Goal: Task Accomplishment & Management: Use online tool/utility

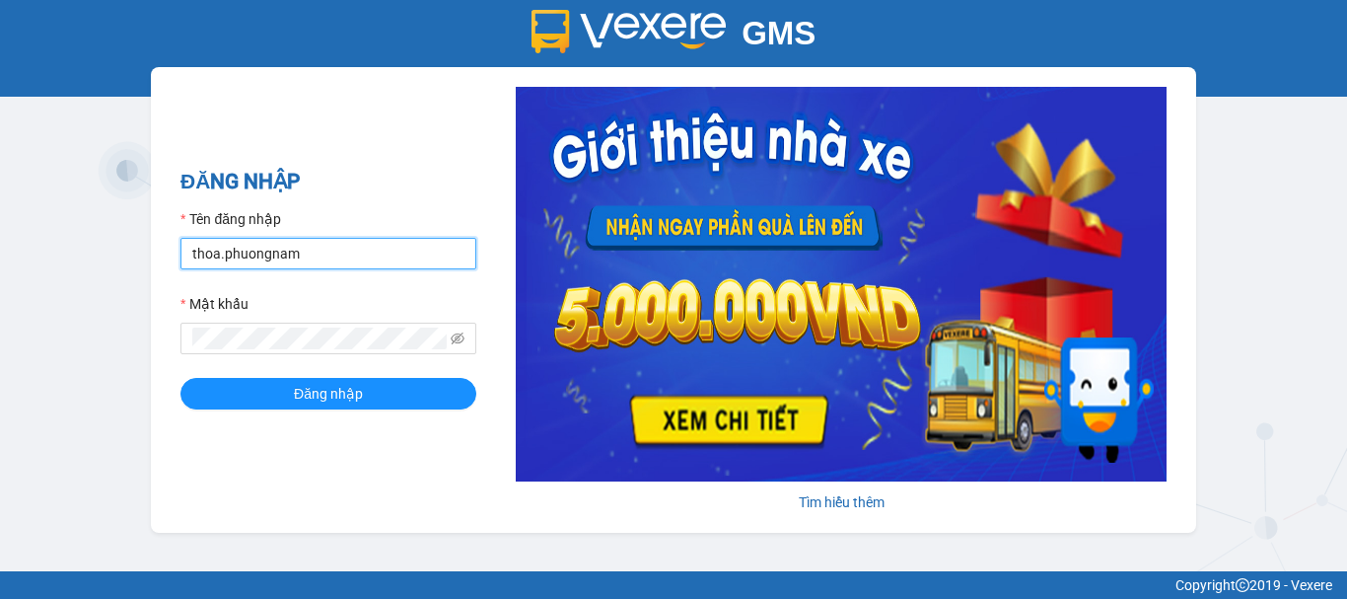
drag, startPoint x: 316, startPoint y: 253, endPoint x: 0, endPoint y: 254, distance: 315.5
click at [0, 254] on div "GMS Hệ thống quản lý hàng hóa ĐĂNG NHẬP Tên đăng nhập thoa.phuongnam Mật khẩu Đ…" at bounding box center [673, 285] width 1347 height 571
type input "phuongthao.phuongnam"
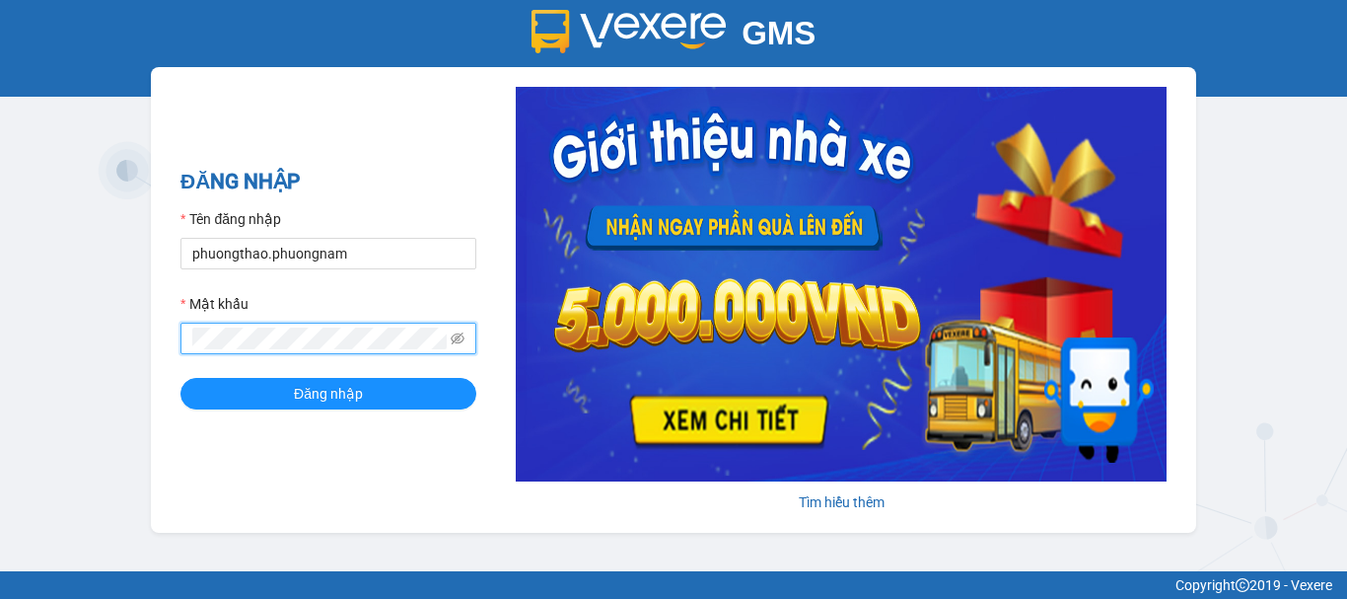
click at [0, 333] on div "GMS Hệ thống quản lý hàng hóa ĐĂNG NHẬP Tên đăng nhập phuongthao.phuongnam Mật …" at bounding box center [673, 285] width 1347 height 571
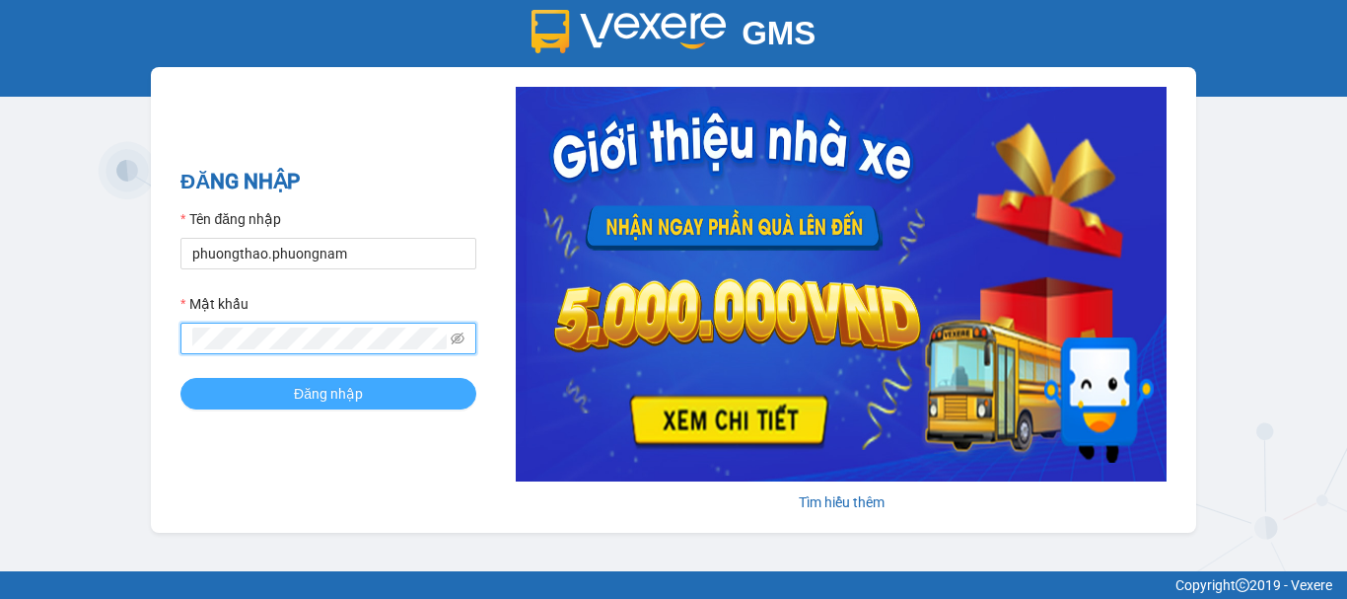
click at [180, 378] on button "Đăng nhập" at bounding box center [328, 394] width 296 height 32
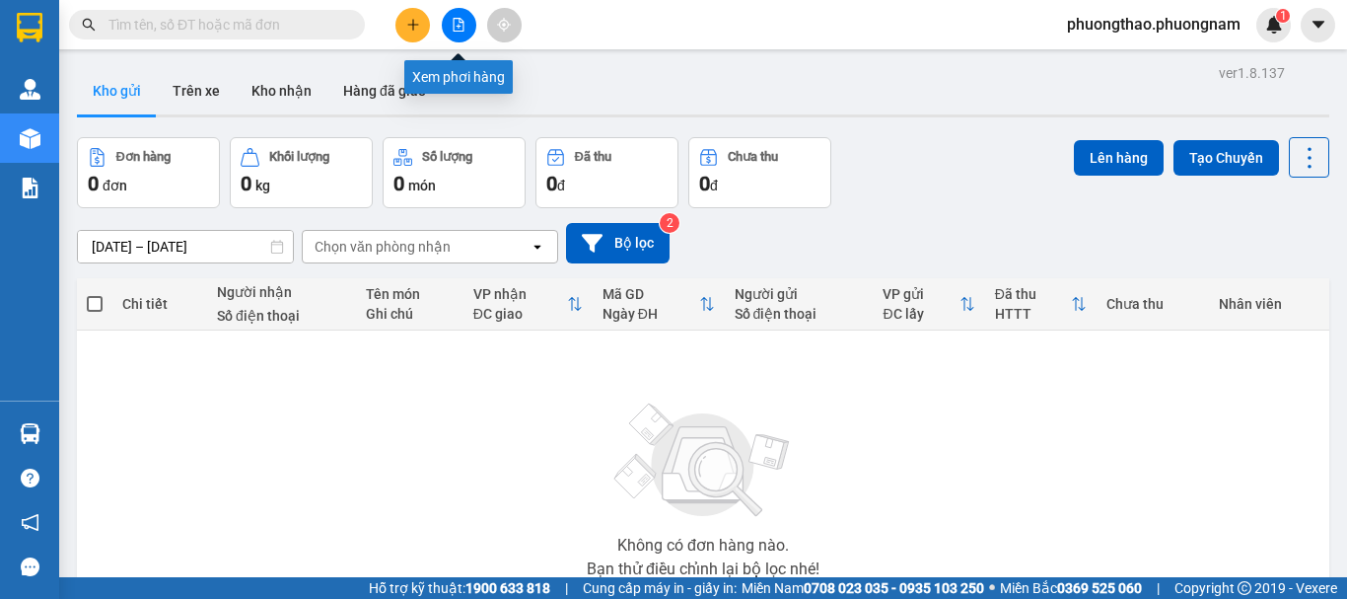
click at [462, 27] on icon "file-add" at bounding box center [459, 25] width 14 height 14
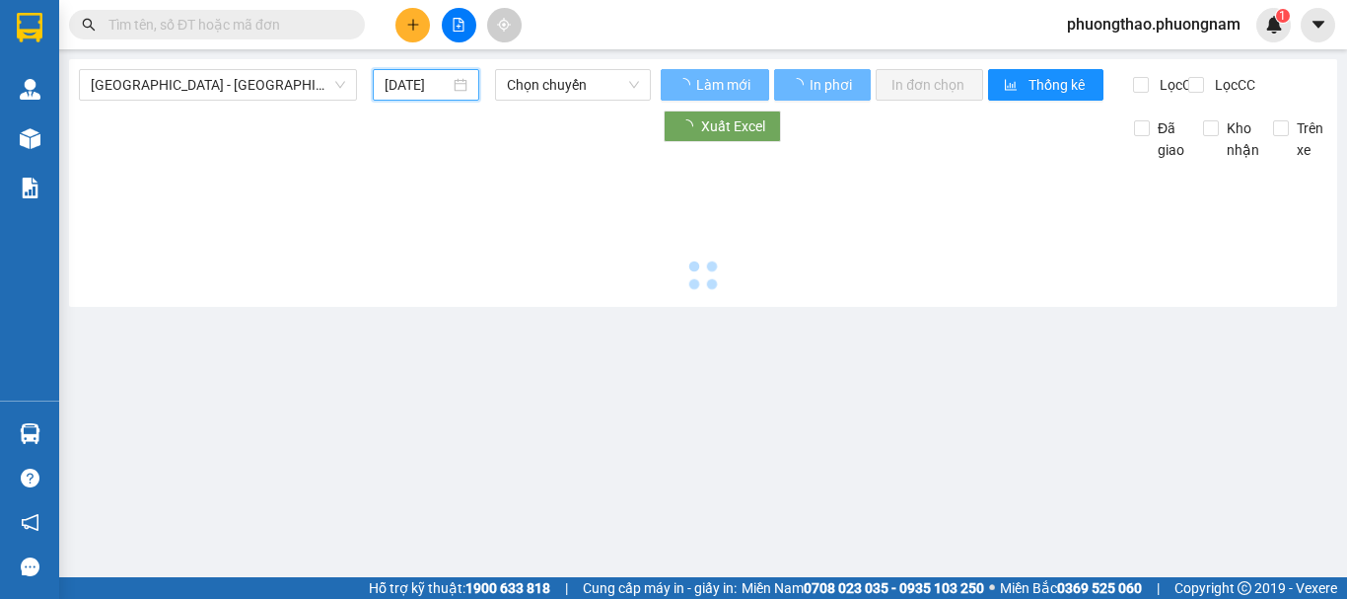
click at [389, 75] on input "[DATE]" at bounding box center [417, 85] width 65 height 22
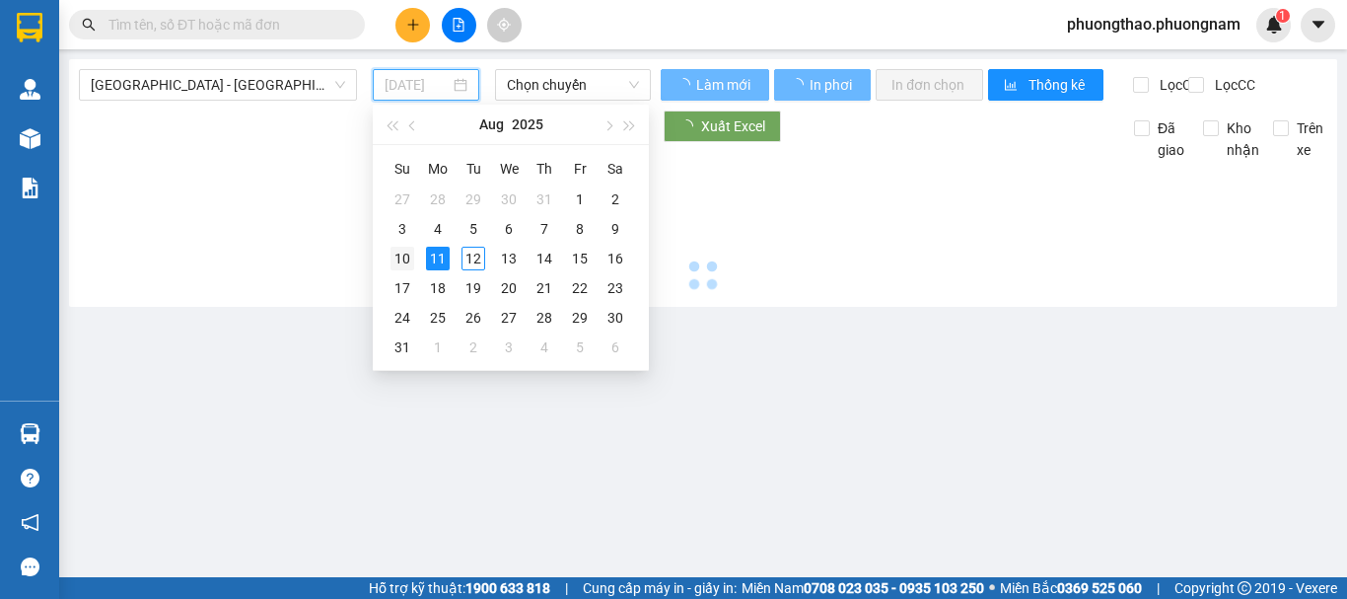
click at [404, 252] on div "10" at bounding box center [402, 259] width 24 height 24
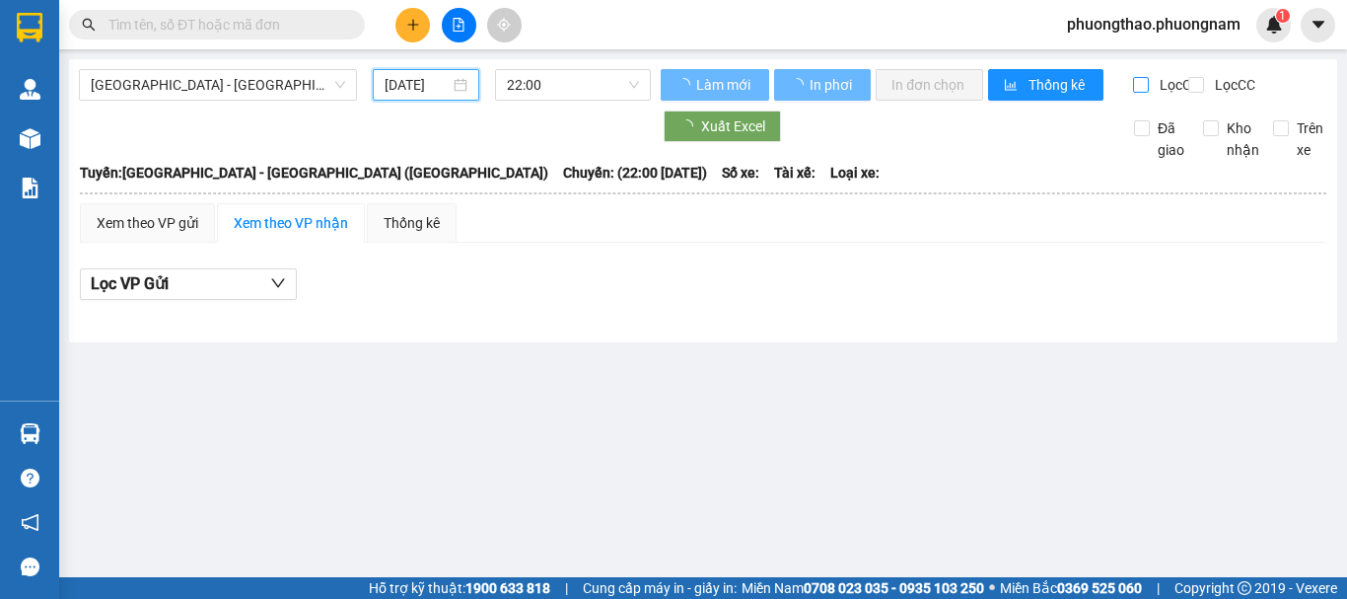
type input "[DATE]"
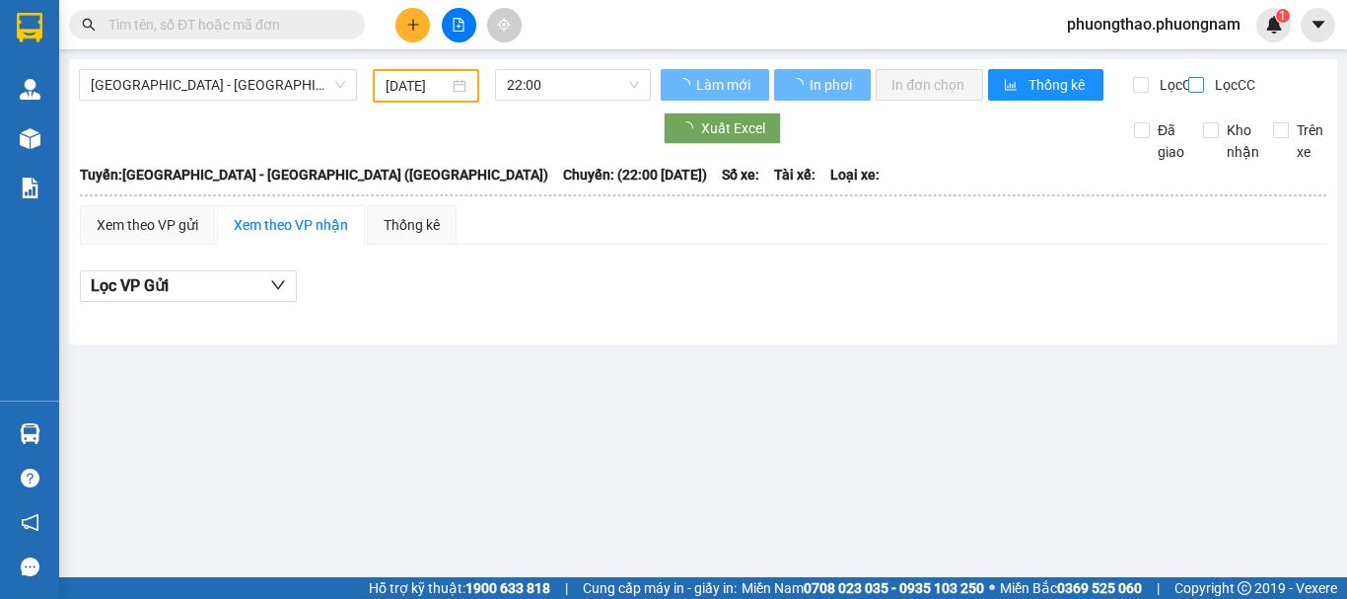
click at [1194, 83] on input "Lọc CC" at bounding box center [1197, 85] width 19 height 16
checkbox input "true"
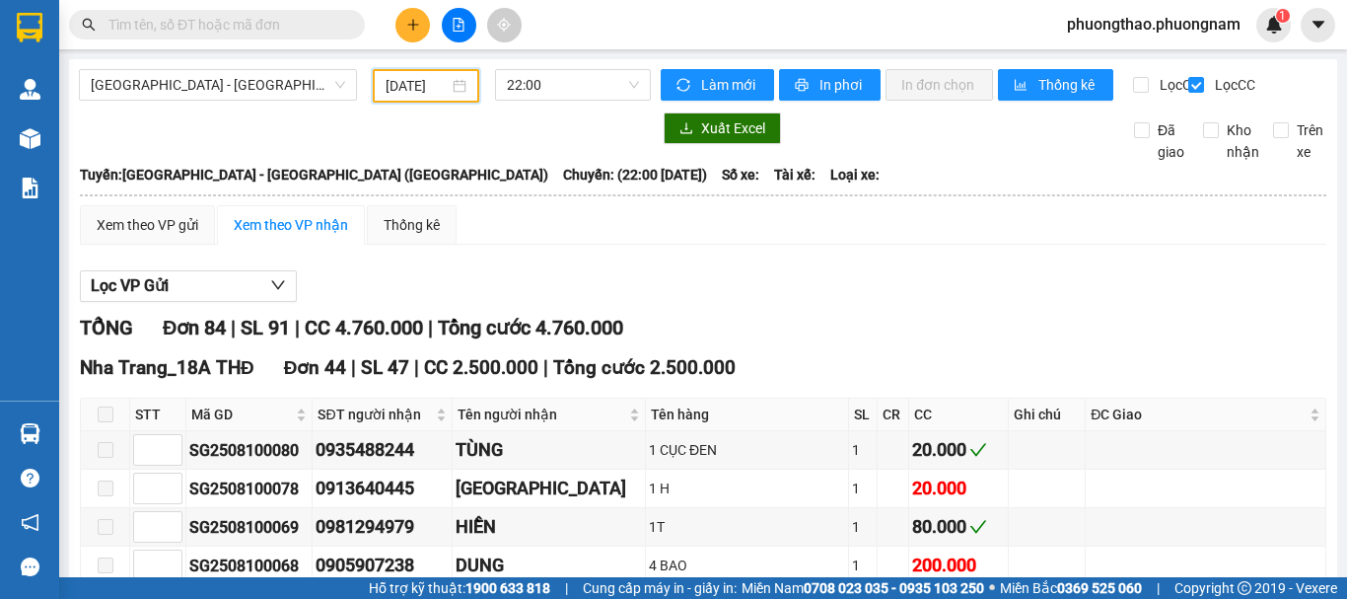
click at [420, 81] on input "10/08/2025" at bounding box center [417, 86] width 63 height 22
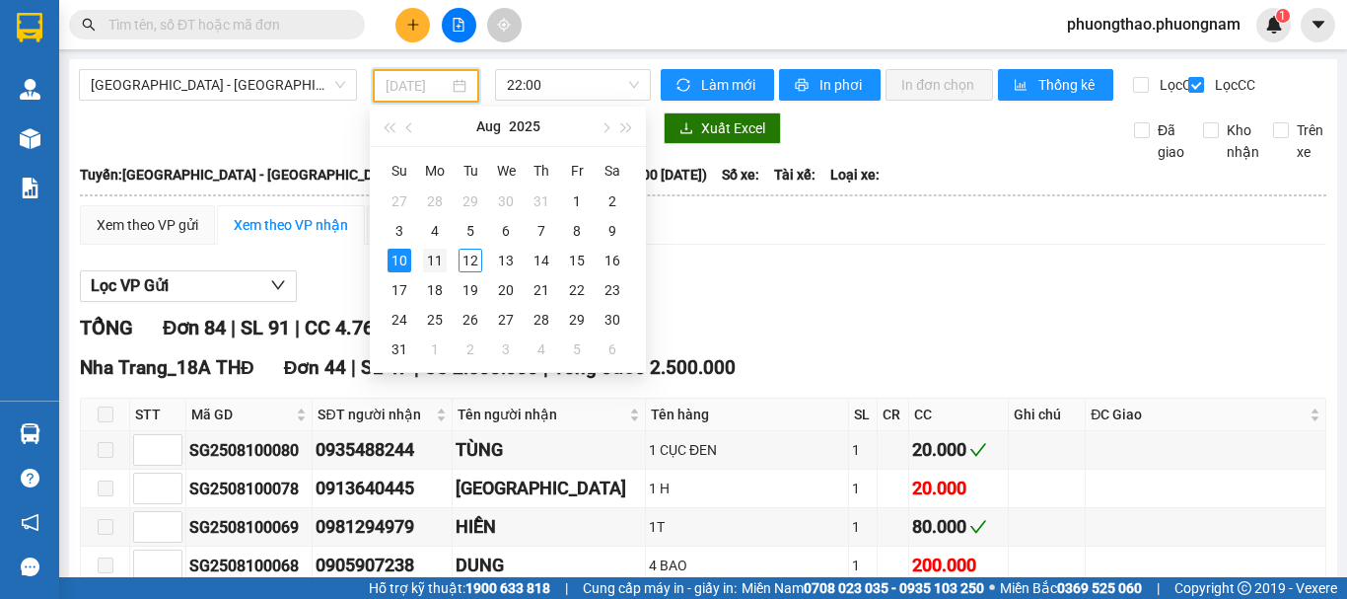
click at [424, 260] on div "11" at bounding box center [435, 260] width 24 height 24
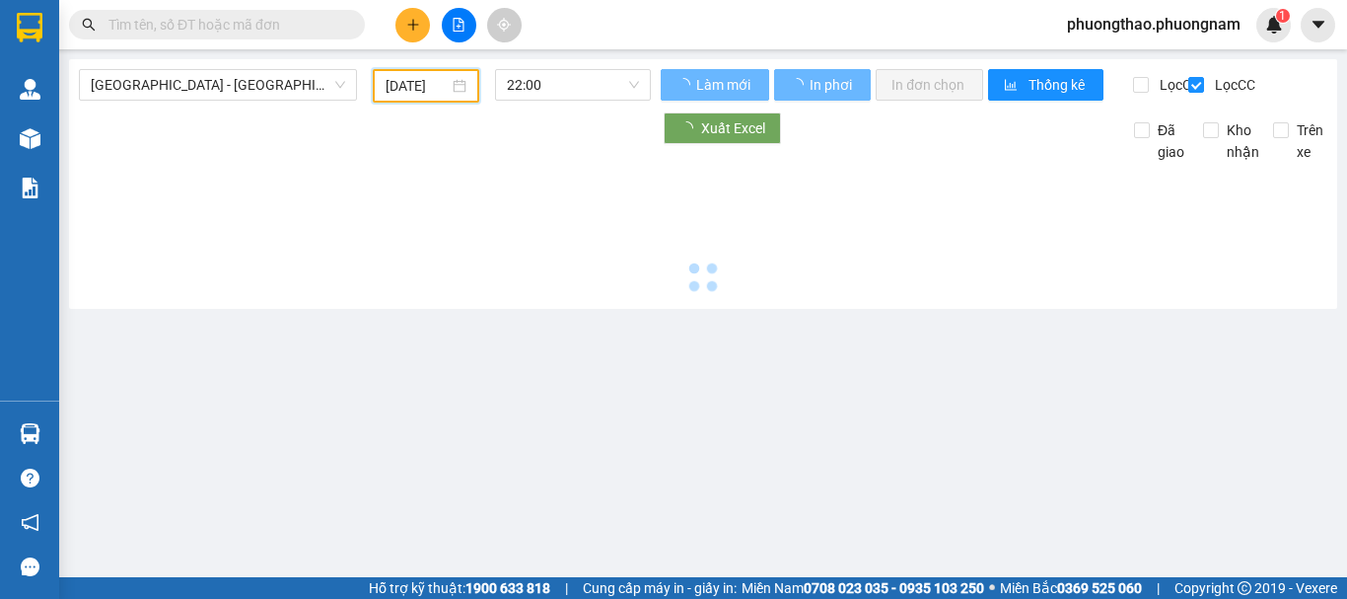
type input "11/08/2025"
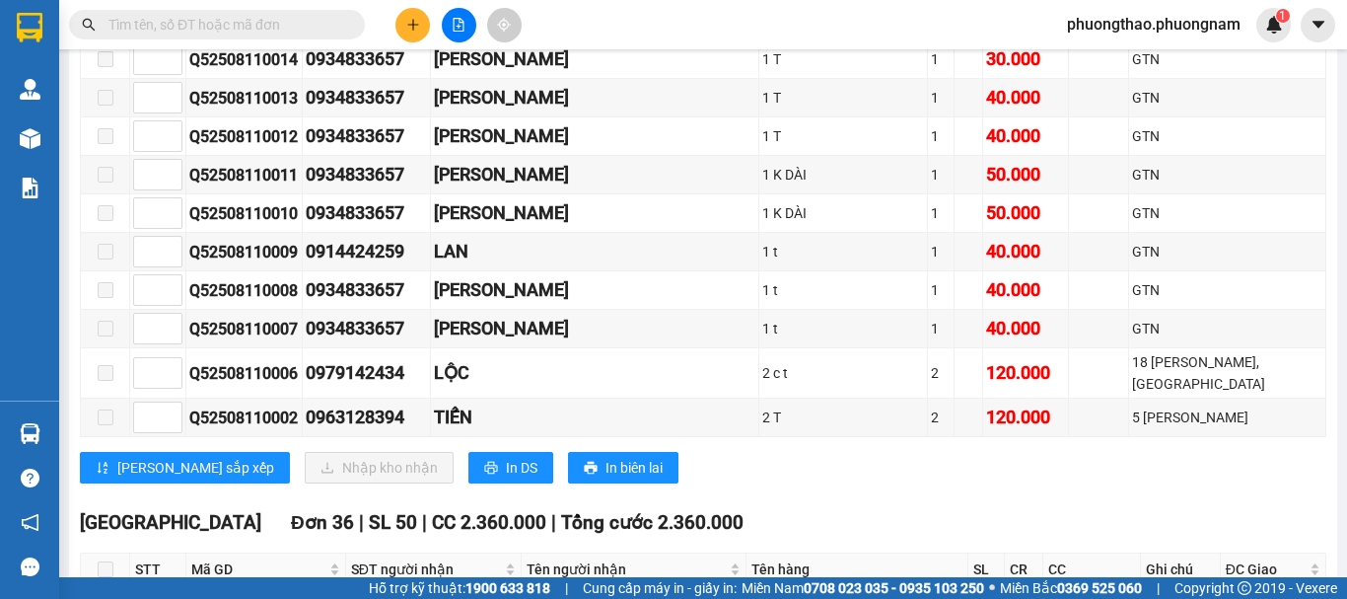
scroll to position [6705, 0]
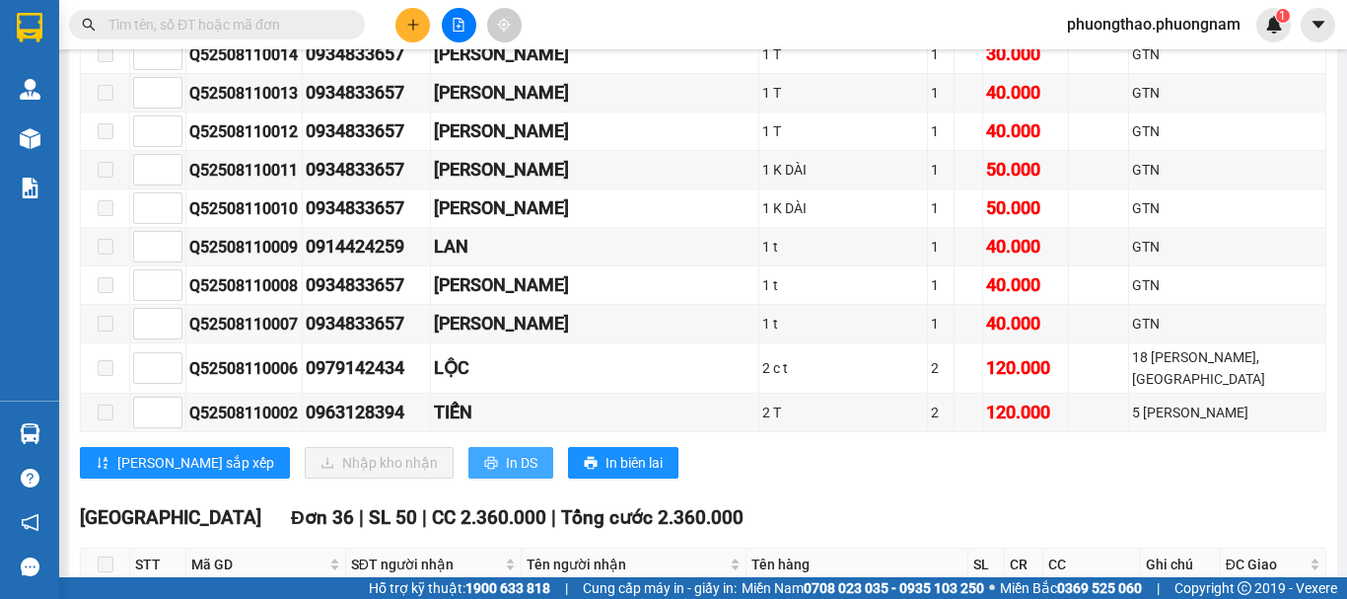
click at [468, 447] on button "In DS" at bounding box center [510, 463] width 85 height 32
click at [506, 452] on span "In DS" at bounding box center [522, 463] width 32 height 22
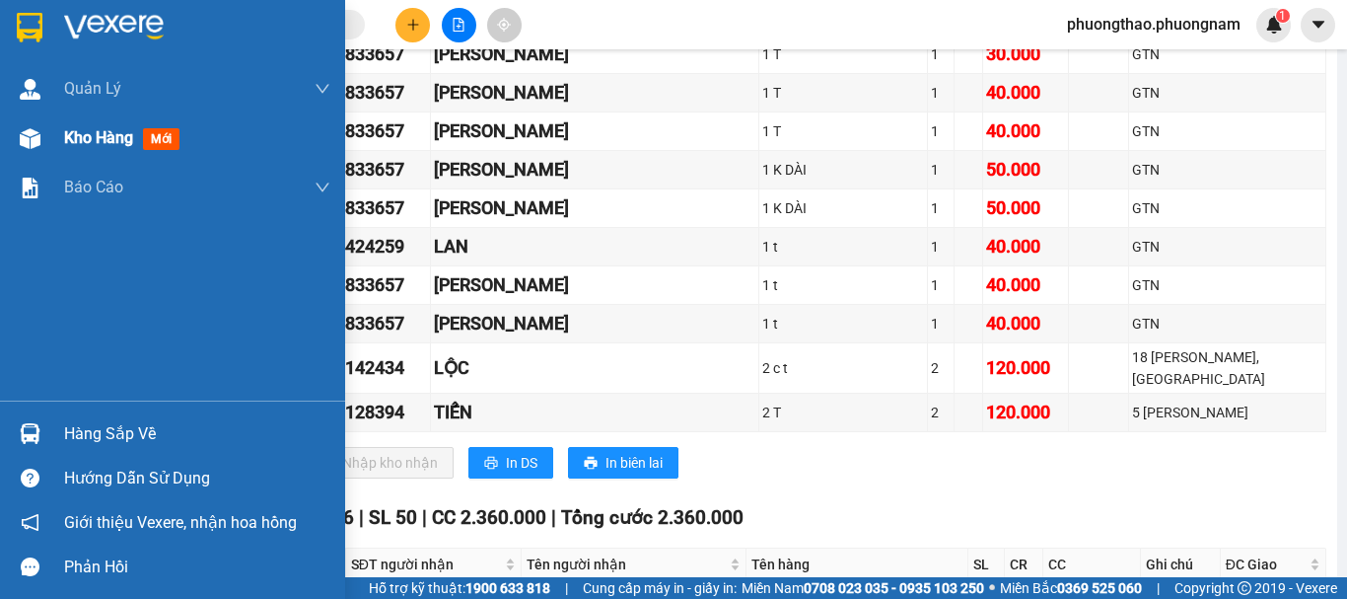
click at [169, 136] on span "mới" at bounding box center [161, 139] width 36 height 22
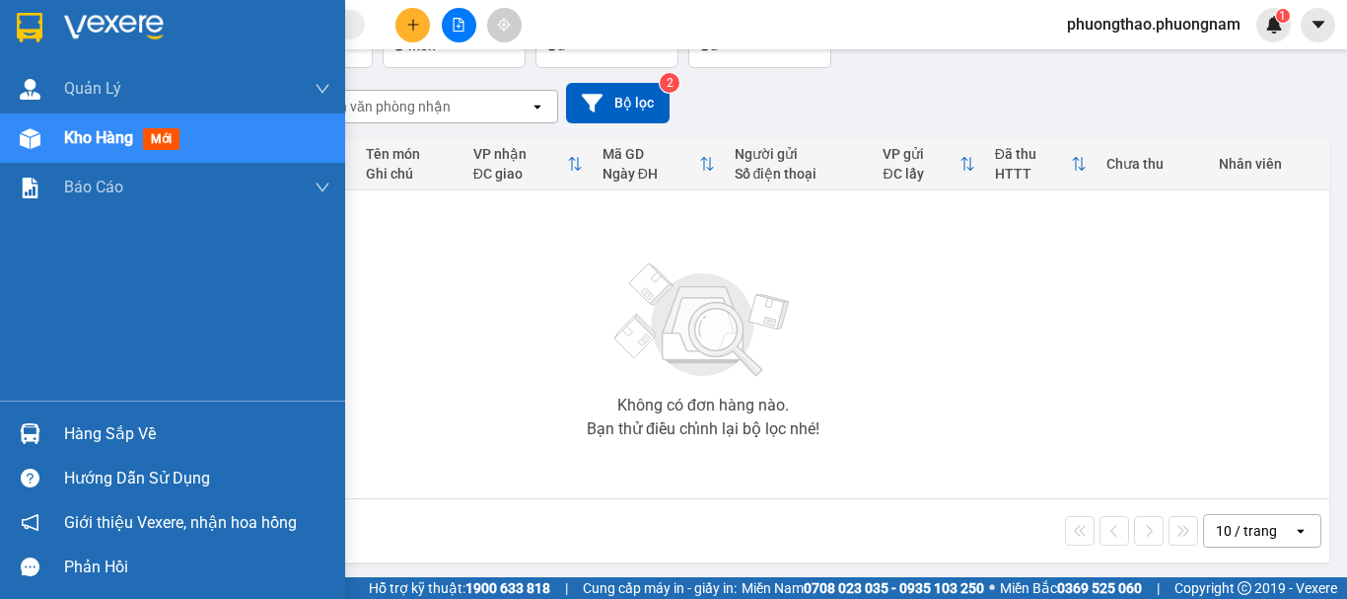
scroll to position [143, 0]
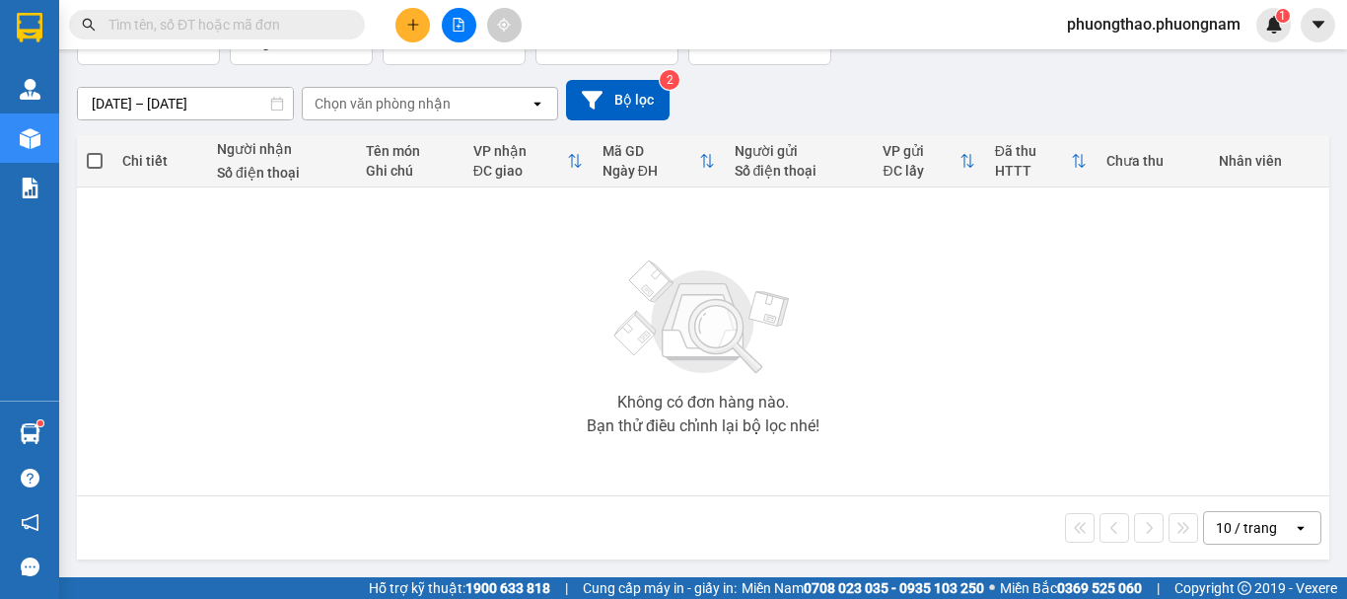
click at [199, 24] on input "text" at bounding box center [224, 25] width 233 height 22
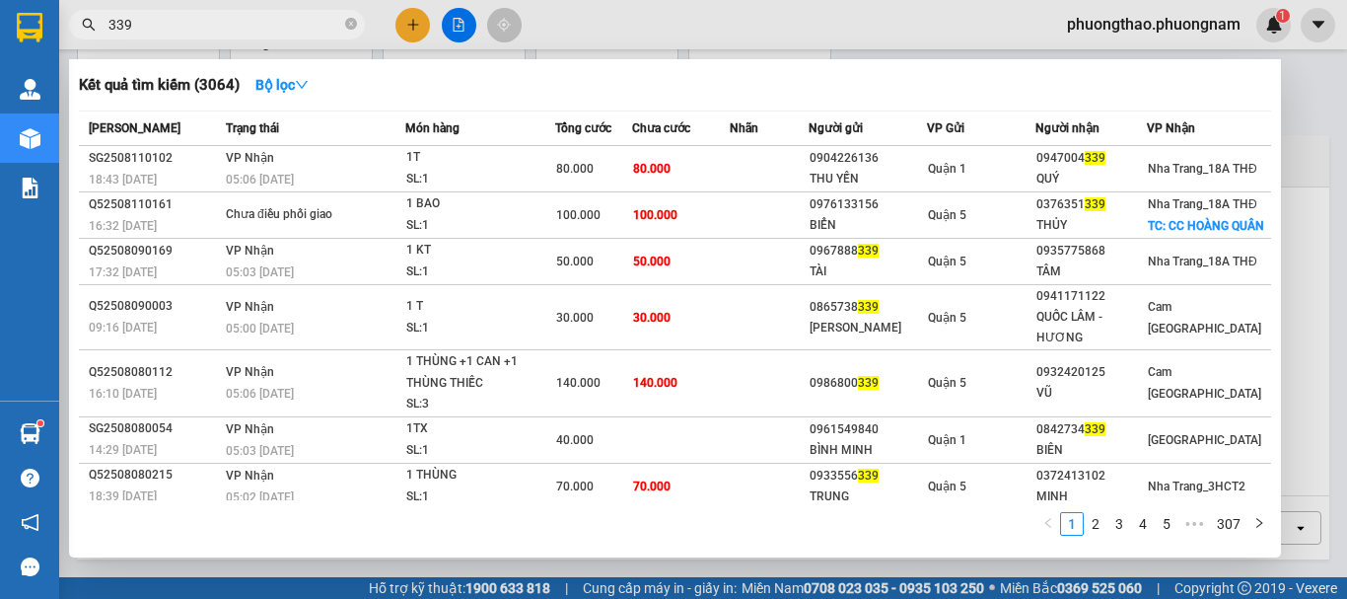
drag, startPoint x: 156, startPoint y: 22, endPoint x: 0, endPoint y: -73, distance: 182.3
click at [0, 0] on html "Kết quả tìm kiếm ( 3064 ) Bộ lọc Mã ĐH Trạng thái Món hàng Tổng cước Chưa cước …" at bounding box center [673, 299] width 1347 height 599
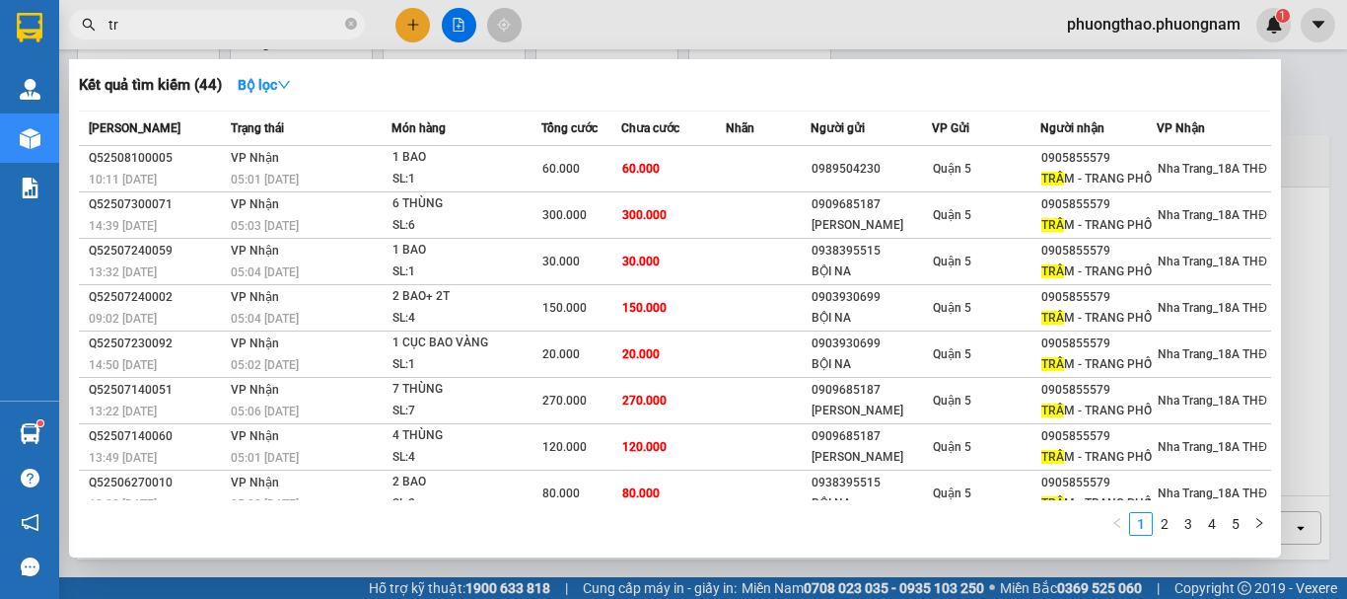
type input "t"
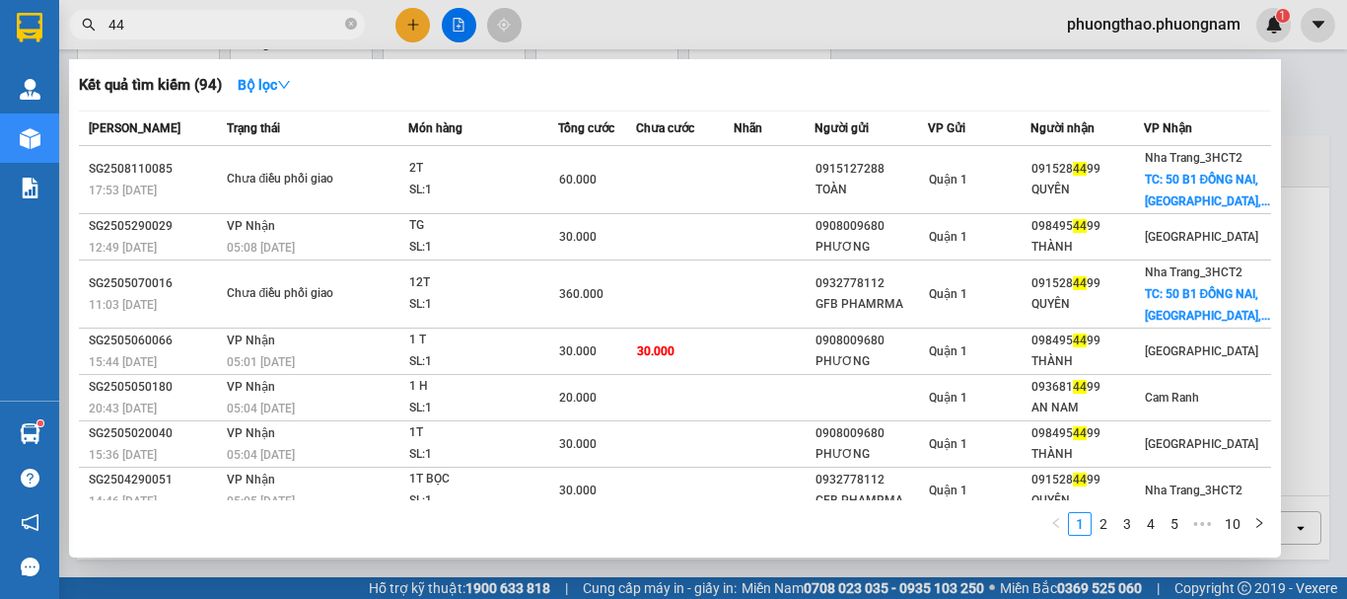
type input "4"
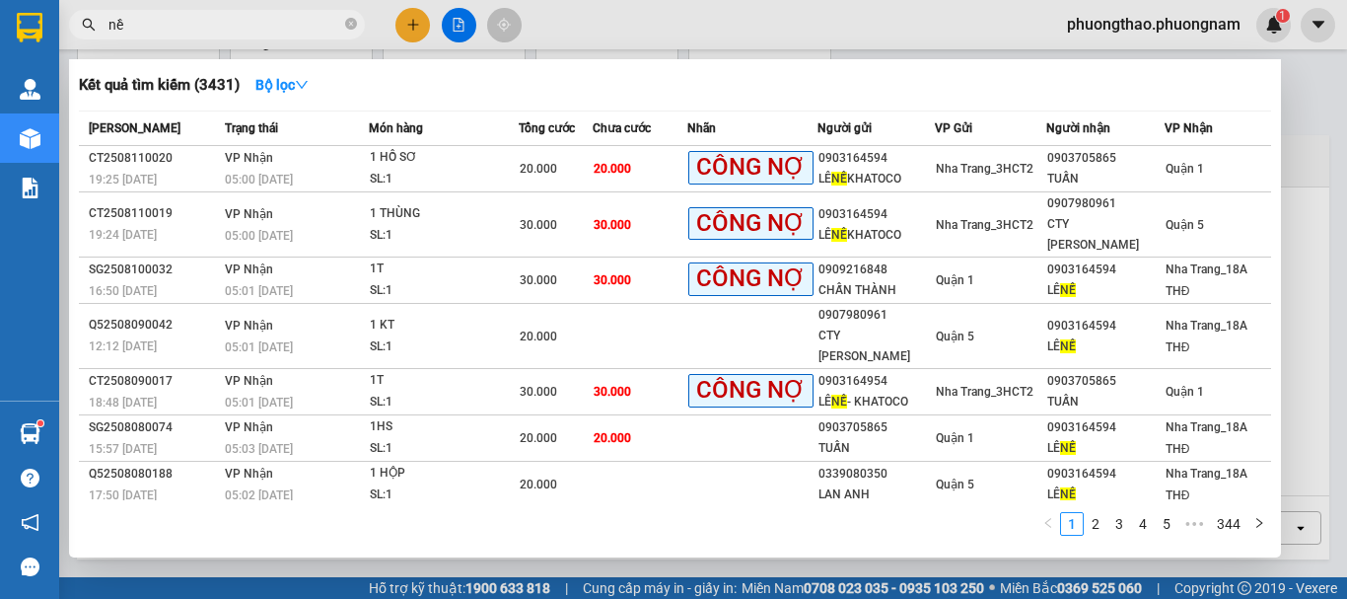
type input "nề"
drag, startPoint x: 1080, startPoint y: 69, endPoint x: 627, endPoint y: 1, distance: 457.7
click at [1065, 73] on div "Kết quả tìm kiếm ( 3431 ) Bộ lọc" at bounding box center [675, 85] width 1192 height 32
click at [345, 27] on icon "close-circle" at bounding box center [351, 24] width 12 height 12
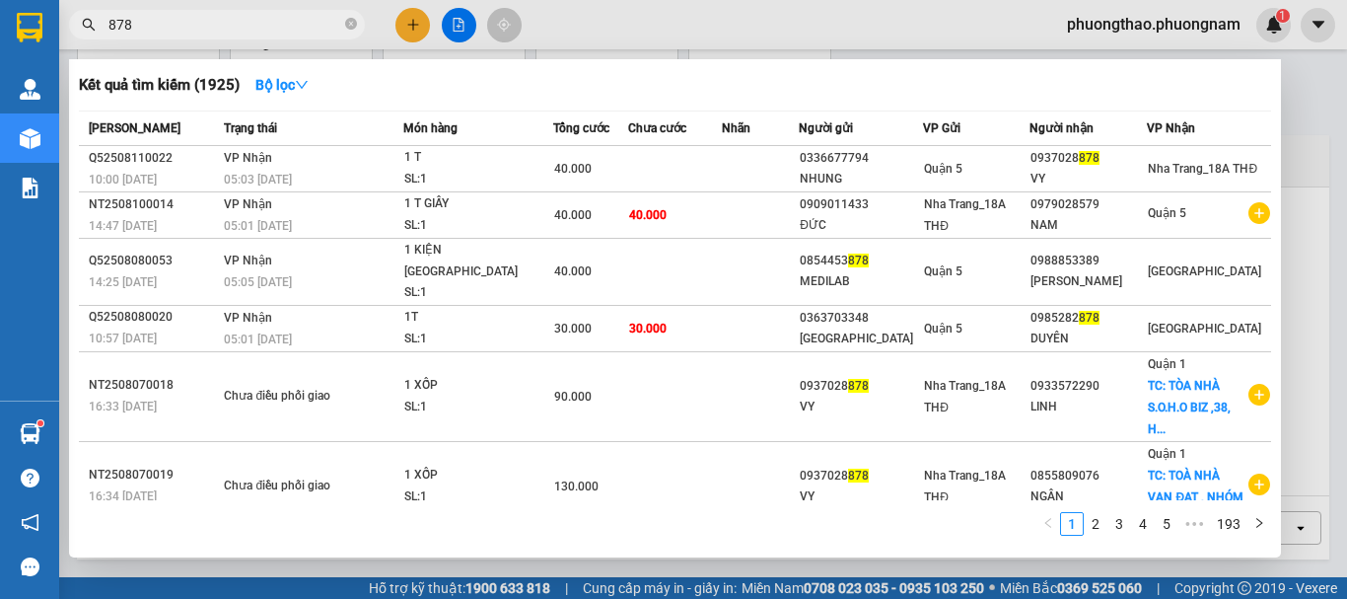
drag, startPoint x: 253, startPoint y: 29, endPoint x: 0, endPoint y: 6, distance: 254.4
click at [0, 6] on section "Kết quả tìm kiếm ( 1925 ) Bộ lọc Mã ĐH Trạng thái Món hàng Tổng cước Chưa cước …" at bounding box center [673, 299] width 1347 height 599
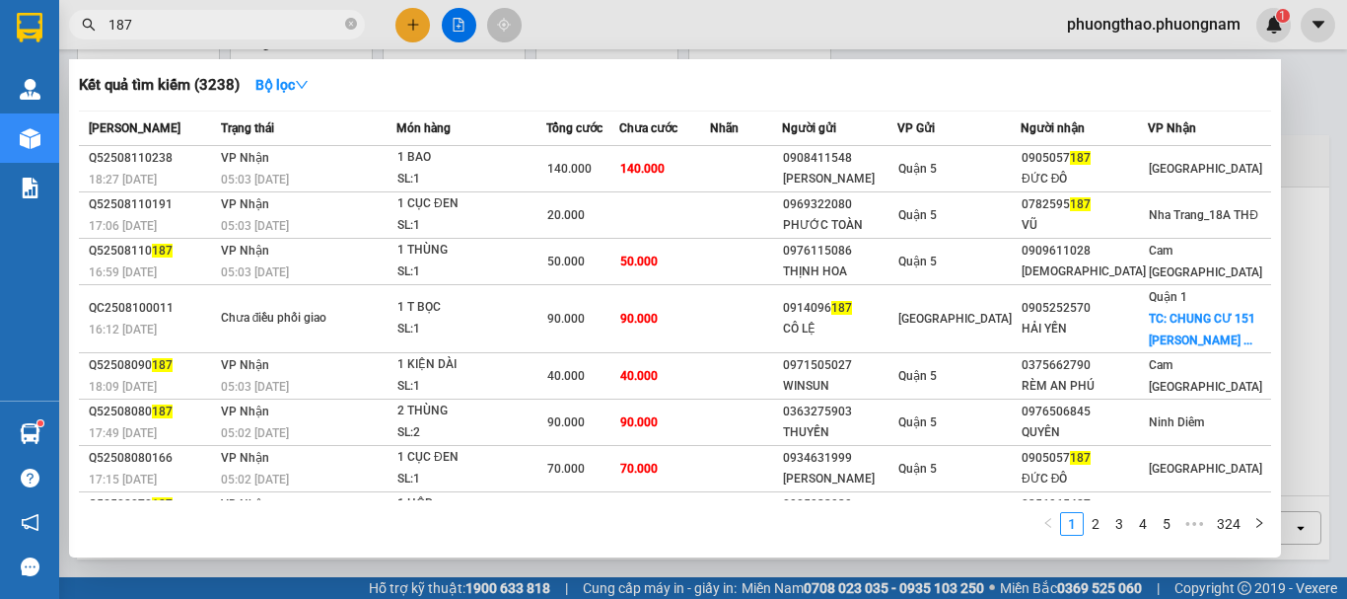
drag, startPoint x: 165, startPoint y: 31, endPoint x: 0, endPoint y: -82, distance: 199.4
click at [0, 0] on html "Kết quả tìm kiếm ( 3238 ) Bộ lọc Mã ĐH Trạng thái Món hàng Tổng cước Chưa cước …" at bounding box center [673, 299] width 1347 height 599
type input "a"
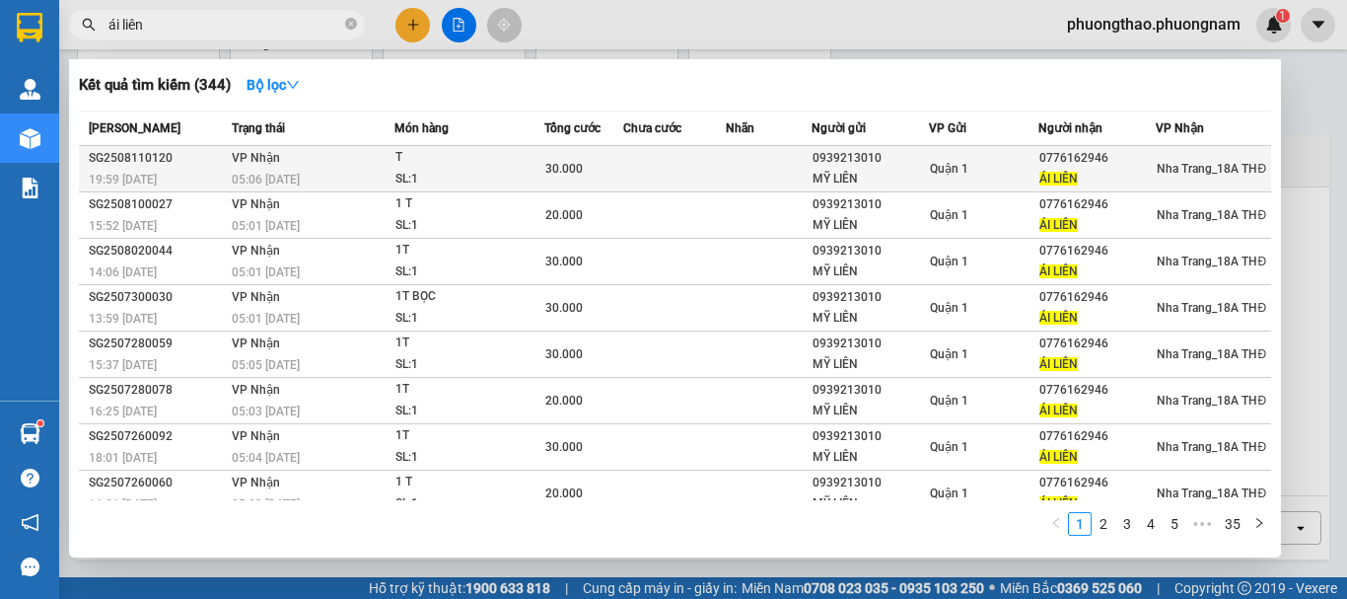
type input "ái liên"
click at [373, 163] on td "VP Nhận 05:06 - 12/08" at bounding box center [311, 169] width 168 height 46
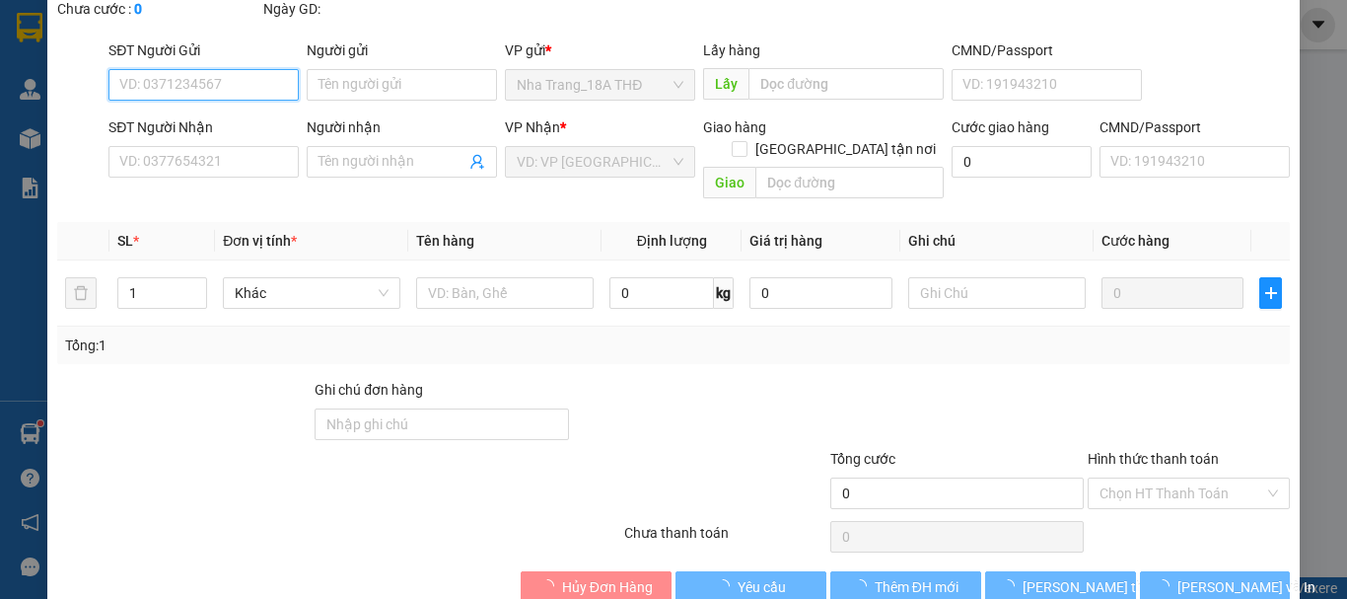
type input "0939213010"
type input "MỸ LIÊN"
type input "0776162946"
type input "ÁI LIÊN"
type input "30.000"
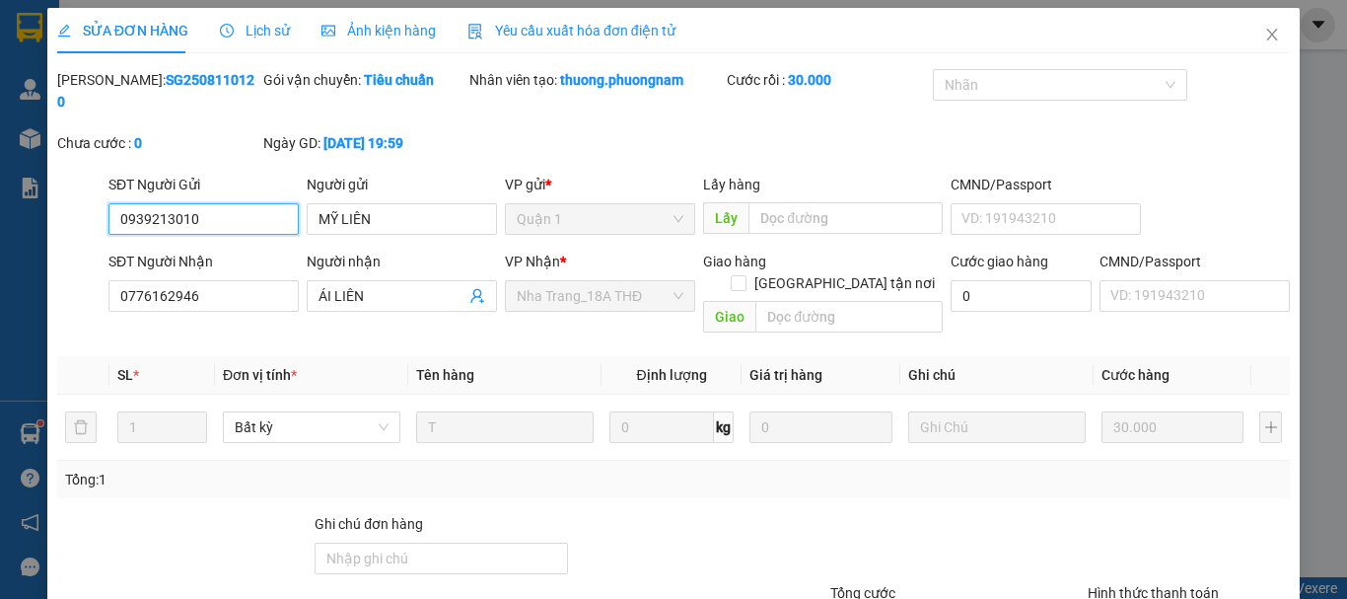
scroll to position [135, 0]
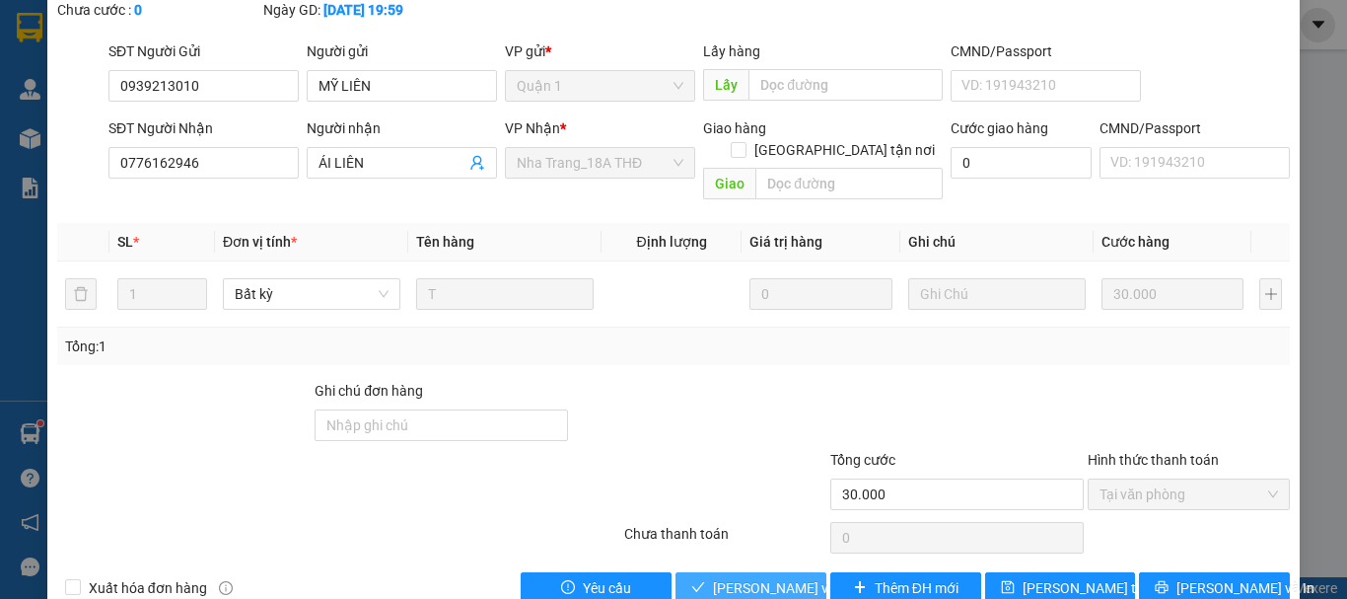
click at [744, 577] on span "[PERSON_NAME] và Giao hàng" at bounding box center [807, 588] width 189 height 22
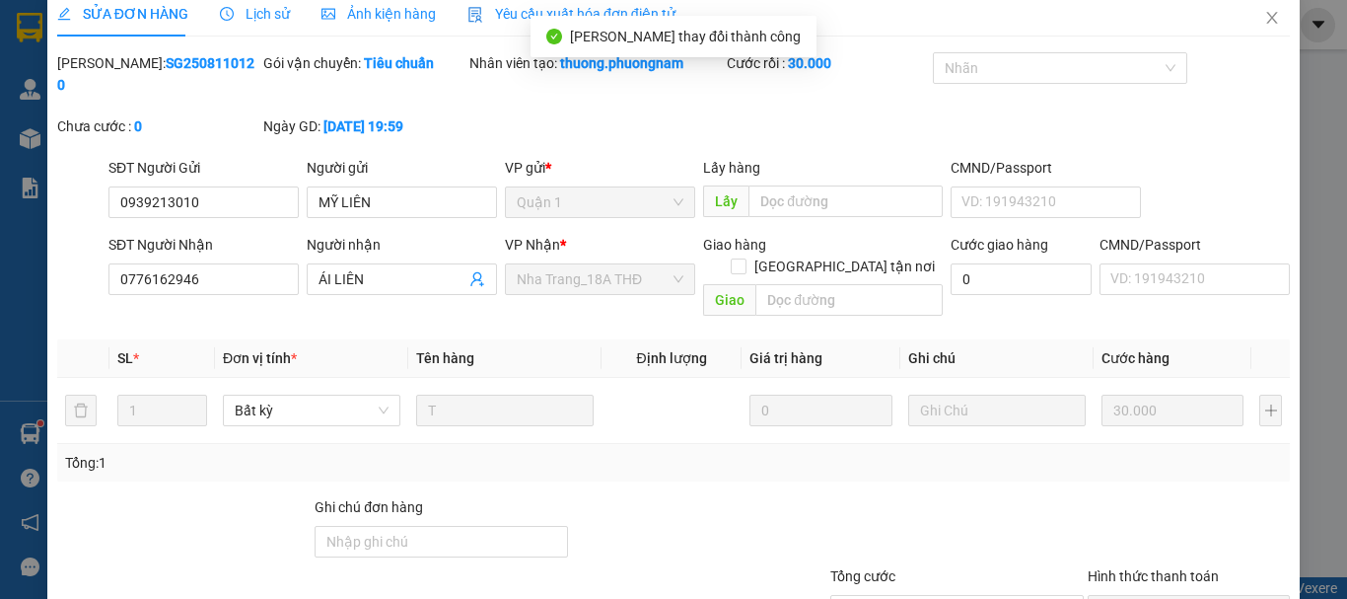
scroll to position [0, 0]
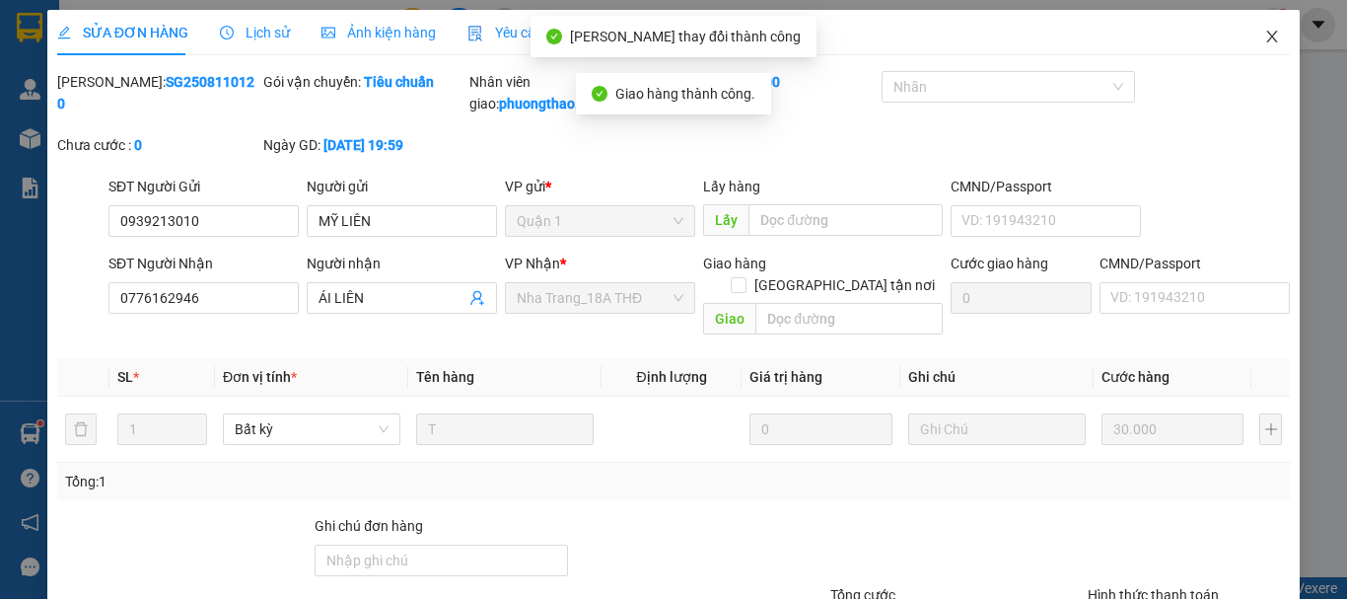
drag, startPoint x: 1253, startPoint y: 33, endPoint x: 1219, endPoint y: 32, distance: 34.5
click at [1264, 32] on icon "close" at bounding box center [1272, 37] width 16 height 16
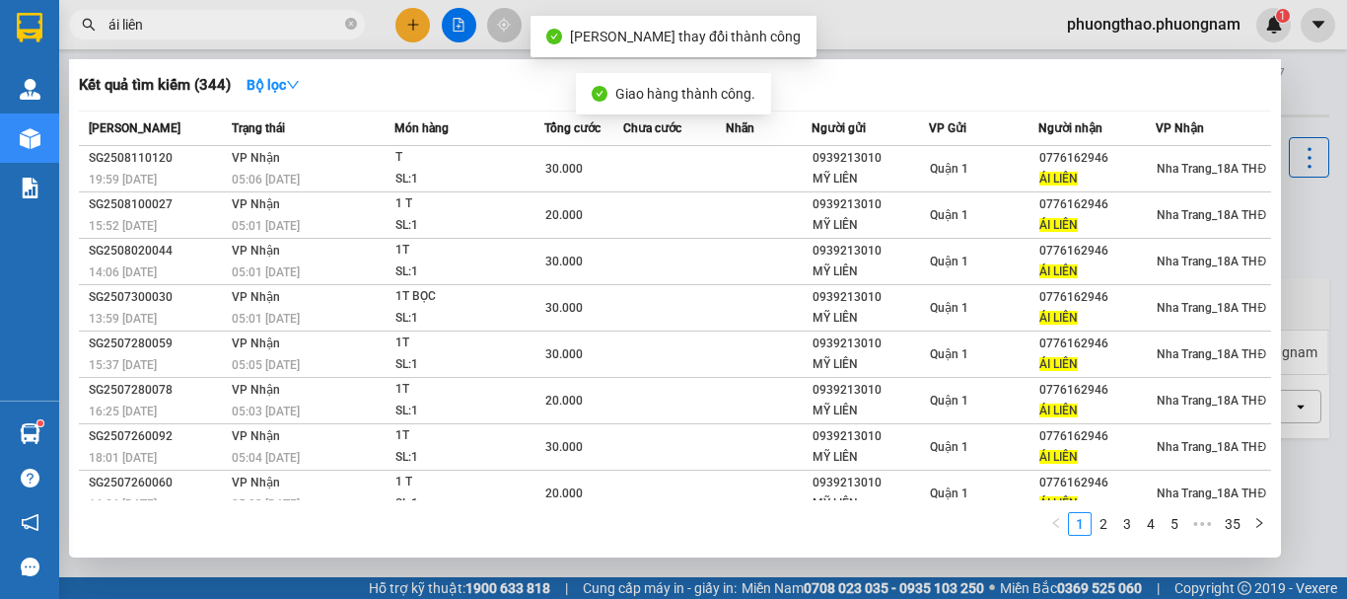
drag, startPoint x: 288, startPoint y: 24, endPoint x: 0, endPoint y: -119, distance: 321.5
click at [0, 0] on html "Kết quả tìm kiếm ( 344 ) Bộ lọc Mã ĐH Trạng thái Món hàng Tổng cước Chưa cước N…" at bounding box center [673, 299] width 1347 height 599
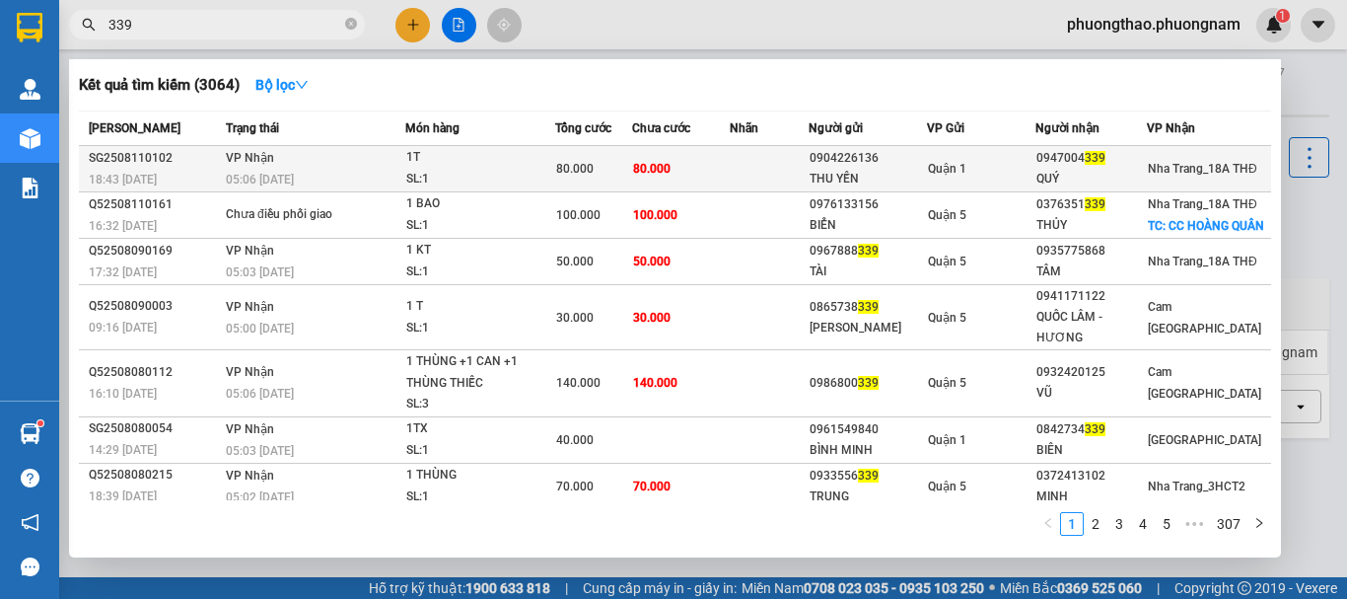
type input "339"
click at [874, 155] on div "0904226136" at bounding box center [868, 158] width 116 height 21
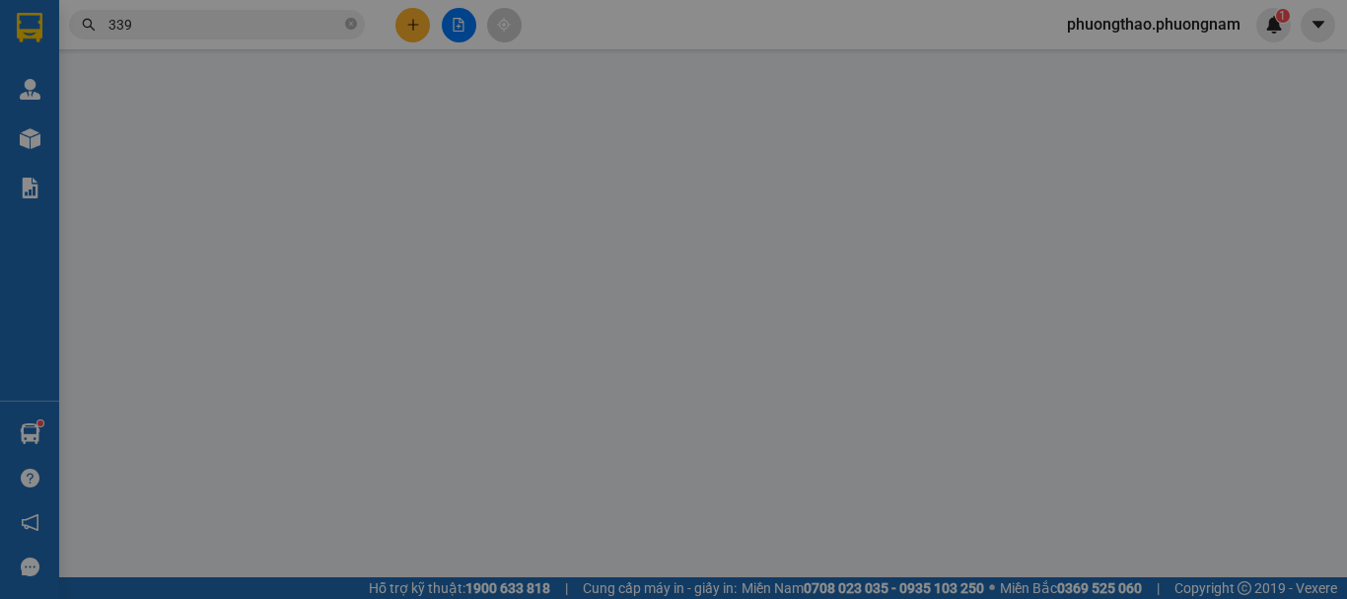
type input "0904226136"
type input "THU YẾN"
type input "0947004339"
type input "QUÝ"
type input "80.000"
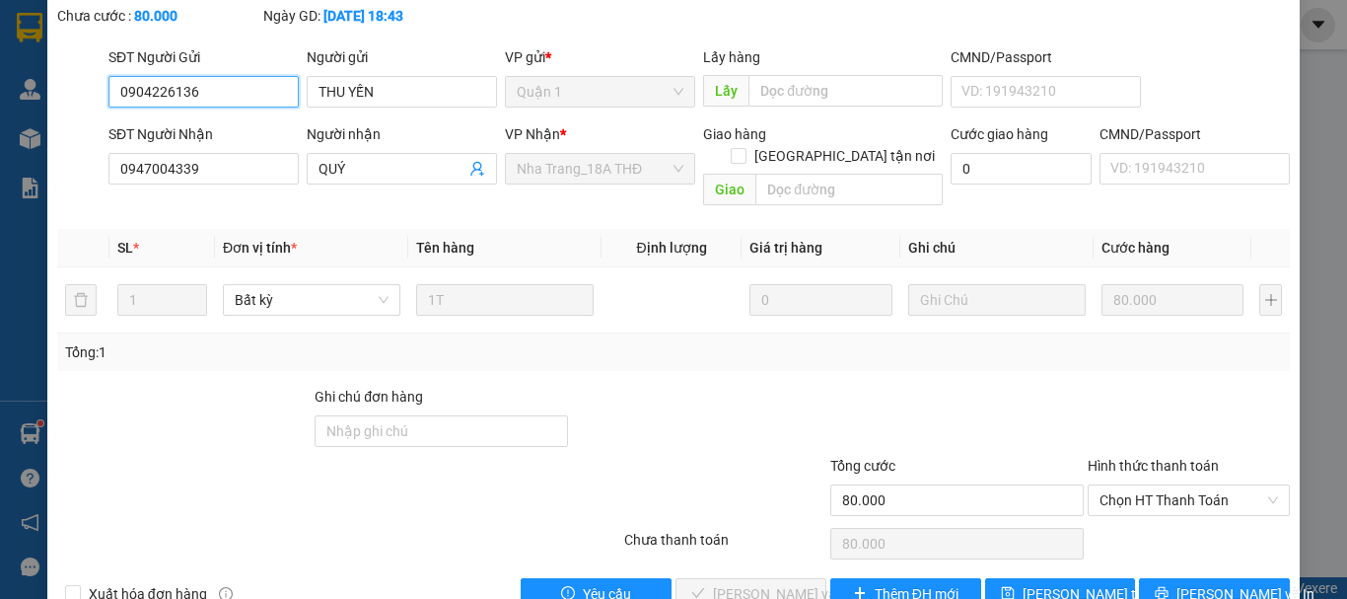
scroll to position [135, 0]
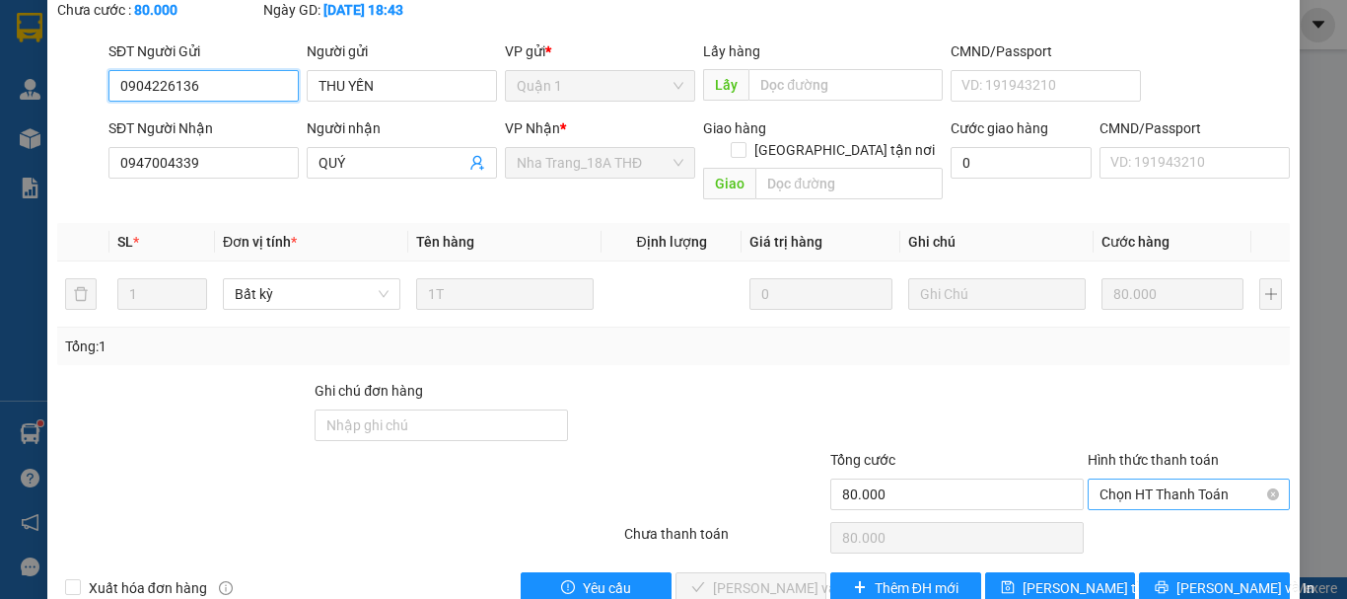
click at [1136, 479] on span "Chọn HT Thanh Toán" at bounding box center [1188, 494] width 178 height 30
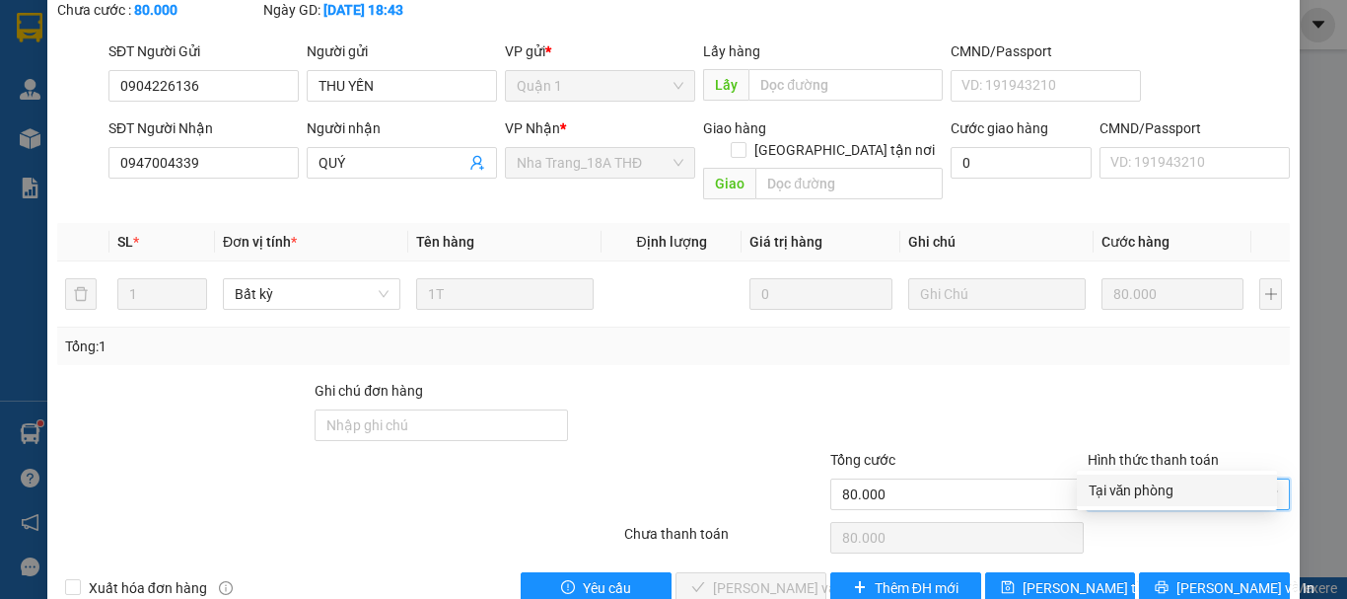
click at [1154, 494] on div "Tại văn phòng" at bounding box center [1177, 490] width 177 height 22
type input "0"
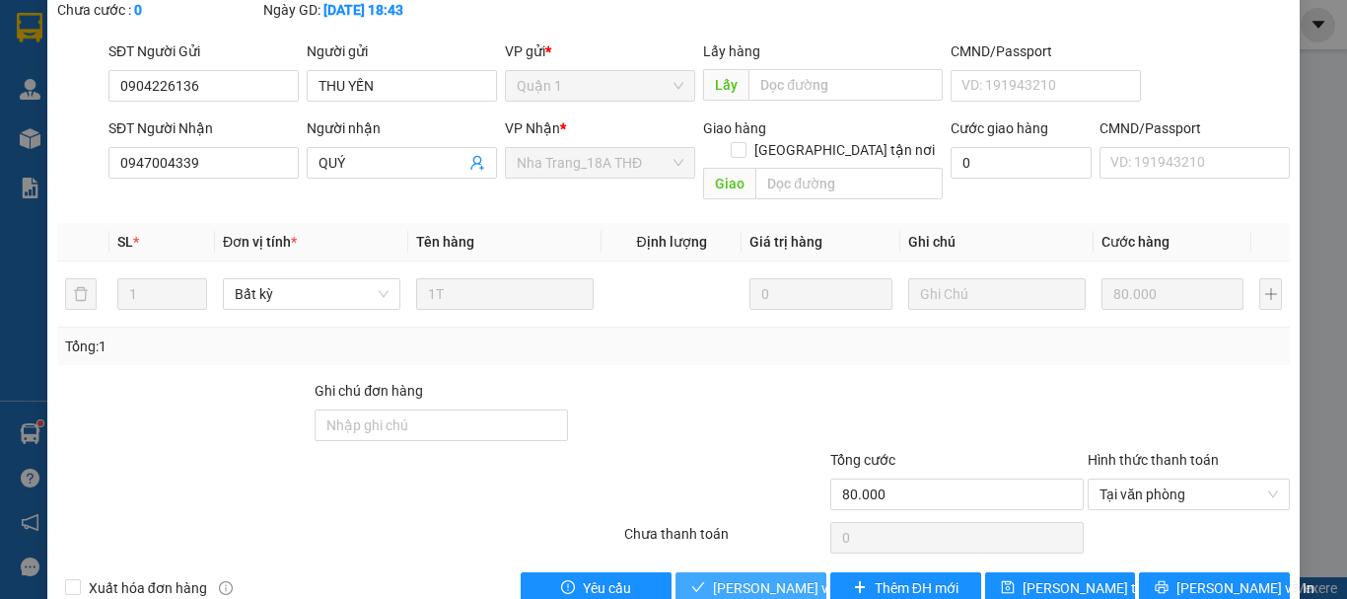
click at [787, 577] on span "[PERSON_NAME] và Giao hàng" at bounding box center [807, 588] width 189 height 22
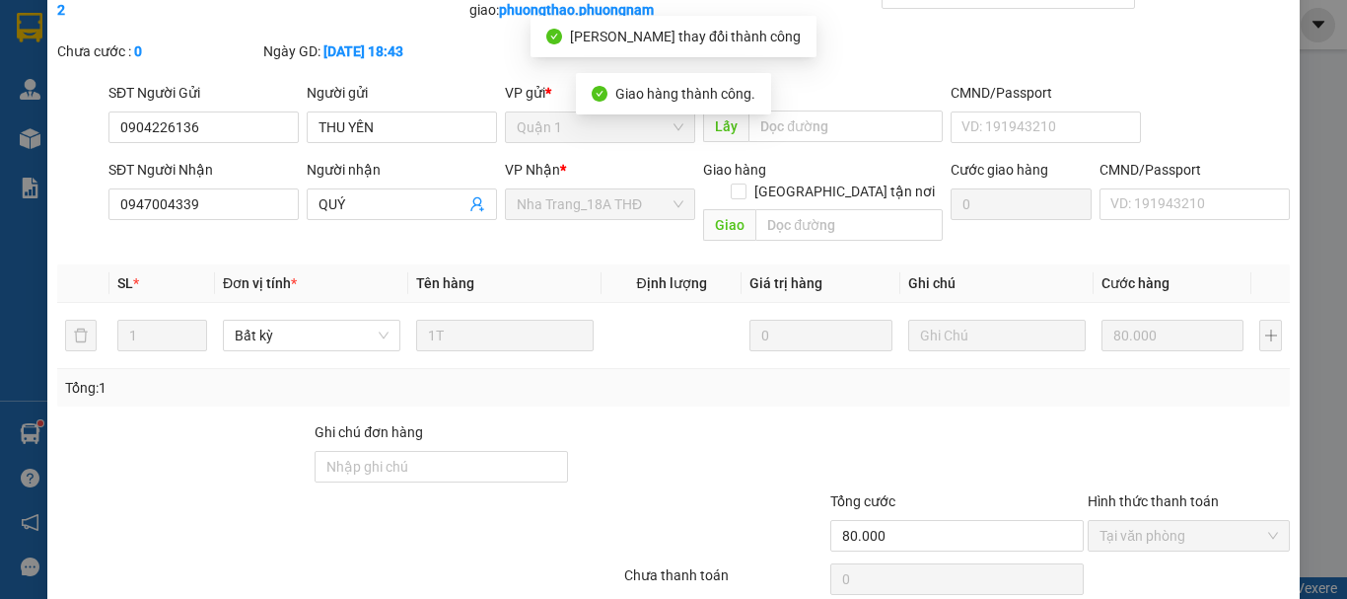
scroll to position [22, 0]
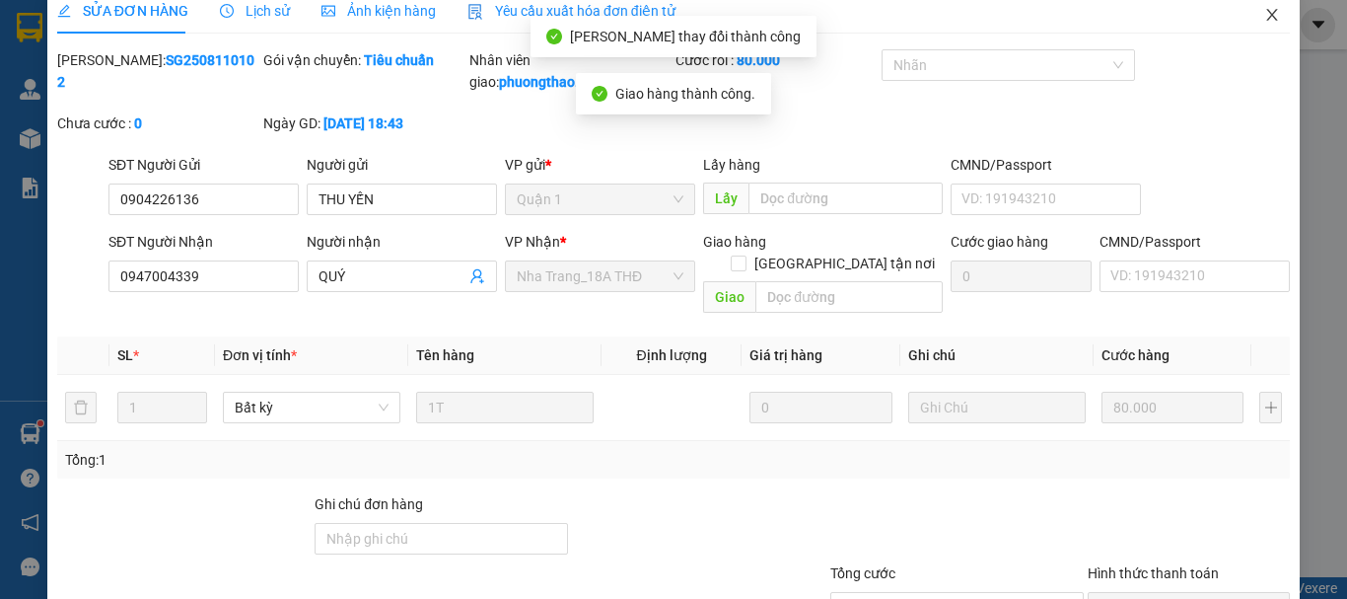
click at [1264, 16] on icon "close" at bounding box center [1272, 15] width 16 height 16
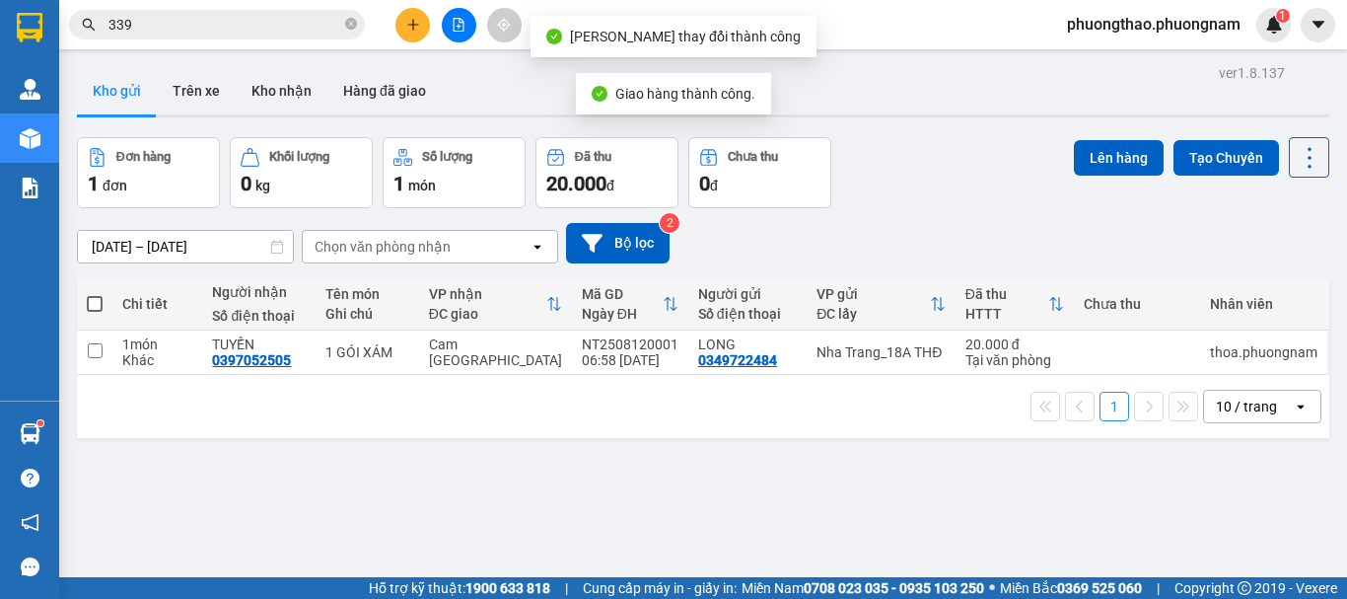
drag, startPoint x: 273, startPoint y: 21, endPoint x: 0, endPoint y: -119, distance: 306.9
click at [0, 0] on html "Kết quả tìm kiếm ( 3064 ) Bộ lọc Mã ĐH Trạng thái Món hàng Tổng cước Chưa cước …" at bounding box center [673, 299] width 1347 height 599
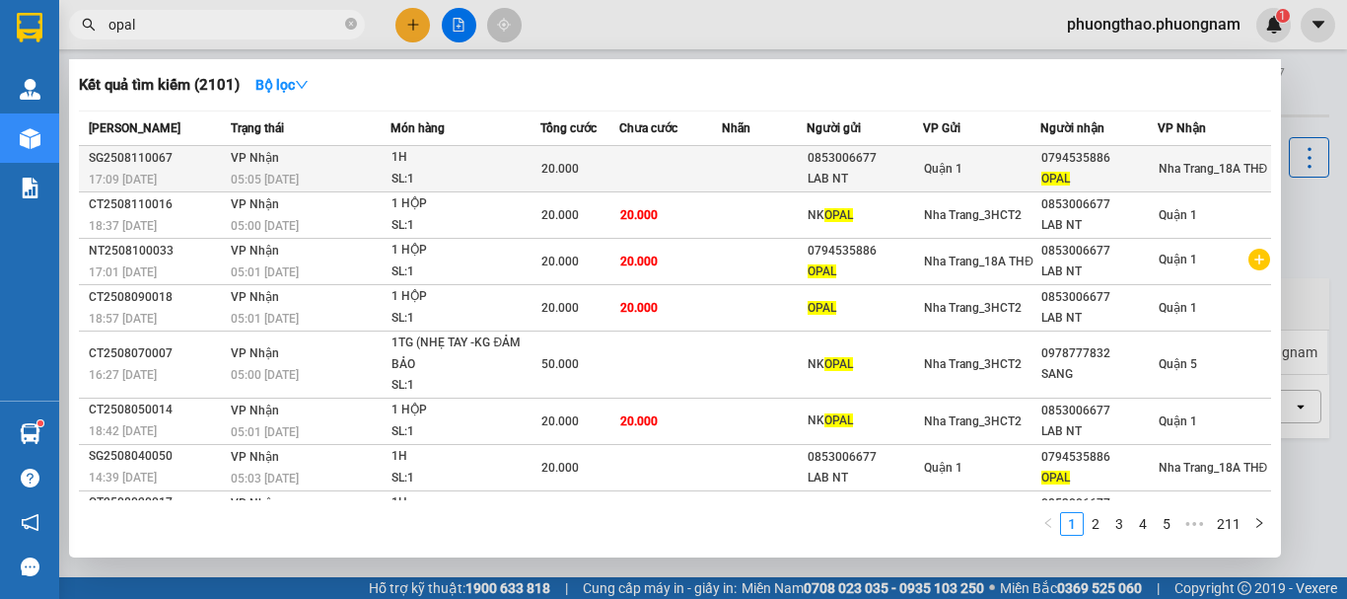
type input "opal"
click at [226, 157] on td "VP Nhận 05:05 - 12/08" at bounding box center [309, 169] width 166 height 46
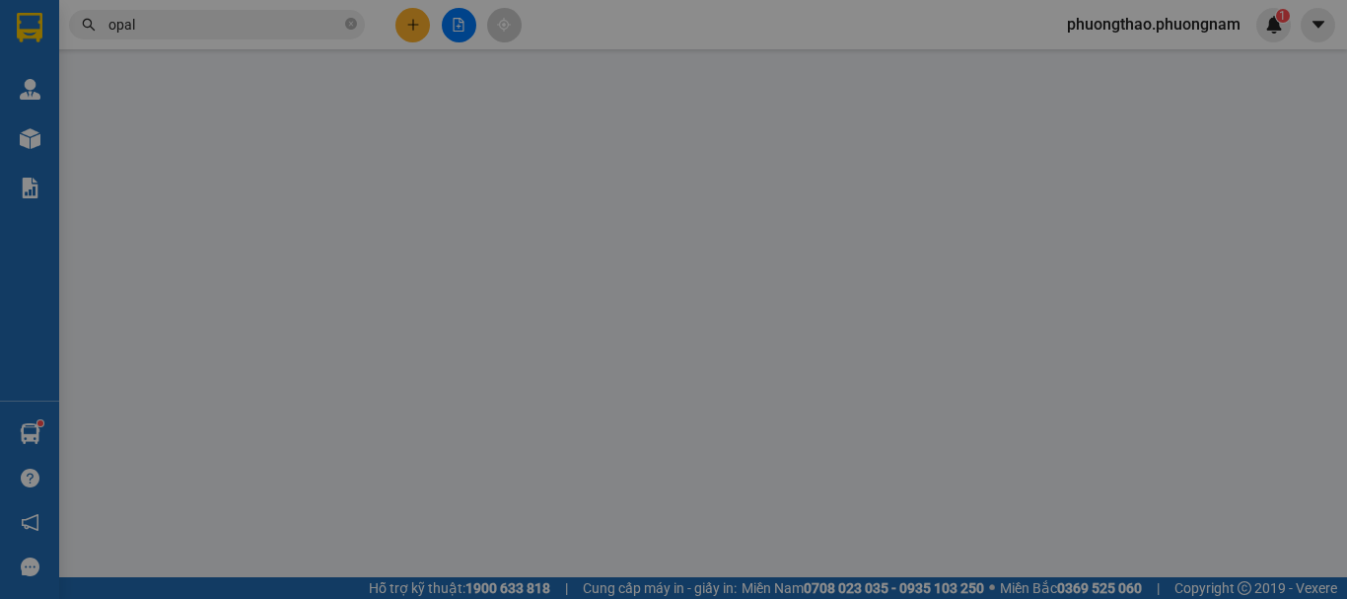
type input "0853006677"
type input "LAB NT"
type input "0794535886"
type input "OPAL"
type input "20.000"
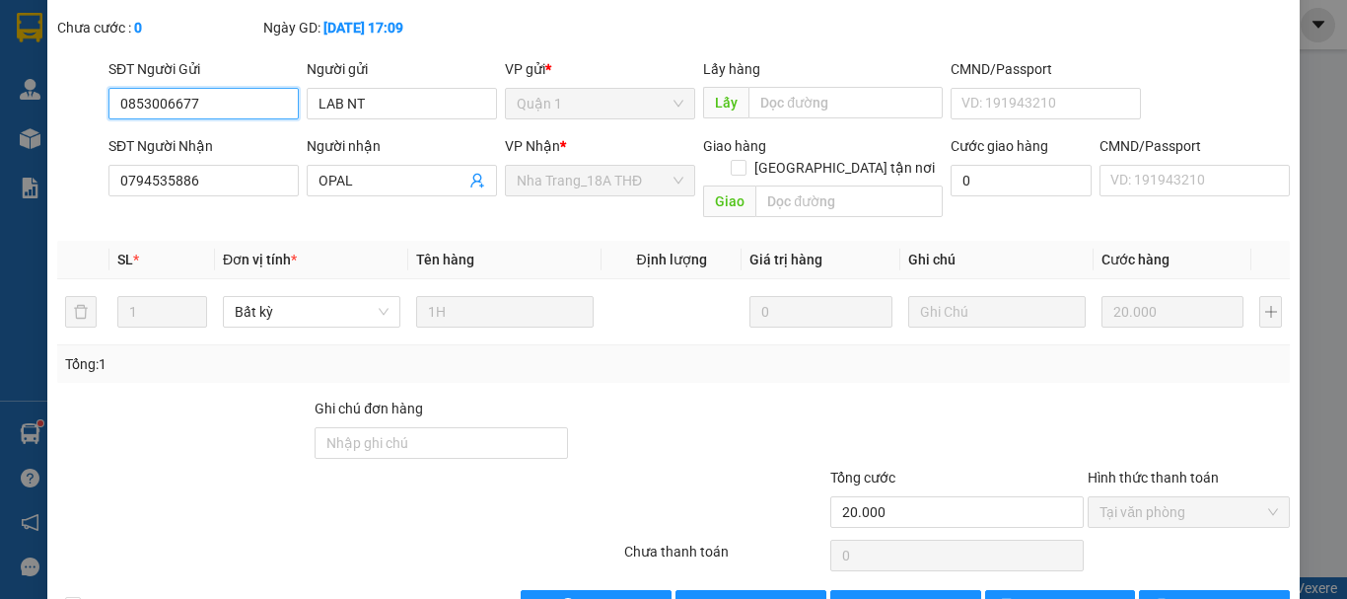
scroll to position [135, 0]
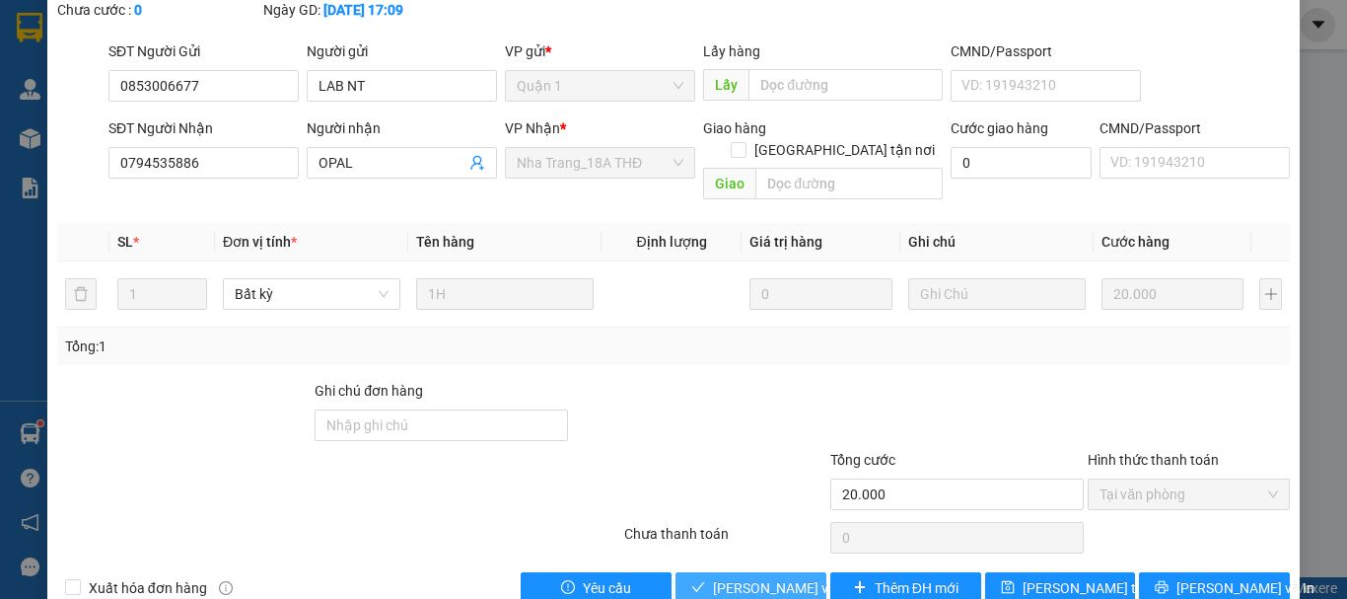
click at [793, 577] on span "[PERSON_NAME] và Giao hàng" at bounding box center [807, 588] width 189 height 22
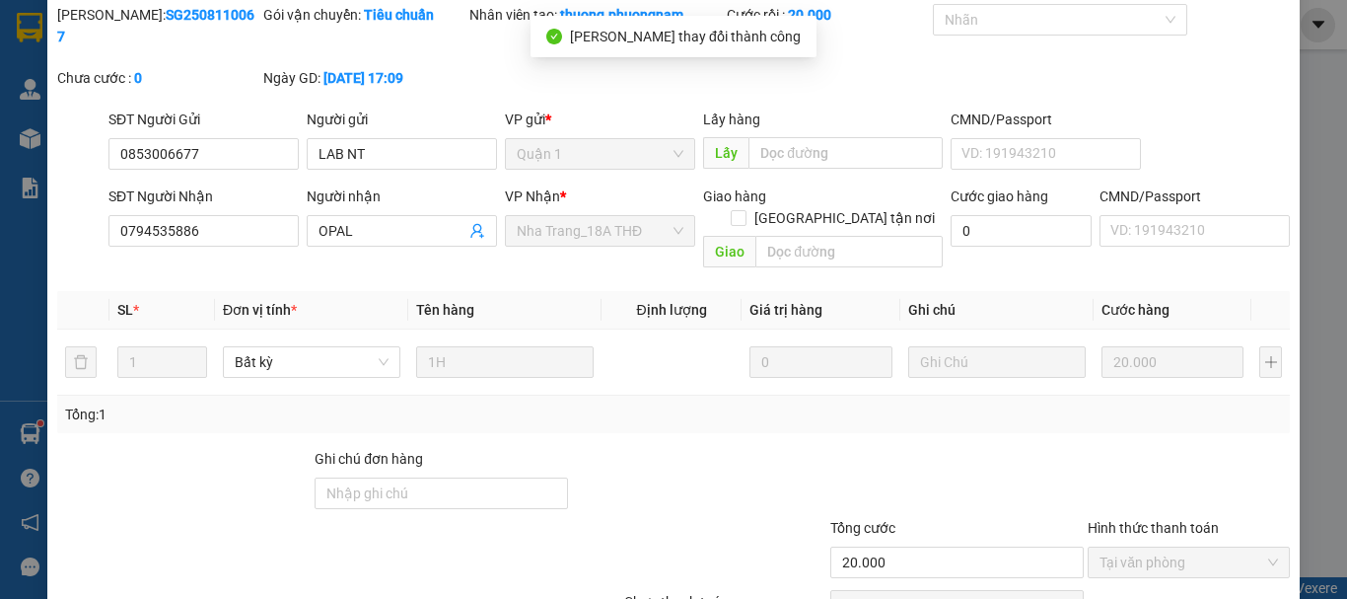
scroll to position [36, 0]
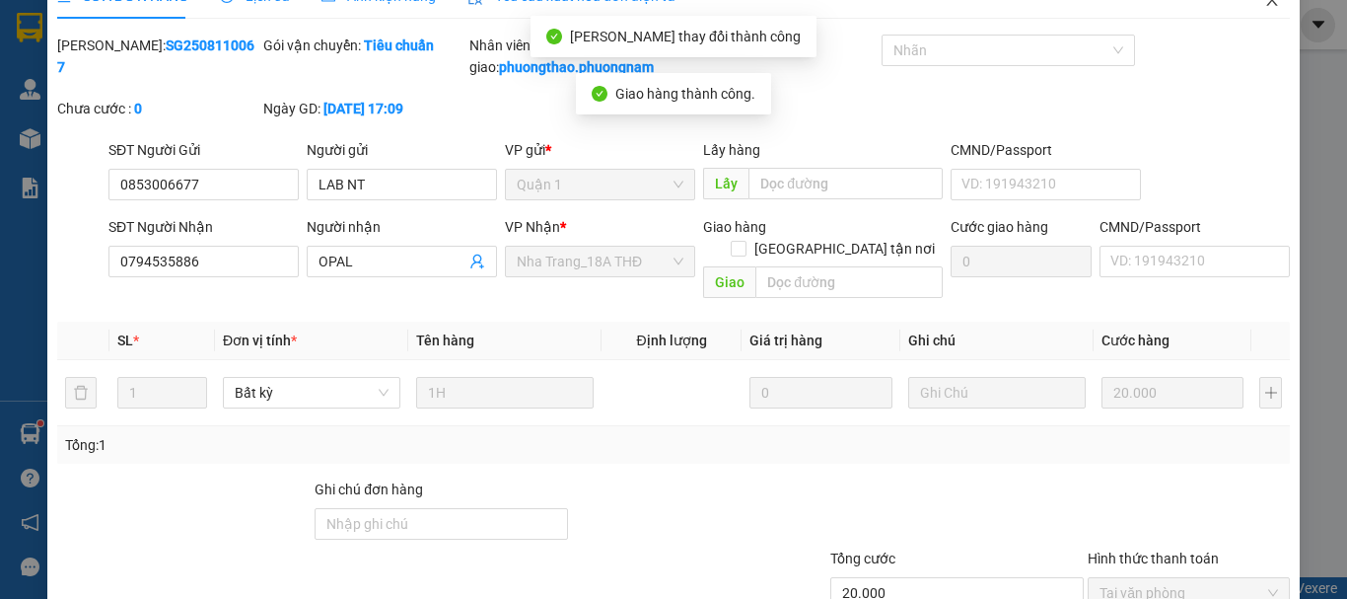
click at [1264, 4] on icon "close" at bounding box center [1272, 0] width 16 height 16
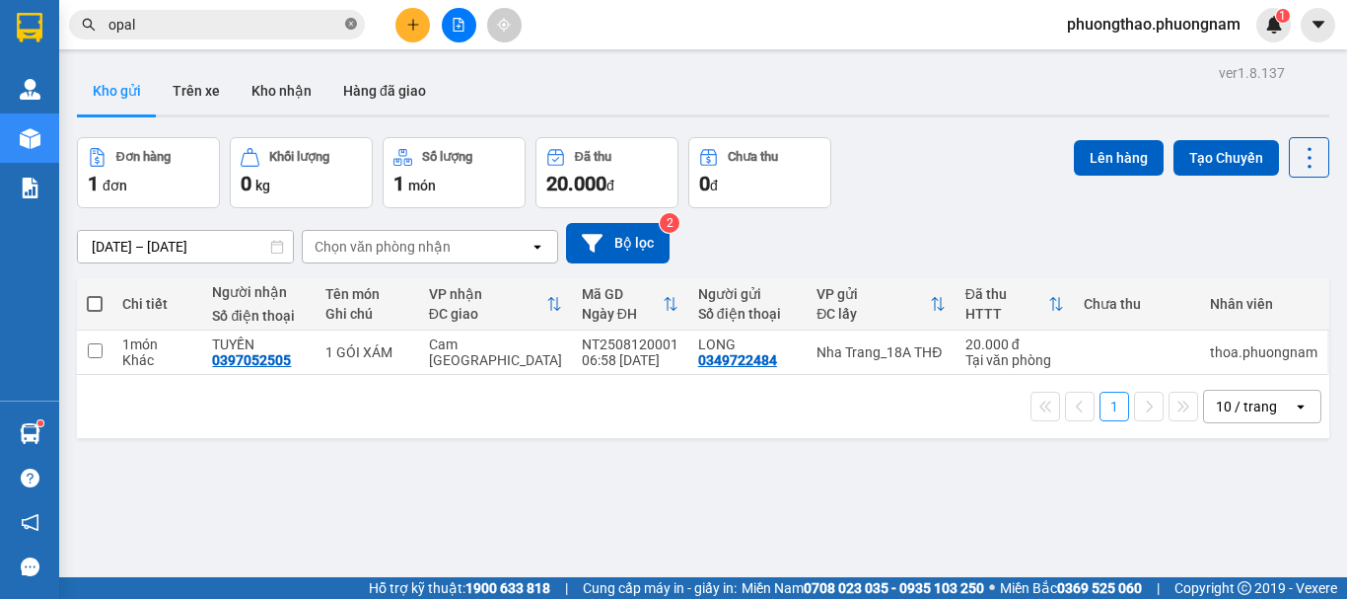
click at [348, 30] on icon "close-circle" at bounding box center [351, 24] width 12 height 12
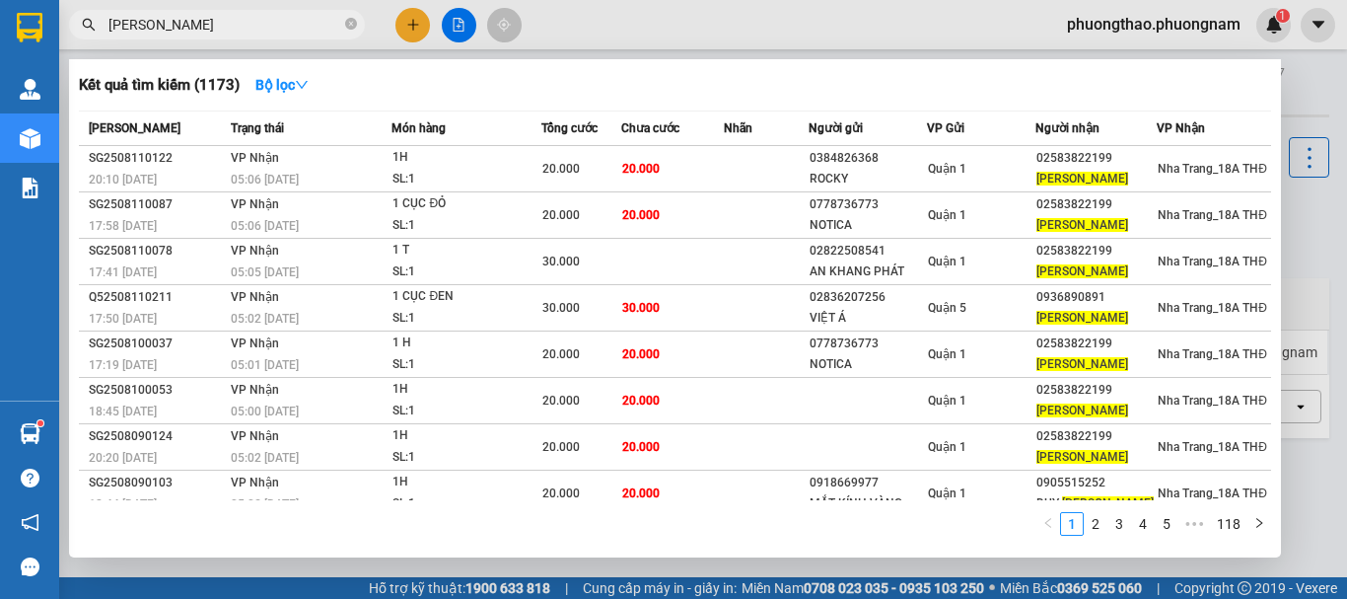
drag, startPoint x: 217, startPoint y: 32, endPoint x: 0, endPoint y: -45, distance: 230.2
click at [0, 0] on html "Kết quả tìm kiếm ( 1173 ) Bộ lọc Mã ĐH Trạng thái Món hàng Tổng cước Chưa cước …" at bounding box center [673, 299] width 1347 height 599
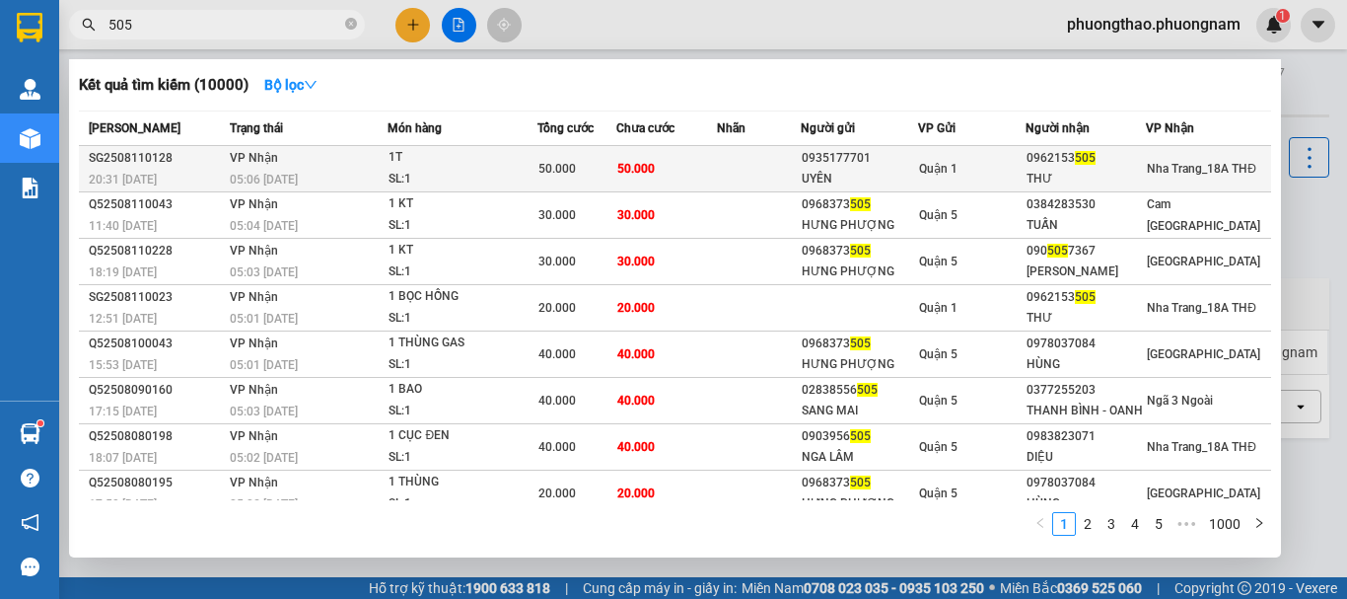
type input "505"
click at [543, 179] on td "50.000" at bounding box center [576, 169] width 78 height 46
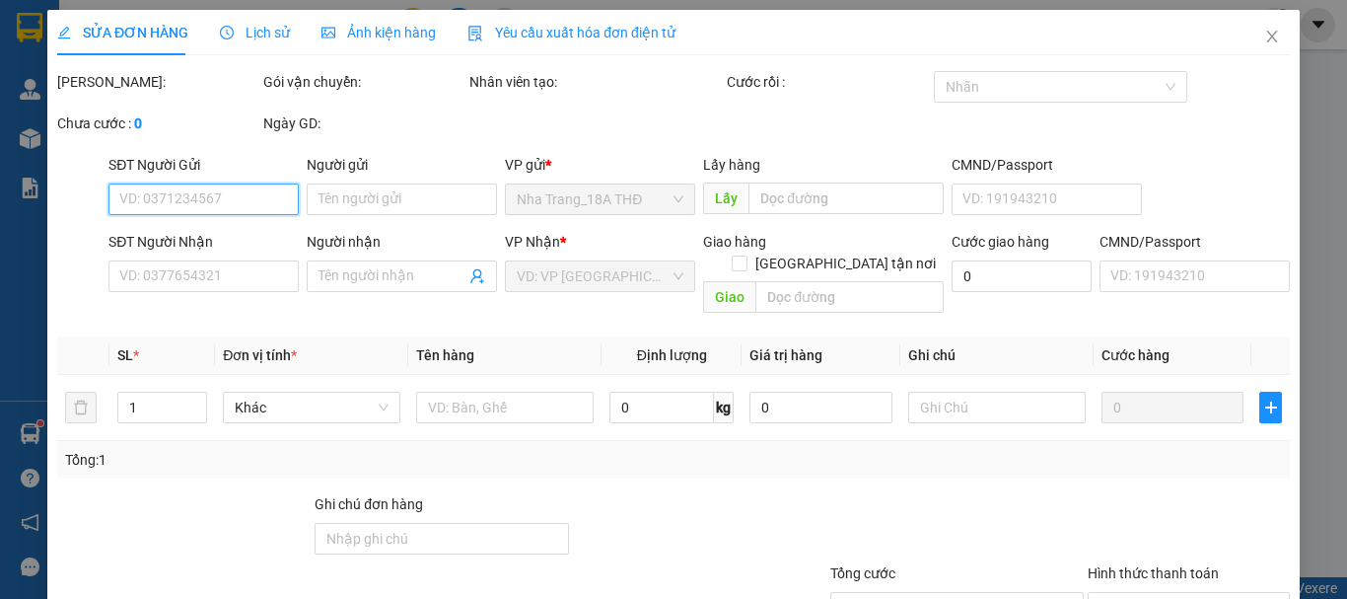
type input "0935177701"
type input "UYÊN"
type input "0962153505"
type input "THƯ"
type input "50.000"
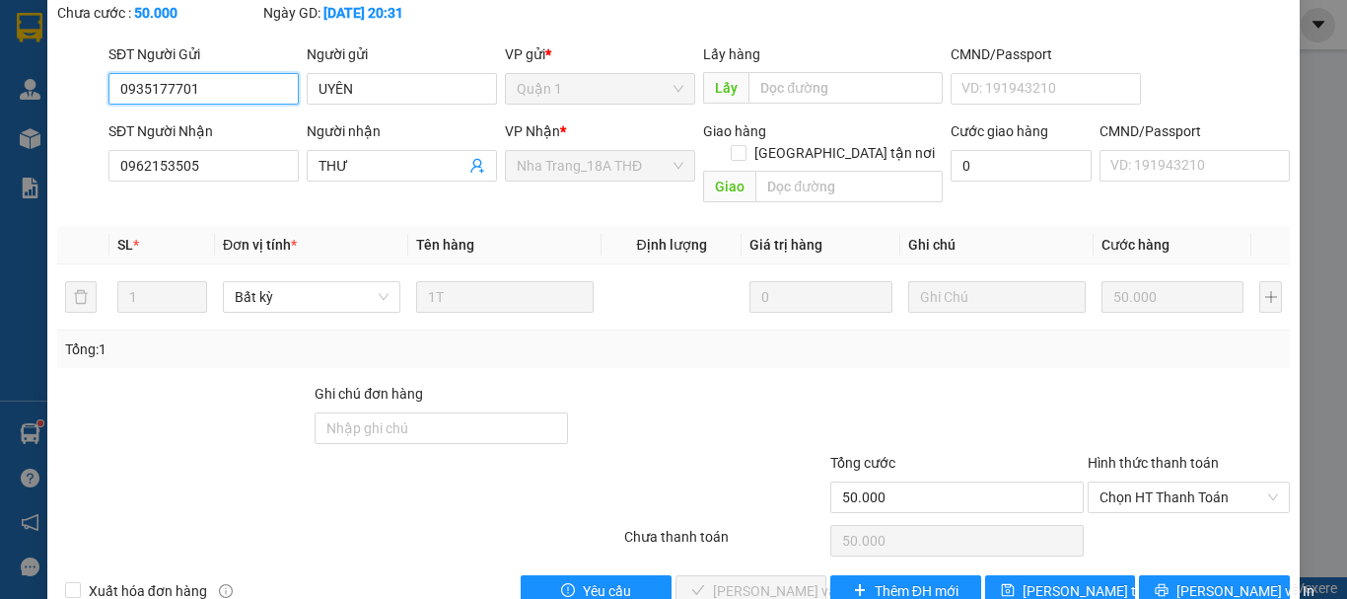
scroll to position [135, 0]
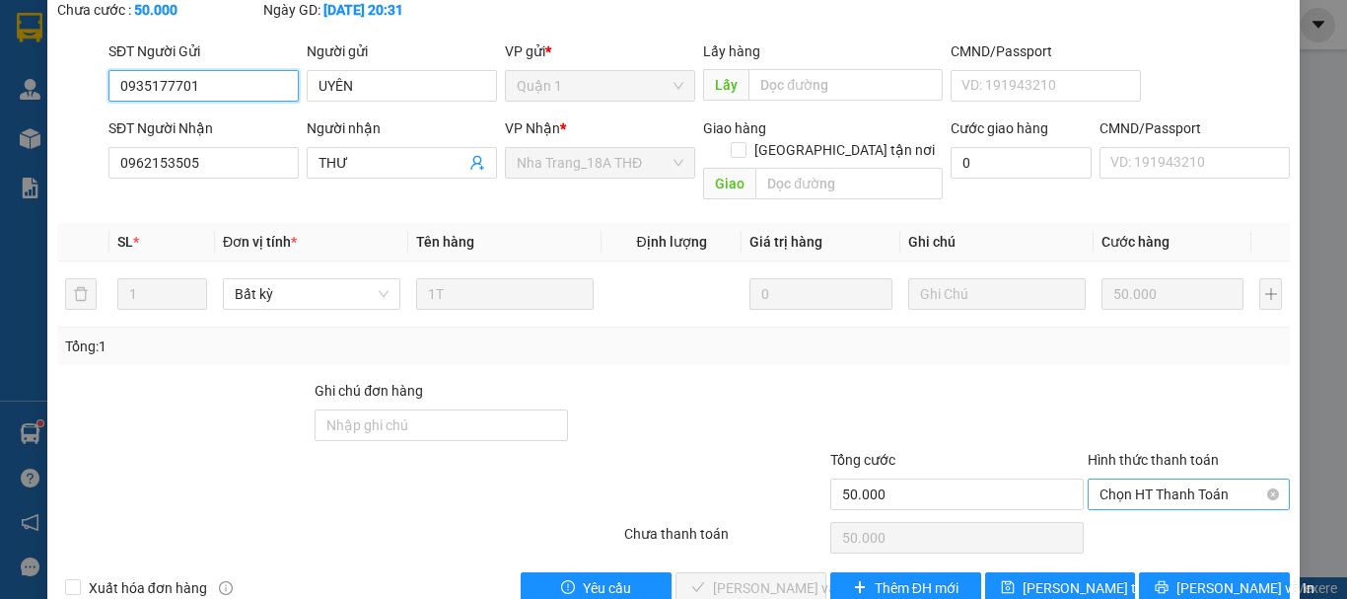
click at [1223, 479] on span "Chọn HT Thanh Toán" at bounding box center [1188, 494] width 178 height 30
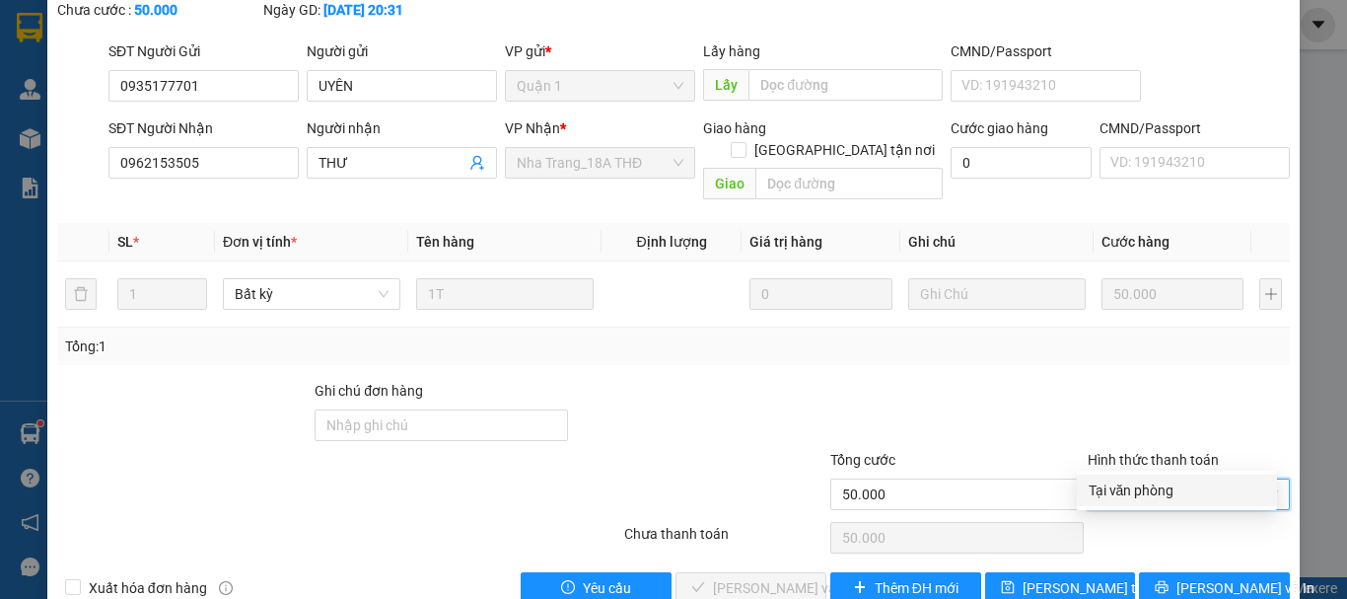
click at [1190, 500] on div "Tại văn phòng" at bounding box center [1177, 490] width 177 height 22
type input "0"
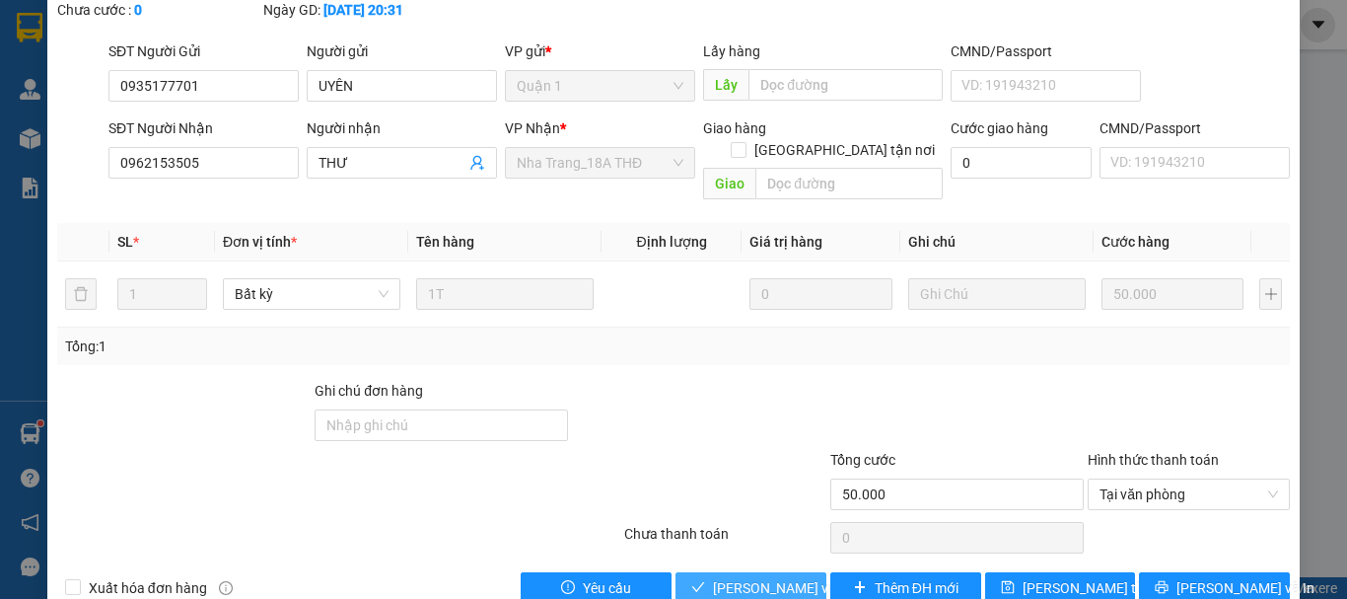
click at [740, 577] on span "[PERSON_NAME] và Giao hàng" at bounding box center [807, 588] width 189 height 22
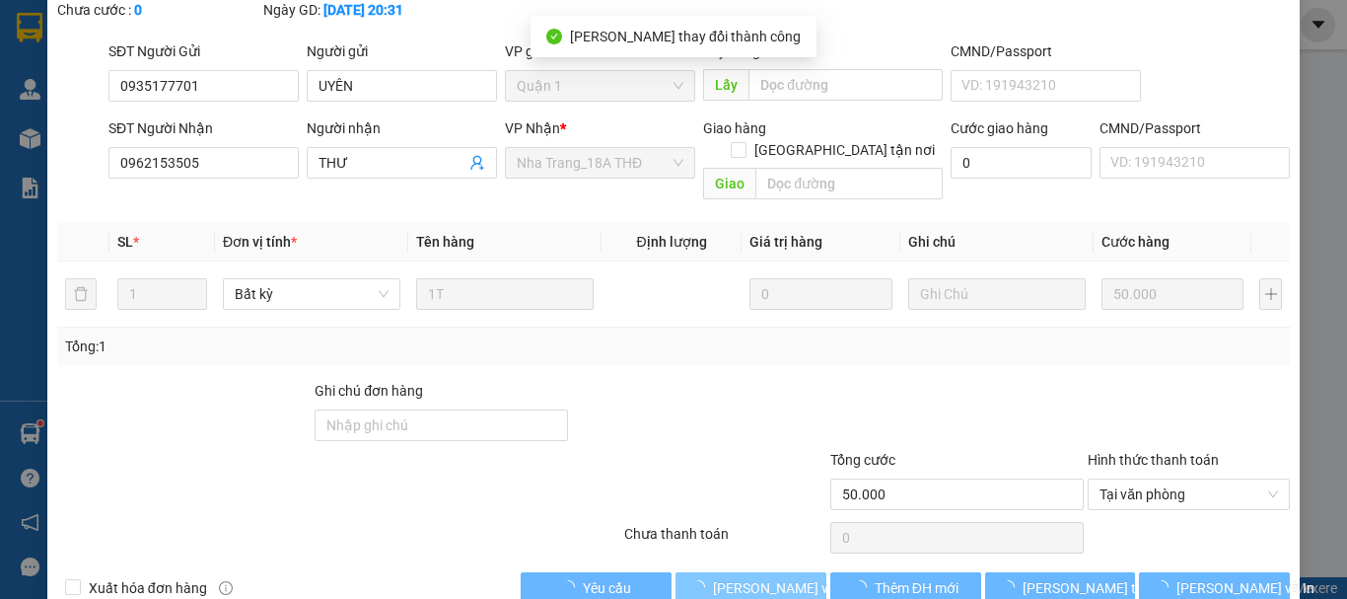
scroll to position [0, 0]
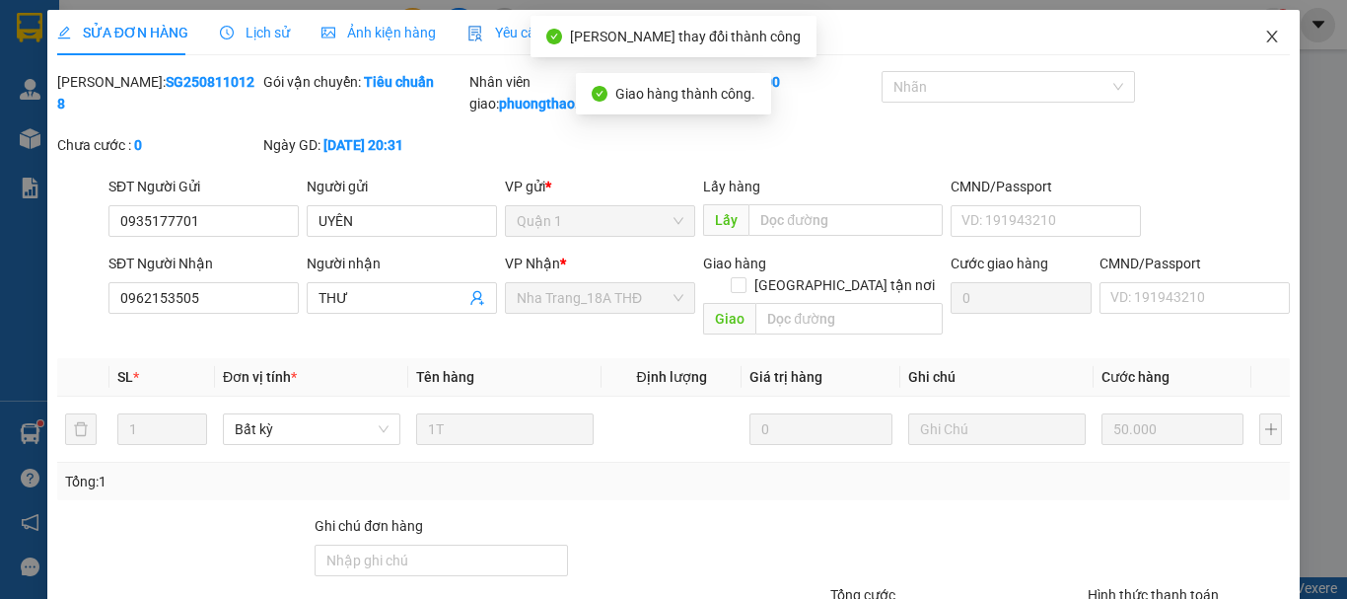
click at [1265, 33] on span "Close" at bounding box center [1271, 37] width 55 height 55
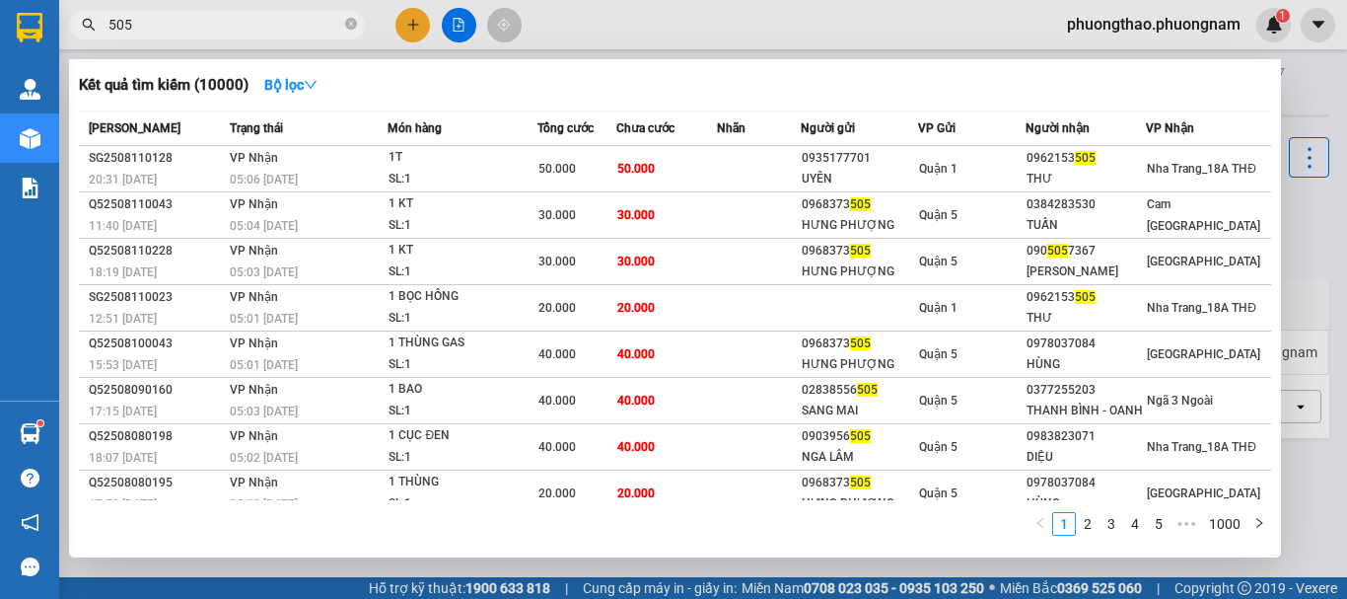
click at [303, 33] on input "505" at bounding box center [224, 25] width 233 height 22
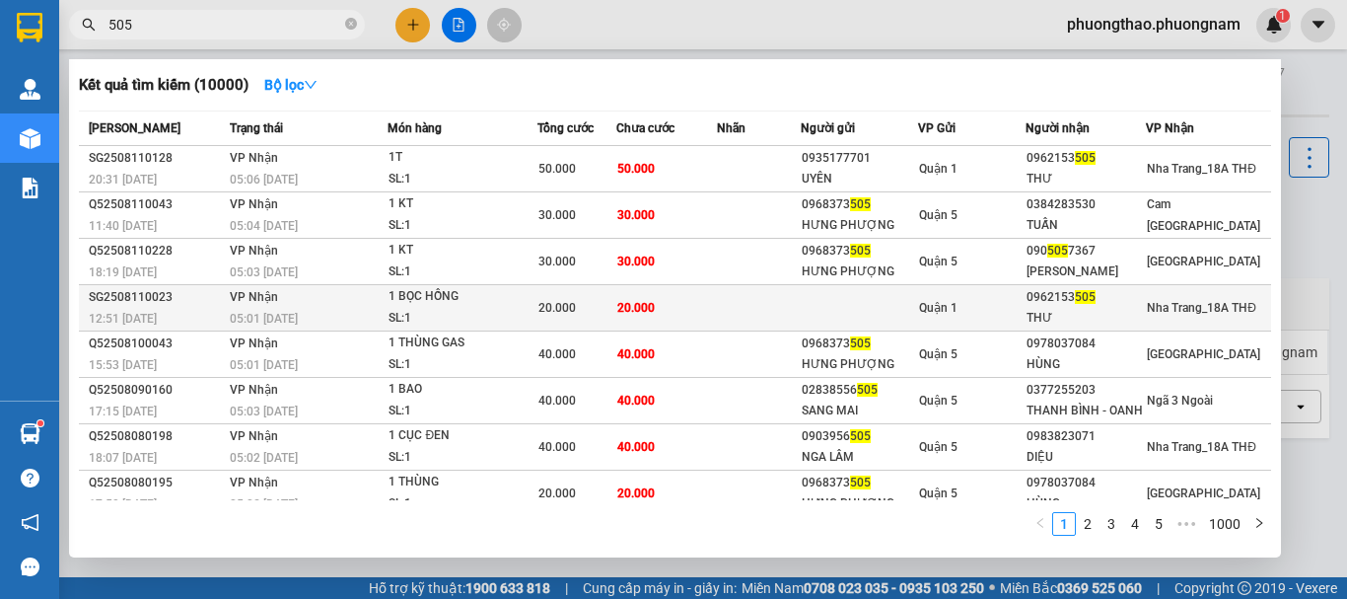
click at [808, 310] on td at bounding box center [859, 308] width 117 height 46
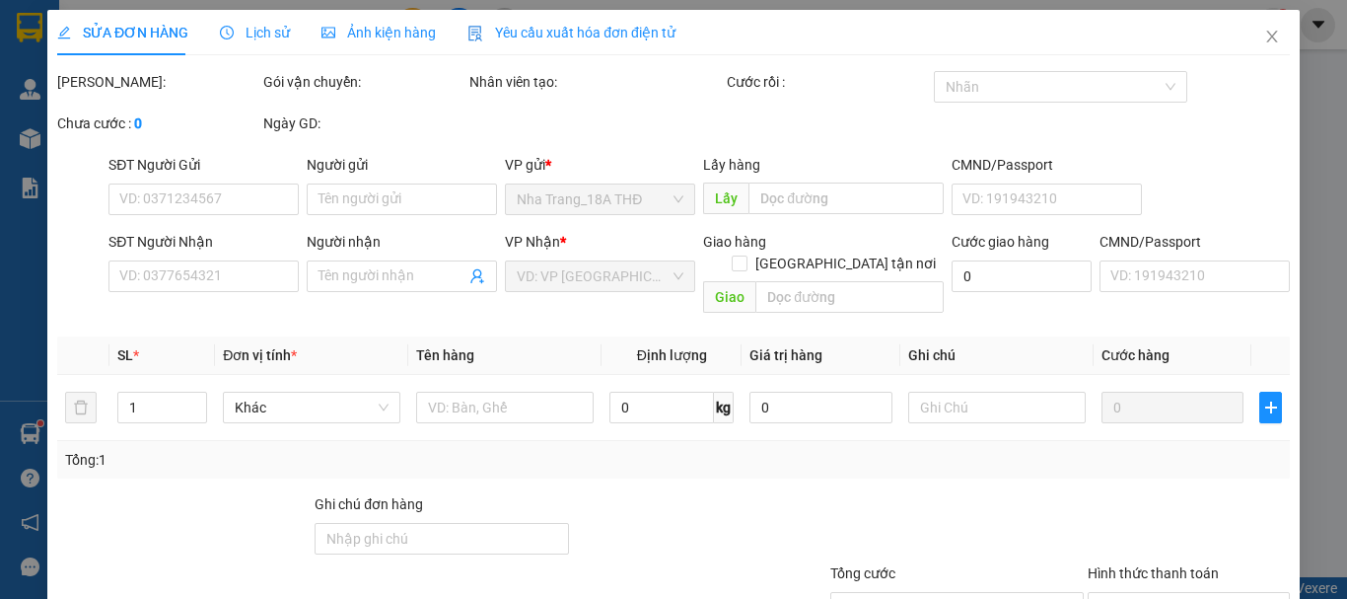
type input "0962153505"
type input "THƯ"
type input "20.000"
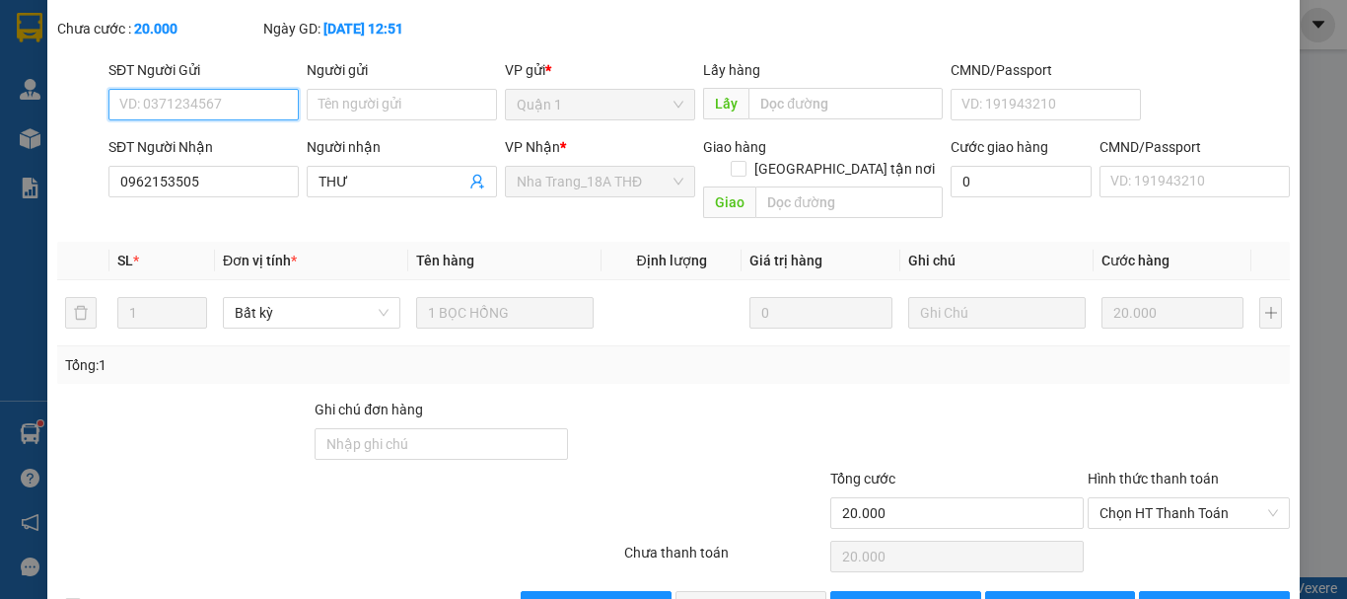
scroll to position [157, 0]
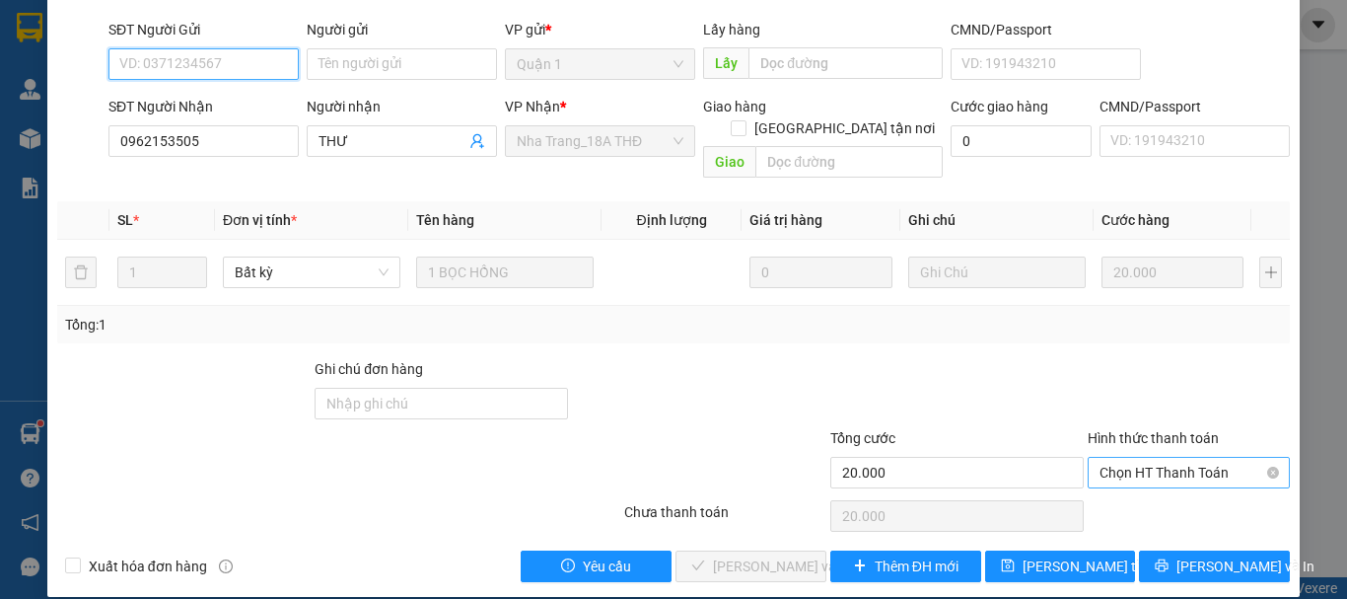
click at [1181, 458] on span "Chọn HT Thanh Toán" at bounding box center [1188, 473] width 178 height 30
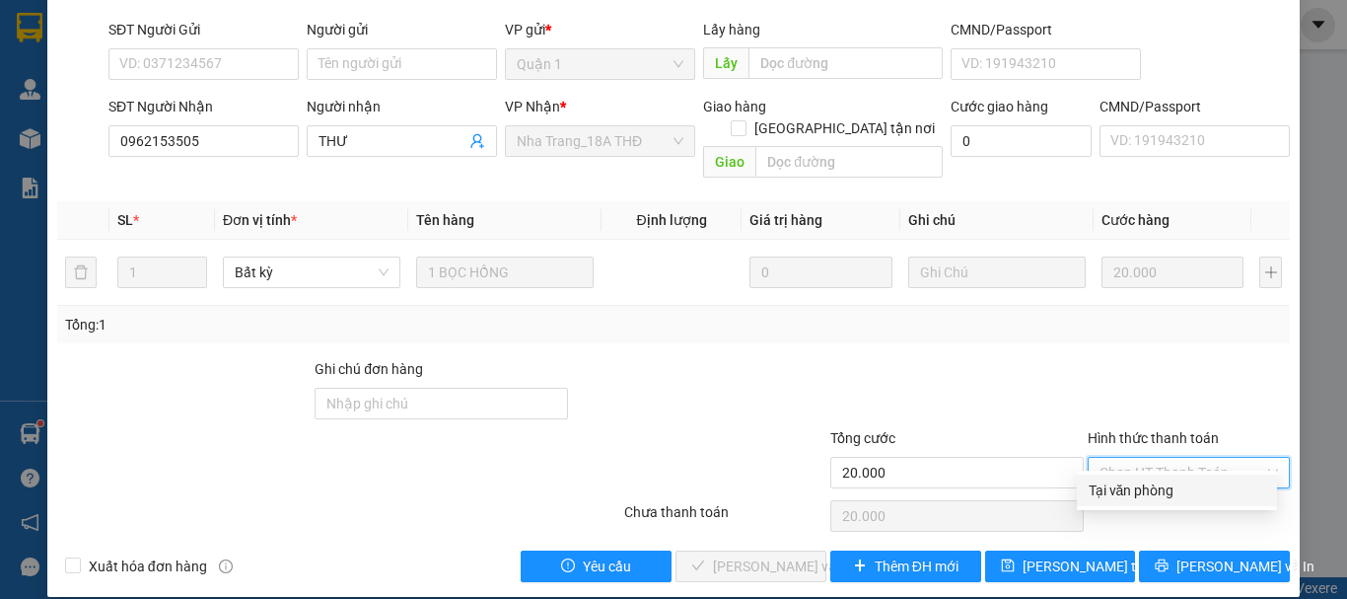
click at [1176, 496] on div "Tại văn phòng" at bounding box center [1177, 490] width 177 height 22
type input "0"
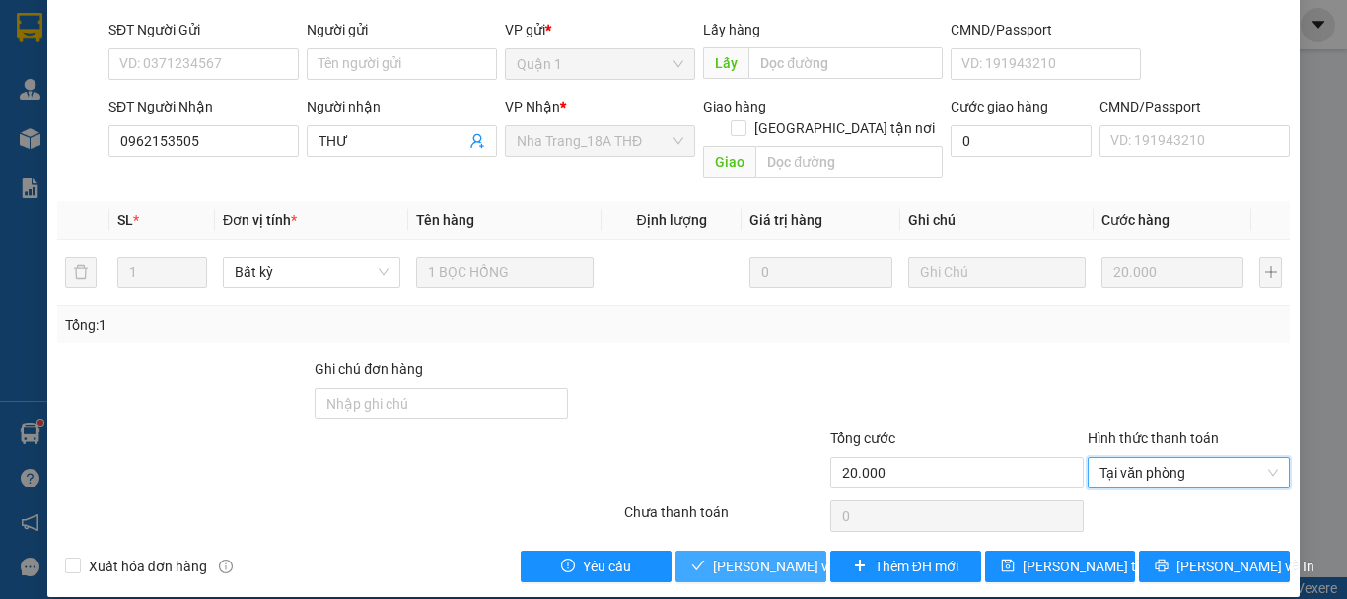
click at [788, 550] on button "[PERSON_NAME] và Giao hàng" at bounding box center [750, 566] width 151 height 32
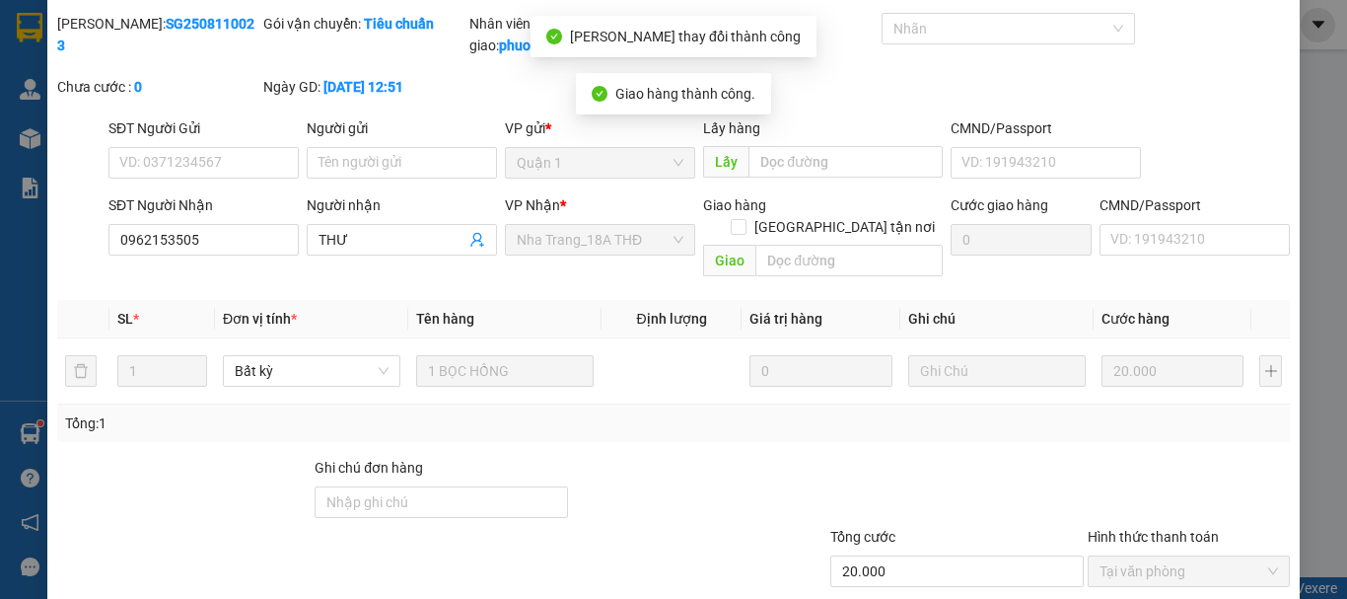
scroll to position [0, 0]
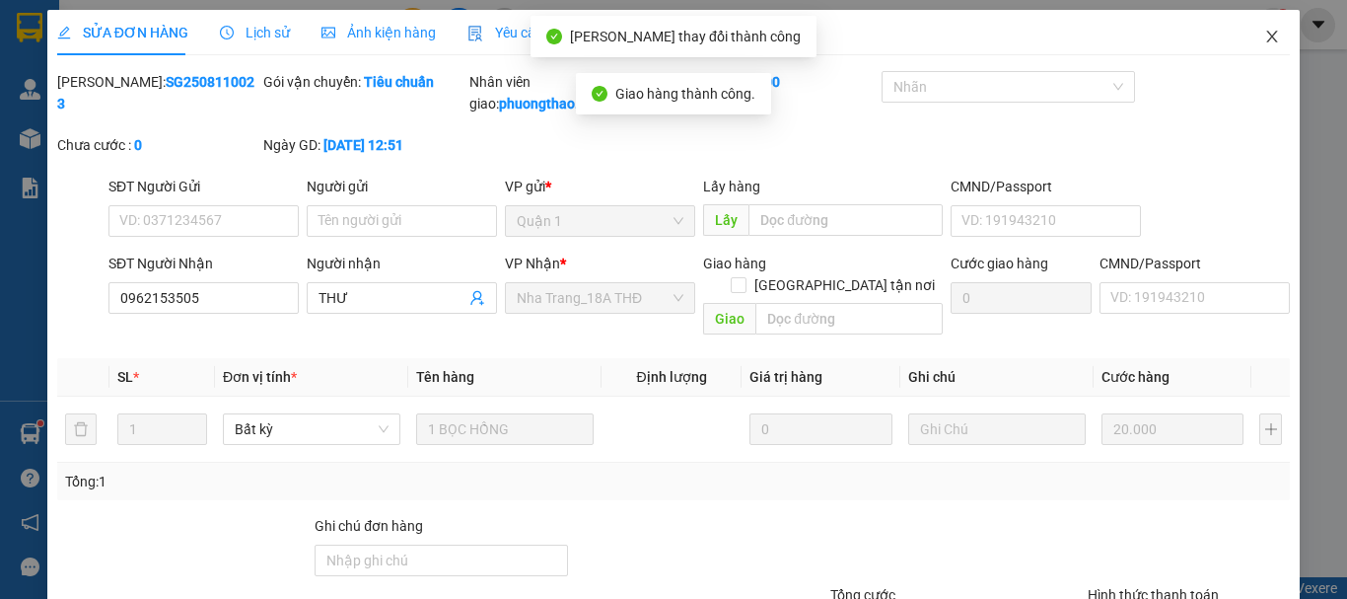
click at [1270, 37] on span "Close" at bounding box center [1271, 37] width 55 height 55
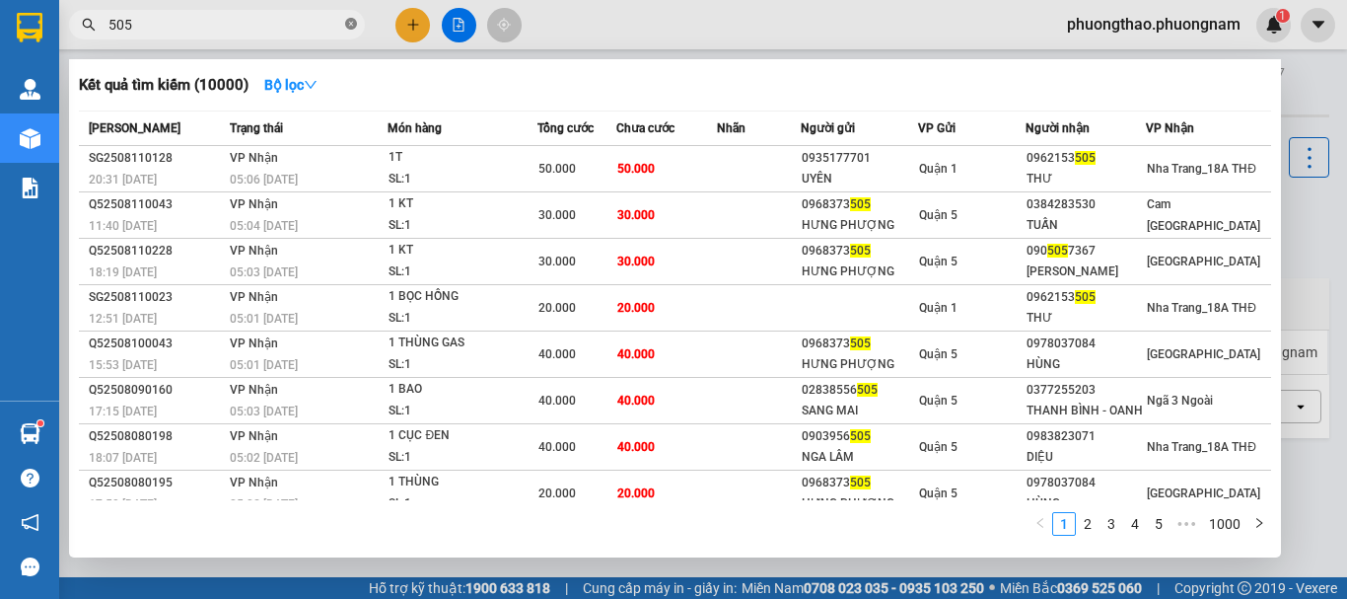
click at [345, 22] on icon "close-circle" at bounding box center [351, 24] width 12 height 12
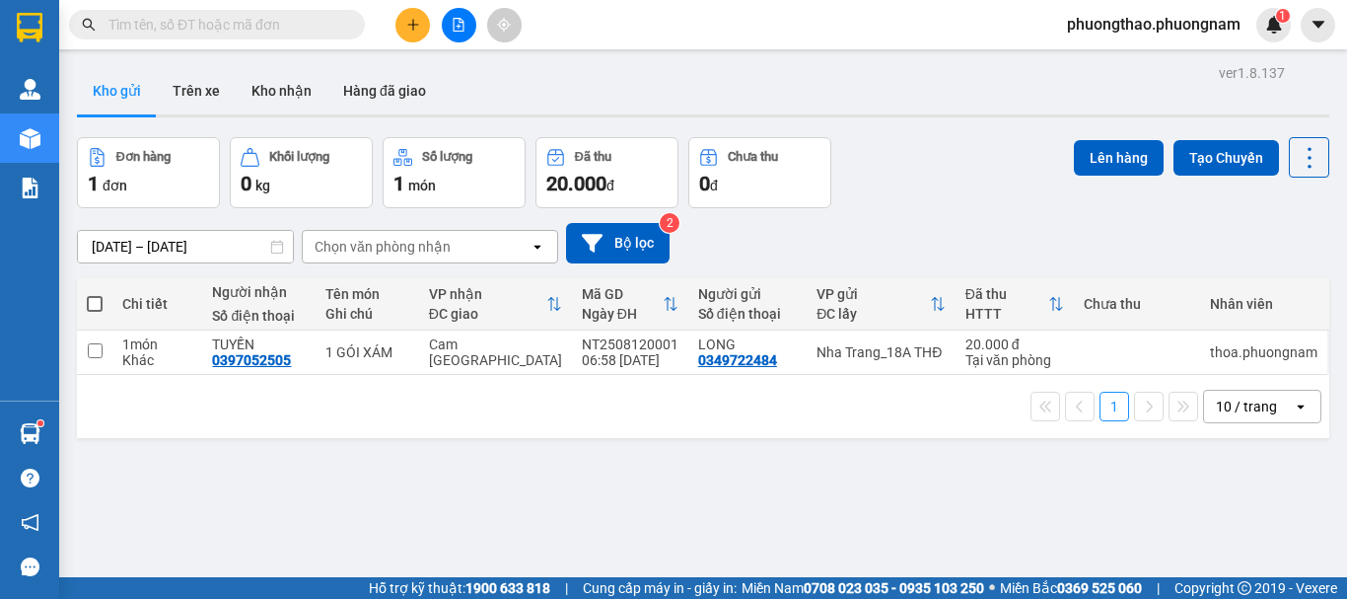
click at [276, 35] on input "text" at bounding box center [224, 25] width 233 height 22
click at [243, 23] on input "text" at bounding box center [224, 25] width 233 height 22
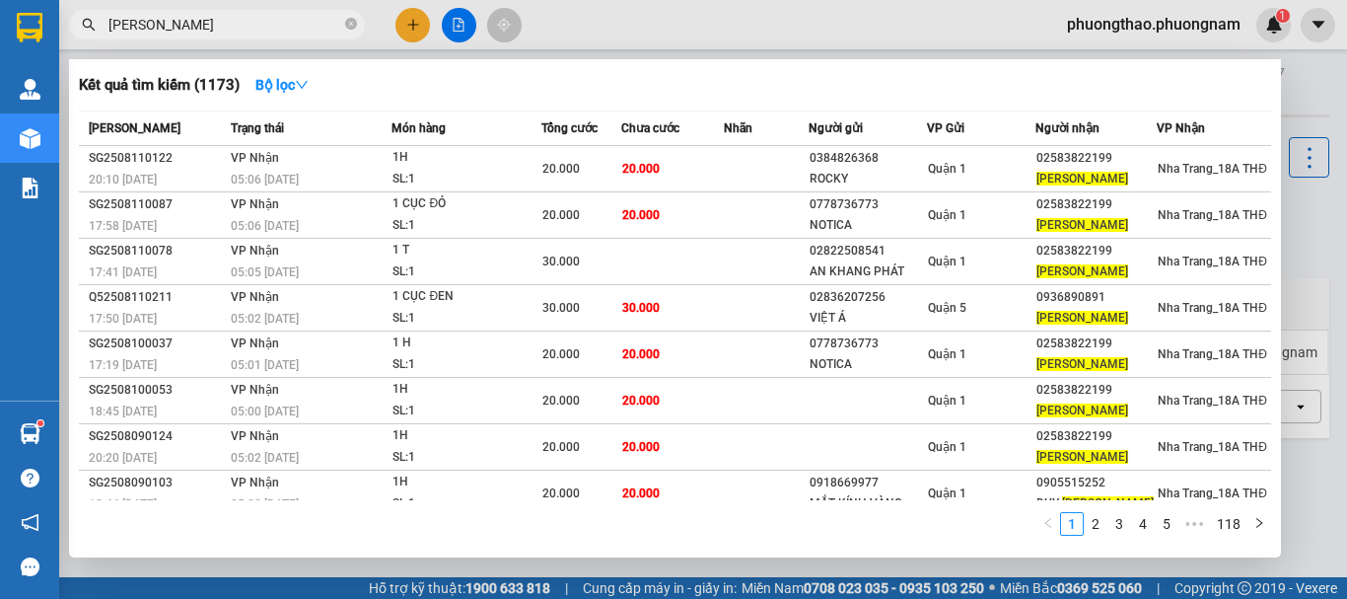
type input "ngọc quang"
click at [419, 30] on div at bounding box center [673, 299] width 1347 height 599
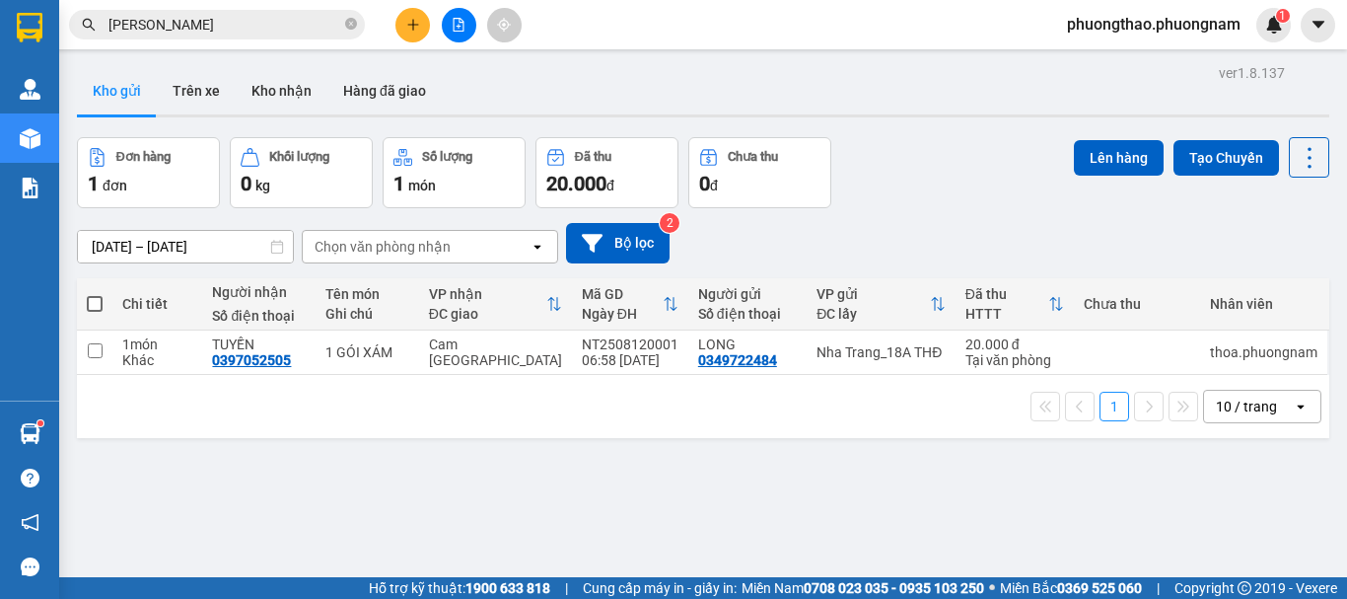
click at [419, 30] on icon "plus" at bounding box center [413, 25] width 14 height 14
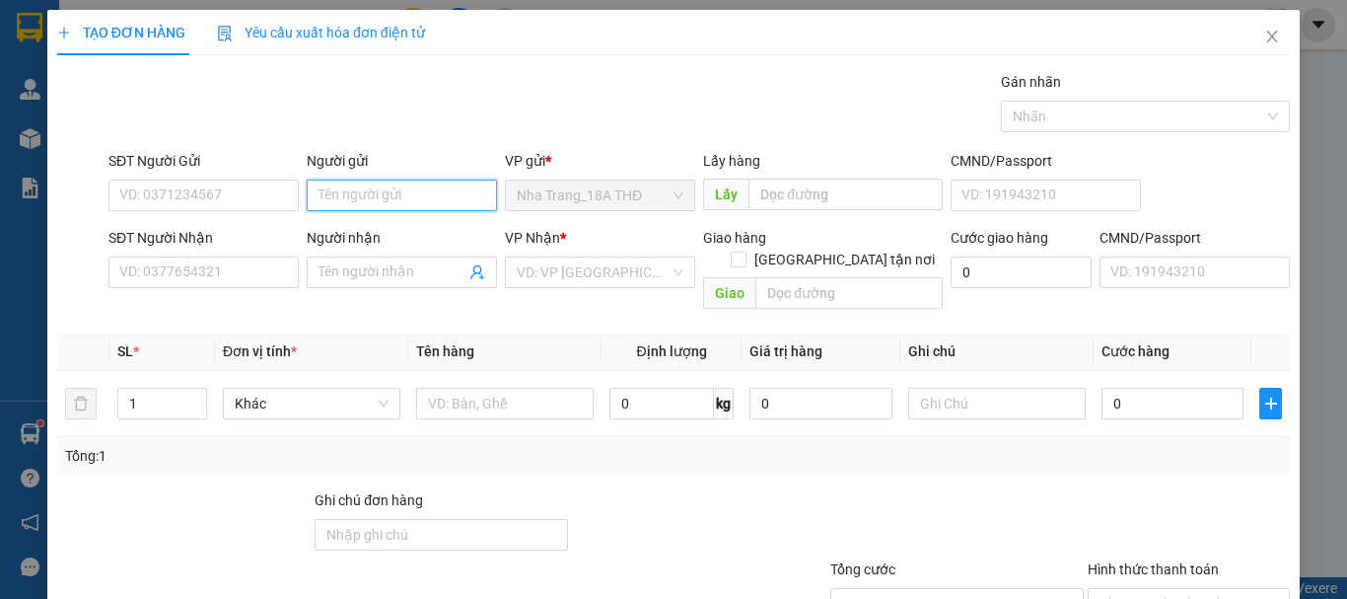
click at [374, 189] on input "Người gửi" at bounding box center [402, 195] width 190 height 32
type input "trang"
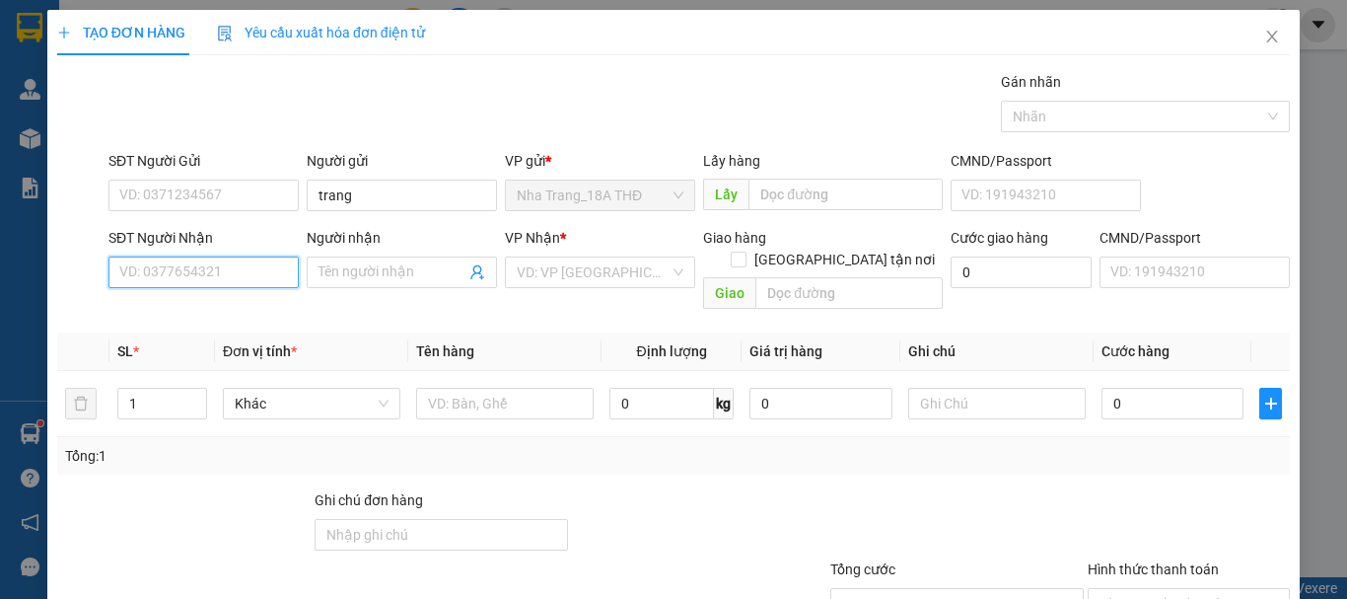
click at [214, 285] on input "SĐT Người Nhận" at bounding box center [203, 272] width 190 height 32
click at [227, 281] on input "SĐT Người Nhận" at bounding box center [203, 272] width 190 height 32
drag, startPoint x: 228, startPoint y: 306, endPoint x: 469, endPoint y: 398, distance: 258.8
click at [237, 312] on div "0967410485 - BÌNH" at bounding box center [201, 312] width 165 height 22
type input "0967410485"
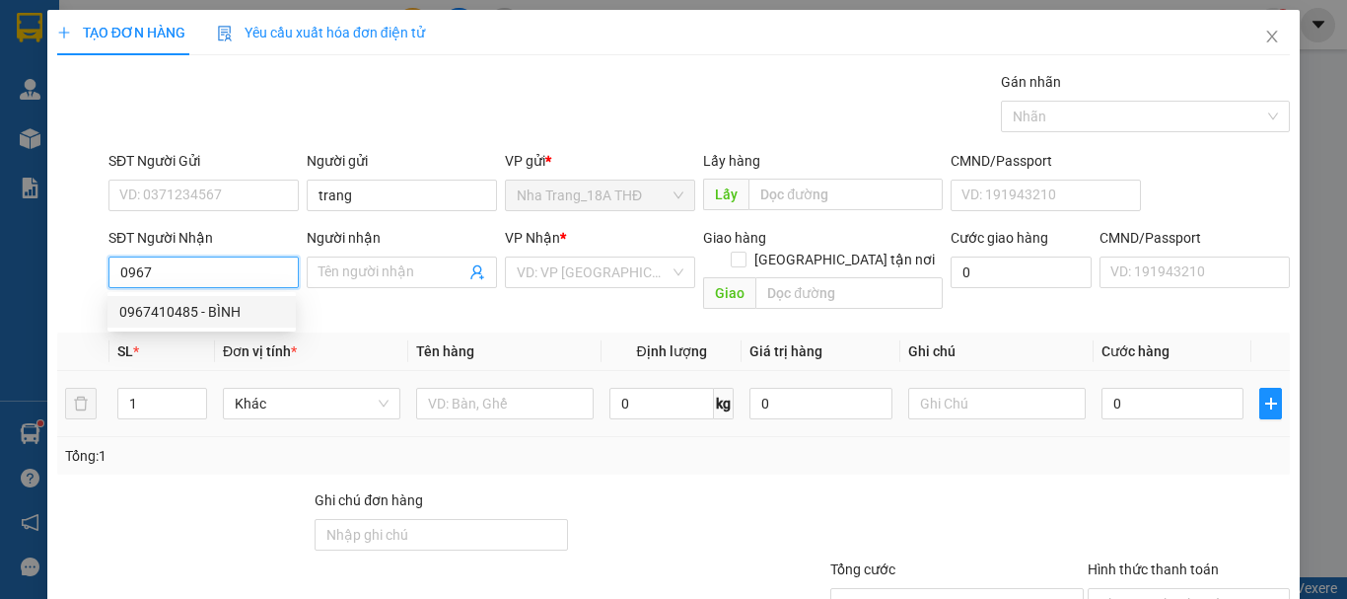
type input "BÌNH"
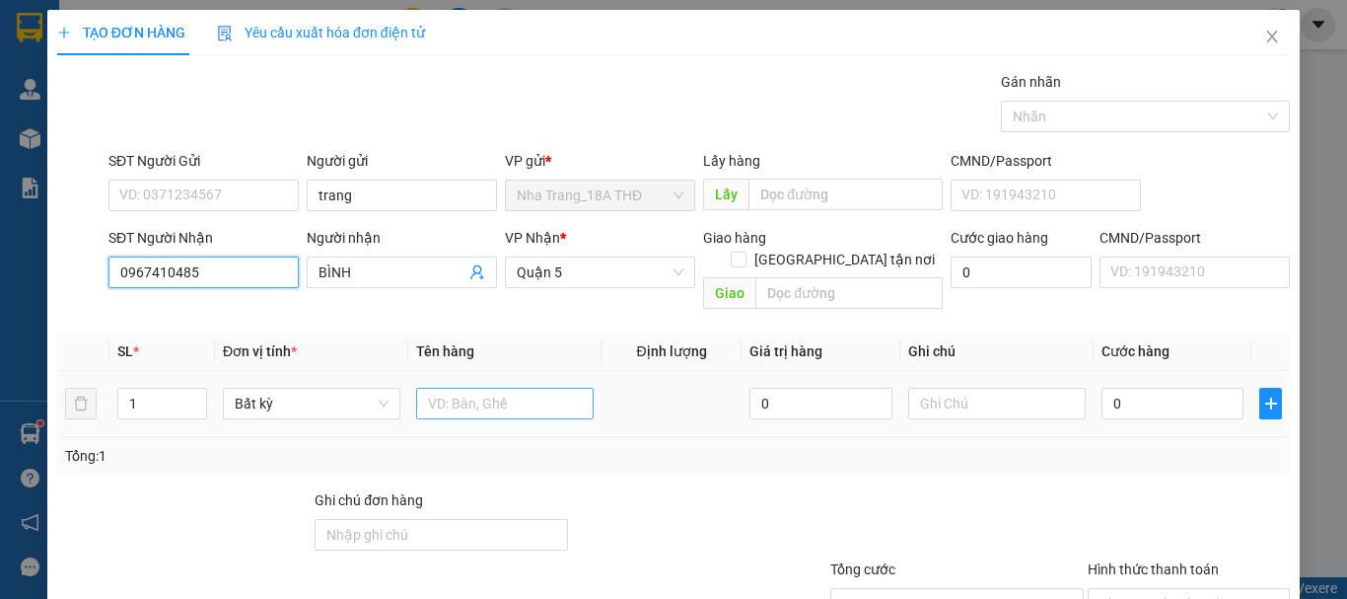
type input "0967410485"
click at [503, 390] on input "text" at bounding box center [504, 404] width 177 height 32
type input "1 TX"
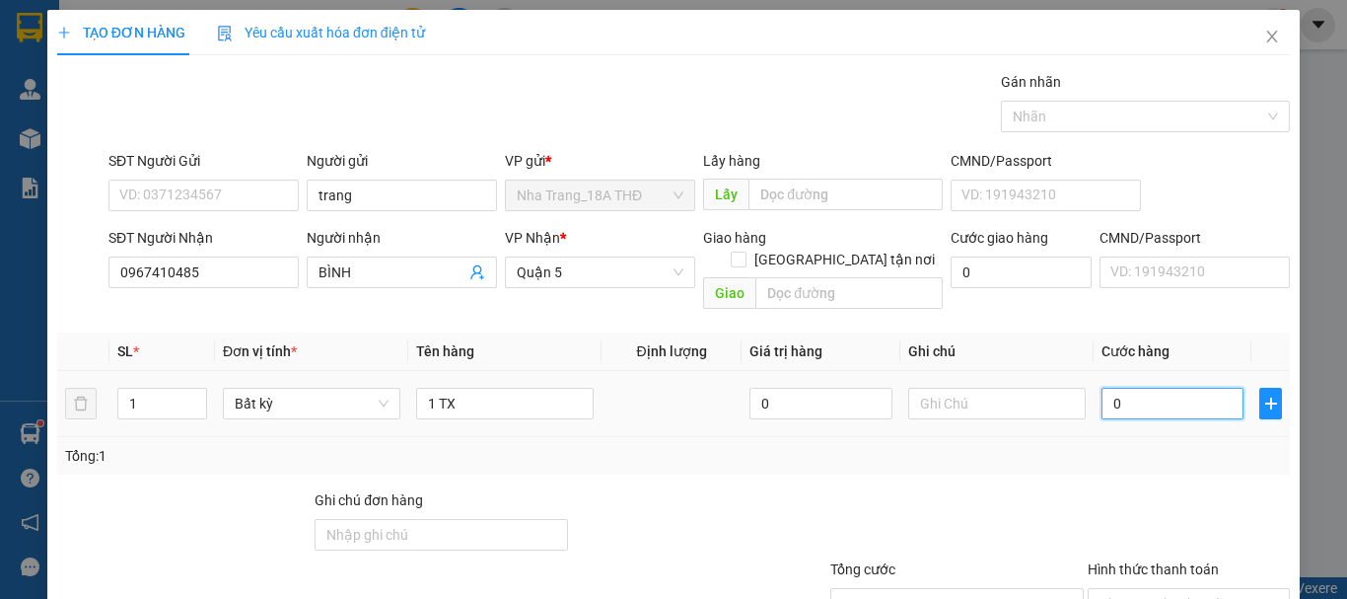
type input "9"
type input "90"
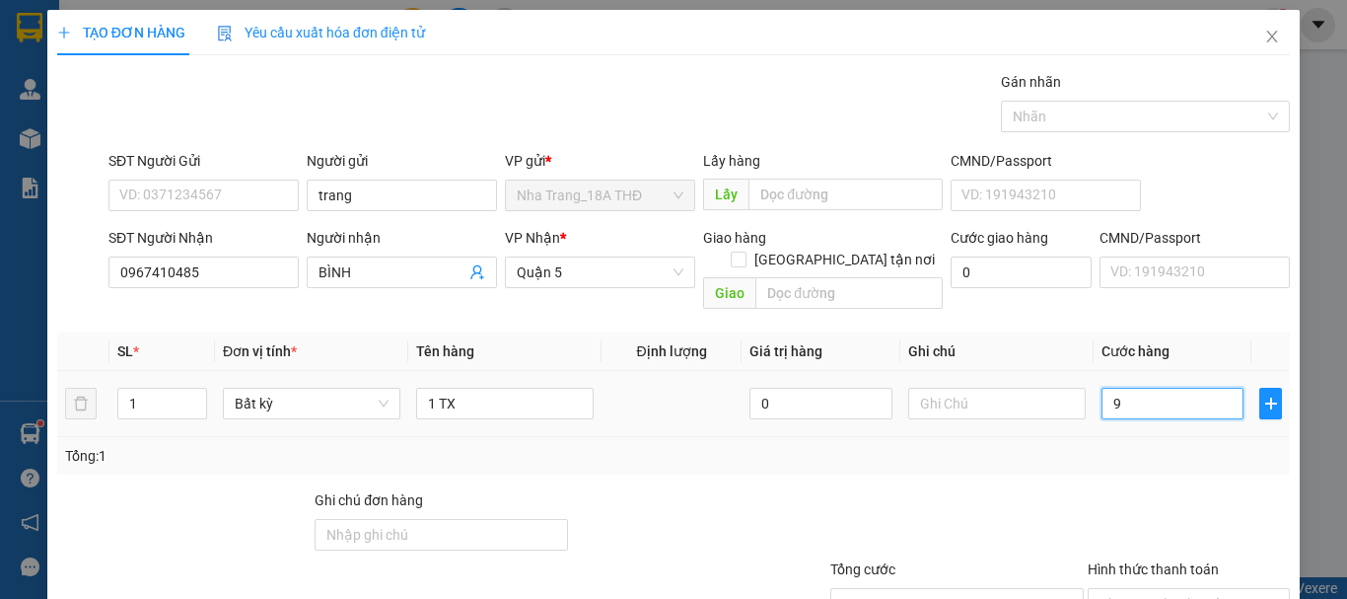
type input "90"
type input "90.000"
click at [1126, 489] on div at bounding box center [1189, 523] width 206 height 69
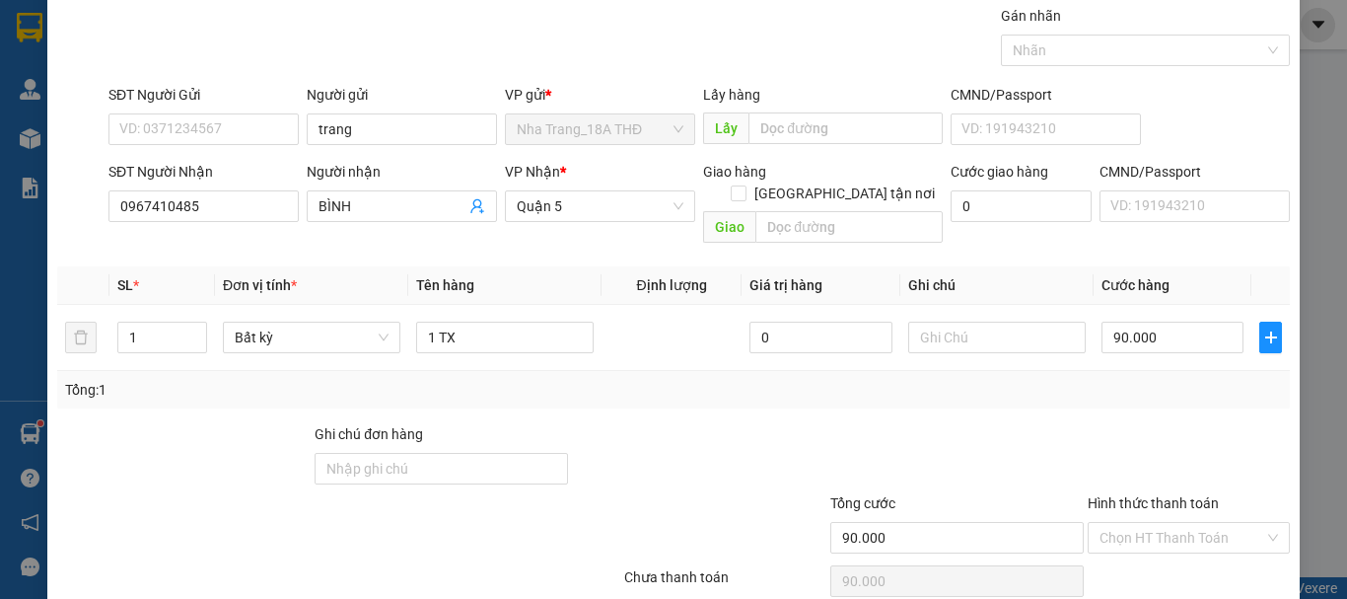
scroll to position [131, 0]
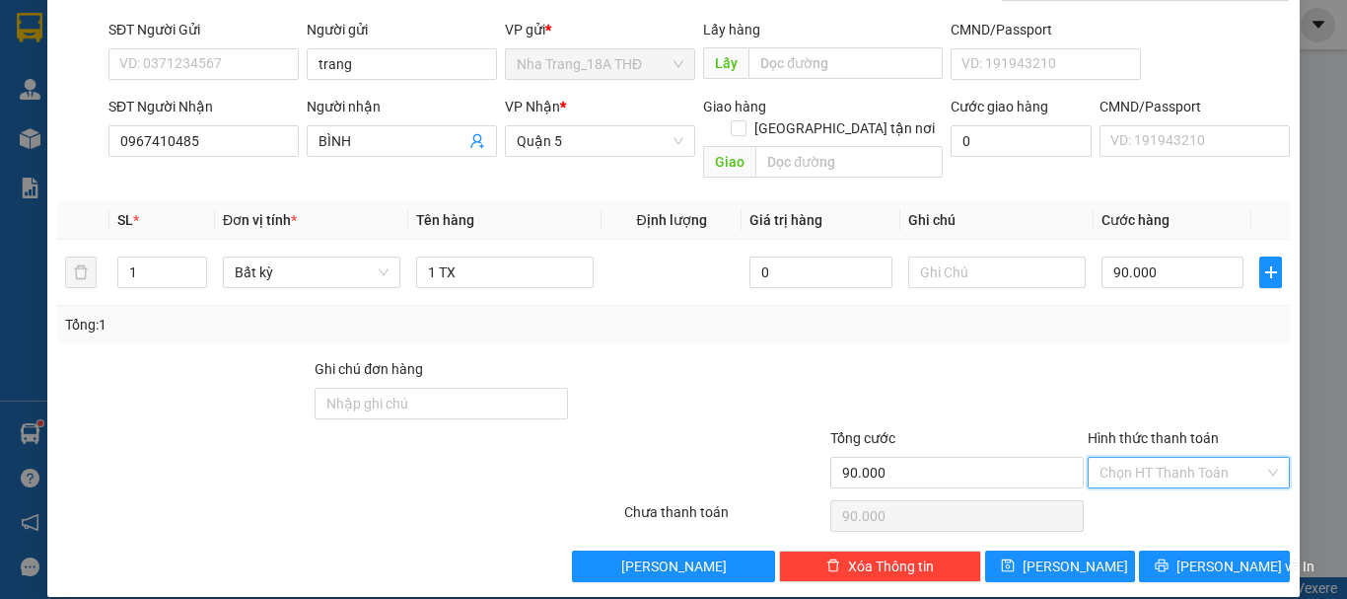
drag, startPoint x: 1180, startPoint y: 456, endPoint x: 1189, endPoint y: 484, distance: 29.9
click at [1182, 458] on input "Hình thức thanh toán" at bounding box center [1181, 473] width 165 height 30
click at [1188, 486] on div "Tại văn phòng" at bounding box center [1177, 490] width 177 height 22
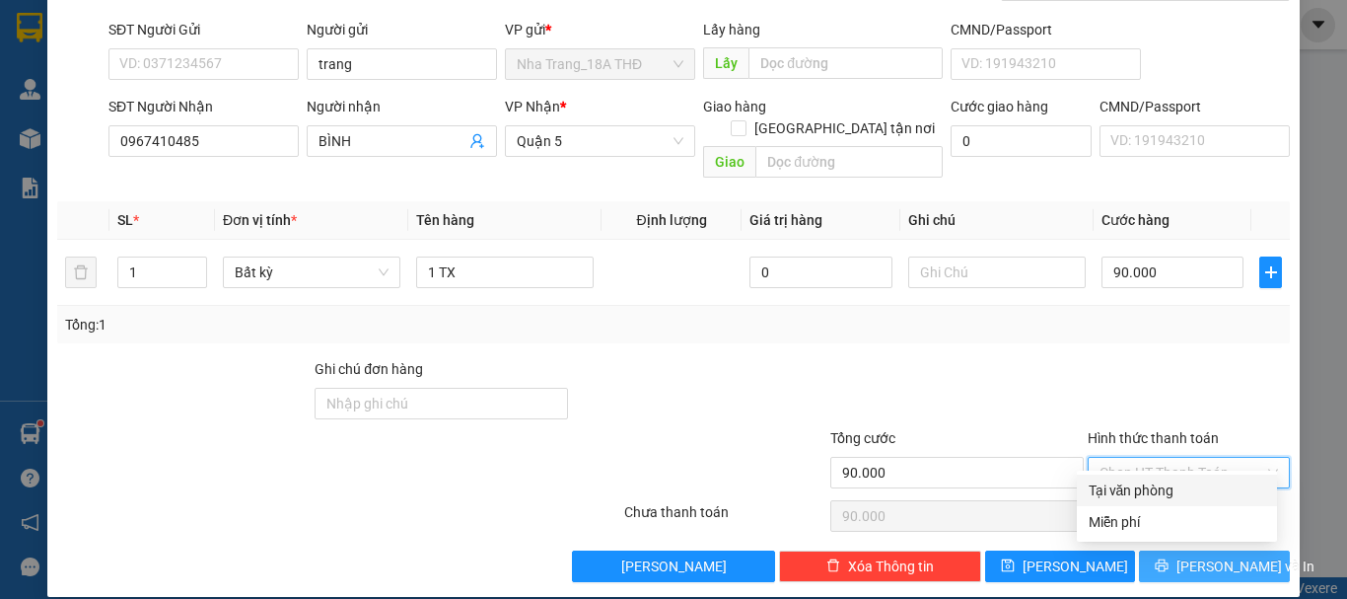
type input "0"
click at [1200, 555] on span "[PERSON_NAME] và In" at bounding box center [1245, 566] width 138 height 22
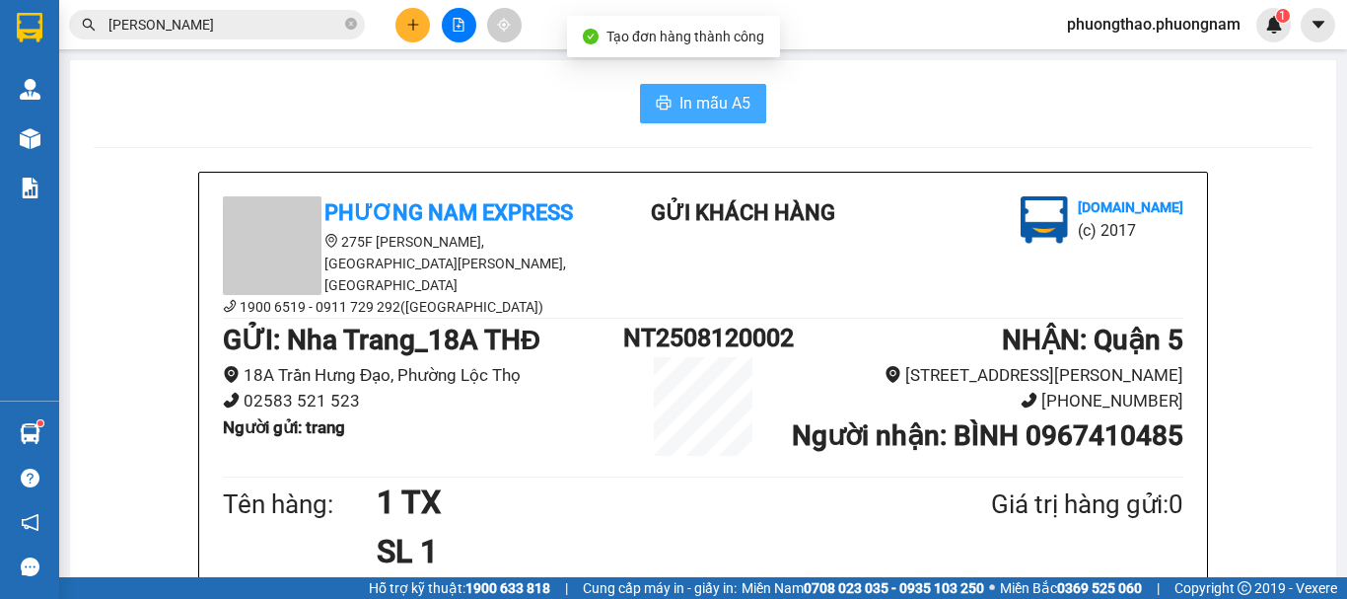
click at [700, 107] on span "In mẫu A5" at bounding box center [714, 103] width 71 height 25
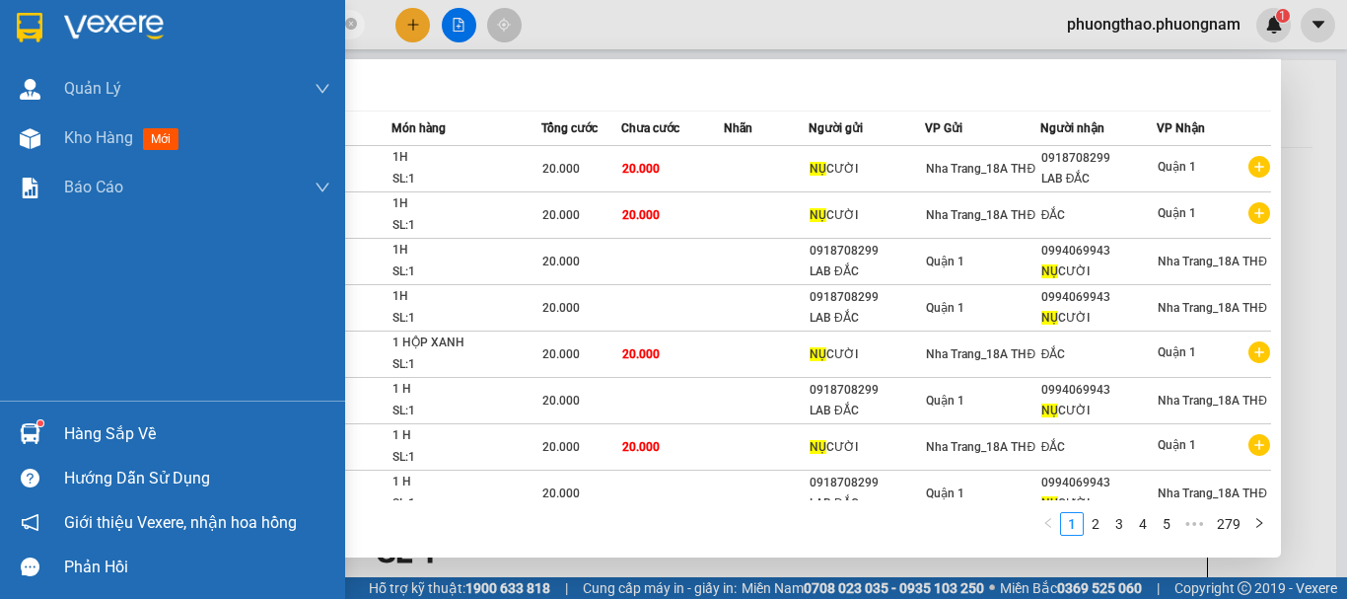
drag, startPoint x: 181, startPoint y: 24, endPoint x: 0, endPoint y: 4, distance: 182.5
click at [0, 14] on section "Kết quả tìm kiếm ( 2784 ) Bộ lọc Mã ĐH Trạng thái Món hàng Tổng cước Chưa cước …" at bounding box center [673, 299] width 1347 height 599
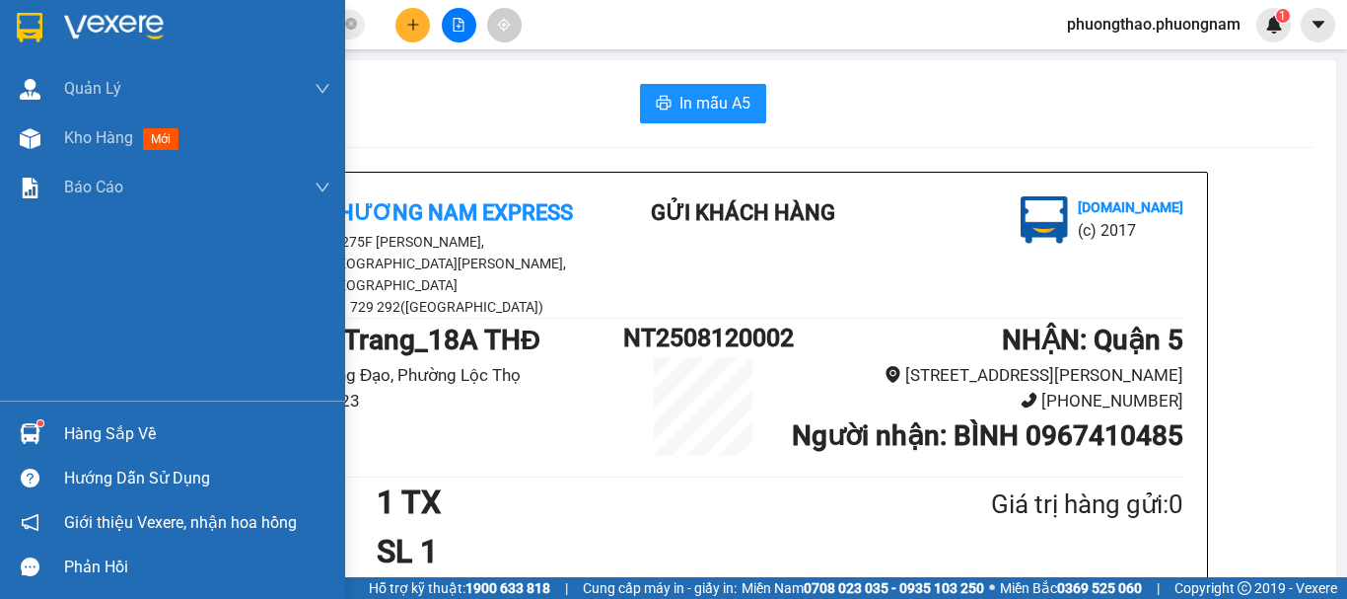
type input "D"
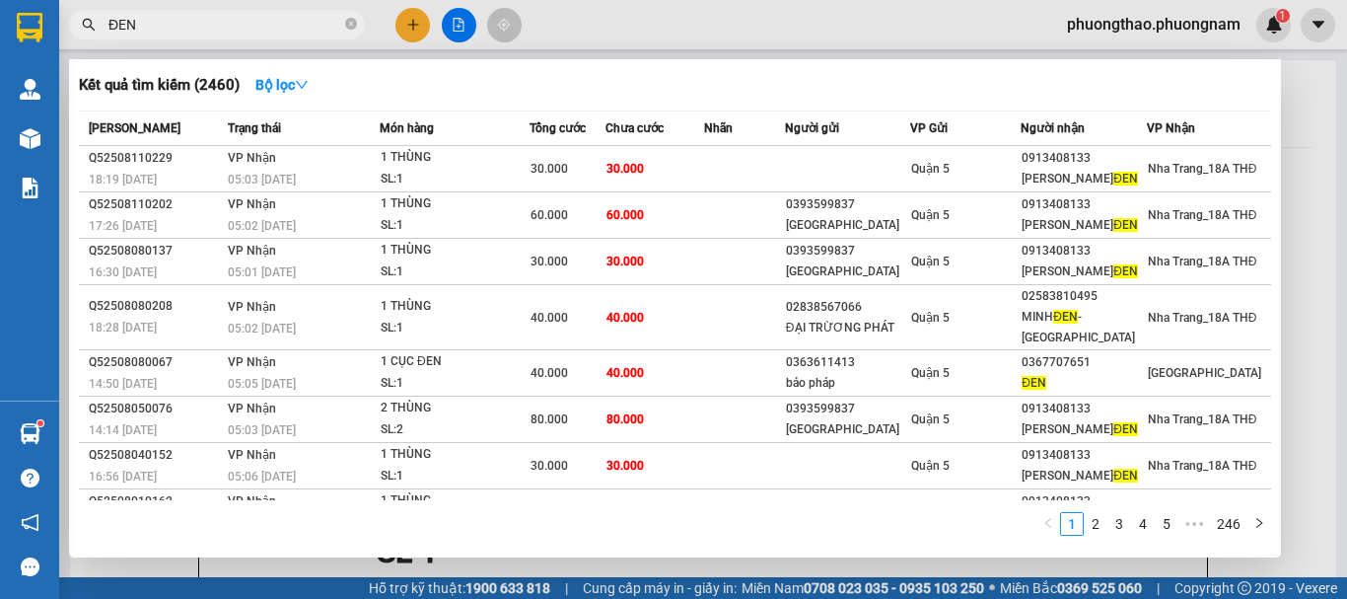
drag, startPoint x: 205, startPoint y: 33, endPoint x: 0, endPoint y: -119, distance: 255.2
click at [0, 0] on html "Kết quả tìm kiếm ( 2460 ) Bộ lọc Mã ĐH Trạng thái Món hàng Tổng cước Chưa cước …" at bounding box center [673, 299] width 1347 height 599
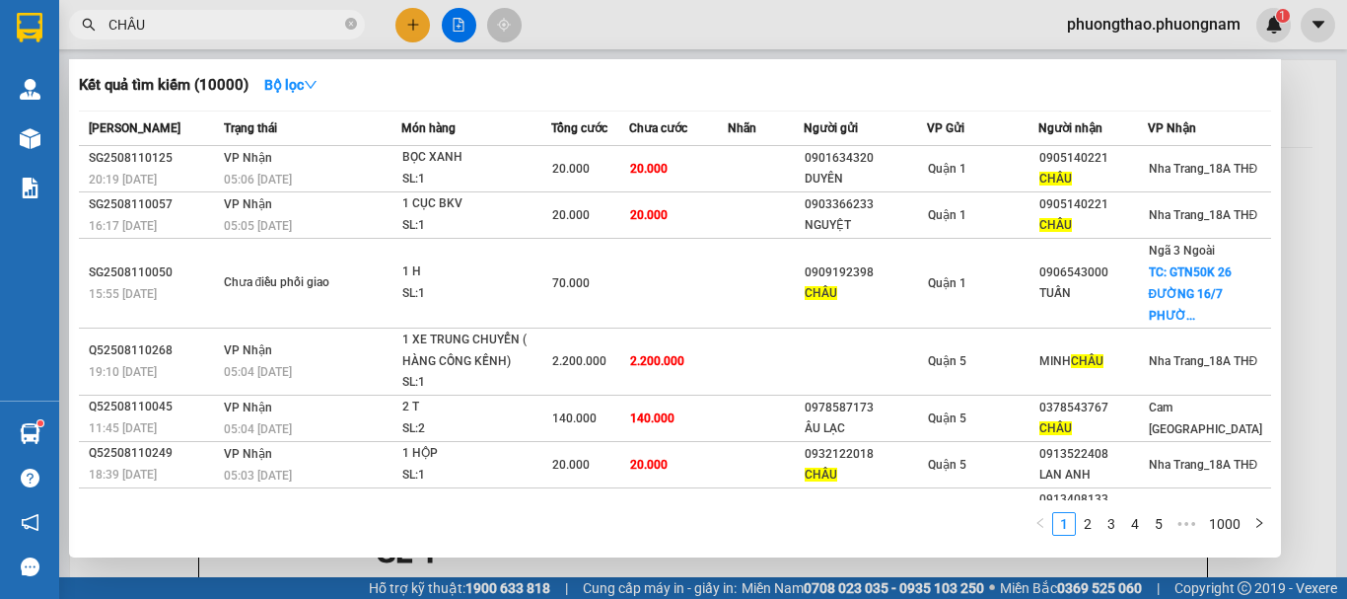
drag, startPoint x: 260, startPoint y: 20, endPoint x: 0, endPoint y: -119, distance: 295.1
click at [0, 0] on html "Kết quả tìm kiếm ( 10000 ) Bộ lọc Mã ĐH Trạng thái Món hàng Tổng cước Chưa cước…" at bounding box center [673, 299] width 1347 height 599
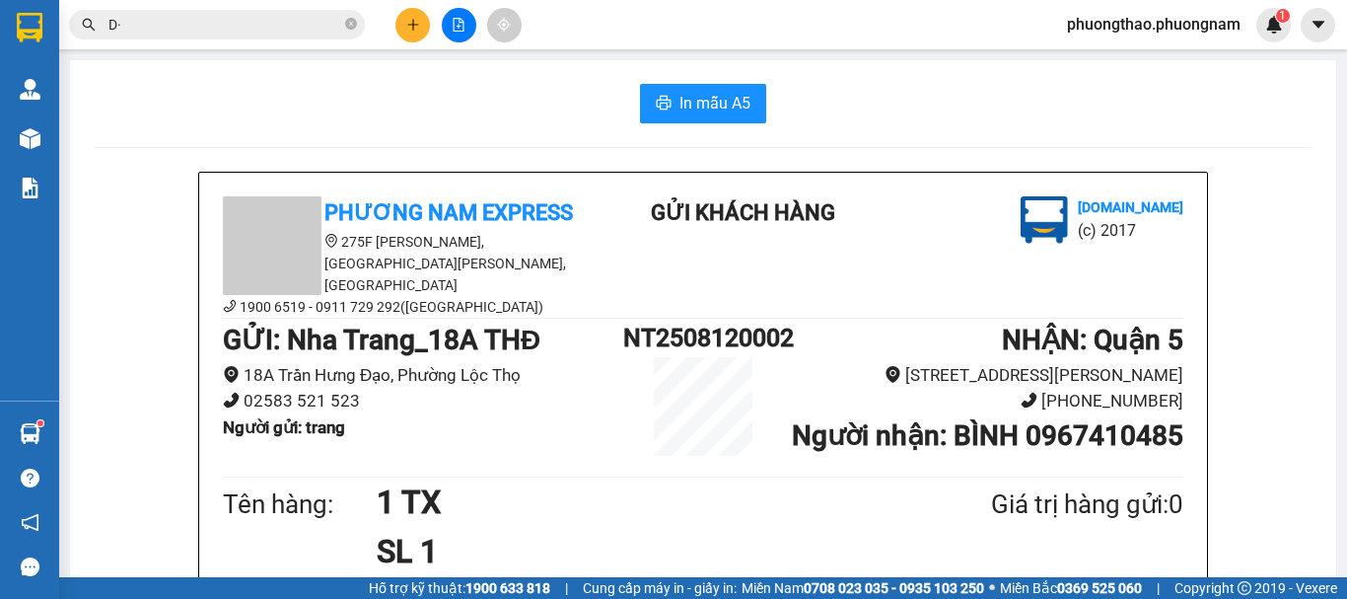
type input "D"
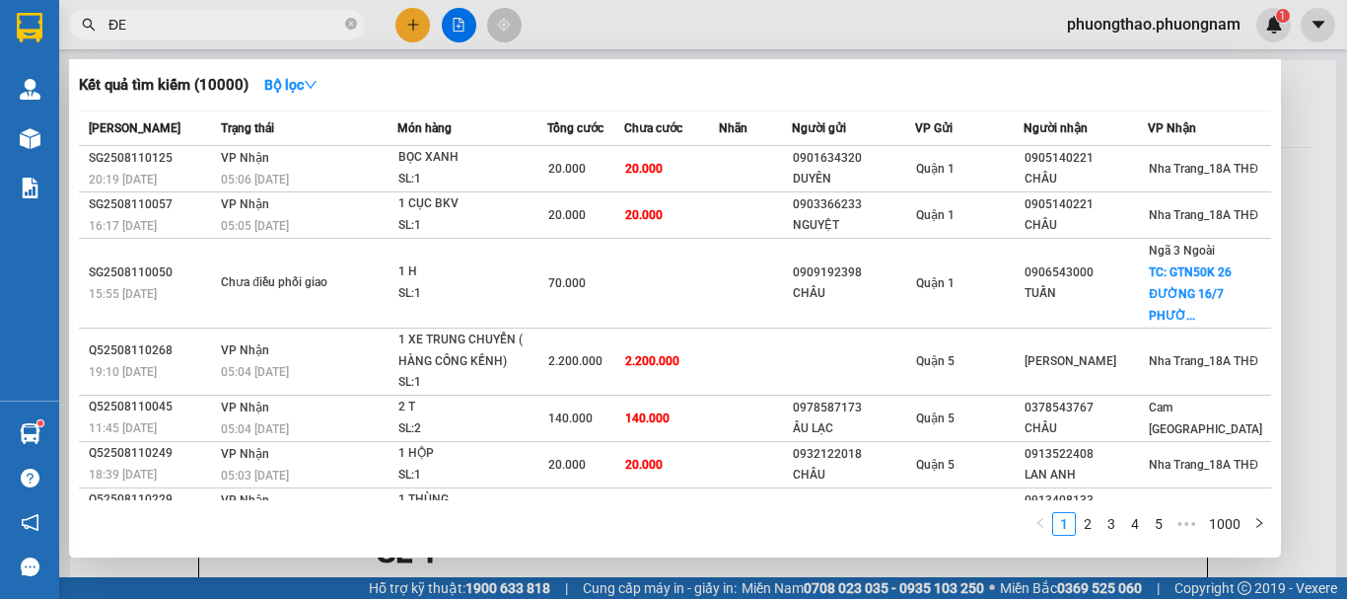
type input "ĐEN"
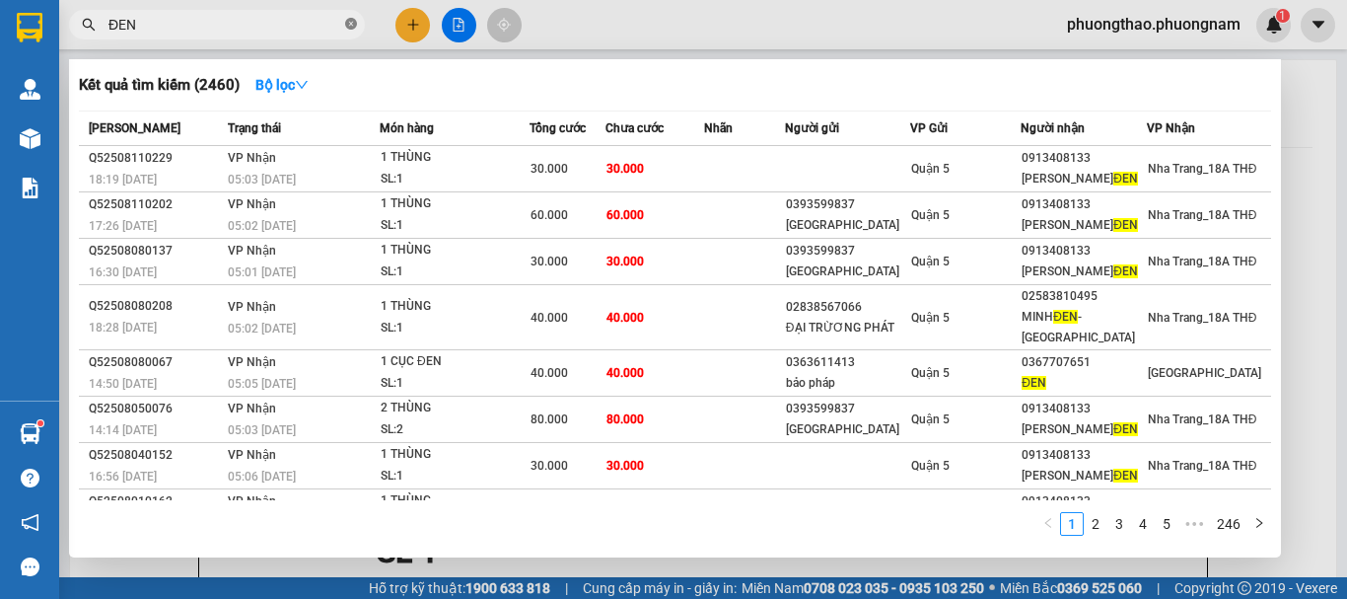
click at [348, 23] on icon "close-circle" at bounding box center [351, 24] width 12 height 12
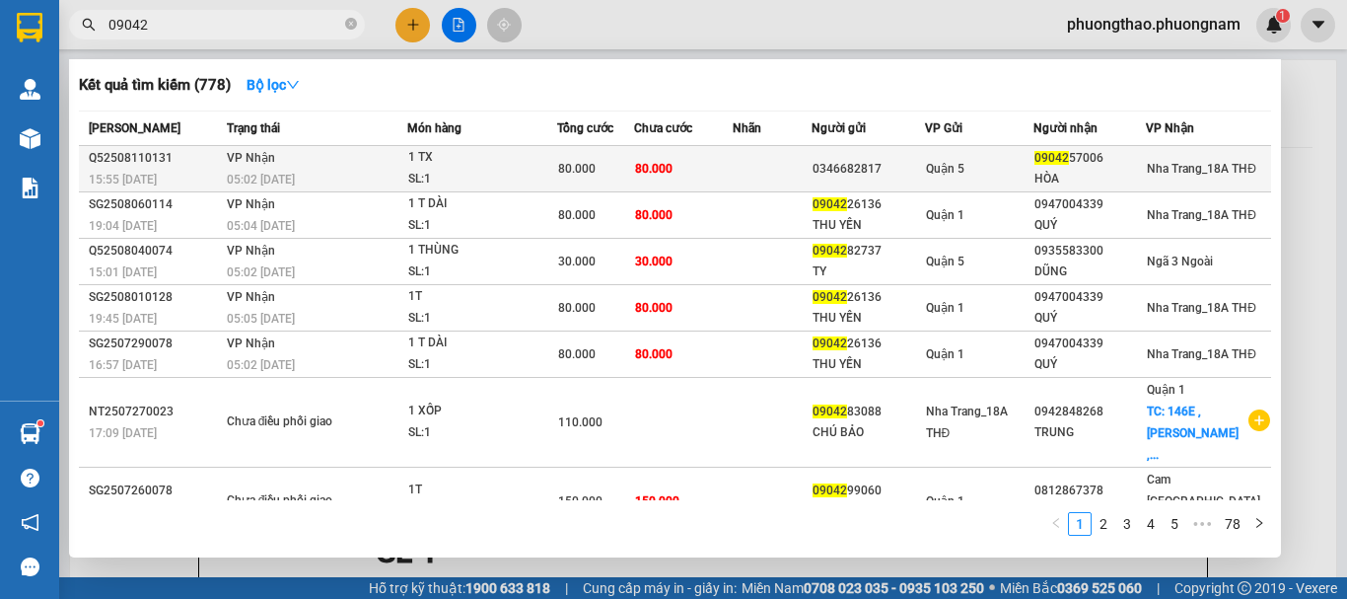
type input "09042"
click at [515, 158] on div "1 TX" at bounding box center [482, 158] width 148 height 22
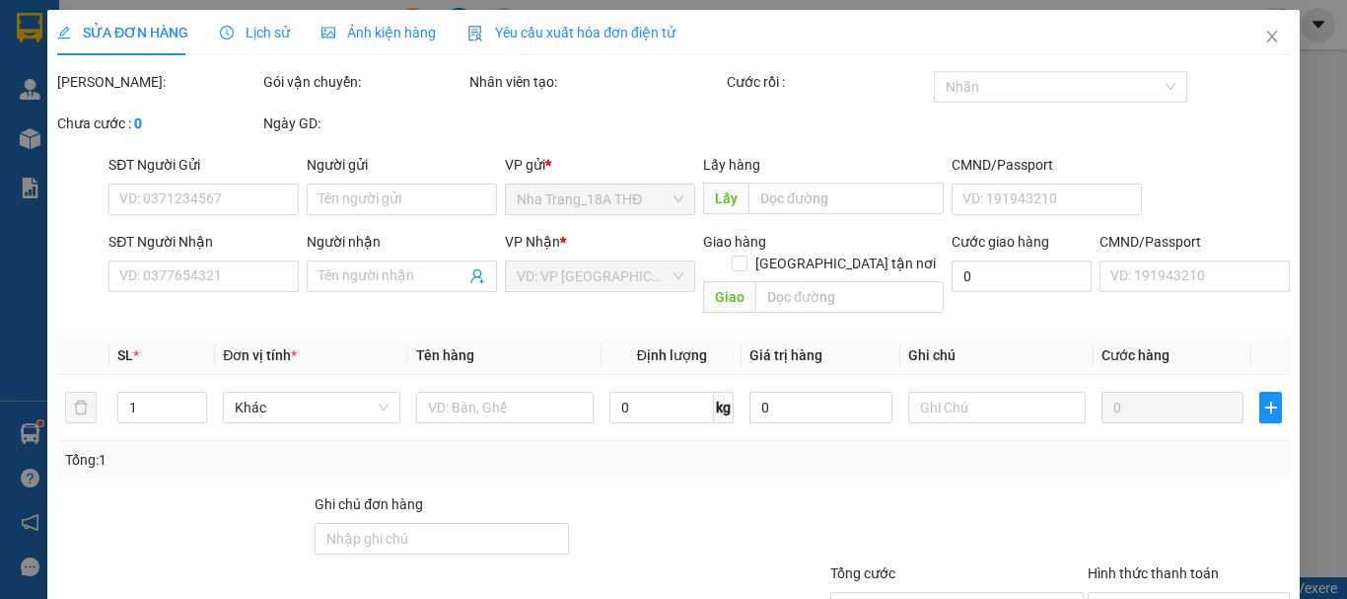
type input "0346682817"
type input "0904257006"
type input "HÒA"
type input "80.000"
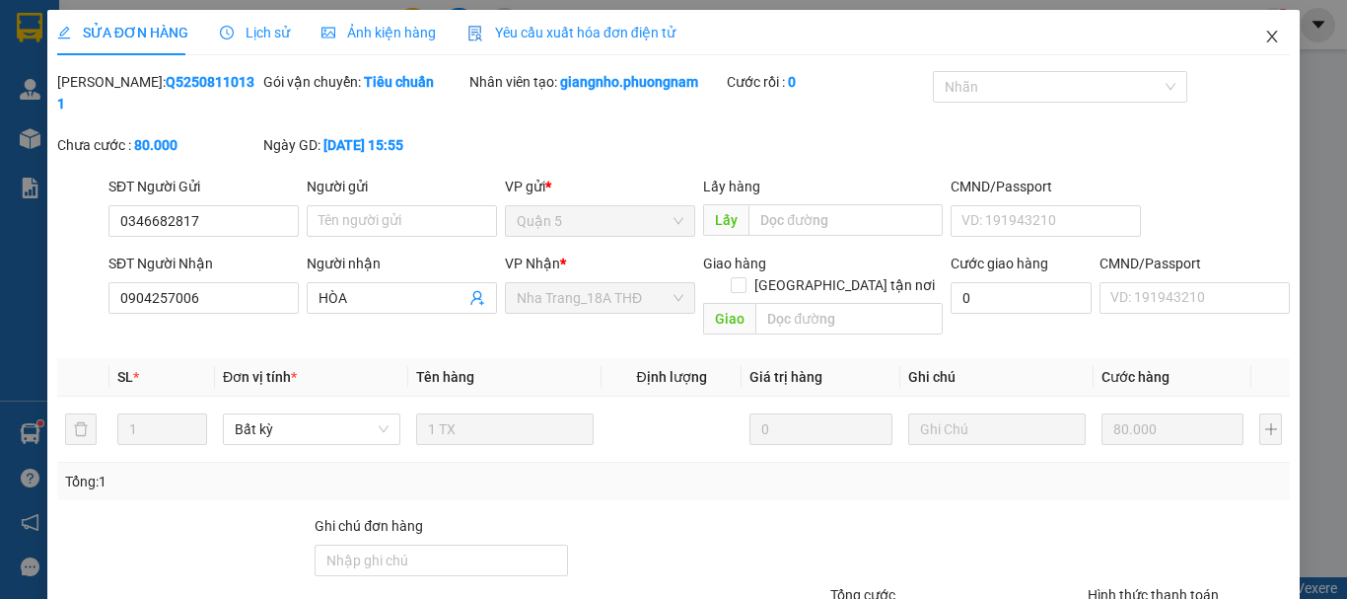
drag, startPoint x: 1270, startPoint y: 31, endPoint x: 551, endPoint y: 32, distance: 718.9
click at [1263, 32] on span "Close" at bounding box center [1271, 37] width 55 height 55
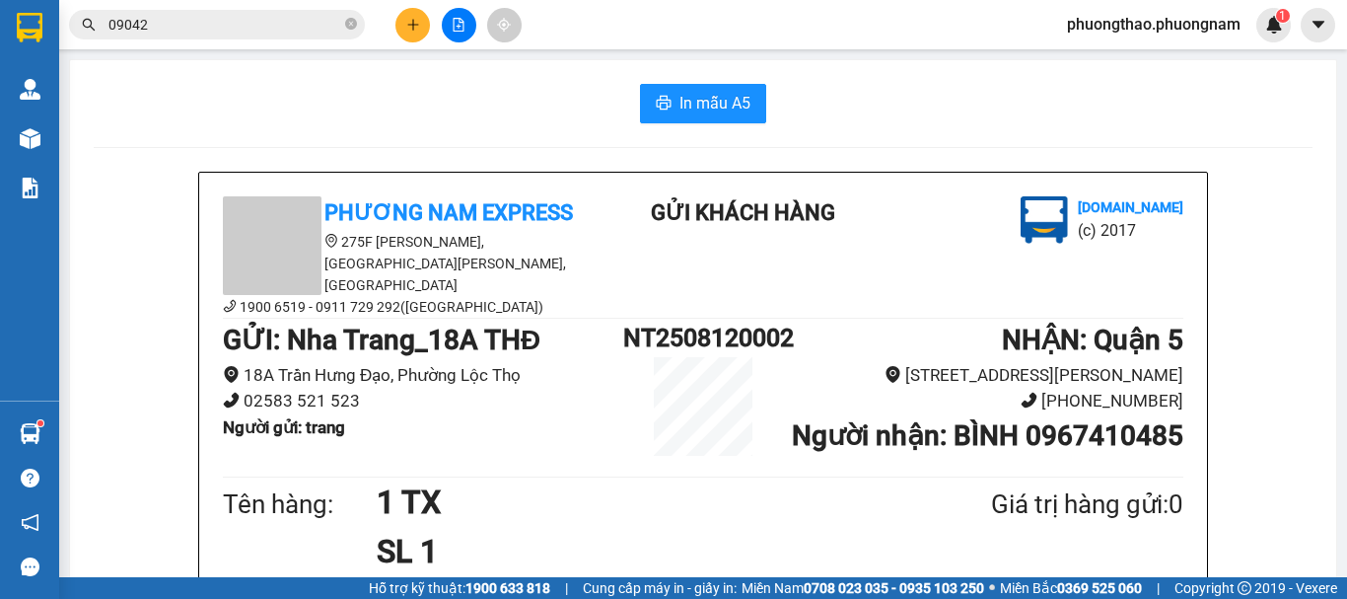
drag, startPoint x: 153, startPoint y: 19, endPoint x: 0, endPoint y: -43, distance: 165.0
click at [0, 0] on html "Kết quả tìm kiếm ( 778 ) Bộ lọc Mã ĐH Trạng thái Món hàng Tổng cước Chưa cước N…" at bounding box center [673, 299] width 1347 height 599
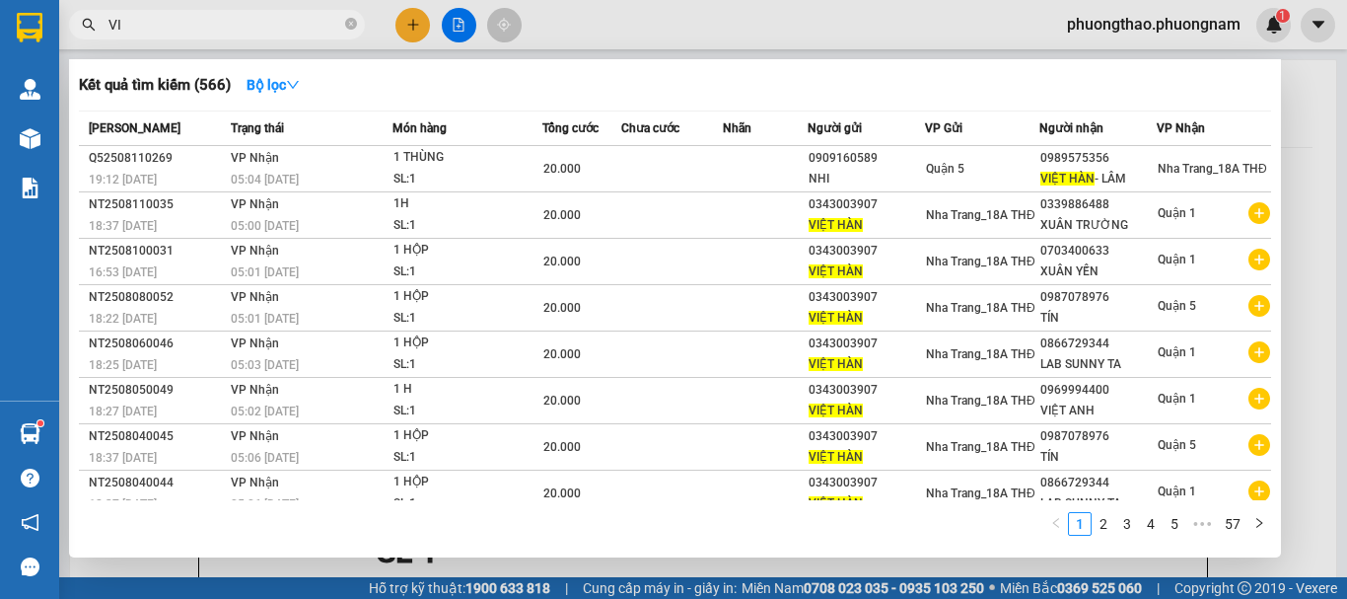
type input "V"
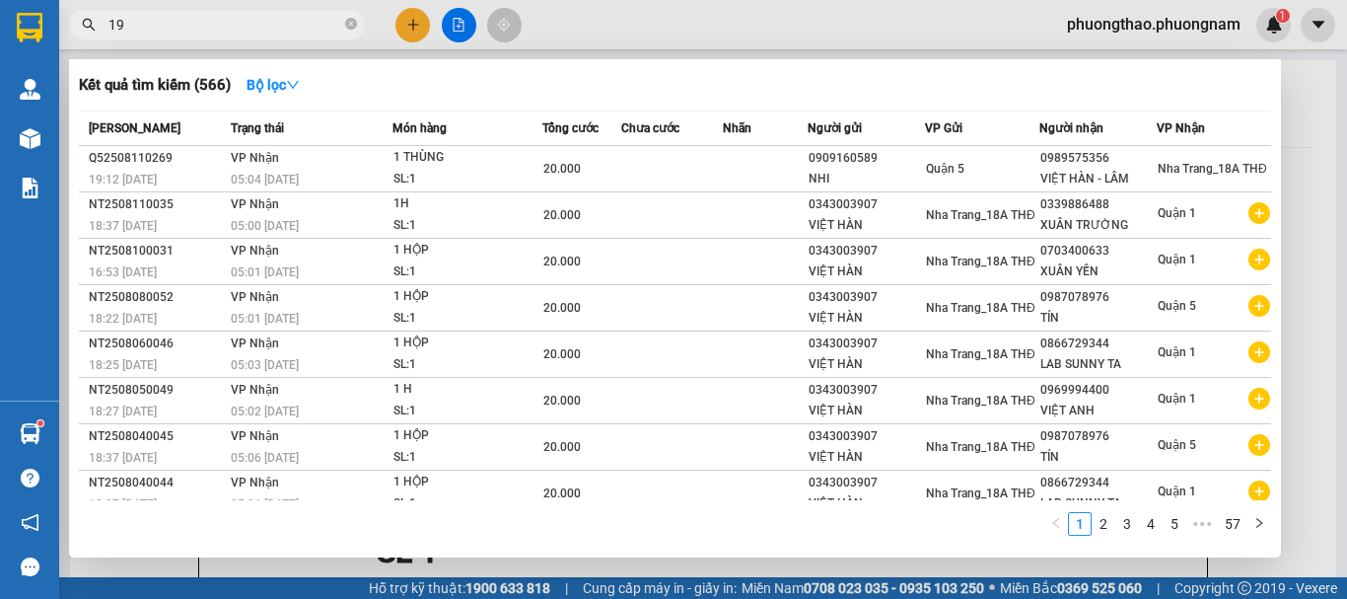
type input "198"
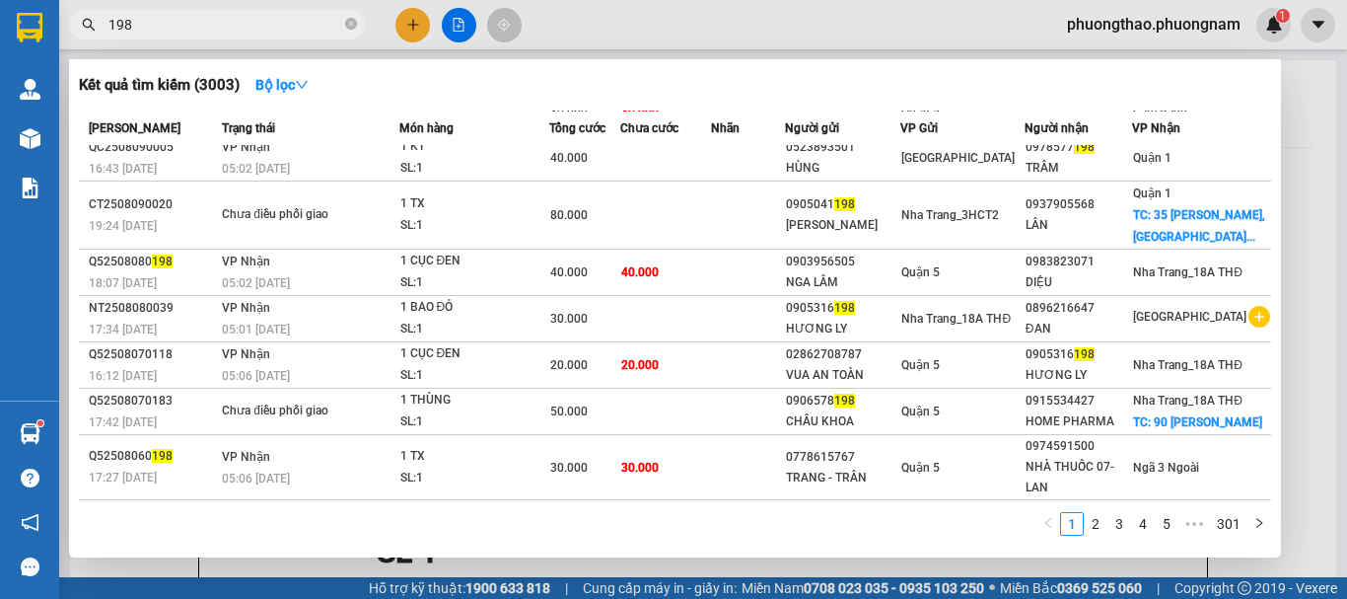
scroll to position [215, 0]
click at [355, 24] on icon "close-circle" at bounding box center [351, 24] width 12 height 12
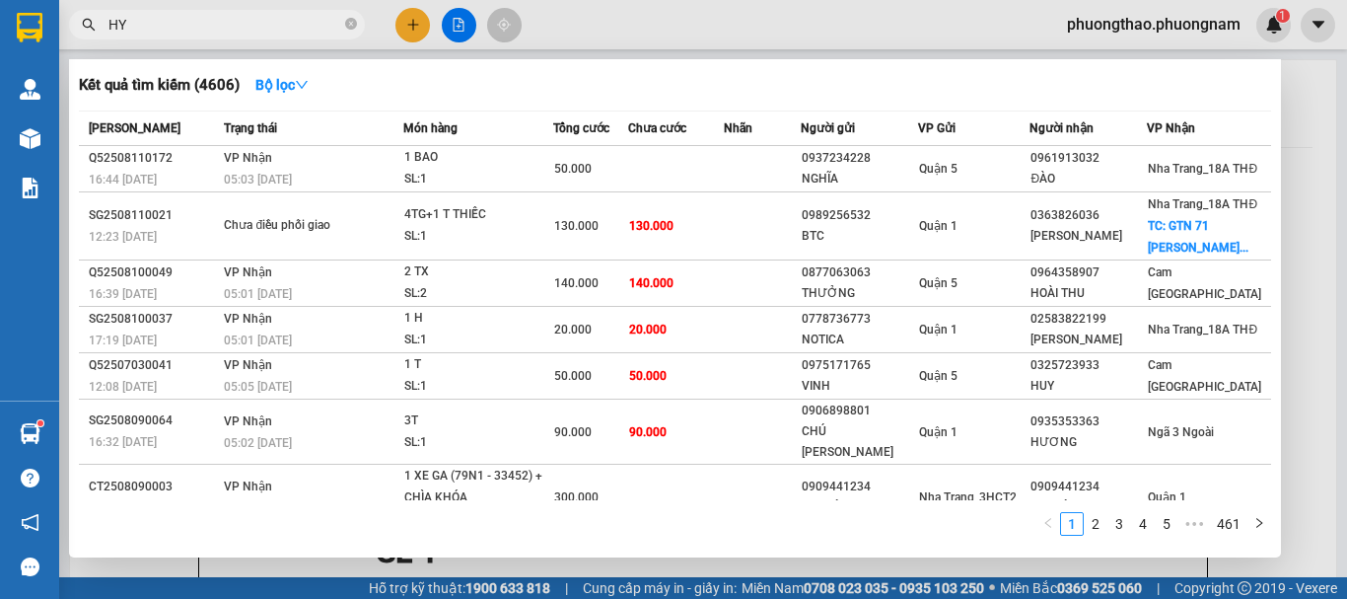
type input "H"
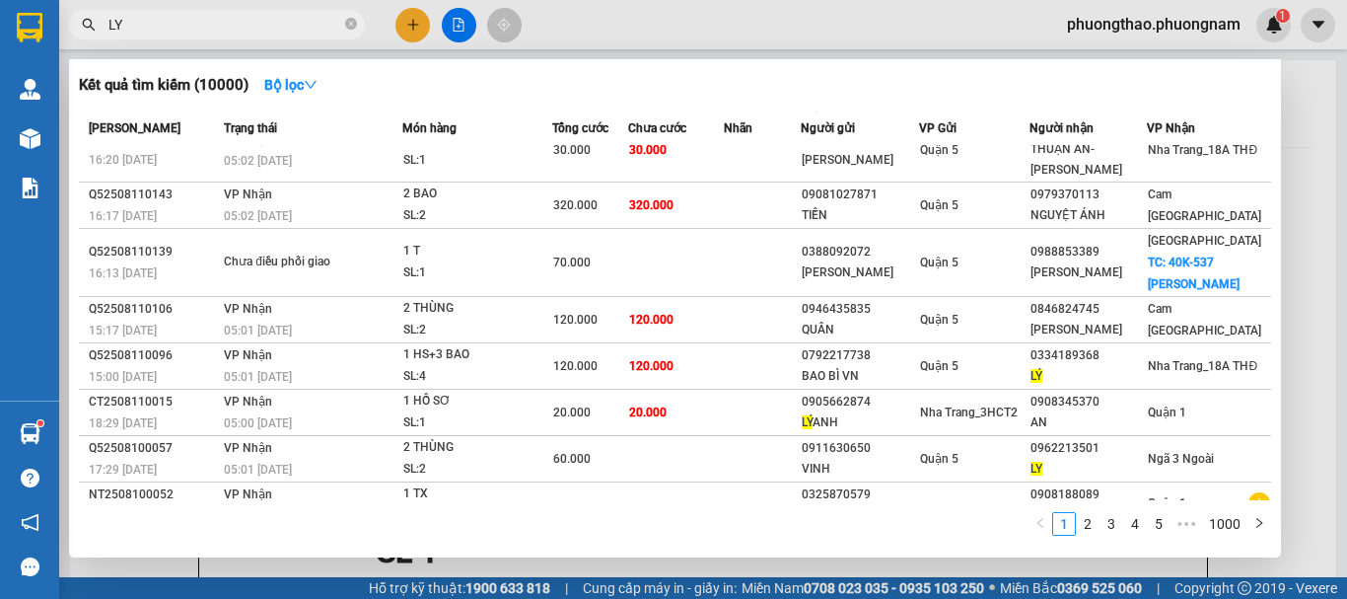
scroll to position [169, 0]
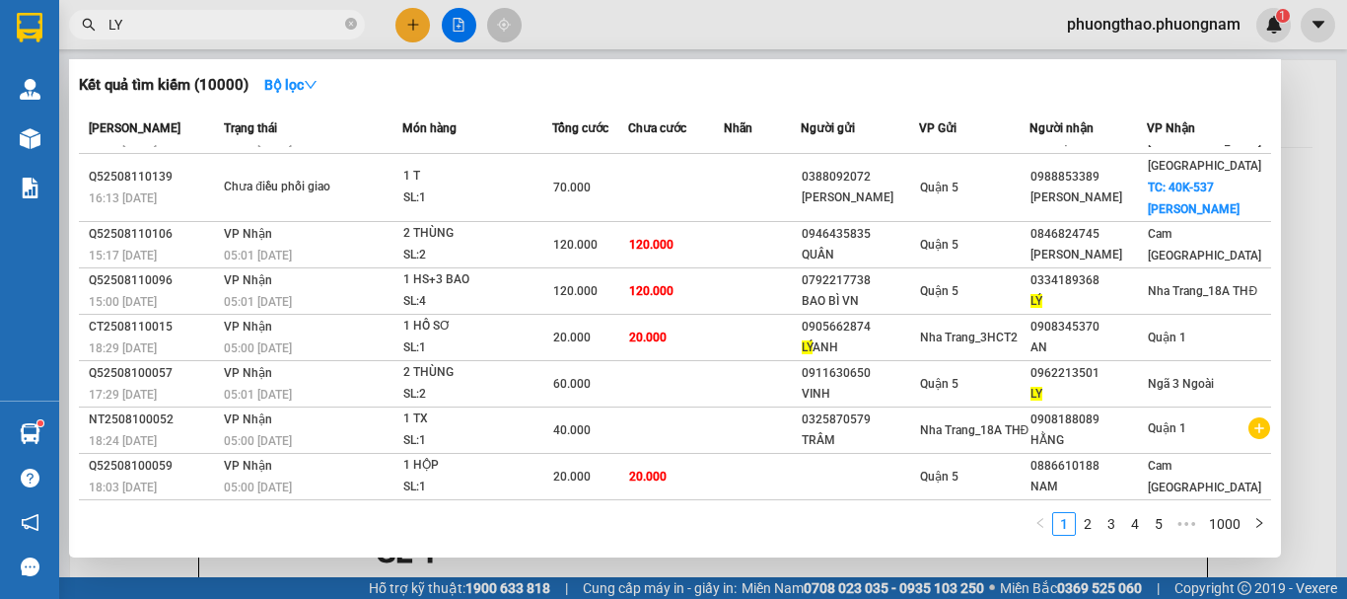
type input "L"
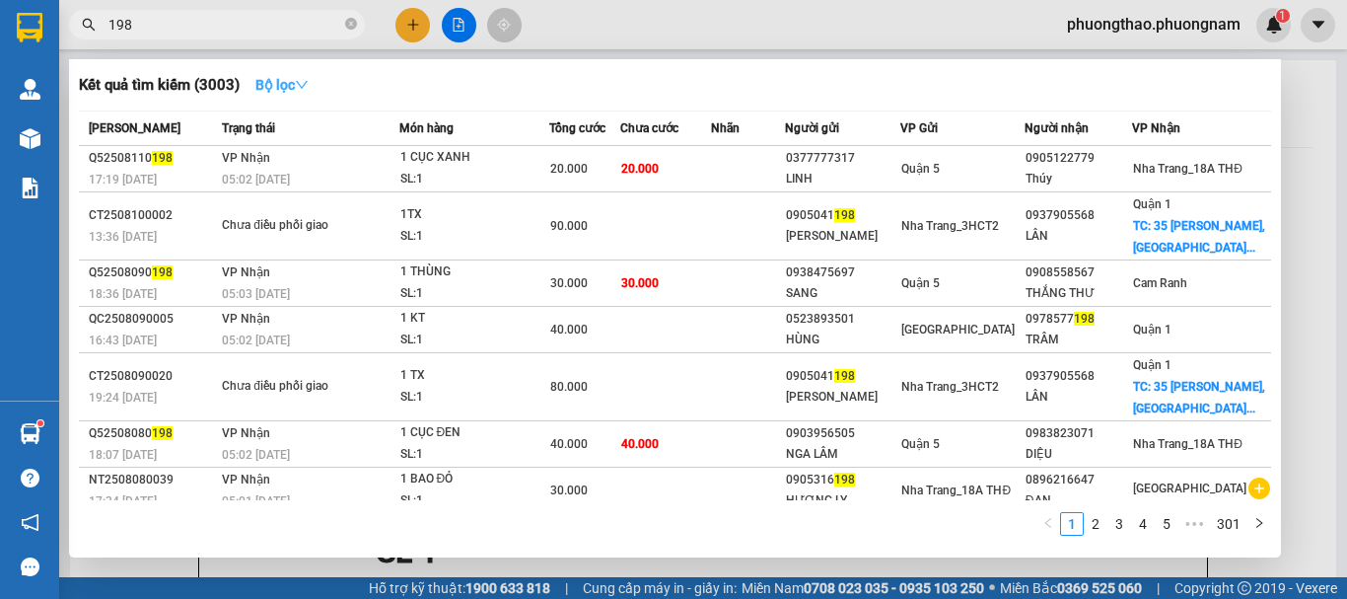
type input "198"
drag, startPoint x: 305, startPoint y: 85, endPoint x: 298, endPoint y: 125, distance: 41.0
click at [309, 101] on div "Kết quả tìm kiếm ( 3003 ) Bộ lọc Mã ĐH Trạng thái Món hàng Tổng cước Chưa cước …" at bounding box center [675, 308] width 1212 height 498
click at [297, 83] on strong "Bộ lọc" at bounding box center [281, 85] width 53 height 16
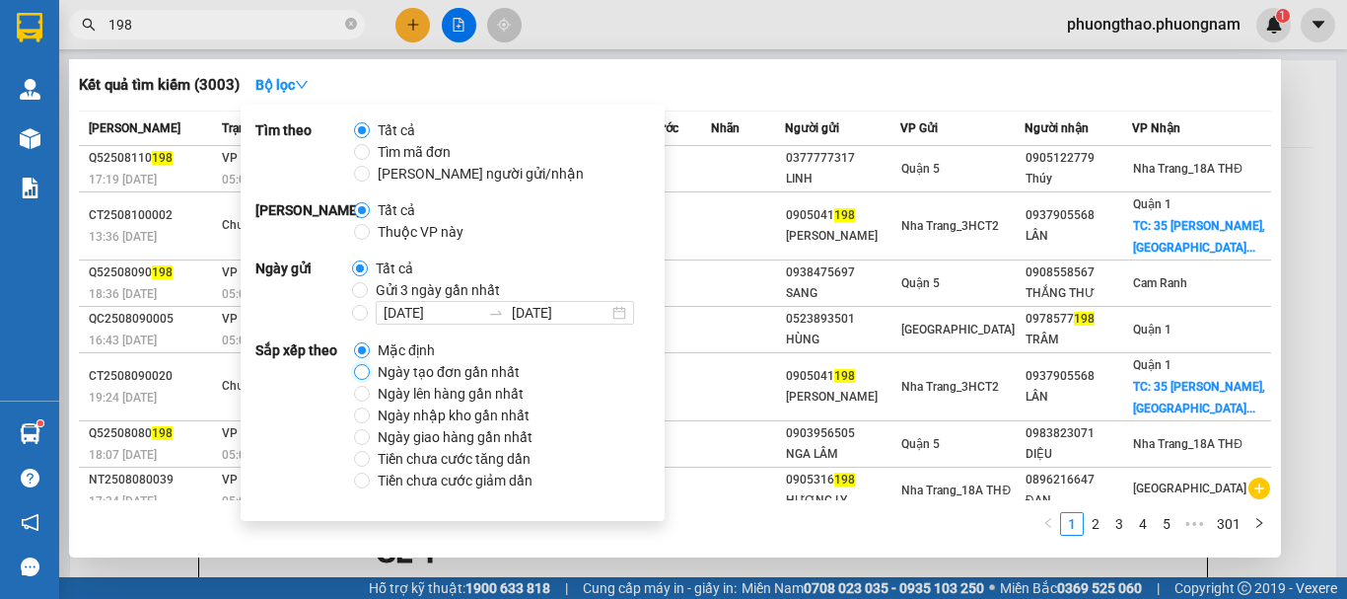
click at [358, 373] on input "Ngày tạo đơn gần nhất" at bounding box center [362, 372] width 16 height 16
radio input "true"
radio input "false"
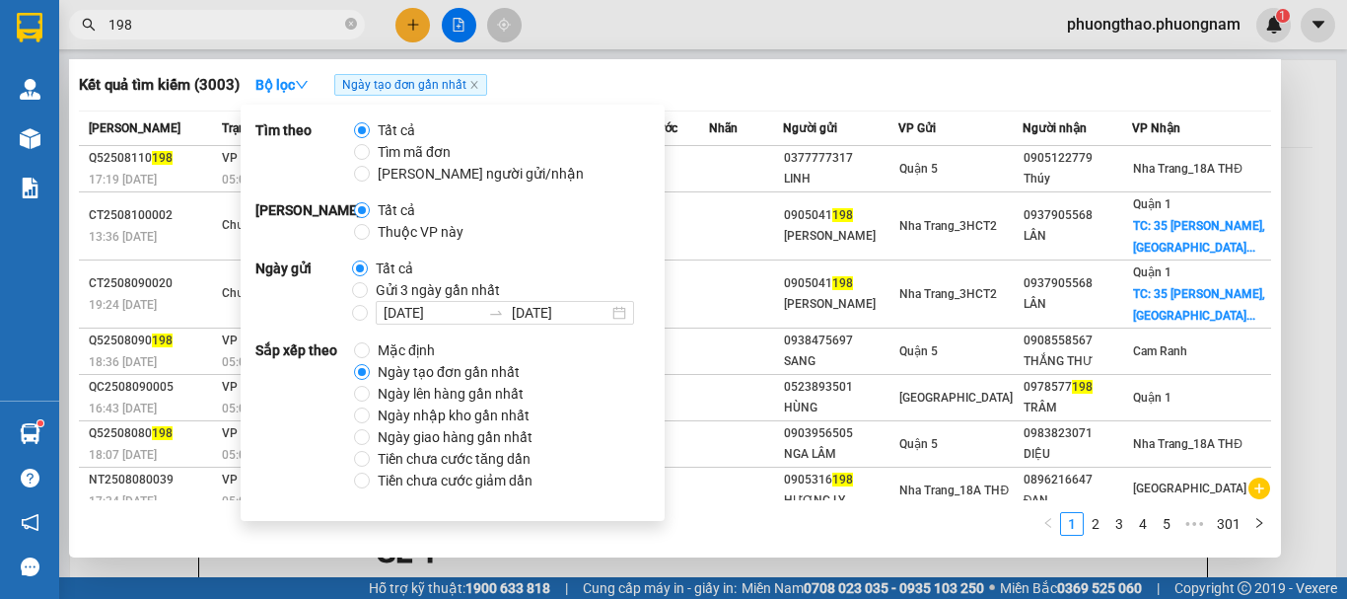
click at [662, 9] on div at bounding box center [673, 299] width 1347 height 599
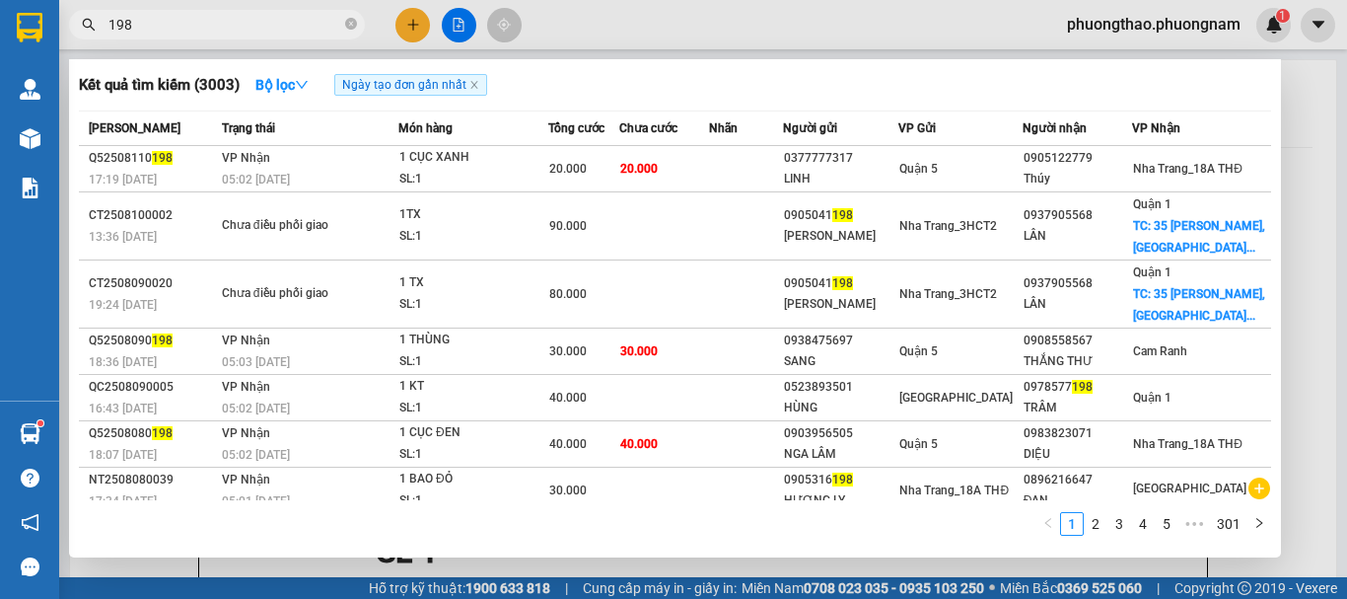
click at [309, 30] on input "198" at bounding box center [224, 25] width 233 height 22
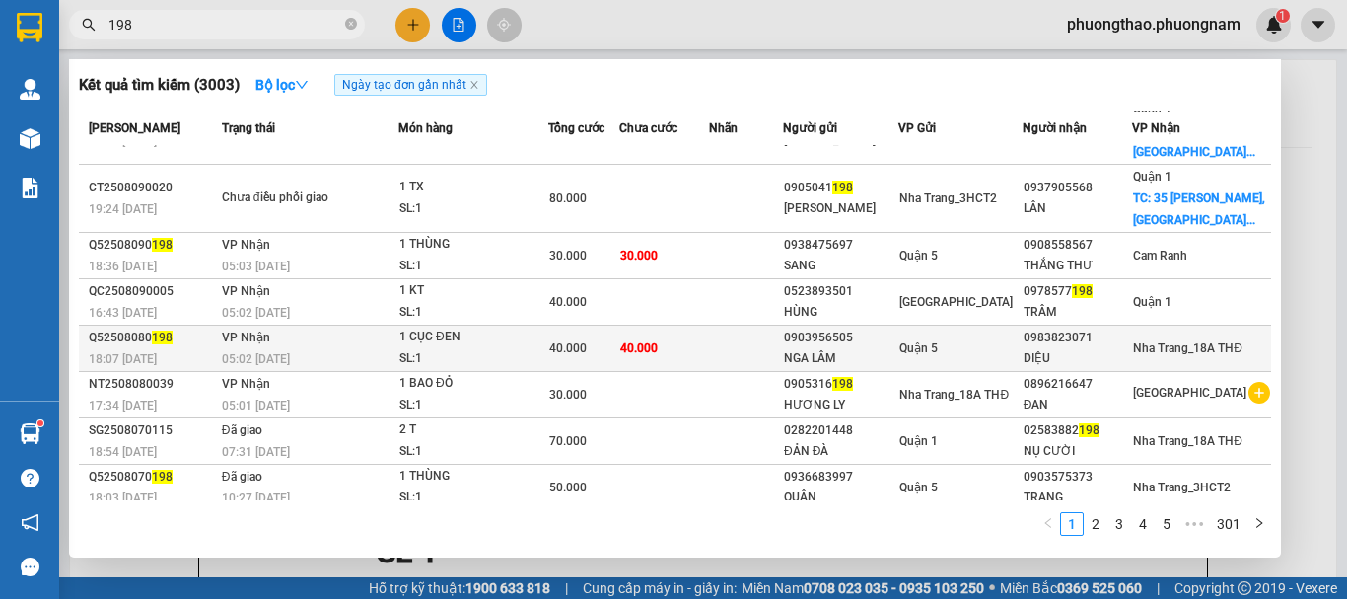
scroll to position [0, 0]
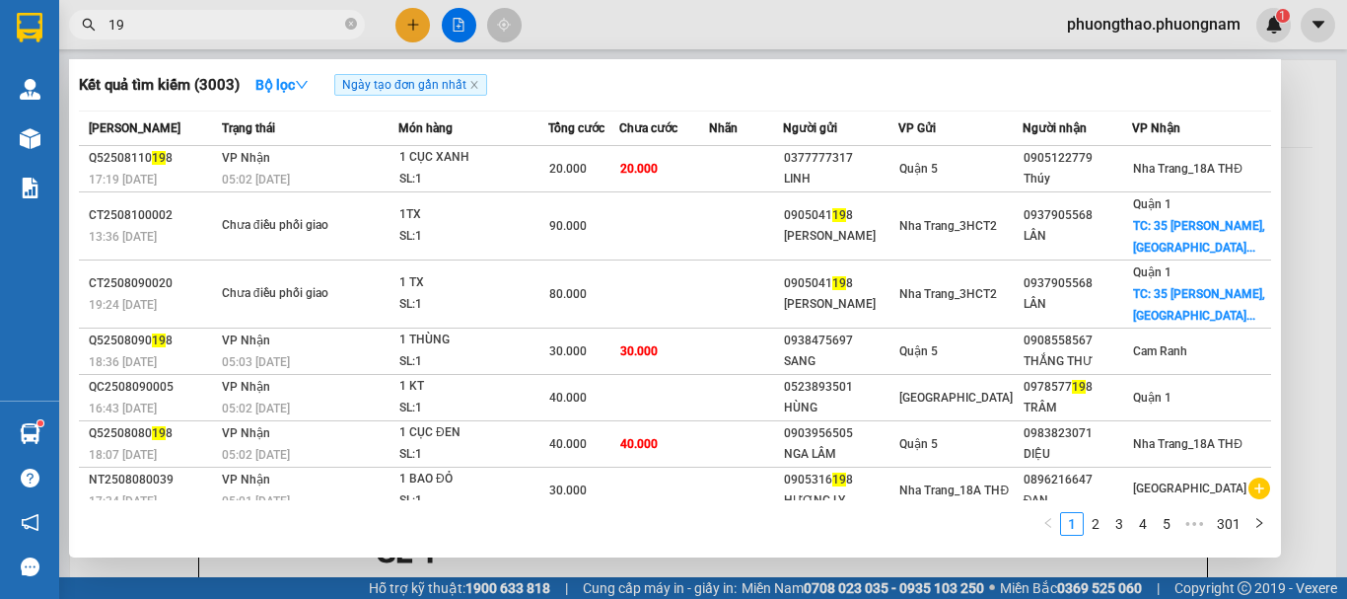
type input "1"
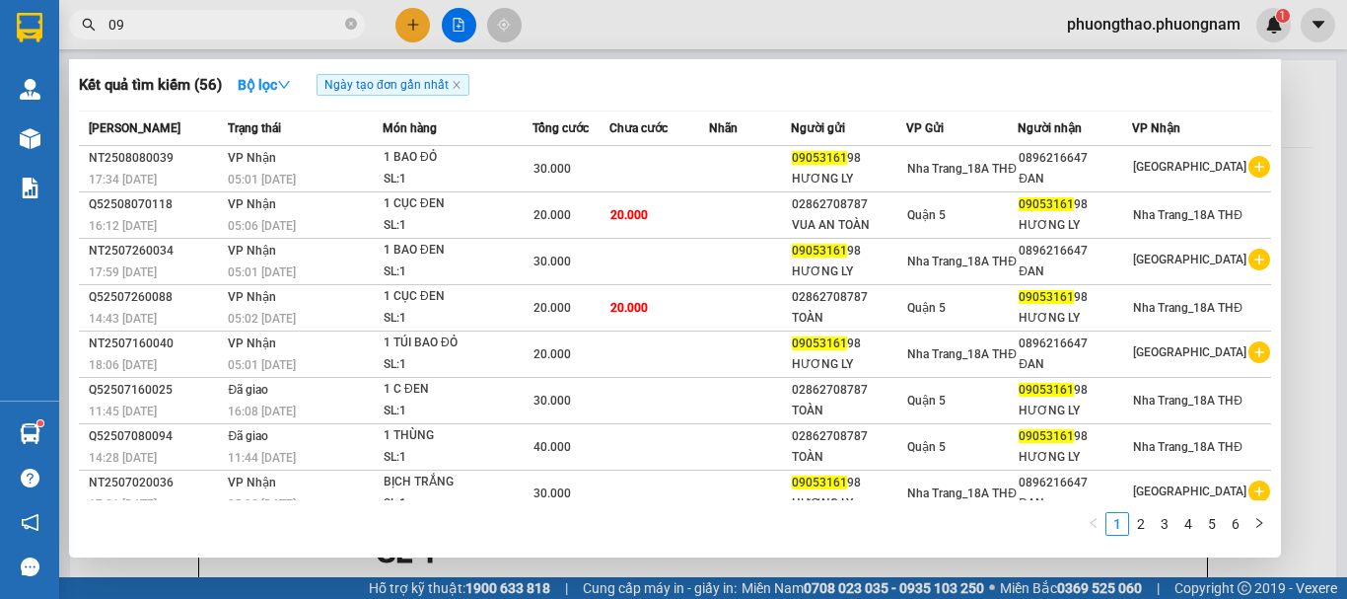
type input "0"
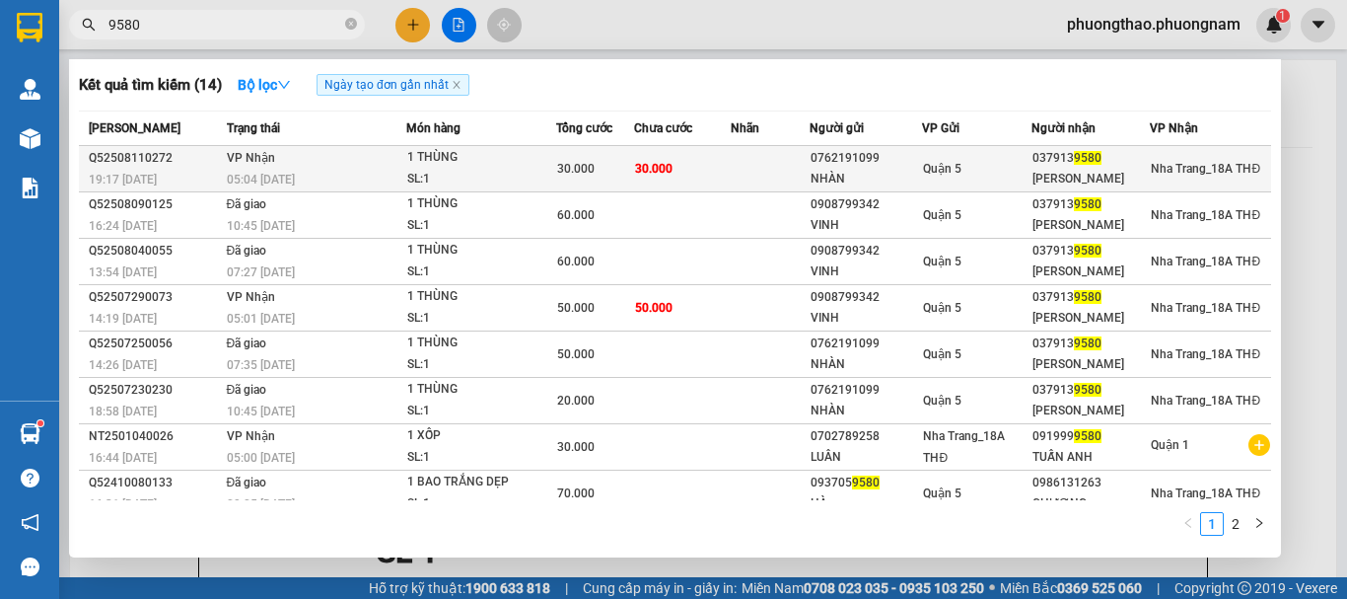
type input "9580"
click at [505, 163] on div "1 THÙNG" at bounding box center [481, 158] width 148 height 22
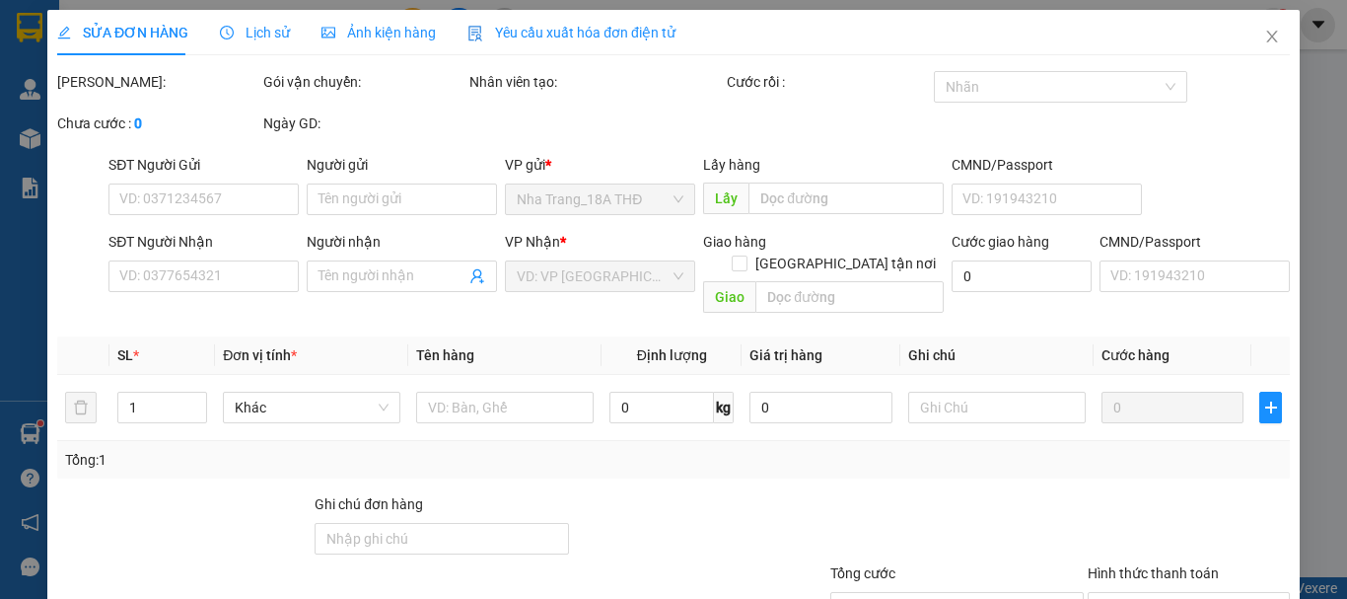
type input "0762191099"
type input "NHÀN"
type input "0379139580"
type input "[PERSON_NAME]"
type input "30.000"
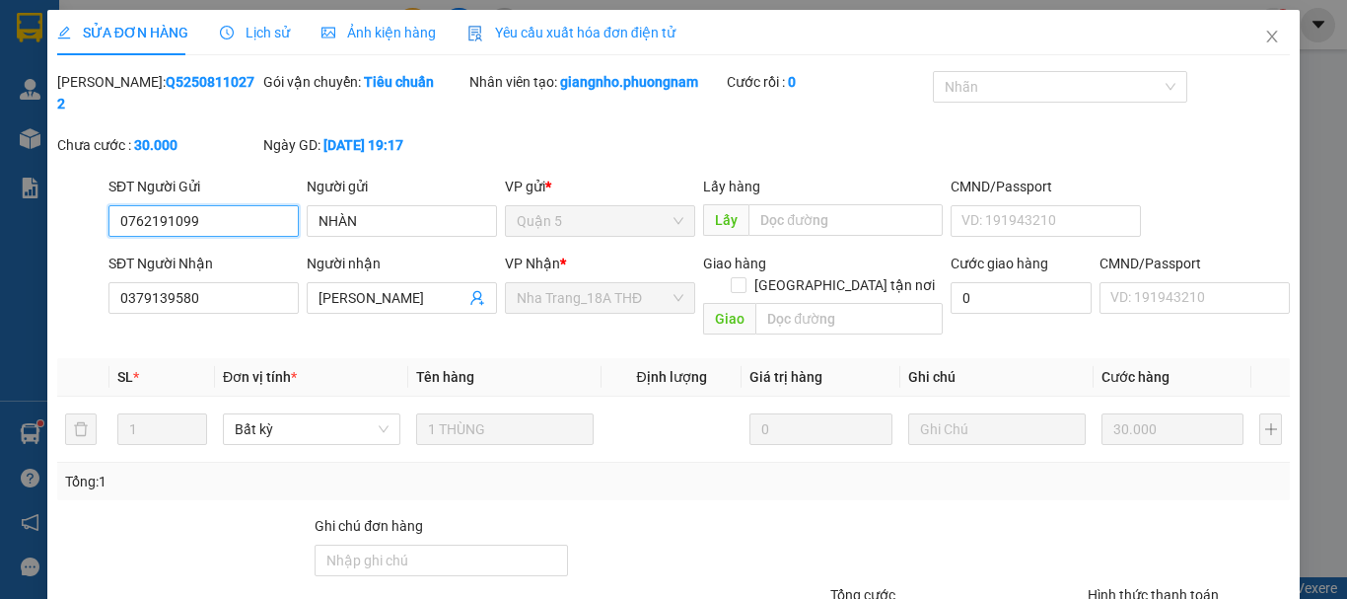
scroll to position [135, 0]
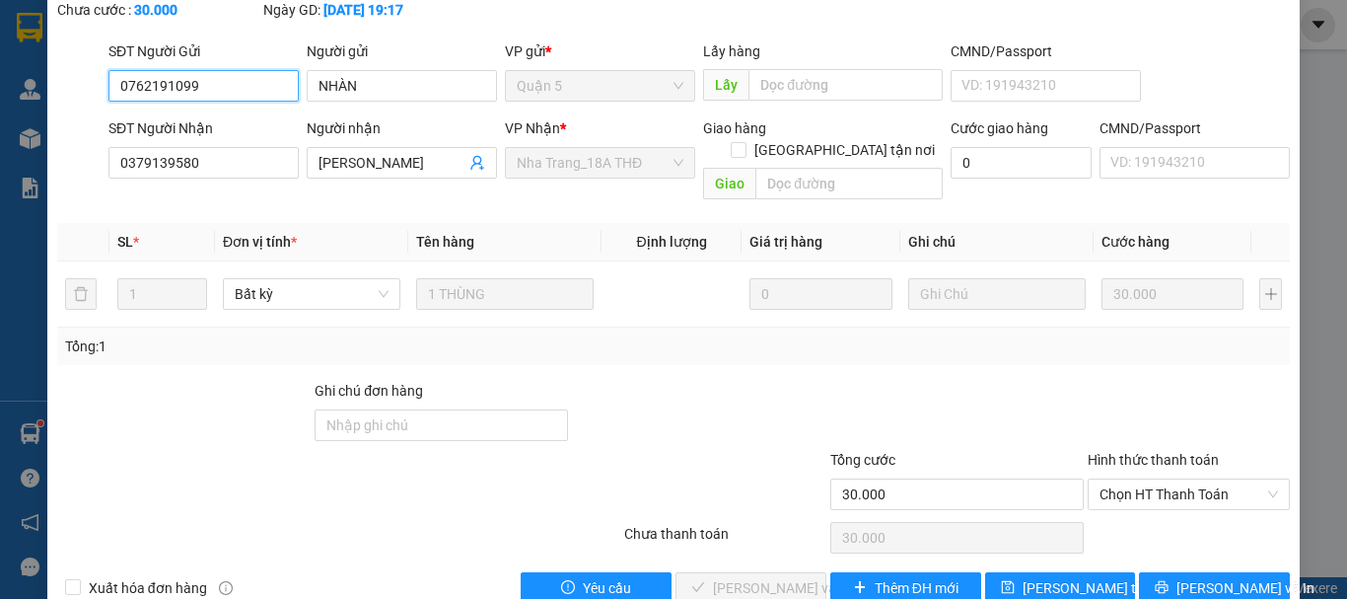
drag, startPoint x: 1156, startPoint y: 442, endPoint x: 1139, endPoint y: 473, distance: 35.7
click at [1151, 479] on span "Chọn HT Thanh Toán" at bounding box center [1188, 494] width 178 height 30
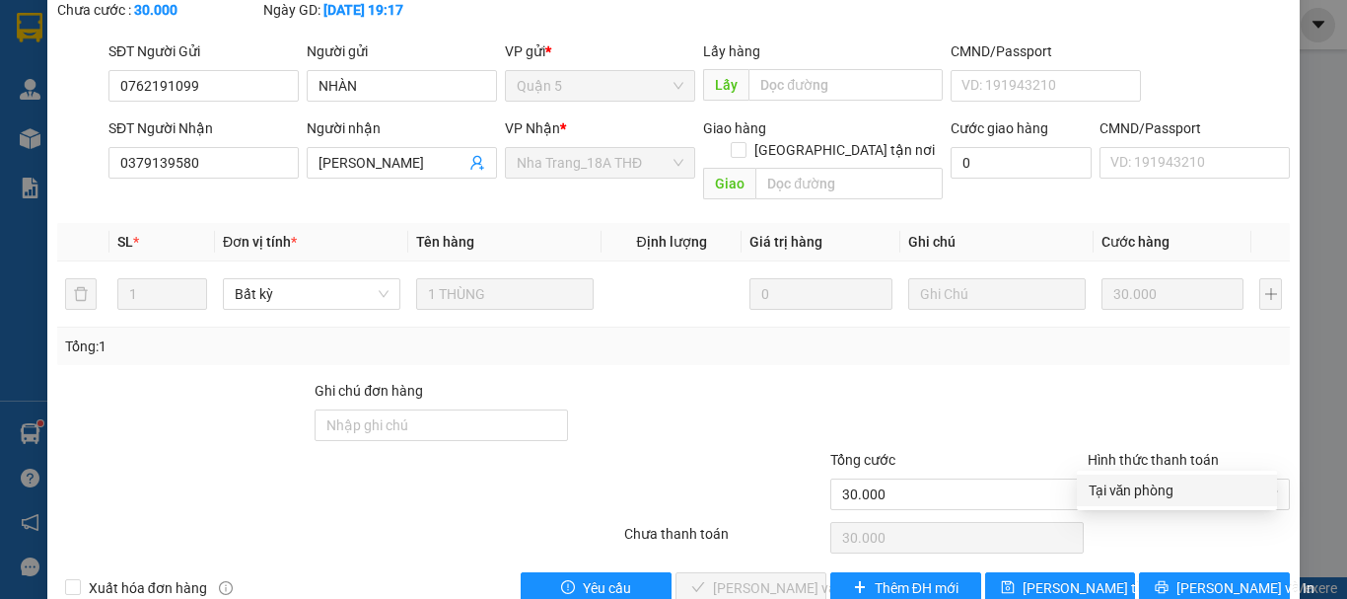
drag, startPoint x: 1142, startPoint y: 472, endPoint x: 1103, endPoint y: 497, distance: 45.7
click at [1131, 486] on div "Total Paid Fee 0 Total UnPaid Fee 30.000 Cash Collection Total Fee Mã ĐH: Q5250…" at bounding box center [673, 270] width 1233 height 668
drag, startPoint x: 1139, startPoint y: 452, endPoint x: 1134, endPoint y: 492, distance: 40.7
click at [1139, 466] on div "Hình thức thanh toán Chọn HT Thanh Toán" at bounding box center [1189, 483] width 202 height 69
drag, startPoint x: 1134, startPoint y: 487, endPoint x: 1135, endPoint y: 460, distance: 26.6
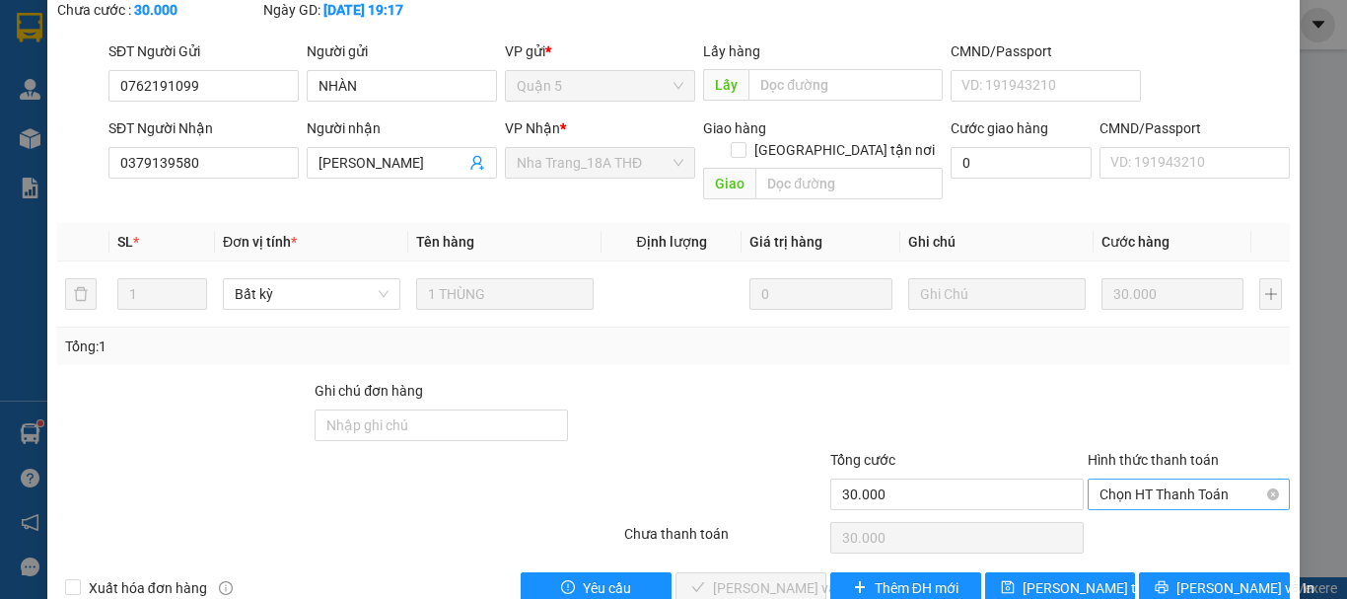
click at [1134, 518] on div "Chọn HT Thanh Toán" at bounding box center [1189, 537] width 206 height 39
drag, startPoint x: 1135, startPoint y: 450, endPoint x: 1135, endPoint y: 477, distance: 27.6
click at [1135, 479] on span "Chọn HT Thanh Toán" at bounding box center [1188, 494] width 178 height 30
drag, startPoint x: 1134, startPoint y: 489, endPoint x: 1091, endPoint y: 495, distance: 43.8
click at [1130, 491] on div "Tại văn phòng" at bounding box center [1177, 490] width 177 height 22
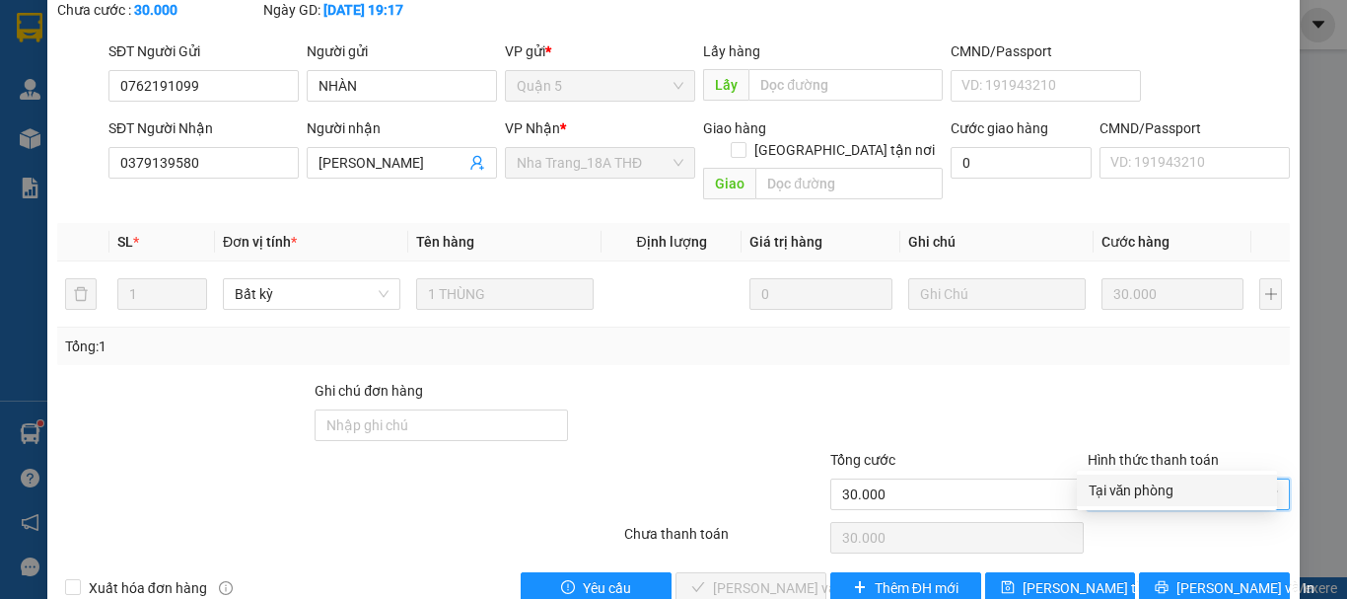
type input "0"
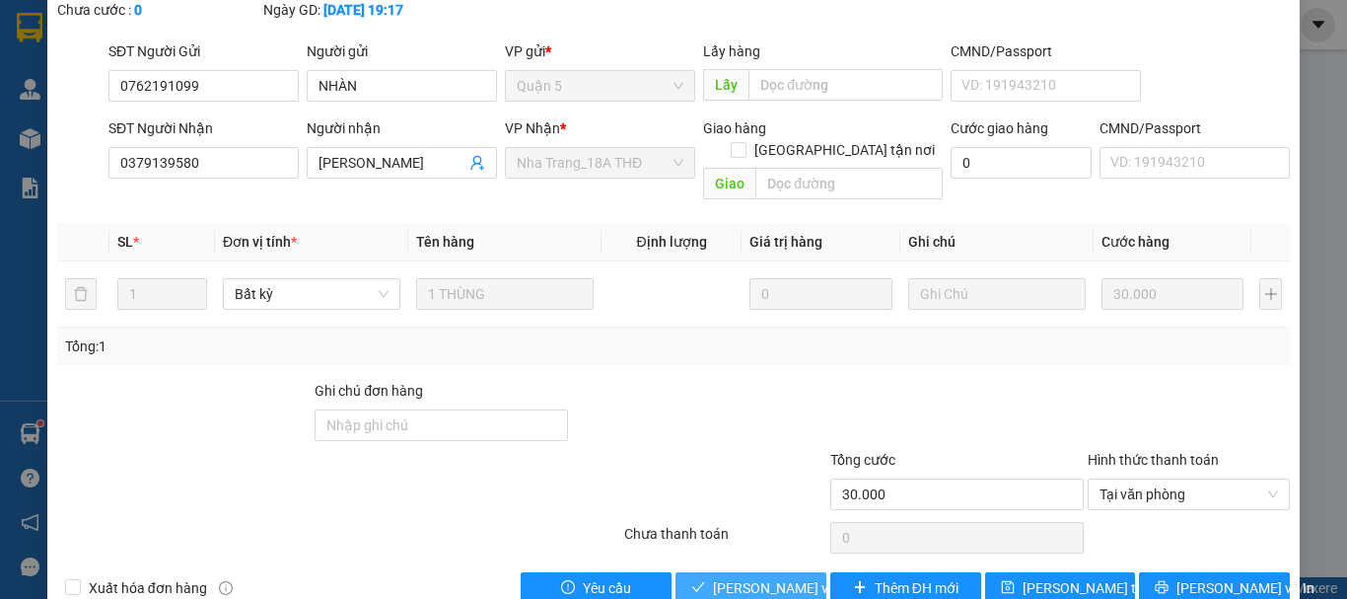
drag, startPoint x: 746, startPoint y: 544, endPoint x: 962, endPoint y: 484, distance: 224.2
click at [760, 577] on span "[PERSON_NAME] và [PERSON_NAME] hàng" at bounding box center [807, 588] width 189 height 22
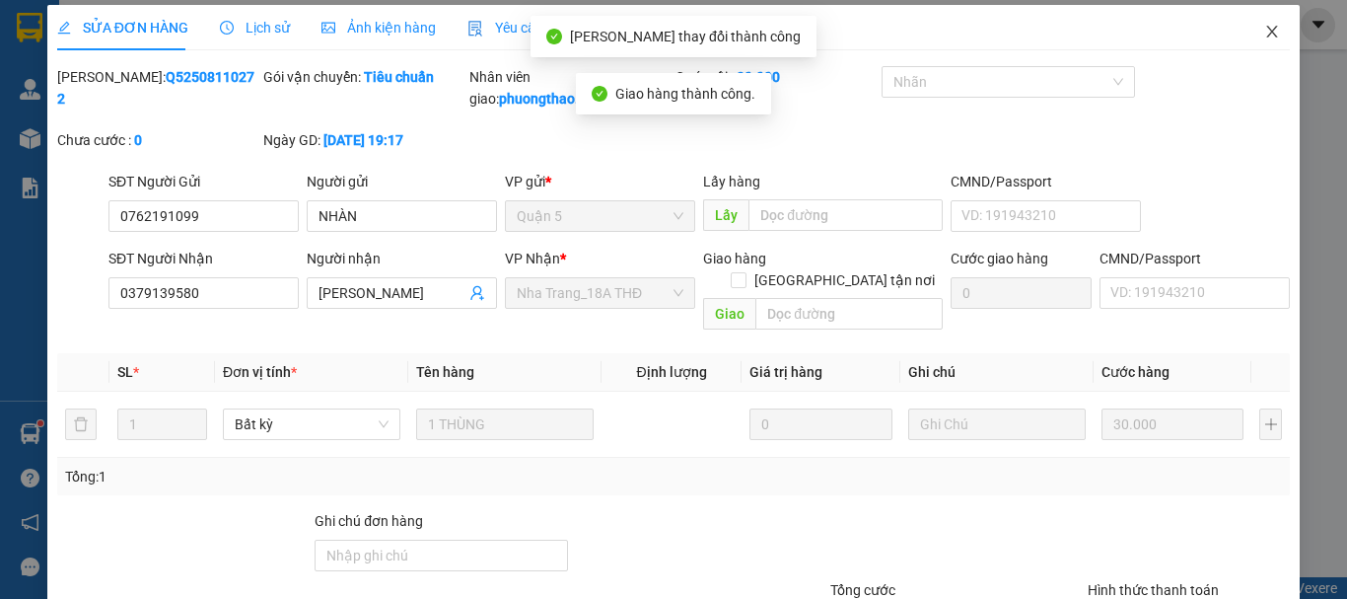
scroll to position [0, 0]
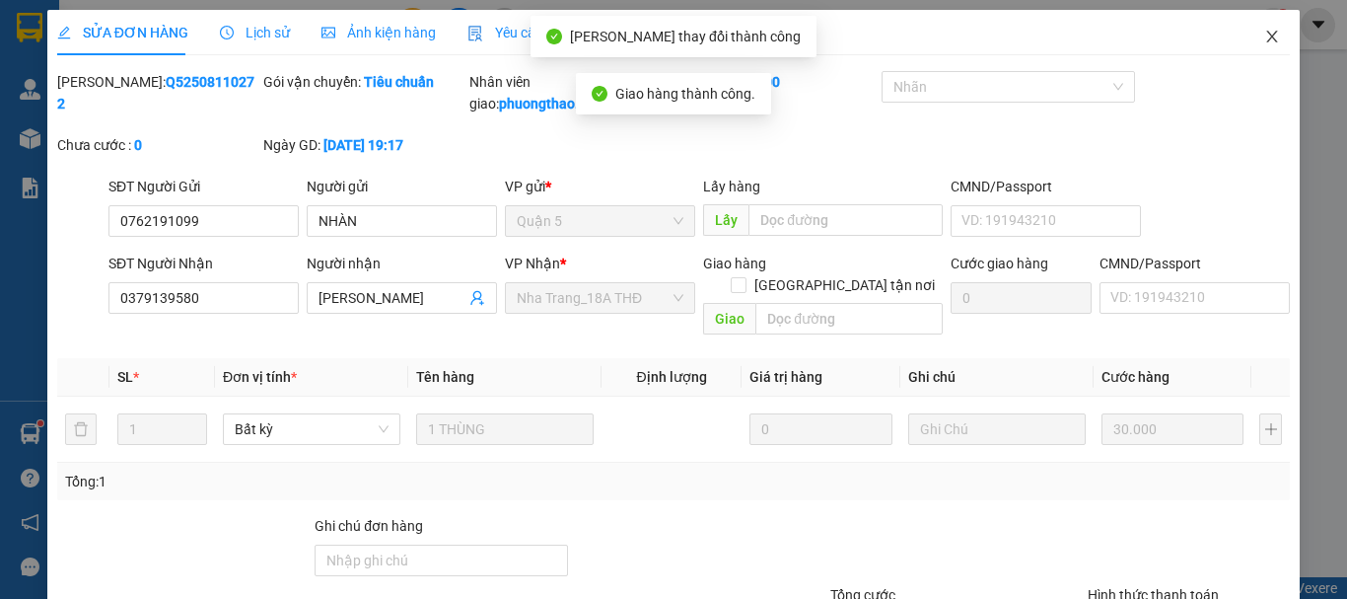
drag, startPoint x: 1263, startPoint y: 35, endPoint x: 1167, endPoint y: 56, distance: 99.0
click at [1264, 36] on icon "close" at bounding box center [1272, 37] width 16 height 16
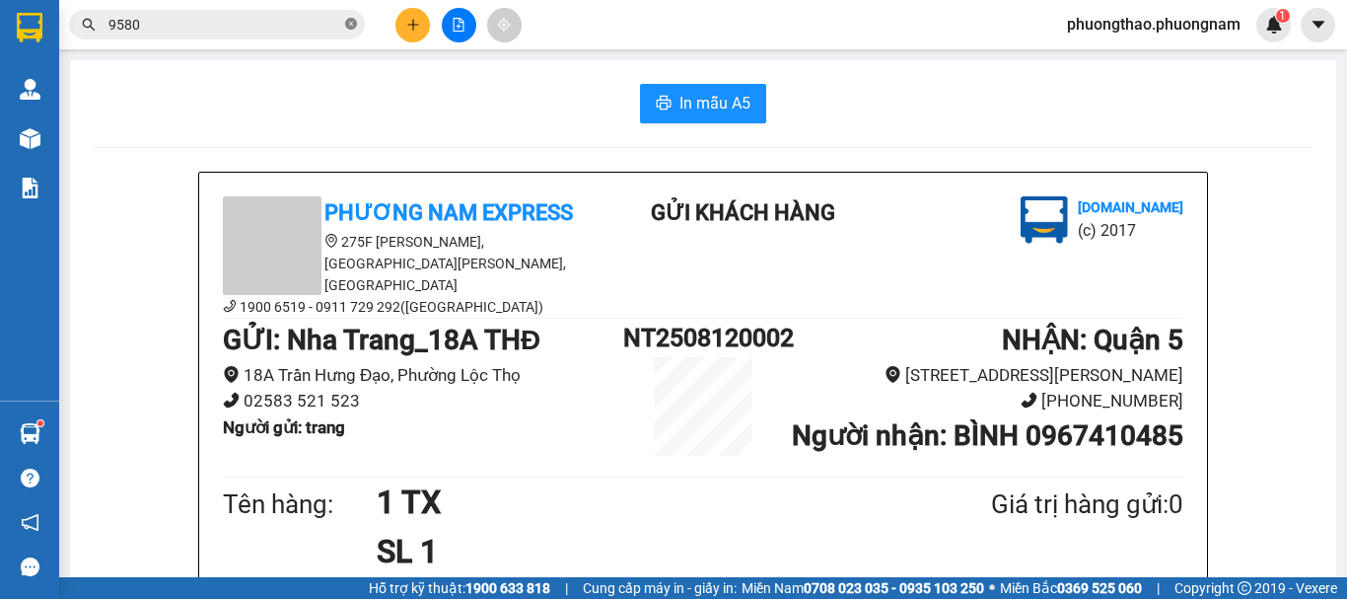
click at [354, 26] on icon "close-circle" at bounding box center [351, 24] width 12 height 12
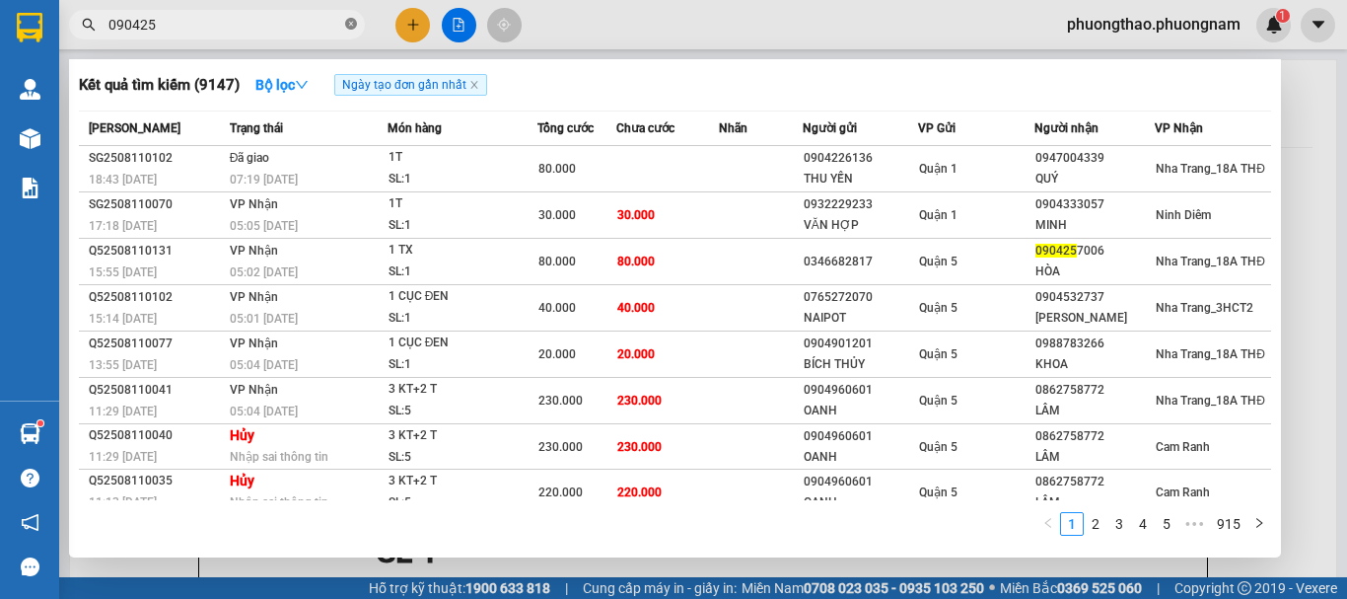
type input "0904257"
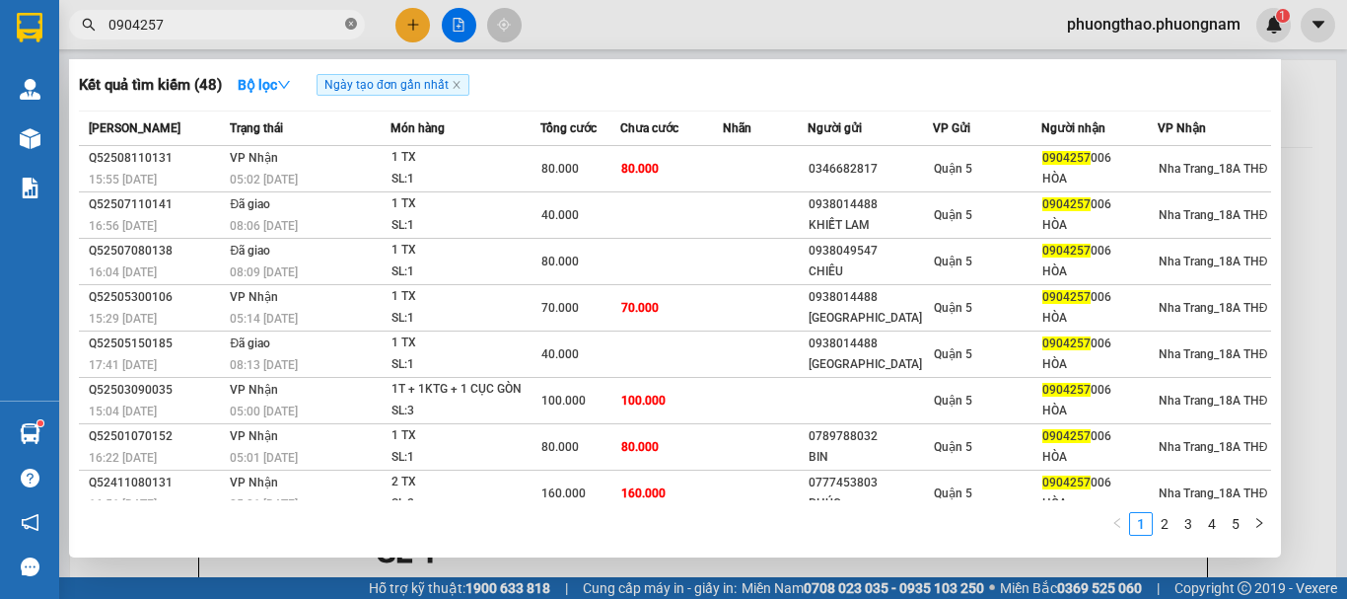
click at [348, 23] on icon "close-circle" at bounding box center [351, 24] width 12 height 12
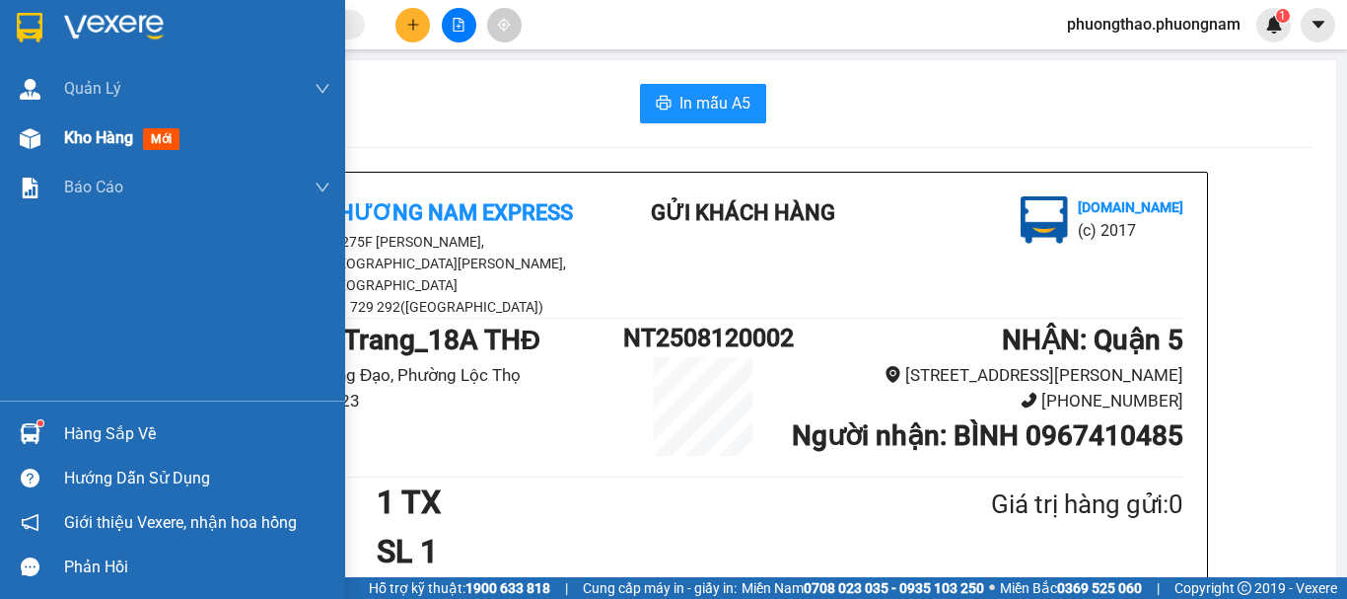
drag, startPoint x: 142, startPoint y: 131, endPoint x: 168, endPoint y: 137, distance: 26.3
click at [149, 134] on div "Kho hàng mới" at bounding box center [125, 137] width 123 height 25
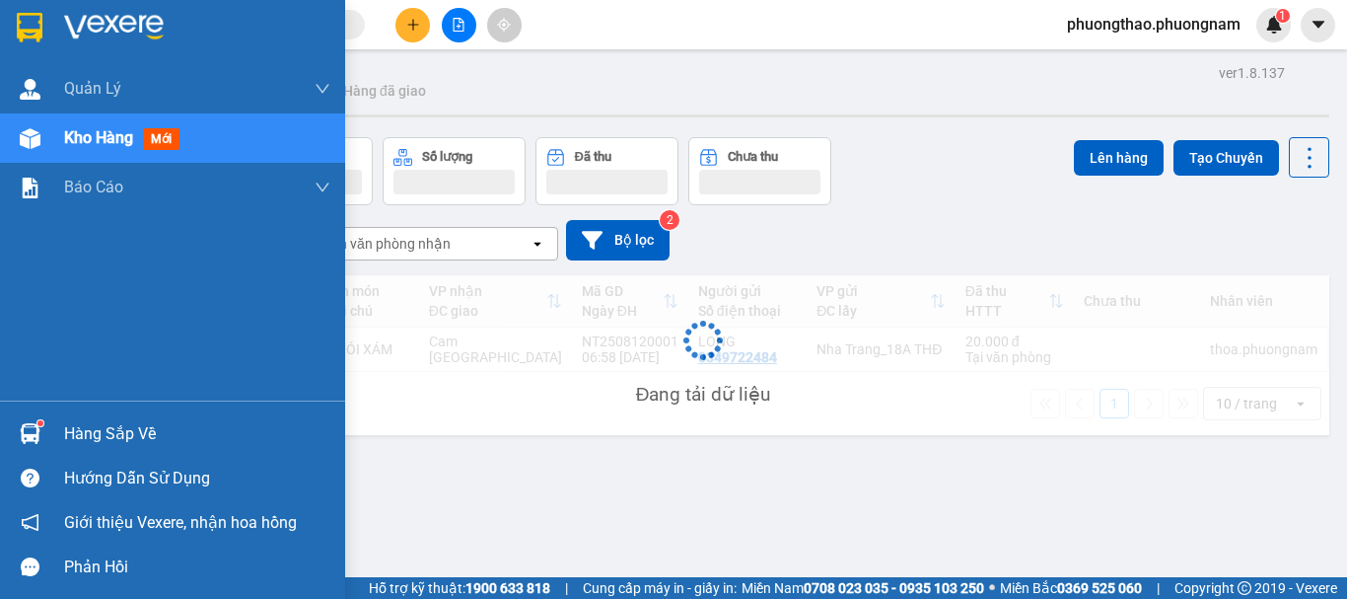
drag, startPoint x: 168, startPoint y: 137, endPoint x: 185, endPoint y: 139, distance: 17.9
click at [178, 139] on span "mới" at bounding box center [161, 139] width 36 height 22
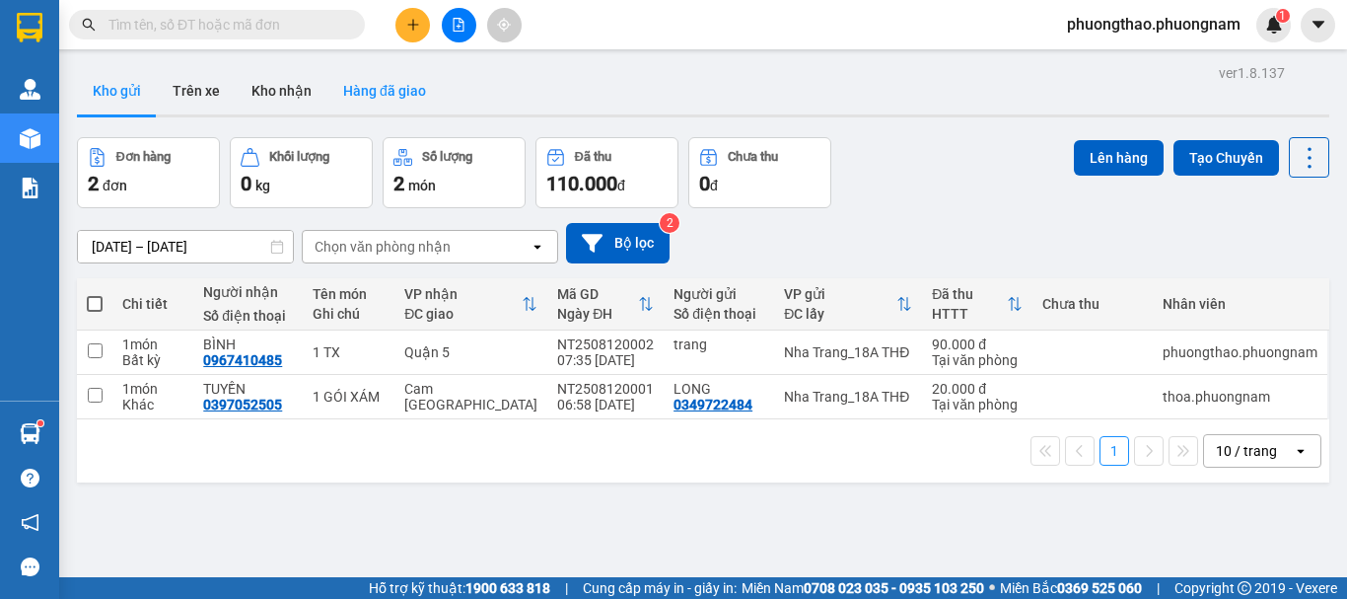
click at [412, 102] on button "Hàng đã giao" at bounding box center [384, 90] width 114 height 47
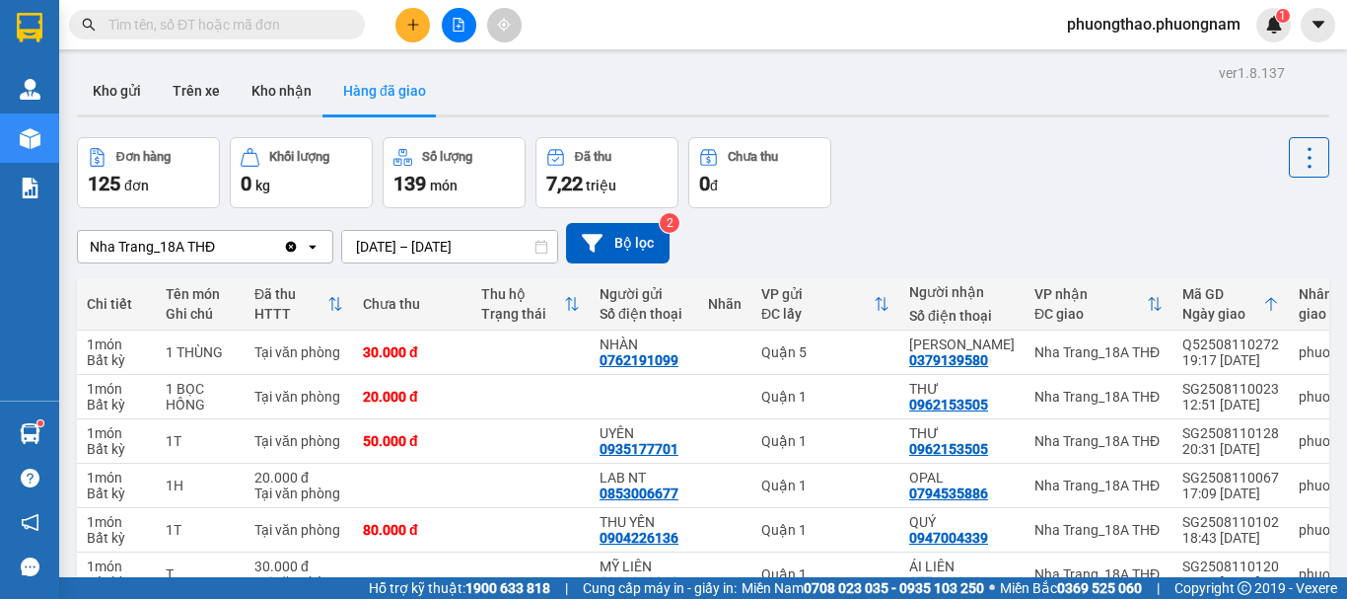
click at [263, 13] on span at bounding box center [217, 25] width 296 height 30
drag, startPoint x: 263, startPoint y: 13, endPoint x: 248, endPoint y: 36, distance: 28.4
click at [257, 25] on span at bounding box center [217, 25] width 296 height 30
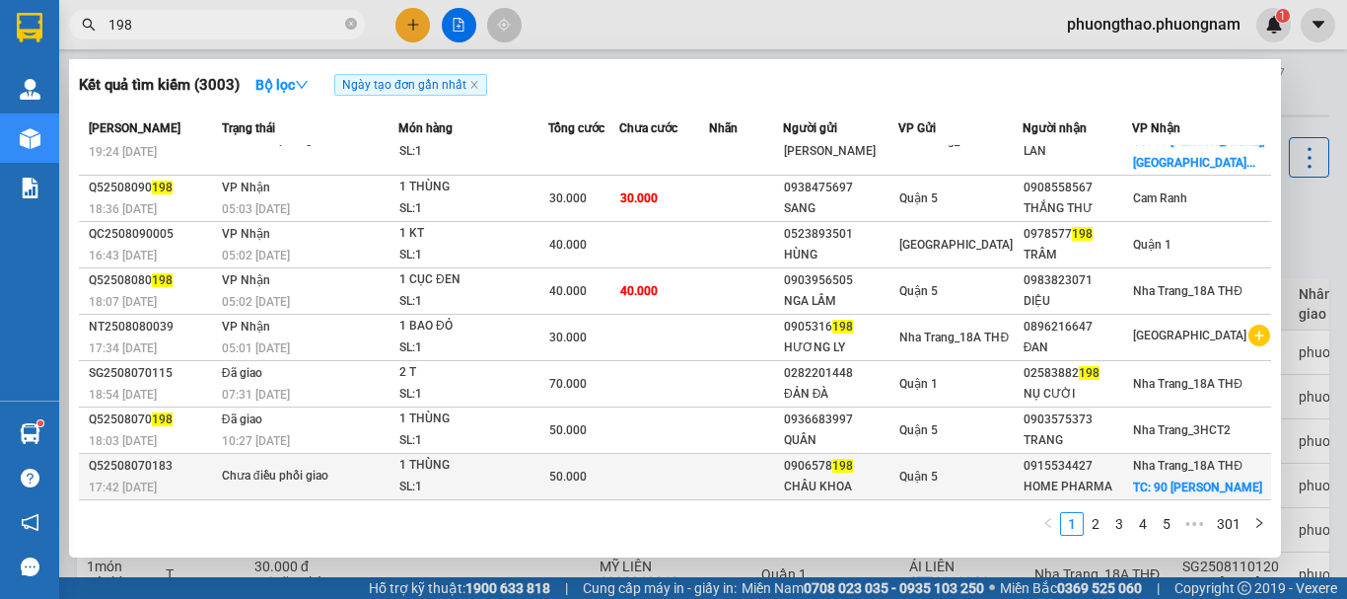
scroll to position [175, 0]
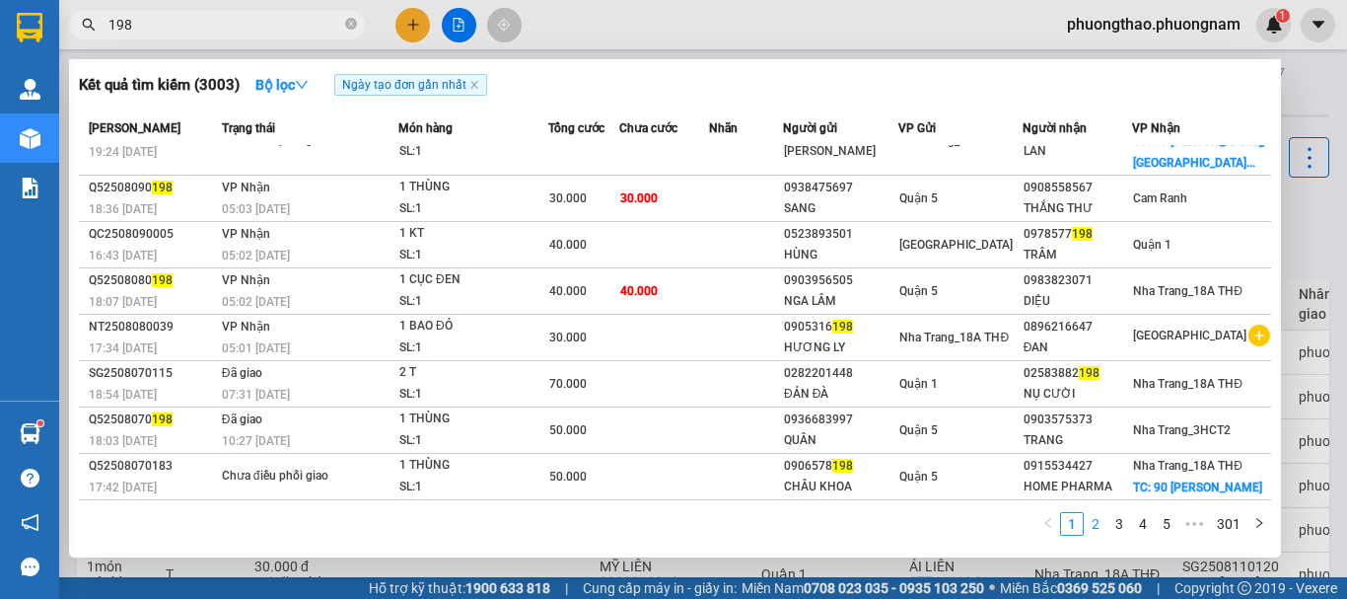
type input "198"
click at [1095, 522] on link "2" at bounding box center [1096, 524] width 22 height 22
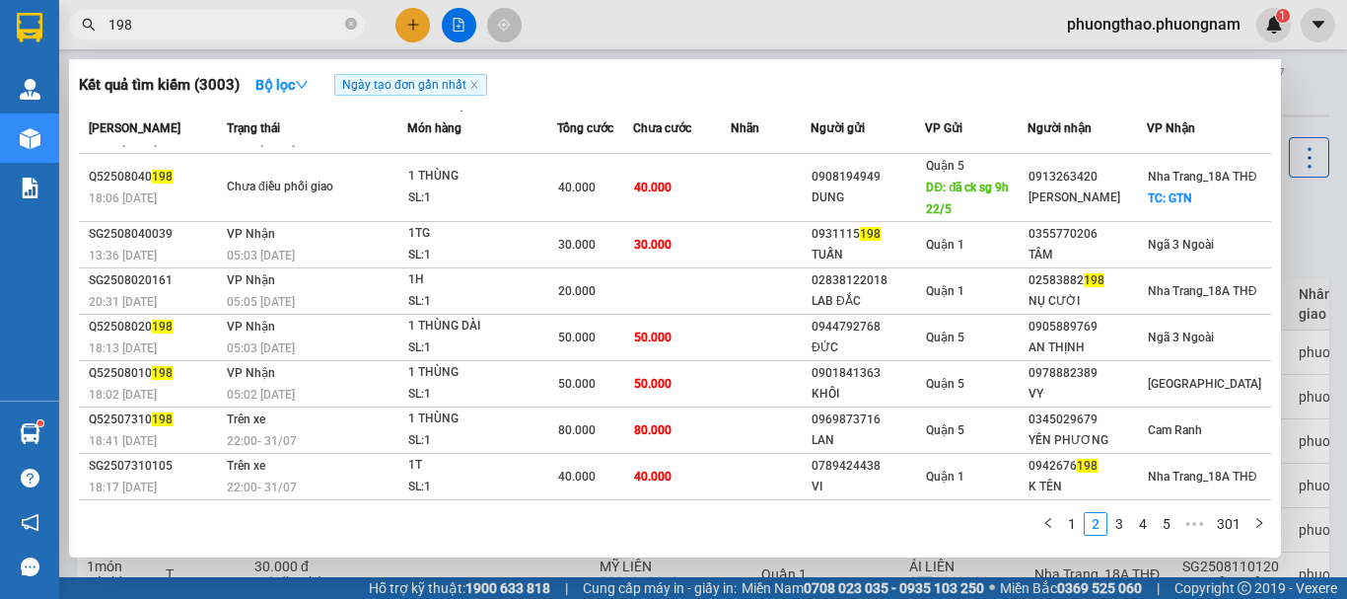
scroll to position [150, 0]
click at [1116, 521] on link "3" at bounding box center [1119, 524] width 22 height 22
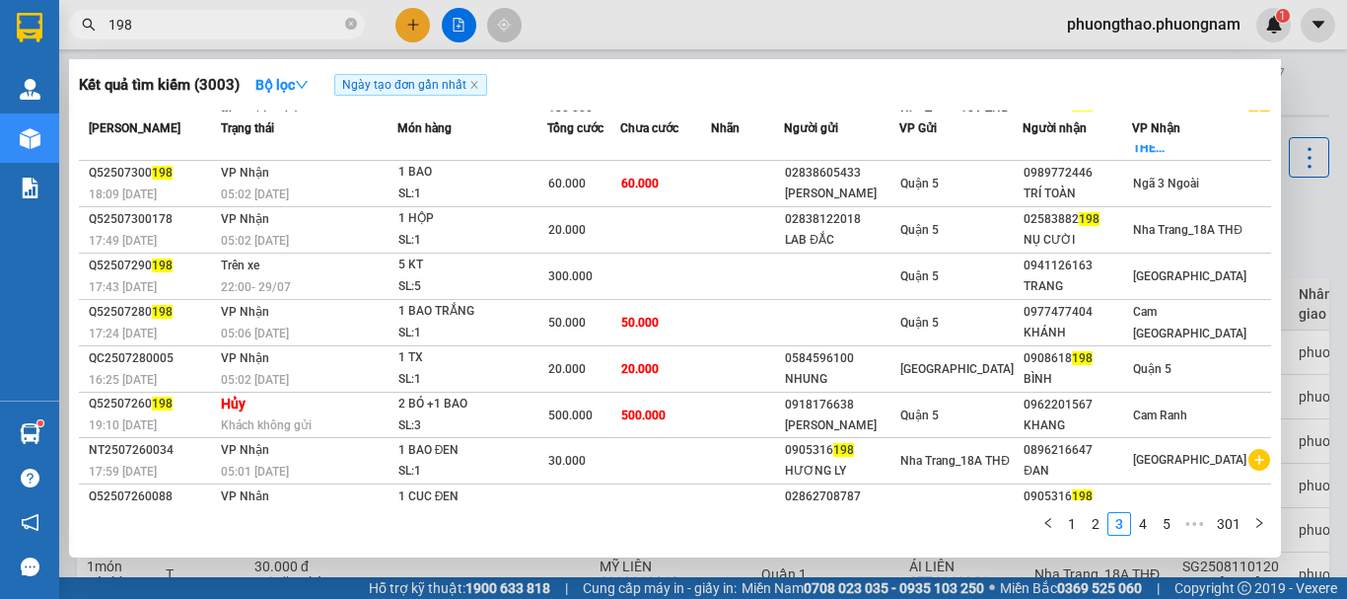
scroll to position [174, 0]
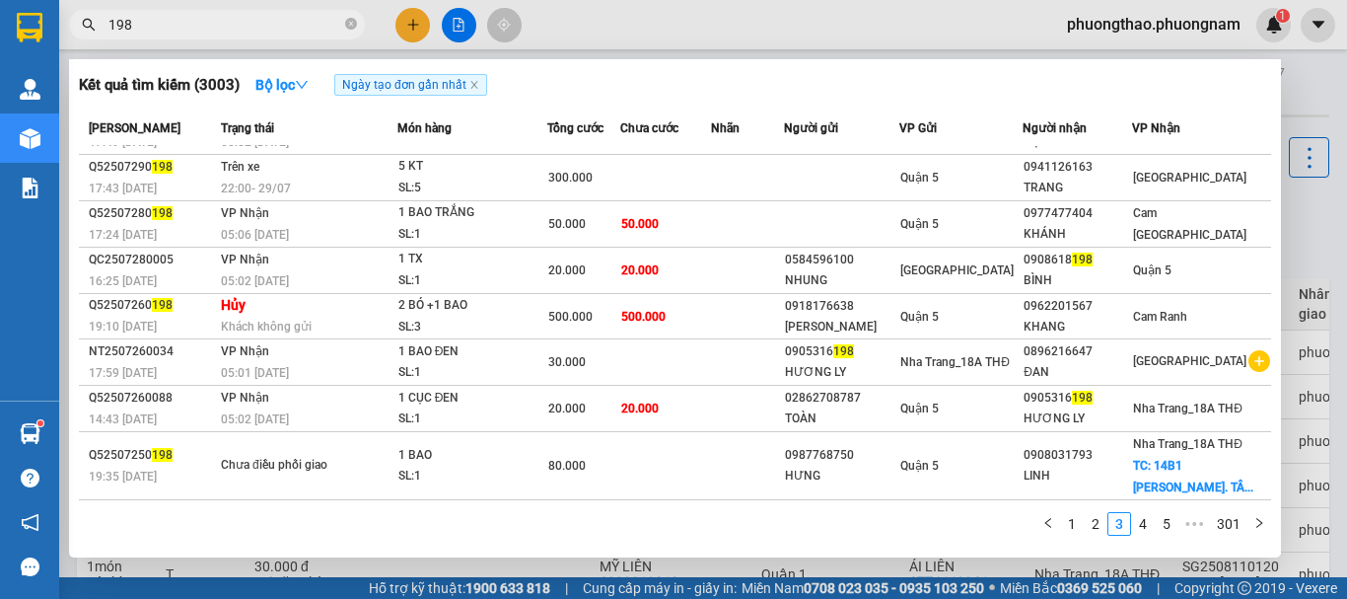
drag, startPoint x: 353, startPoint y: 20, endPoint x: 342, endPoint y: 18, distance: 11.0
click at [343, 18] on span "198" at bounding box center [217, 25] width 296 height 30
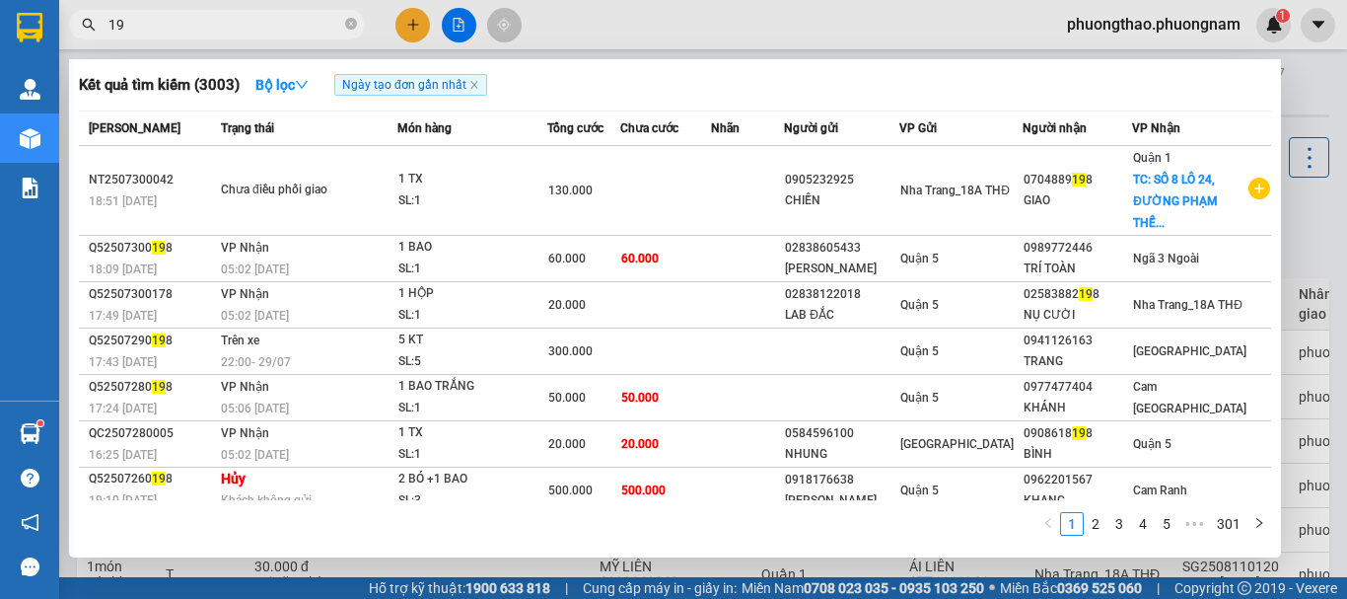
type input "1"
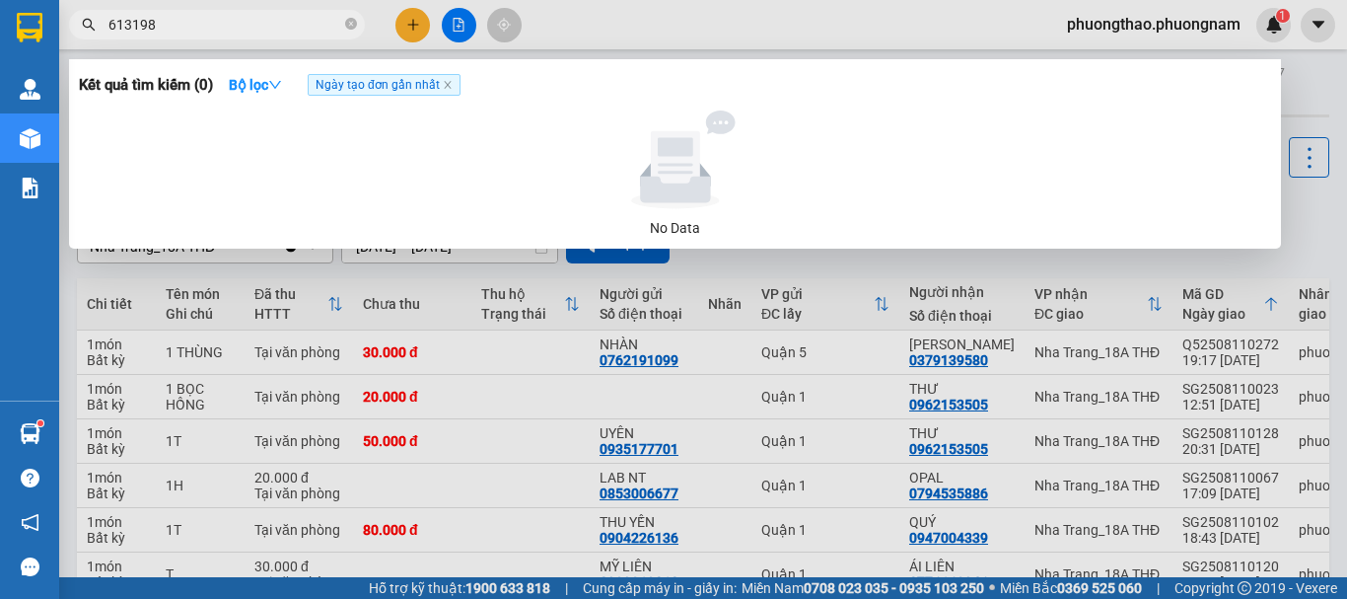
click at [129, 25] on input "613198" at bounding box center [224, 25] width 233 height 22
drag, startPoint x: 125, startPoint y: 26, endPoint x: 99, endPoint y: 39, distance: 30.0
click at [105, 40] on div "Kết quả tìm kiếm ( 0 ) Bộ lọc Ngày tạo đơn gần nhất No Data 613198" at bounding box center [192, 25] width 385 height 35
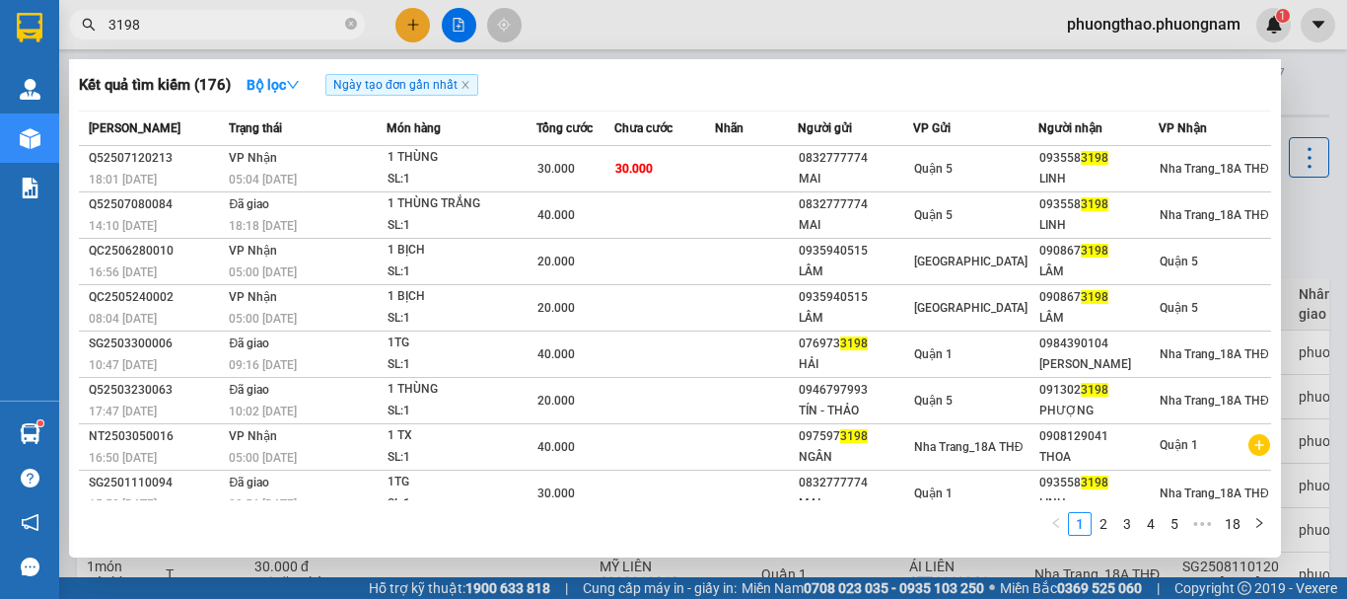
click at [123, 24] on input "3198" at bounding box center [224, 25] width 233 height 22
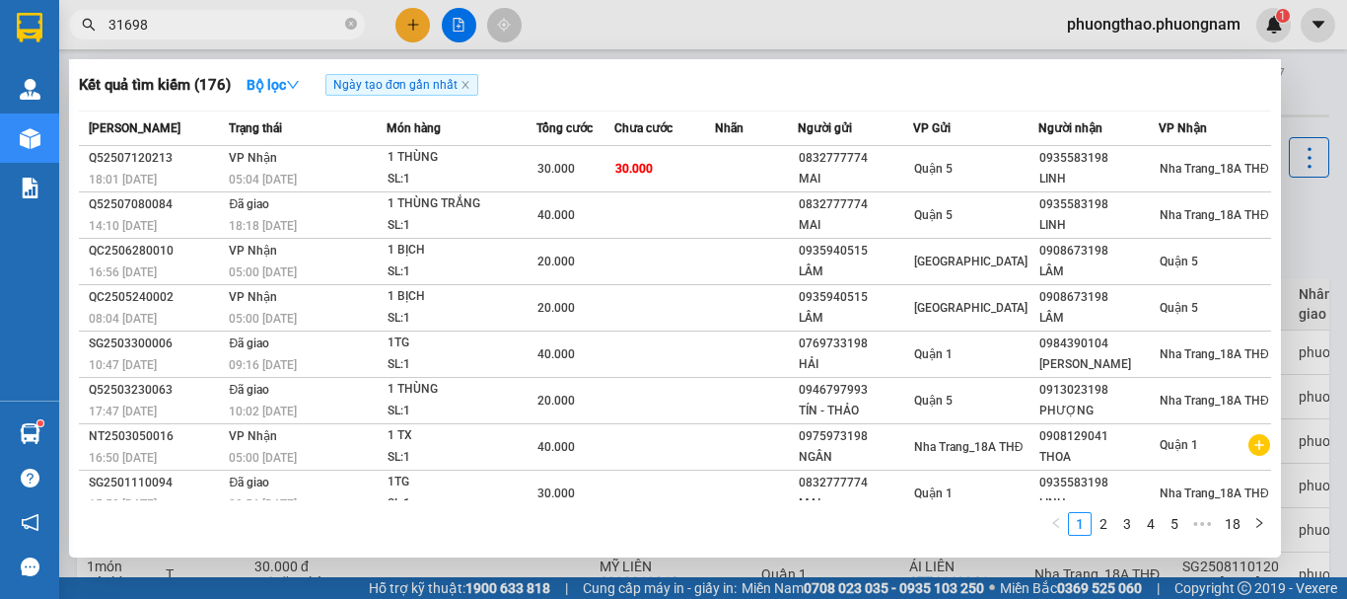
type input "316198"
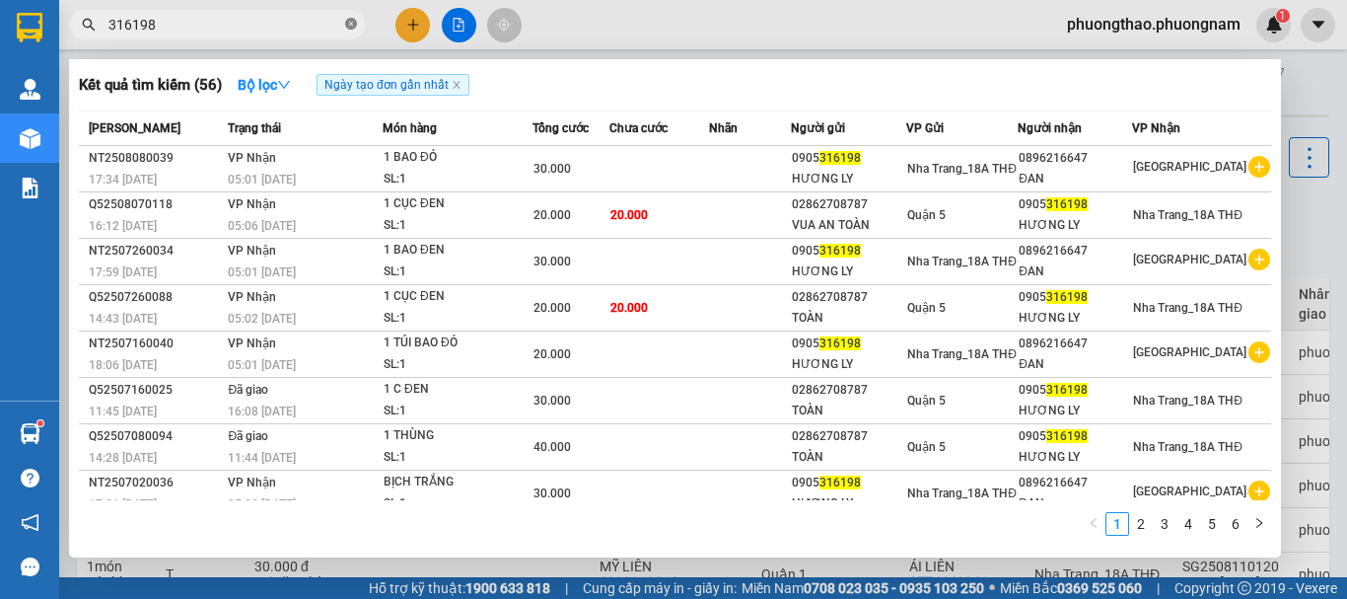
click at [354, 17] on span at bounding box center [351, 25] width 12 height 19
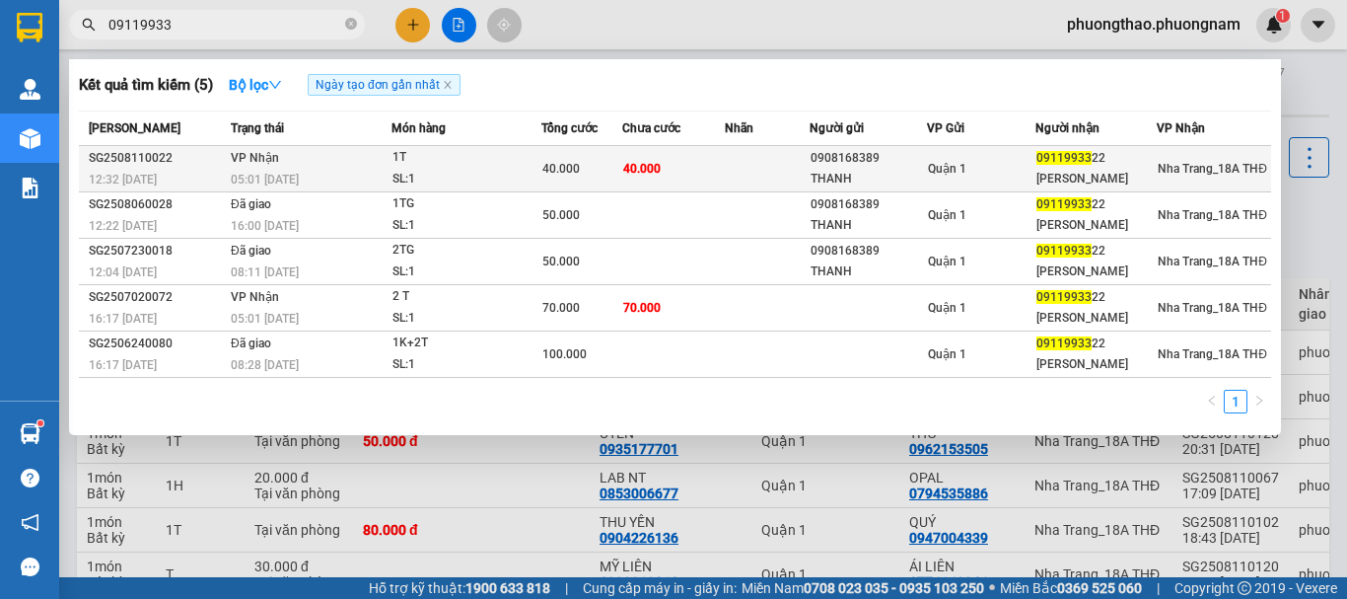
type input "09119933"
click at [502, 155] on div "1T" at bounding box center [466, 158] width 148 height 22
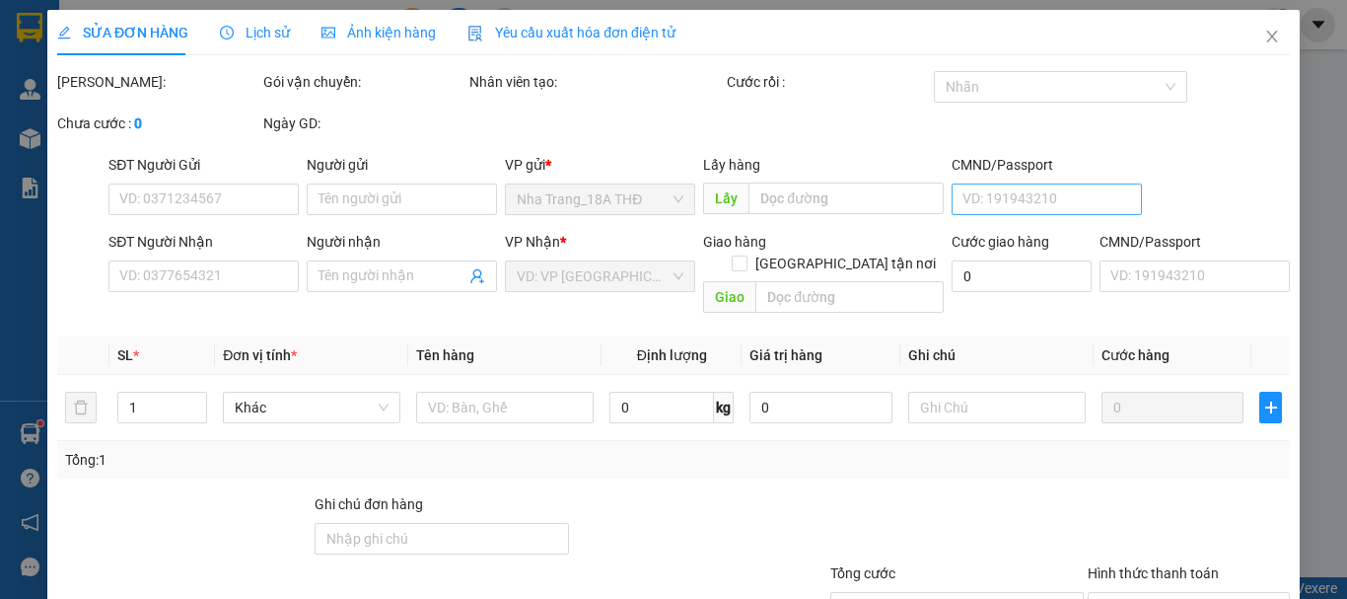
type input "0908168389"
type input "THANH"
type input "0911993322"
type input "[PERSON_NAME]"
type input "40.000"
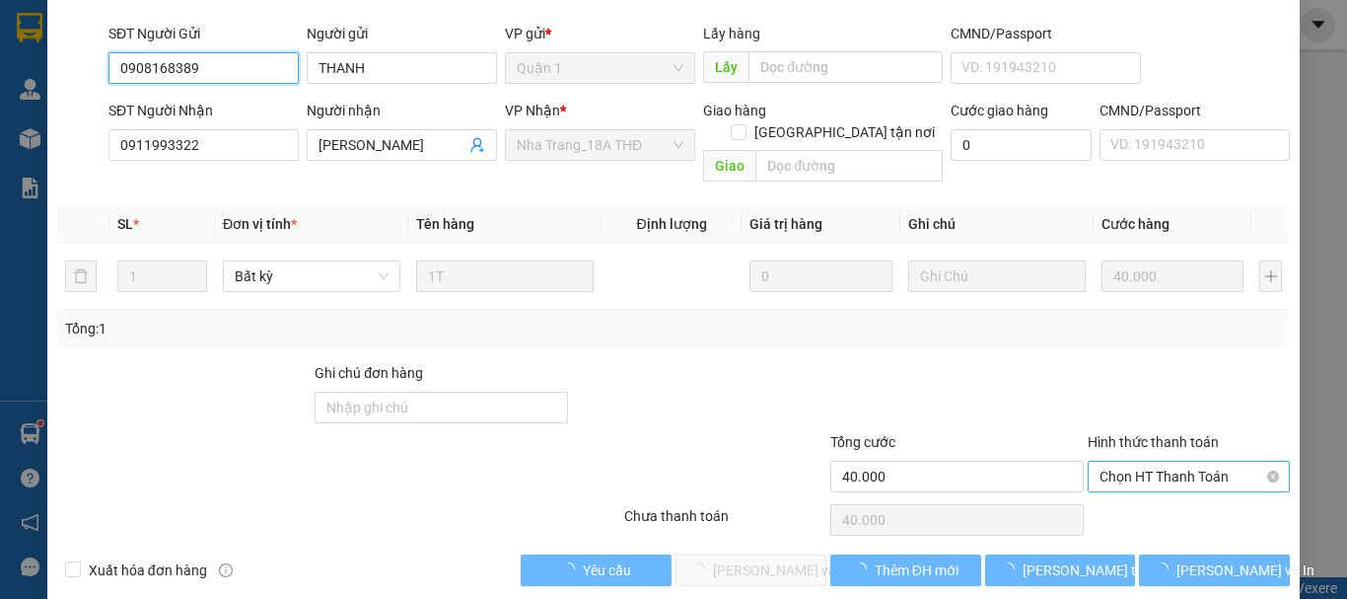
scroll to position [157, 0]
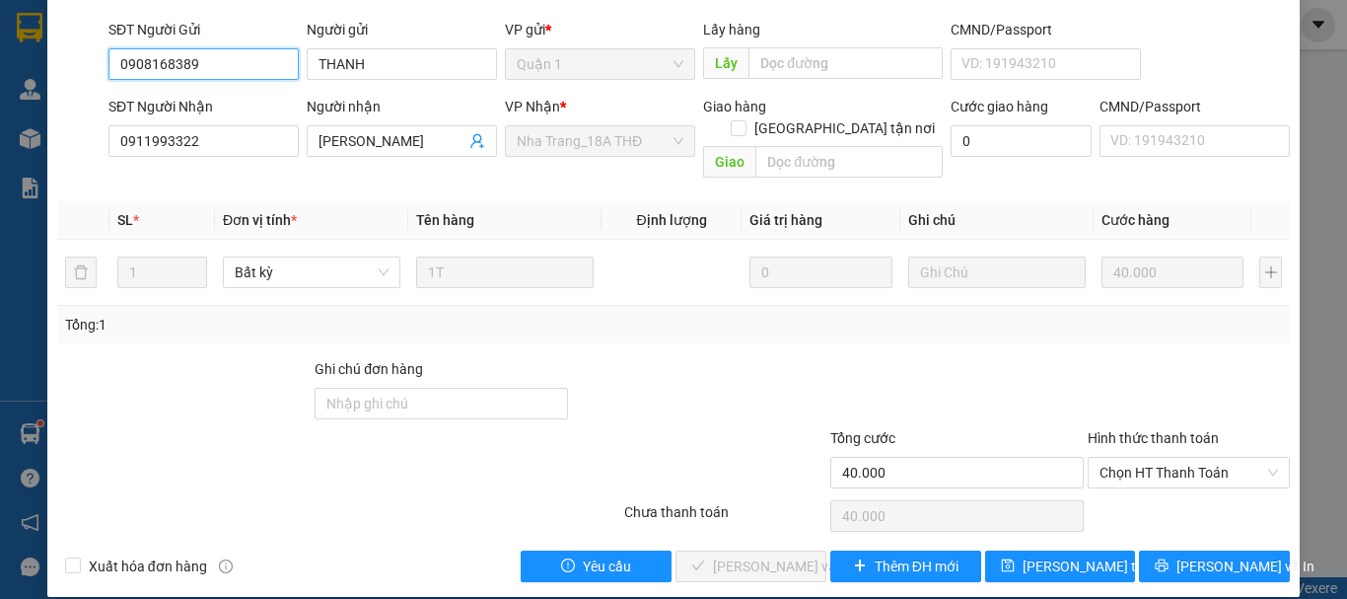
drag, startPoint x: 1172, startPoint y: 444, endPoint x: 1158, endPoint y: 469, distance: 29.6
click at [1168, 458] on span "Chọn HT Thanh Toán" at bounding box center [1188, 473] width 178 height 30
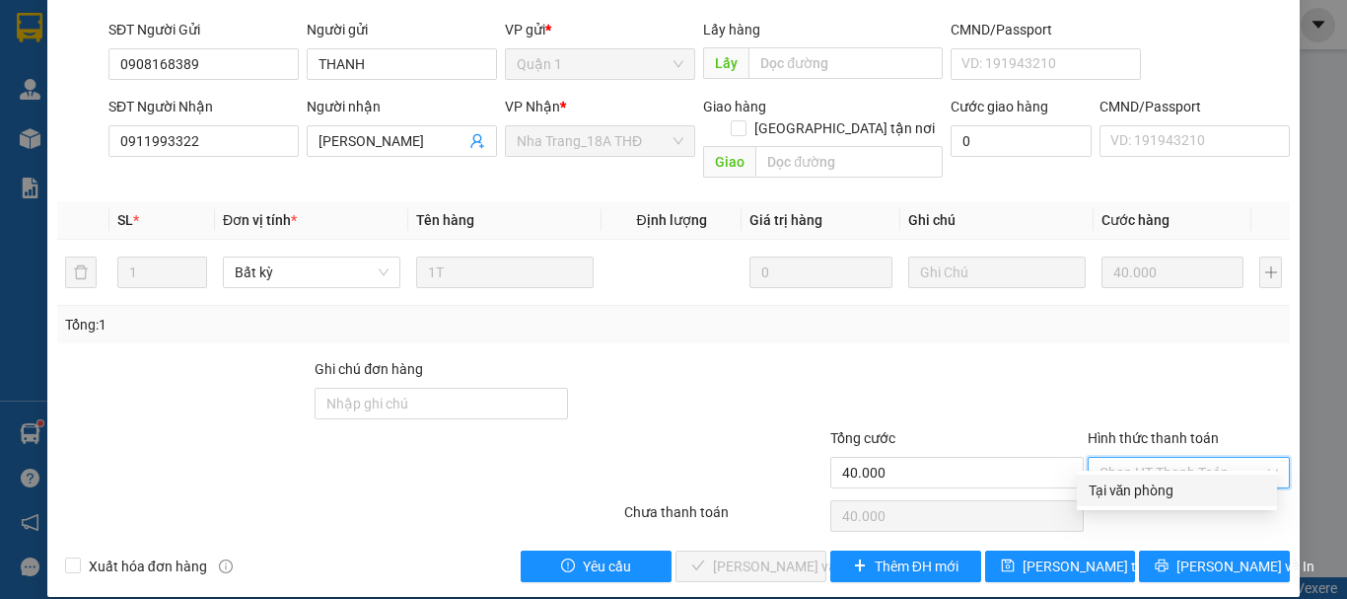
drag, startPoint x: 1153, startPoint y: 489, endPoint x: 1084, endPoint y: 508, distance: 71.5
click at [1112, 502] on div "Tại văn phòng" at bounding box center [1177, 490] width 200 height 32
type input "0"
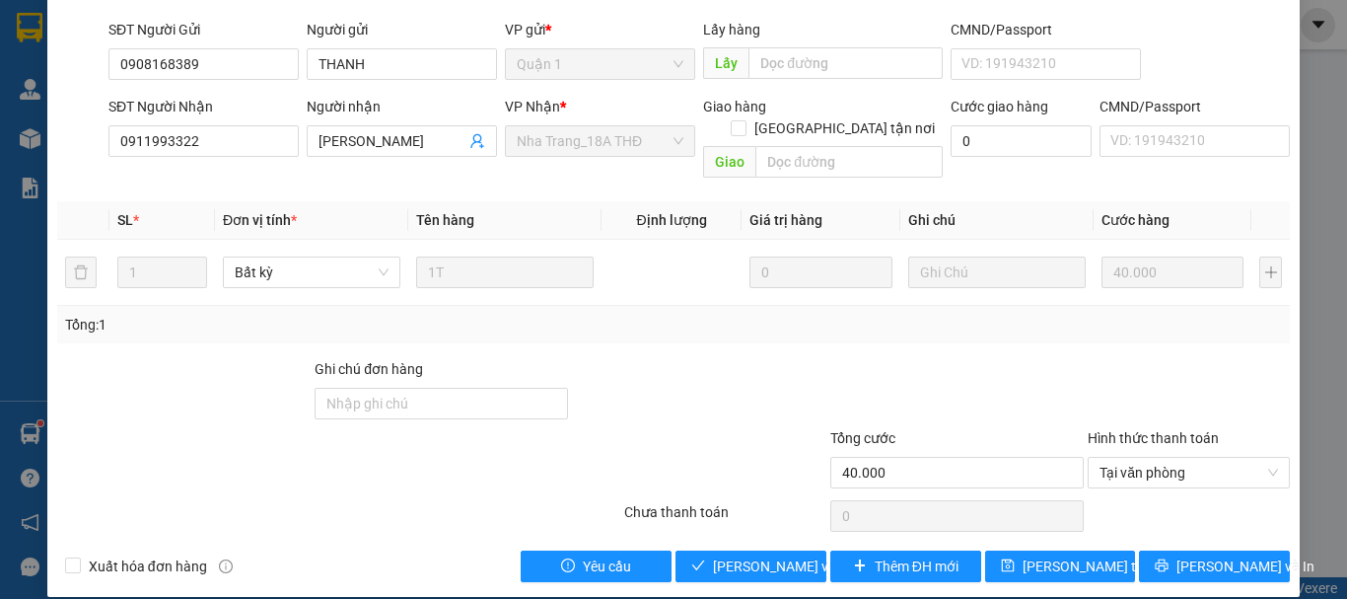
click at [725, 527] on div "Total Paid Fee 0 Total UnPaid Fee 40.000 Cash Collection Total Fee Mã ĐH: SG250…" at bounding box center [673, 248] width 1233 height 668
drag, startPoint x: 737, startPoint y: 541, endPoint x: 805, endPoint y: 524, distance: 70.3
click at [747, 555] on span "[PERSON_NAME] và [PERSON_NAME] hàng" at bounding box center [807, 566] width 189 height 22
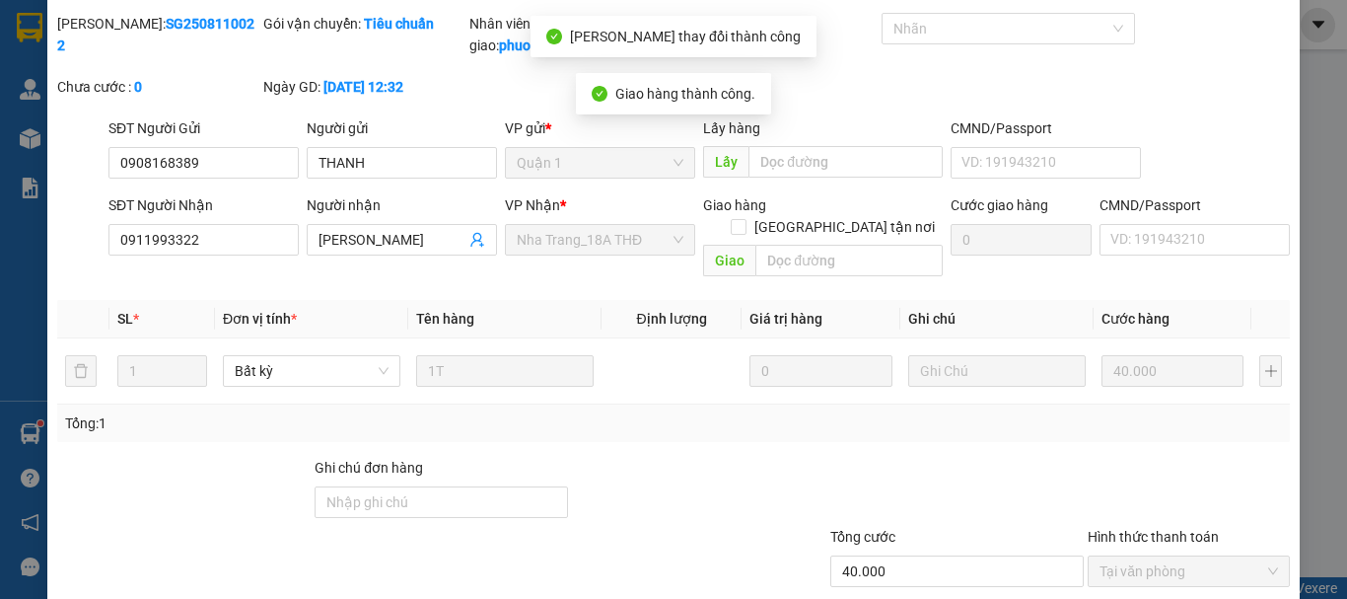
scroll to position [0, 0]
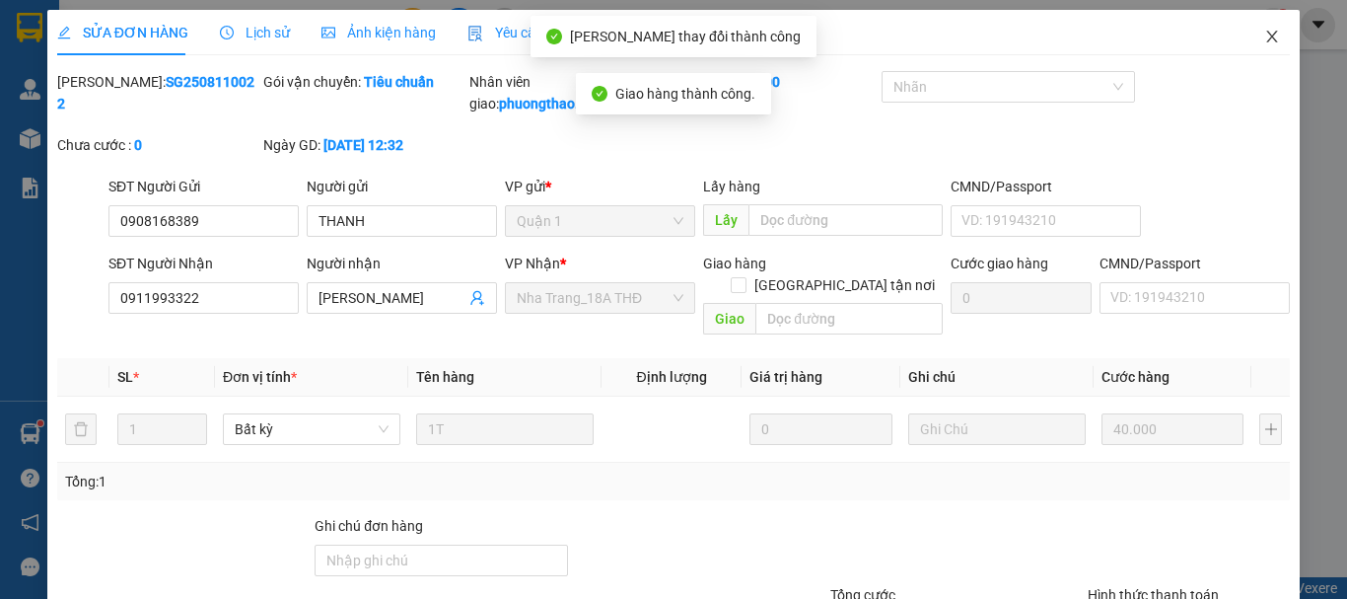
drag, startPoint x: 1267, startPoint y: 23, endPoint x: 674, endPoint y: 38, distance: 592.8
click at [1257, 30] on span "Close" at bounding box center [1271, 37] width 55 height 55
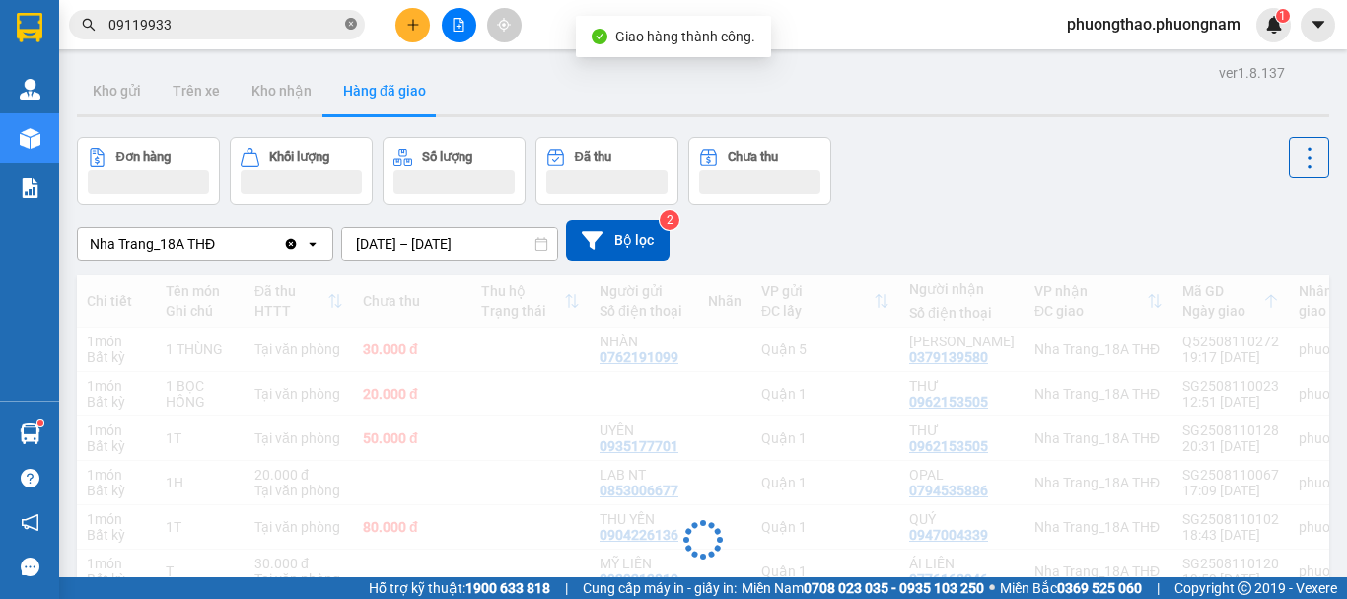
click at [350, 24] on icon "close-circle" at bounding box center [351, 24] width 12 height 12
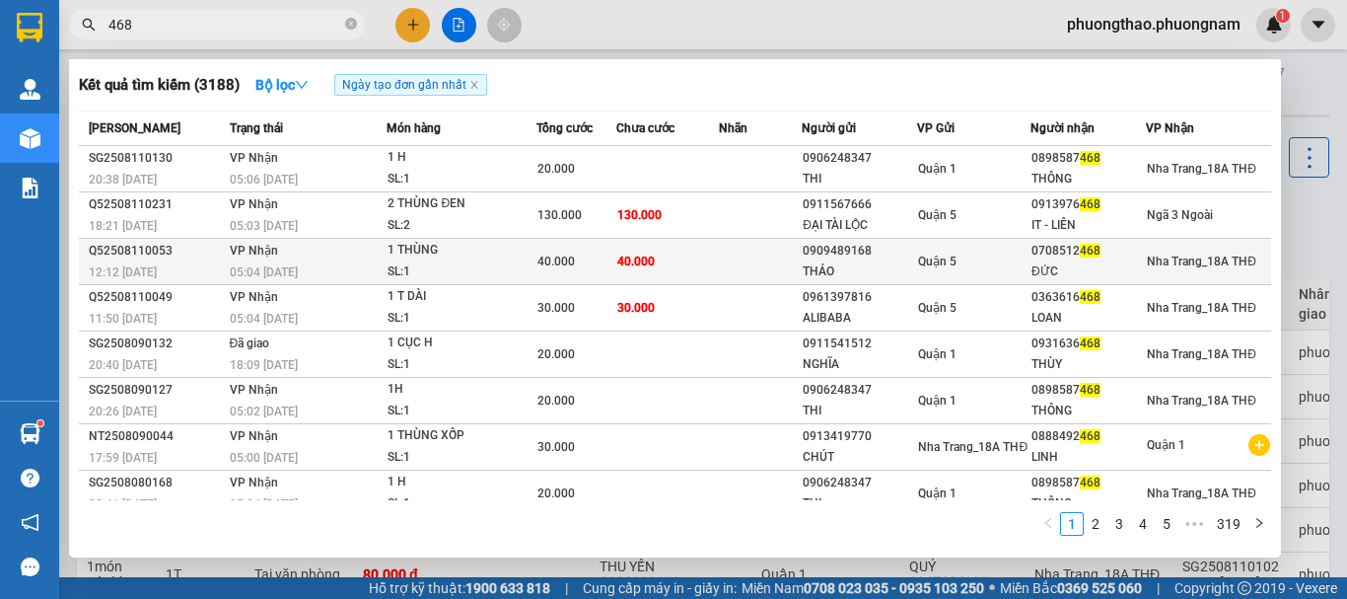
type input "468"
click at [669, 258] on td "40.000" at bounding box center [667, 262] width 103 height 46
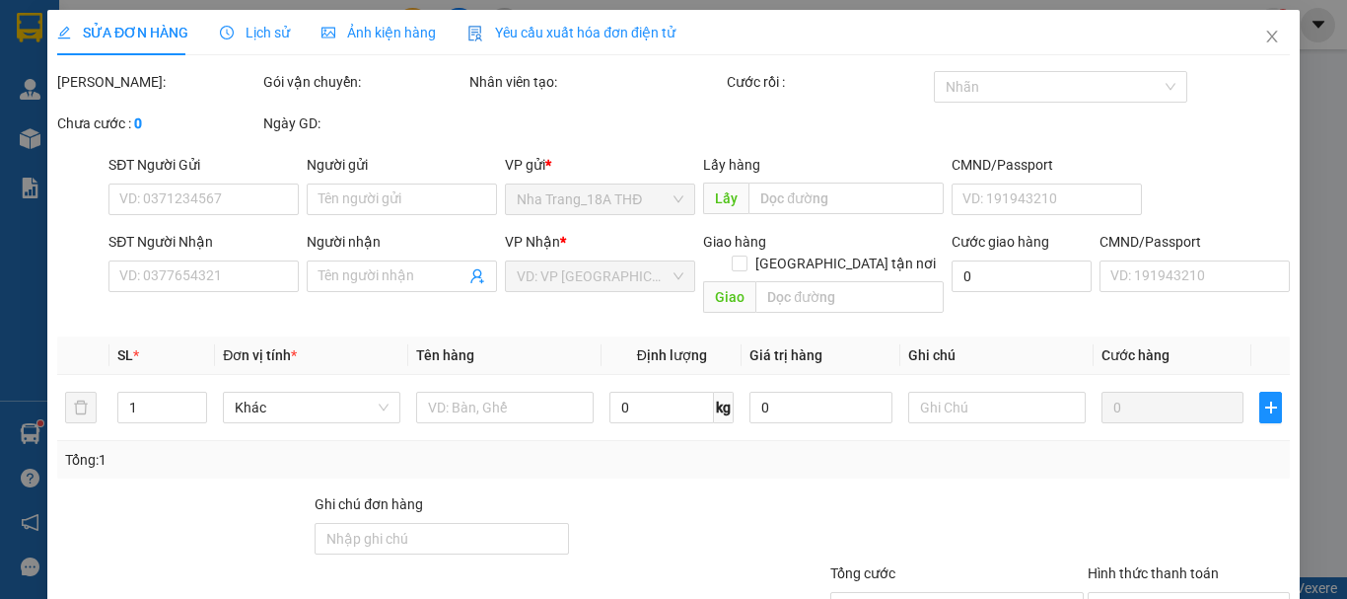
type input "0909489168"
type input "THẢO"
type input "0708512468"
type input "ĐỨC"
type input "40.000"
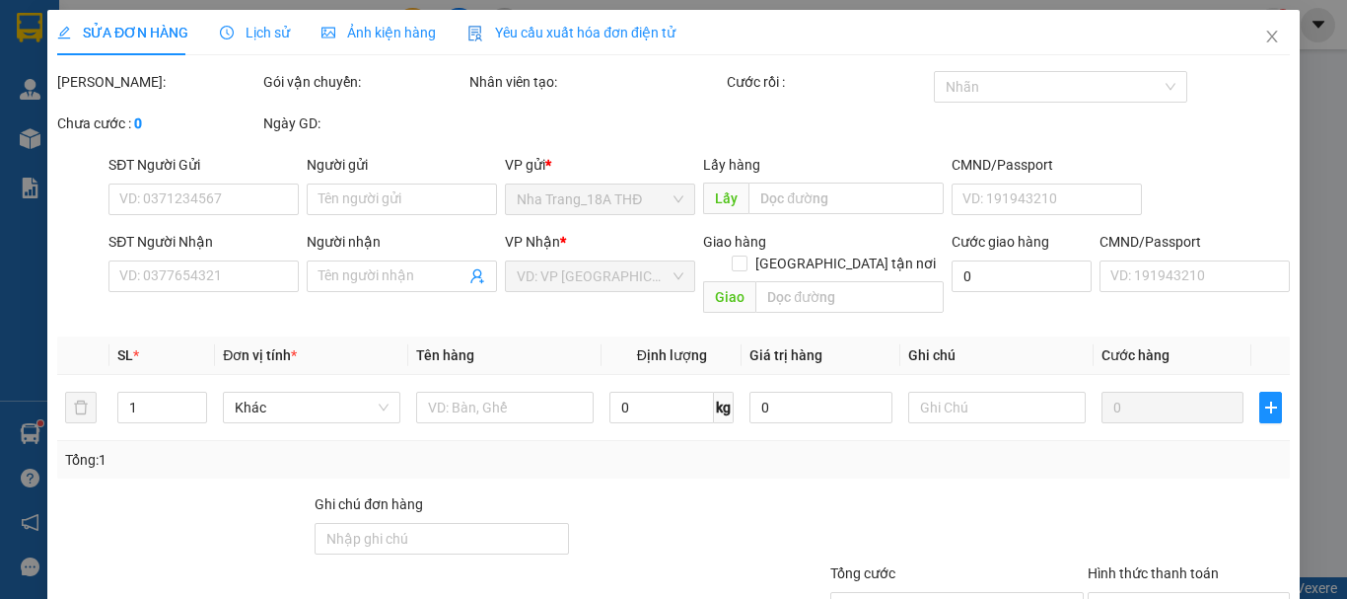
type input "40.000"
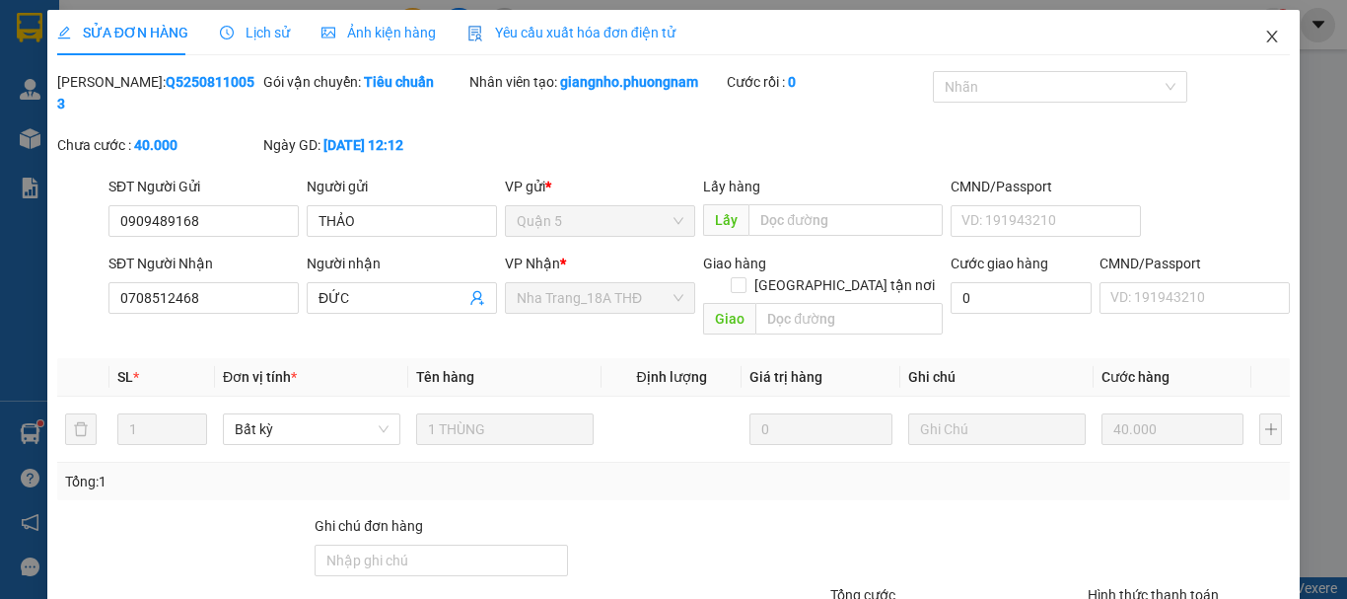
click at [1258, 24] on span "Close" at bounding box center [1271, 37] width 55 height 55
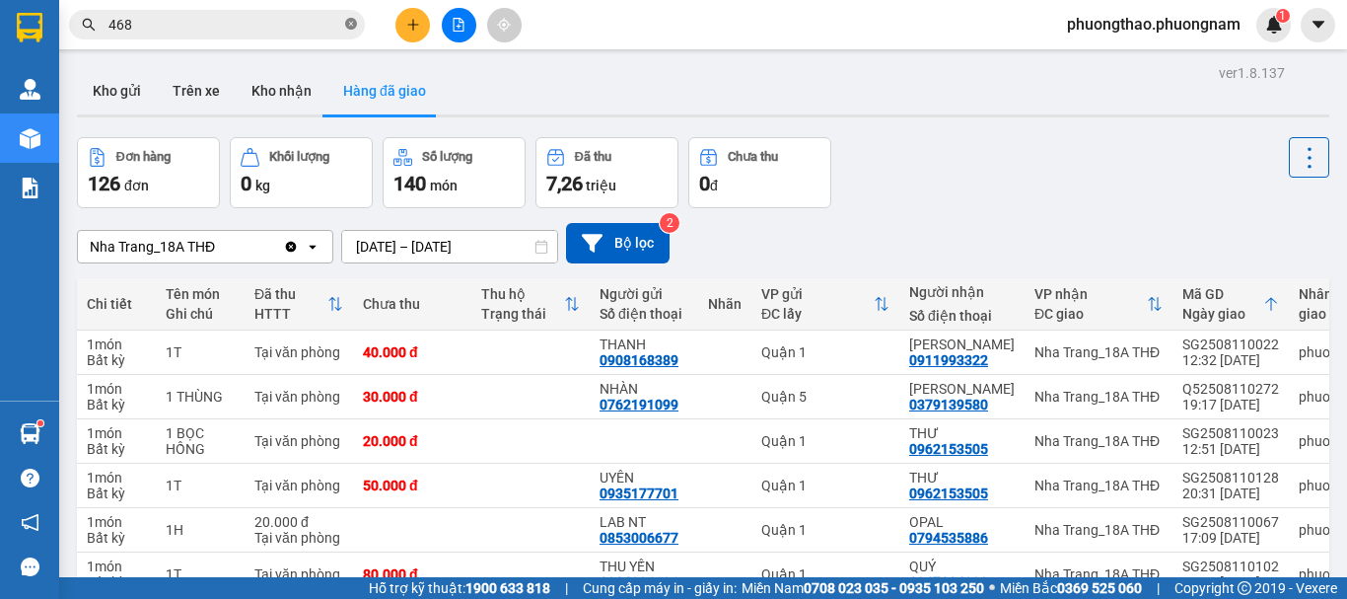
click at [350, 24] on icon "close-circle" at bounding box center [351, 24] width 12 height 12
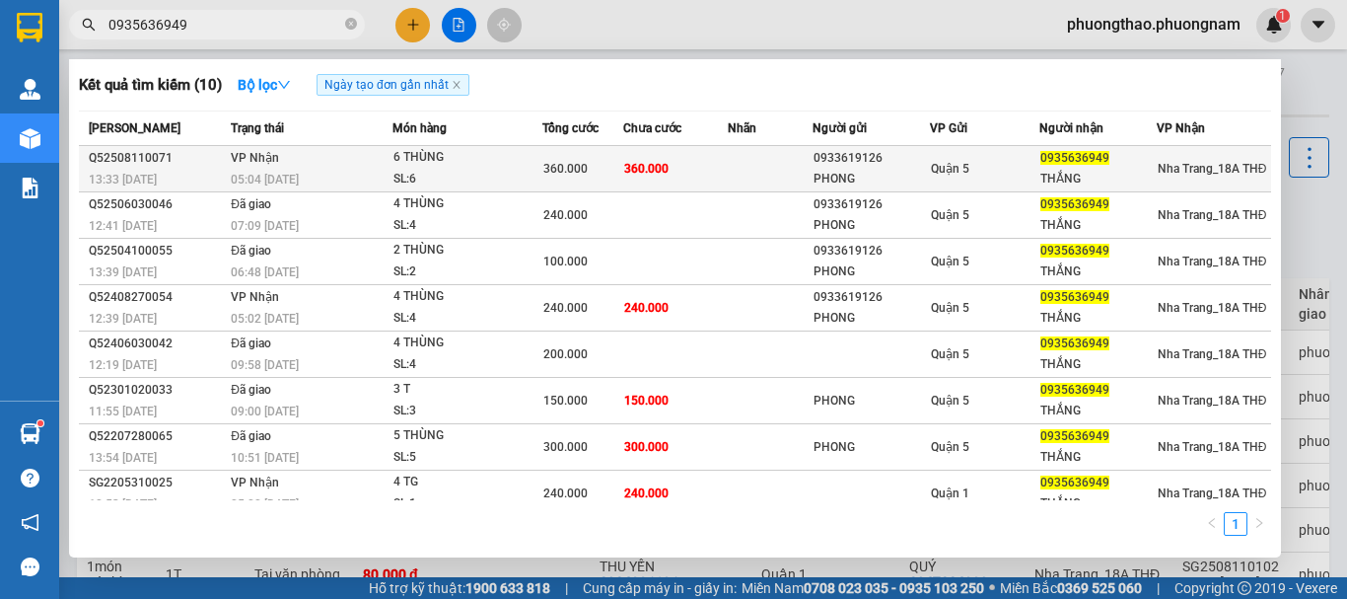
type input "0935636949"
click at [609, 157] on td "360.000" at bounding box center [582, 169] width 81 height 46
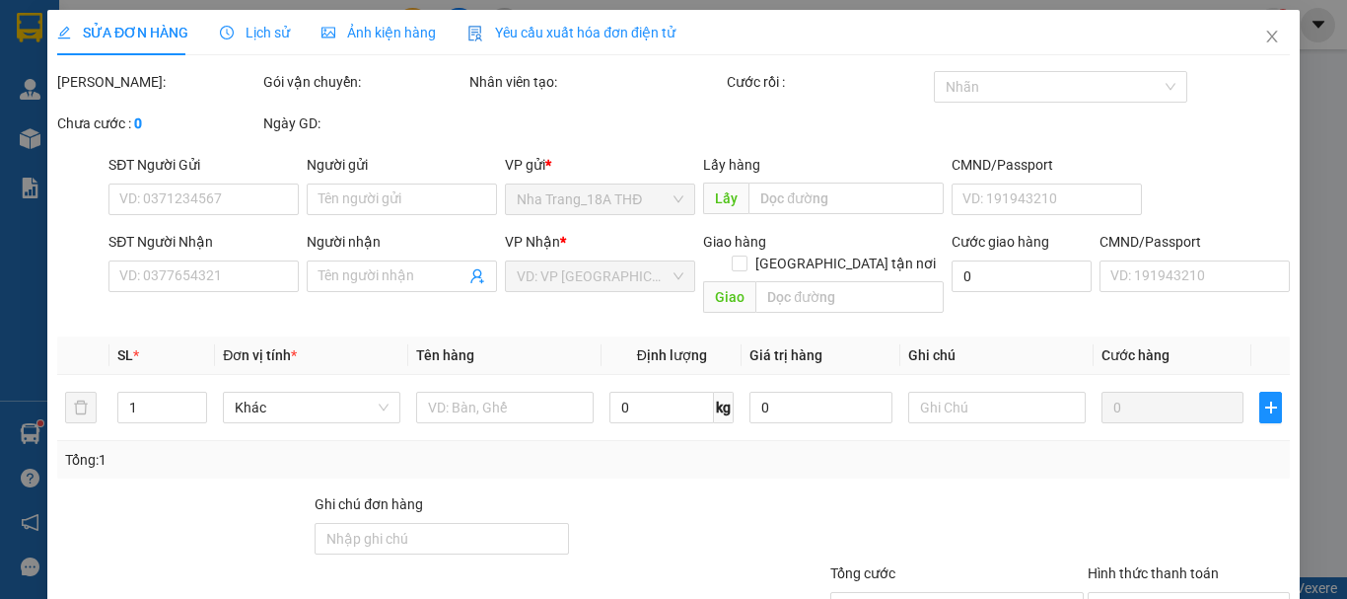
type input "0933619126"
type input "PHONG"
type input "0935636949"
type input "THẮNG"
type input "360.000"
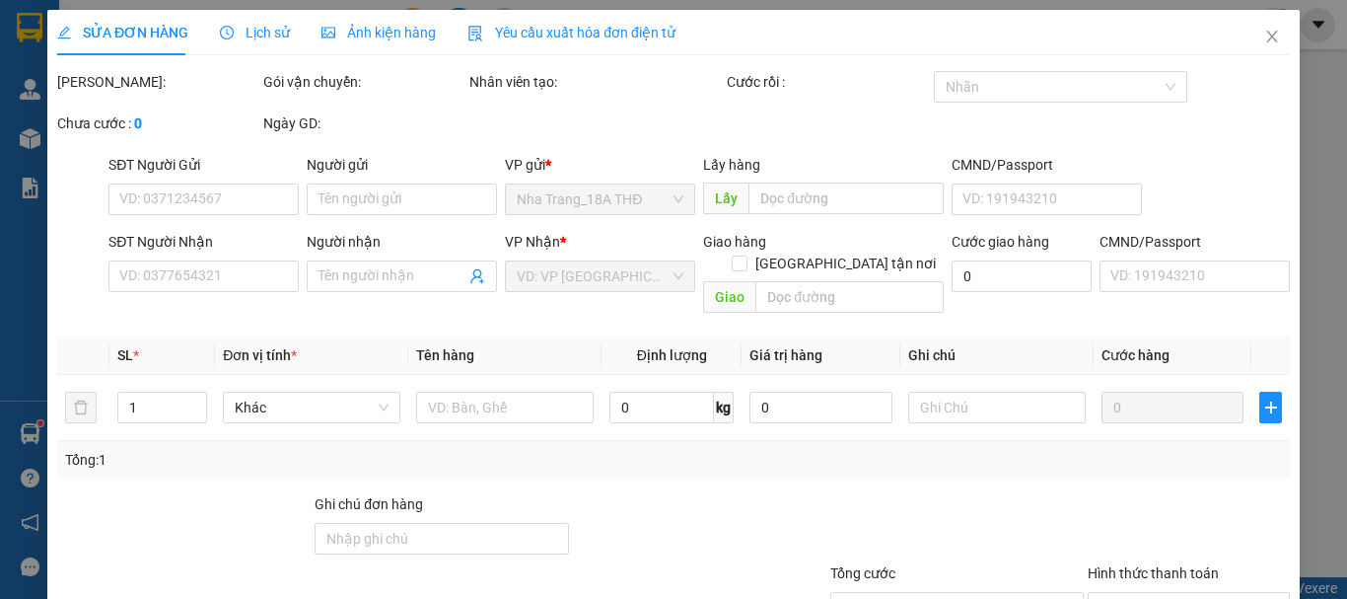
type input "360.000"
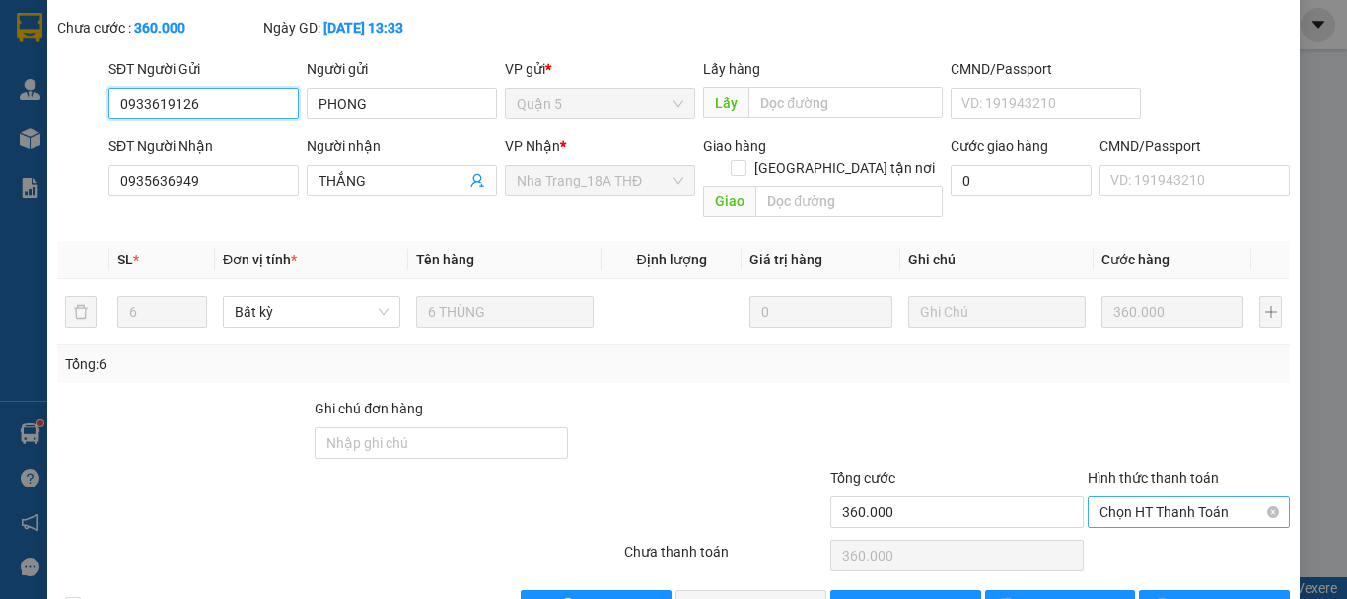
scroll to position [135, 0]
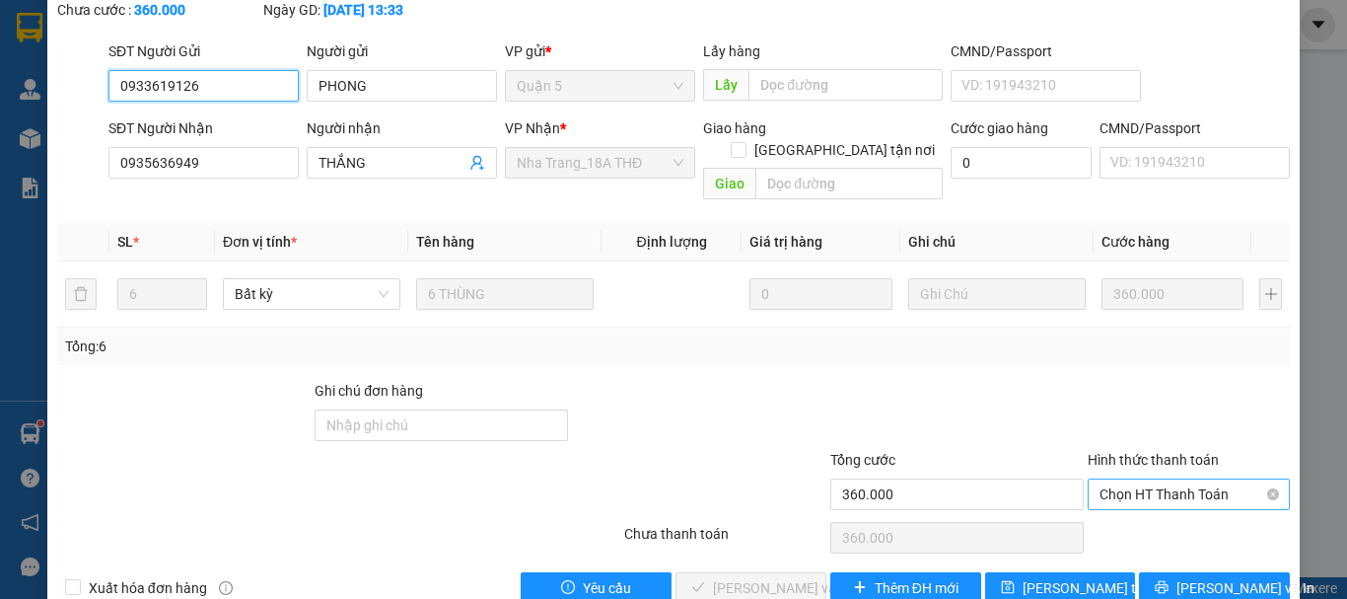
click at [1159, 479] on span "Chọn HT Thanh Toán" at bounding box center [1188, 494] width 178 height 30
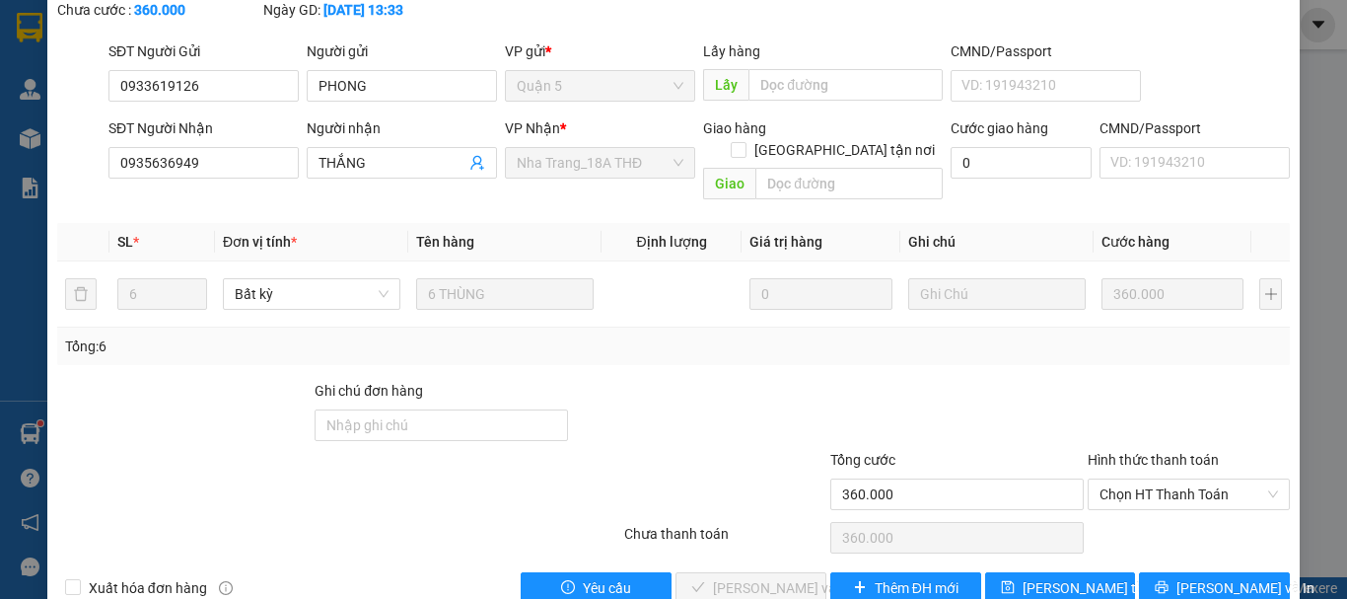
drag, startPoint x: 1138, startPoint y: 334, endPoint x: 1167, endPoint y: 484, distance: 152.6
click at [1138, 348] on div "Total Paid Fee 0 Total UnPaid Fee 360.000 Cash Collection Total Fee Mã ĐH: Q525…" at bounding box center [673, 270] width 1233 height 668
drag, startPoint x: 1167, startPoint y: 547, endPoint x: 1096, endPoint y: 489, distance: 91.8
click at [1156, 572] on button "Lưu và In" at bounding box center [1214, 588] width 151 height 32
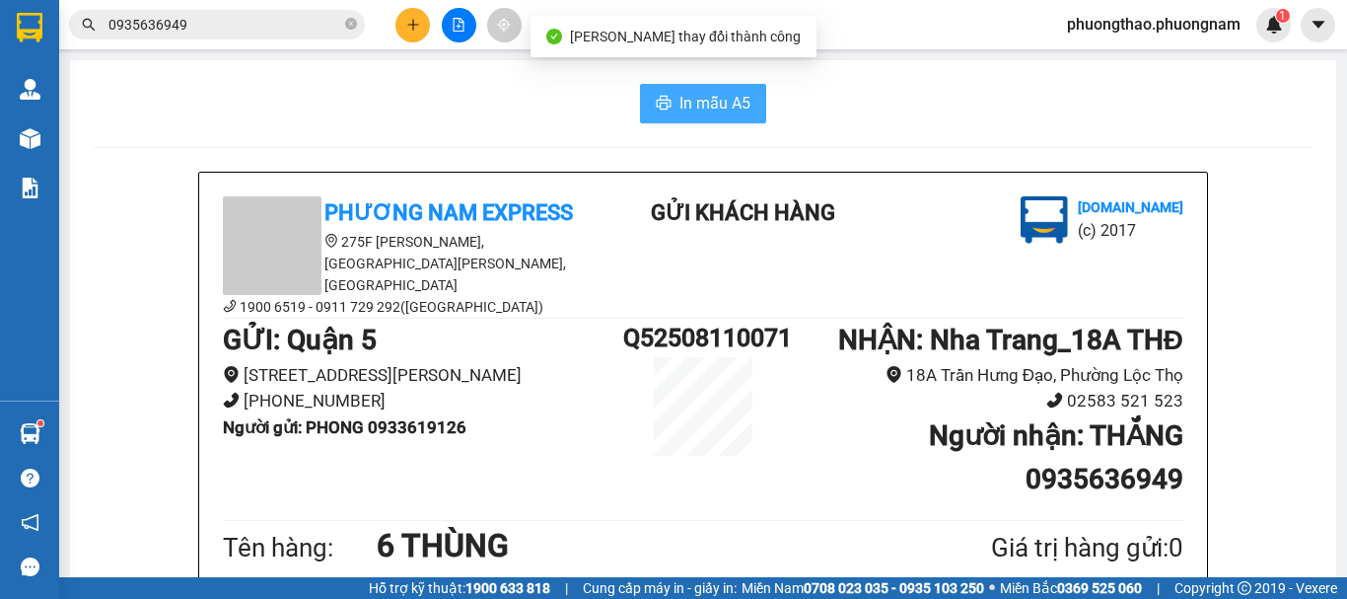
click at [736, 102] on span "In mẫu A5" at bounding box center [714, 103] width 71 height 25
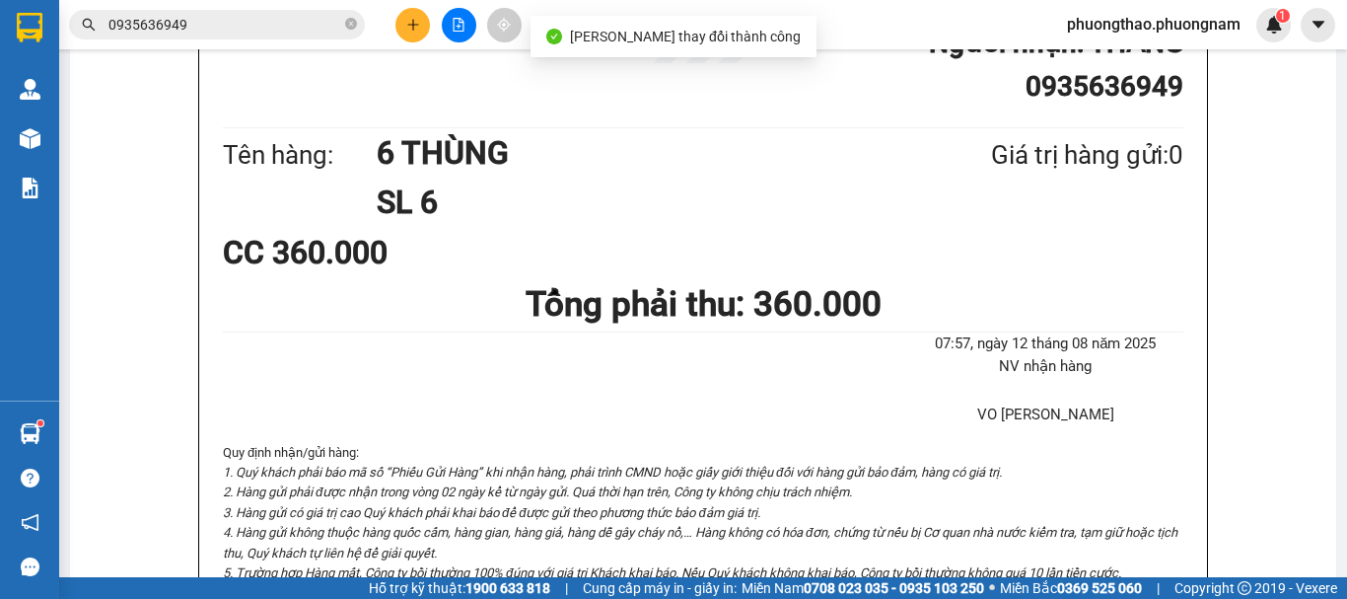
scroll to position [394, 0]
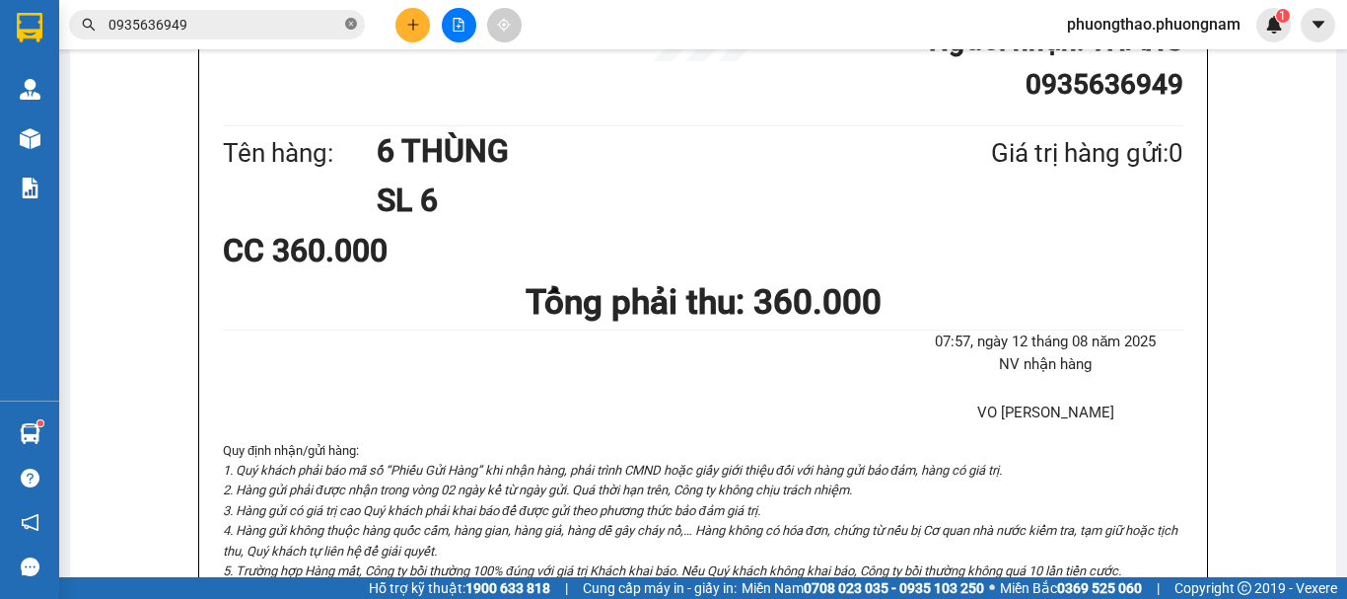
click at [345, 22] on span "0935636949" at bounding box center [217, 25] width 296 height 30
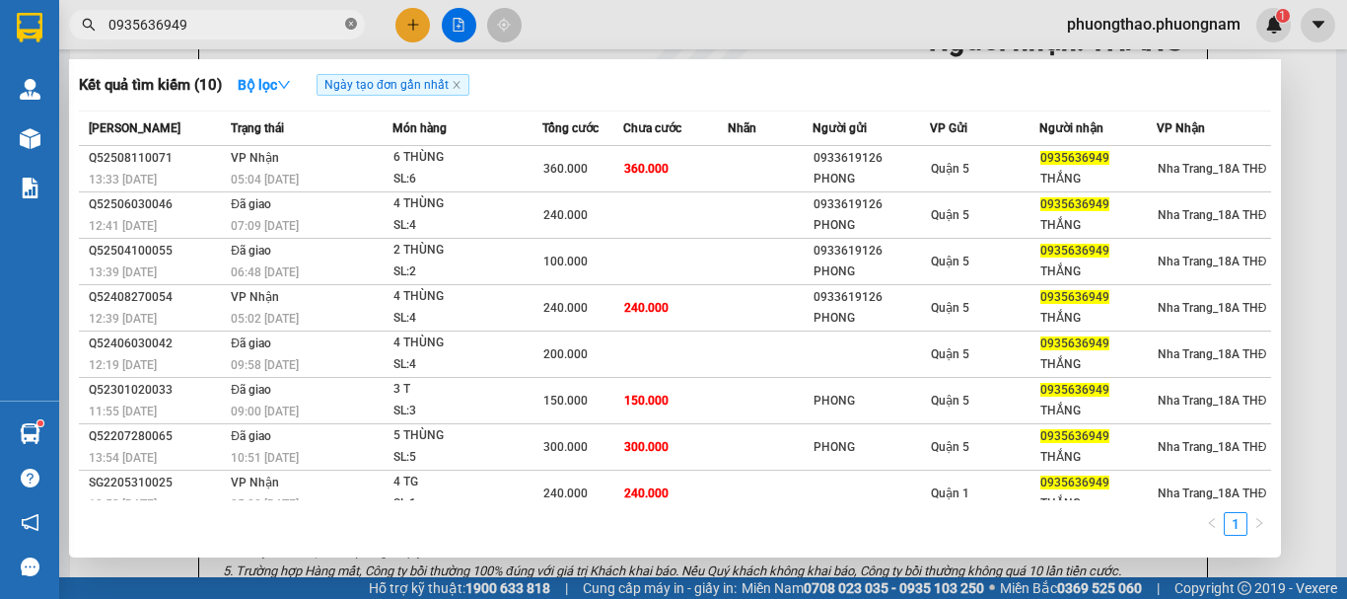
click at [352, 26] on icon "close-circle" at bounding box center [351, 24] width 12 height 12
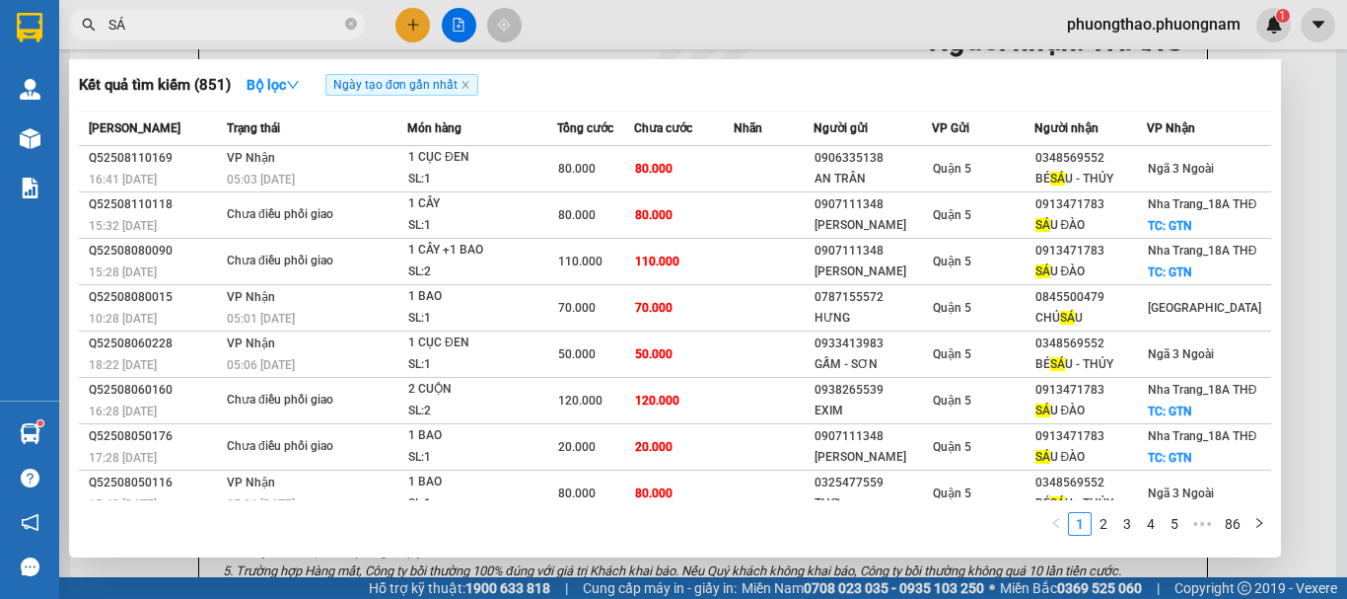
type input "S"
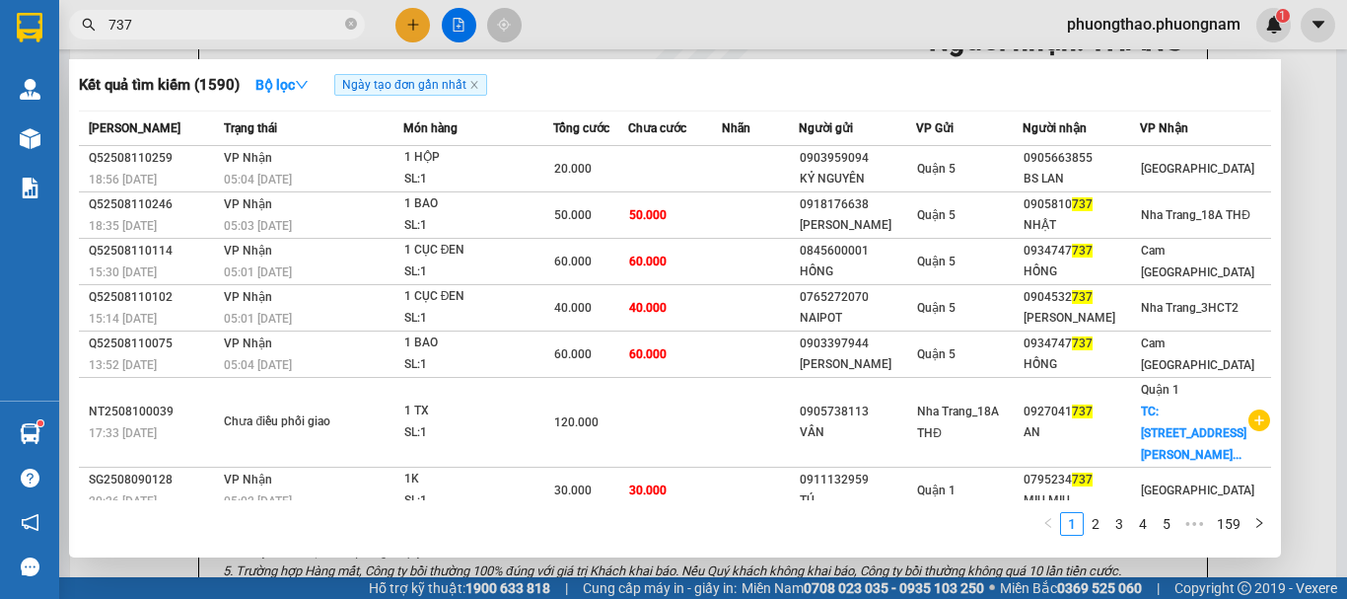
drag, startPoint x: 278, startPoint y: 28, endPoint x: 0, endPoint y: -56, distance: 290.4
click at [0, 0] on html "Kết quả tìm kiếm ( 1590 ) Bộ lọc Ngày tạo đơn gần nhất Mã ĐH Trạng thái Món hàn…" at bounding box center [673, 299] width 1347 height 599
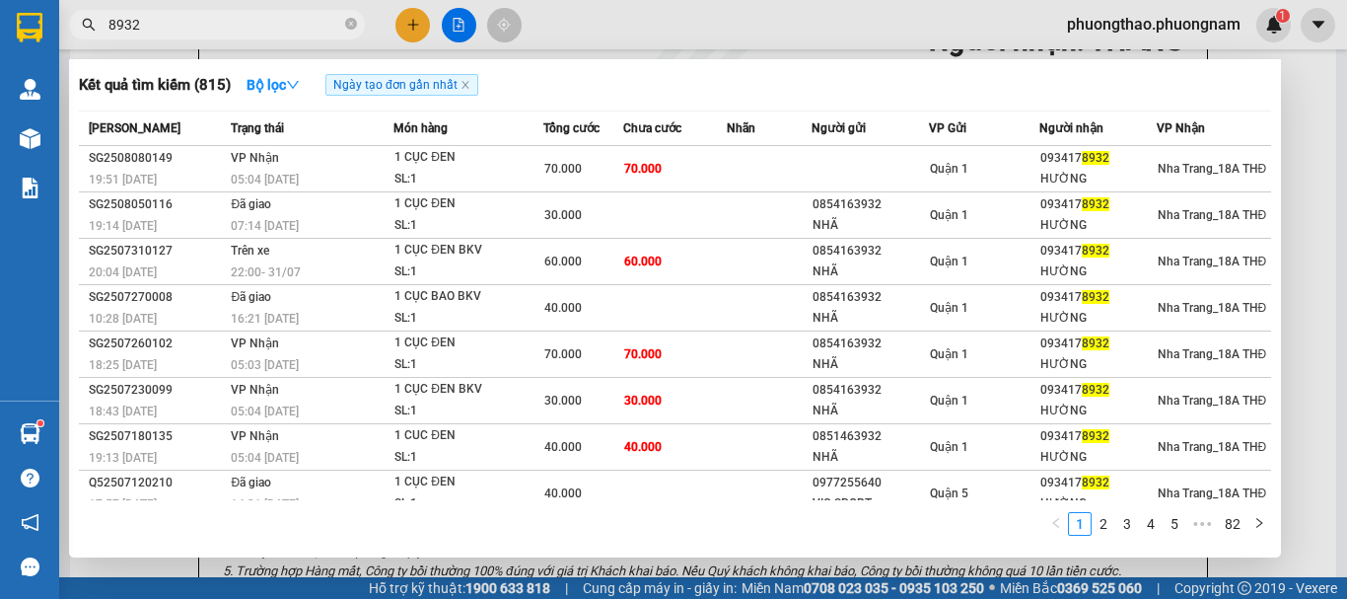
type input "8932"
click at [357, 25] on span "8932" at bounding box center [217, 25] width 296 height 30
click at [349, 25] on icon "close-circle" at bounding box center [351, 24] width 12 height 12
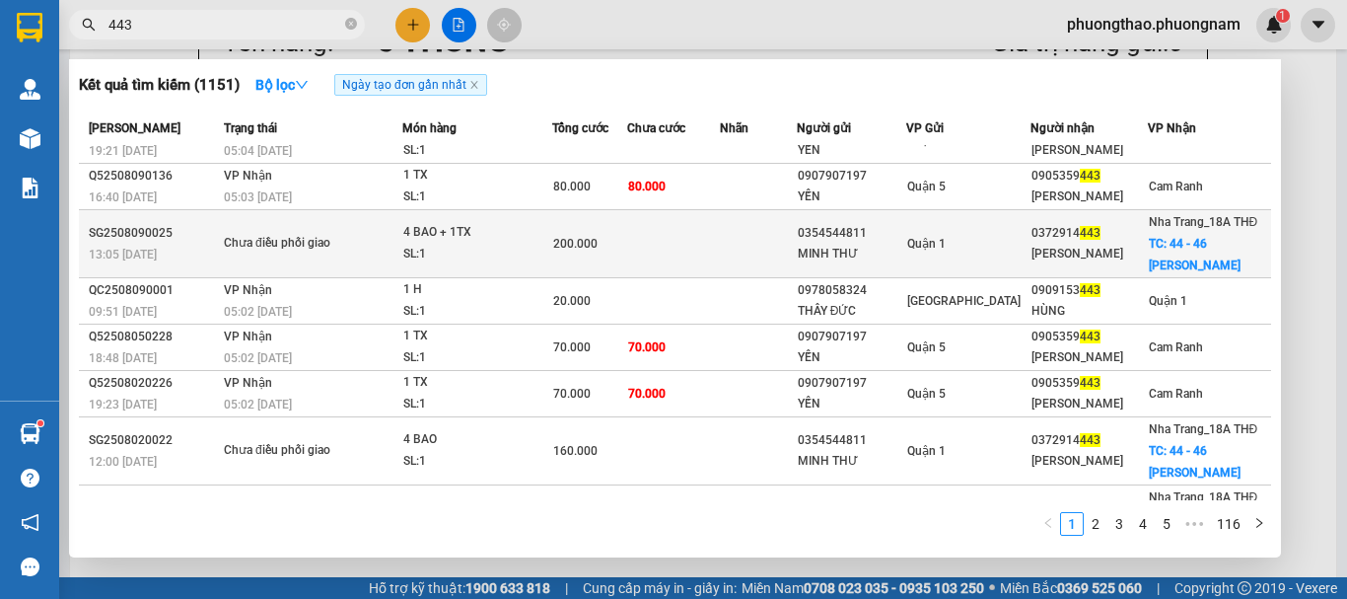
scroll to position [175, 0]
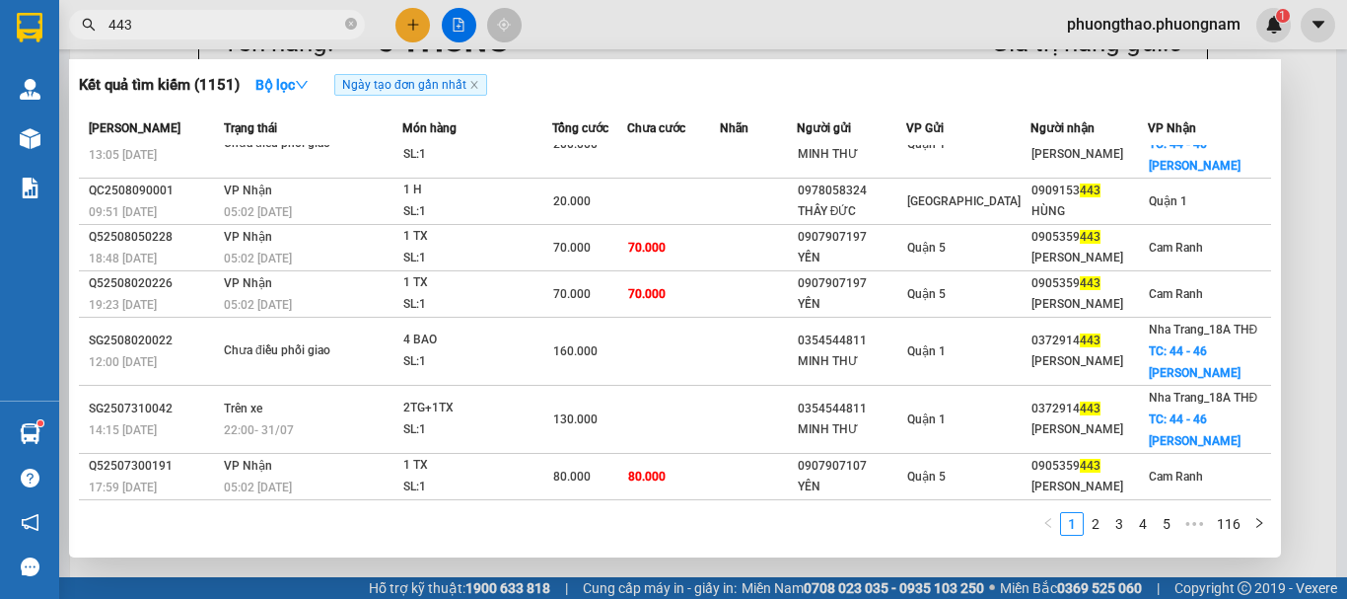
drag, startPoint x: 152, startPoint y: 18, endPoint x: 0, endPoint y: -29, distance: 158.8
click at [0, 0] on html "Kết quả tìm kiếm ( 1151 ) Bộ lọc Ngày tạo đơn gần nhất Mã ĐH Trạng thái Món hàn…" at bounding box center [673, 299] width 1347 height 599
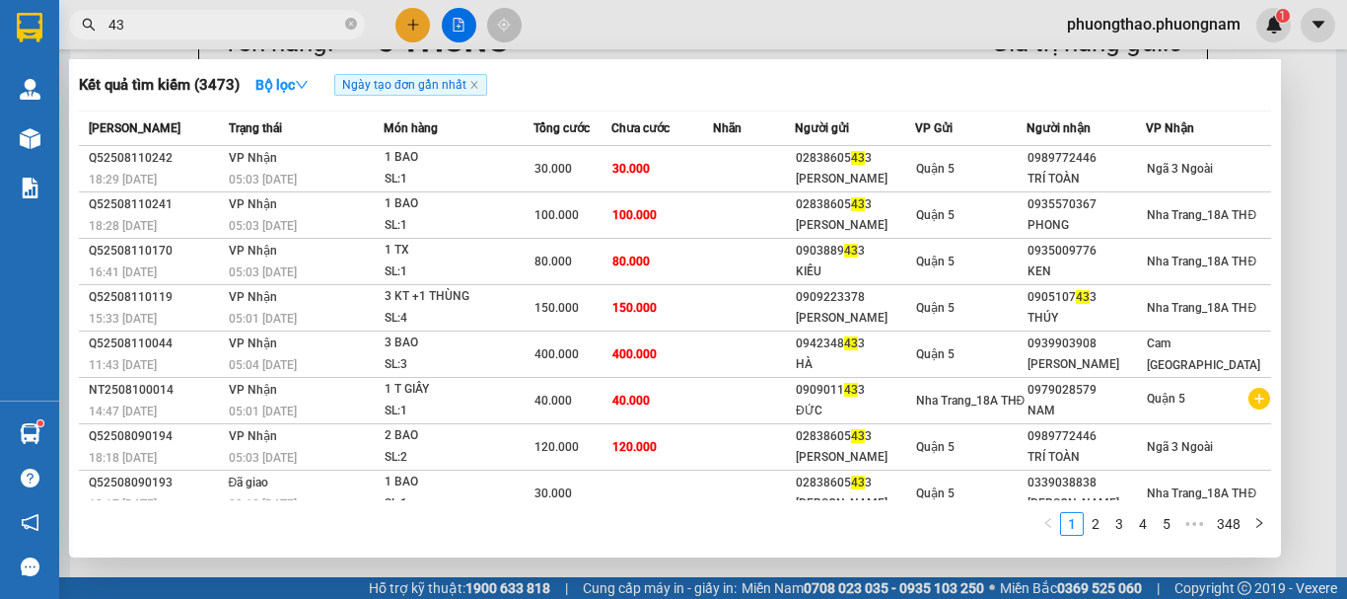
type input "4"
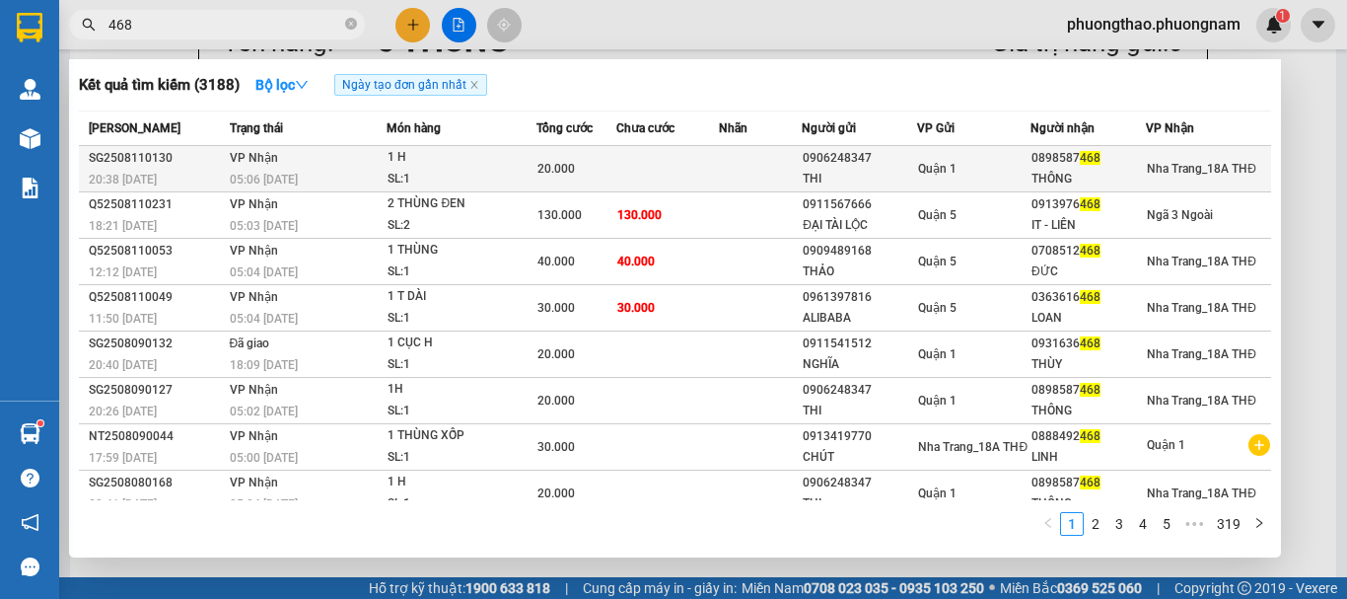
type input "468"
click at [1148, 180] on td "Nha Trang_18A THĐ" at bounding box center [1208, 169] width 125 height 46
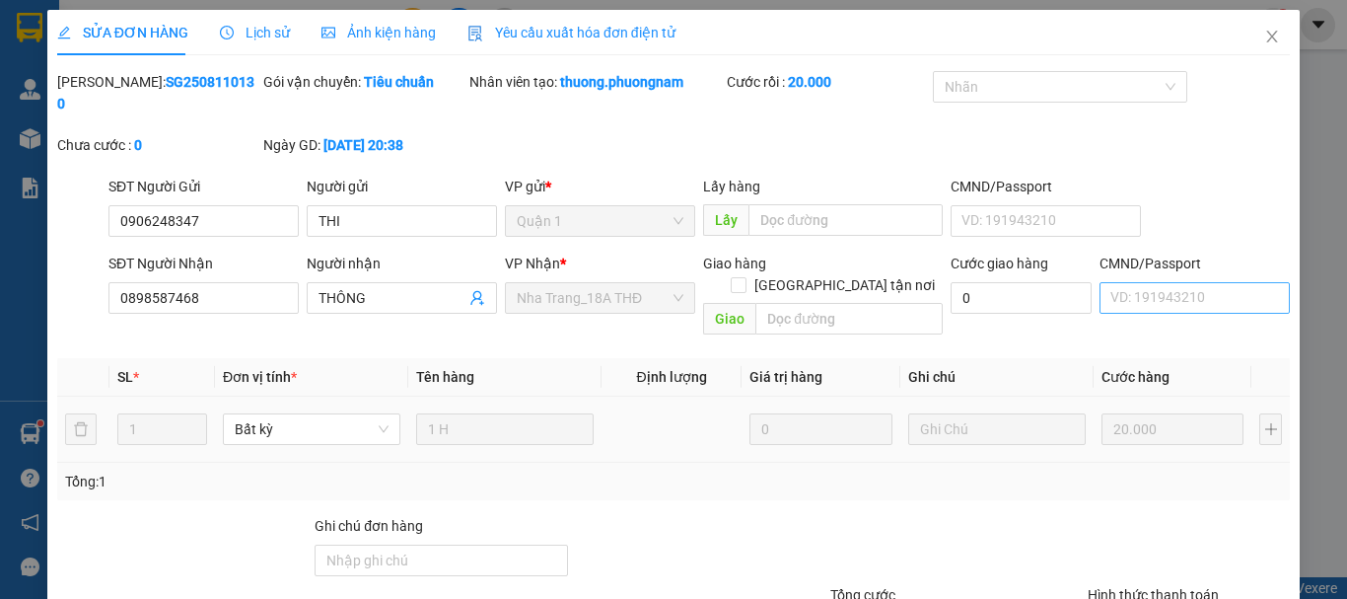
type input "0906248347"
type input "THI"
type input "0898587468"
type input "THÔNG"
type input "20.000"
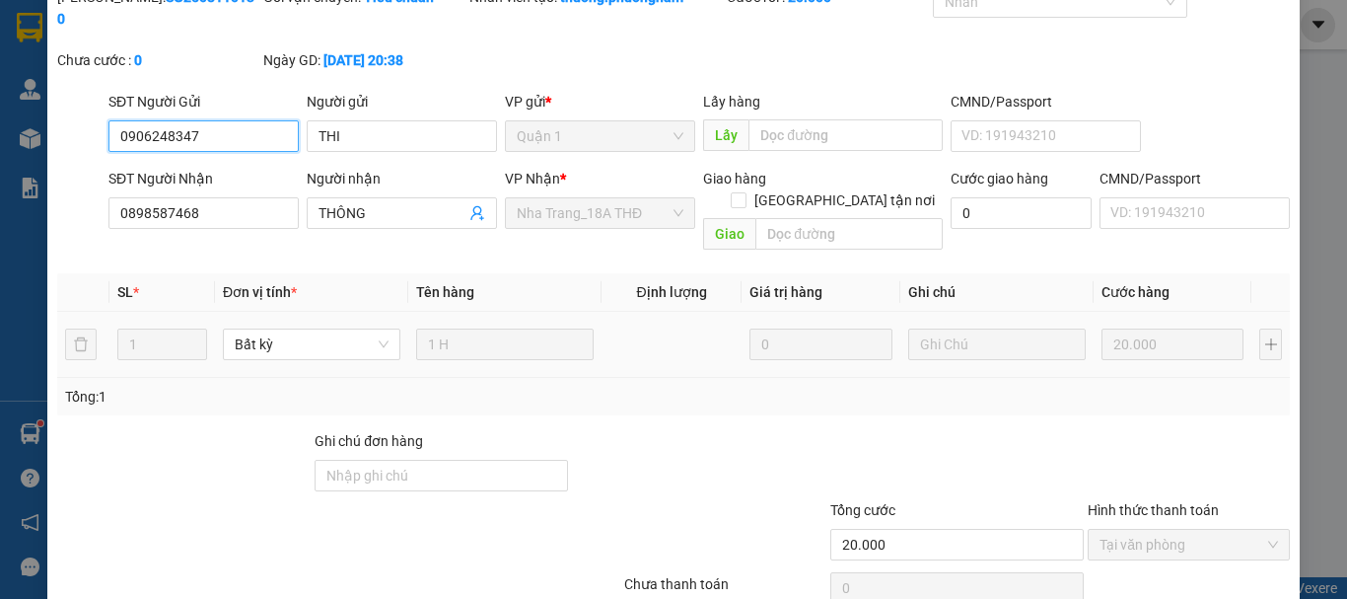
scroll to position [128, 0]
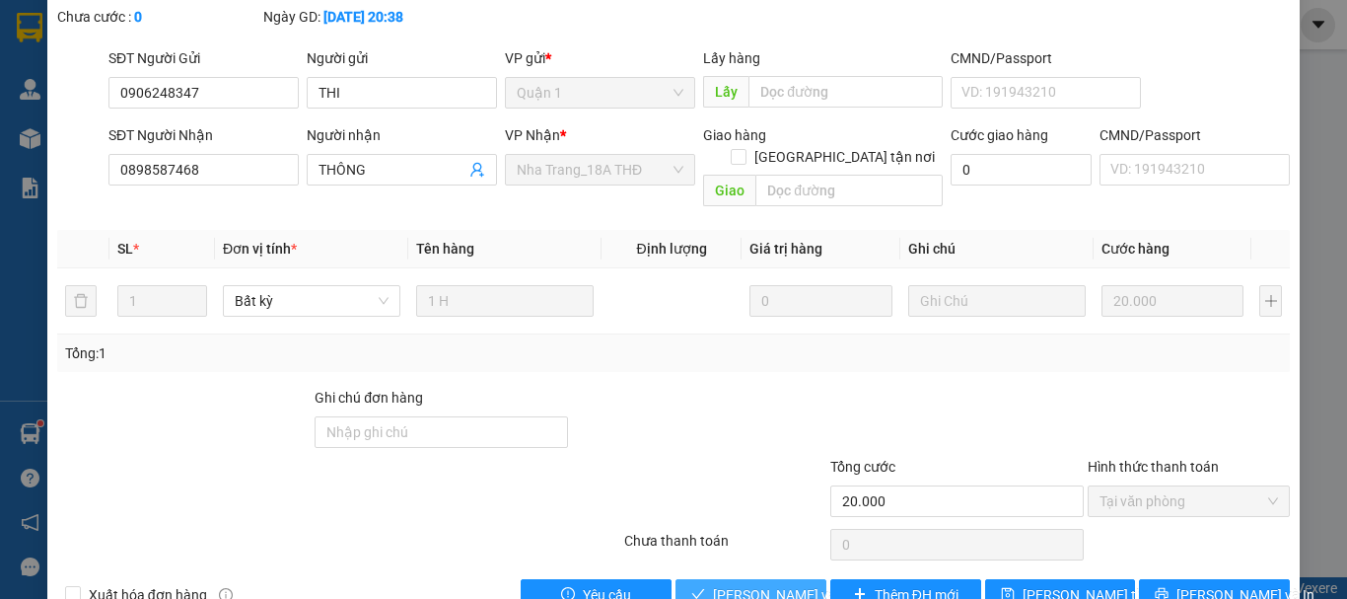
click at [731, 584] on span "Lưu và Giao hàng" at bounding box center [807, 595] width 189 height 22
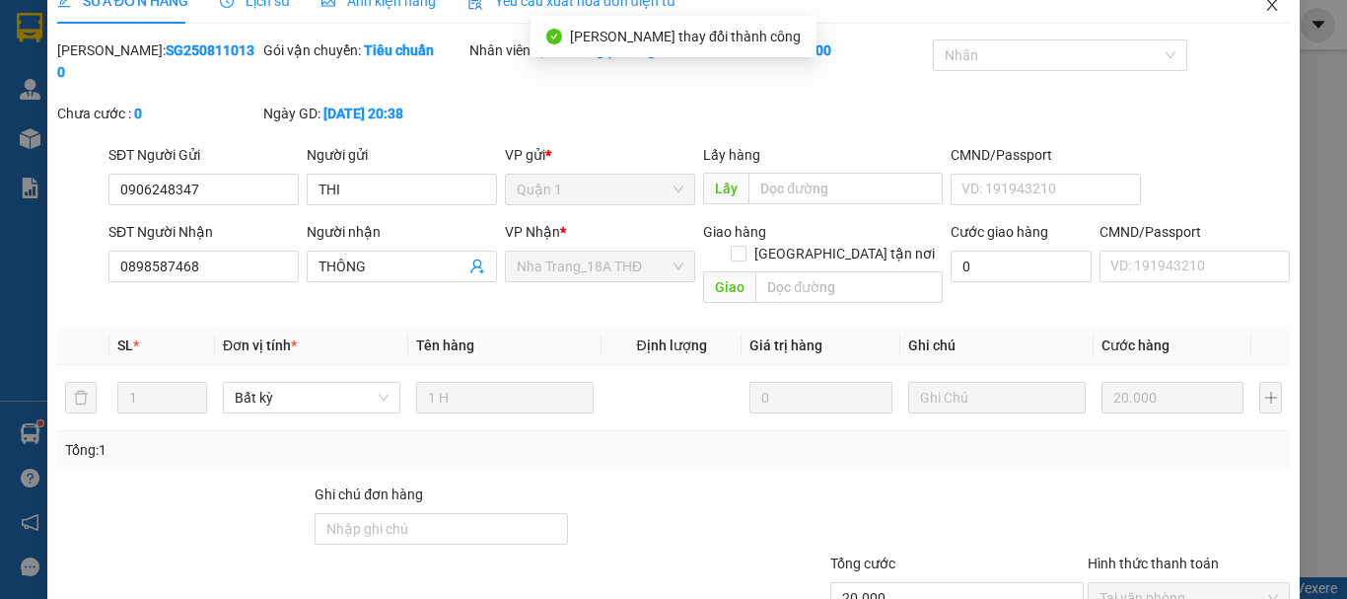
scroll to position [0, 0]
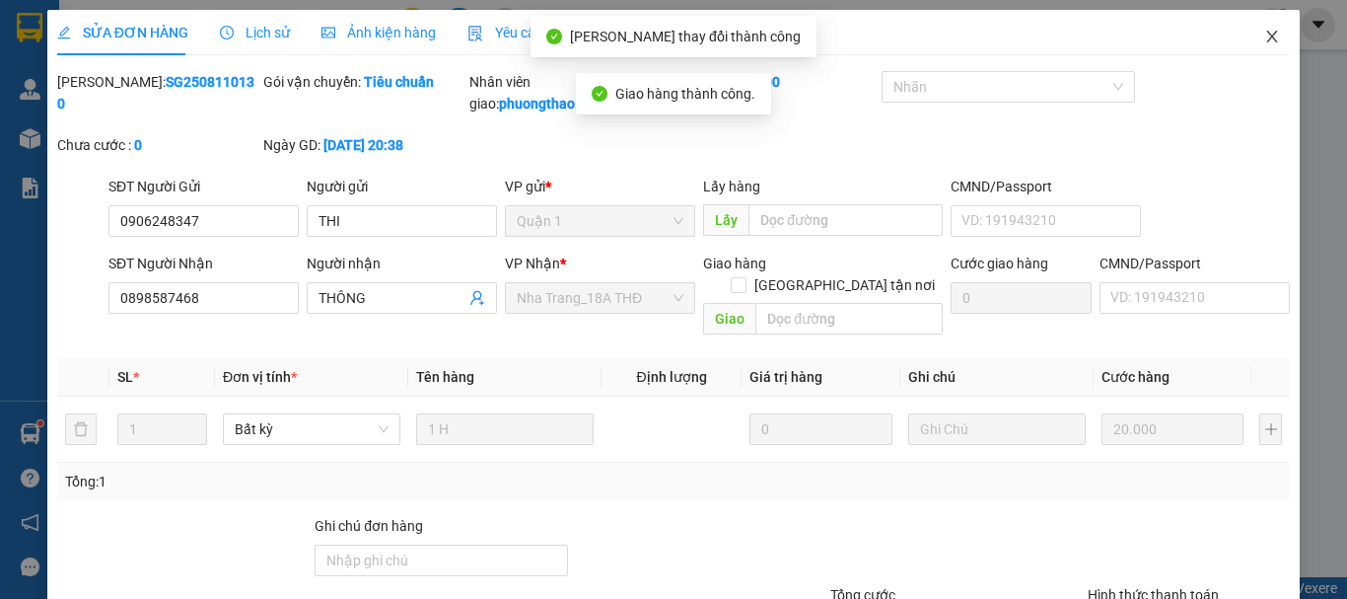
drag, startPoint x: 1256, startPoint y: 57, endPoint x: 1256, endPoint y: 37, distance: 19.7
click at [1256, 46] on span "Close" at bounding box center [1271, 37] width 55 height 55
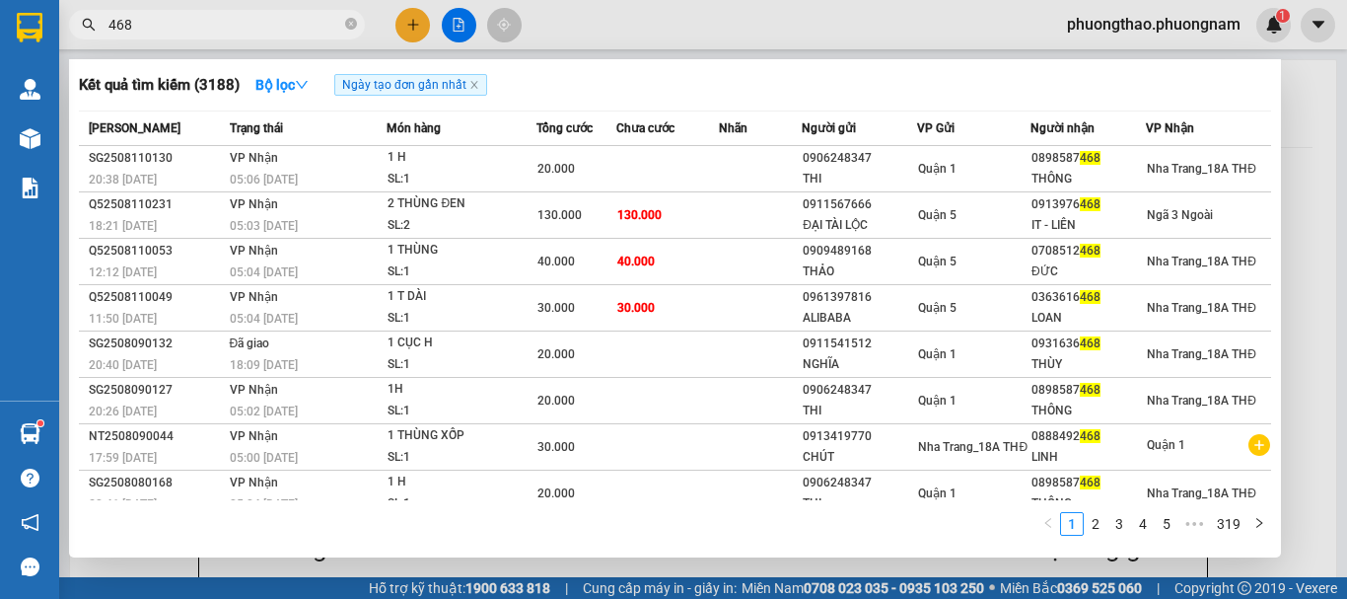
drag, startPoint x: 230, startPoint y: 30, endPoint x: 0, endPoint y: -101, distance: 264.1
click at [0, 0] on html "Kết quả tìm kiếm ( 3188 ) Bộ lọc Ngày tạo đơn gần nhất Mã ĐH Trạng thái Món hàn…" at bounding box center [673, 299] width 1347 height 599
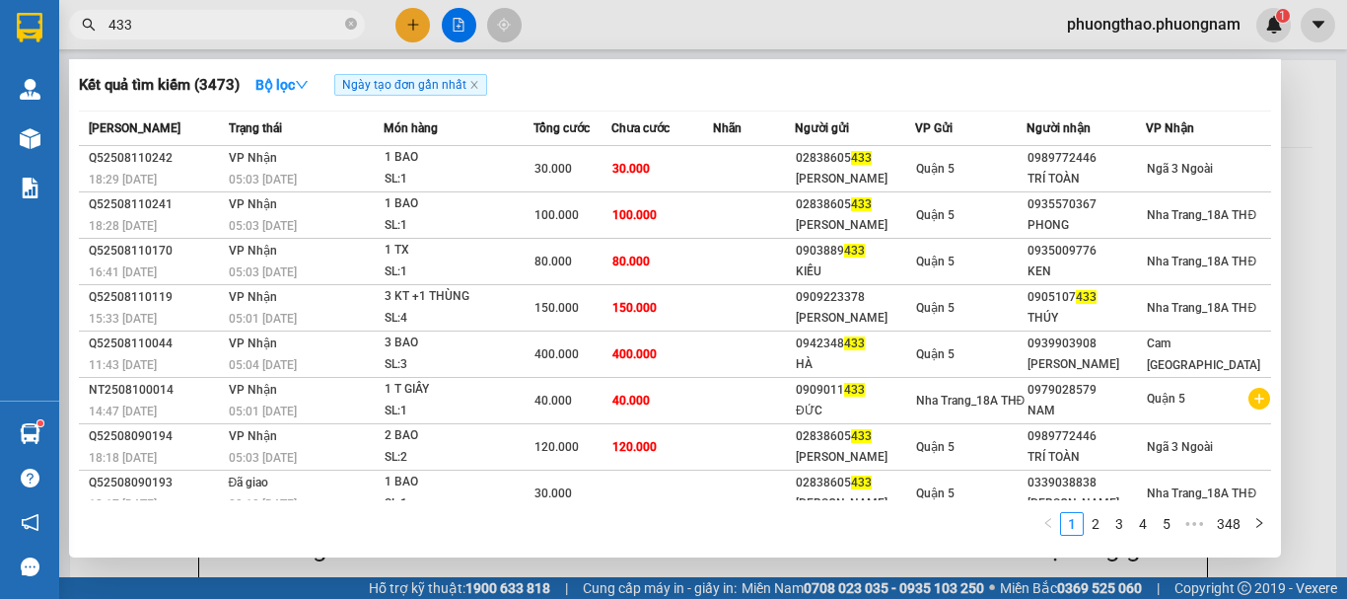
drag, startPoint x: 175, startPoint y: 31, endPoint x: 0, endPoint y: -119, distance: 230.1
click at [0, 0] on html "Kết quả tìm kiếm ( 3473 ) Bộ lọc Ngày tạo đơn gần nhất Mã ĐH Trạng thái Món hàn…" at bounding box center [673, 299] width 1347 height 599
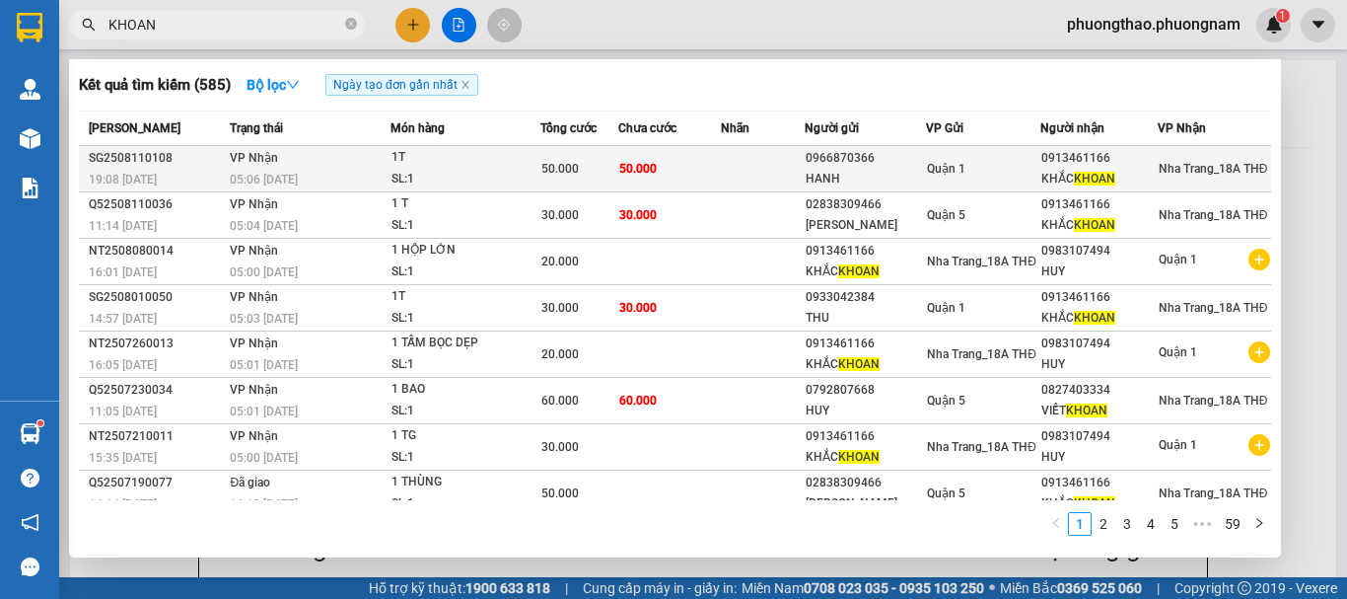
type input "KHOAN"
click at [566, 156] on td "50.000" at bounding box center [579, 169] width 79 height 46
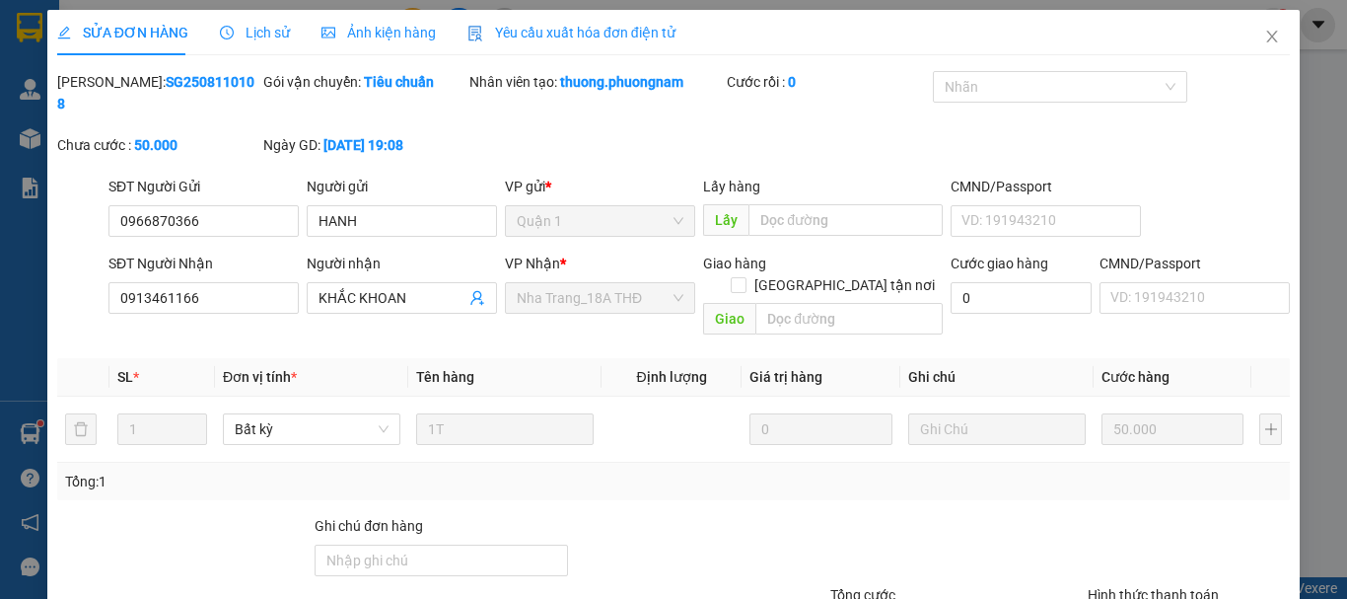
type input "0966870366"
type input "HANH"
type input "0913461166"
type input "KHẮC KHOAN"
type input "50.000"
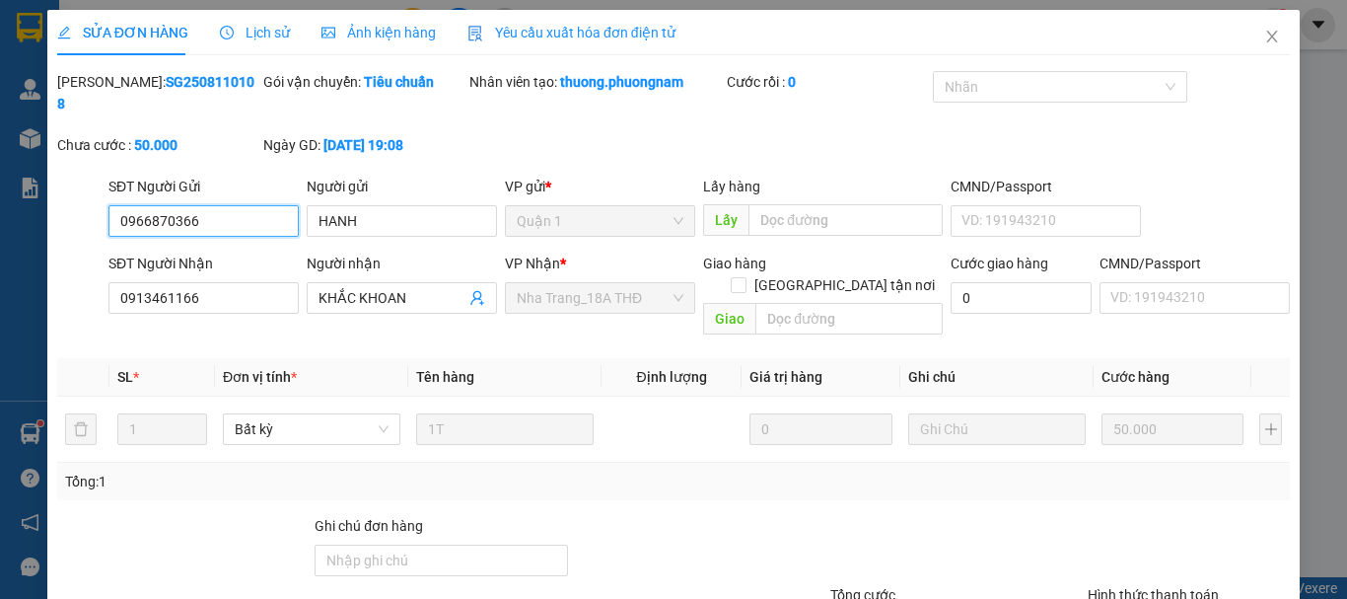
scroll to position [99, 0]
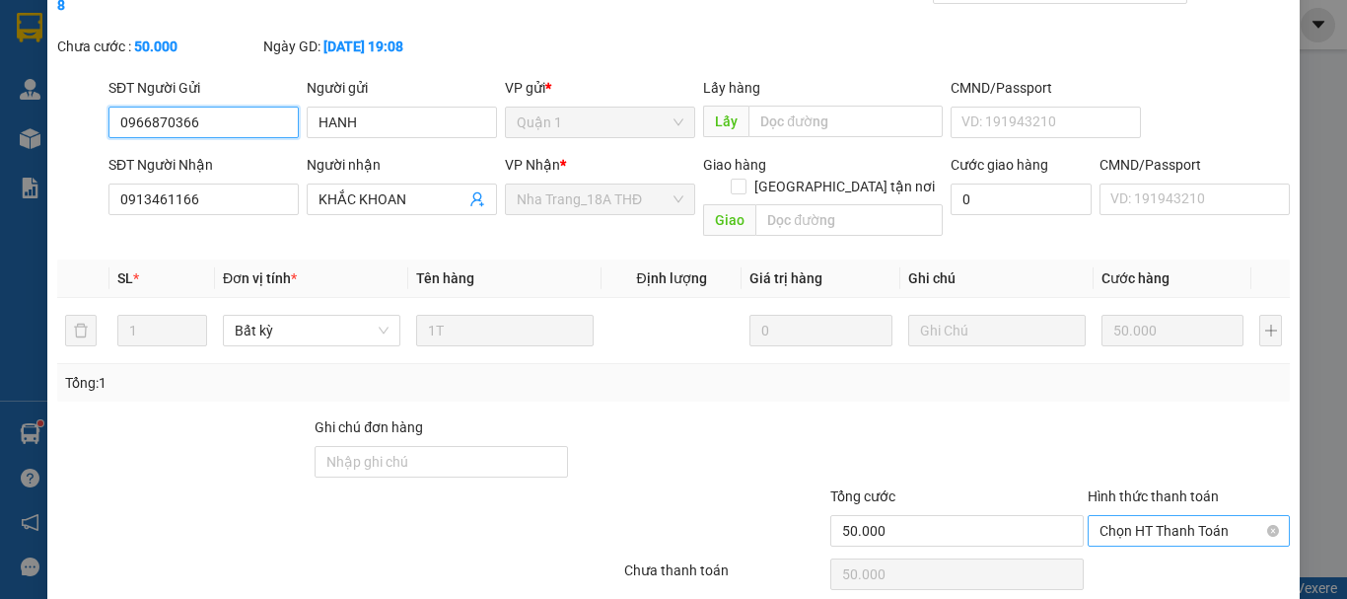
drag, startPoint x: 1105, startPoint y: 480, endPoint x: 1109, endPoint y: 506, distance: 25.9
click at [1106, 516] on span "Chọn HT Thanh Toán" at bounding box center [1188, 531] width 178 height 30
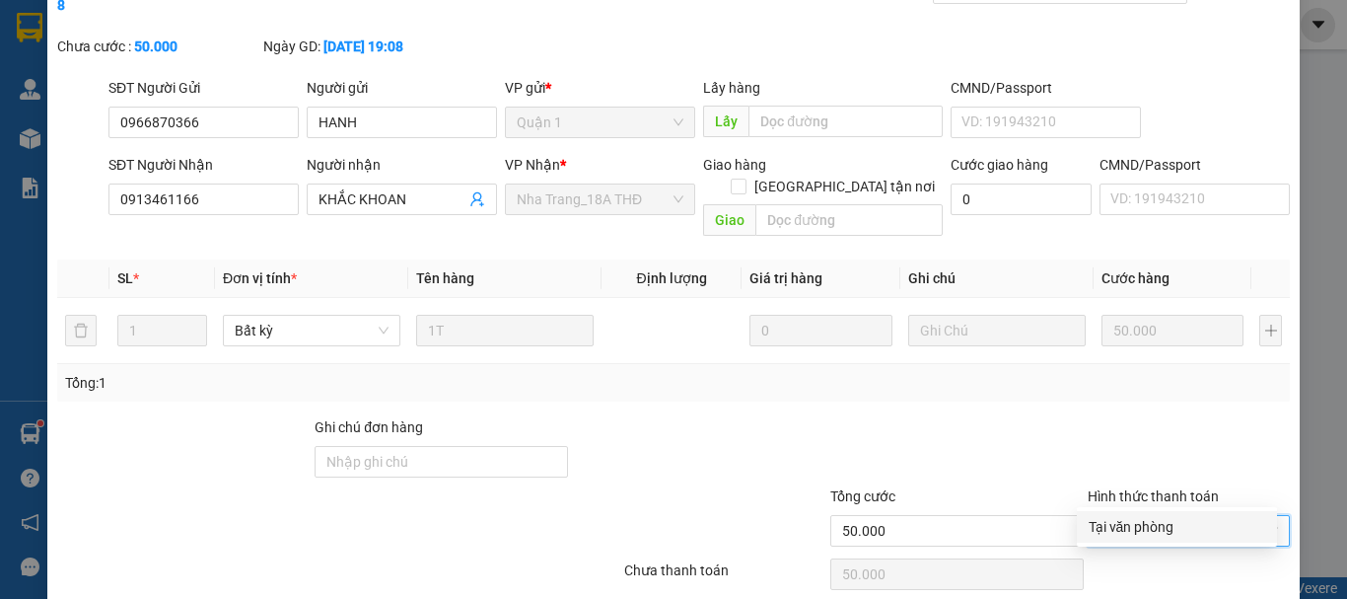
drag, startPoint x: 1112, startPoint y: 523, endPoint x: 747, endPoint y: 595, distance: 371.9
click at [1111, 523] on div "Tại văn phòng" at bounding box center [1177, 527] width 177 height 22
type input "0"
drag, startPoint x: 747, startPoint y: 581, endPoint x: 758, endPoint y: 573, distance: 13.4
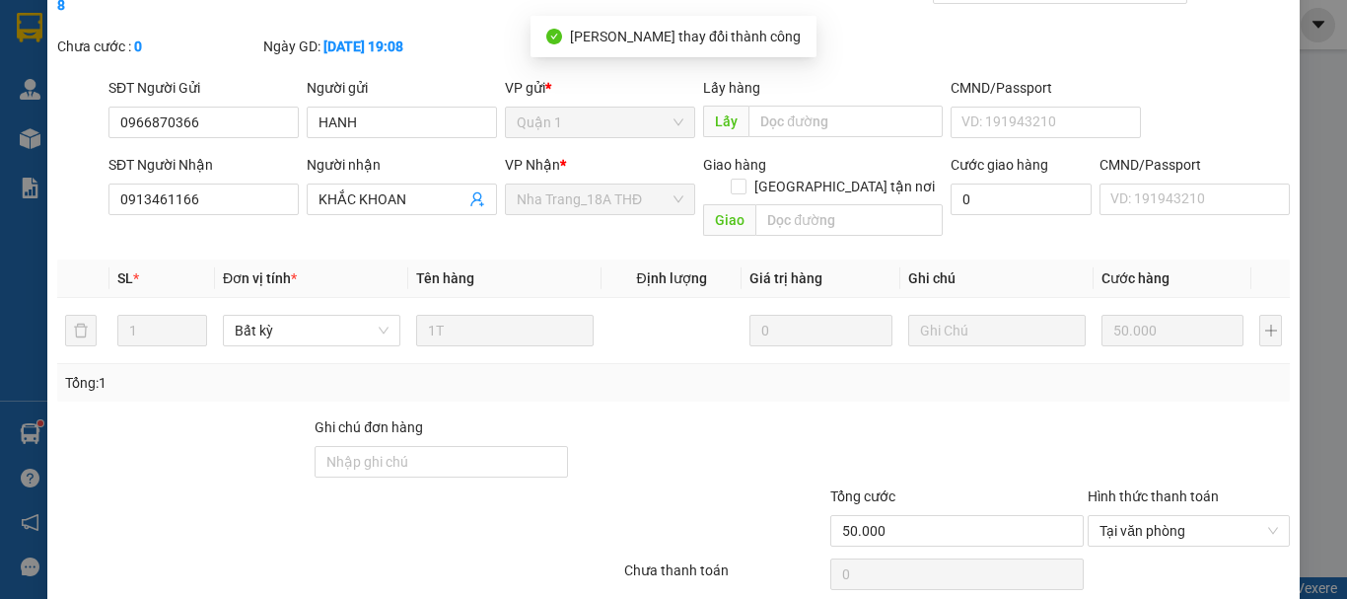
scroll to position [0, 0]
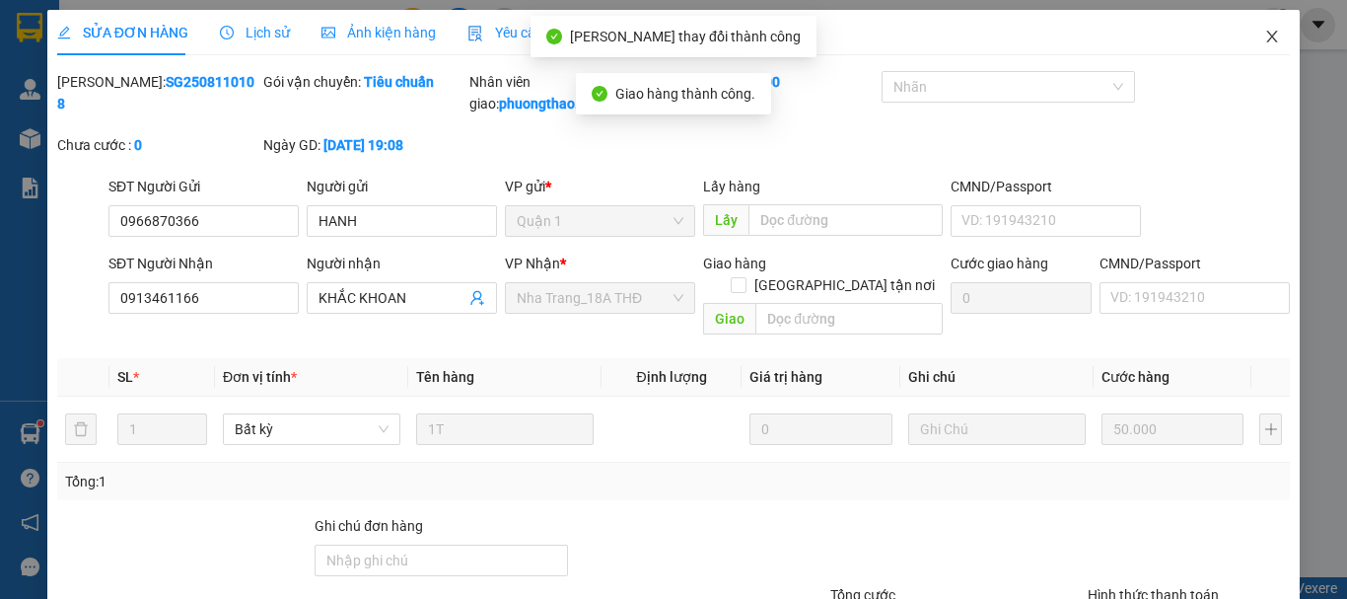
click at [1267, 39] on icon "close" at bounding box center [1272, 37] width 11 height 12
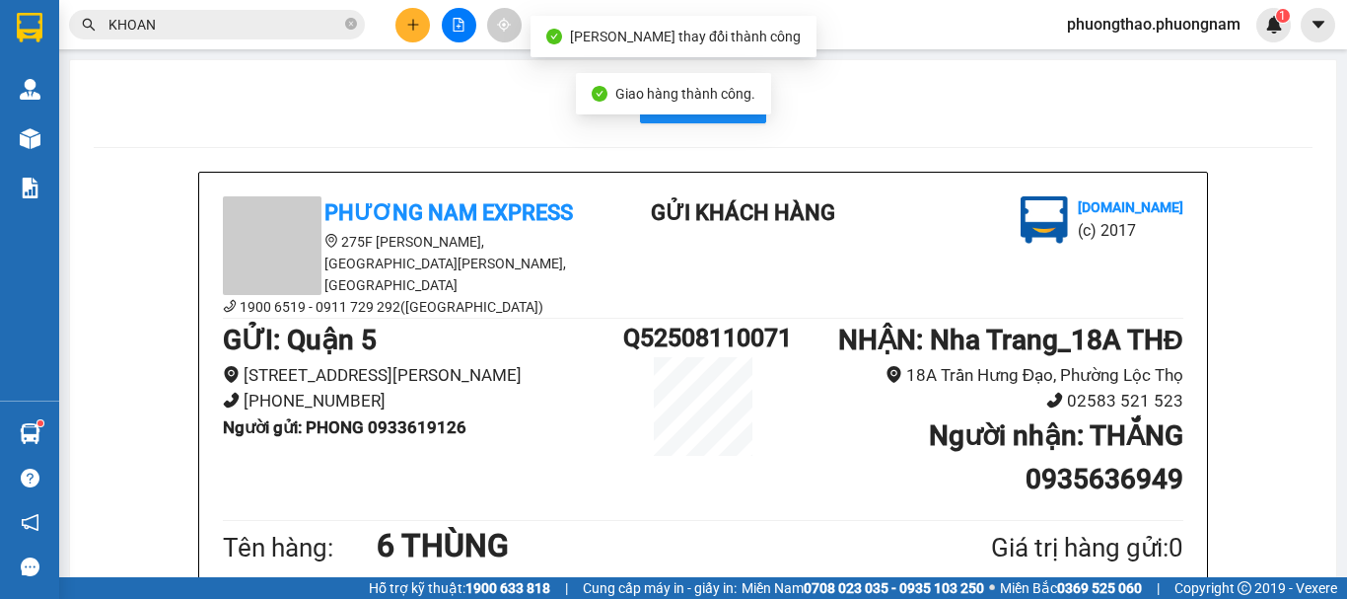
click at [265, 26] on input "KHOAN" at bounding box center [224, 25] width 233 height 22
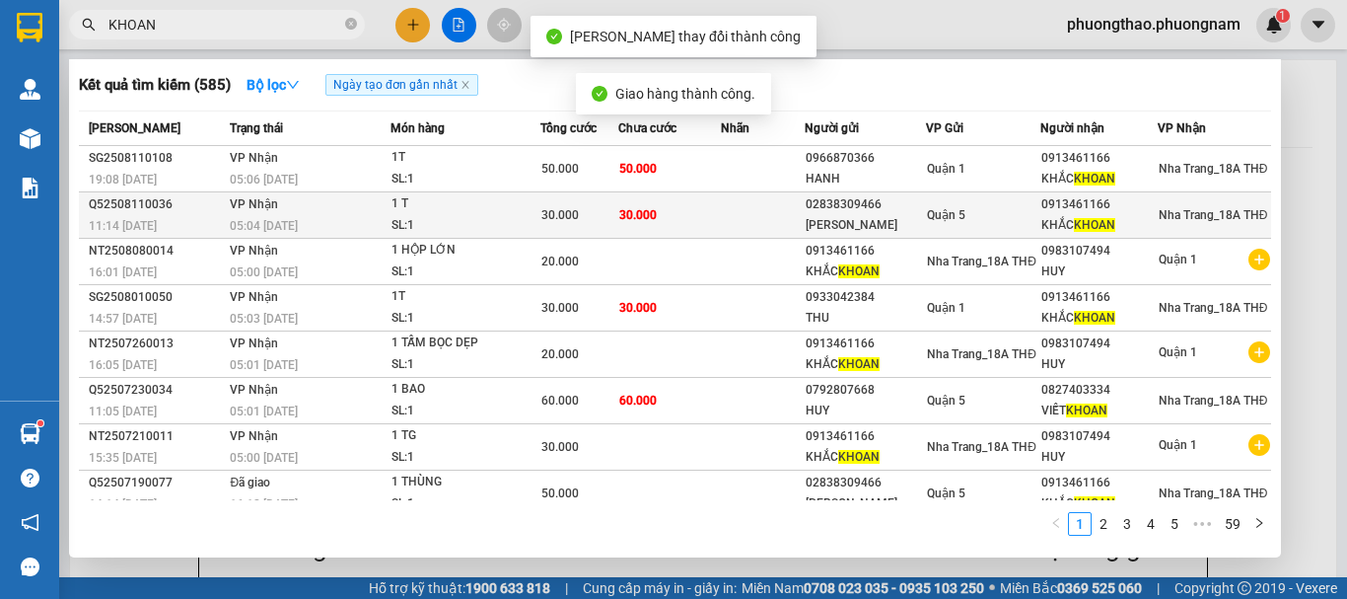
click at [773, 213] on td at bounding box center [763, 215] width 85 height 46
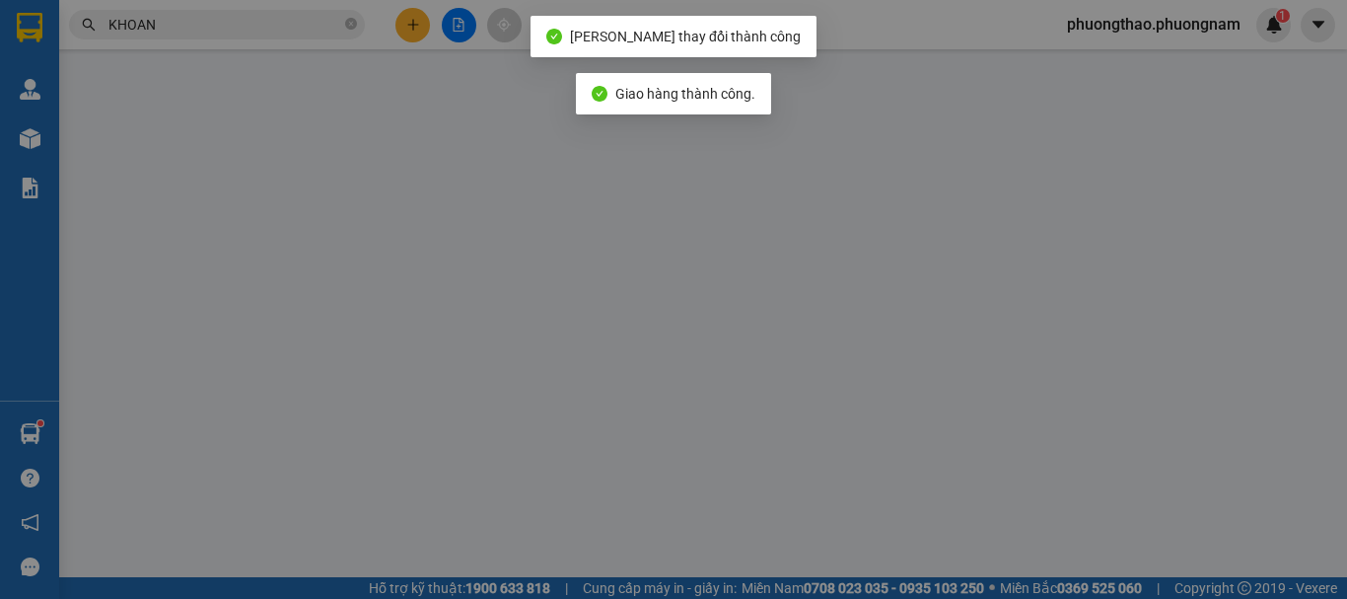
type input "02838309466"
type input "TÙNG VỸ"
type input "0913461166"
type input "KHẮC KHOAN"
type input "30.000"
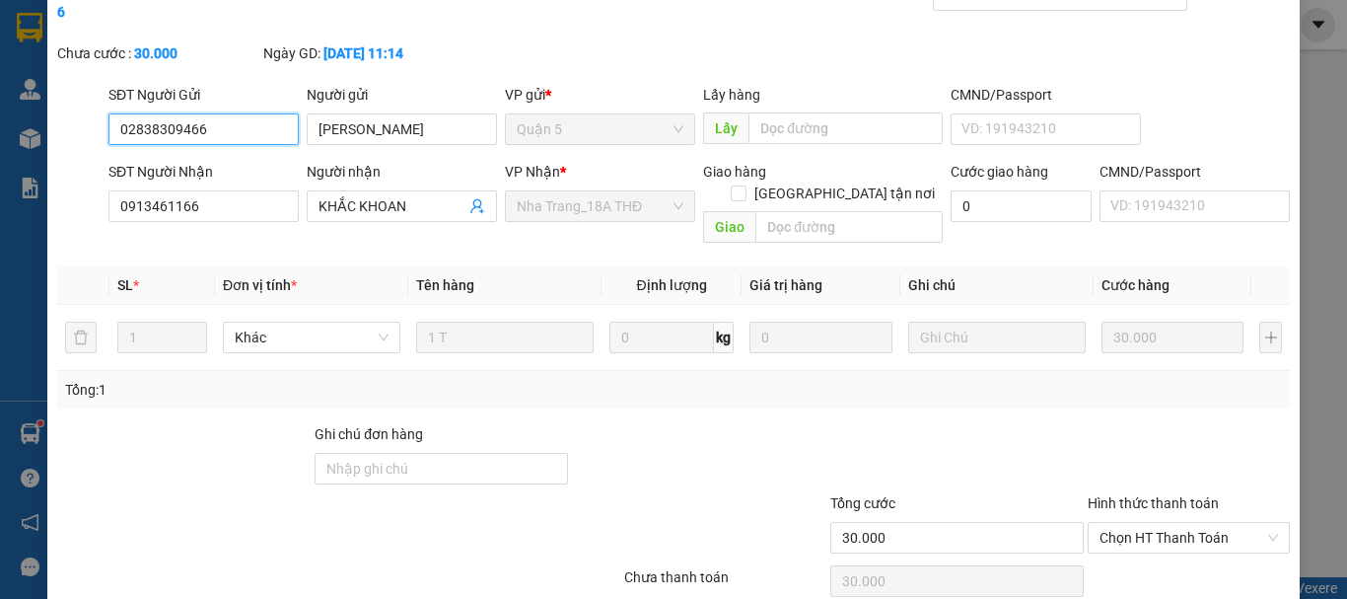
scroll to position [135, 0]
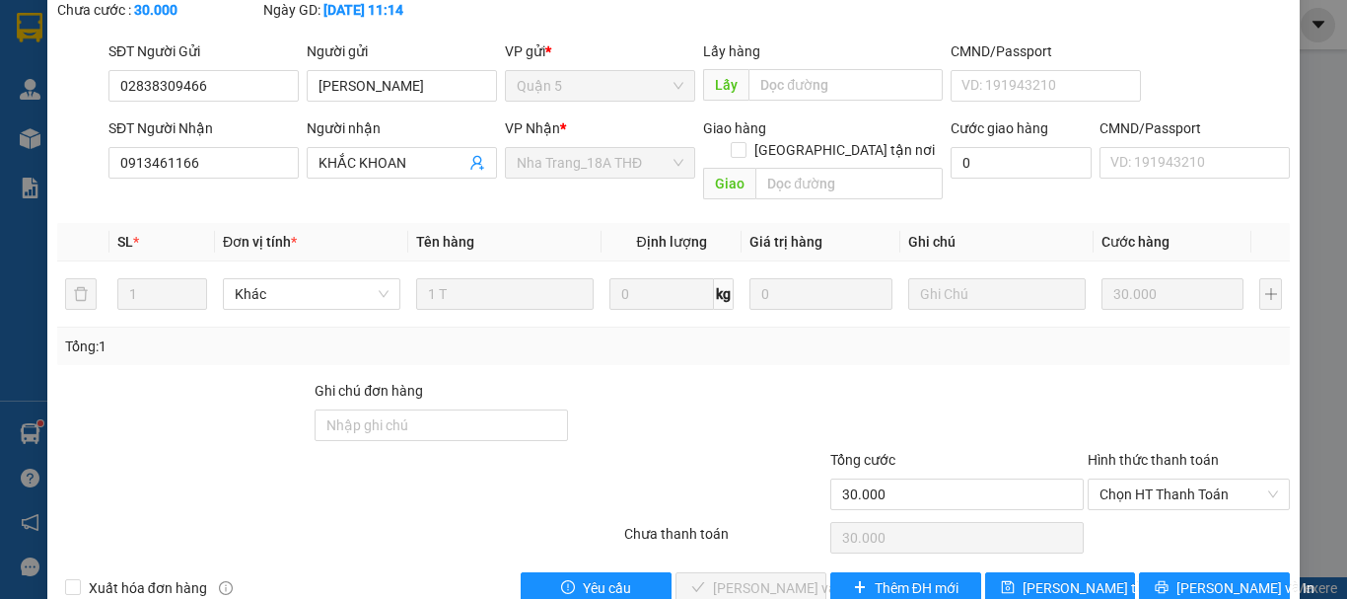
click at [1149, 449] on div "Hình thức thanh toán" at bounding box center [1189, 464] width 202 height 30
click at [1144, 479] on span "Chọn HT Thanh Toán" at bounding box center [1188, 494] width 178 height 30
click at [1134, 486] on div "Tại văn phòng" at bounding box center [1177, 490] width 177 height 22
type input "0"
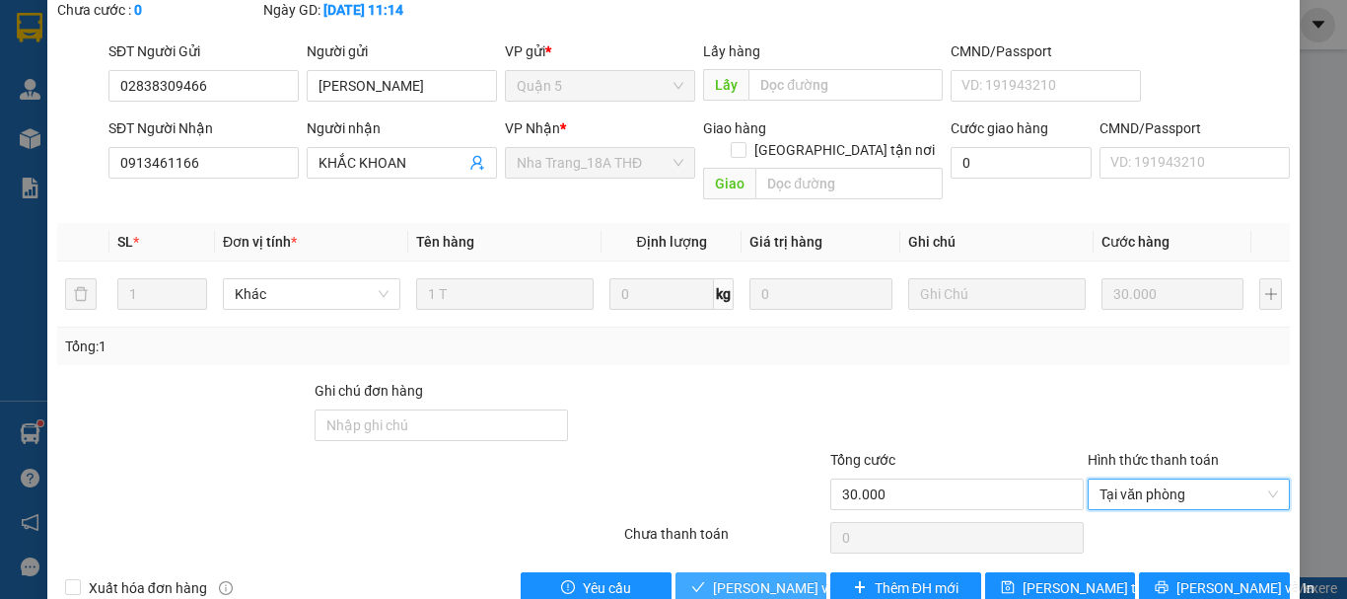
click at [786, 572] on button "Lưu và Giao hàng" at bounding box center [750, 588] width 151 height 32
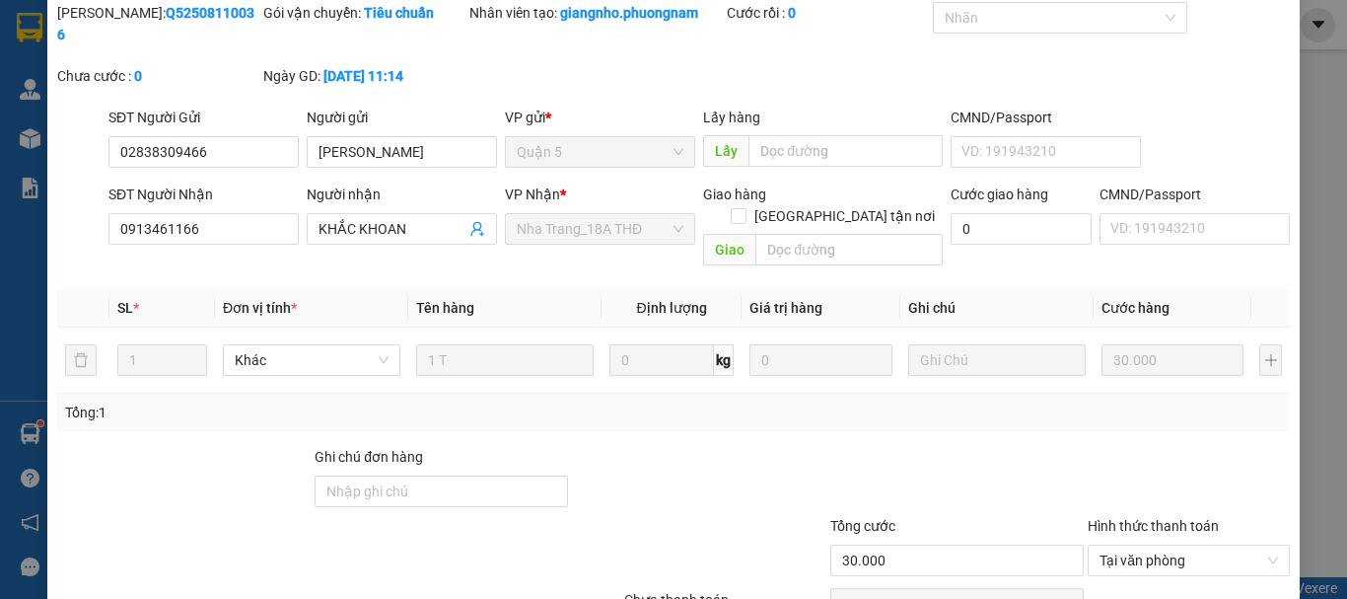
scroll to position [0, 0]
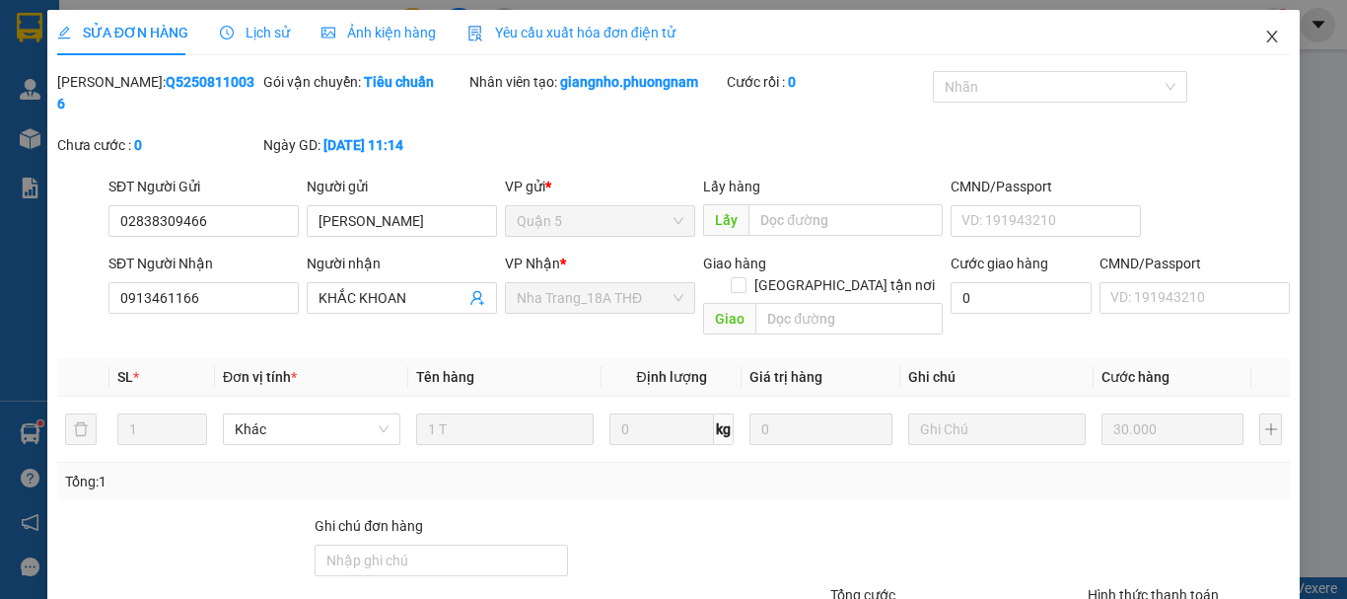
click at [1267, 39] on icon "close" at bounding box center [1272, 37] width 11 height 12
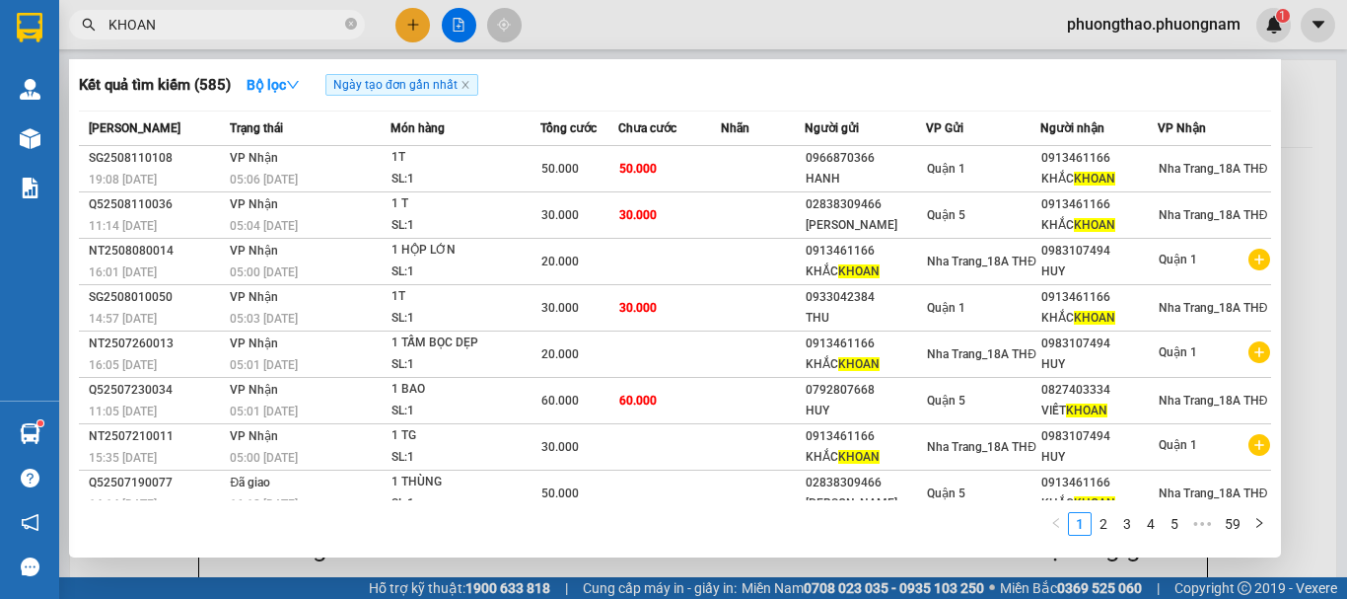
drag, startPoint x: 353, startPoint y: 28, endPoint x: 243, endPoint y: 27, distance: 110.4
click at [353, 27] on icon "close-circle" at bounding box center [351, 24] width 12 height 12
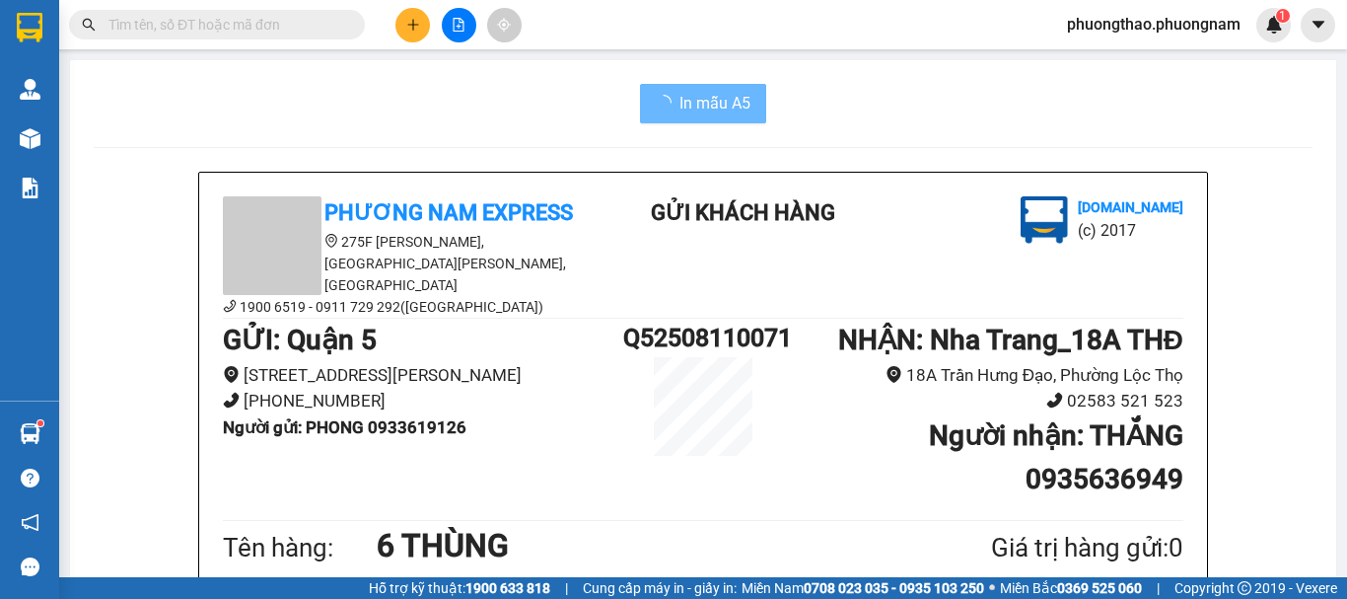
click at [242, 26] on input "text" at bounding box center [224, 25] width 233 height 22
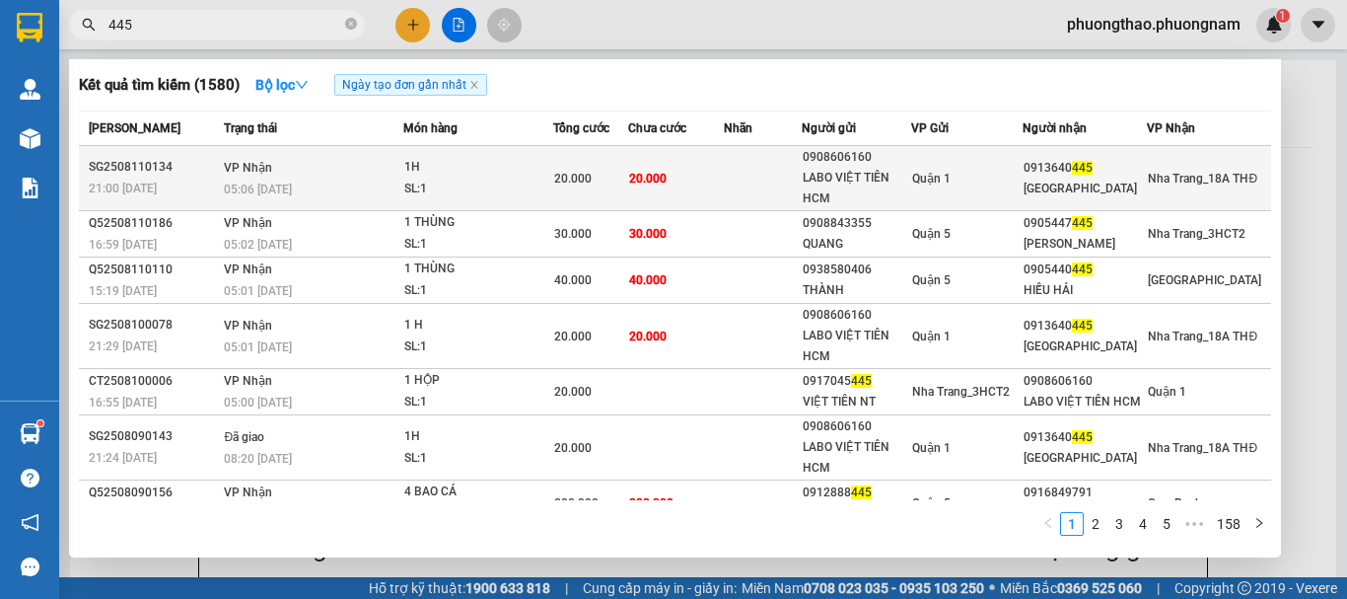
type input "445"
click at [776, 163] on td at bounding box center [762, 178] width 77 height 65
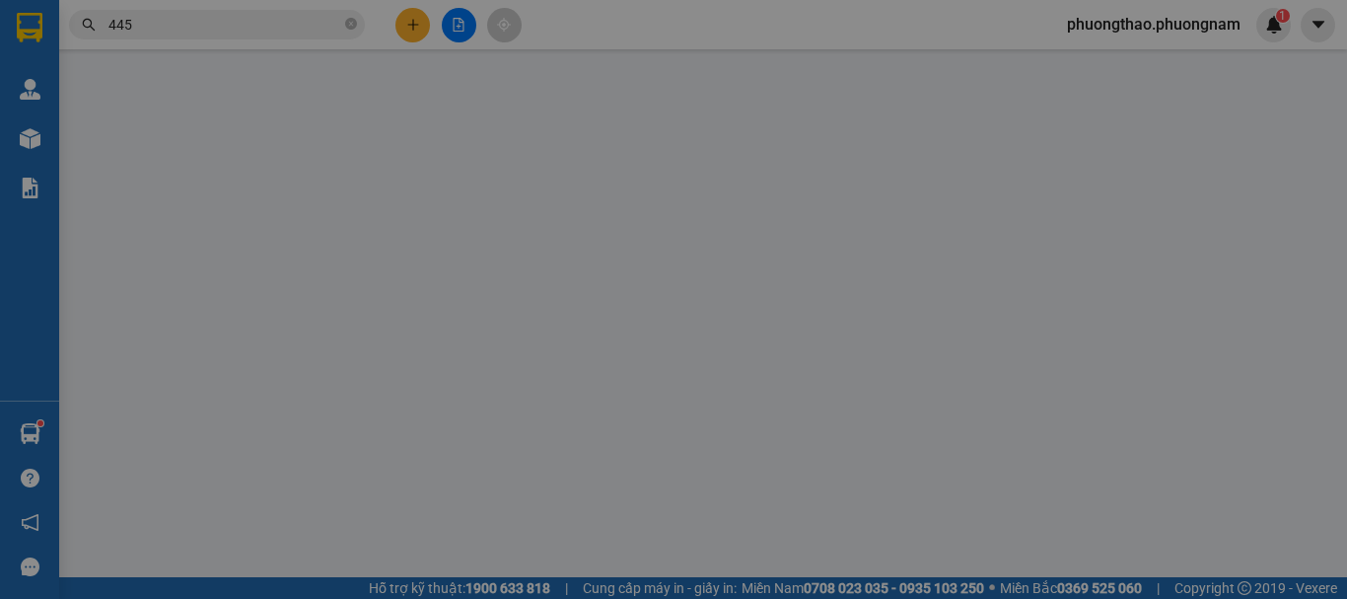
type input "0908606160"
type input "LABO VIỆT TIÊN HCM"
type input "0913640445"
type input "VIỆT TIÊN"
type input "20.000"
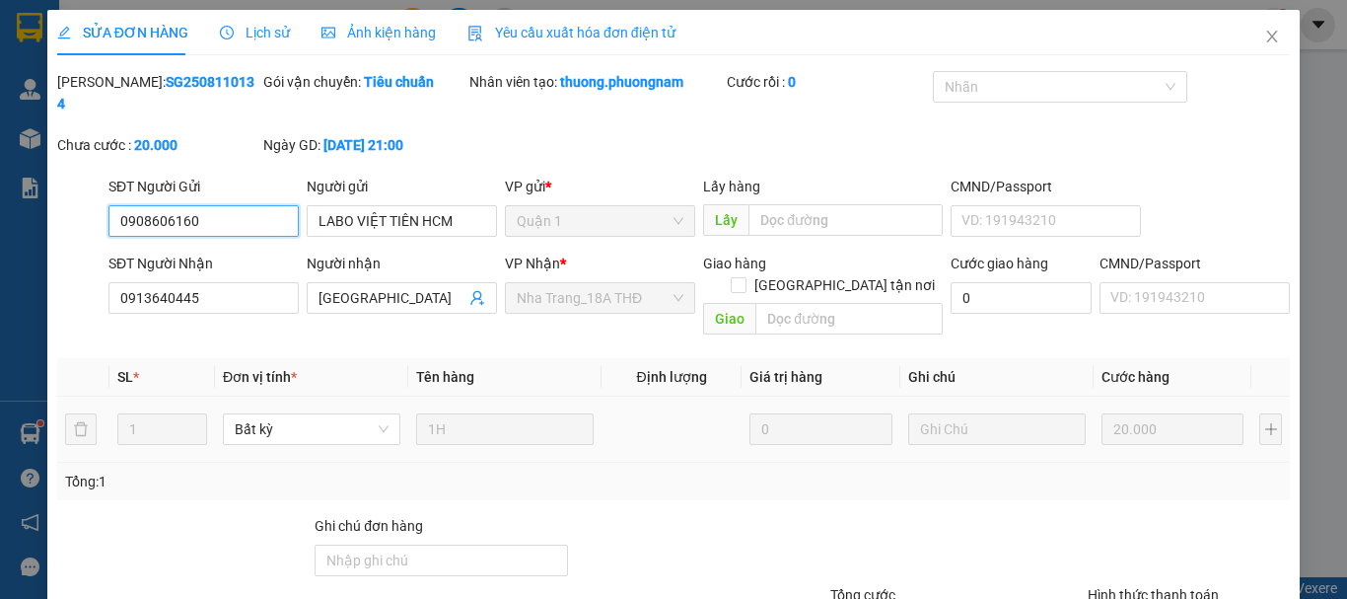
scroll to position [135, 0]
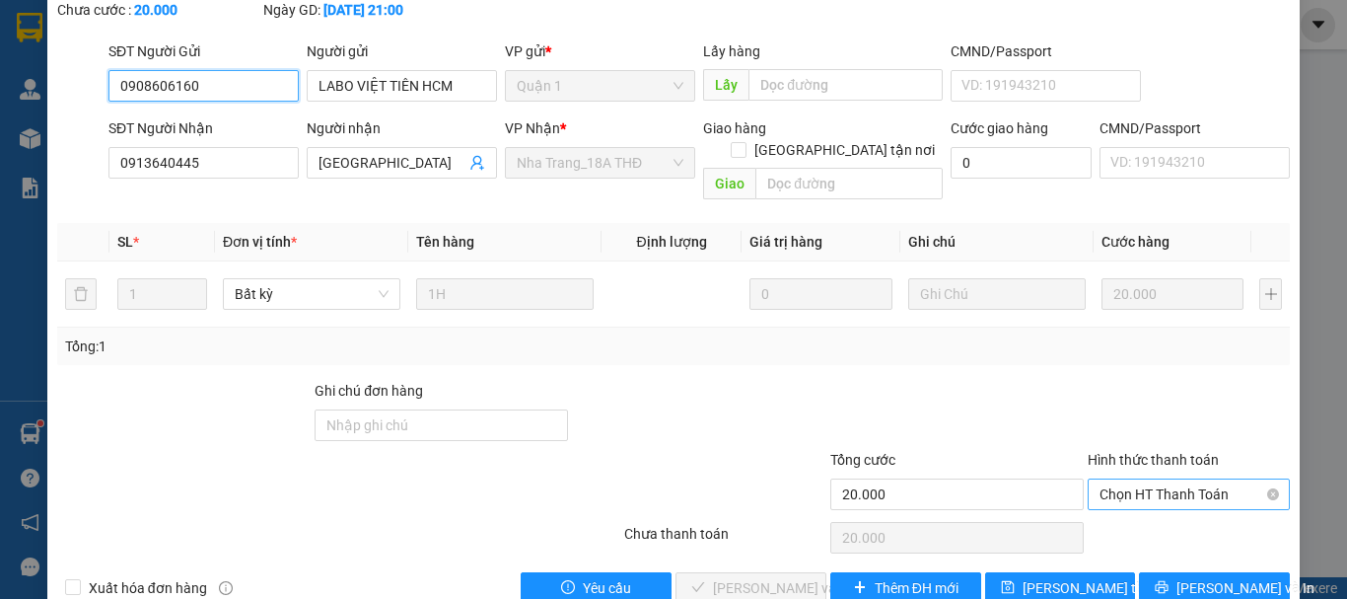
click at [1147, 479] on span "Chọn HT Thanh Toán" at bounding box center [1188, 494] width 178 height 30
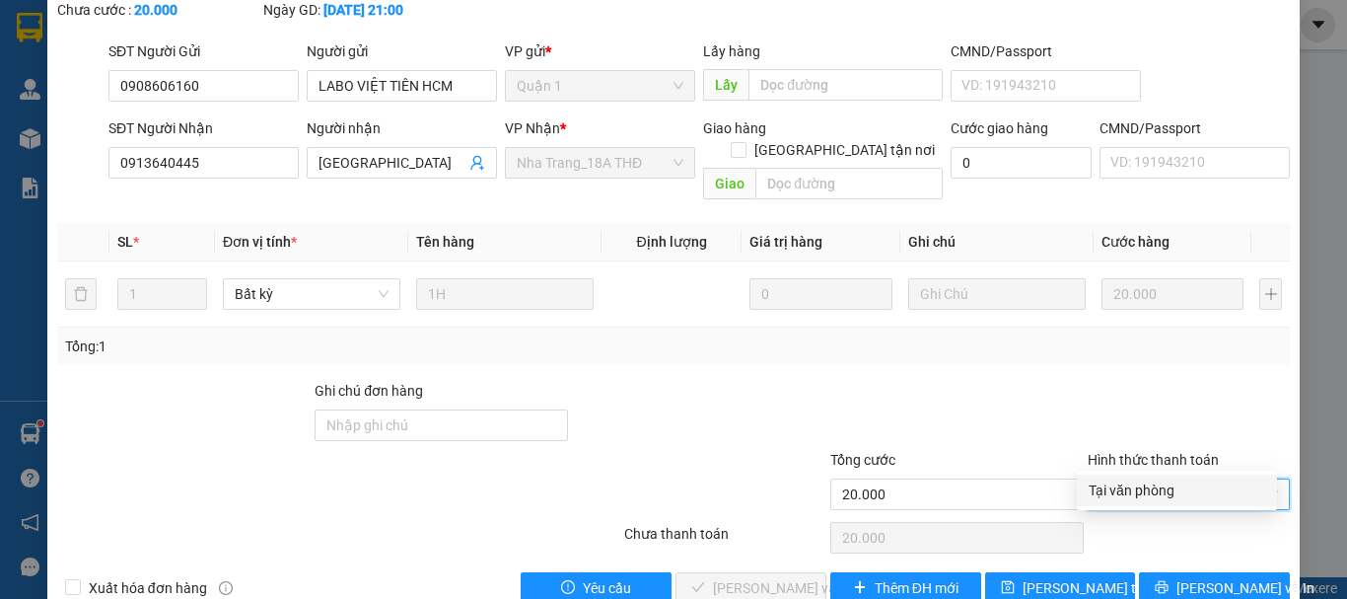
click at [1126, 499] on div "Tại văn phòng" at bounding box center [1177, 490] width 177 height 22
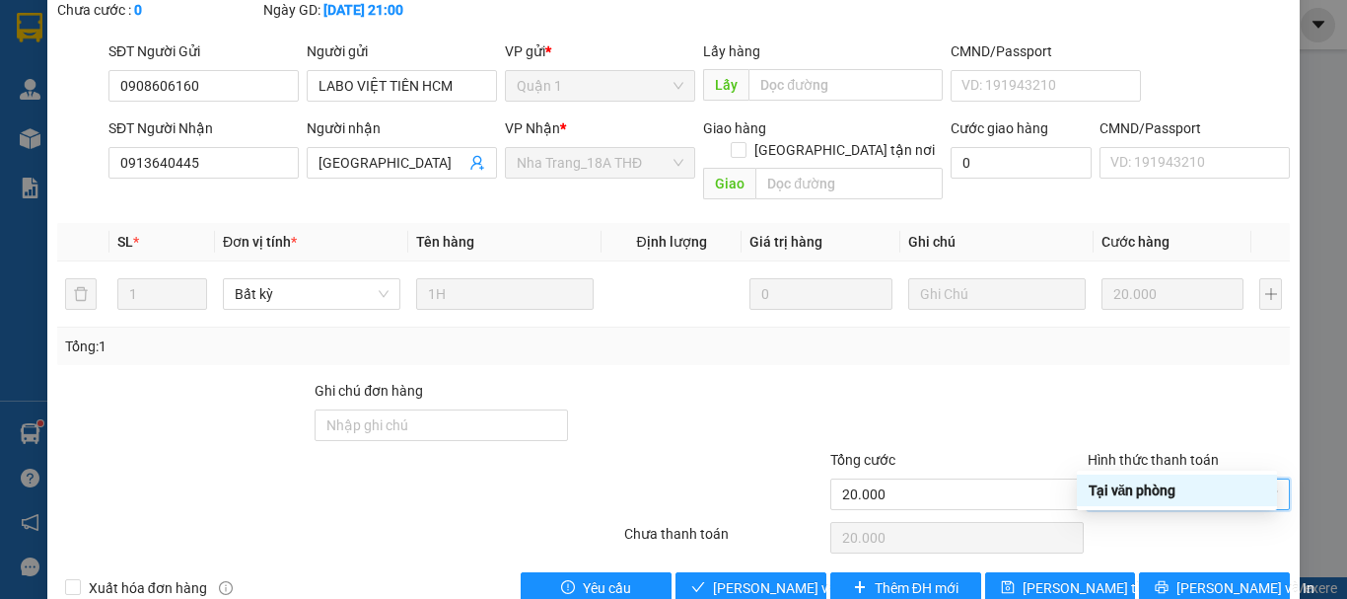
type input "0"
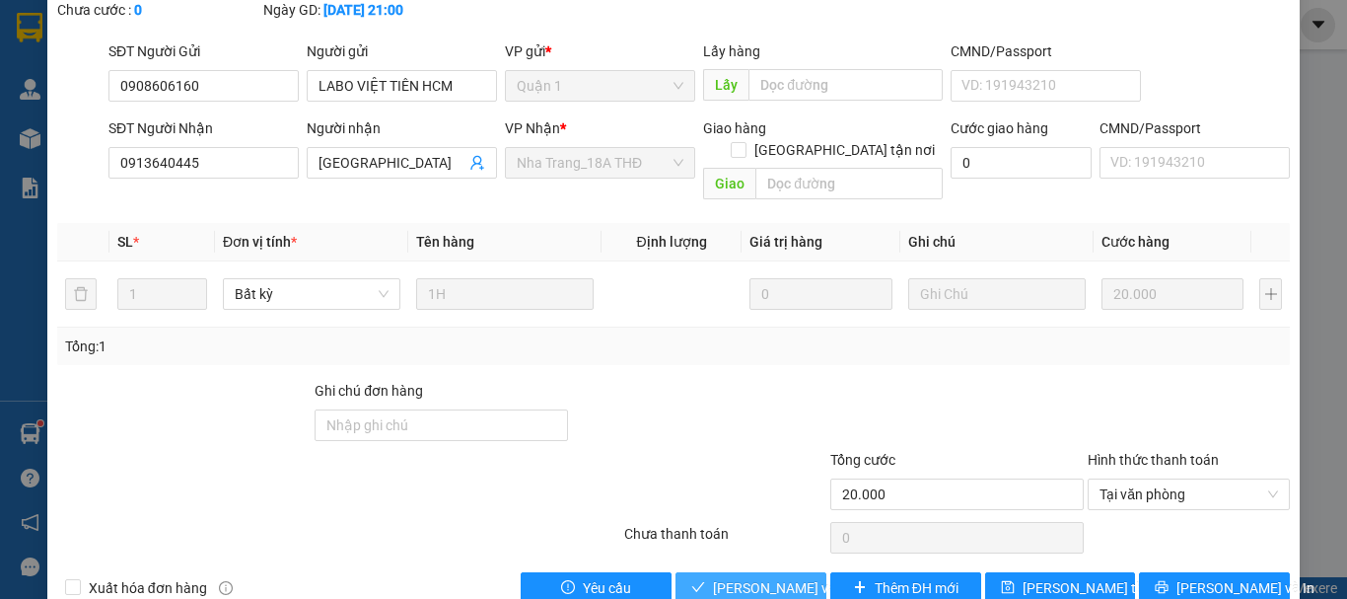
drag, startPoint x: 756, startPoint y: 551, endPoint x: 774, endPoint y: 538, distance: 21.9
click at [755, 577] on span "Lưu và Giao hàng" at bounding box center [807, 588] width 189 height 22
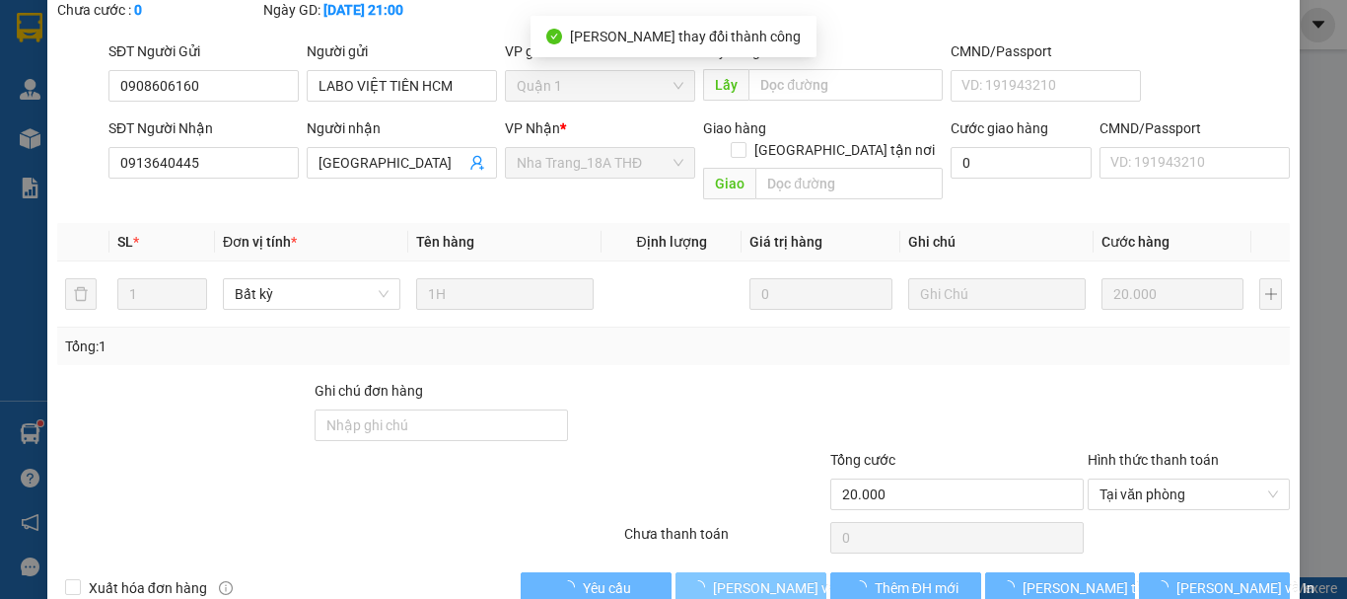
scroll to position [0, 0]
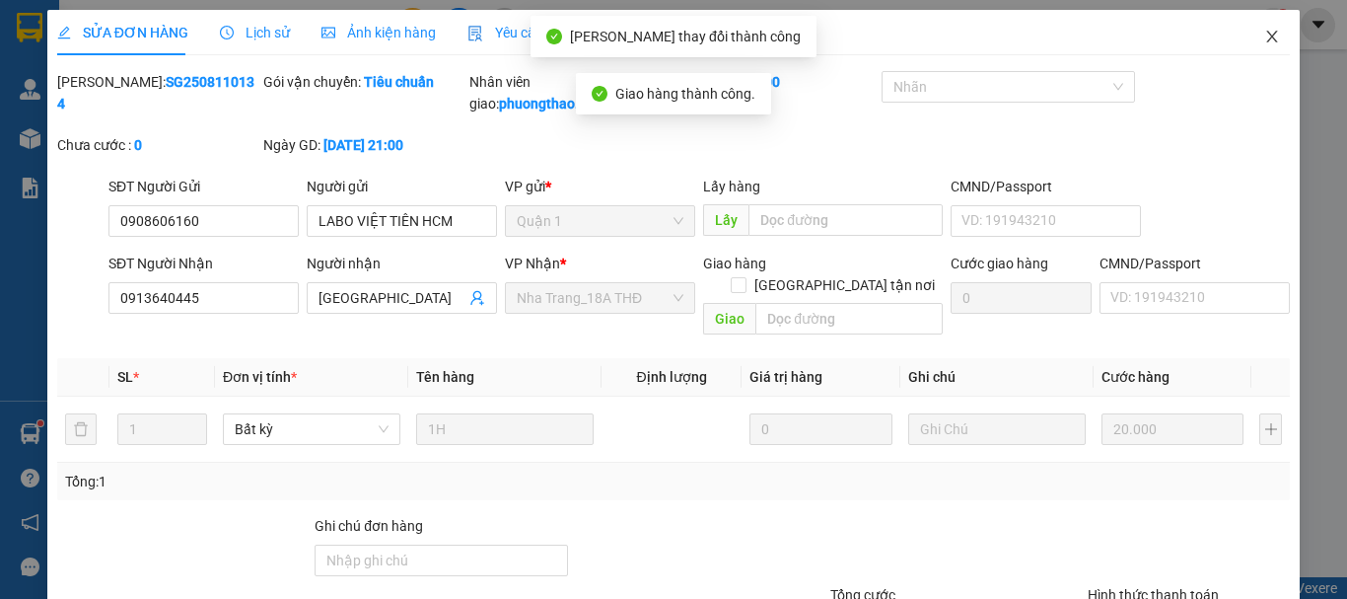
drag, startPoint x: 1268, startPoint y: 32, endPoint x: 587, endPoint y: 34, distance: 681.4
click at [1246, 34] on span "Close" at bounding box center [1271, 37] width 55 height 55
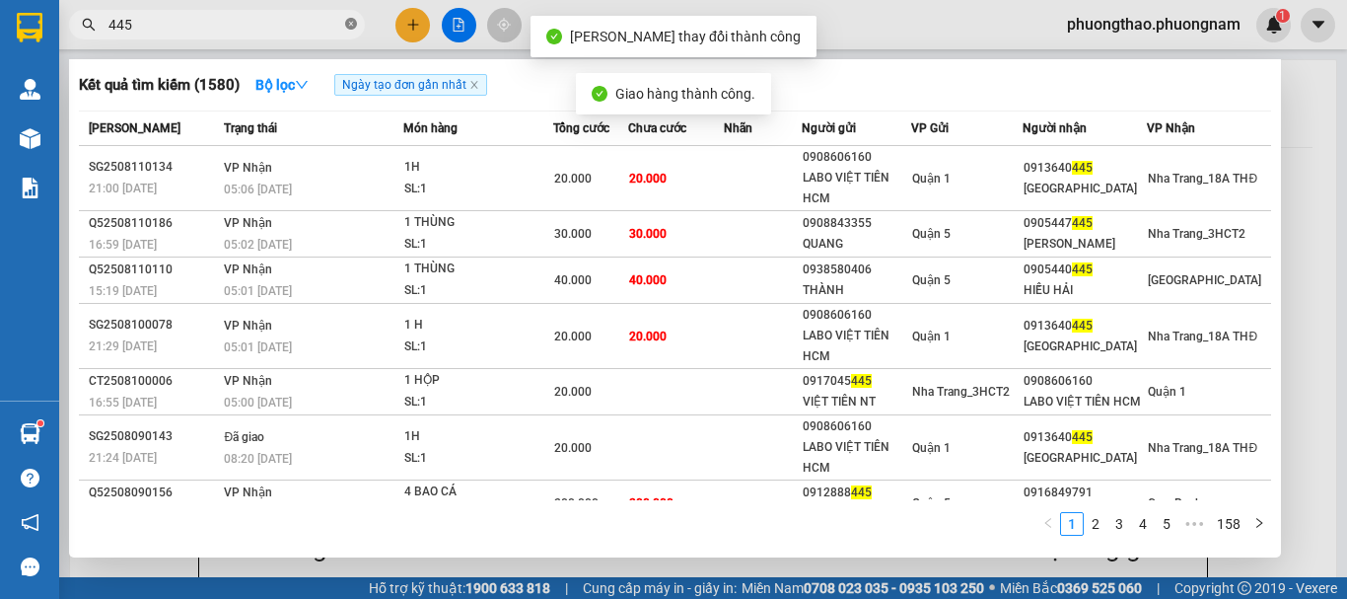
click at [346, 24] on icon "close-circle" at bounding box center [351, 24] width 12 height 12
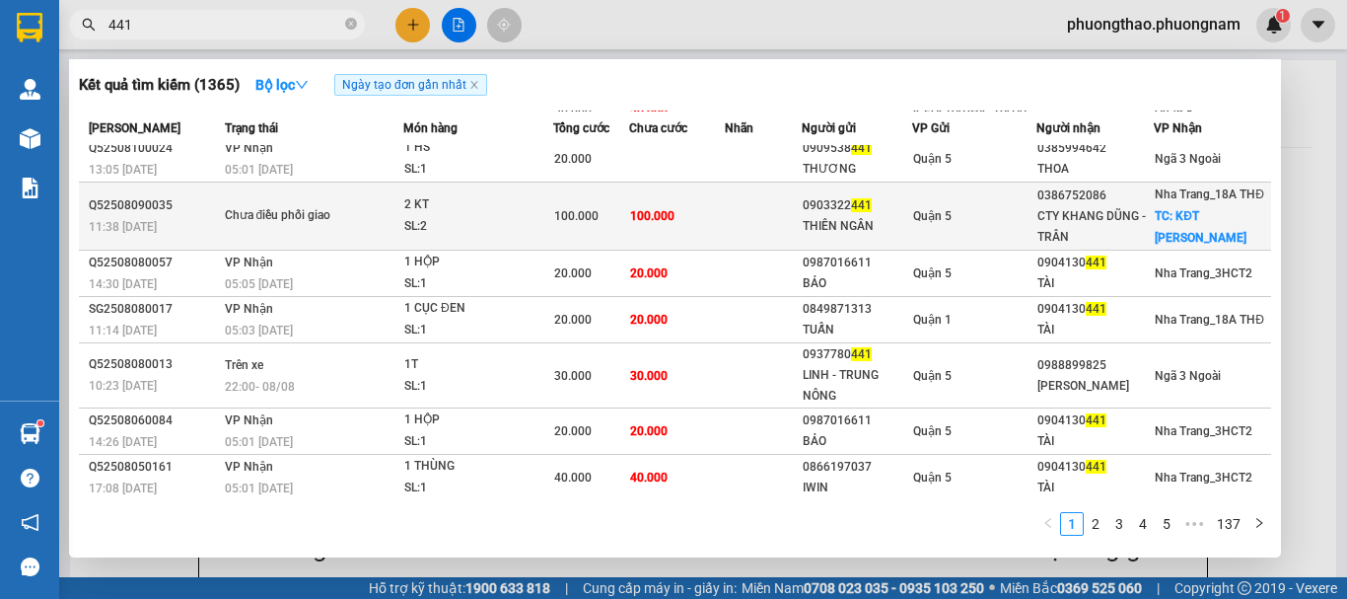
scroll to position [150, 0]
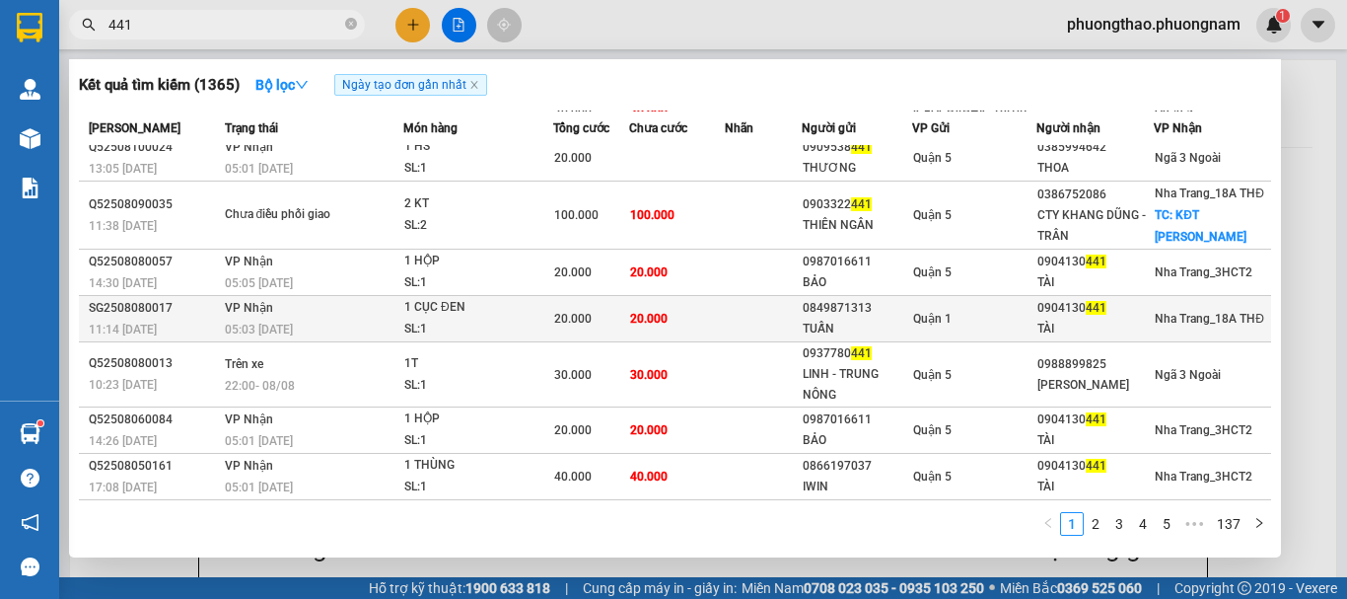
type input "441"
click at [839, 328] on div "TUẤN" at bounding box center [857, 329] width 108 height 21
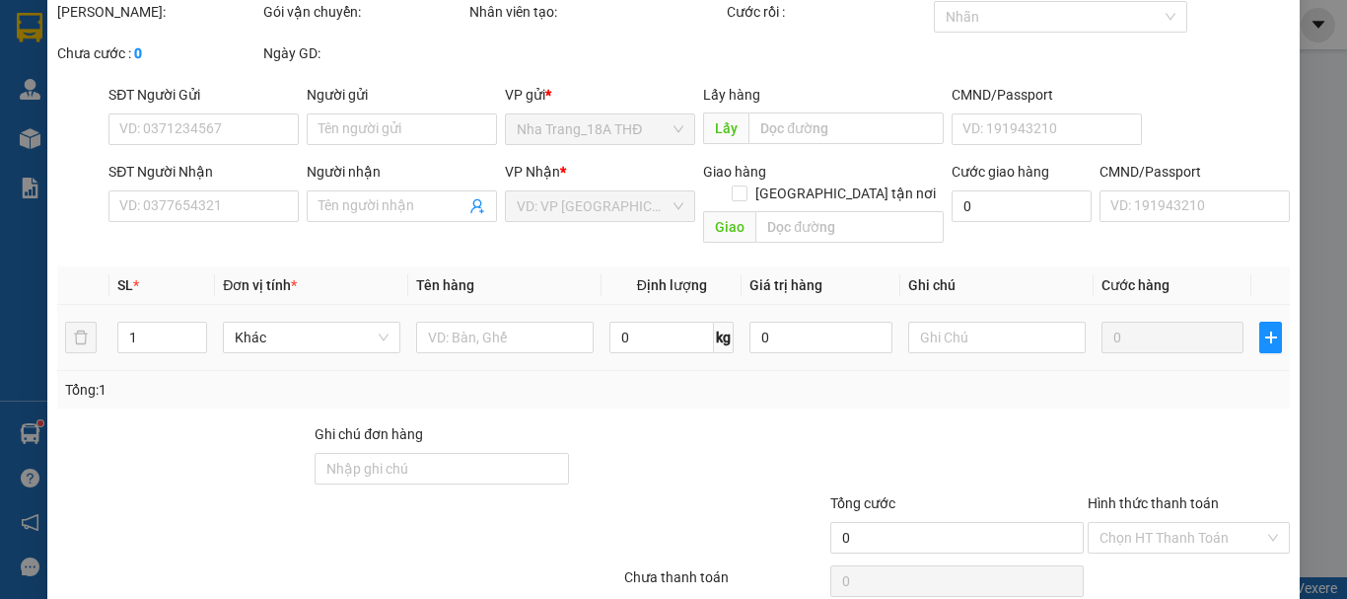
type input "0849871313"
type input "TUẤN"
type input "0904130441"
type input "TÀI"
type input "20.000"
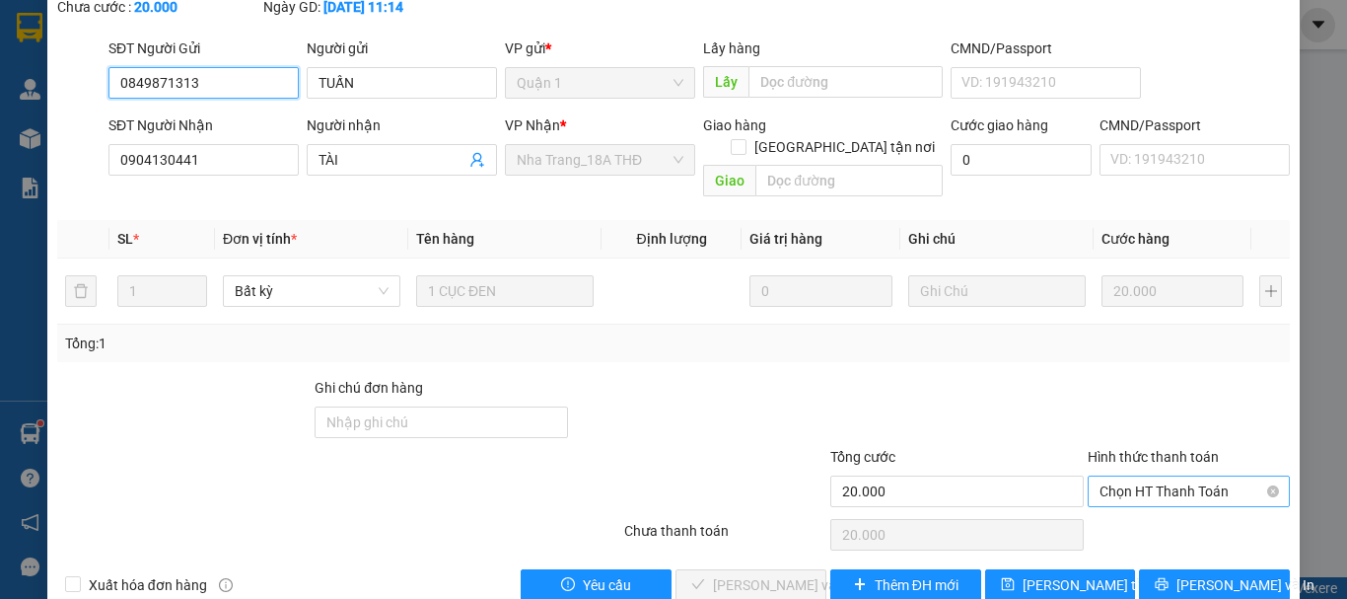
scroll to position [157, 0]
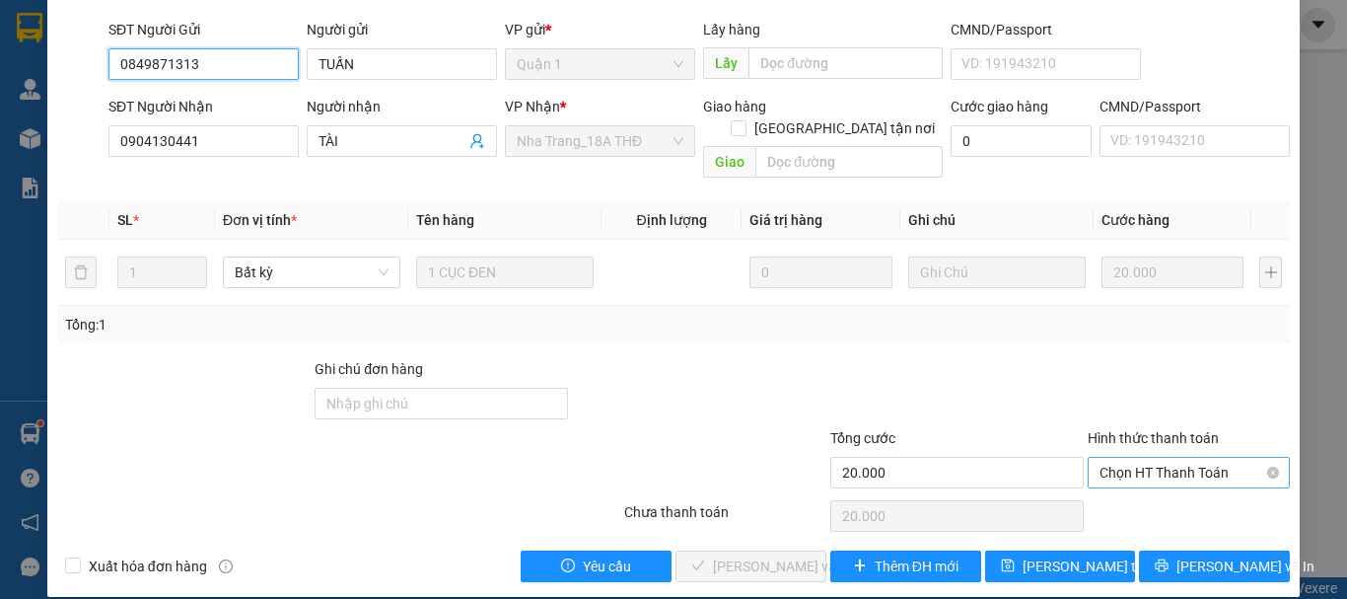
drag, startPoint x: 1182, startPoint y: 445, endPoint x: 1175, endPoint y: 468, distance: 24.7
click at [1181, 458] on span "Chọn HT Thanh Toán" at bounding box center [1188, 473] width 178 height 30
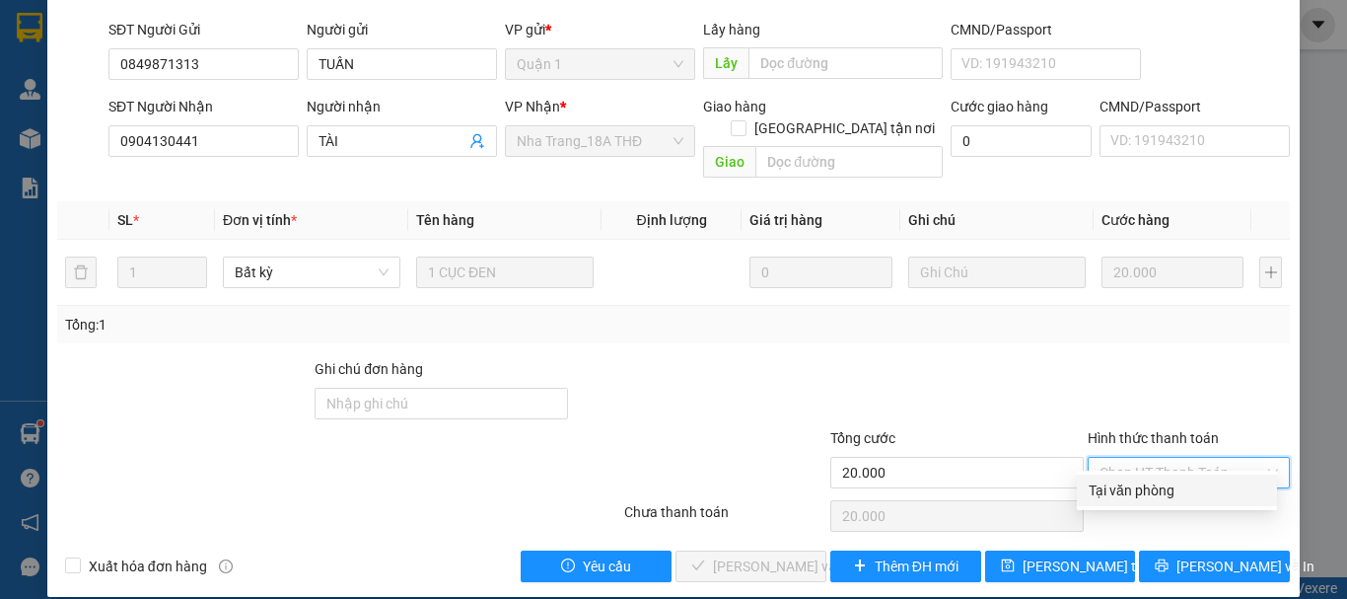
drag, startPoint x: 1175, startPoint y: 468, endPoint x: 1068, endPoint y: 503, distance: 112.9
click at [1158, 484] on div "Tại văn phòng" at bounding box center [1177, 490] width 177 height 22
type input "0"
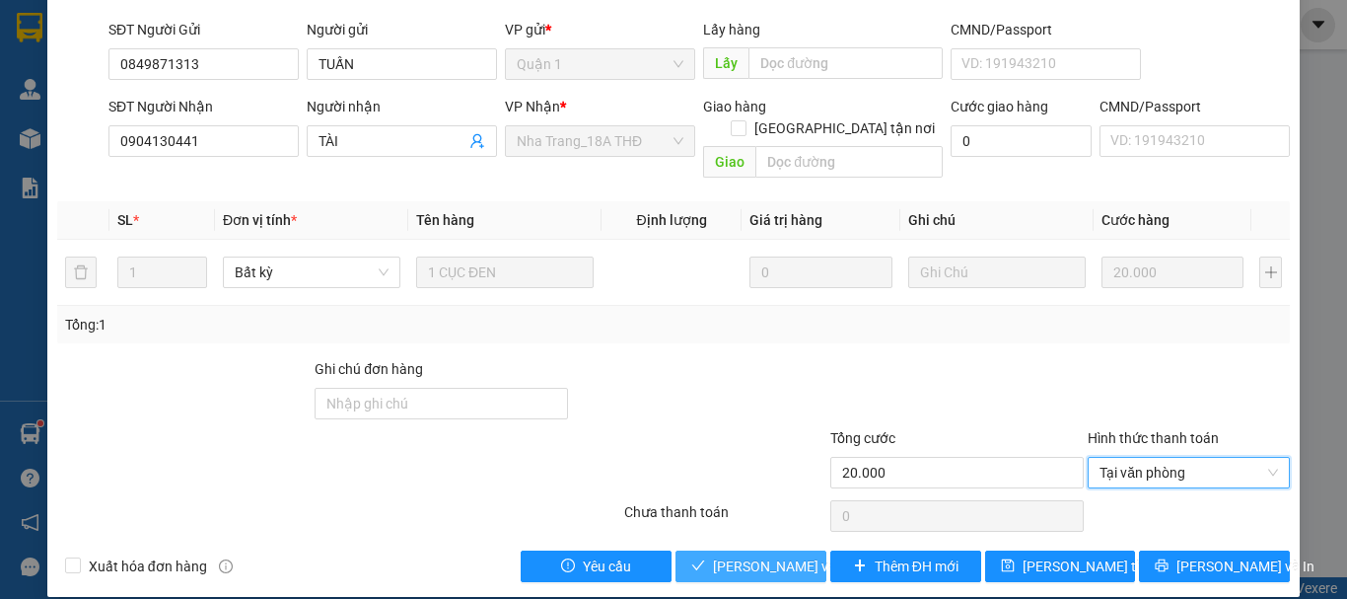
click at [750, 555] on span "Lưu và Giao hàng" at bounding box center [807, 566] width 189 height 22
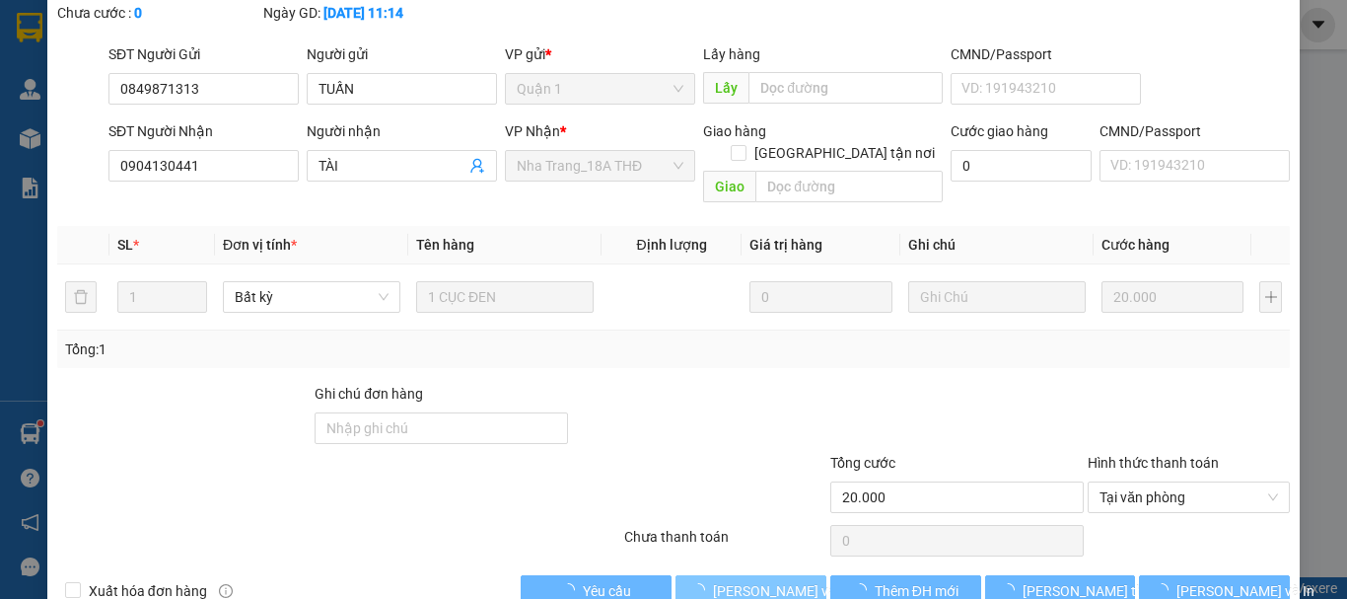
scroll to position [0, 0]
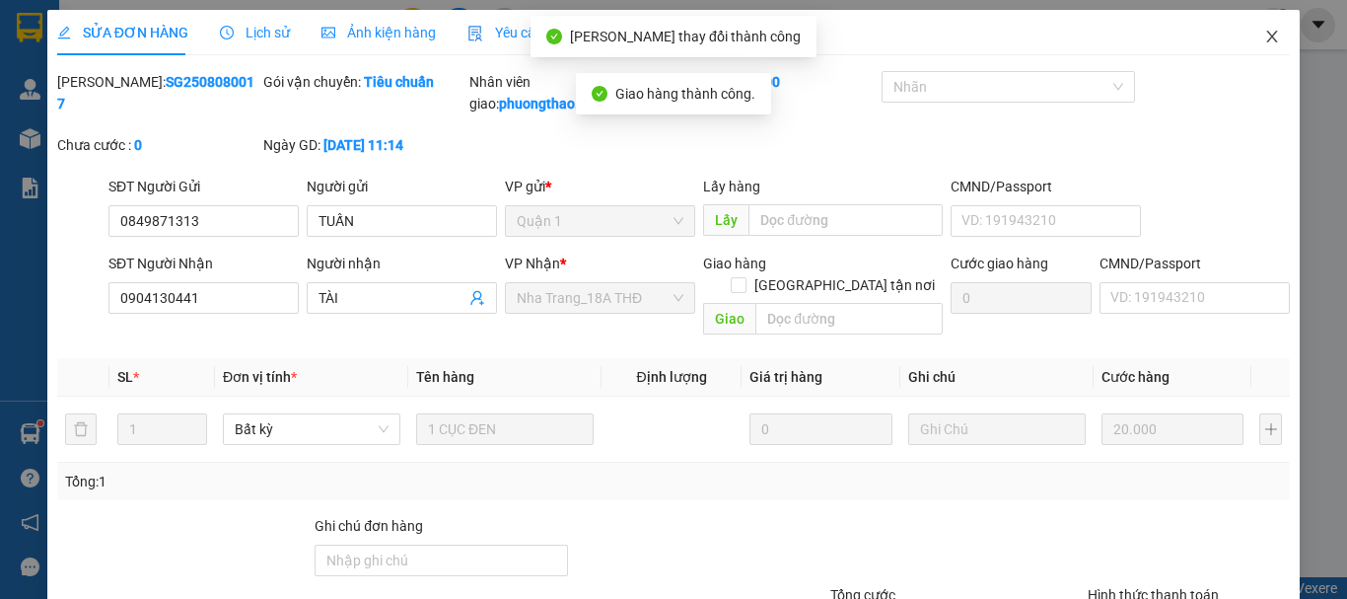
drag, startPoint x: 1256, startPoint y: 35, endPoint x: 361, endPoint y: 41, distance: 895.4
click at [1244, 35] on span "Close" at bounding box center [1271, 37] width 55 height 55
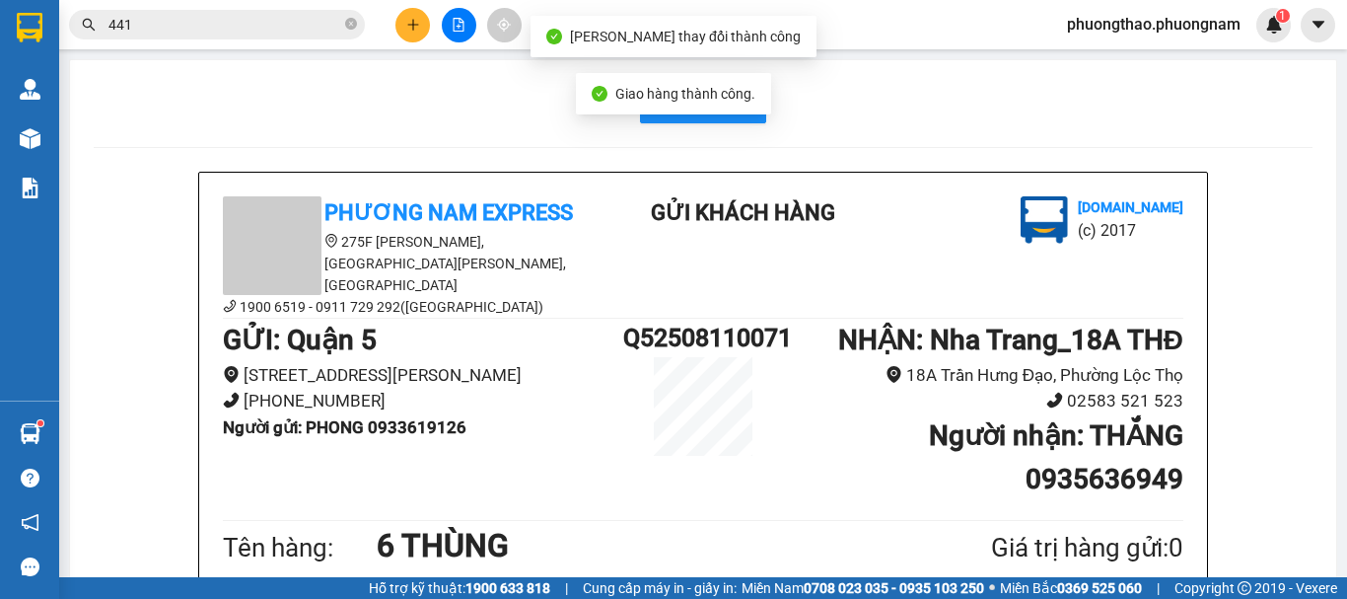
drag, startPoint x: 281, startPoint y: 24, endPoint x: 0, endPoint y: -30, distance: 286.0
click at [0, 0] on html "Kết quả tìm kiếm ( 1365 ) Bộ lọc Ngày tạo đơn gần nhất Mã ĐH Trạng thái Món hàn…" at bounding box center [673, 299] width 1347 height 599
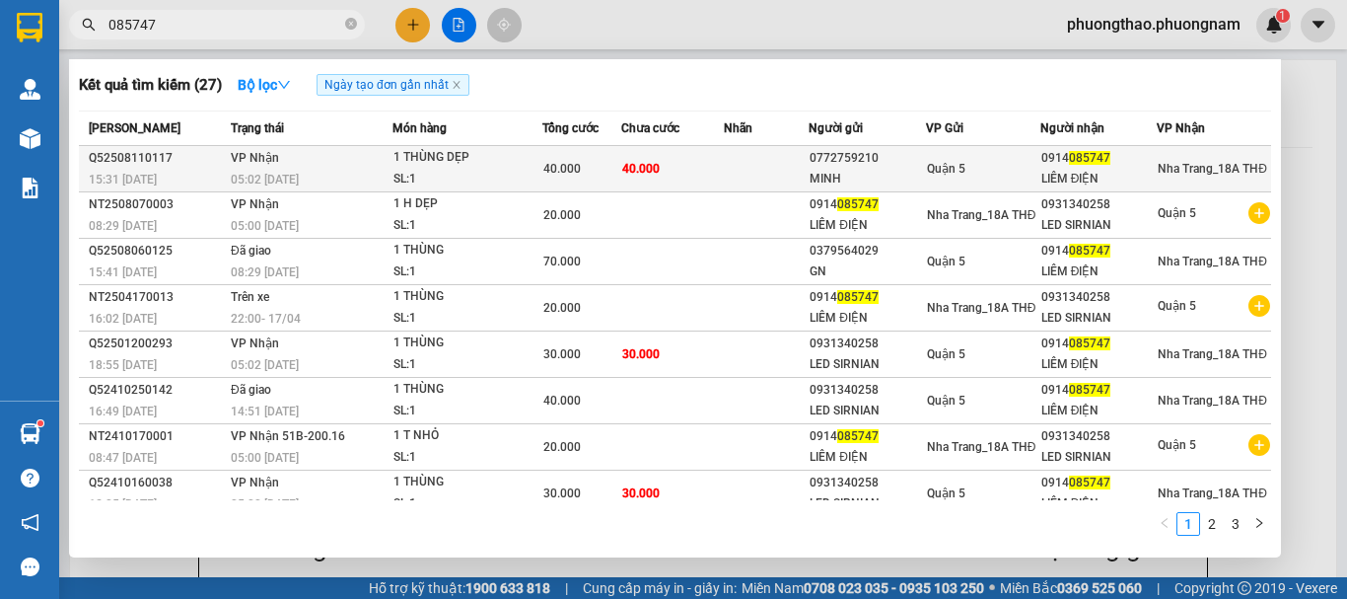
type input "085747"
click at [611, 170] on div "40.000" at bounding box center [581, 169] width 77 height 22
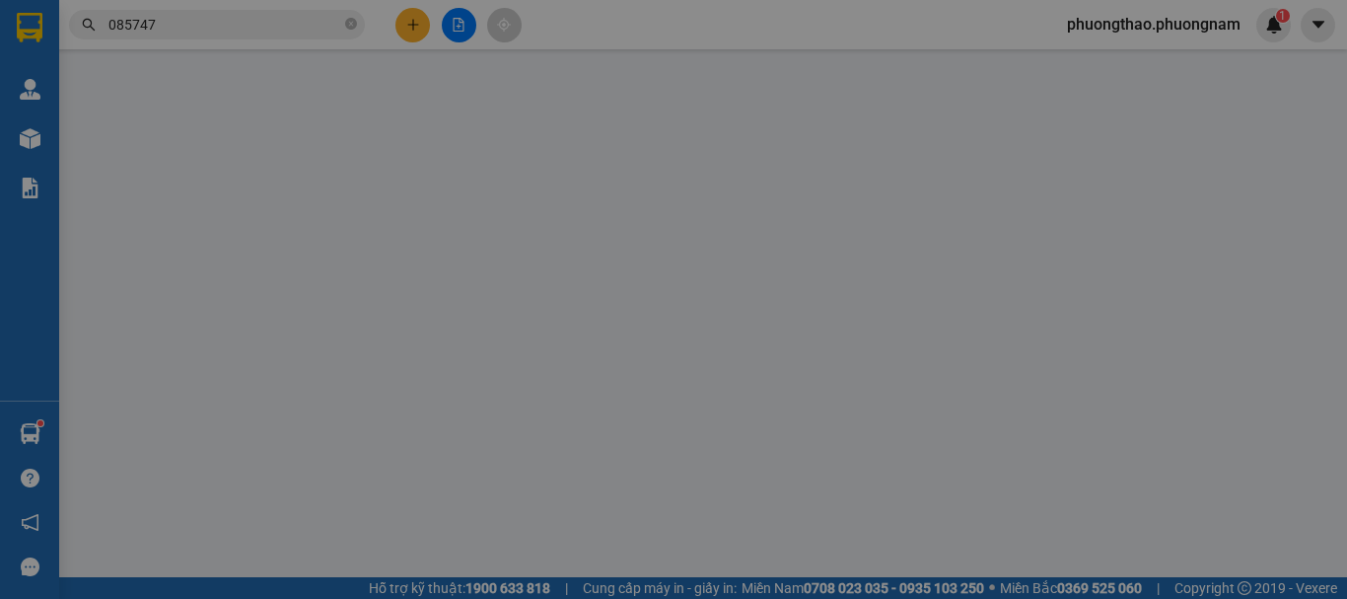
type input "0772759210"
type input "MINH"
type input "0914085747"
type input "LIÊM ĐIỆN"
type input "40.000"
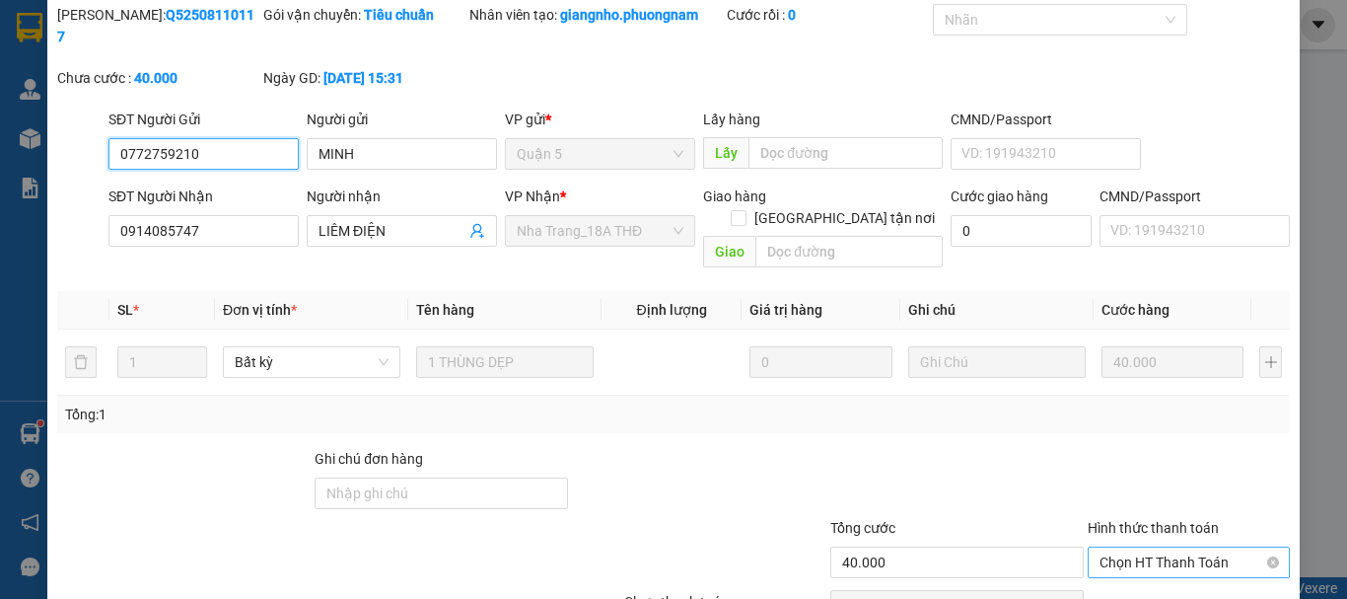
scroll to position [135, 0]
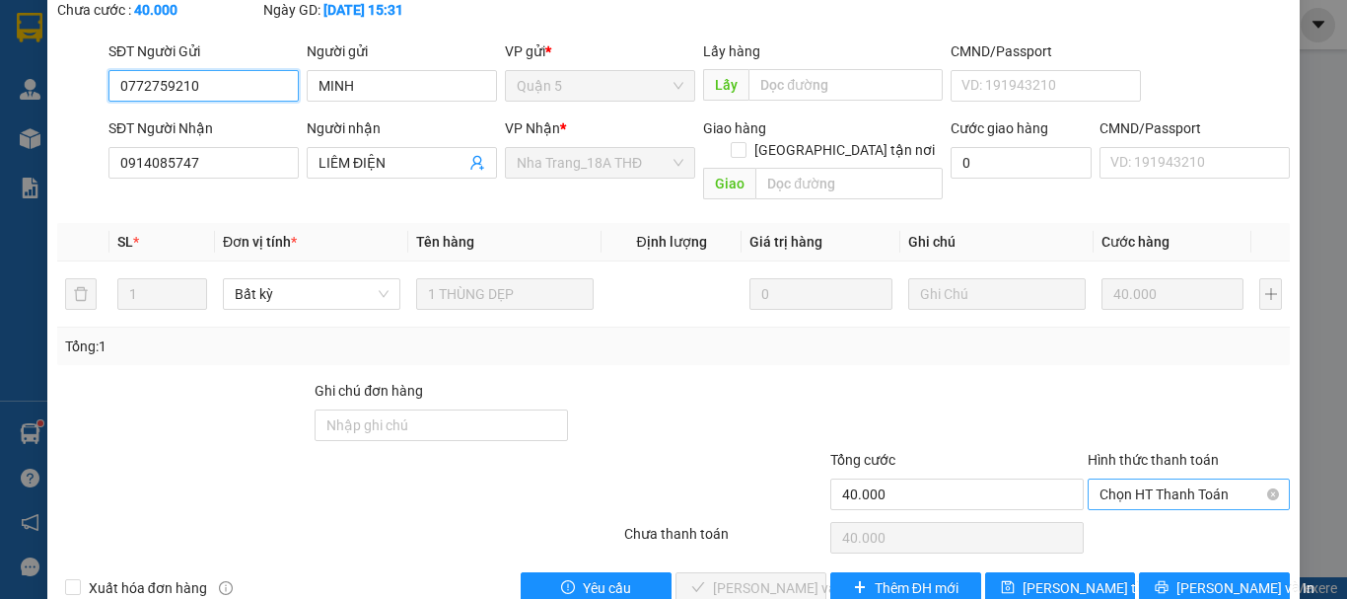
click at [1153, 479] on span "Chọn HT Thanh Toán" at bounding box center [1188, 494] width 178 height 30
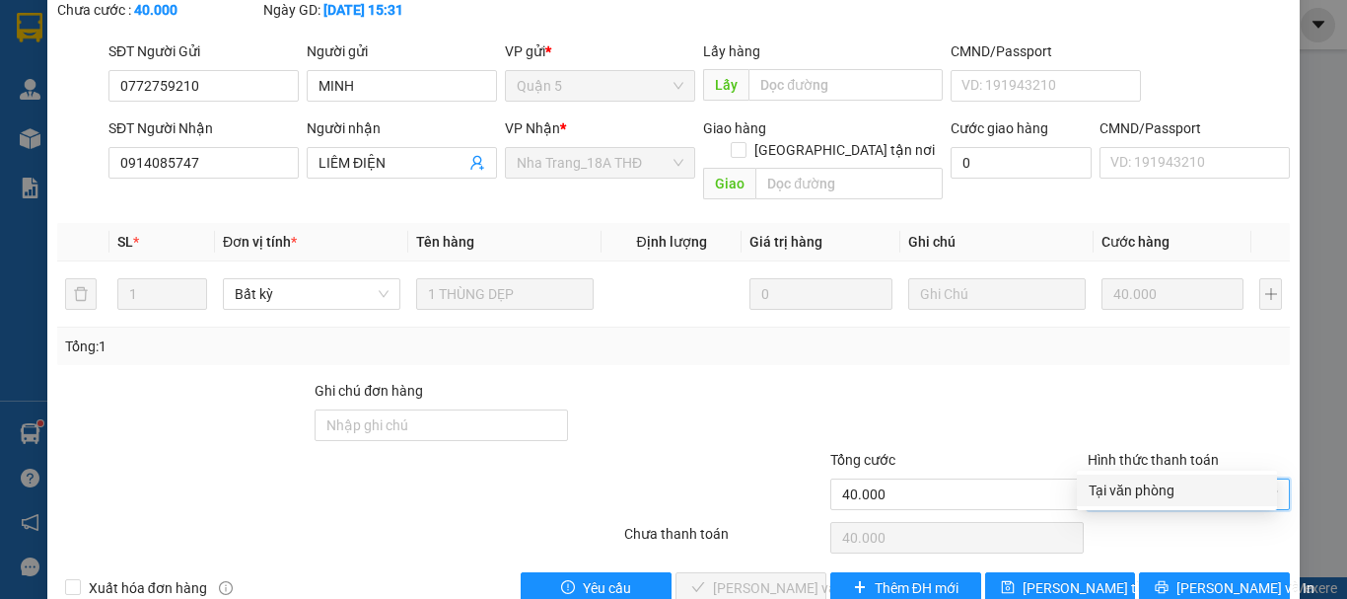
click at [1154, 502] on div "Tại văn phòng" at bounding box center [1177, 490] width 200 height 32
type input "0"
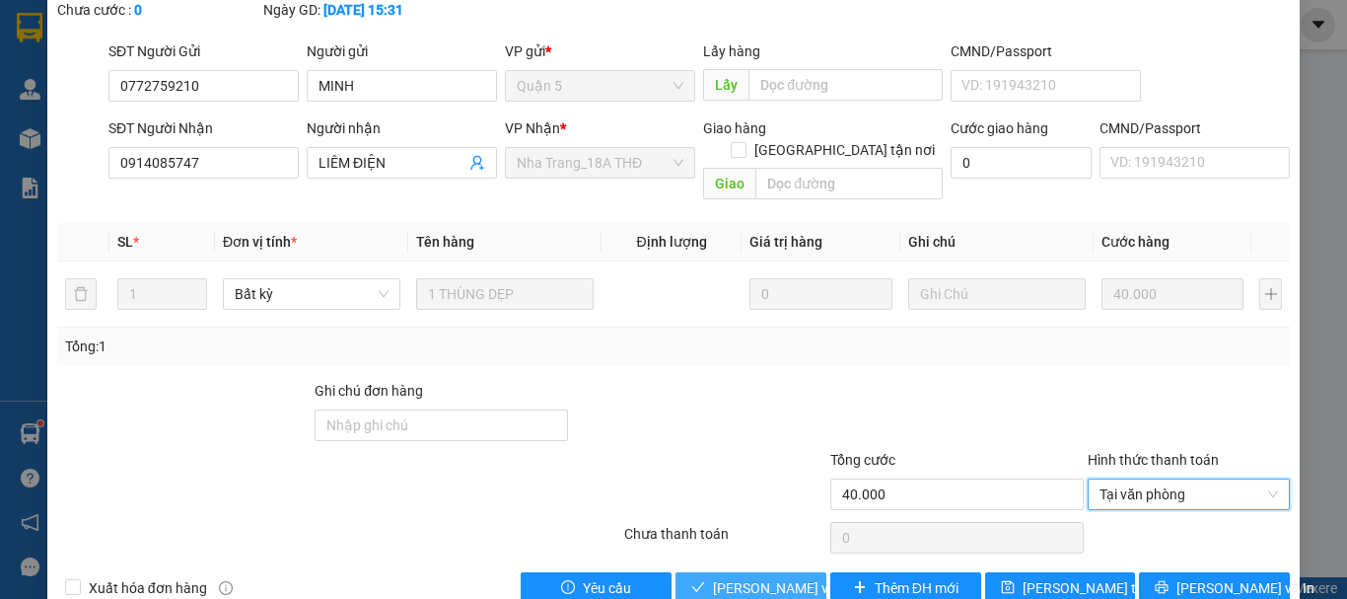
click at [758, 577] on span "Lưu và Giao hàng" at bounding box center [807, 588] width 189 height 22
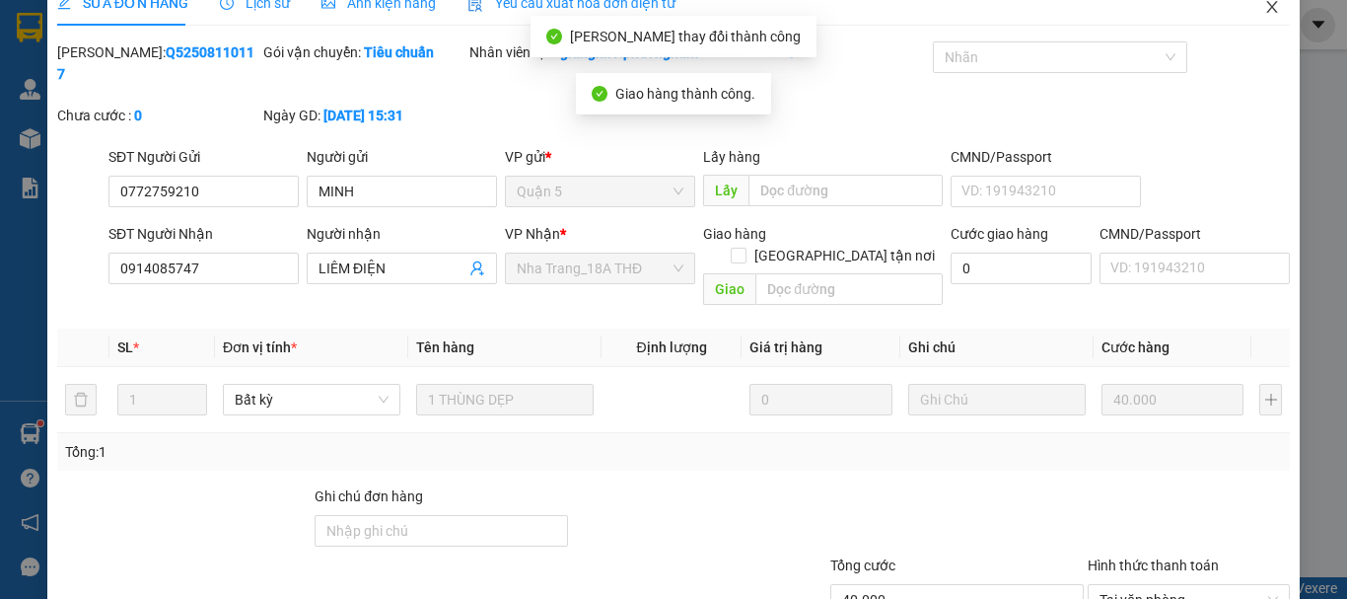
scroll to position [0, 0]
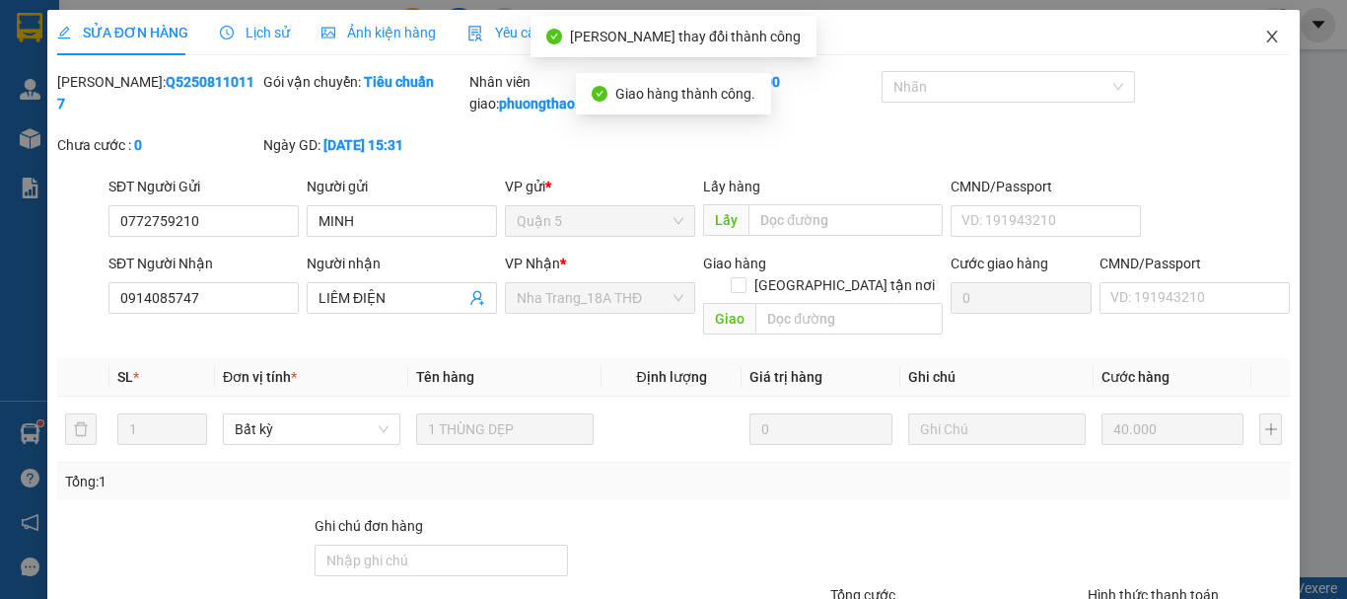
click at [1244, 26] on span "Close" at bounding box center [1271, 37] width 55 height 55
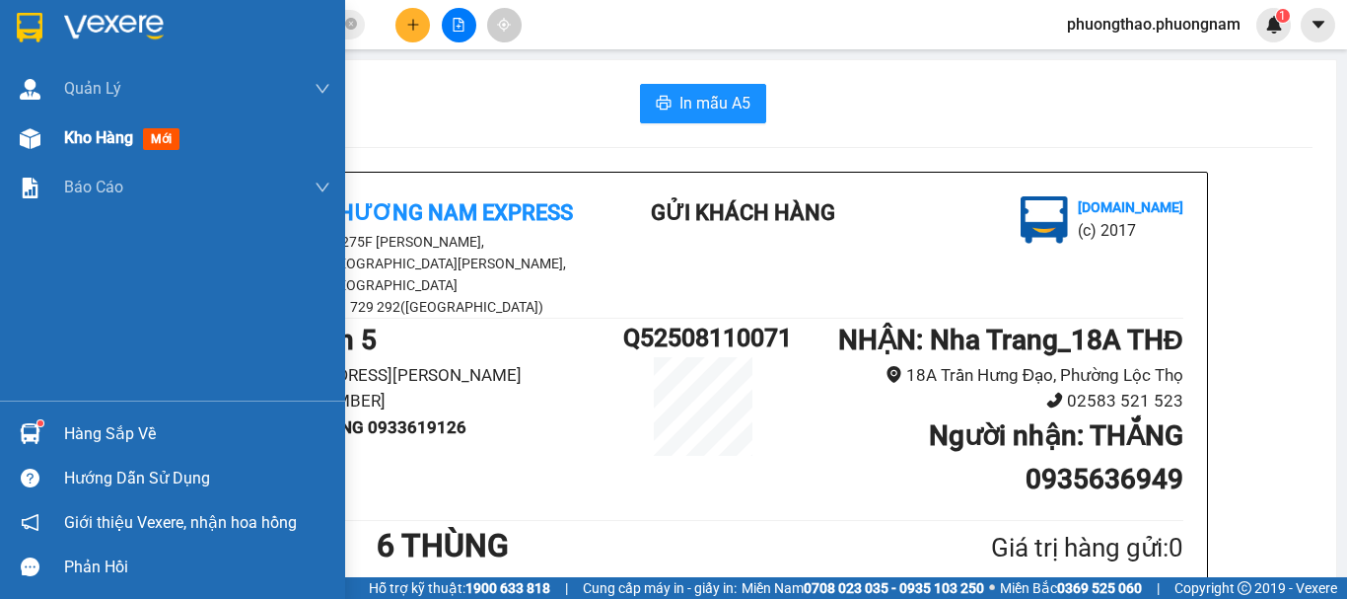
click at [160, 142] on span "mới" at bounding box center [161, 139] width 36 height 22
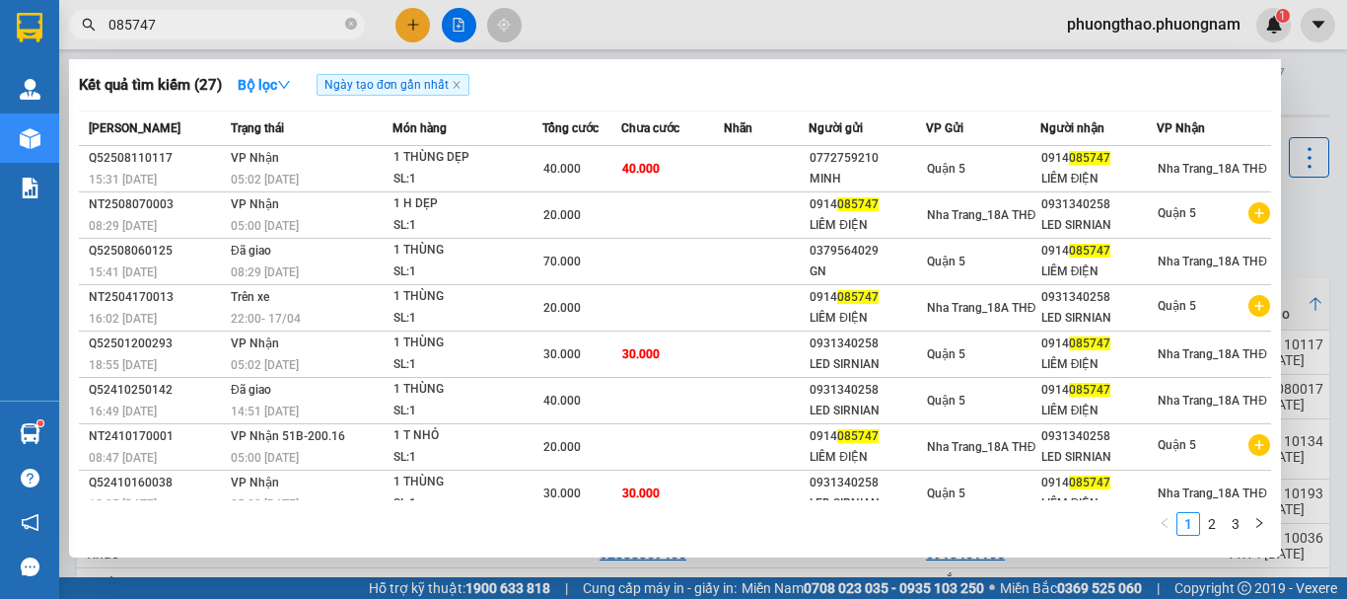
drag, startPoint x: 155, startPoint y: 27, endPoint x: 0, endPoint y: 1, distance: 156.9
click at [14, 1] on section "Kết quả tìm kiếm ( 27 ) Bộ lọc Ngày tạo đơn gần nhất Mã ĐH Trạng thái Món hàng …" at bounding box center [673, 299] width 1347 height 599
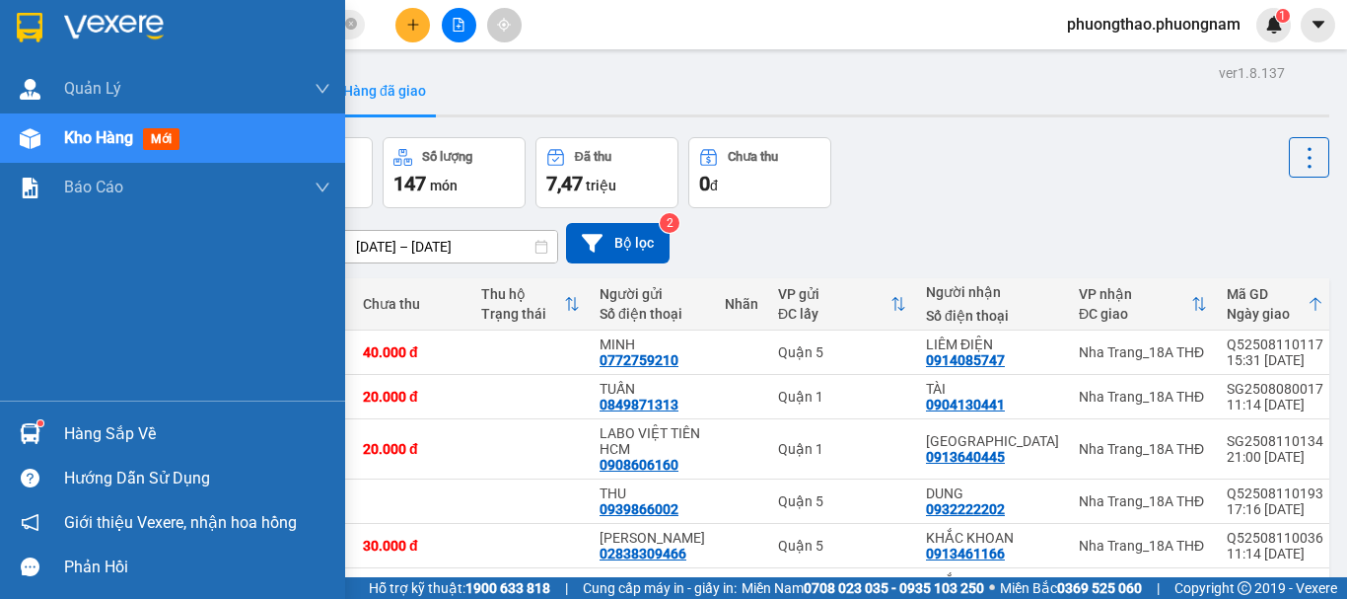
type input "DR"
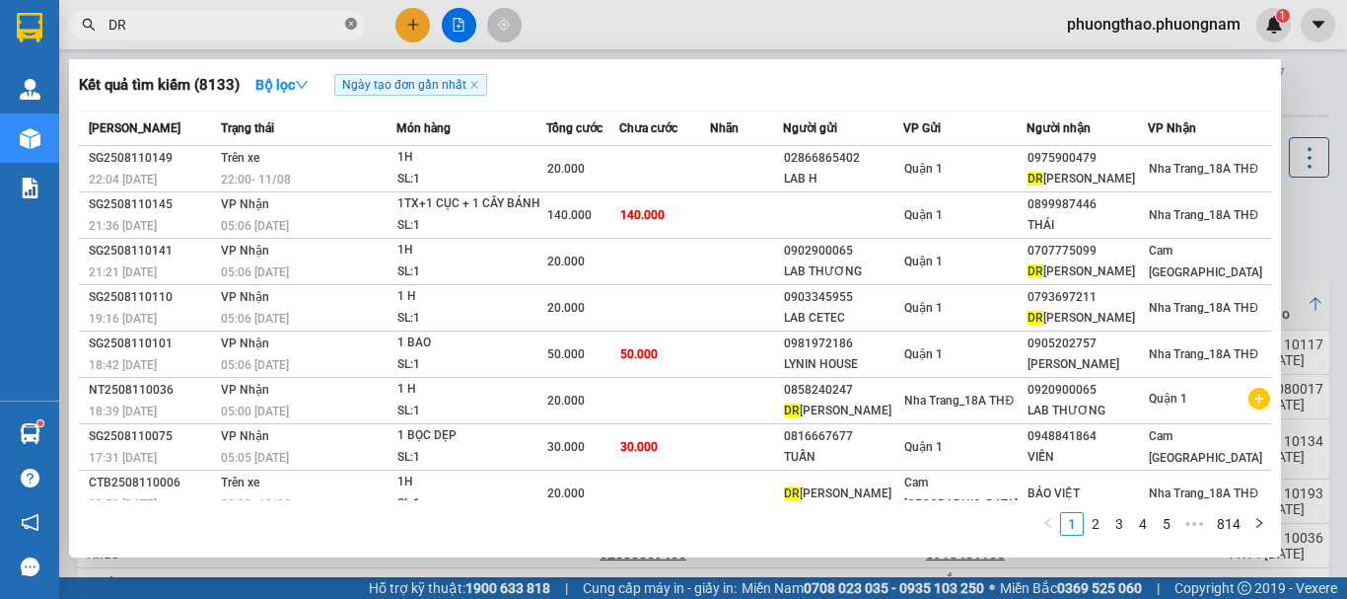
click at [351, 19] on icon "close-circle" at bounding box center [351, 24] width 12 height 12
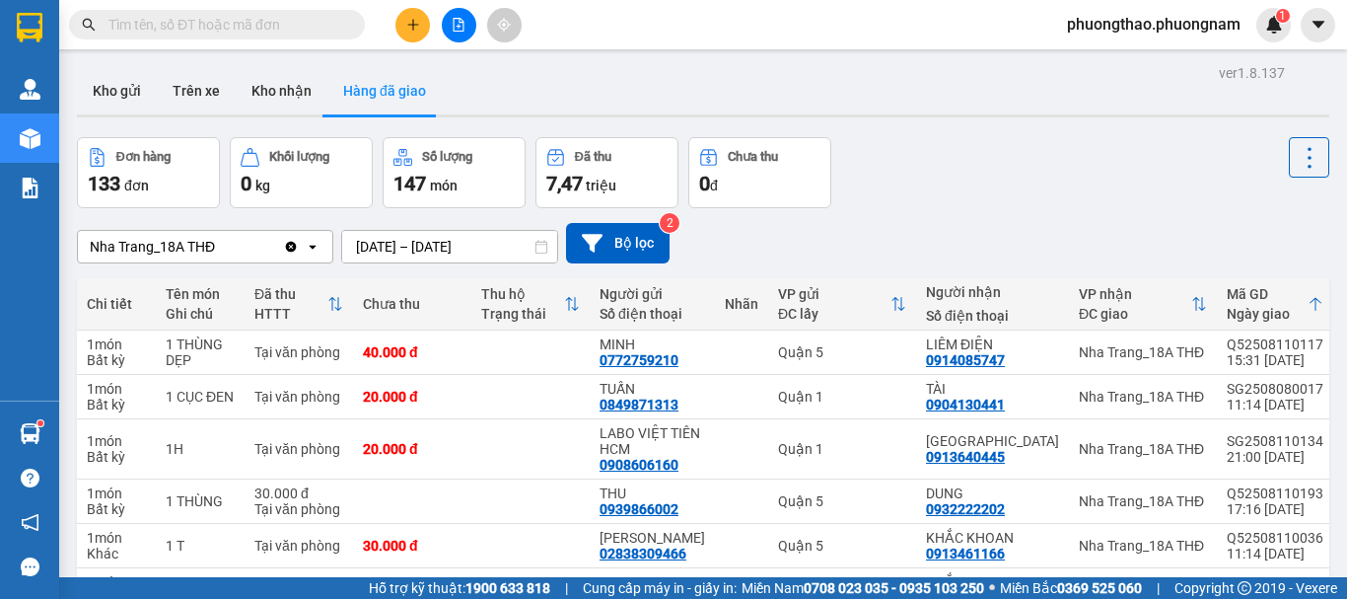
click at [1054, 182] on div "Đơn hàng 133 đơn Khối lượng 0 kg Số lượng 147 món Đã thu 7,47 triệu Chưa thu 0 đ" at bounding box center [703, 172] width 1252 height 71
click at [264, 22] on input "text" at bounding box center [224, 25] width 233 height 22
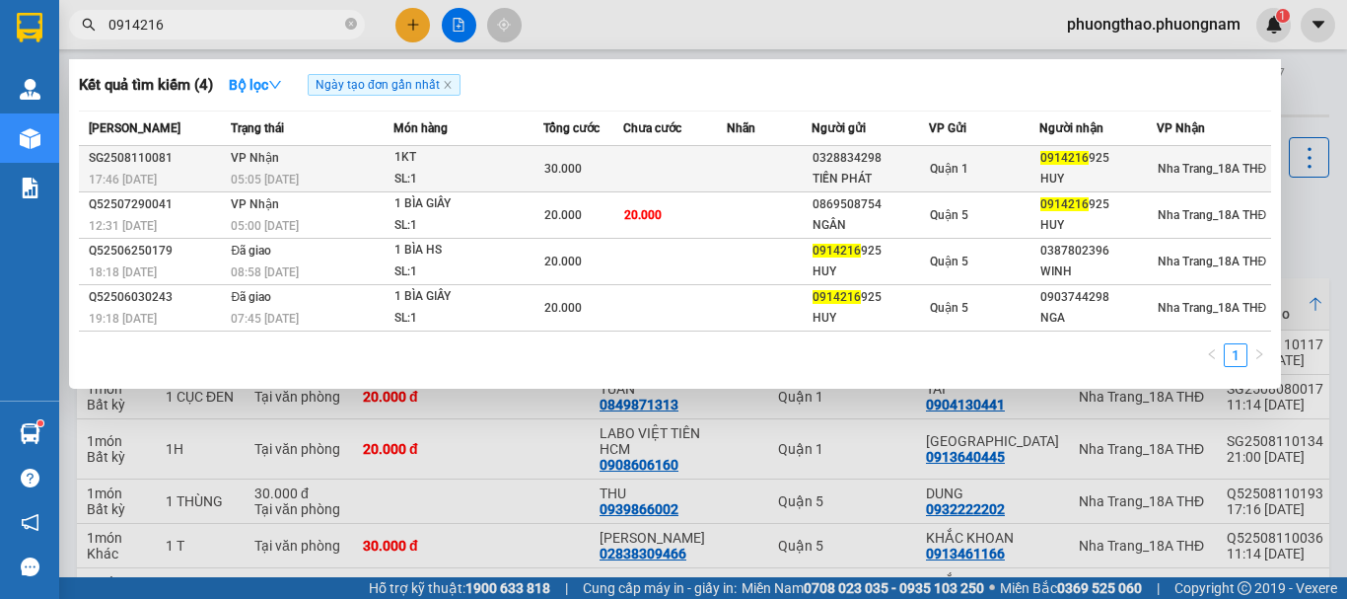
type input "0914216"
click at [378, 167] on td "VP Nhận 05:05 - 12/08" at bounding box center [310, 169] width 168 height 46
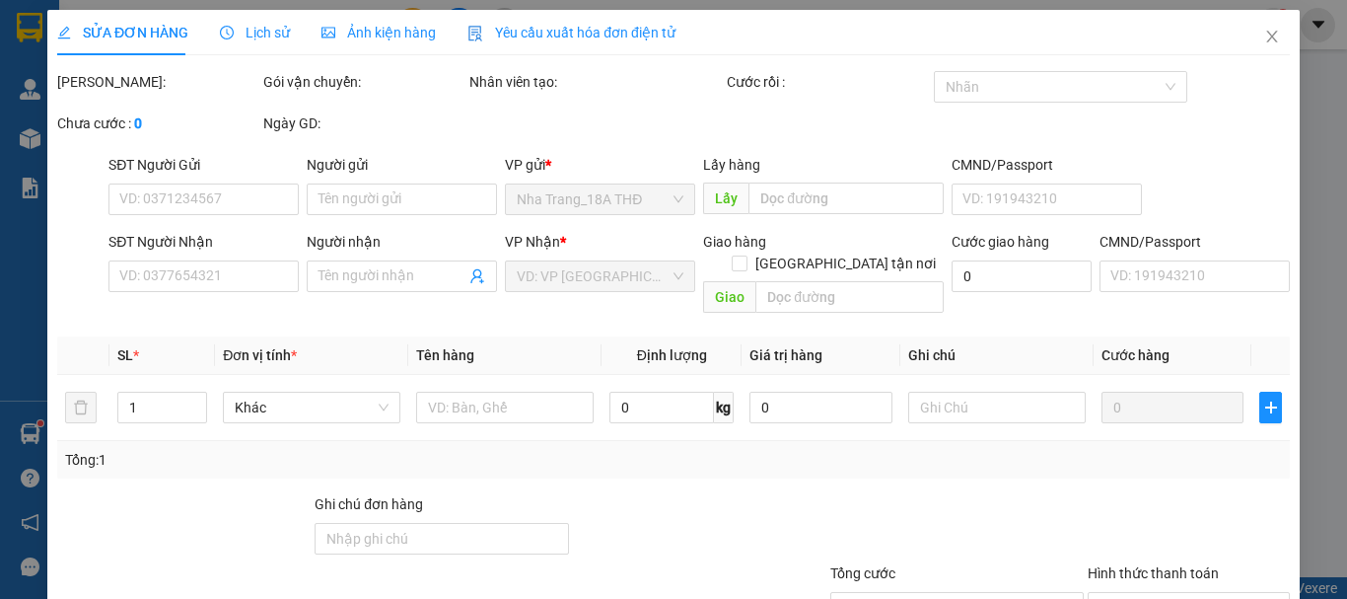
type input "0328834298"
type input "TIẾN PHÁT"
type input "0914216925"
type input "HUY"
type input "30.000"
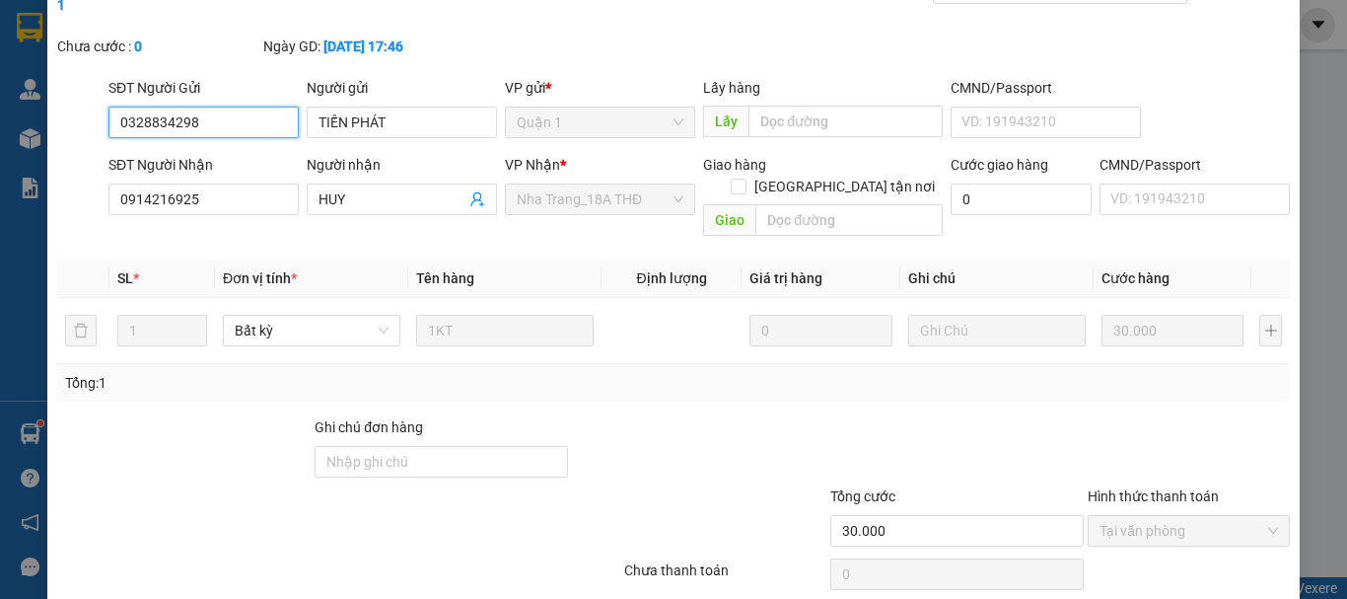
scroll to position [135, 0]
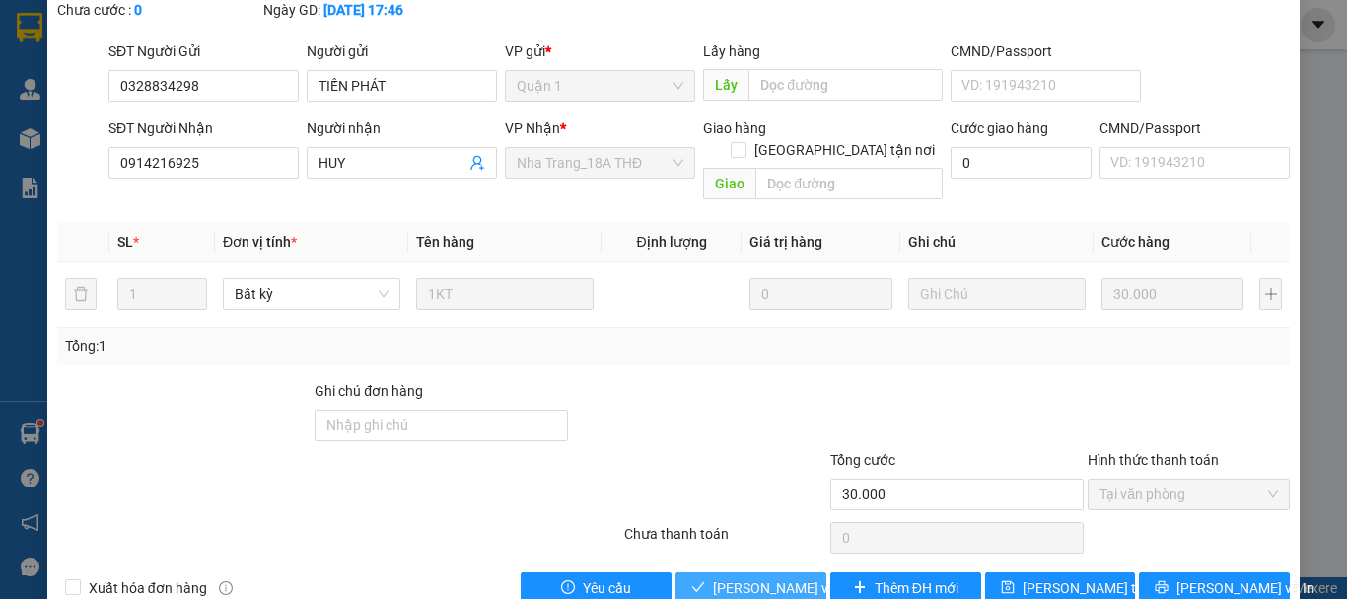
click at [739, 577] on span "[PERSON_NAME] và Giao hàng" at bounding box center [807, 588] width 189 height 22
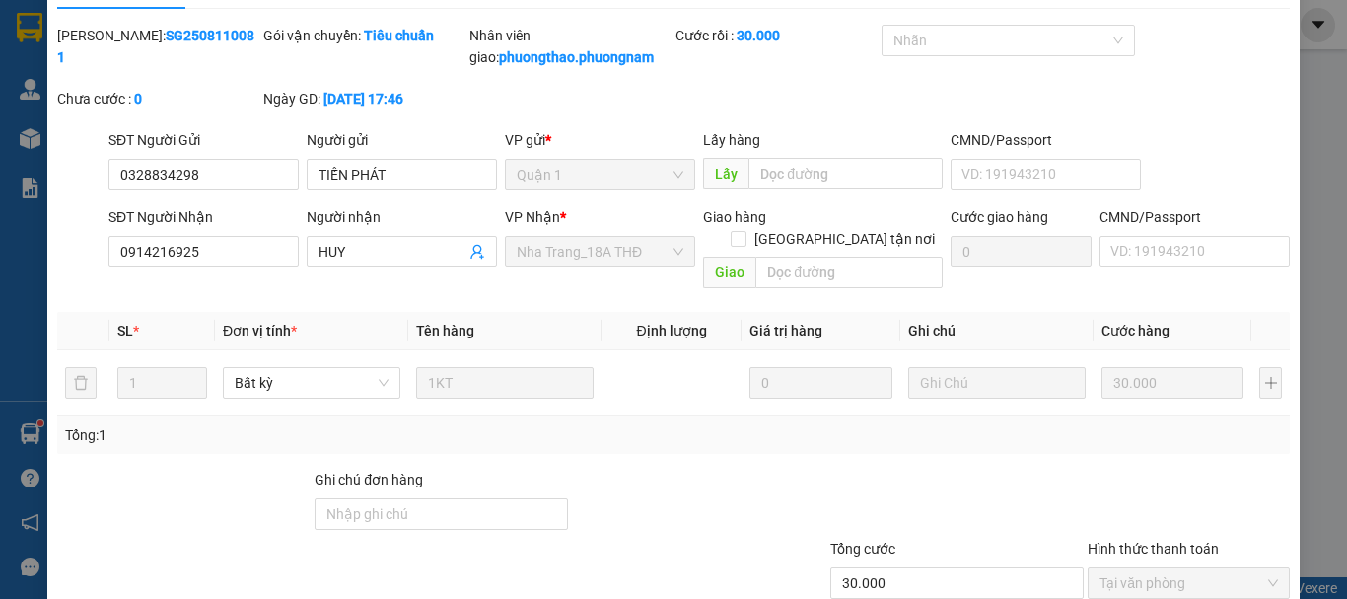
scroll to position [0, 0]
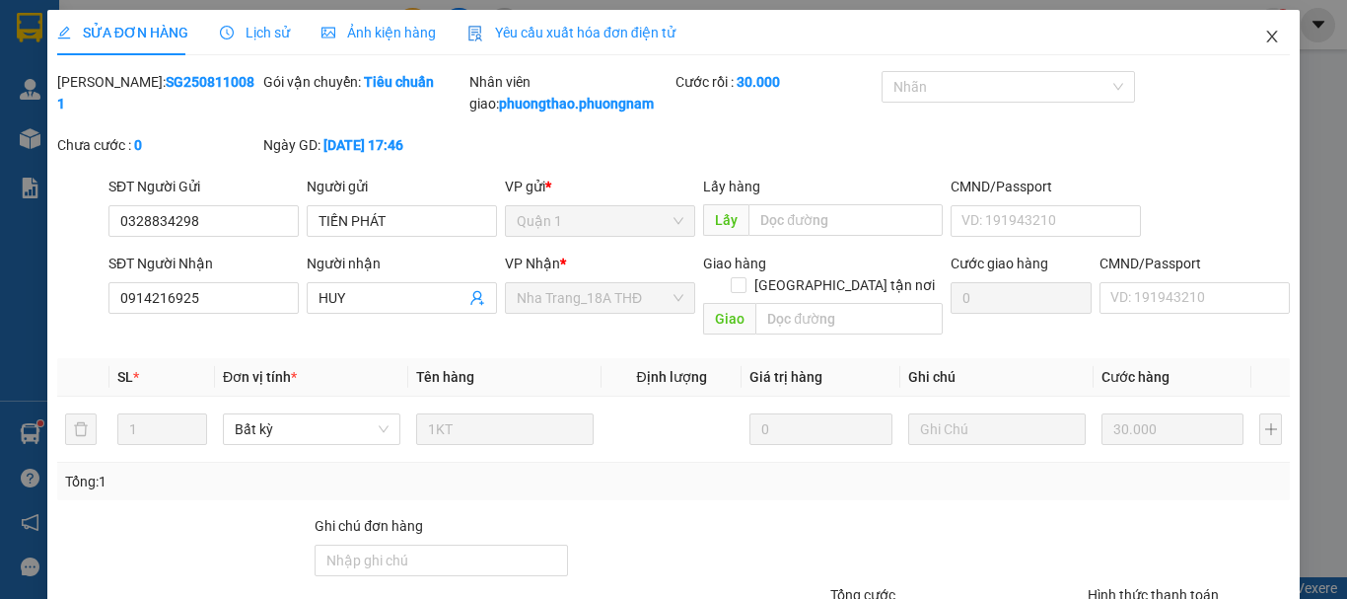
click at [1264, 33] on icon "close" at bounding box center [1272, 37] width 16 height 16
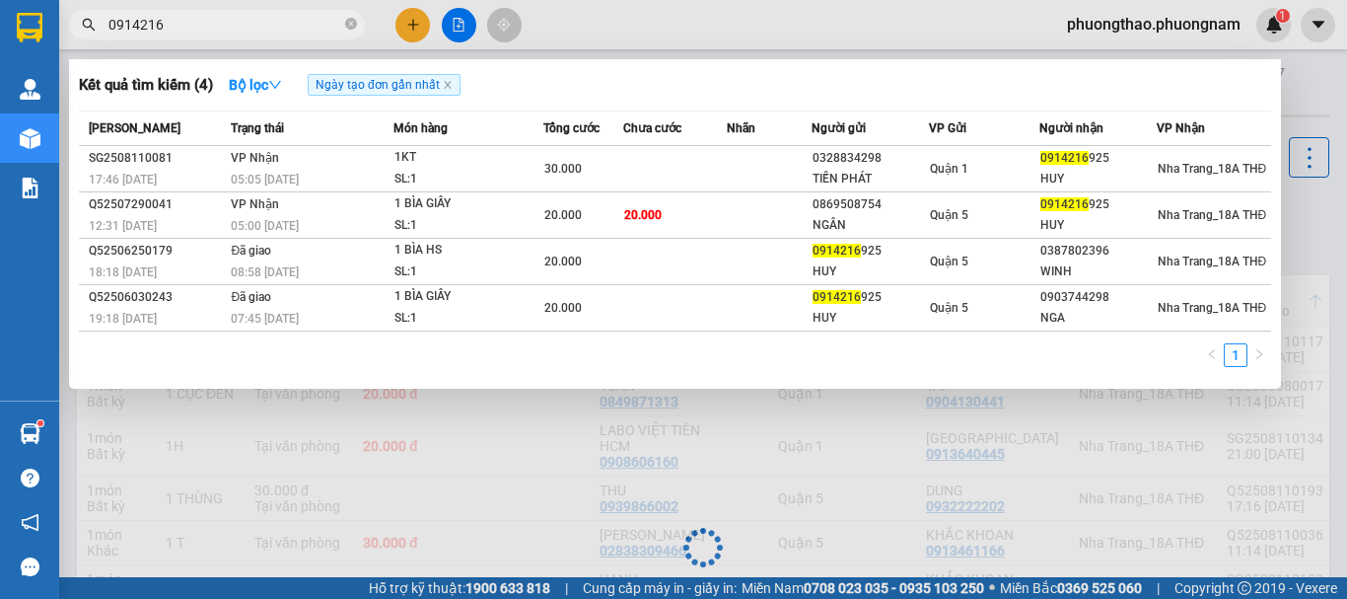
drag, startPoint x: 265, startPoint y: 30, endPoint x: 0, endPoint y: -119, distance: 304.2
click at [0, 0] on html "Kết quả tìm kiếm ( 4 ) Bộ lọc Ngày tạo đơn gần nhất Mã ĐH Trạng thái Món hàng T…" at bounding box center [673, 299] width 1347 height 599
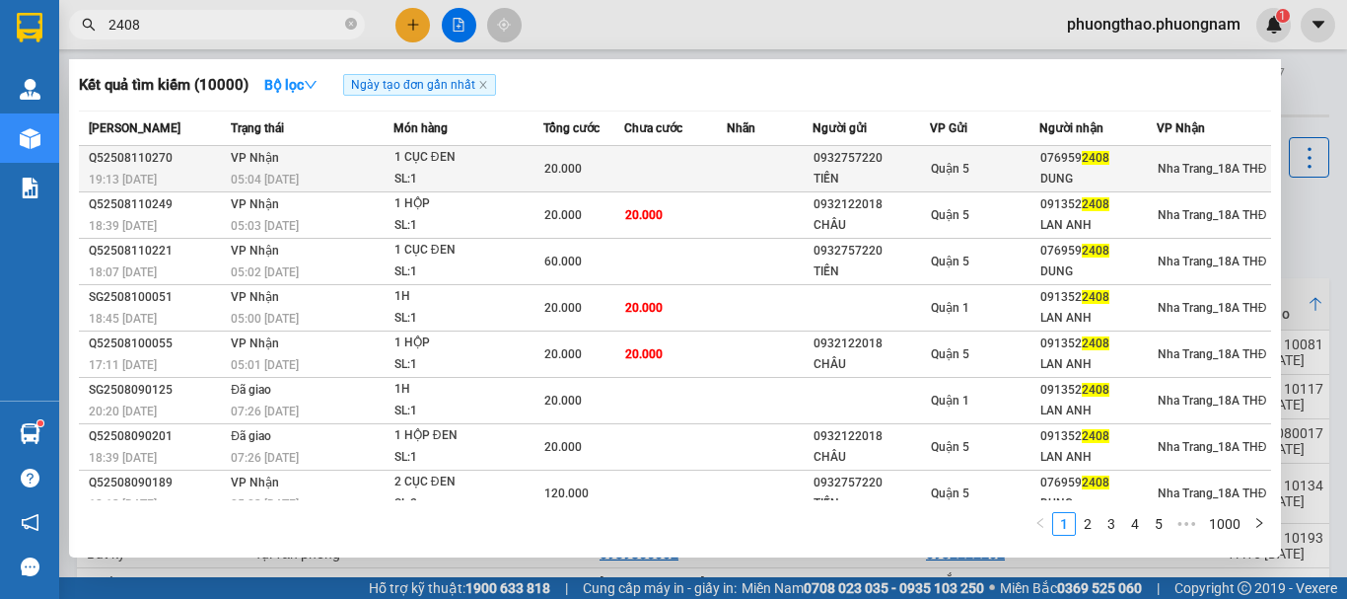
type input "2408"
click at [727, 181] on td at bounding box center [770, 169] width 86 height 46
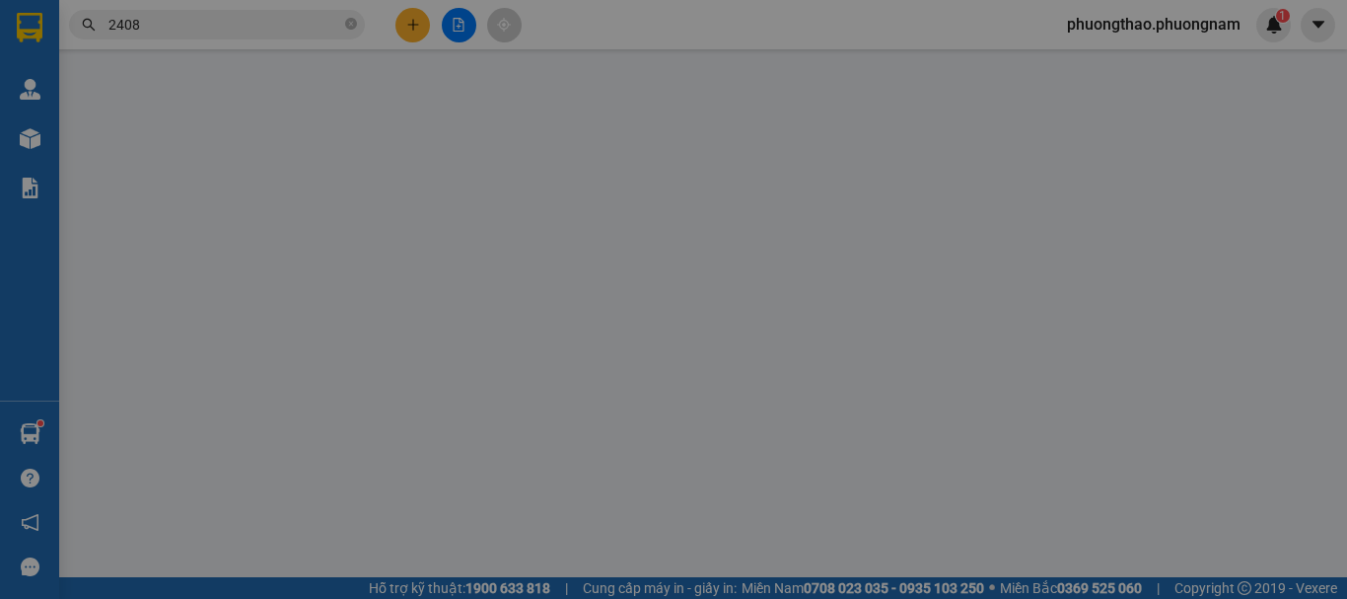
type input "0932757220"
type input "TIẾN"
type input "0769592408"
type input "DUNG"
type input "20.000"
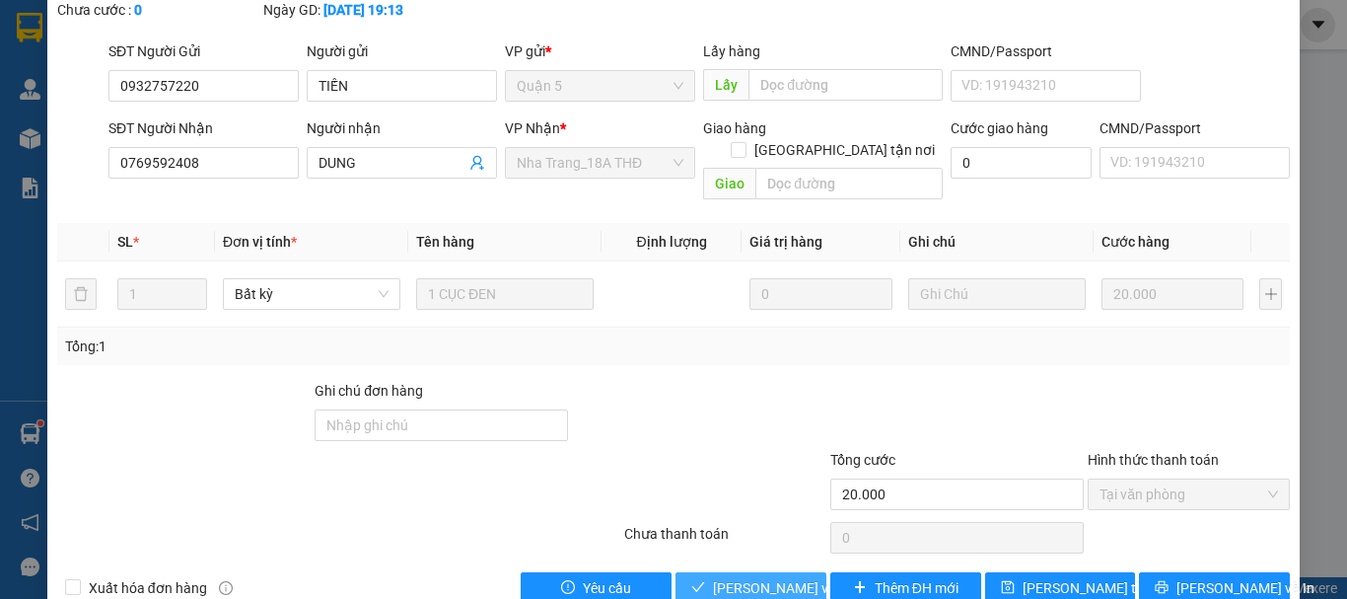
click at [773, 577] on span "[PERSON_NAME] và Giao hàng" at bounding box center [807, 588] width 189 height 22
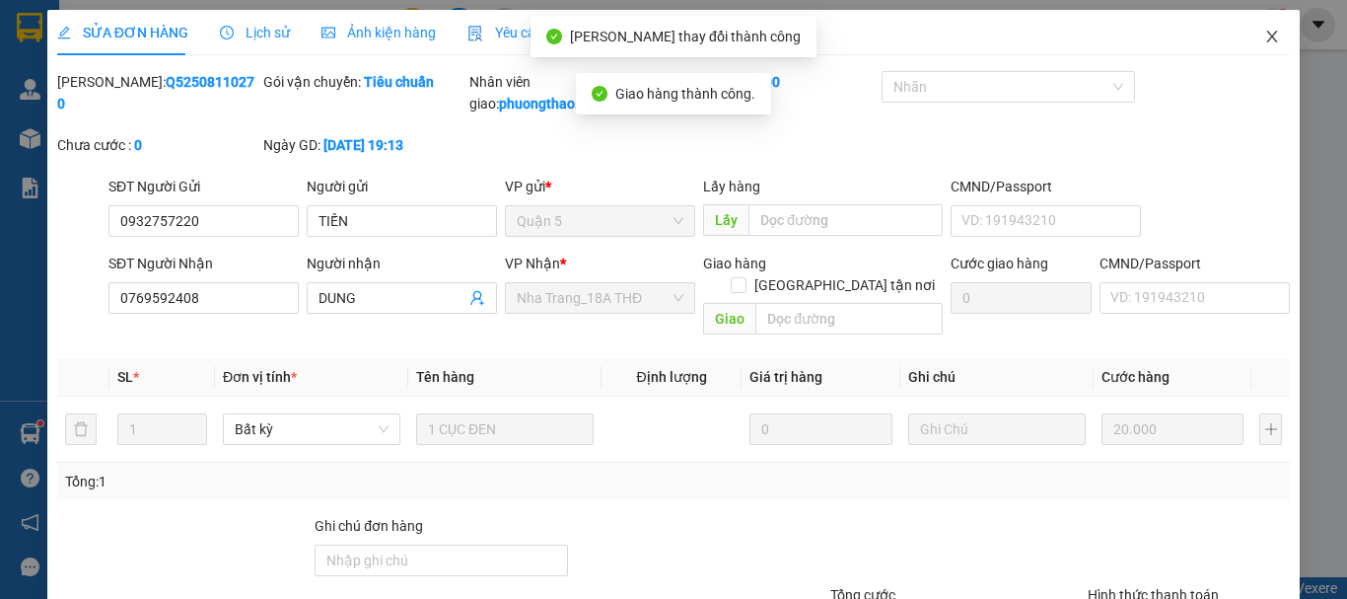
drag, startPoint x: 1263, startPoint y: 26, endPoint x: 1137, endPoint y: 14, distance: 126.8
click at [1263, 25] on span "Close" at bounding box center [1271, 37] width 55 height 55
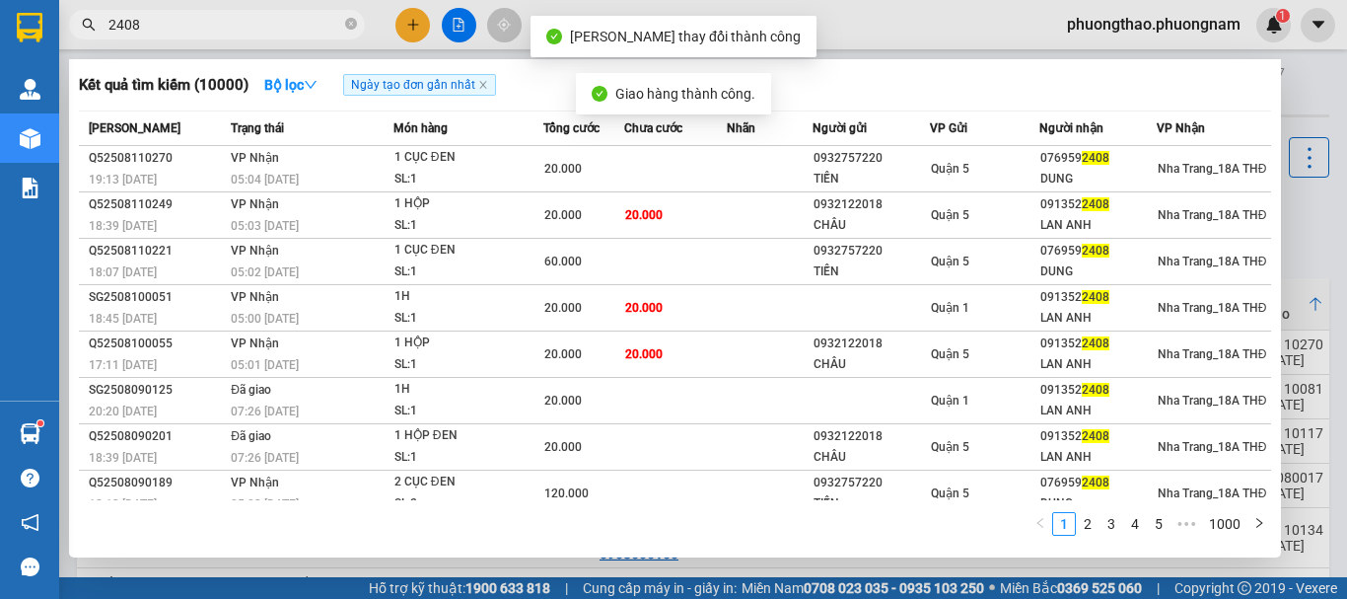
click at [276, 28] on input "2408" at bounding box center [224, 25] width 233 height 22
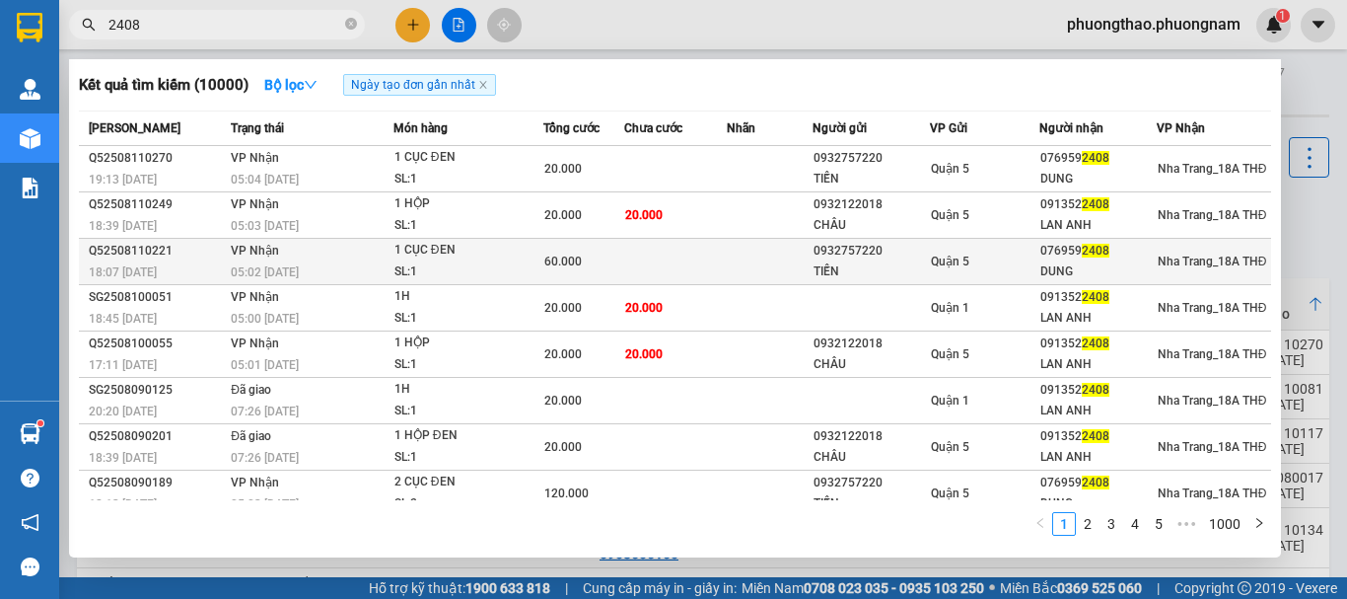
click at [755, 253] on td at bounding box center [770, 262] width 86 height 46
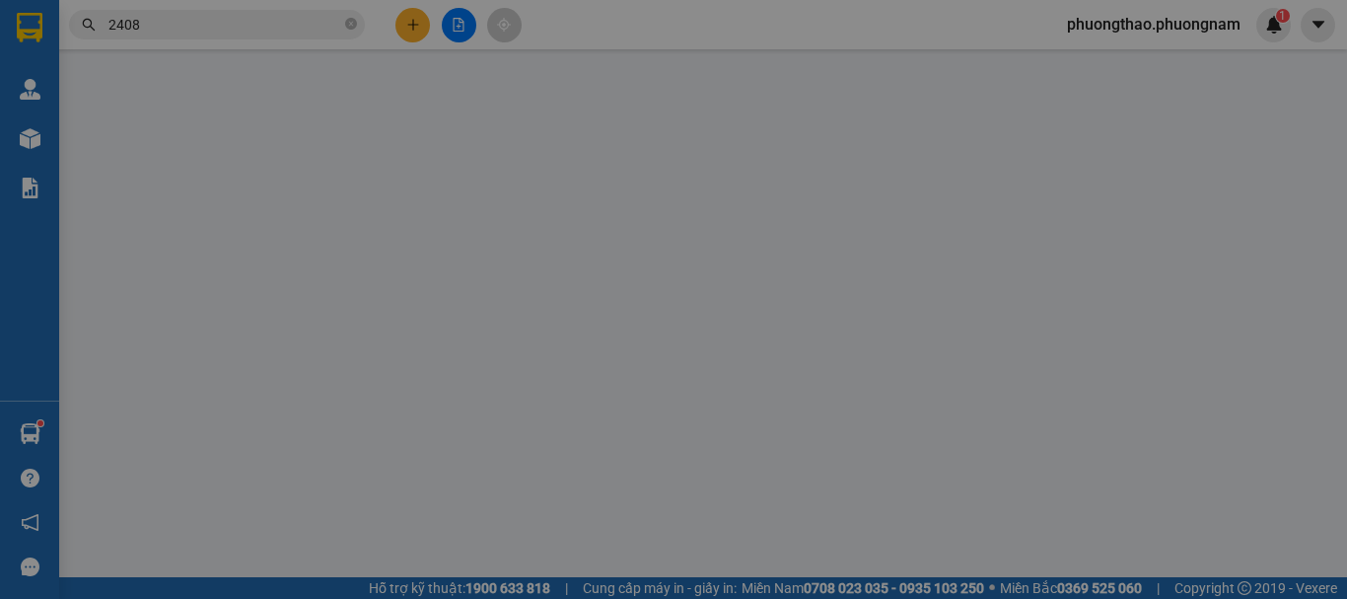
type input "0932757220"
type input "TIẾN"
type input "0769592408"
type input "DUNG"
type input "60.000"
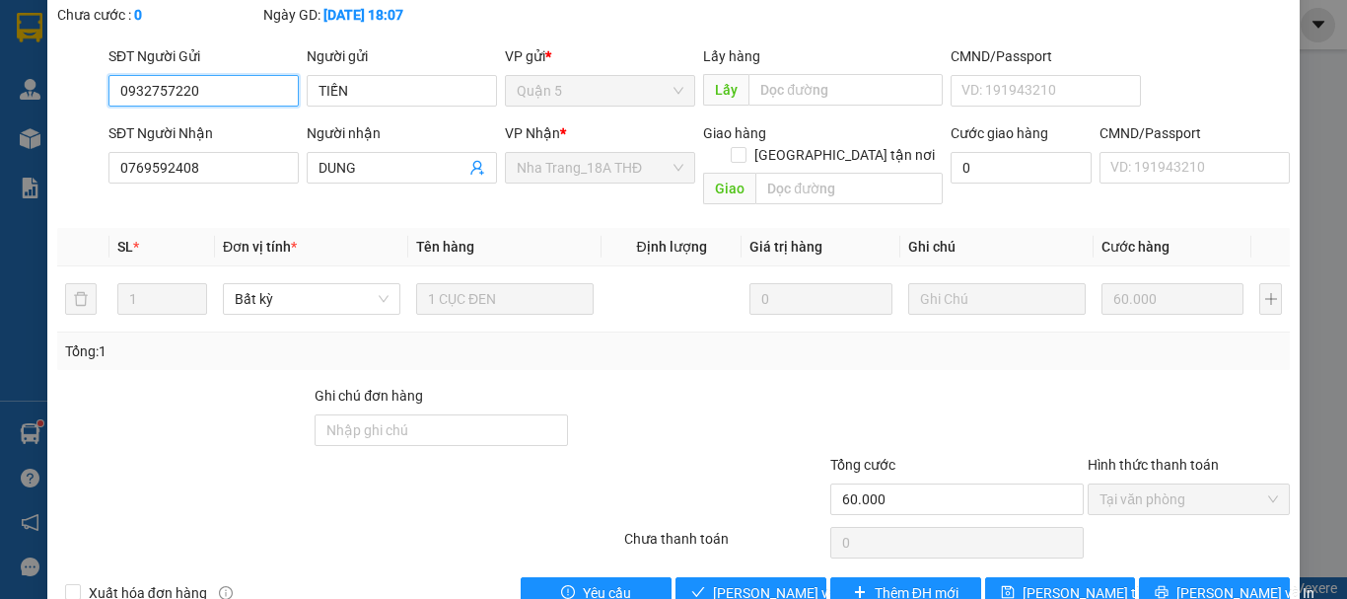
scroll to position [135, 0]
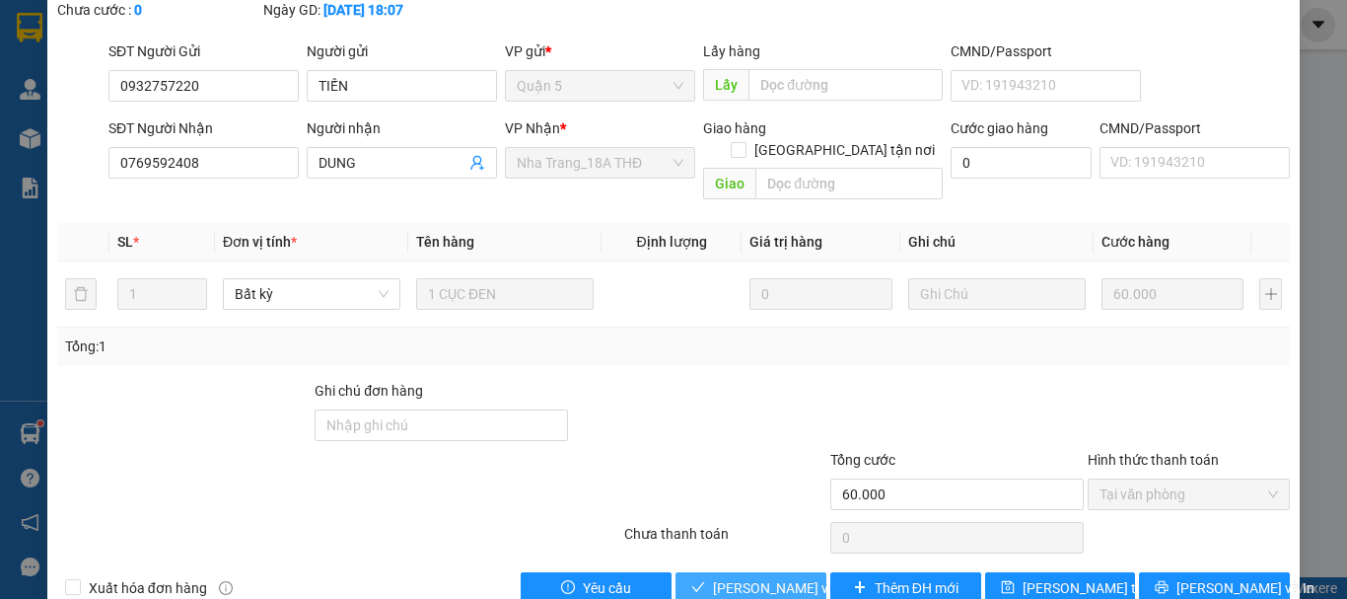
click at [742, 577] on span "[PERSON_NAME] và Giao hàng" at bounding box center [807, 588] width 189 height 22
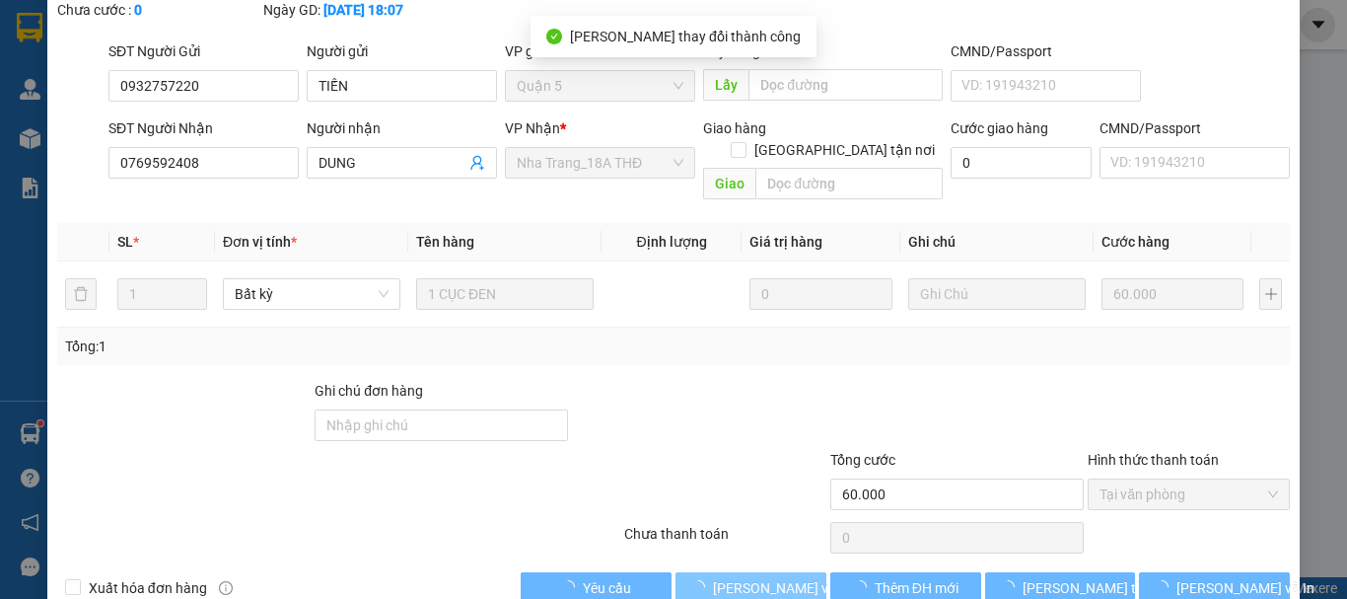
scroll to position [0, 0]
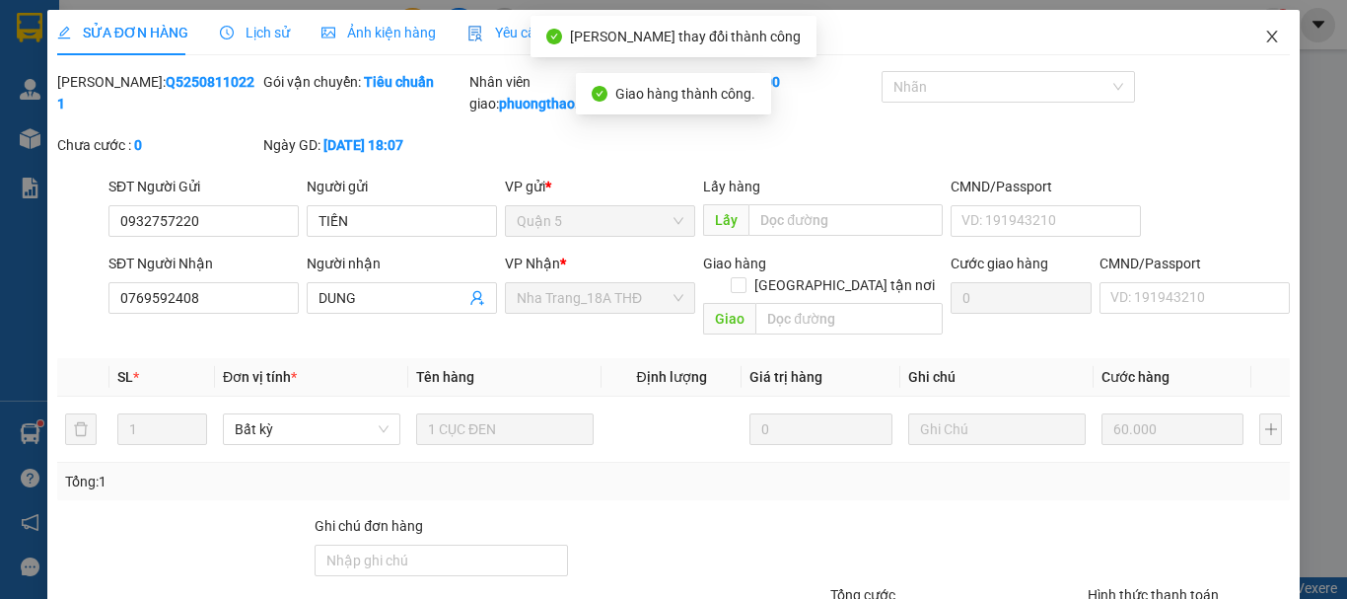
click at [1264, 39] on icon "close" at bounding box center [1272, 37] width 16 height 16
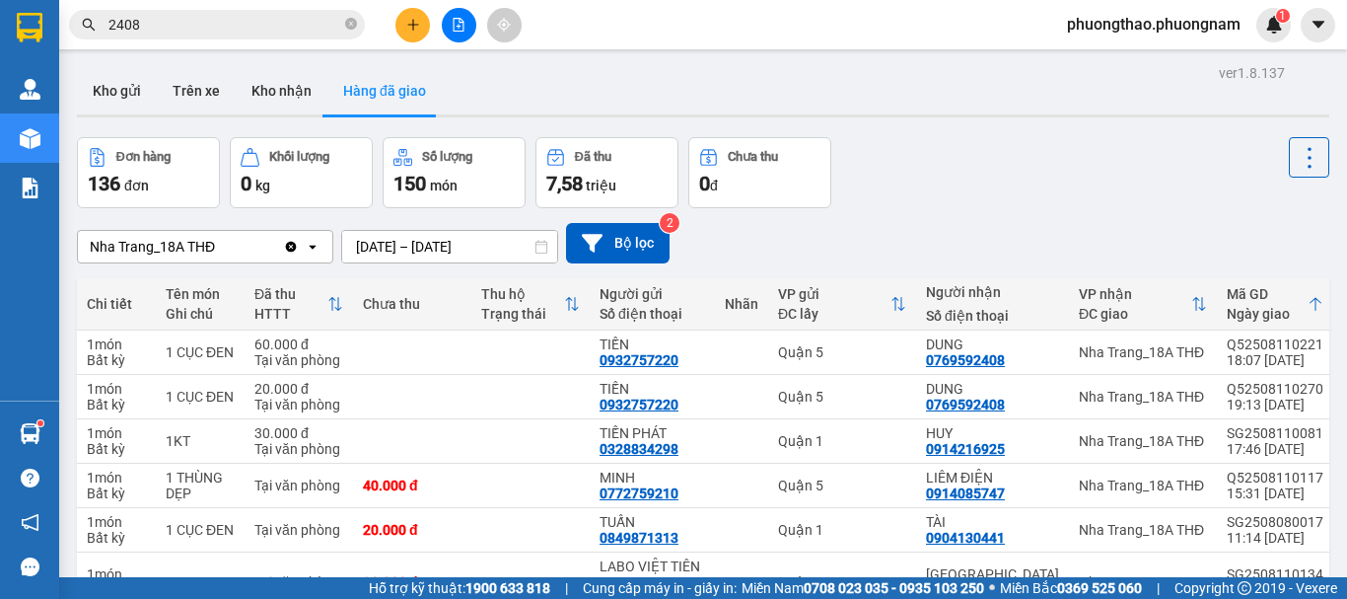
drag, startPoint x: 1069, startPoint y: 240, endPoint x: 464, endPoint y: 78, distance: 625.7
click at [1035, 221] on div "Nha Trang_18A THĐ Clear value open 10/08/2025 – 12/08/2025 Press the down arrow…" at bounding box center [703, 243] width 1252 height 70
click at [0, 0] on html "Kết quả tìm kiếm ( 10000 ) Bộ lọc Ngày tạo đơn gần nhất Mã ĐH Trạng thái Món hà…" at bounding box center [673, 299] width 1347 height 599
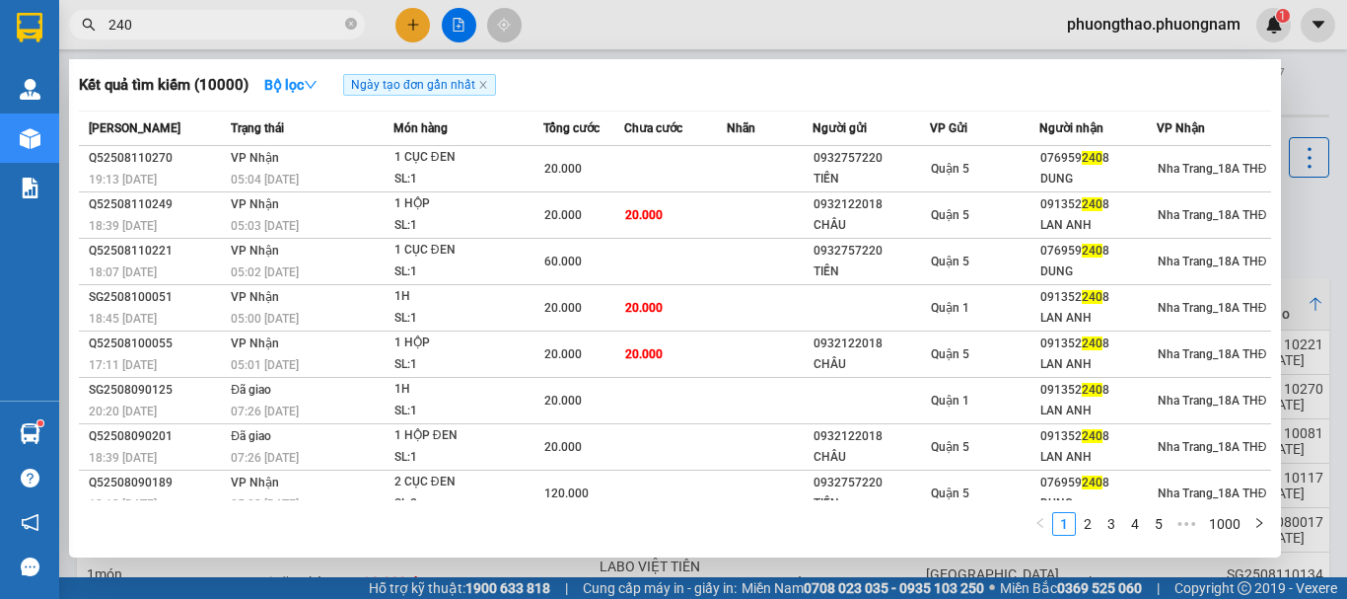
type input "2408"
drag, startPoint x: 181, startPoint y: 30, endPoint x: 0, endPoint y: -119, distance: 234.7
click at [0, 0] on html "Kết quả tìm kiếm ( 10000 ) Bộ lọc Ngày tạo đơn gần nhất Mã ĐH Trạng thái Món hà…" at bounding box center [673, 299] width 1347 height 599
click at [1345, 126] on div at bounding box center [673, 299] width 1347 height 599
click at [274, 33] on input "2408" at bounding box center [224, 25] width 233 height 22
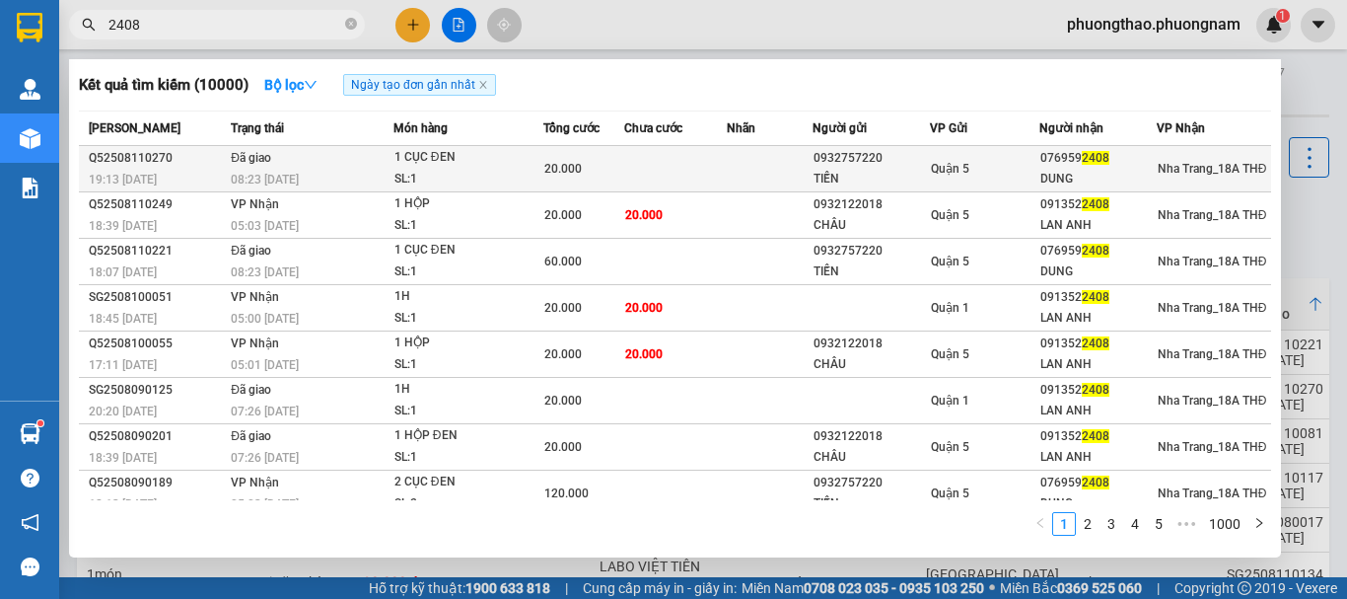
click at [760, 164] on td at bounding box center [770, 169] width 86 height 46
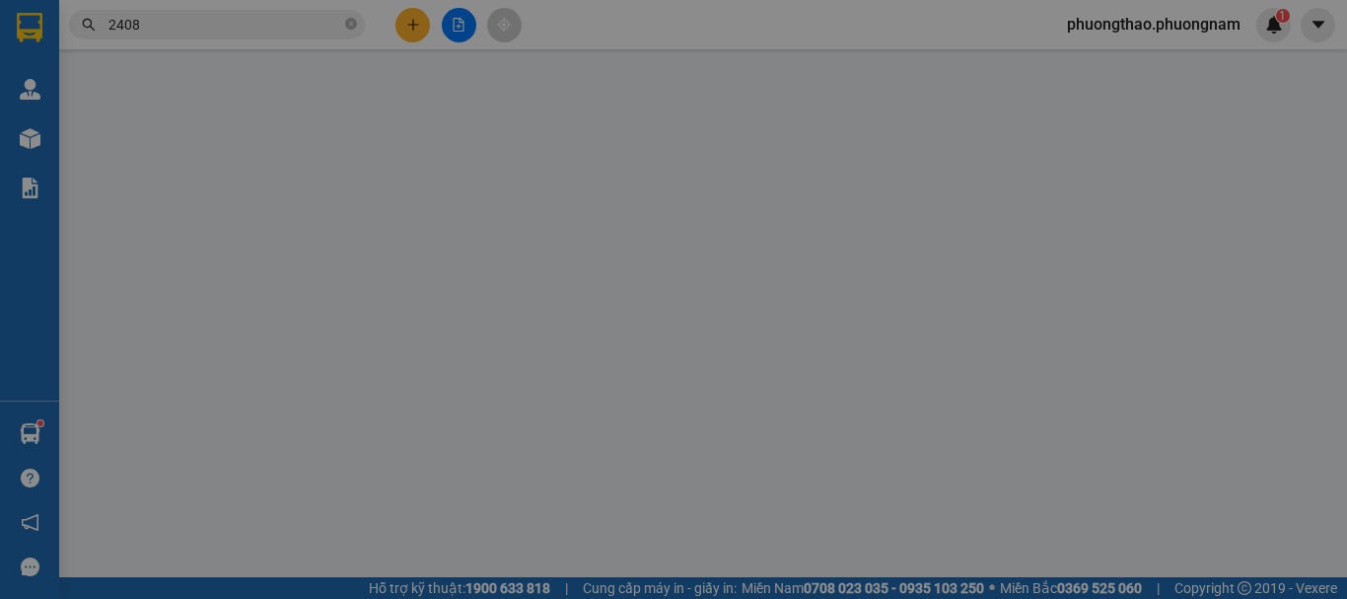
type input "0932757220"
type input "TIẾN"
type input "0769592408"
type input "DUNG"
type input "20.000"
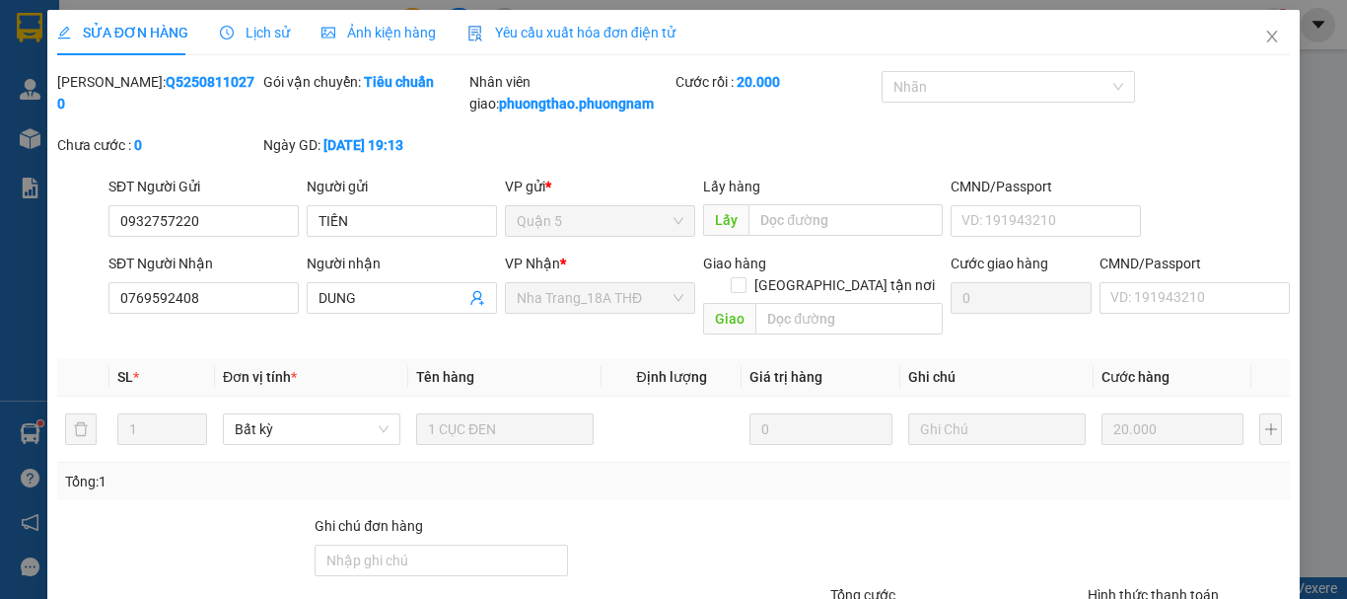
drag, startPoint x: 1136, startPoint y: 505, endPoint x: 1138, endPoint y: 492, distance: 13.0
click at [1135, 515] on div at bounding box center [1189, 549] width 206 height 69
click at [1267, 38] on icon "close" at bounding box center [1272, 37] width 11 height 12
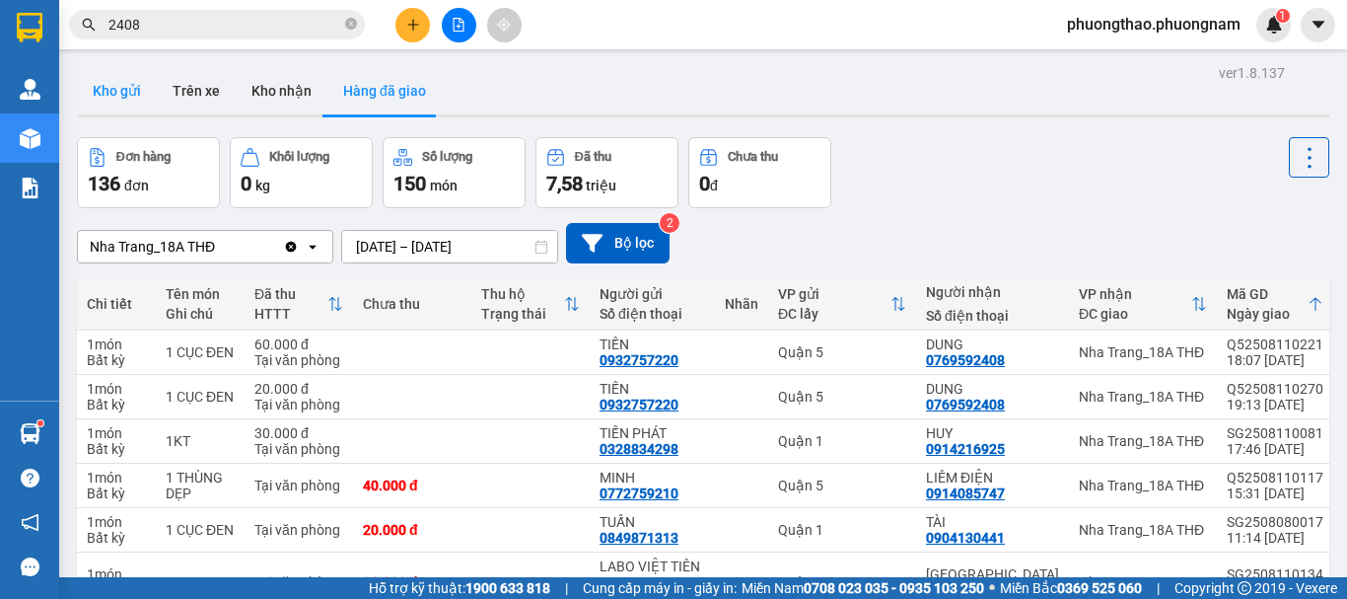
click at [126, 94] on button "Kho gửi" at bounding box center [117, 90] width 80 height 47
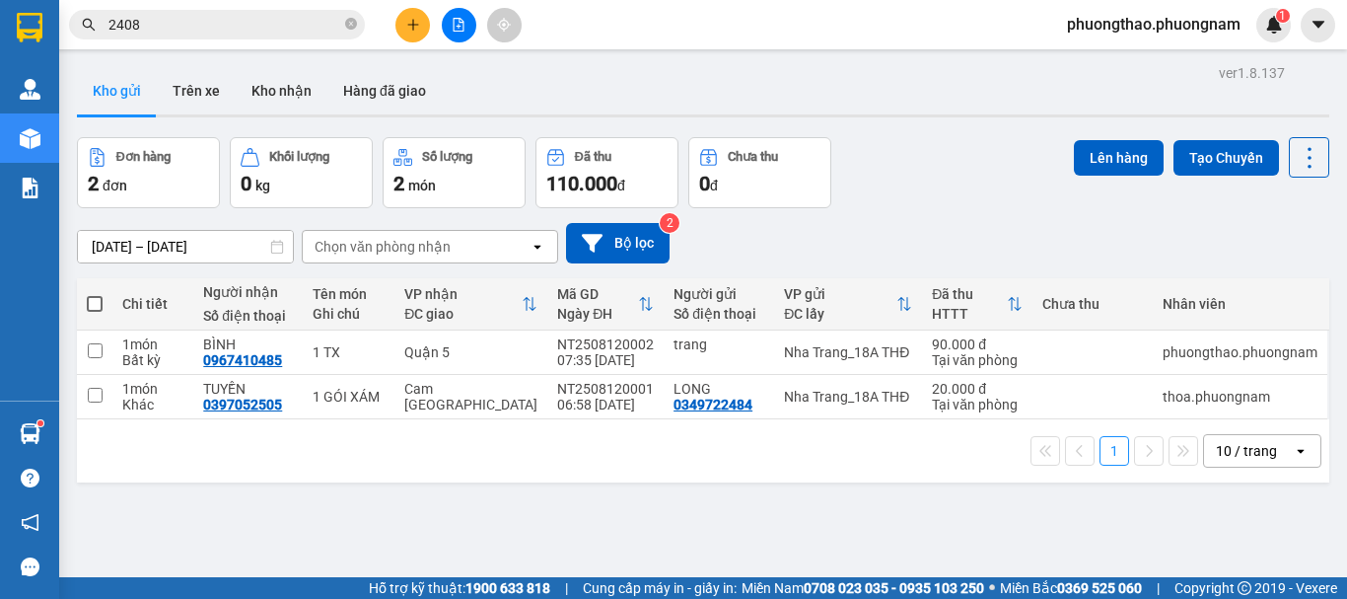
drag, startPoint x: 1169, startPoint y: 268, endPoint x: 440, endPoint y: 129, distance: 742.8
click at [1161, 265] on div "11/08/2025 – 12/08/2025 Press the down arrow key to interact with the calendar …" at bounding box center [703, 243] width 1252 height 70
drag, startPoint x: 220, startPoint y: 29, endPoint x: 0, endPoint y: 8, distance: 220.9
click at [0, 10] on section "Kết quả tìm kiếm ( 10000 ) Bộ lọc Ngày tạo đơn gần nhất Mã ĐH Trạng thái Món hà…" at bounding box center [673, 299] width 1347 height 599
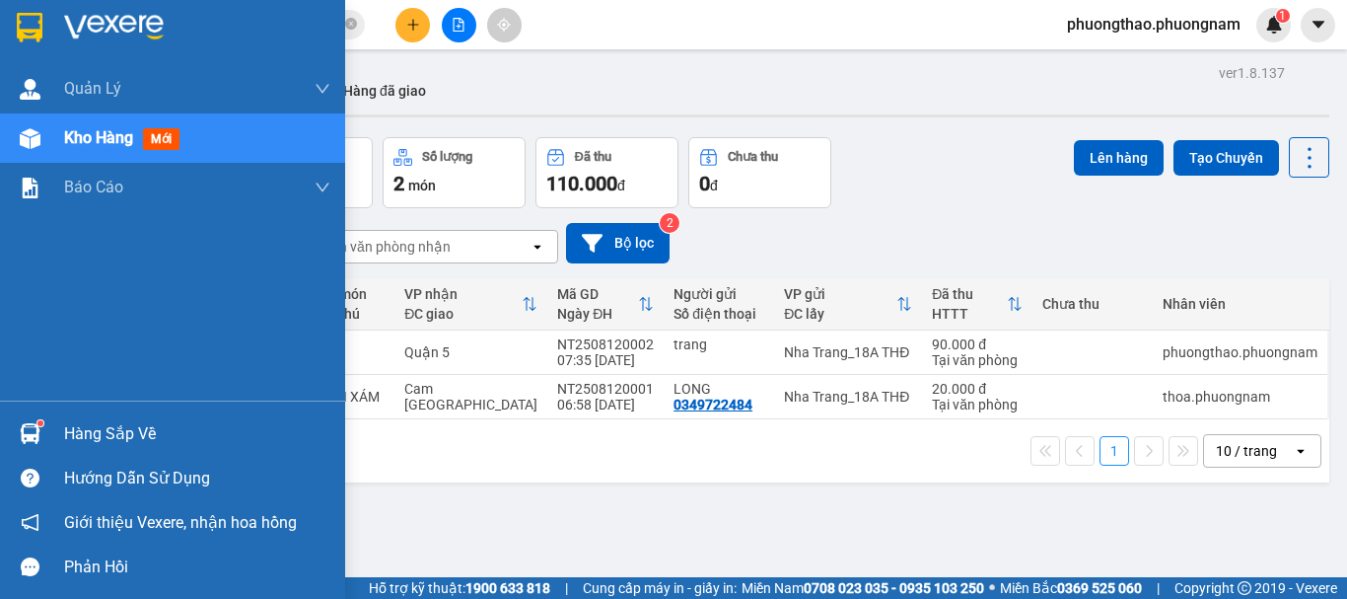
type input "D"
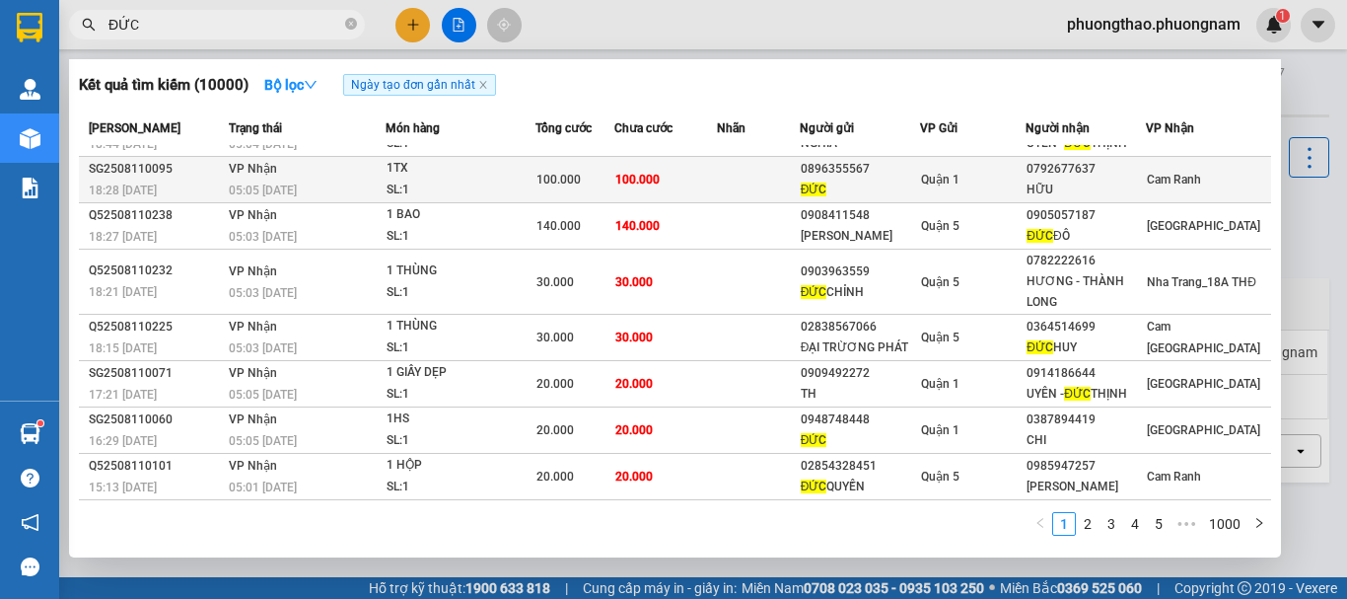
scroll to position [166, 0]
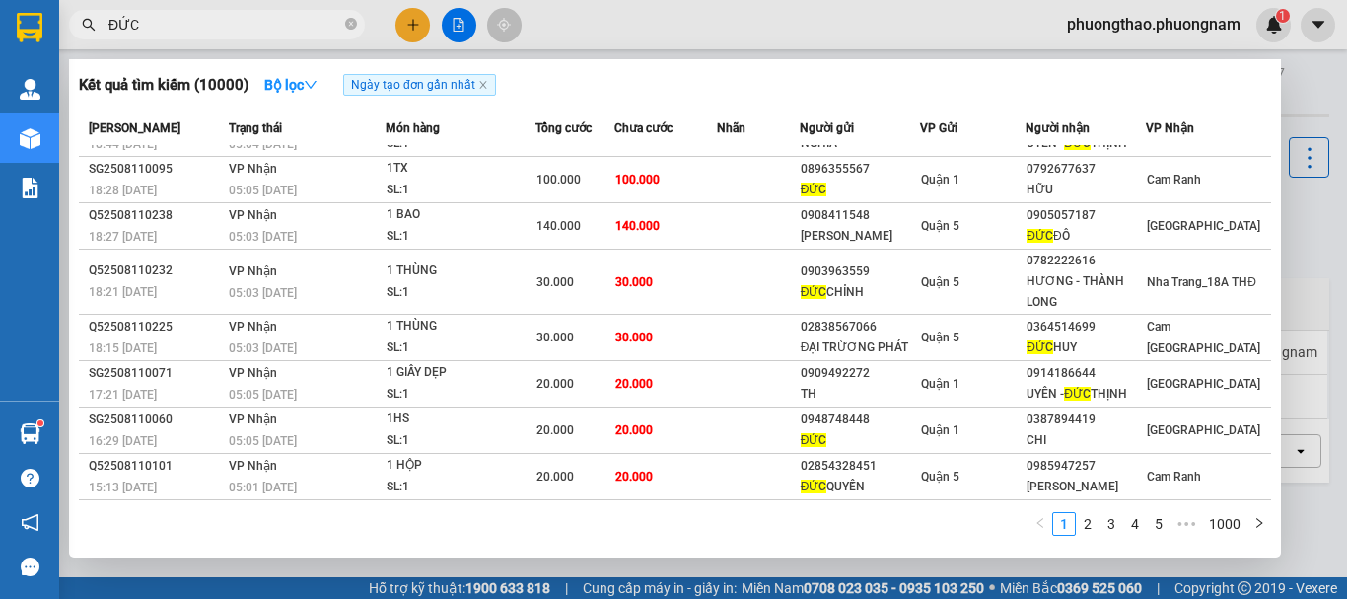
drag, startPoint x: 225, startPoint y: 26, endPoint x: 0, endPoint y: -64, distance: 242.1
click at [0, 0] on html "Kết quả tìm kiếm ( 10000 ) Bộ lọc Ngày tạo đơn gần nhất Mã ĐH Trạng thái Món hà…" at bounding box center [673, 299] width 1347 height 599
click at [249, 31] on input "ĐỨC" at bounding box center [224, 25] width 233 height 22
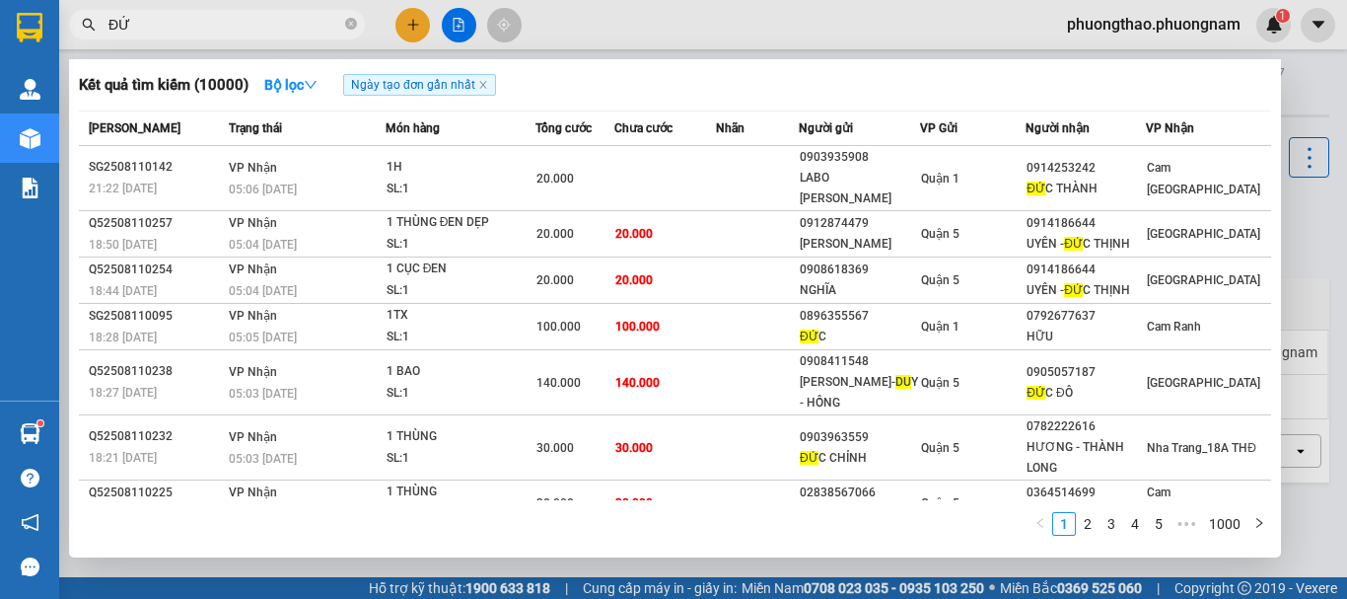
type input "Đ"
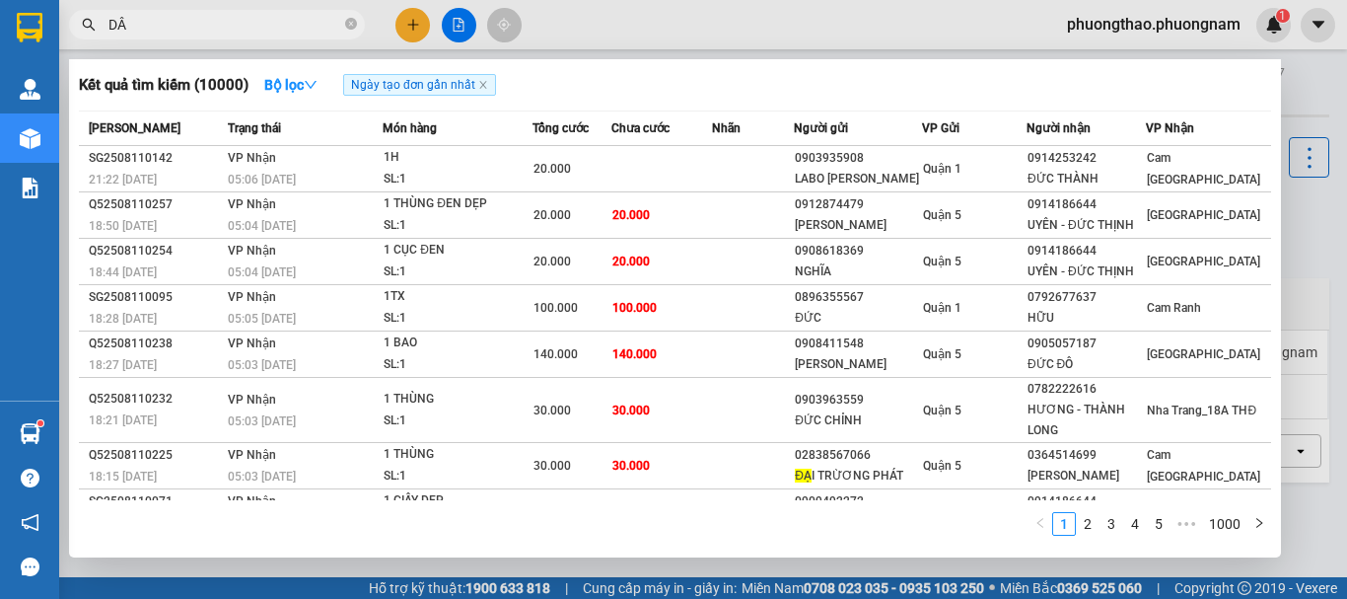
type input "DÂN"
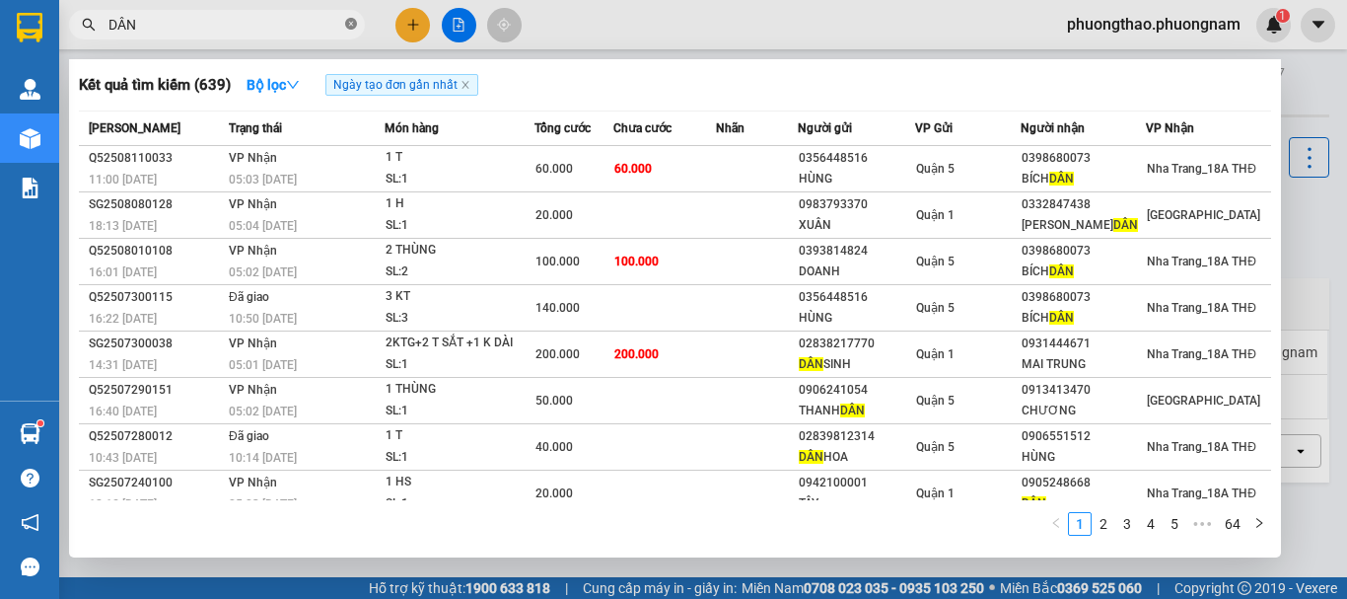
click at [350, 23] on icon "close-circle" at bounding box center [351, 24] width 12 height 12
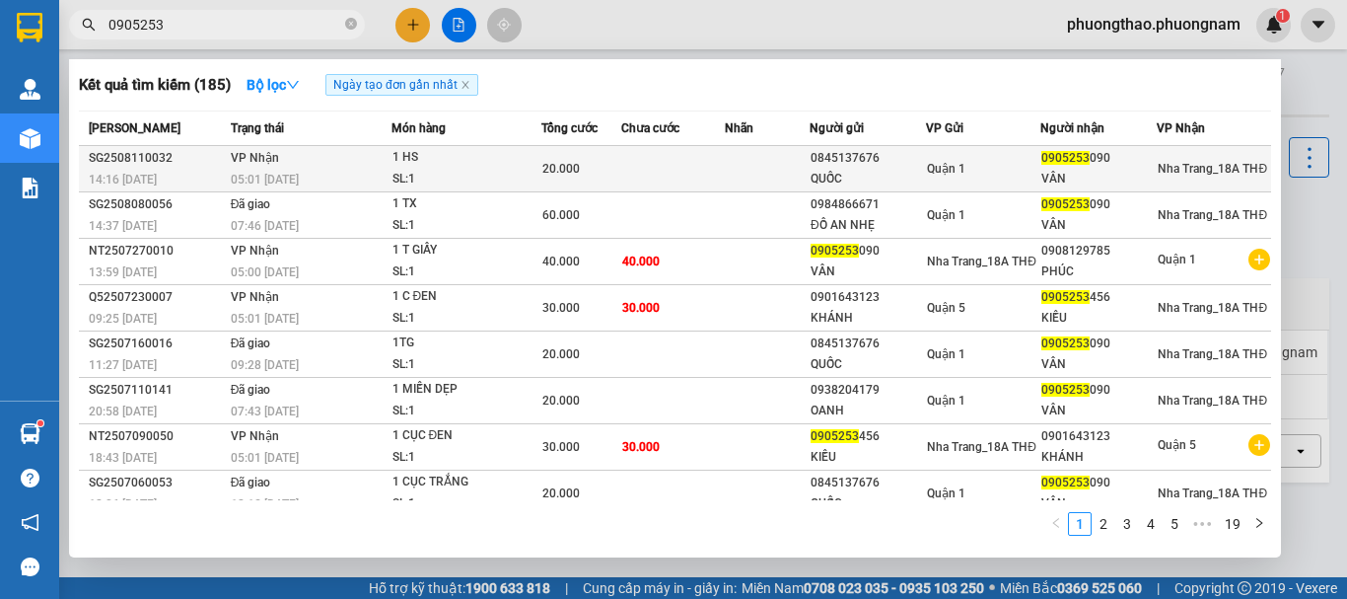
type input "0905253"
click at [639, 167] on td at bounding box center [673, 169] width 104 height 46
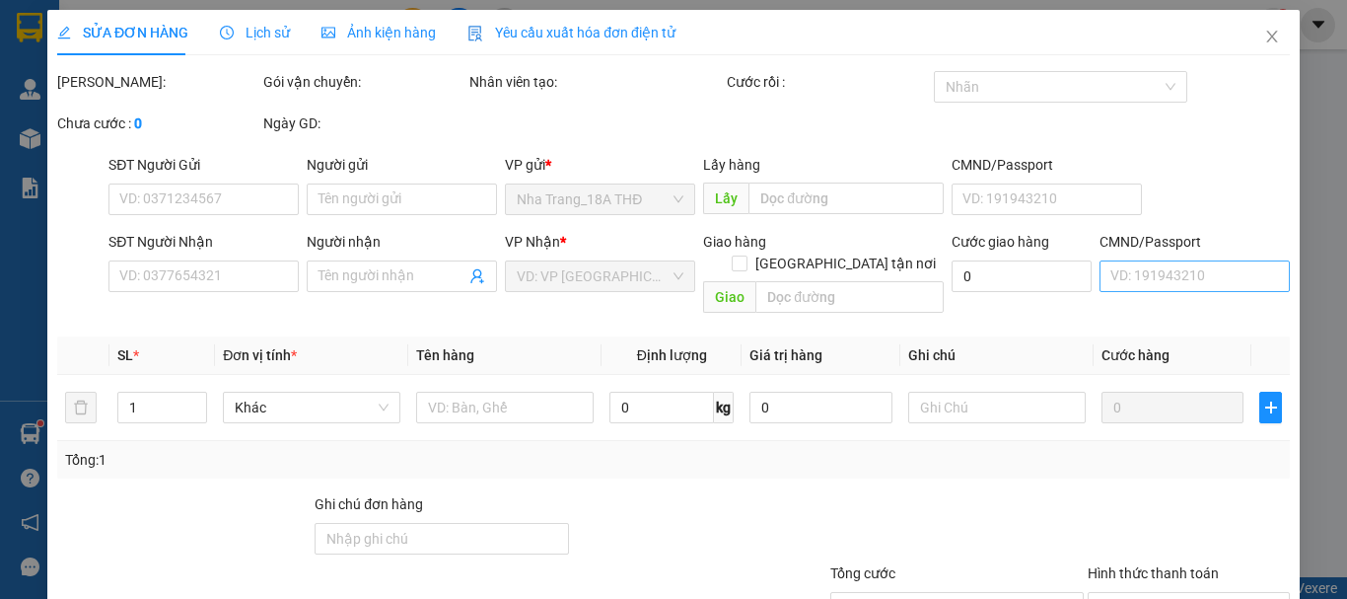
type input "0845137676"
type input "QUỐC"
type input "0905253090"
type input "VÂN"
type input "20.000"
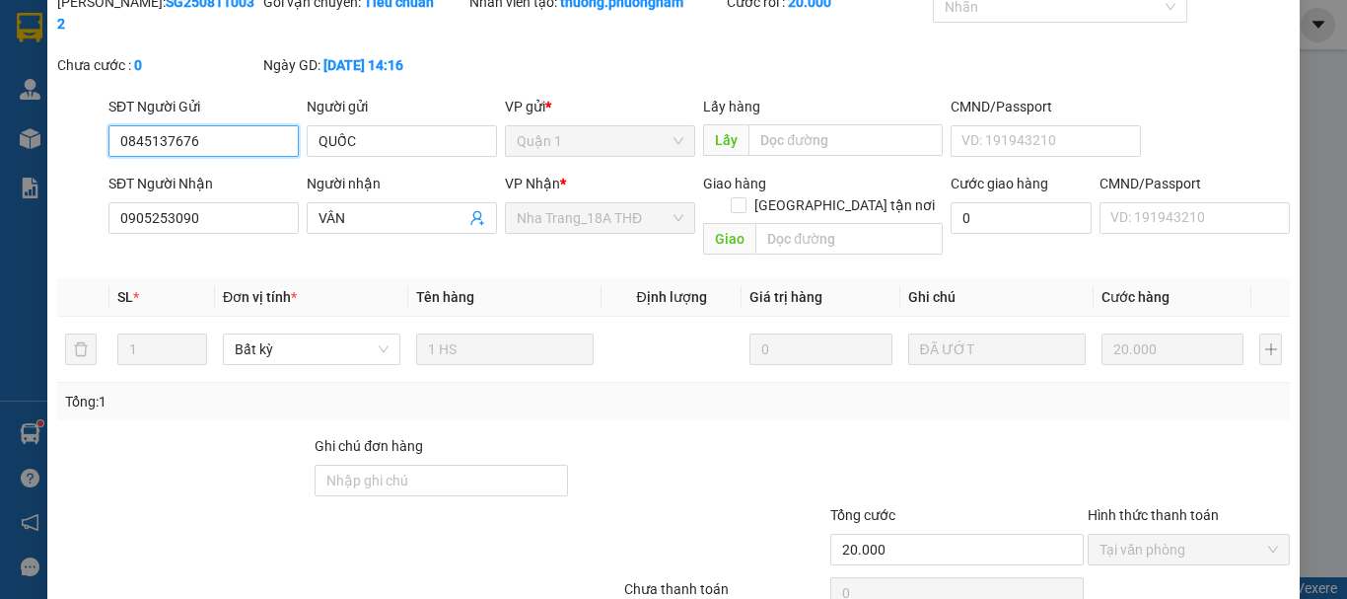
scroll to position [135, 0]
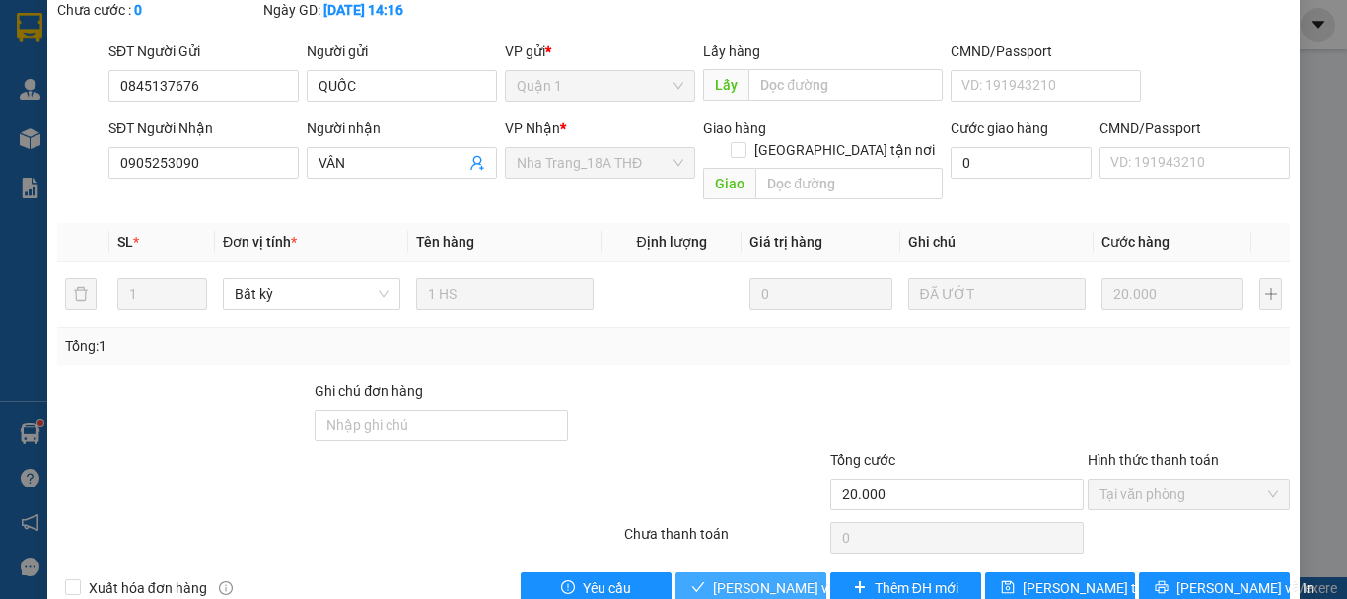
click at [723, 577] on span "[PERSON_NAME] và Giao hàng" at bounding box center [807, 588] width 189 height 22
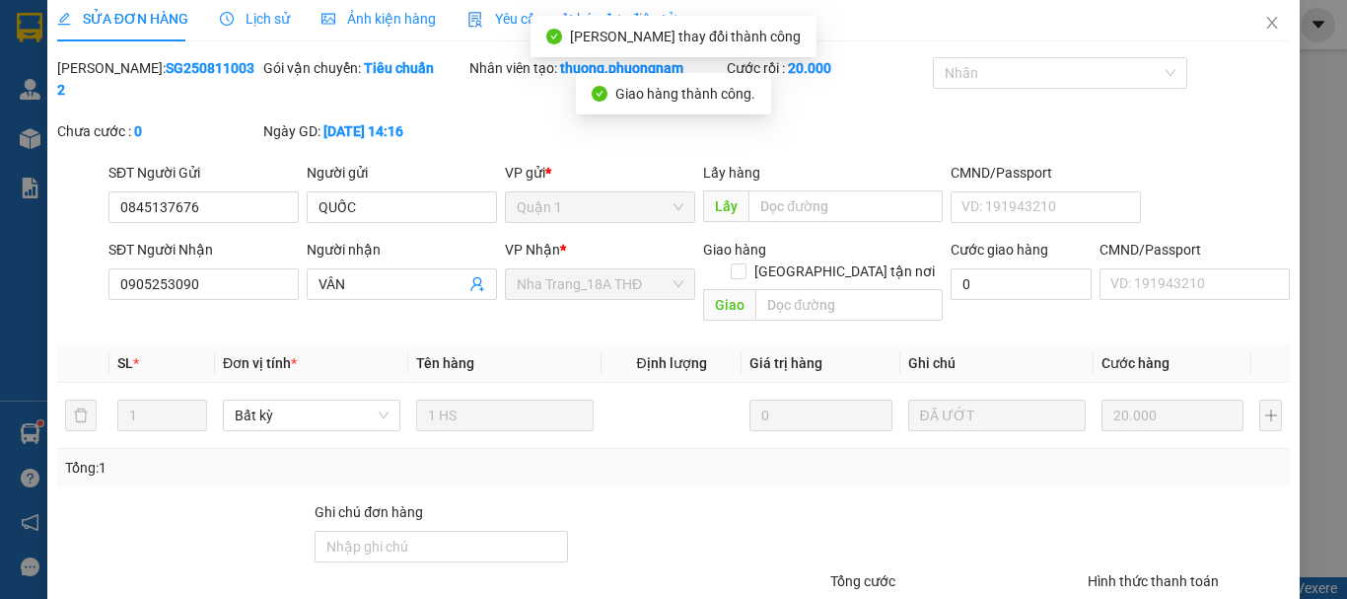
scroll to position [0, 0]
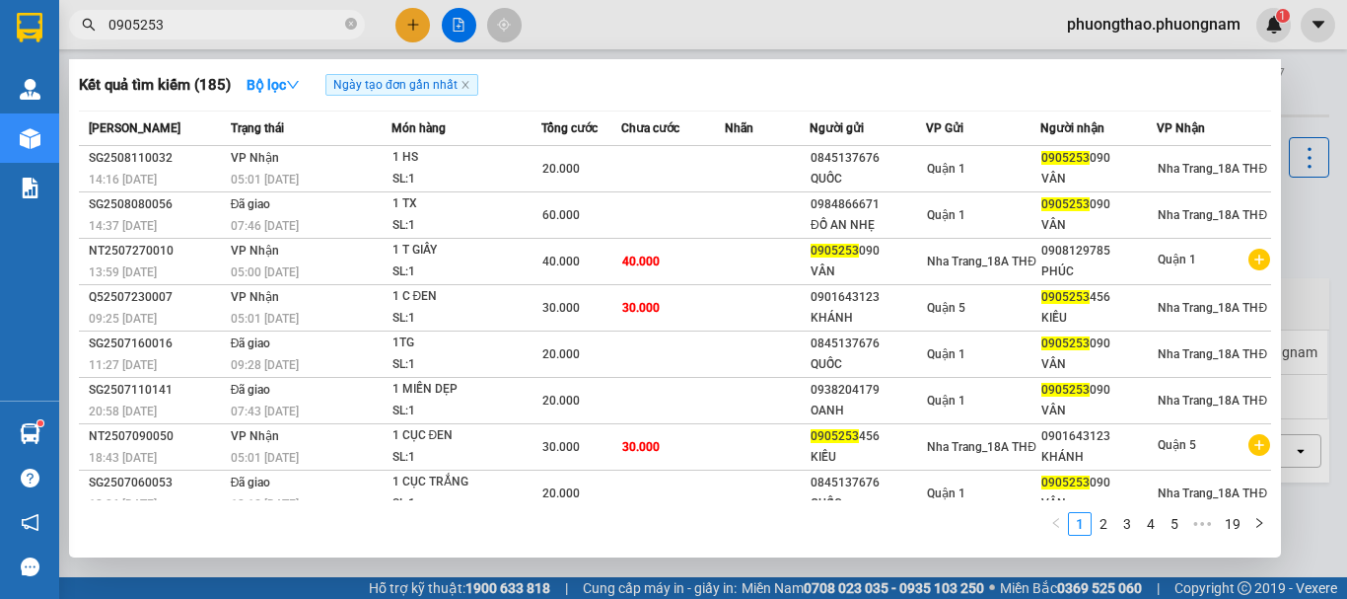
click at [247, 18] on input "0905253" at bounding box center [224, 25] width 233 height 22
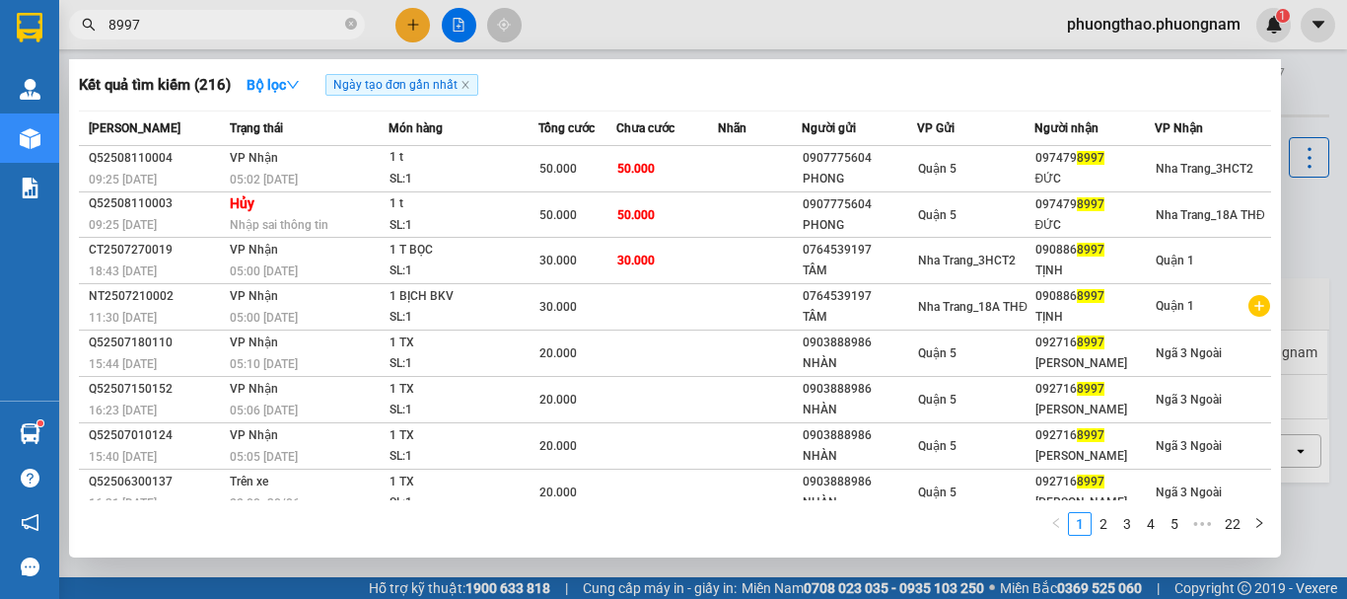
click at [283, 25] on input "8997" at bounding box center [224, 25] width 233 height 22
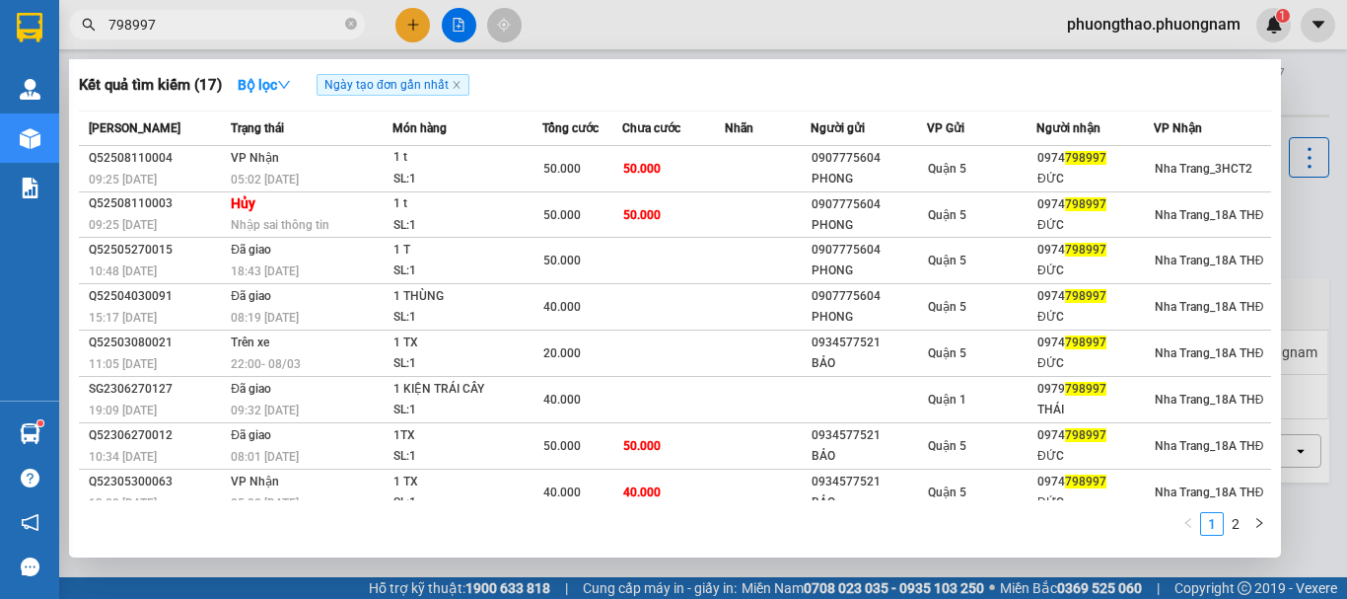
click at [223, 30] on input "798997" at bounding box center [224, 25] width 233 height 22
type input "D"
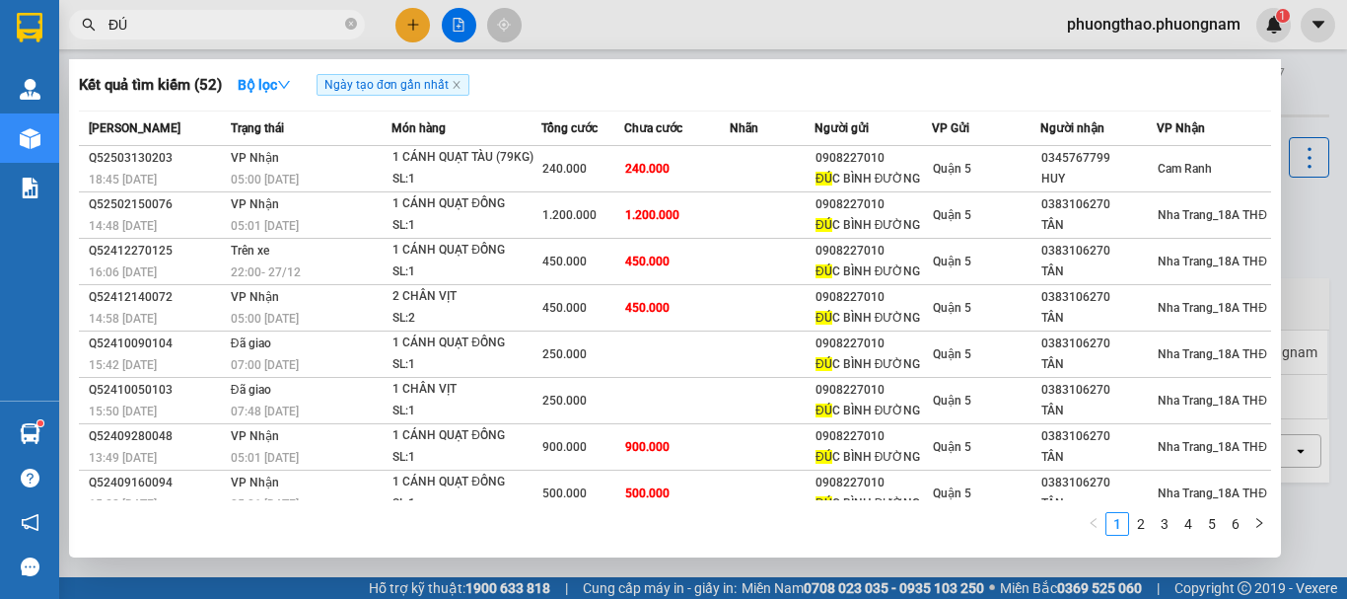
type input "Đ"
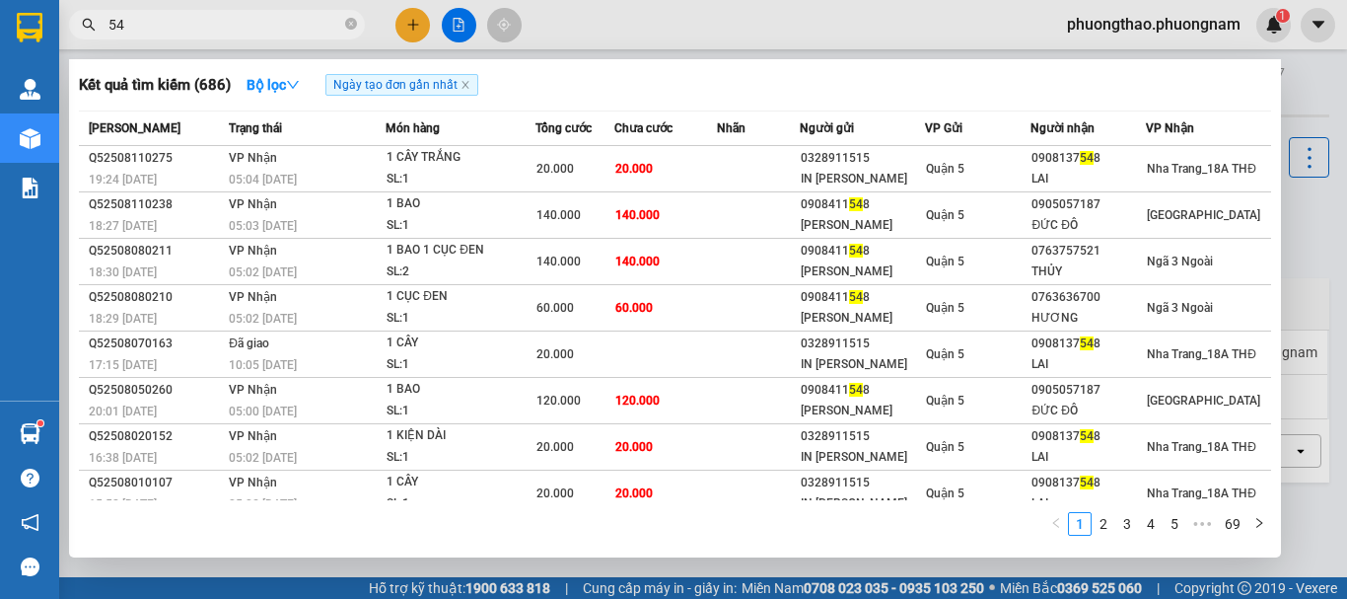
type input "5"
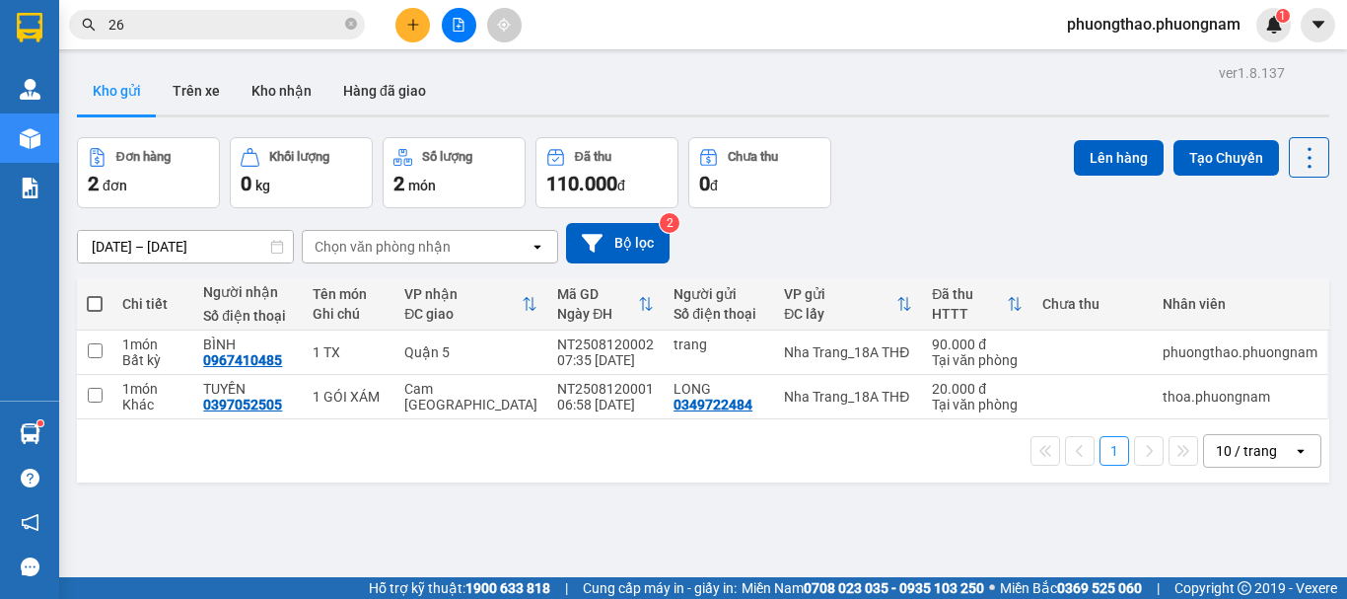
type input "2"
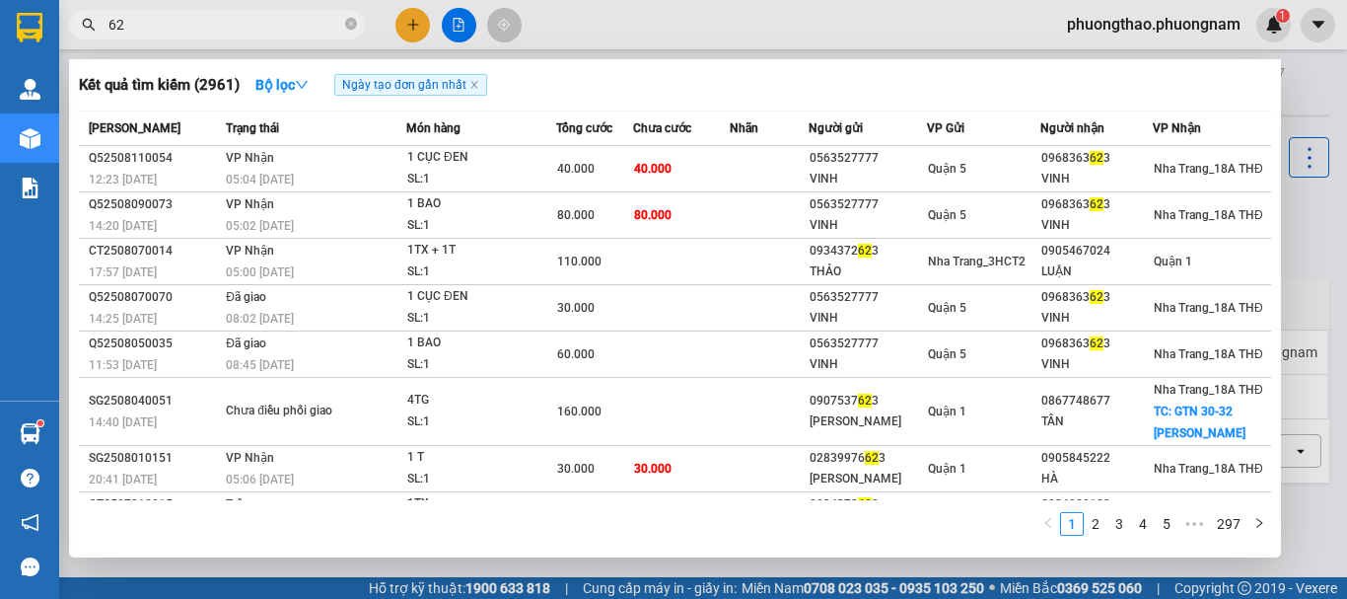
type input "6"
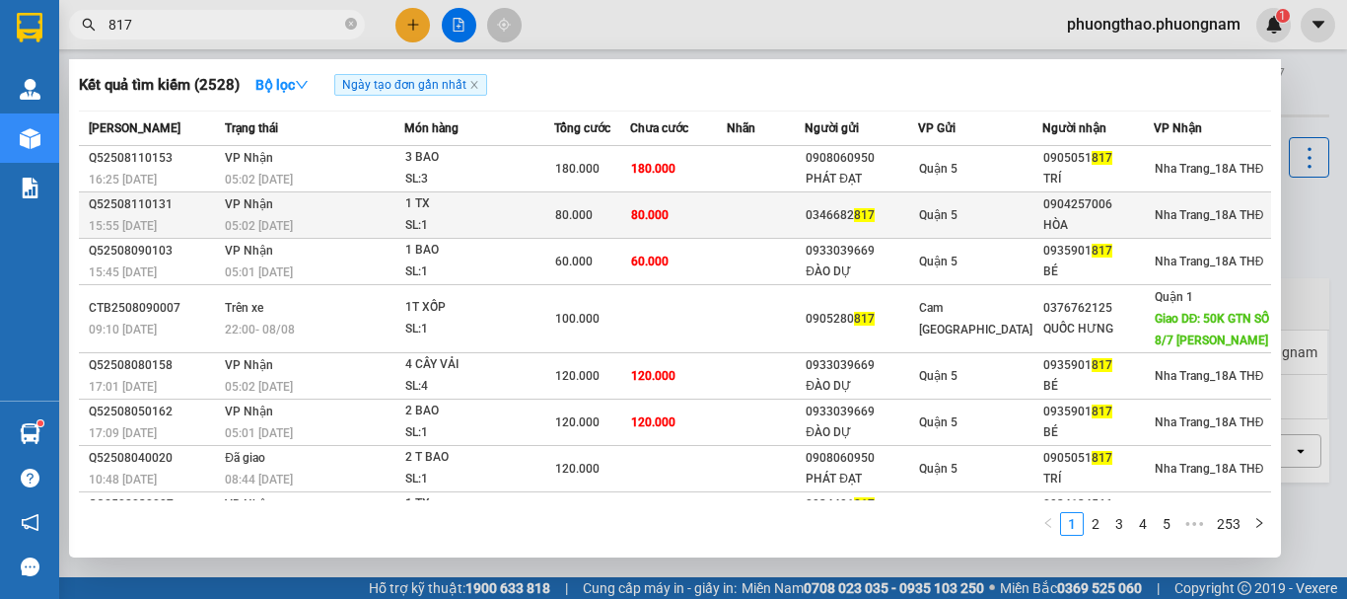
type input "817"
click at [352, 194] on td "VP Nhận 05:02 - 12/08" at bounding box center [312, 215] width 184 height 46
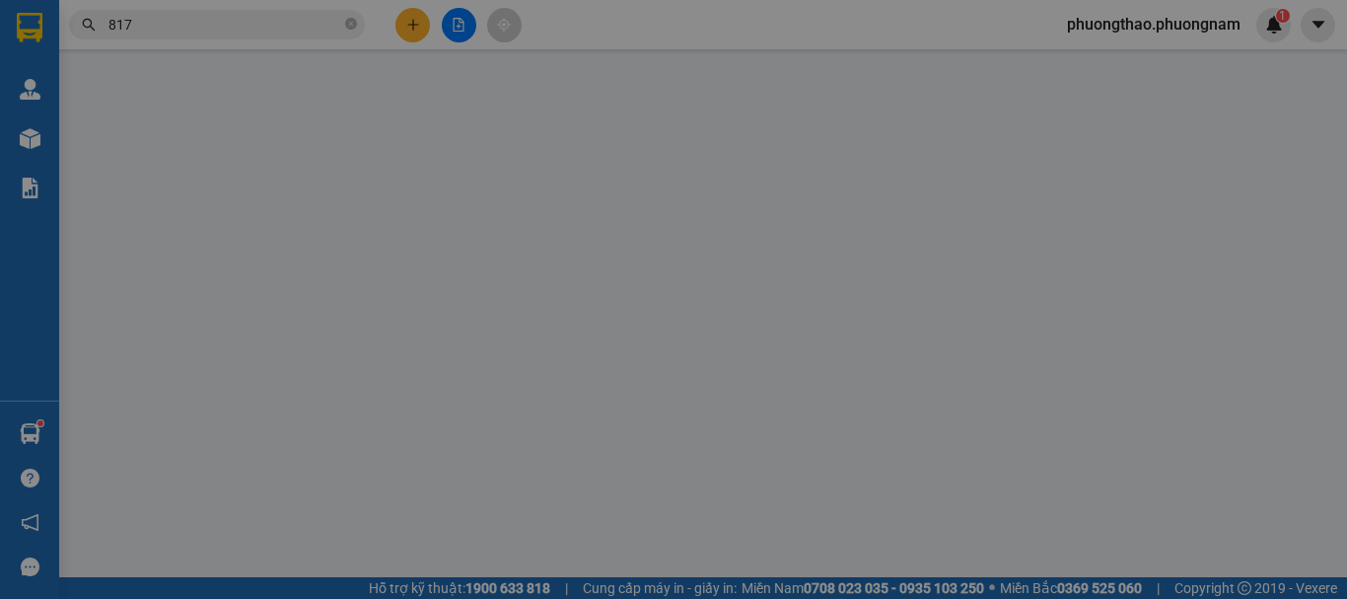
type input "0346682817"
type input "0904257006"
type input "HÒA"
type input "80.000"
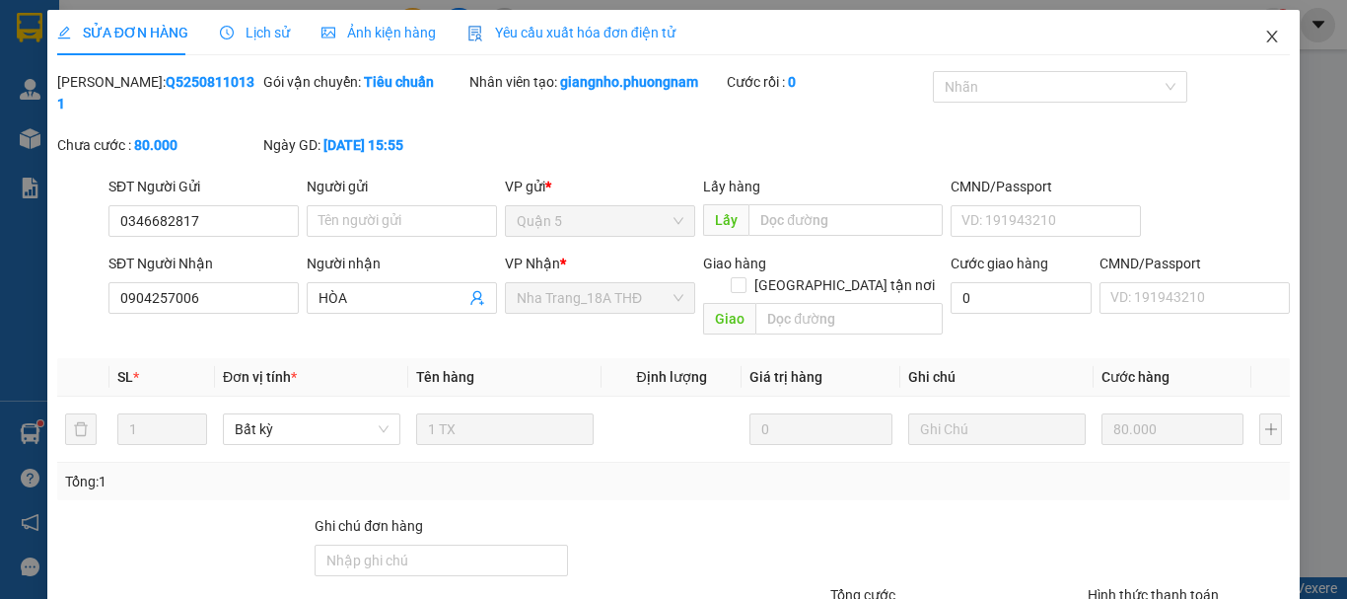
drag, startPoint x: 1260, startPoint y: 33, endPoint x: 1068, endPoint y: 26, distance: 192.4
click at [1264, 31] on icon "close" at bounding box center [1272, 37] width 16 height 16
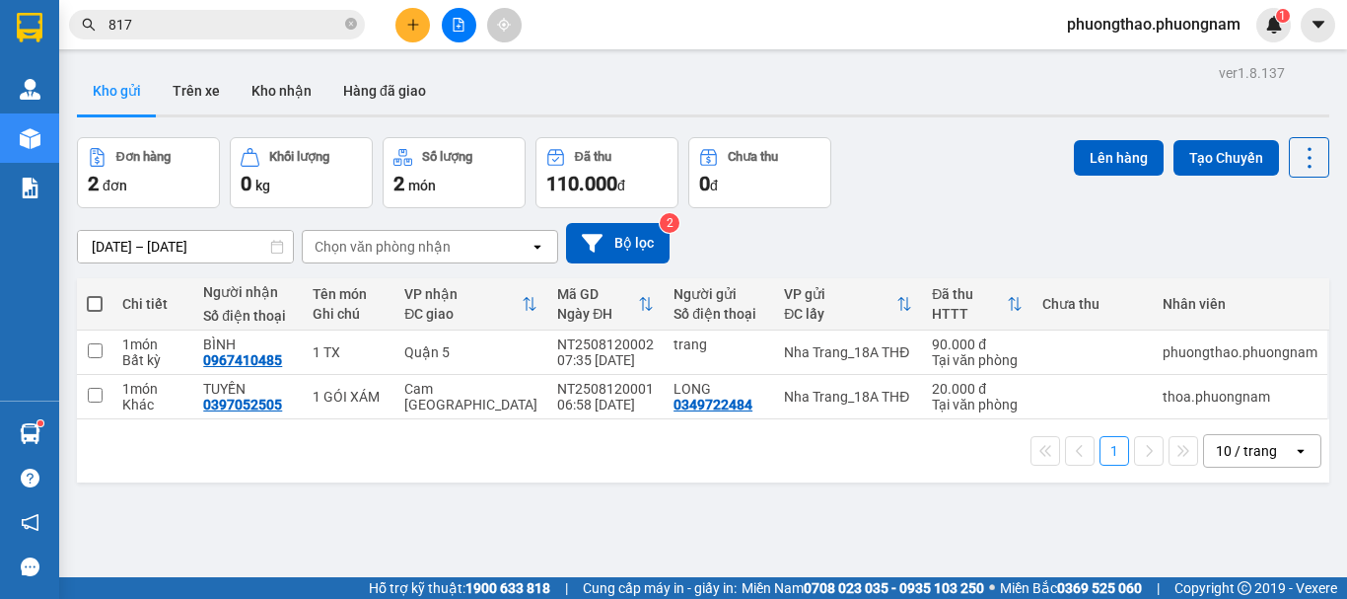
click at [302, 23] on input "817" at bounding box center [224, 25] width 233 height 22
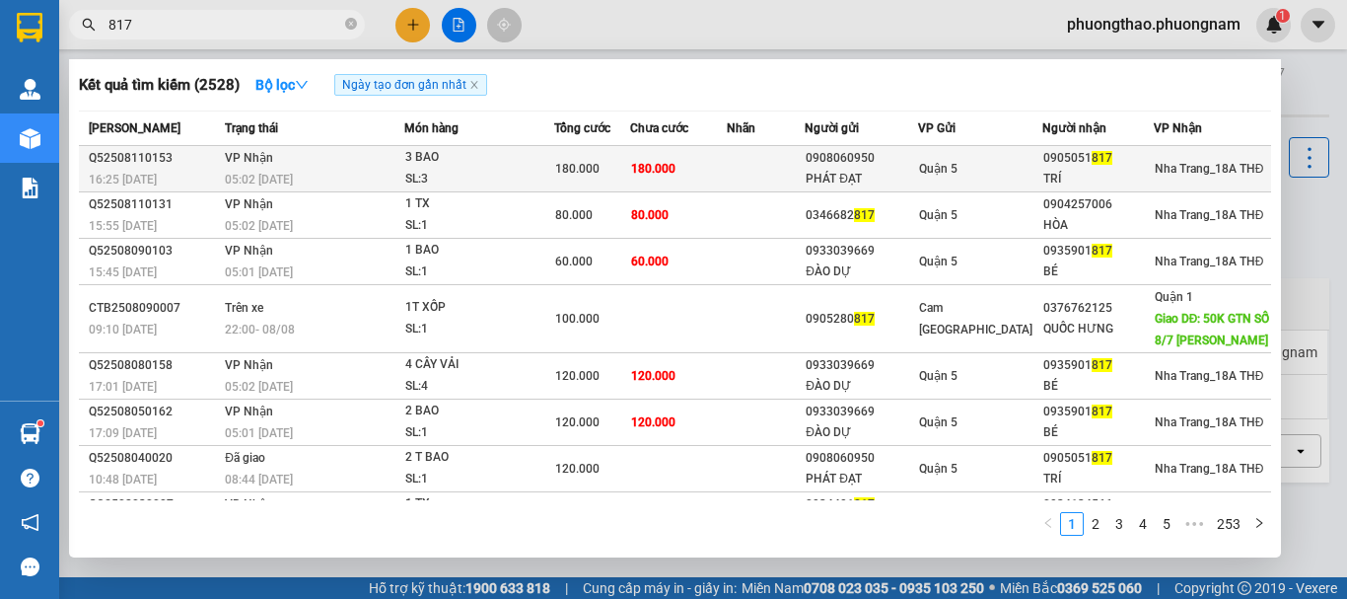
click at [322, 148] on td "VP Nhận 05:02 - 12/08" at bounding box center [312, 169] width 184 height 46
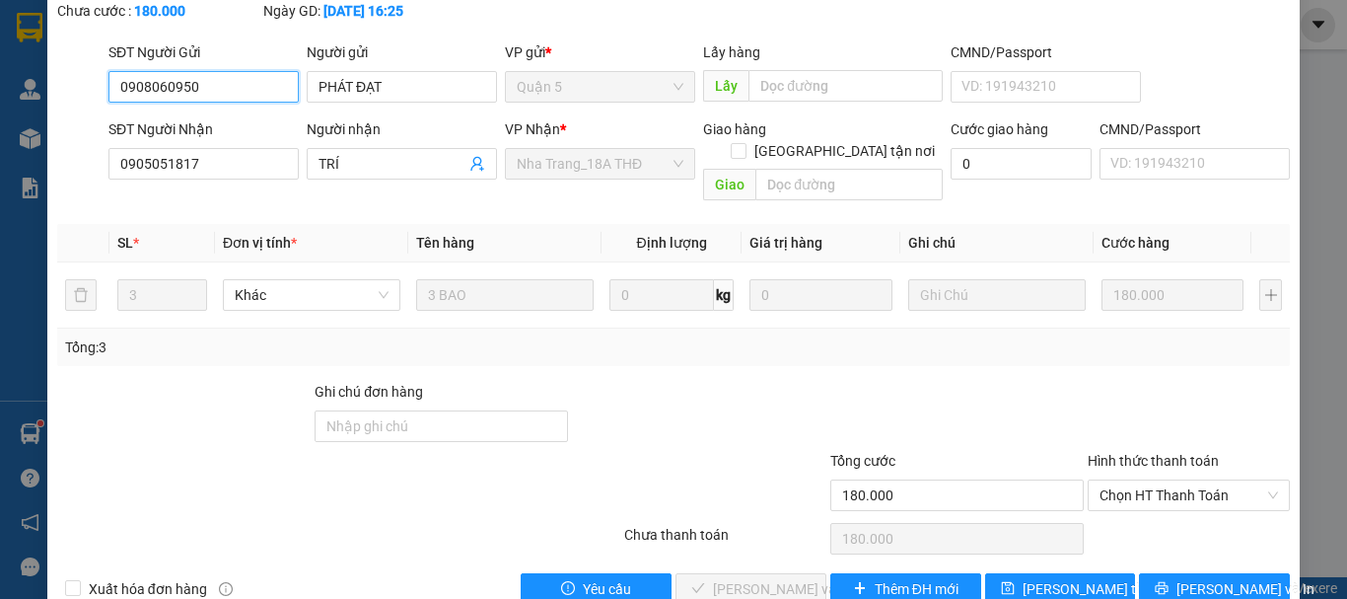
scroll to position [135, 0]
drag, startPoint x: 1129, startPoint y: 447, endPoint x: 1118, endPoint y: 475, distance: 30.6
click at [1128, 479] on span "Chọn HT Thanh Toán" at bounding box center [1188, 494] width 178 height 30
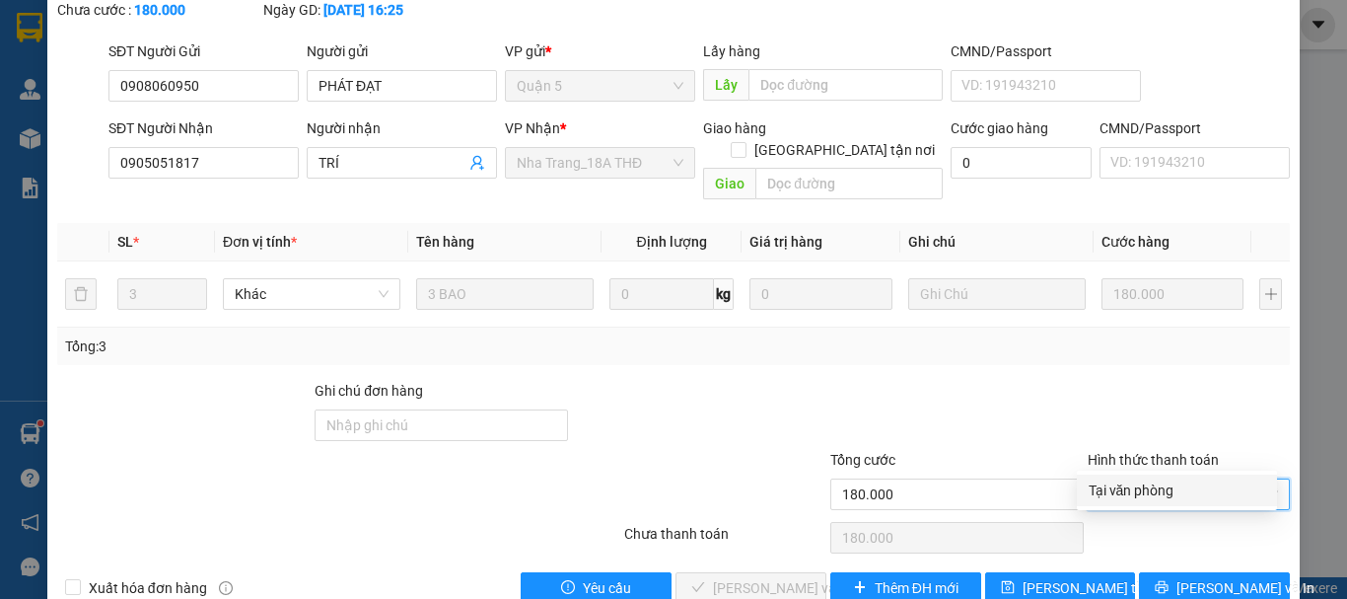
click at [1113, 489] on div "Tại văn phòng" at bounding box center [1177, 490] width 177 height 22
type input "0"
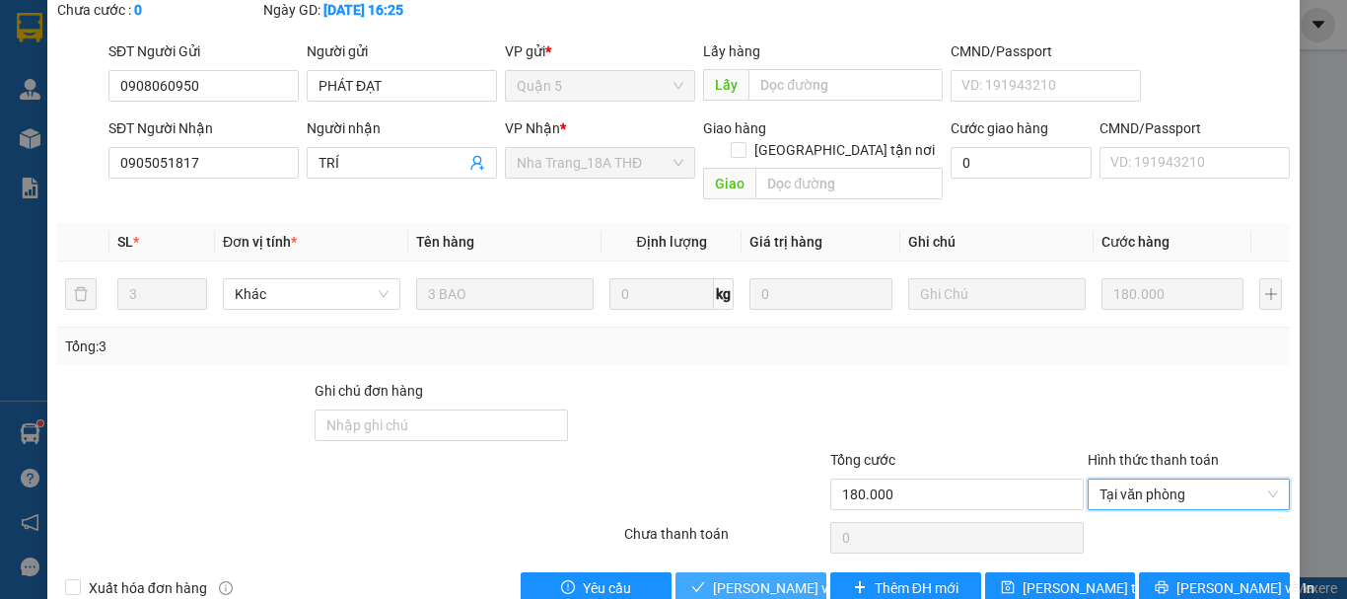
drag, startPoint x: 769, startPoint y: 545, endPoint x: 815, endPoint y: 520, distance: 52.1
click at [781, 577] on span "[PERSON_NAME] và Giao hàng" at bounding box center [807, 588] width 189 height 22
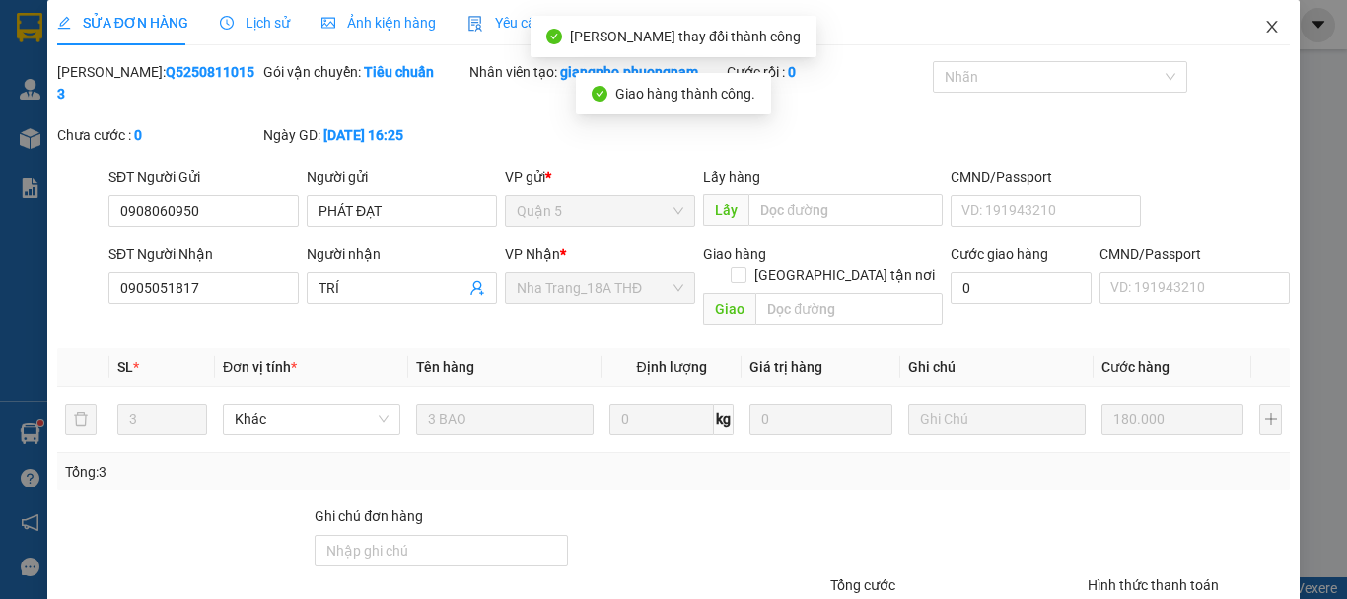
scroll to position [0, 0]
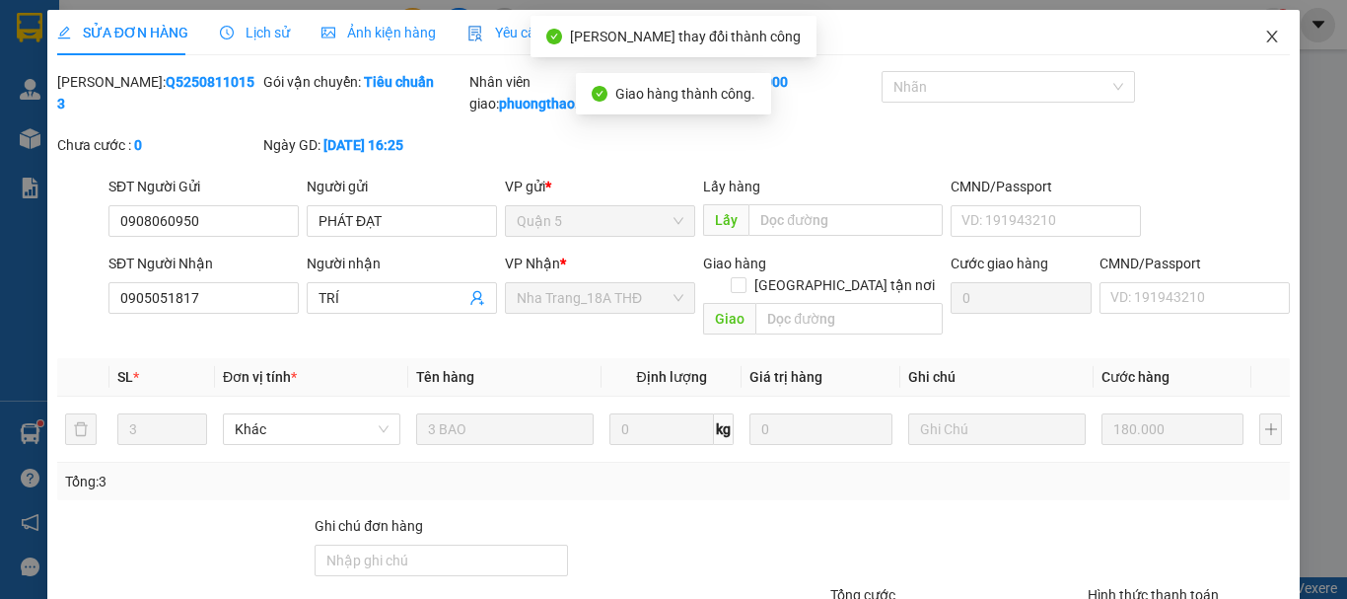
drag, startPoint x: 1259, startPoint y: 30, endPoint x: 736, endPoint y: 1, distance: 524.4
click at [1264, 32] on icon "close" at bounding box center [1272, 37] width 16 height 16
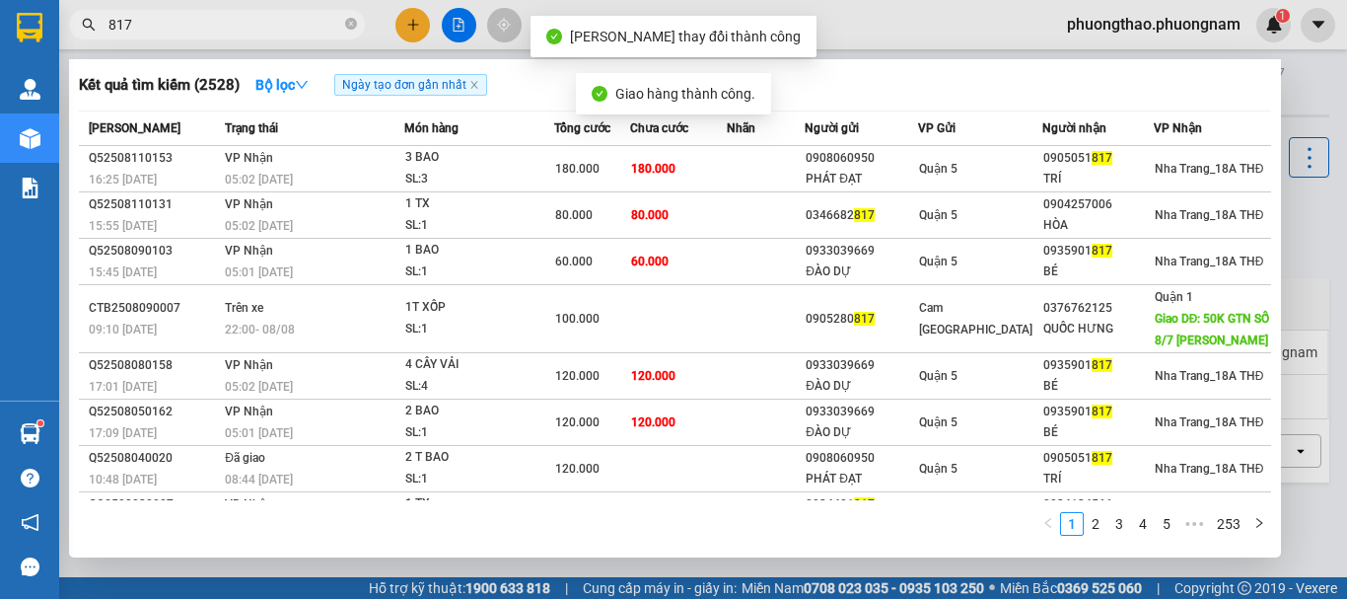
click at [282, 34] on input "817" at bounding box center [224, 25] width 233 height 22
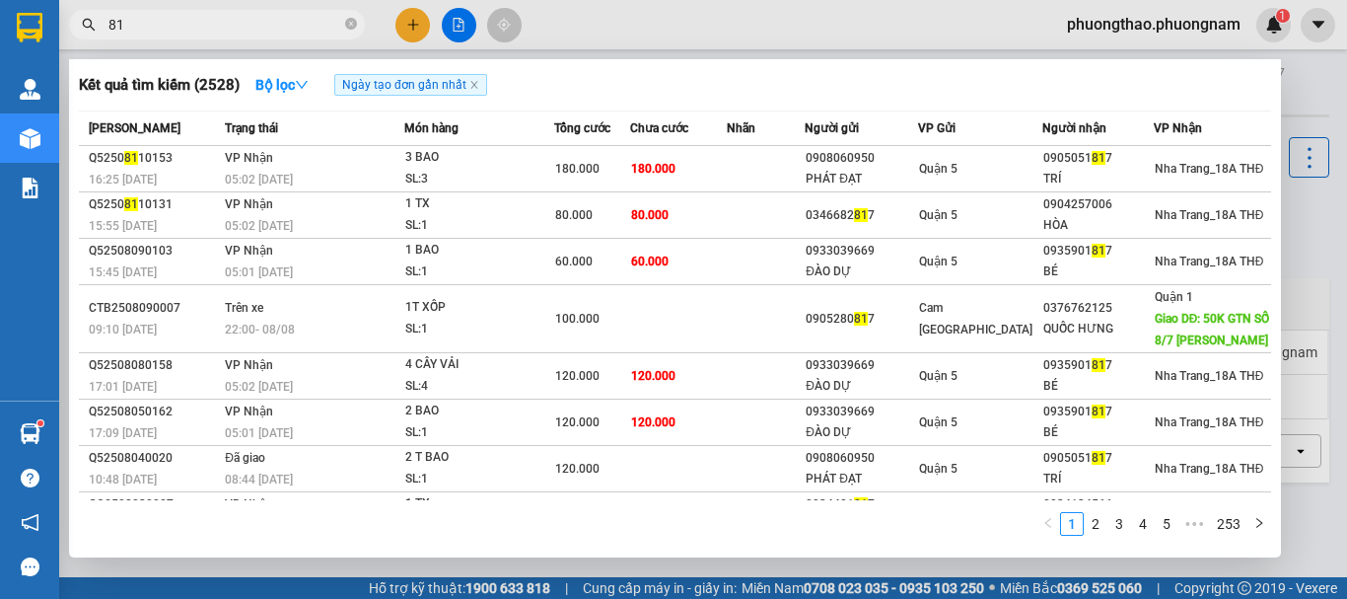
type input "8"
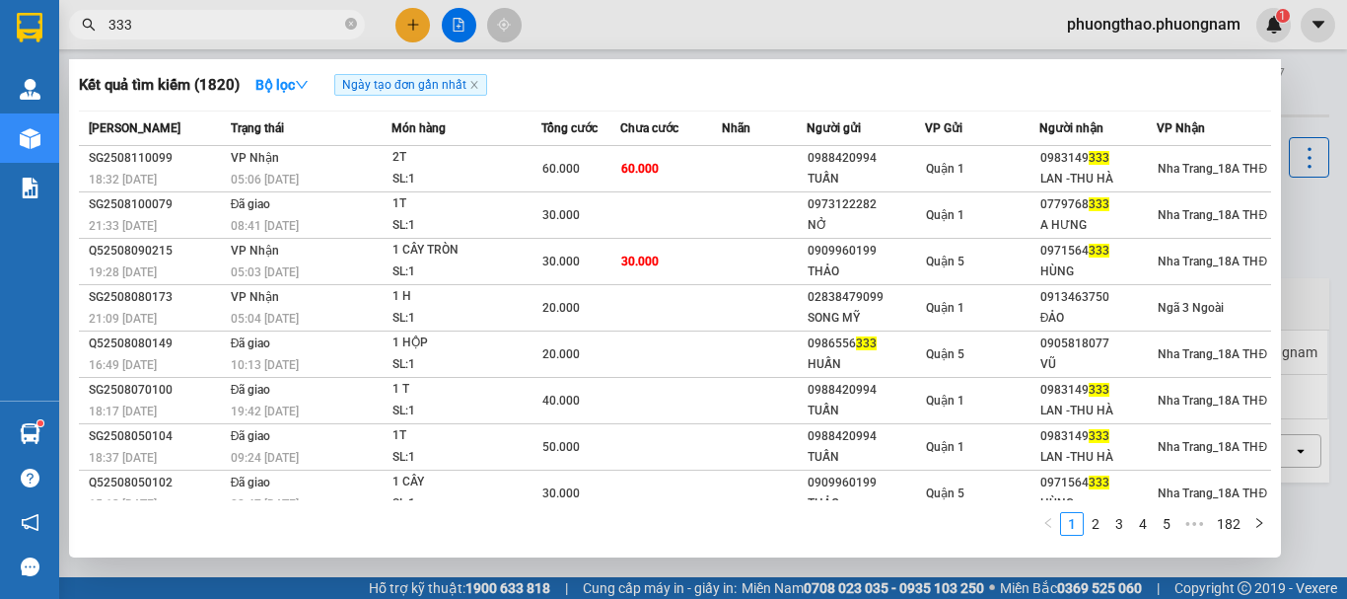
drag, startPoint x: 169, startPoint y: 23, endPoint x: 0, endPoint y: -77, distance: 195.8
click at [0, 0] on html "Kết quả tìm kiếm ( 1820 ) Bộ lọc Ngày tạo đơn gần nhất Mã ĐH Trạng thái Món hàn…" at bounding box center [673, 299] width 1347 height 599
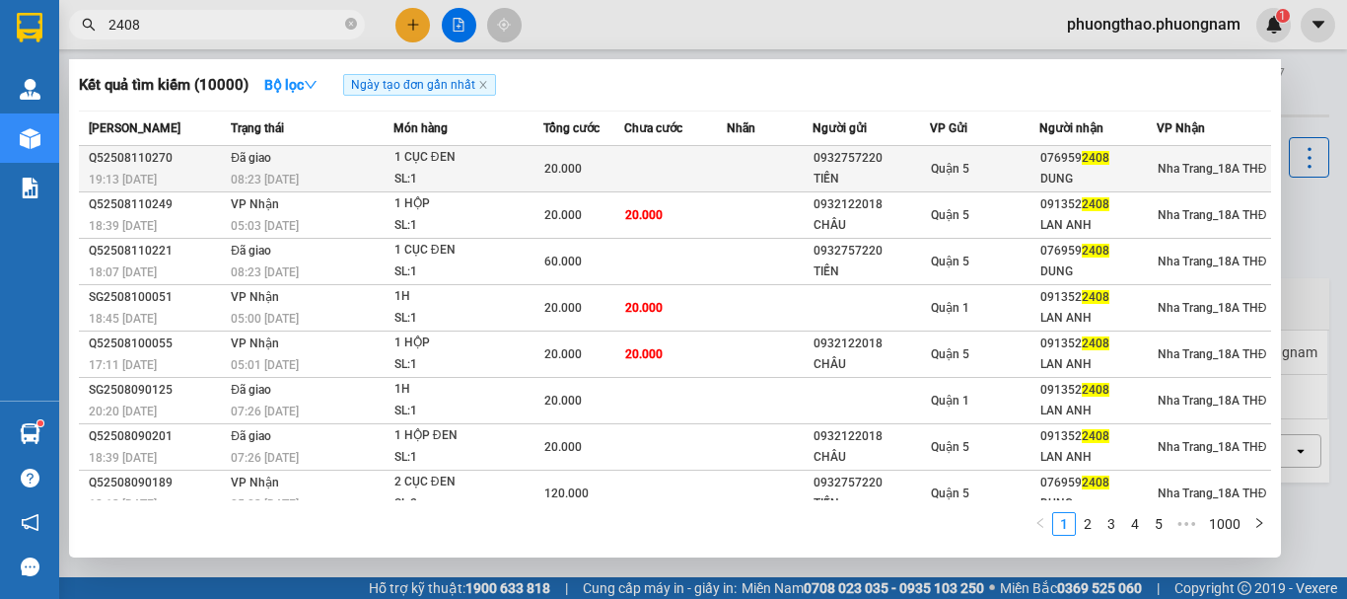
type input "2408"
click at [857, 162] on div "0932757220" at bounding box center [871, 158] width 115 height 21
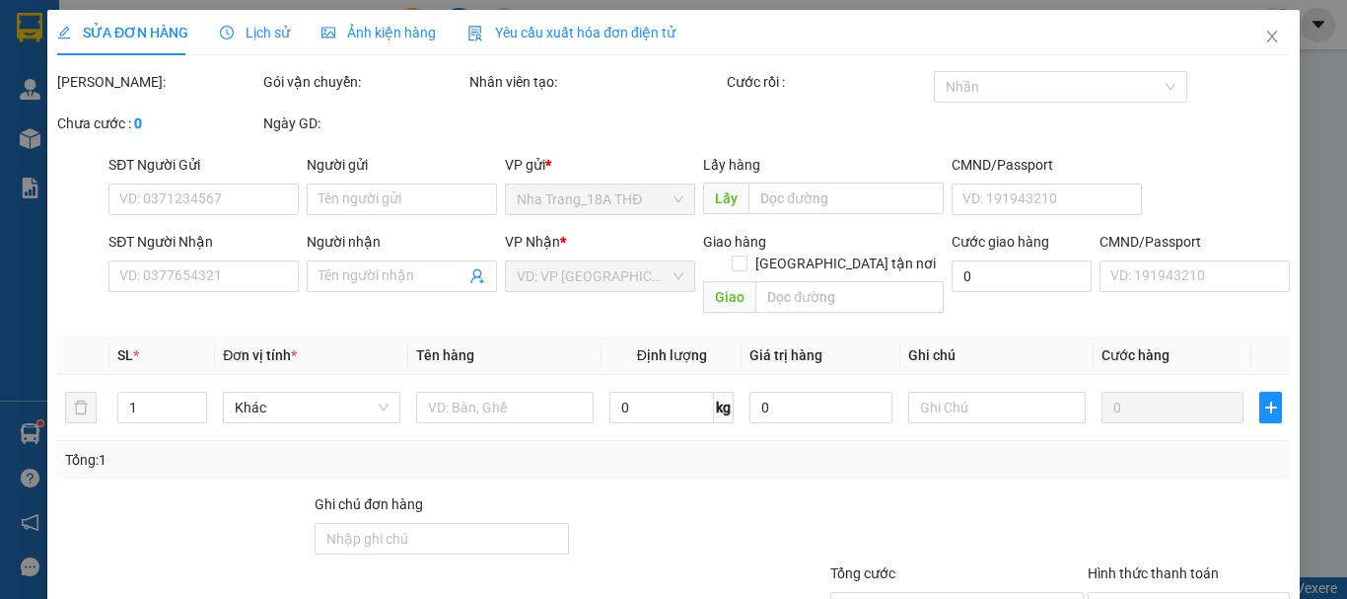
type input "0932757220"
type input "TIẾN"
type input "0769592408"
type input "DUNG"
type input "20.000"
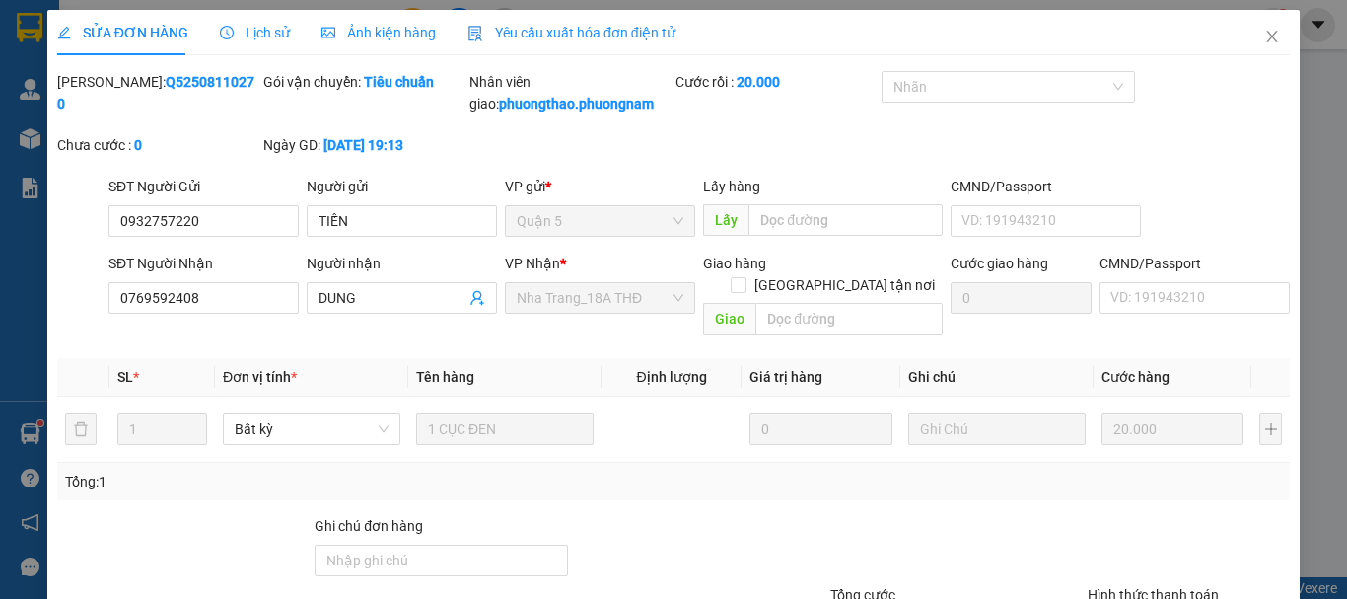
click at [247, 26] on span "Lịch sử" at bounding box center [255, 33] width 70 height 16
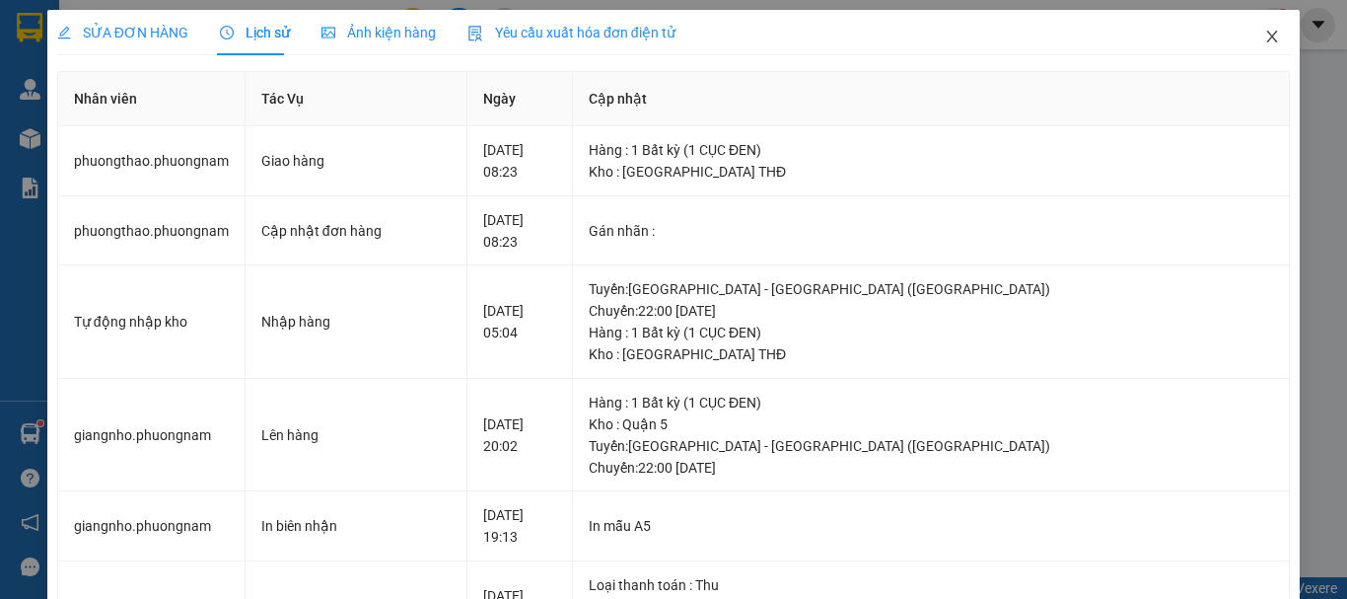
click at [1267, 42] on icon "close" at bounding box center [1272, 37] width 11 height 12
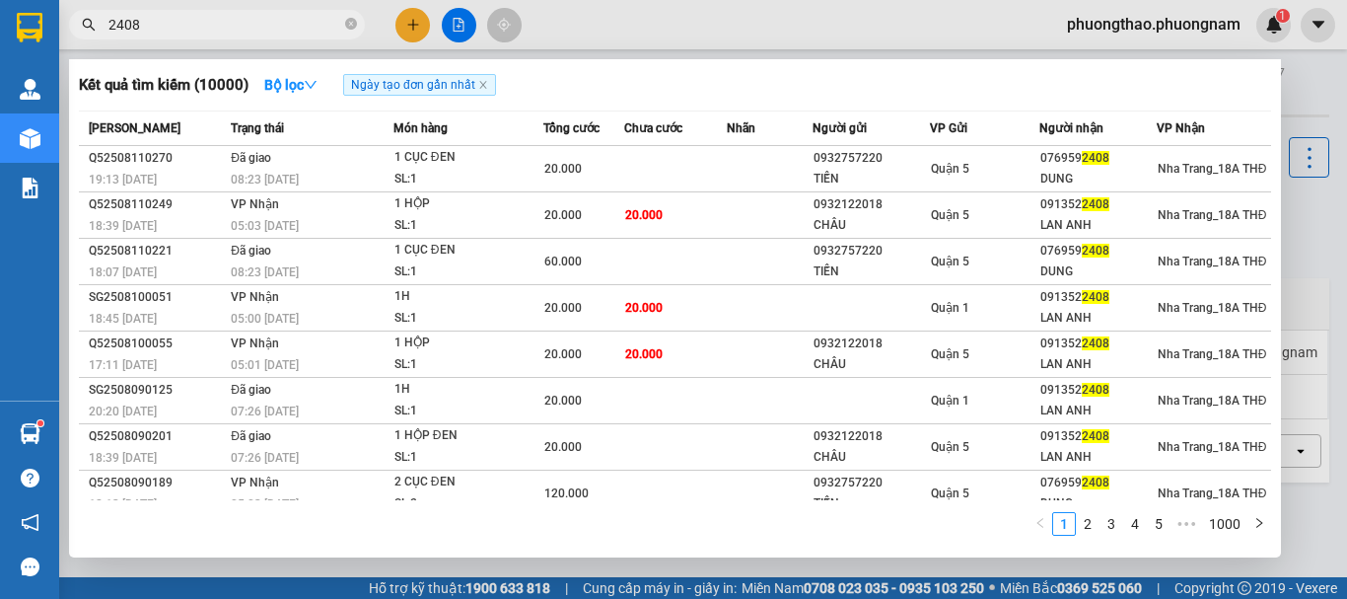
click at [180, 16] on input "2408" at bounding box center [224, 25] width 233 height 22
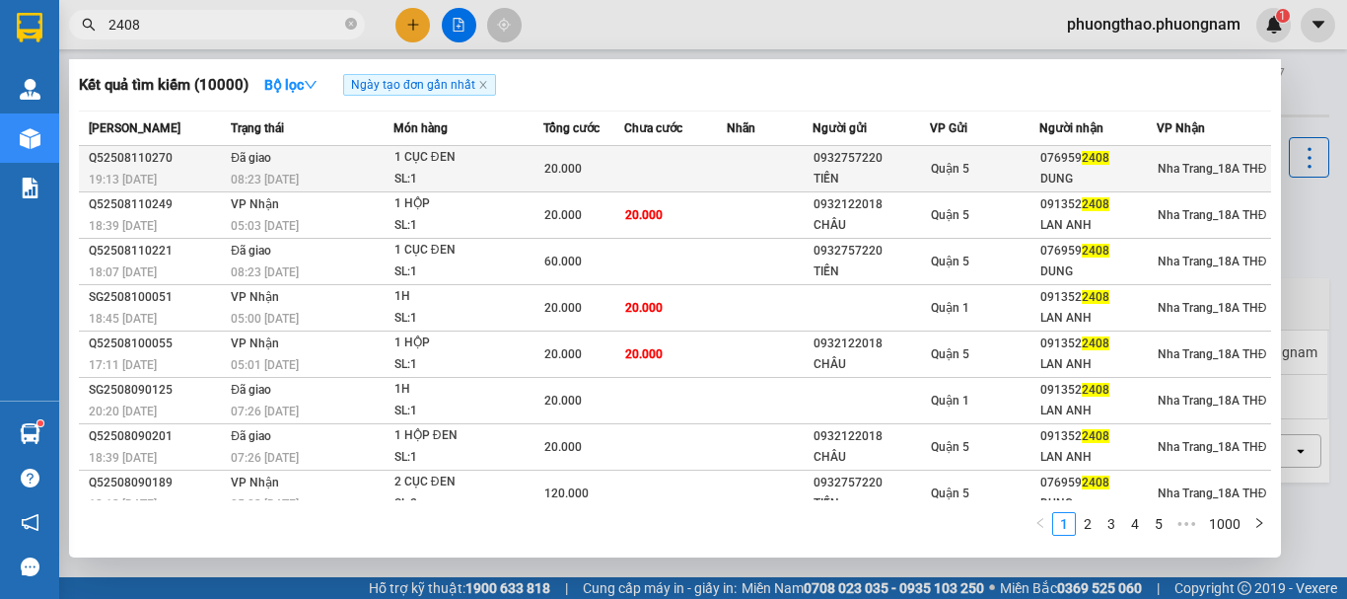
click at [644, 166] on td at bounding box center [676, 169] width 104 height 46
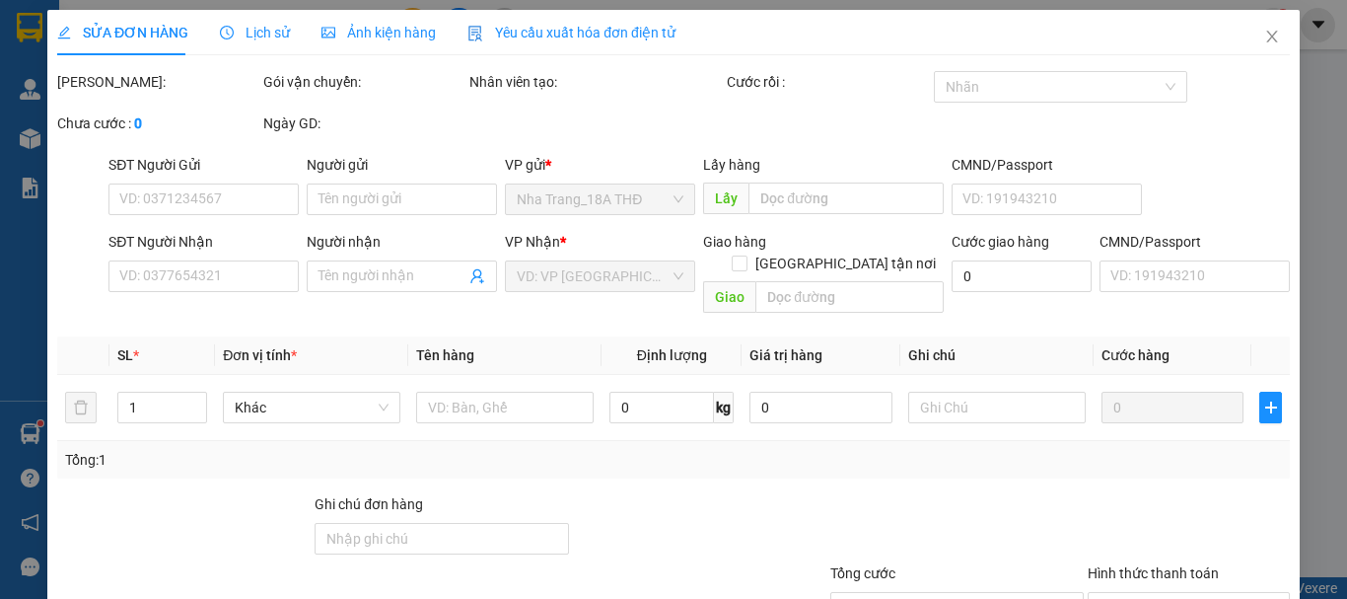
type input "0932757220"
type input "TIẾN"
type input "0769592408"
type input "DUNG"
type input "20.000"
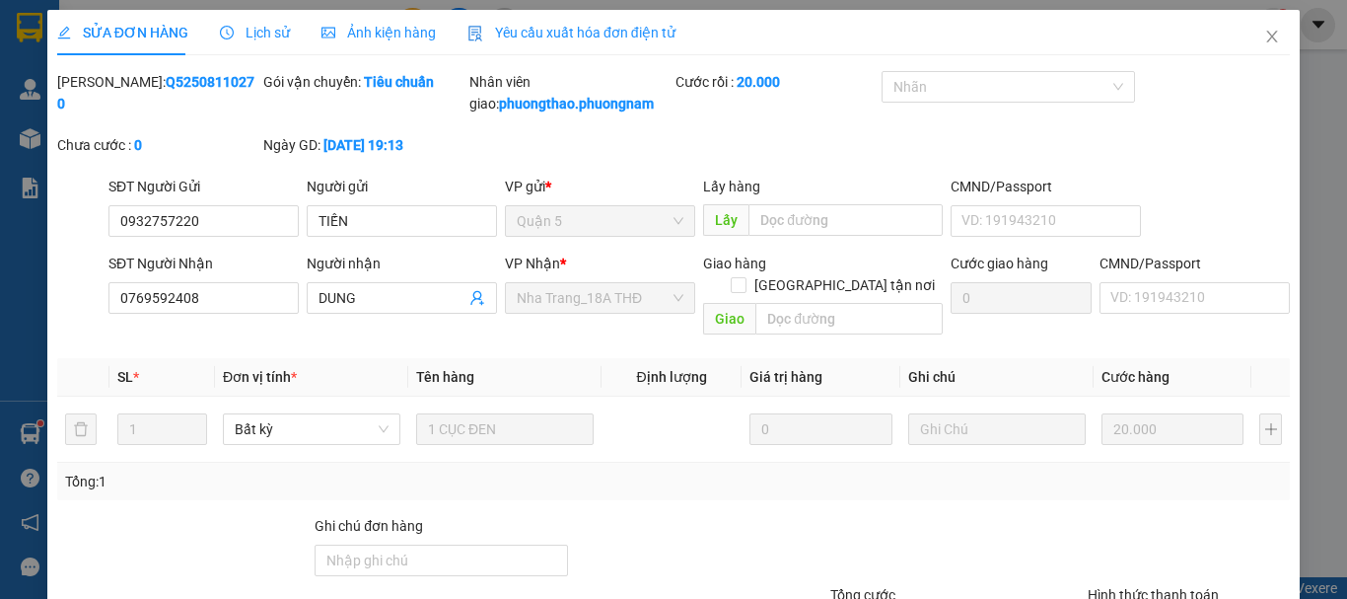
click at [266, 35] on span "Lịch sử" at bounding box center [255, 33] width 70 height 16
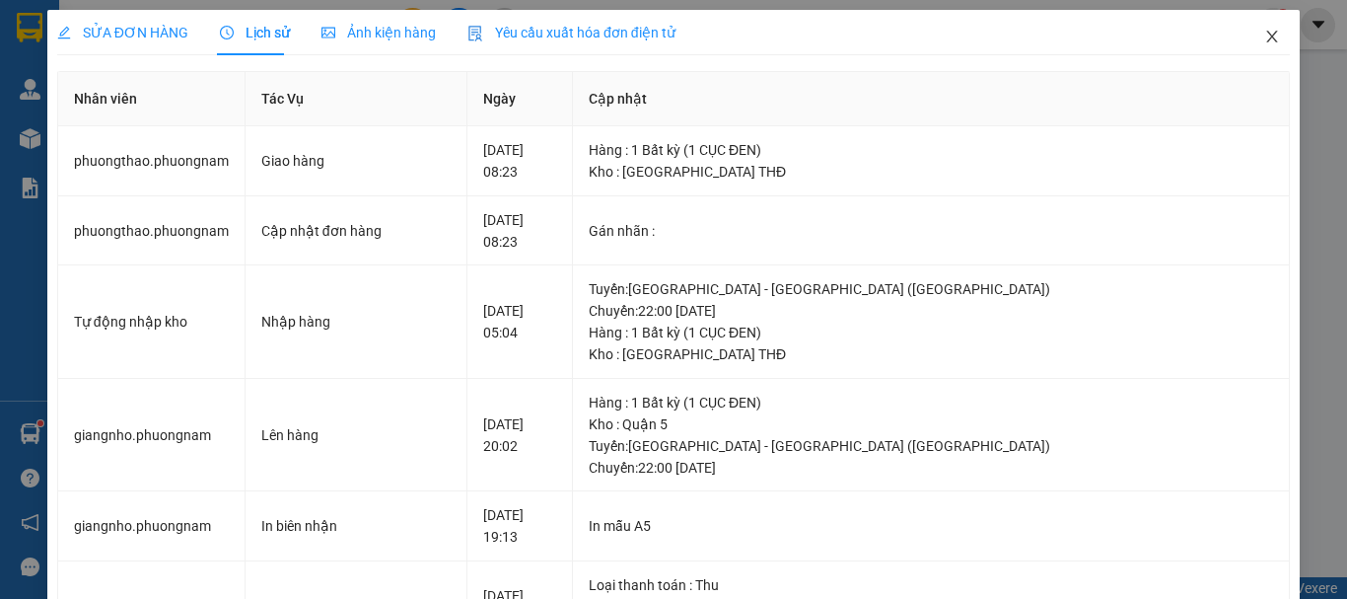
click at [1264, 34] on icon "close" at bounding box center [1272, 37] width 16 height 16
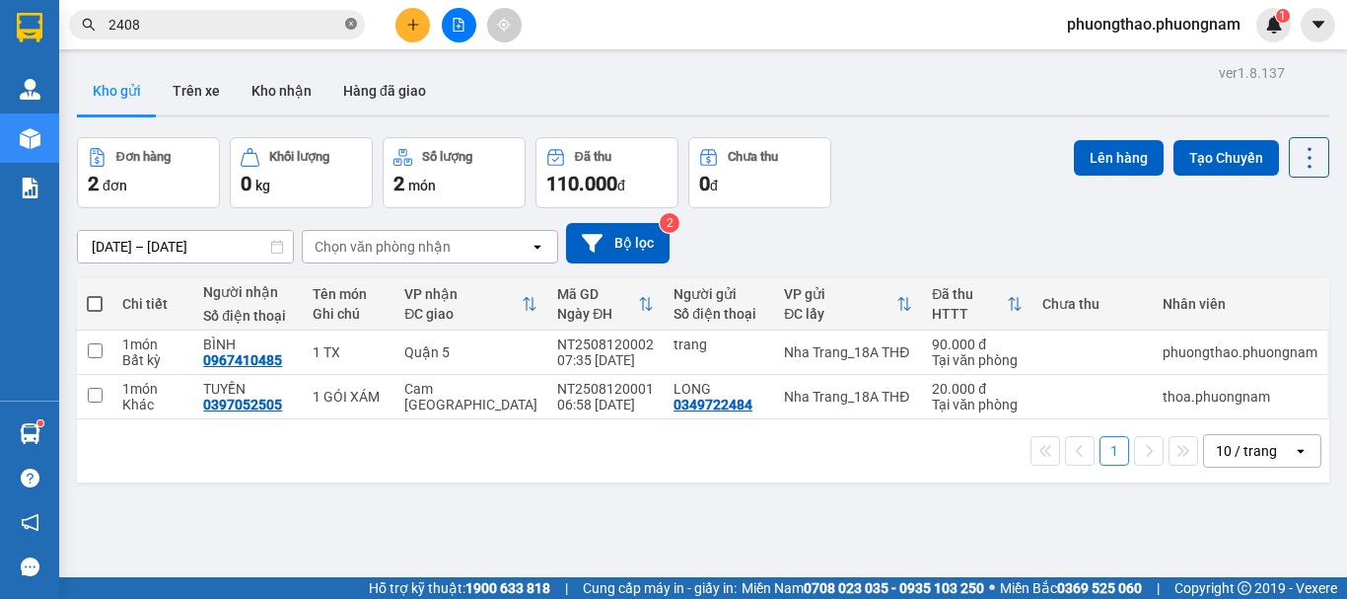
click at [347, 30] on icon "close-circle" at bounding box center [351, 24] width 12 height 12
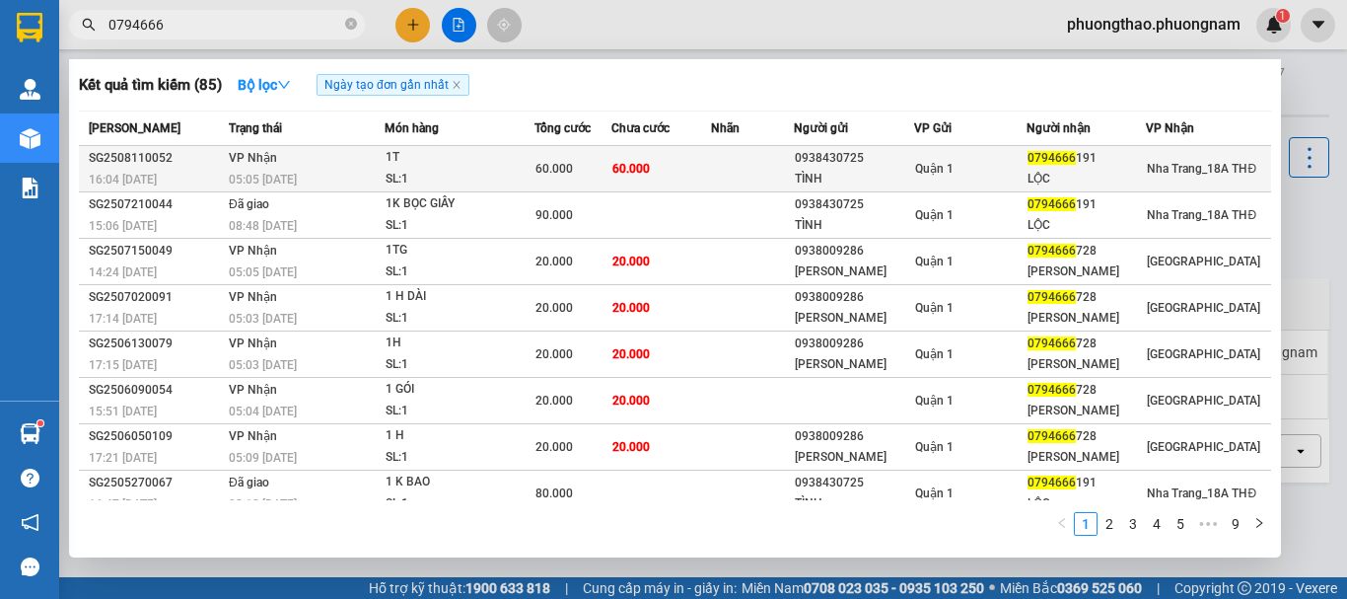
type input "0794666"
click at [870, 175] on div "TÌNH" at bounding box center [854, 179] width 118 height 21
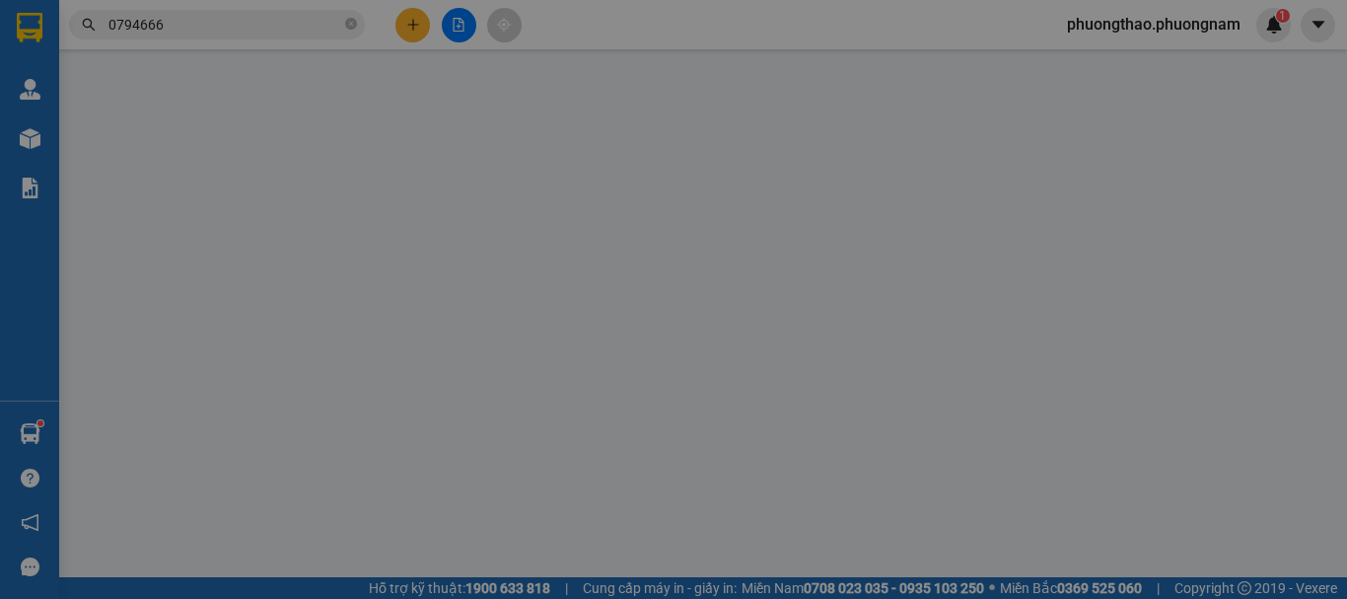
type input "0938430725"
type input "TÌNH"
type input "0794666191"
type input "LỘC"
type input "60.000"
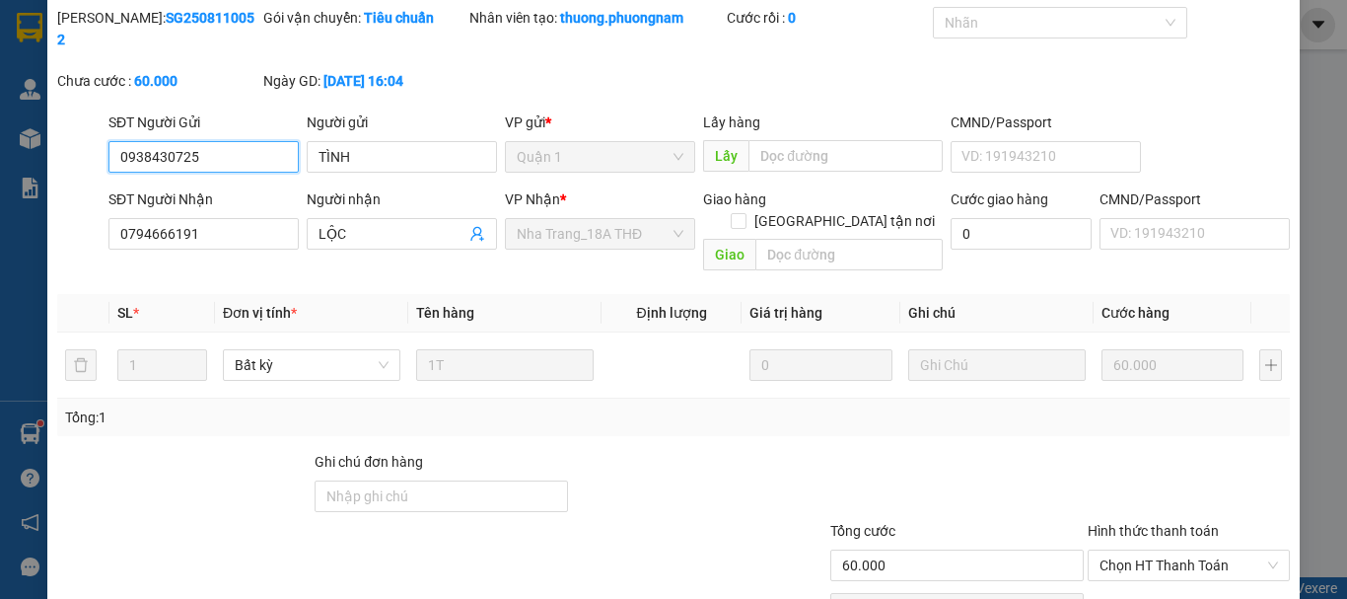
scroll to position [99, 0]
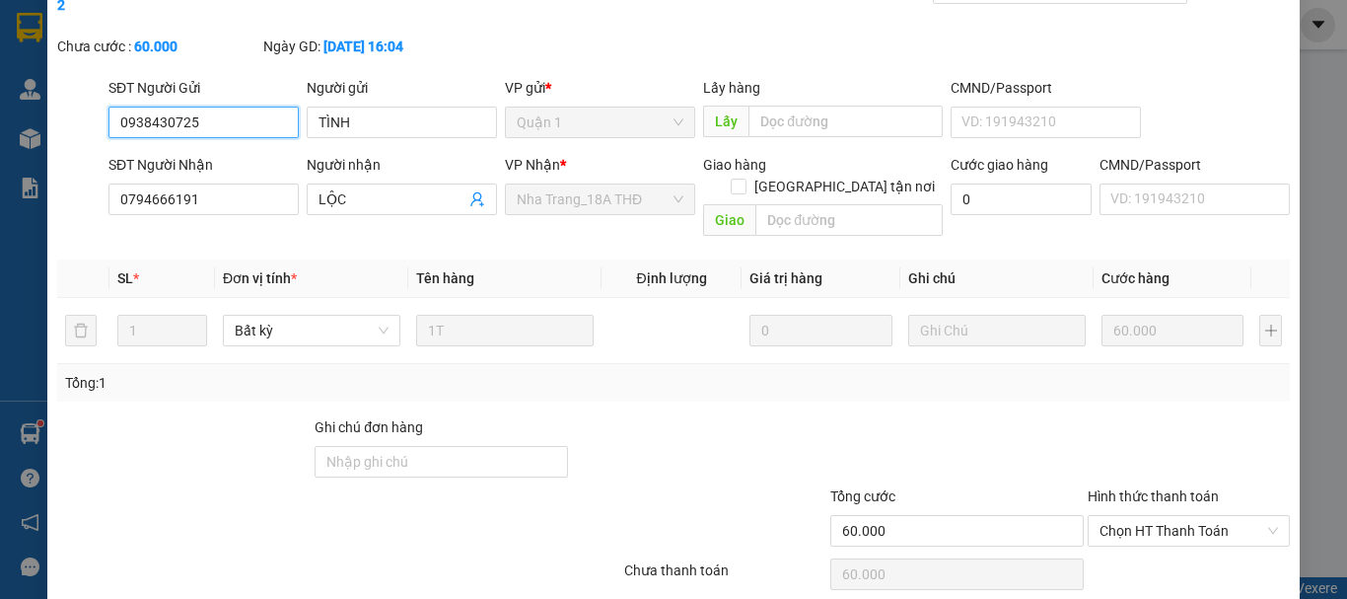
drag, startPoint x: 1155, startPoint y: 490, endPoint x: 1157, endPoint y: 503, distance: 13.0
click at [1154, 516] on span "Chọn HT Thanh Toán" at bounding box center [1188, 531] width 178 height 30
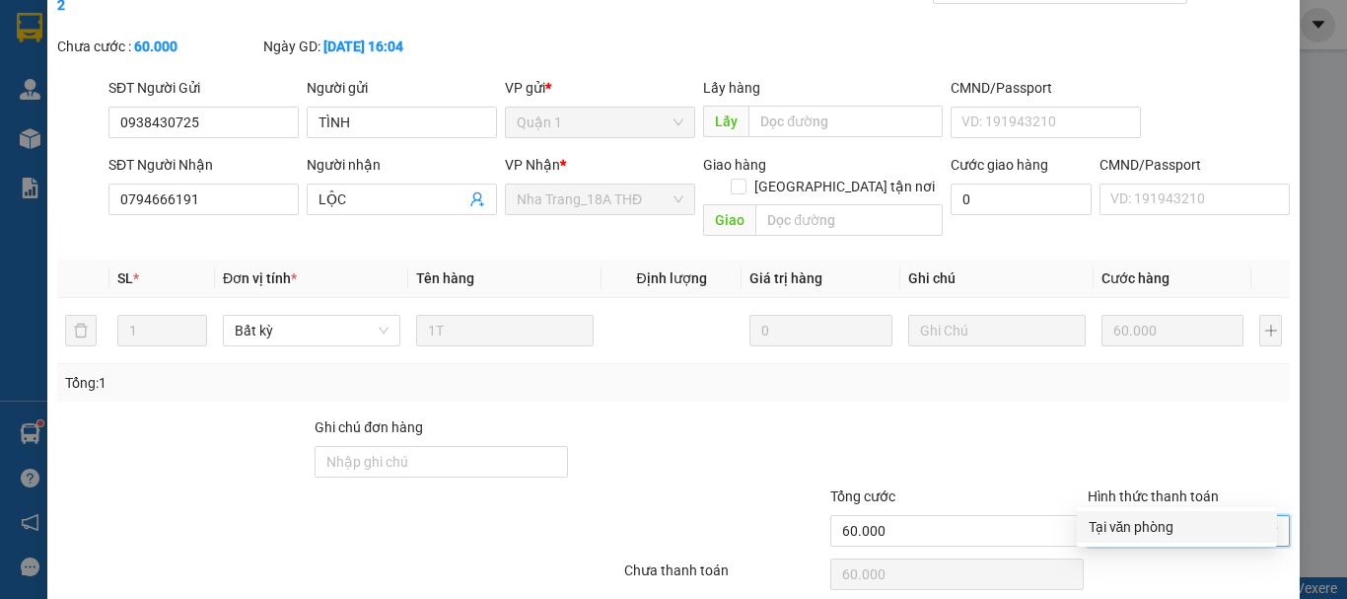
drag, startPoint x: 1157, startPoint y: 503, endPoint x: 877, endPoint y: 597, distance: 295.3
click at [1153, 535] on div "Tại văn phòng" at bounding box center [1177, 527] width 177 height 22
type input "0"
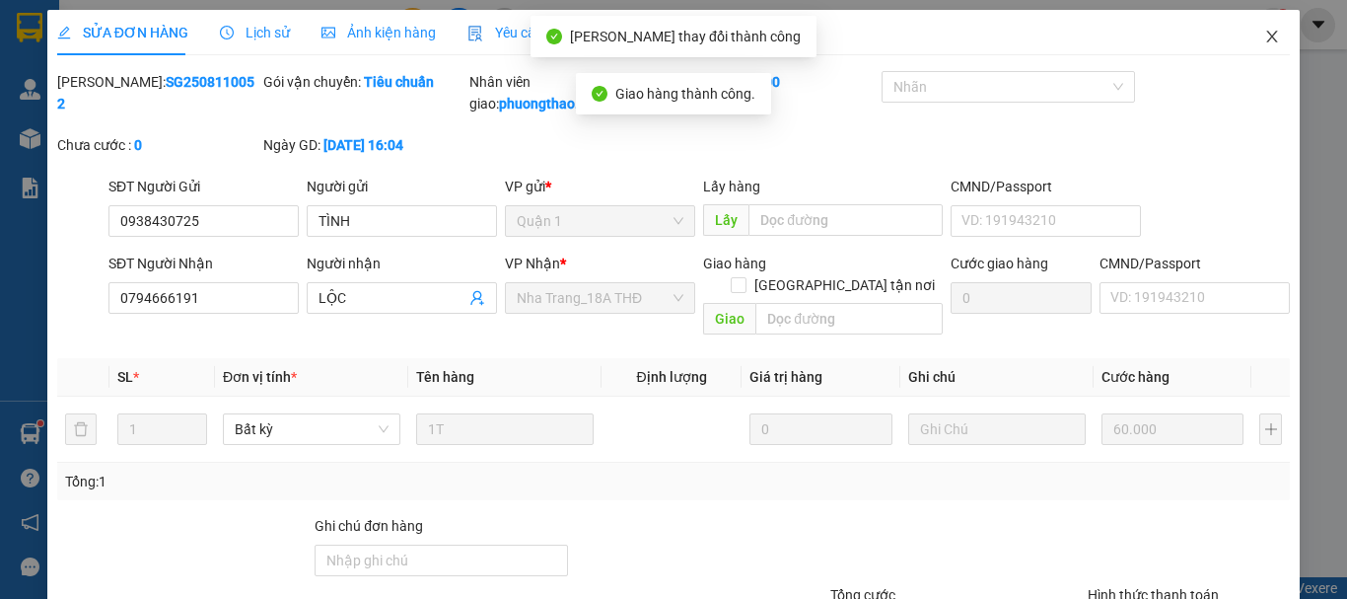
click at [1266, 27] on span "Close" at bounding box center [1271, 37] width 55 height 55
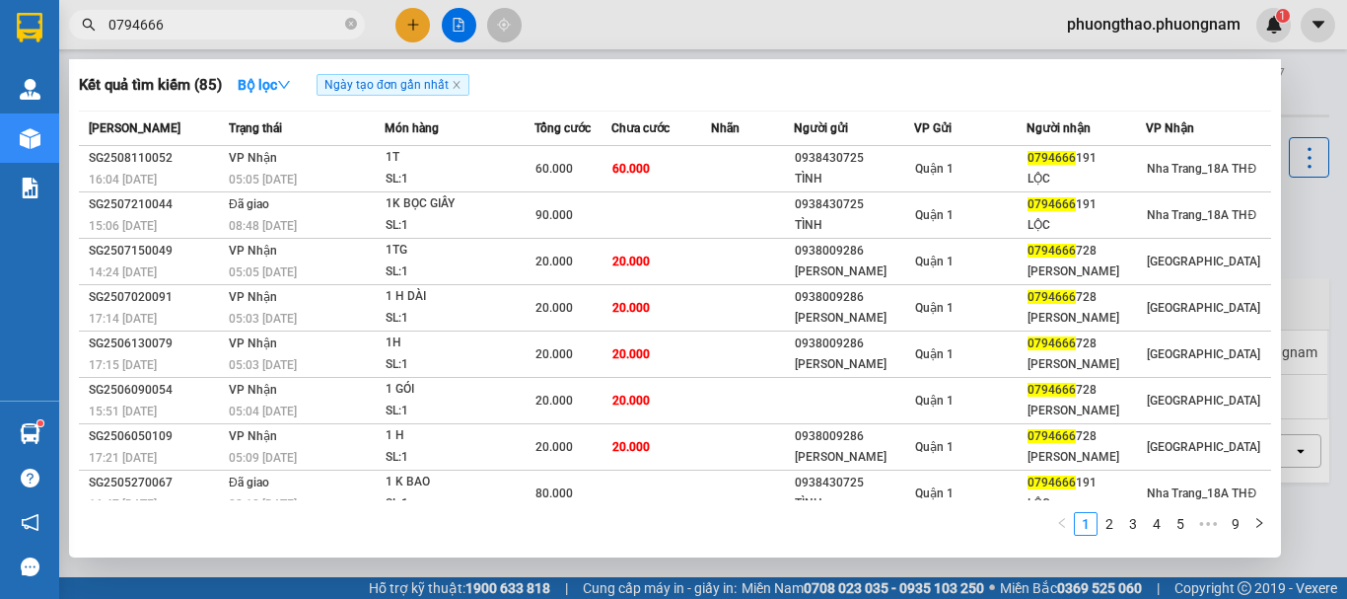
drag, startPoint x: 195, startPoint y: 25, endPoint x: 0, endPoint y: -106, distance: 235.2
click at [0, 0] on html "Kết quả tìm kiếm ( 85 ) Bộ lọc Ngày tạo đơn gần nhất Mã ĐH Trạng thái Món hàng …" at bounding box center [673, 299] width 1347 height 599
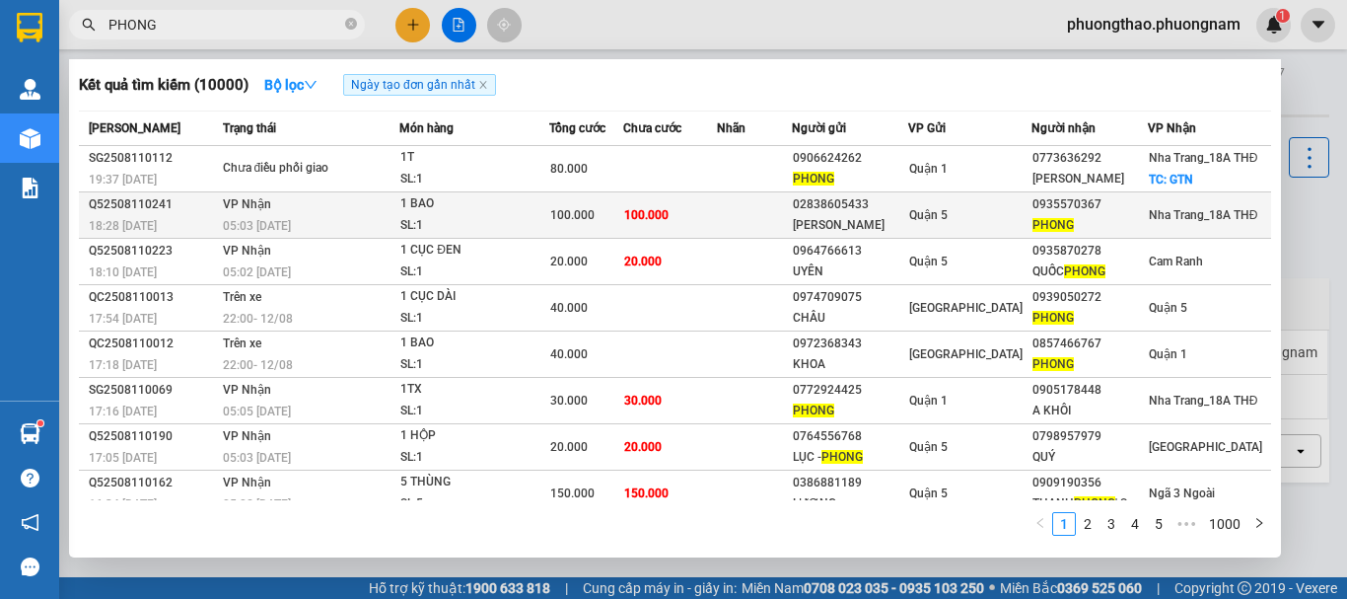
type input "PHONG"
click at [494, 209] on div "1 BAO" at bounding box center [474, 204] width 148 height 22
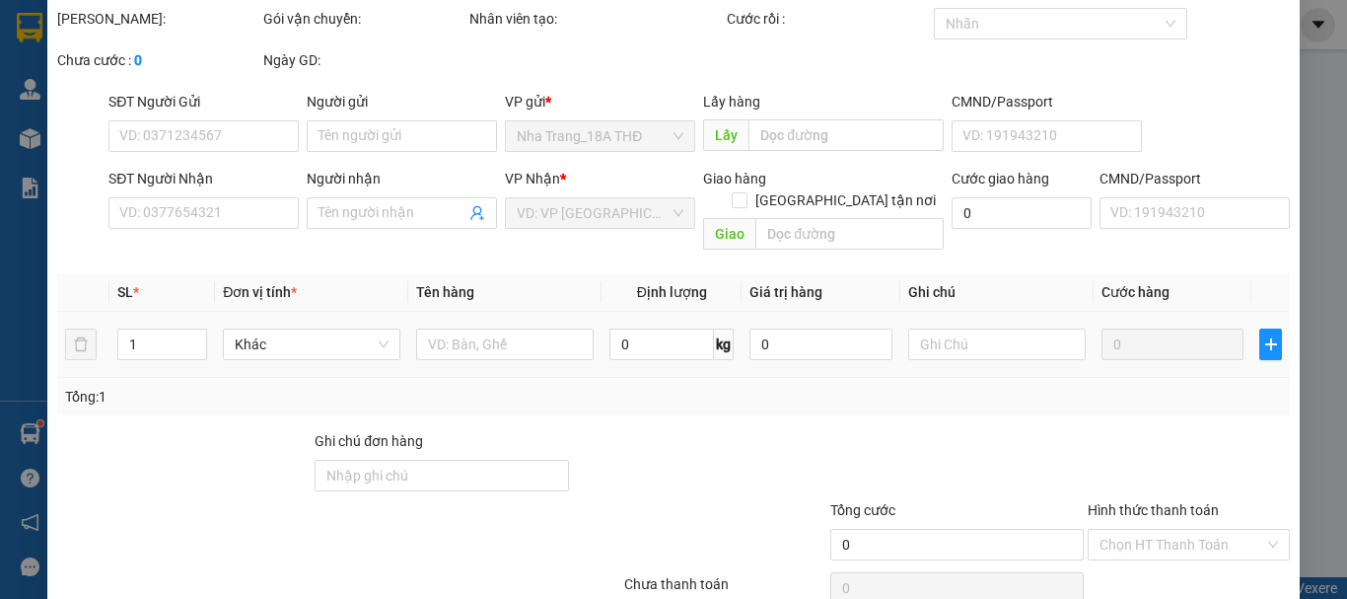
type input "02838605433"
type input "[PERSON_NAME]"
type input "0935570367"
type input "PHONG"
type input "100.000"
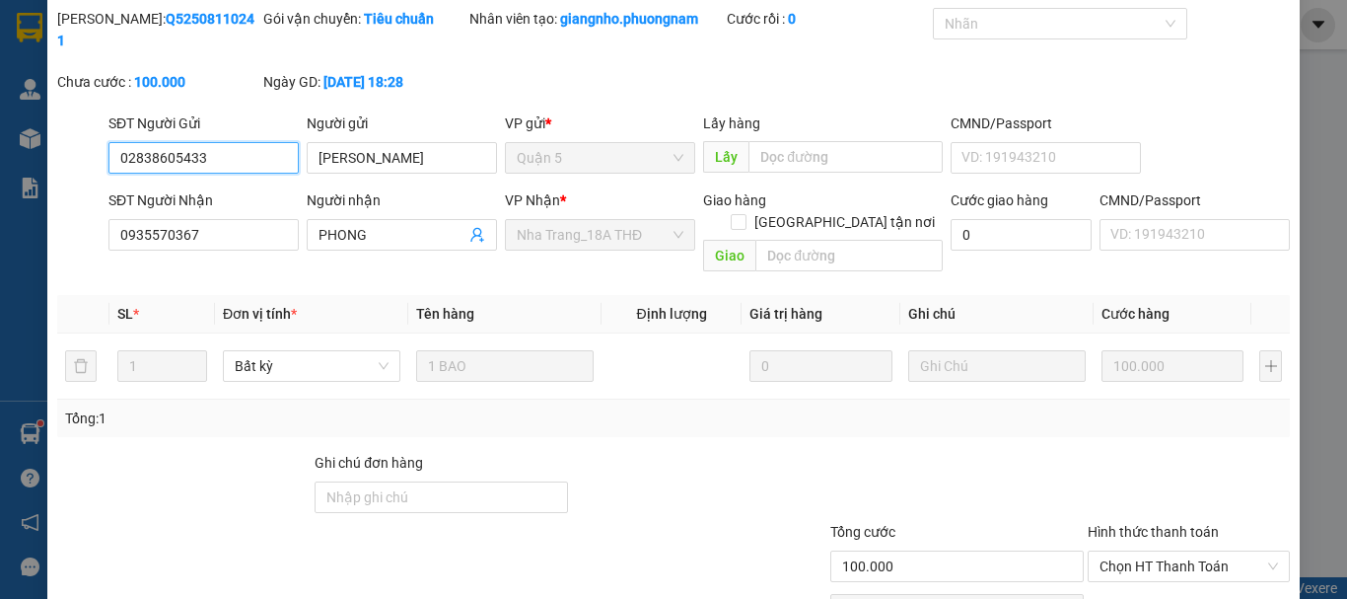
scroll to position [135, 0]
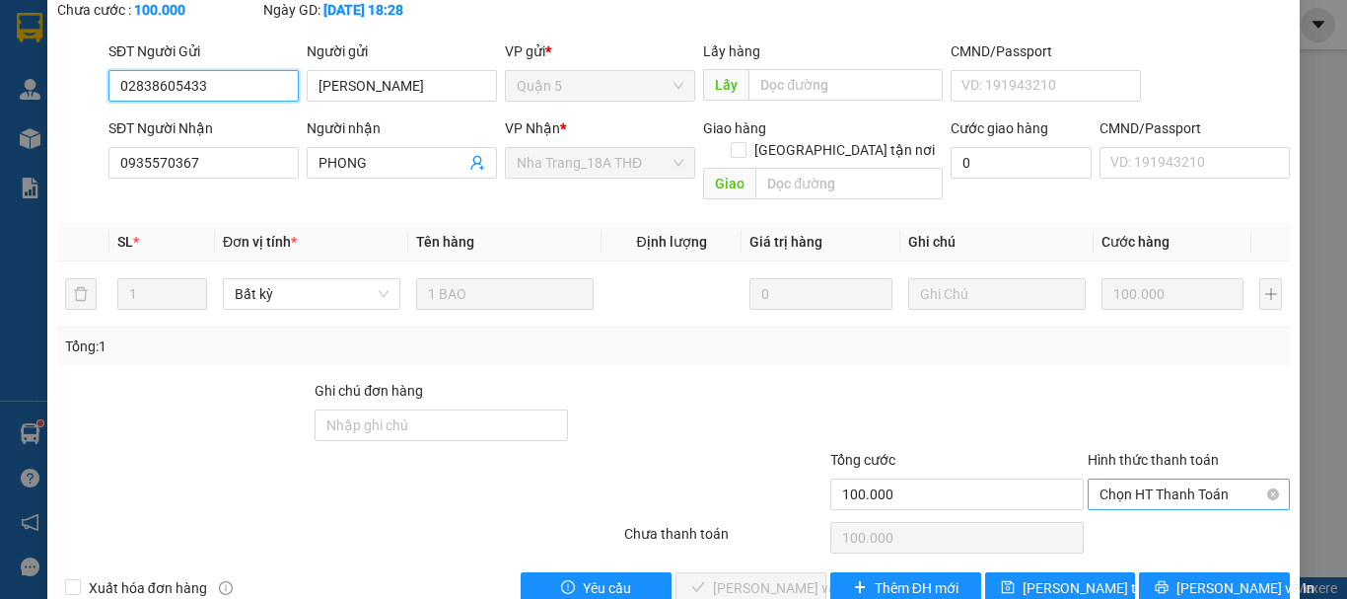
drag, startPoint x: 1195, startPoint y: 454, endPoint x: 1193, endPoint y: 467, distance: 13.9
click at [1194, 479] on span "Chọn HT Thanh Toán" at bounding box center [1188, 494] width 178 height 30
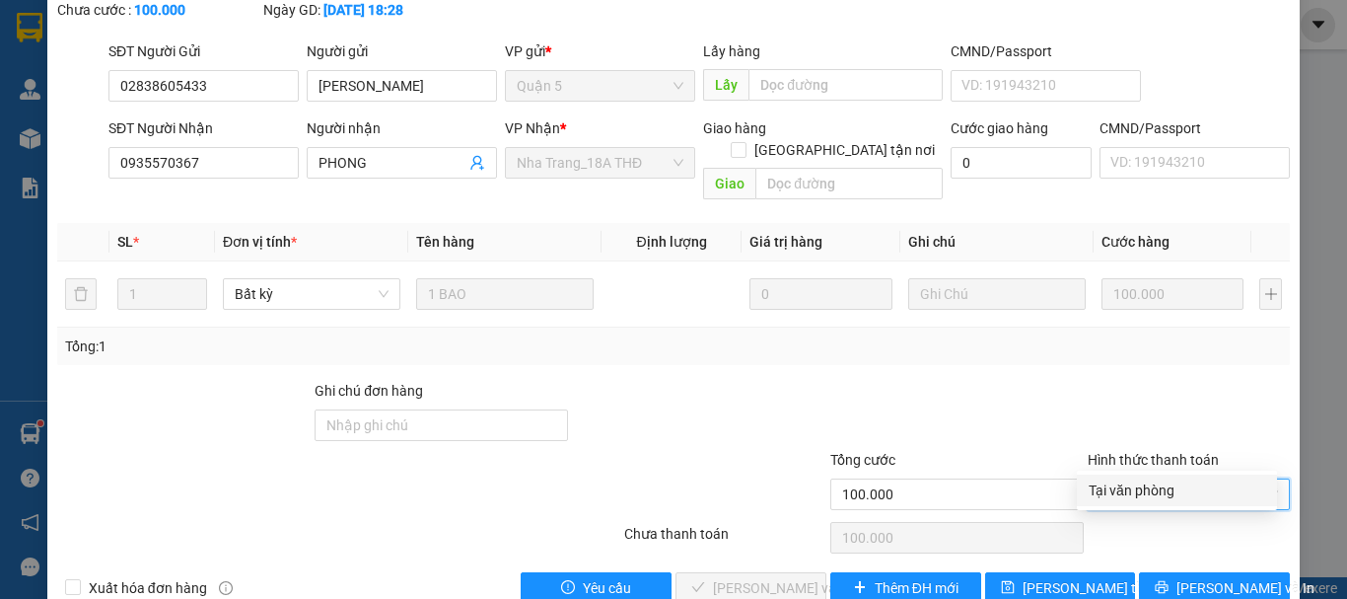
drag, startPoint x: 1191, startPoint y: 478, endPoint x: 1163, endPoint y: 487, distance: 29.9
click at [1190, 479] on div "Tại văn phòng" at bounding box center [1177, 490] width 177 height 22
type input "0"
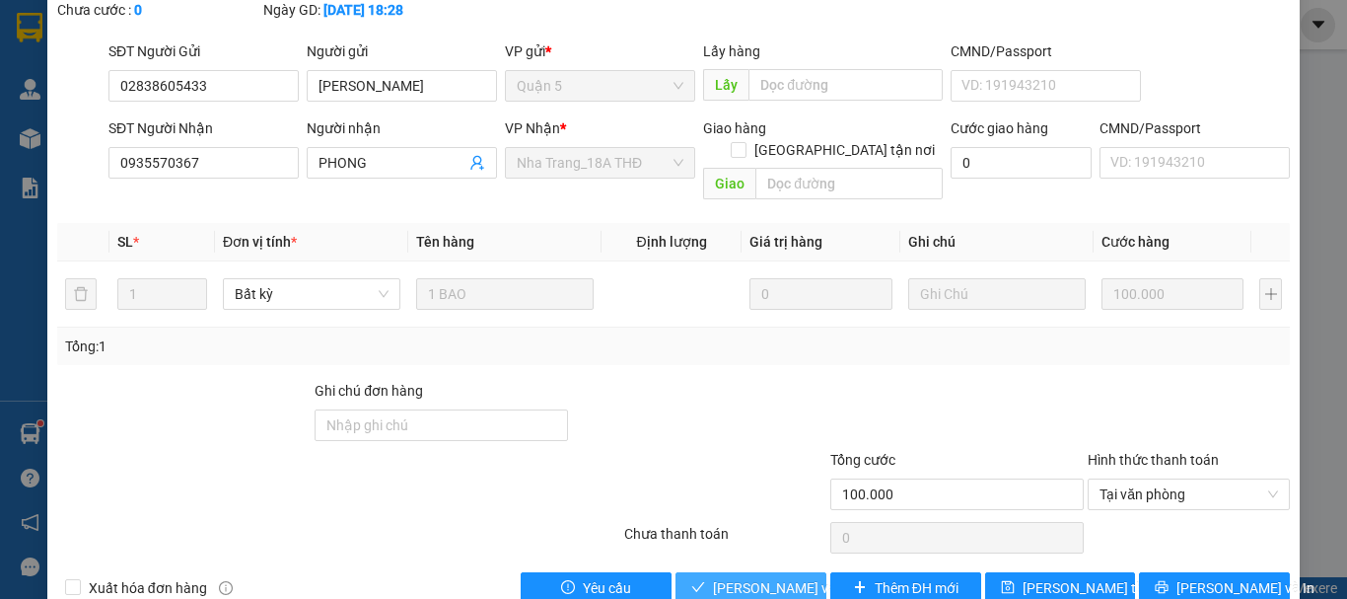
click at [772, 577] on span "[PERSON_NAME] và Giao hàng" at bounding box center [807, 588] width 189 height 22
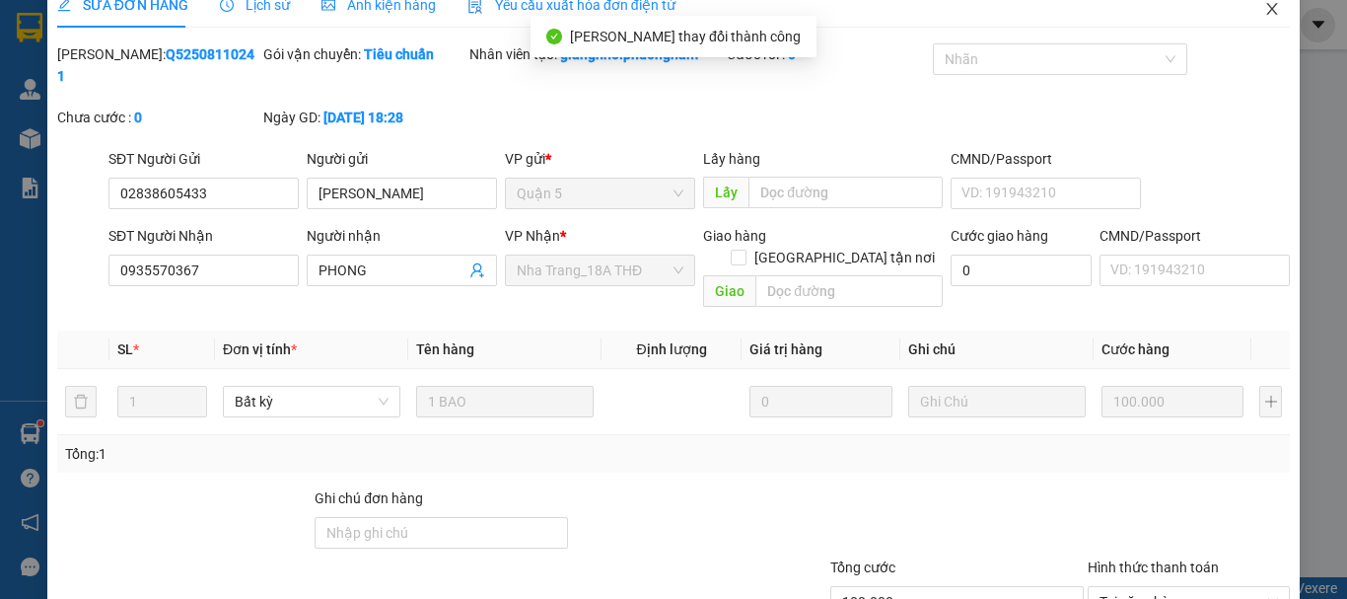
scroll to position [0, 0]
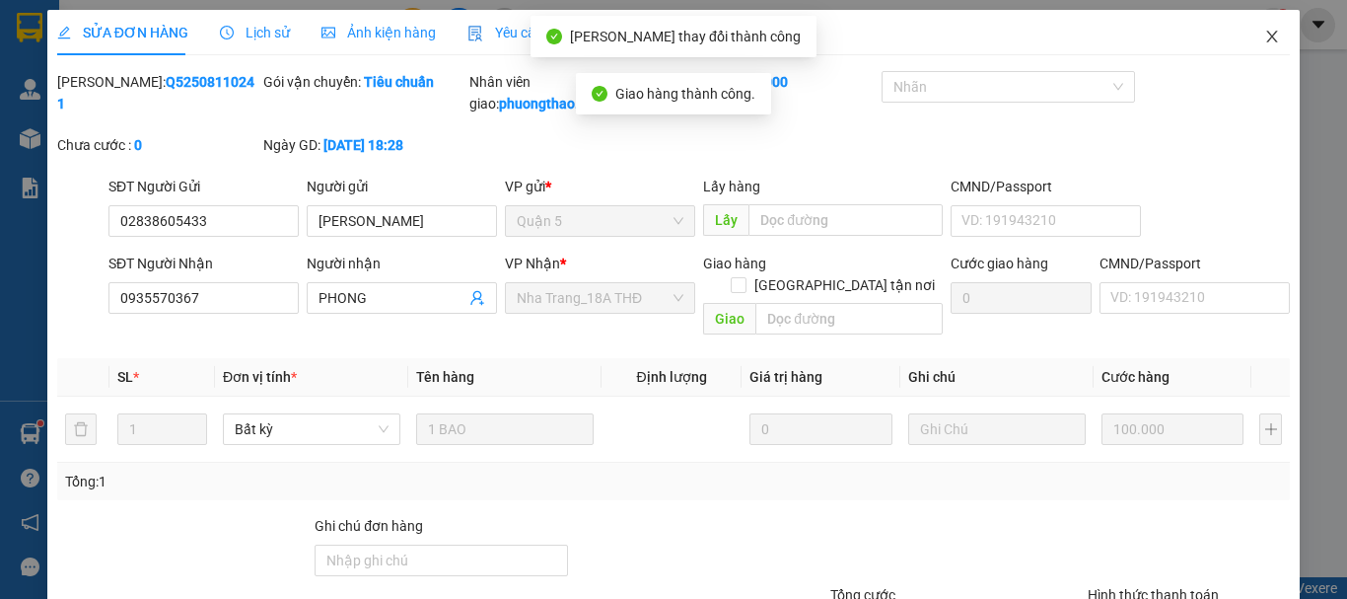
click at [1266, 39] on span "Close" at bounding box center [1271, 37] width 55 height 55
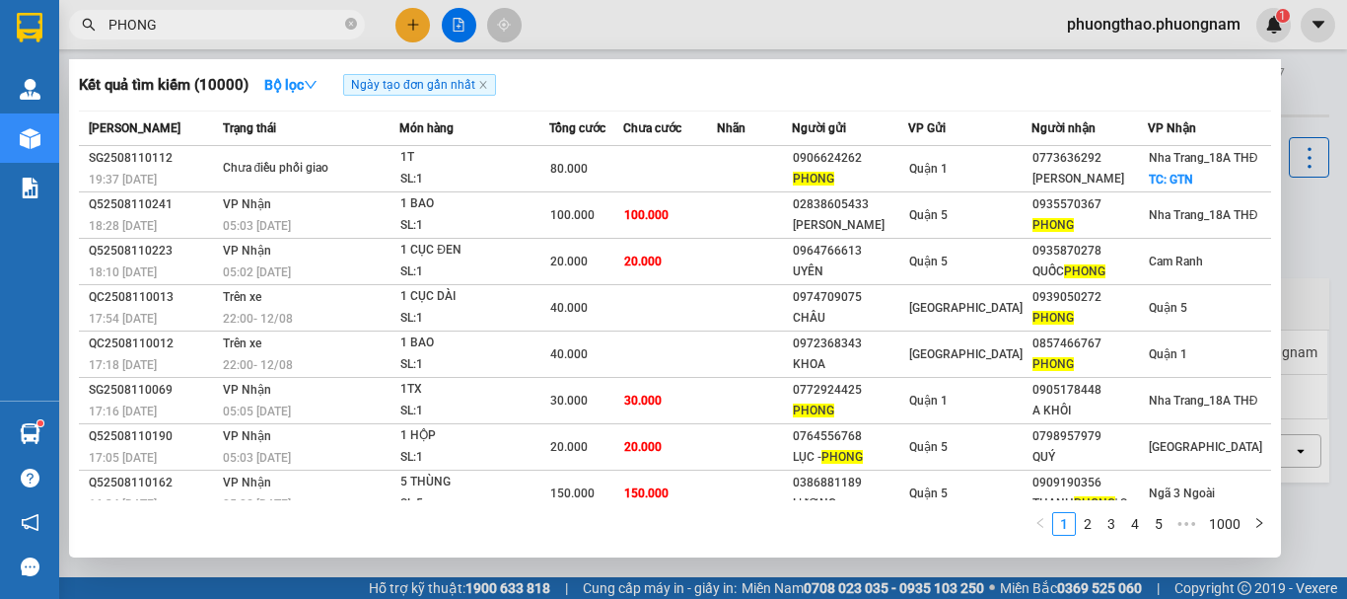
drag, startPoint x: 286, startPoint y: 24, endPoint x: 0, endPoint y: -44, distance: 293.9
click at [0, 0] on html "Kết quả tìm kiếm ( 10000 ) Bộ lọc Ngày tạo đơn gần nhất Mã ĐH Trạng thái Món hà…" at bounding box center [673, 299] width 1347 height 599
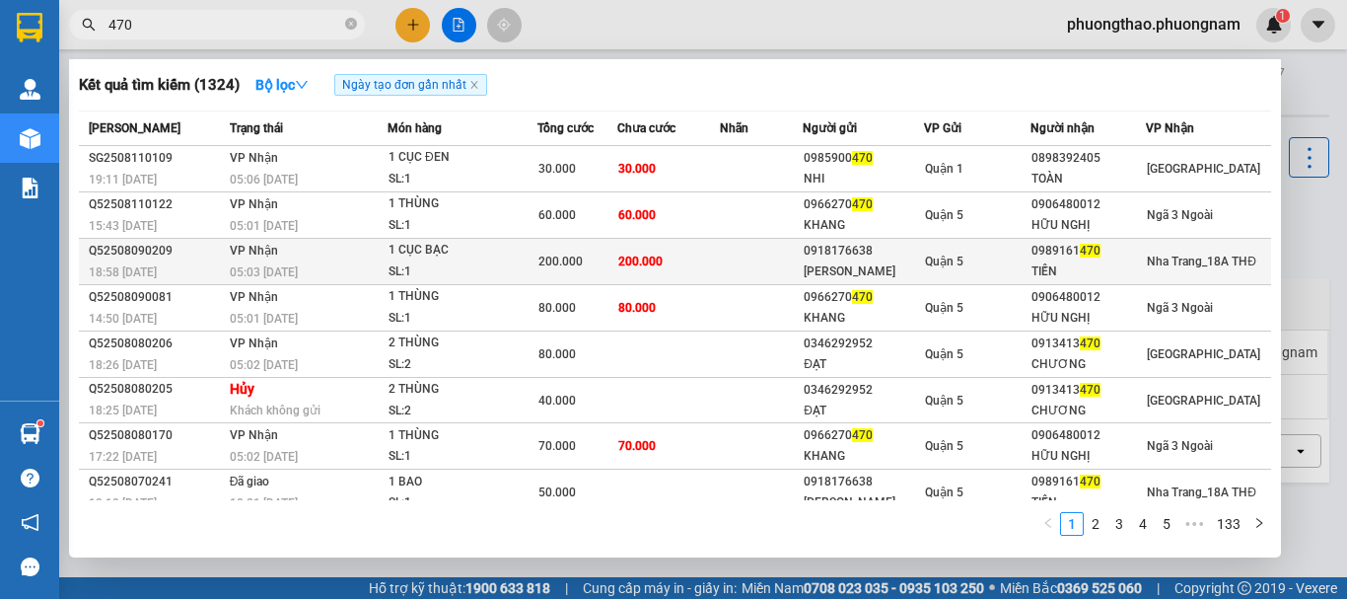
type input "470"
click at [755, 266] on td at bounding box center [762, 262] width 84 height 46
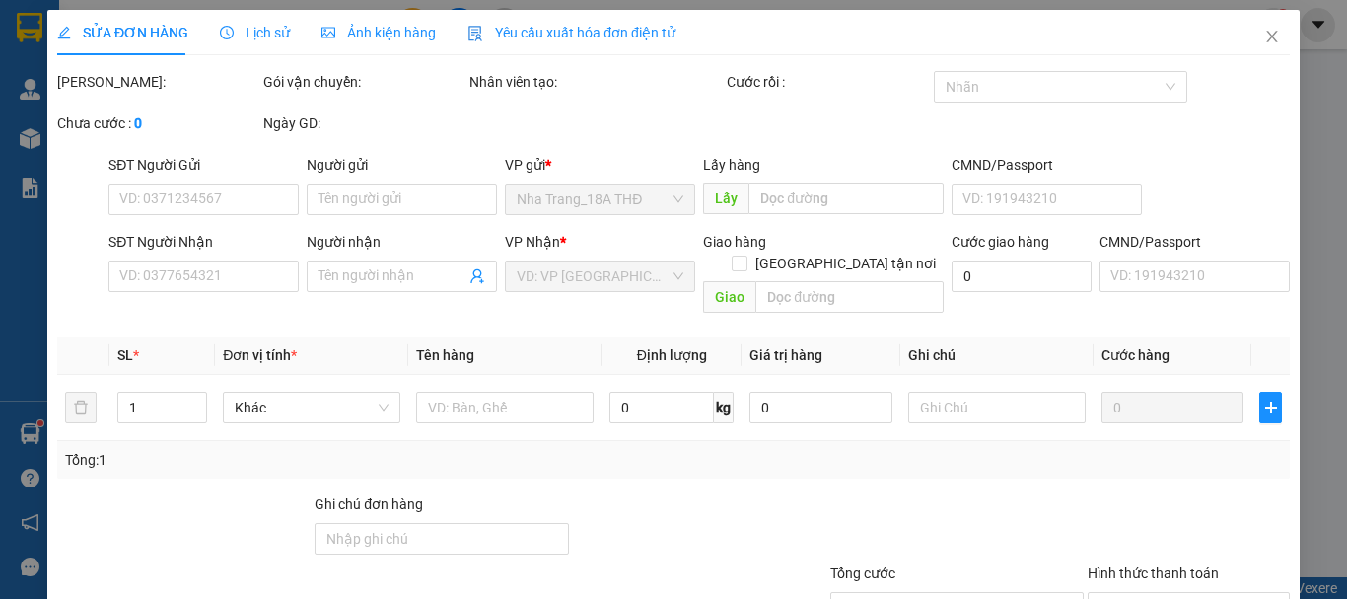
type input "0918176638"
type input "KIM HOÀNG"
type input "0989161470"
type input "TIẾN"
type input "200.000"
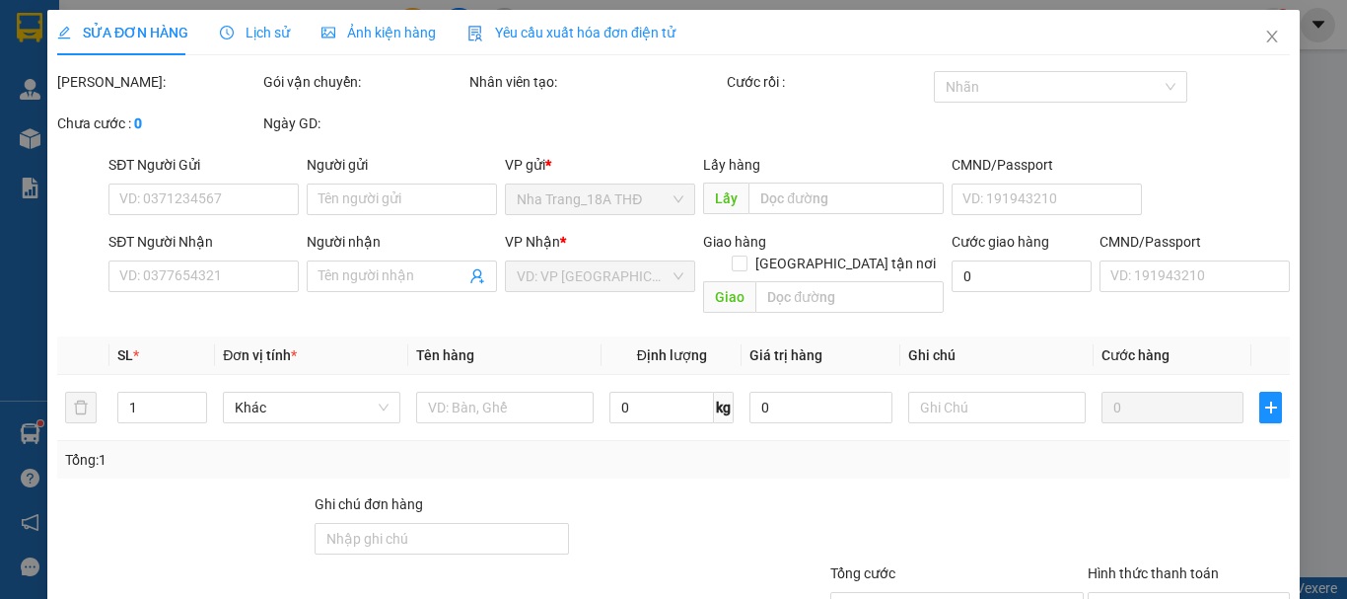
type input "200.000"
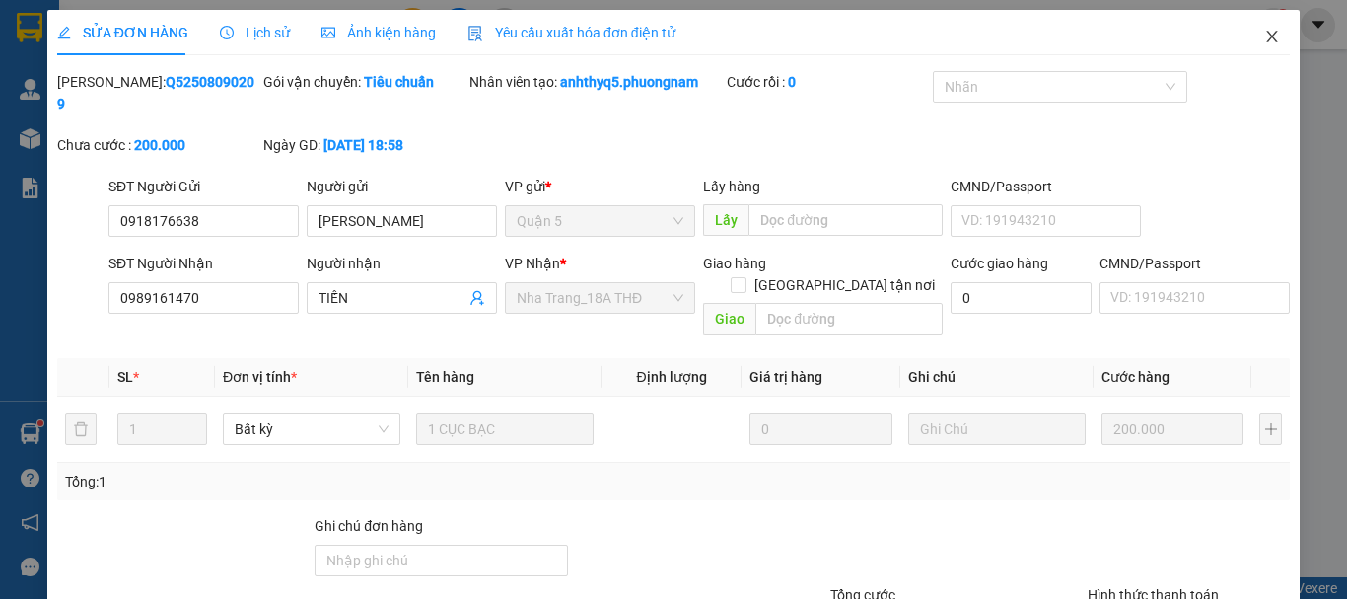
click at [1267, 35] on icon "close" at bounding box center [1272, 37] width 11 height 12
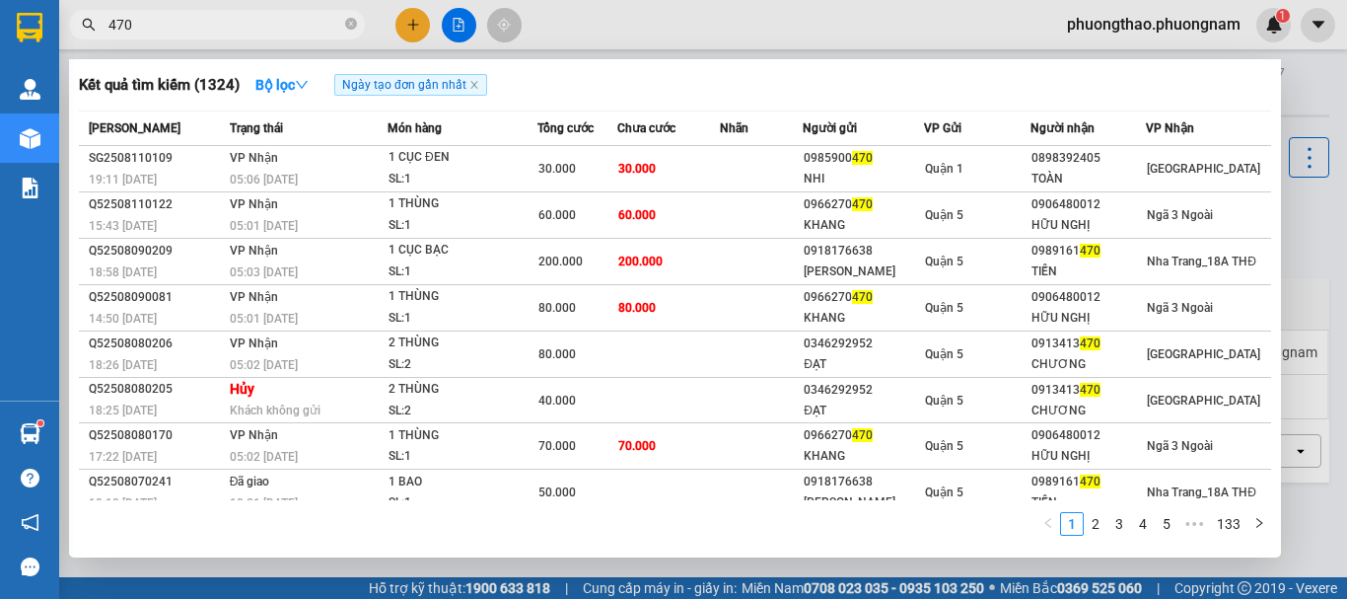
click at [258, 29] on input "470" at bounding box center [224, 25] width 233 height 22
type input "4"
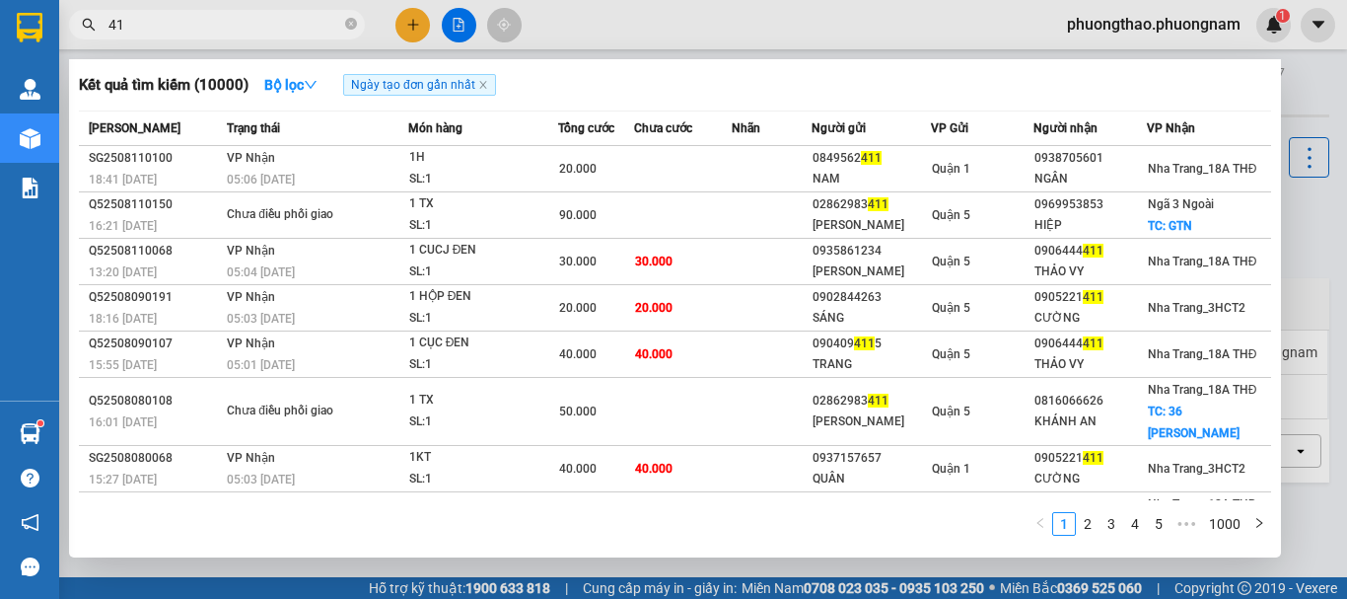
type input "4"
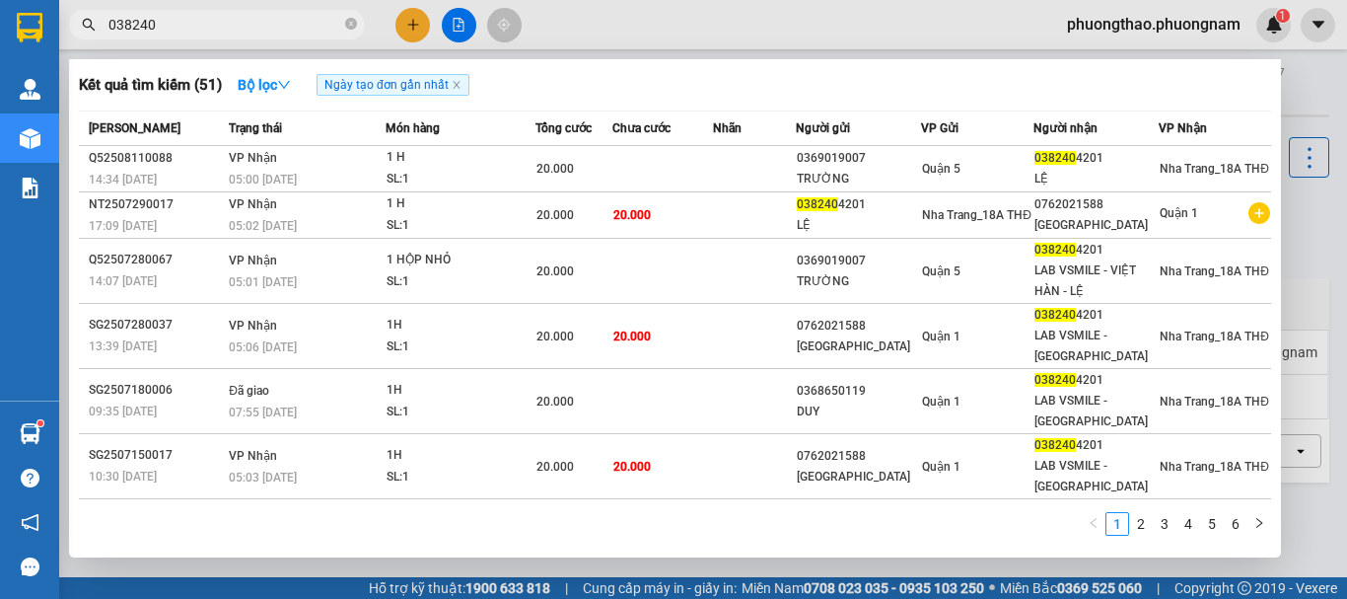
drag, startPoint x: 196, startPoint y: 21, endPoint x: 0, endPoint y: -119, distance: 241.1
click at [0, 0] on html "Kết quả tìm kiếm ( 51 ) Bộ lọc Ngày tạo đơn gần nhất Mã ĐH Trạng thái Món hàng …" at bounding box center [673, 299] width 1347 height 599
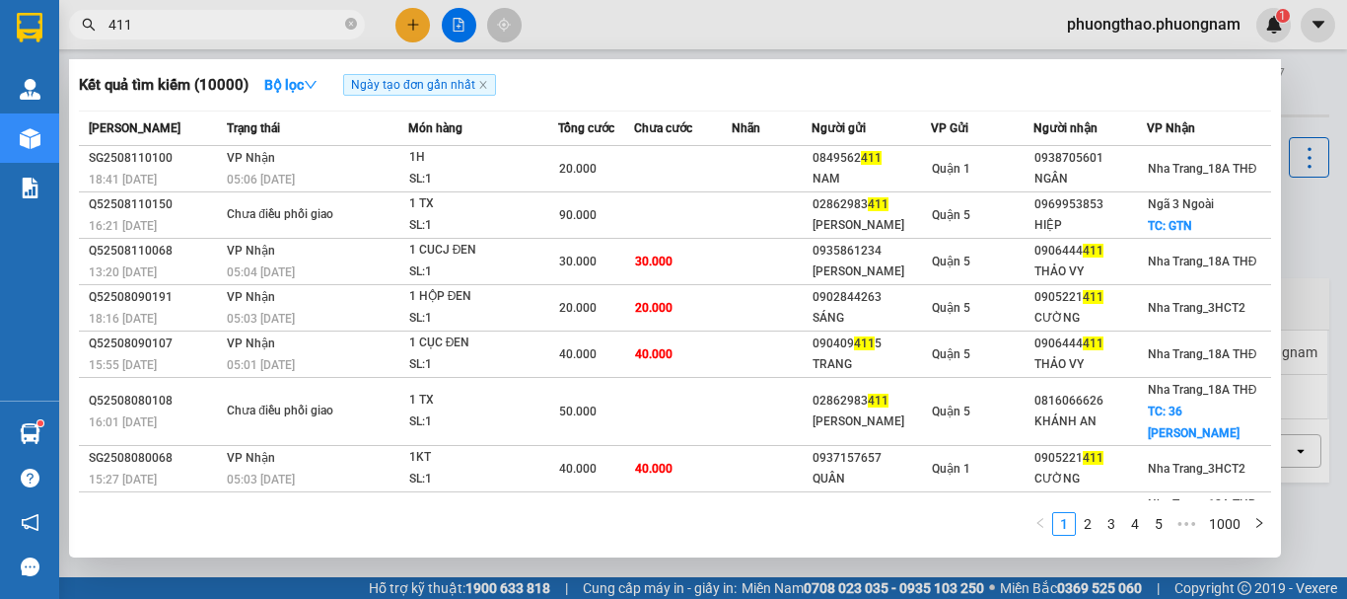
type input "411"
click at [405, 27] on div at bounding box center [673, 299] width 1347 height 599
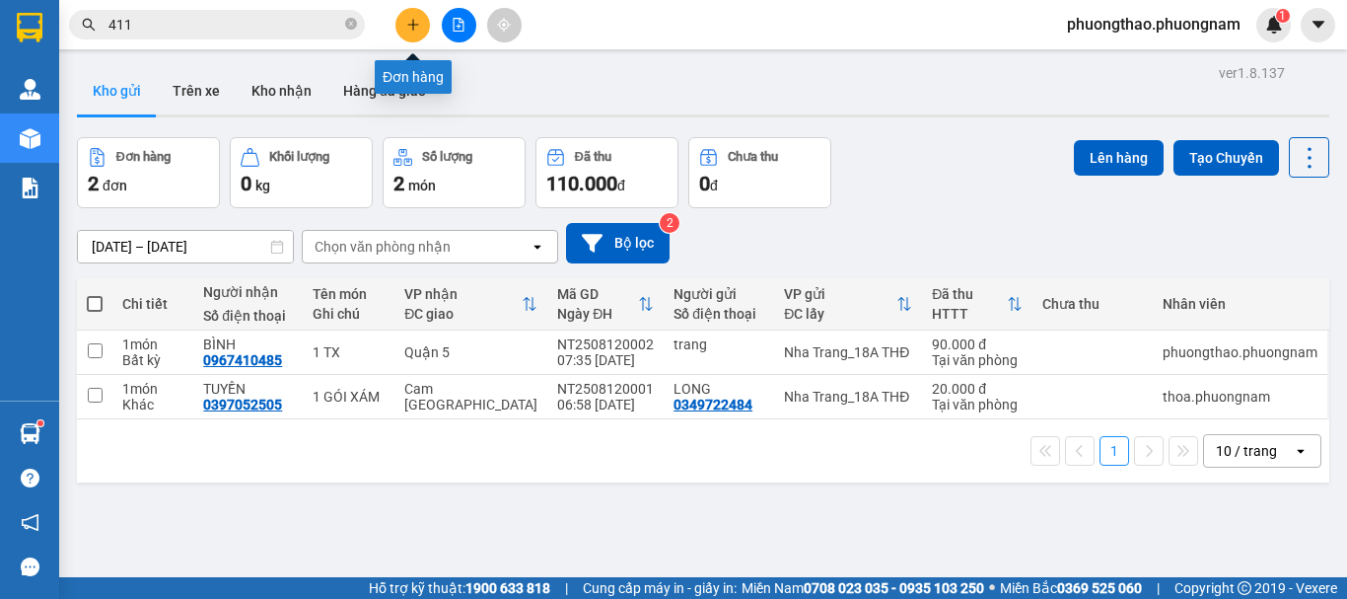
click at [406, 27] on icon "plus" at bounding box center [413, 25] width 14 height 14
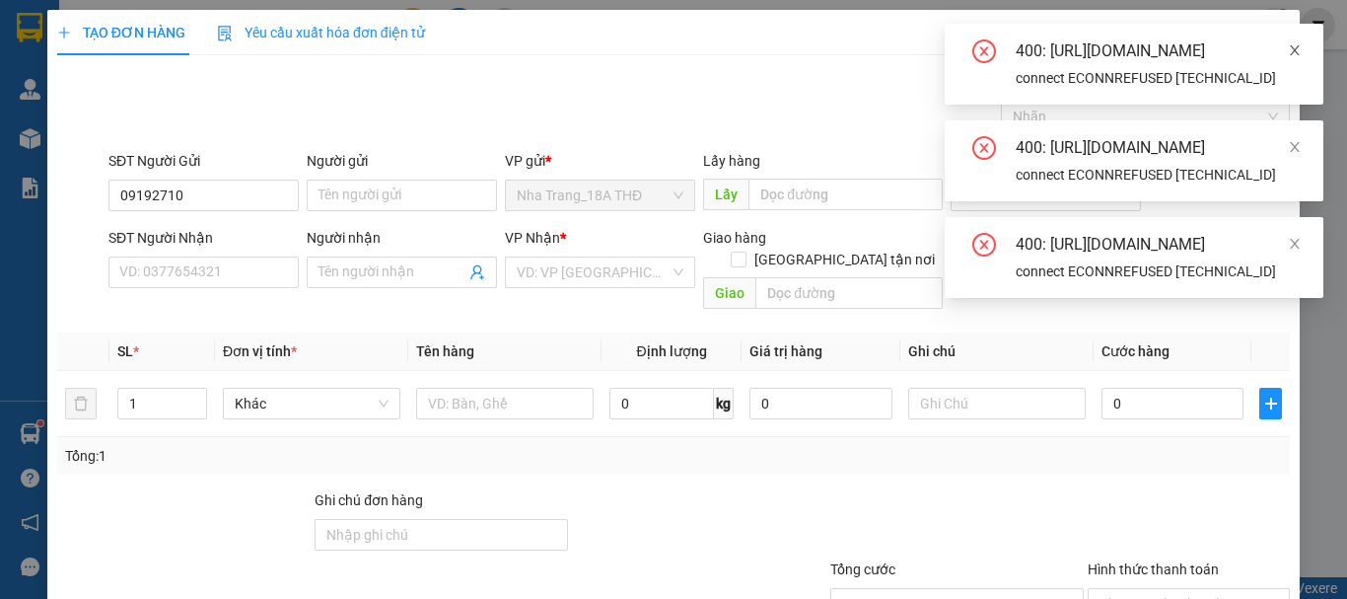
click at [1300, 47] on icon "close" at bounding box center [1295, 50] width 14 height 14
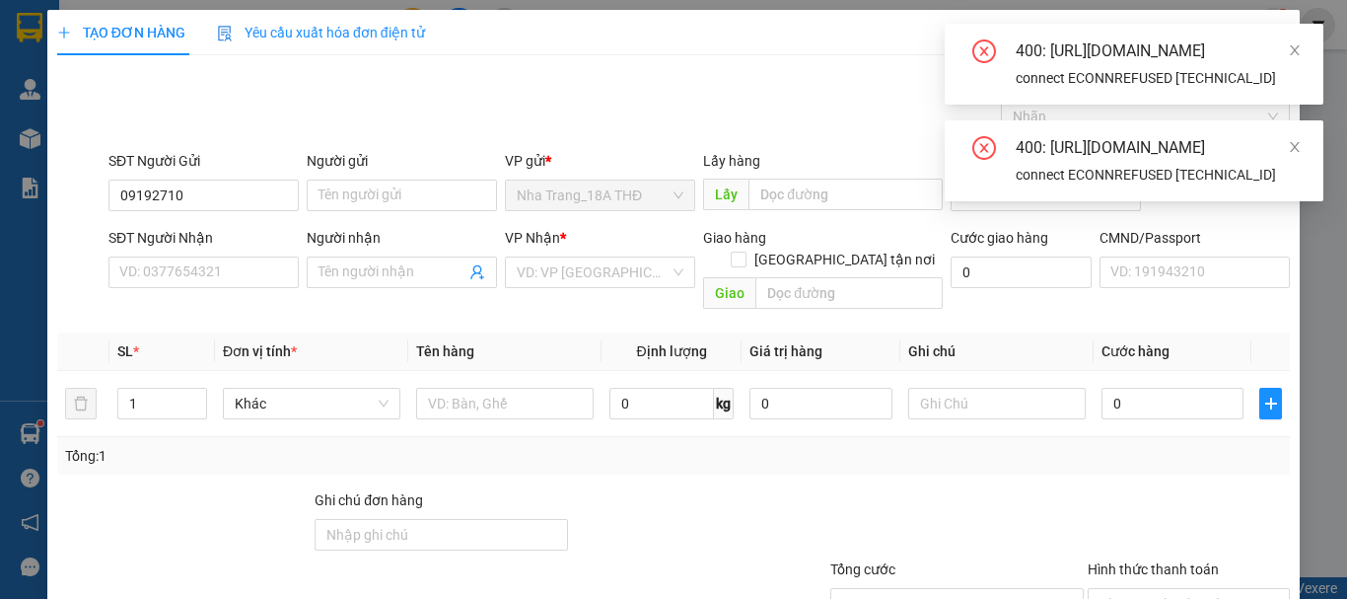
click at [1309, 50] on div "400: https://gms-api.vexere.com/order/autocomplete?where%5Bfield%5D=sender_phon…" at bounding box center [1134, 64] width 379 height 81
click at [1299, 45] on icon "close" at bounding box center [1295, 50] width 10 height 10
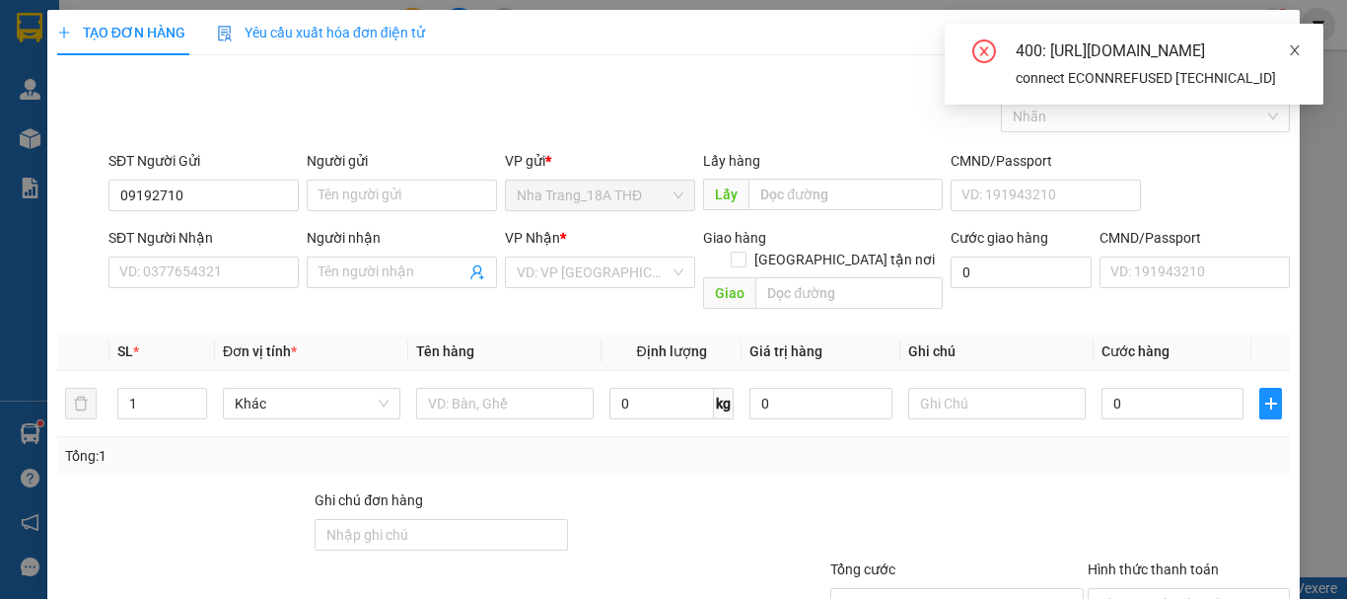
click at [1301, 43] on icon "close" at bounding box center [1295, 50] width 14 height 14
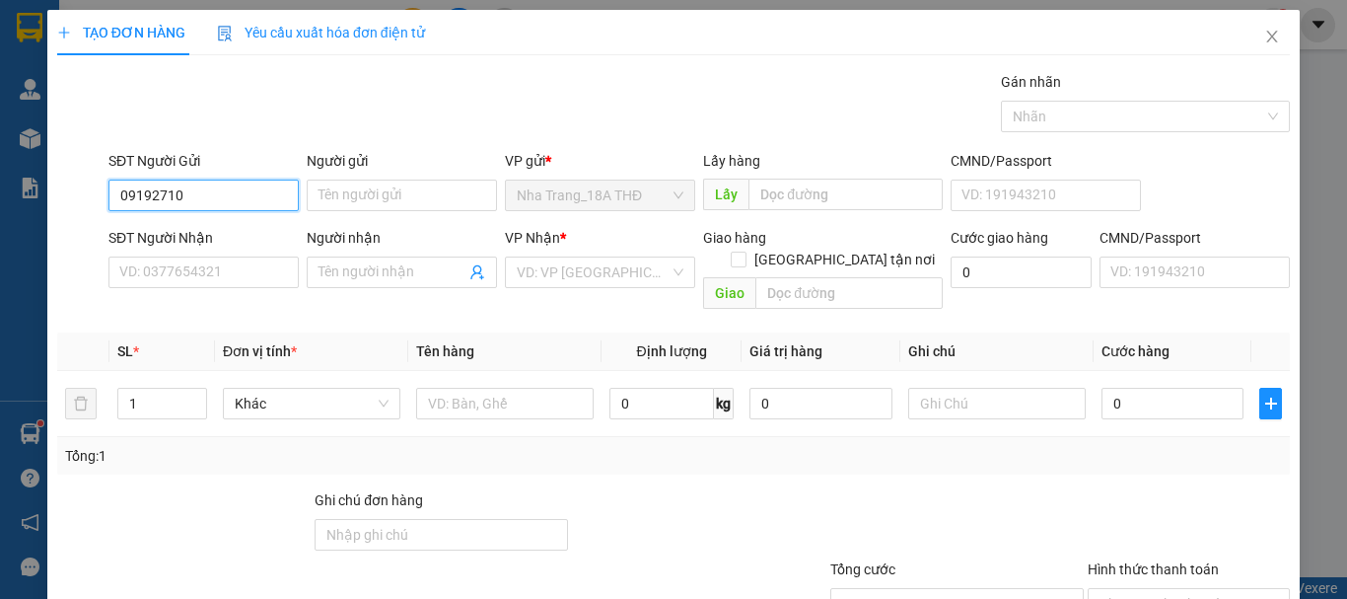
click at [220, 202] on input "09192710" at bounding box center [203, 195] width 190 height 32
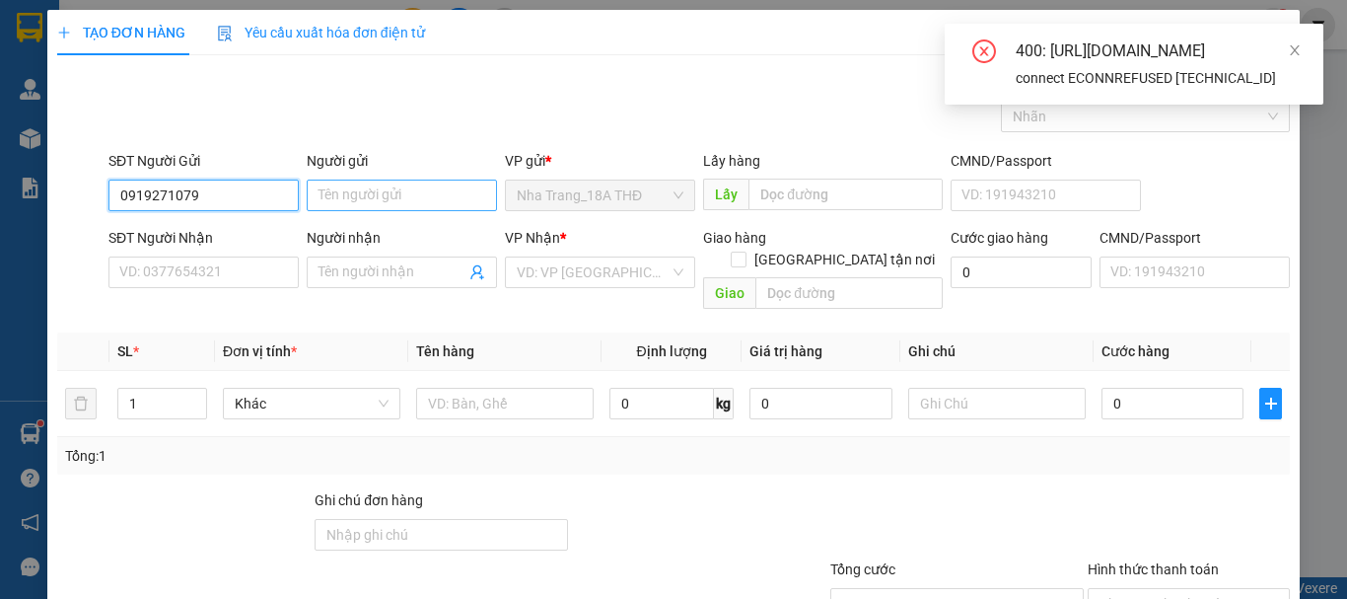
type input "0919271079"
click at [408, 193] on input "Người gửi" at bounding box center [402, 195] width 190 height 32
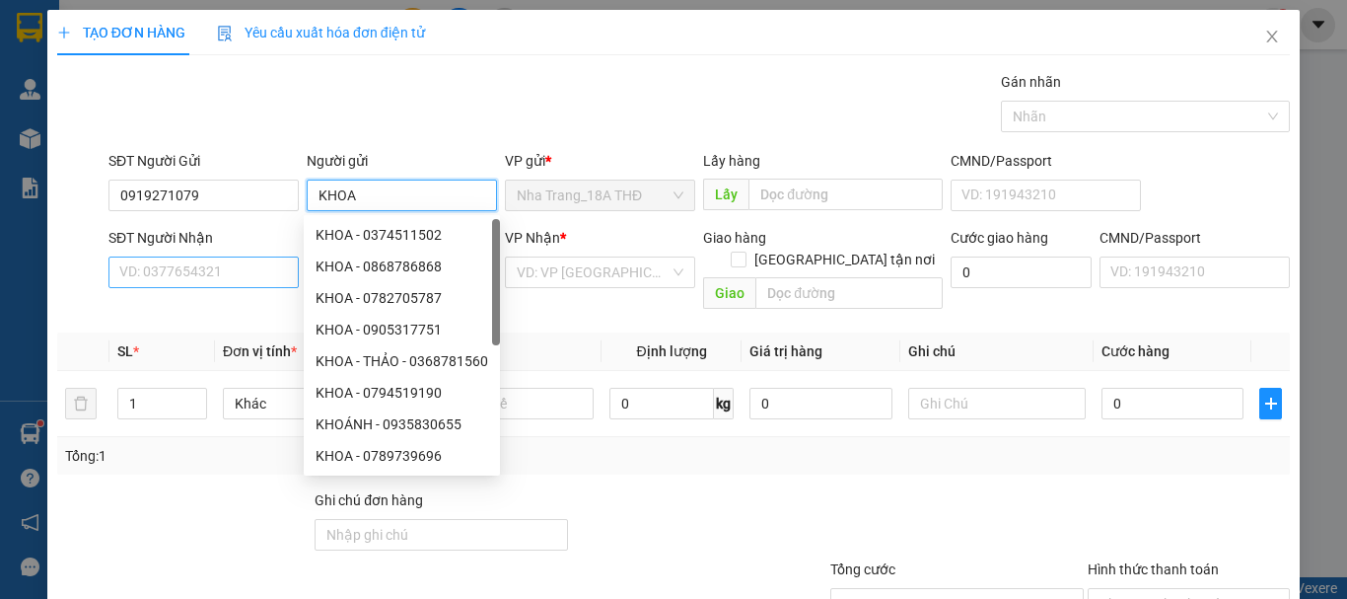
type input "KHOA"
click at [205, 272] on input "SĐT Người Nhận" at bounding box center [203, 272] width 190 height 32
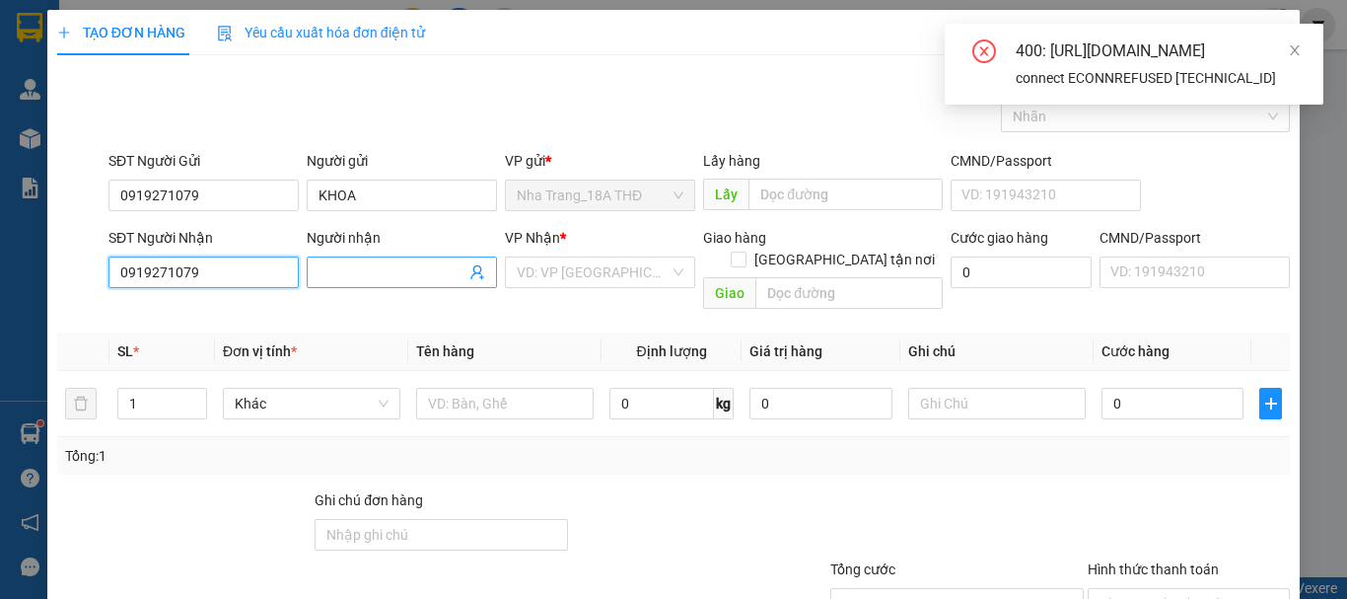
type input "0919271079"
click at [387, 268] on input "Người nhận" at bounding box center [392, 272] width 147 height 22
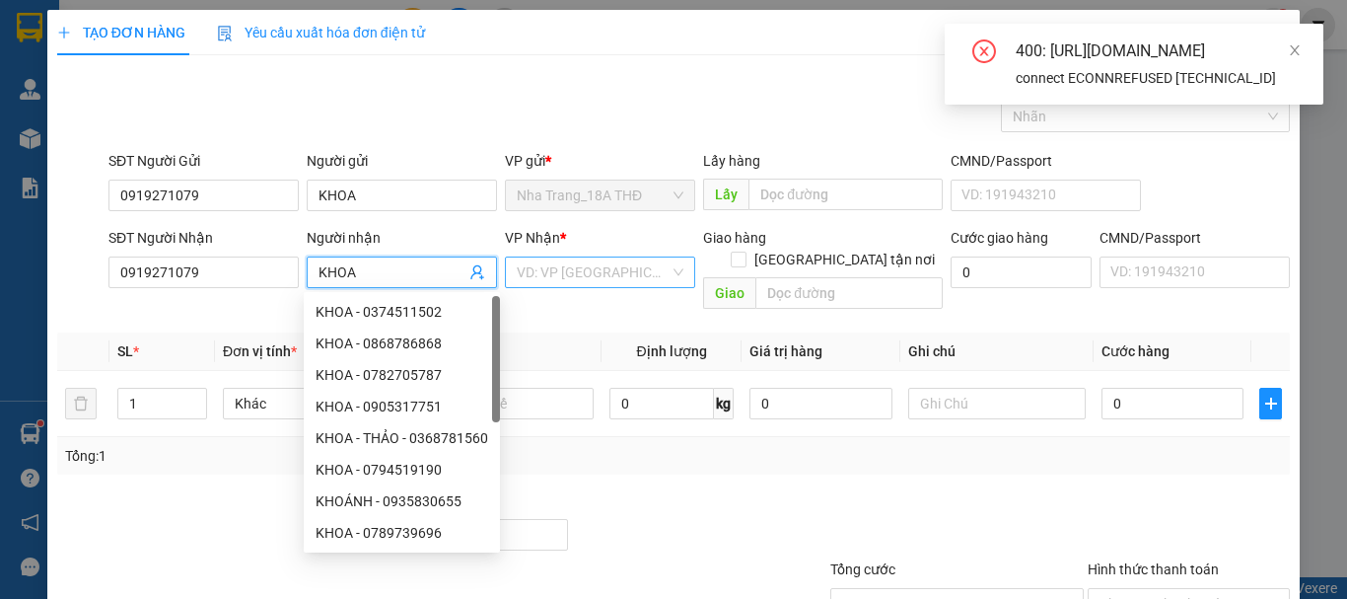
type input "KHOA"
click at [639, 278] on input "search" at bounding box center [593, 272] width 153 height 30
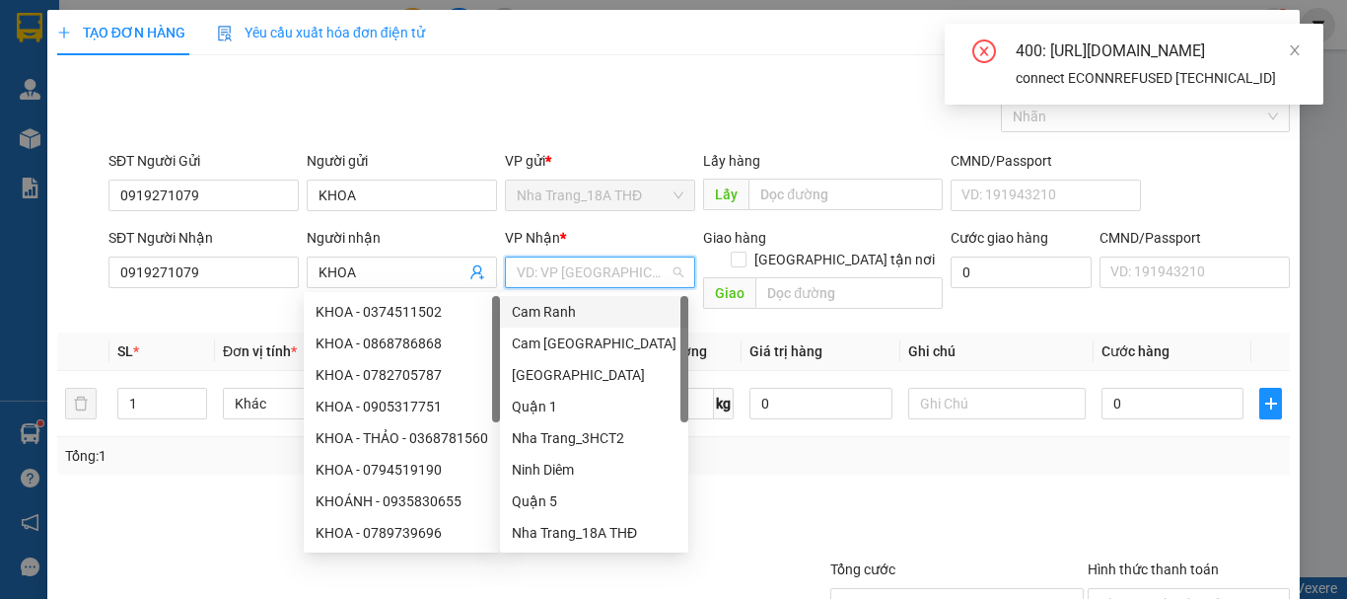
type input "Q"
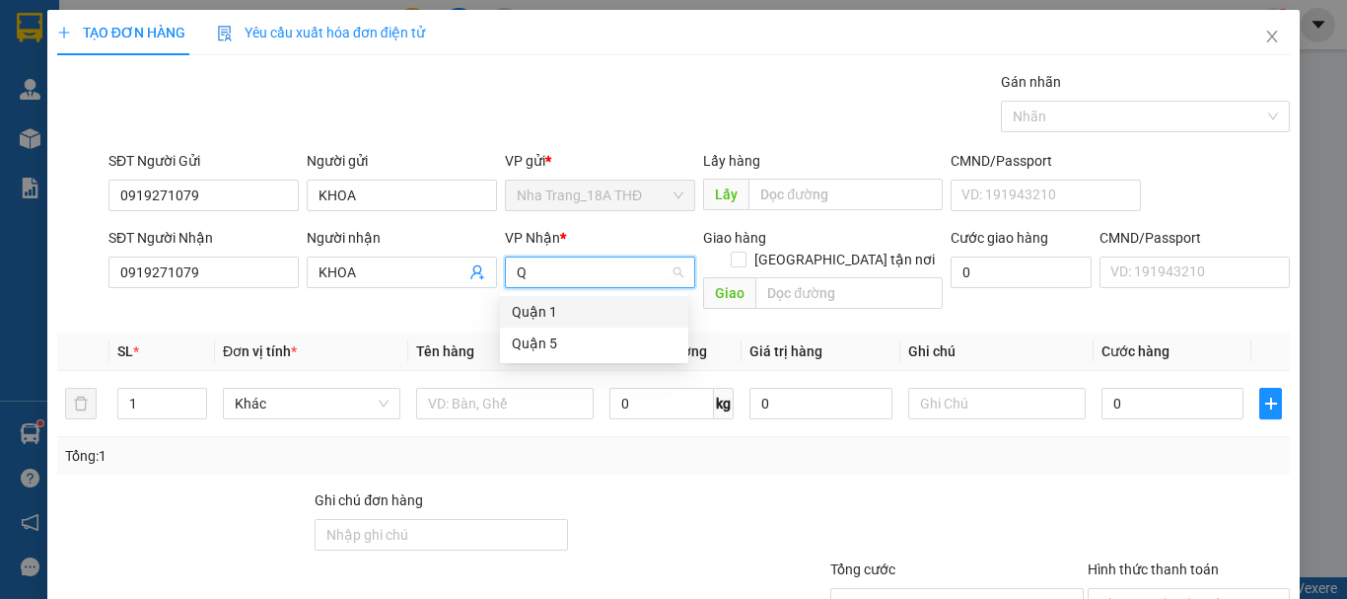
click at [591, 307] on div "Quận 1" at bounding box center [594, 312] width 165 height 22
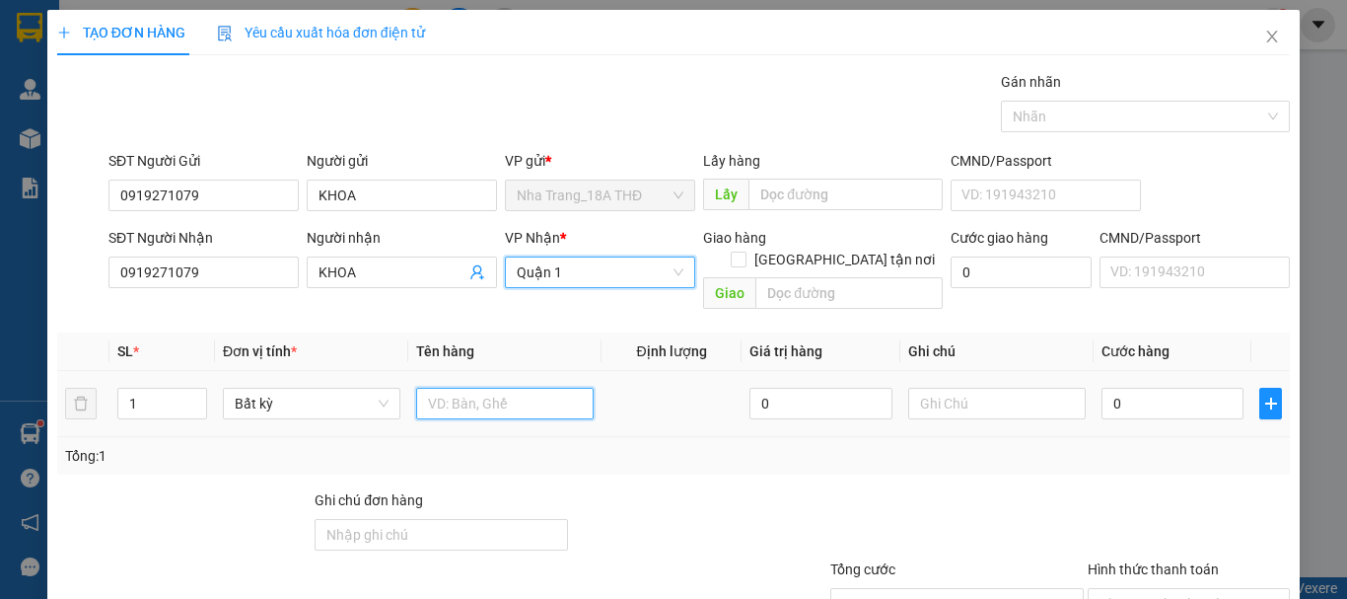
click at [498, 388] on input "text" at bounding box center [504, 404] width 177 height 32
type input "1 XE SỐ 5779"
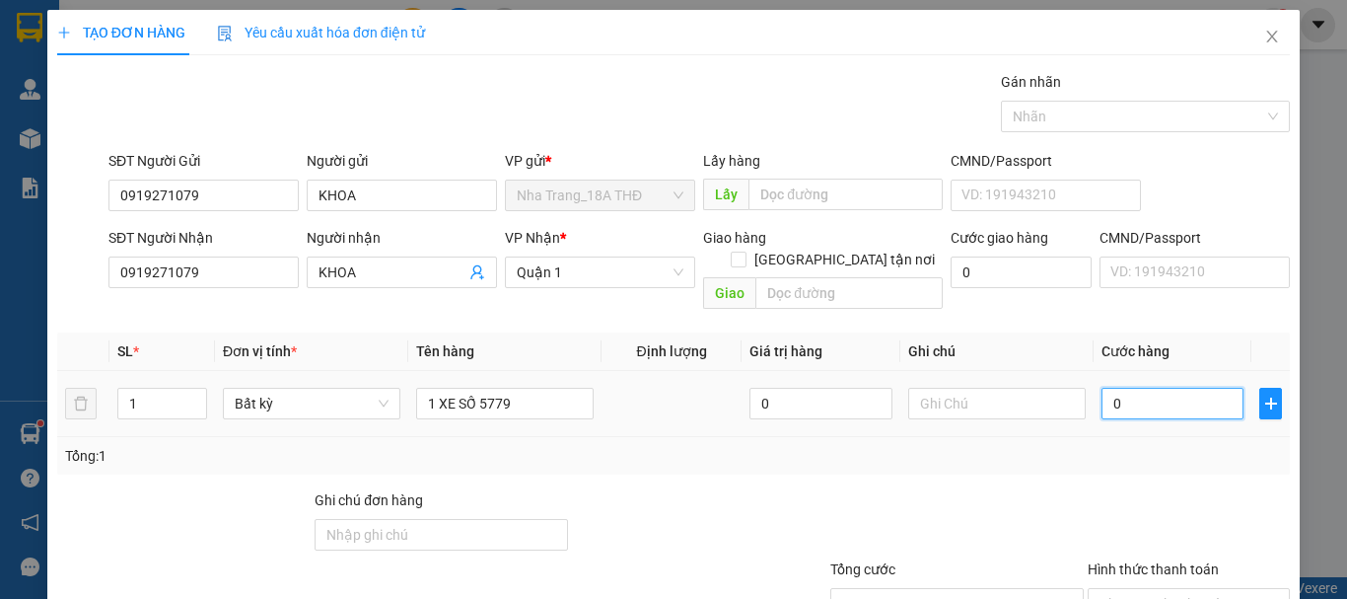
click at [1187, 388] on input "0" at bounding box center [1172, 404] width 142 height 32
type input "2"
type input "25"
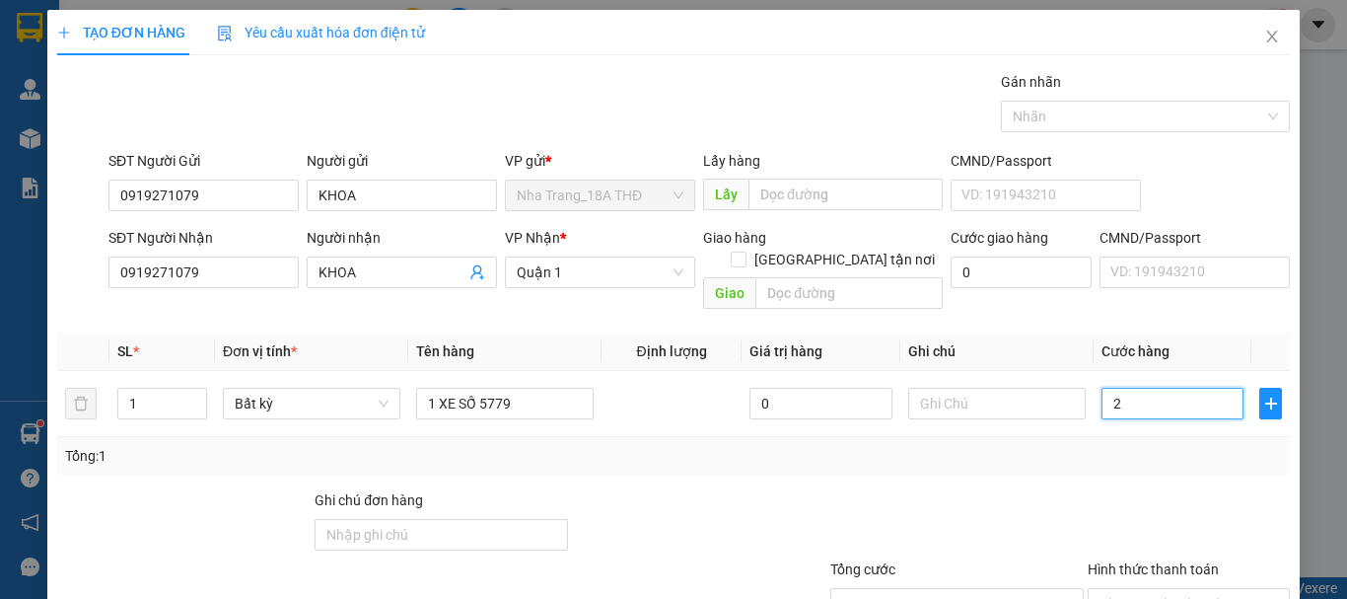
type input "25"
type input "250"
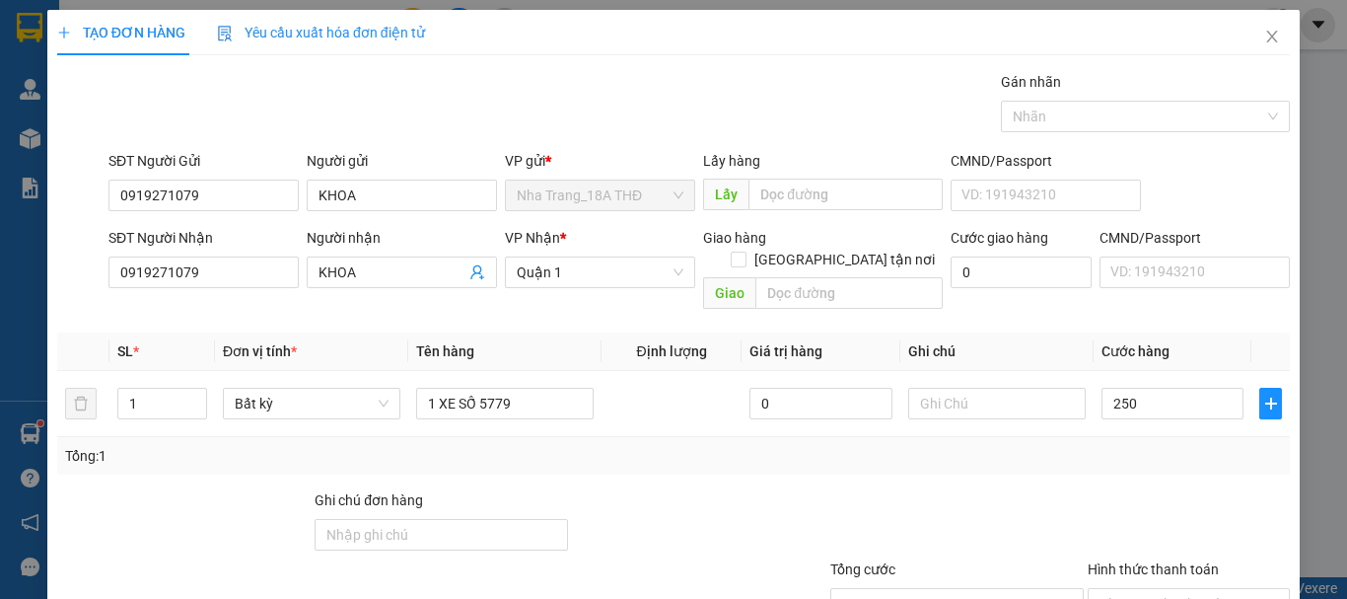
type input "250.000"
drag, startPoint x: 1078, startPoint y: 461, endPoint x: 1133, endPoint y: 460, distance: 55.3
click at [1079, 461] on div "Transit Pickup Surcharge Ids Transit Deliver Surcharge Ids Transit Deliver Surc…" at bounding box center [673, 392] width 1233 height 642
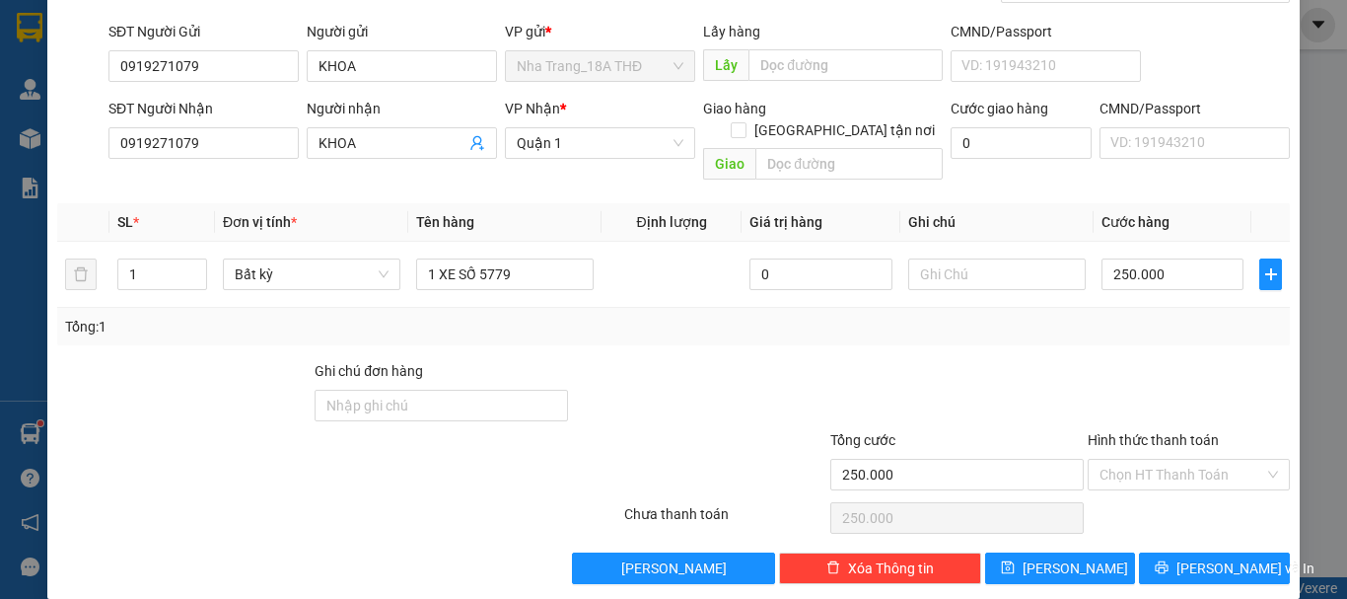
scroll to position [131, 0]
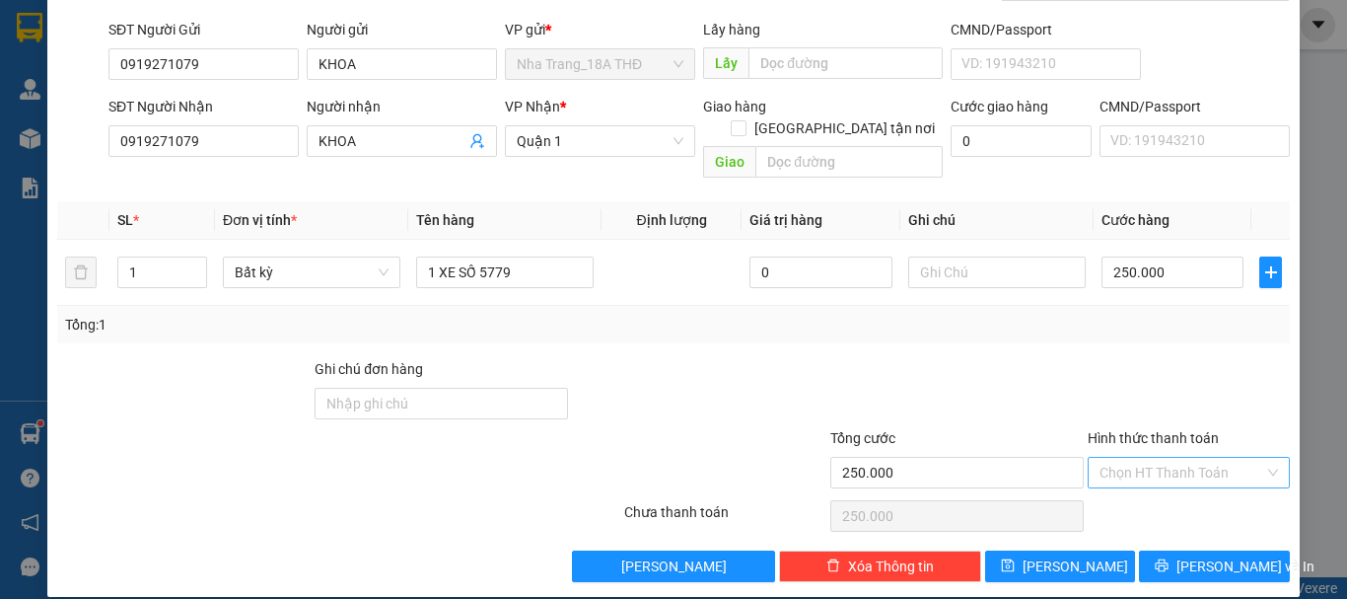
click at [1197, 458] on input "Hình thức thanh toán" at bounding box center [1181, 473] width 165 height 30
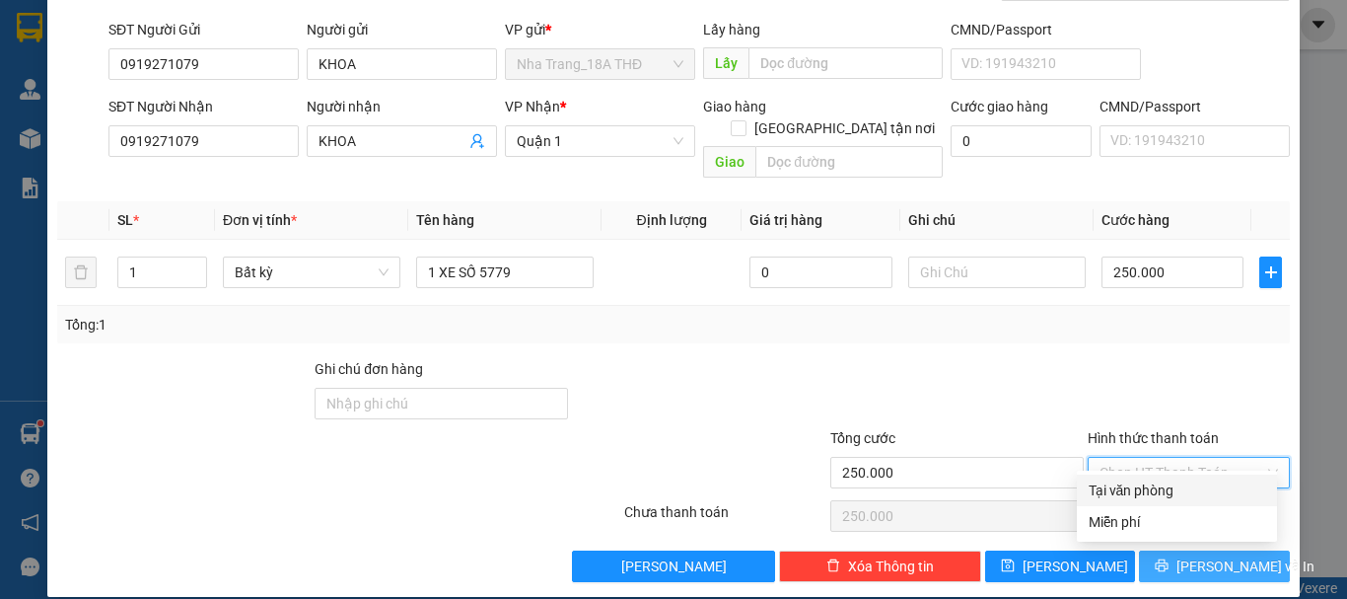
drag, startPoint x: 1194, startPoint y: 487, endPoint x: 1239, endPoint y: 542, distance: 70.8
click at [1195, 490] on div "Tại văn phòng" at bounding box center [1177, 490] width 177 height 22
type input "0"
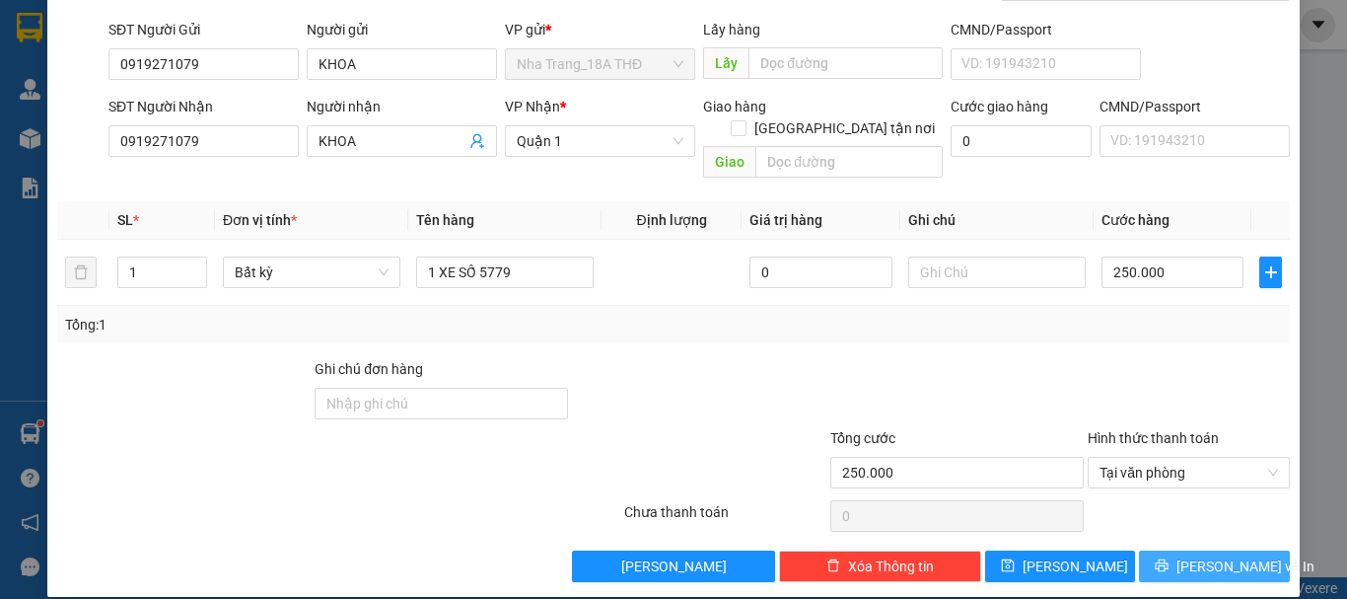
click at [1237, 555] on span "[PERSON_NAME] và In" at bounding box center [1245, 566] width 138 height 22
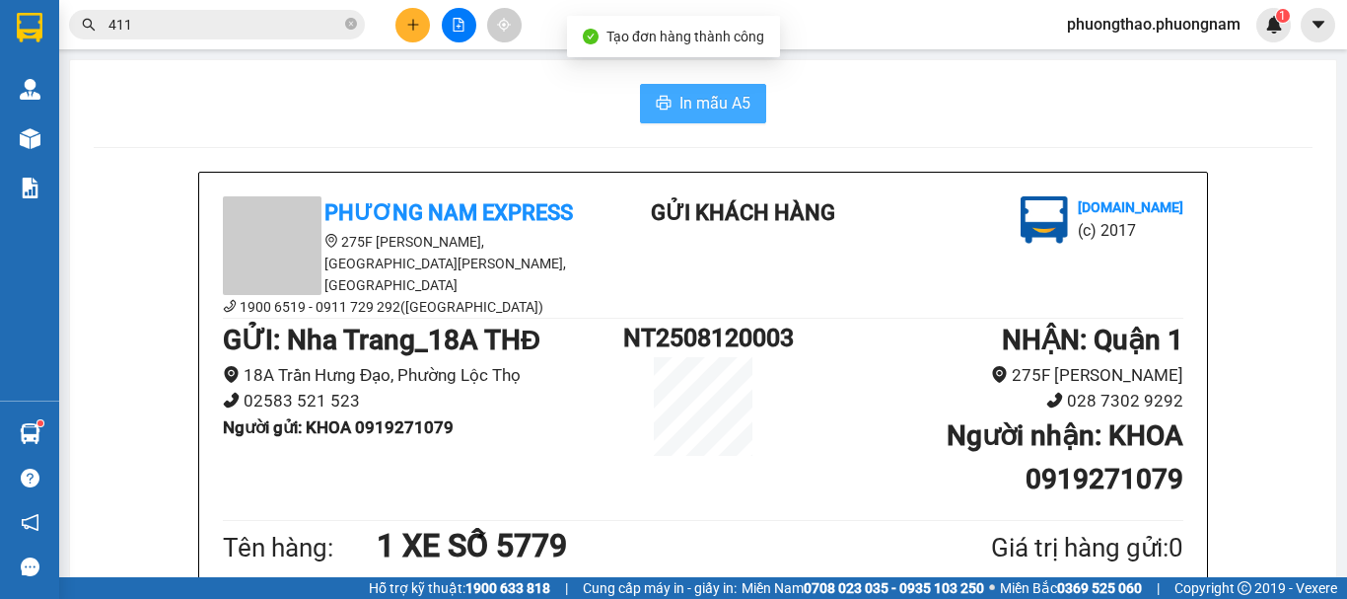
click at [706, 106] on span "In mẫu A5" at bounding box center [714, 103] width 71 height 25
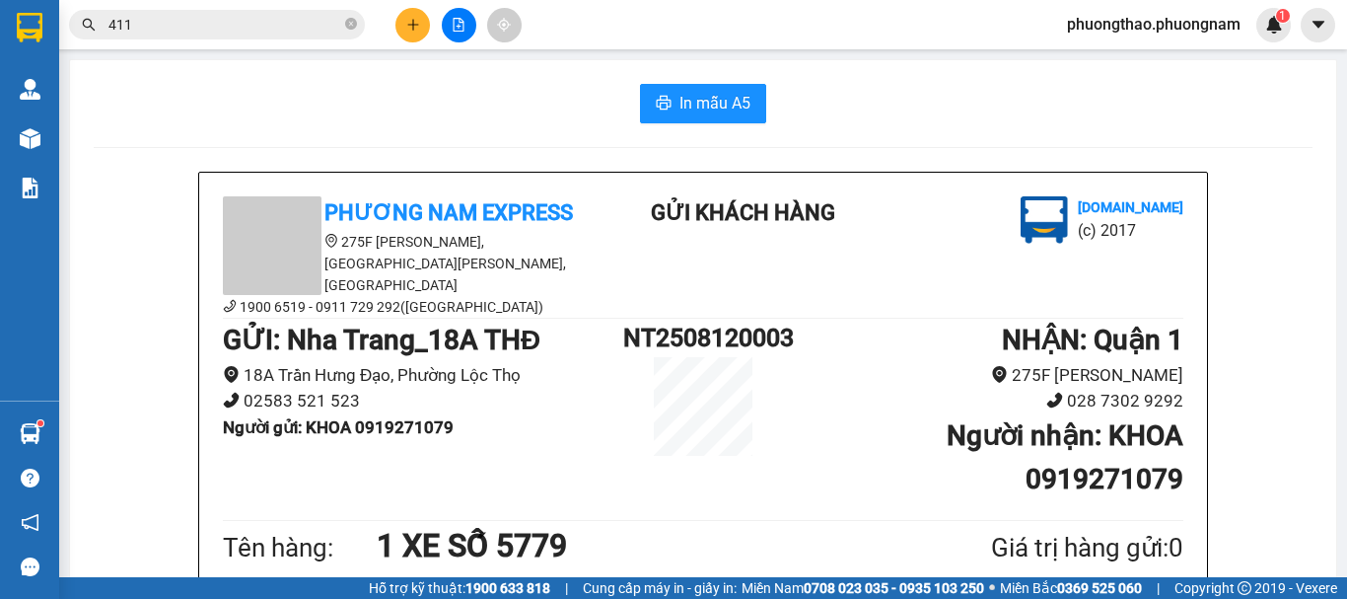
click at [299, 30] on input "411" at bounding box center [224, 25] width 233 height 22
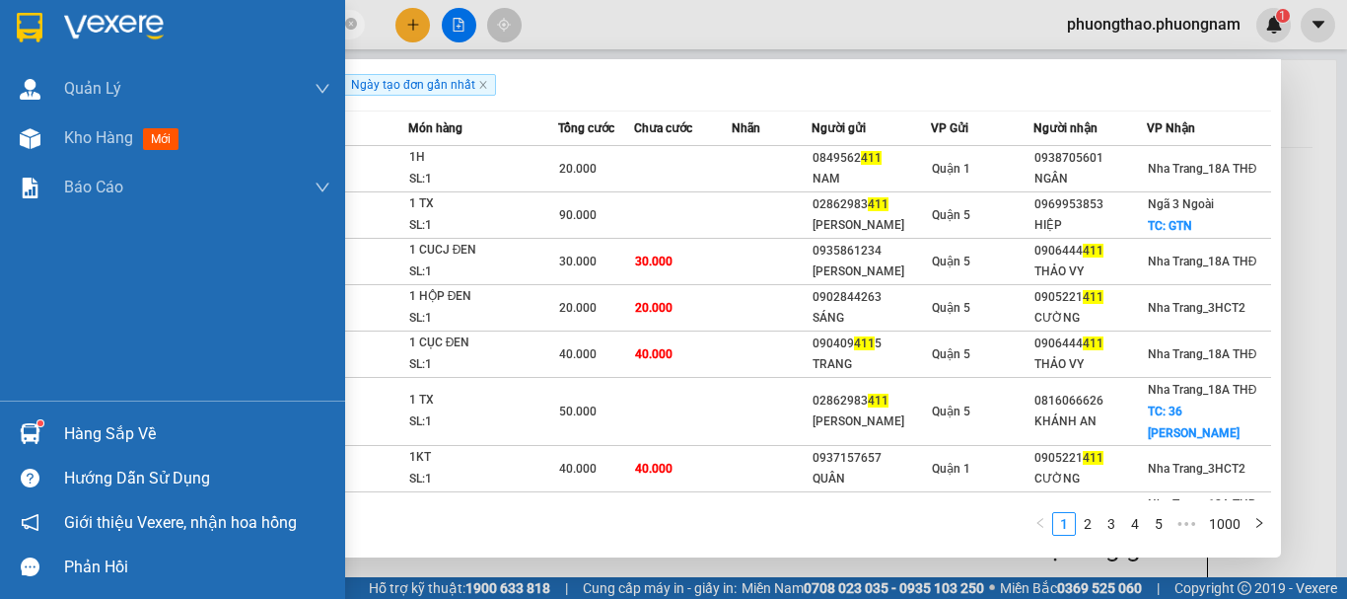
drag, startPoint x: 141, startPoint y: 28, endPoint x: 0, endPoint y: -45, distance: 158.8
click at [0, 0] on html "Kết quả tìm kiếm ( 10000 ) Bộ lọc Ngày tạo đơn gần nhất Mã ĐH Trạng thái Món hà…" at bounding box center [673, 299] width 1347 height 599
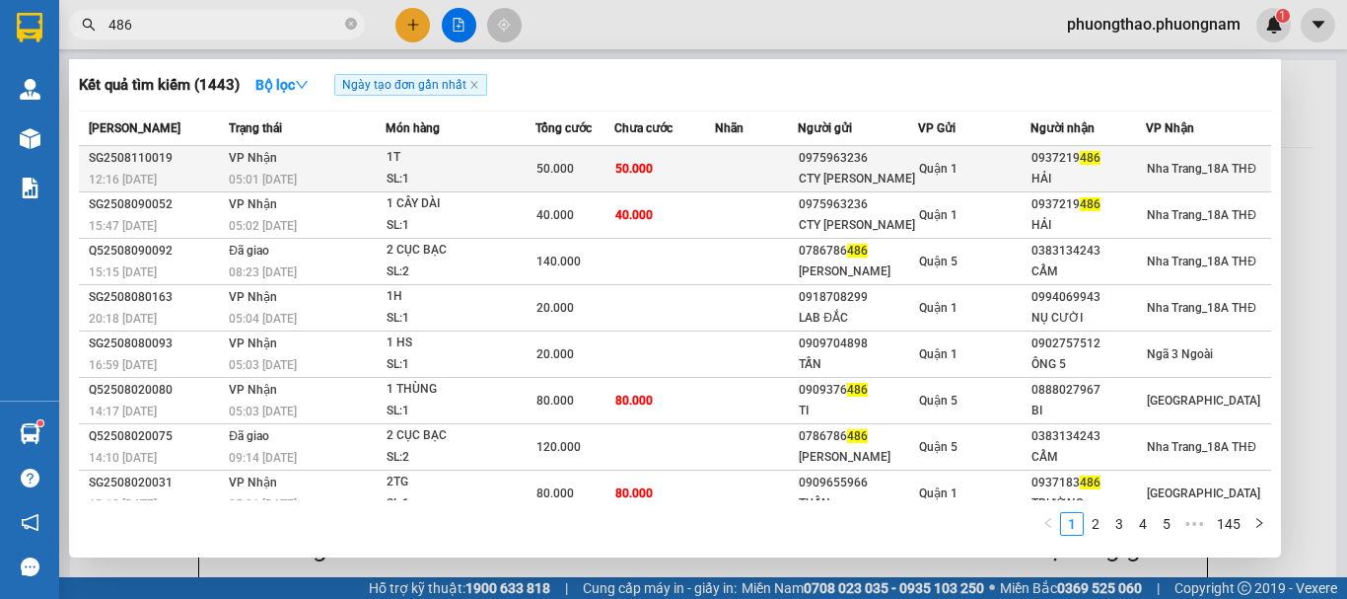
type input "486"
click at [953, 174] on span "Quận 1" at bounding box center [938, 169] width 38 height 14
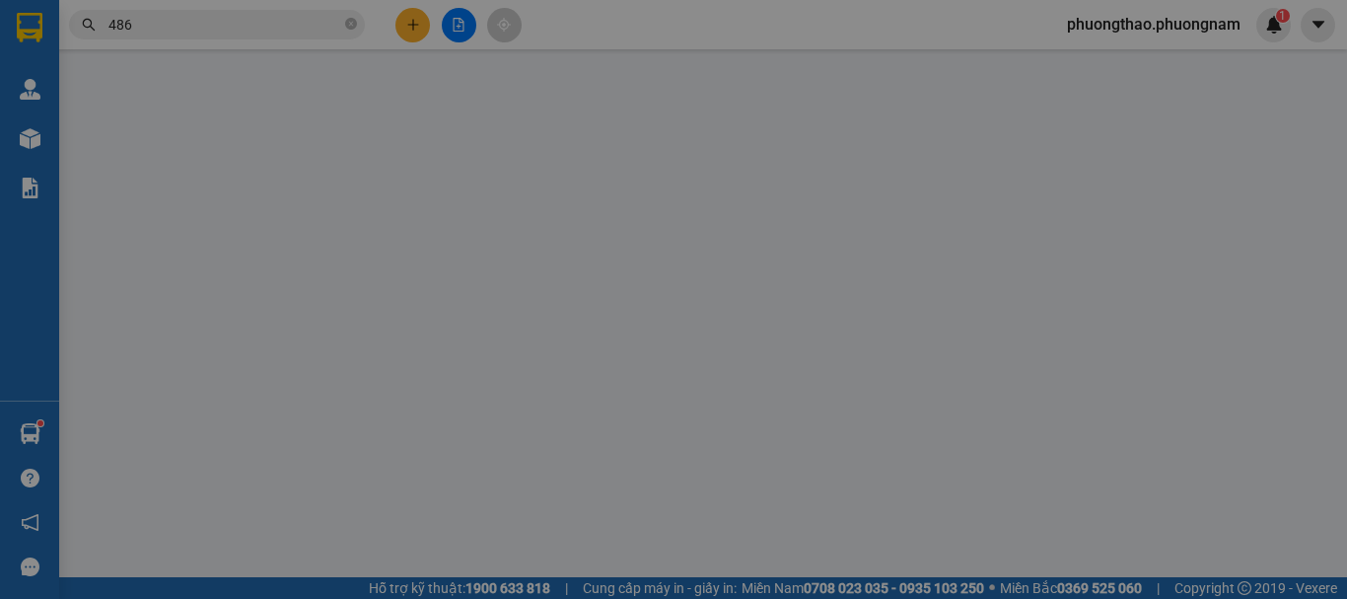
type input "0975963236"
type input "CTY [PERSON_NAME]"
type input "0937219486"
type input "HẢI"
type input "50.000"
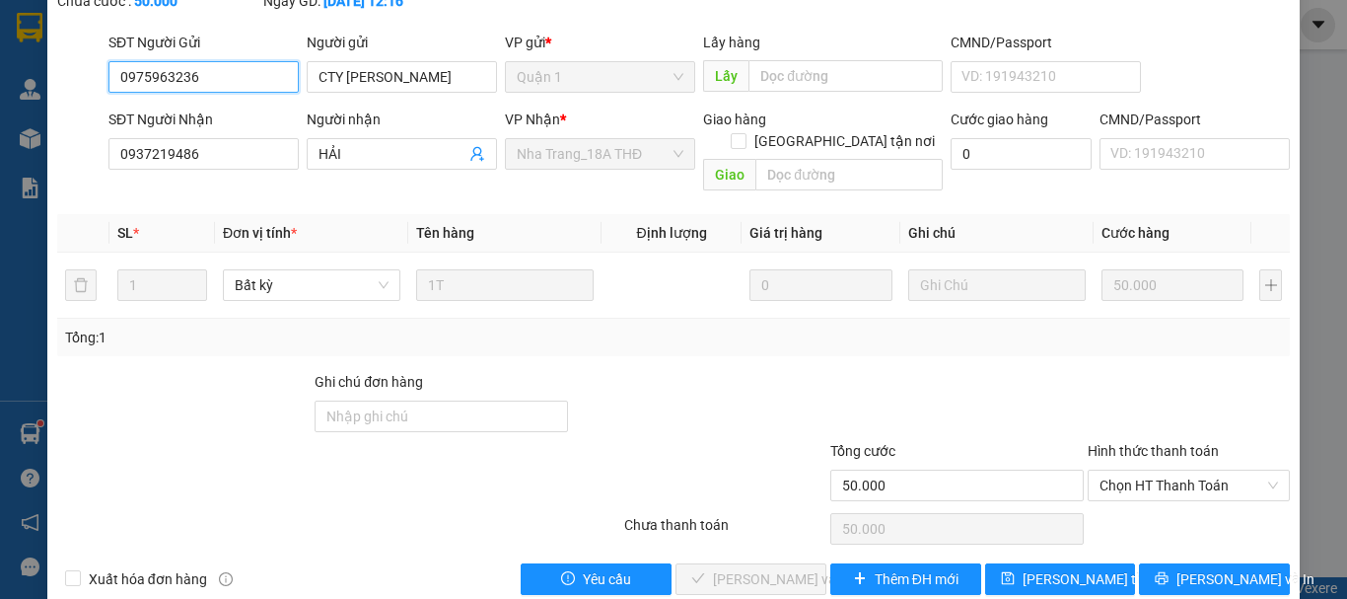
scroll to position [157, 0]
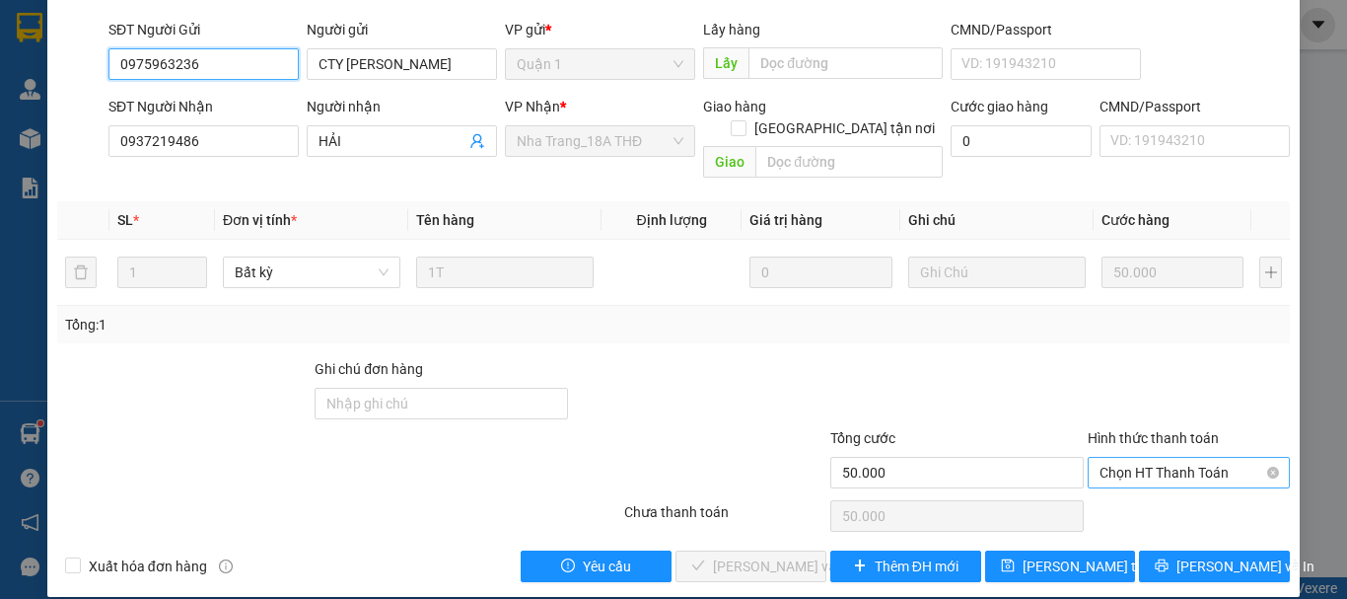
click at [1182, 458] on span "Chọn HT Thanh Toán" at bounding box center [1188, 473] width 178 height 30
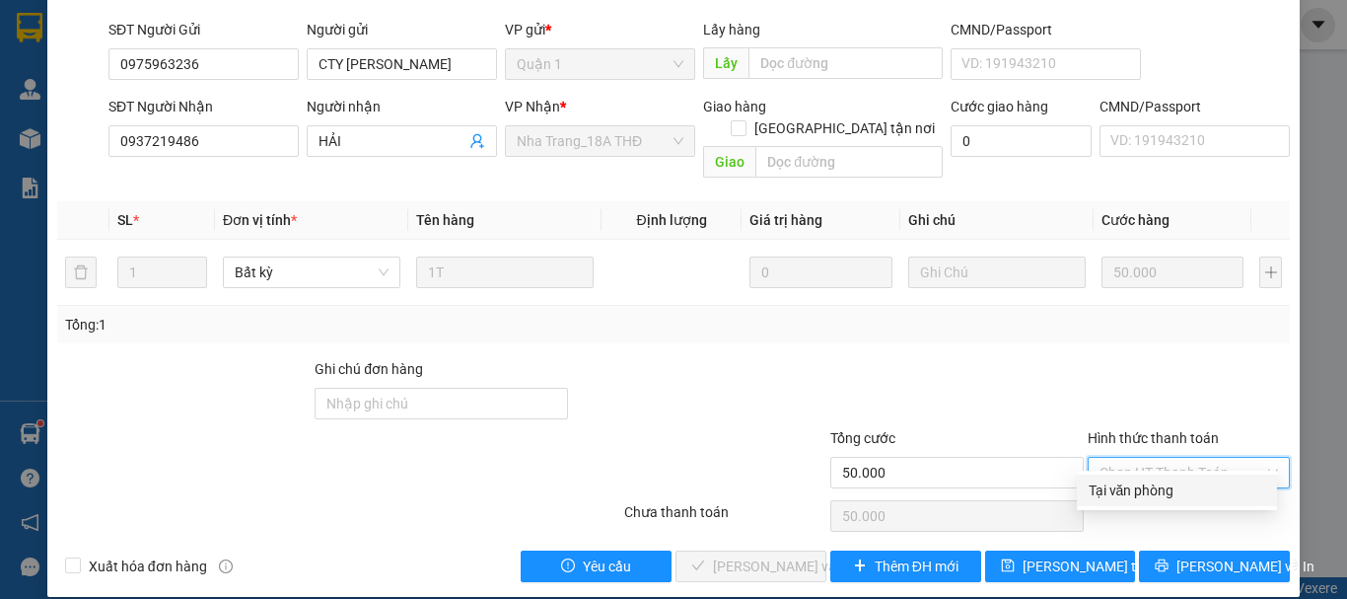
click at [1194, 500] on div "Tại văn phòng" at bounding box center [1177, 490] width 177 height 22
type input "0"
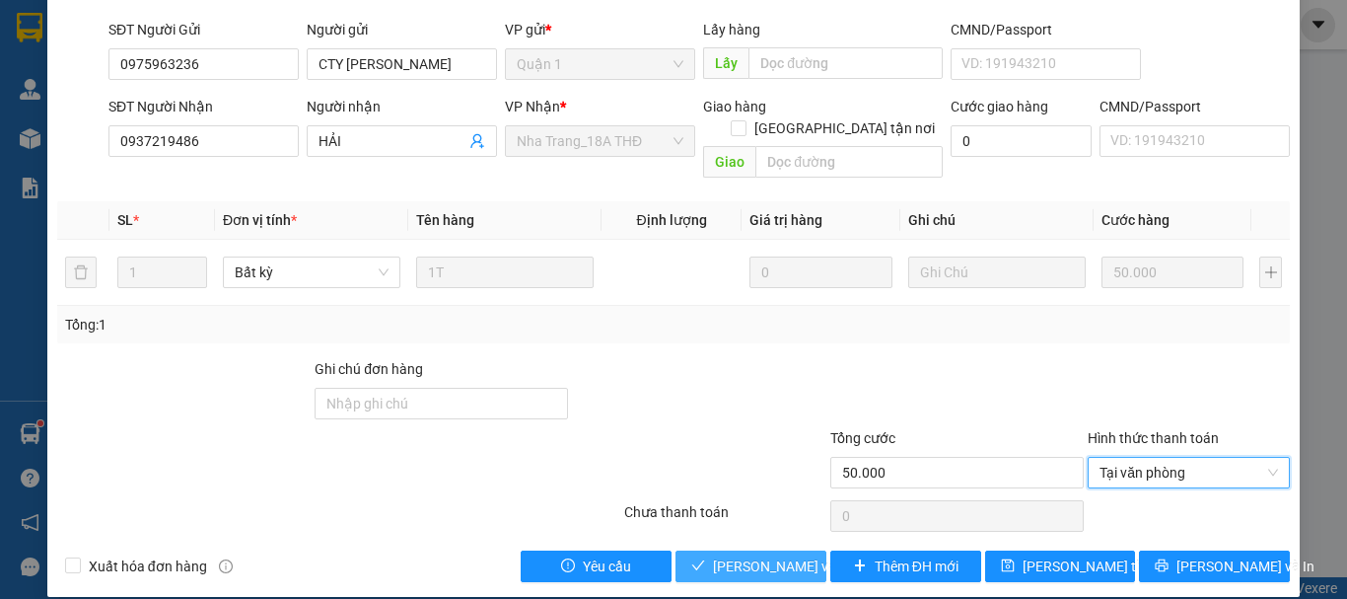
click at [759, 555] on span "[PERSON_NAME] và Giao hàng" at bounding box center [807, 566] width 189 height 22
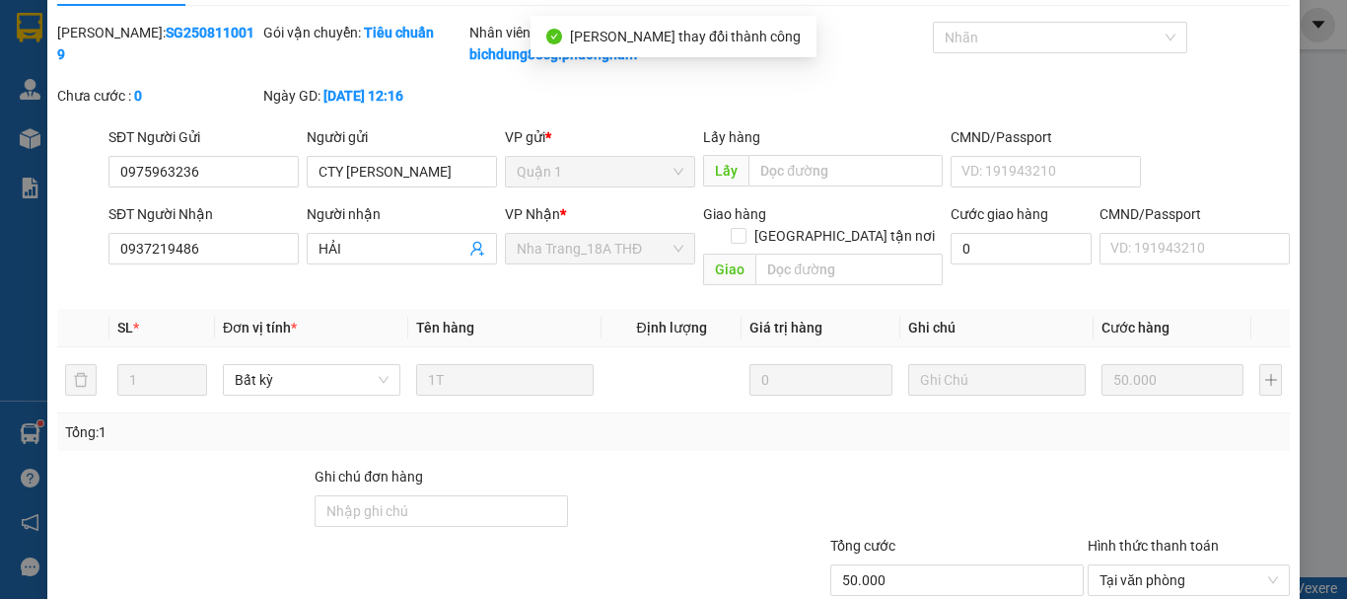
scroll to position [0, 0]
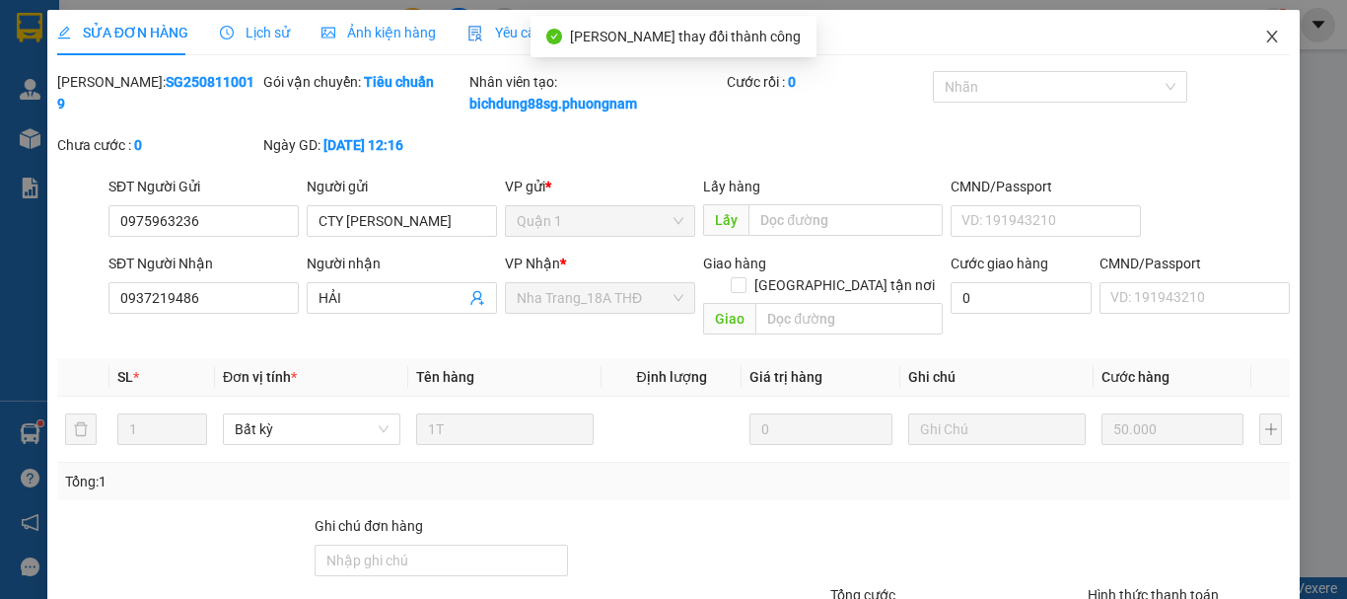
click at [1264, 43] on icon "close" at bounding box center [1272, 37] width 16 height 16
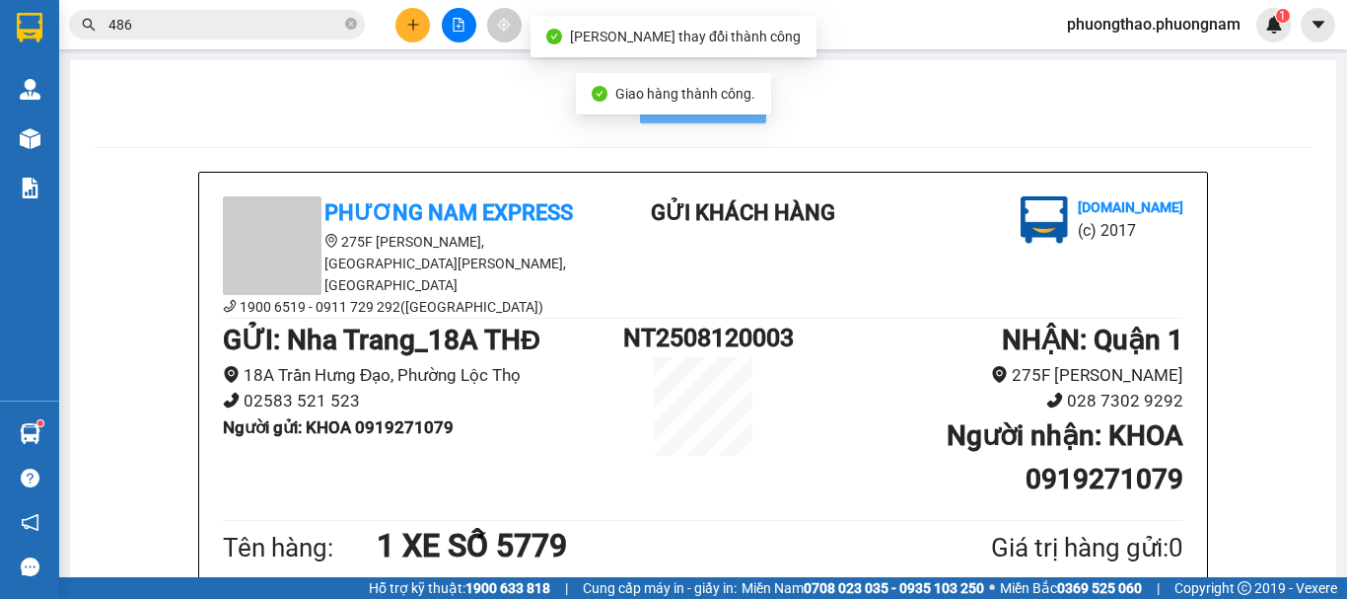
drag, startPoint x: 308, startPoint y: 22, endPoint x: 0, endPoint y: -62, distance: 318.9
click at [0, 0] on html "Kết quả tìm kiếm ( 1443 ) Bộ lọc Ngày tạo đơn gần nhất Mã ĐH Trạng thái Món hàn…" at bounding box center [673, 299] width 1347 height 599
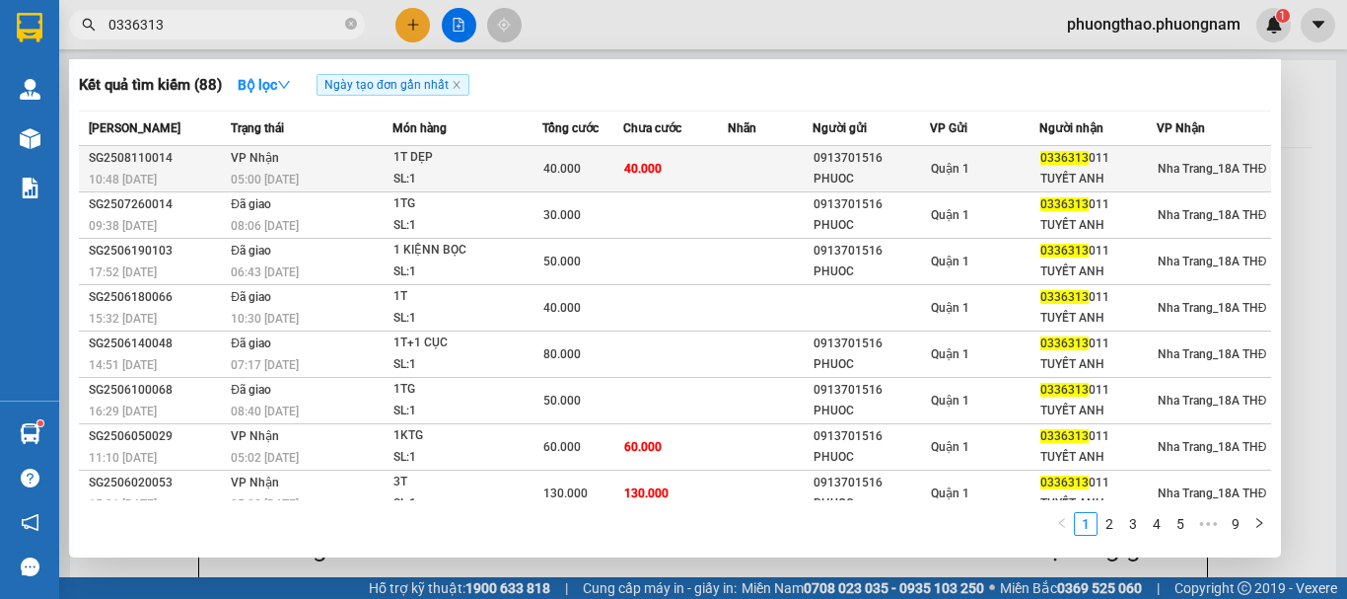
type input "0336313"
click at [912, 170] on div "PHUOC" at bounding box center [871, 179] width 115 height 21
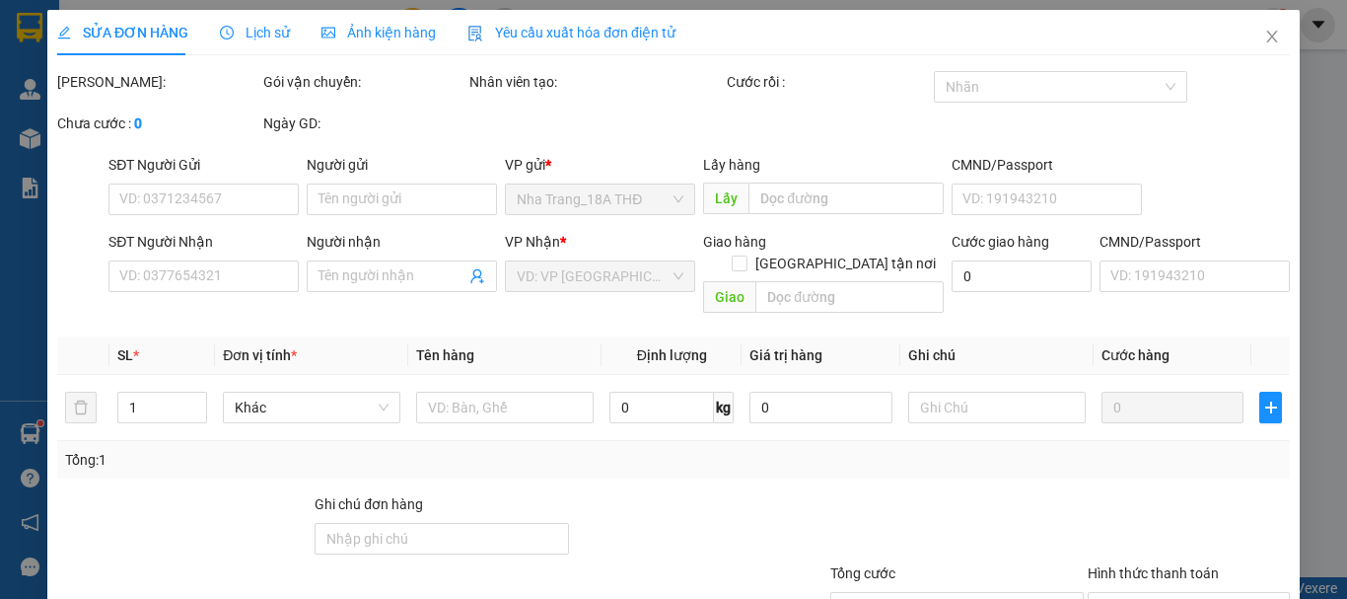
type input "0913701516"
type input "PHUOC"
type input "0336313011"
type input "TUYẾT ANH"
type input "40.000"
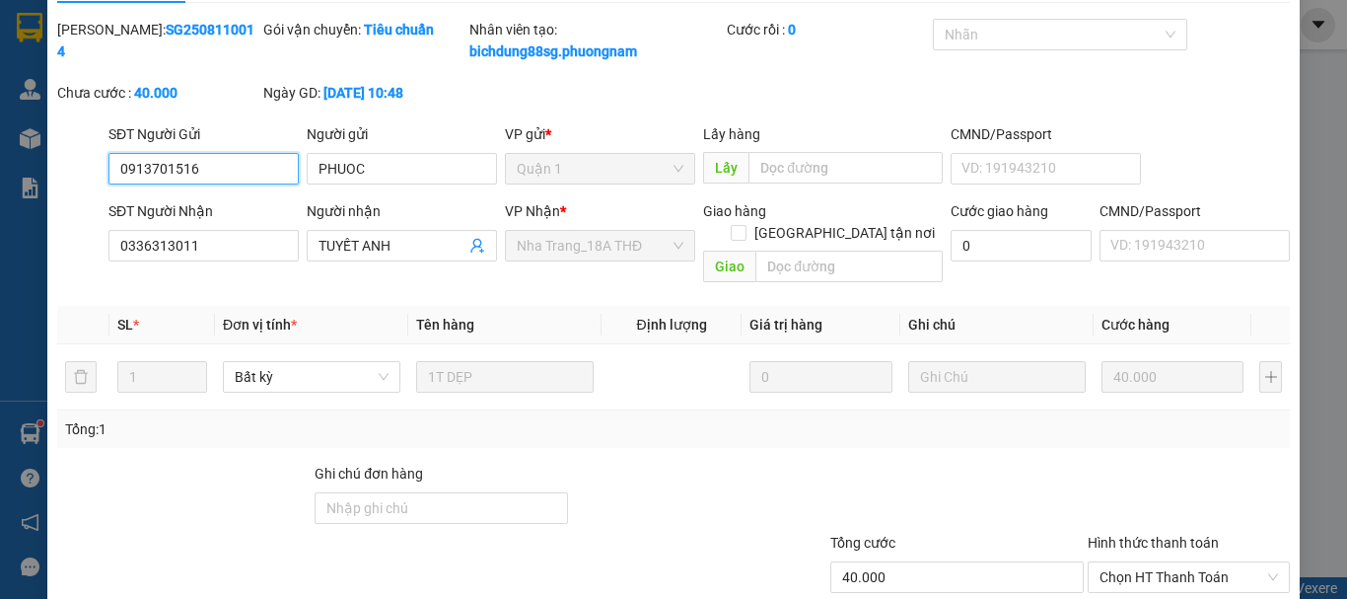
scroll to position [99, 0]
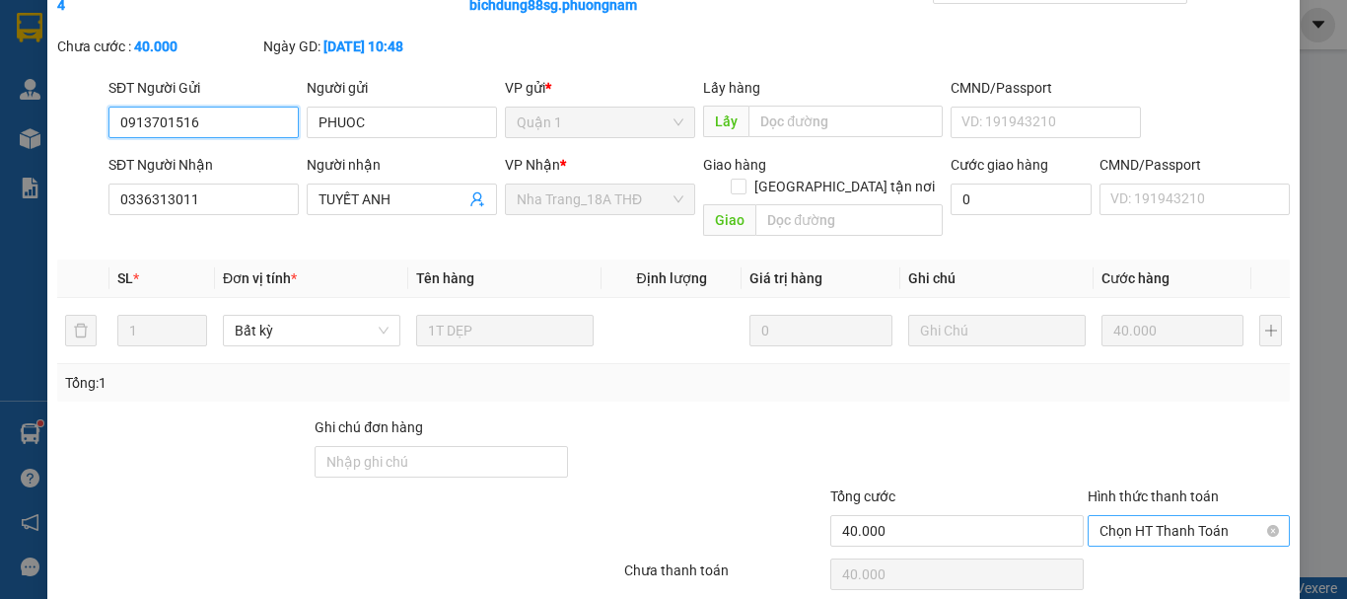
drag, startPoint x: 1195, startPoint y: 500, endPoint x: 1185, endPoint y: 527, distance: 28.4
click at [1194, 516] on span "Chọn HT Thanh Toán" at bounding box center [1188, 531] width 178 height 30
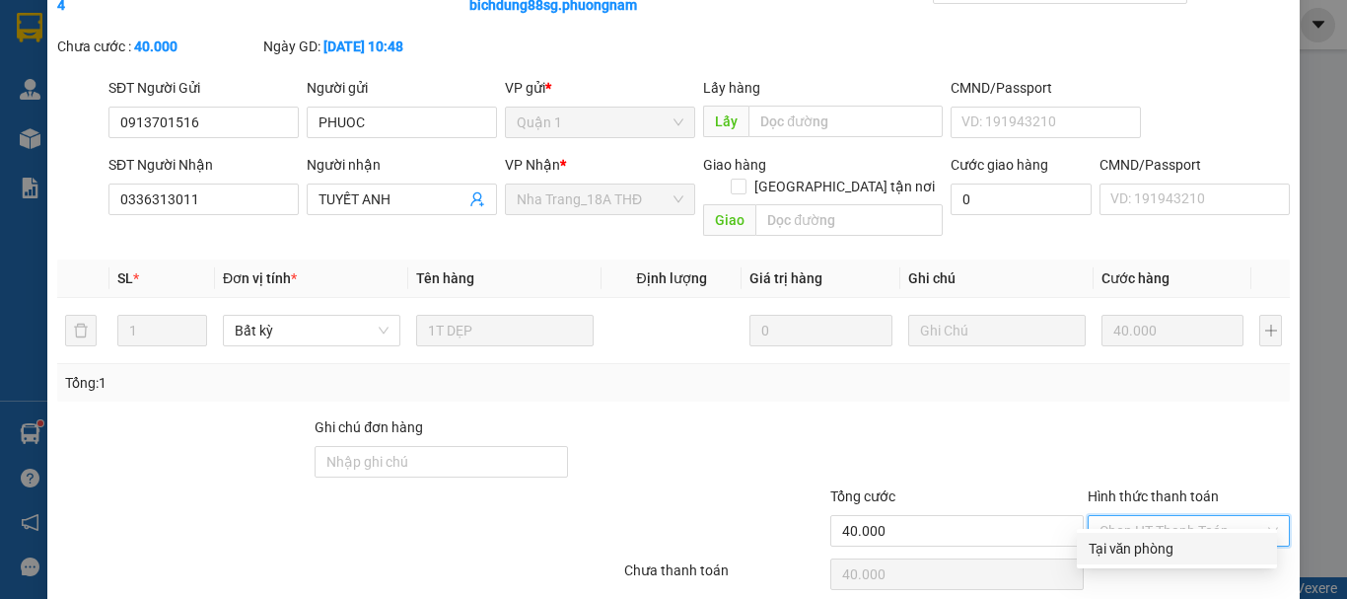
click at [1173, 538] on div "Tại văn phòng" at bounding box center [1177, 548] width 177 height 22
type input "0"
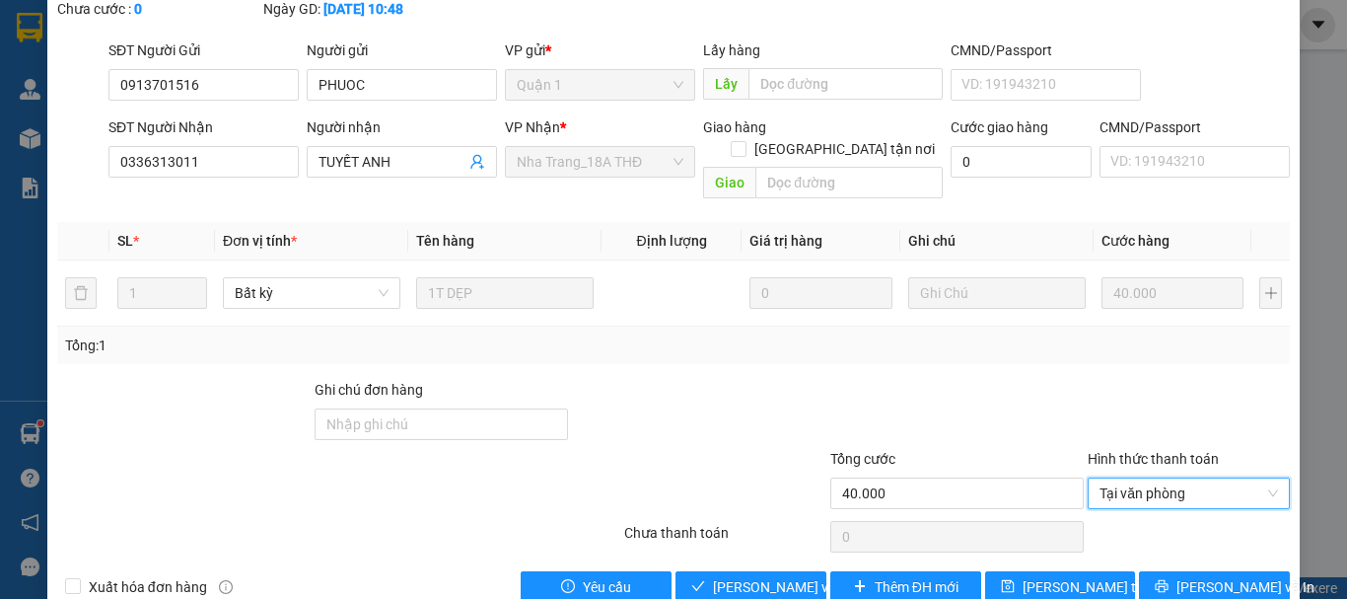
scroll to position [157, 0]
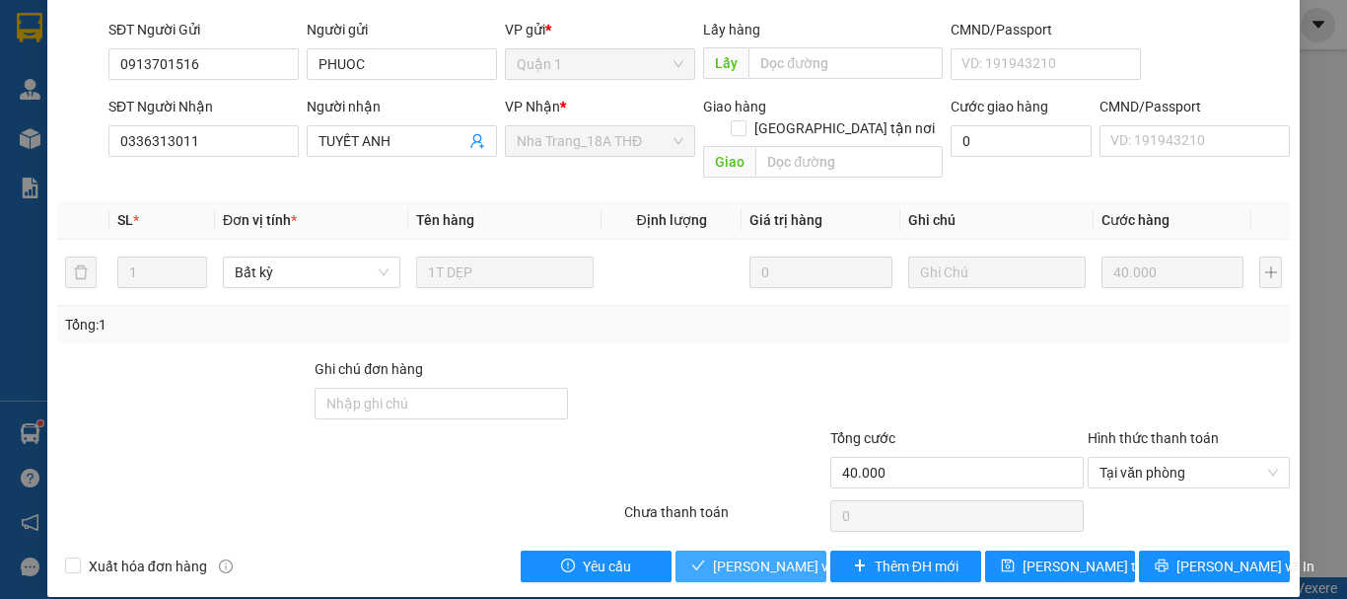
click at [741, 555] on span "[PERSON_NAME] và Giao hàng" at bounding box center [807, 566] width 189 height 22
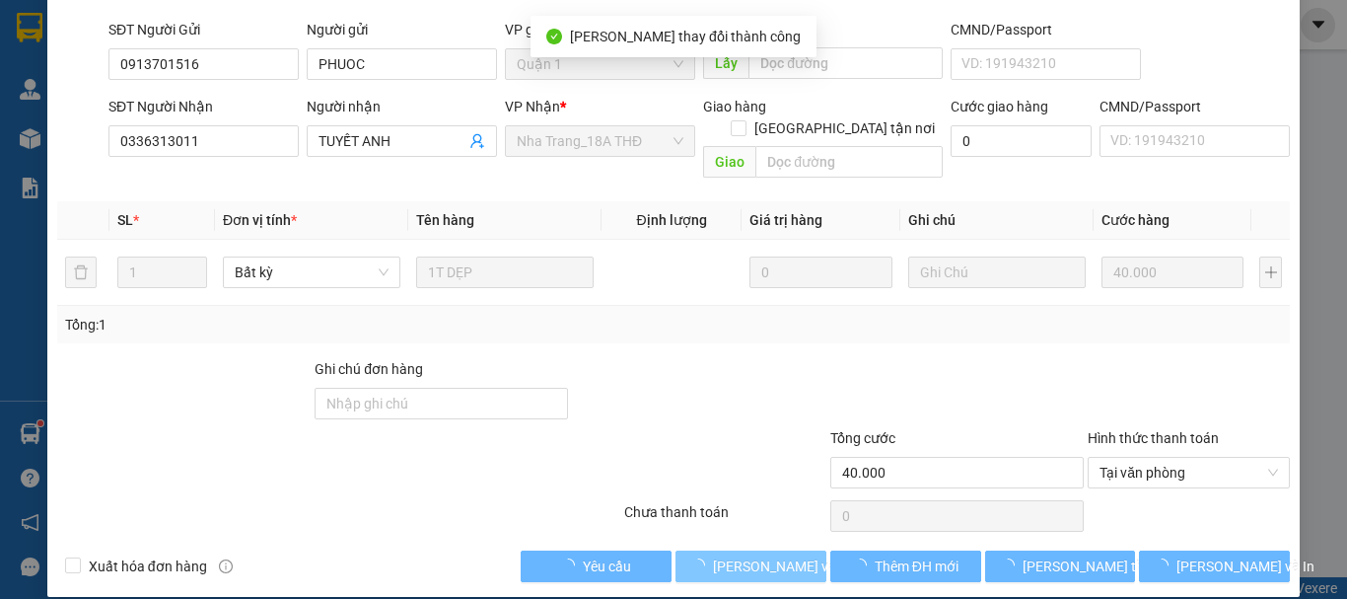
scroll to position [0, 0]
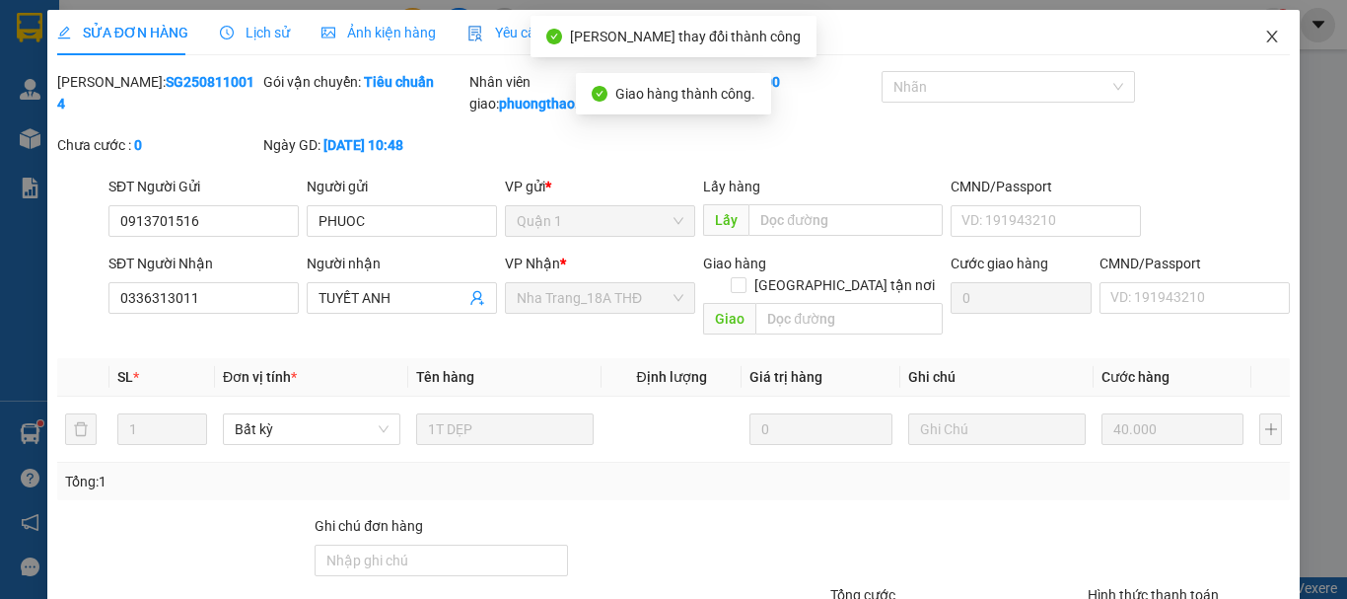
click at [1263, 46] on span "Close" at bounding box center [1271, 37] width 55 height 55
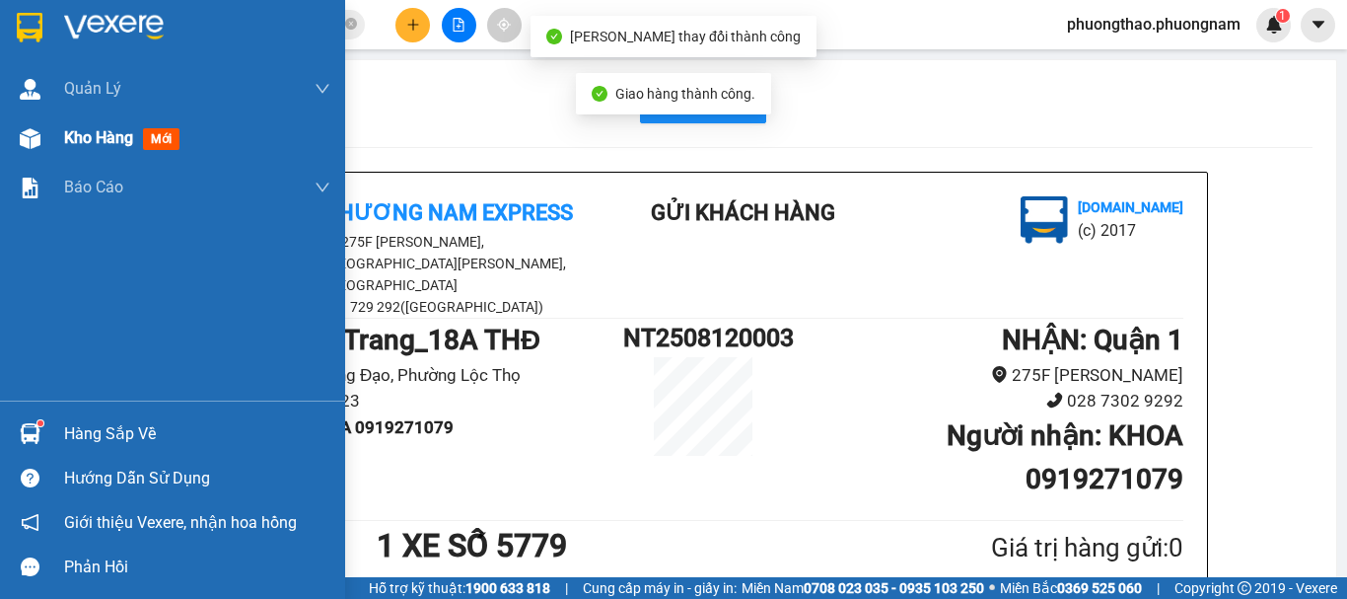
click at [165, 142] on span "mới" at bounding box center [161, 139] width 36 height 22
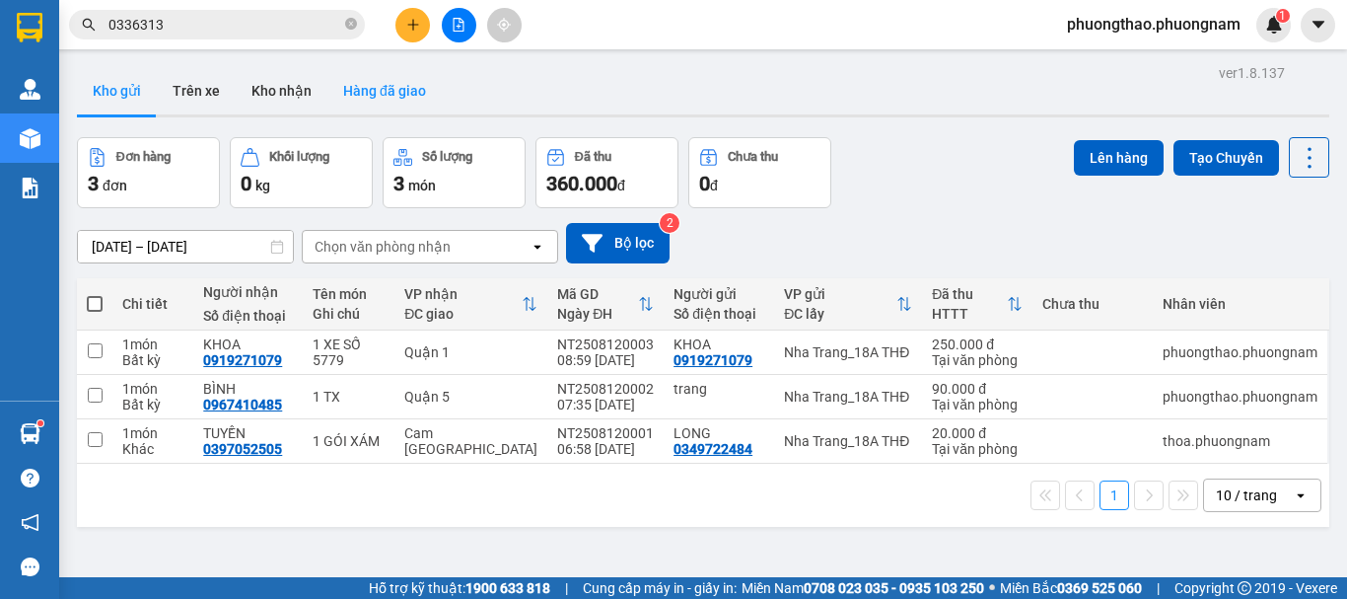
click at [396, 97] on button "Hàng đã giao" at bounding box center [384, 90] width 114 height 47
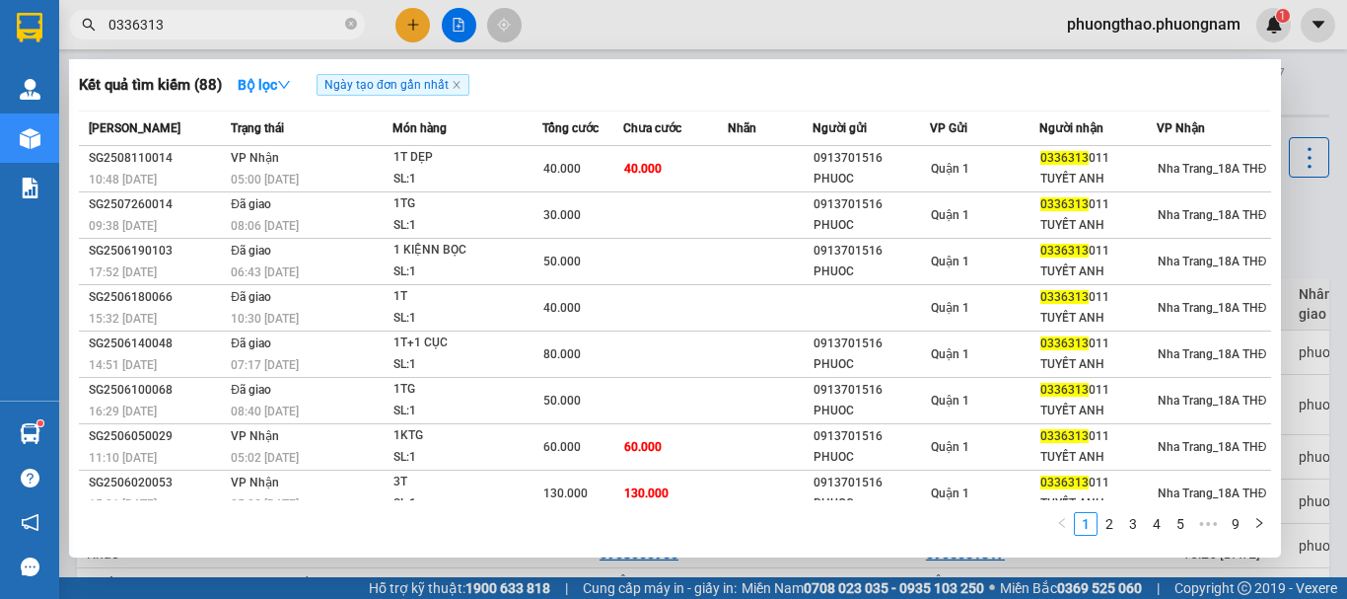
drag, startPoint x: 180, startPoint y: 24, endPoint x: 0, endPoint y: -111, distance: 225.4
click at [0, 0] on html "Kết quả tìm kiếm ( 88 ) Bộ lọc Ngày tạo đơn gần nhất Mã ĐH Trạng thái Món hàng …" at bounding box center [673, 299] width 1347 height 599
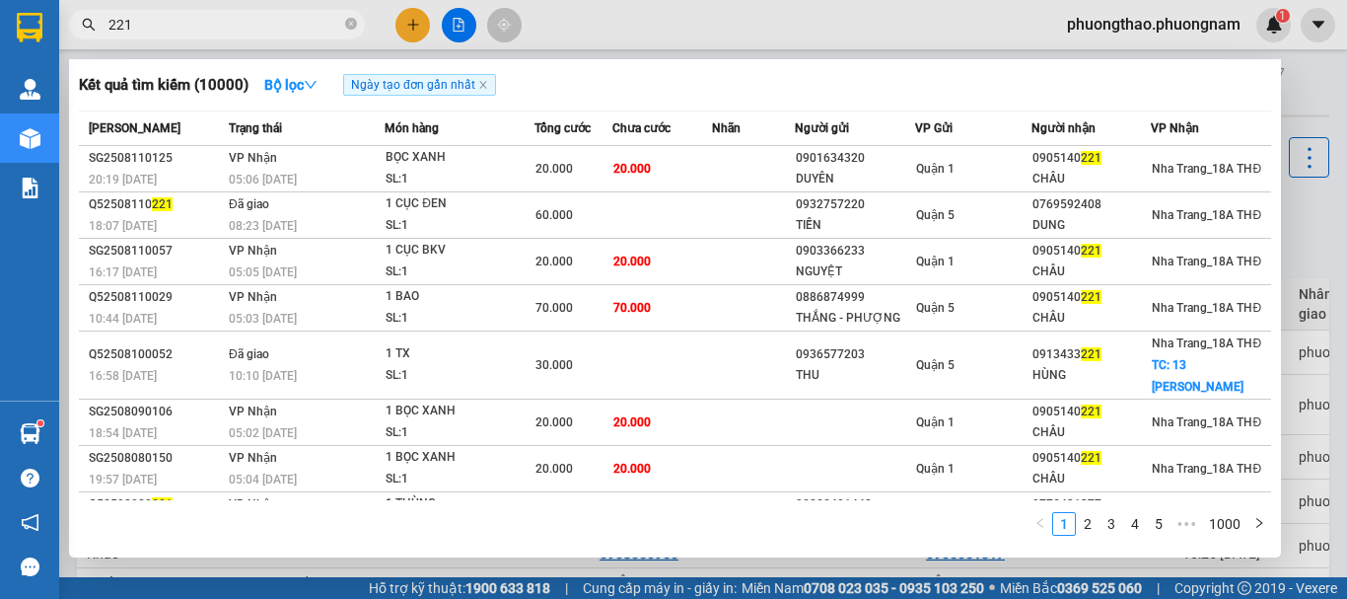
drag, startPoint x: 155, startPoint y: 17, endPoint x: 0, endPoint y: -119, distance: 206.1
click at [0, 0] on html "Kết quả tìm kiếm ( 10000 ) Bộ lọc Ngày tạo đơn gần nhất Mã ĐH Trạng thái Món hà…" at bounding box center [673, 299] width 1347 height 599
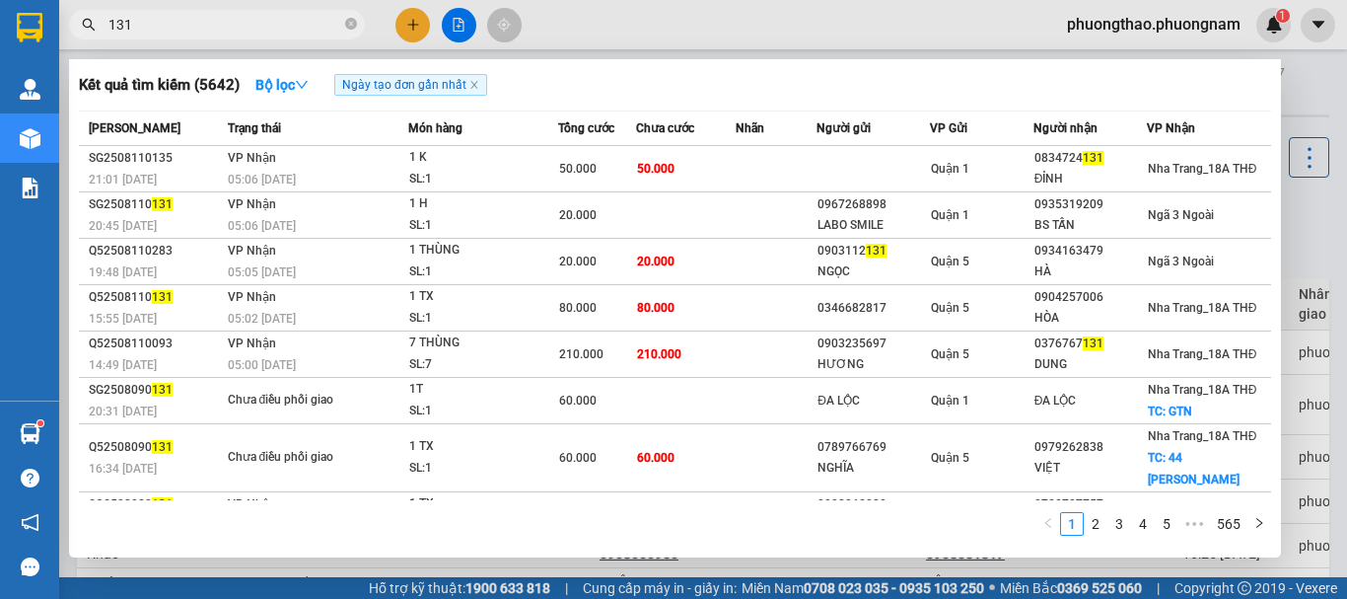
type input "131"
drag, startPoint x: 258, startPoint y: 12, endPoint x: 210, endPoint y: 23, distance: 49.5
click at [122, 38] on span "131" at bounding box center [217, 25] width 296 height 30
click at [353, 25] on icon "close-circle" at bounding box center [351, 24] width 12 height 12
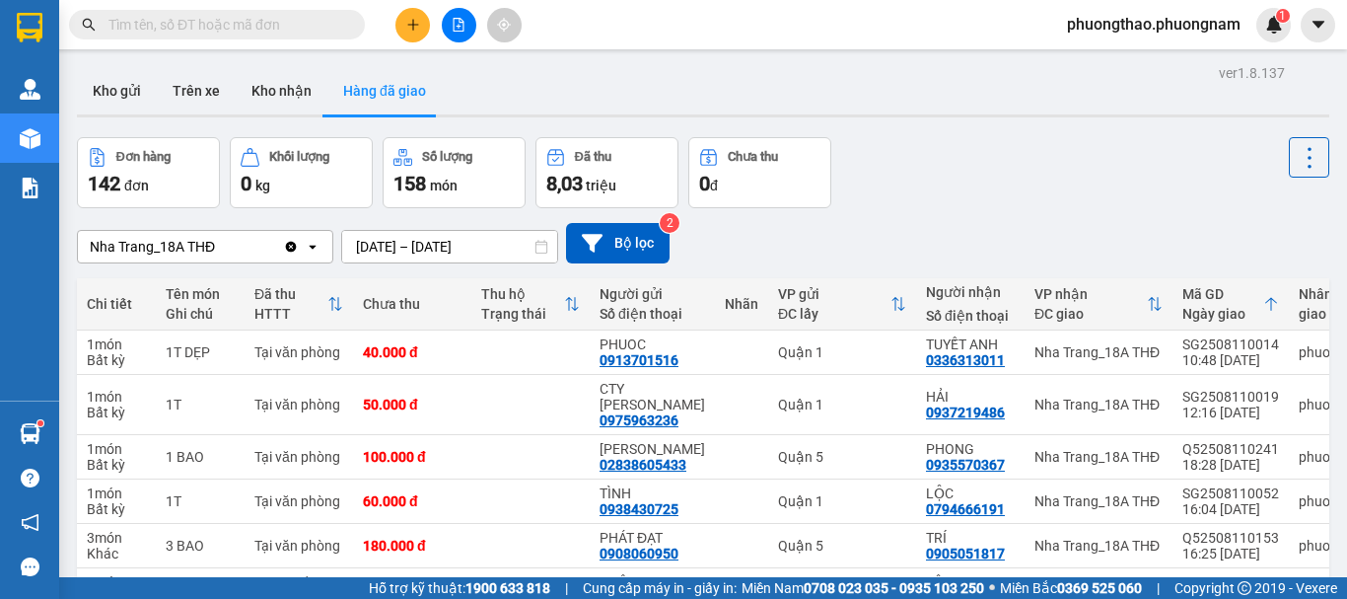
click at [272, 41] on div "Kết quả tìm kiếm ( 5642 ) Bộ lọc Ngày tạo đơn gần nhất Mã ĐH Trạng thái Món hàn…" at bounding box center [192, 25] width 385 height 35
click at [265, 25] on input "text" at bounding box center [224, 25] width 233 height 22
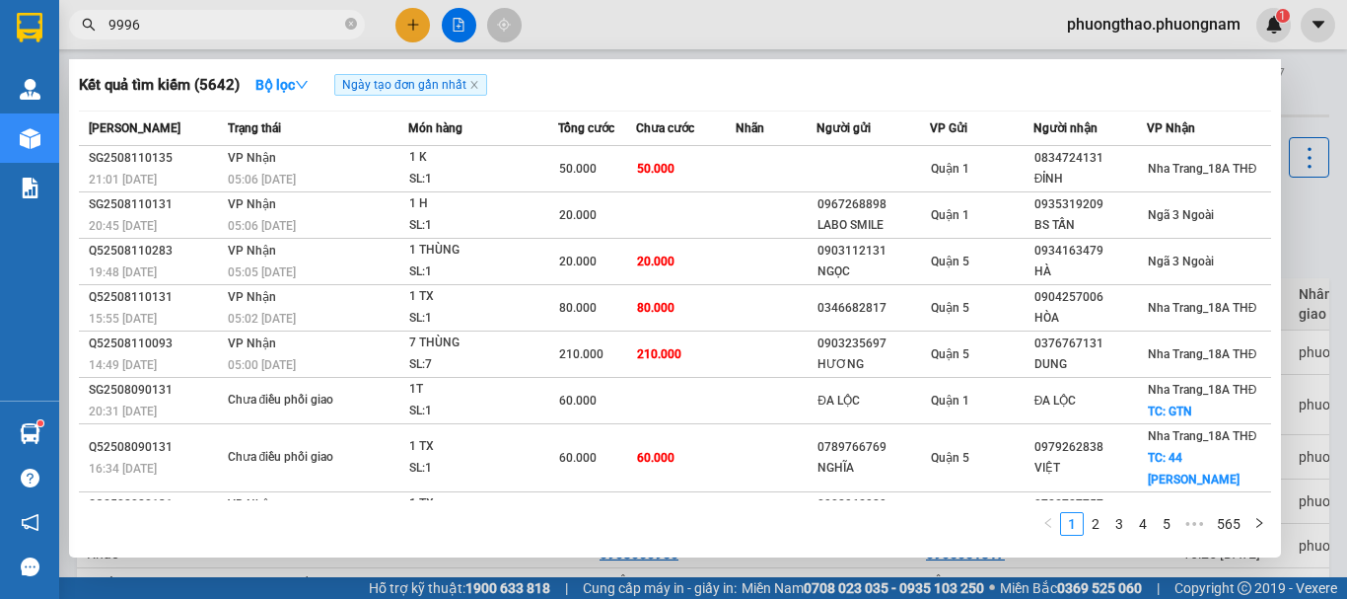
type input "99968"
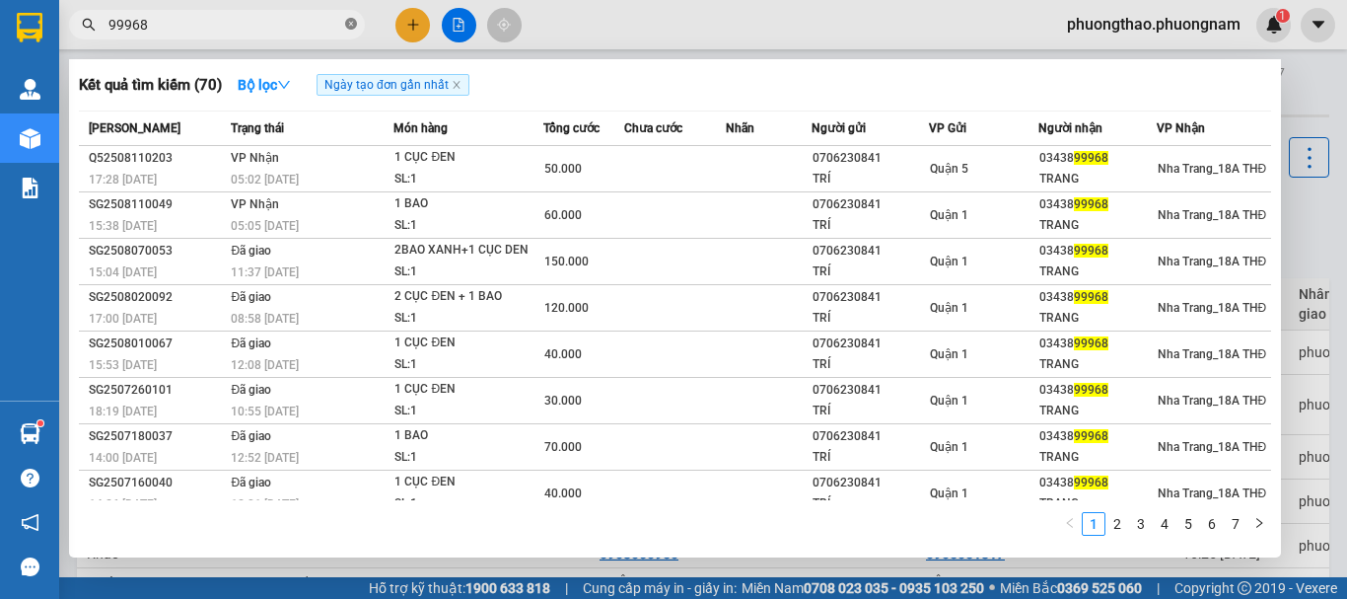
click at [352, 25] on icon "close-circle" at bounding box center [351, 24] width 12 height 12
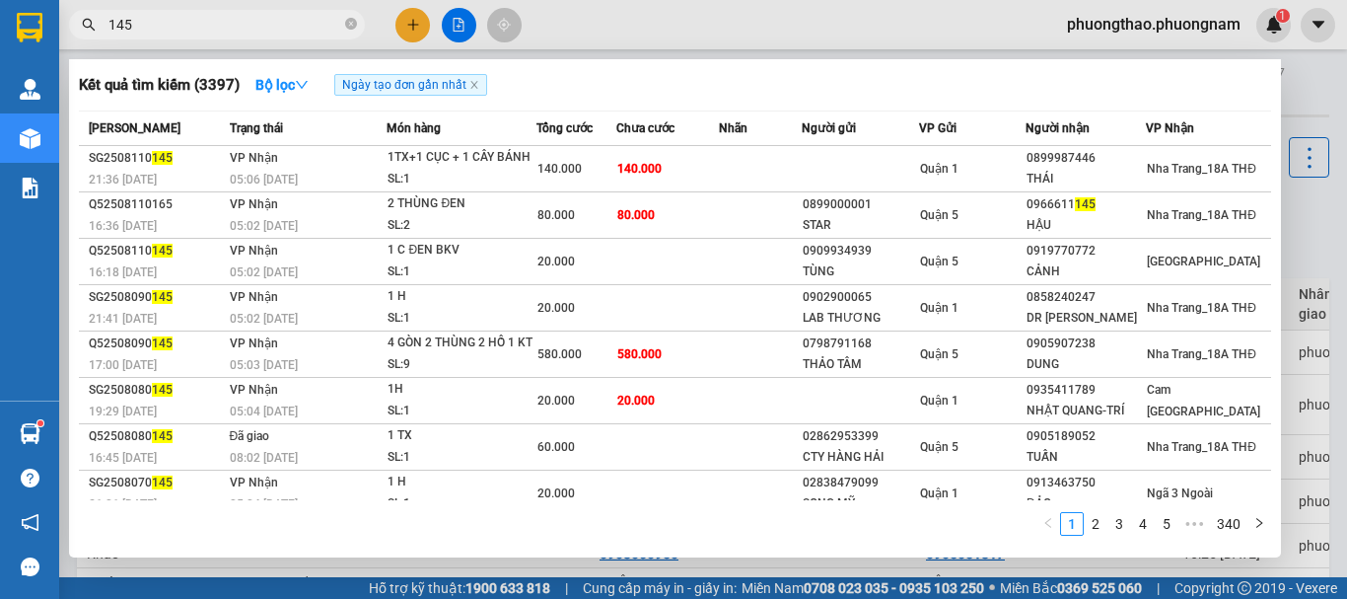
drag, startPoint x: 149, startPoint y: 24, endPoint x: 0, endPoint y: -101, distance: 193.9
click at [0, 0] on html "Kết quả tìm kiếm ( 3397 ) Bộ lọc Ngày tạo đơn gần nhất Mã ĐH Trạng thái Món hàn…" at bounding box center [673, 299] width 1347 height 599
type input "110001"
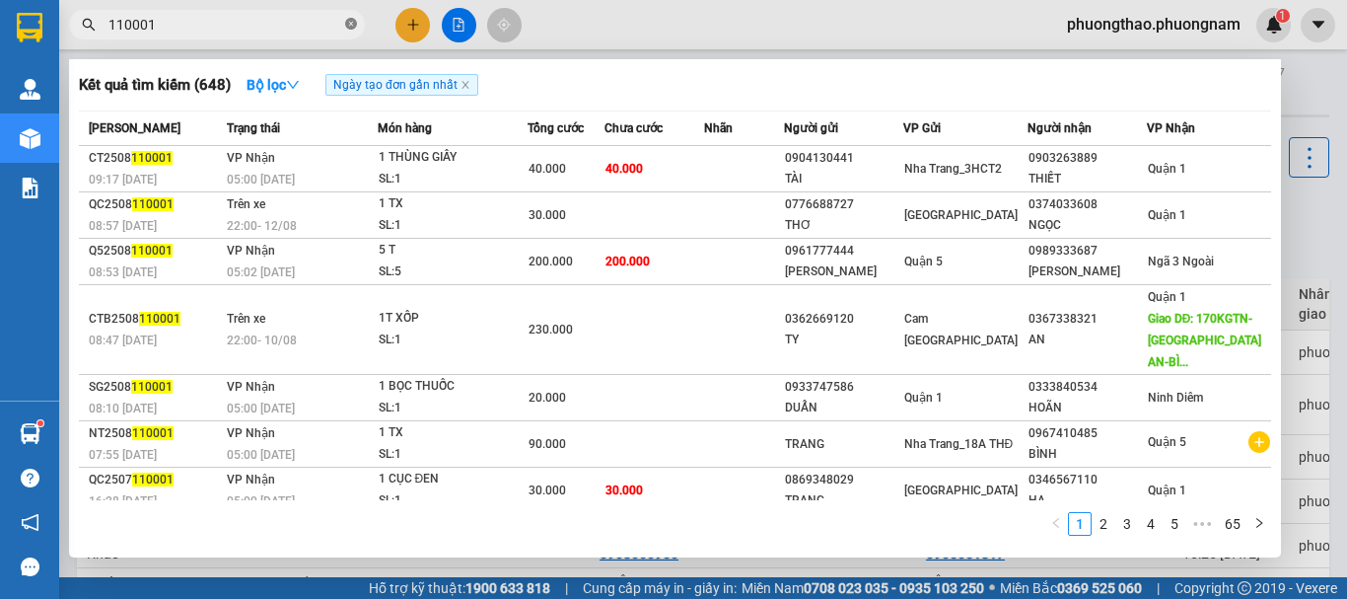
click at [350, 24] on icon "close-circle" at bounding box center [351, 24] width 12 height 12
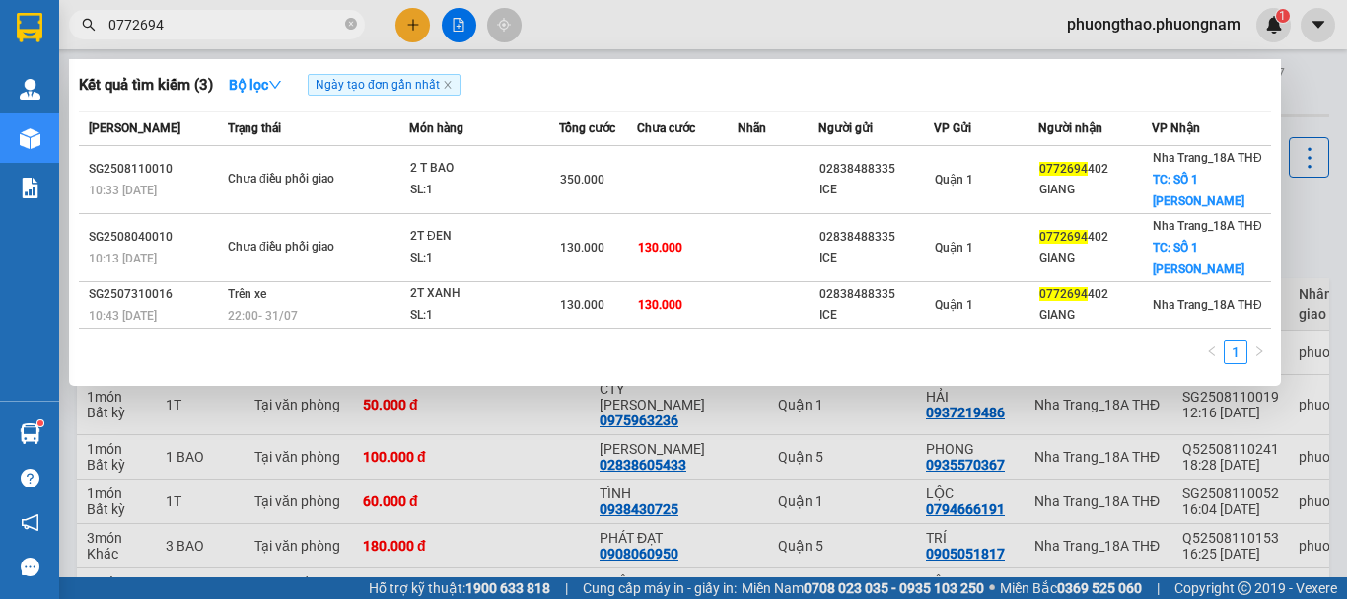
drag, startPoint x: 224, startPoint y: 27, endPoint x: 0, endPoint y: -119, distance: 267.2
click at [0, 0] on html "Kết quả tìm kiếm ( 3 ) Bộ lọc Ngày tạo đơn gần nhất Mã ĐH Trạng thái Món hàng T…" at bounding box center [673, 299] width 1347 height 599
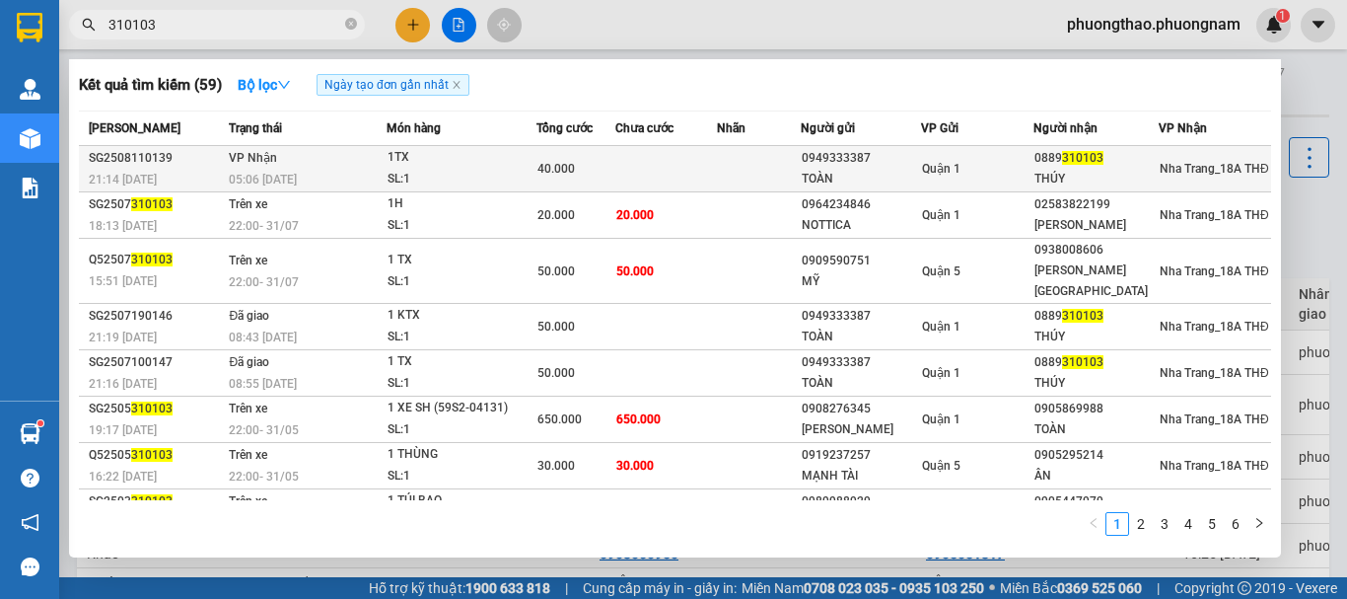
type input "310103"
click at [364, 161] on td "VP Nhận 05:06 - 12/08" at bounding box center [305, 169] width 162 height 46
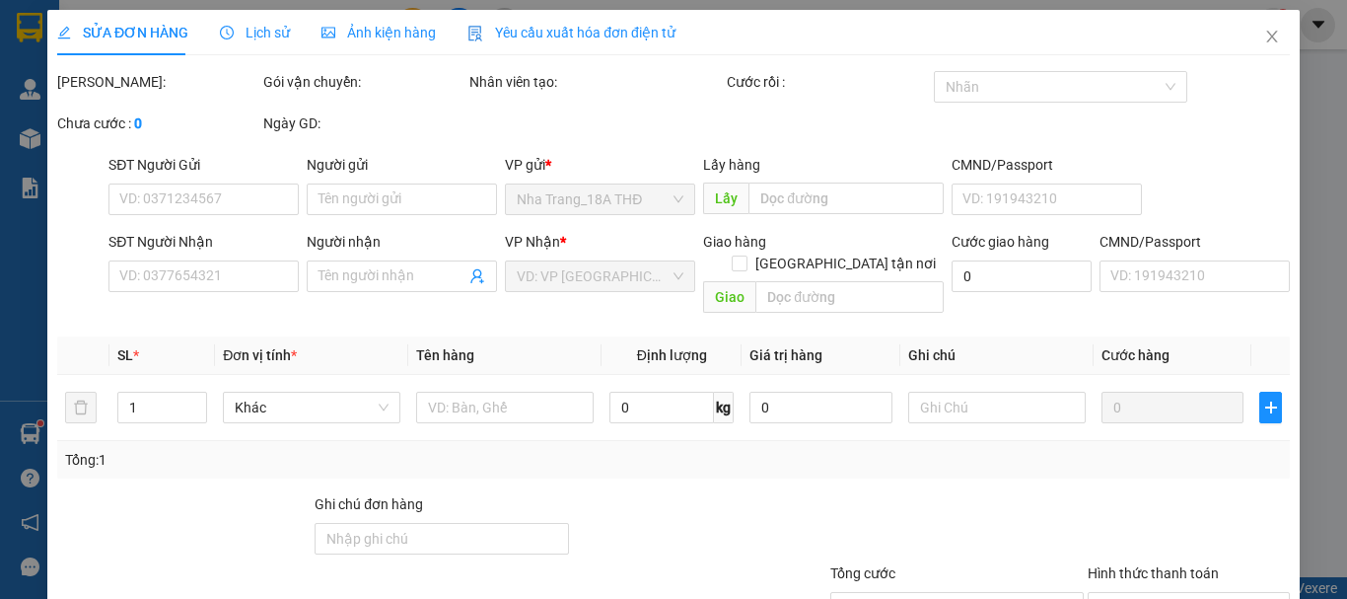
type input "0949333387"
type input "TOÀN"
type input "0889310103"
type input "THÚY"
type input "40.000"
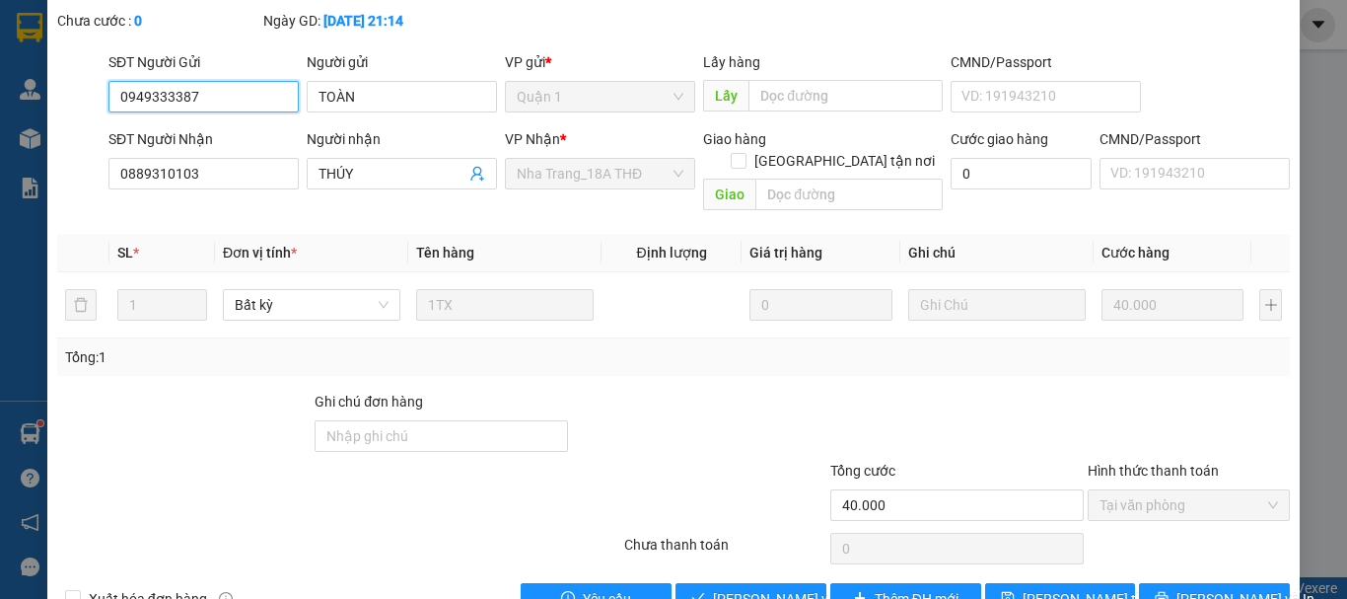
scroll to position [135, 0]
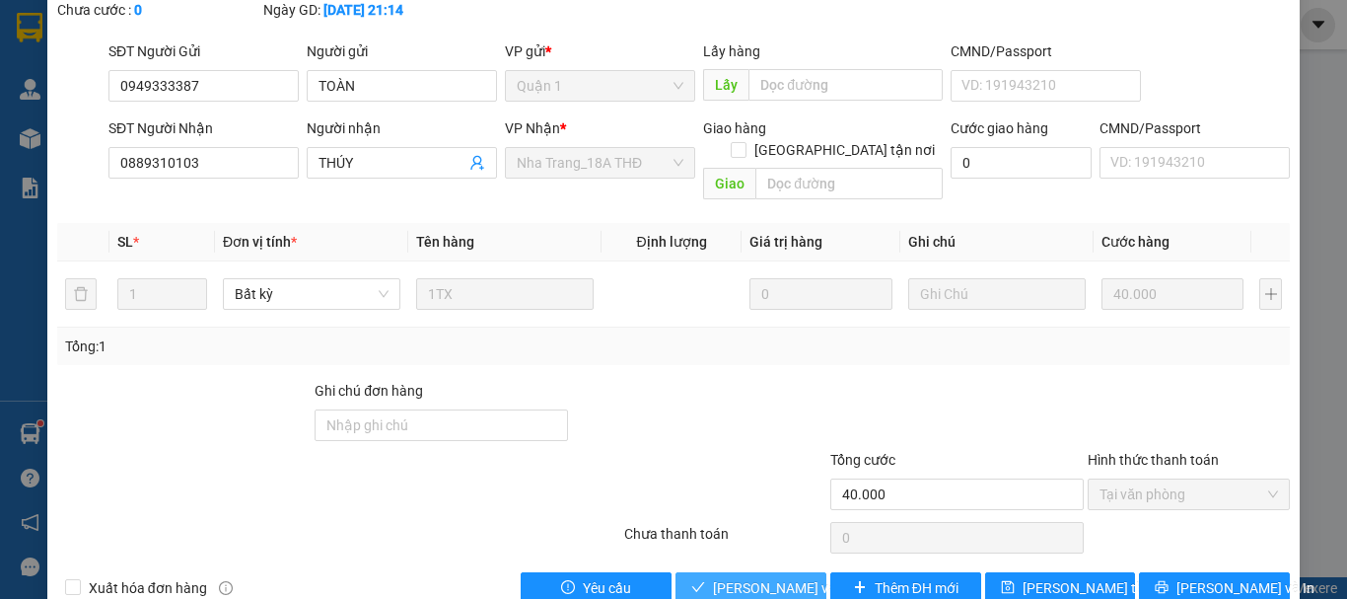
click at [761, 577] on span "[PERSON_NAME] và [PERSON_NAME] hàng" at bounding box center [807, 588] width 189 height 22
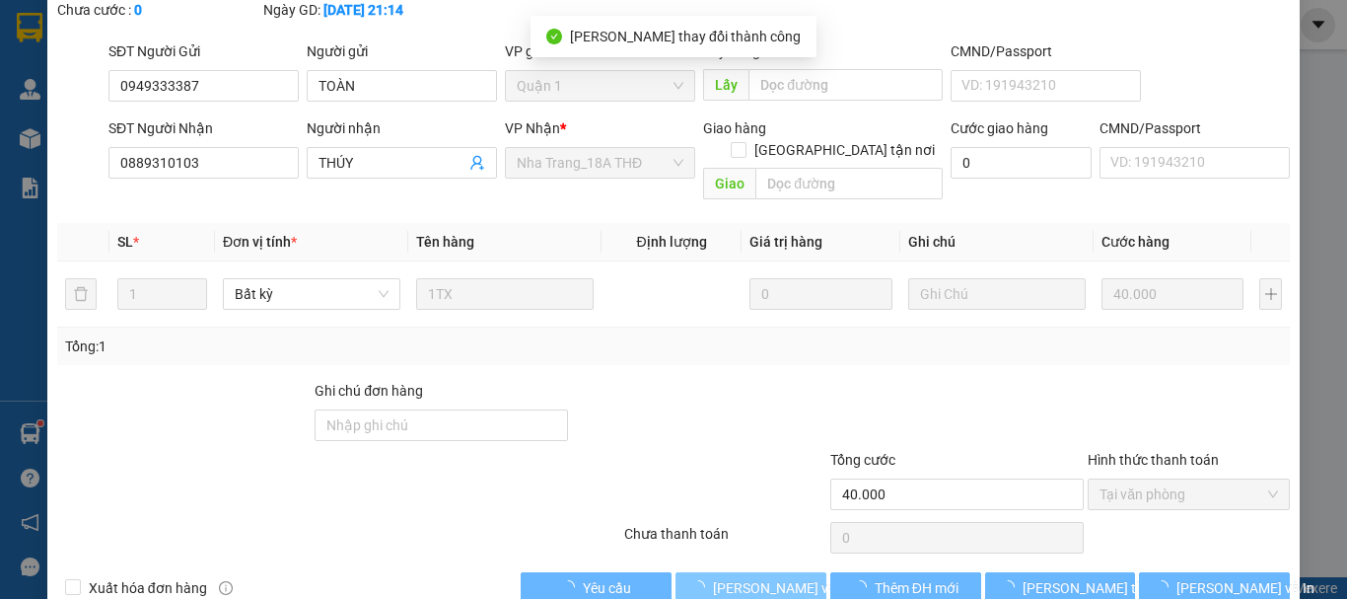
scroll to position [0, 0]
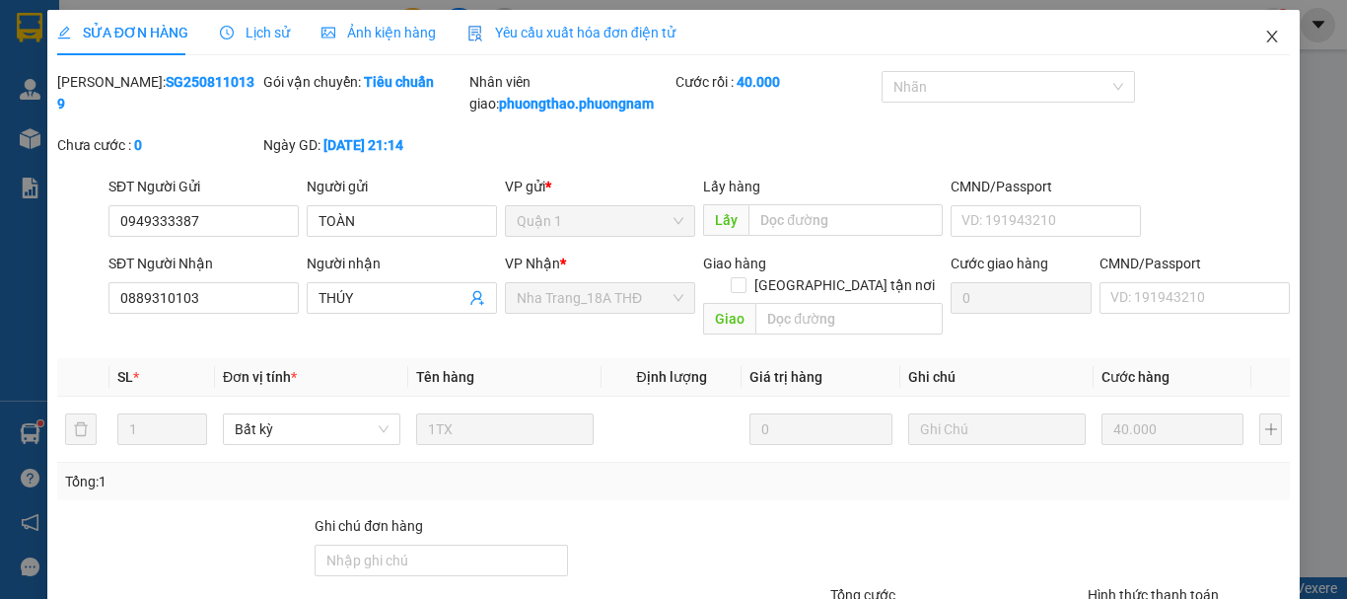
drag, startPoint x: 1265, startPoint y: 22, endPoint x: 1257, endPoint y: 30, distance: 11.2
click at [1257, 30] on span "Close" at bounding box center [1271, 37] width 55 height 55
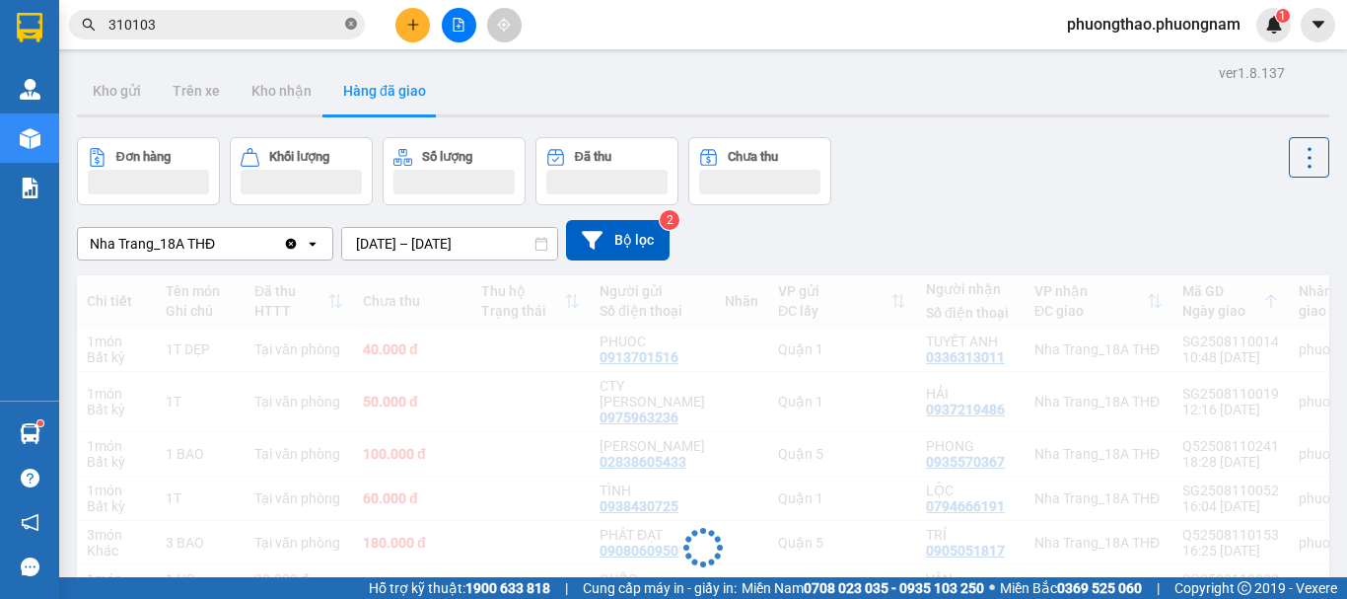
click at [354, 27] on icon "close-circle" at bounding box center [351, 24] width 12 height 12
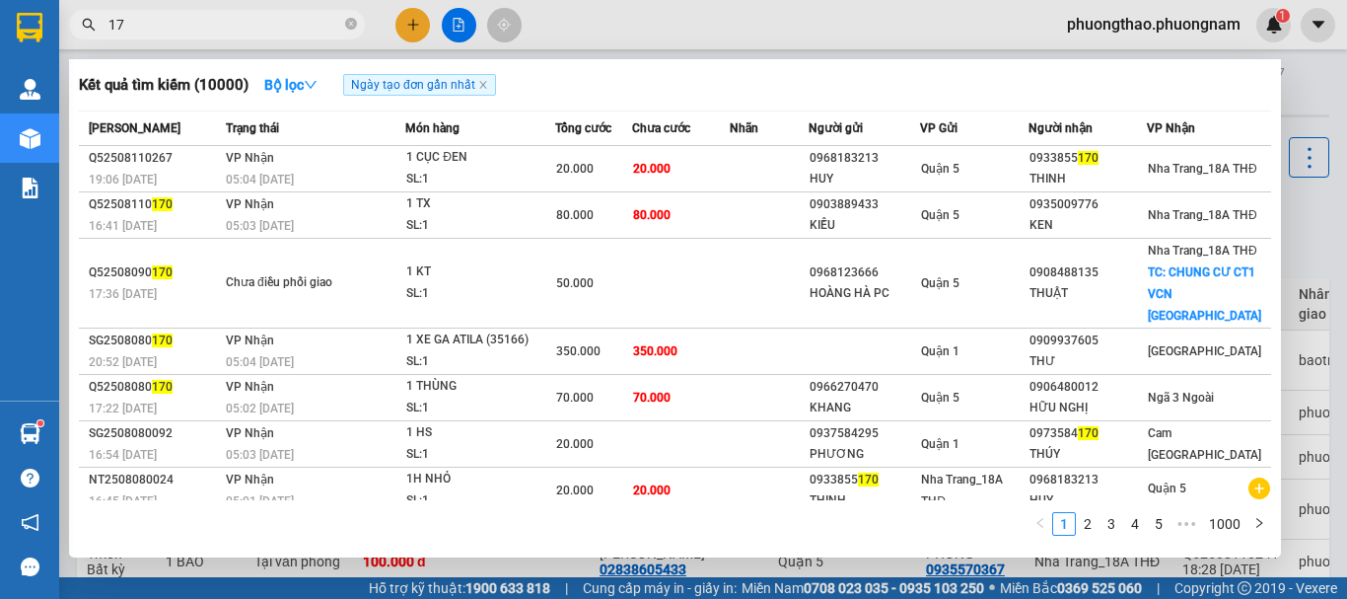
type input "1"
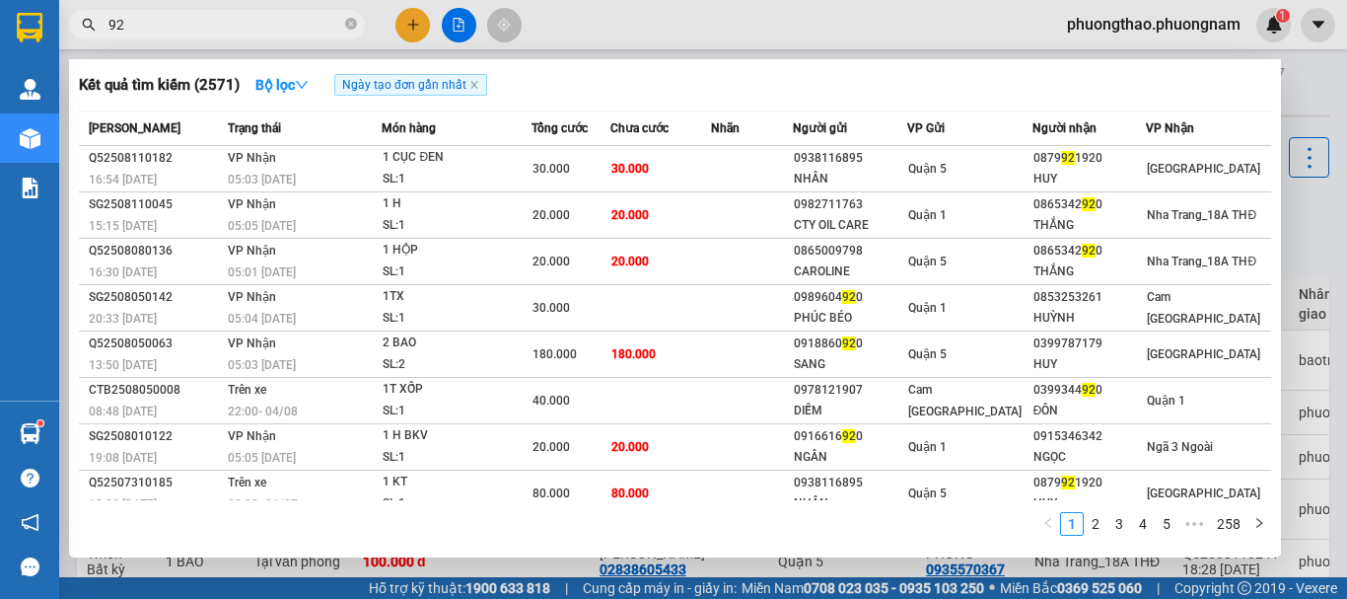
type input "922"
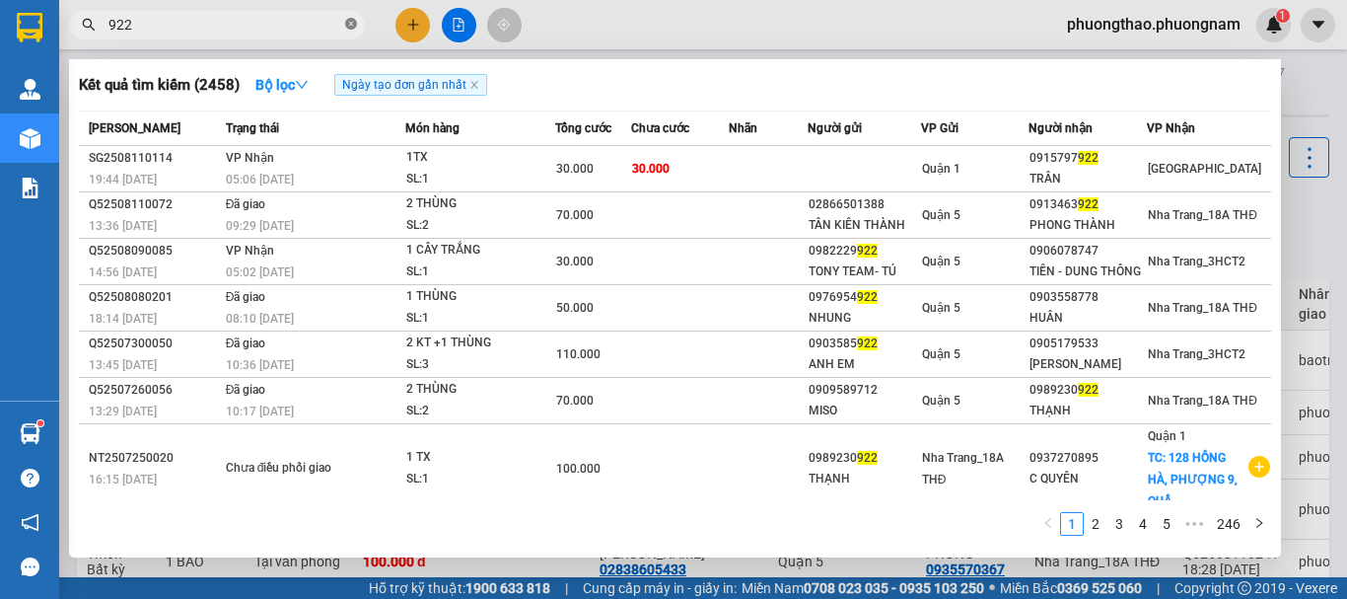
click at [351, 25] on icon "close-circle" at bounding box center [351, 24] width 12 height 12
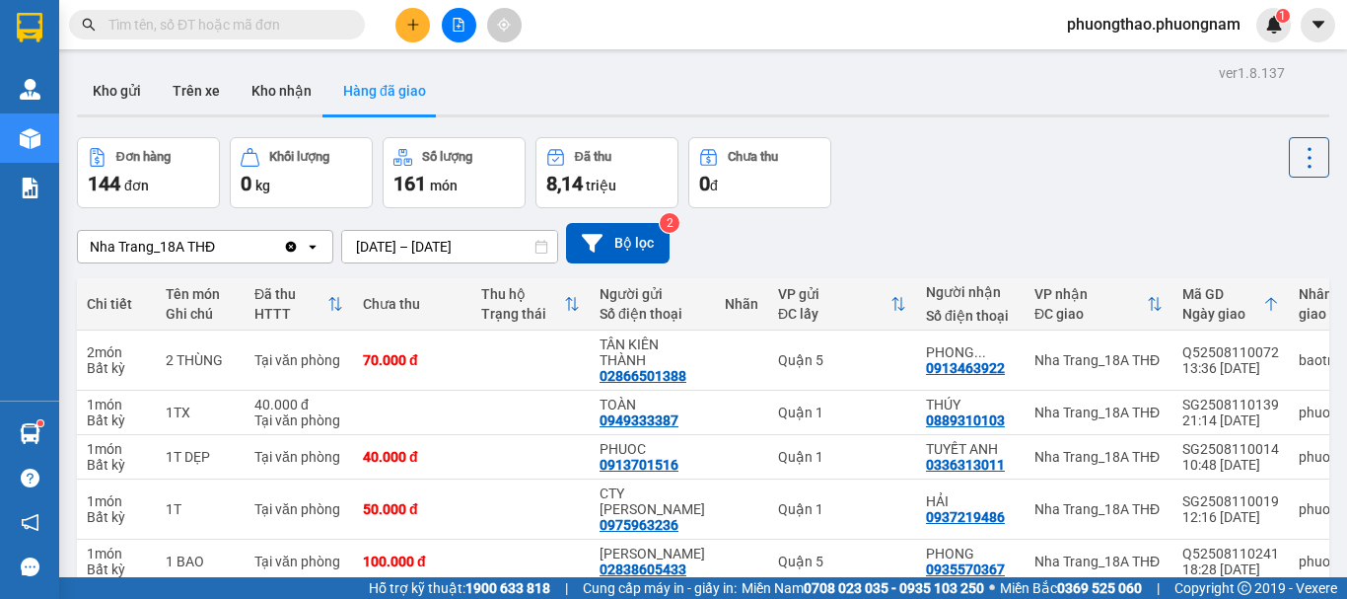
click at [264, 26] on input "text" at bounding box center [224, 25] width 233 height 22
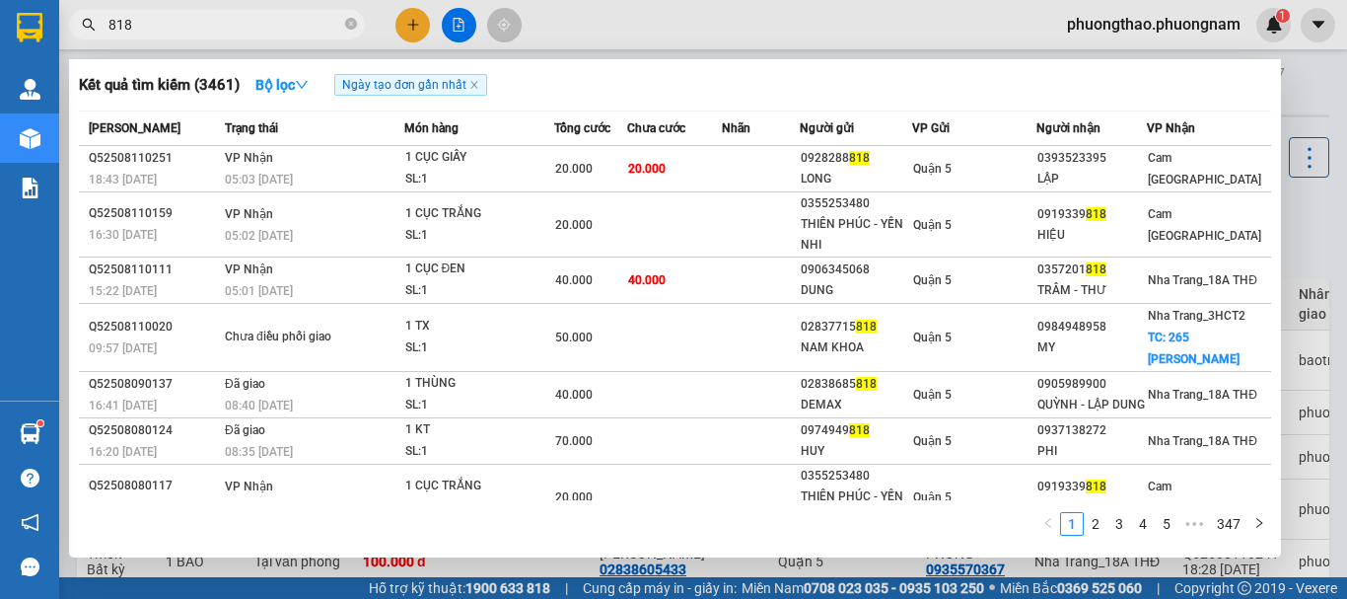
drag, startPoint x: 179, startPoint y: 23, endPoint x: 0, endPoint y: -91, distance: 212.3
click at [0, 0] on html "Kết quả tìm kiếm ( 3461 ) Bộ lọc Ngày tạo đơn gần nhất Mã ĐH Trạng thái Món hàn…" at bounding box center [673, 299] width 1347 height 599
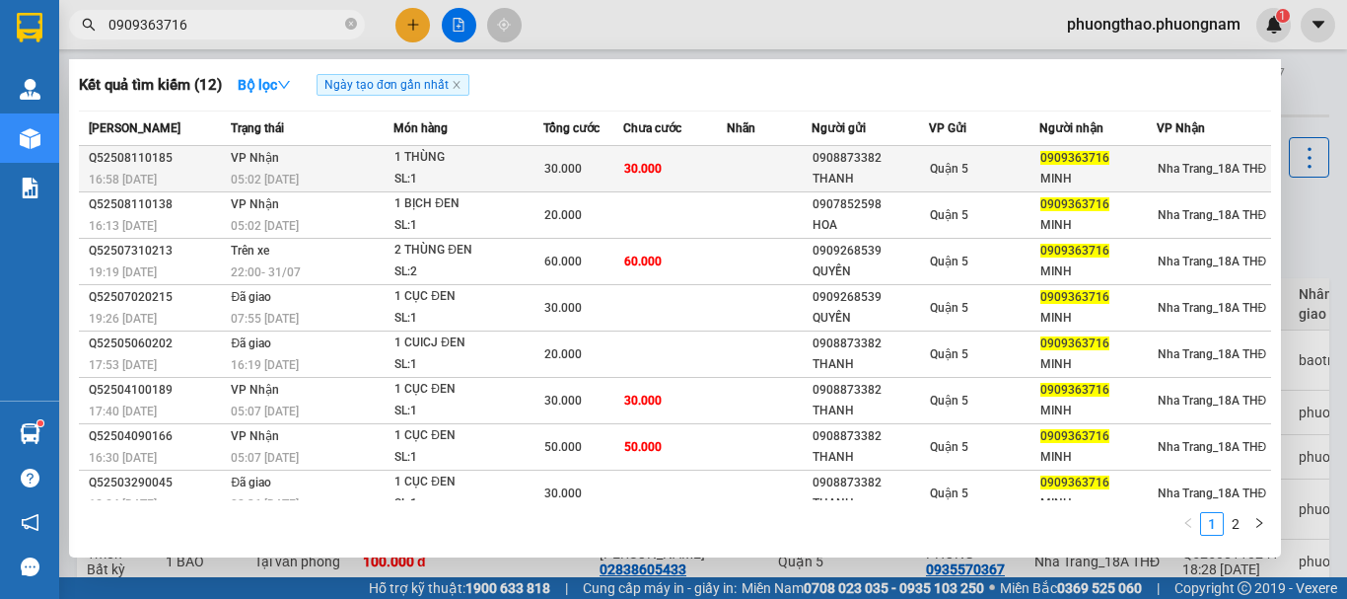
type input "0909363716"
click at [422, 187] on div "SL: 1" at bounding box center [468, 180] width 148 height 22
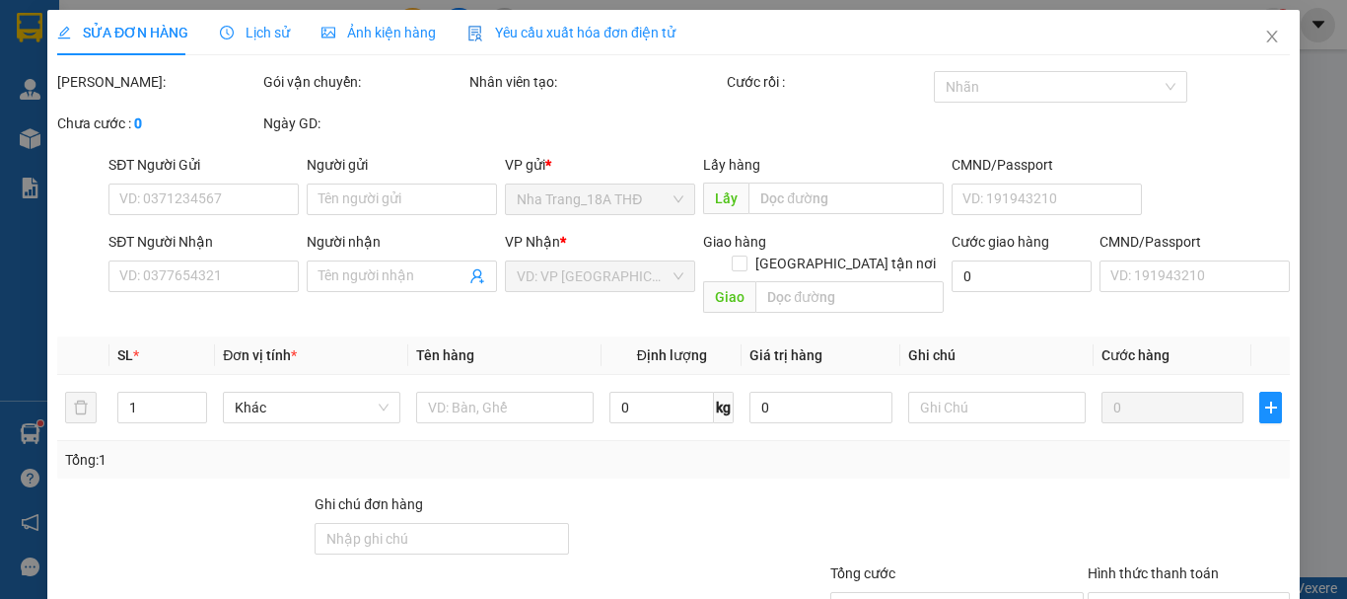
type input "0908873382"
type input "THANH"
type input "0909363716"
type input "MINH"
type input "30.000"
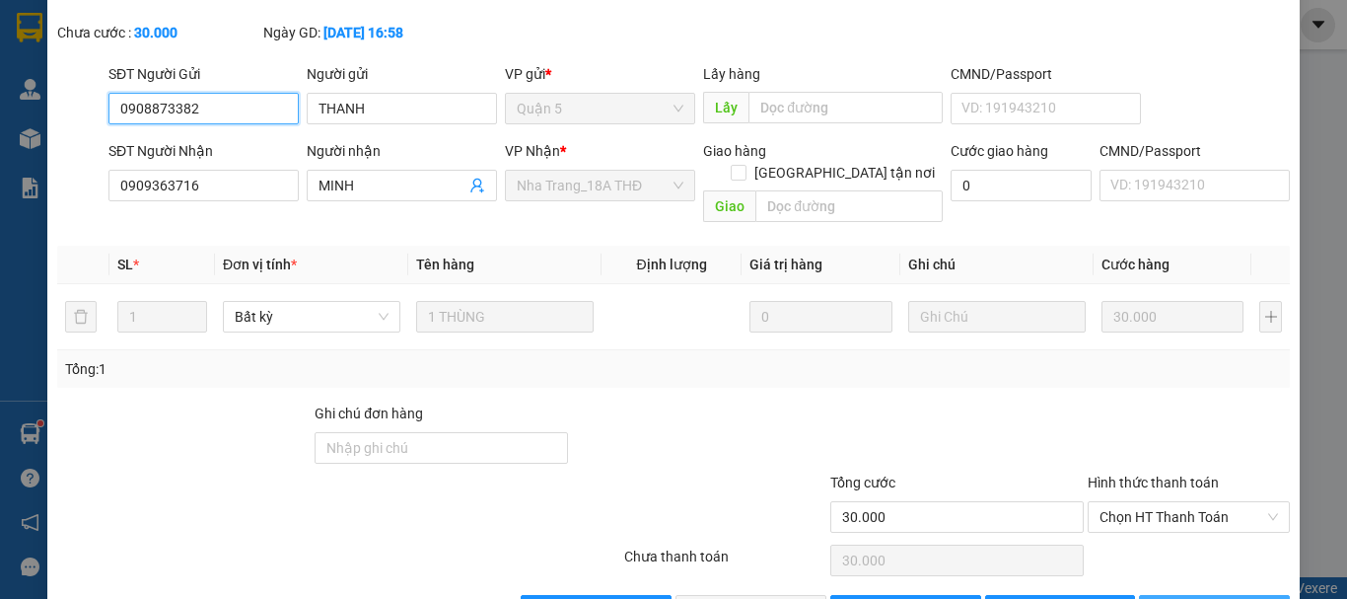
scroll to position [135, 0]
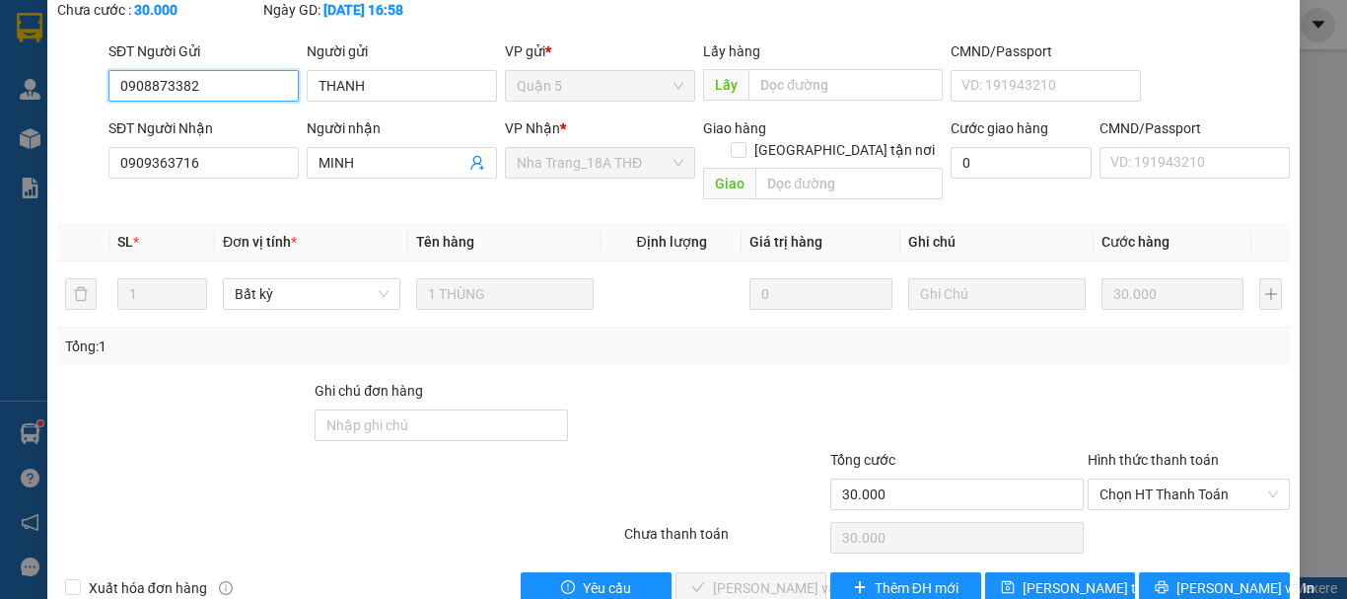
drag, startPoint x: 1149, startPoint y: 445, endPoint x: 1166, endPoint y: 477, distance: 36.6
click at [1150, 479] on span "Chọn HT Thanh Toán" at bounding box center [1188, 494] width 178 height 30
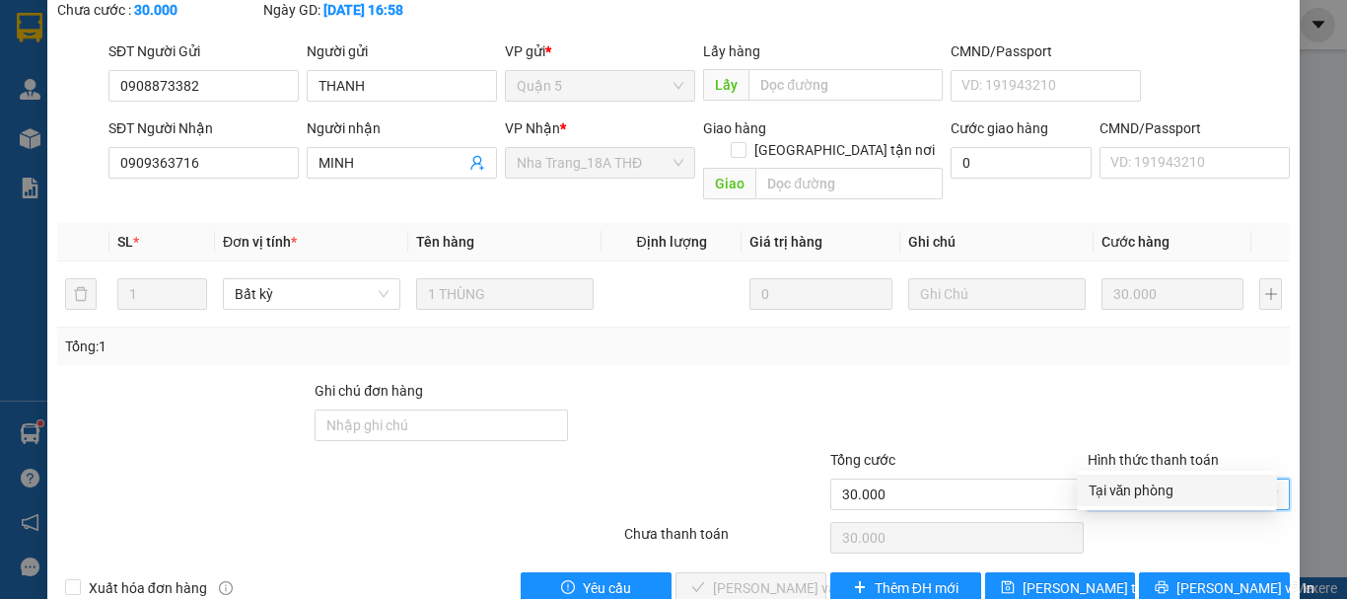
drag, startPoint x: 1166, startPoint y: 477, endPoint x: 887, endPoint y: 509, distance: 279.9
click at [1174, 498] on div "Tại văn phòng" at bounding box center [1177, 490] width 177 height 22
type input "0"
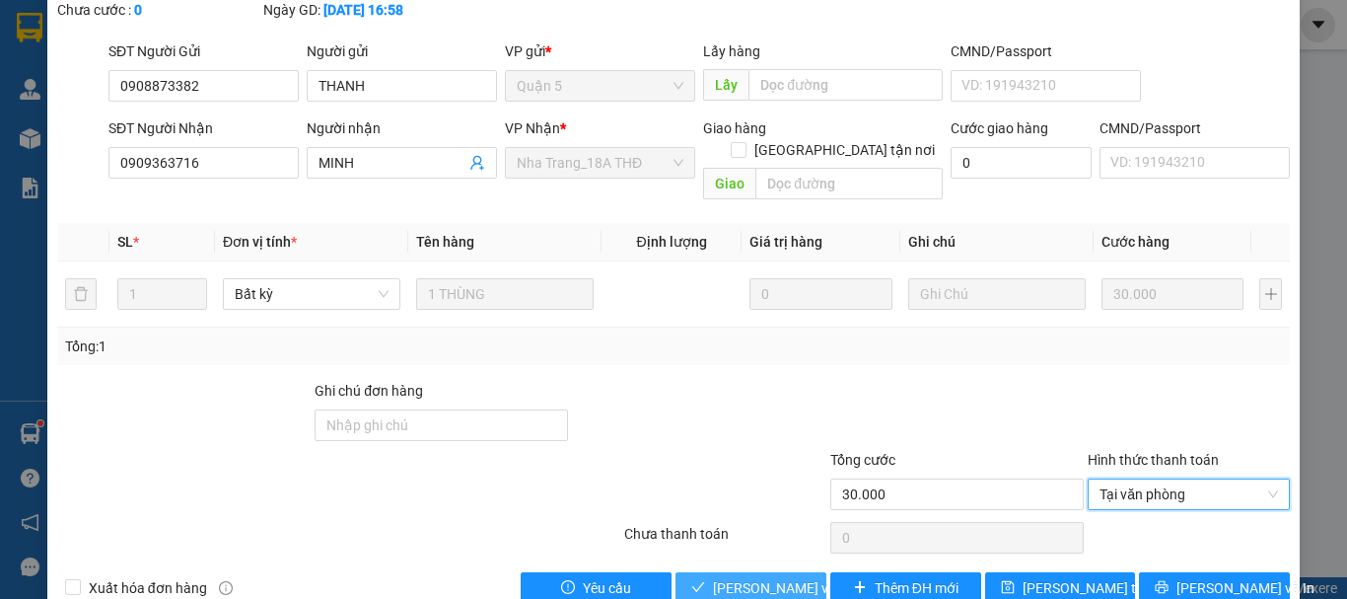
click at [779, 577] on span "[PERSON_NAME] và [PERSON_NAME] hàng" at bounding box center [807, 588] width 189 height 22
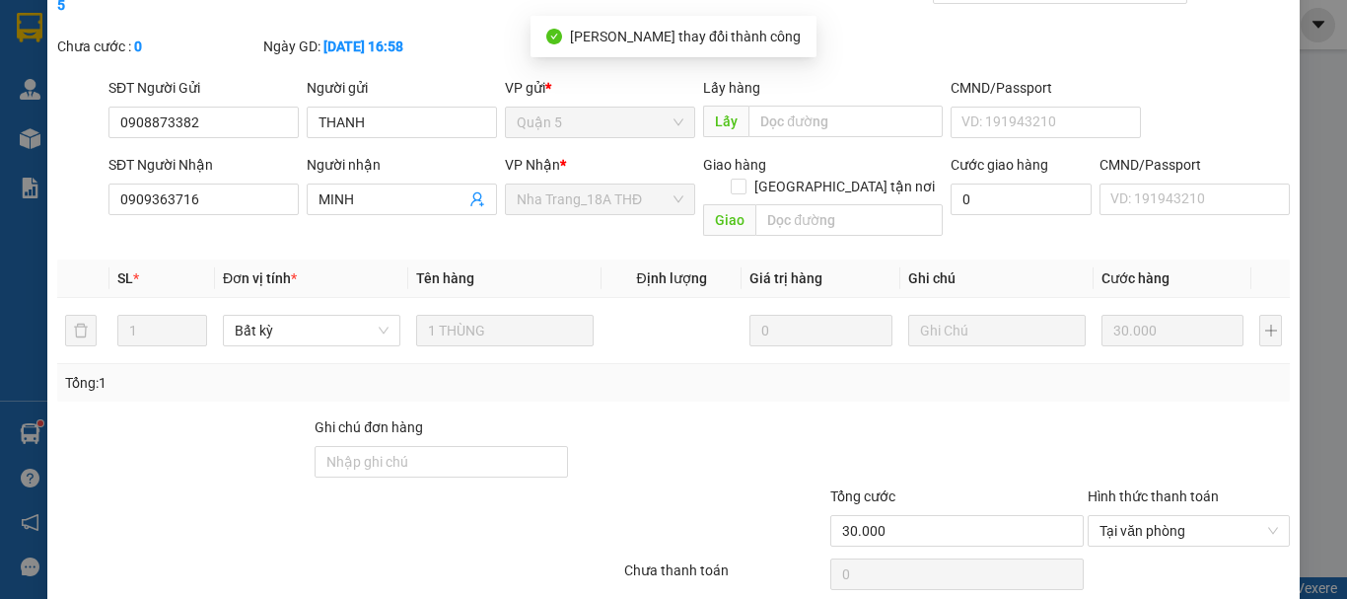
scroll to position [0, 0]
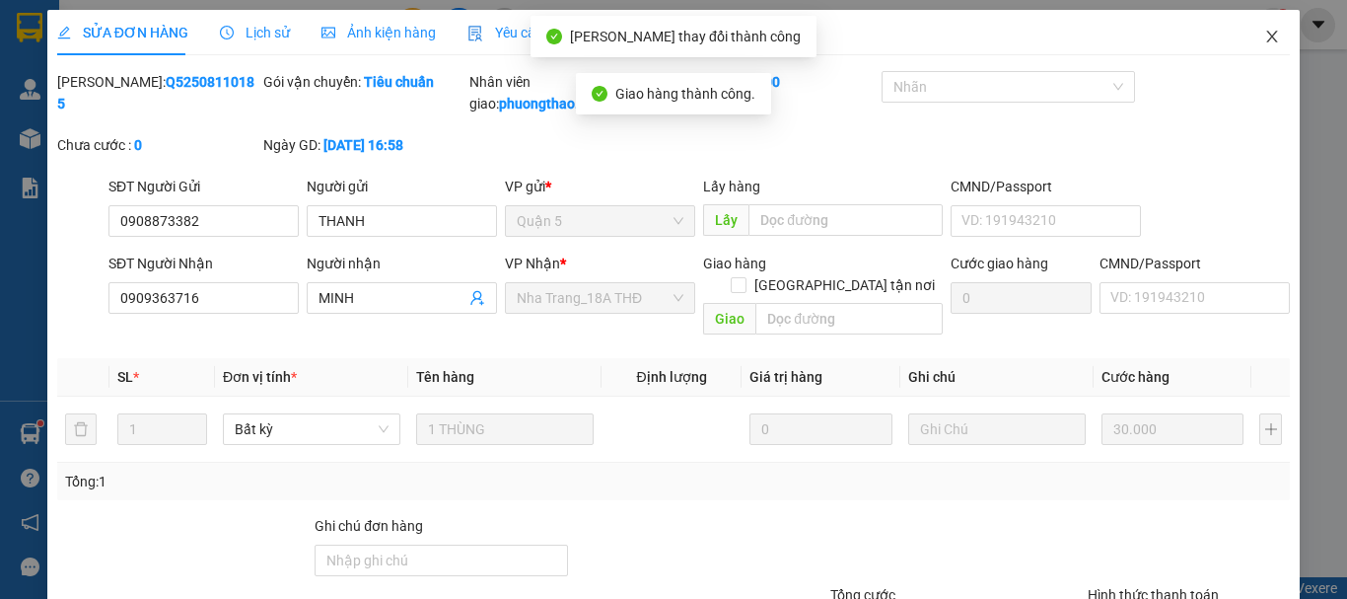
click at [1244, 29] on span "Close" at bounding box center [1271, 37] width 55 height 55
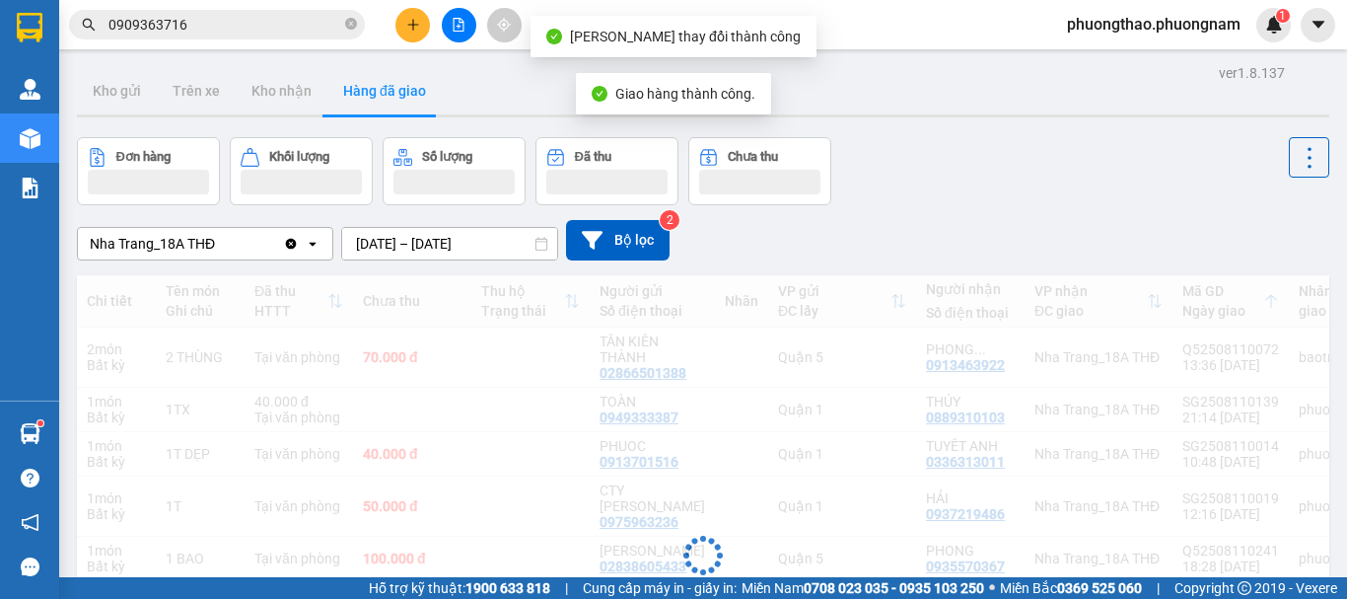
click at [258, 29] on input "0909363716" at bounding box center [224, 25] width 233 height 22
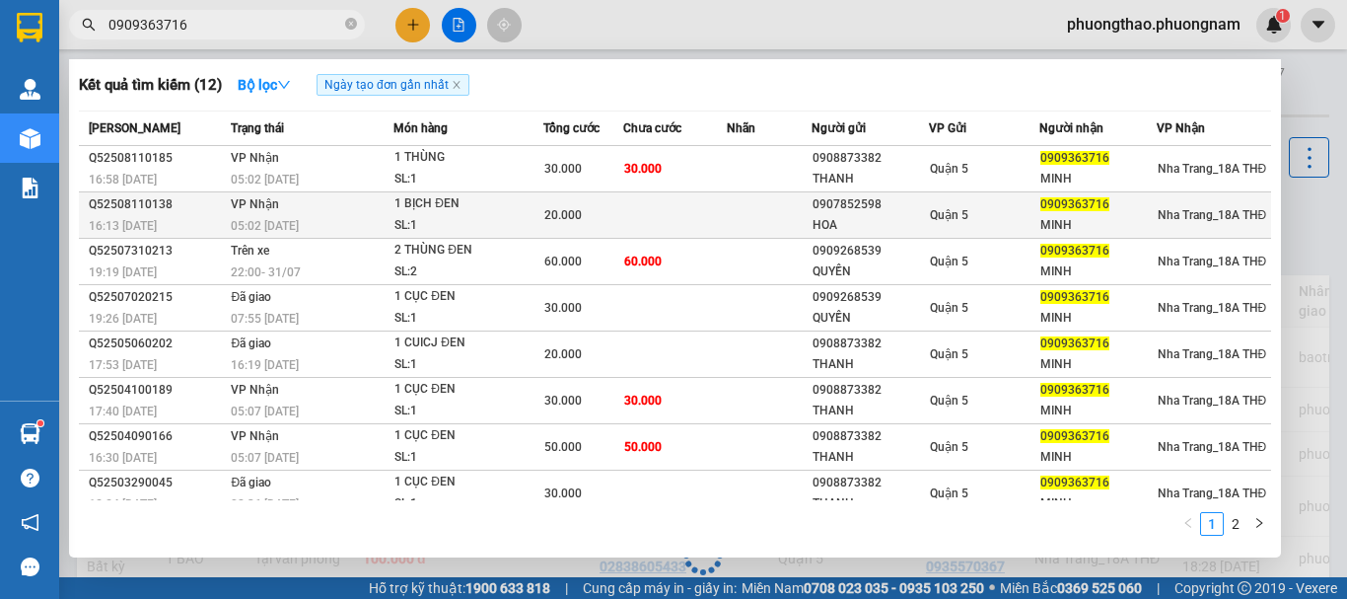
click at [508, 196] on div "1 BỊCH ĐEN" at bounding box center [468, 204] width 148 height 22
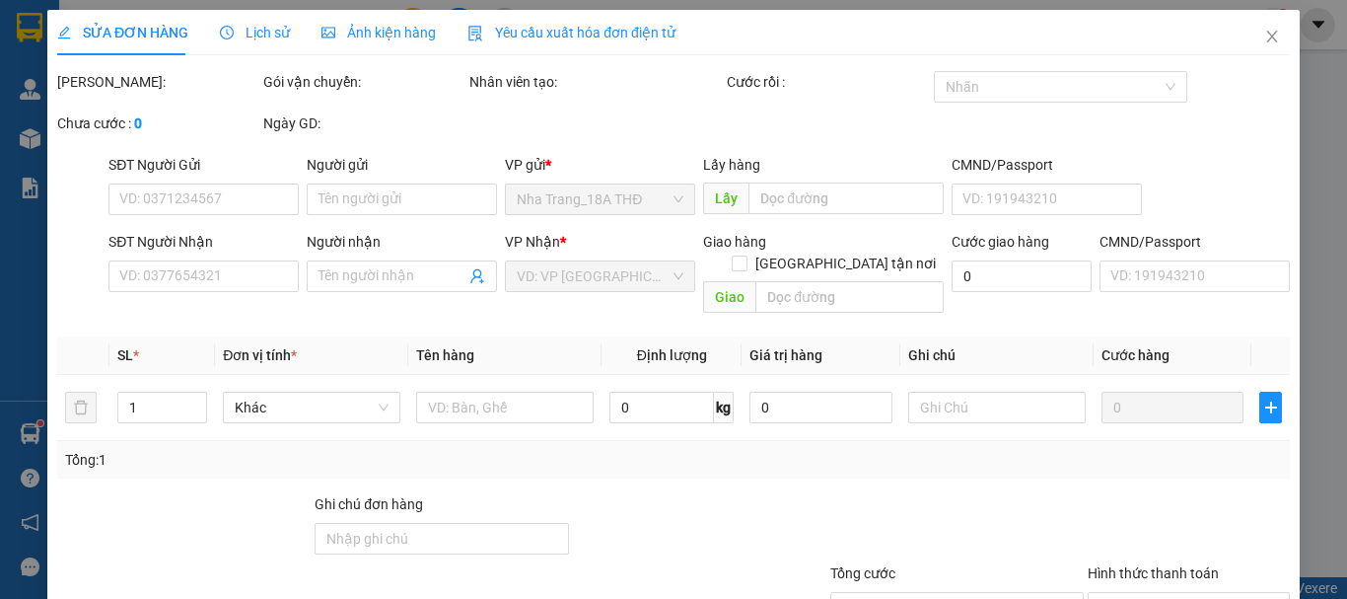
type input "0907852598"
type input "HOA"
type input "0909363716"
type input "MINH"
type input "20.000"
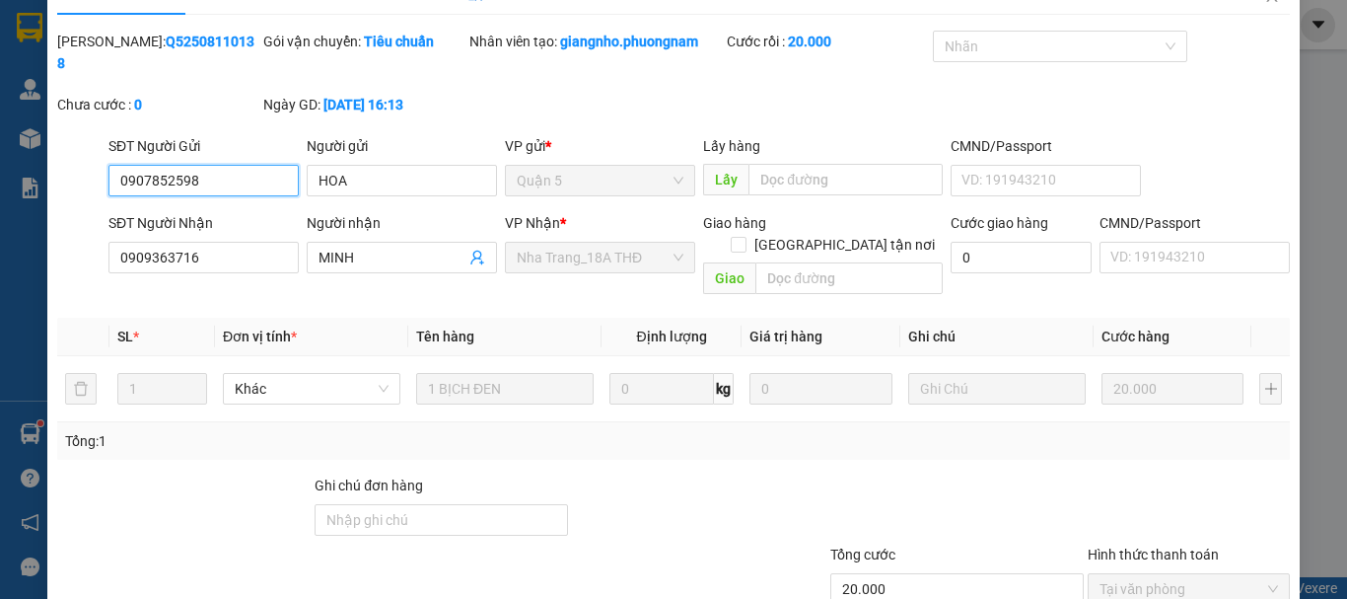
scroll to position [135, 0]
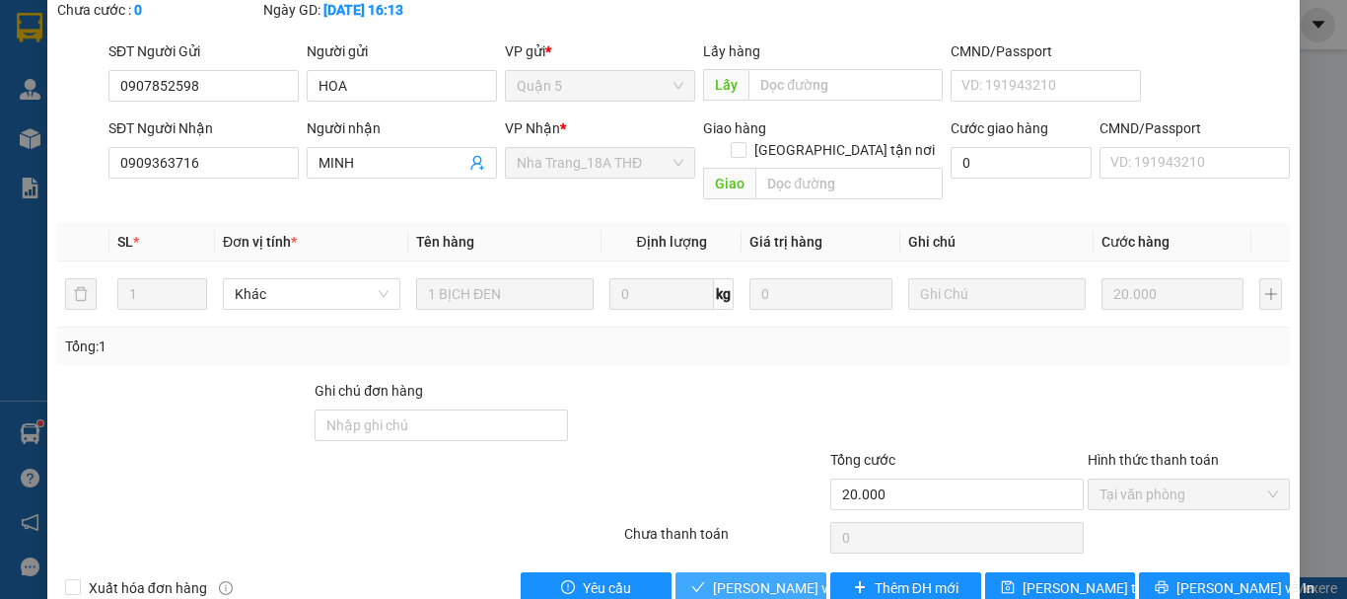
click at [753, 577] on span "[PERSON_NAME] và [PERSON_NAME] hàng" at bounding box center [807, 588] width 189 height 22
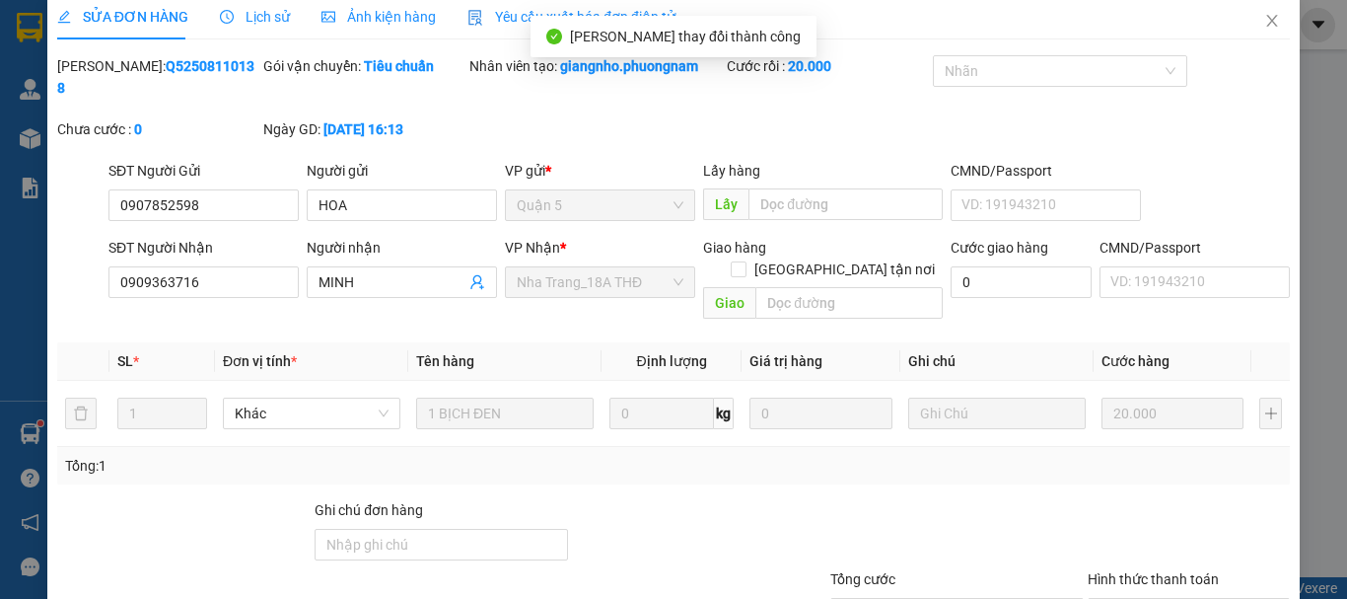
scroll to position [0, 0]
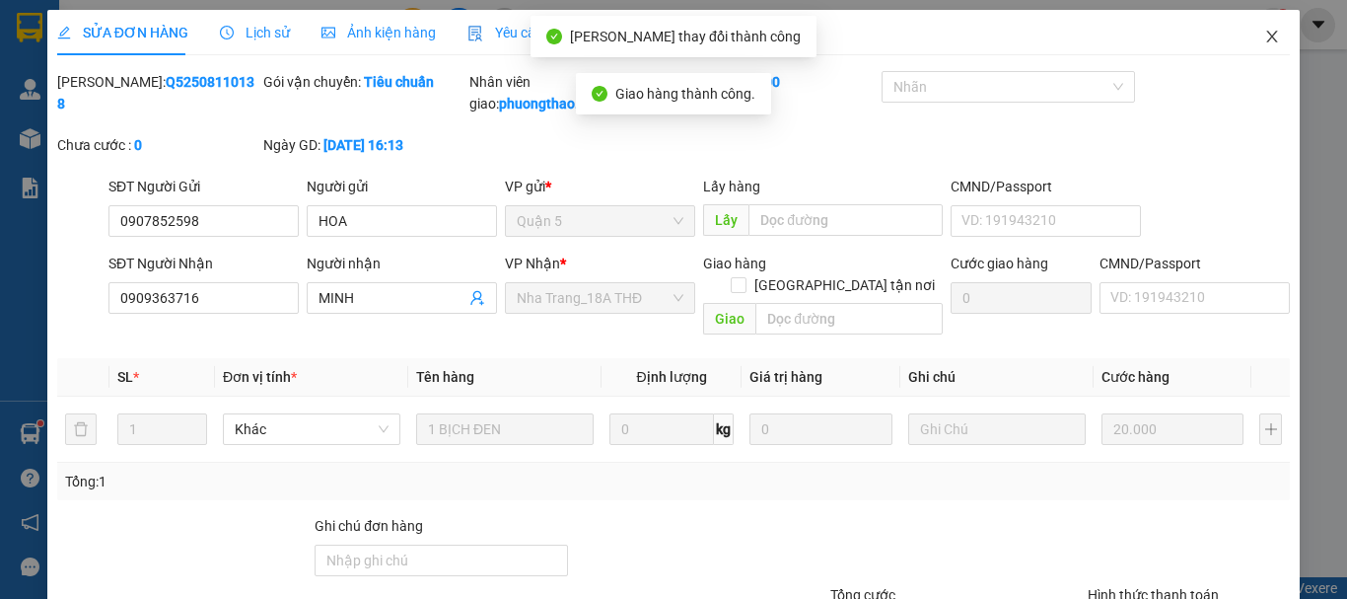
click at [1259, 29] on span "Close" at bounding box center [1271, 37] width 55 height 55
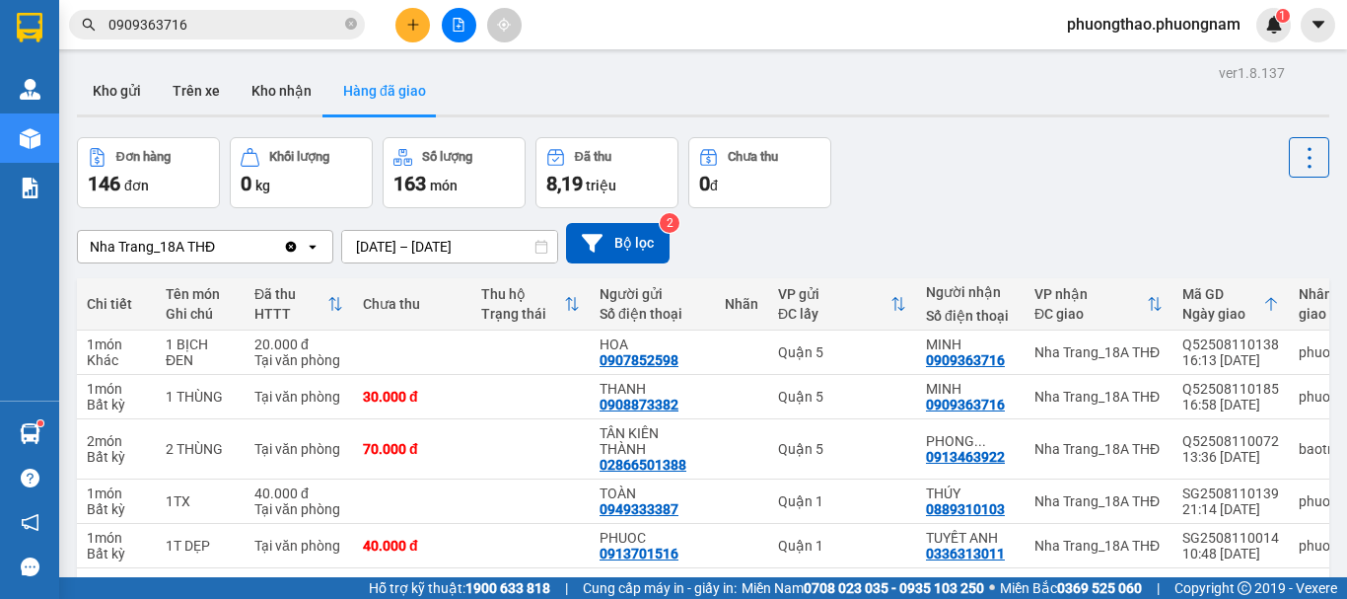
drag, startPoint x: 243, startPoint y: 27, endPoint x: 0, endPoint y: -119, distance: 283.1
click at [0, 0] on html "Kết quả tìm kiếm ( 12 ) Bộ lọc Ngày tạo đơn gần nhất Mã ĐH Trạng thái Món hàng …" at bounding box center [673, 299] width 1347 height 599
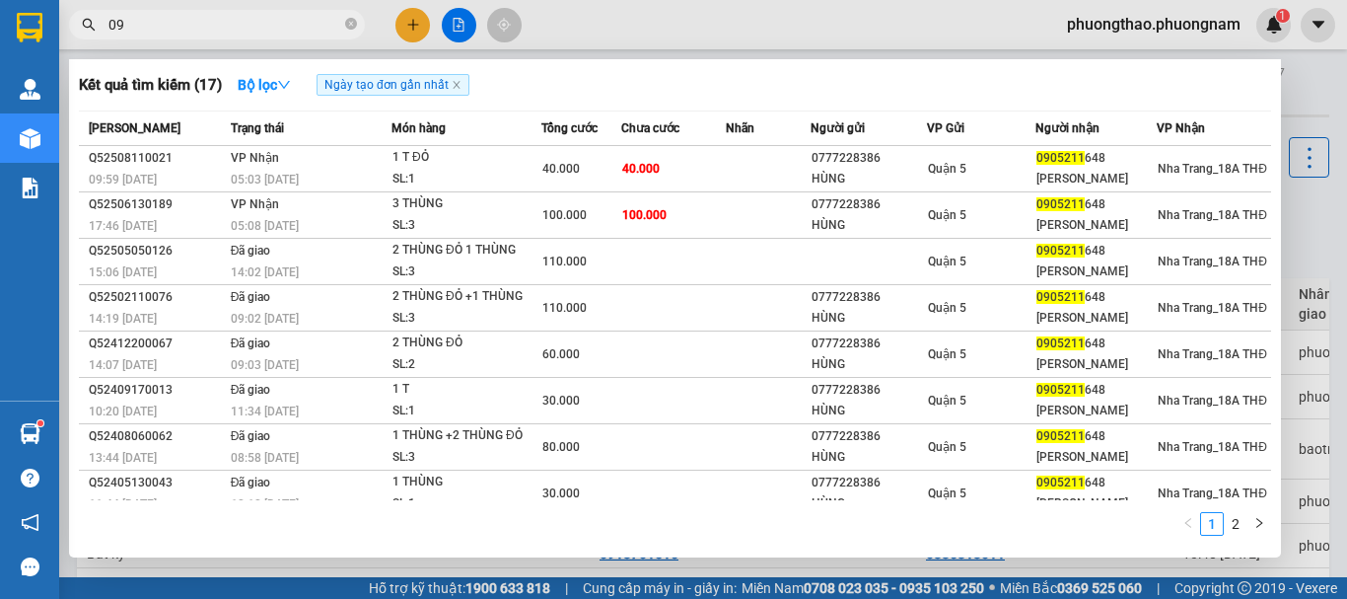
type input "0"
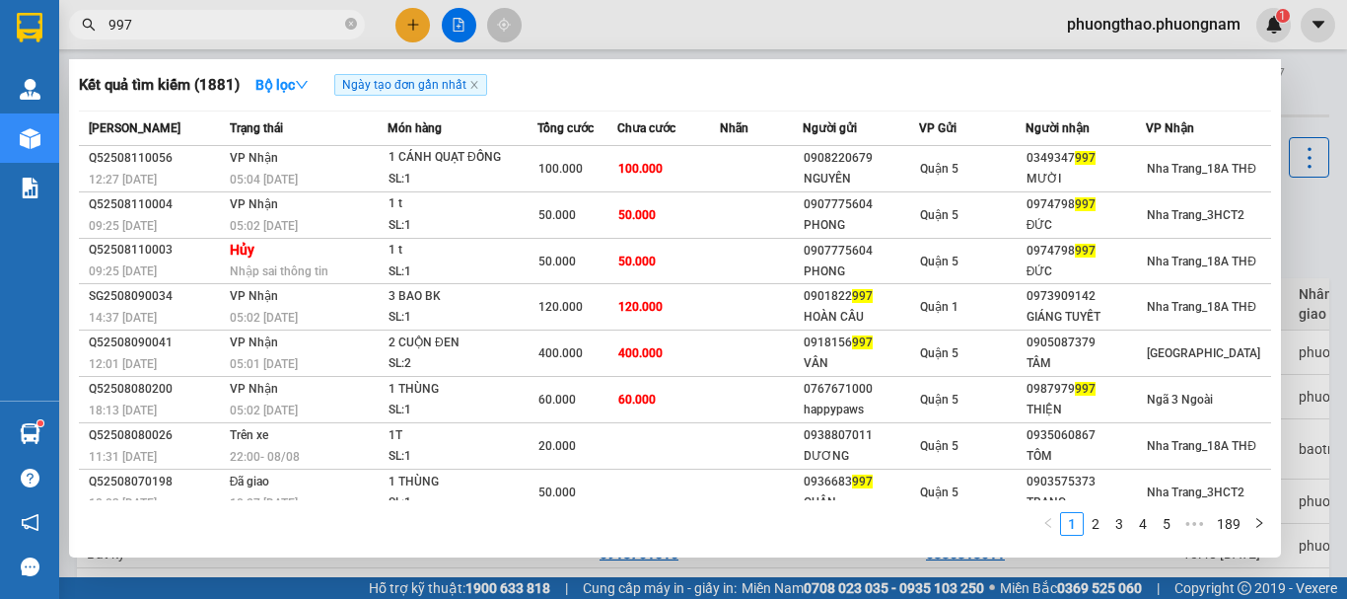
drag, startPoint x: 183, startPoint y: 19, endPoint x: 0, endPoint y: 19, distance: 183.4
click at [0, 22] on section "Kết quả tìm kiếm ( 1881 ) Bộ lọc Ngày tạo đơn gần nhất Mã ĐH Trạng thái Món hàn…" at bounding box center [673, 299] width 1347 height 599
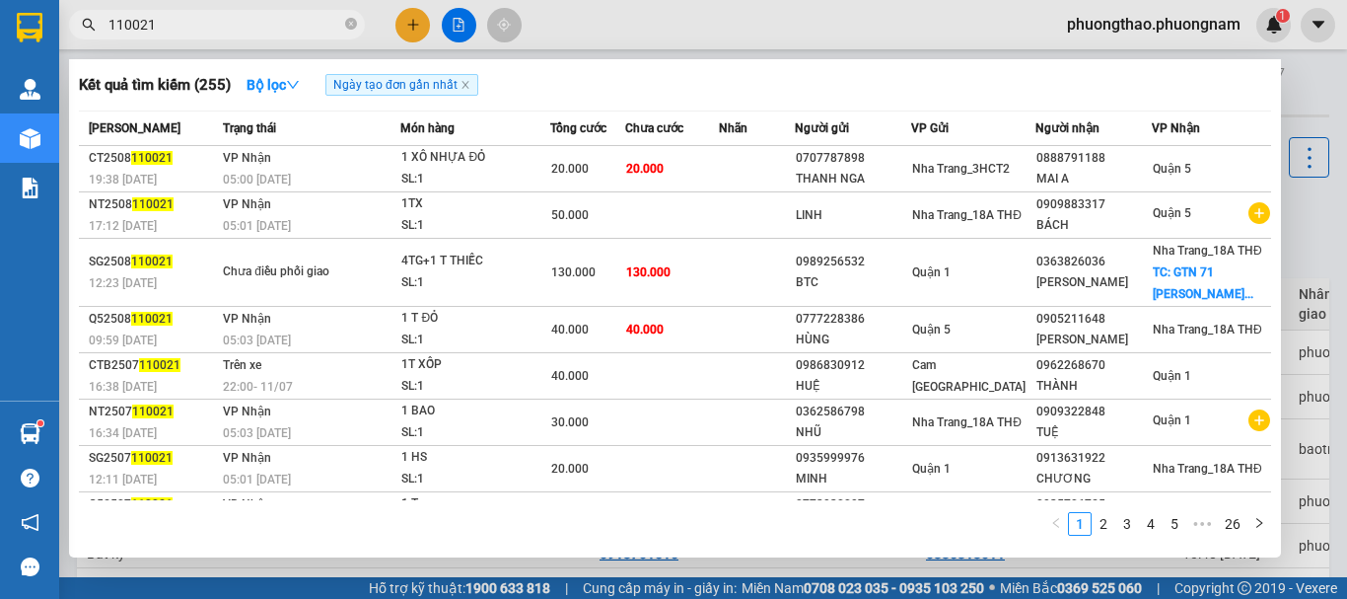
drag, startPoint x: 197, startPoint y: 24, endPoint x: 0, endPoint y: -119, distance: 243.6
click at [0, 0] on html "Kết quả tìm kiếm ( 255 ) Bộ lọc Ngày tạo đơn gần nhất Mã ĐH Trạng thái Món hàng…" at bounding box center [673, 299] width 1347 height 599
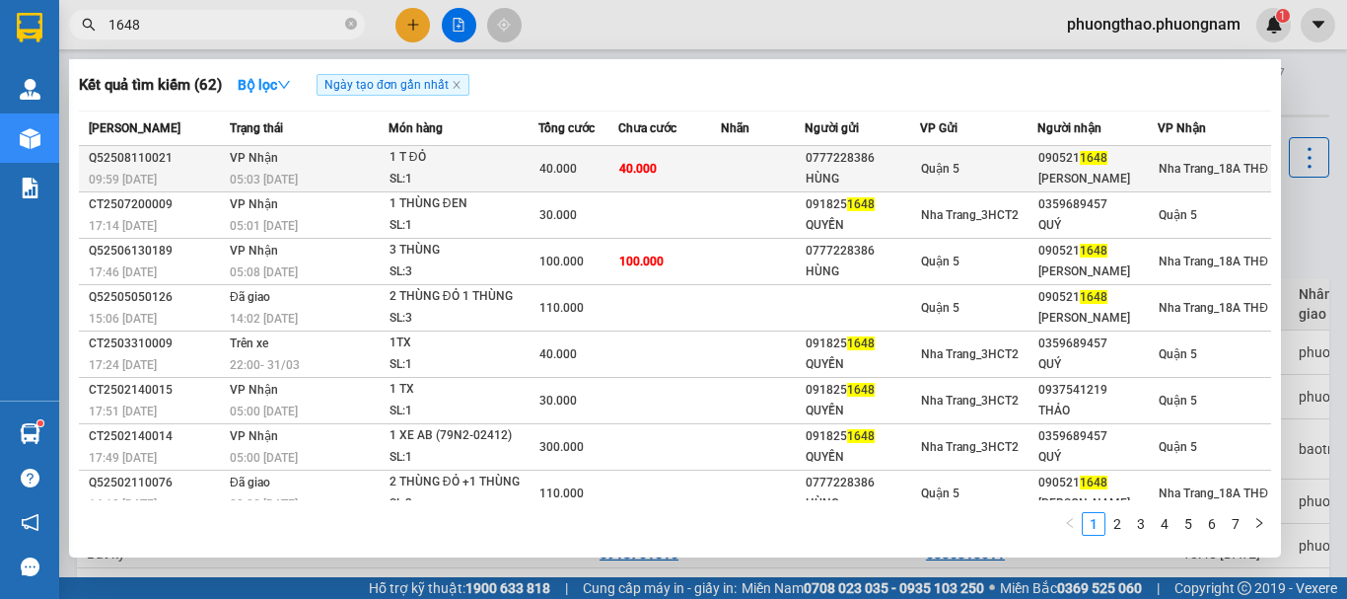
type input "1648"
click at [703, 156] on td "40.000" at bounding box center [669, 169] width 103 height 46
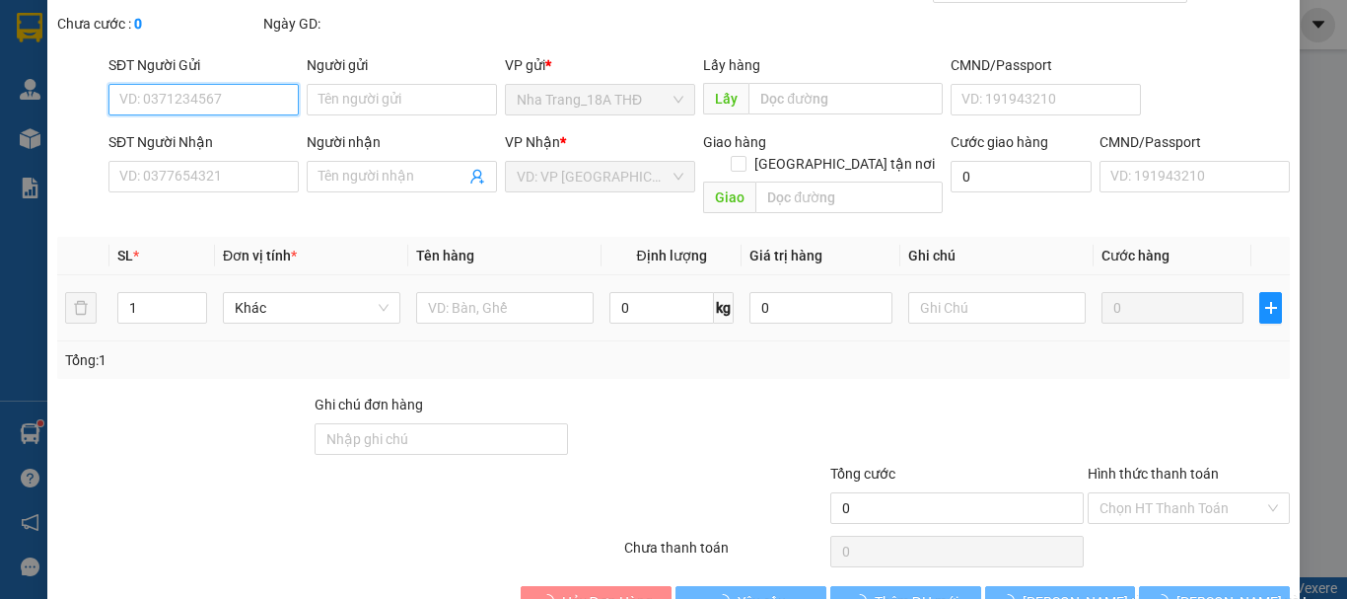
type input "0777228386"
type input "HÙNG"
type input "0905211648"
type input "[PERSON_NAME]"
type input "40.000"
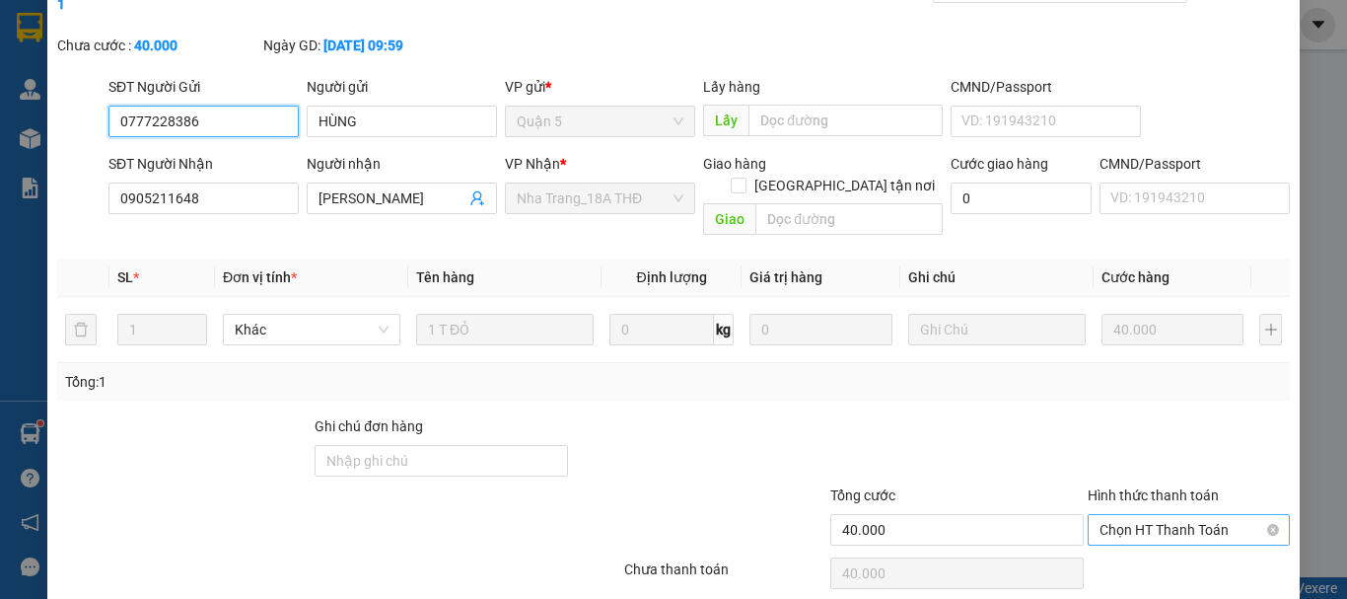
scroll to position [135, 0]
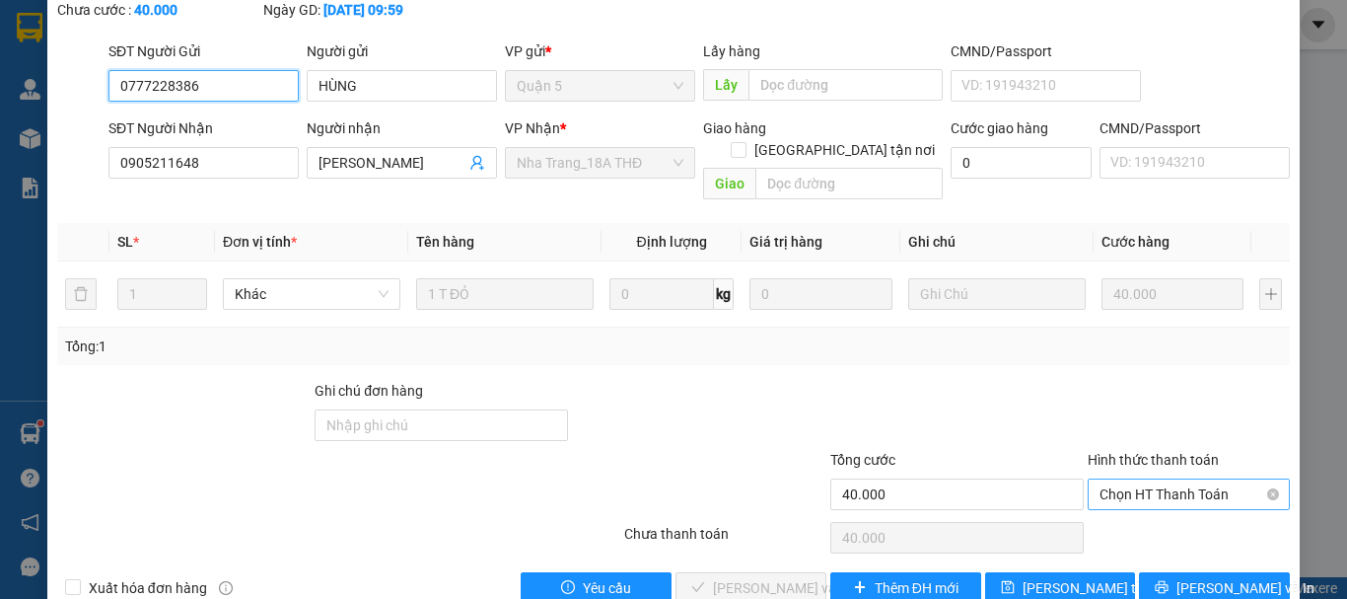
click at [1185, 479] on span "Chọn HT Thanh Toán" at bounding box center [1188, 494] width 178 height 30
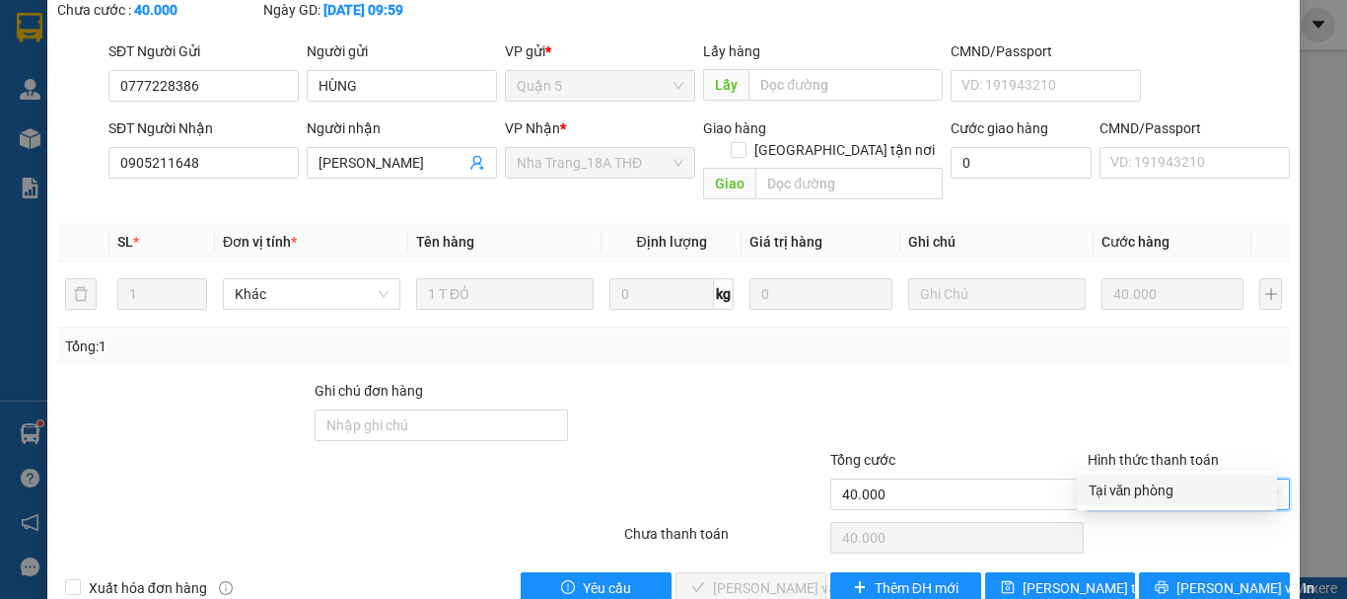
drag, startPoint x: 1187, startPoint y: 487, endPoint x: 878, endPoint y: 569, distance: 320.3
click at [1186, 487] on div "Tại văn phòng" at bounding box center [1177, 490] width 177 height 22
type input "0"
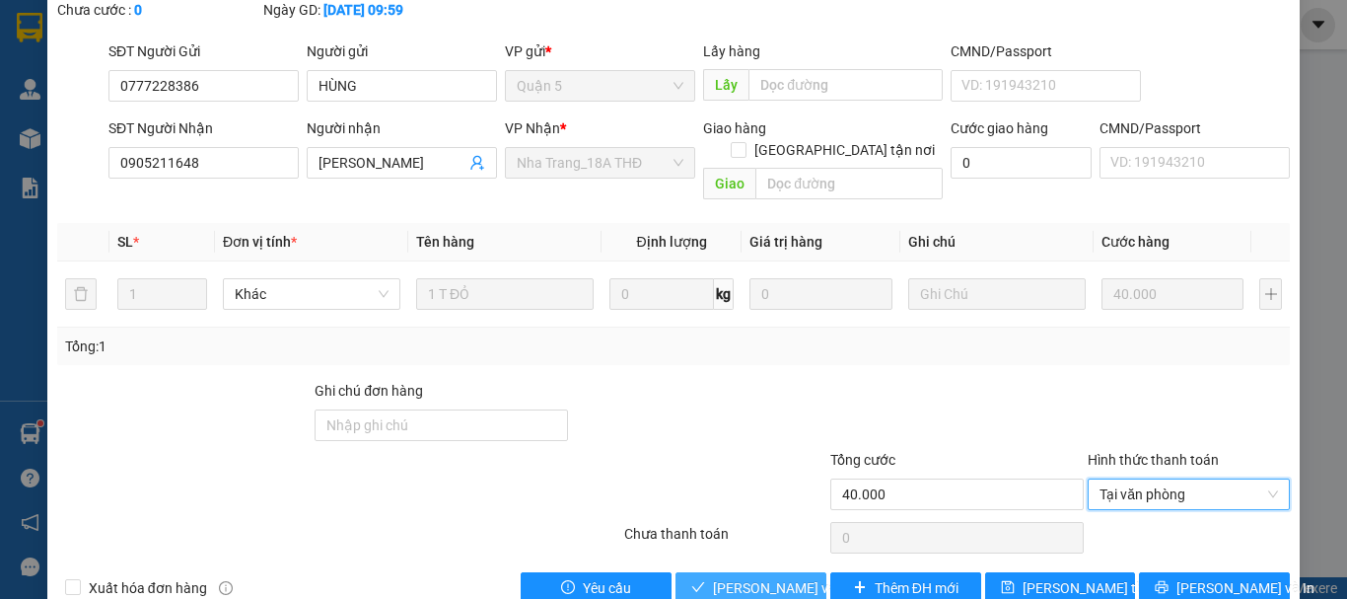
click at [742, 577] on span "[PERSON_NAME] và [PERSON_NAME] hàng" at bounding box center [807, 588] width 189 height 22
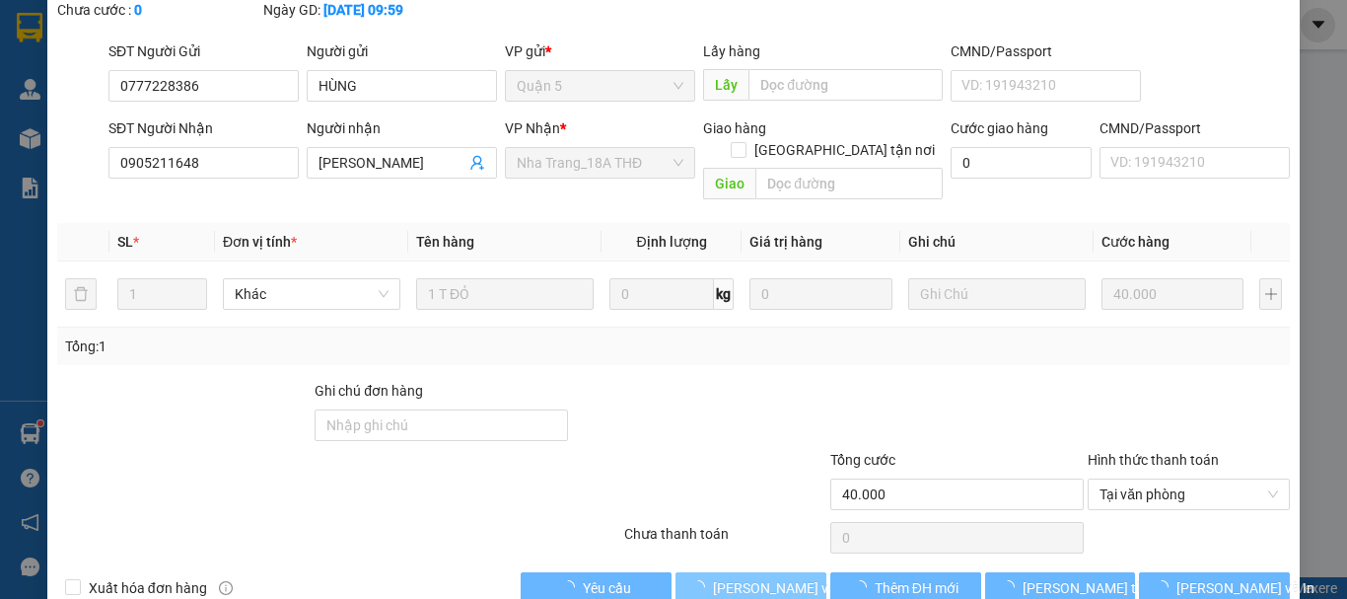
scroll to position [0, 0]
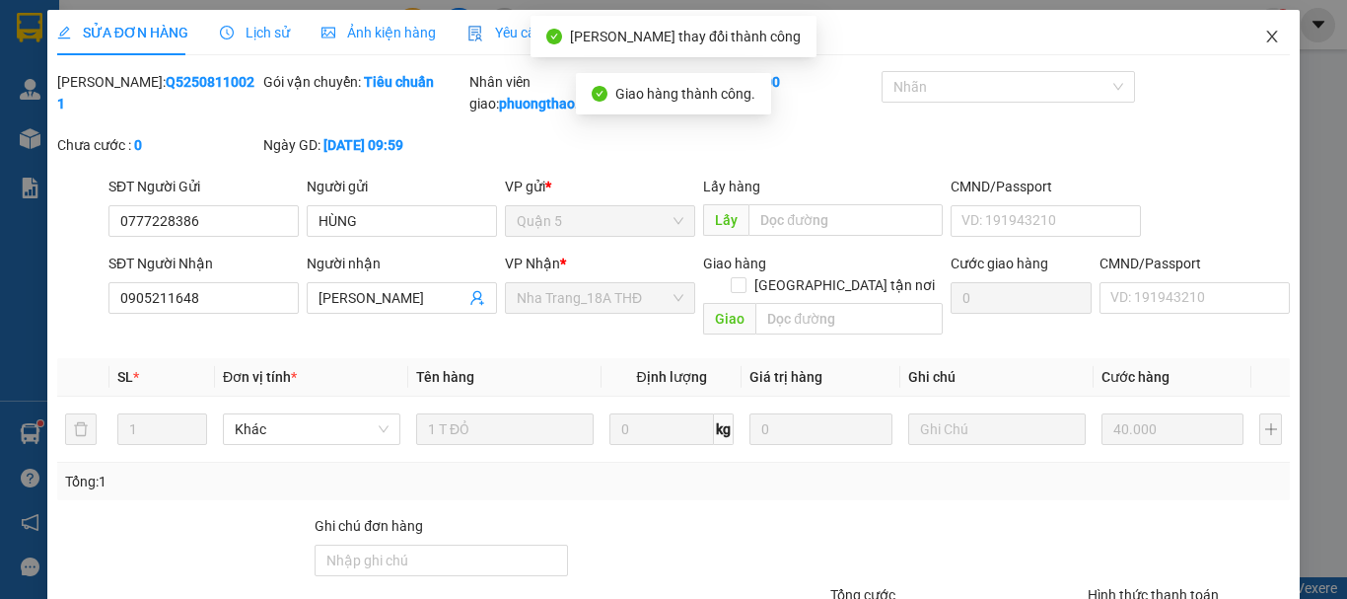
drag, startPoint x: 1266, startPoint y: 28, endPoint x: 271, endPoint y: 56, distance: 995.4
click at [1262, 30] on span "Close" at bounding box center [1271, 37] width 55 height 55
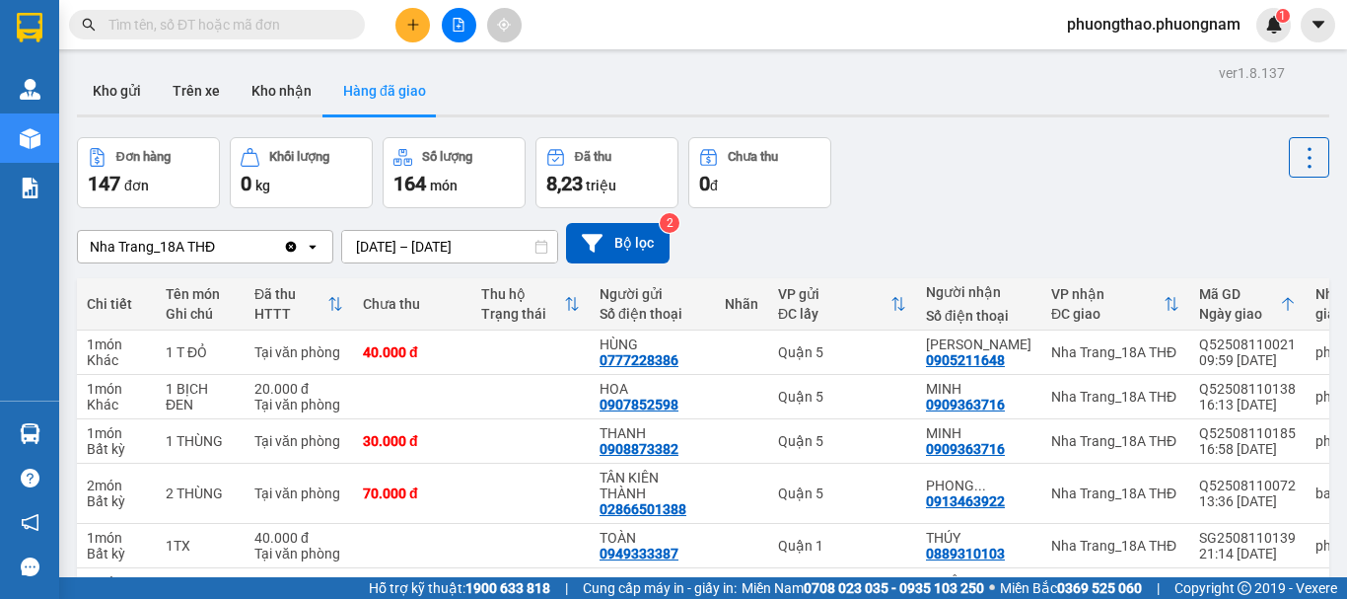
click at [225, 29] on input "text" at bounding box center [224, 25] width 233 height 22
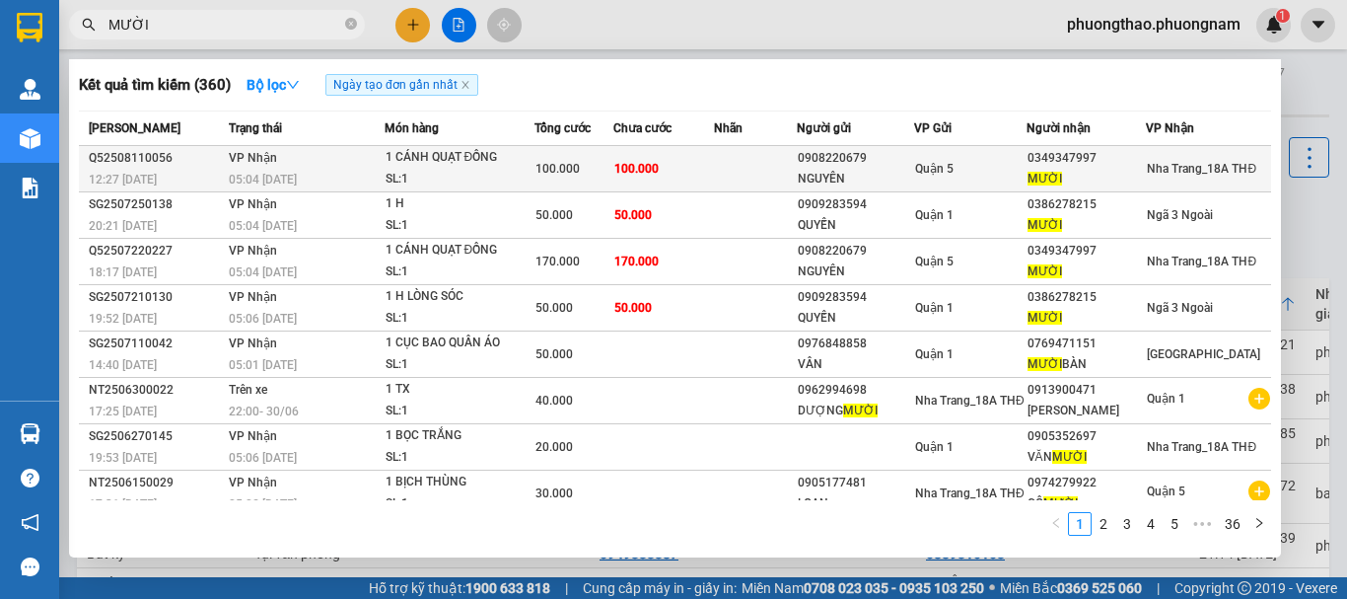
type input "MƯỜI"
click at [438, 173] on div "SL: 1" at bounding box center [460, 180] width 148 height 22
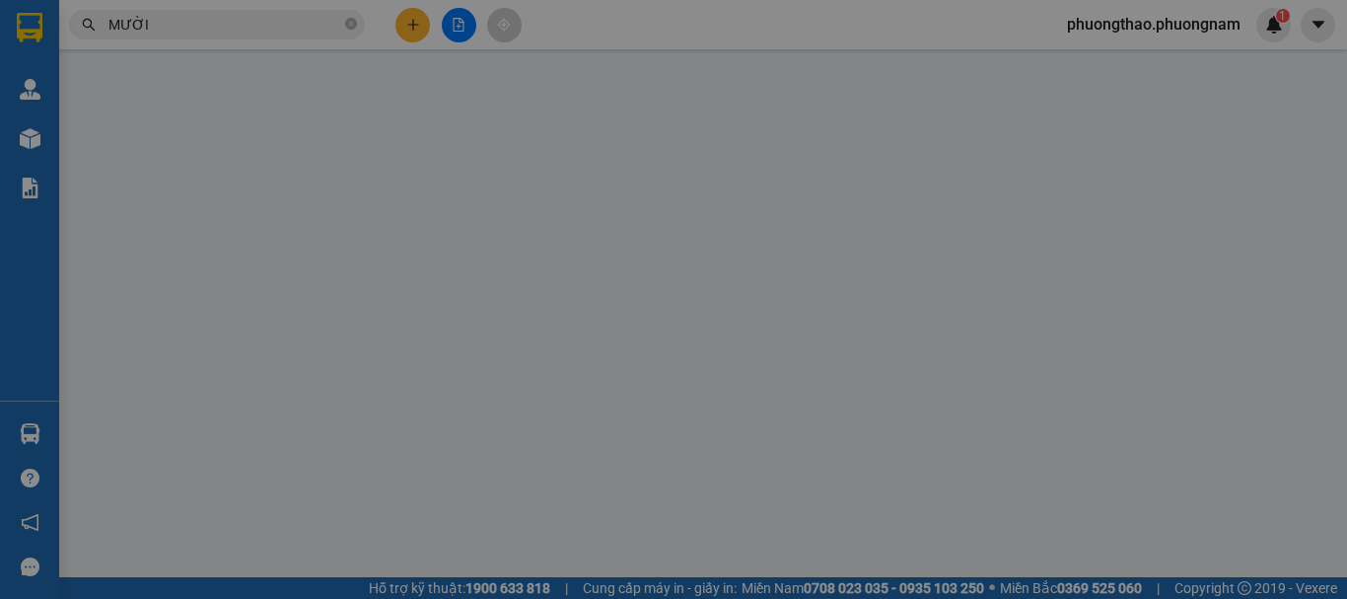
type input "0908220679"
type input "NGUYÊN"
type input "0349347997"
type input "MƯỜI"
type input "100.000"
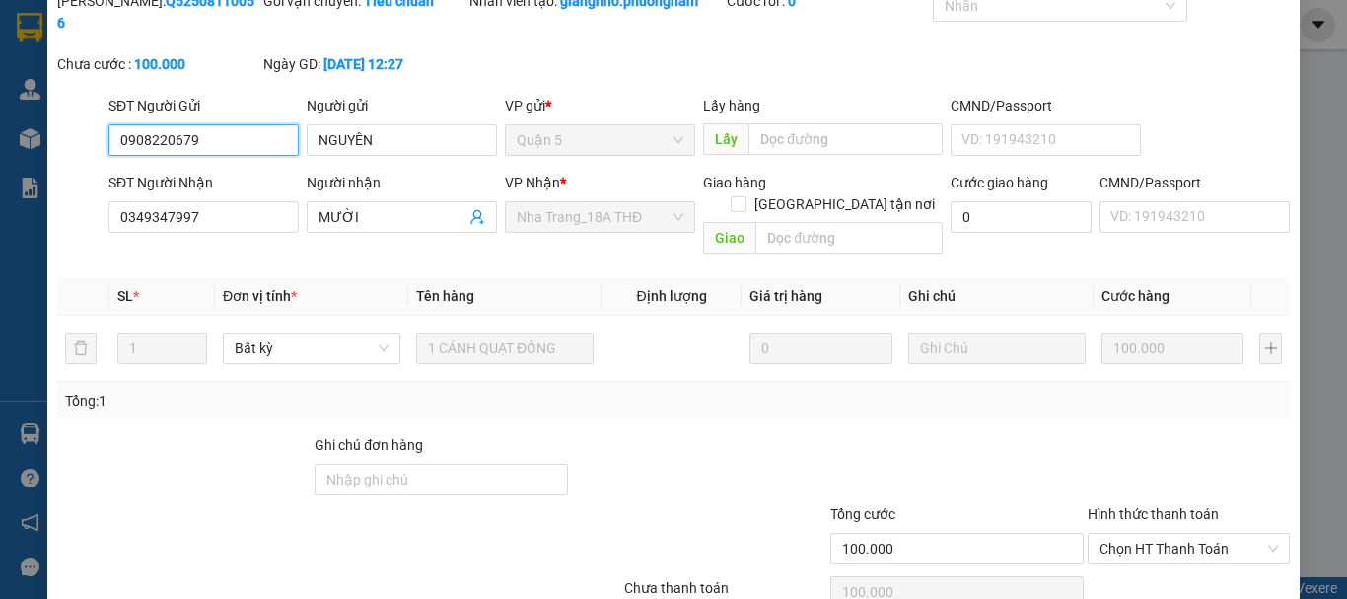
scroll to position [125, 0]
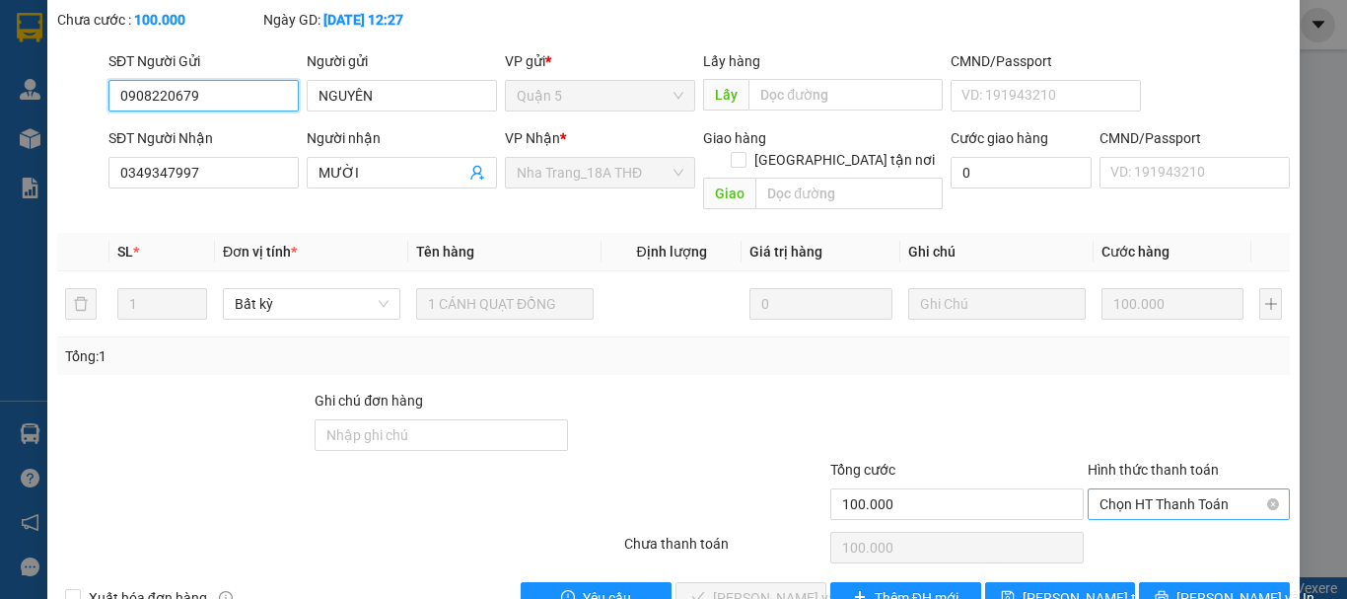
click at [1151, 489] on span "Chọn HT Thanh Toán" at bounding box center [1188, 504] width 178 height 30
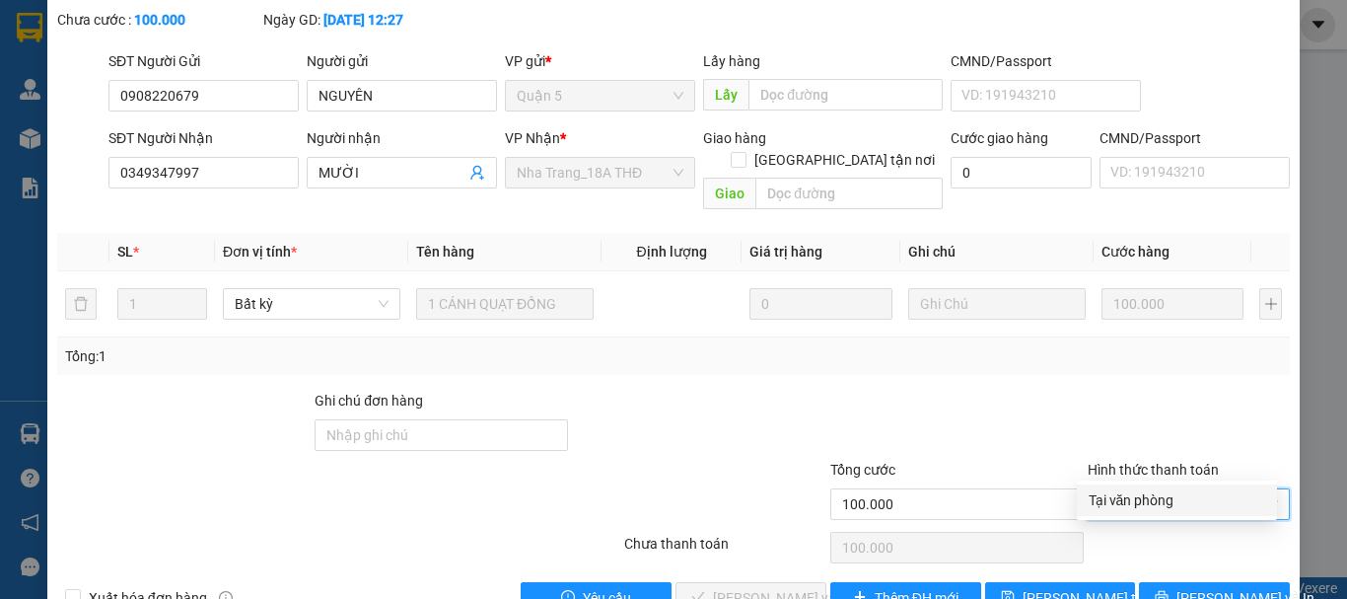
click at [1139, 503] on div "Tại văn phòng" at bounding box center [1177, 500] width 177 height 22
type input "0"
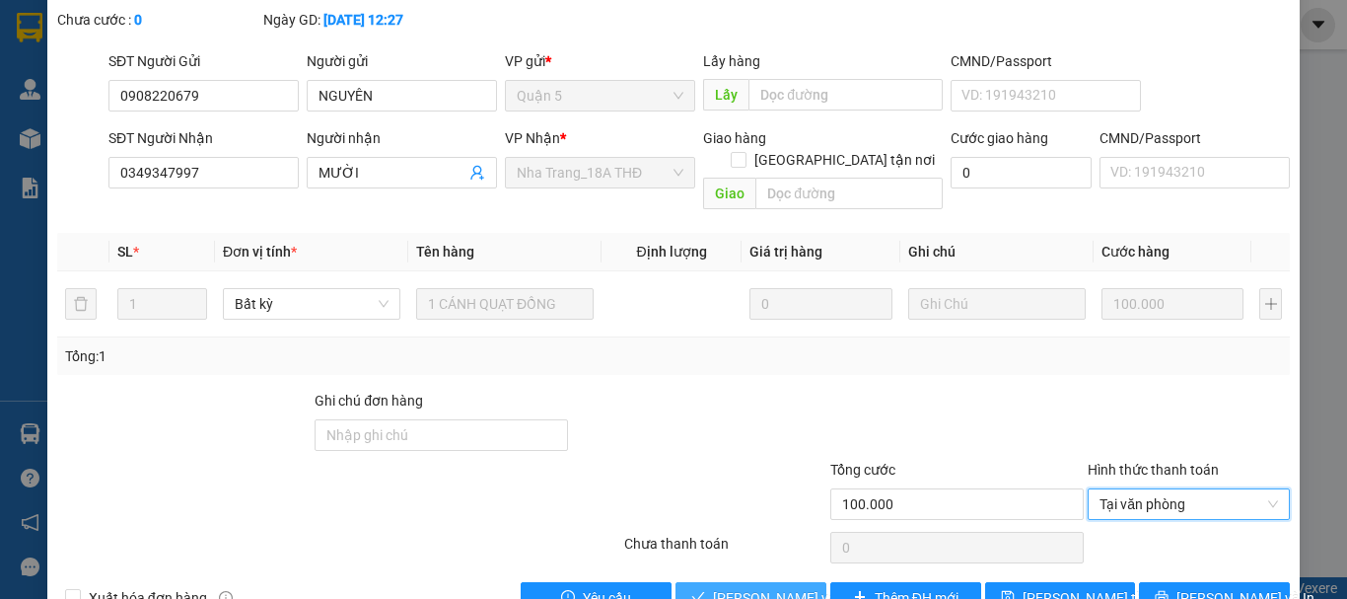
click at [753, 587] on span "[PERSON_NAME] và Giao hàng" at bounding box center [807, 598] width 189 height 22
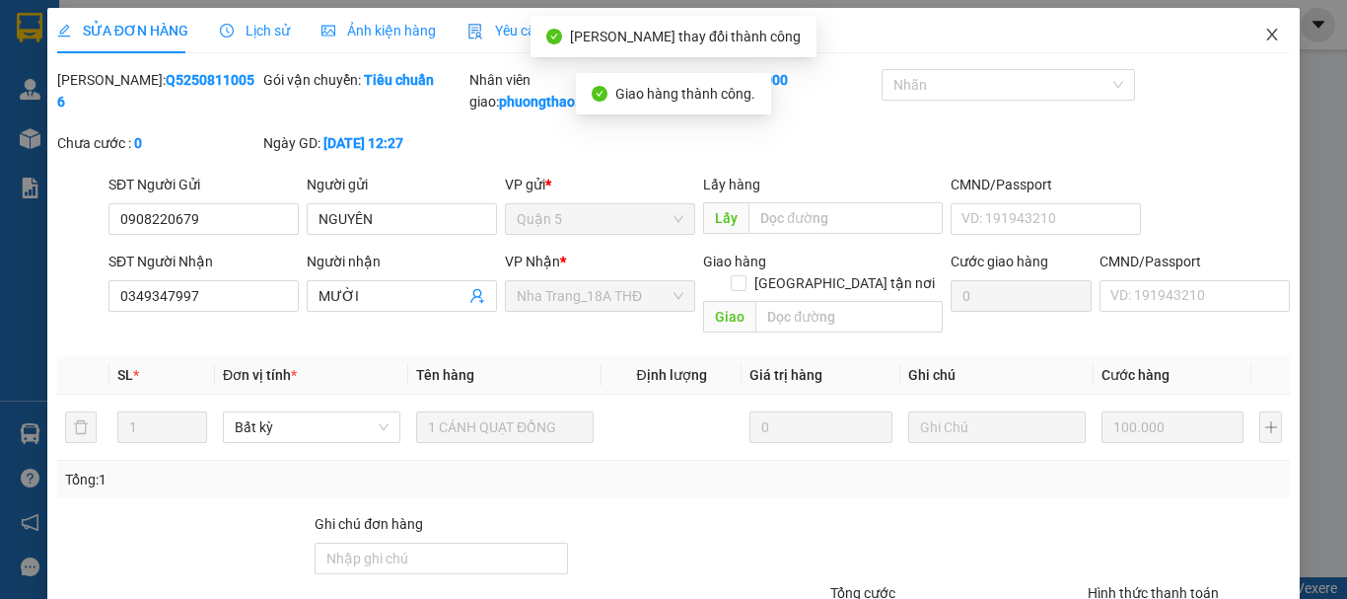
scroll to position [0, 0]
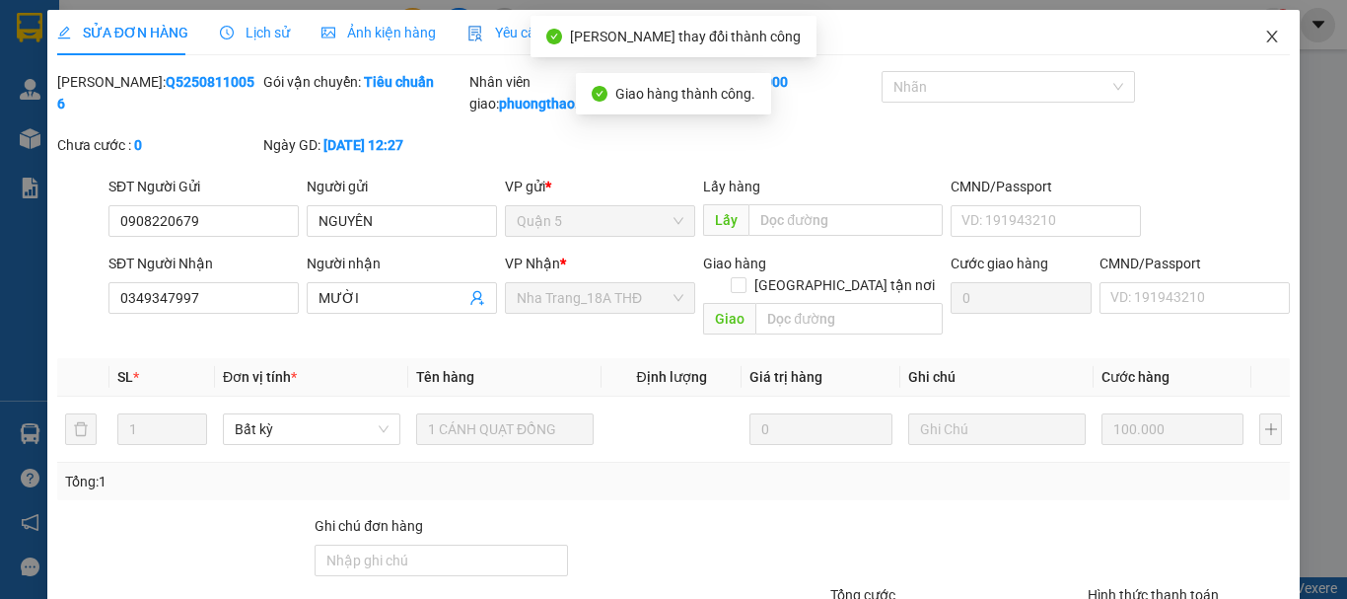
click at [1250, 29] on span "Close" at bounding box center [1271, 37] width 55 height 55
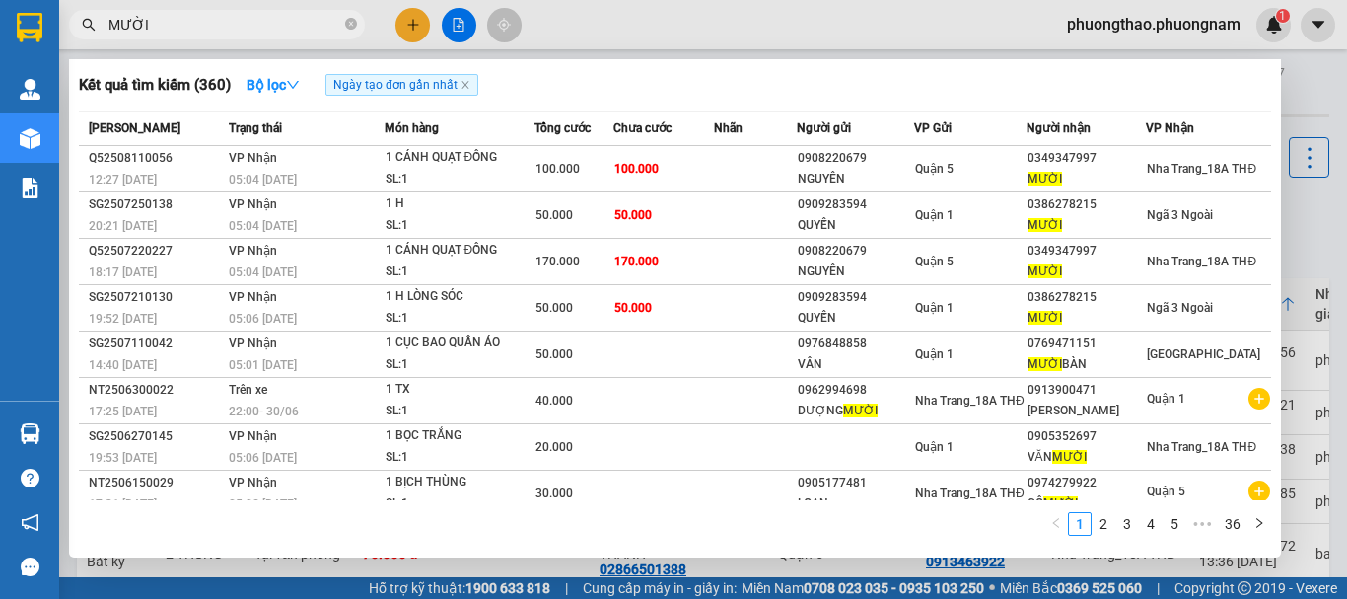
drag, startPoint x: 148, startPoint y: 18, endPoint x: 0, endPoint y: -54, distance: 164.5
click at [0, 0] on html "Kết quả tìm kiếm ( 360 ) Bộ lọc Ngày tạo đơn gần nhất Mã ĐH Trạng thái Món hàng…" at bounding box center [673, 299] width 1347 height 599
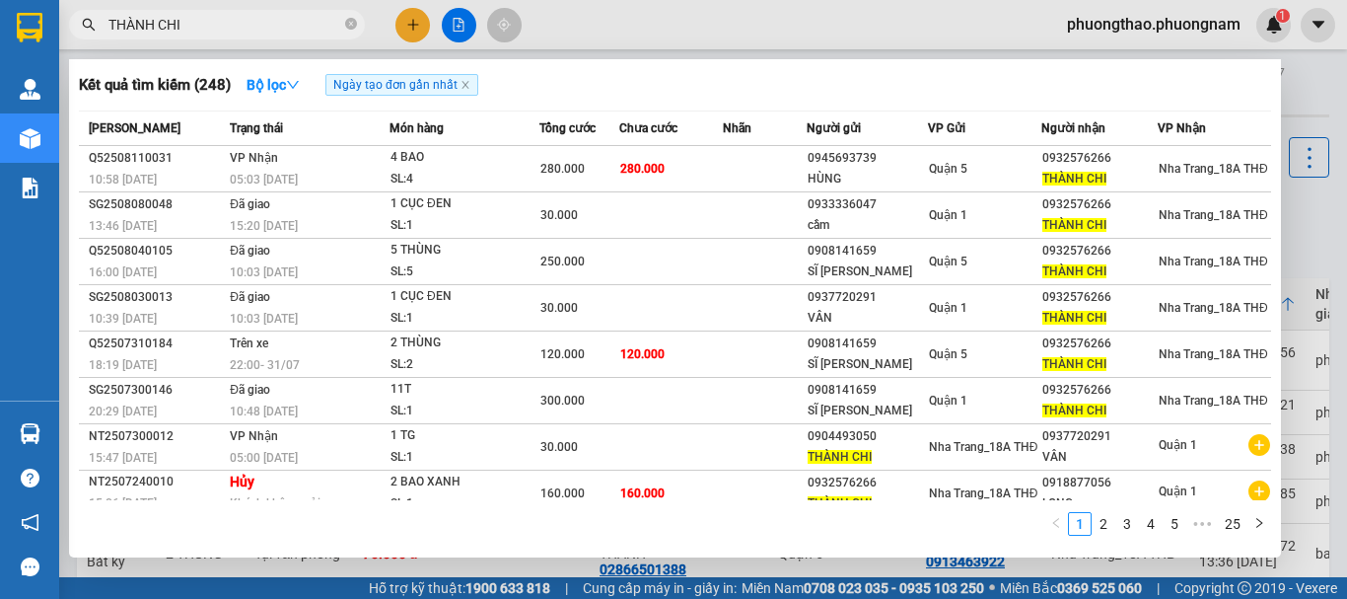
type input "THÀNH CHI"
drag, startPoint x: 240, startPoint y: 10, endPoint x: 145, endPoint y: 16, distance: 94.8
click at [145, 16] on span "THÀNH CHI" at bounding box center [217, 25] width 296 height 30
click at [353, 24] on icon "close-circle" at bounding box center [351, 24] width 12 height 12
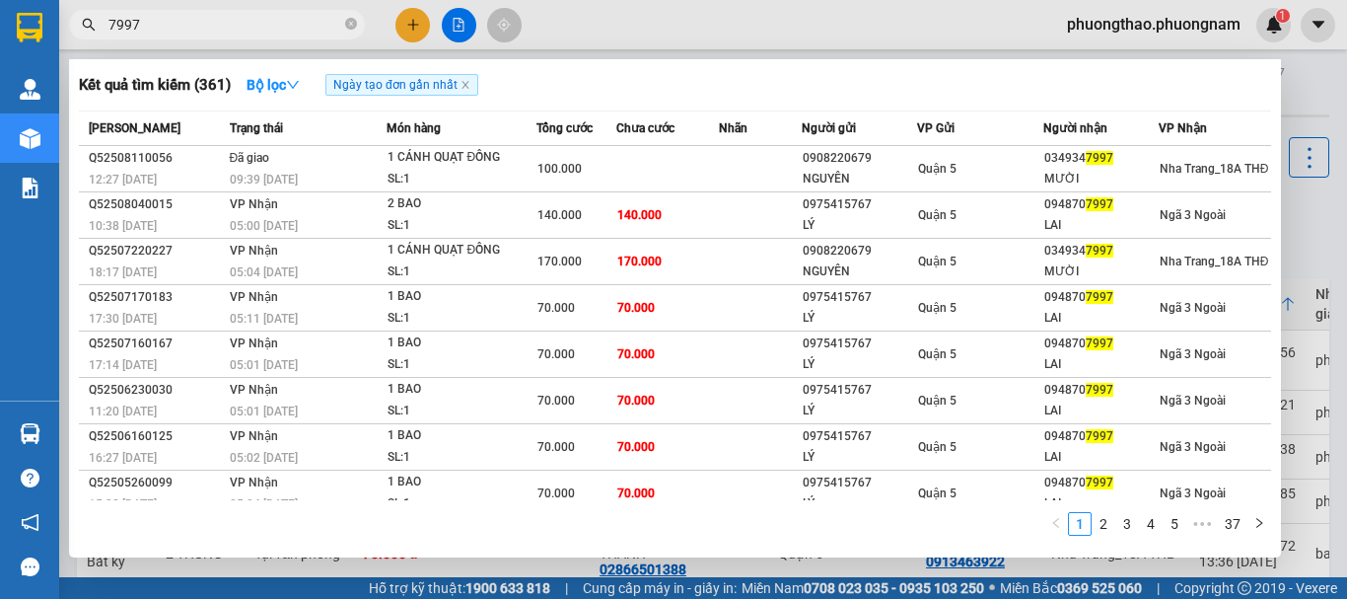
click at [1252, 66] on div "Kết quả tìm kiếm ( 361 ) Bộ lọc Ngày tạo đơn gần nhất Mã ĐH Trạng thái Món hàng…" at bounding box center [675, 308] width 1212 height 498
drag, startPoint x: 268, startPoint y: 33, endPoint x: 0, endPoint y: -84, distance: 292.4
click at [0, 0] on html "Kết quả tìm kiếm ( 361 ) Bộ lọc Ngày tạo đơn gần nhất Mã ĐH Trạng thái Món hàng…" at bounding box center [673, 299] width 1347 height 599
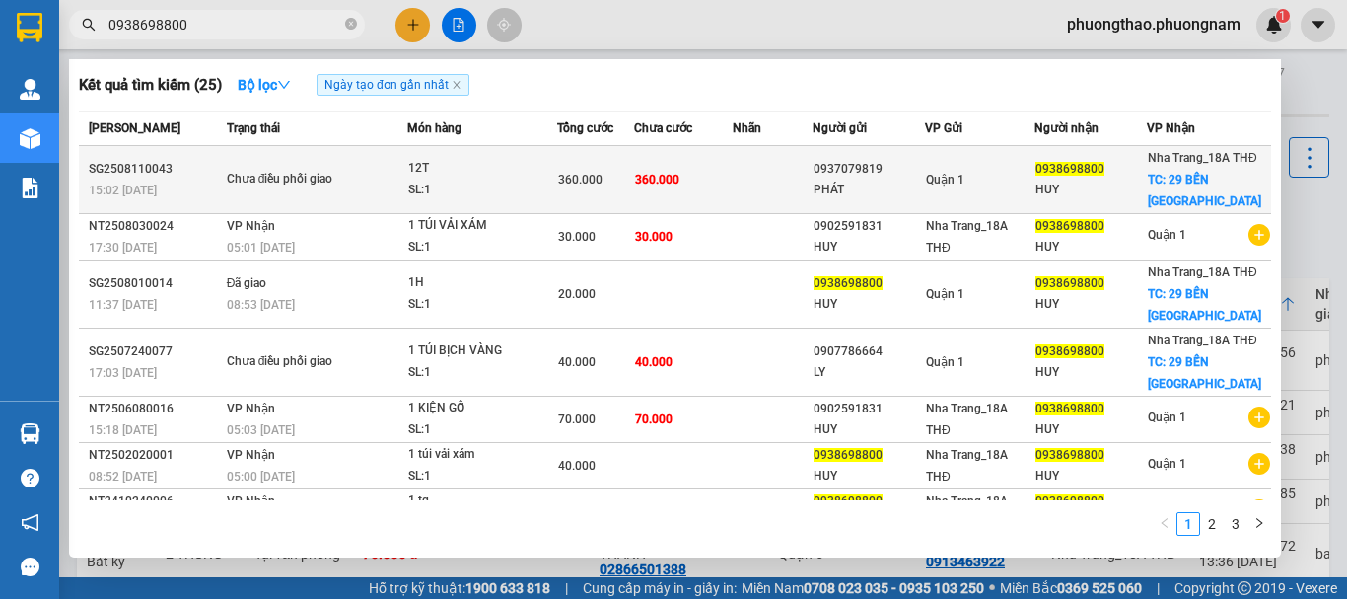
type input "0938698800"
click at [885, 179] on div "0937079819" at bounding box center [869, 169] width 110 height 21
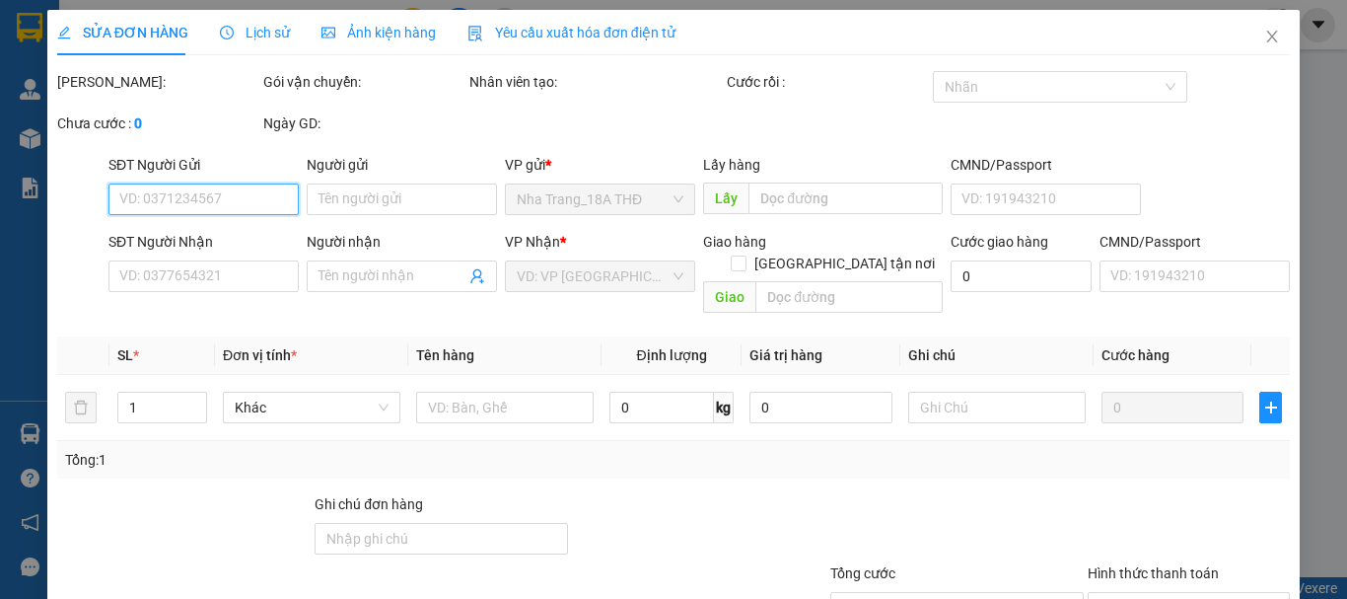
type input "0937079819"
type input "PHÁT"
type input "0938698800"
type input "HUY"
checkbox input "true"
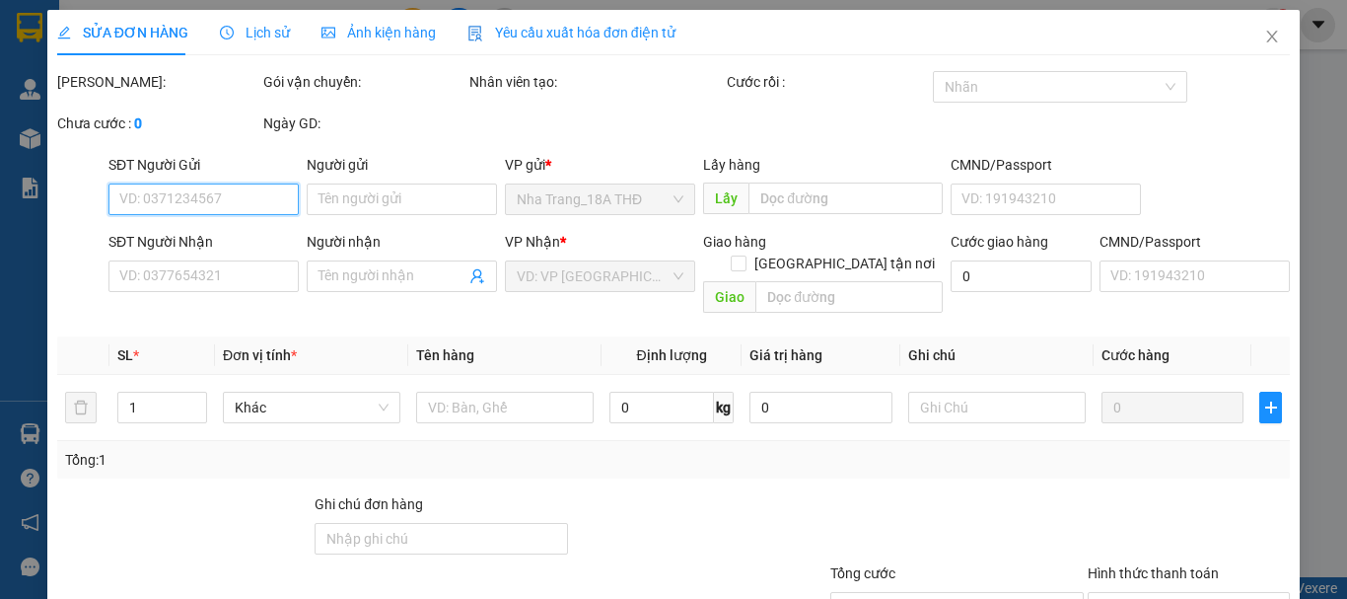
type input "29 BẾN CHỢ VẠN THẠNH"
type input "360.000"
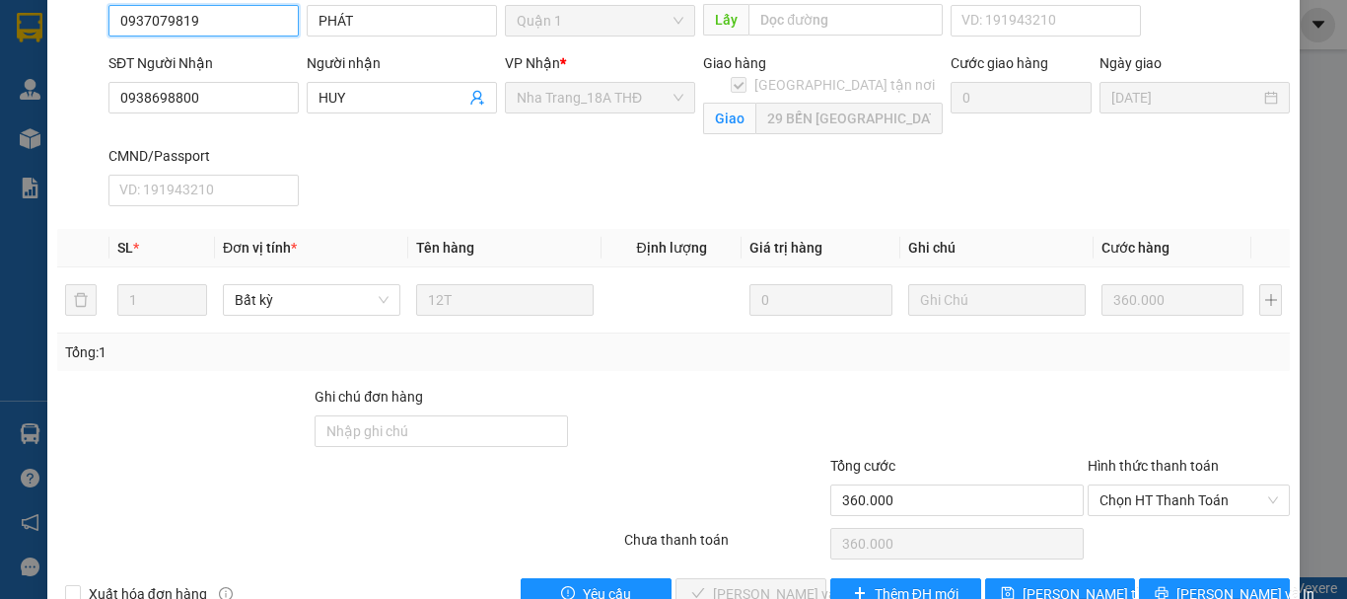
scroll to position [228, 0]
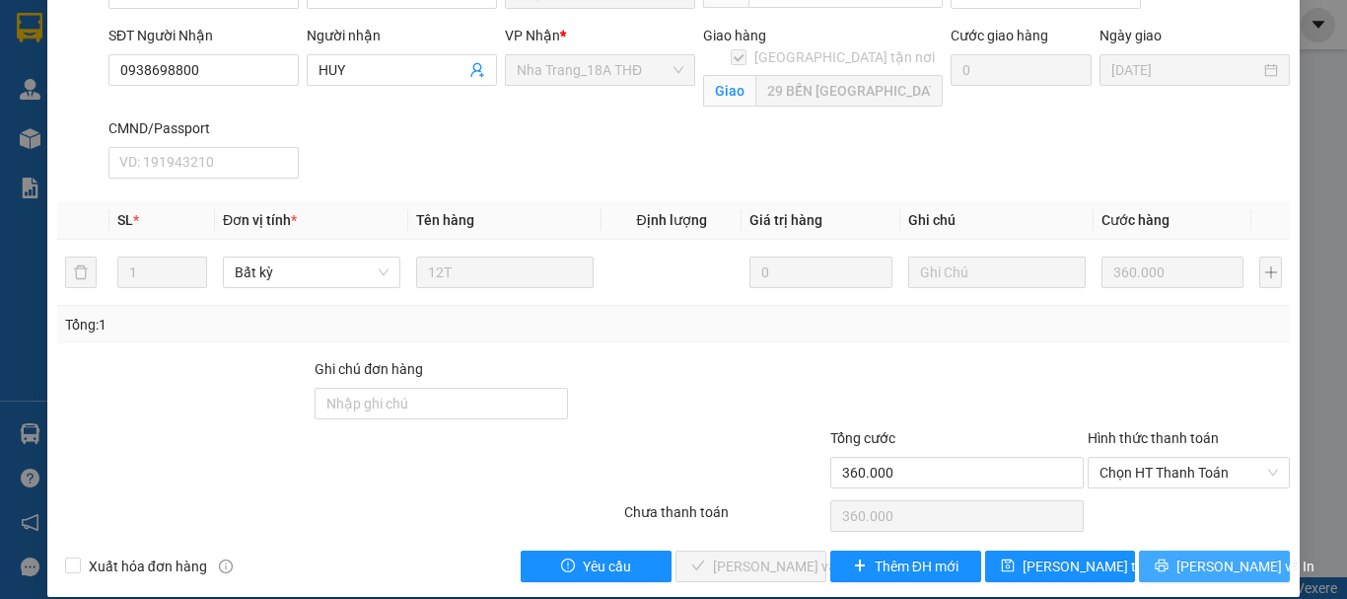
click at [1225, 555] on span "[PERSON_NAME] và In" at bounding box center [1245, 566] width 138 height 22
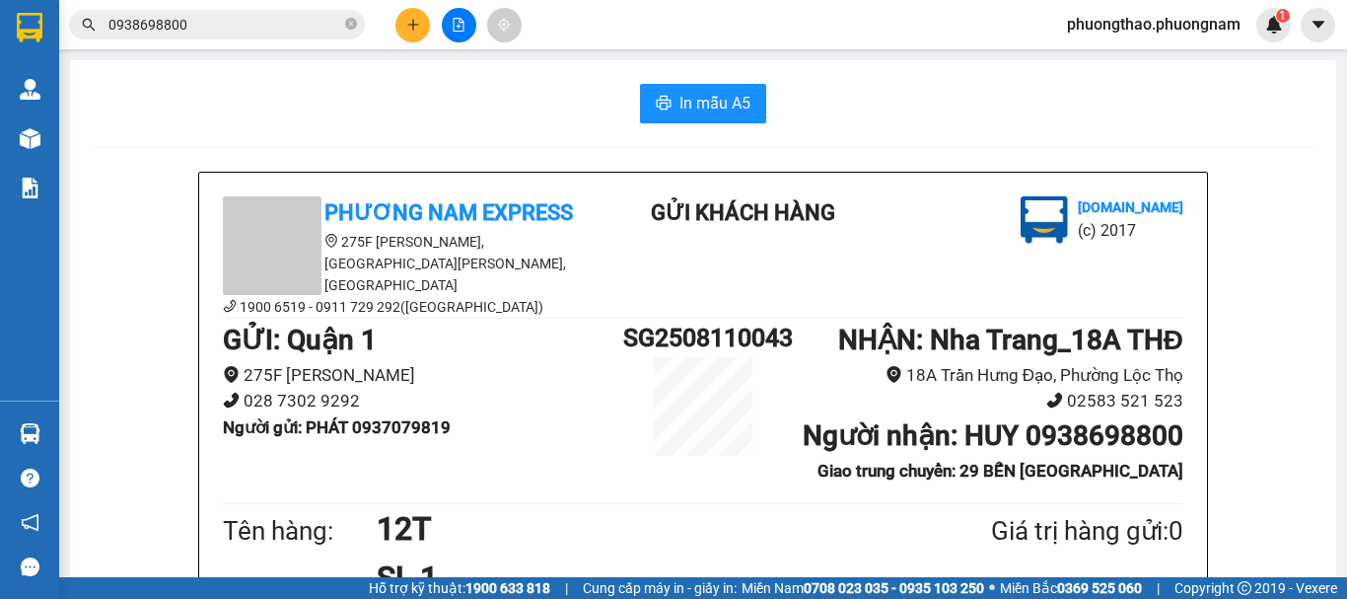
click at [684, 75] on div "In mẫu A5 Phương Nam Express 275F Phạm Ngũ Lão, Phường Phạm Ngũ Lão, Quận 1, TP…" at bounding box center [703, 568] width 1266 height 1016
click at [684, 87] on button "In mẫu A5" at bounding box center [703, 103] width 126 height 39
click at [344, 28] on span "0938698800" at bounding box center [217, 25] width 296 height 30
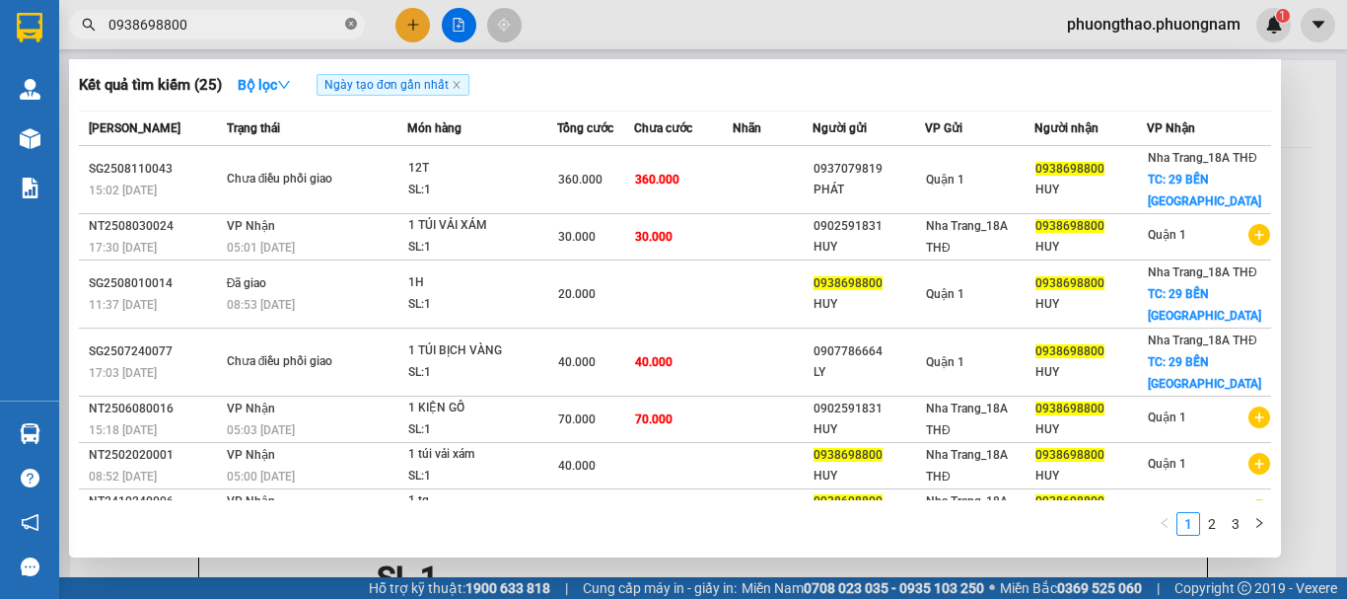
click at [347, 28] on icon "close-circle" at bounding box center [351, 24] width 12 height 12
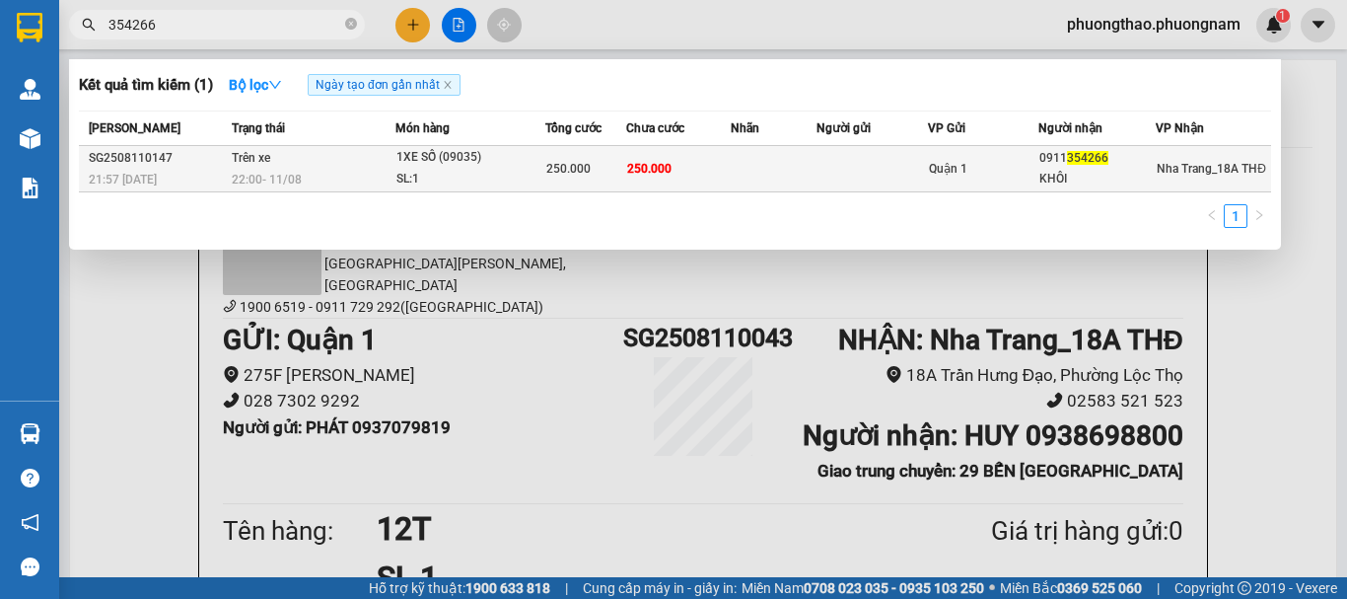
type input "354266"
click at [514, 177] on div "SL: 1" at bounding box center [470, 180] width 148 height 22
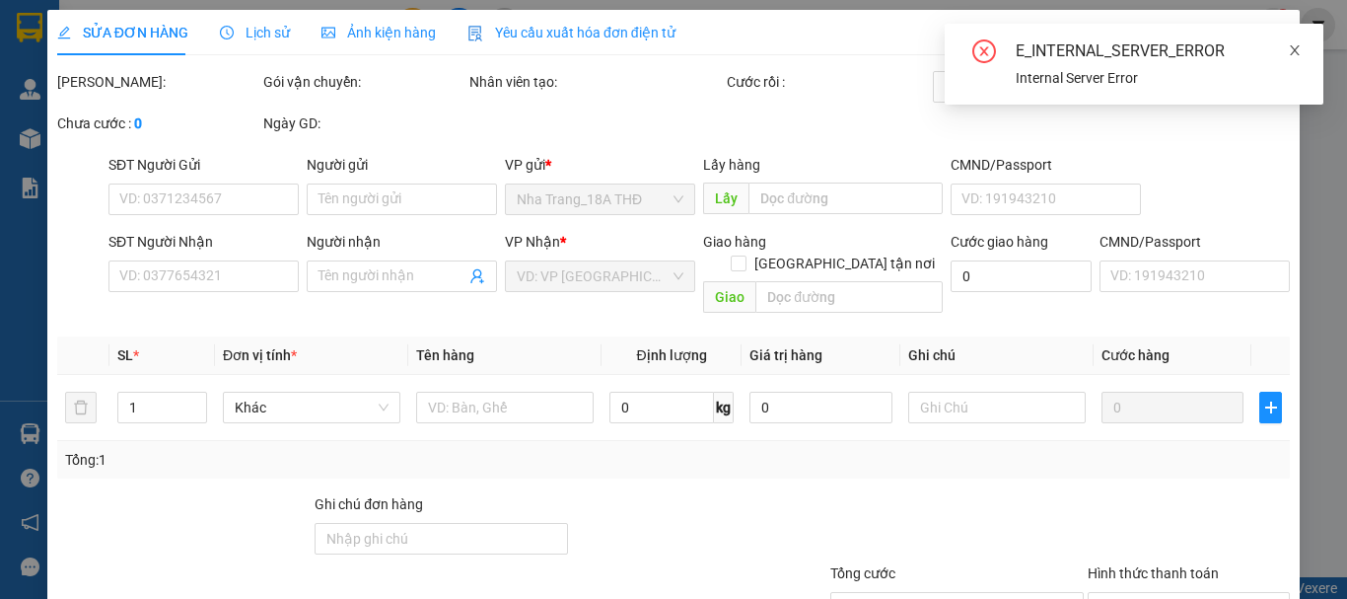
click at [1293, 49] on icon "close" at bounding box center [1295, 50] width 14 height 14
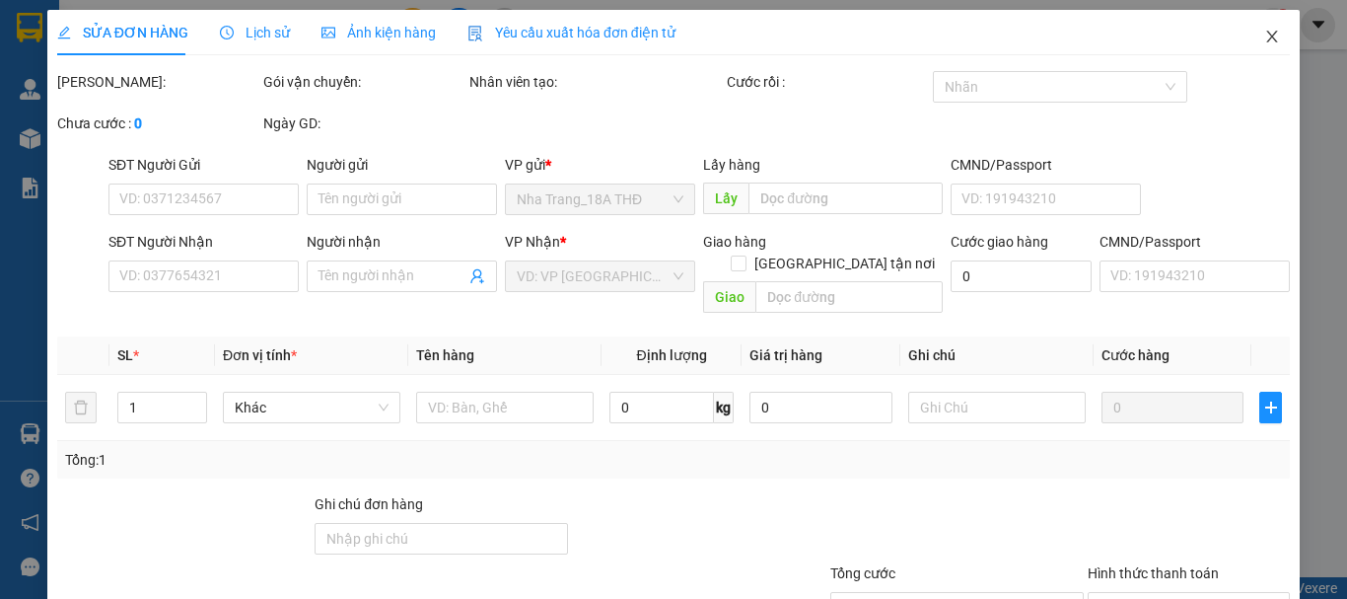
click at [1264, 37] on icon "close" at bounding box center [1272, 37] width 16 height 16
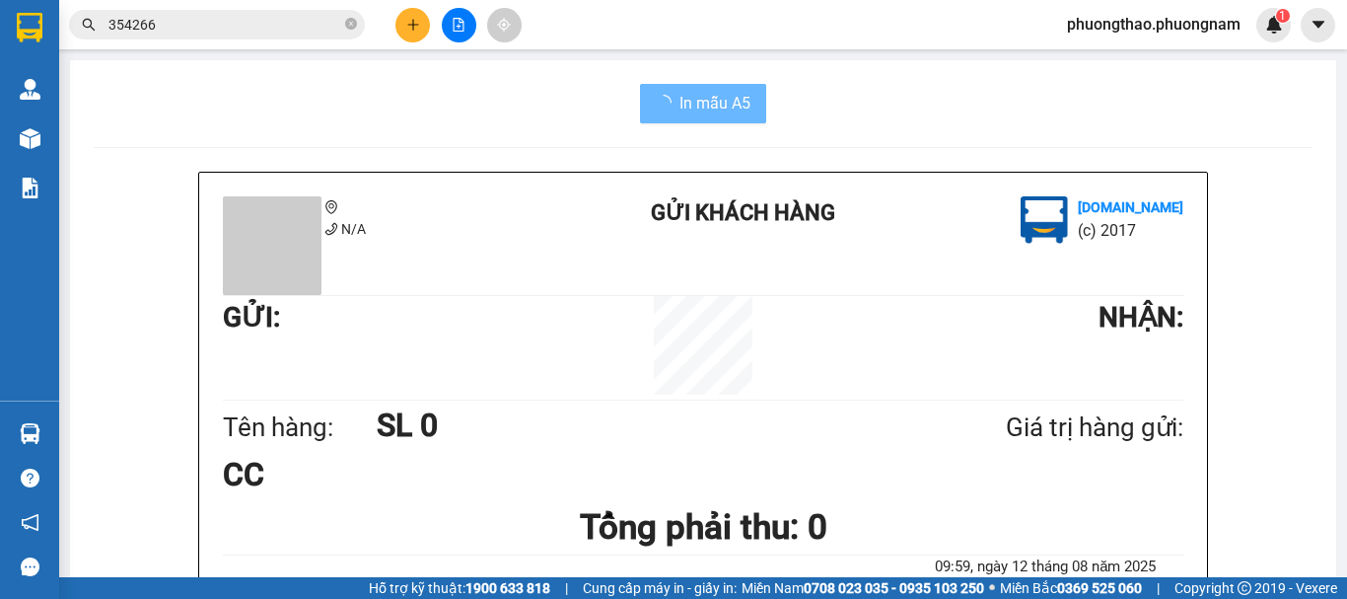
click at [246, 18] on input "354266" at bounding box center [224, 25] width 233 height 22
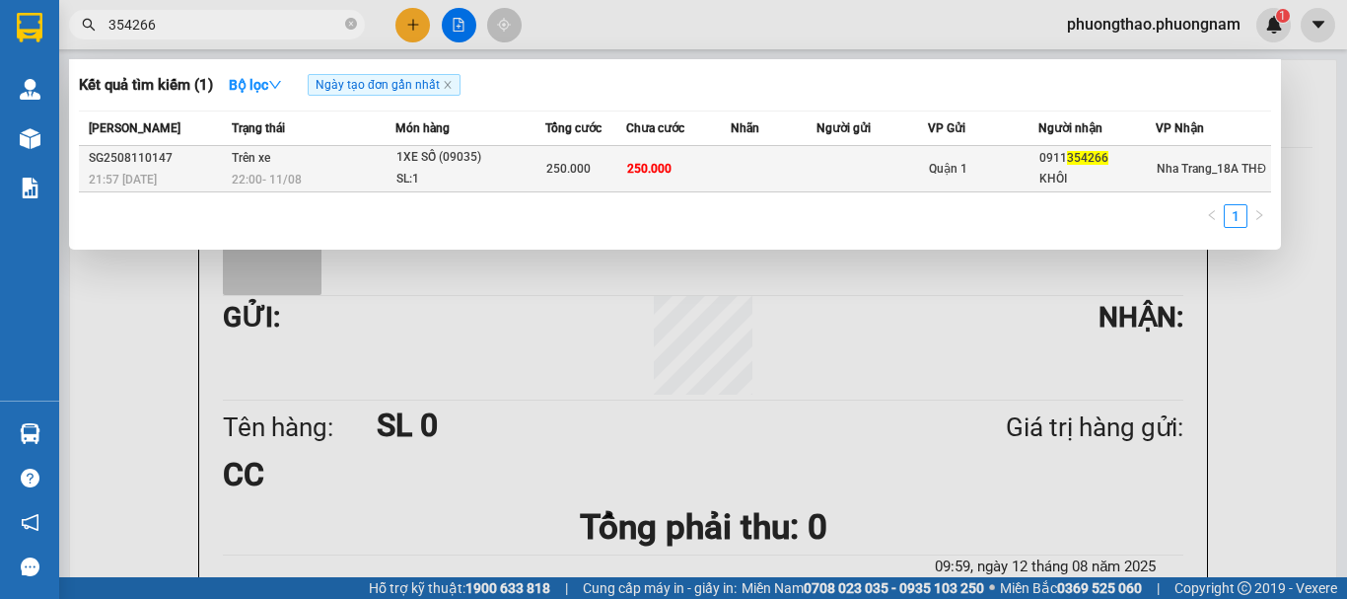
click at [679, 175] on td "250.000" at bounding box center [679, 169] width 106 height 46
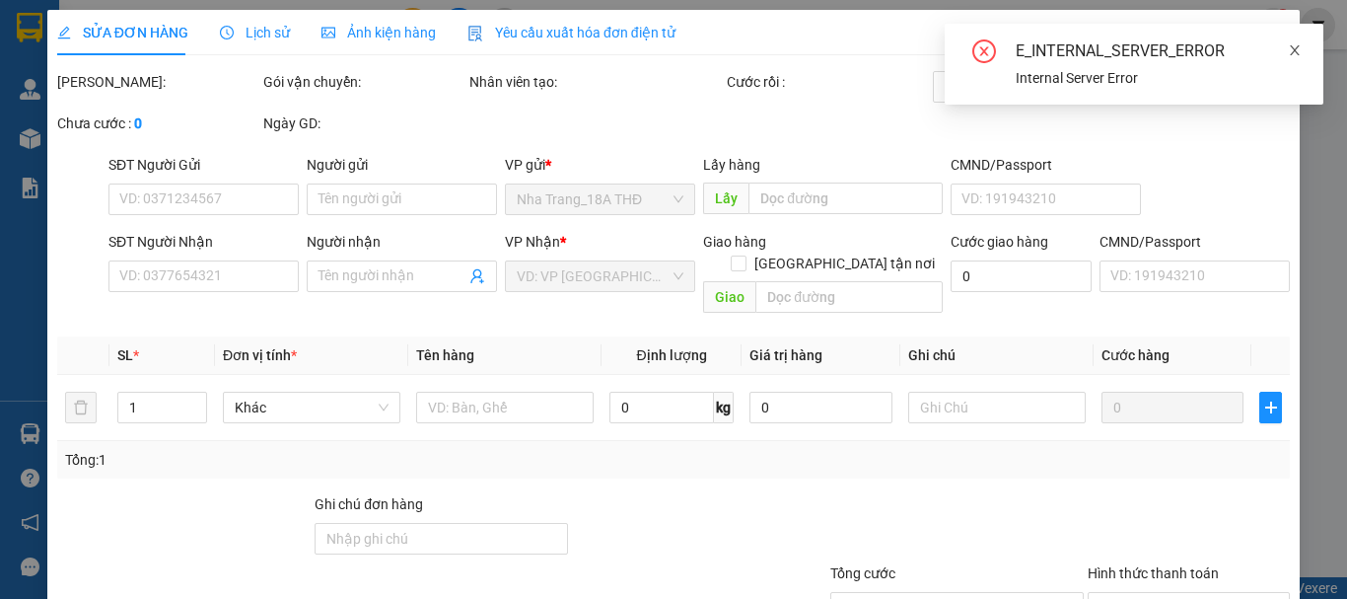
click at [1296, 54] on icon "close" at bounding box center [1295, 50] width 14 height 14
click at [1256, 33] on div "E_INTERNAL_SERVER_ERROR Internal Server Error" at bounding box center [1134, 64] width 379 height 81
click at [1299, 56] on icon "close" at bounding box center [1295, 50] width 14 height 14
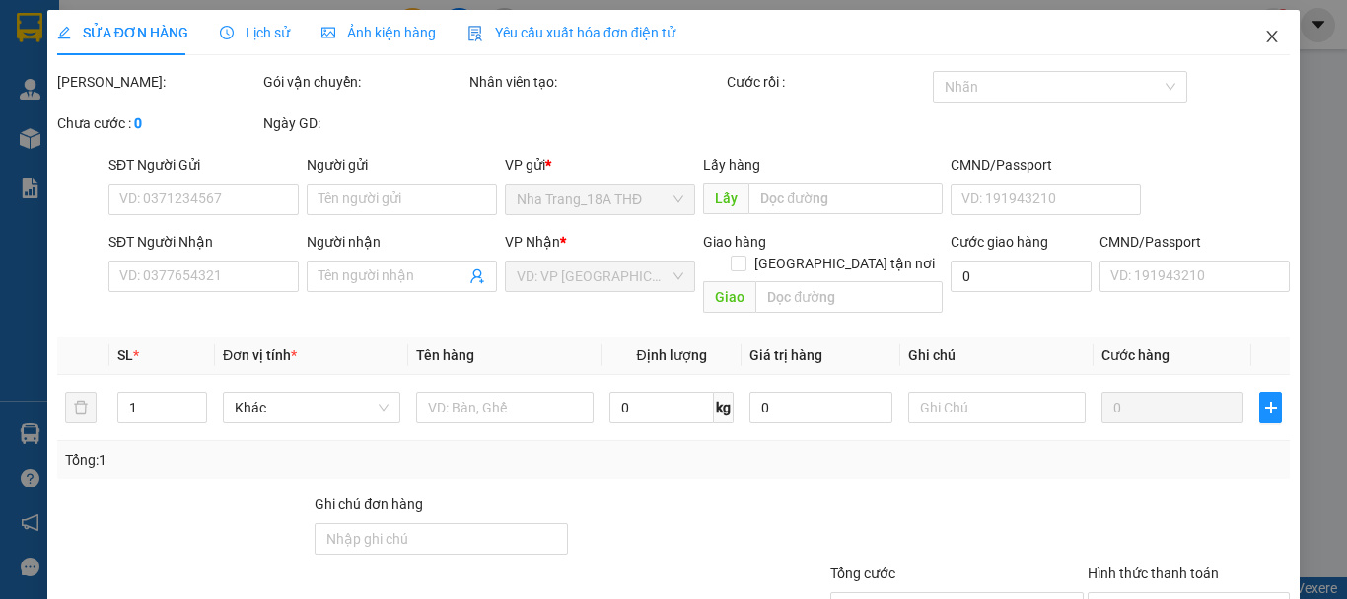
click at [1264, 39] on icon "close" at bounding box center [1272, 37] width 16 height 16
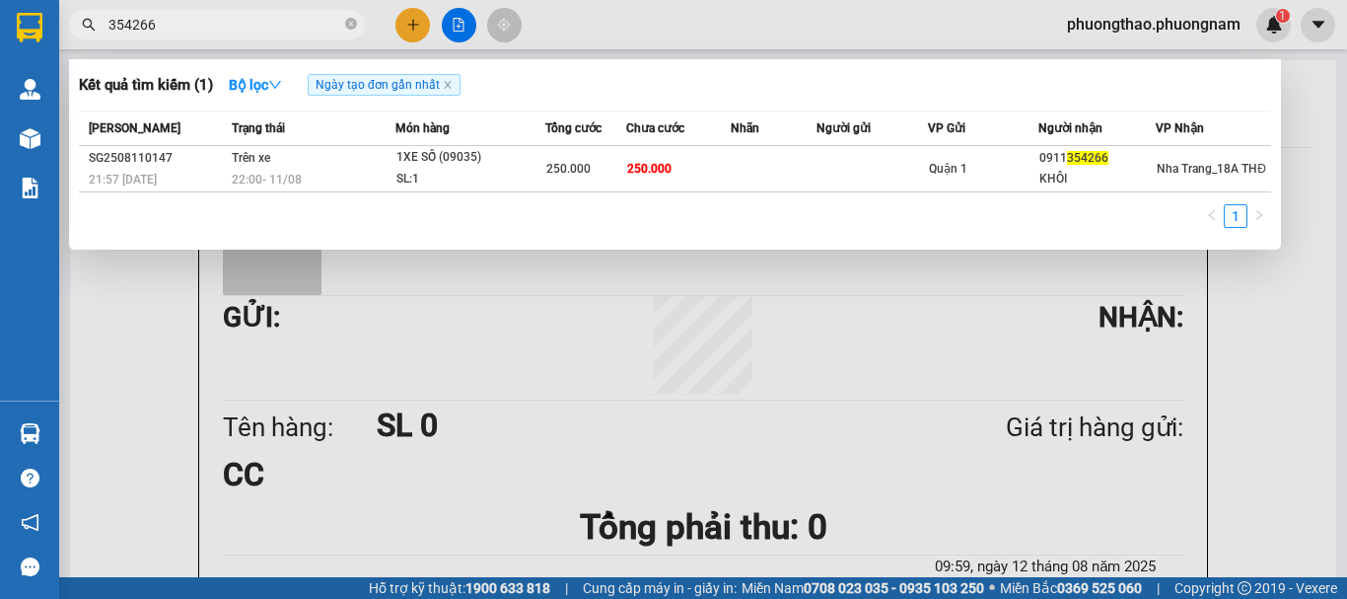
click at [281, 29] on input "354266" at bounding box center [224, 25] width 233 height 22
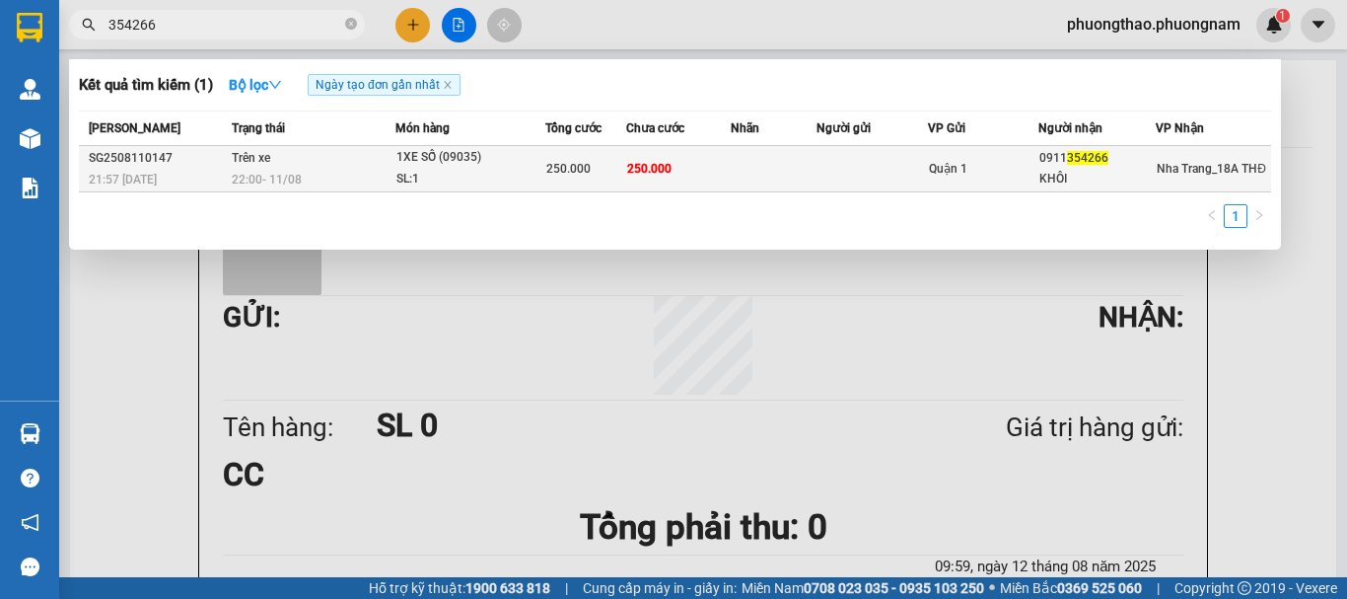
click at [739, 177] on td at bounding box center [774, 169] width 86 height 46
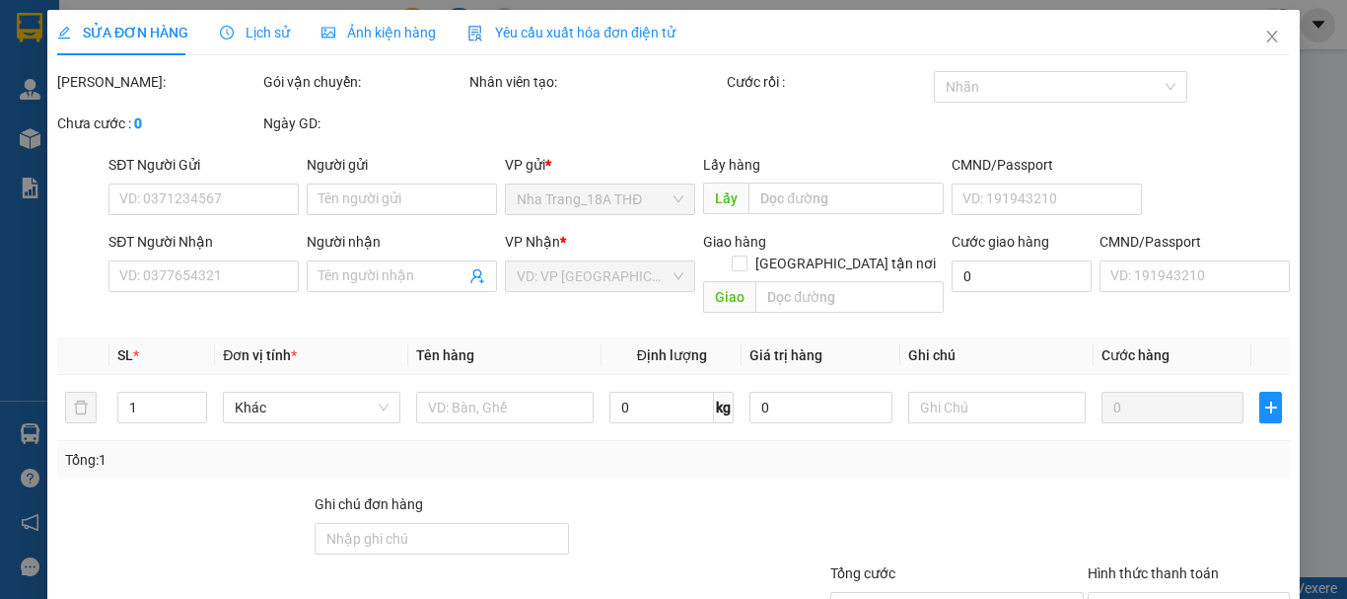
type input "0911354266"
type input "KHÔI"
type input "250.000"
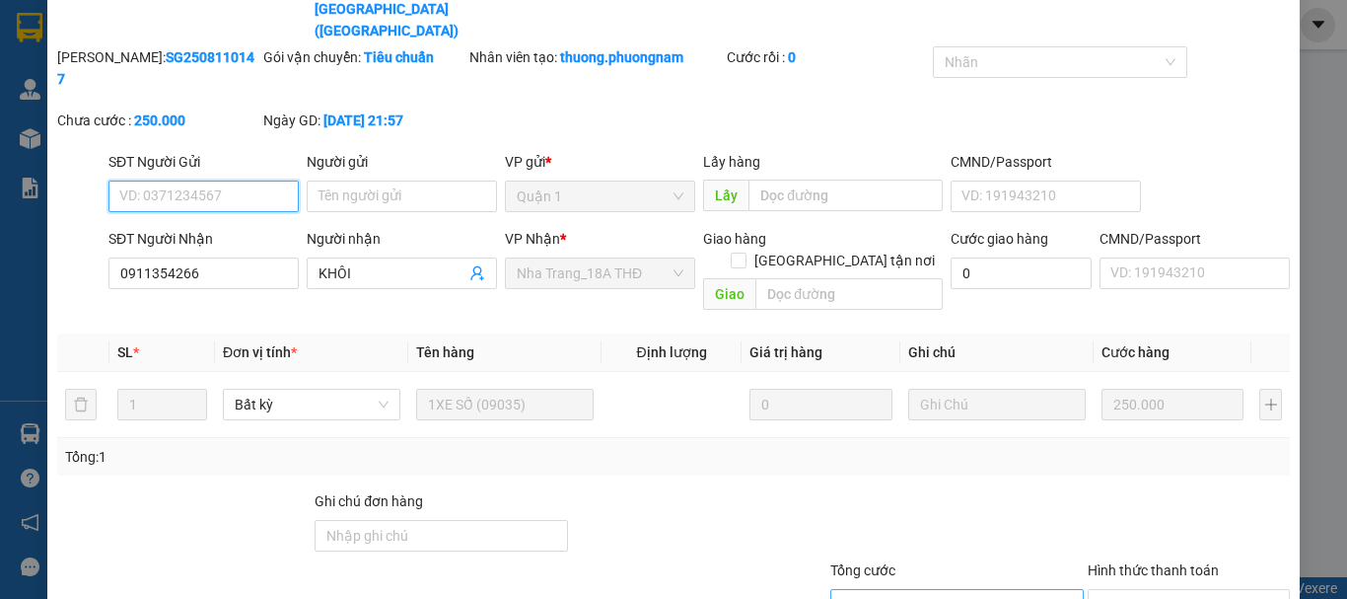
scroll to position [183, 0]
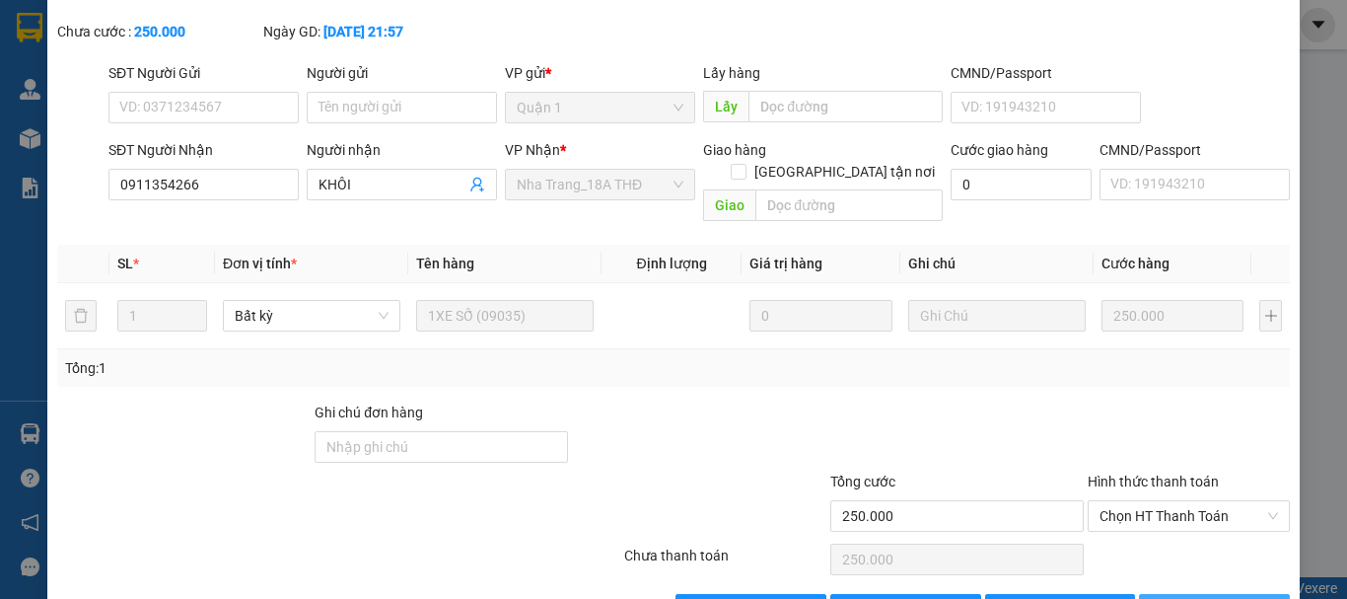
click at [1217, 598] on span "[PERSON_NAME] và In" at bounding box center [1245, 610] width 138 height 22
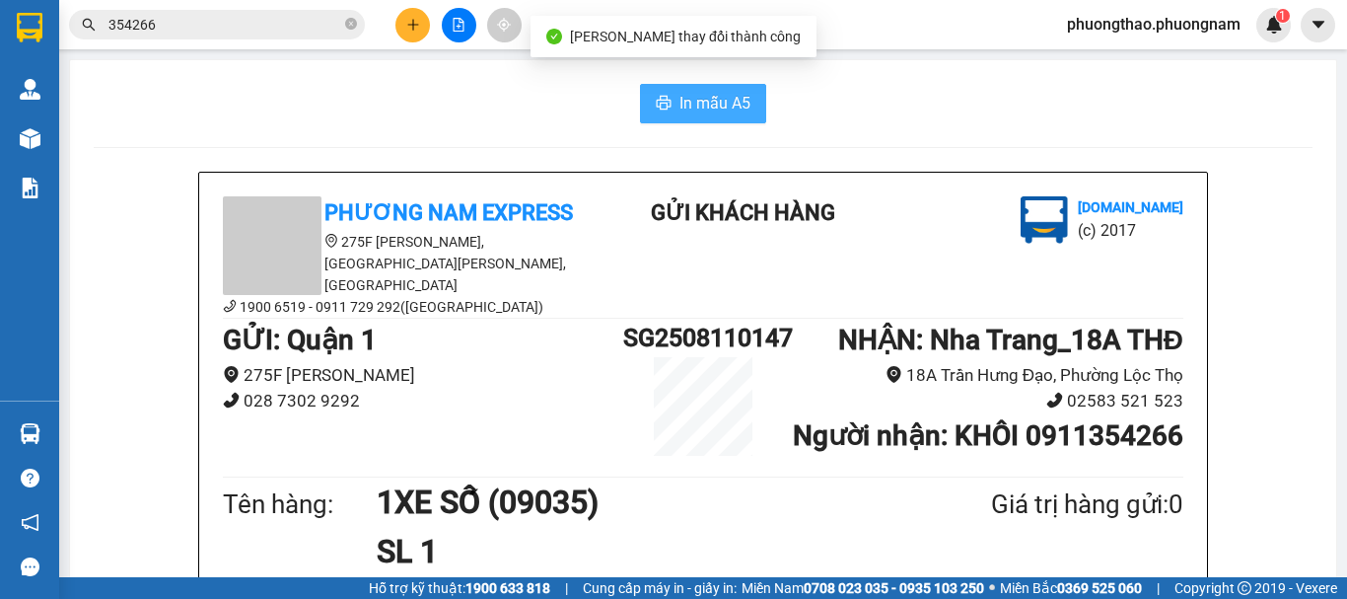
click at [738, 96] on span "In mẫu A5" at bounding box center [714, 103] width 71 height 25
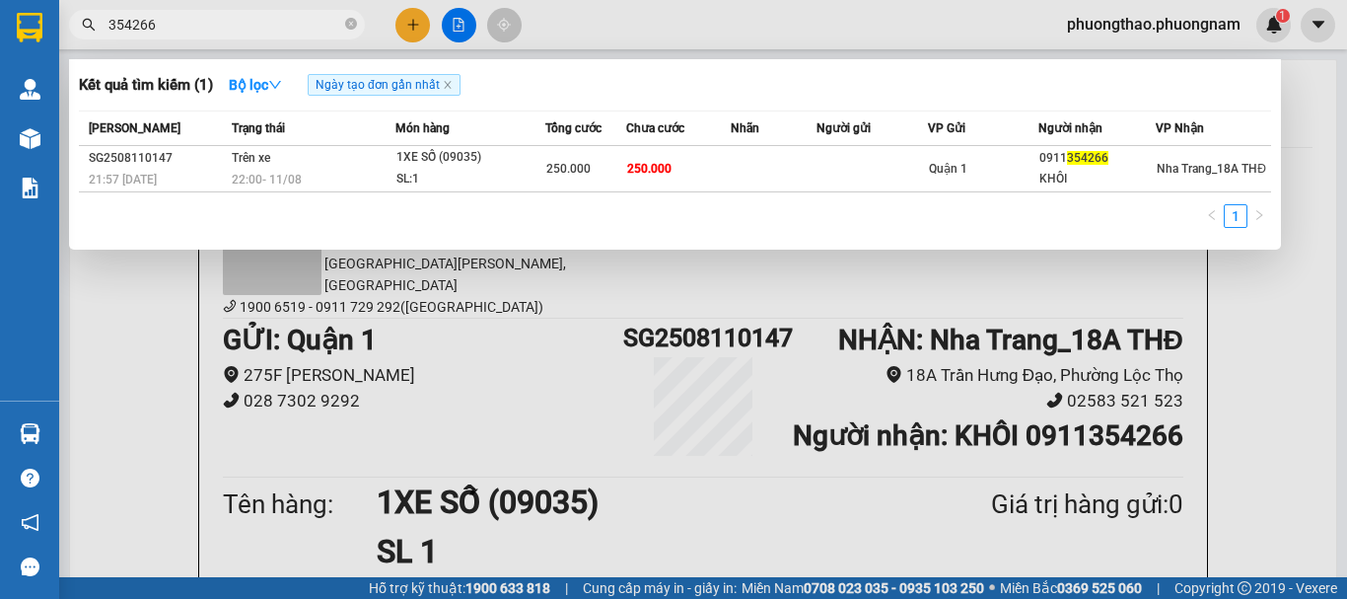
drag, startPoint x: 194, startPoint y: 20, endPoint x: 0, endPoint y: -98, distance: 226.9
click at [0, 0] on html "Kết quả tìm kiếm ( 1 ) Bộ lọc Ngày tạo đơn gần nhất Mã ĐH Trạng thái Món hàng T…" at bounding box center [673, 299] width 1347 height 599
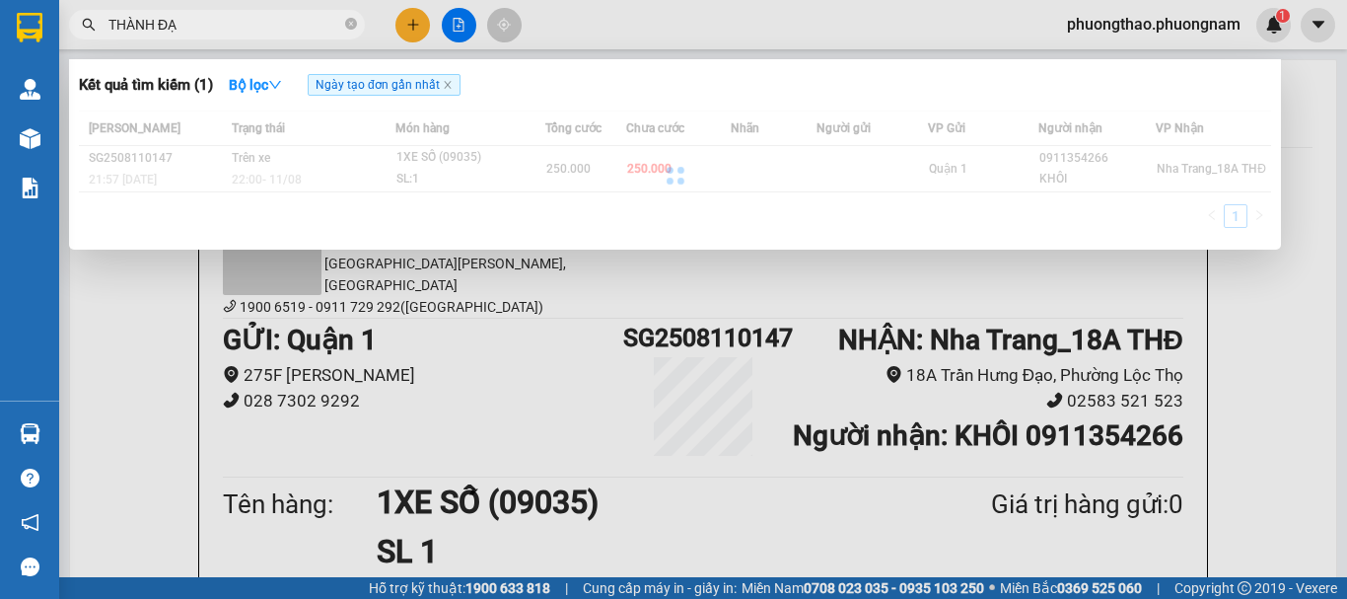
type input "THÀNH ĐẠT"
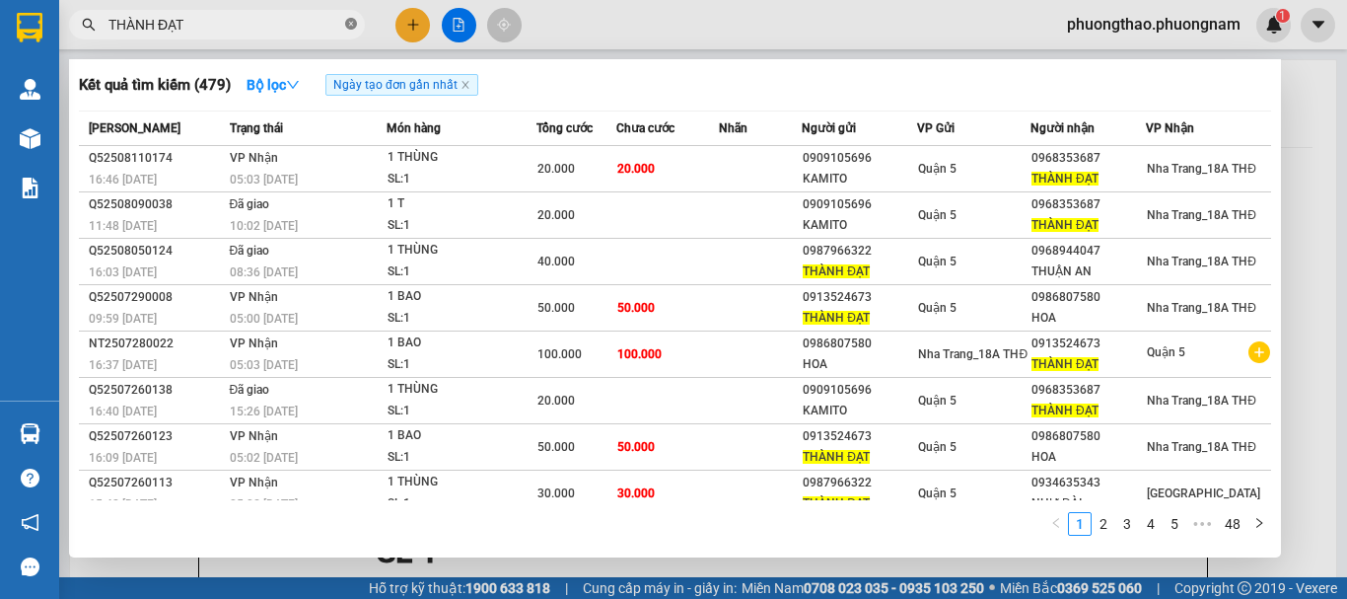
click at [349, 29] on icon "close-circle" at bounding box center [351, 24] width 12 height 12
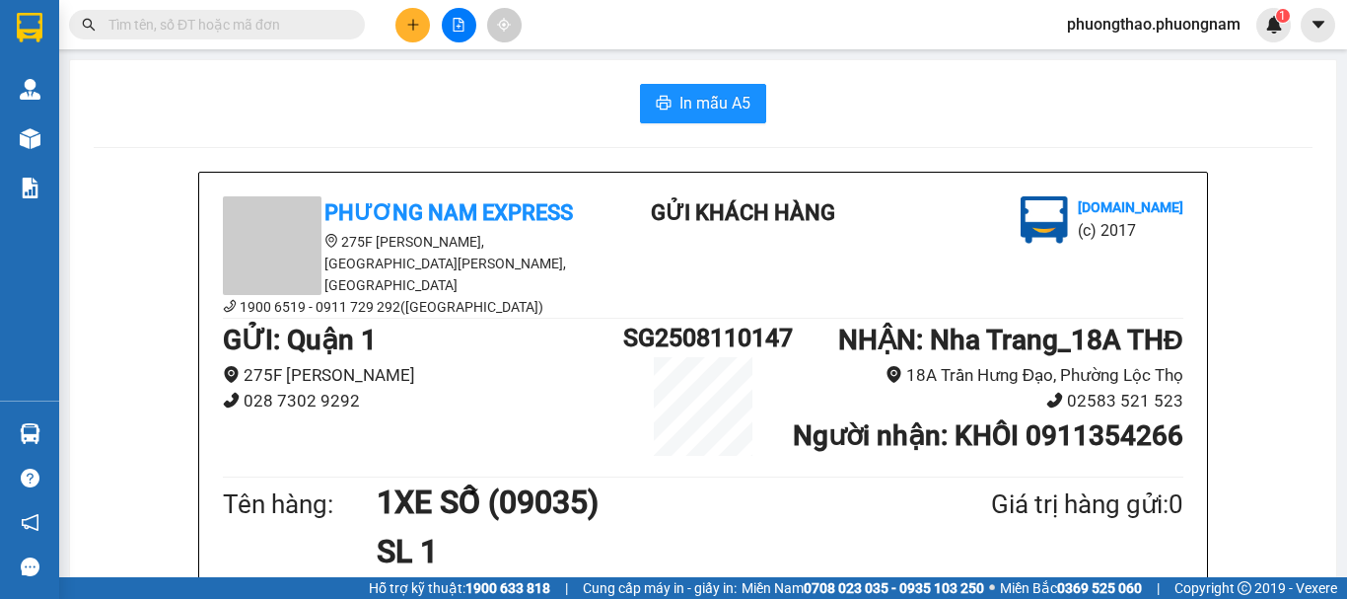
click at [280, 28] on input "text" at bounding box center [224, 25] width 233 height 22
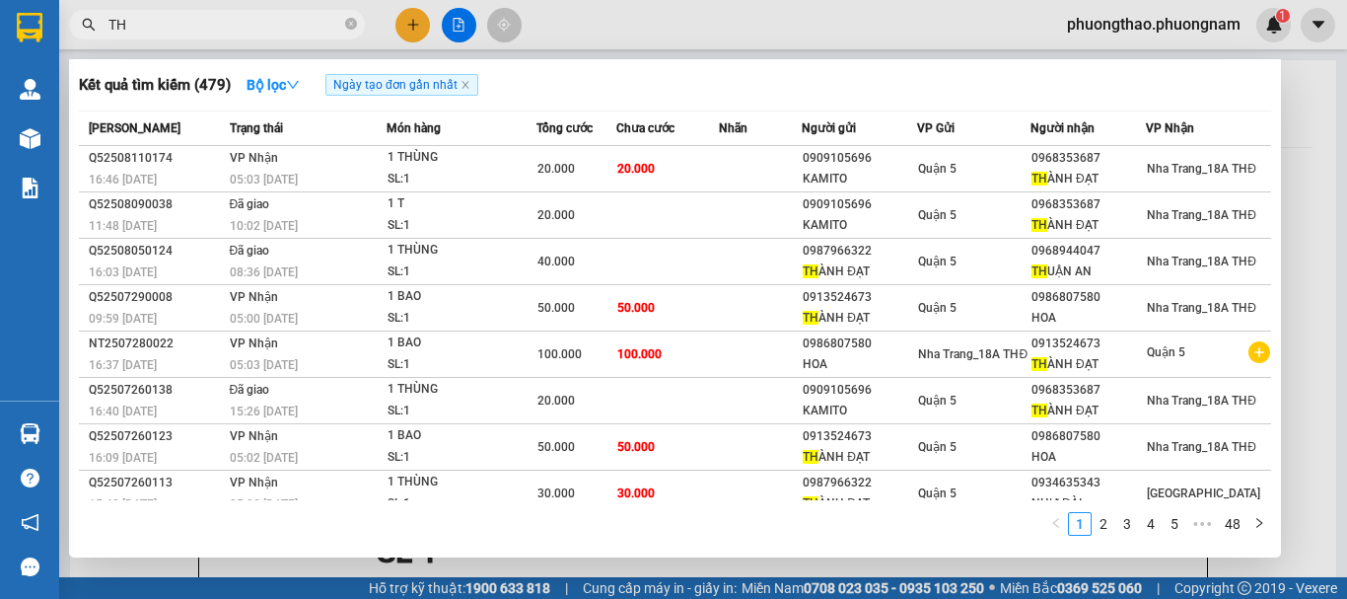
type input "T"
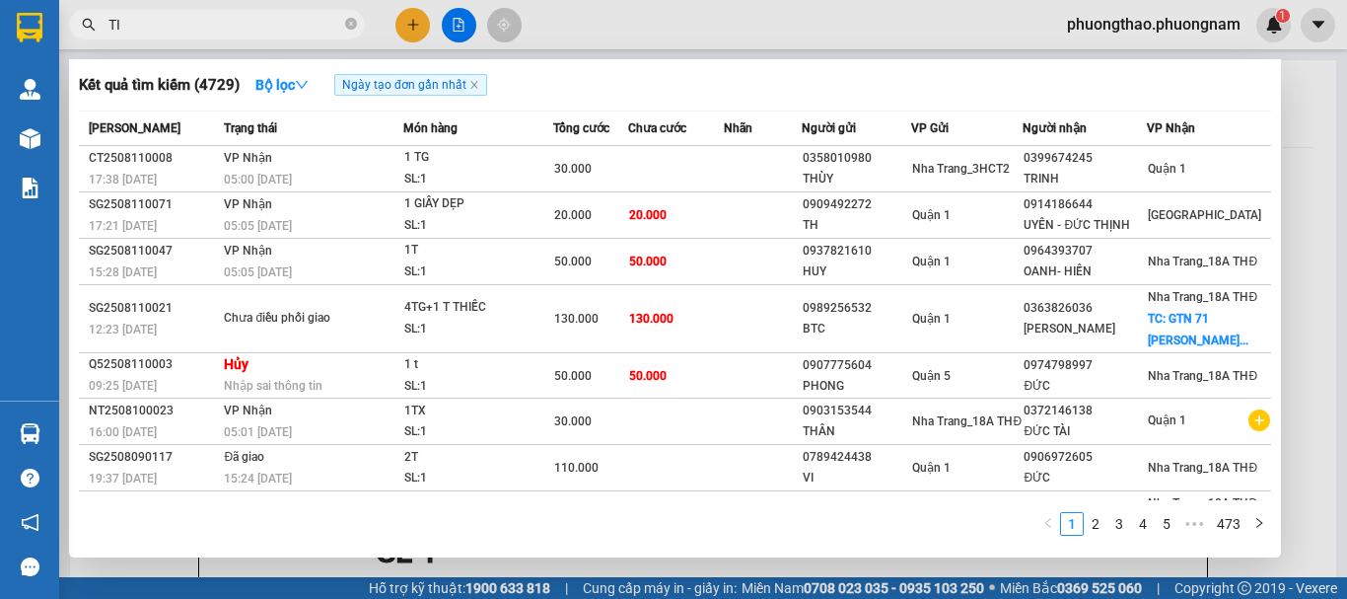
type input "T"
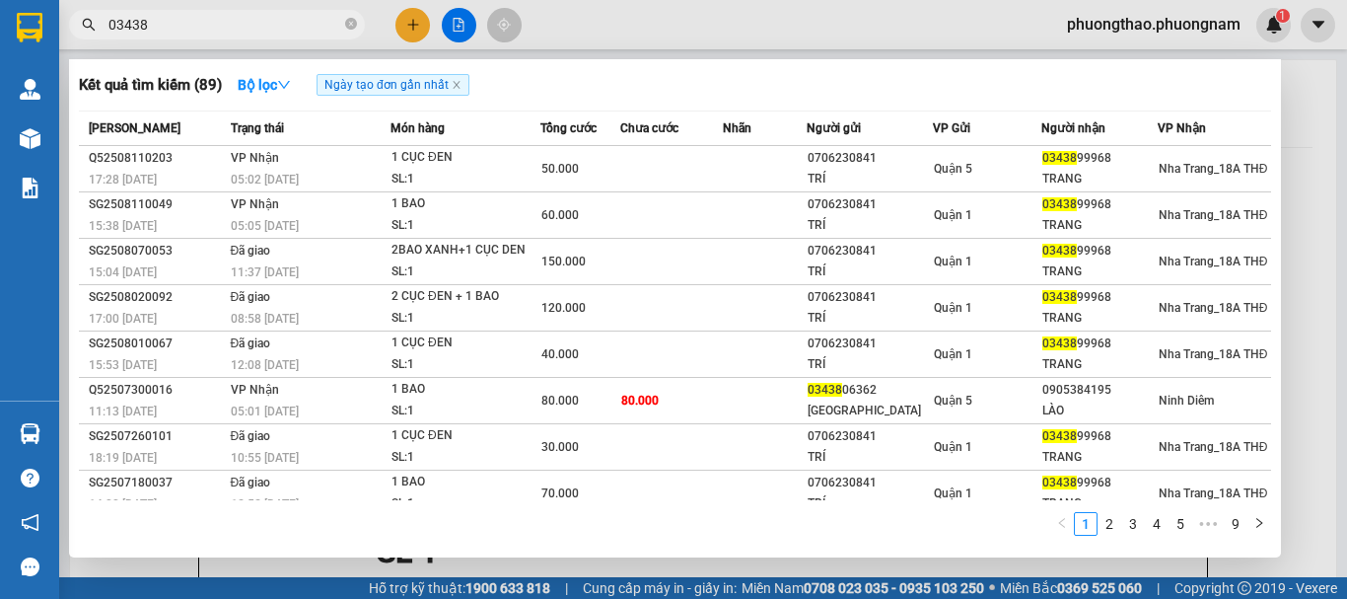
type input "03438"
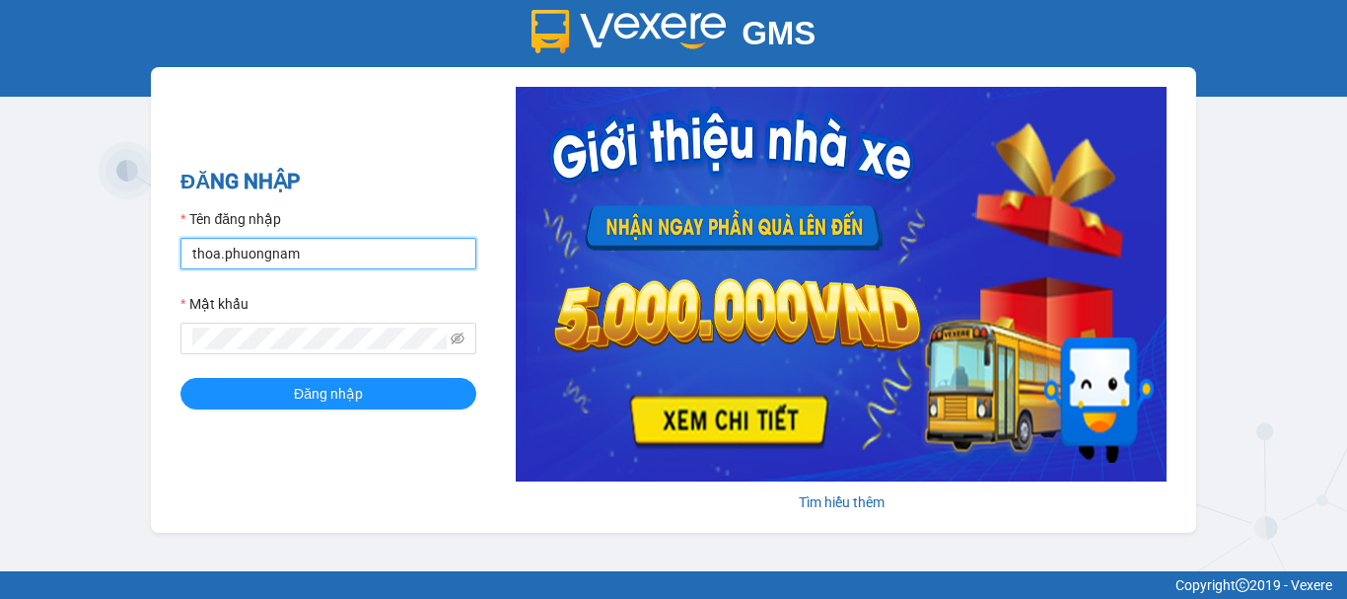
drag, startPoint x: 312, startPoint y: 261, endPoint x: 0, endPoint y: 129, distance: 338.5
click at [0, 150] on div "GMS Hệ thống quản lý hàng hóa ĐĂNG NHẬP Tên đăng nhập thoa.phuongnam Mật khẩu Đ…" at bounding box center [673, 285] width 1347 height 571
type input "phuongthao.phuongnam"
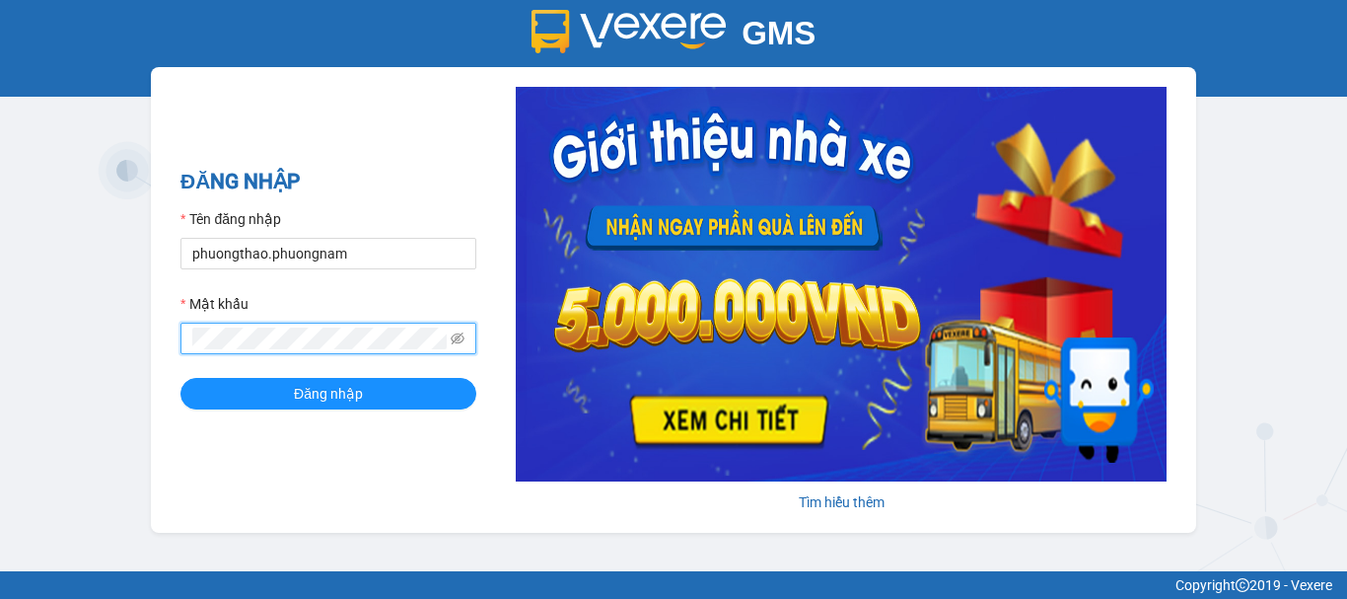
click at [0, 101] on div "GMS Hệ thống quản lý hàng hóa ĐĂNG NHẬP Tên đăng nhập phuongthao.phuongnam Mật …" at bounding box center [673, 285] width 1347 height 571
click at [180, 378] on button "Đăng nhập" at bounding box center [328, 394] width 296 height 32
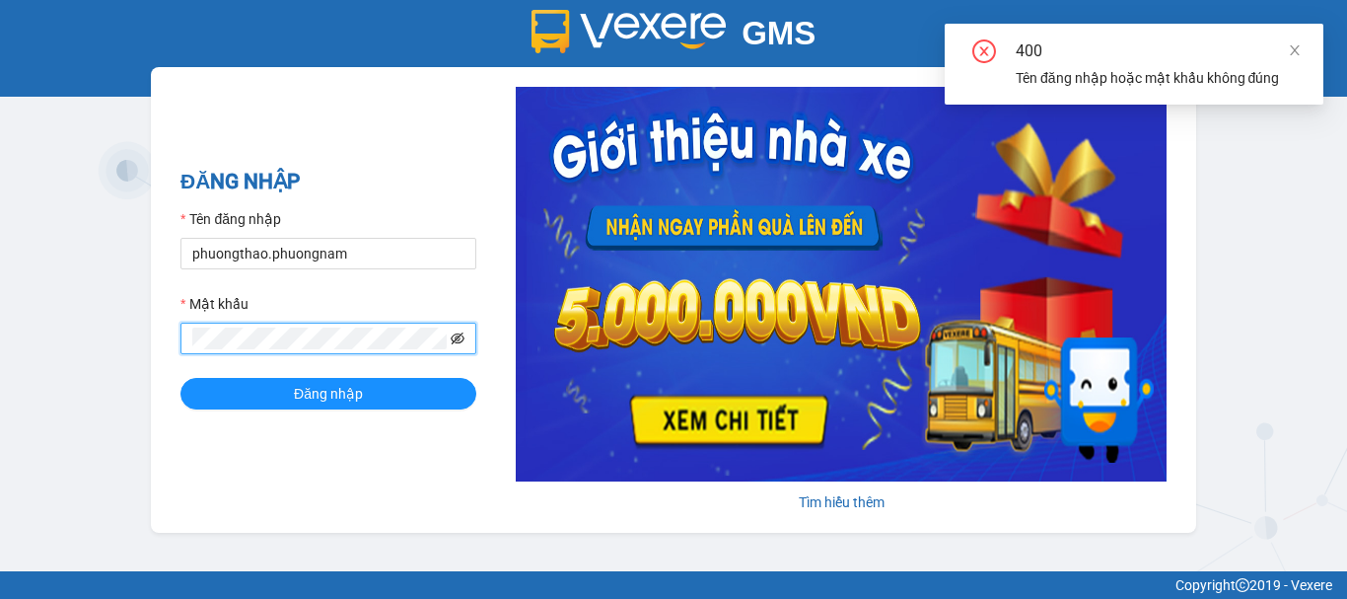
click at [457, 337] on icon "eye-invisible" at bounding box center [458, 338] width 14 height 14
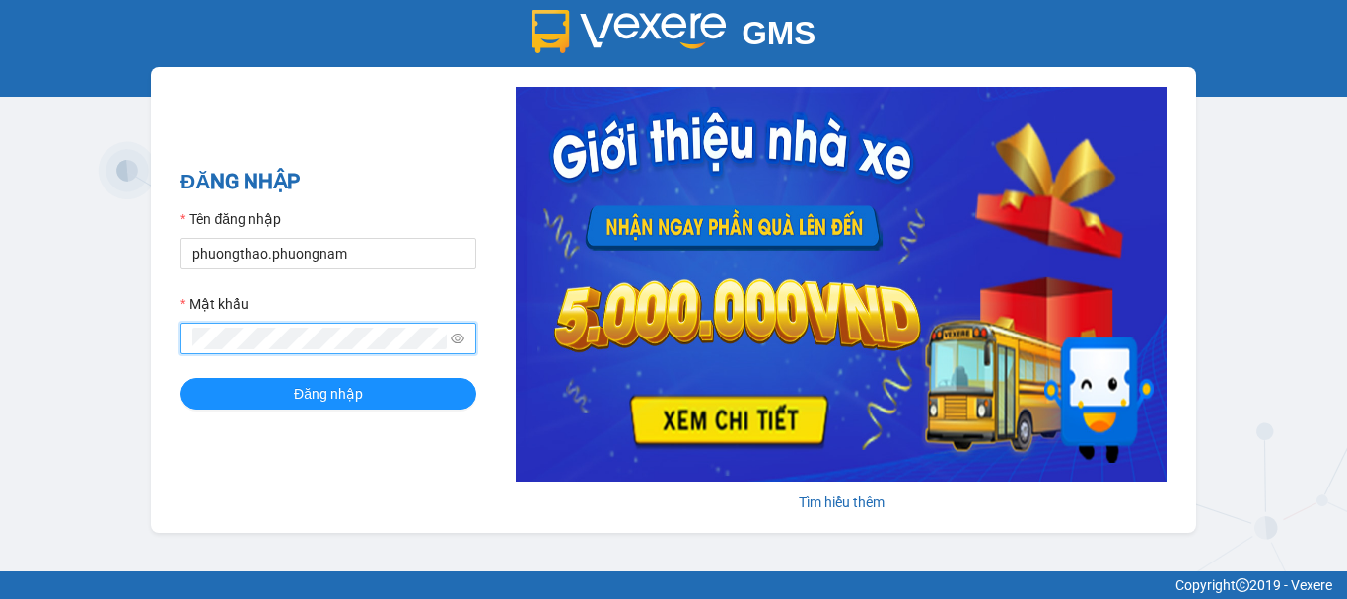
click at [180, 378] on button "Đăng nhập" at bounding box center [328, 394] width 296 height 32
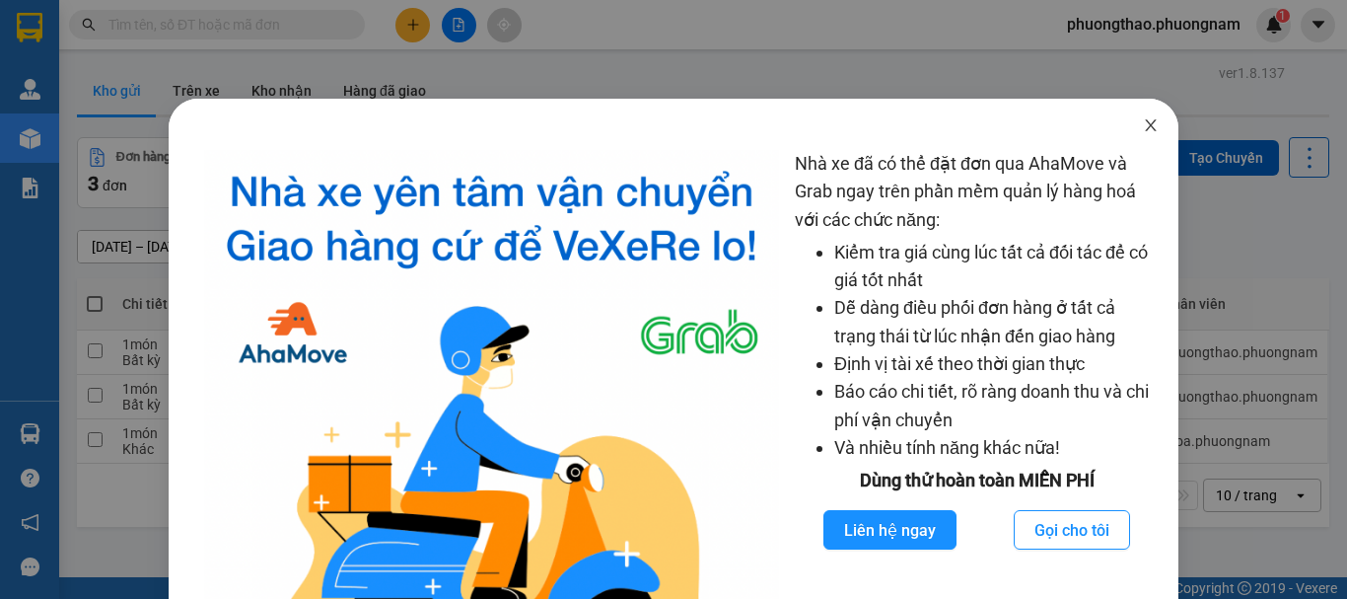
click at [1146, 122] on icon "close" at bounding box center [1151, 125] width 11 height 12
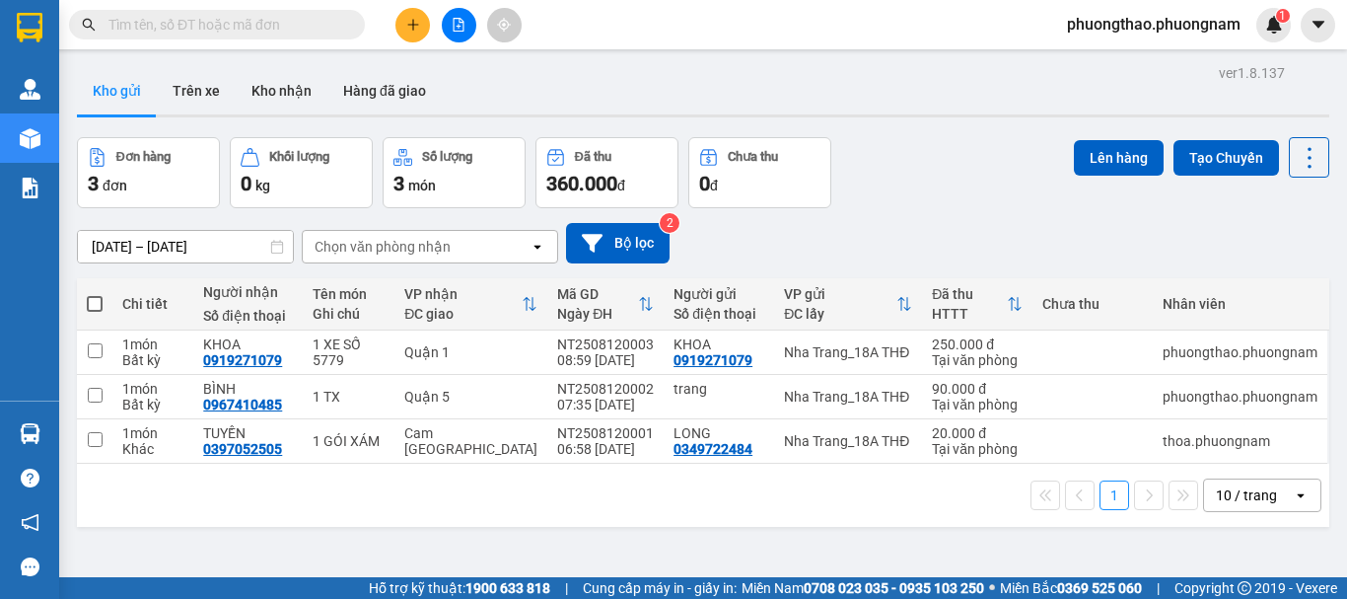
click at [332, 22] on input "text" at bounding box center [224, 25] width 233 height 22
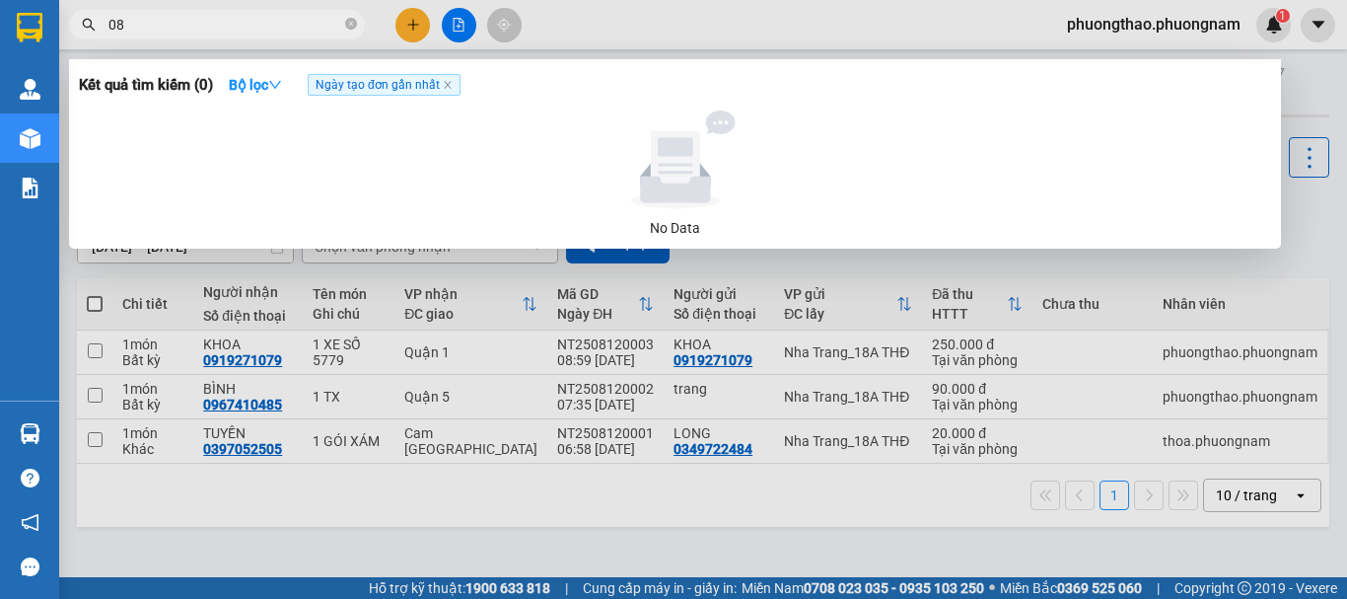
type input "088"
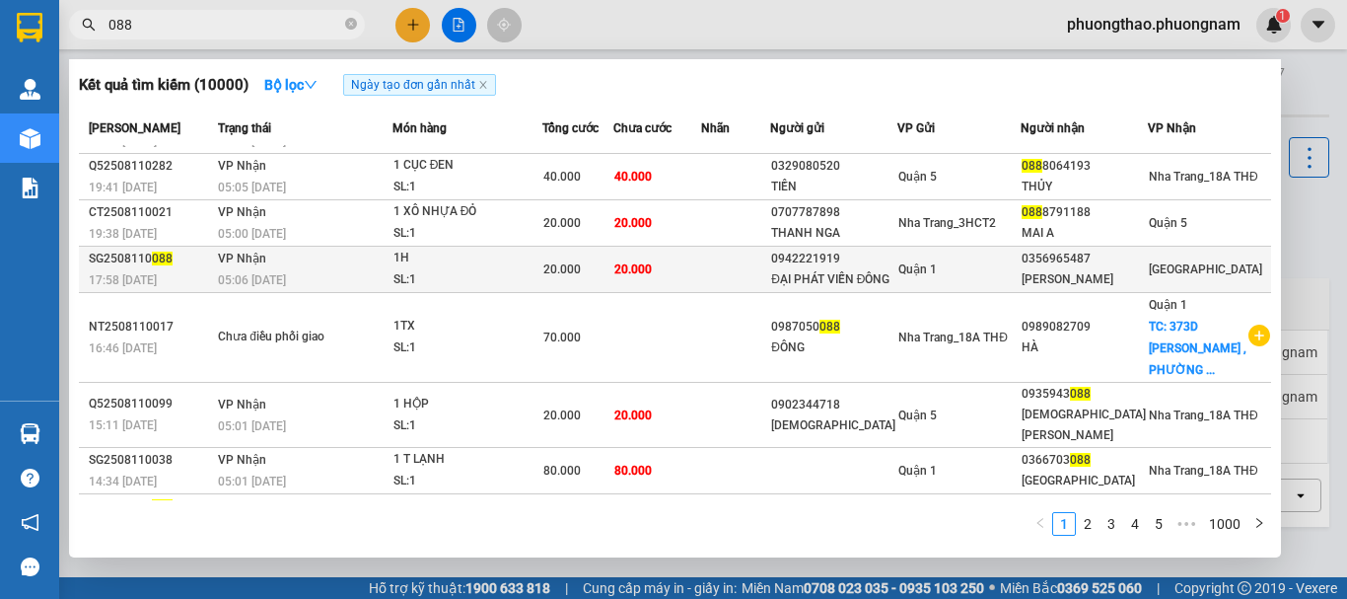
scroll to position [171, 0]
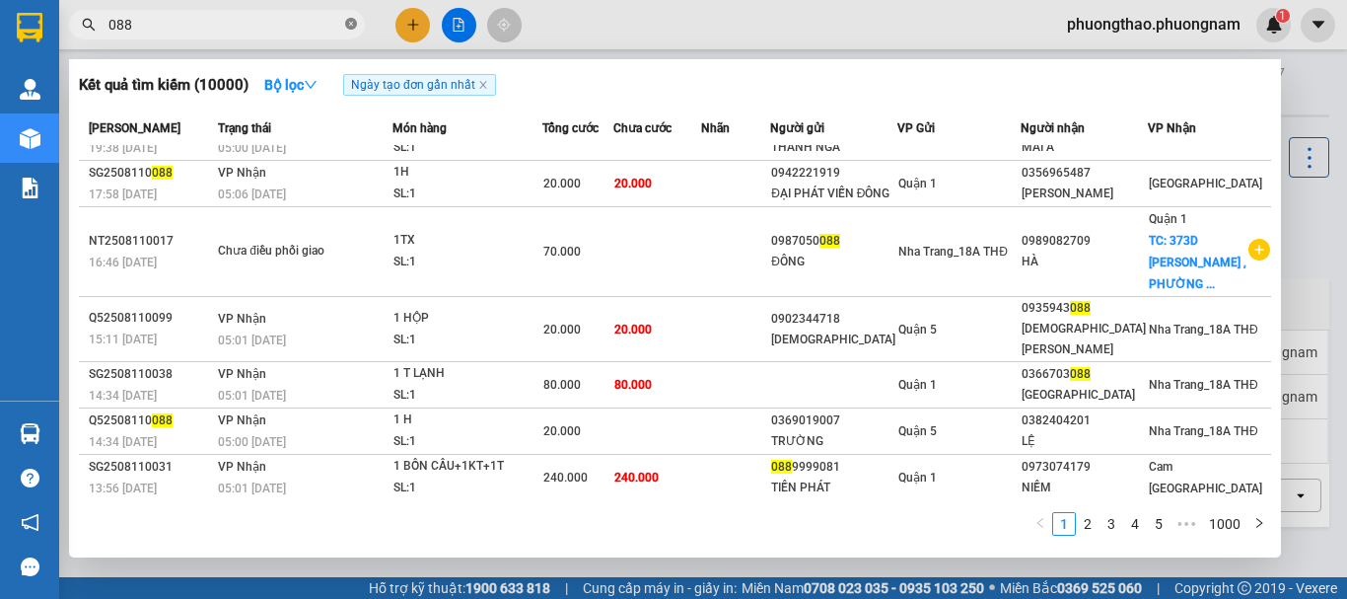
click at [349, 26] on icon "close-circle" at bounding box center [351, 24] width 12 height 12
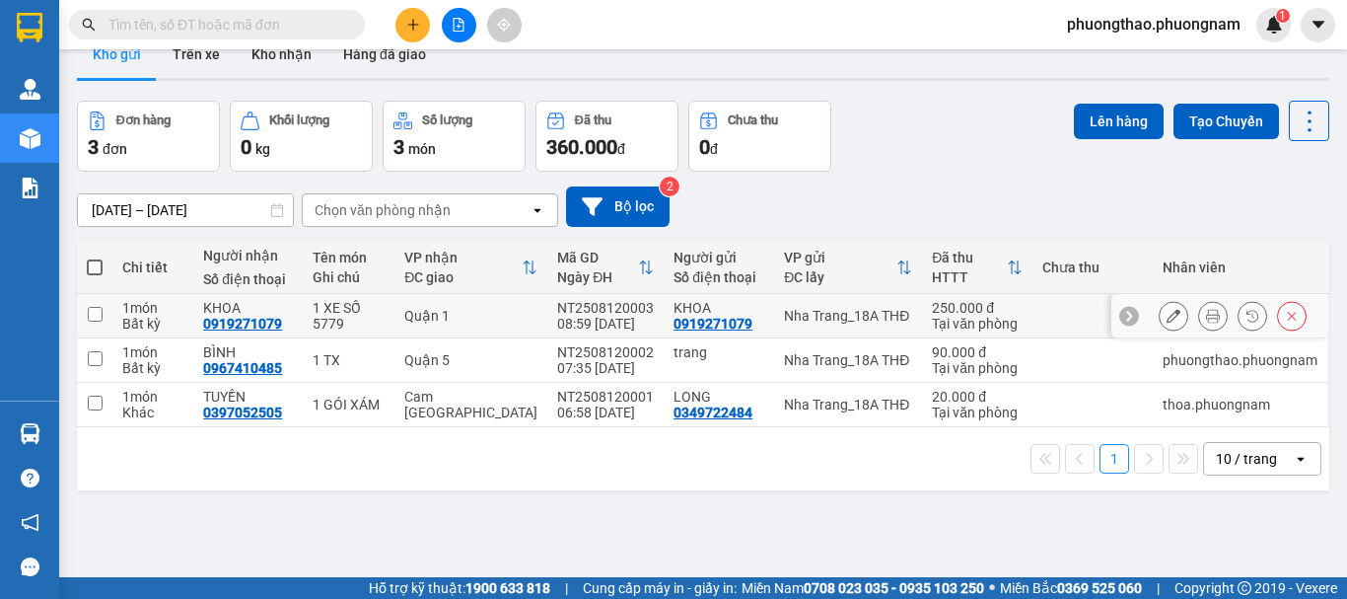
scroll to position [91, 0]
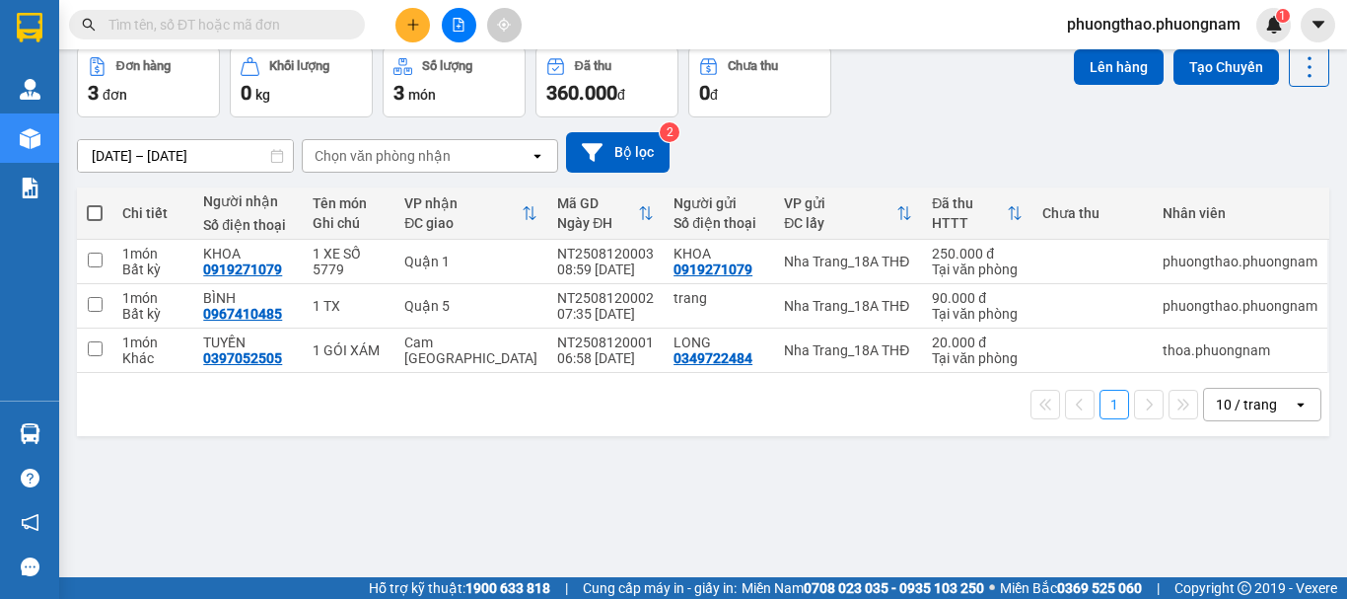
click at [1228, 412] on div "10 / trang" at bounding box center [1246, 404] width 61 height 20
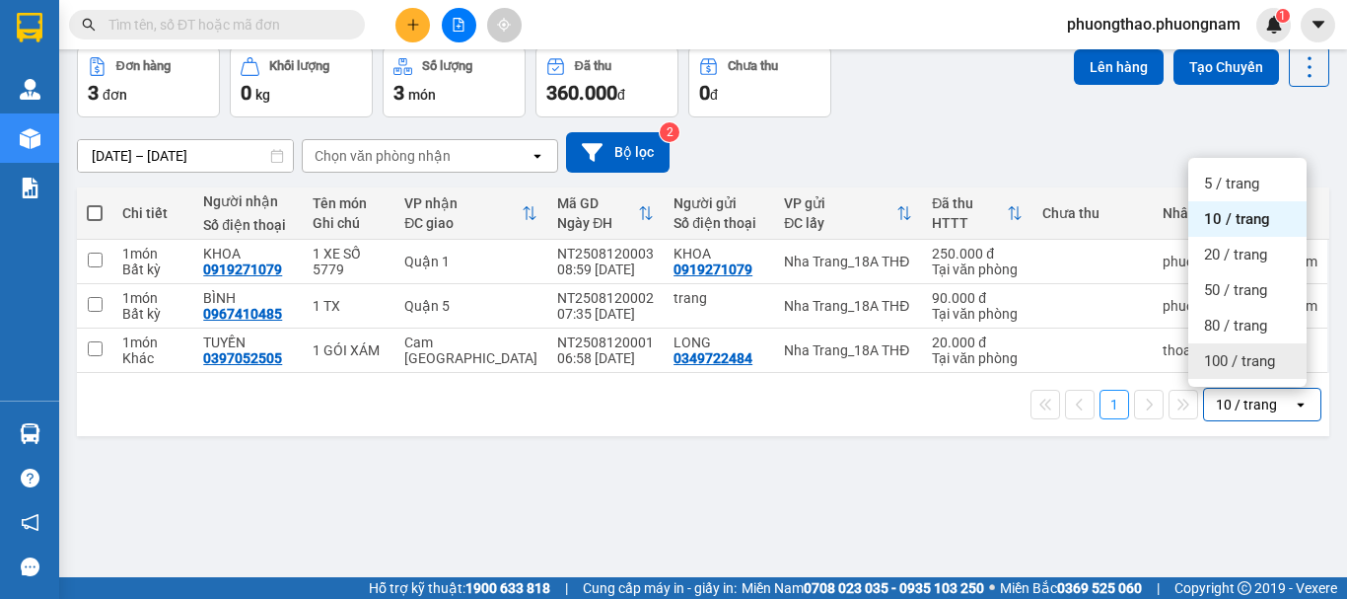
click at [1246, 375] on div "100 / trang" at bounding box center [1247, 360] width 118 height 35
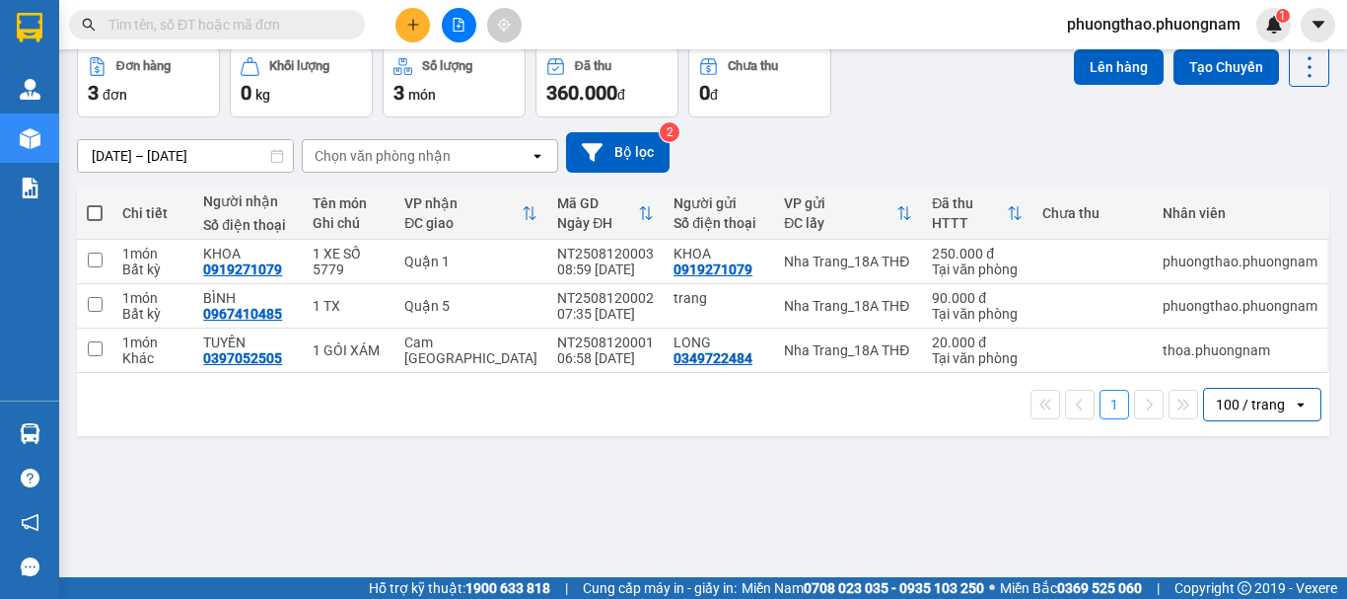
click at [764, 502] on div "ver 1.8.137 Kho gửi Trên xe Kho nhận Hàng đã giao Đơn hàng 3 đơn Khối lượng 0 k…" at bounding box center [703, 267] width 1268 height 599
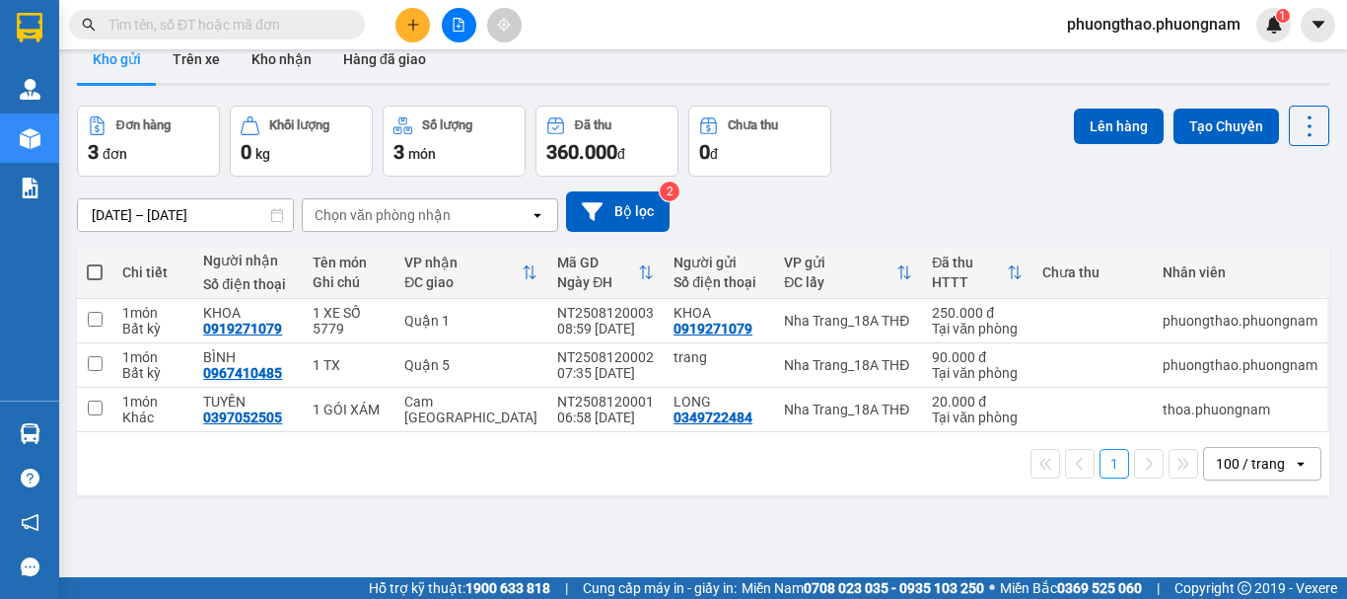
scroll to position [0, 0]
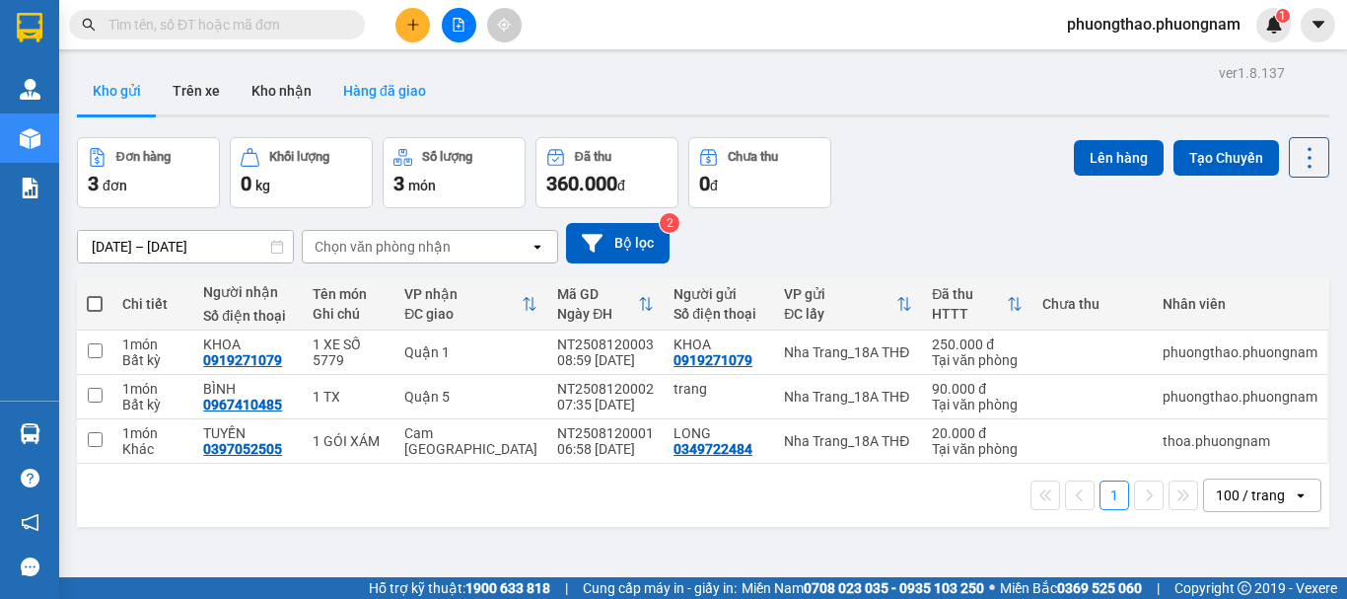
click at [398, 95] on button "Hàng đã giao" at bounding box center [384, 90] width 114 height 47
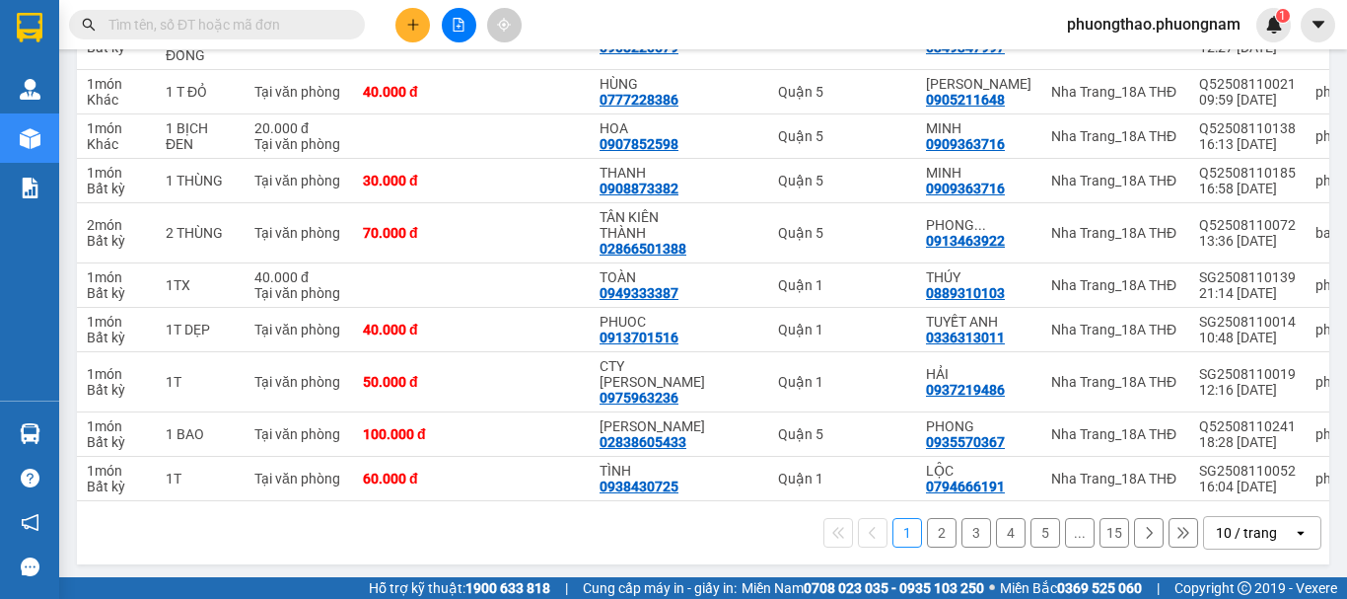
scroll to position [333, 0]
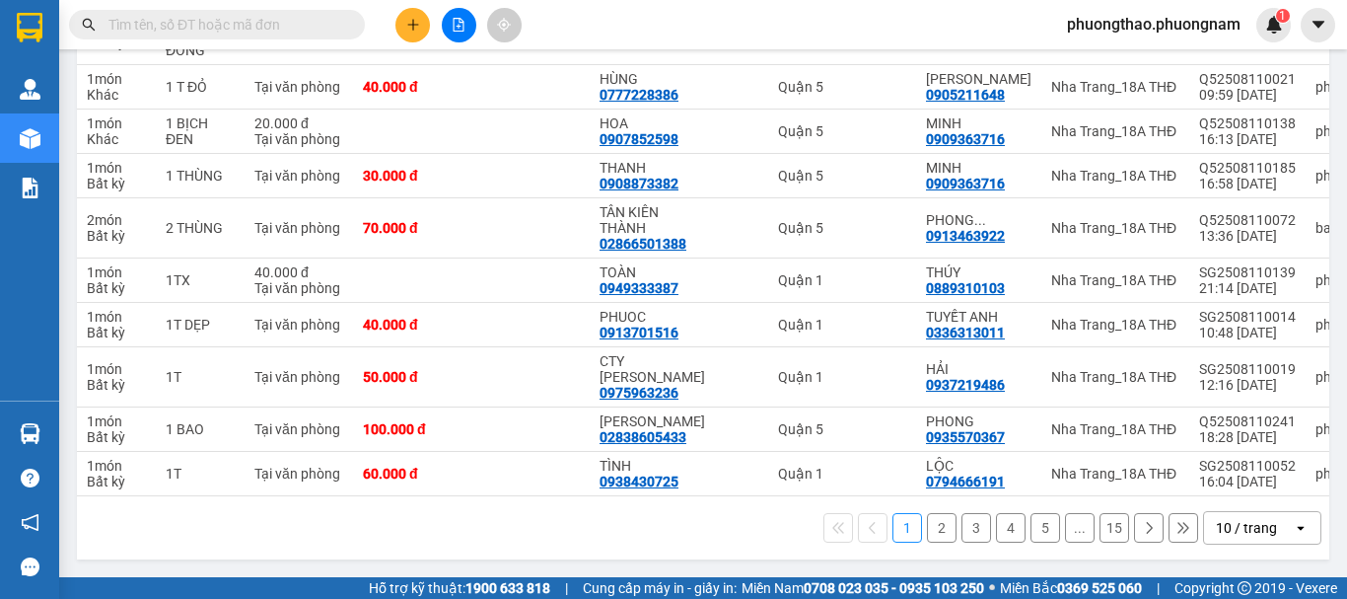
click at [1262, 528] on div "10 / trang" at bounding box center [1248, 528] width 89 height 32
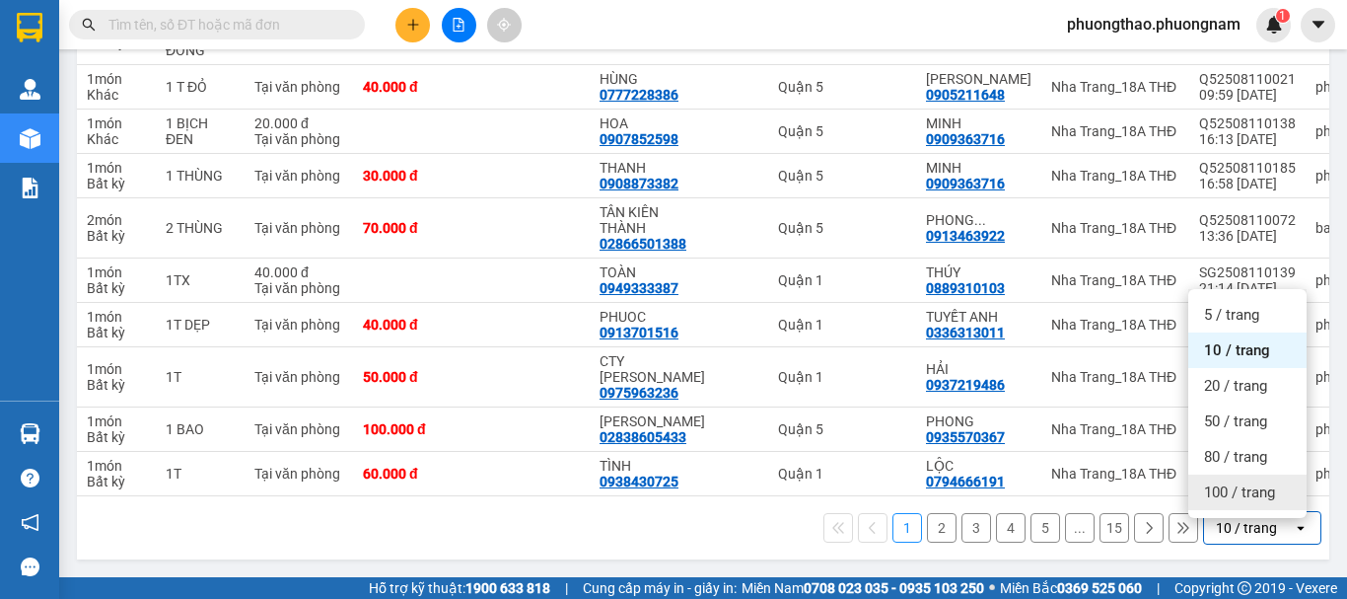
click at [1257, 490] on span "100 / trang" at bounding box center [1239, 492] width 71 height 20
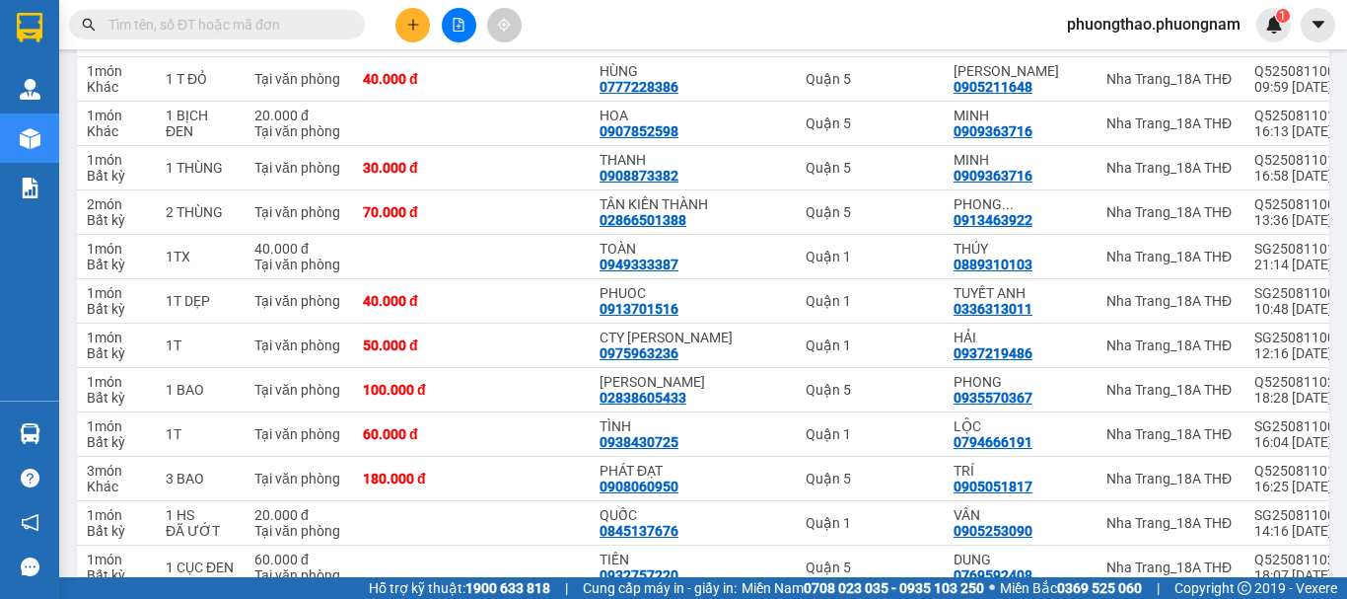
click at [160, 24] on input "text" at bounding box center [224, 25] width 233 height 22
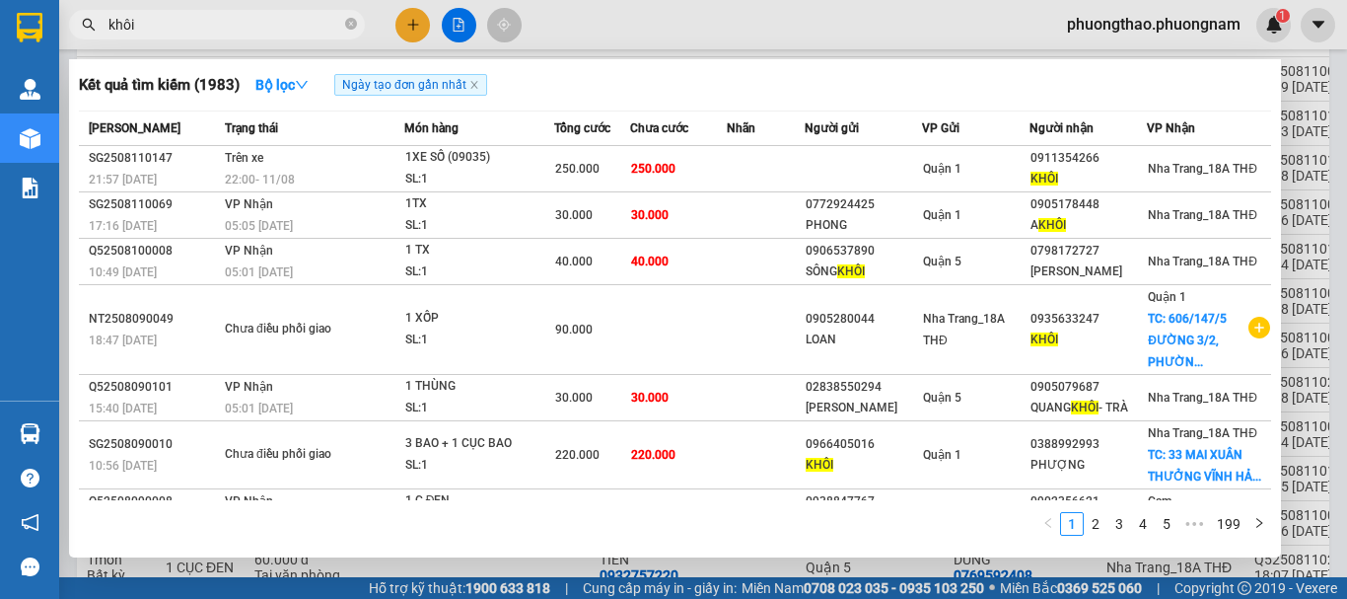
drag, startPoint x: 210, startPoint y: 28, endPoint x: 0, endPoint y: -106, distance: 248.7
click at [0, 0] on html "Kết quả tìm kiếm ( 1983 ) Bộ lọc Ngày tạo đơn gần nhất Mã ĐH Trạng thái Món hàn…" at bounding box center [673, 299] width 1347 height 599
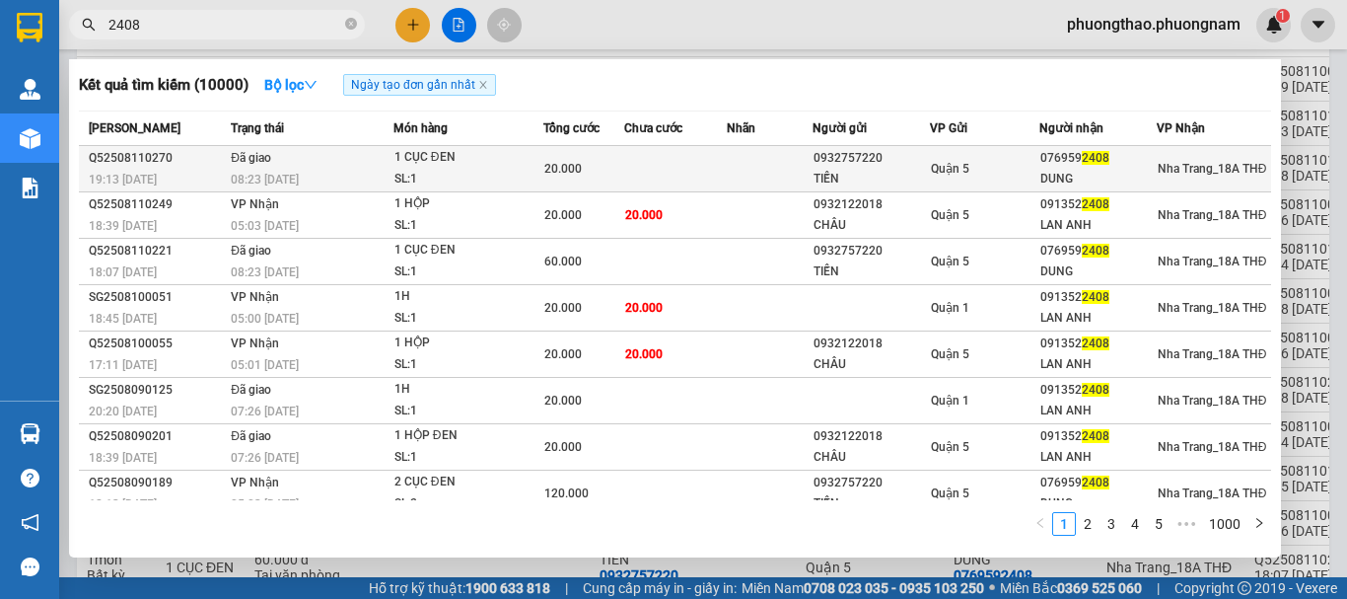
type input "2408"
click at [428, 156] on div "1 CỤC ĐEN" at bounding box center [468, 158] width 148 height 22
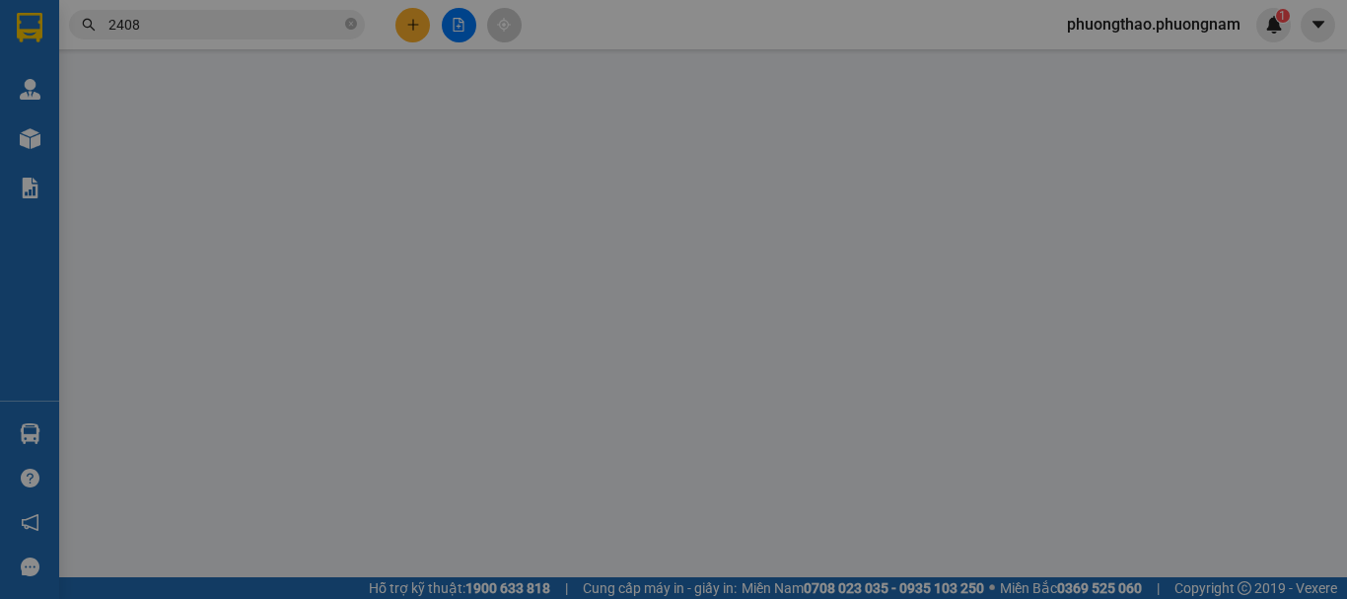
type input "0932757220"
type input "TIẾN"
type input "0769592408"
type input "DUNG"
type input "20.000"
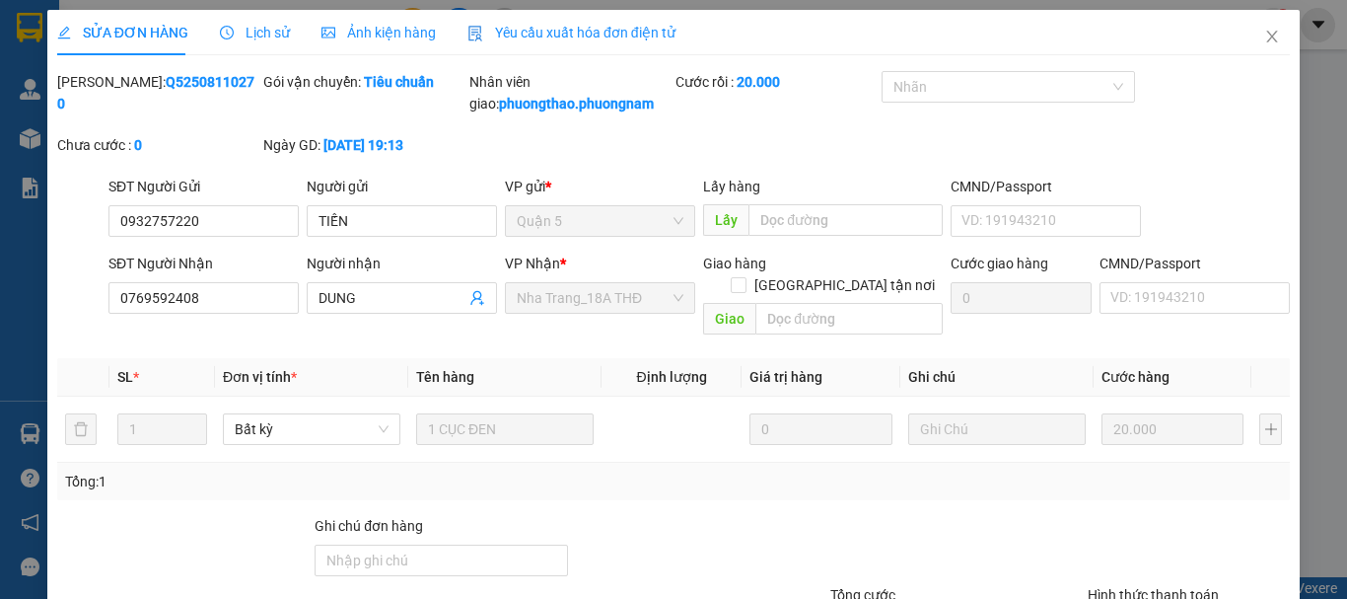
click at [273, 36] on span "Lịch sử" at bounding box center [255, 33] width 70 height 16
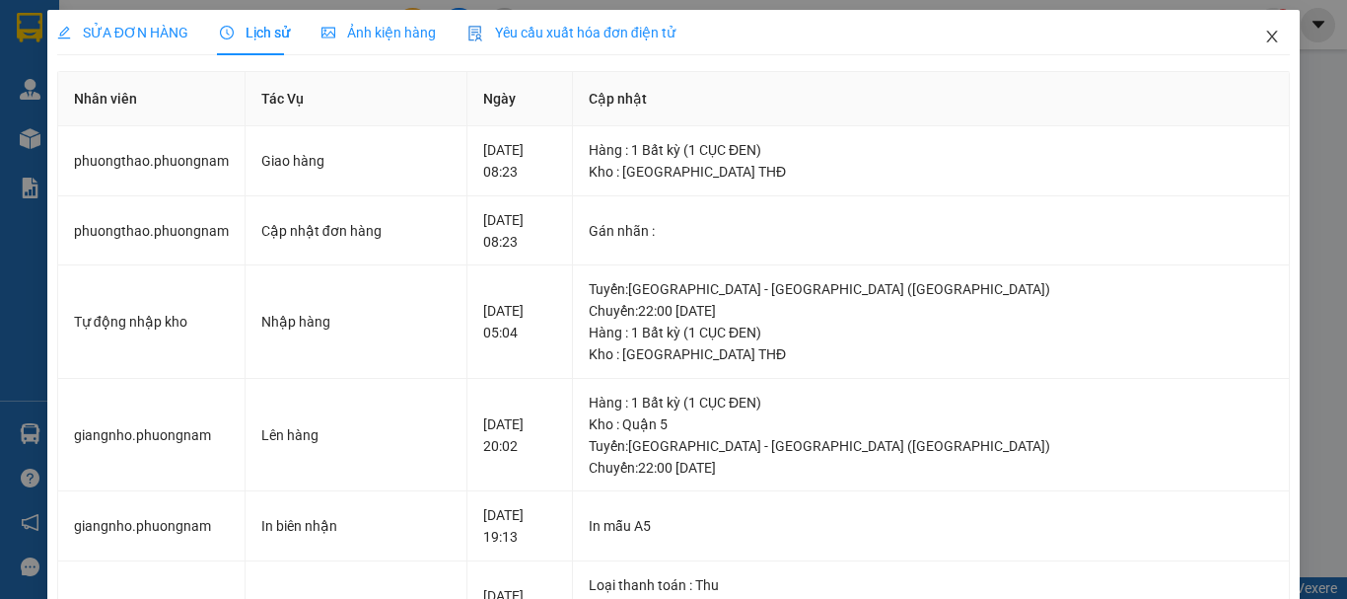
click at [1267, 42] on icon "close" at bounding box center [1272, 37] width 11 height 12
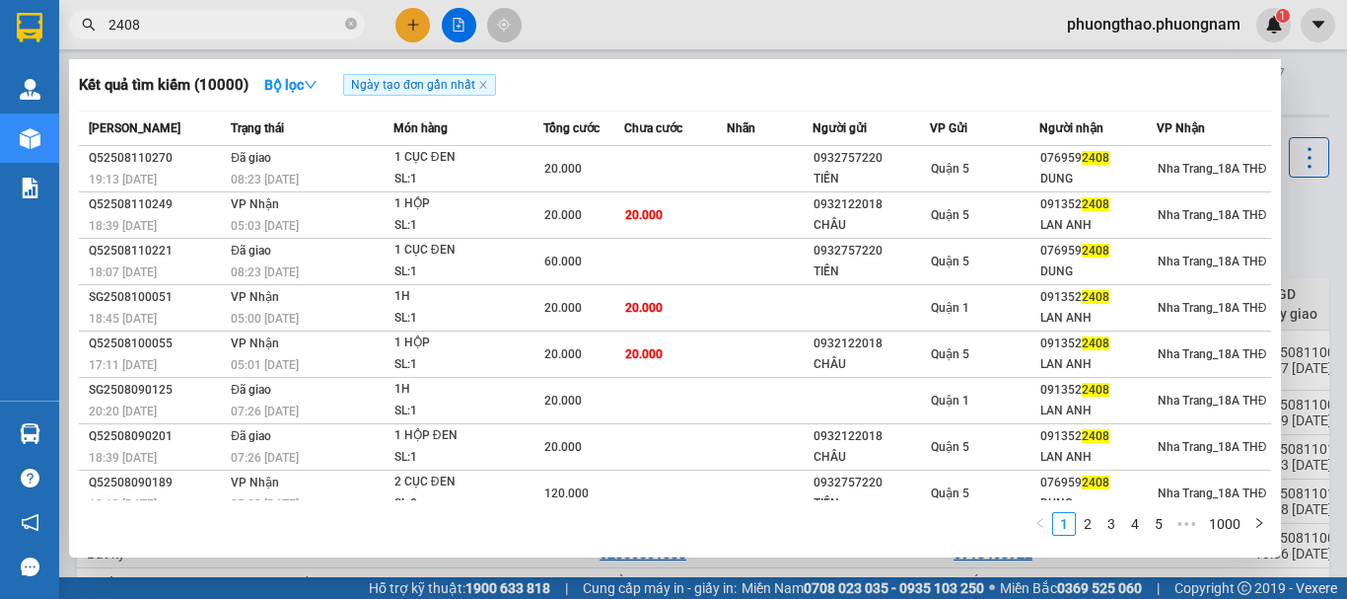
drag, startPoint x: 191, startPoint y: 31, endPoint x: 0, endPoint y: -88, distance: 224.9
click at [0, 0] on html "Kết quả tìm kiếm ( 10000 ) Bộ lọc Ngày tạo đơn gần nhất Mã ĐH Trạng thái Món hà…" at bounding box center [673, 299] width 1347 height 599
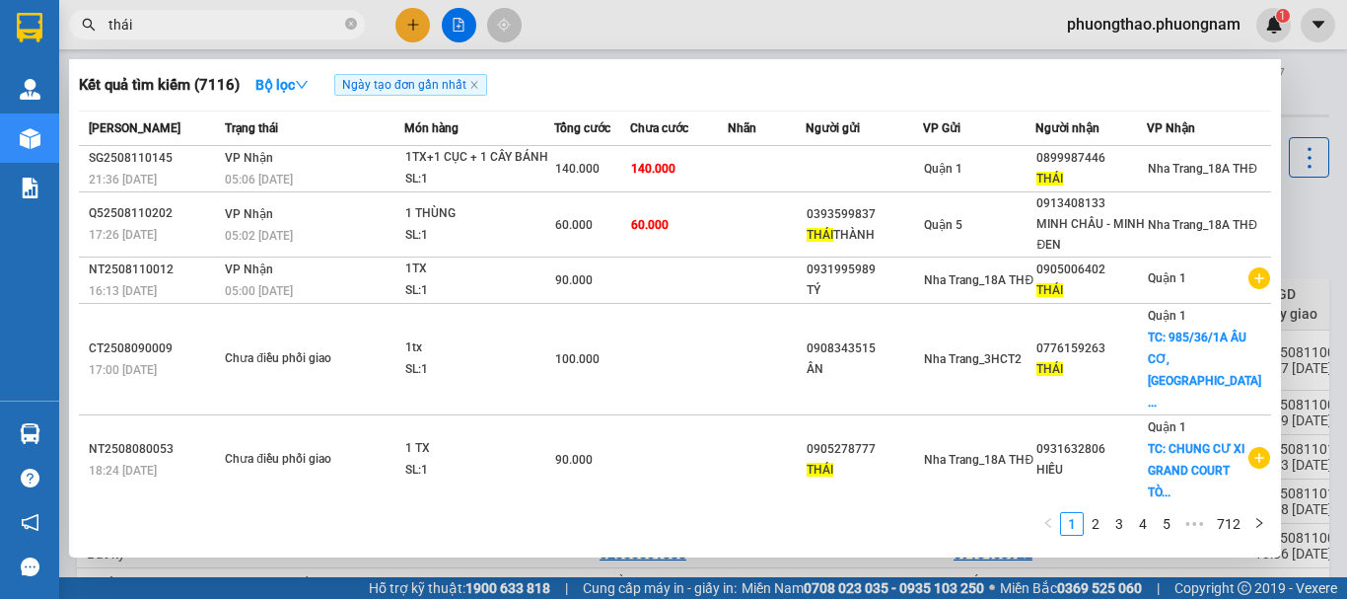
drag, startPoint x: 162, startPoint y: 31, endPoint x: 0, endPoint y: -100, distance: 207.6
click at [0, 0] on html "Kết quả tìm kiếm ( 7116 ) Bộ lọc Ngày tạo đơn gần nhất Mã ĐH Trạng thái Món hàn…" at bounding box center [673, 299] width 1347 height 599
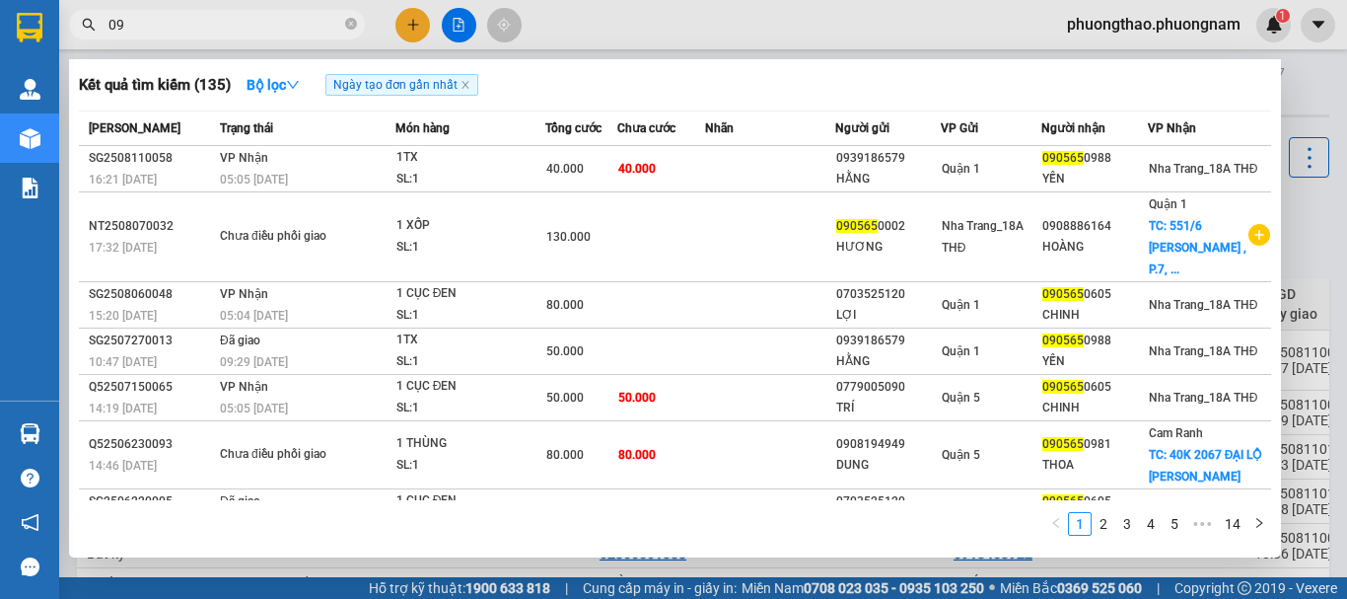
type input "0"
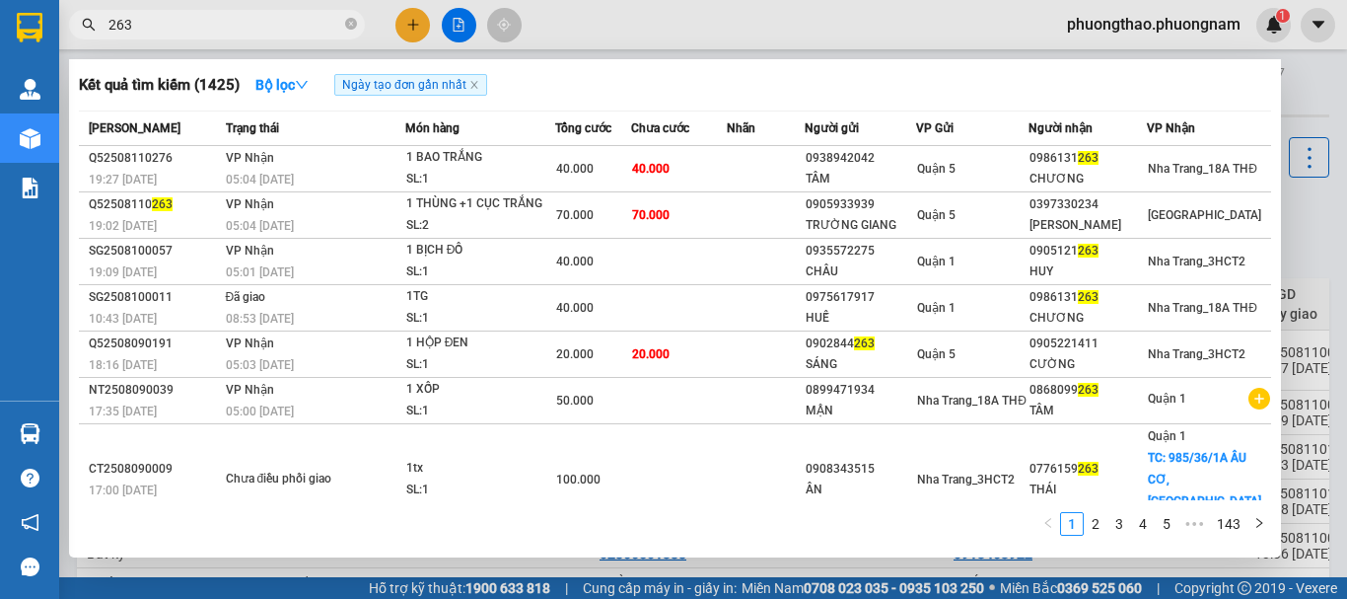
drag, startPoint x: 160, startPoint y: 18, endPoint x: 63, endPoint y: -12, distance: 101.1
click at [63, 0] on html "Kết quả tìm kiếm ( 1425 ) Bộ lọc Ngày tạo đơn gần nhất Mã ĐH Trạng thái Món hàn…" at bounding box center [673, 299] width 1347 height 599
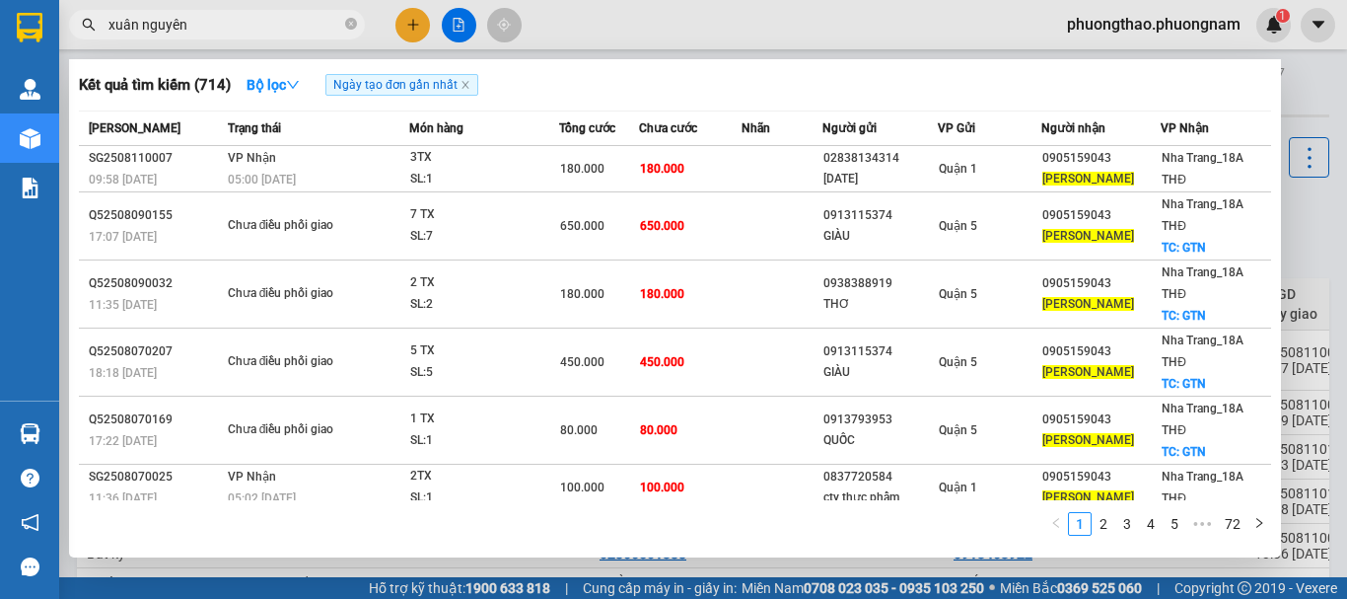
type input "xuân nguyên"
click at [1321, 222] on div at bounding box center [673, 299] width 1347 height 599
click at [236, 29] on input "xuân nguyên" at bounding box center [224, 25] width 233 height 22
click at [347, 24] on icon "close-circle" at bounding box center [351, 24] width 12 height 12
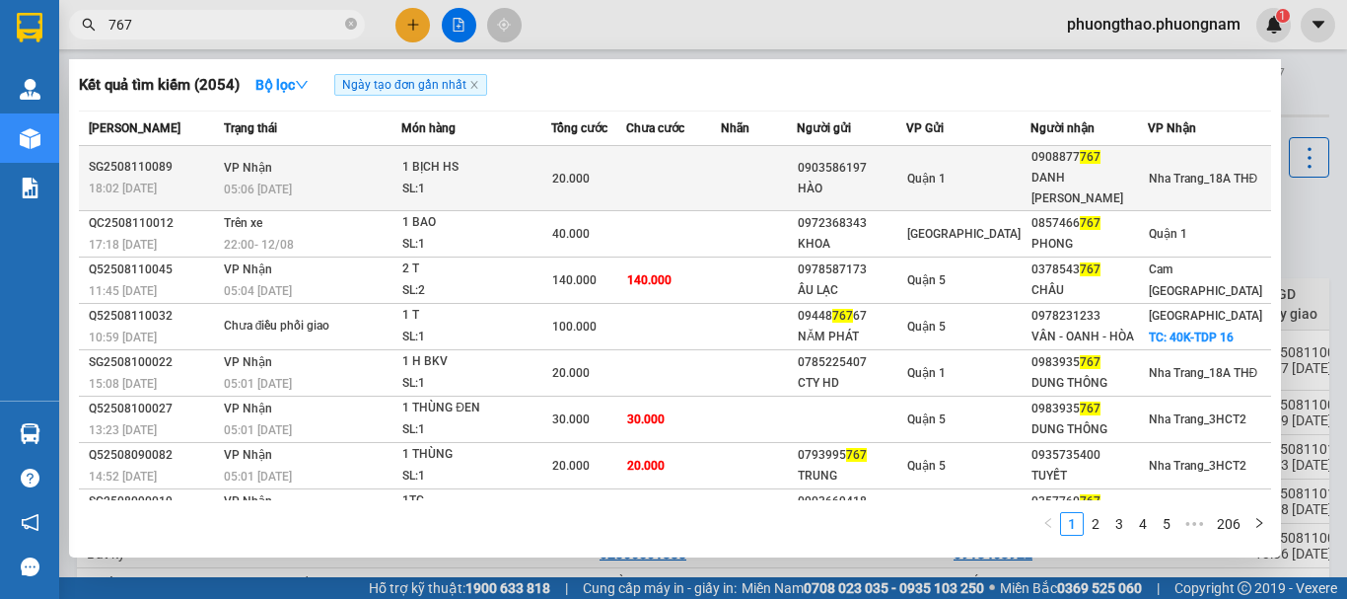
type input "767"
click at [713, 156] on td at bounding box center [673, 178] width 95 height 65
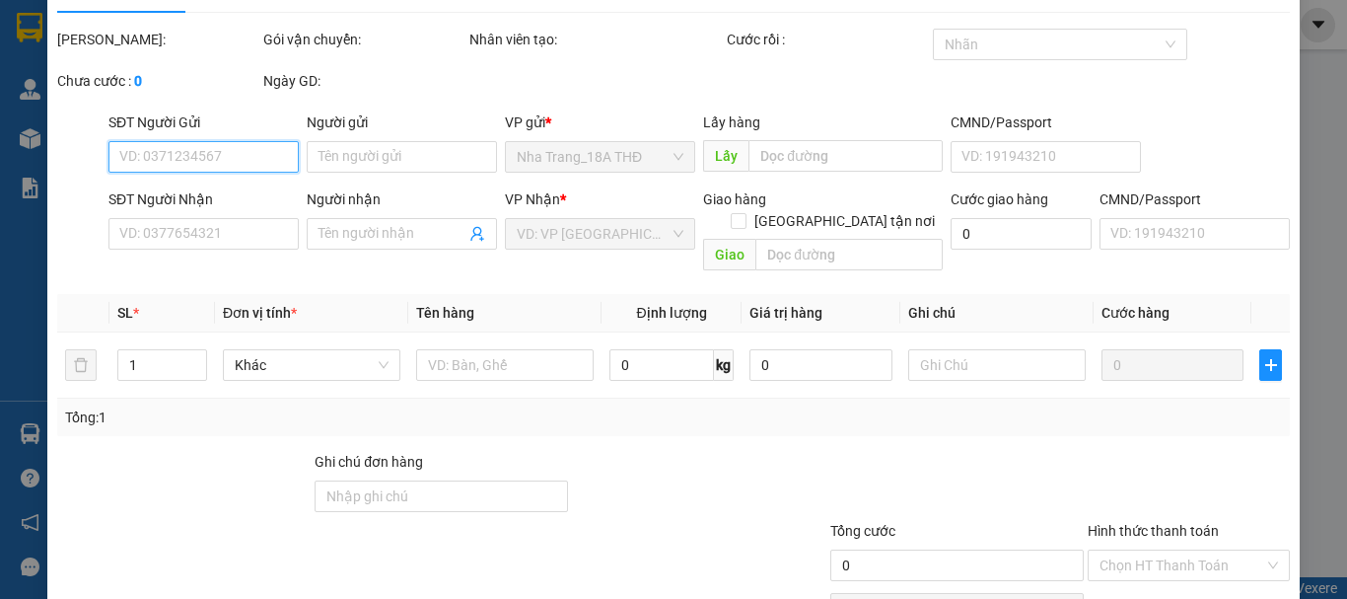
type input "0903586197"
type input "HÀO"
type input "0908877767"
type input "DANH [PERSON_NAME]"
type input "20.000"
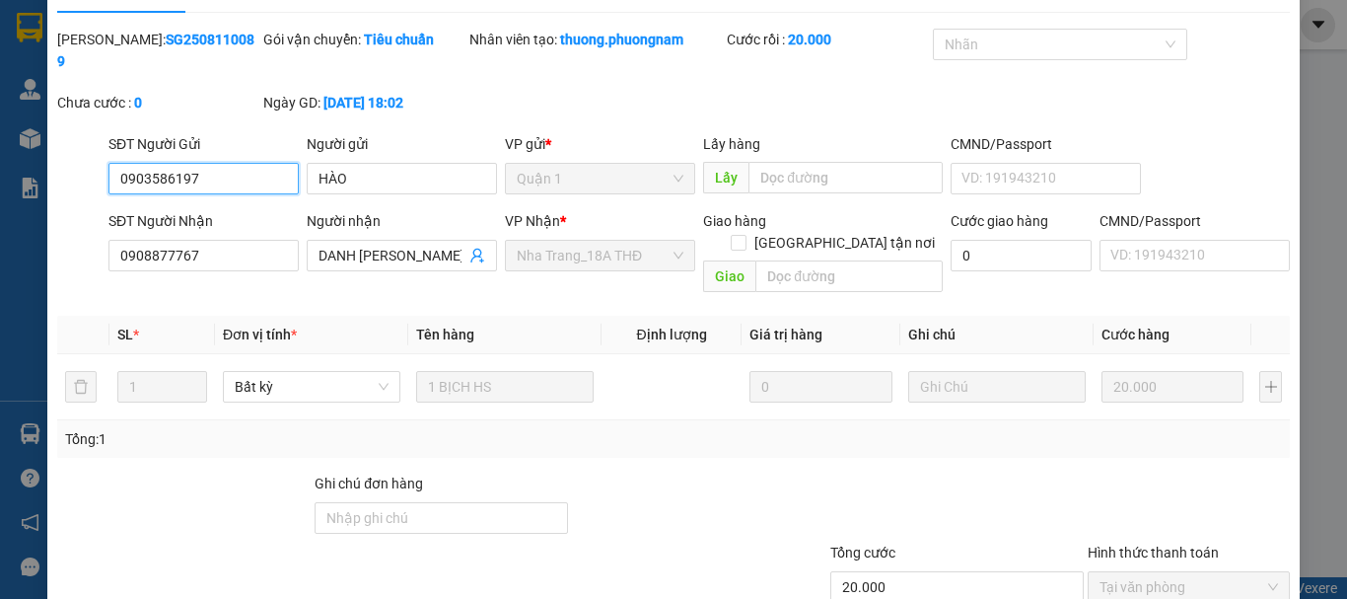
scroll to position [135, 0]
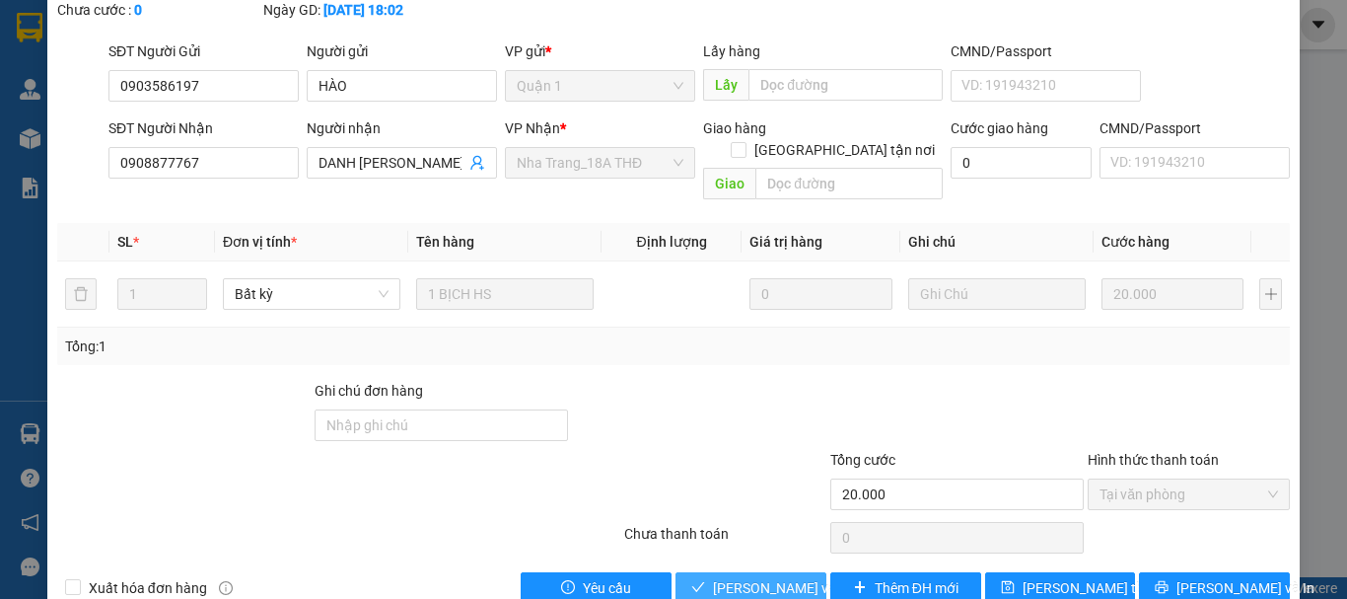
click at [783, 577] on span "[PERSON_NAME] và Giao hàng" at bounding box center [807, 588] width 189 height 22
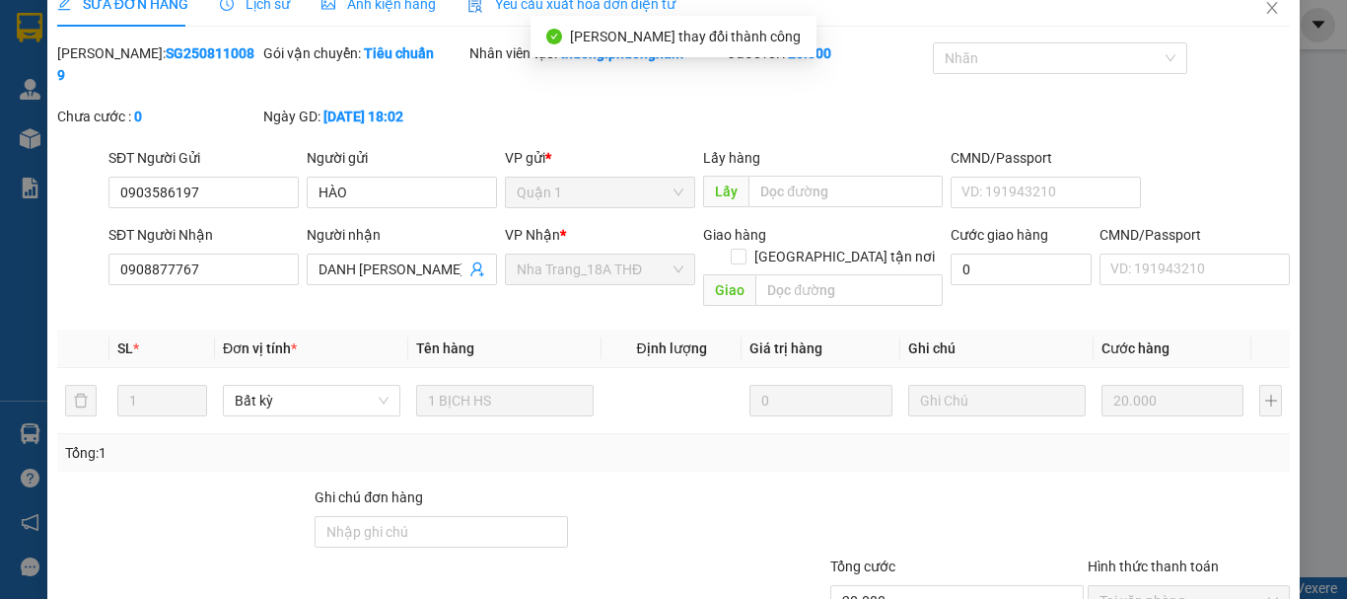
scroll to position [0, 0]
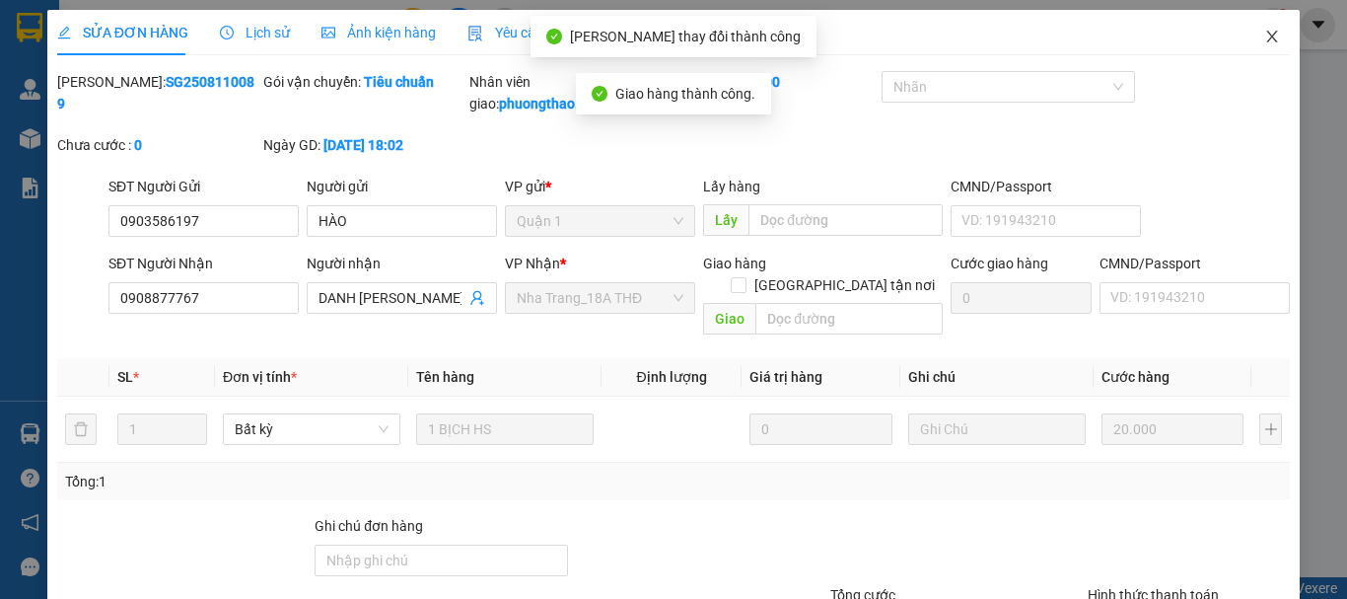
click at [1264, 36] on icon "close" at bounding box center [1272, 37] width 16 height 16
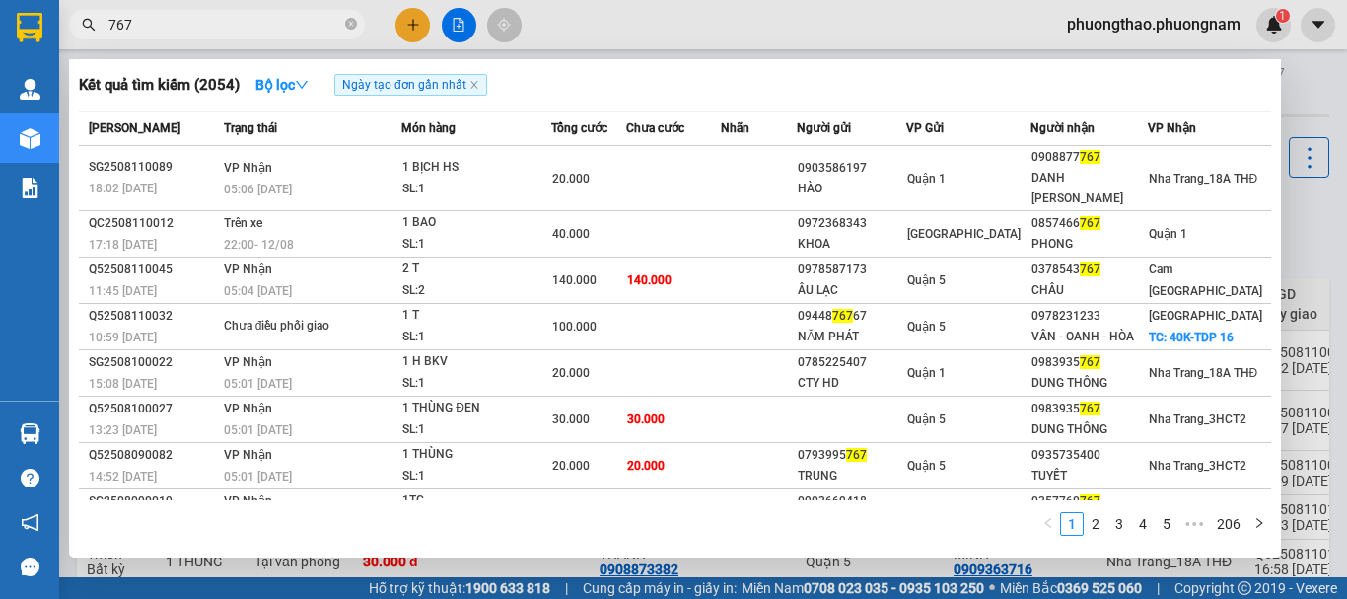
drag, startPoint x: 248, startPoint y: 24, endPoint x: 93, endPoint y: 28, distance: 155.9
click at [93, 28] on div "767" at bounding box center [192, 25] width 385 height 30
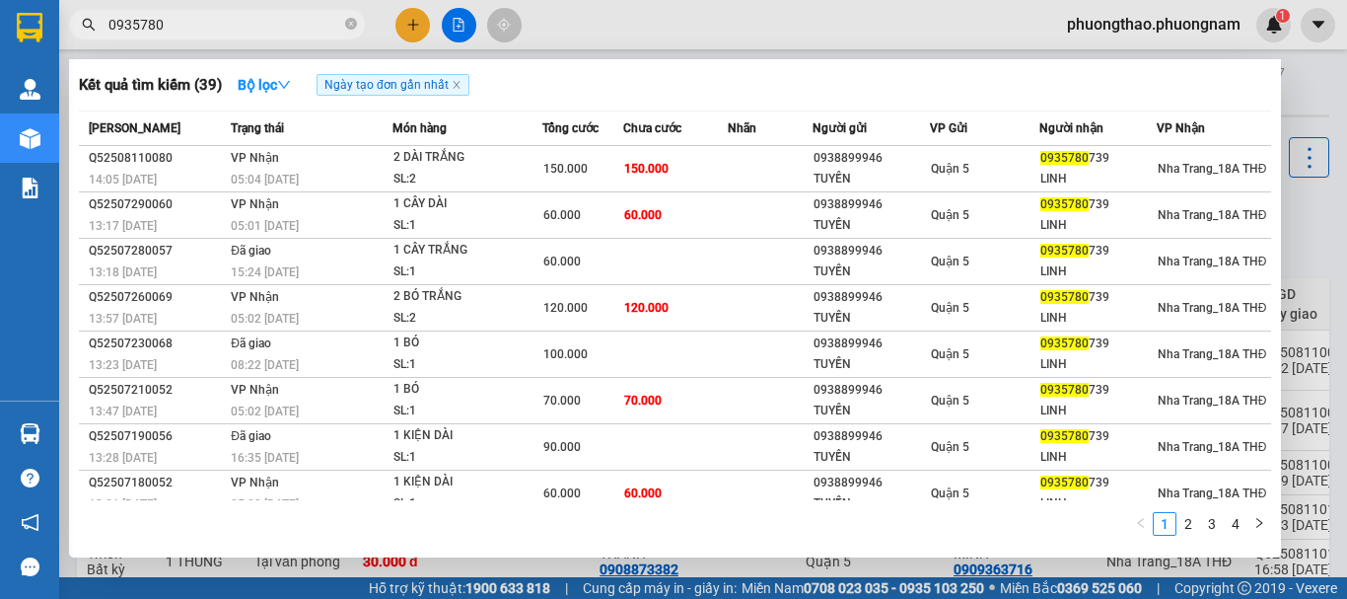
drag, startPoint x: 251, startPoint y: 25, endPoint x: 0, endPoint y: -117, distance: 288.8
click at [0, 0] on html "Kết quả tìm kiếm ( 39 ) Bộ lọc Ngày tạo đơn gần nhất Mã ĐH Trạng thái Món hàng …" at bounding box center [673, 299] width 1347 height 599
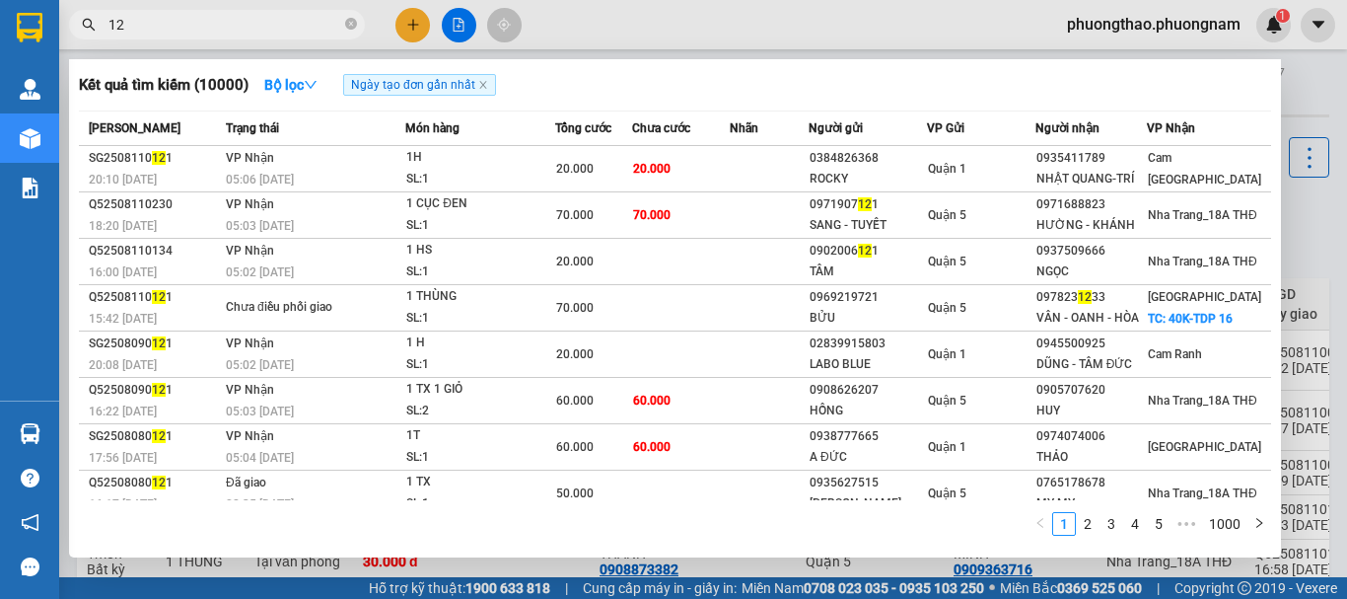
type input "1"
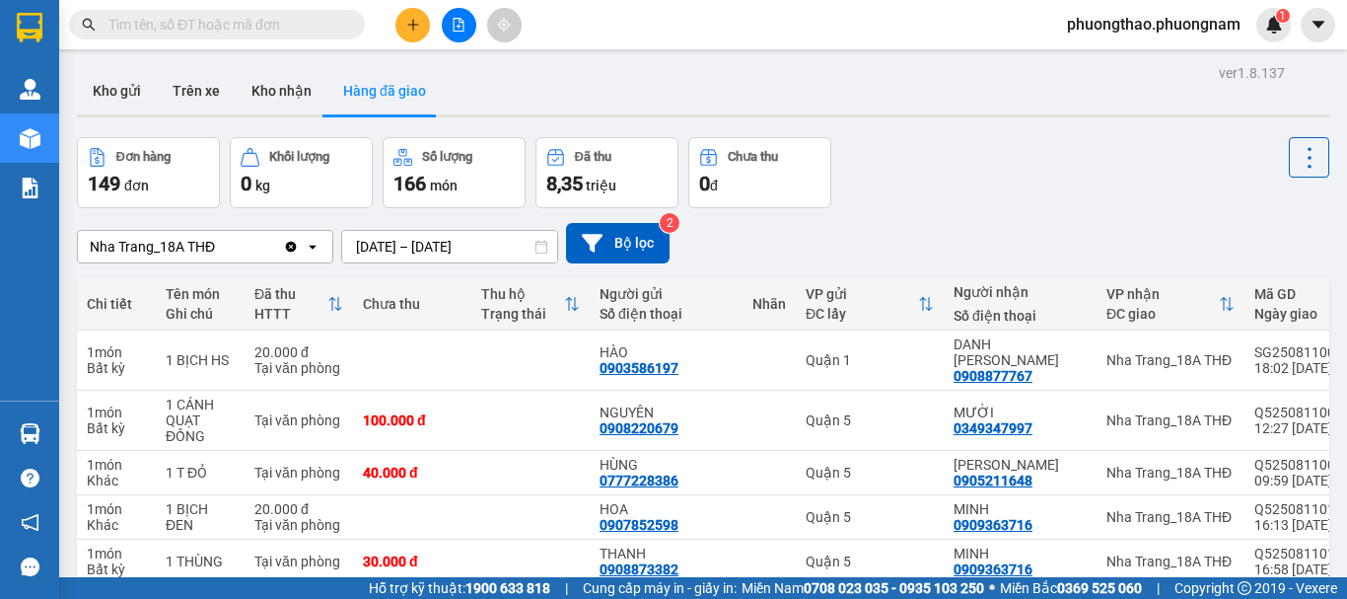
type input "f"
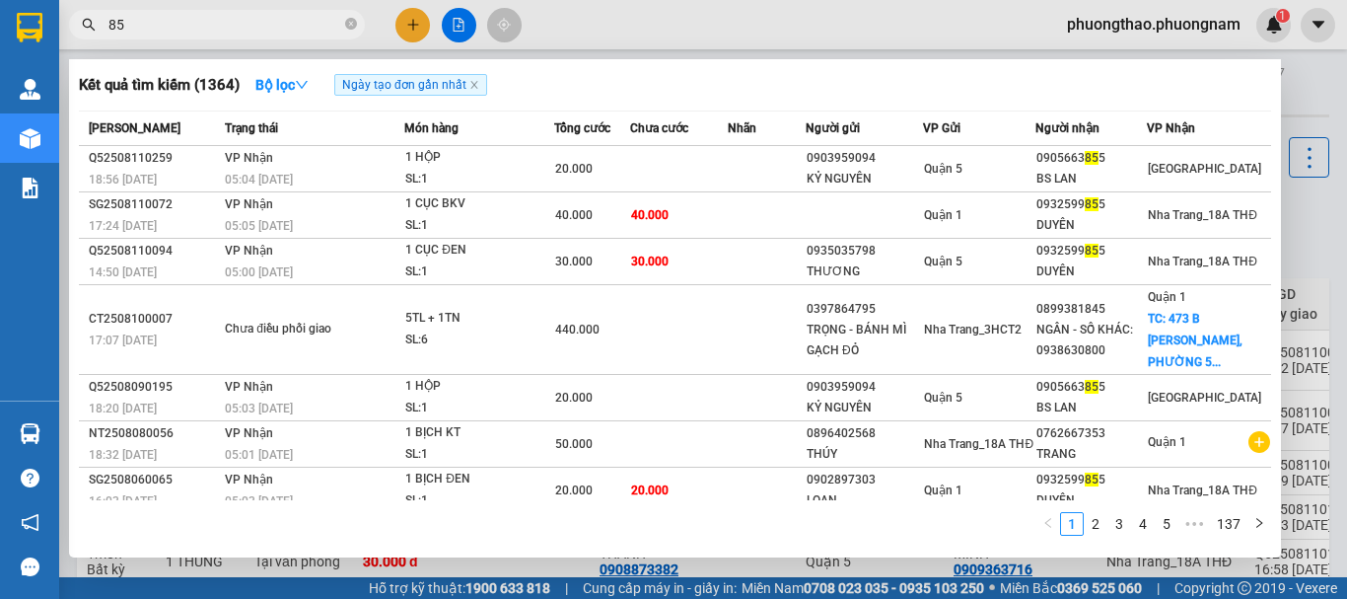
type input "8"
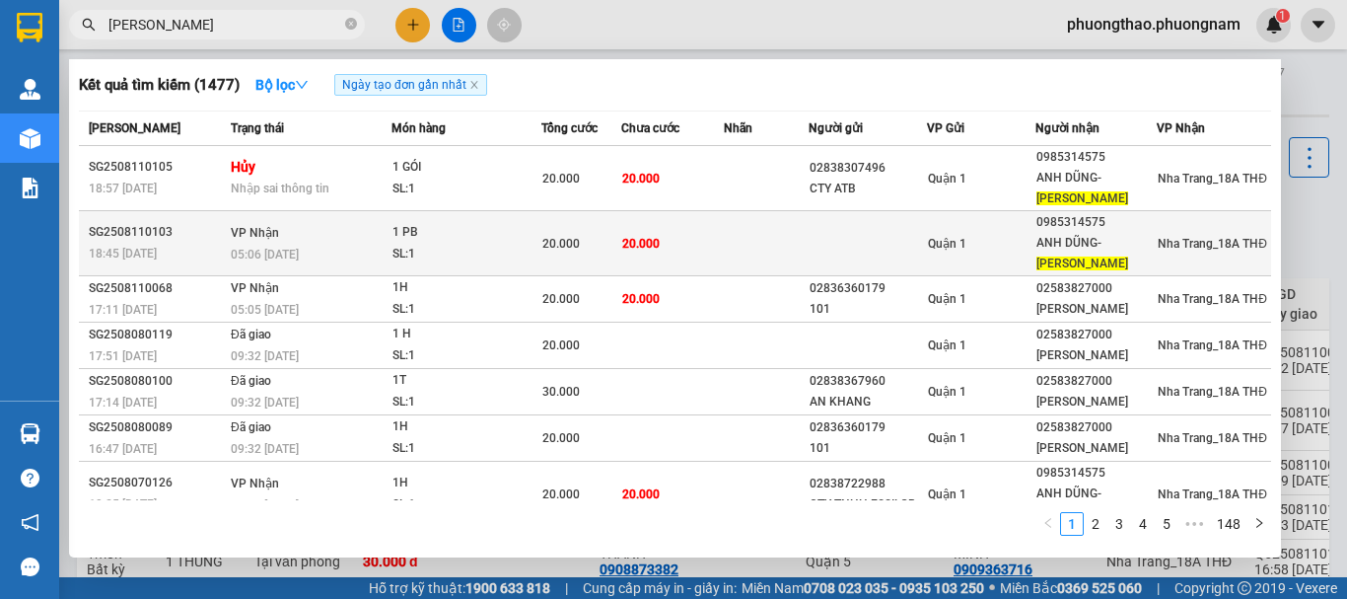
type input "ngọc vân"
click at [751, 238] on td at bounding box center [766, 243] width 85 height 65
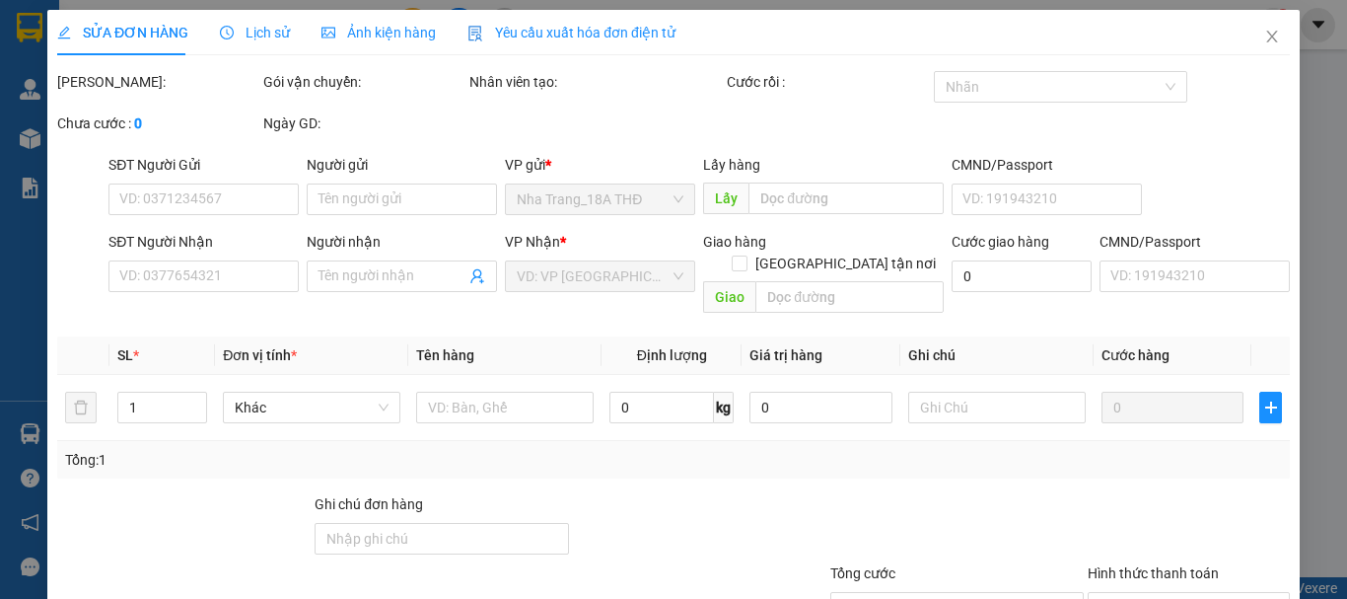
type input "0985314575"
type input "ANH DŨNG- NGỌC VÂN"
type input "20.000"
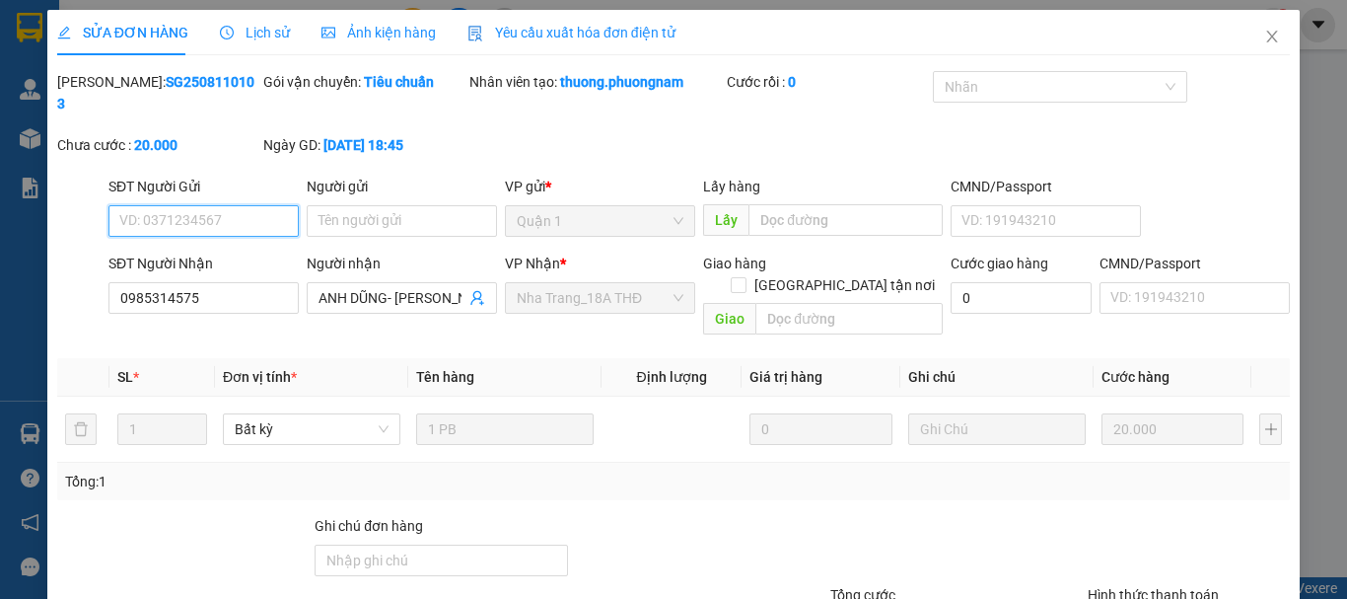
scroll to position [135, 0]
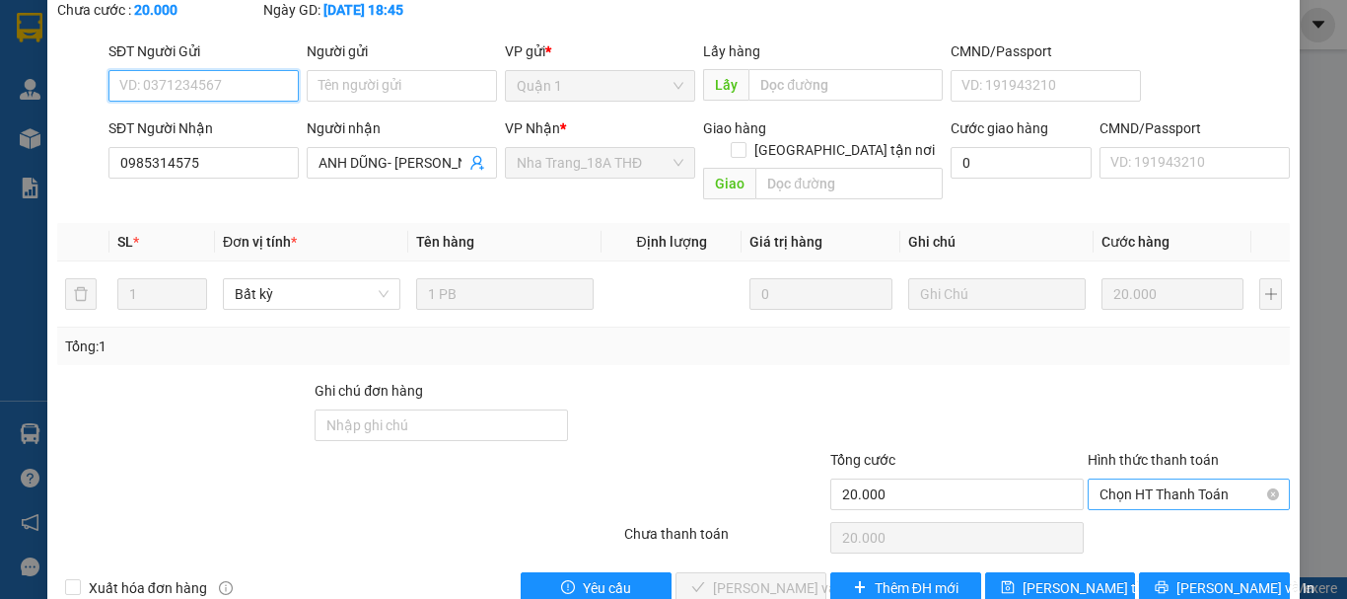
drag, startPoint x: 1155, startPoint y: 451, endPoint x: 1163, endPoint y: 483, distance: 33.5
click at [1155, 479] on span "Chọn HT Thanh Toán" at bounding box center [1188, 494] width 178 height 30
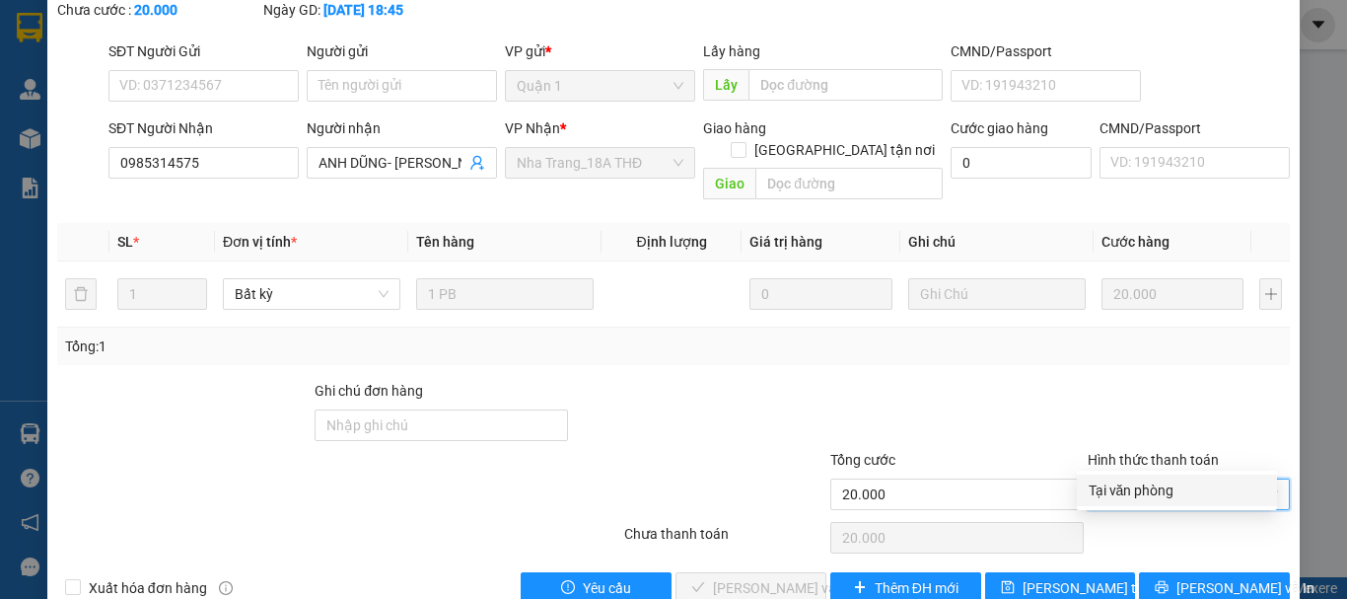
drag, startPoint x: 1165, startPoint y: 490, endPoint x: 1010, endPoint y: 528, distance: 159.3
click at [1165, 492] on div "Tại văn phòng" at bounding box center [1177, 490] width 177 height 22
type input "0"
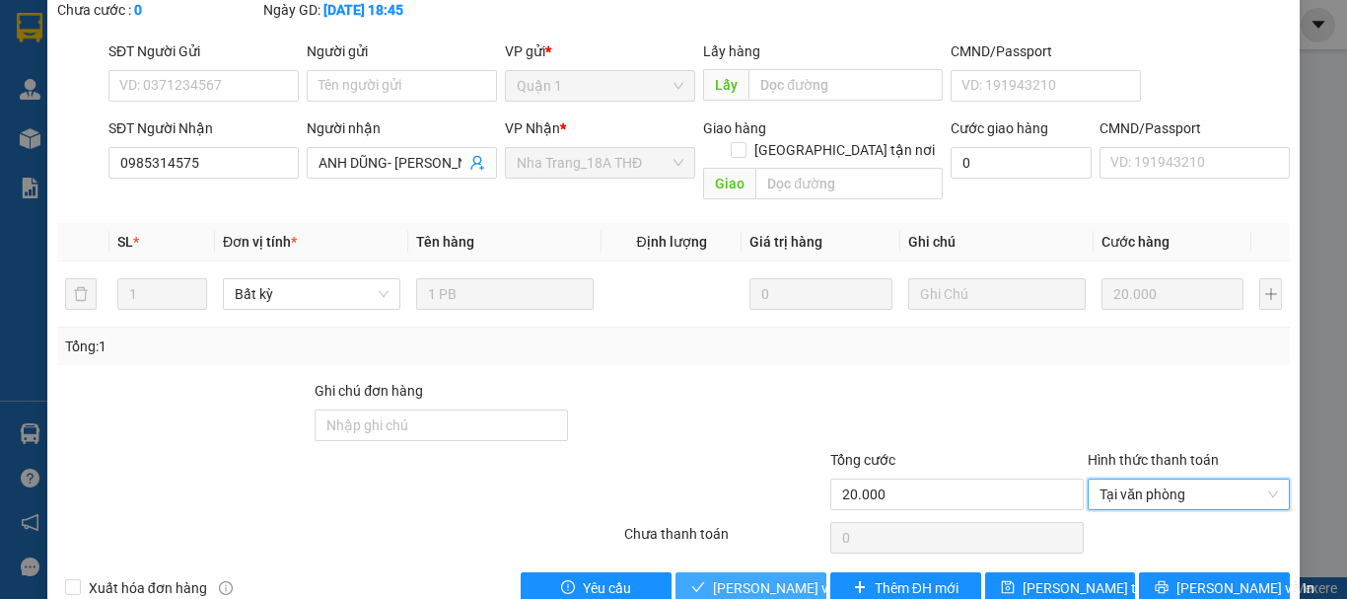
click at [739, 577] on span "[PERSON_NAME] và Giao hàng" at bounding box center [807, 588] width 189 height 22
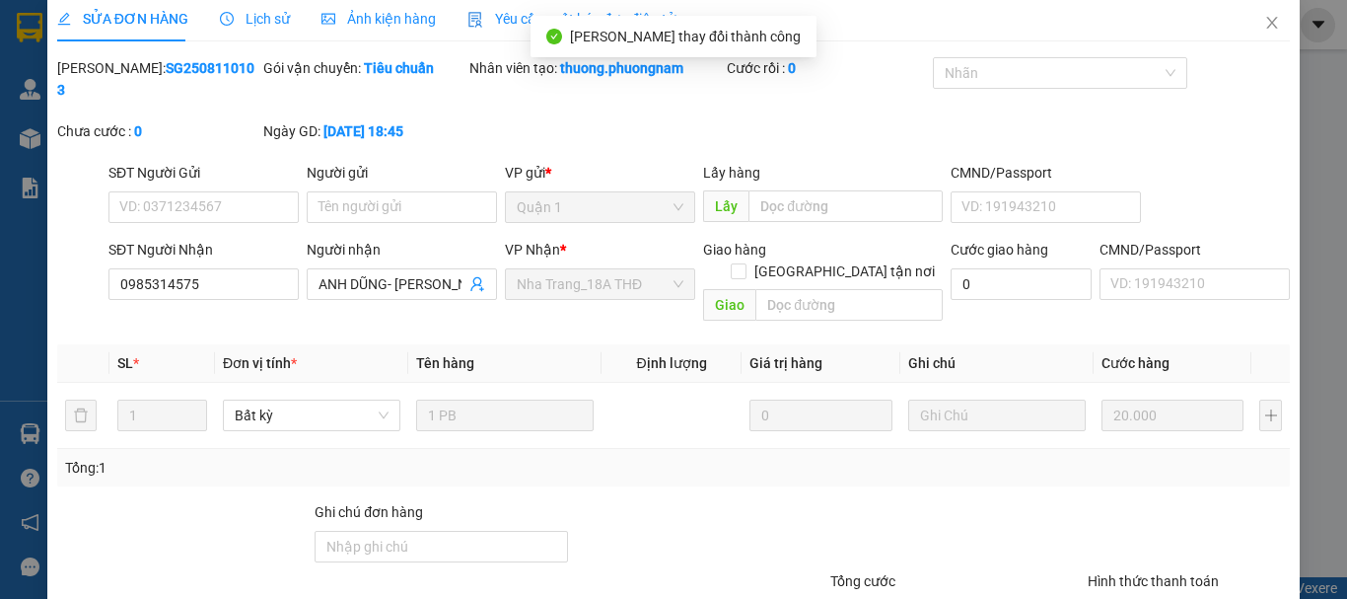
scroll to position [0, 0]
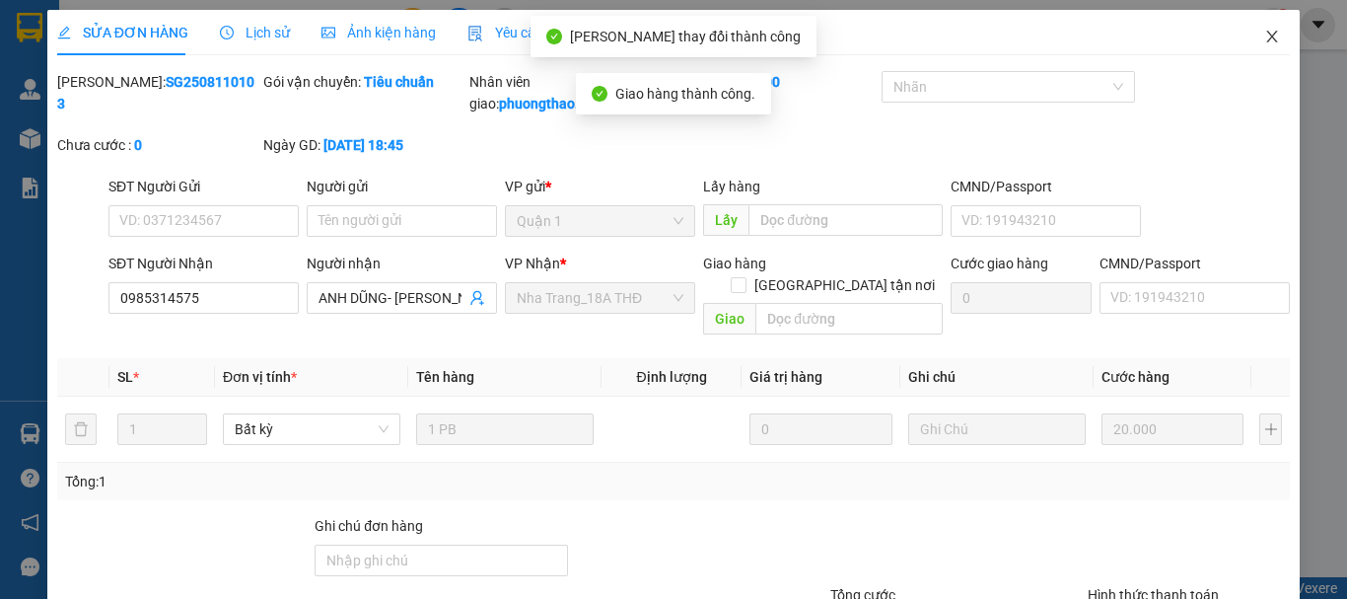
click at [1270, 48] on span "Close" at bounding box center [1271, 37] width 55 height 55
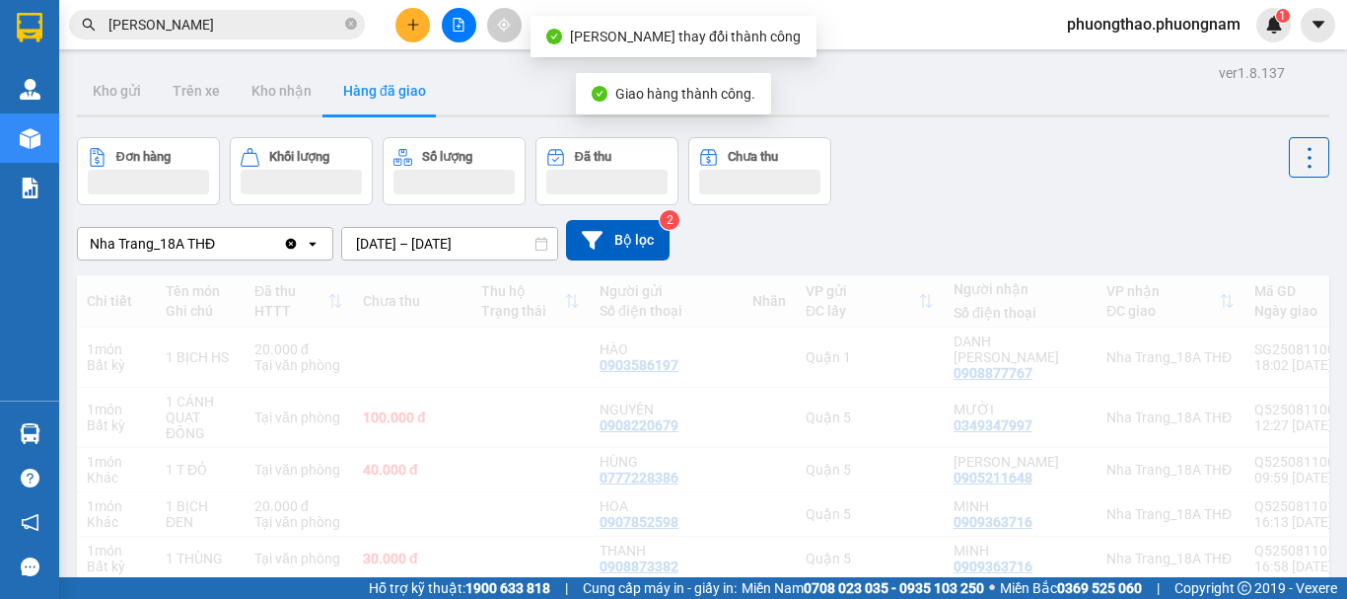
click at [1251, 39] on div "phuongthao.phuongnam 1" at bounding box center [1171, 25] width 240 height 35
click at [241, 26] on input "ngọc vân" at bounding box center [224, 25] width 233 height 22
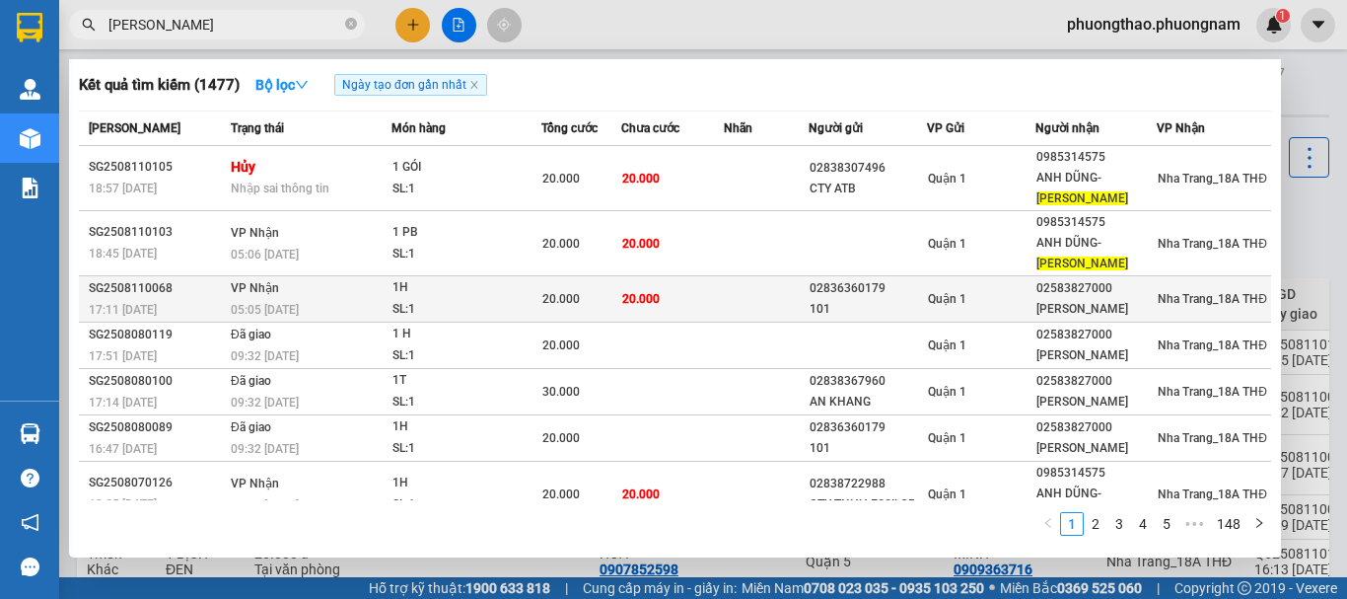
click at [672, 305] on td "20.000" at bounding box center [672, 299] width 103 height 46
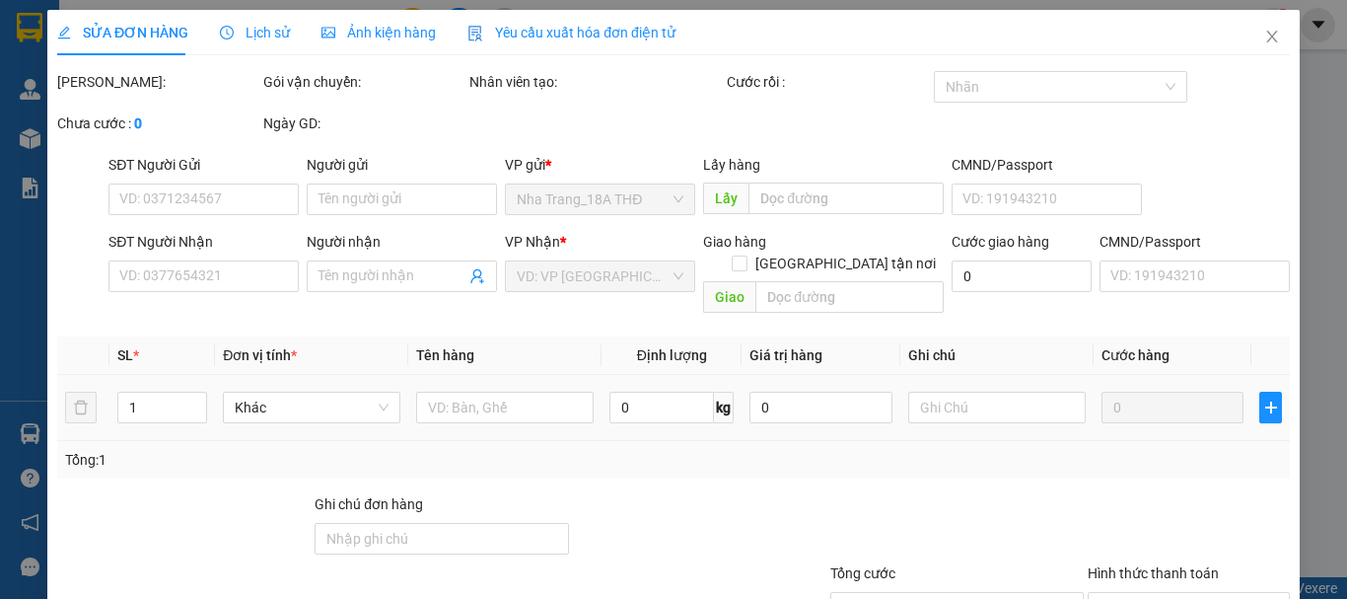
type input "02836360179"
type input "101"
type input "02583827000"
type input "[PERSON_NAME]"
type input "20.000"
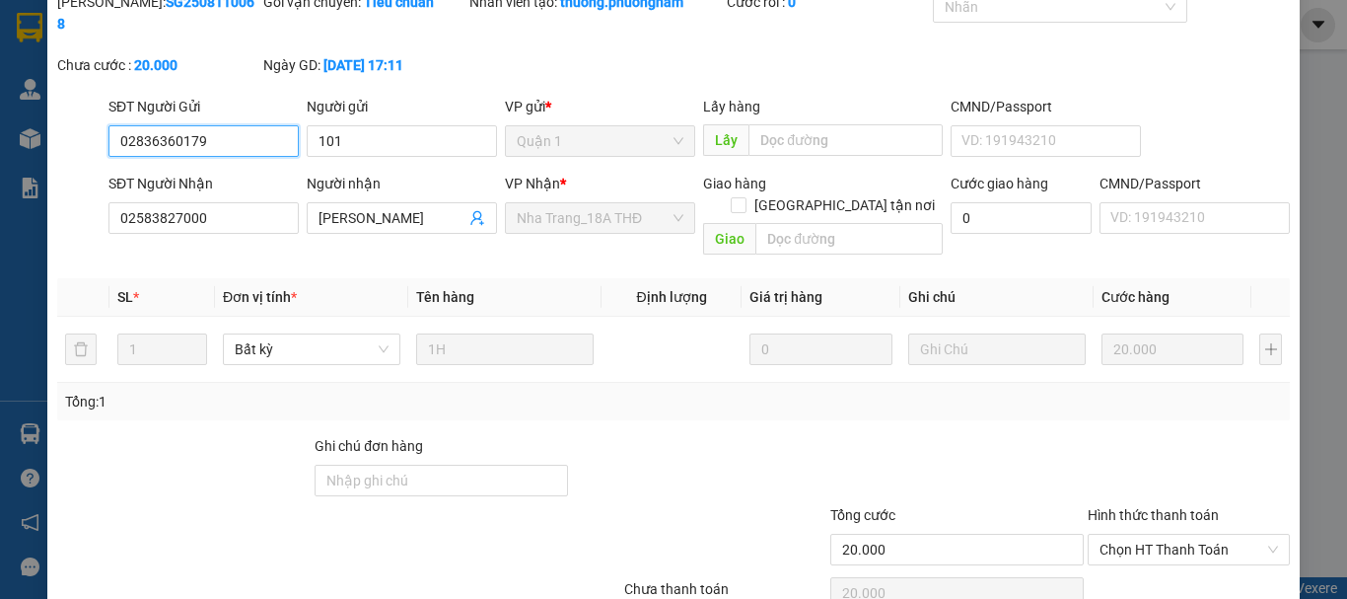
scroll to position [135, 0]
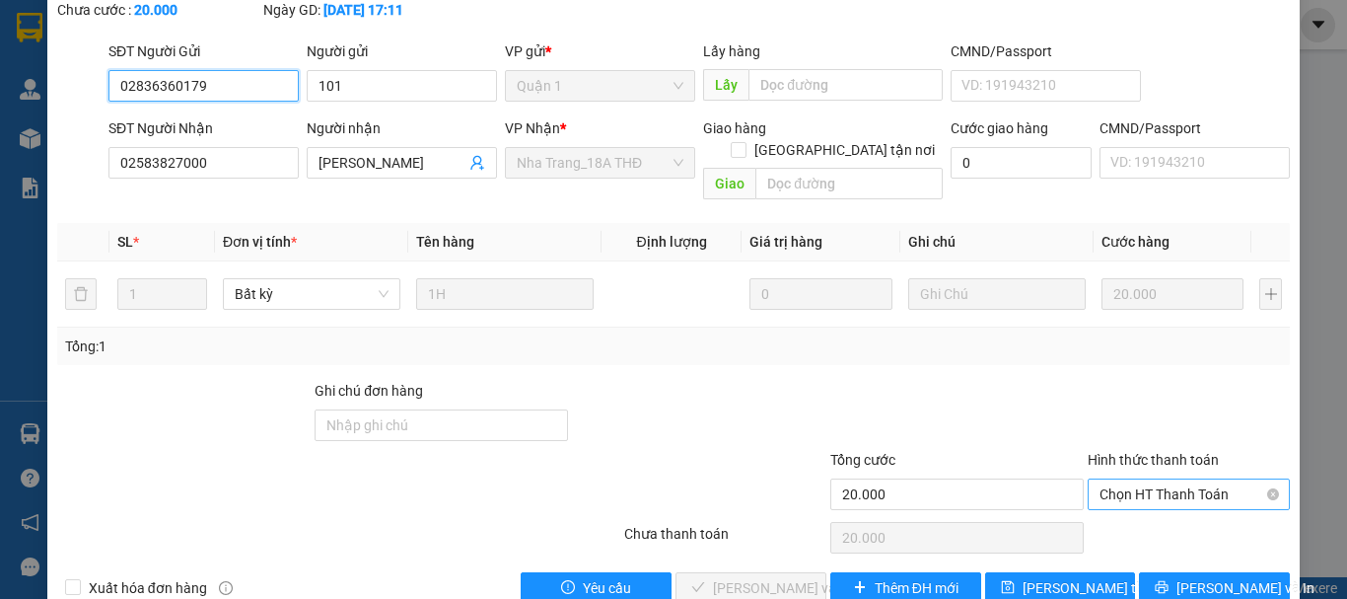
click at [1166, 479] on span "Chọn HT Thanh Toán" at bounding box center [1188, 494] width 178 height 30
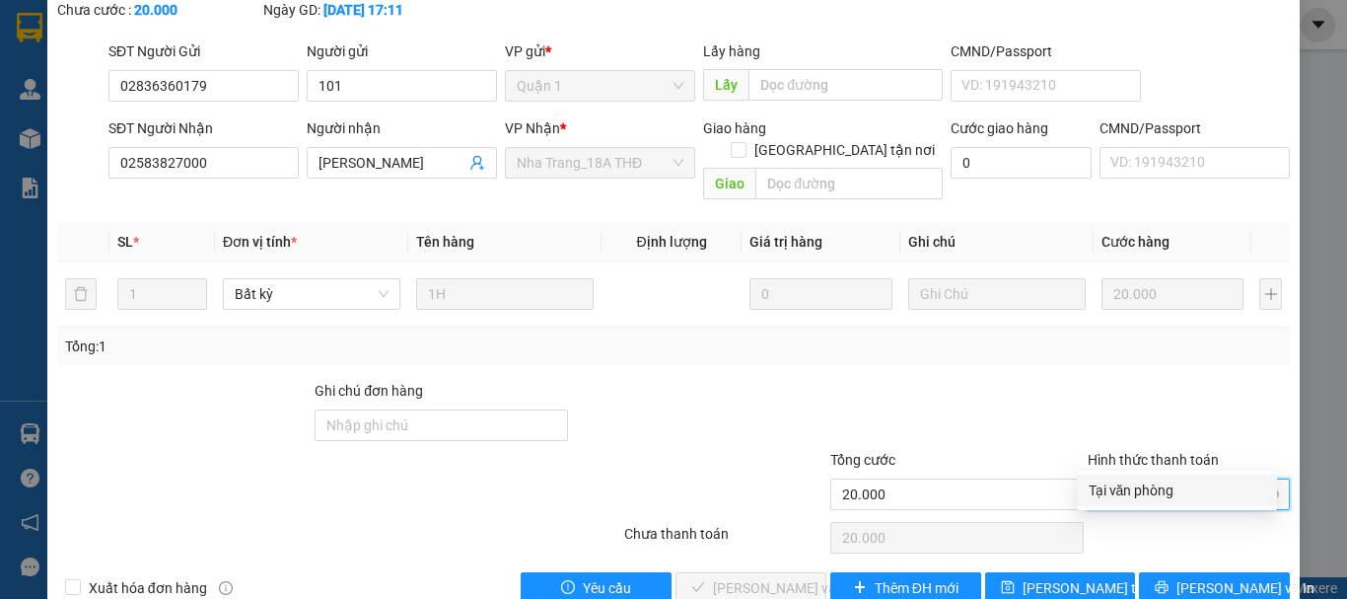
click at [1173, 488] on div "Tại văn phòng" at bounding box center [1177, 490] width 177 height 22
type input "0"
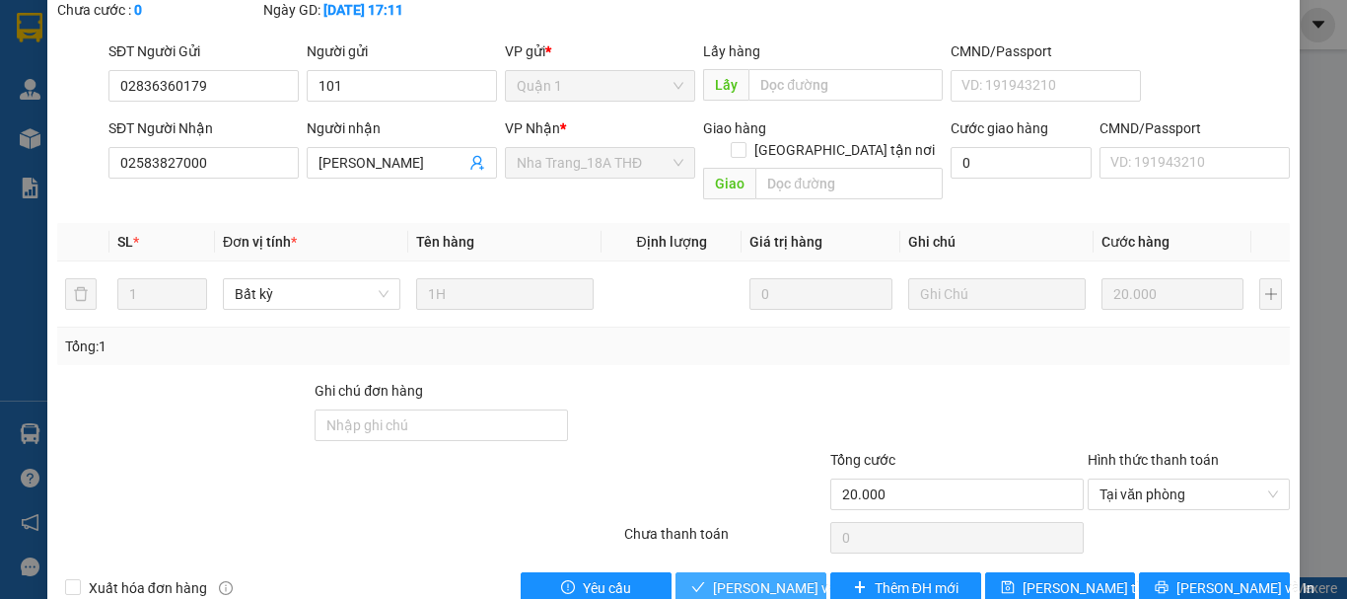
click at [742, 572] on button "[PERSON_NAME] và Giao hàng" at bounding box center [750, 588] width 151 height 32
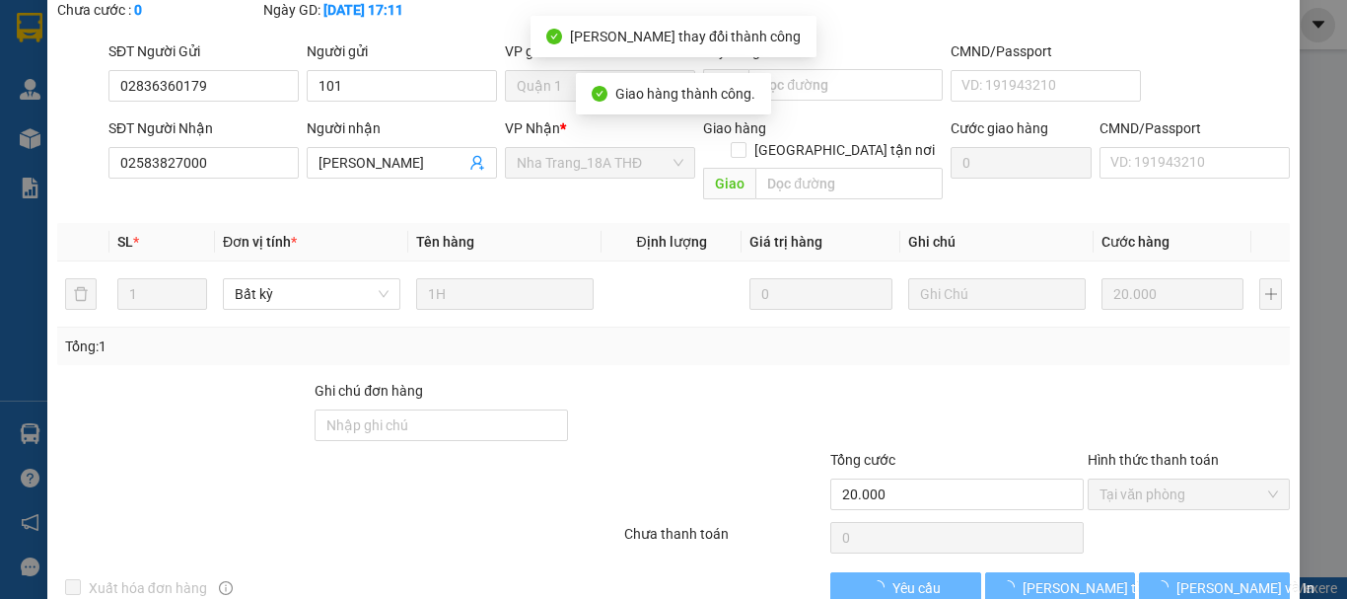
scroll to position [0, 0]
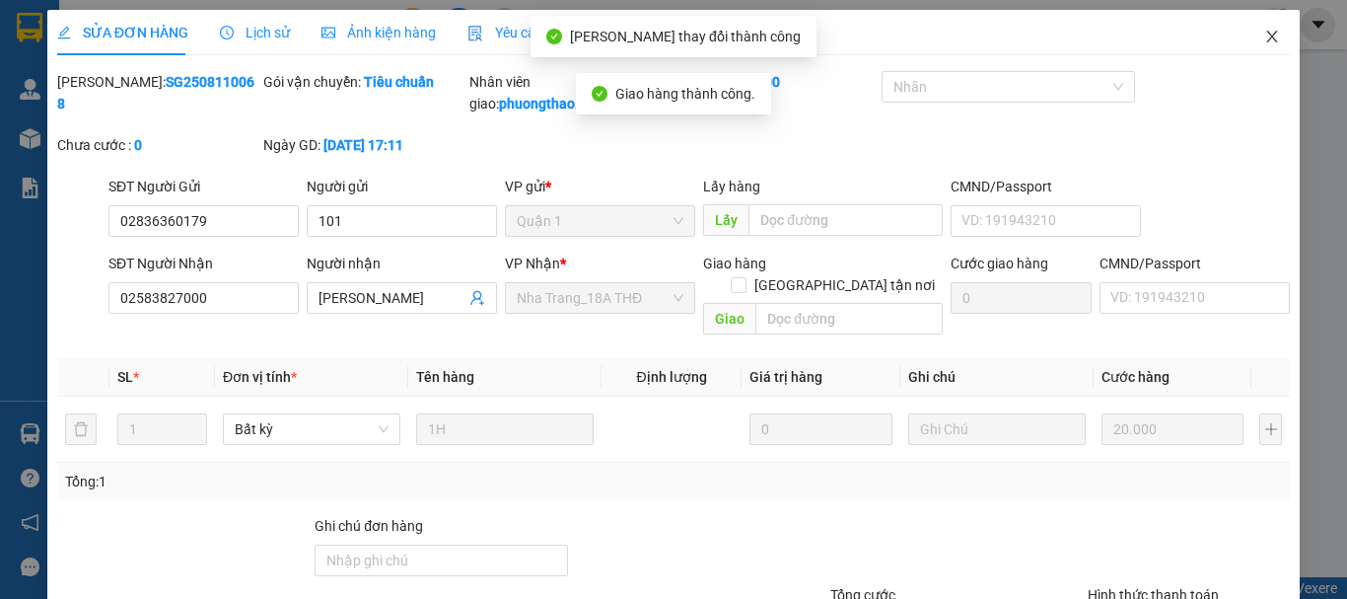
click at [1246, 44] on span "Close" at bounding box center [1271, 37] width 55 height 55
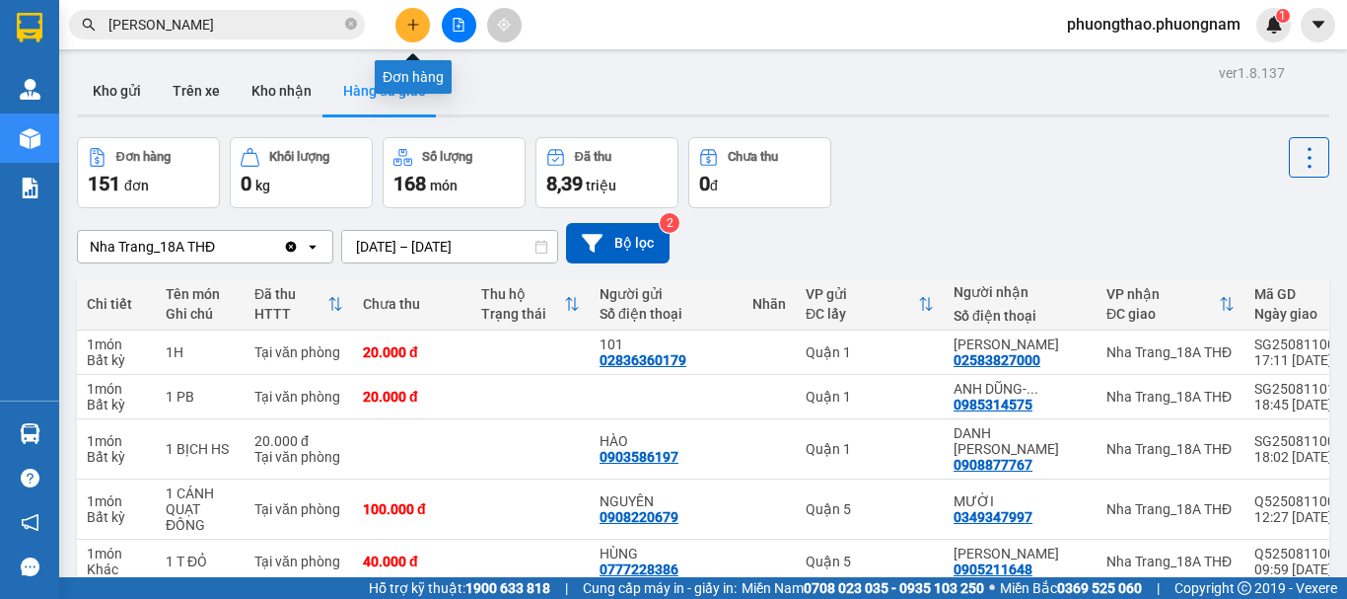
click at [422, 22] on button at bounding box center [412, 25] width 35 height 35
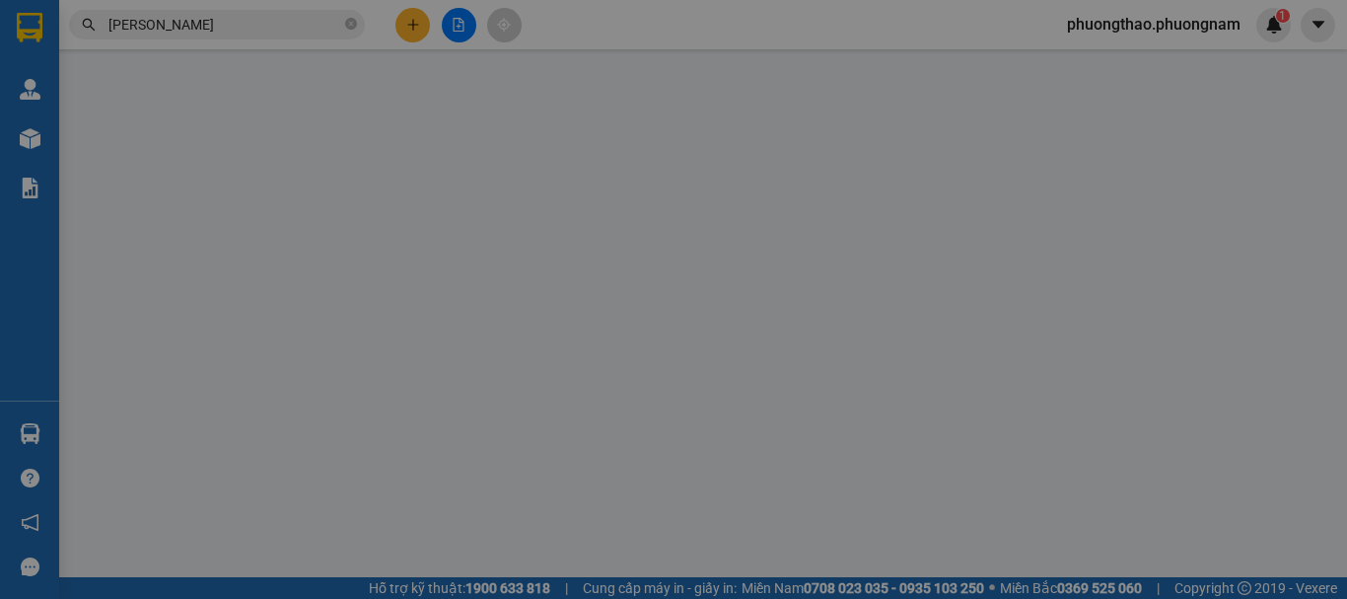
click at [422, 22] on div "Yêu cầu xuất hóa đơn điện tử" at bounding box center [321, 33] width 208 height 22
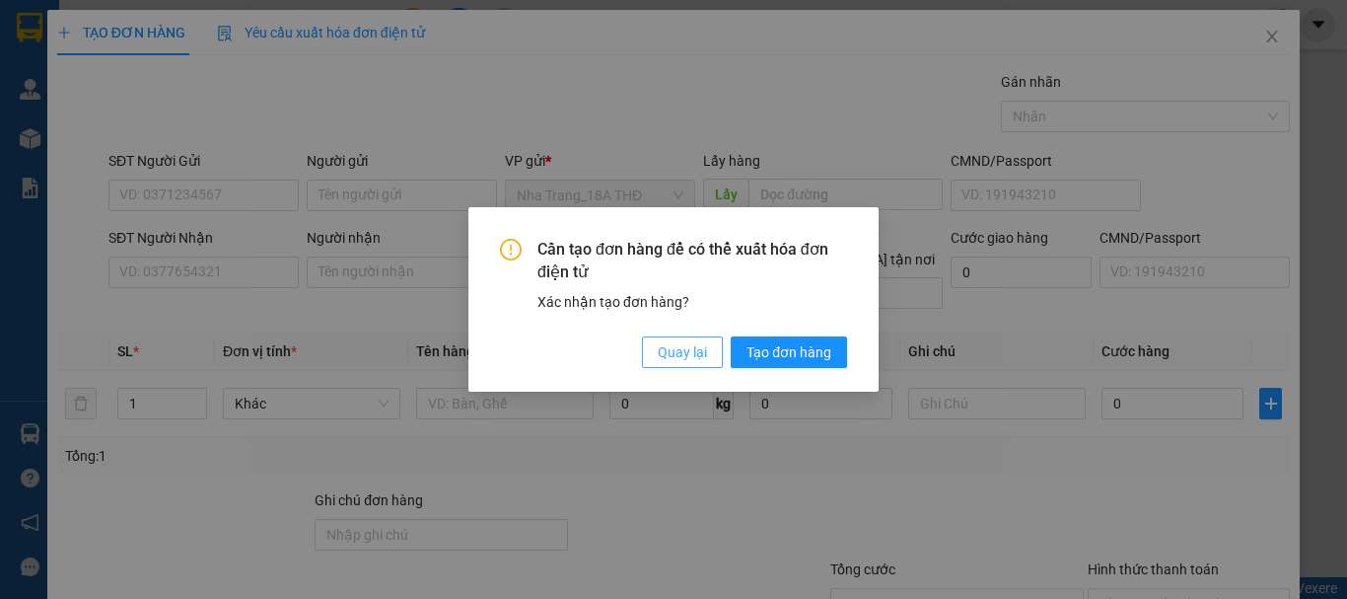
drag, startPoint x: 689, startPoint y: 347, endPoint x: 1247, endPoint y: 177, distance: 583.3
click at [698, 343] on span "Quay lại" at bounding box center [682, 352] width 49 height 22
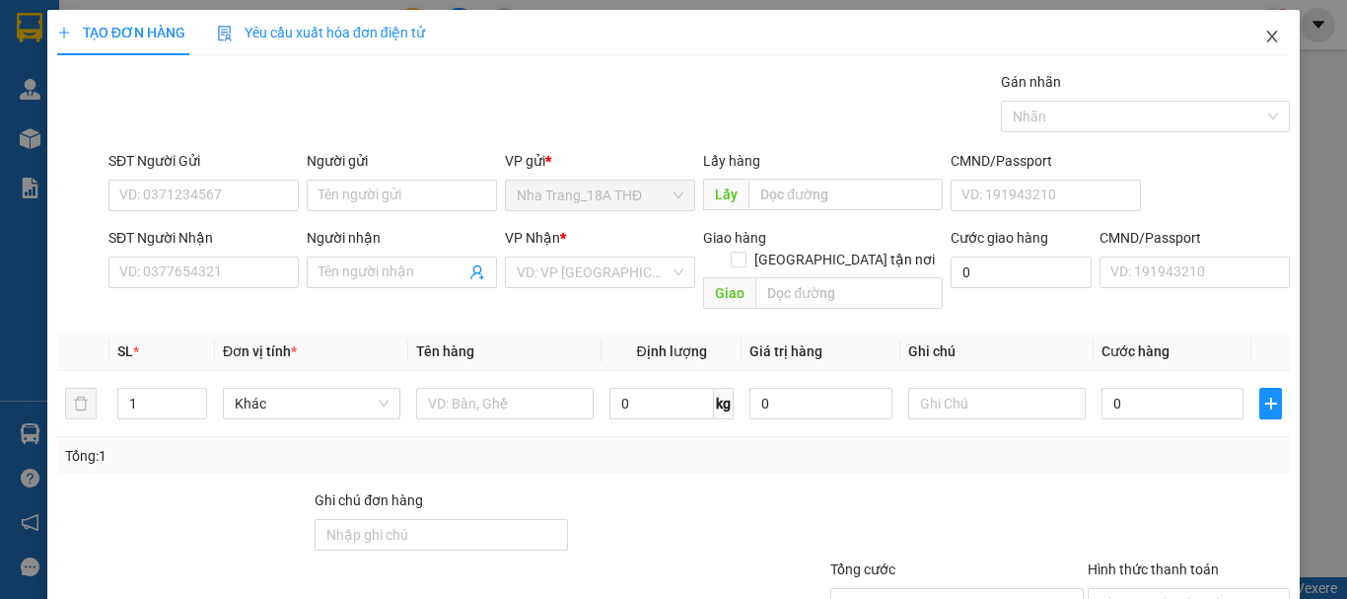
drag, startPoint x: 1256, startPoint y: 35, endPoint x: 722, endPoint y: 3, distance: 535.4
click at [1264, 38] on icon "close" at bounding box center [1272, 37] width 16 height 16
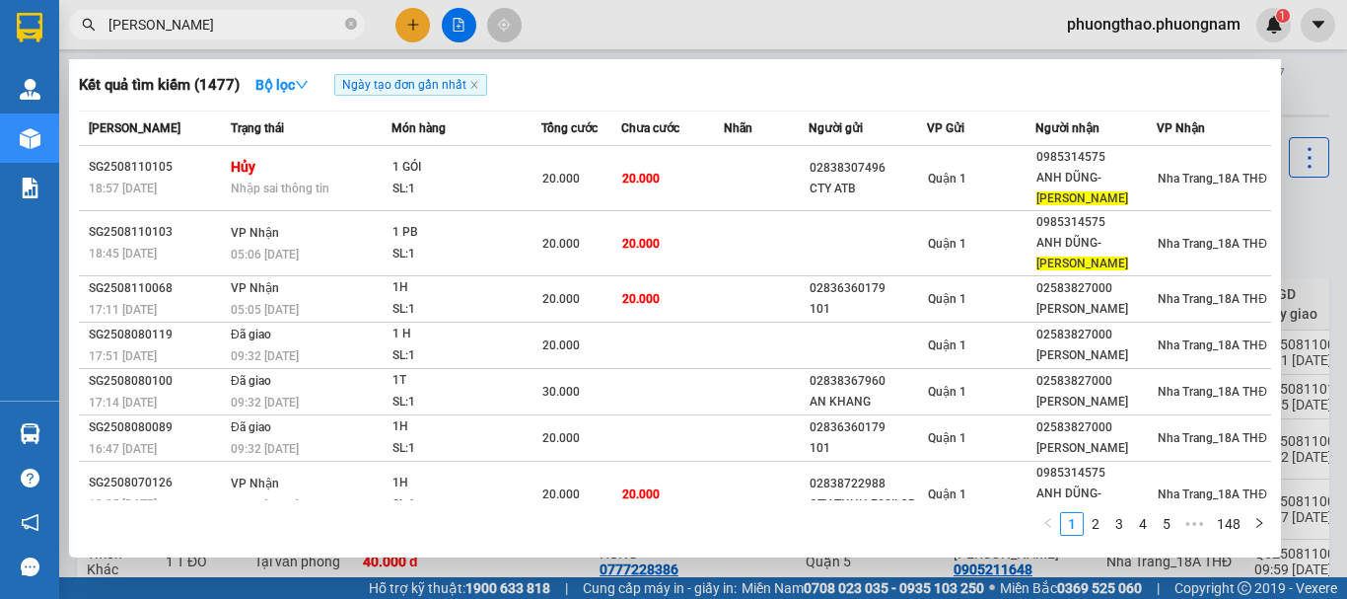
drag, startPoint x: 180, startPoint y: 16, endPoint x: 0, endPoint y: -119, distance: 225.4
click at [0, 0] on html "Kết quả tìm kiếm ( 1477 ) Bộ lọc Ngày tạo đơn gần nhất Mã ĐH Trạng thái Món hàn…" at bounding box center [673, 299] width 1347 height 599
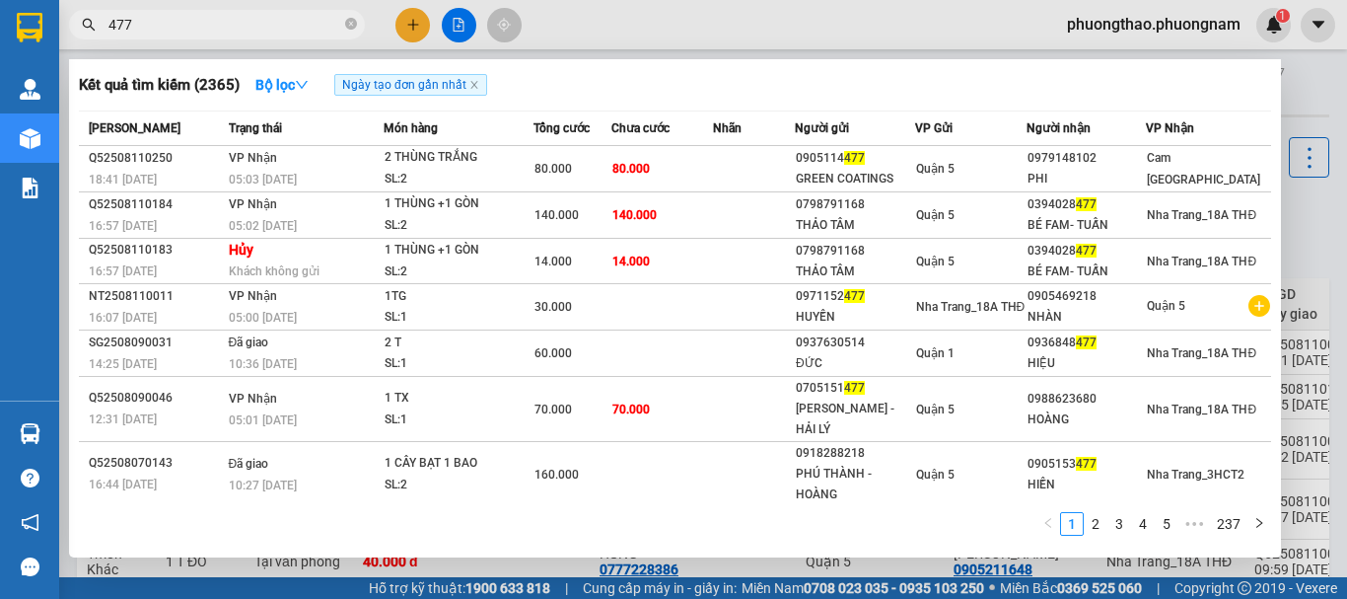
drag, startPoint x: 156, startPoint y: 31, endPoint x: 0, endPoint y: -101, distance: 203.7
click at [0, 0] on html "Kết quả tìm kiếm ( 2365 ) Bộ lọc Ngày tạo đơn gần nhất Mã ĐH Trạng thái Món hàn…" at bounding box center [673, 299] width 1347 height 599
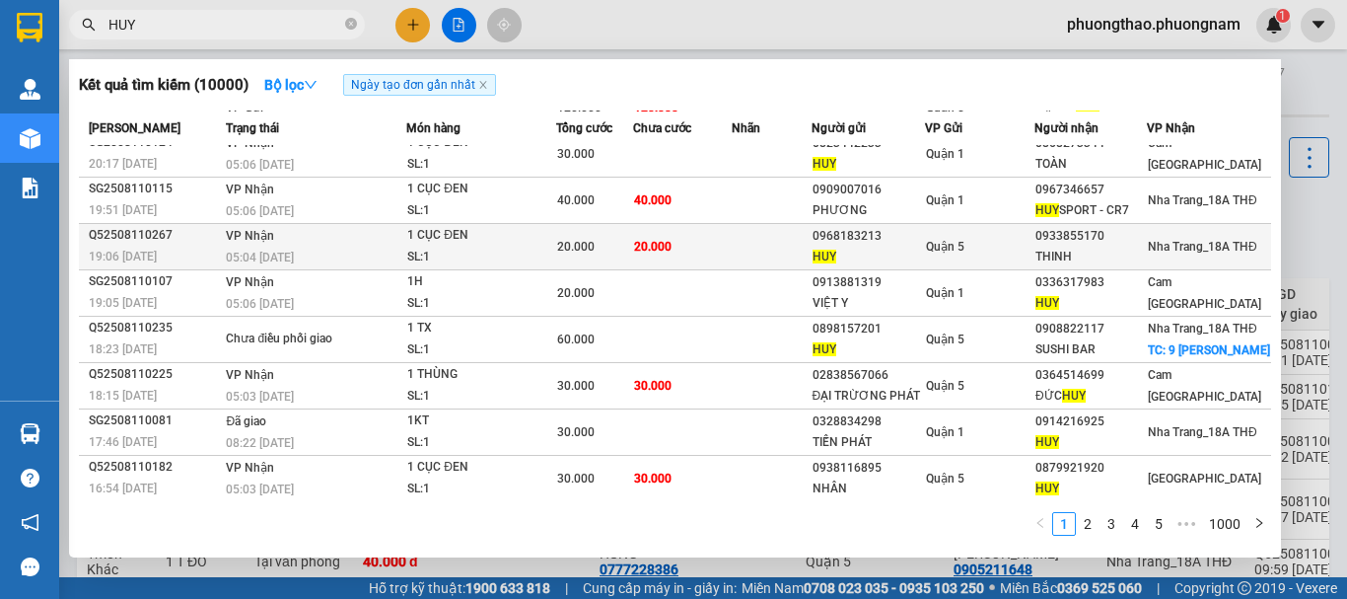
scroll to position [130, 0]
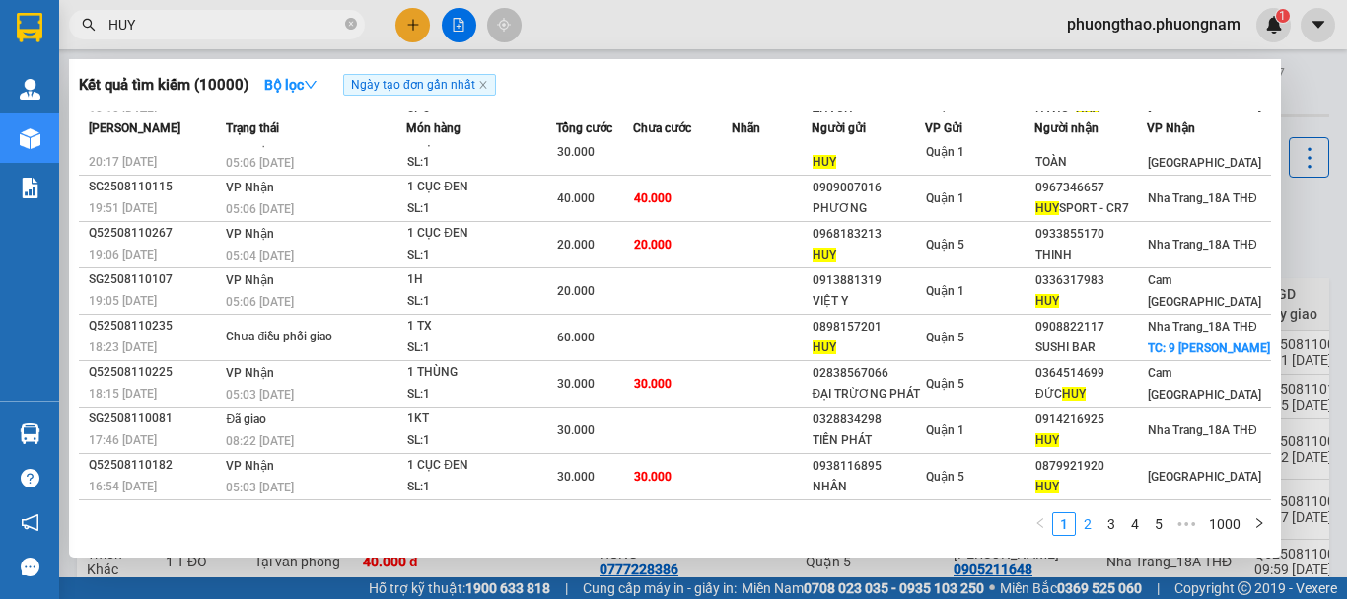
click at [1096, 521] on link "2" at bounding box center [1088, 524] width 22 height 22
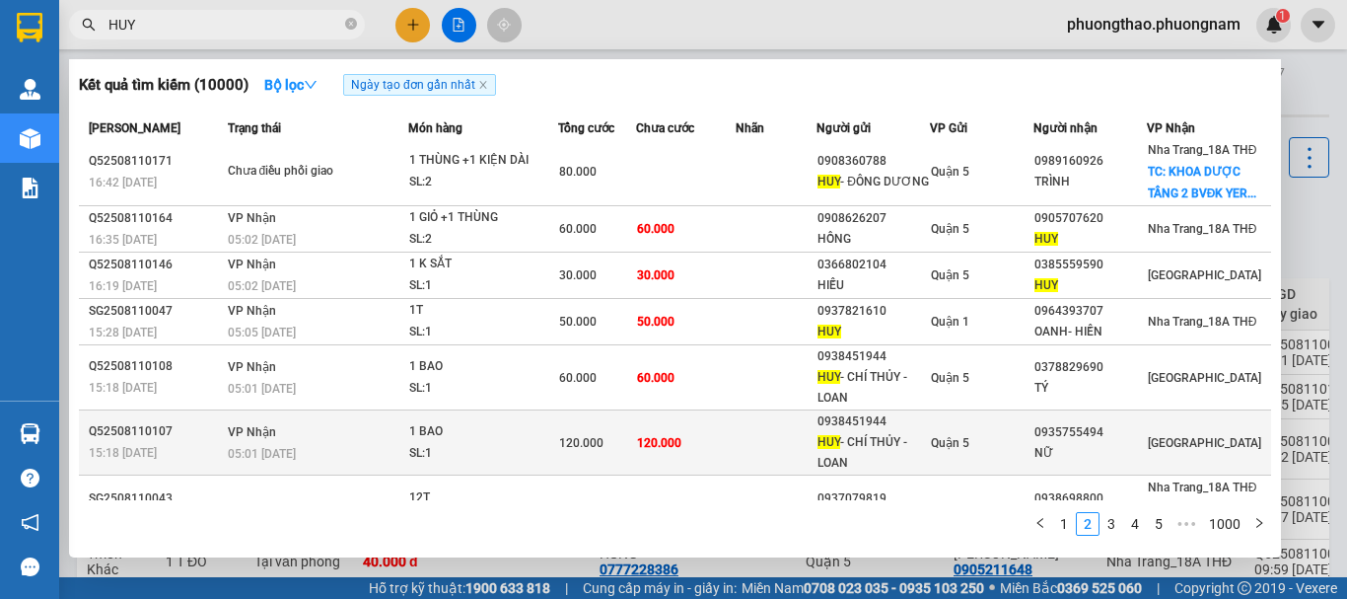
scroll to position [0, 0]
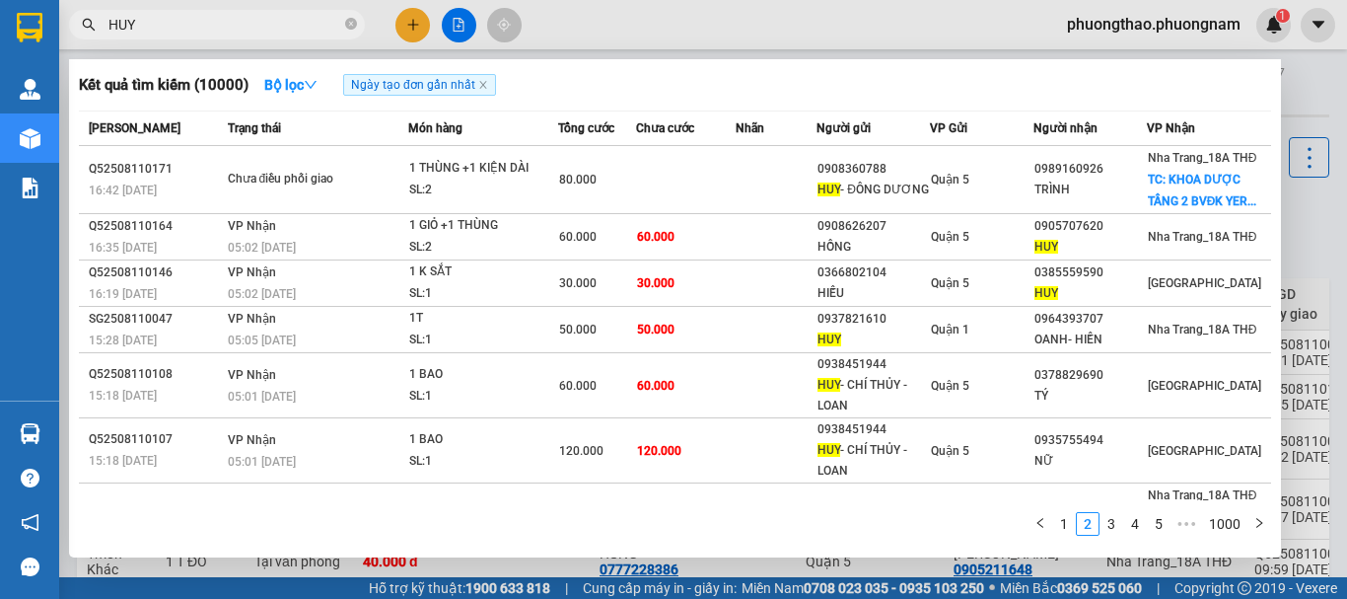
drag, startPoint x: 168, startPoint y: 24, endPoint x: 0, endPoint y: -119, distance: 220.3
click at [0, 0] on html "Kết quả tìm kiếm ( 10000 ) Bộ lọc Ngày tạo đơn gần nhất Mã ĐH Trạng thái Món hà…" at bounding box center [673, 299] width 1347 height 599
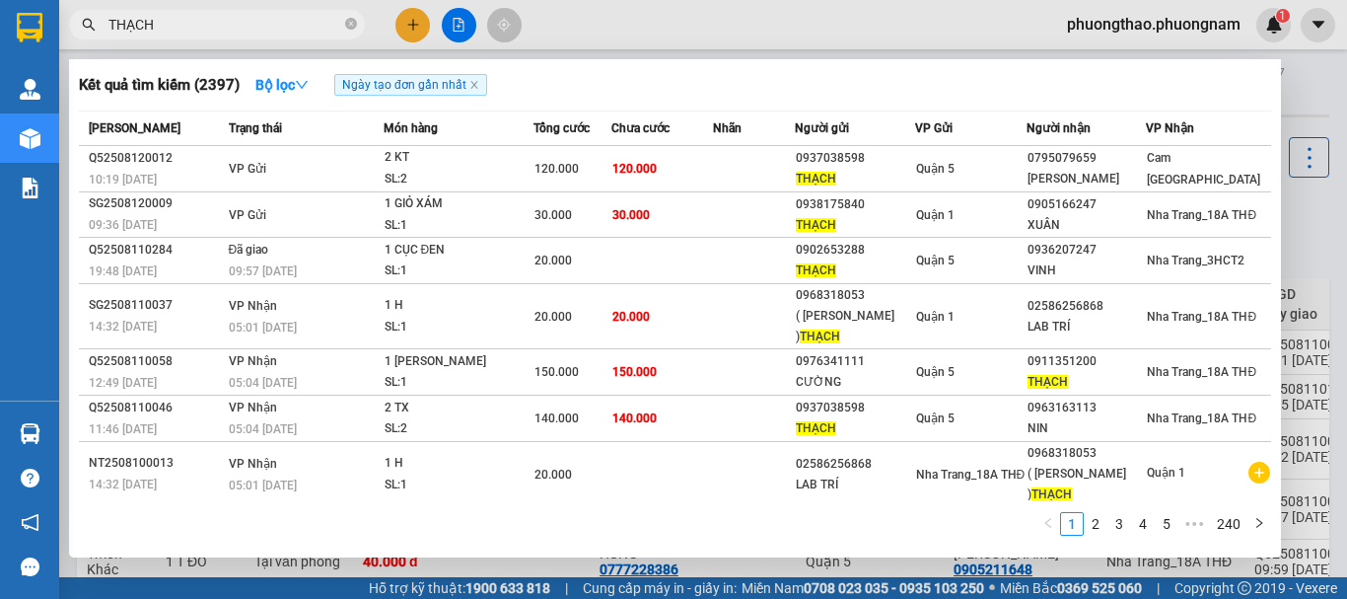
drag, startPoint x: 191, startPoint y: 42, endPoint x: 0, endPoint y: -119, distance: 250.5
click at [0, 0] on html "Kết quả tìm kiếm ( 2397 ) Bộ lọc Ngày tạo đơn gần nhất Mã ĐH Trạng thái Món hàn…" at bounding box center [673, 299] width 1347 height 599
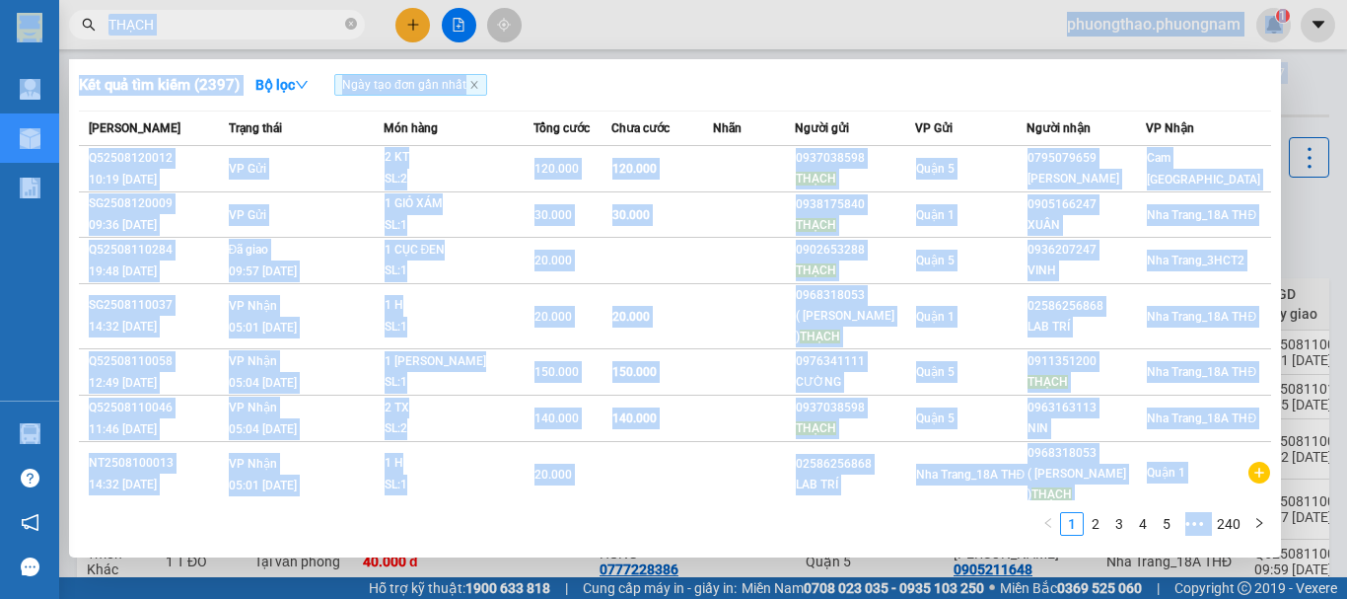
click at [973, 62] on div "Kết quả tìm kiếm ( 2397 ) Bộ lọc Ngày tạo đơn gần nhất Mã ĐH Trạng thái Món hàn…" at bounding box center [675, 308] width 1212 height 498
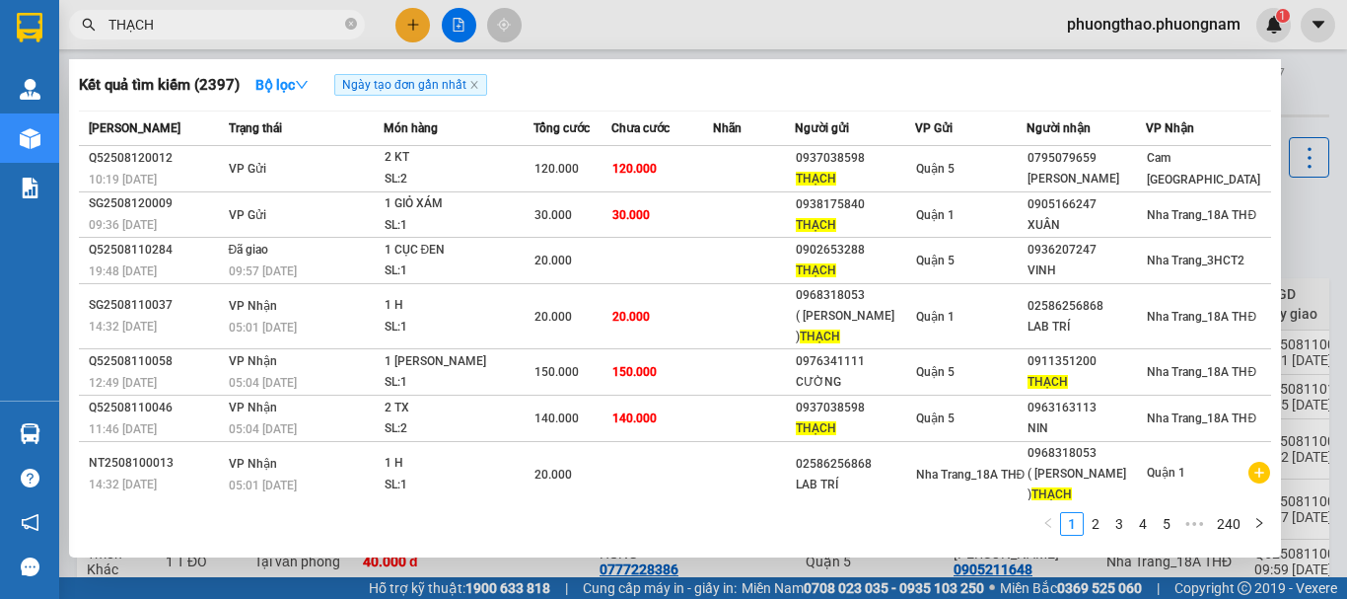
drag, startPoint x: 258, startPoint y: 29, endPoint x: 0, endPoint y: -119, distance: 297.7
click at [0, 0] on html "Kết quả tìm kiếm ( 2397 ) Bộ lọc Ngày tạo đơn gần nhất Mã ĐH Trạng thái Món hàn…" at bounding box center [673, 299] width 1347 height 599
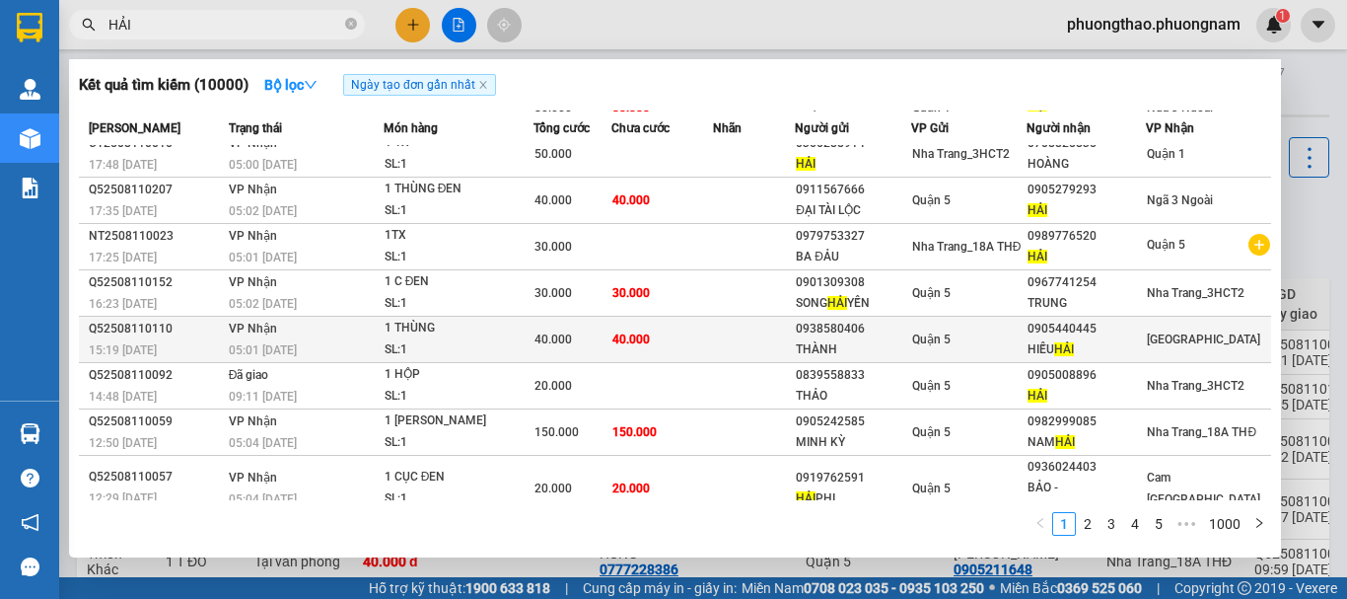
scroll to position [109, 0]
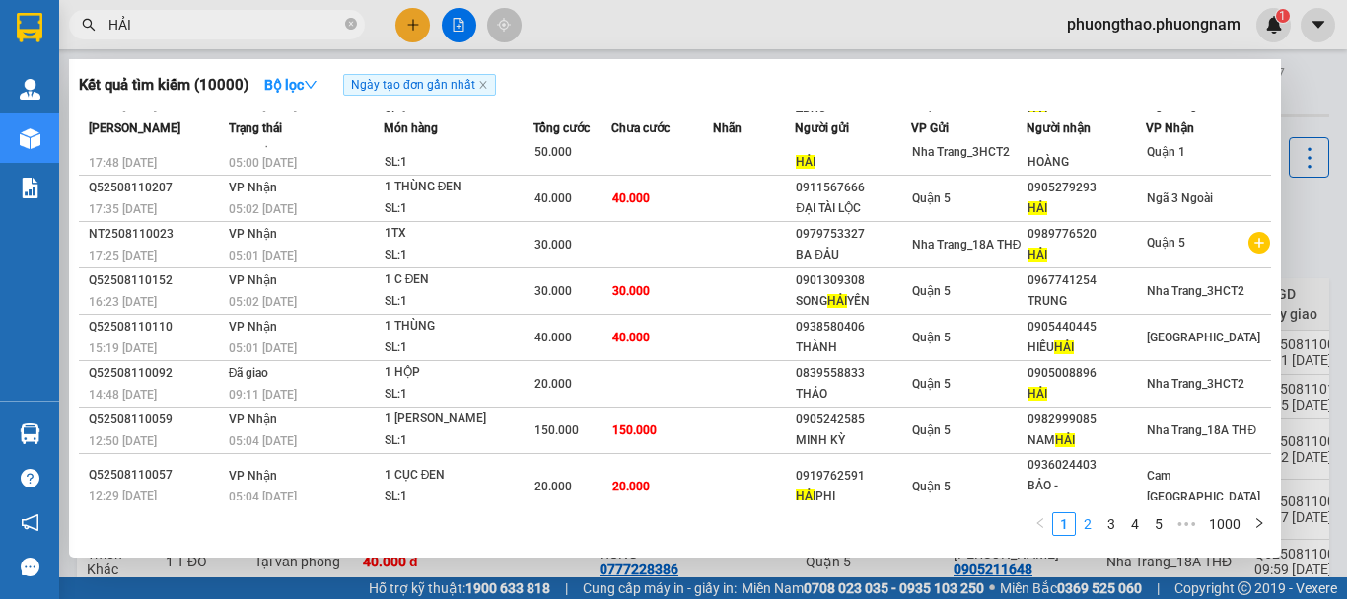
click at [1091, 521] on link "2" at bounding box center [1088, 524] width 22 height 22
click at [1113, 524] on link "3" at bounding box center [1111, 524] width 22 height 22
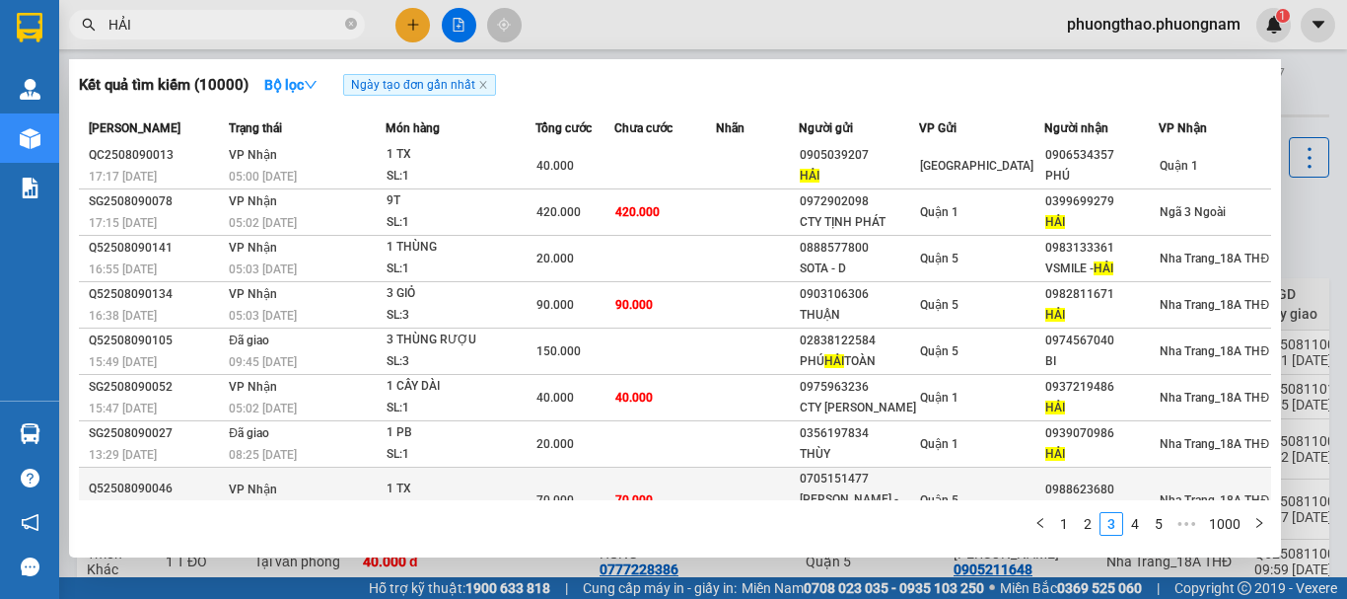
scroll to position [0, 0]
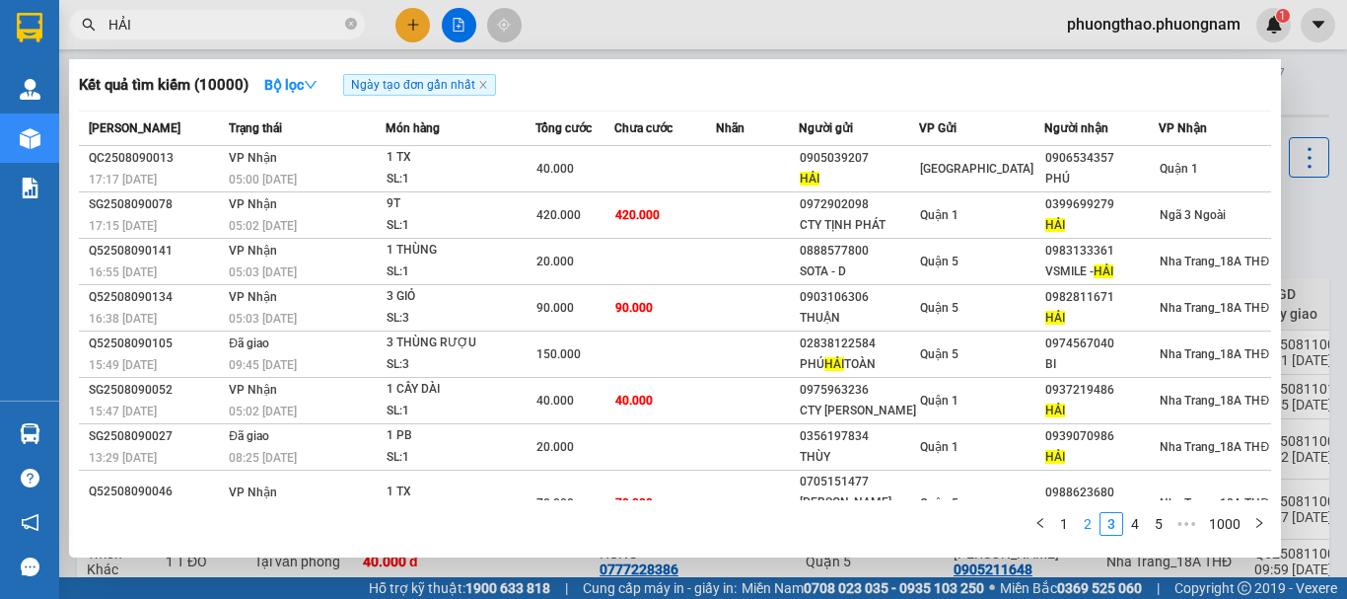
click at [1089, 522] on link "2" at bounding box center [1088, 524] width 22 height 22
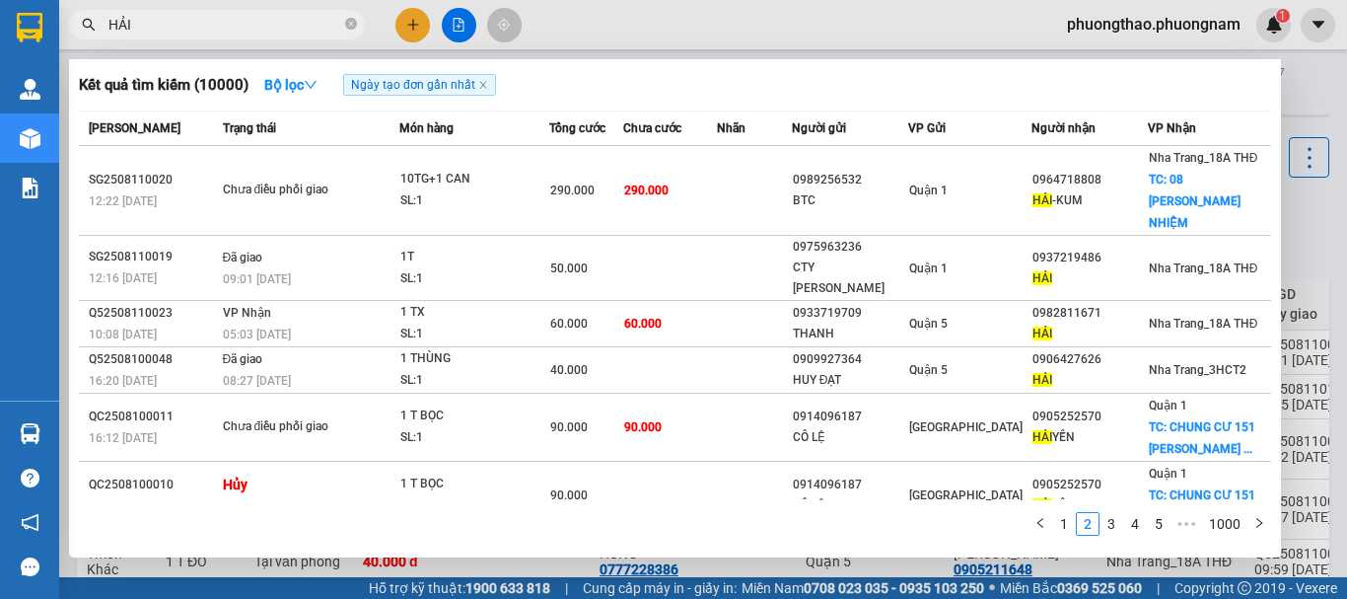
drag, startPoint x: 224, startPoint y: 28, endPoint x: 0, endPoint y: -17, distance: 228.2
click at [0, 0] on html "Kết quả tìm kiếm ( 10000 ) Bộ lọc Ngày tạo đơn gần nhất Mã ĐH Trạng thái Món hà…" at bounding box center [673, 299] width 1347 height 599
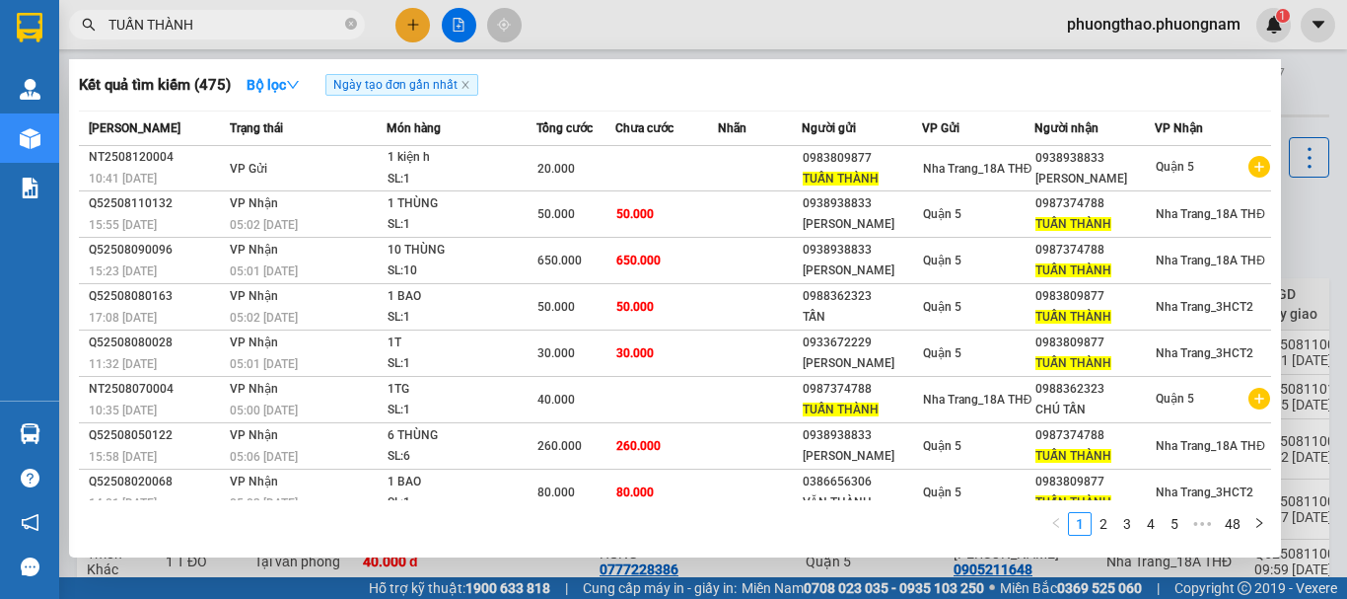
type input "TUẤN THÀNH"
click at [0, 0] on html "Kết quả tìm kiếm ( 475 ) Bộ lọc Ngày tạo đơn gần nhất Mã ĐH Trạng thái Món hàng…" at bounding box center [673, 299] width 1347 height 599
click at [355, 29] on icon "close-circle" at bounding box center [351, 24] width 12 height 12
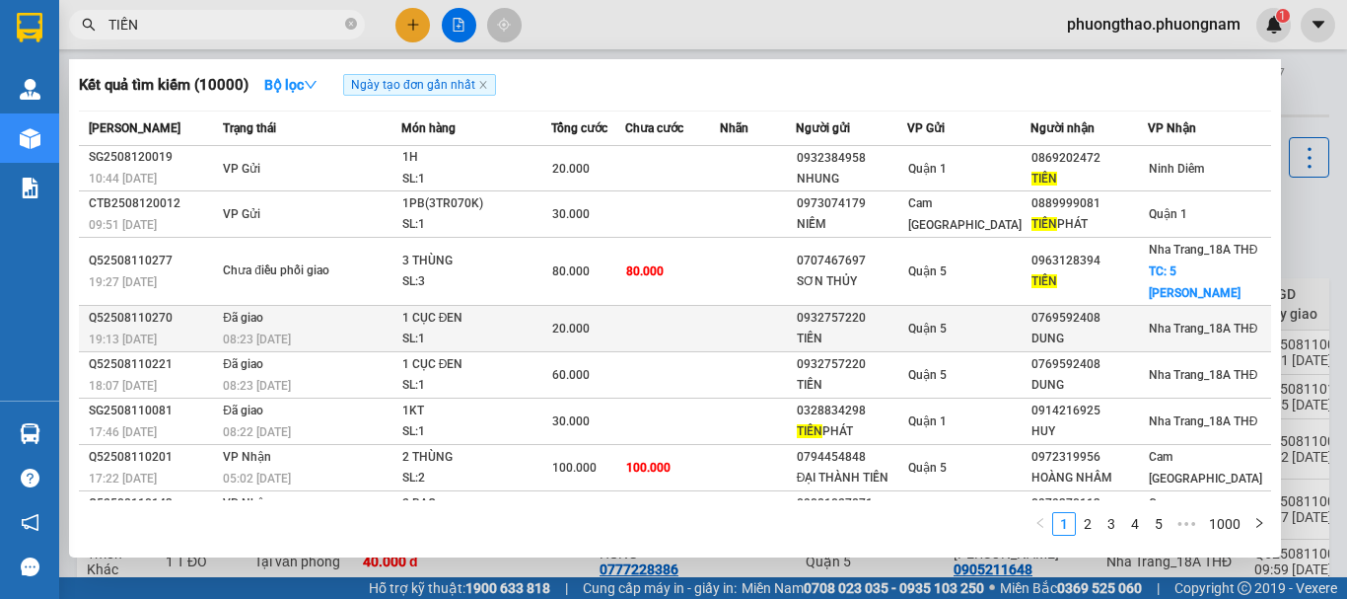
scroll to position [129, 0]
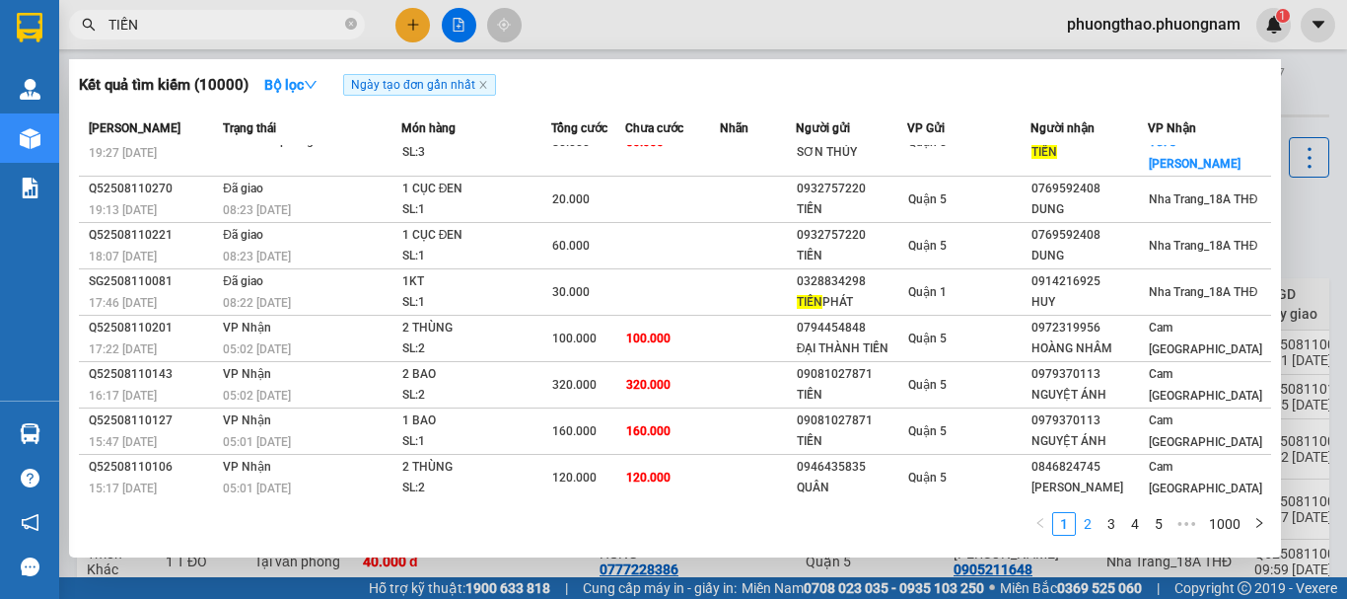
type input "TIẾN"
click at [1088, 524] on link "2" at bounding box center [1088, 524] width 22 height 22
click at [1107, 526] on link "3" at bounding box center [1111, 524] width 22 height 22
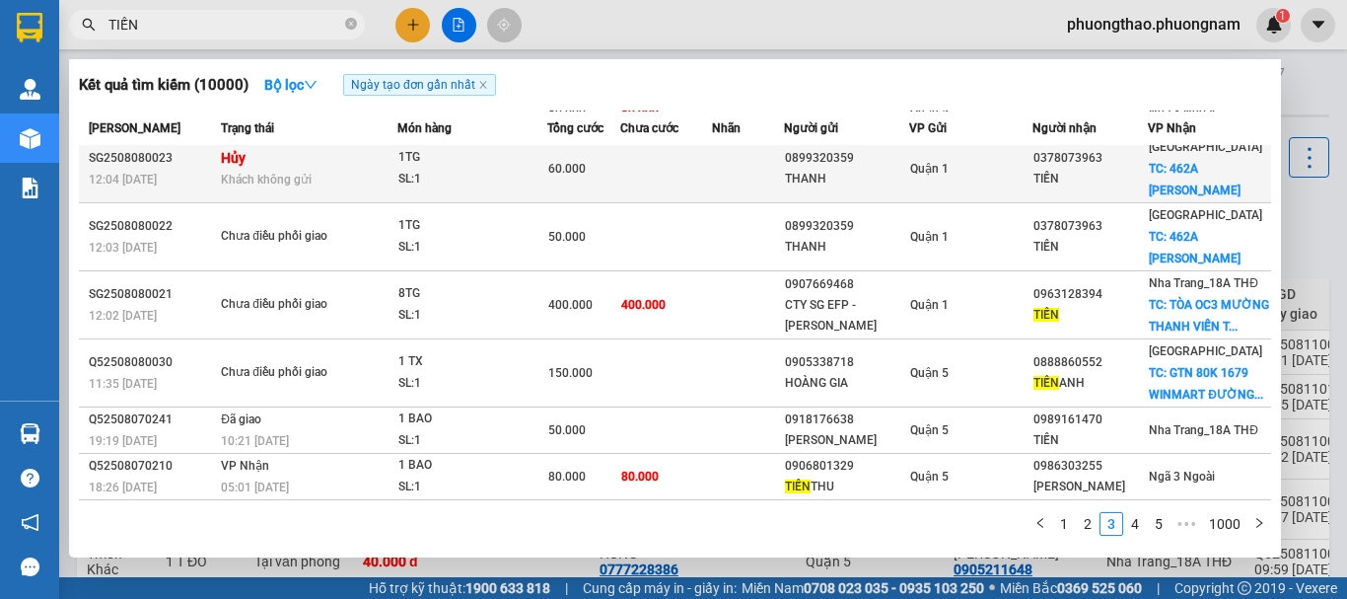
scroll to position [283, 0]
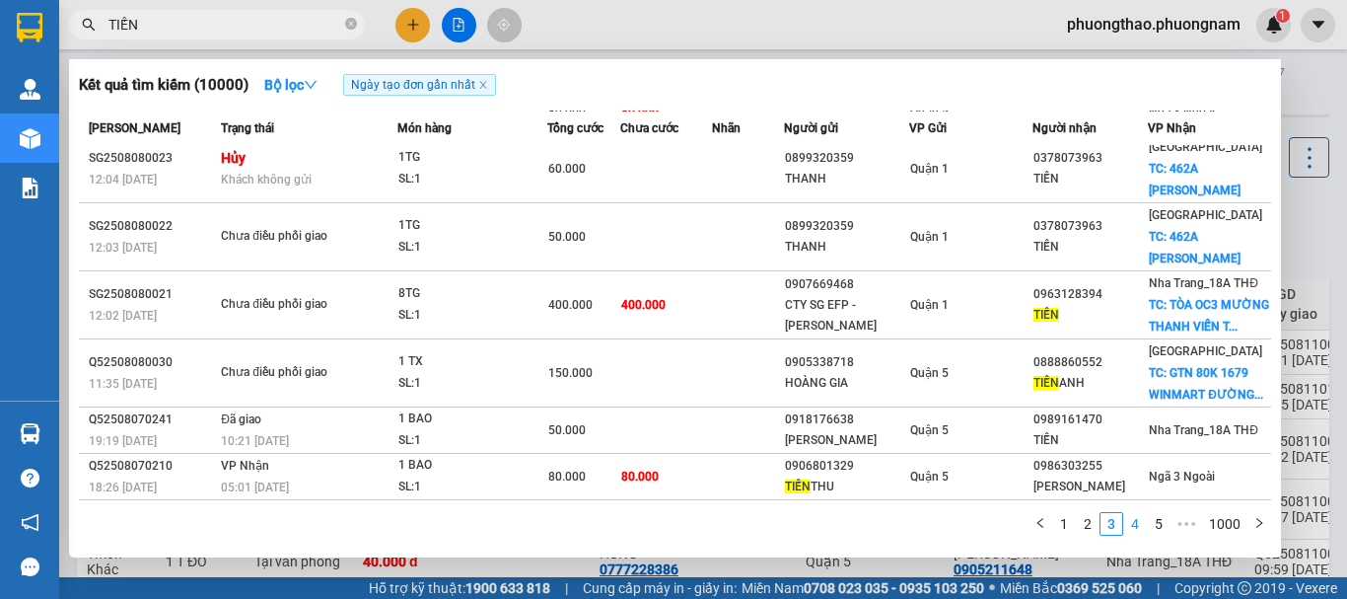
click at [1136, 522] on link "4" at bounding box center [1135, 524] width 22 height 22
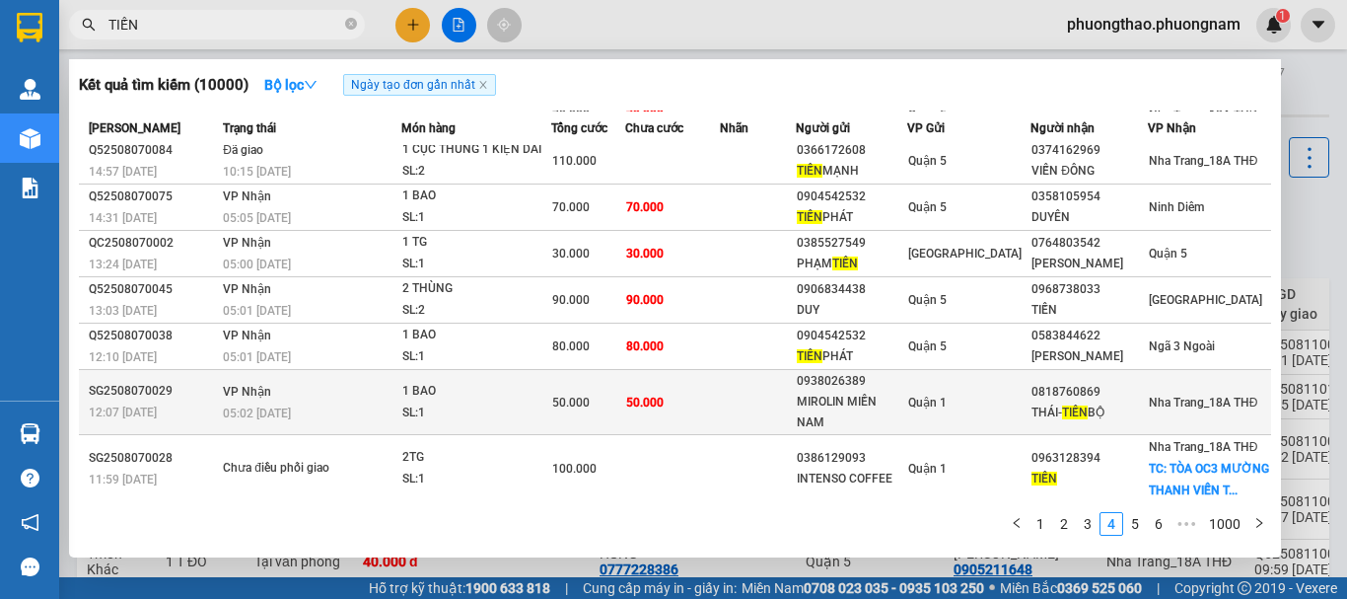
scroll to position [193, 0]
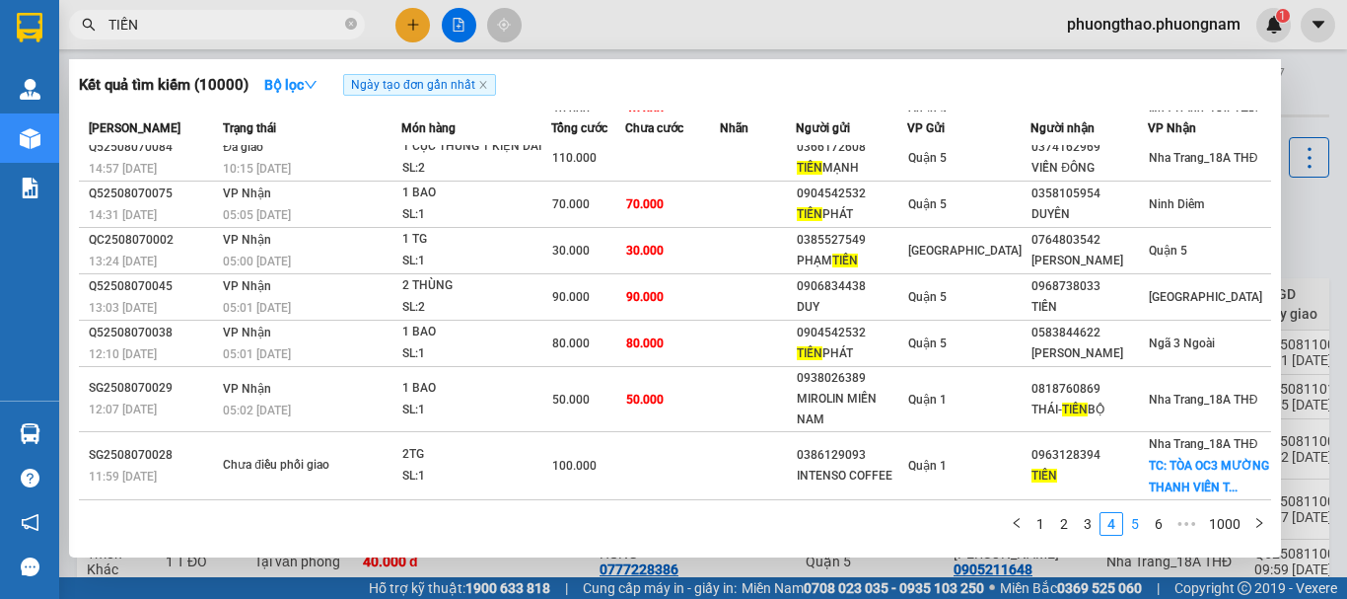
click at [1132, 528] on link "5" at bounding box center [1135, 524] width 22 height 22
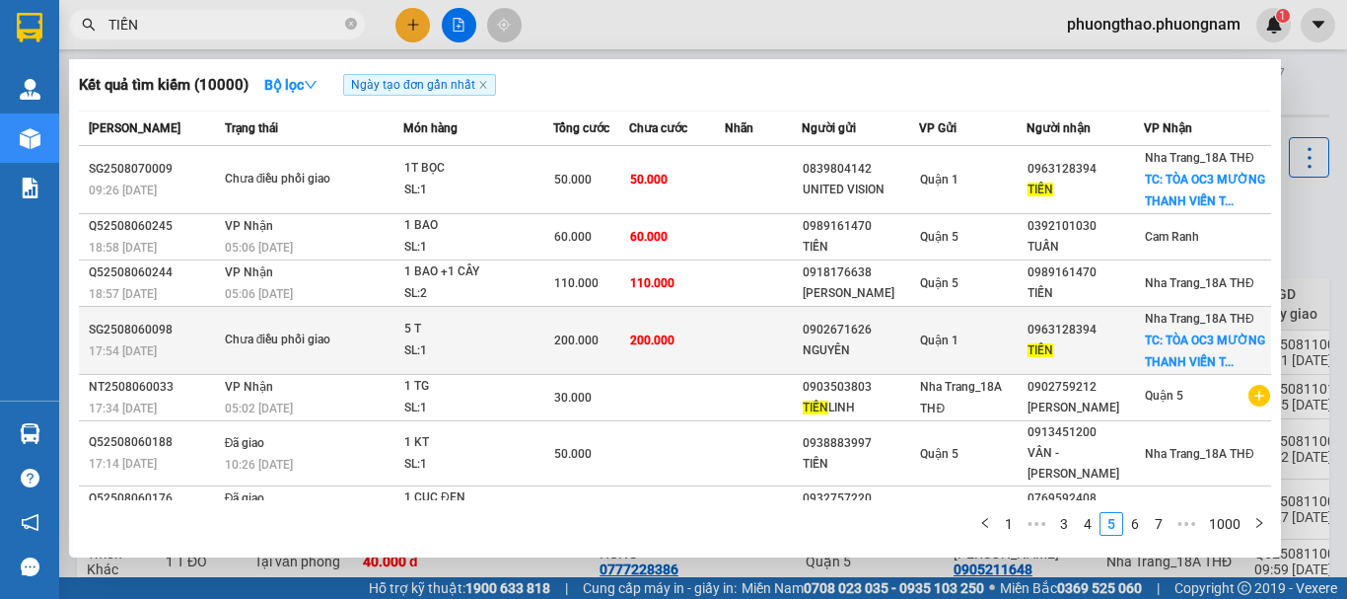
scroll to position [280, 0]
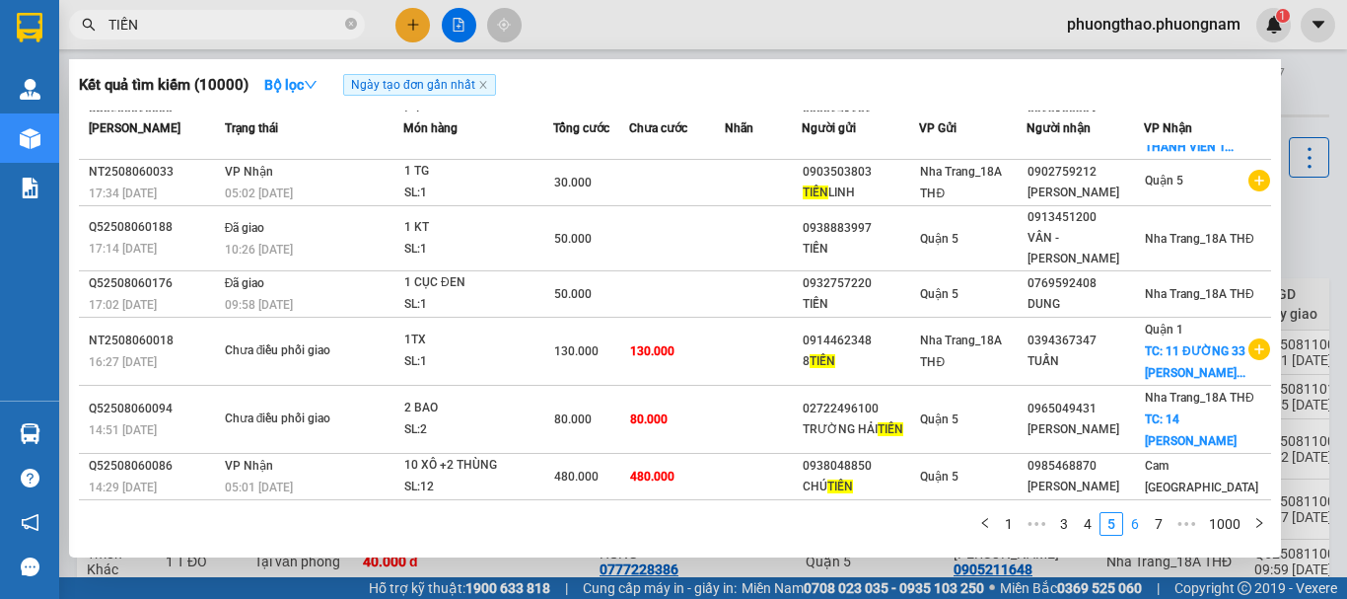
click at [1138, 522] on link "6" at bounding box center [1135, 524] width 22 height 22
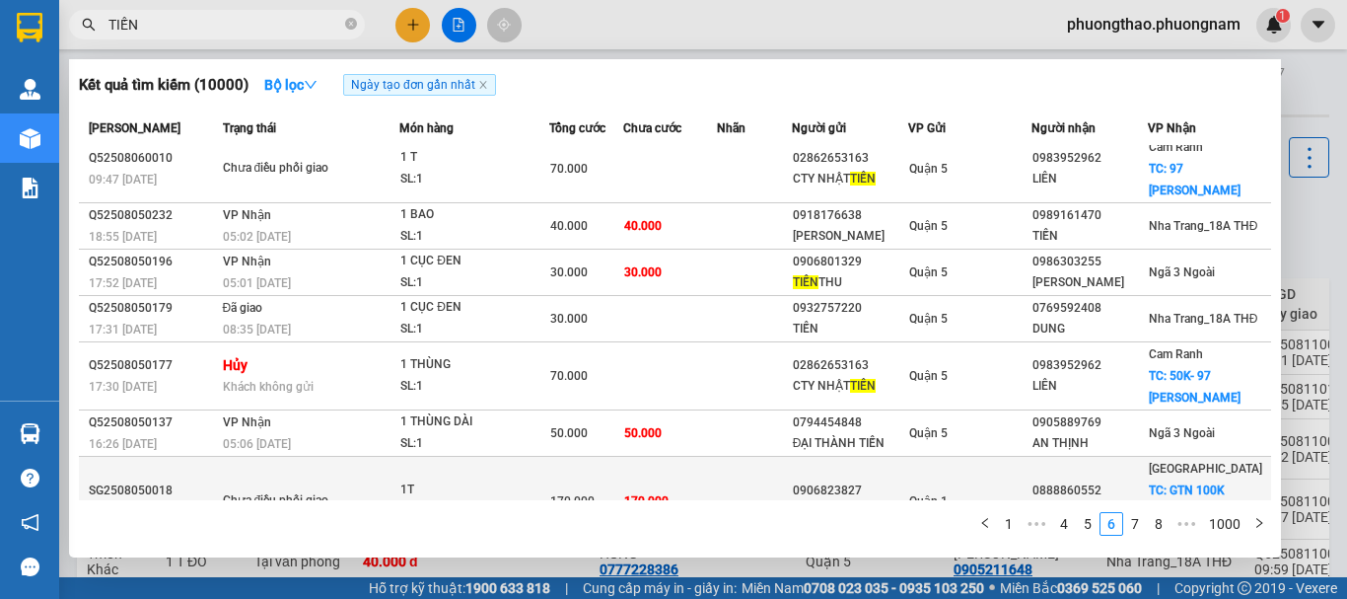
scroll to position [240, 0]
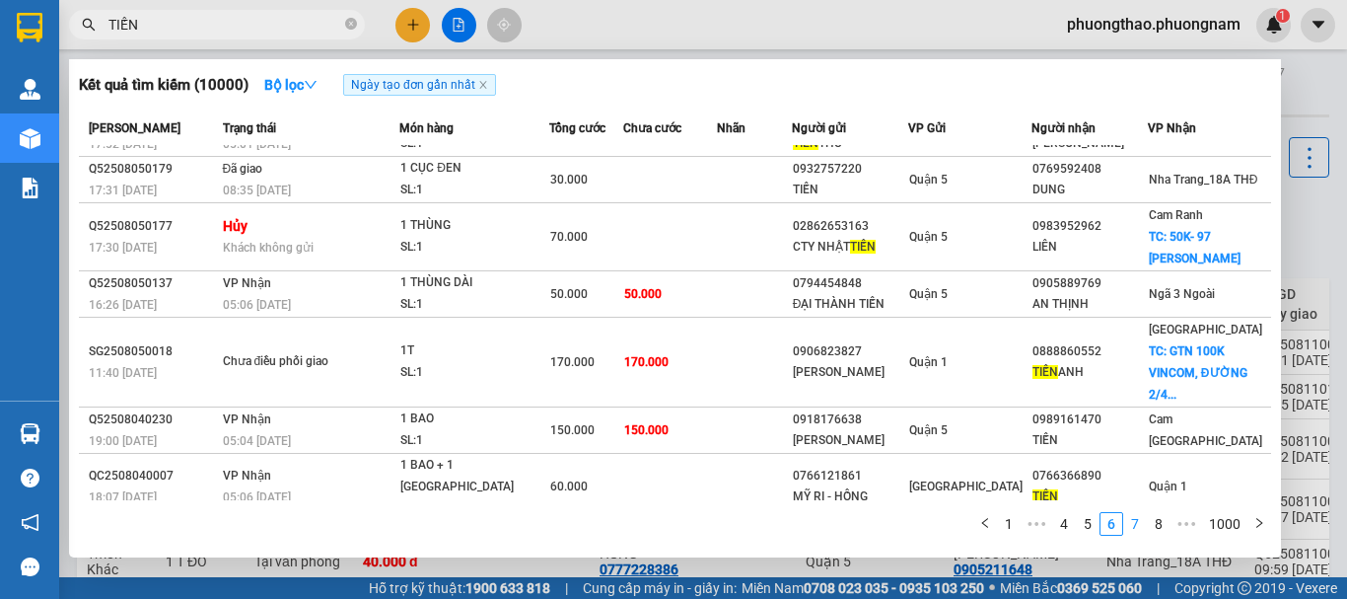
click at [1144, 521] on link "7" at bounding box center [1135, 524] width 22 height 22
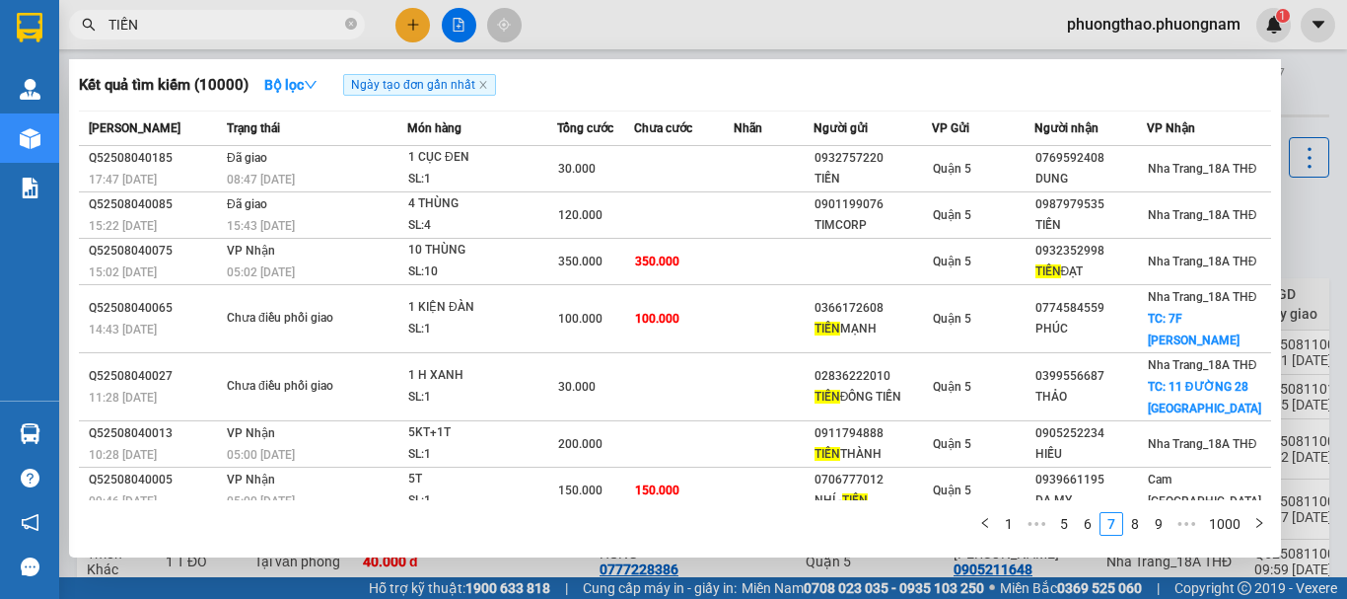
scroll to position [153, 0]
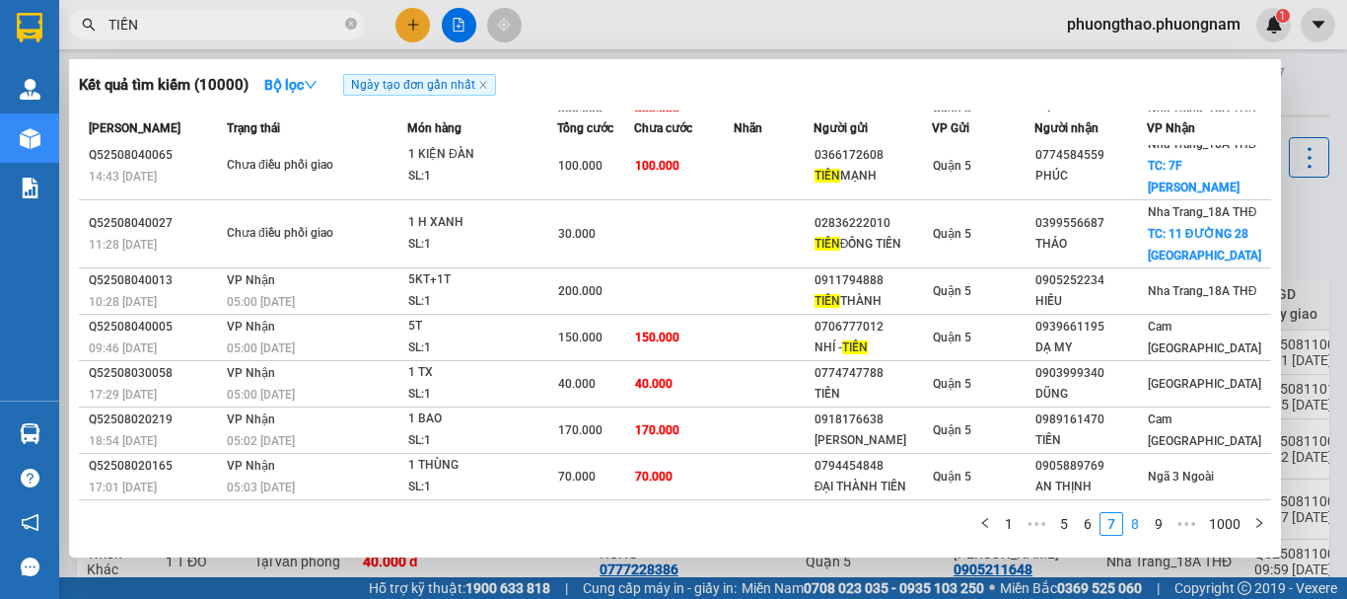
click at [1139, 525] on link "8" at bounding box center [1135, 524] width 22 height 22
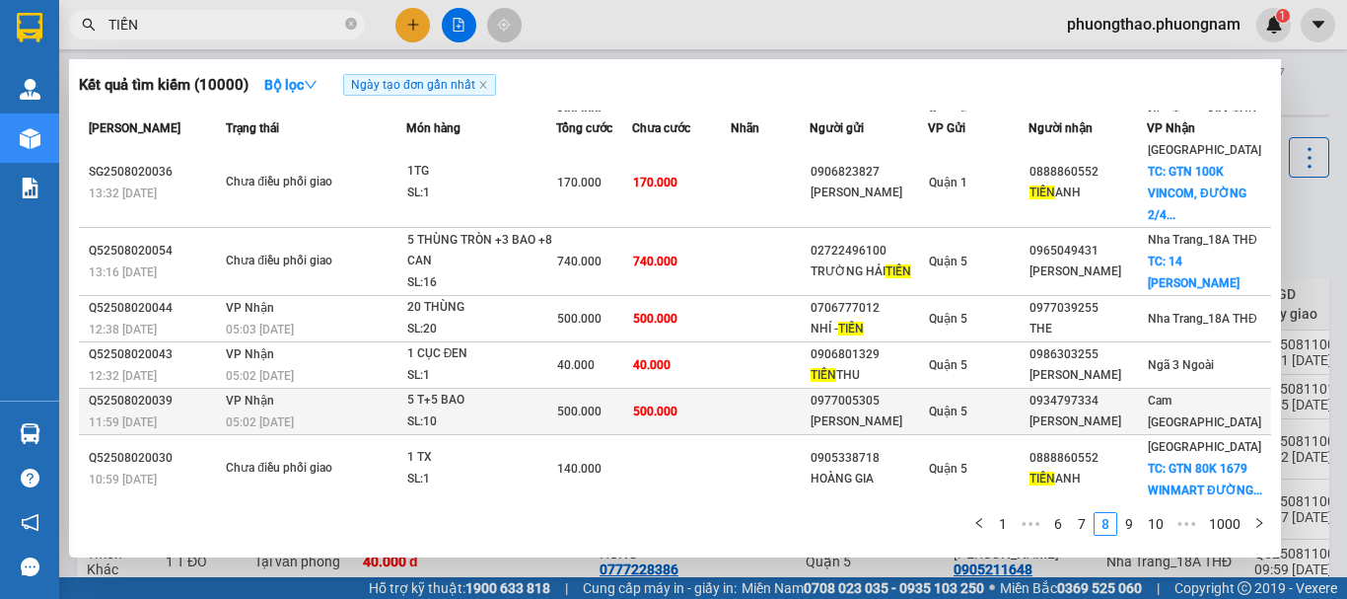
scroll to position [218, 0]
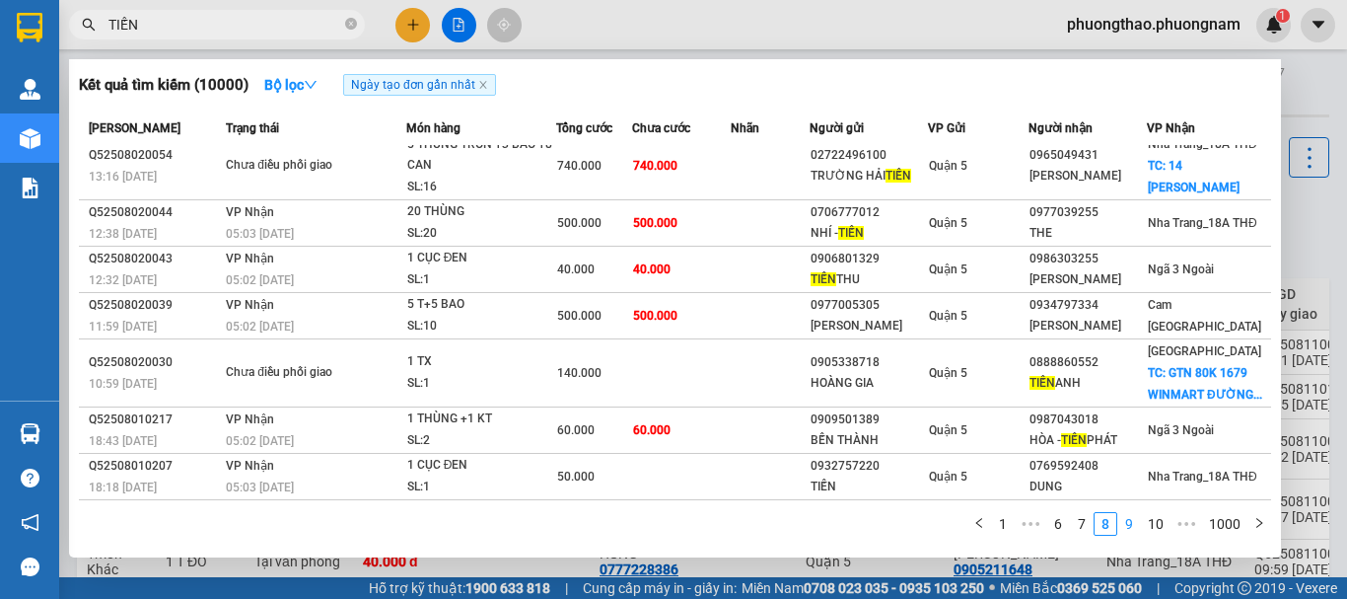
click at [1134, 512] on li "9" at bounding box center [1129, 524] width 24 height 24
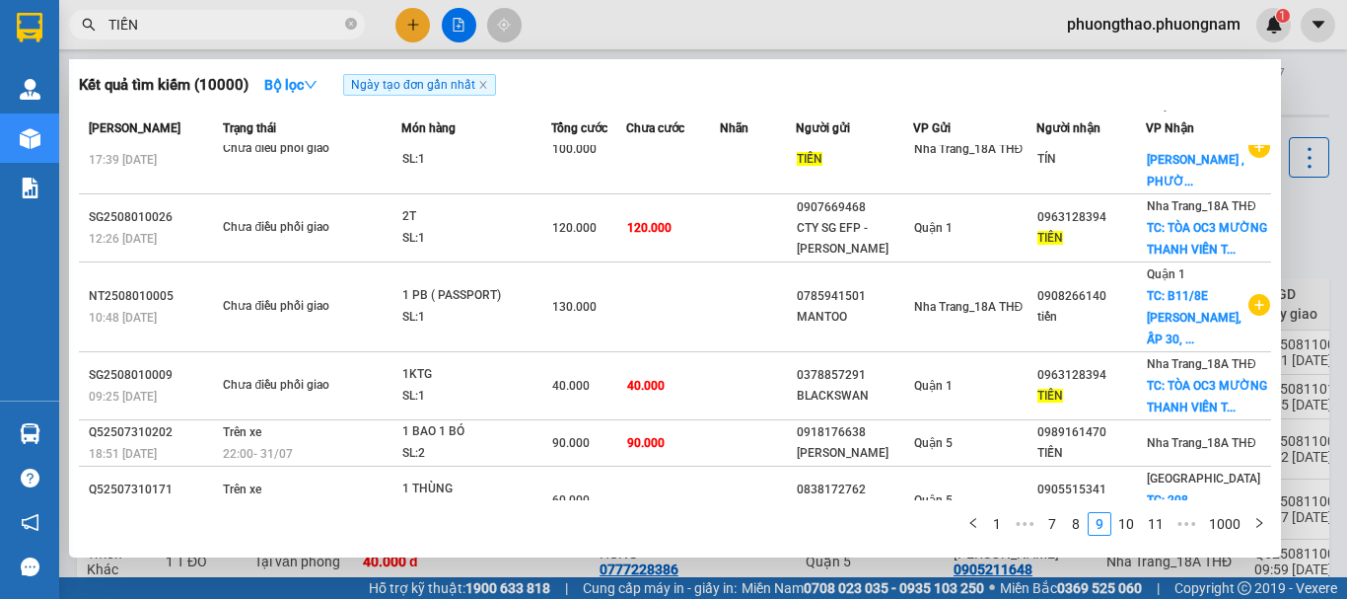
scroll to position [296, 0]
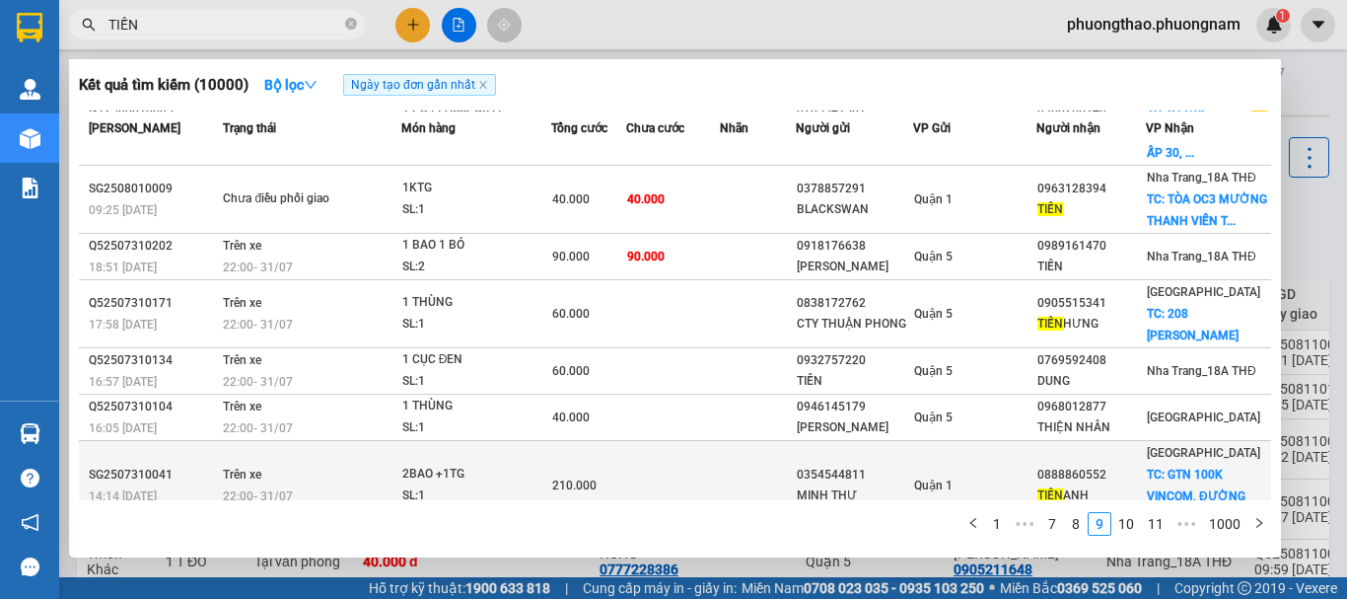
click at [1134, 484] on td "0888860552 TIẾN ANH" at bounding box center [1090, 486] width 109 height 90
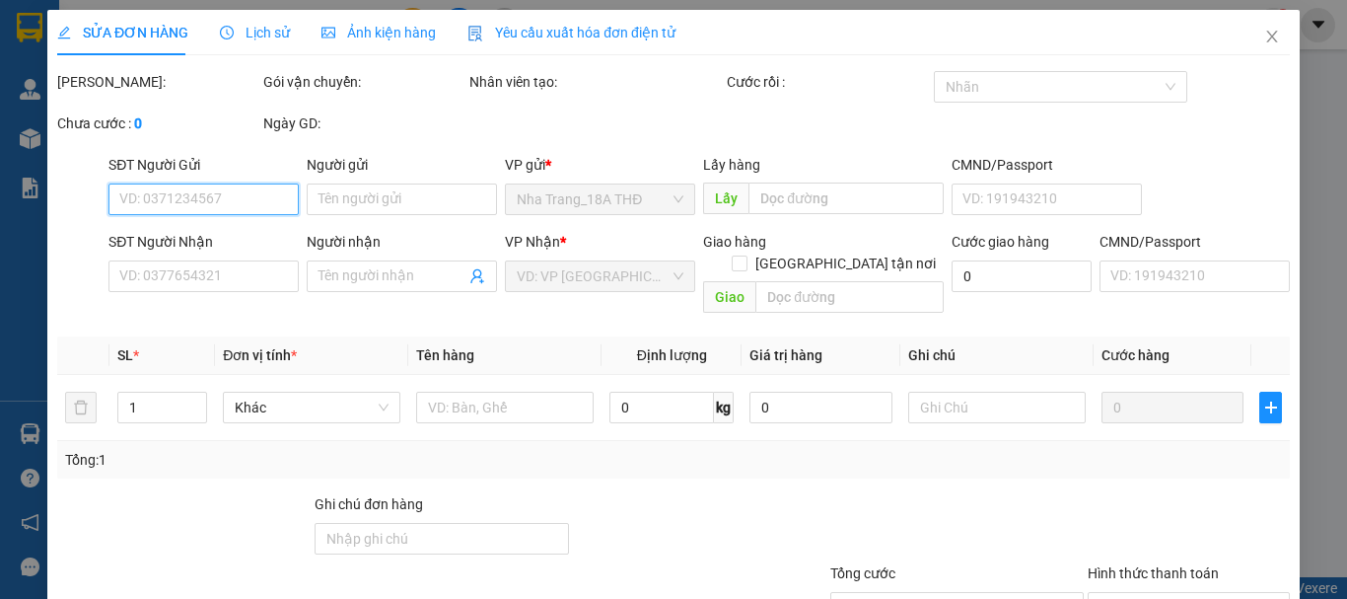
type input "0354544811"
type input "MINH THƯ"
type input "0888860552"
type input "TIẾN ANH"
checkbox input "true"
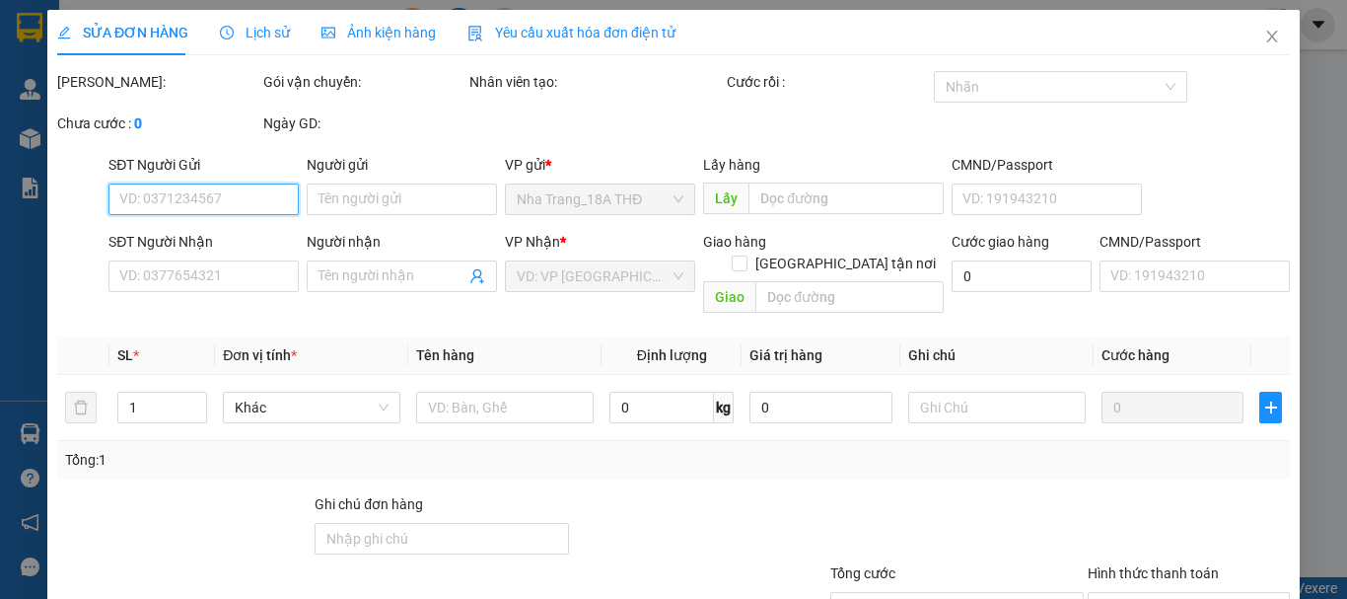
type input "GTN 100K VINCOM, ĐƯỜNG 2/4, TX NINH HÒA"
type input "210.000"
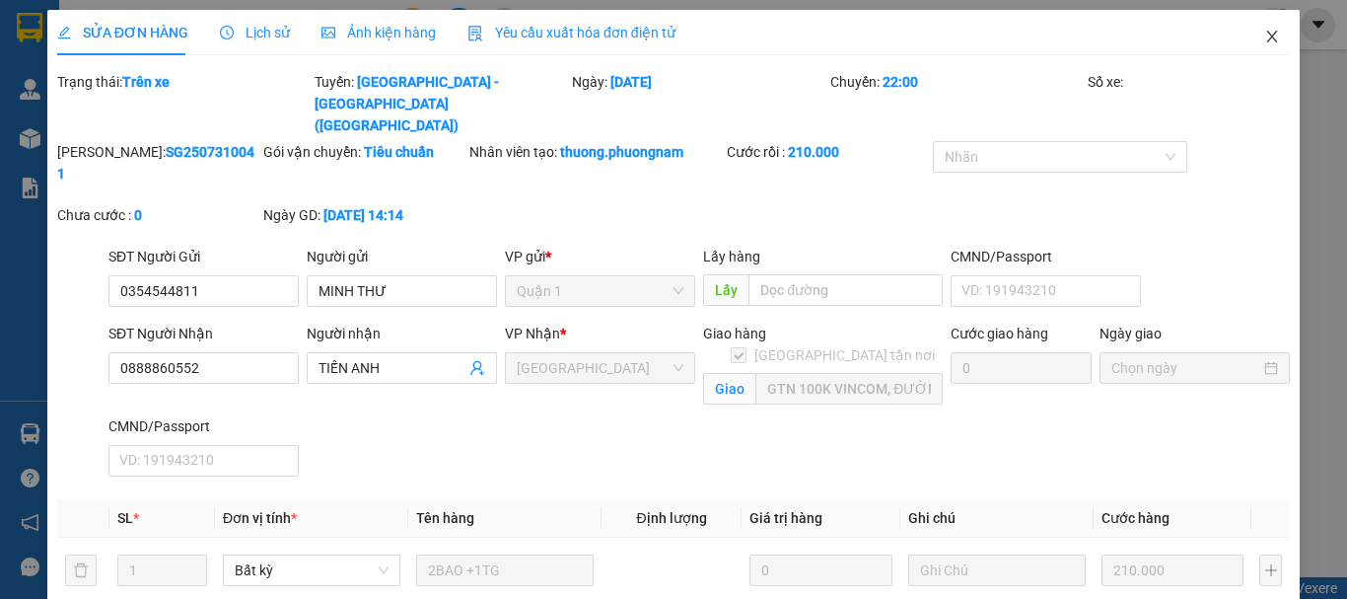
click at [1264, 42] on icon "close" at bounding box center [1272, 37] width 16 height 16
click at [1253, 36] on span "phuongthao.phuongnam" at bounding box center [1153, 24] width 205 height 25
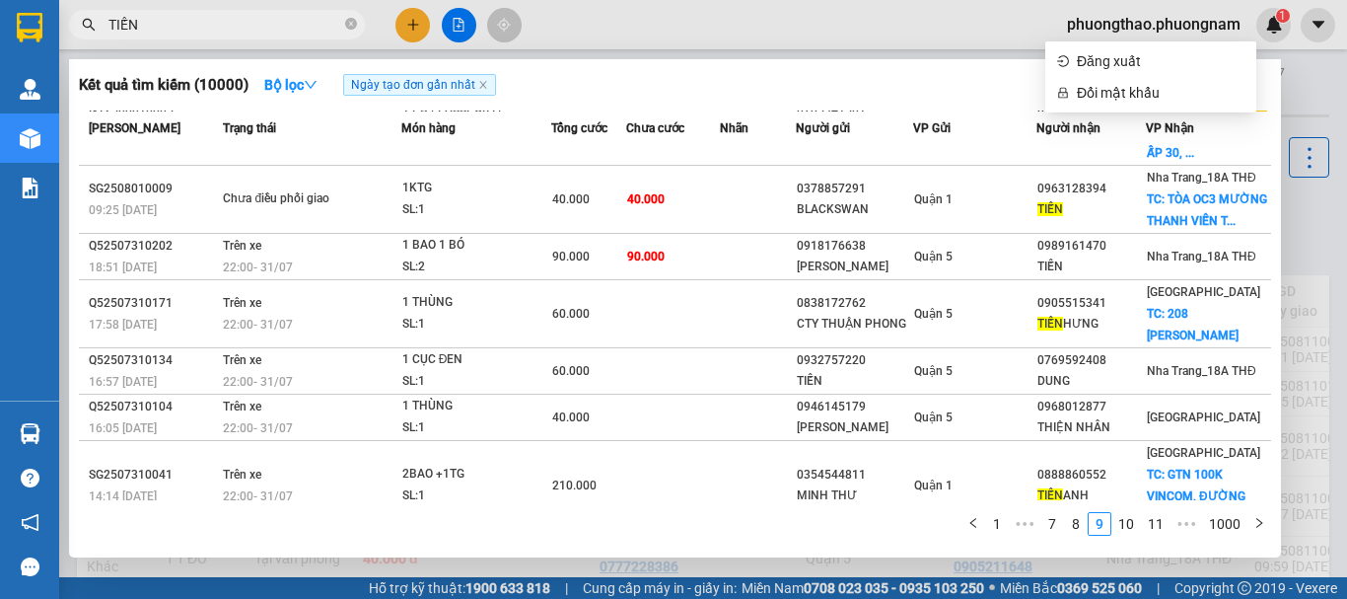
click at [244, 27] on input "TIẾN" at bounding box center [224, 25] width 233 height 22
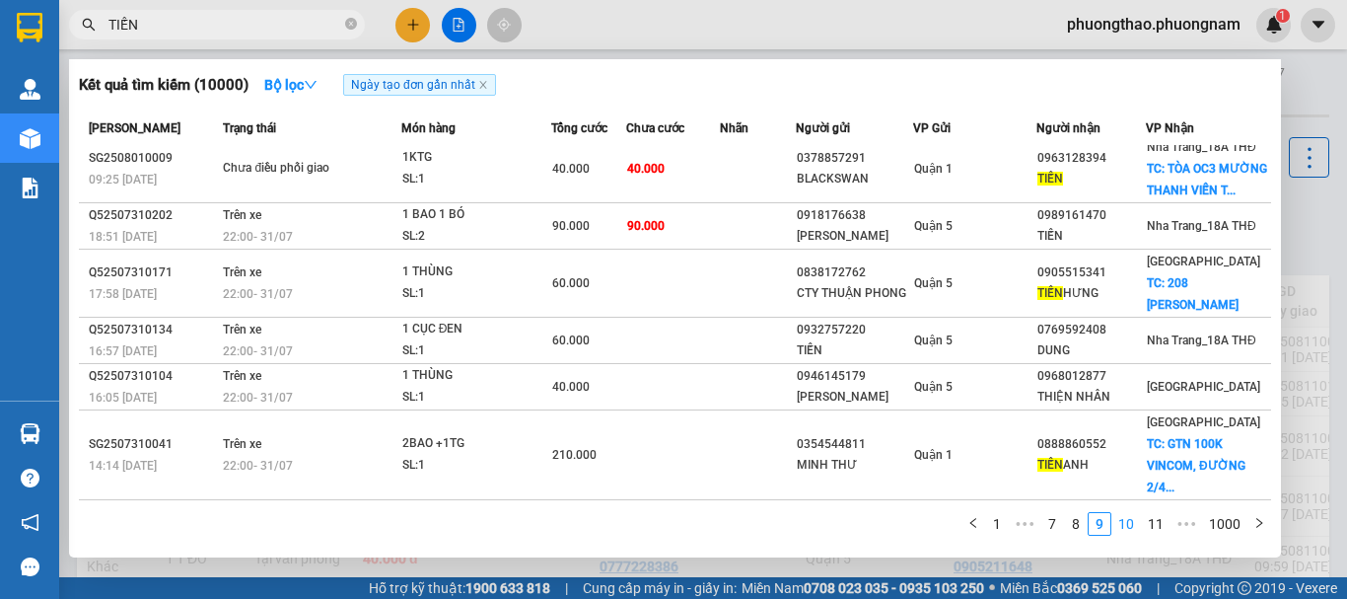
click at [1130, 525] on link "10" at bounding box center [1126, 524] width 28 height 22
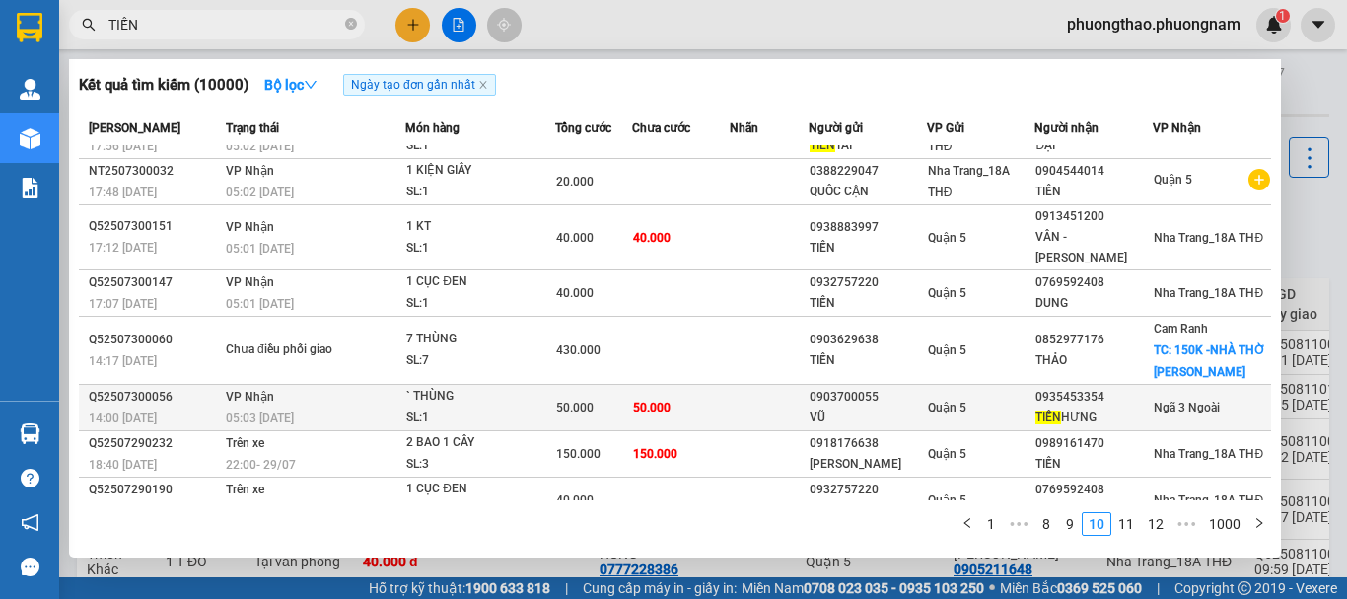
scroll to position [131, 0]
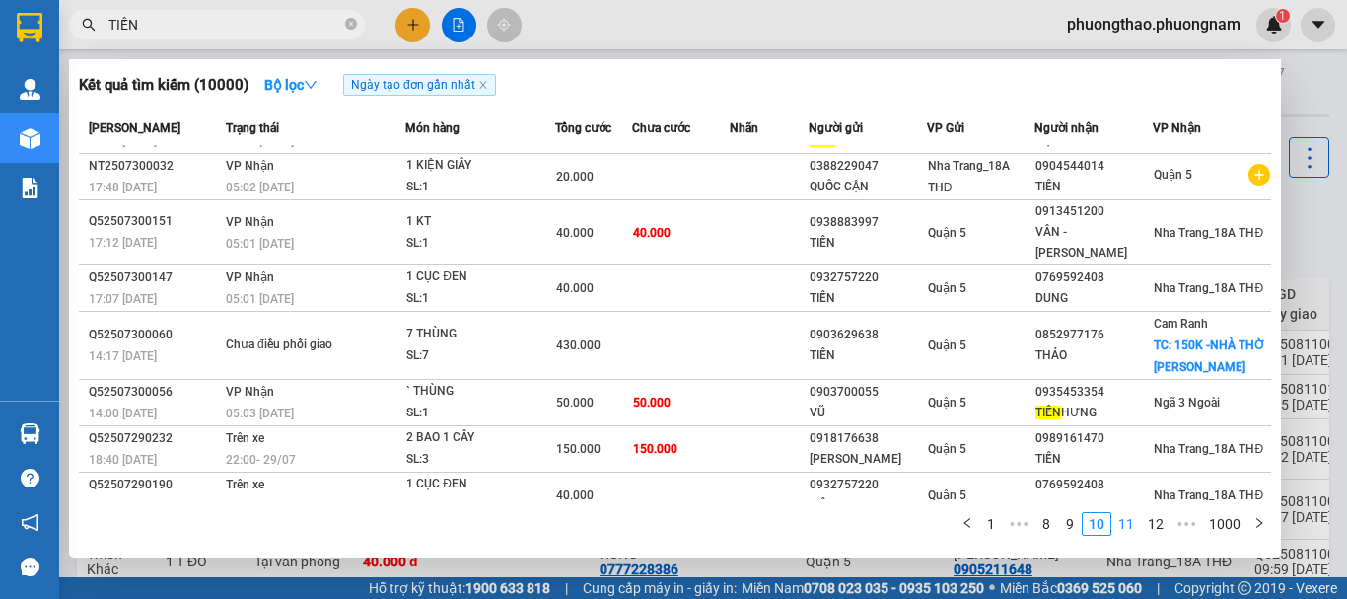
click at [1124, 525] on link "11" at bounding box center [1126, 524] width 28 height 22
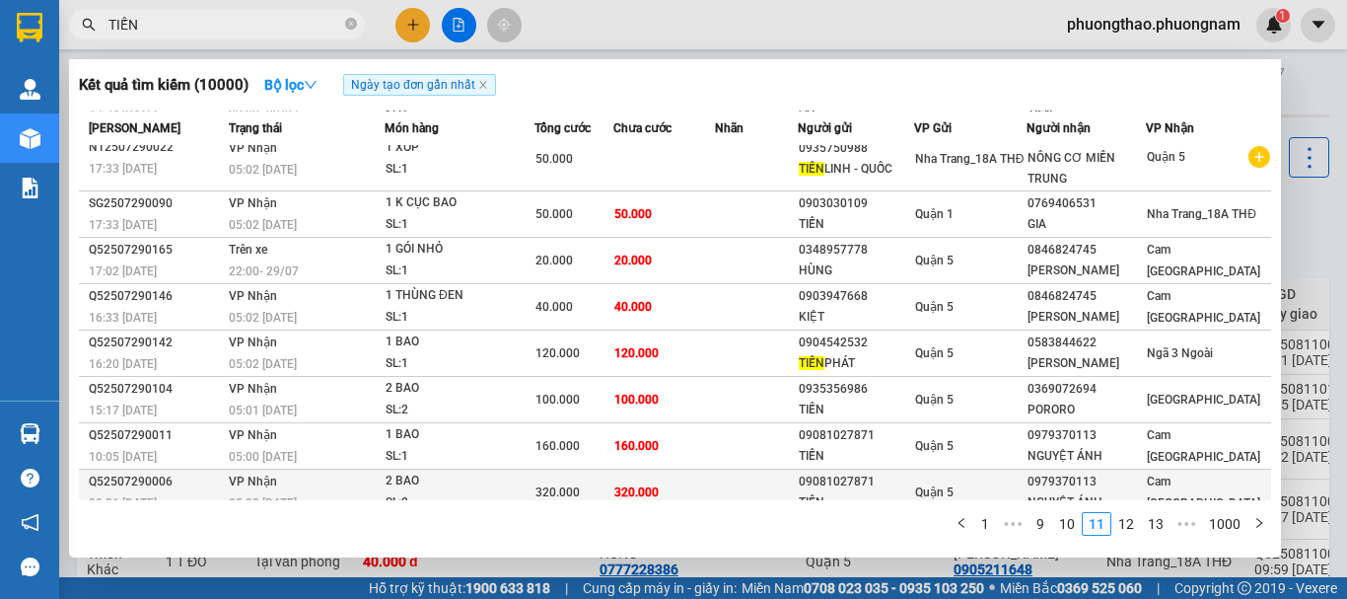
scroll to position [0, 0]
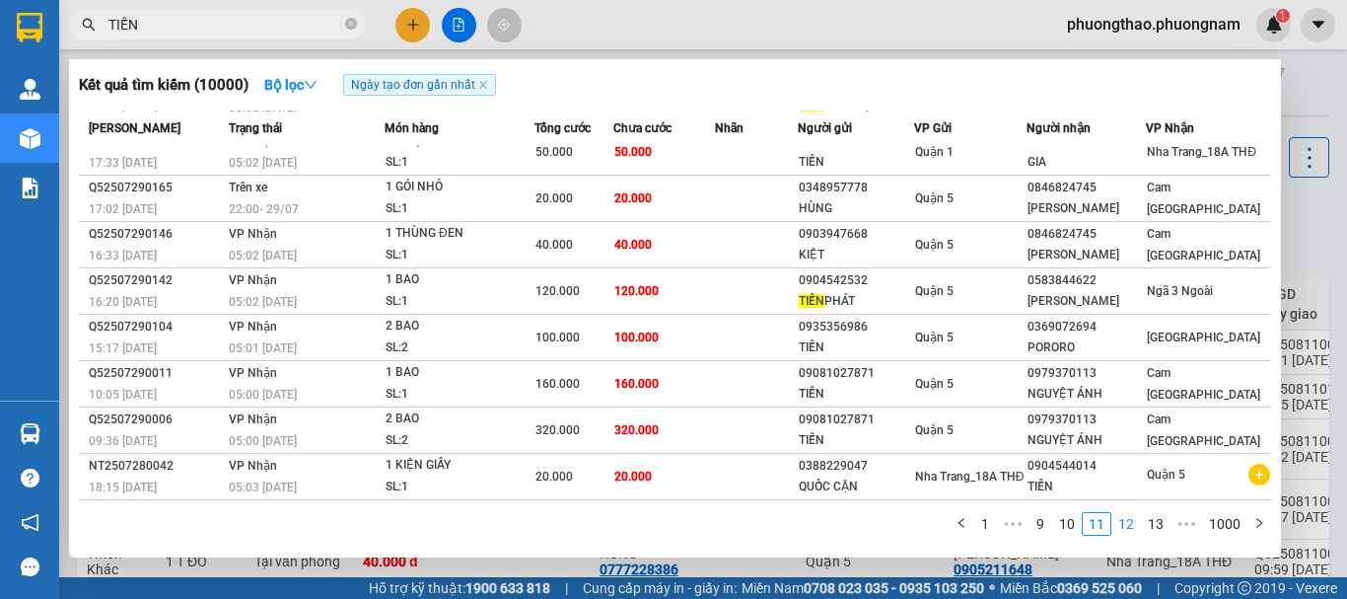
click at [1134, 522] on link "12" at bounding box center [1126, 524] width 28 height 22
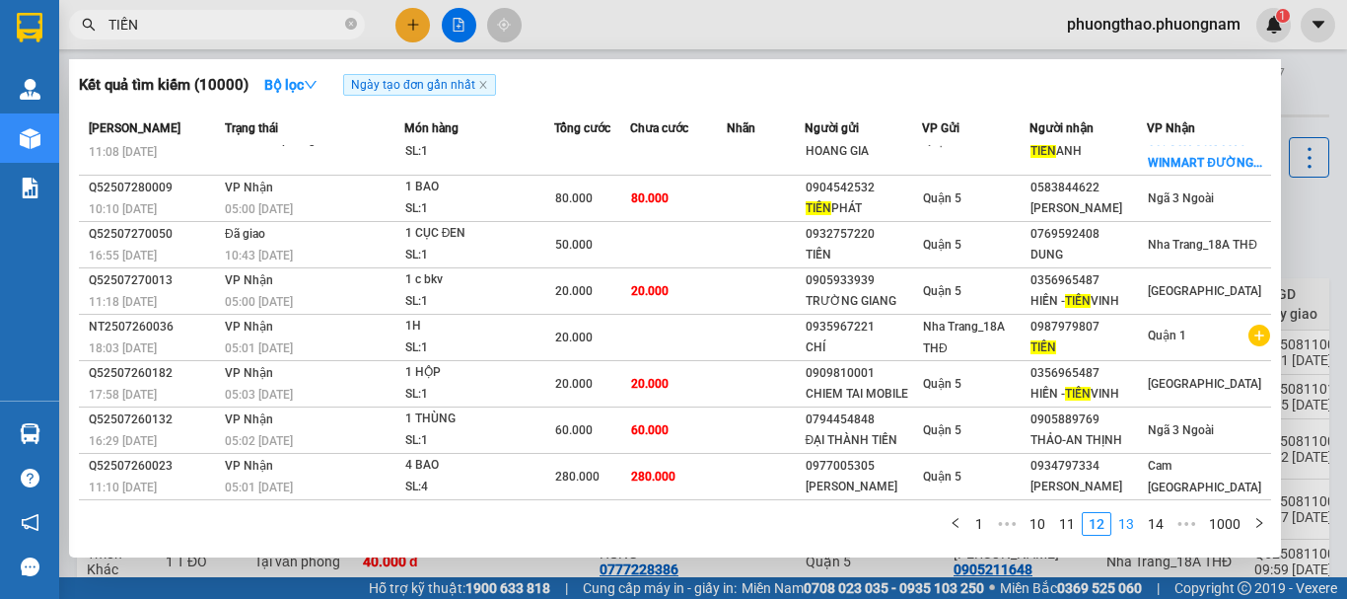
click at [1125, 520] on link "13" at bounding box center [1126, 524] width 28 height 22
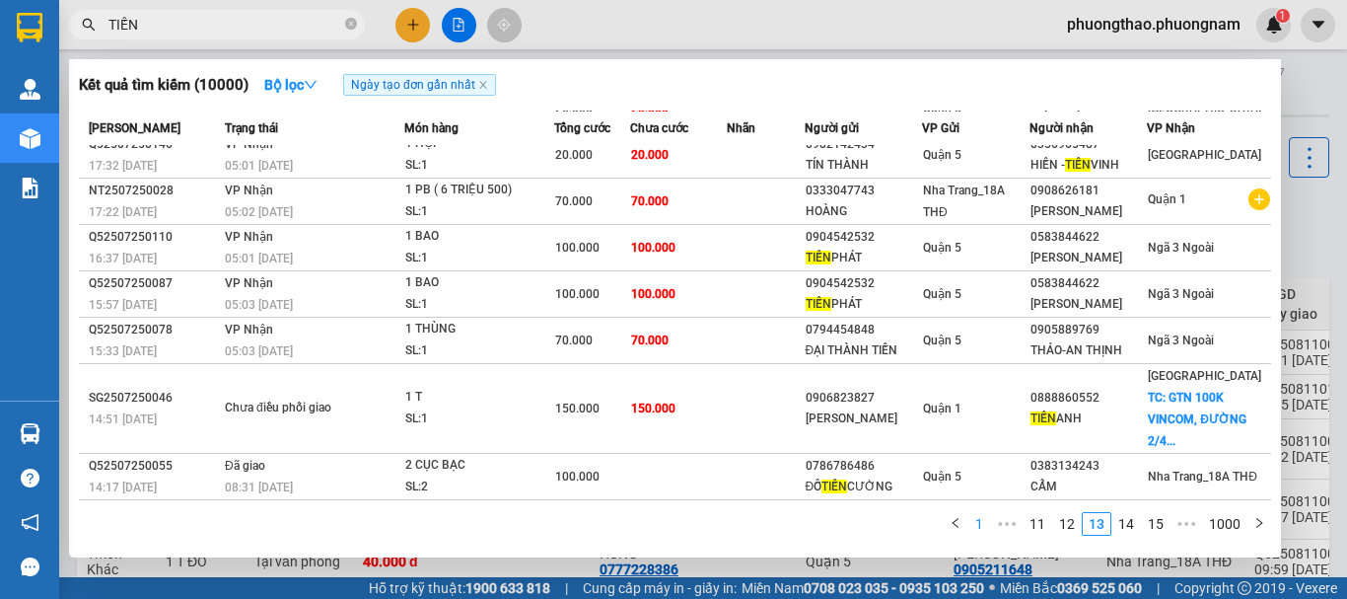
click at [990, 521] on link "1" at bounding box center [979, 524] width 22 height 22
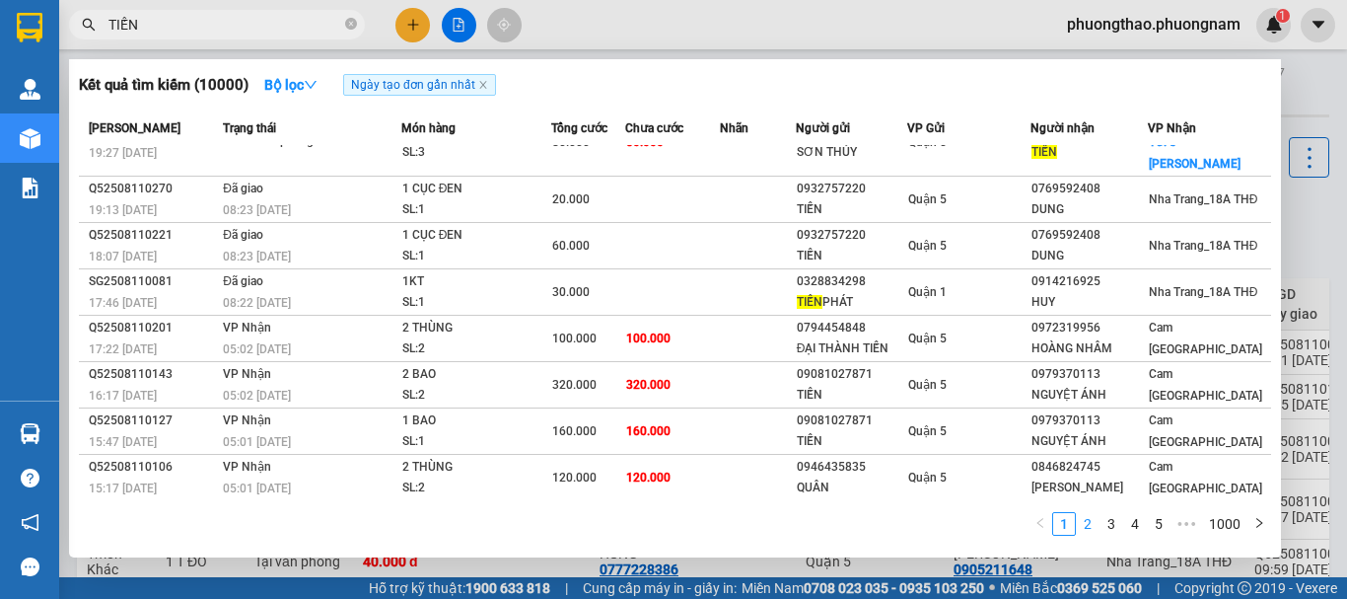
click at [1091, 530] on link "2" at bounding box center [1088, 524] width 22 height 22
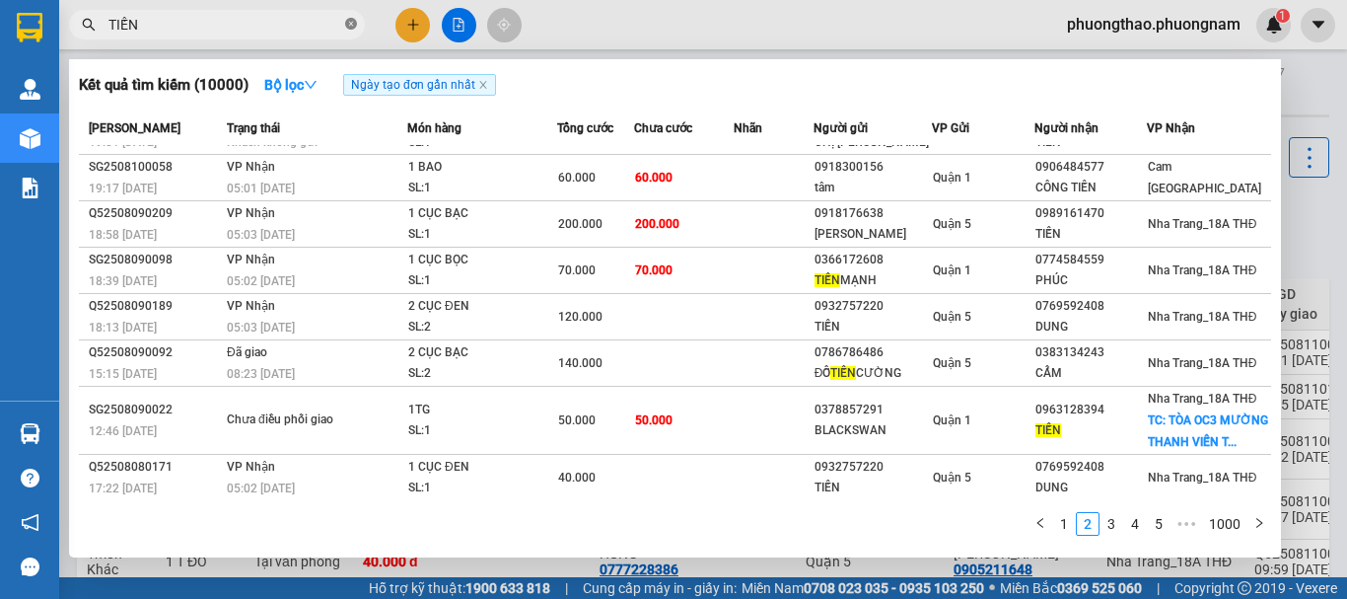
click at [352, 28] on icon "close-circle" at bounding box center [351, 24] width 12 height 12
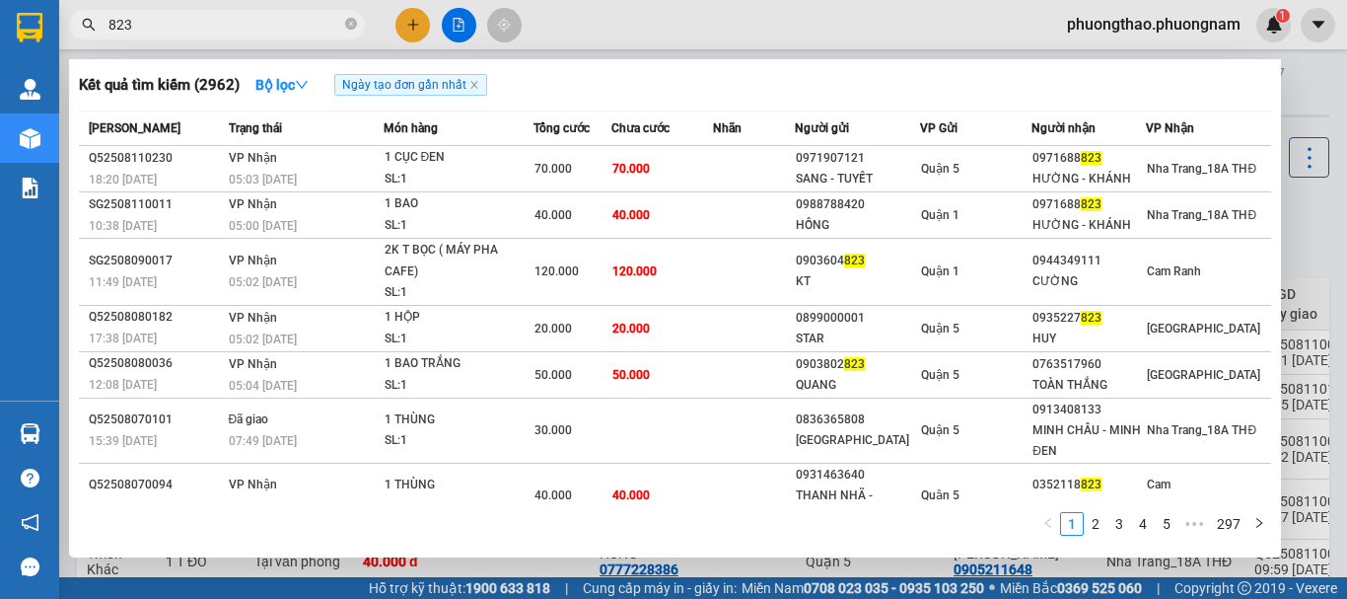
type input "823"
click at [412, 25] on div at bounding box center [673, 299] width 1347 height 599
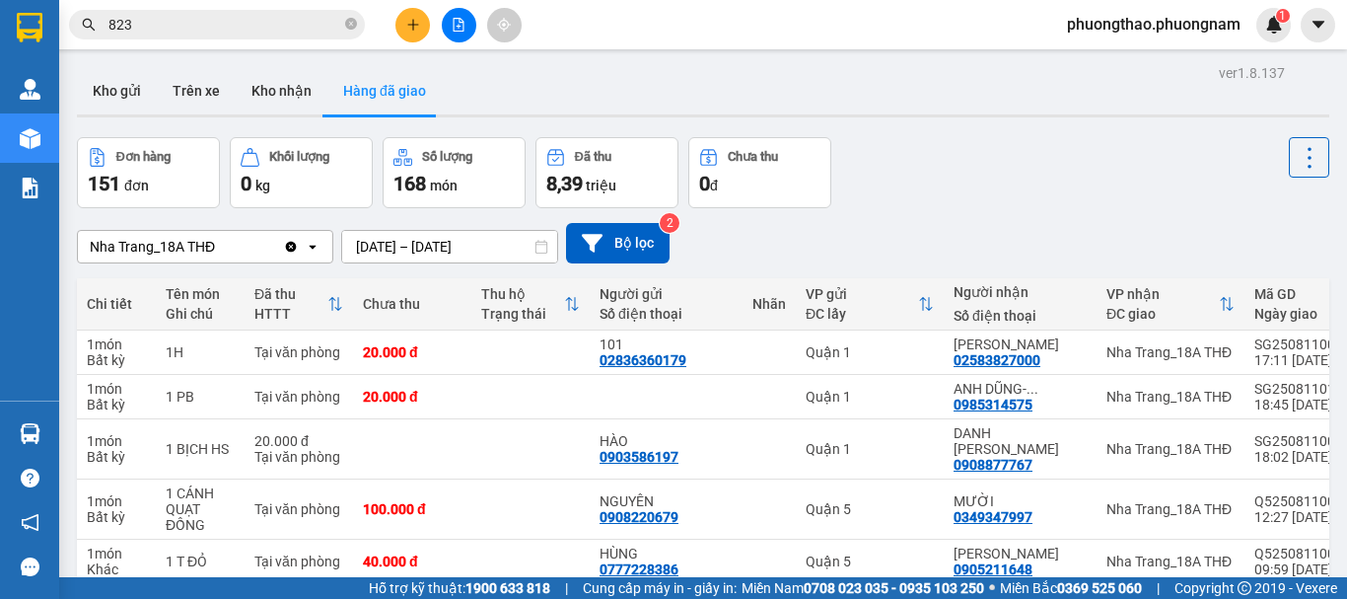
click at [412, 25] on icon "plus" at bounding box center [412, 24] width 11 height 1
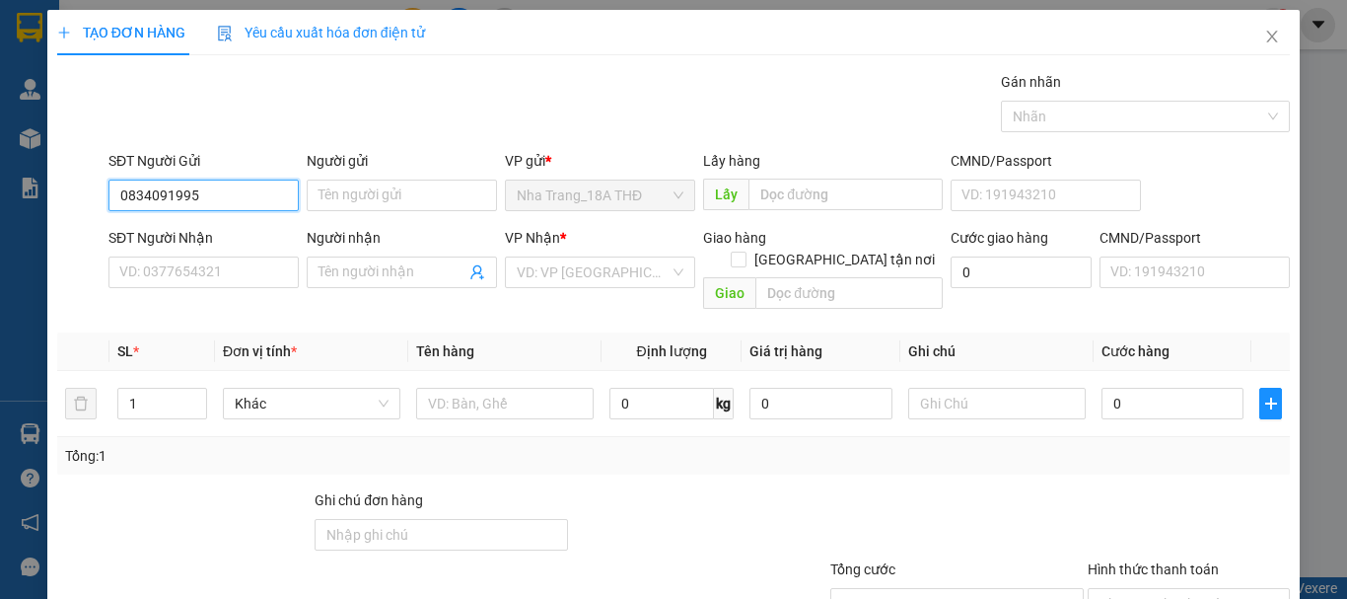
click at [233, 199] on input "0834091995" at bounding box center [203, 195] width 190 height 32
type input "0834091995"
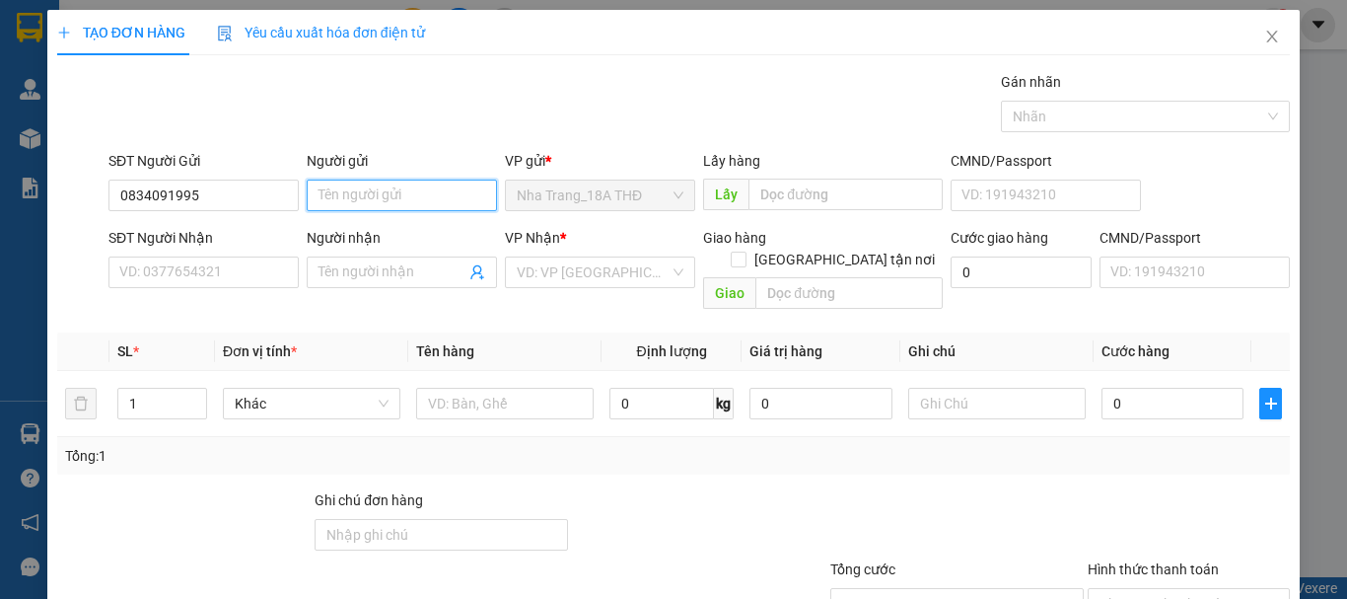
click at [388, 197] on input "Người gửi" at bounding box center [402, 195] width 190 height 32
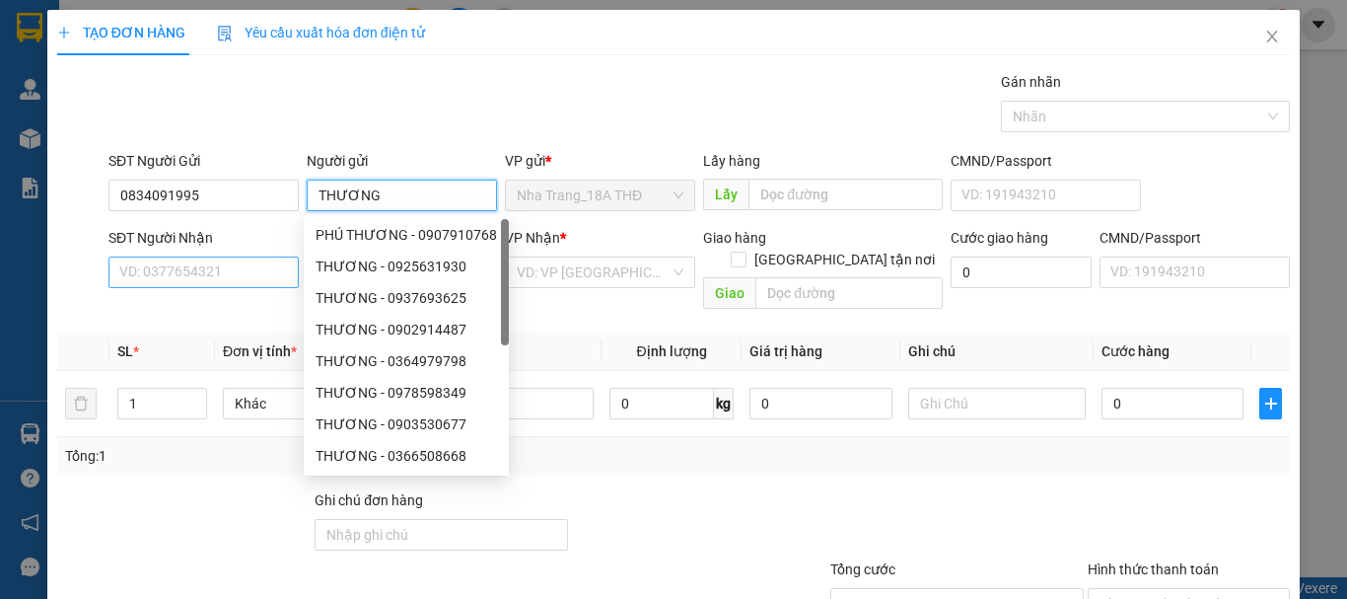
type input "THƯƠNG"
click at [237, 277] on input "SĐT Người Nhận" at bounding box center [203, 272] width 190 height 32
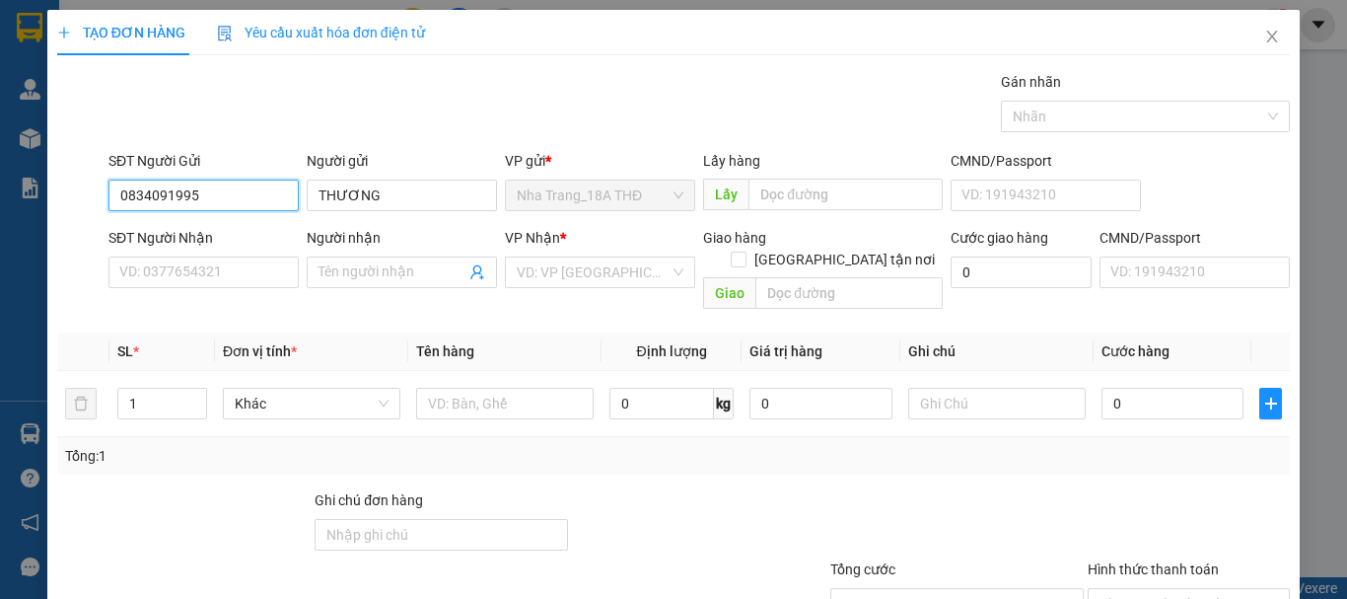
click at [204, 198] on input "0834091995" at bounding box center [203, 195] width 190 height 32
drag, startPoint x: 204, startPoint y: 198, endPoint x: 0, endPoint y: 267, distance: 215.5
click at [0, 267] on div "TẠO ĐƠN HÀNG Yêu cầu xuất hóa đơn điện tử Transit Pickup Surcharge Ids Transit …" at bounding box center [673, 299] width 1347 height 599
drag, startPoint x: 171, startPoint y: 133, endPoint x: 176, endPoint y: 118, distance: 15.6
click at [171, 132] on div "Gói vận chuyển * Tiêu chuẩn Gán nhãn Nhãn" at bounding box center [699, 105] width 1189 height 69
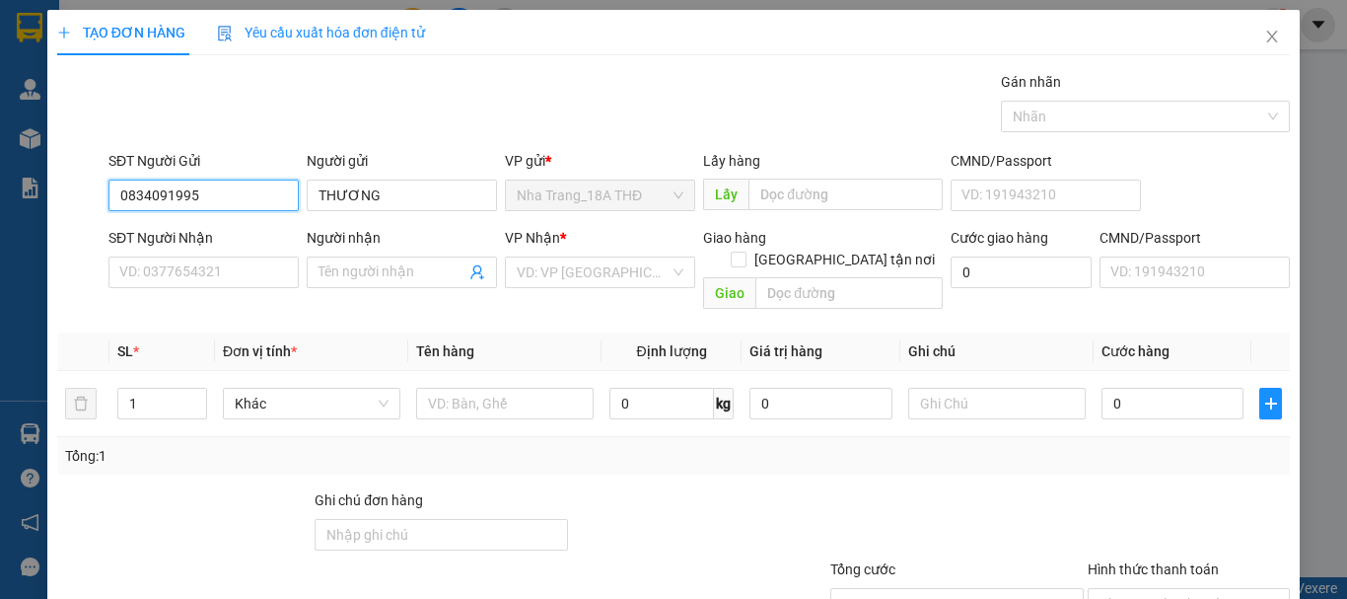
drag, startPoint x: 207, startPoint y: 182, endPoint x: 0, endPoint y: 220, distance: 210.4
click at [0, 220] on div "TẠO ĐƠN HÀNG Yêu cầu xuất hóa đơn điện tử Transit Pickup Surcharge Ids Transit …" at bounding box center [673, 299] width 1347 height 599
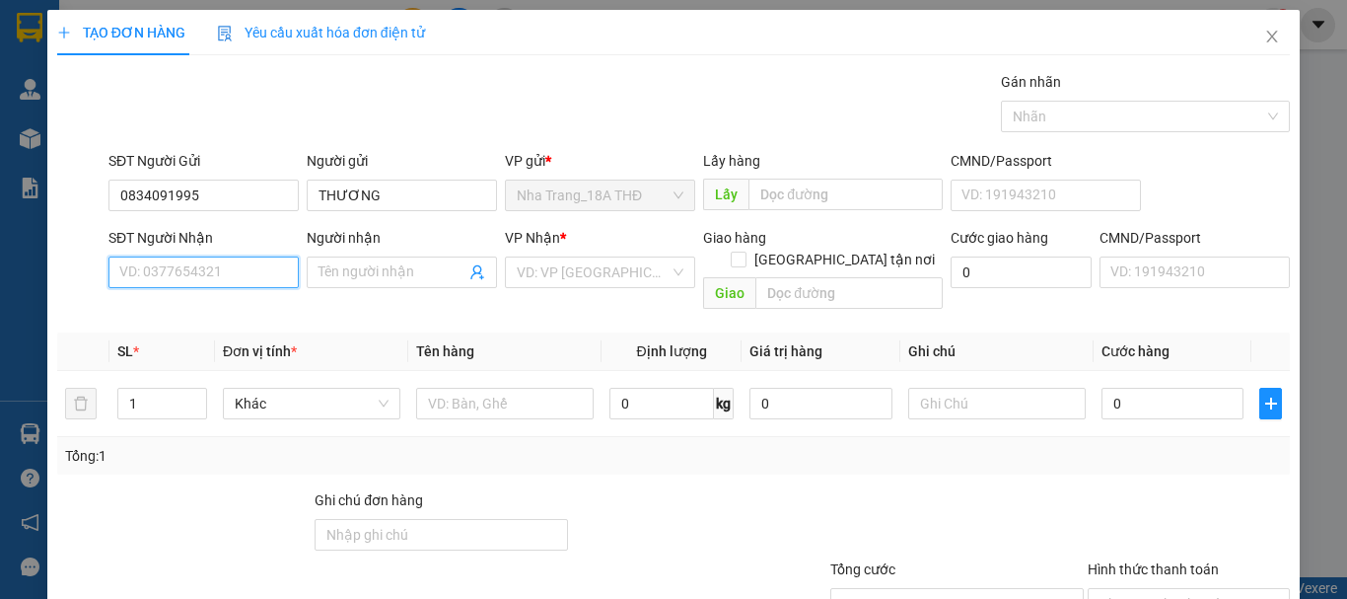
click at [187, 274] on input "SĐT Người Nhận" at bounding box center [203, 272] width 190 height 32
paste input "0834091995"
type input "0834091995"
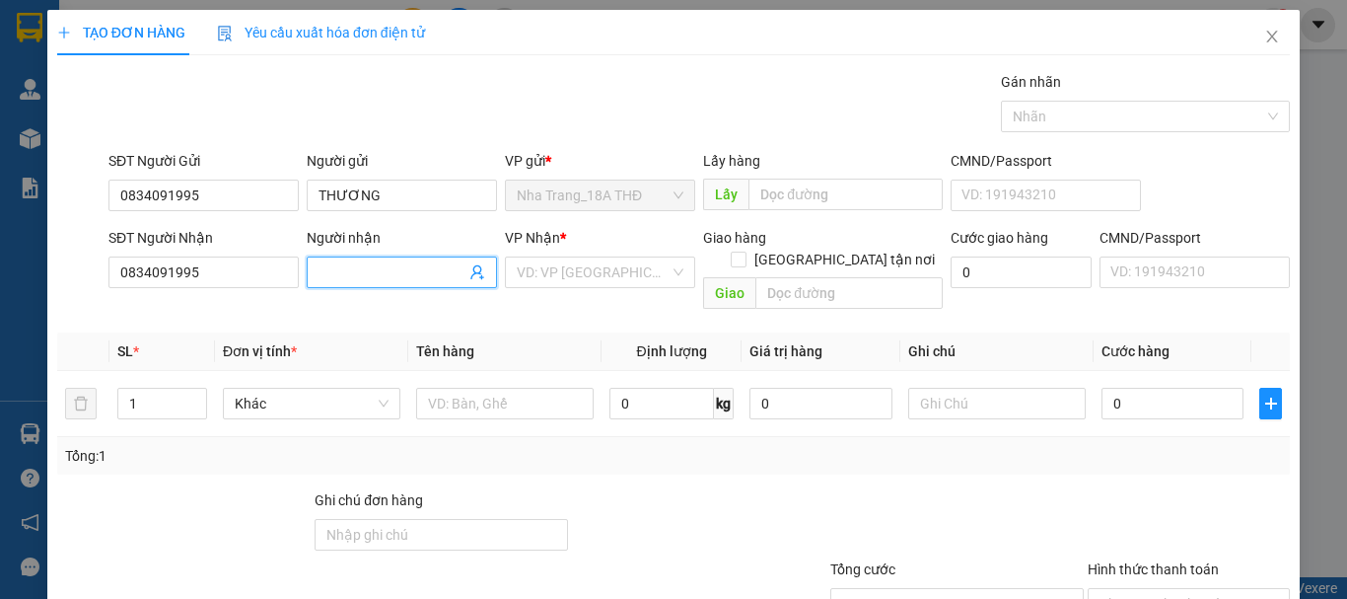
click at [419, 273] on input "Người nhận" at bounding box center [392, 272] width 147 height 22
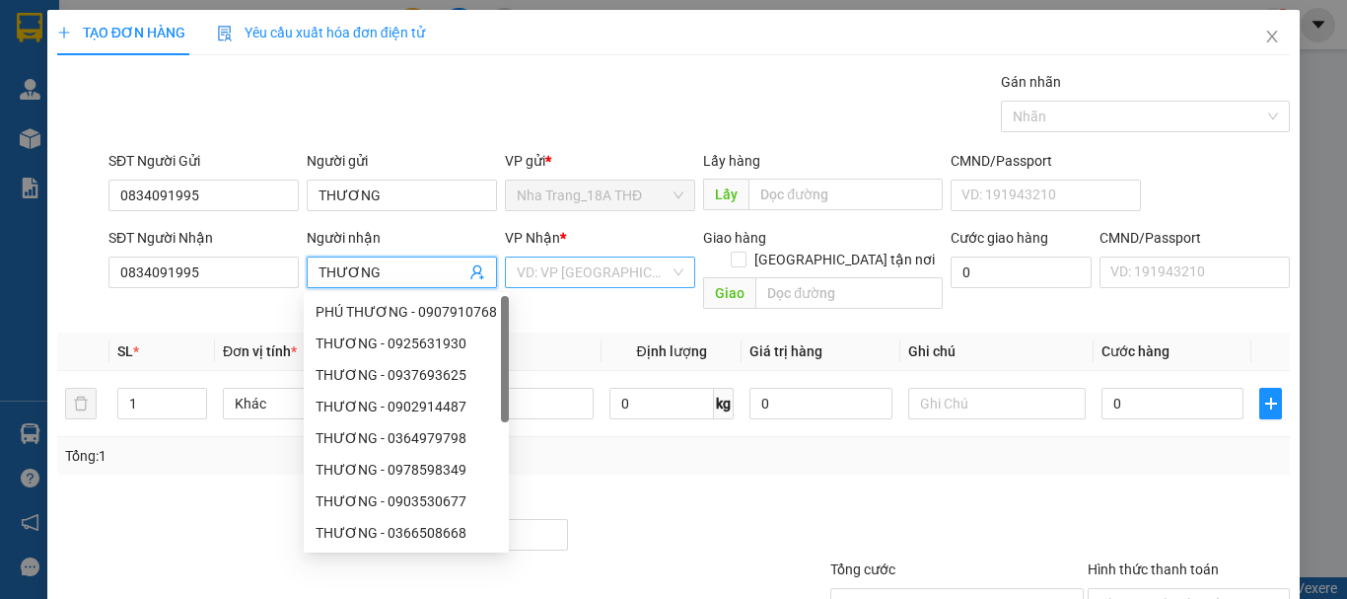
type input "THƯƠNG"
click at [576, 271] on input "search" at bounding box center [593, 272] width 153 height 30
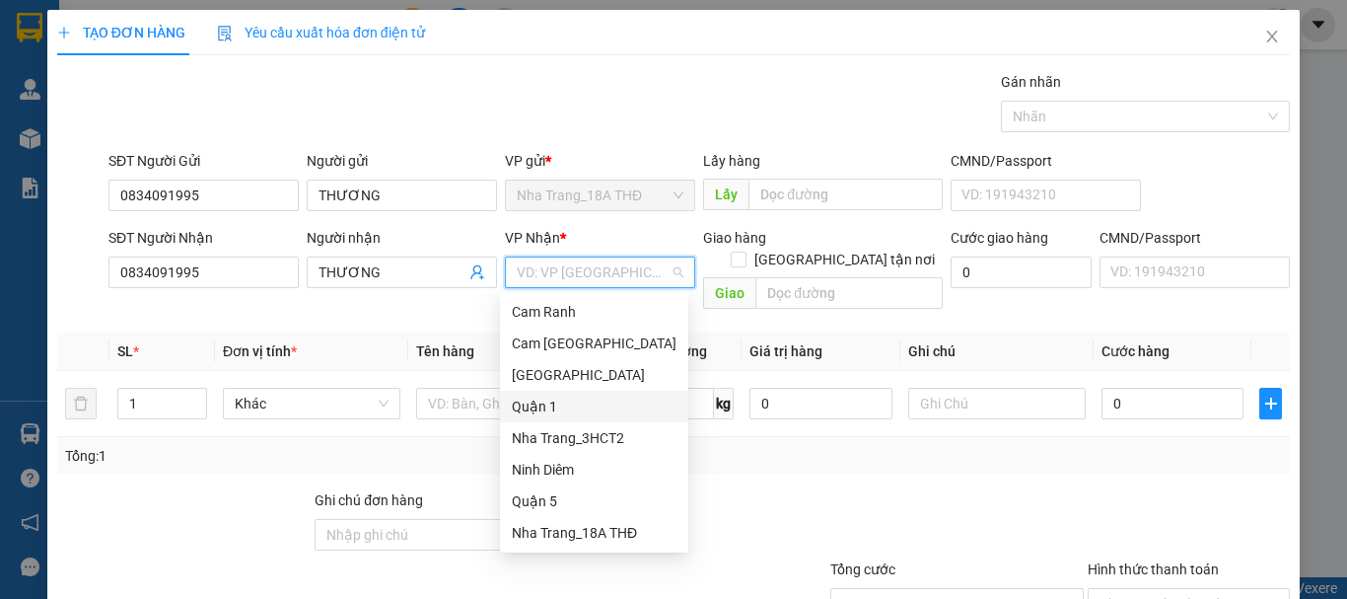
click at [577, 408] on div "Quận 1" at bounding box center [594, 406] width 165 height 22
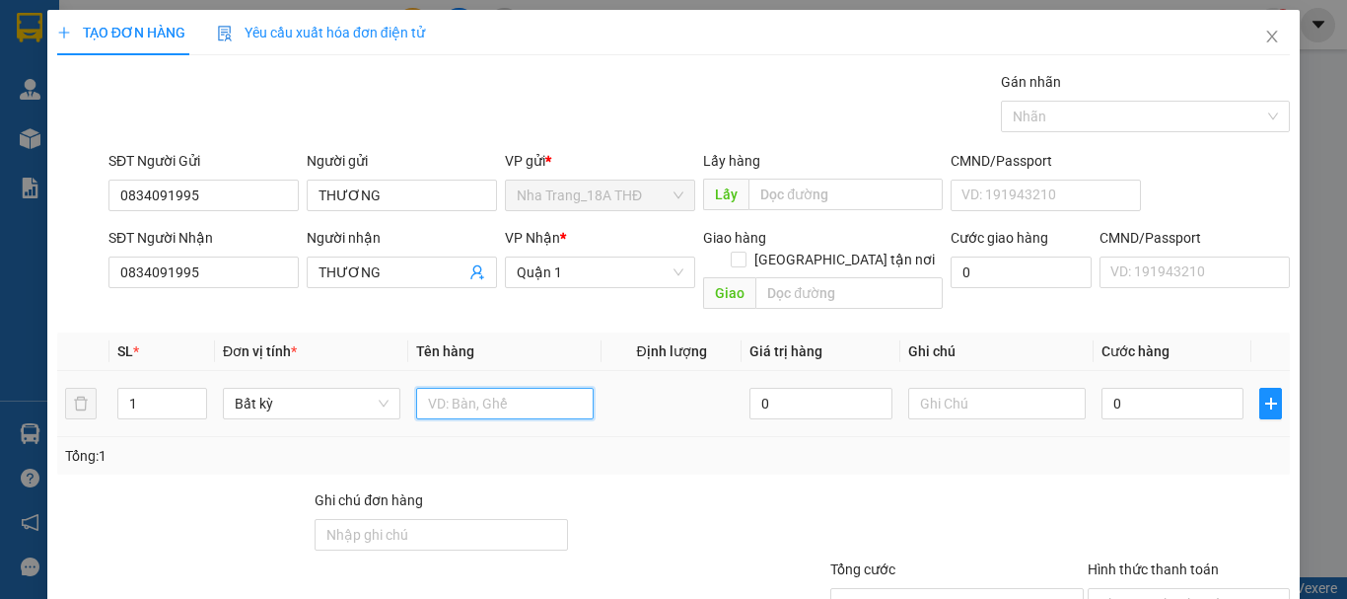
click at [438, 388] on input "text" at bounding box center [504, 404] width 177 height 32
type input "1 CỤC ĐEN"
click at [1132, 388] on input "0" at bounding box center [1172, 404] width 142 height 32
type input "2"
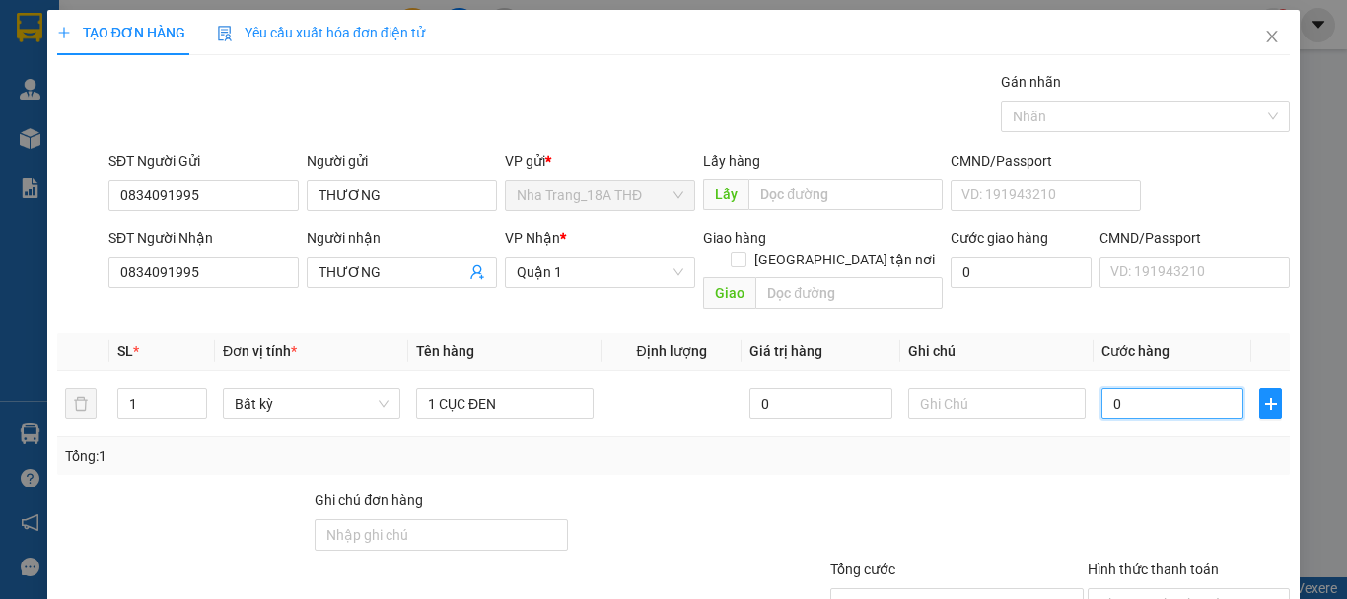
type input "2"
type input "20"
type input "20.000"
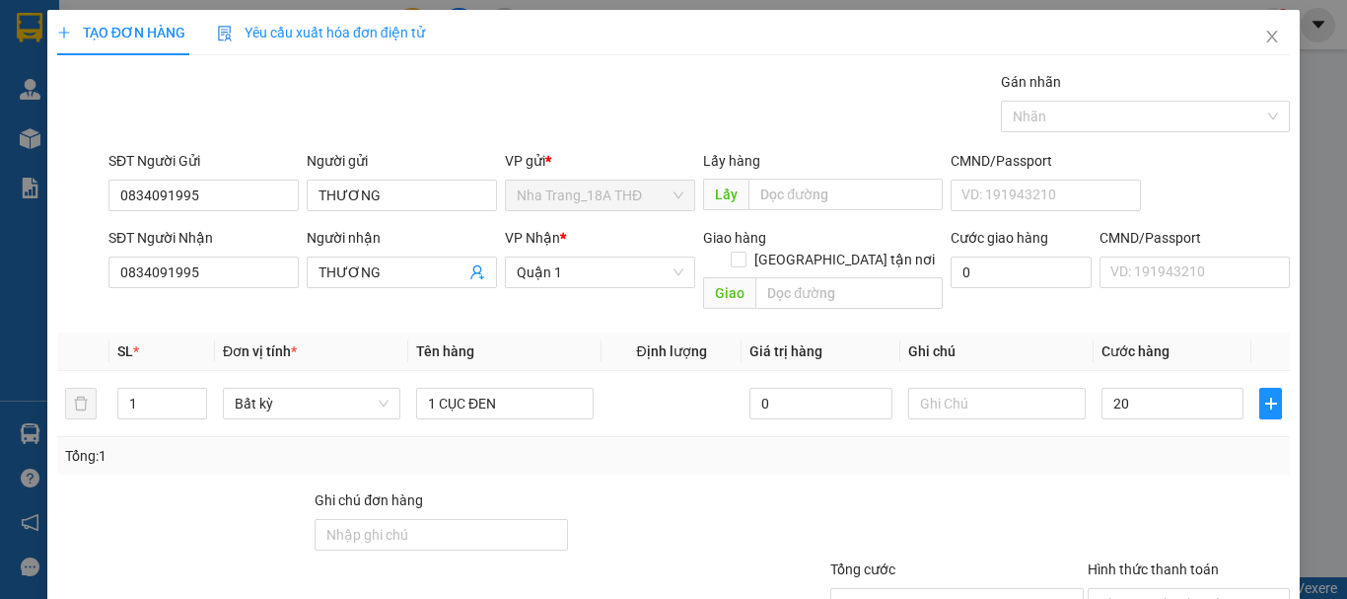
type input "20.000"
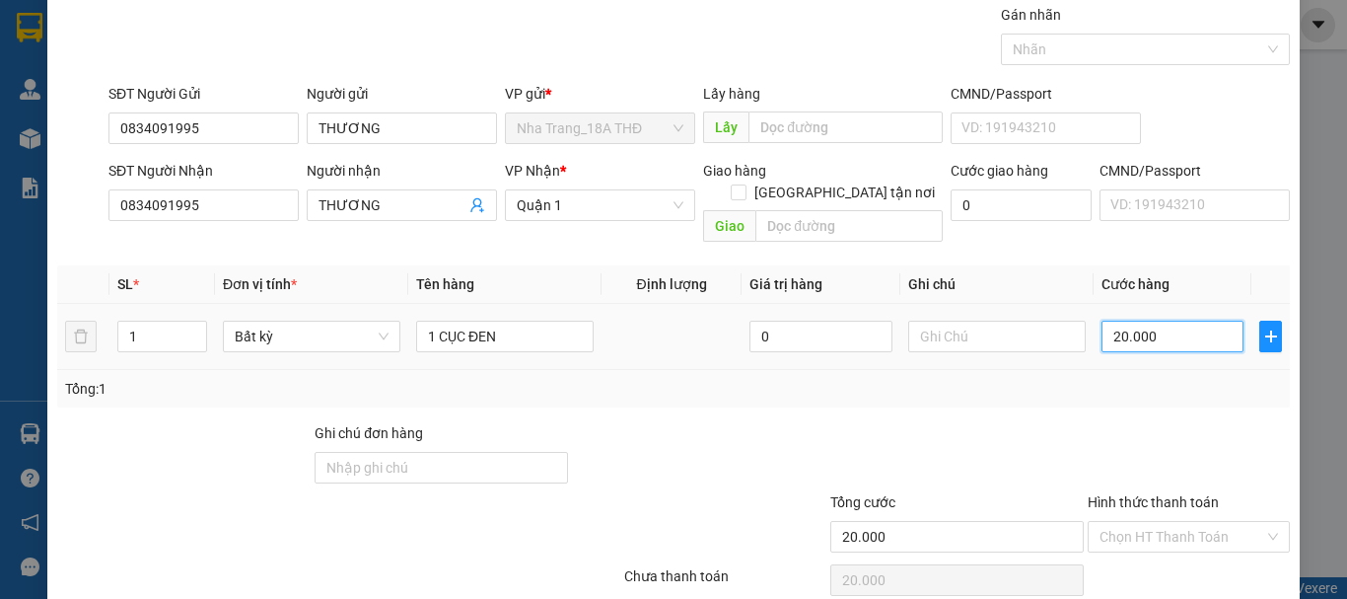
scroll to position [131, 0]
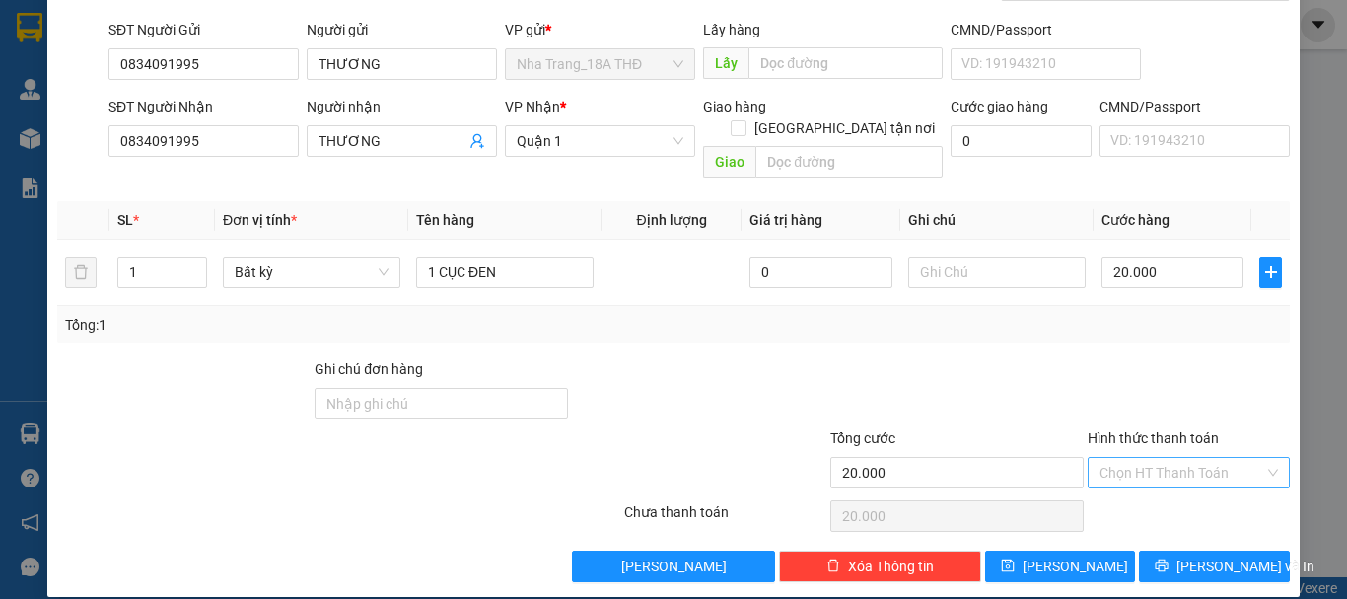
drag, startPoint x: 1147, startPoint y: 444, endPoint x: 1150, endPoint y: 461, distance: 18.0
click at [1150, 458] on input "Hình thức thanh toán" at bounding box center [1181, 473] width 165 height 30
click at [1149, 483] on div "Tại văn phòng" at bounding box center [1177, 490] width 177 height 22
type input "0"
click at [1151, 550] on button "Lưu và In" at bounding box center [1214, 566] width 151 height 32
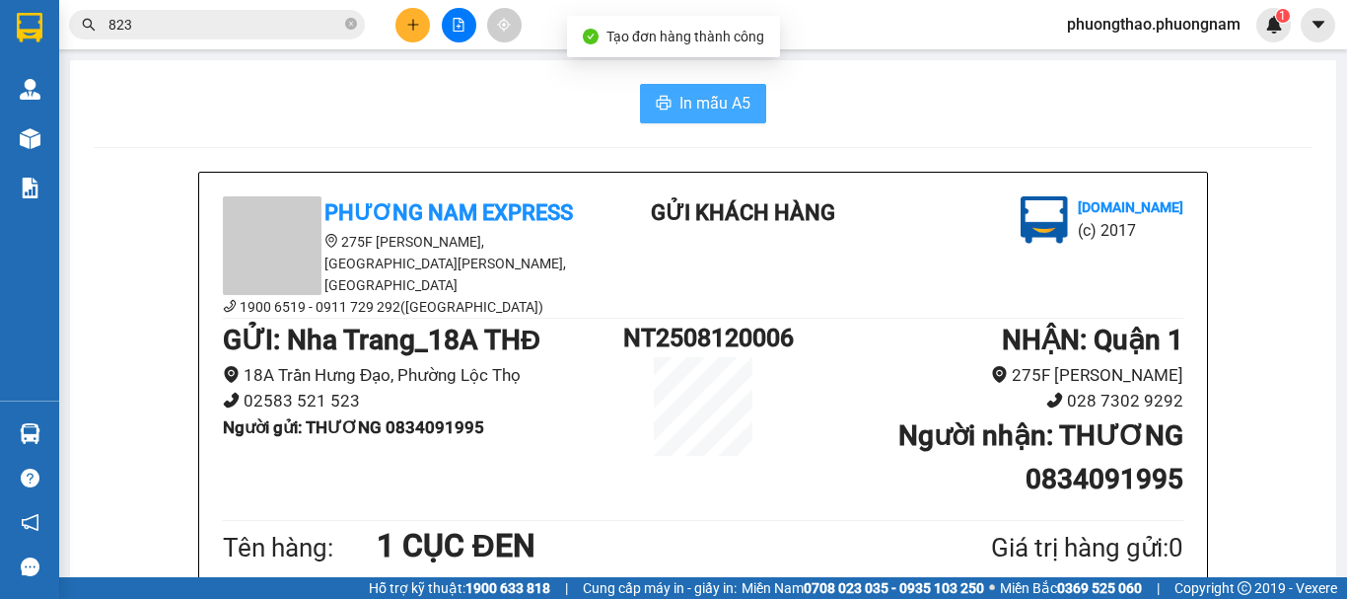
click at [694, 93] on span "In mẫu A5" at bounding box center [714, 103] width 71 height 25
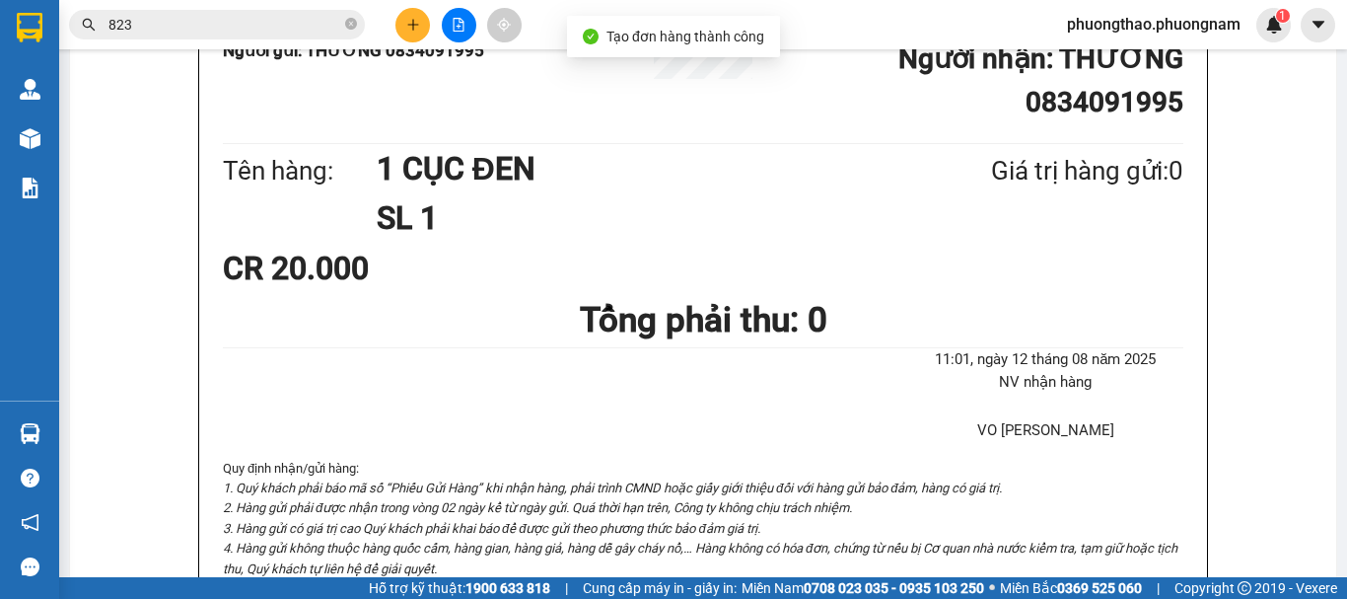
scroll to position [394, 0]
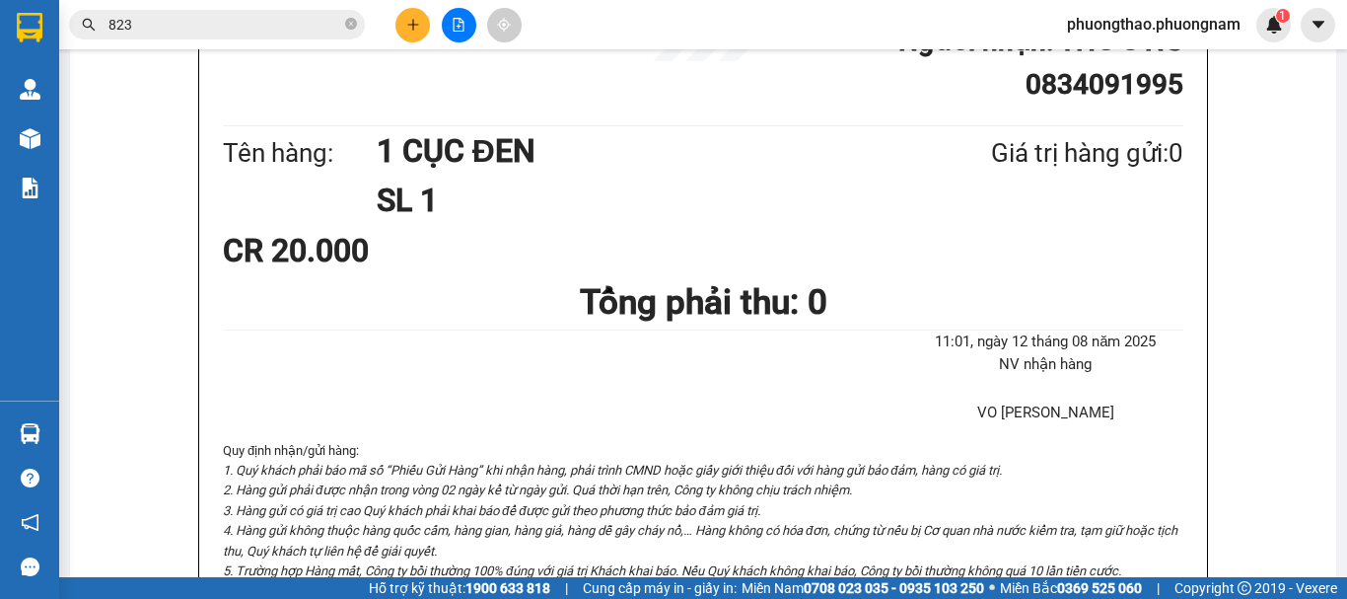
click at [262, 37] on span "823" at bounding box center [217, 25] width 296 height 30
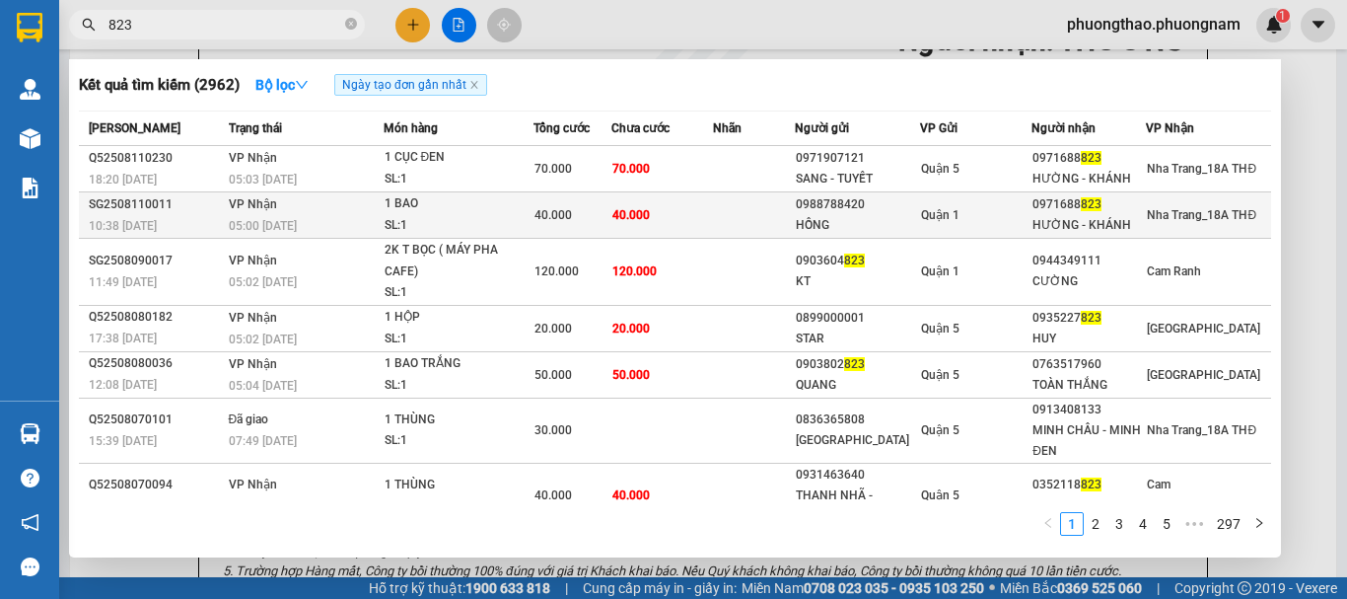
click at [684, 212] on td "40.000" at bounding box center [662, 215] width 102 height 46
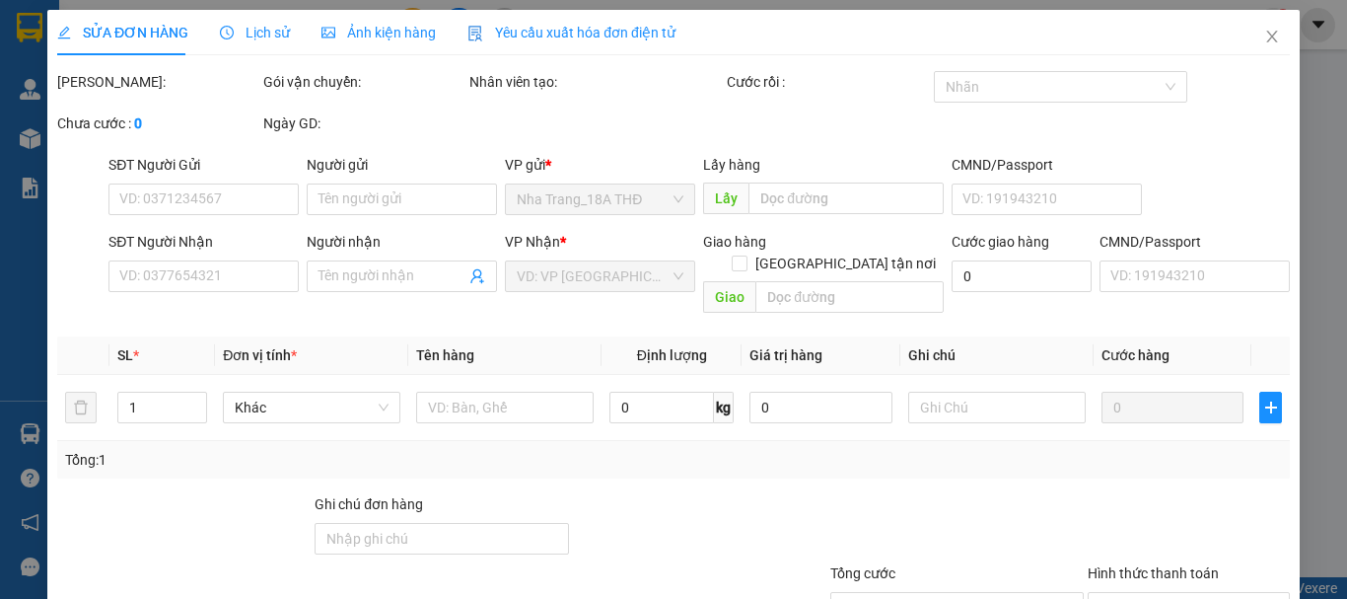
type input "0988788420"
type input "HỒNG"
type input "0971688823"
type input "HƯỜNG - KHÁNH"
type input "40.000"
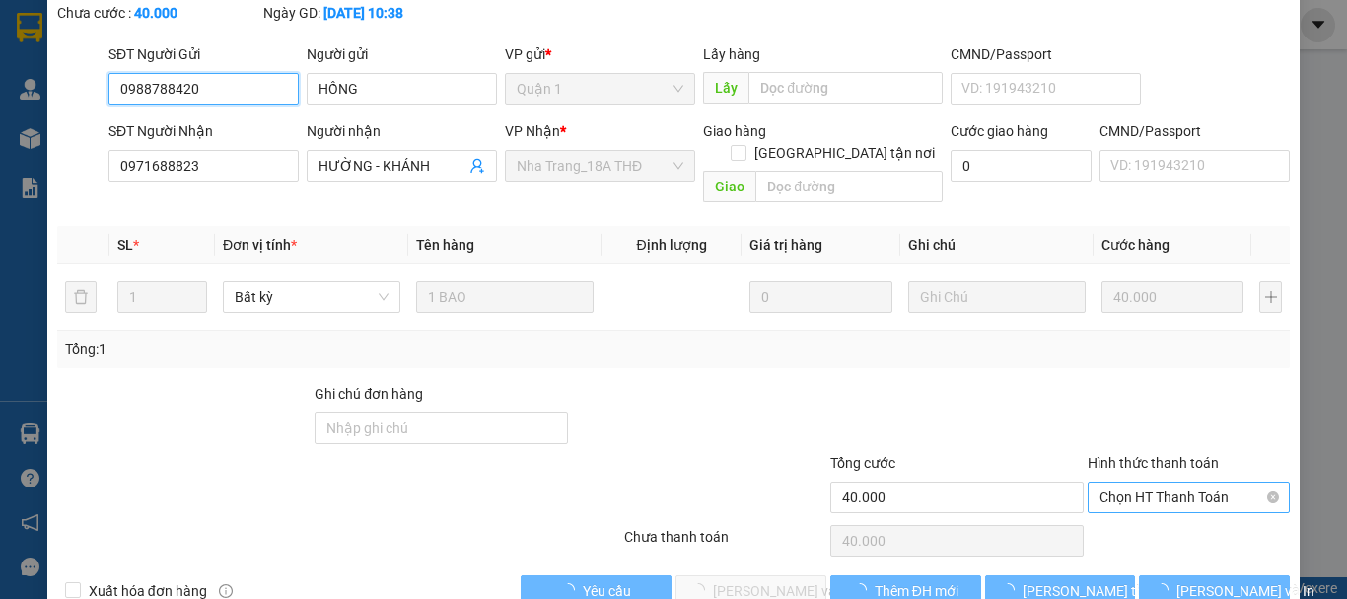
scroll to position [134, 0]
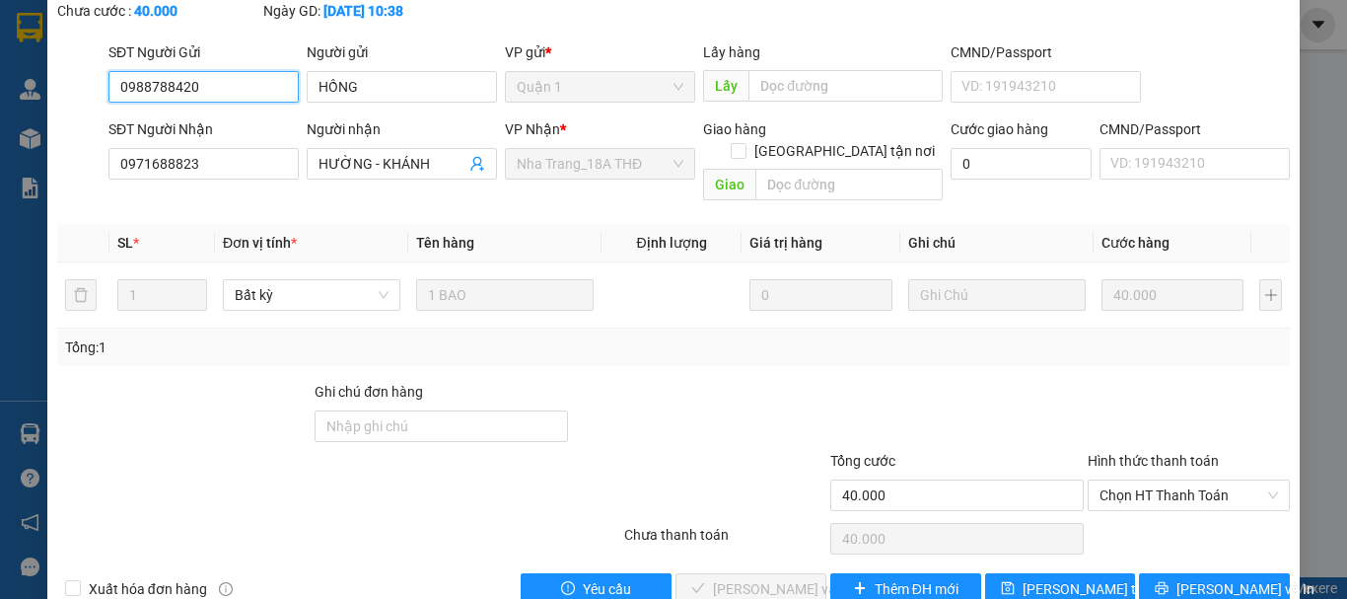
drag, startPoint x: 1135, startPoint y: 472, endPoint x: 1152, endPoint y: 531, distance: 61.5
click at [1143, 511] on div "Total Paid Fee 0 Total UnPaid Fee 40.000 Cash Collection Total Fee Mã ĐH: SG250…" at bounding box center [673, 271] width 1233 height 668
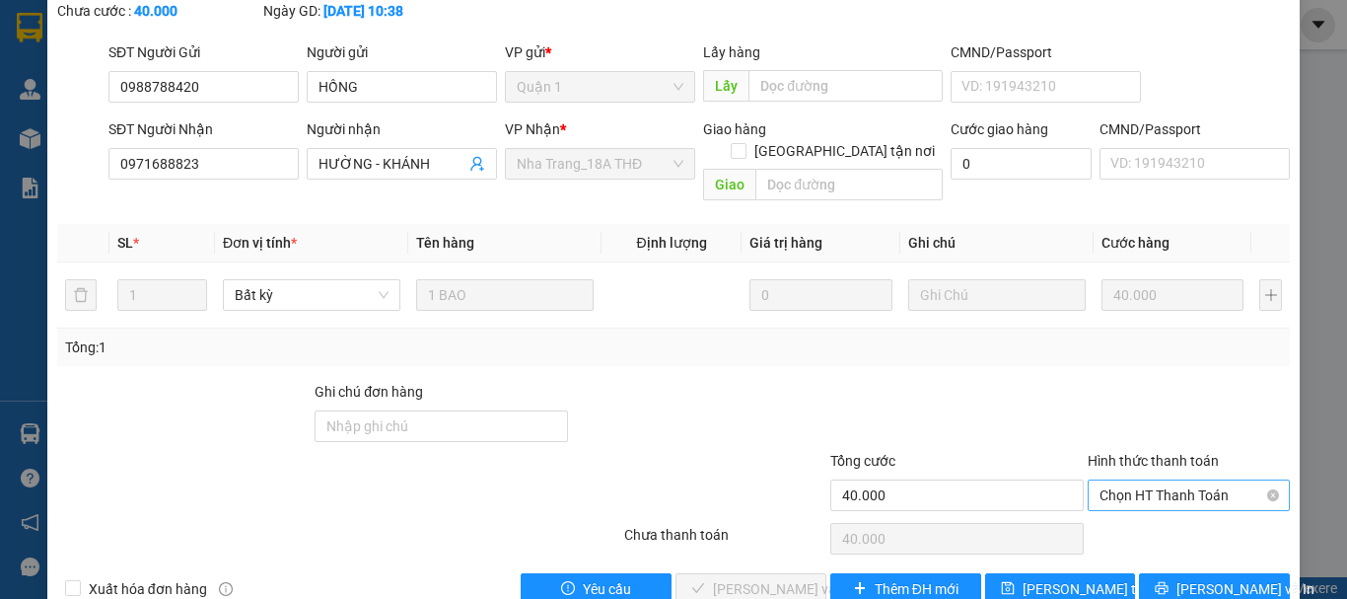
drag, startPoint x: 1159, startPoint y: 446, endPoint x: 1161, endPoint y: 477, distance: 31.6
click at [1160, 457] on div "Hình thức thanh toán Chọn HT Thanh Toán" at bounding box center [1189, 484] width 202 height 69
click at [1161, 480] on span "Chọn HT Thanh Toán" at bounding box center [1188, 495] width 178 height 30
click at [1132, 514] on div "Tại văn phòng" at bounding box center [1177, 513] width 177 height 22
type input "0"
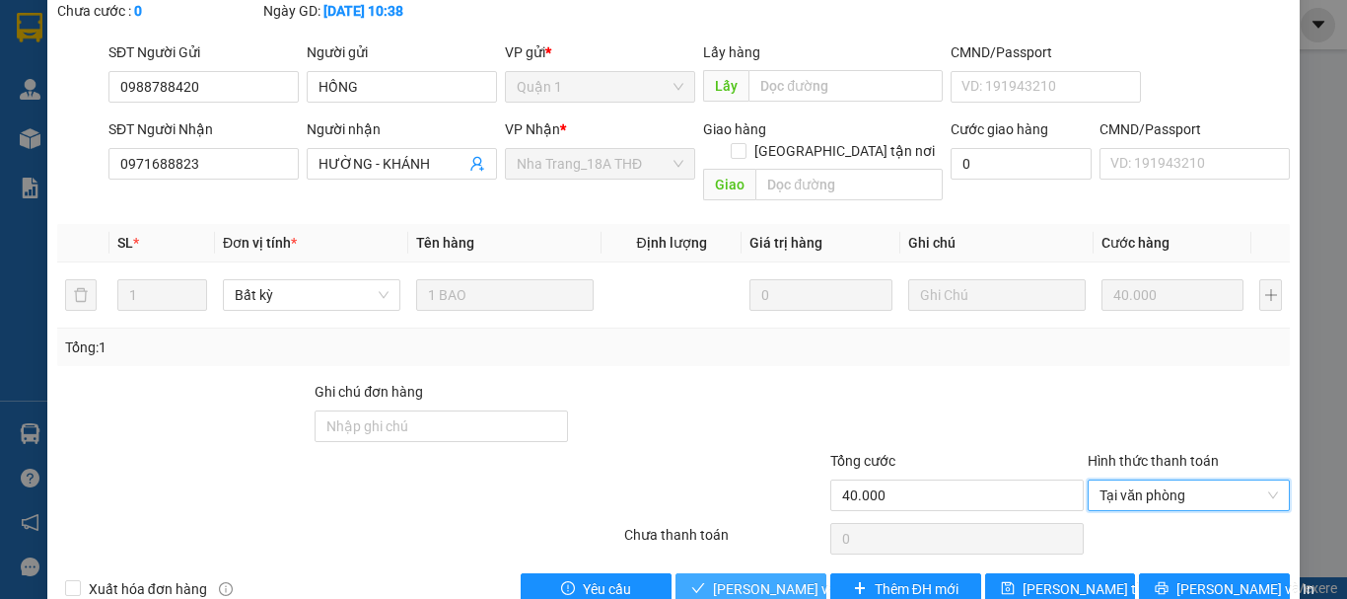
click at [794, 578] on span "Lưu và Giao hàng" at bounding box center [807, 589] width 189 height 22
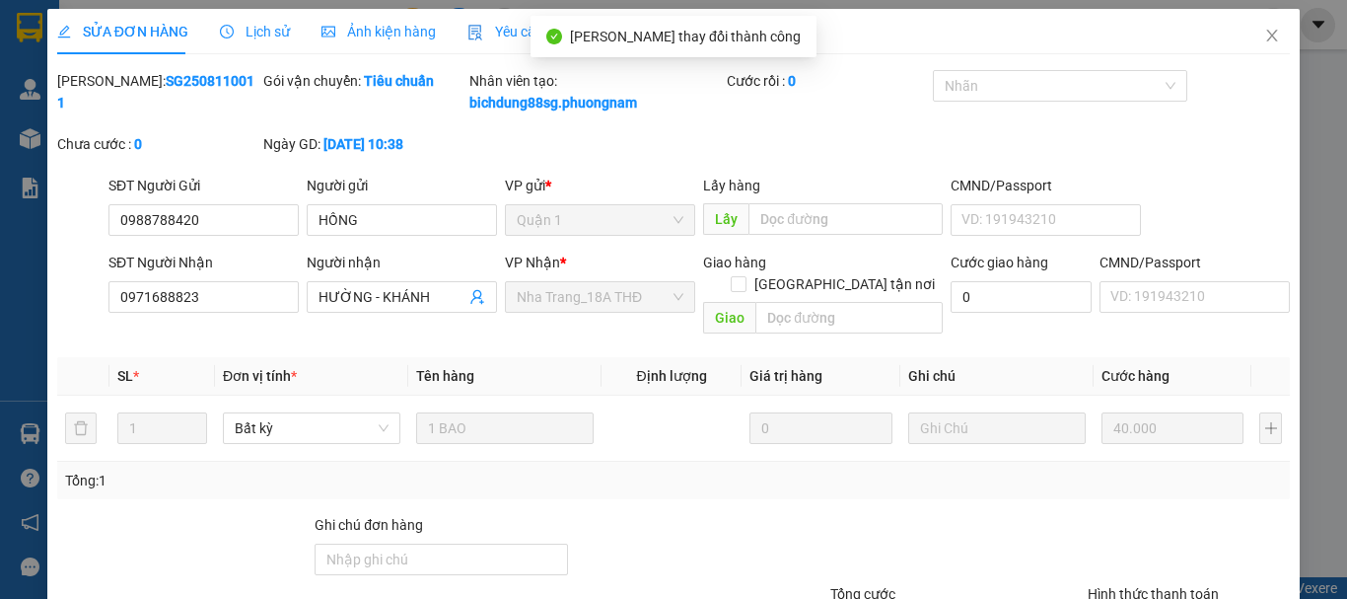
scroll to position [0, 0]
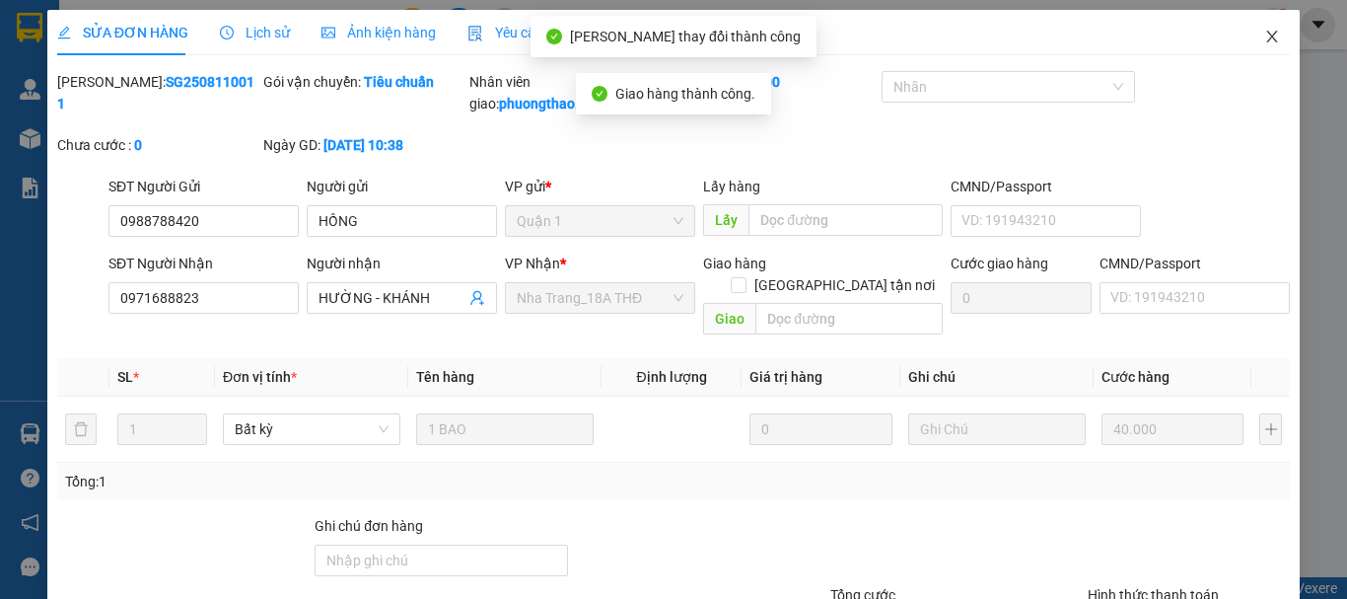
click at [1264, 34] on icon "close" at bounding box center [1272, 37] width 16 height 16
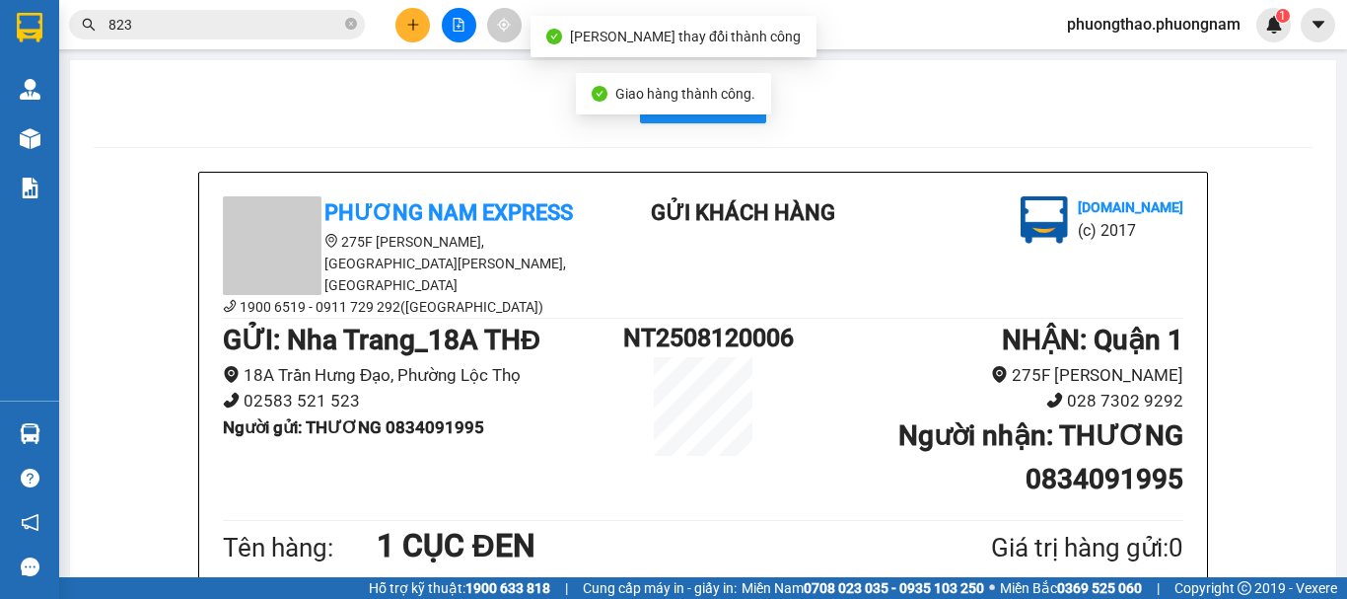
click at [318, 28] on input "823" at bounding box center [224, 25] width 233 height 22
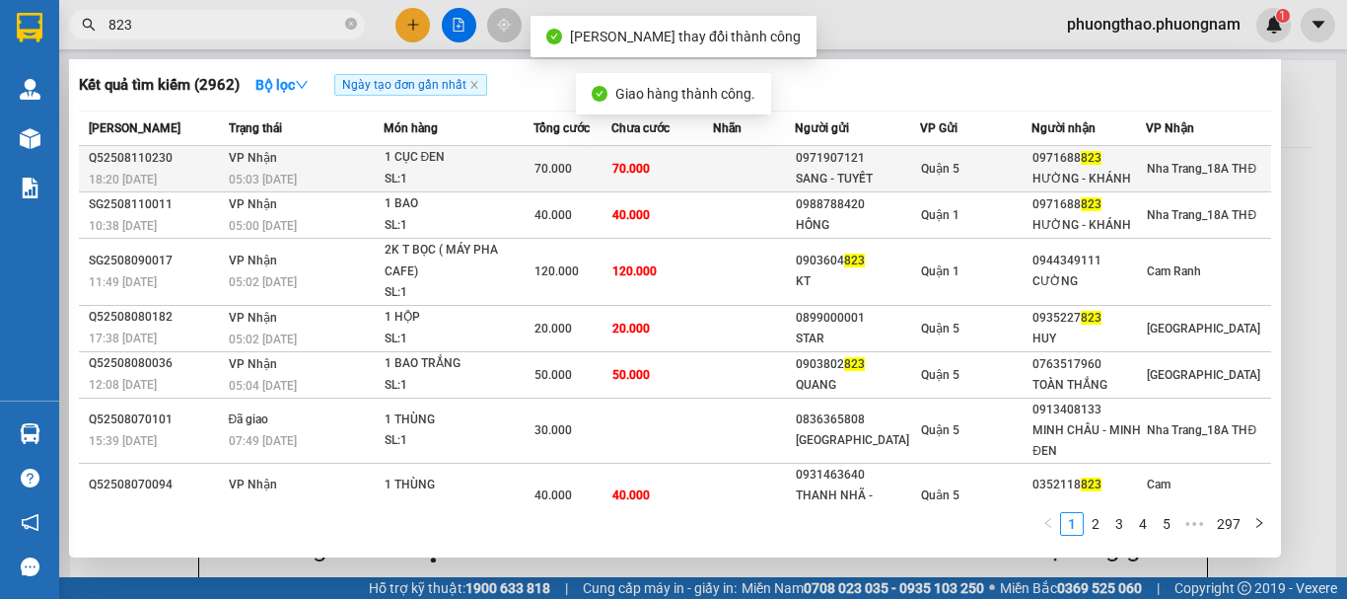
click at [382, 161] on td "VP Nhận 05:03 - 12/08" at bounding box center [304, 169] width 160 height 46
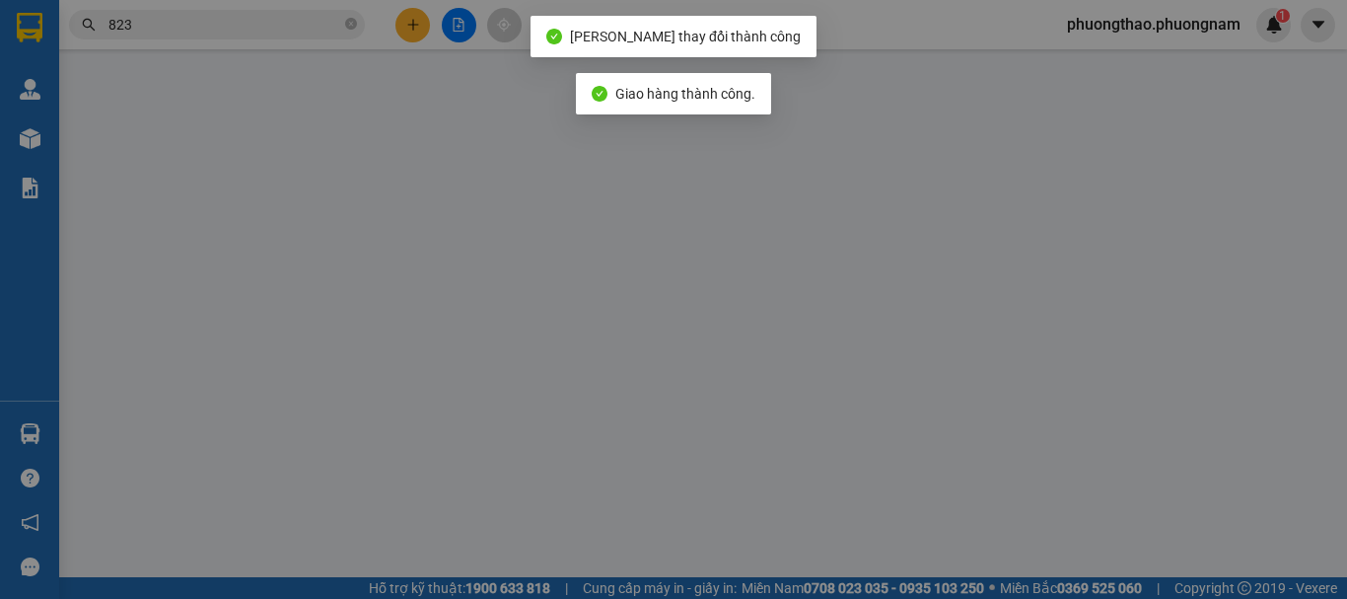
type input "0971907121"
type input "SANG - TUYẾT"
type input "0971688823"
type input "HƯỜNG - KHÁNH"
type input "70.000"
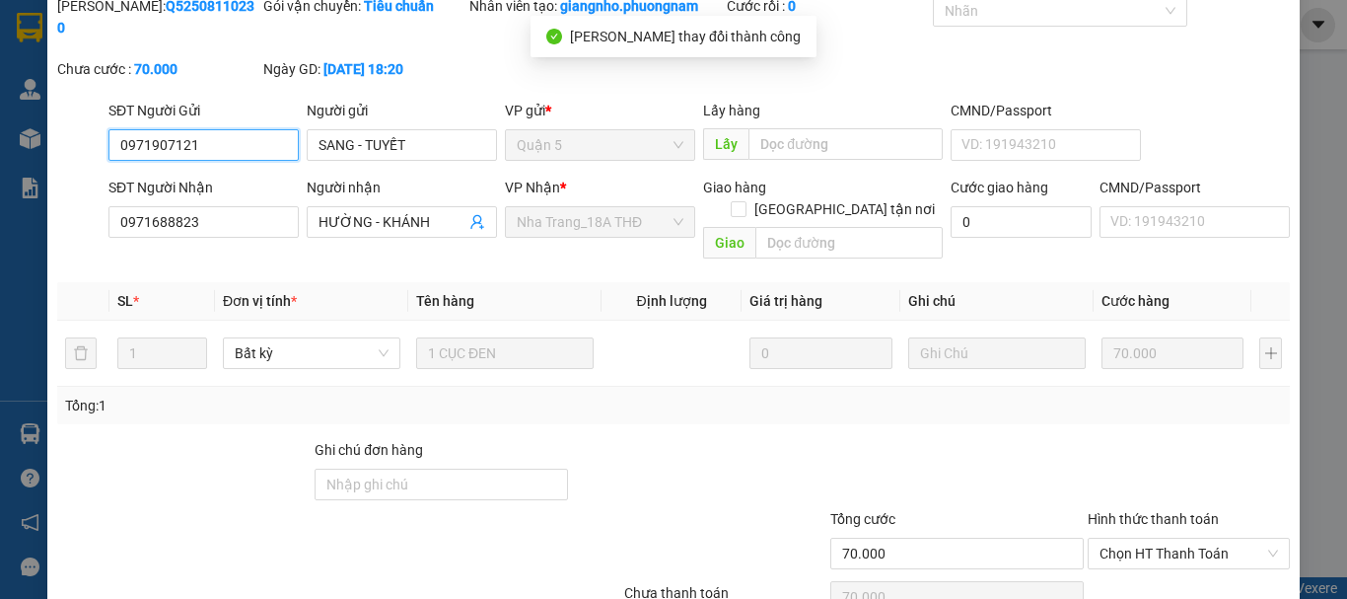
scroll to position [135, 0]
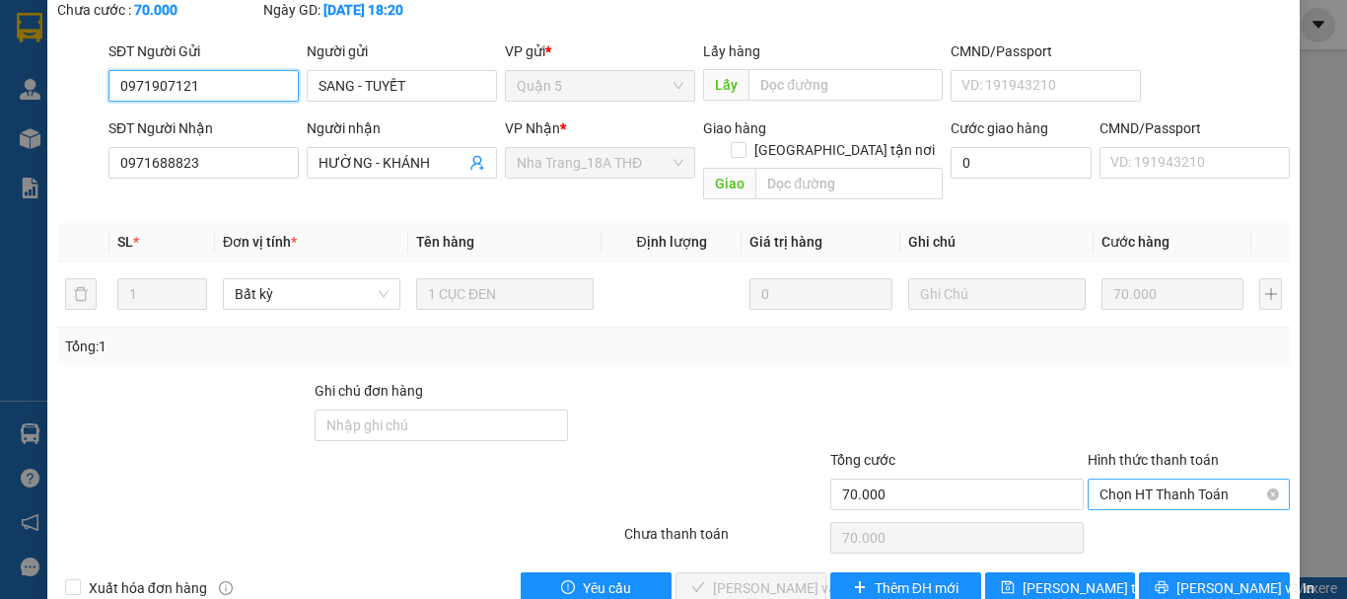
click at [1164, 479] on span "Chọn HT Thanh Toán" at bounding box center [1188, 494] width 178 height 30
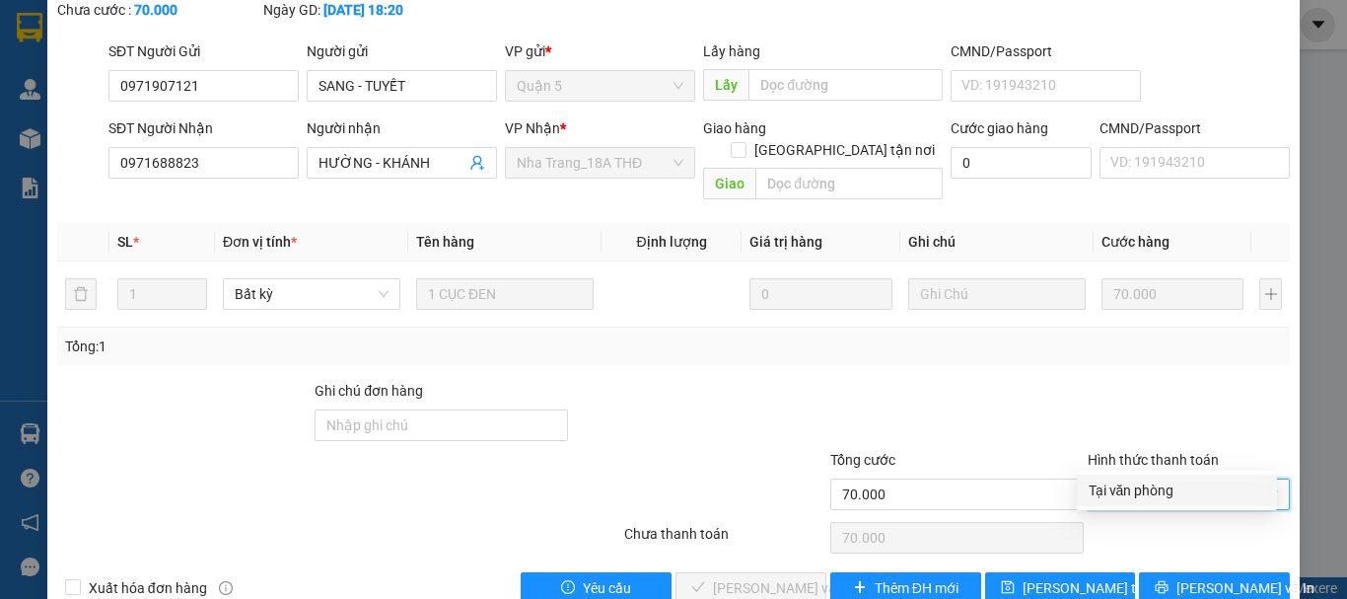
click at [1164, 518] on div "Chọn HT Thanh Toán" at bounding box center [1189, 537] width 206 height 39
click at [1165, 467] on div "Hình thức thanh toán Chọn HT Thanh Toán" at bounding box center [1189, 483] width 202 height 69
click at [1153, 479] on span "Chọn HT Thanh Toán" at bounding box center [1188, 494] width 178 height 30
drag, startPoint x: 1150, startPoint y: 481, endPoint x: 1062, endPoint y: 597, distance: 145.0
click at [1148, 487] on div "Tại văn phòng" at bounding box center [1177, 490] width 177 height 22
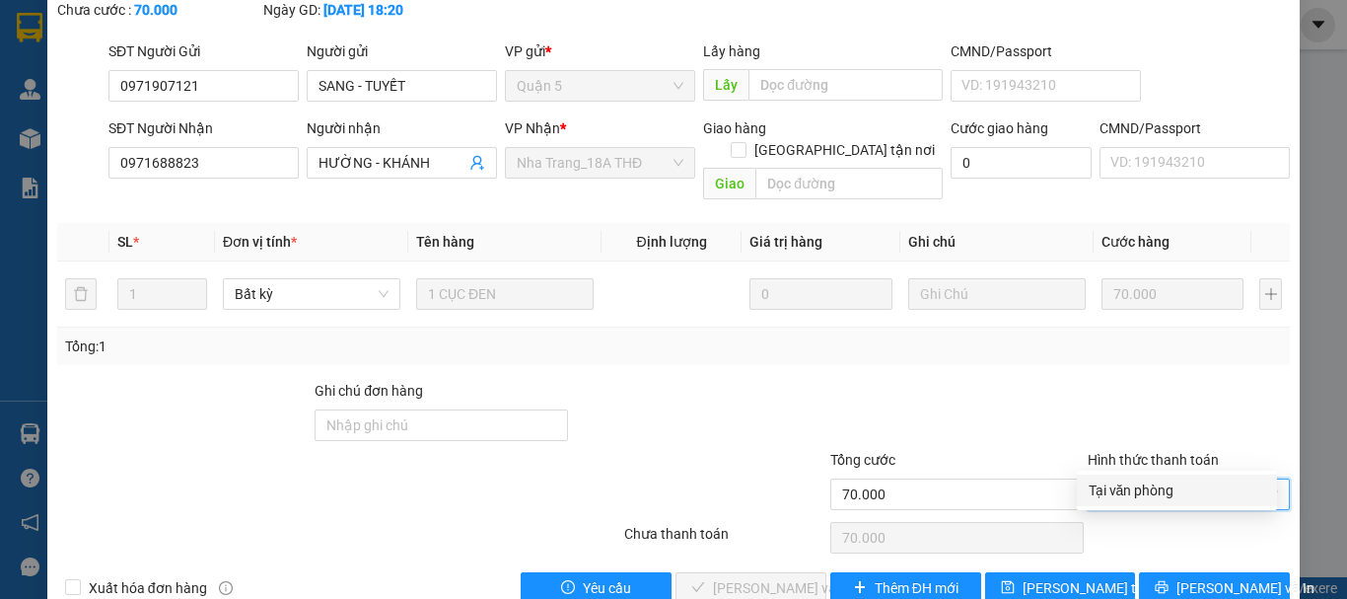
type input "0"
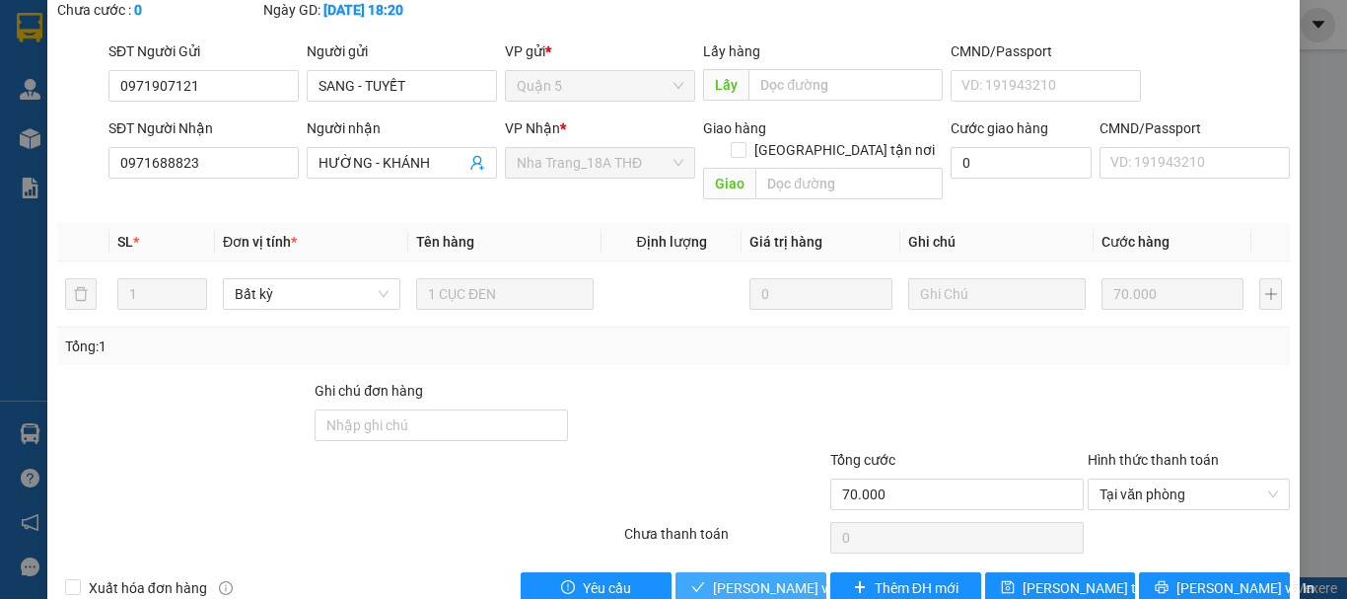
click at [791, 577] on span "Lưu và Giao hàng" at bounding box center [807, 588] width 189 height 22
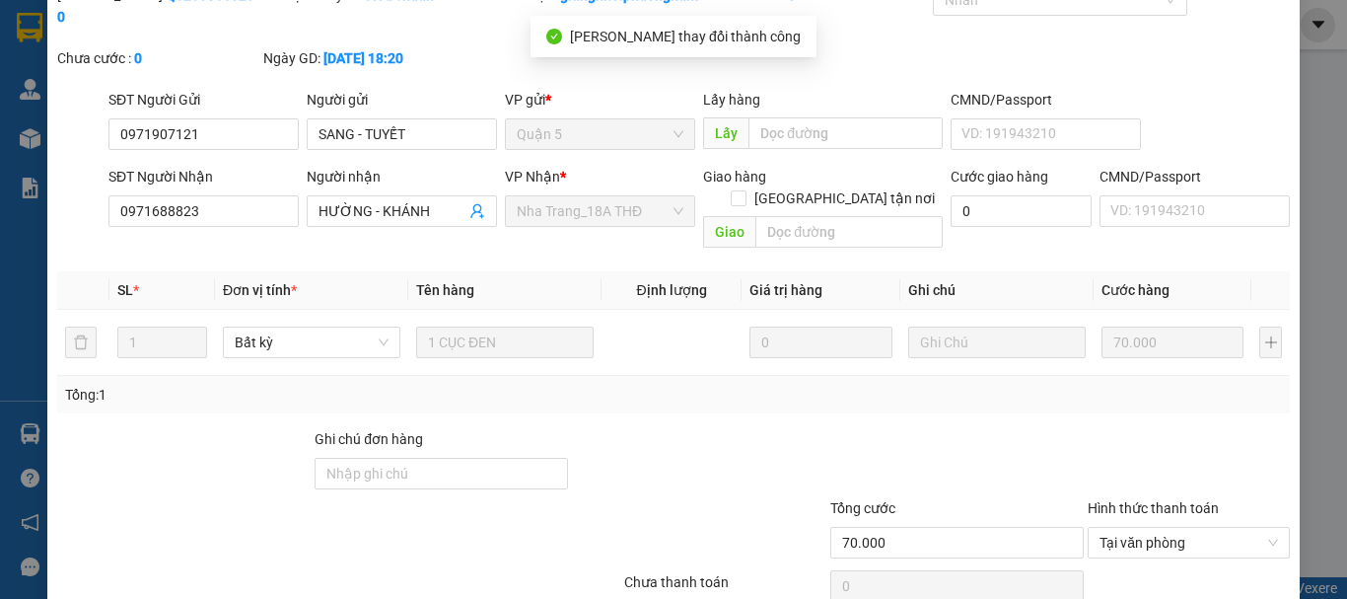
scroll to position [0, 0]
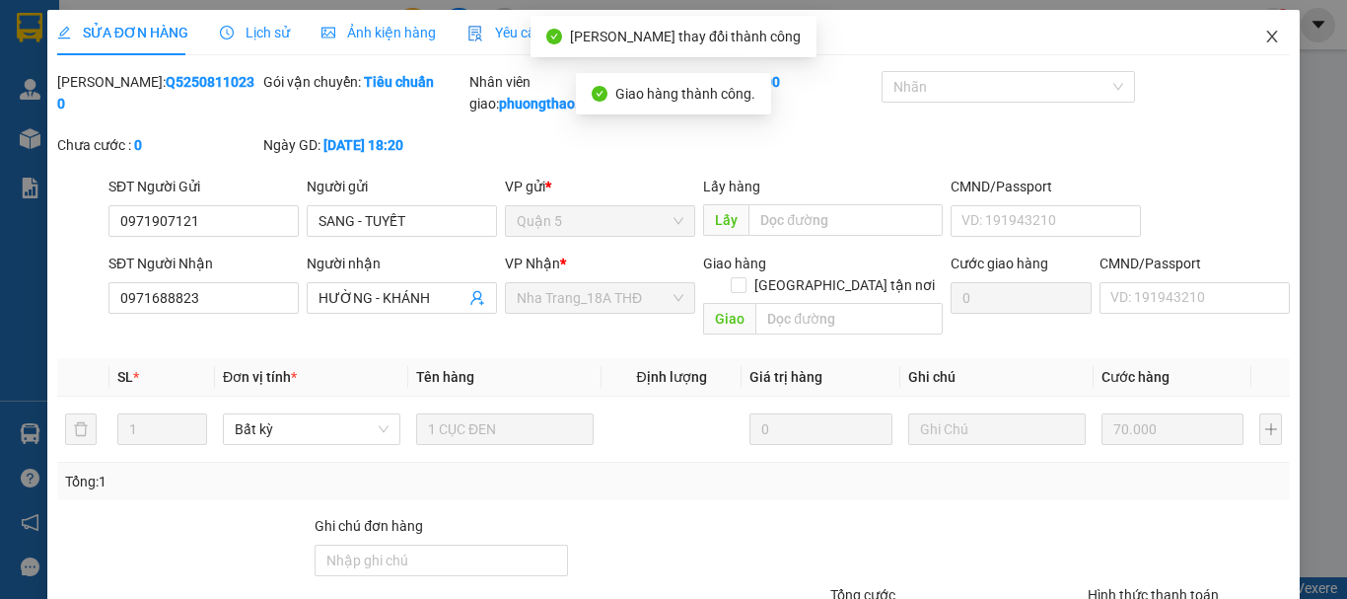
click at [1264, 32] on icon "close" at bounding box center [1272, 37] width 16 height 16
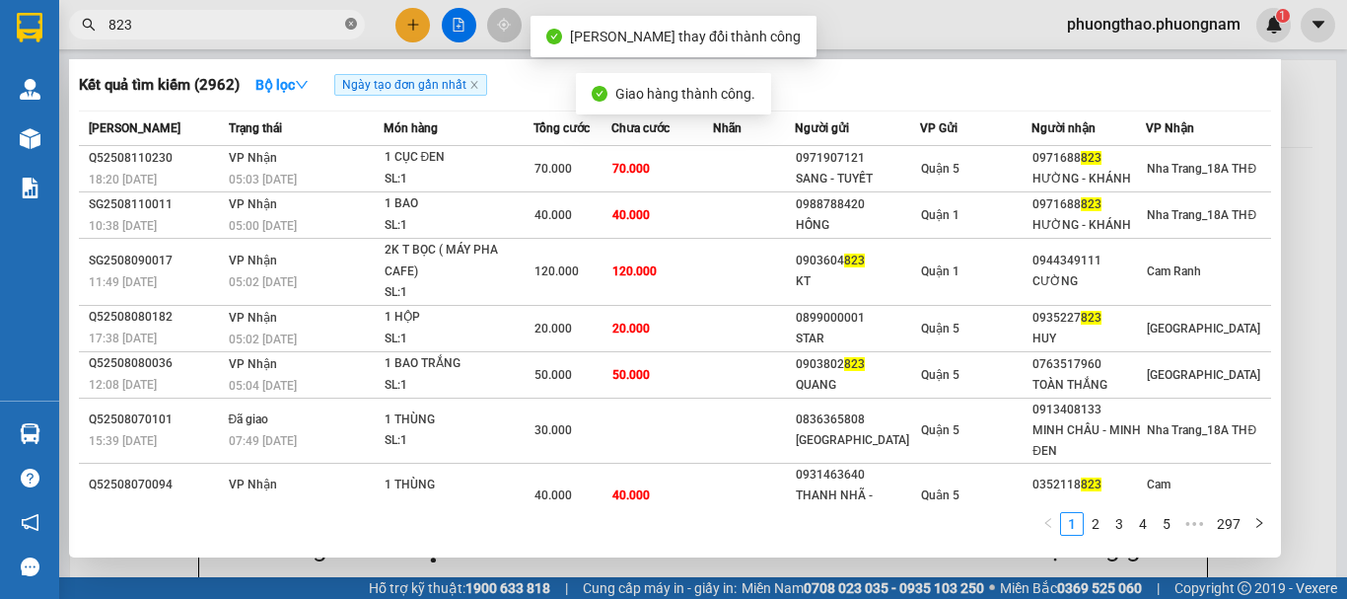
click at [351, 22] on icon "close-circle" at bounding box center [351, 24] width 12 height 12
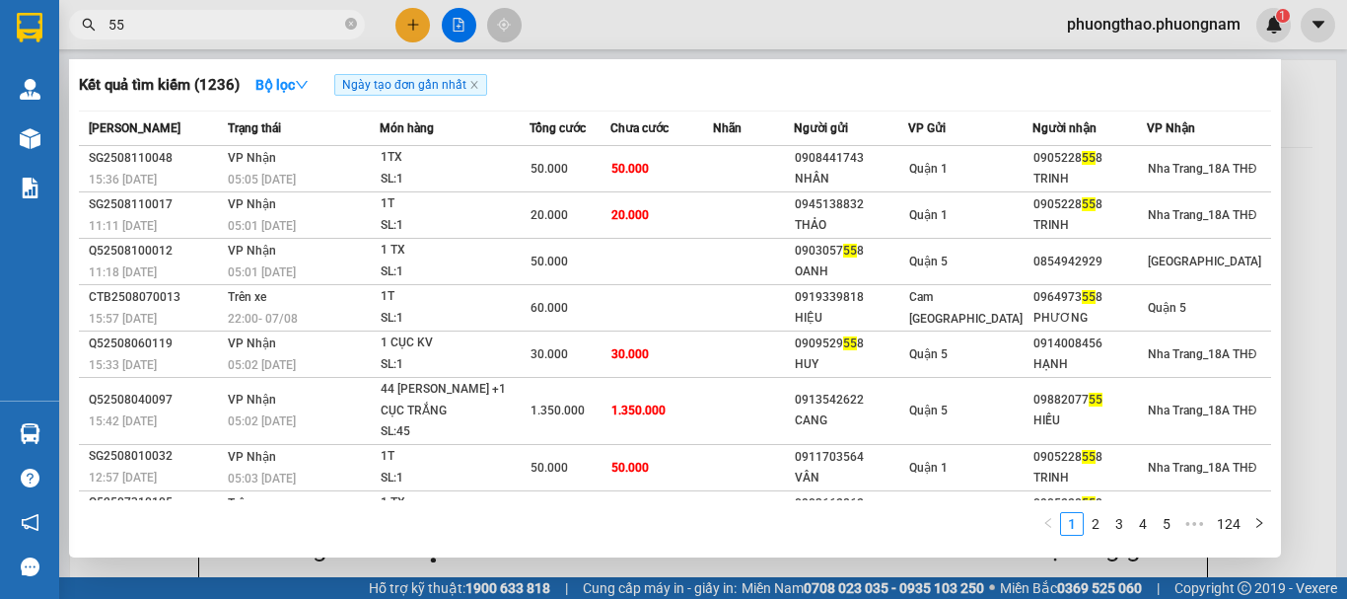
type input "5"
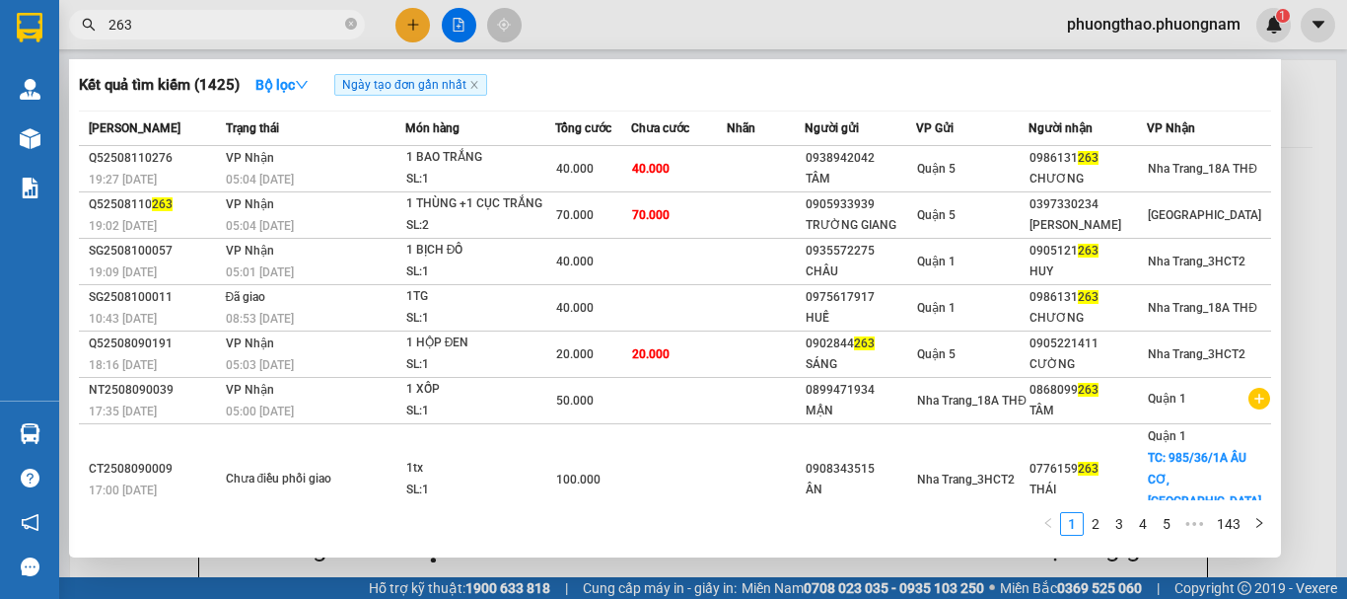
click at [200, 21] on input "263" at bounding box center [224, 25] width 233 height 22
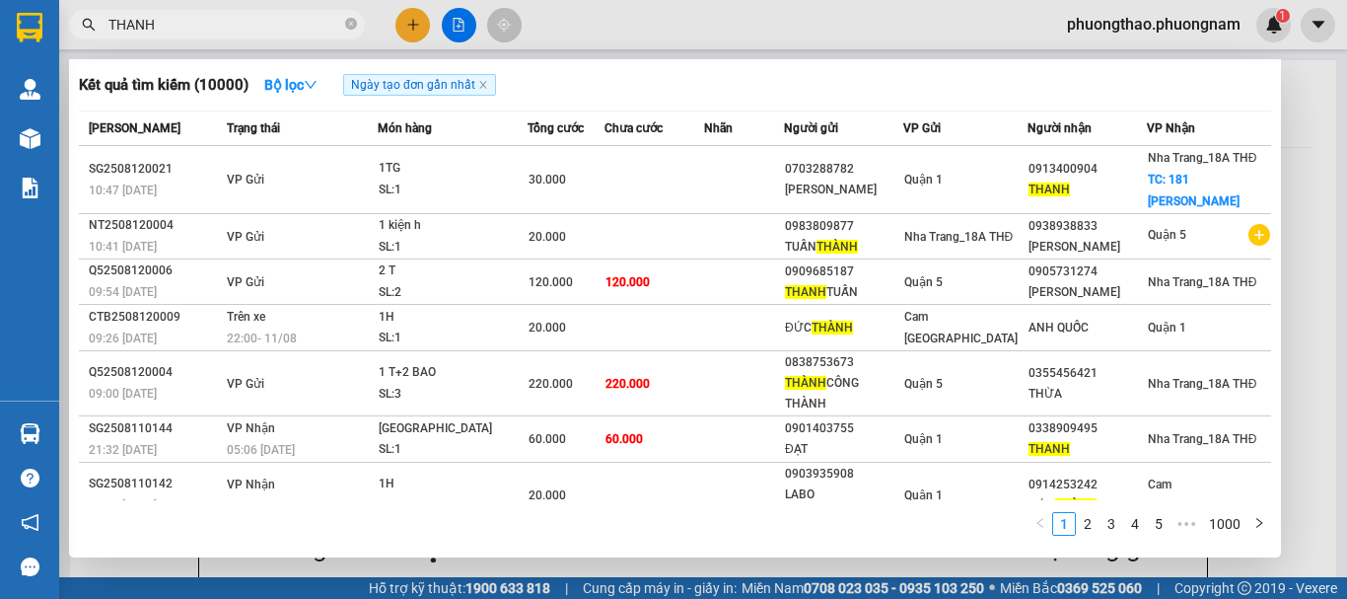
click at [256, 19] on input "THANH" at bounding box center [224, 25] width 233 height 22
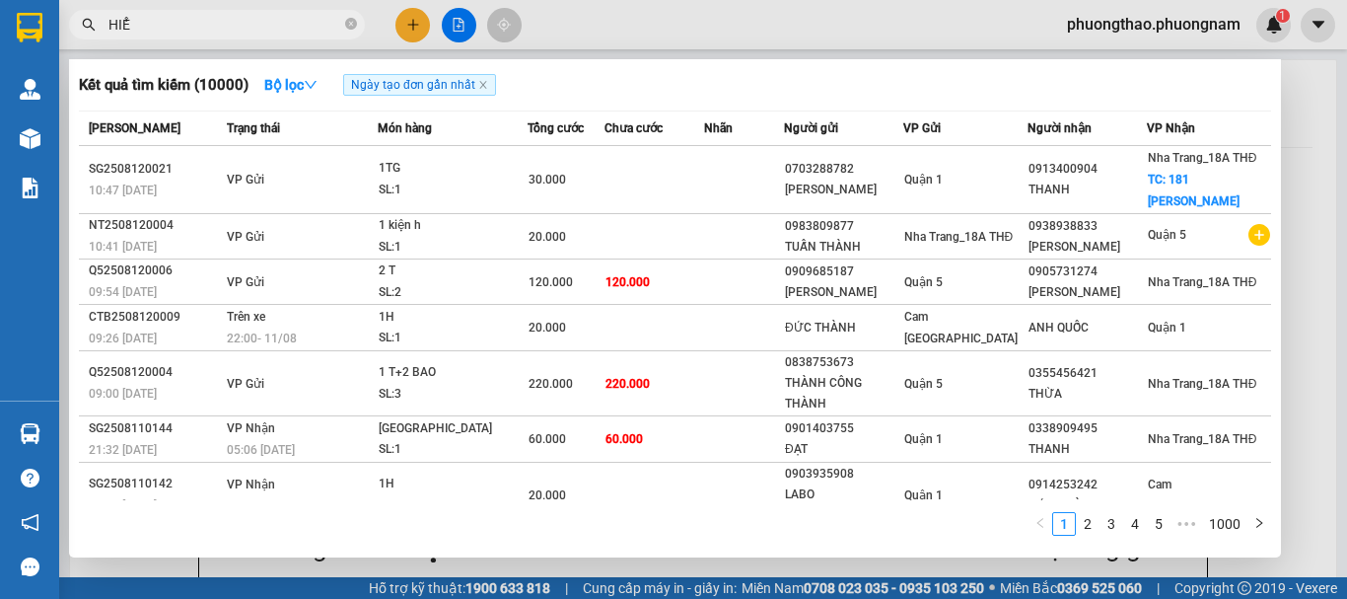
type input "HIỂN"
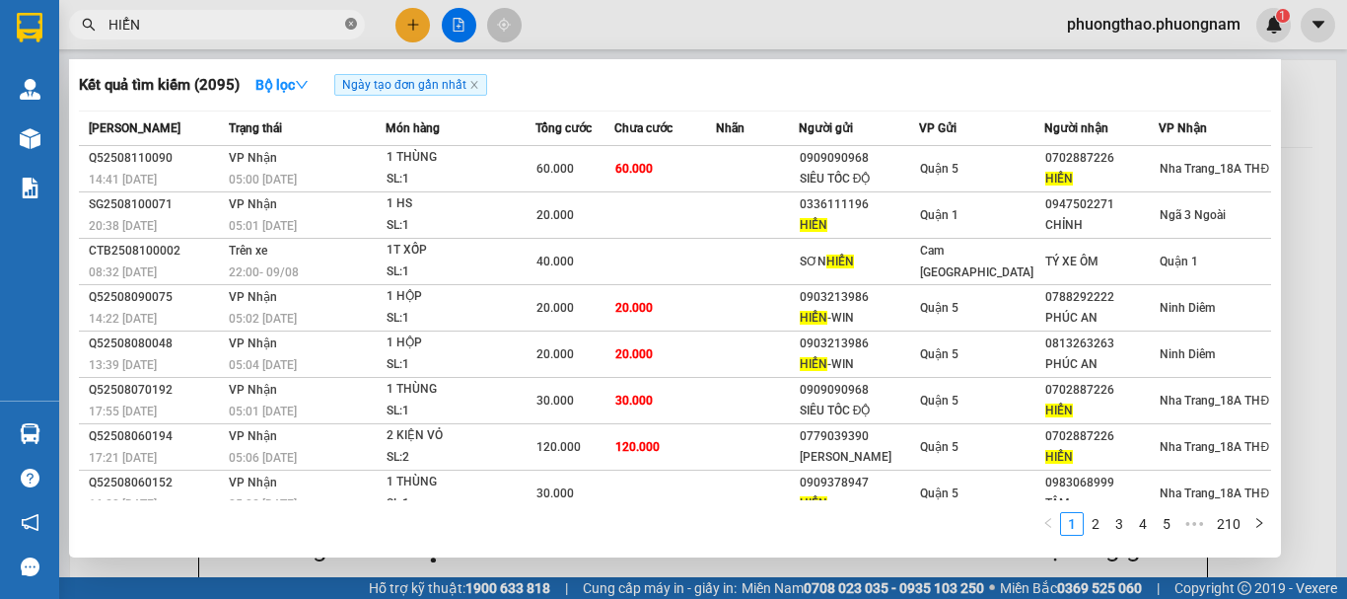
click at [351, 26] on icon "close-circle" at bounding box center [351, 24] width 12 height 12
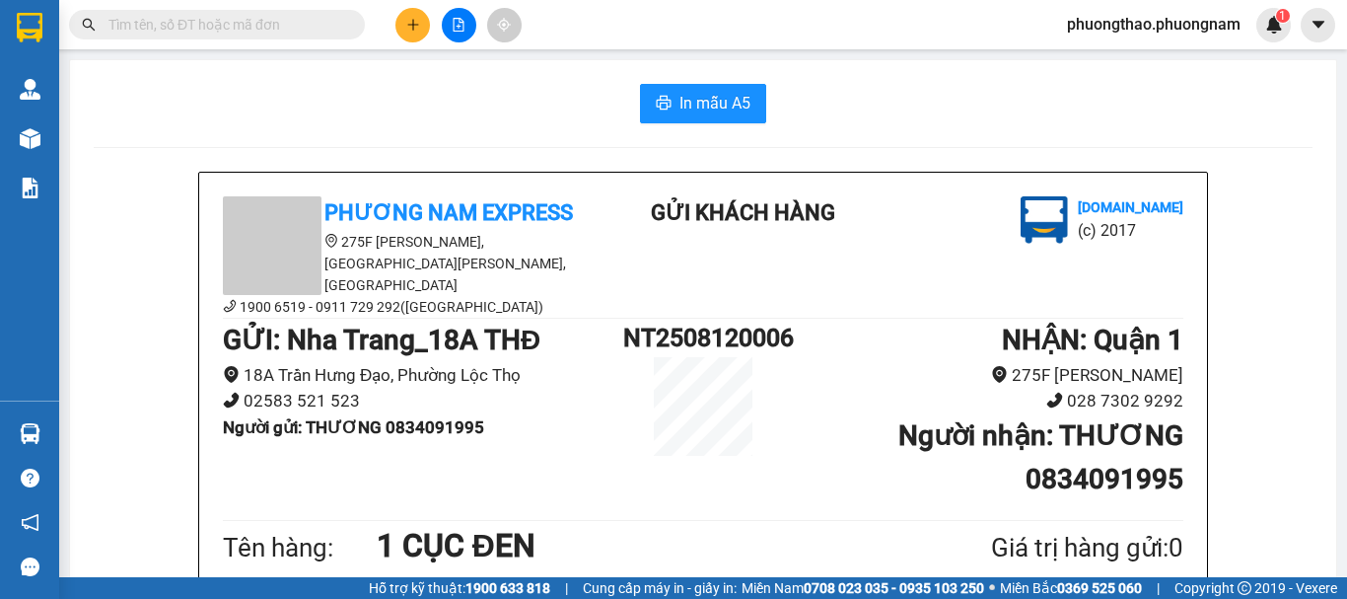
click at [290, 29] on input "text" at bounding box center [224, 25] width 233 height 22
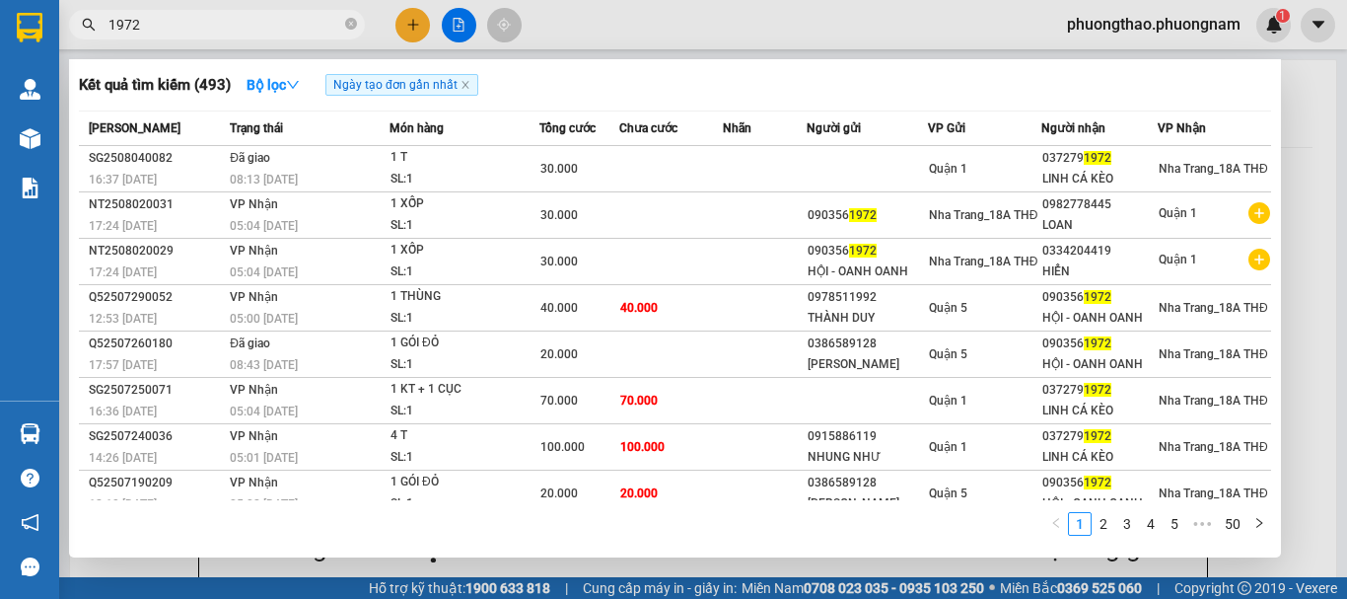
type input "1972"
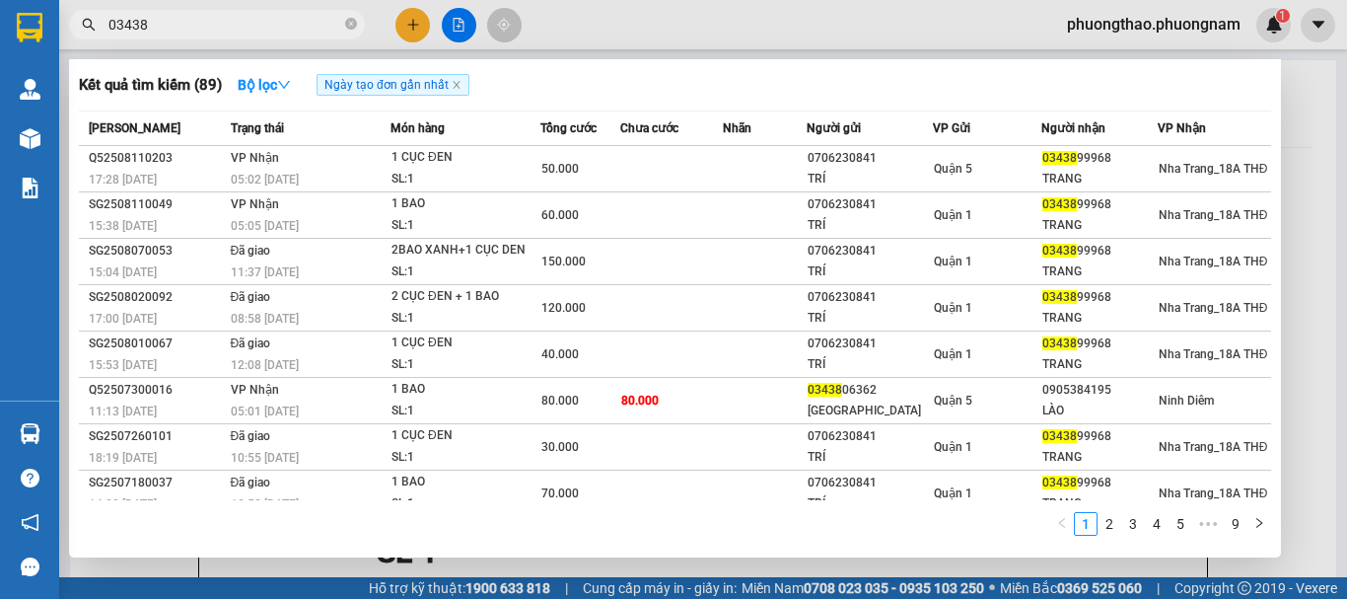
click at [0, 0] on html "Kết quả tìm kiếm ( 89 ) Bộ lọc Ngày tạo đơn gần nhất Mã ĐH Trạng thái Món hàng …" at bounding box center [673, 299] width 1347 height 599
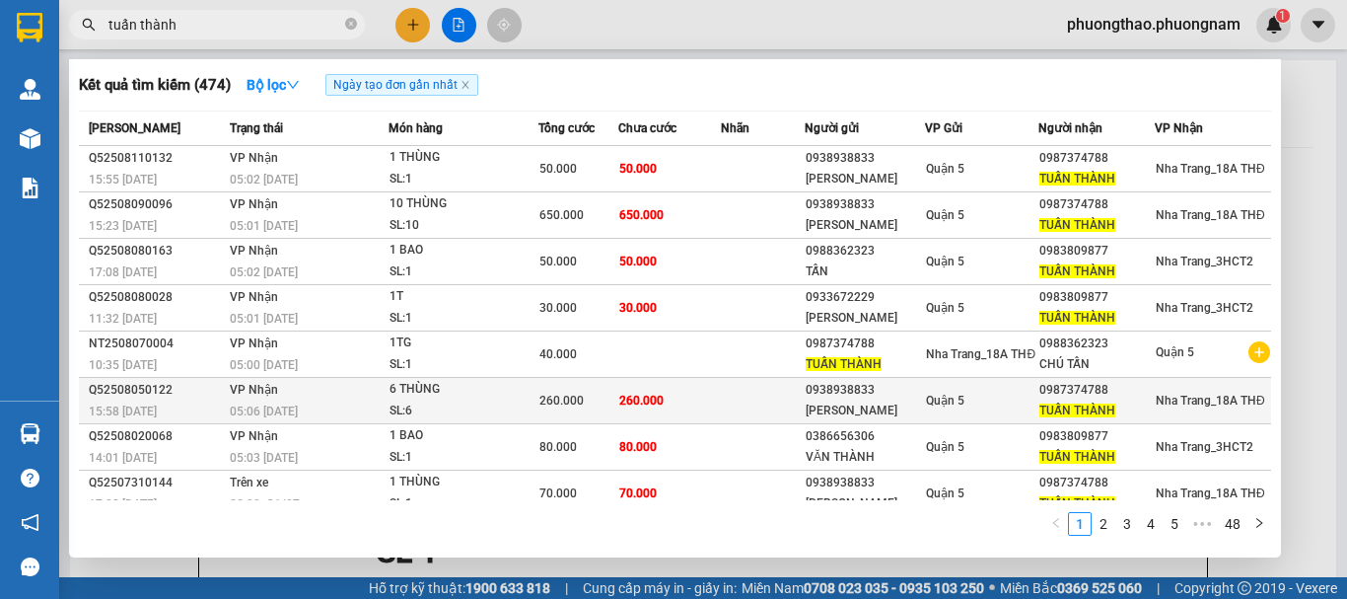
scroll to position [109, 0]
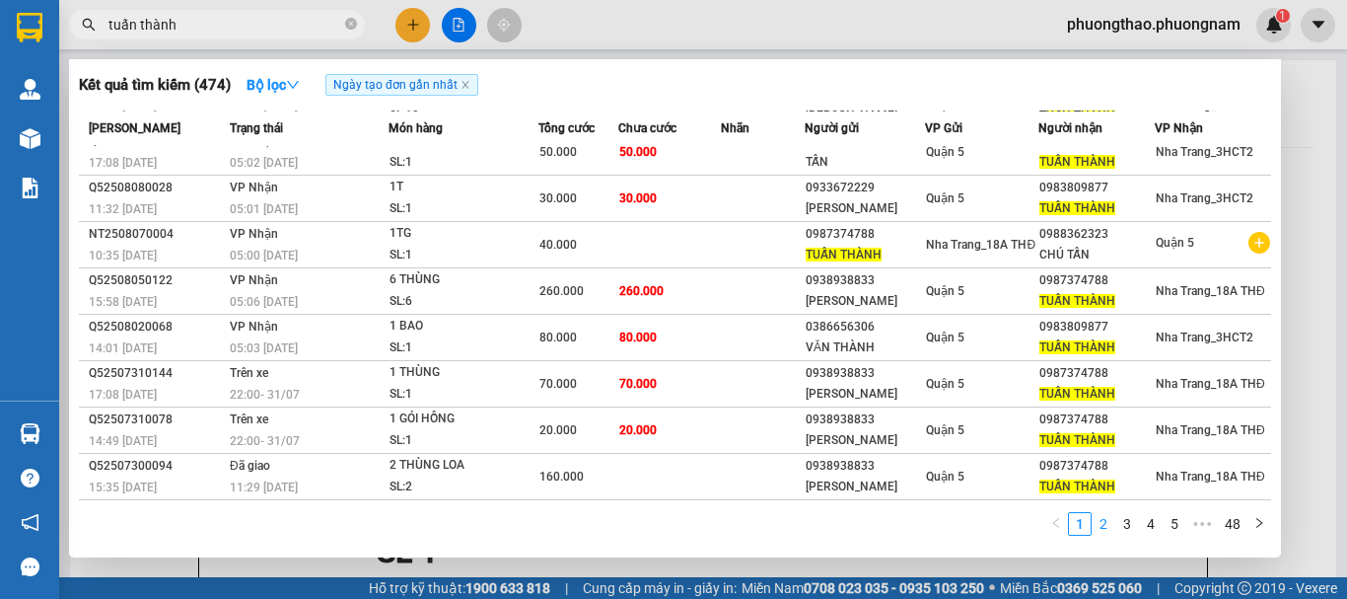
type input "tuấn thành"
click at [1105, 512] on li "2" at bounding box center [1104, 524] width 24 height 24
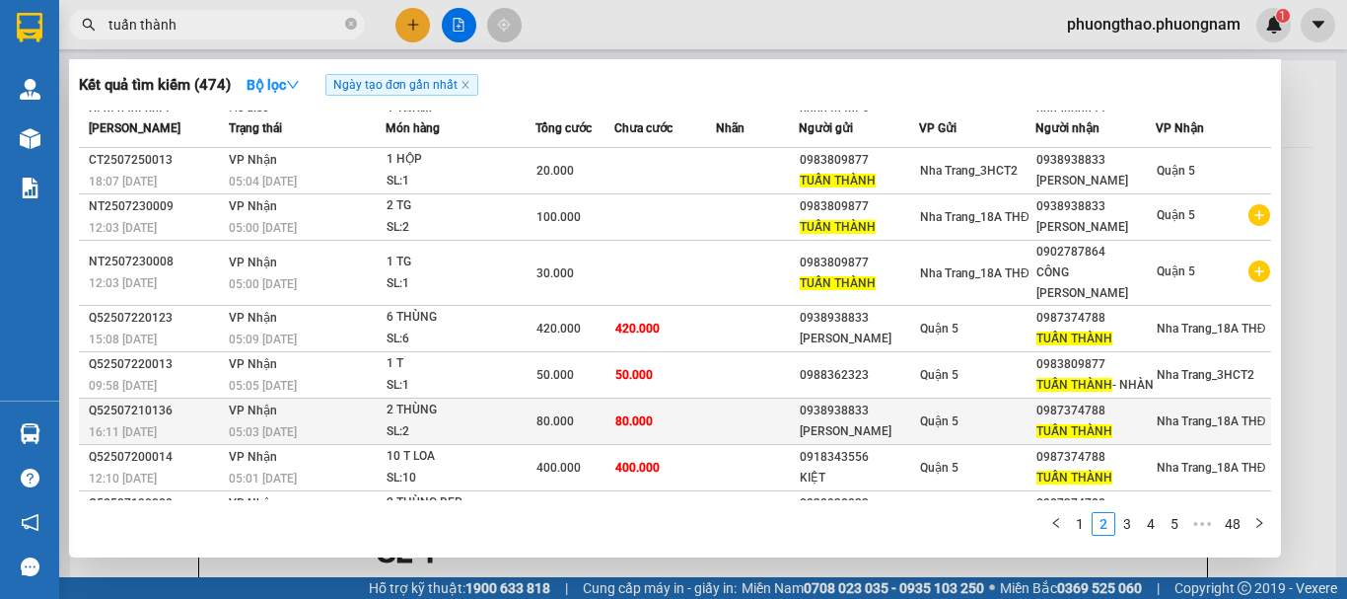
scroll to position [0, 0]
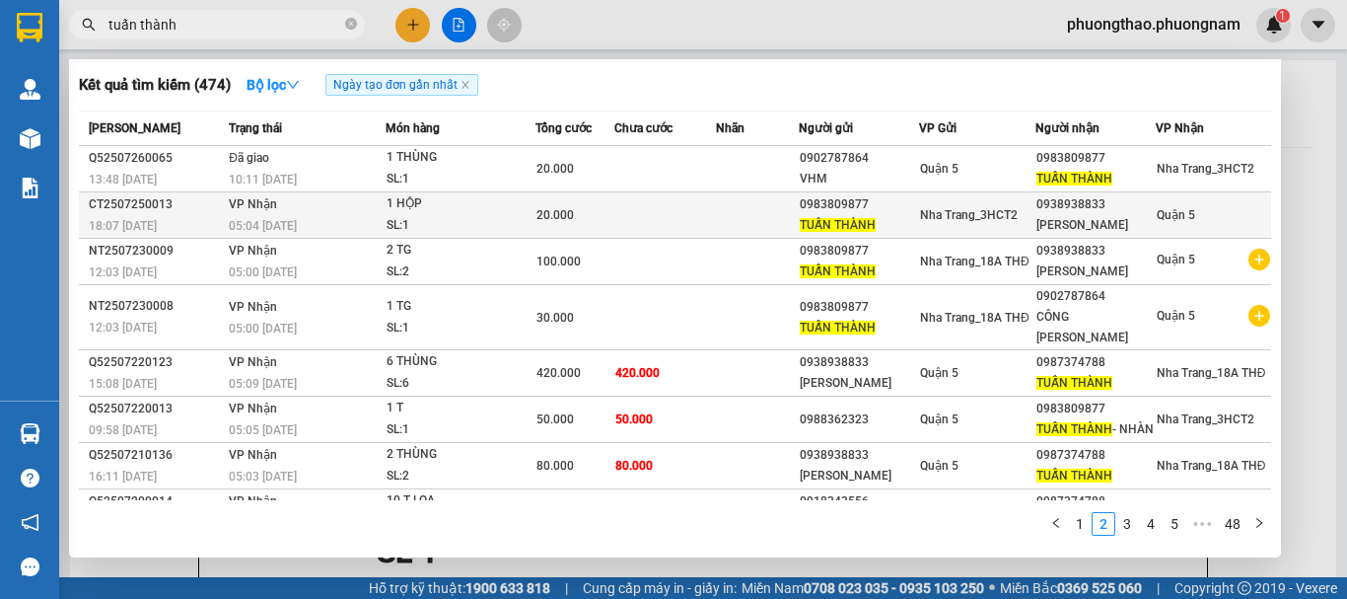
click at [1079, 222] on div "[PERSON_NAME]" at bounding box center [1095, 225] width 118 height 21
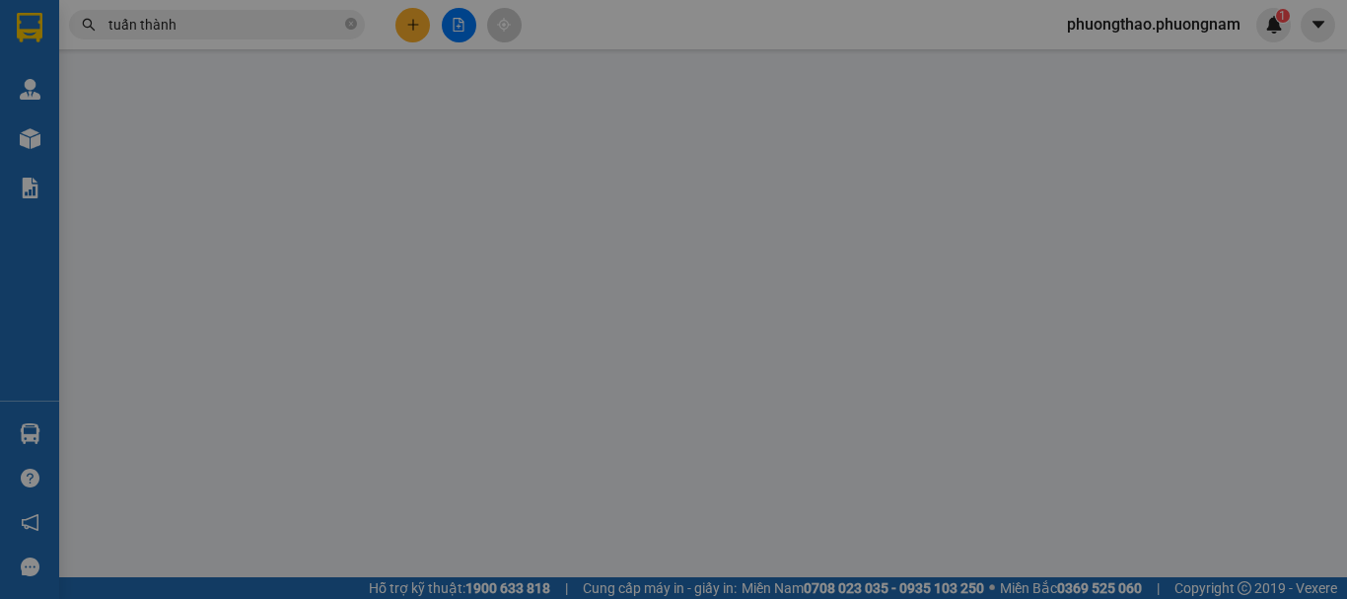
type input "0983809877"
type input "TUẤN THÀNH"
type input "0938938833"
type input "[PERSON_NAME]"
type input "20.000"
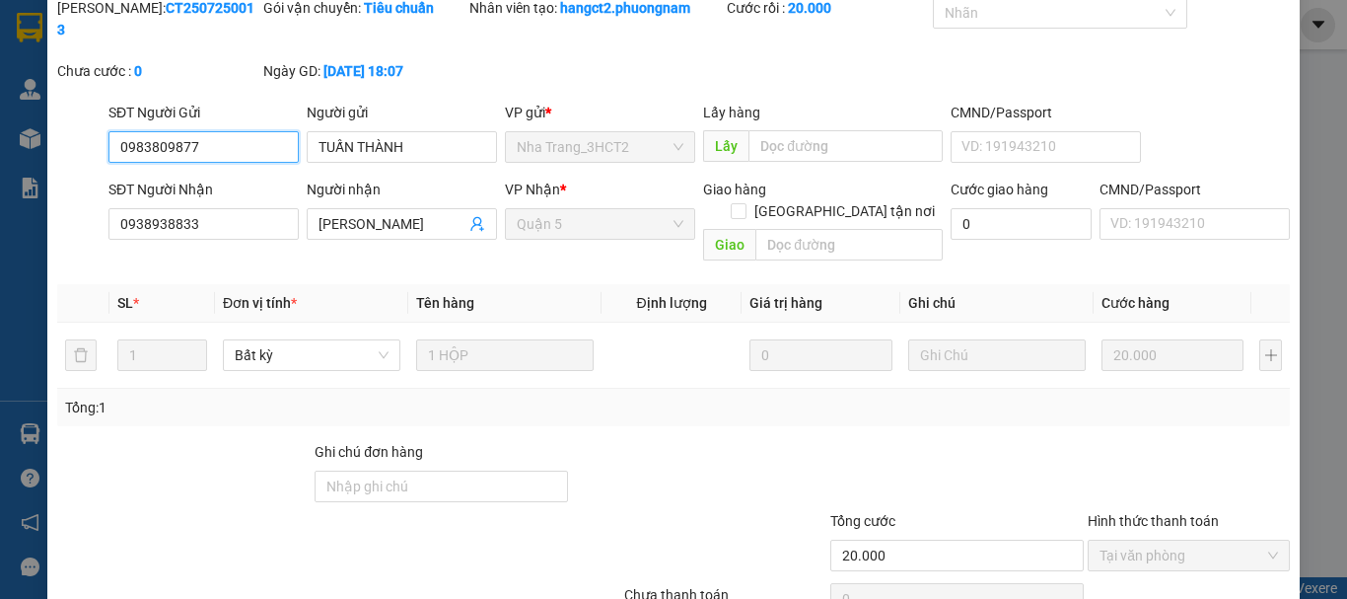
scroll to position [135, 0]
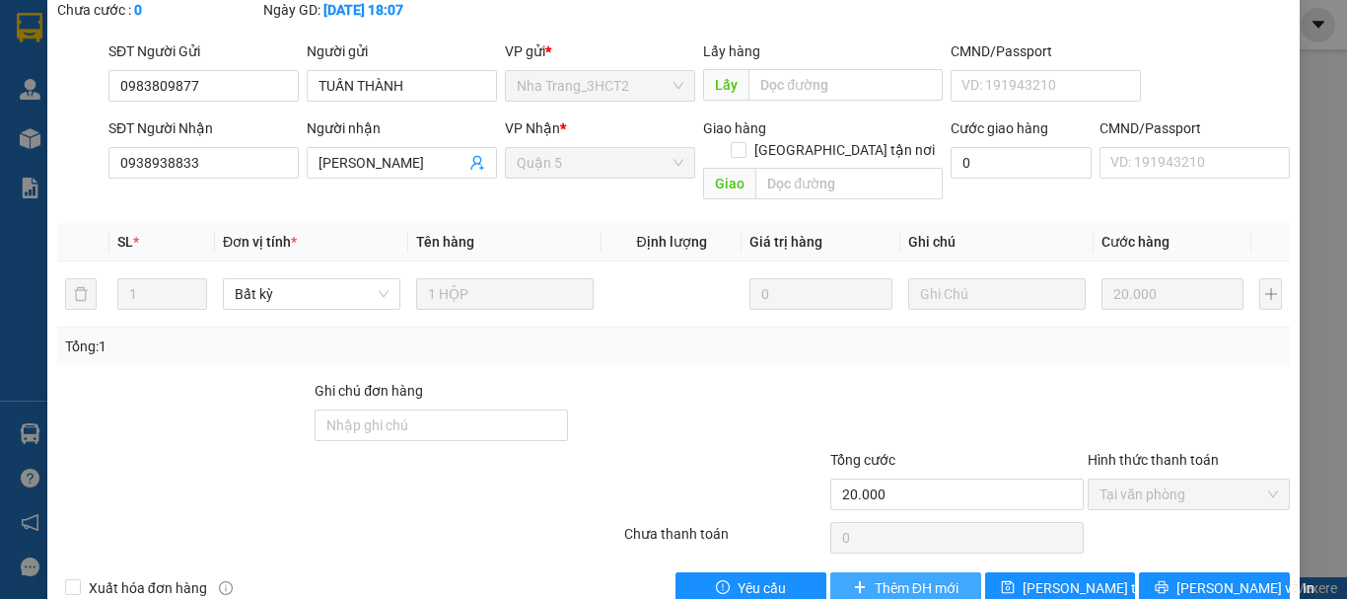
click at [908, 577] on span "Thêm ĐH mới" at bounding box center [917, 588] width 84 height 22
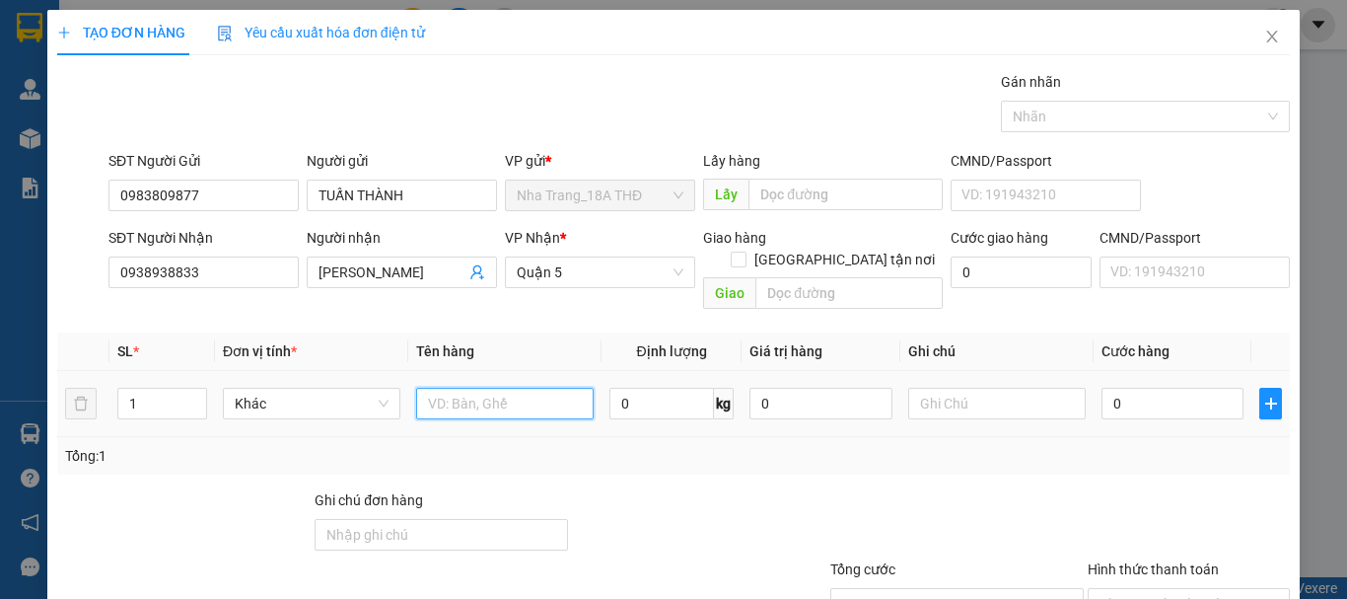
click at [490, 388] on input "text" at bounding box center [504, 404] width 177 height 32
type input "1 kiện h"
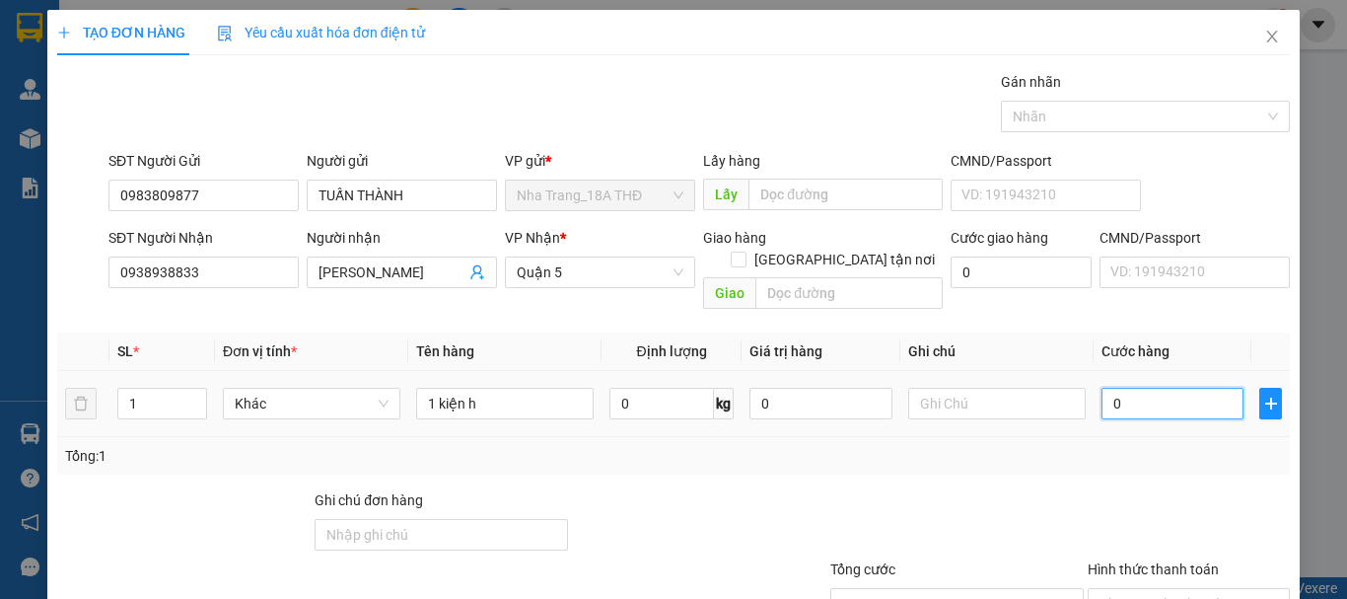
click at [1190, 388] on input "0" at bounding box center [1172, 404] width 142 height 32
type input "2"
type input "20"
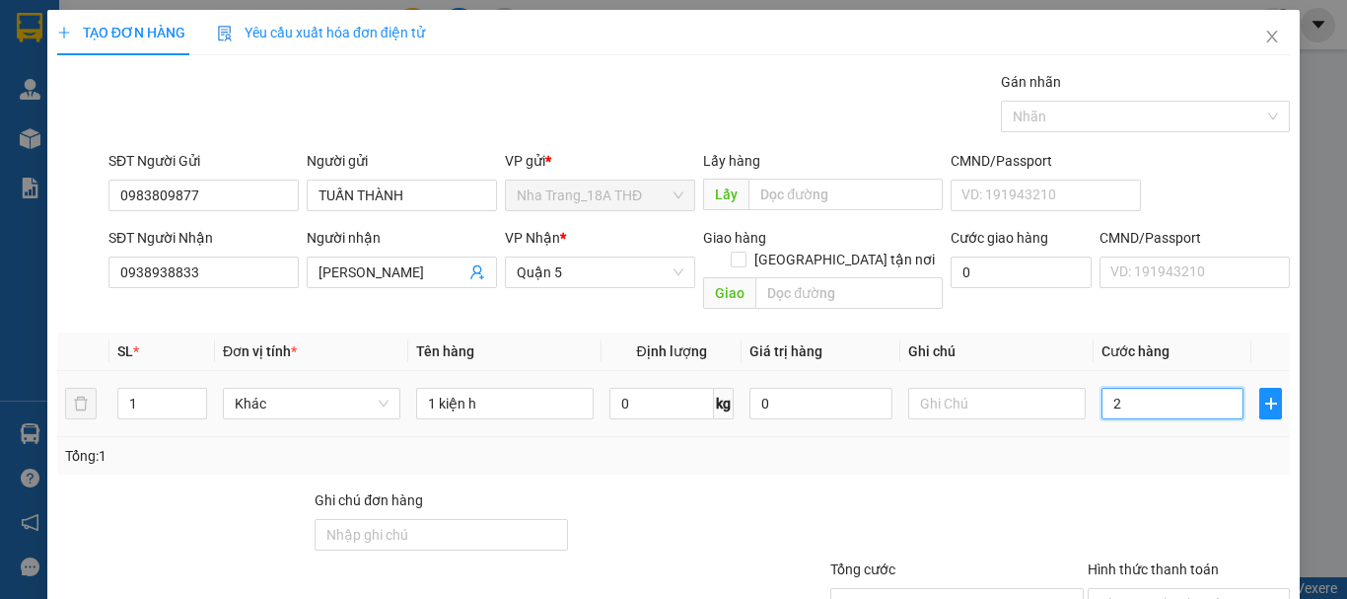
type input "20"
type input "20.000"
click at [1182, 489] on div at bounding box center [1189, 523] width 206 height 69
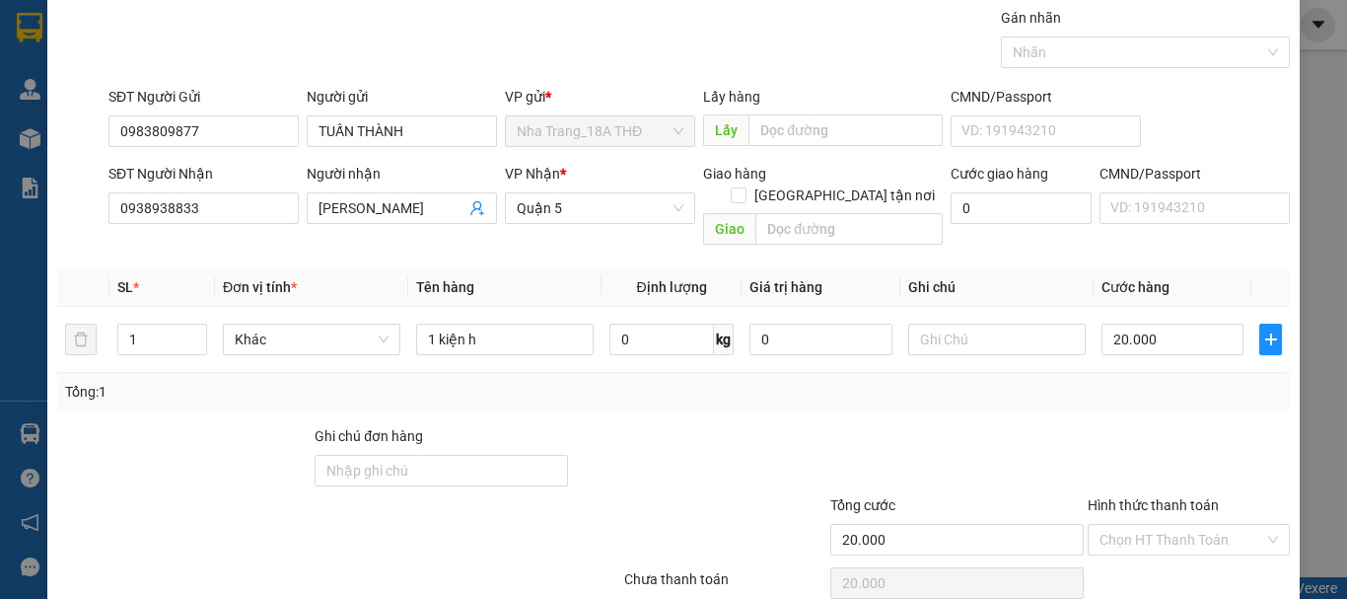
scroll to position [131, 0]
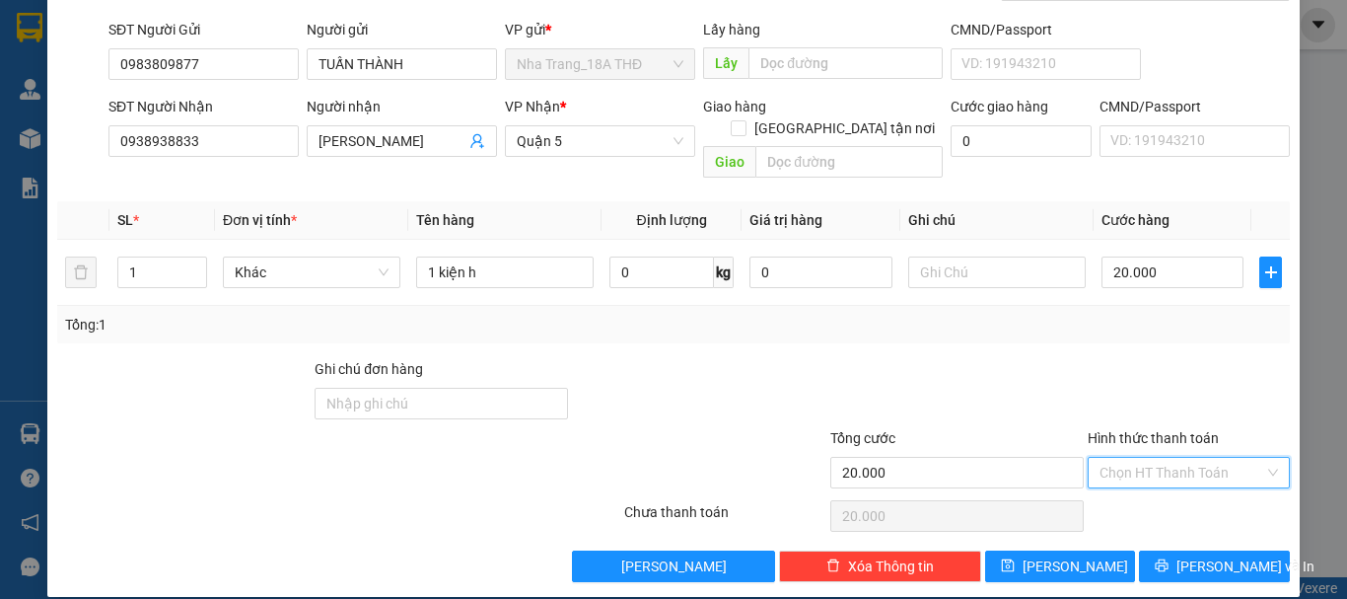
drag, startPoint x: 1221, startPoint y: 447, endPoint x: 1209, endPoint y: 498, distance: 52.6
click at [1221, 458] on input "Hình thức thanh toán" at bounding box center [1181, 473] width 165 height 30
click at [1208, 498] on div "Tại văn phòng" at bounding box center [1177, 490] width 177 height 22
type input "0"
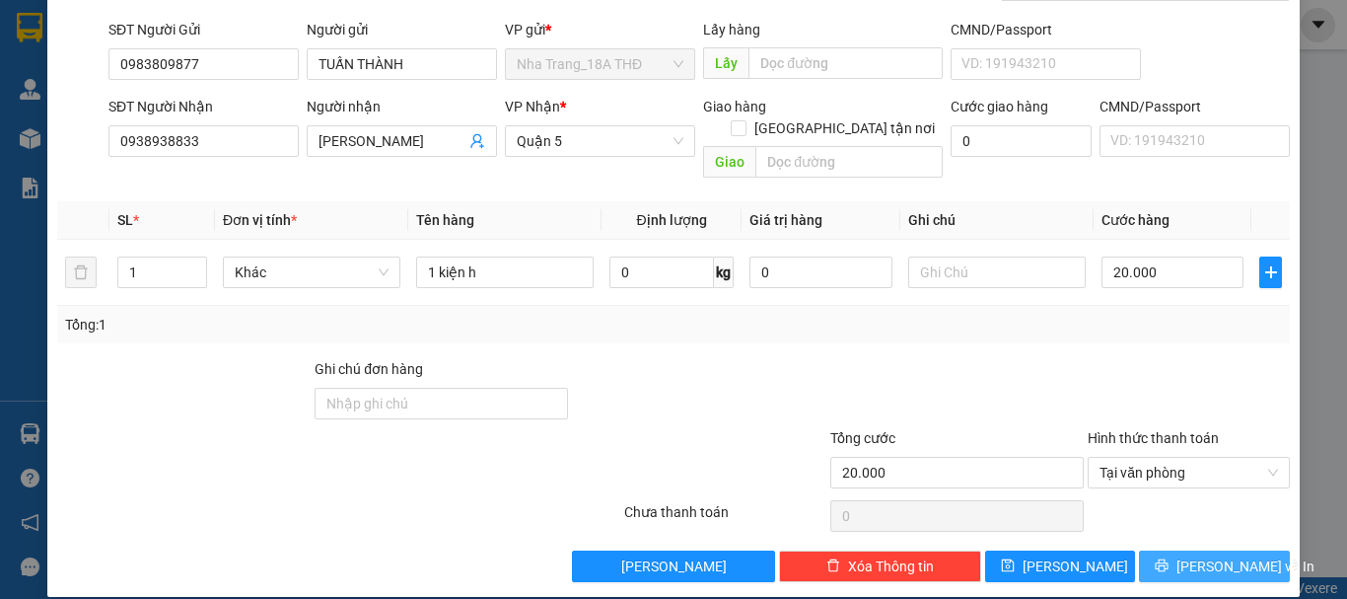
click at [1214, 555] on span "[PERSON_NAME] và In" at bounding box center [1245, 566] width 138 height 22
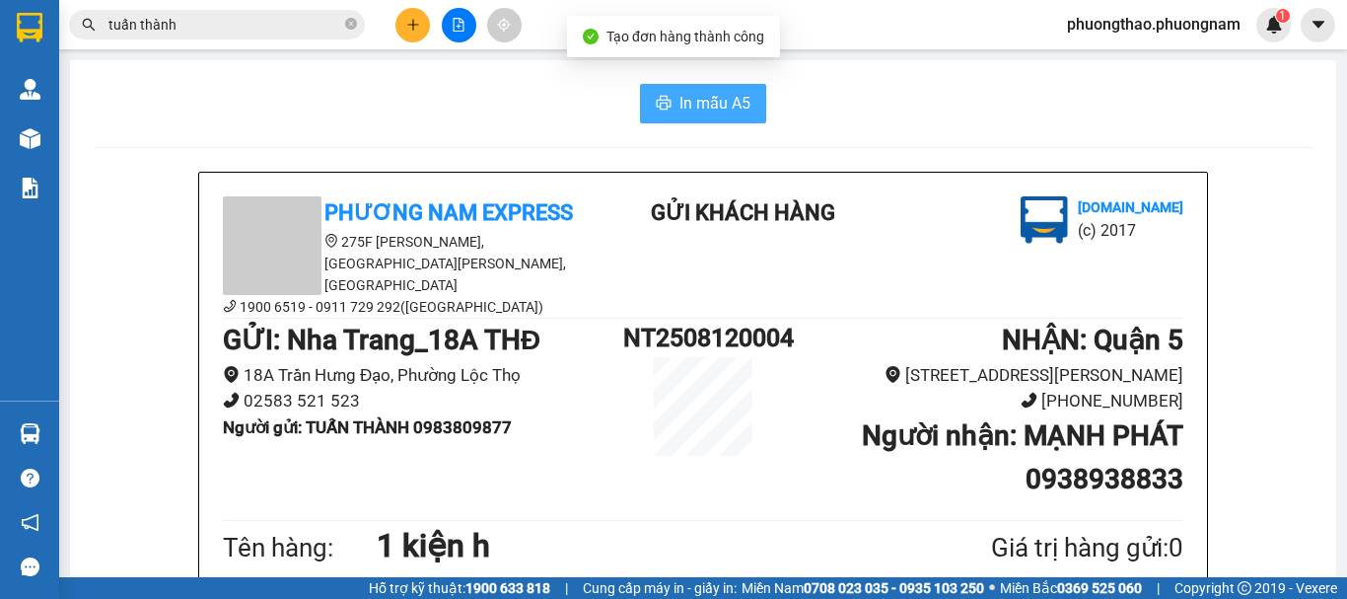
click at [694, 97] on span "In mẫu A5" at bounding box center [714, 103] width 71 height 25
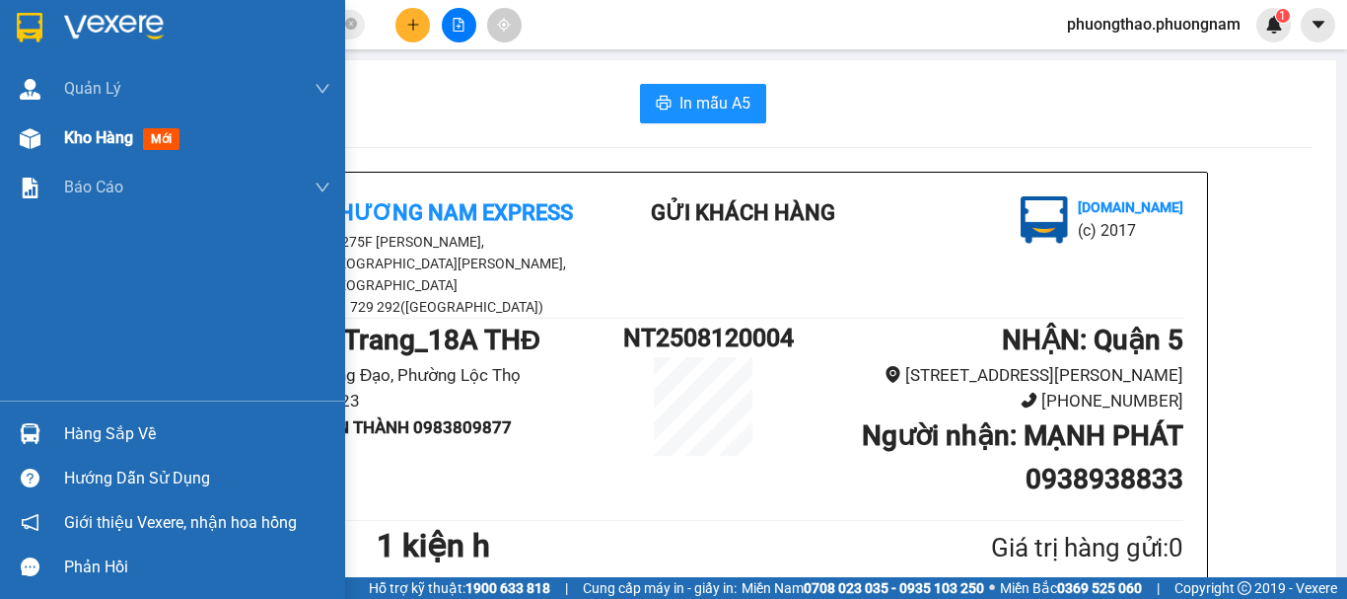
click at [163, 141] on span "mới" at bounding box center [161, 139] width 36 height 22
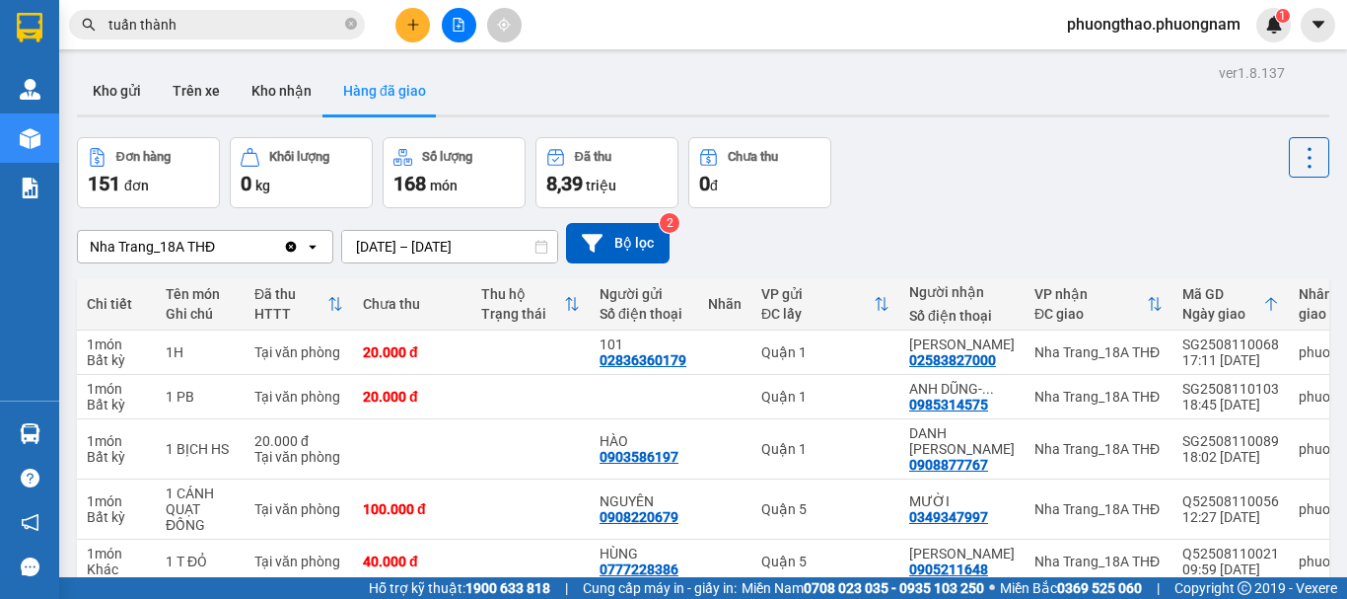
click at [403, 21] on button at bounding box center [412, 25] width 35 height 35
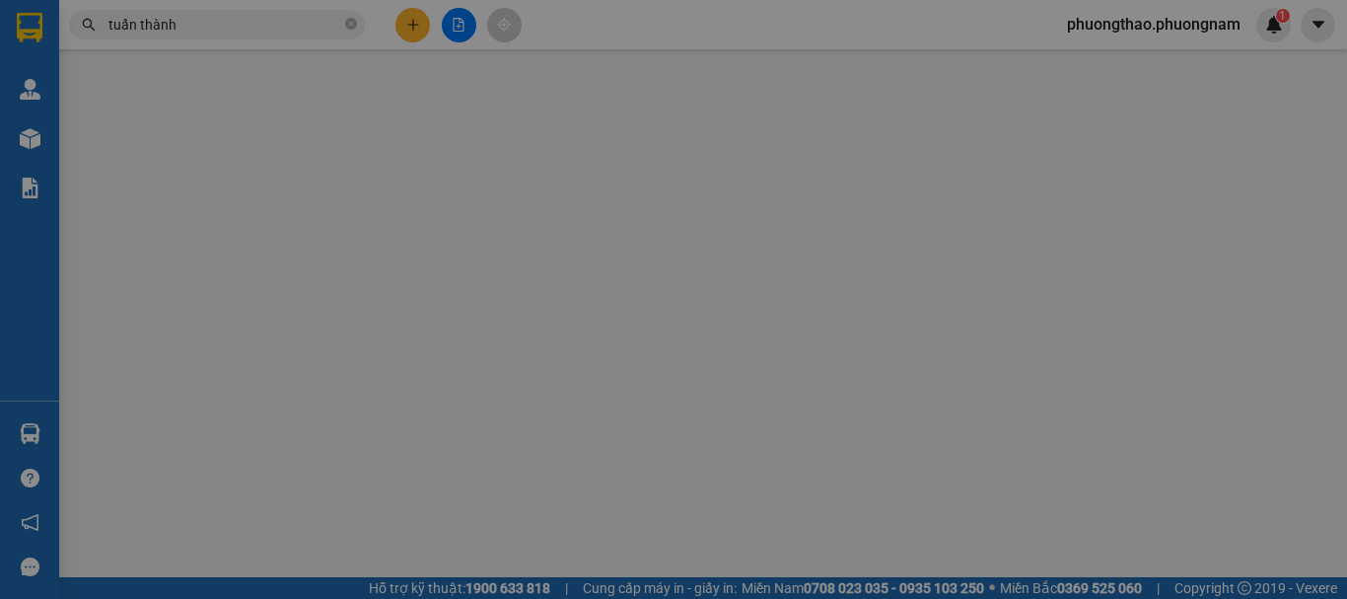
click at [405, 22] on div "Yêu cầu xuất hóa đơn điện tử" at bounding box center [321, 33] width 208 height 22
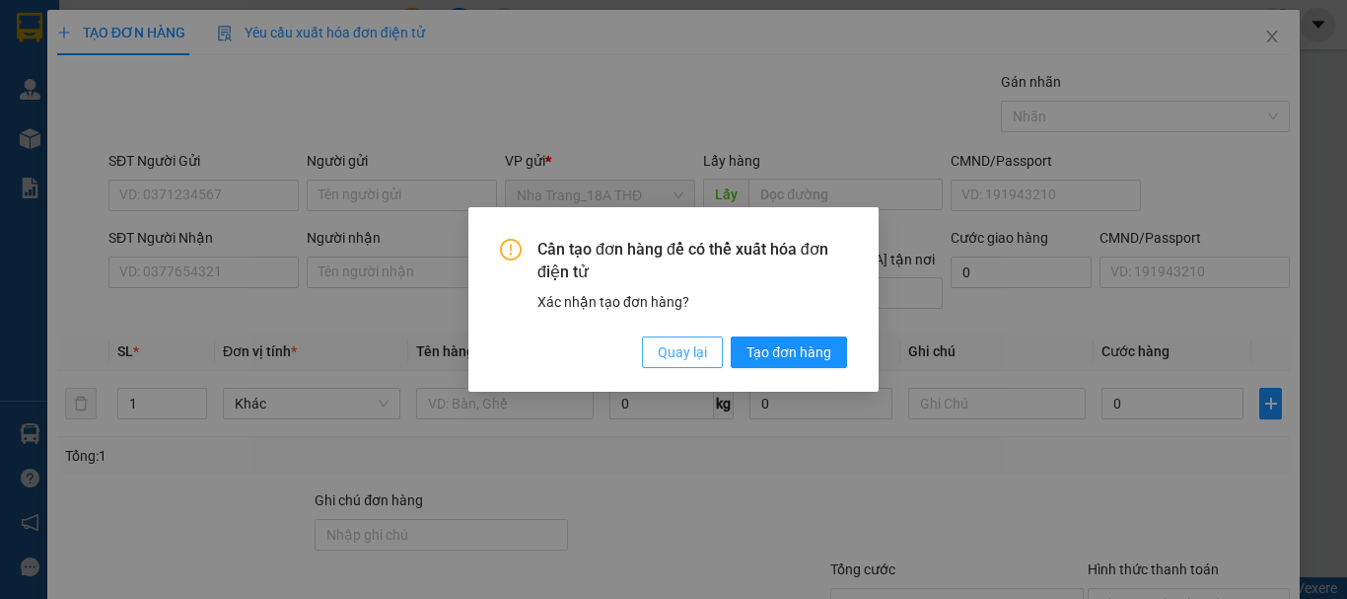
drag, startPoint x: 667, startPoint y: 357, endPoint x: 538, endPoint y: 267, distance: 156.5
click at [672, 362] on span "Quay lại" at bounding box center [682, 352] width 49 height 22
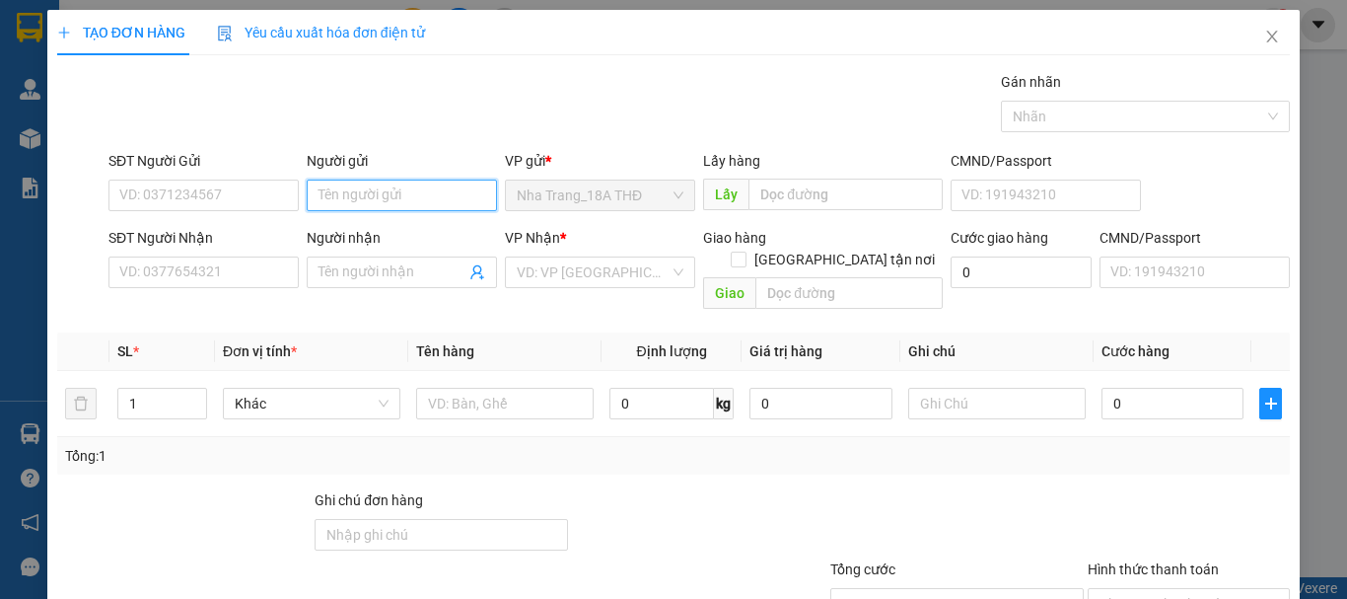
click at [368, 196] on input "Người gửi" at bounding box center [402, 195] width 190 height 32
type input "h"
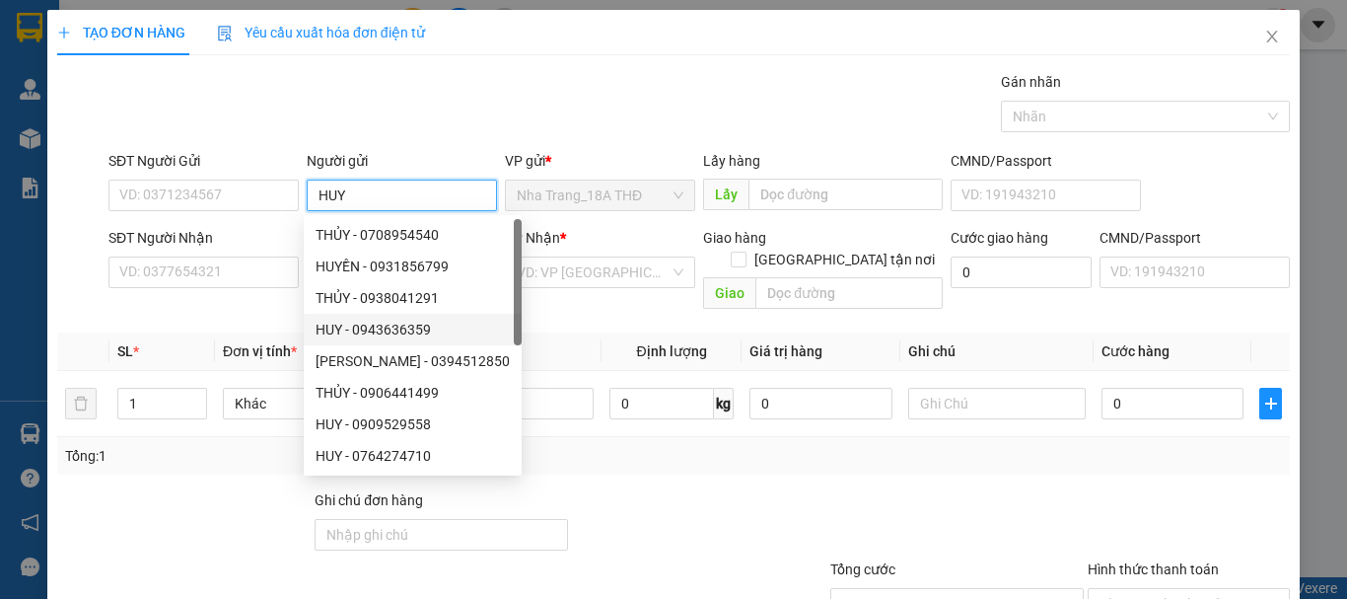
type input "HUY"
drag, startPoint x: 579, startPoint y: 323, endPoint x: 429, endPoint y: 284, distance: 155.0
click at [573, 332] on th "Tên hàng" at bounding box center [504, 351] width 193 height 38
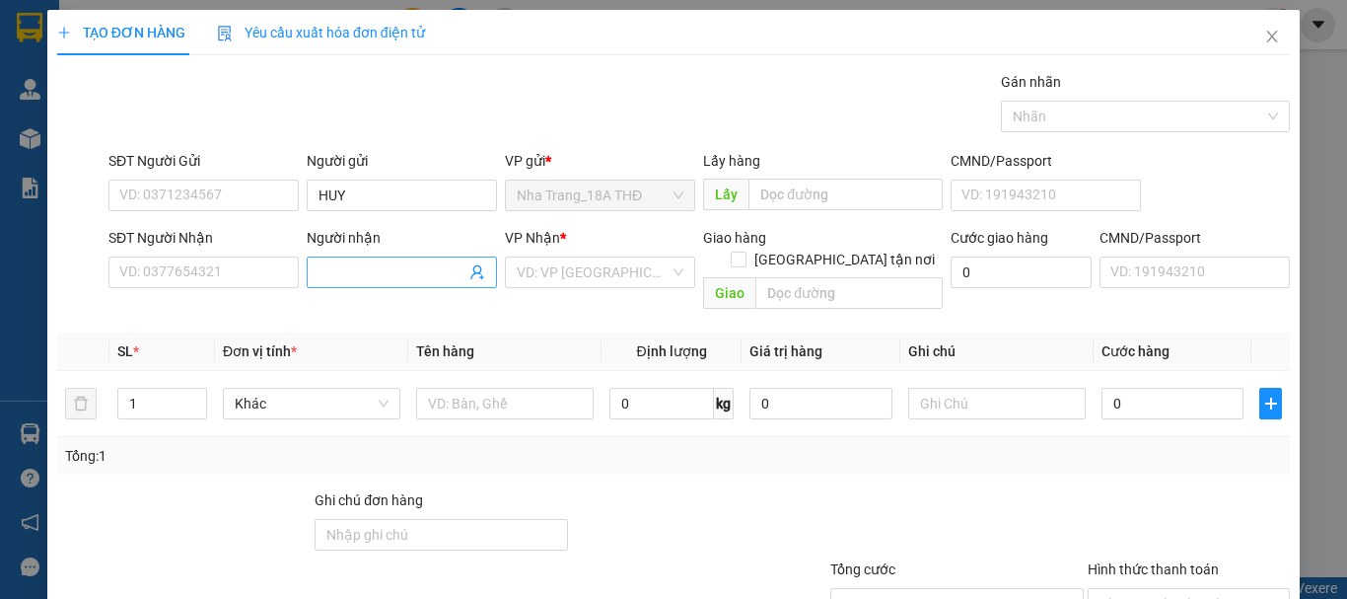
click at [437, 270] on input "Người nhận" at bounding box center [392, 272] width 147 height 22
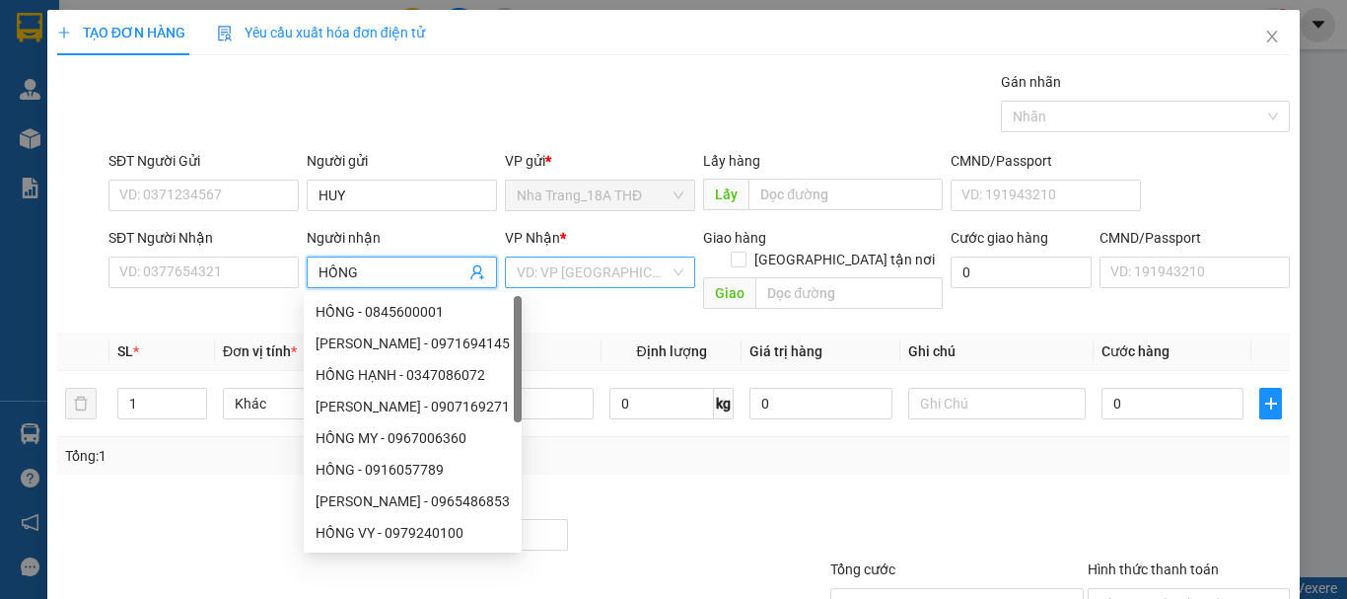
type input "HỒNG"
click at [610, 269] on input "search" at bounding box center [593, 272] width 153 height 30
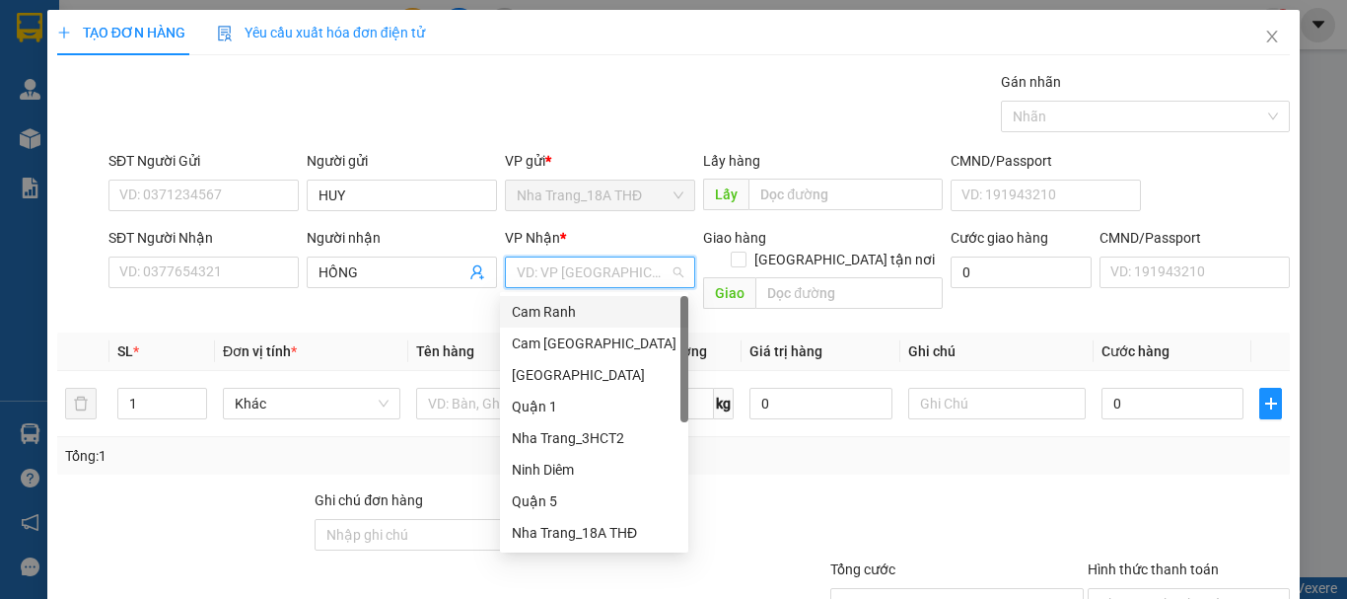
type input "Q"
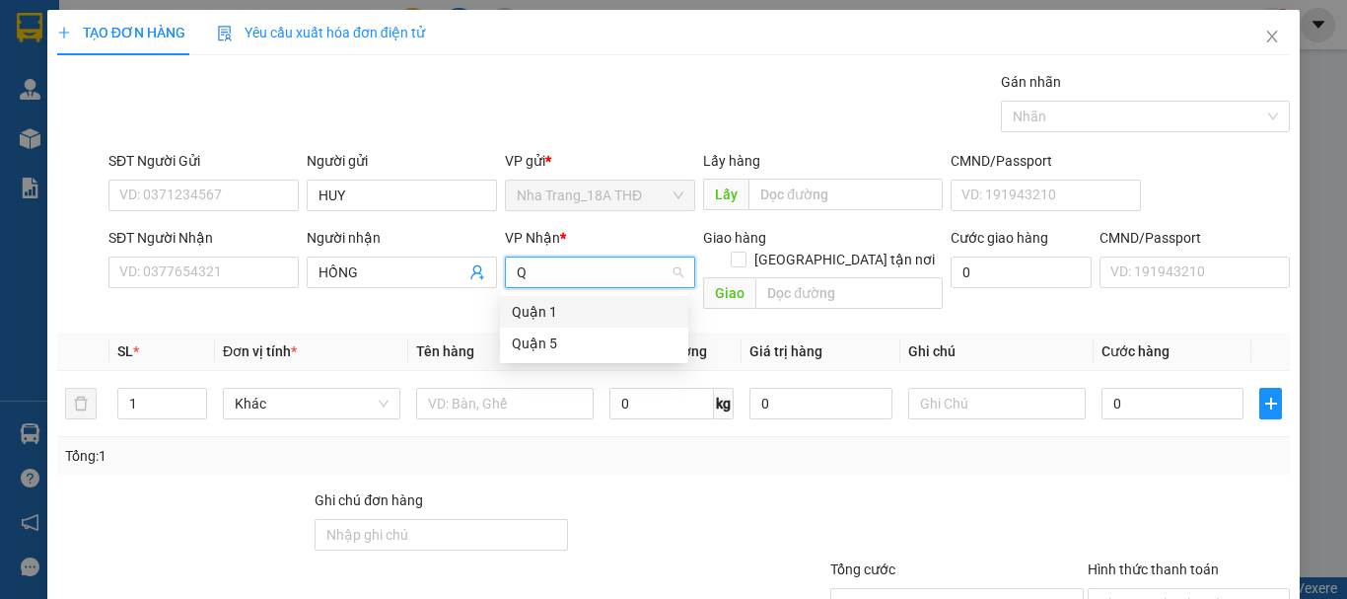
drag, startPoint x: 601, startPoint y: 319, endPoint x: 532, endPoint y: 345, distance: 73.1
click at [600, 318] on div "Quận 1" at bounding box center [594, 312] width 165 height 22
click at [618, 262] on span "Quận 1" at bounding box center [600, 272] width 167 height 30
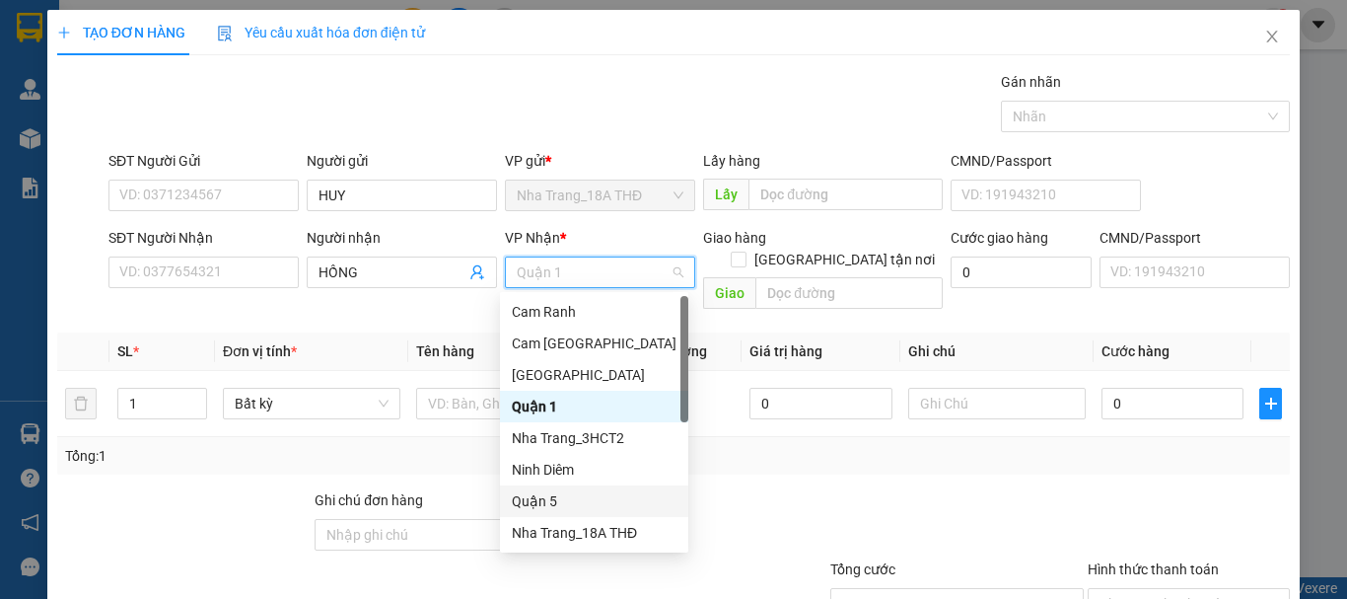
drag, startPoint x: 560, startPoint y: 493, endPoint x: 527, endPoint y: 411, distance: 88.4
click at [559, 490] on div "Quận 5" at bounding box center [594, 501] width 165 height 22
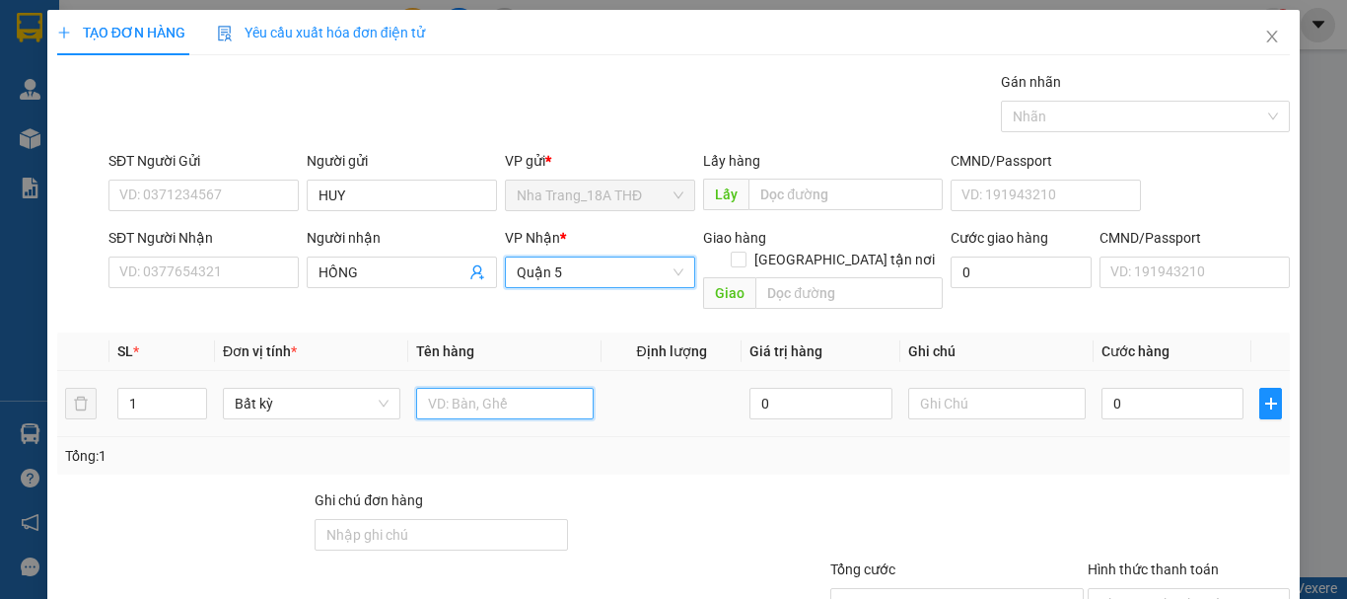
click at [519, 388] on input "text" at bounding box center [504, 404] width 177 height 32
type input "1 KIỆN [GEOGRAPHIC_DATA]"
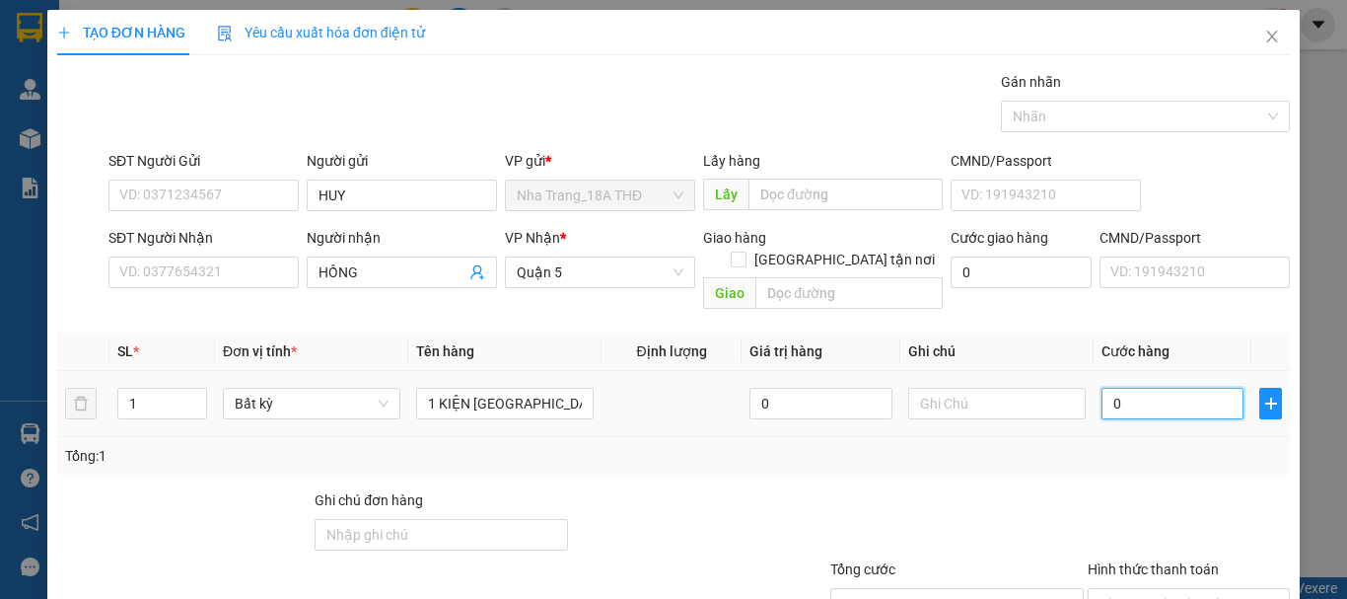
click at [1121, 388] on input "0" at bounding box center [1172, 404] width 142 height 32
type input "4"
type input "40"
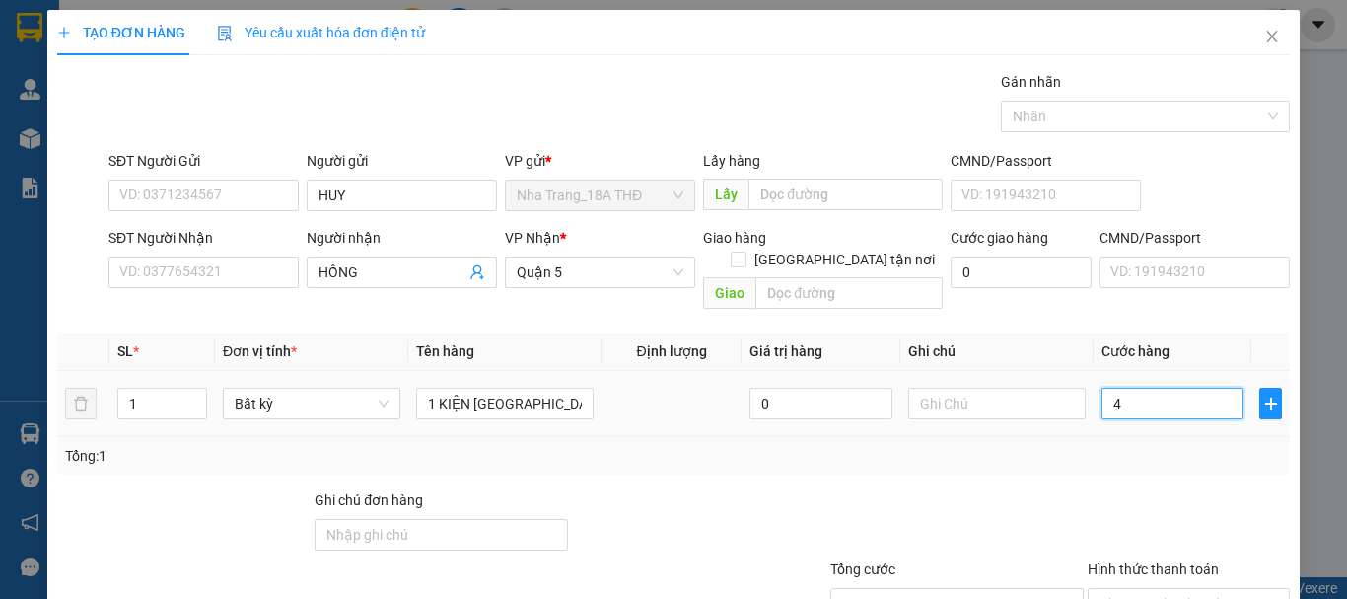
type input "40"
type input "40.000"
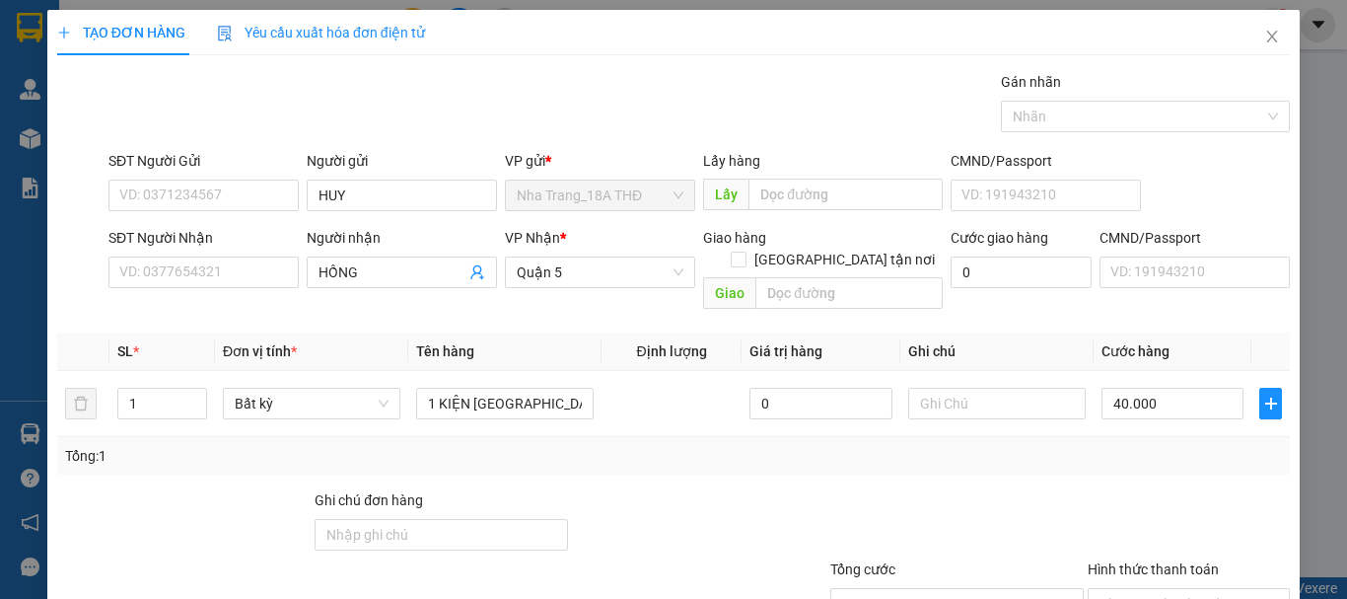
click at [1131, 445] on div "Tổng: 1" at bounding box center [673, 456] width 1217 height 22
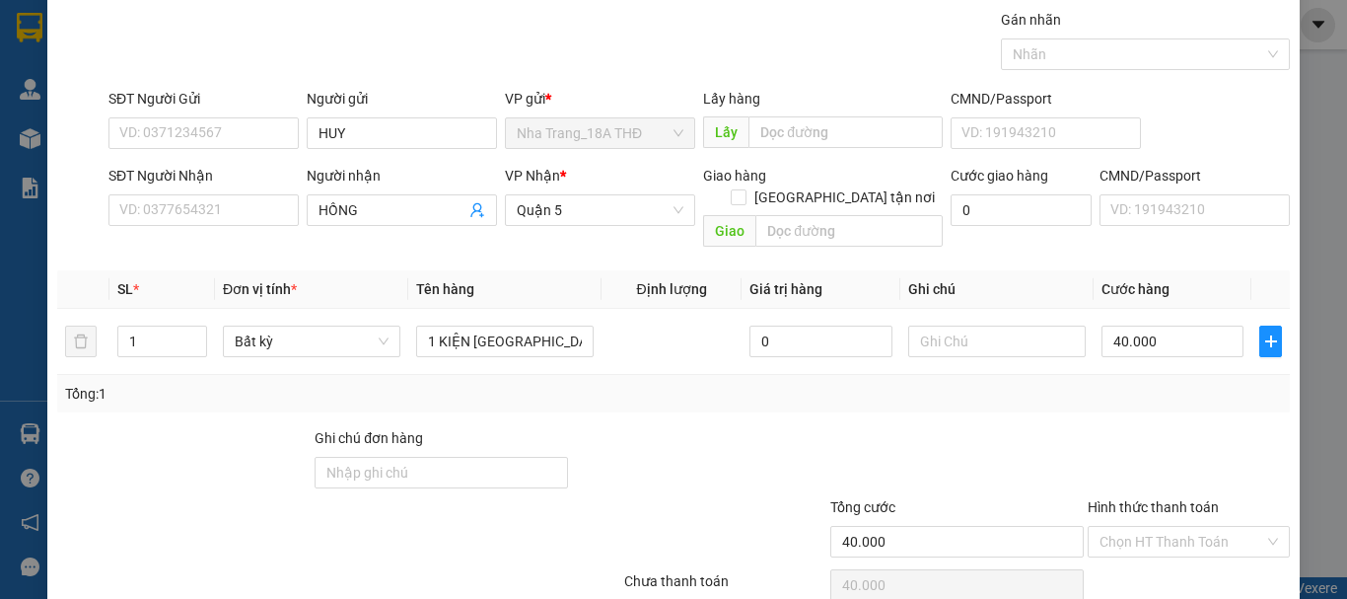
scroll to position [131, 0]
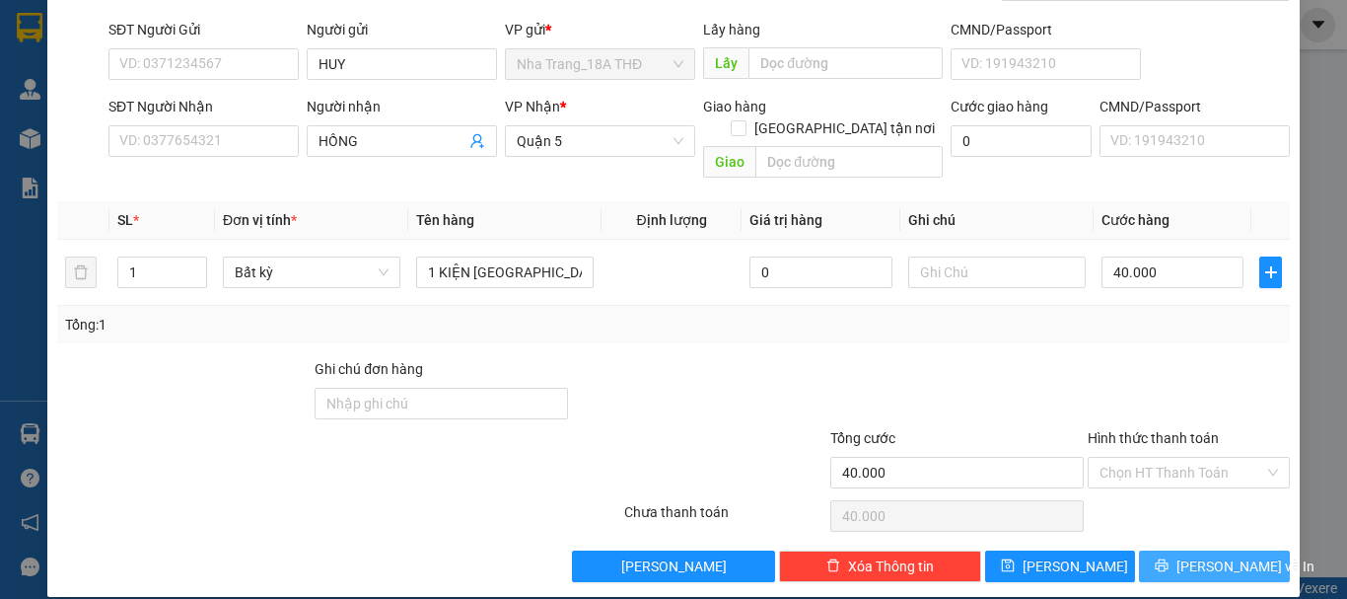
click at [1195, 555] on span "[PERSON_NAME] và In" at bounding box center [1245, 566] width 138 height 22
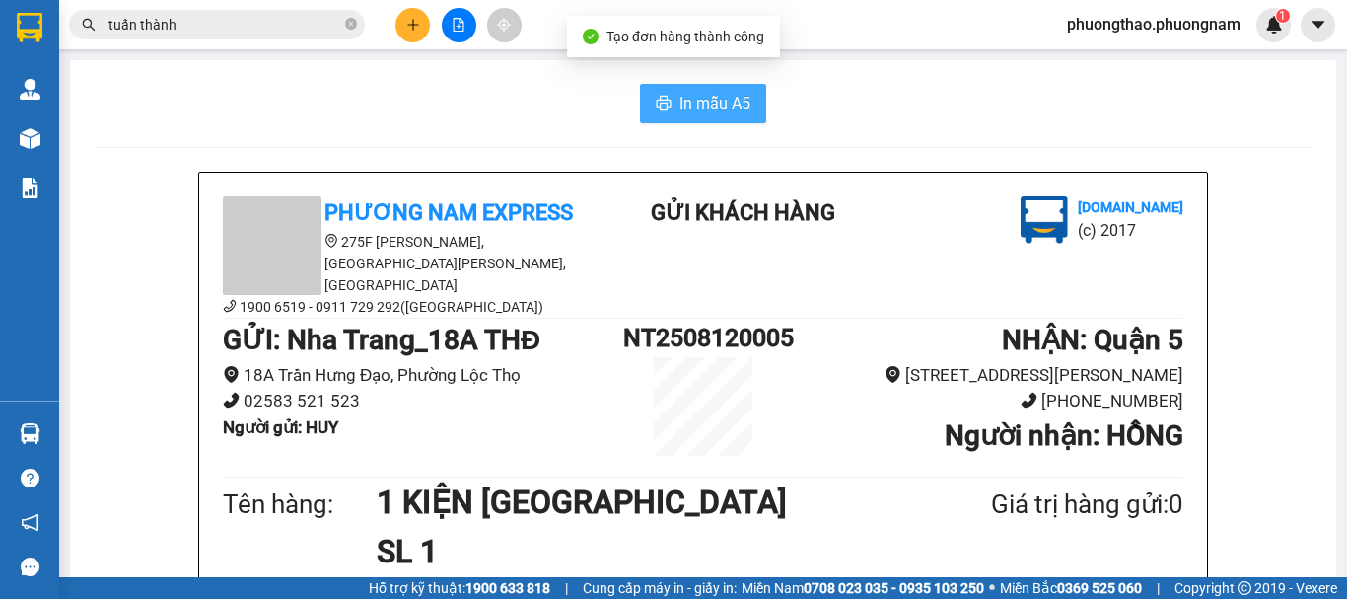
click at [721, 91] on span "In mẫu A5" at bounding box center [714, 103] width 71 height 25
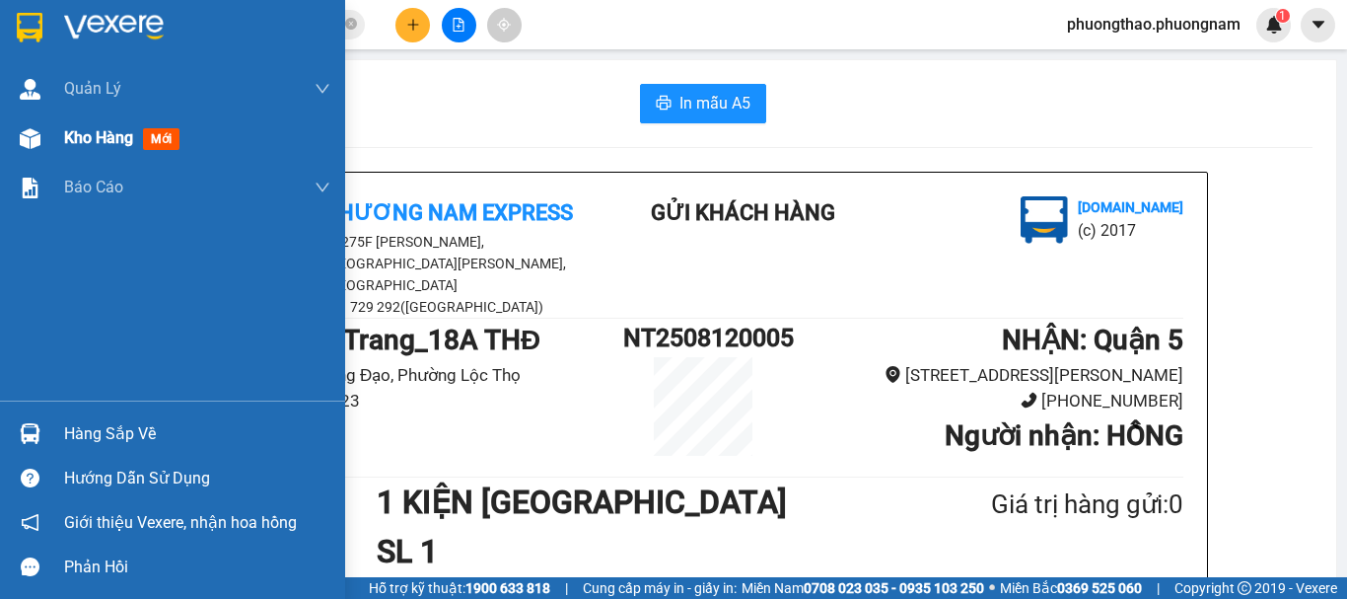
click at [150, 137] on span "mới" at bounding box center [161, 139] width 36 height 22
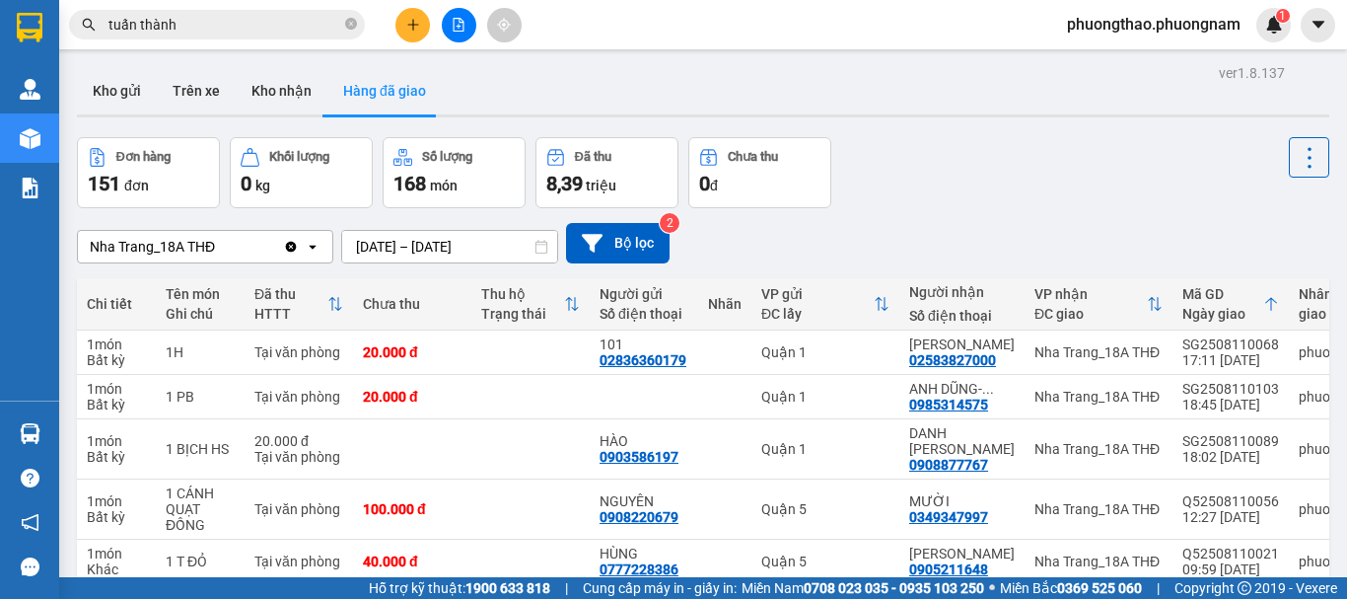
click at [268, 35] on span "tuấn thành" at bounding box center [217, 25] width 296 height 30
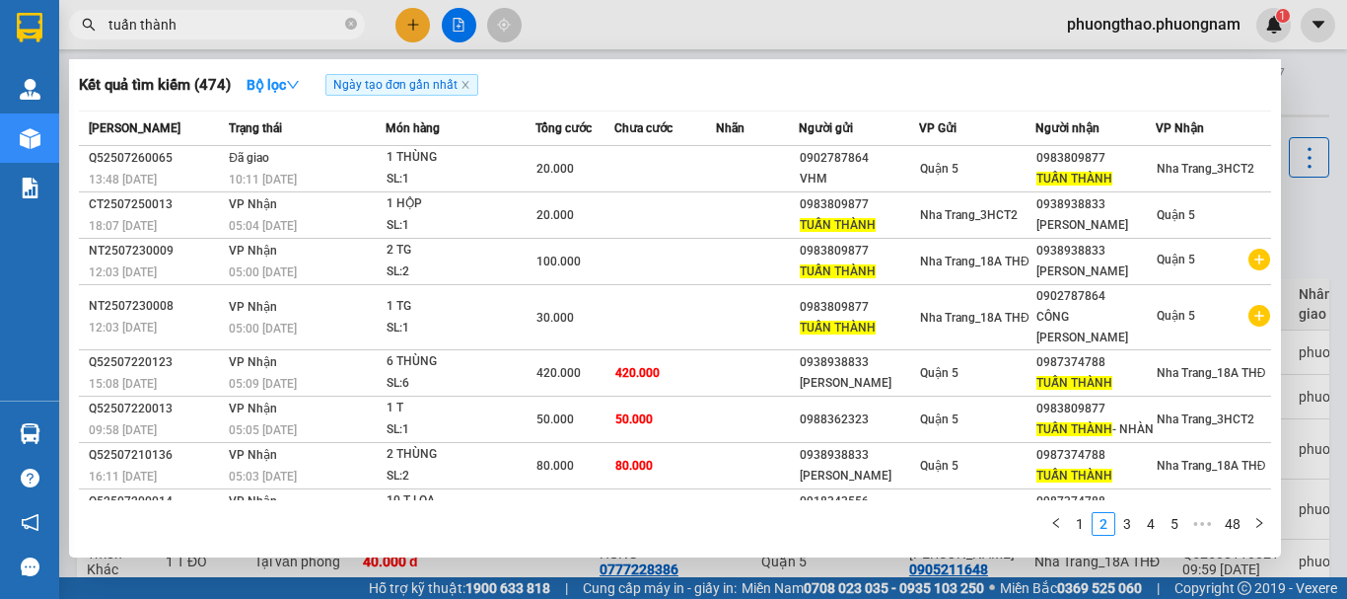
click at [265, 32] on input "tuấn thành" at bounding box center [224, 25] width 233 height 22
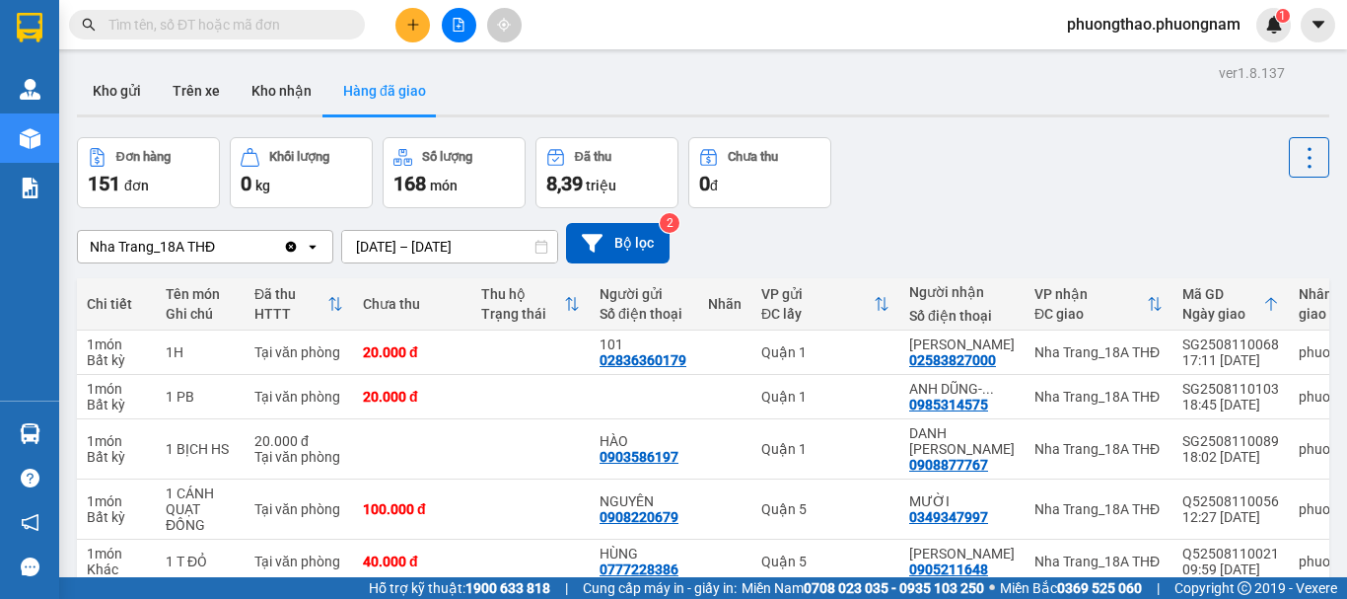
click at [242, 33] on input "text" at bounding box center [224, 25] width 233 height 22
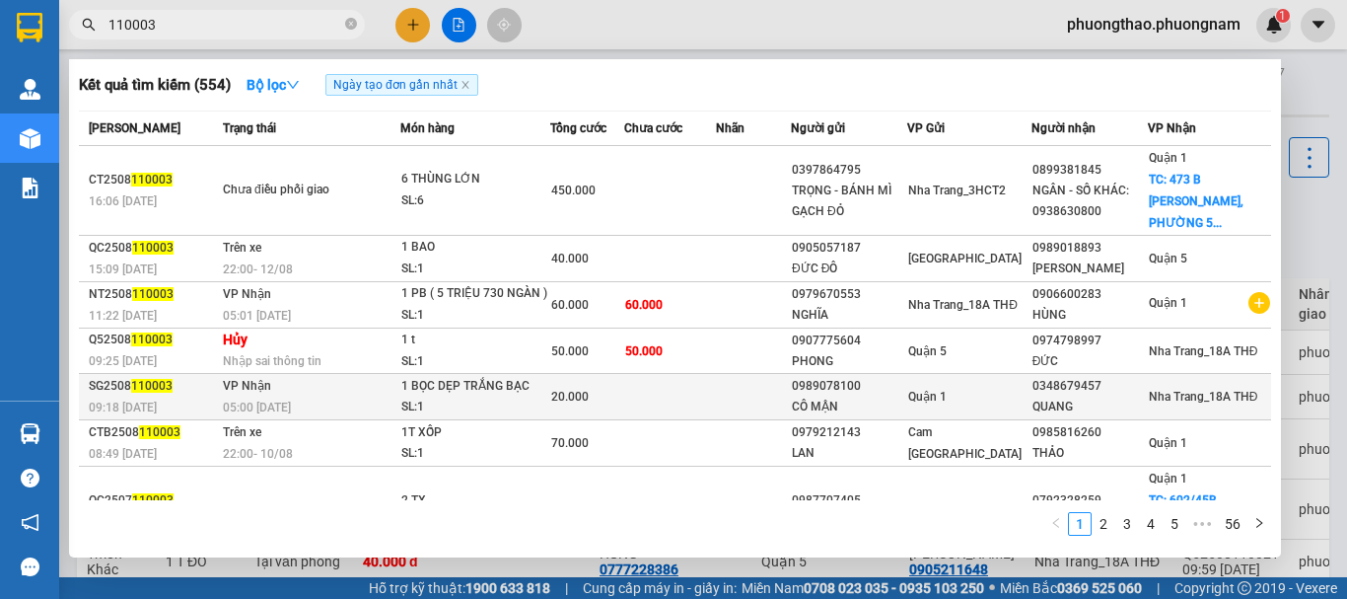
type input "110003"
click at [852, 396] on div "CÔ MẬN" at bounding box center [849, 406] width 114 height 21
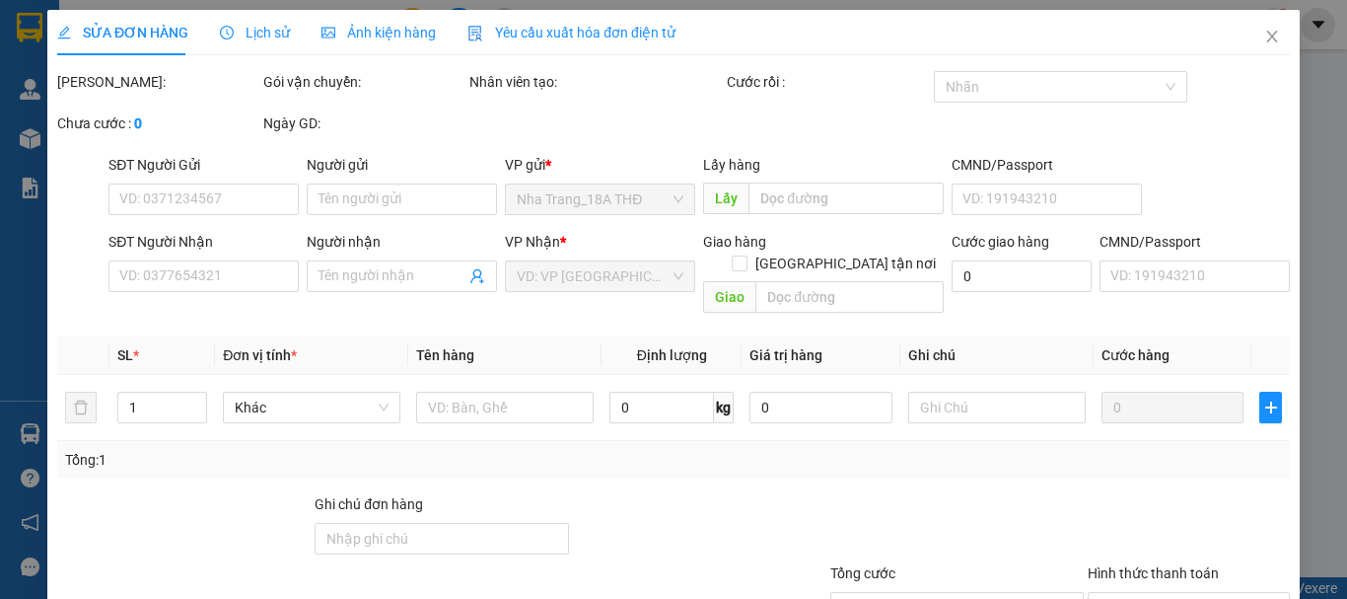
type input "0989078100"
type input "CÔ MẬN"
type input "0348679457"
type input "QUANG"
type input "20.000"
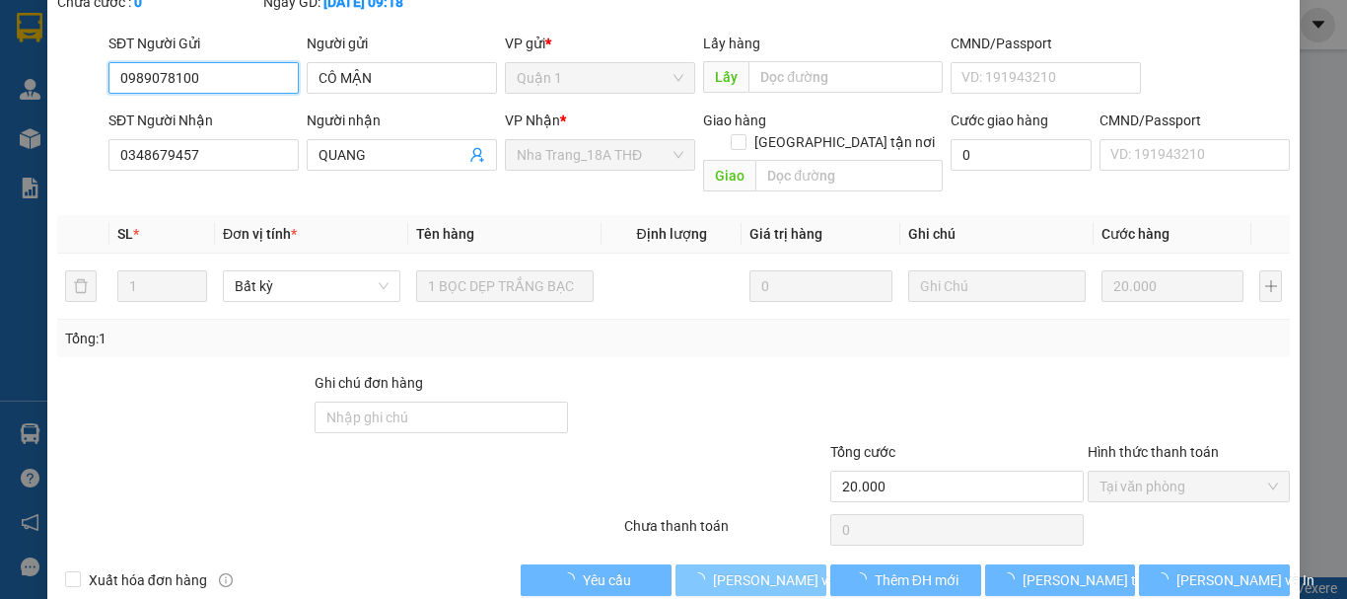
scroll to position [157, 0]
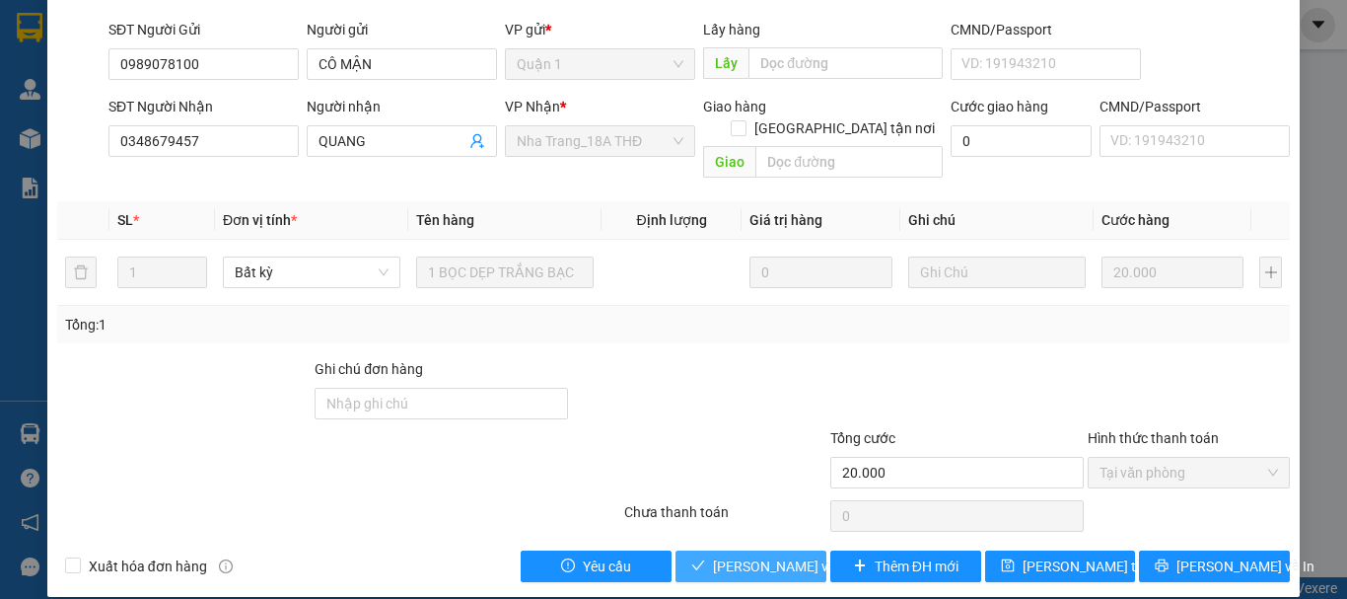
click at [779, 556] on button "[PERSON_NAME] và Giao hàng" at bounding box center [750, 566] width 151 height 32
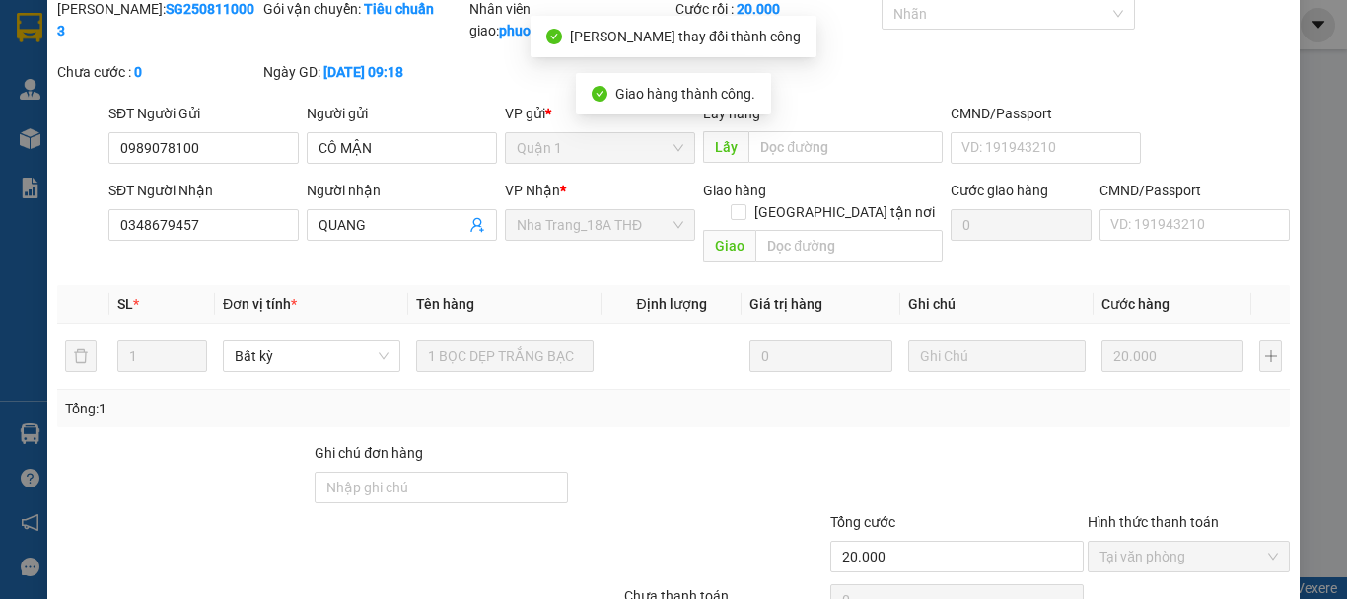
scroll to position [0, 0]
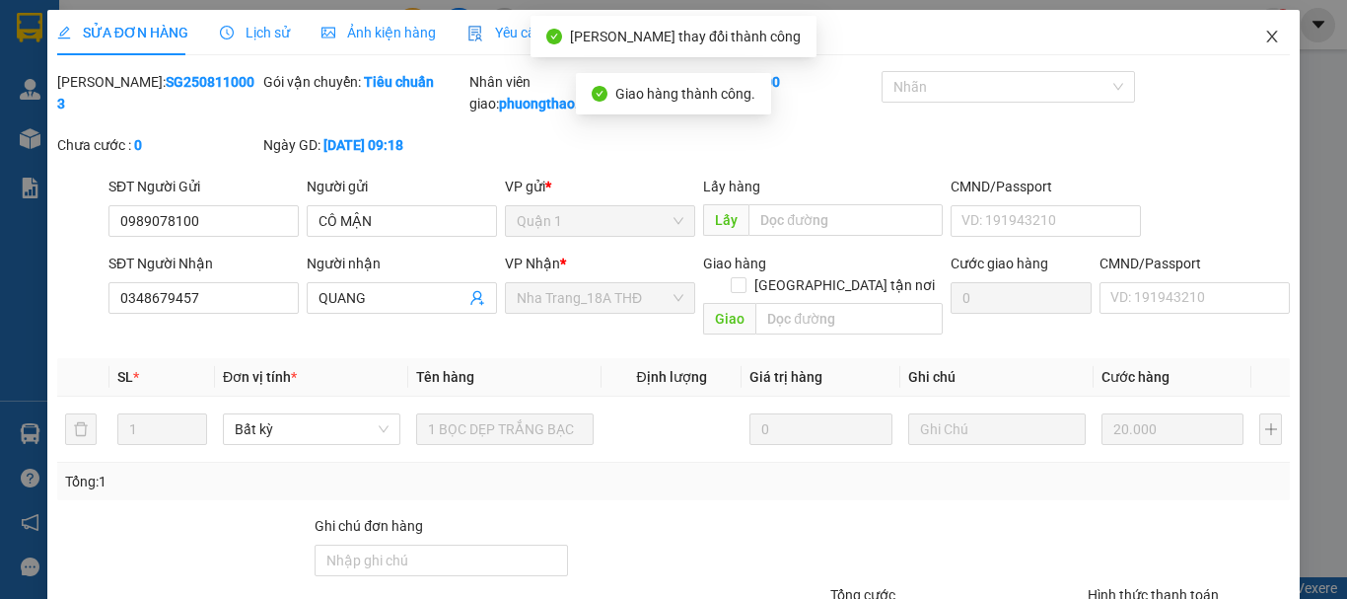
click at [1267, 40] on icon "close" at bounding box center [1272, 37] width 11 height 12
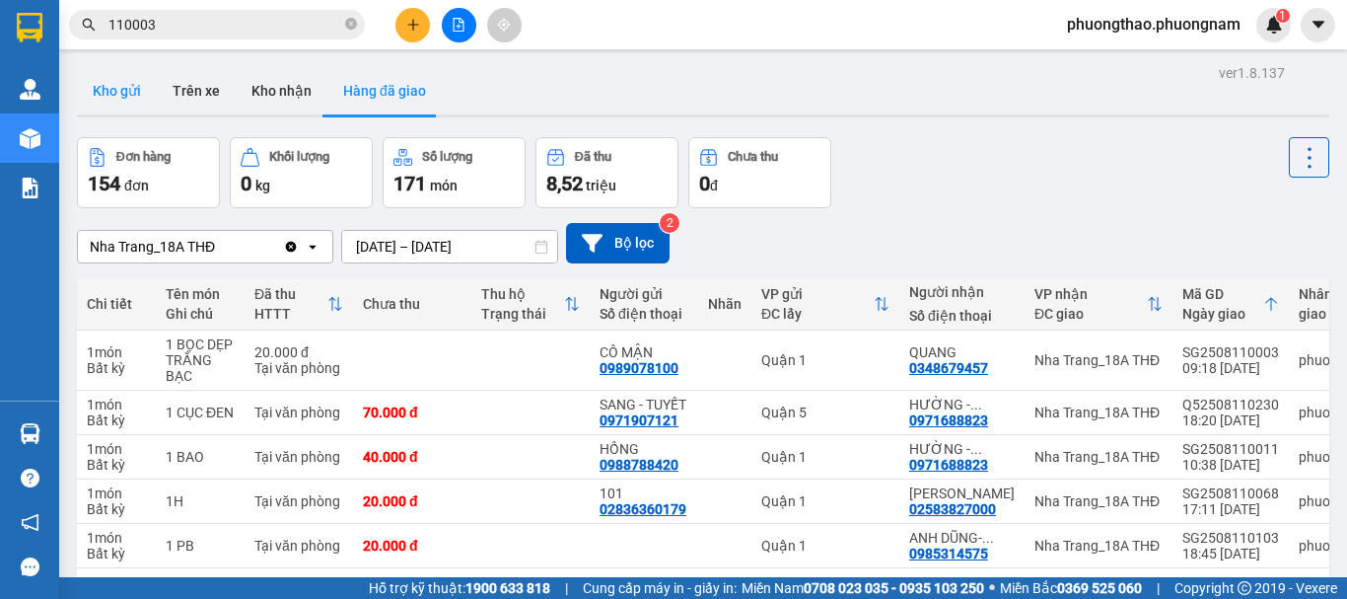
click at [130, 88] on button "Kho gửi" at bounding box center [117, 90] width 80 height 47
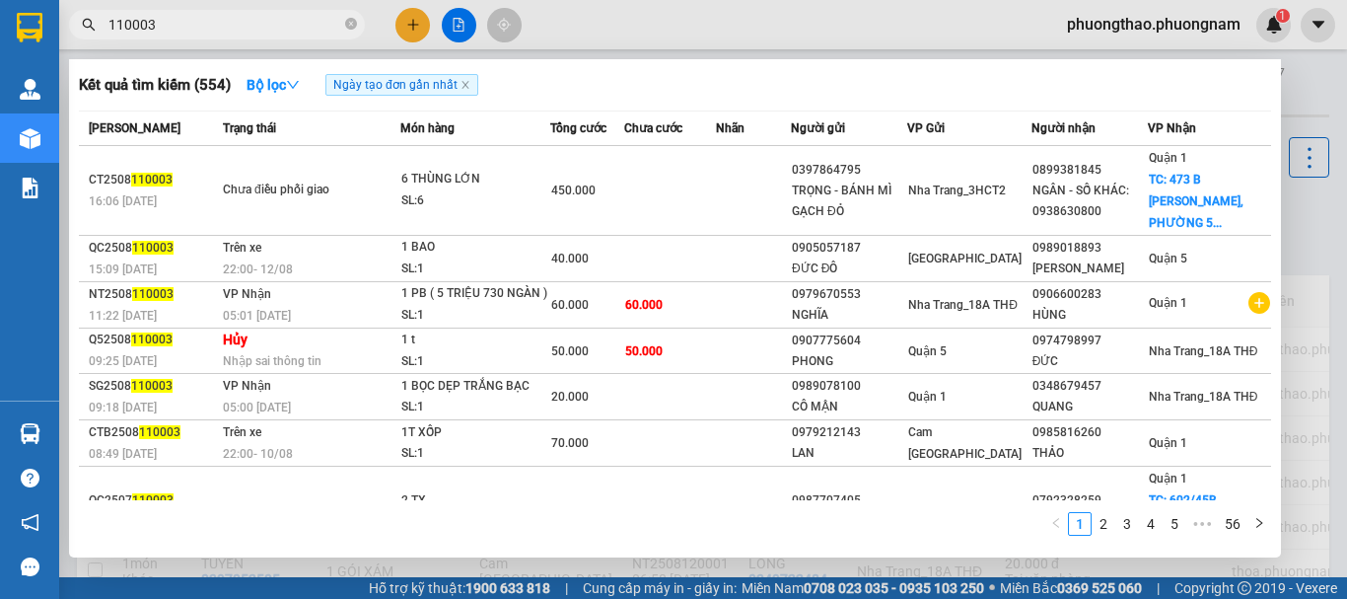
click at [246, 35] on span "110003" at bounding box center [217, 25] width 296 height 30
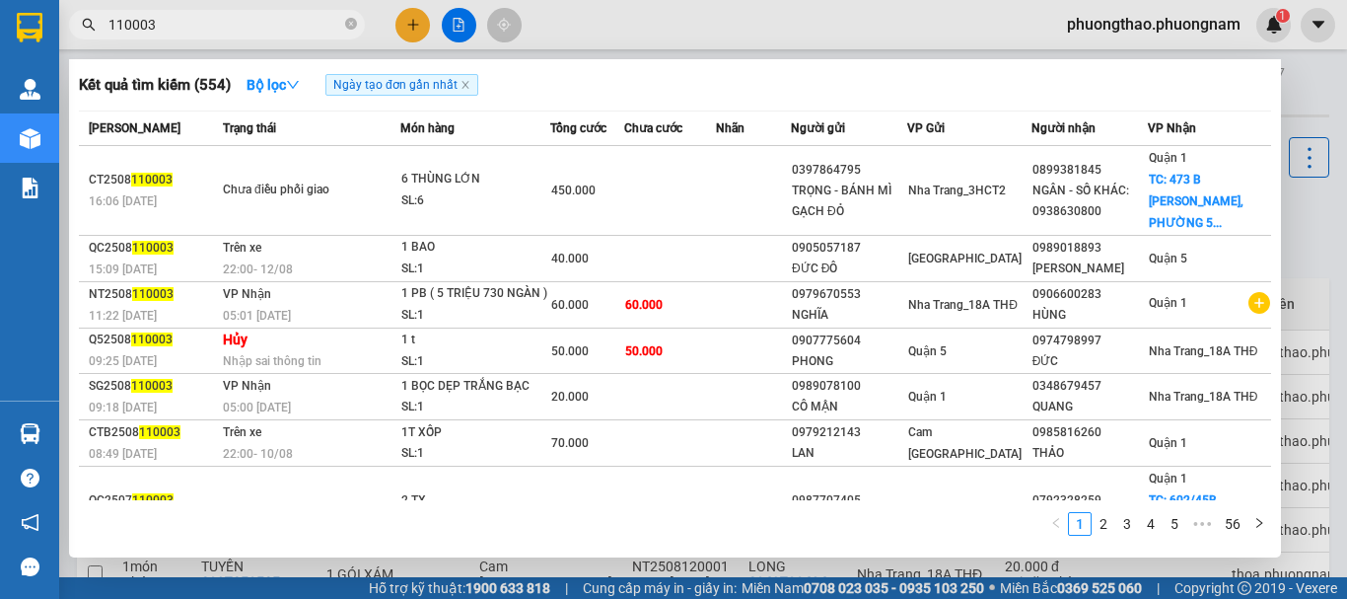
click at [254, 22] on input "110003" at bounding box center [224, 25] width 233 height 22
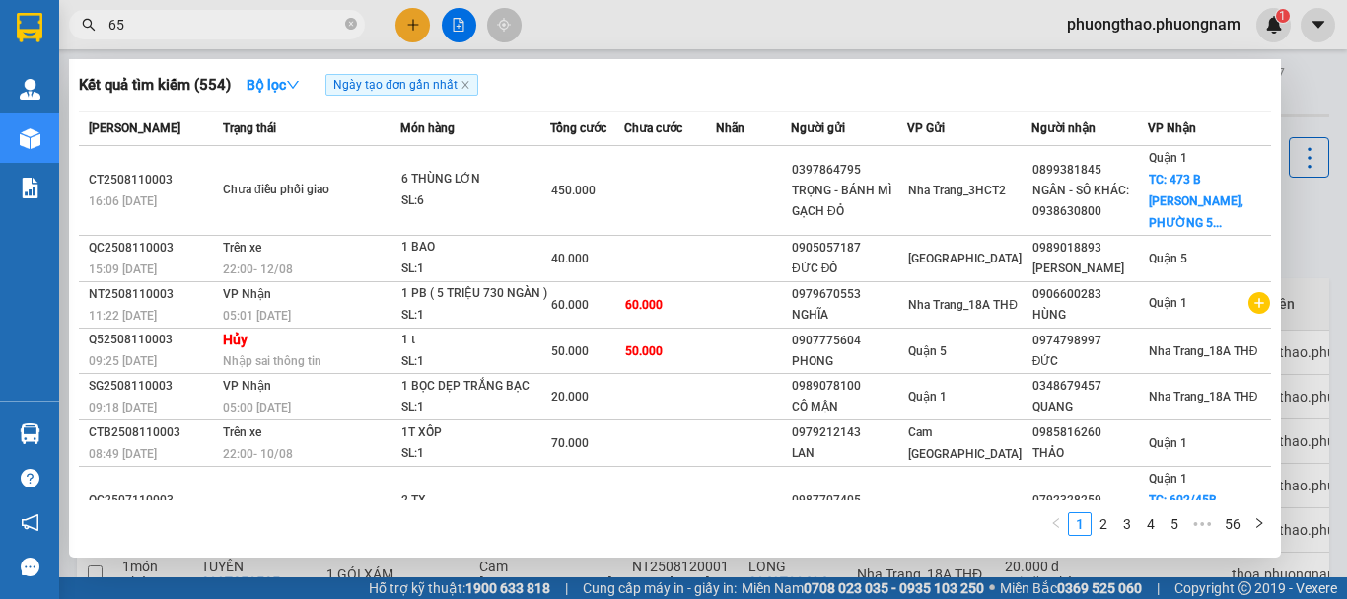
type input "657"
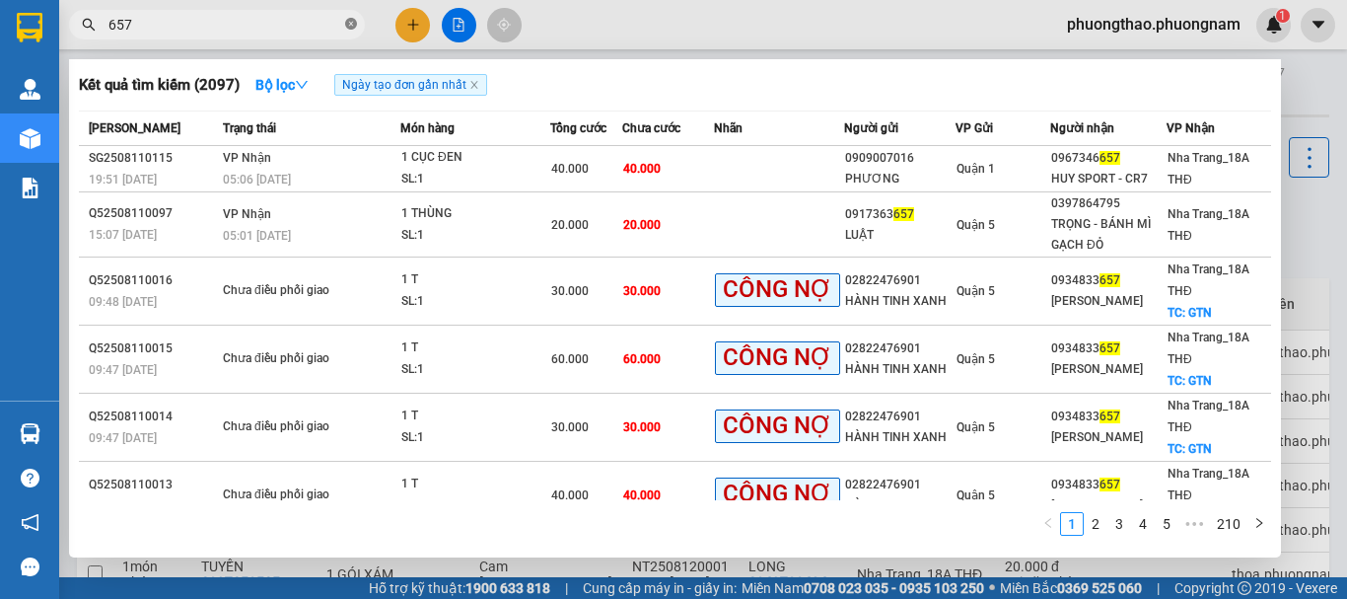
click at [350, 23] on icon "close-circle" at bounding box center [351, 24] width 12 height 12
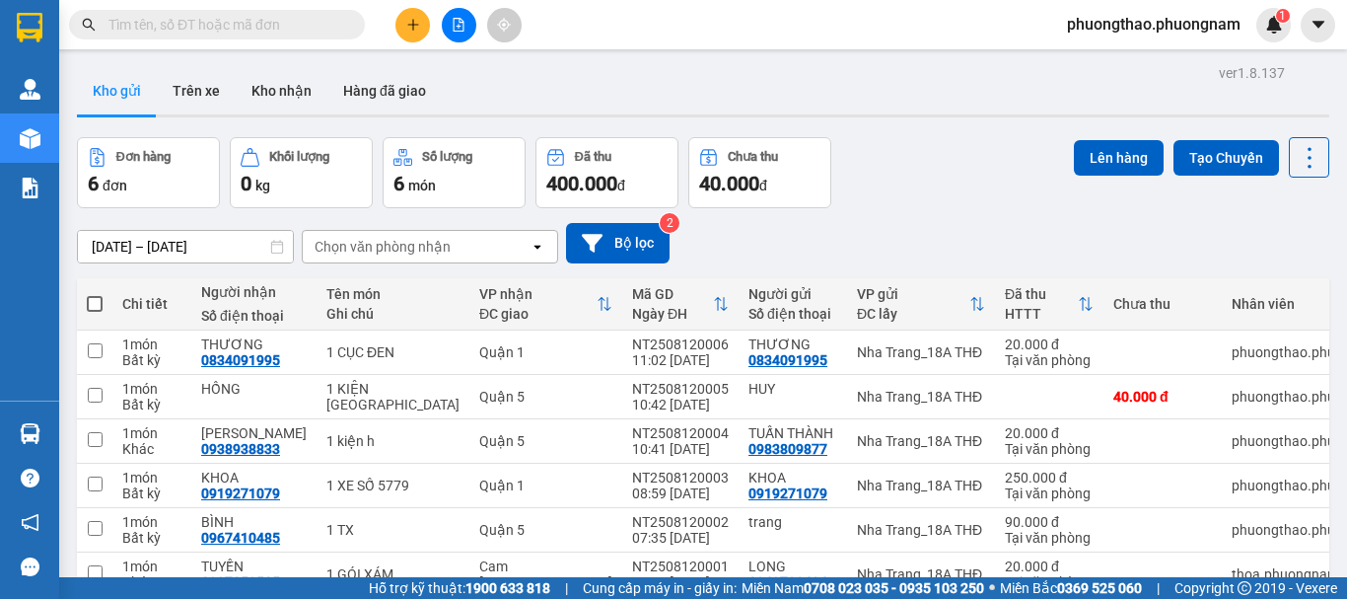
click at [247, 27] on input "text" at bounding box center [224, 25] width 233 height 22
drag, startPoint x: 1346, startPoint y: 52, endPoint x: 192, endPoint y: 31, distance: 1153.9
click at [192, 31] on input "text" at bounding box center [224, 25] width 233 height 22
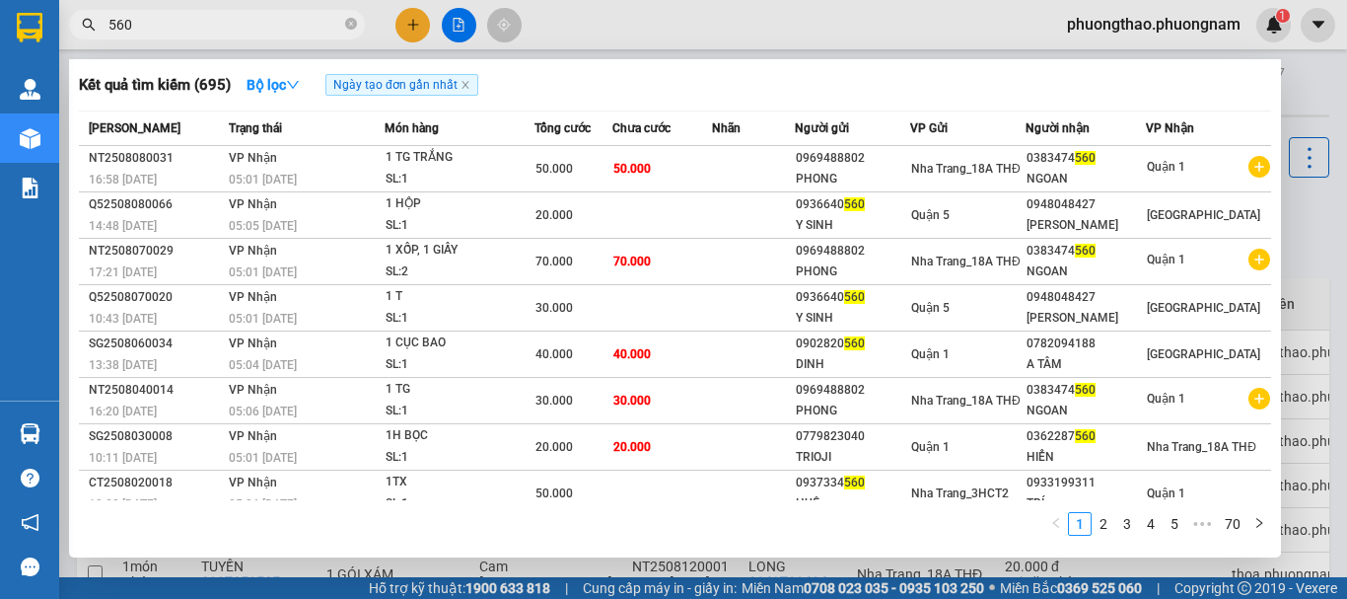
click at [158, 20] on input "560" at bounding box center [224, 25] width 233 height 22
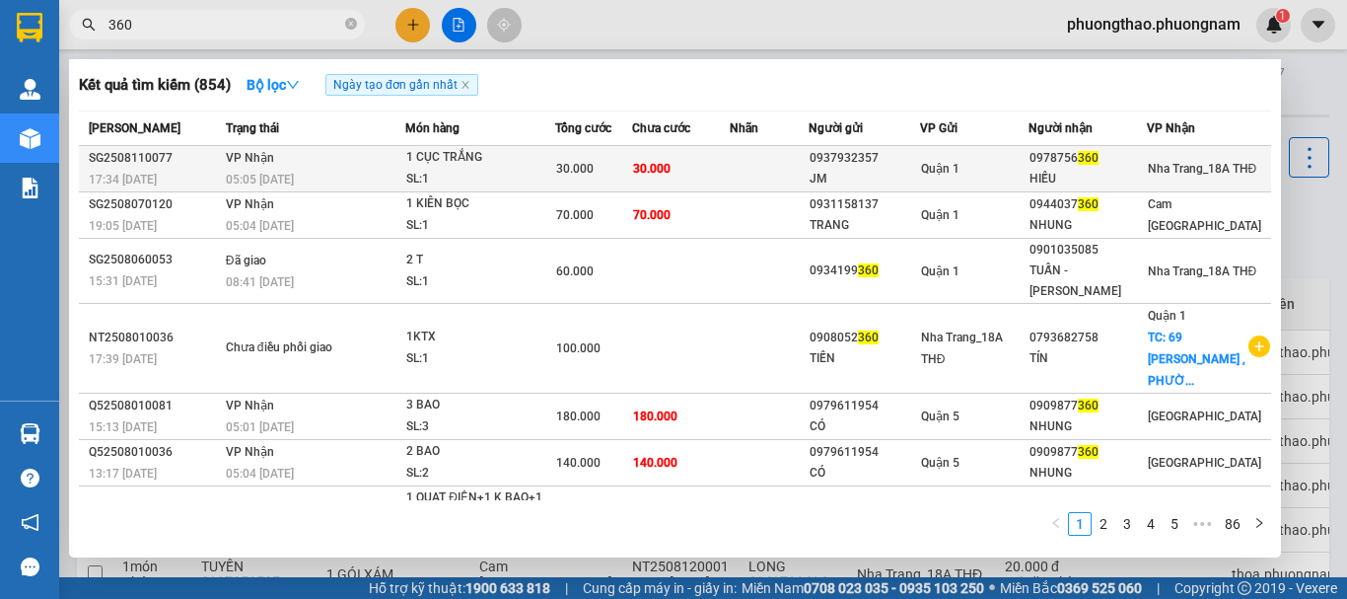
type input "360"
click at [757, 169] on td at bounding box center [769, 169] width 79 height 46
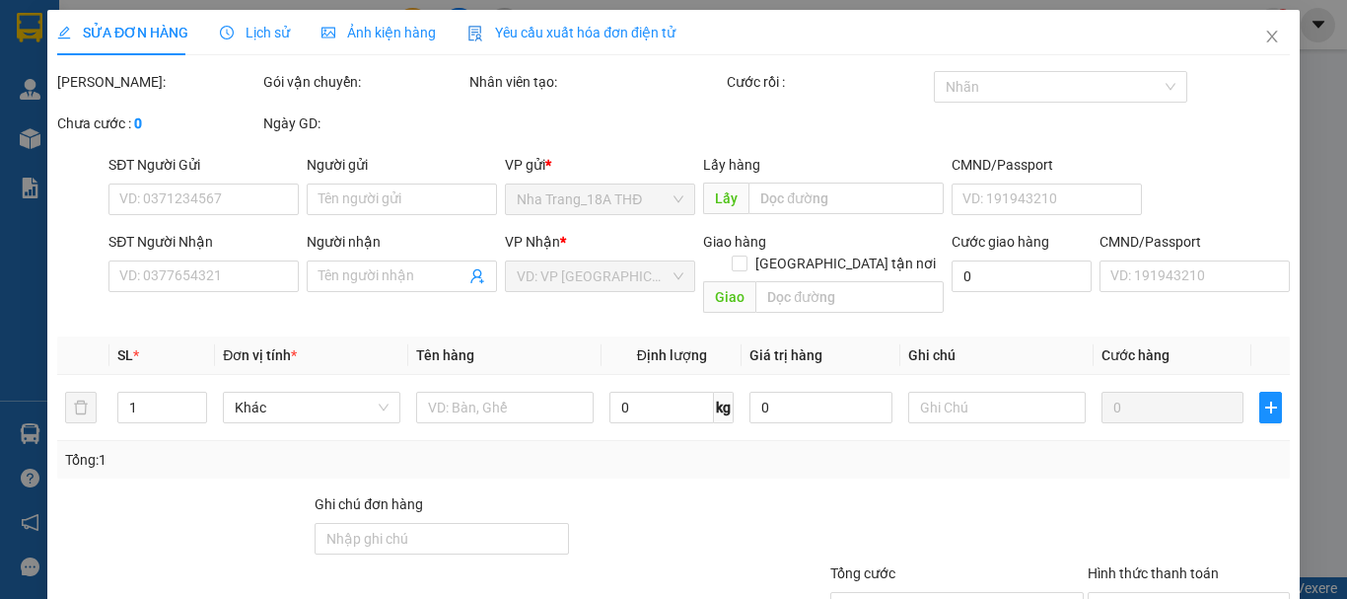
type input "0937932357"
type input "JM"
type input "0978756360"
type input "HIẾU"
type input "30.000"
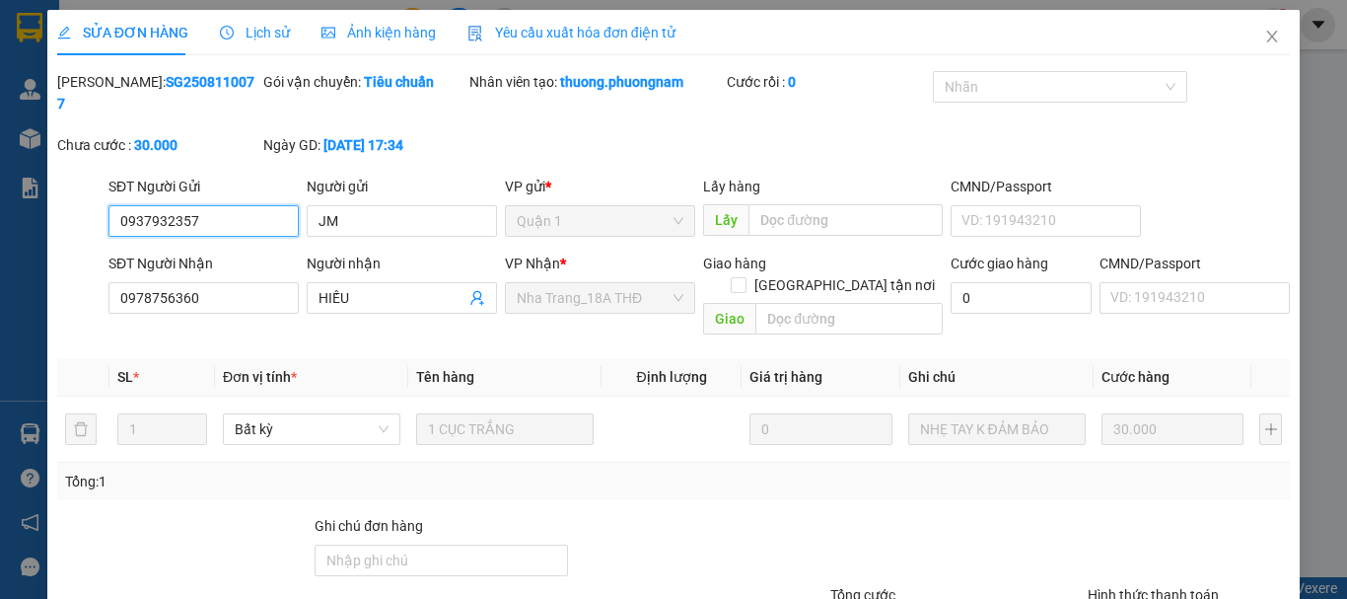
scroll to position [135, 0]
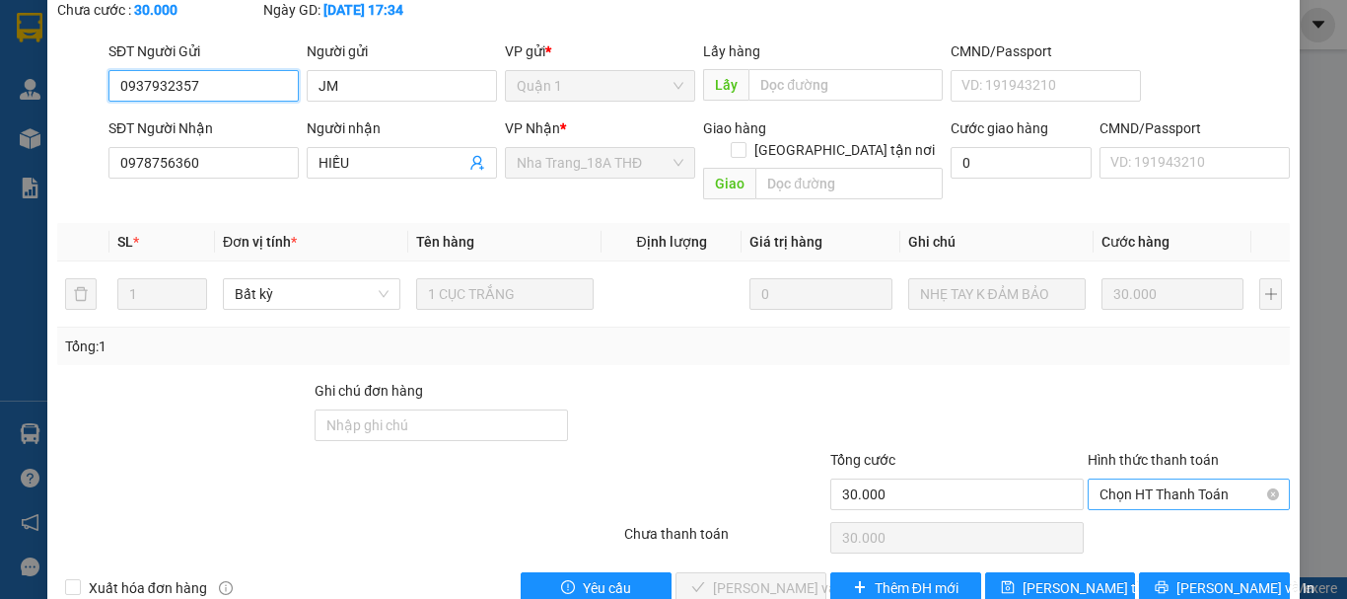
click at [1169, 479] on span "Chọn HT Thanh Toán" at bounding box center [1188, 494] width 178 height 30
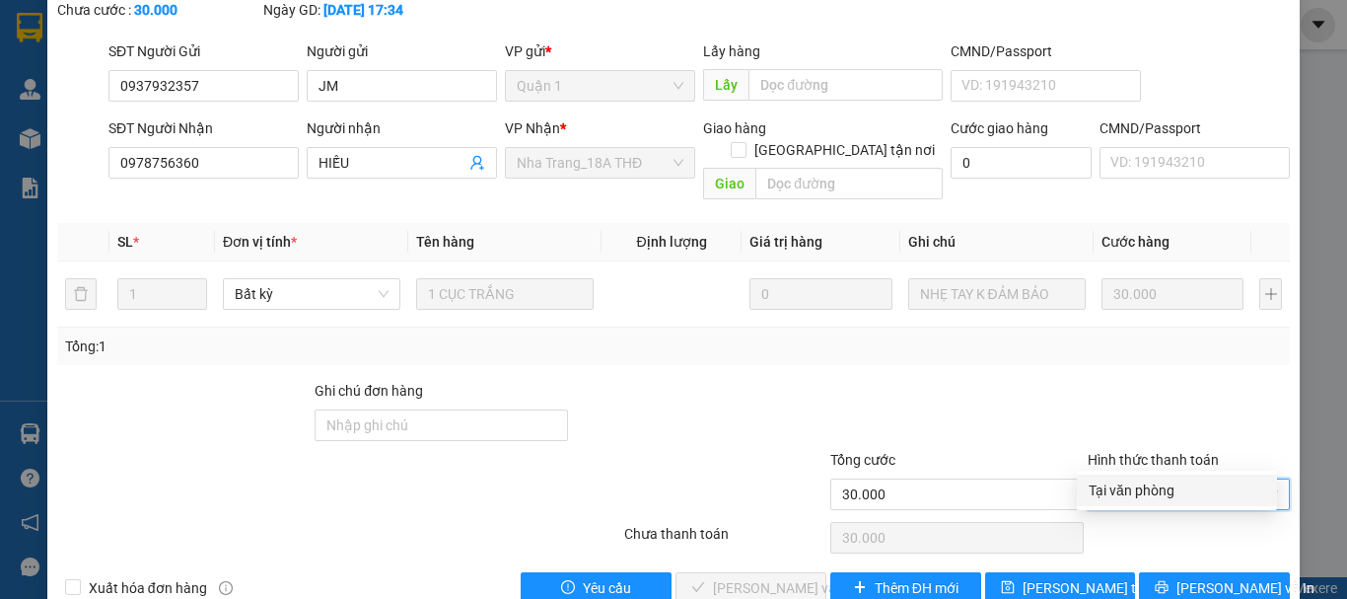
drag, startPoint x: 1161, startPoint y: 468, endPoint x: 1053, endPoint y: 508, distance: 114.5
click at [1126, 491] on div "Tại văn phòng" at bounding box center [1177, 490] width 177 height 22
type input "0"
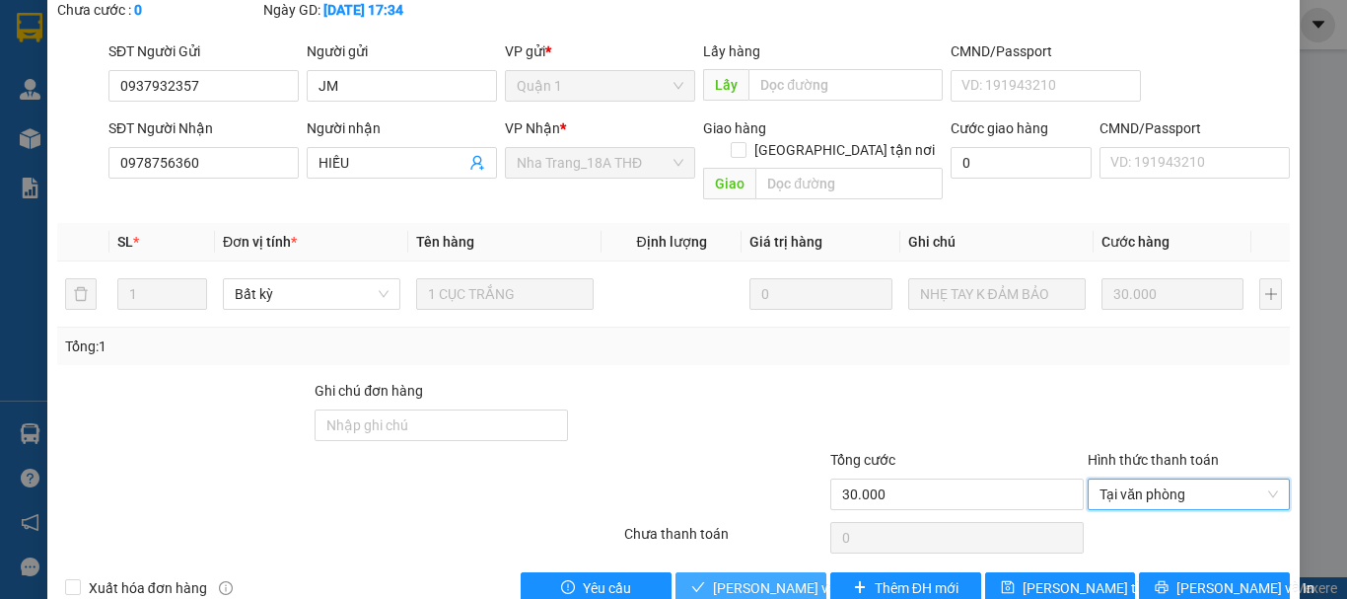
click at [698, 572] on button "[PERSON_NAME] và Giao hàng" at bounding box center [750, 588] width 151 height 32
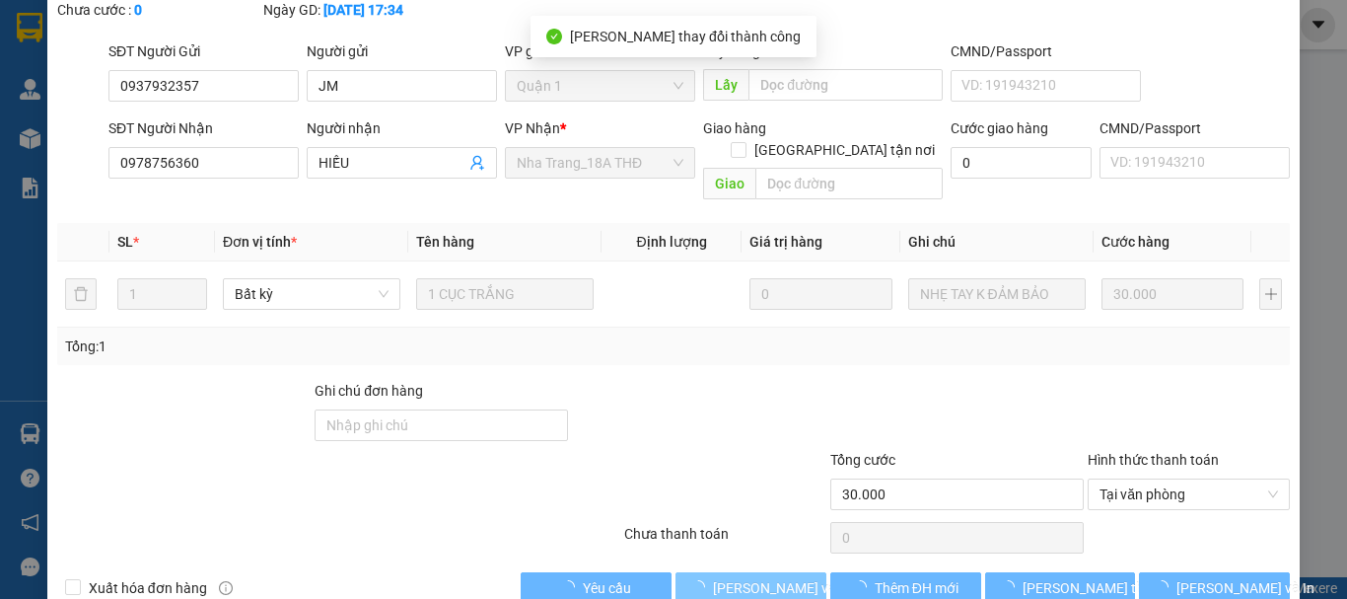
scroll to position [0, 0]
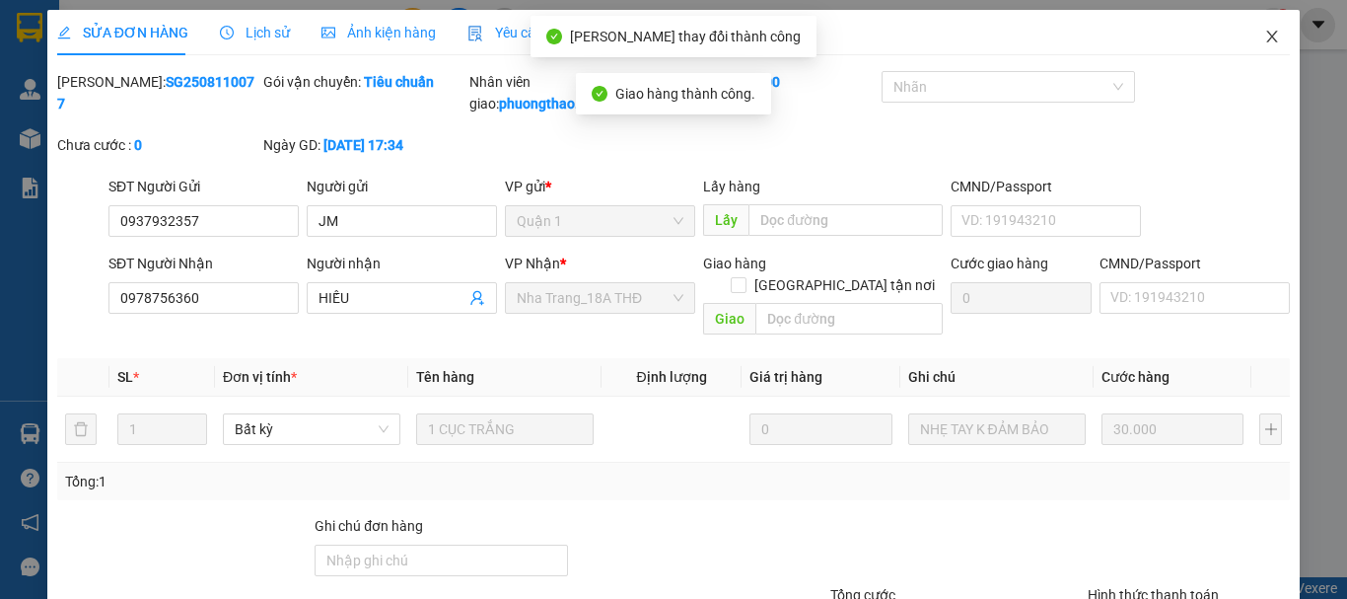
click at [1244, 45] on span "Close" at bounding box center [1271, 37] width 55 height 55
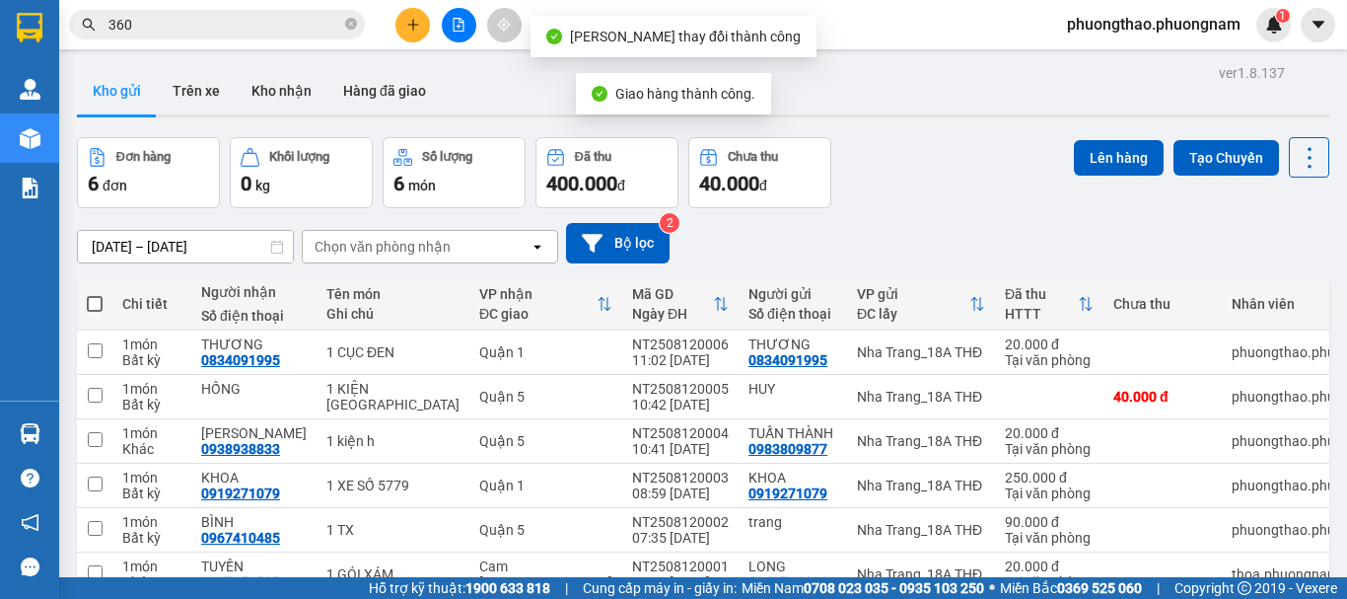
click at [270, 28] on input "360" at bounding box center [224, 25] width 233 height 22
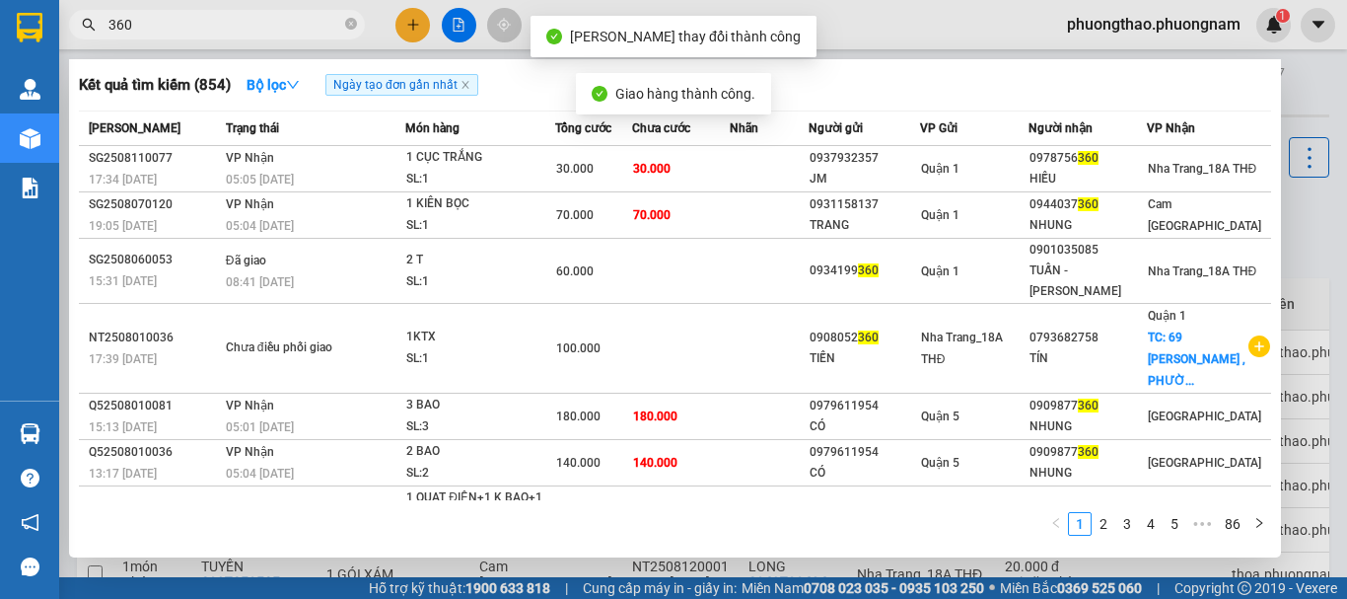
click at [270, 28] on input "360" at bounding box center [224, 25] width 233 height 22
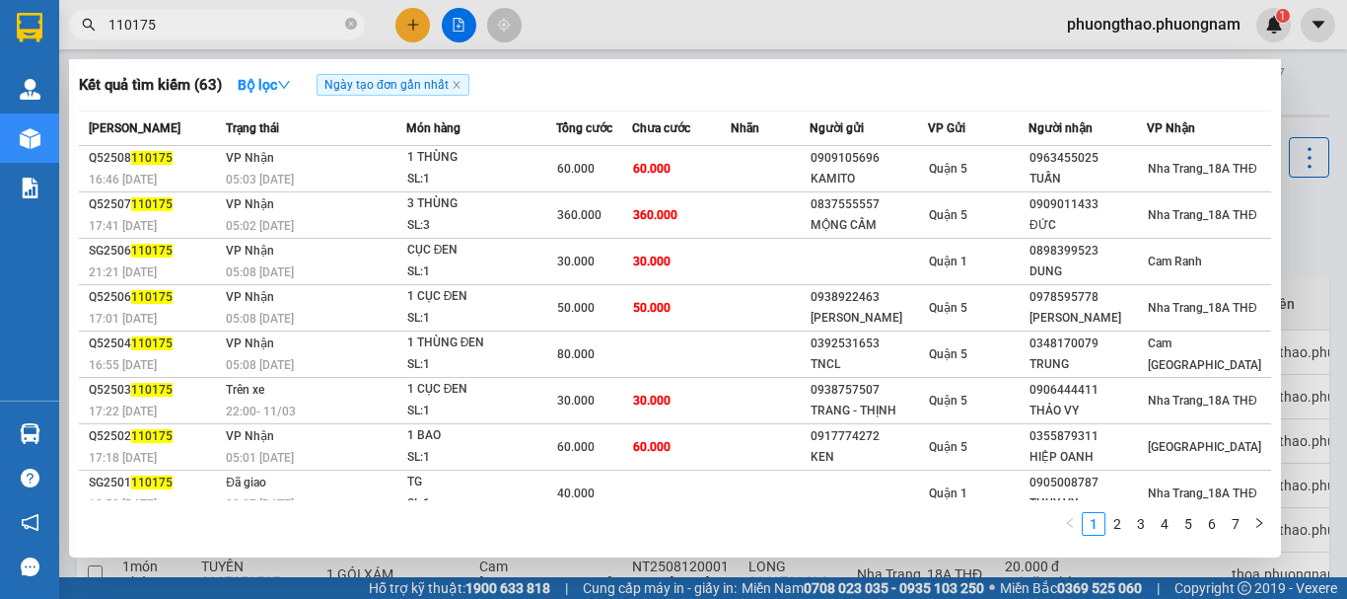
click at [183, 26] on input "110175" at bounding box center [224, 25] width 233 height 22
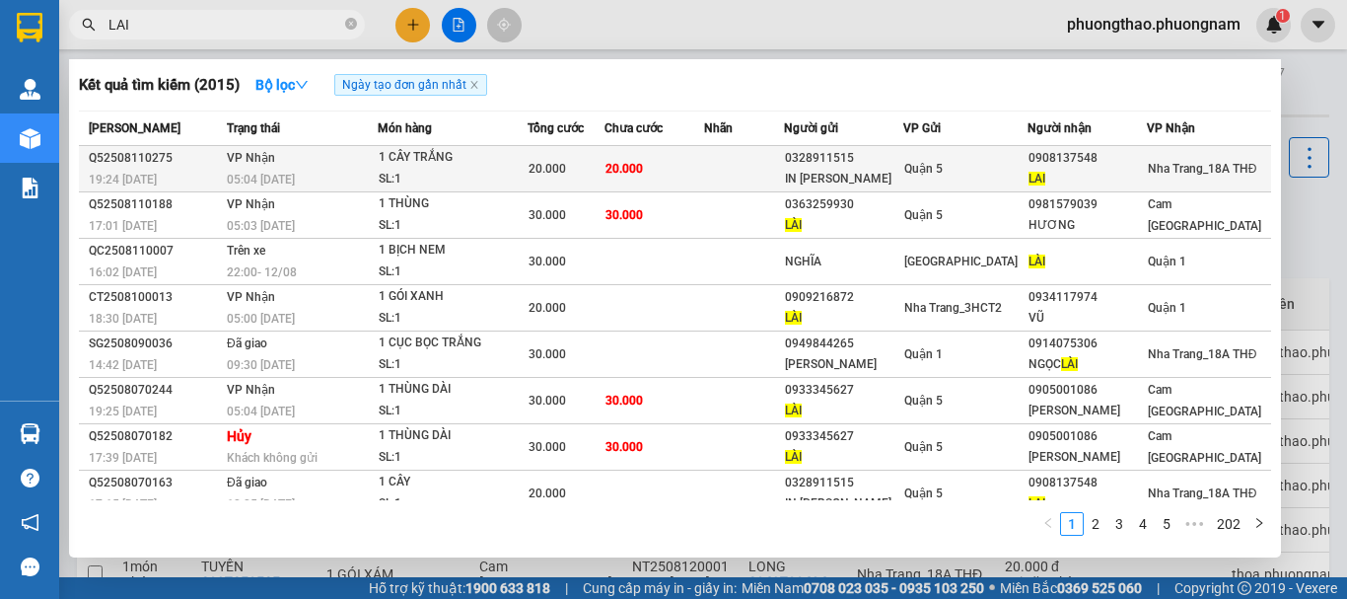
type input "LAI"
click at [926, 170] on span "Quận 5" at bounding box center [923, 169] width 38 height 14
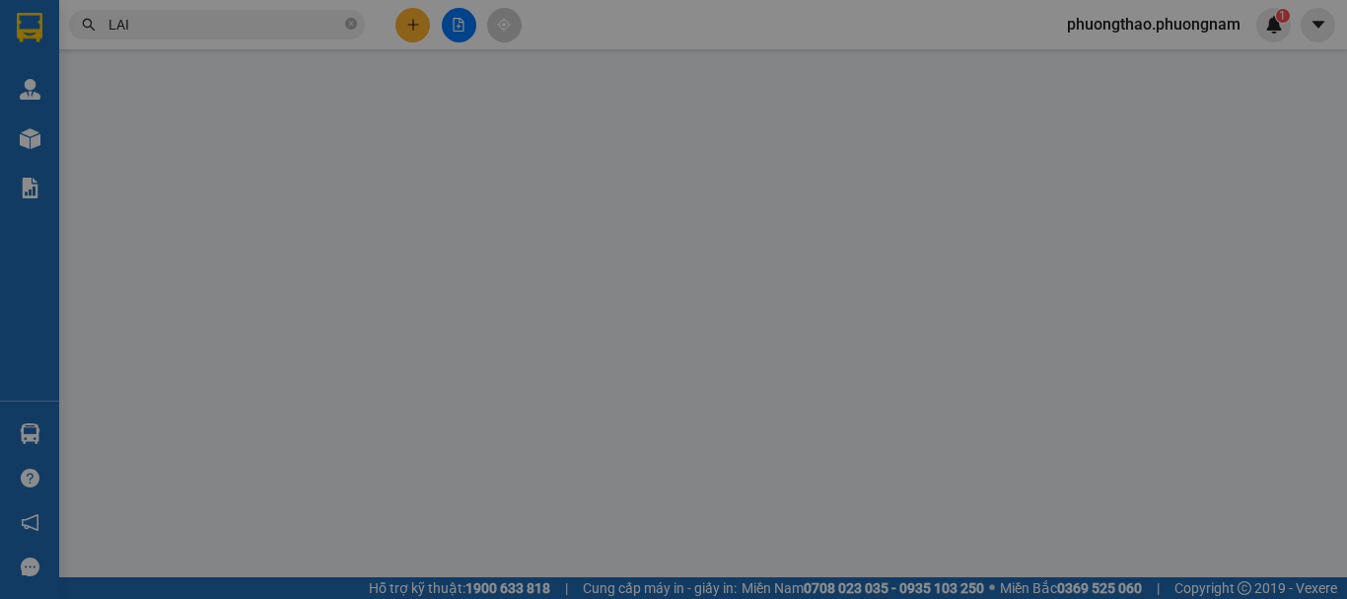
type input "0328911515"
type input "IN [PERSON_NAME]"
type input "0908137548"
type input "LAI"
type input "20"
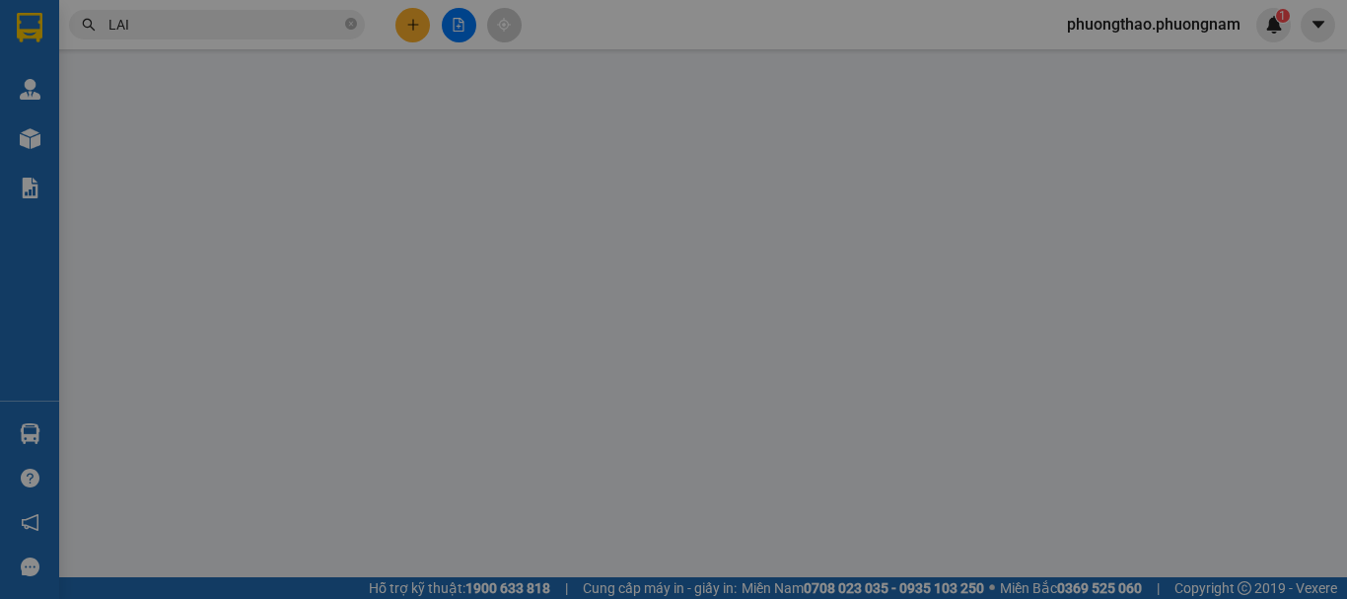
type input "20.000"
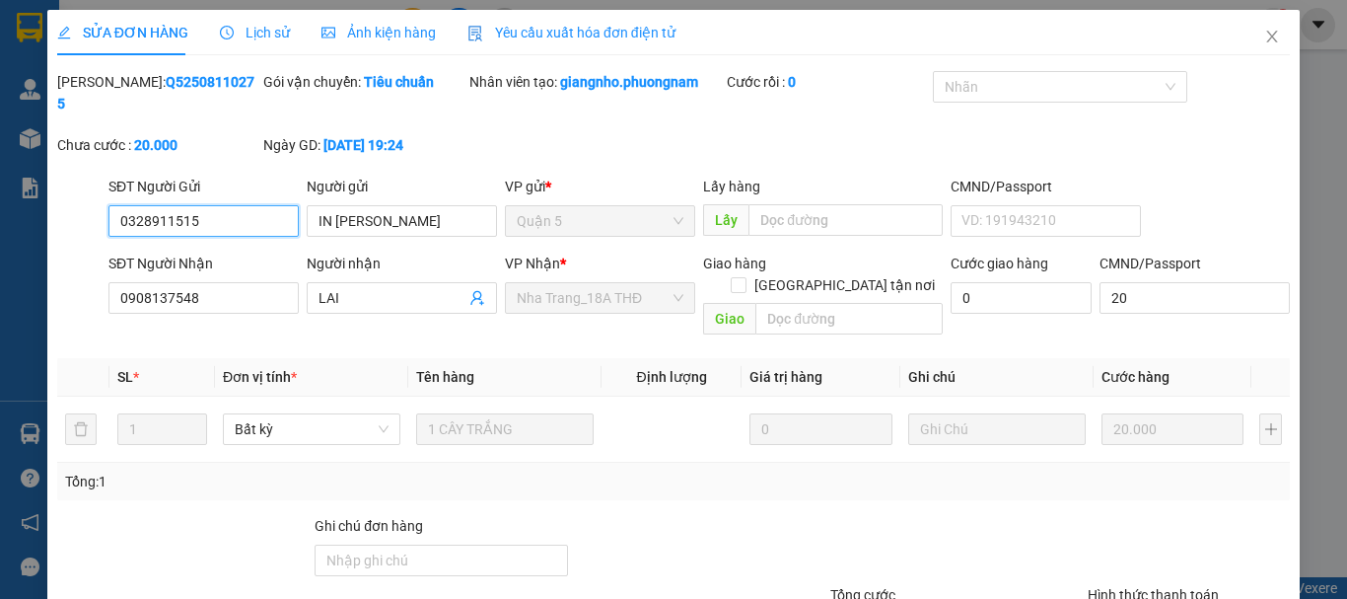
scroll to position [135, 0]
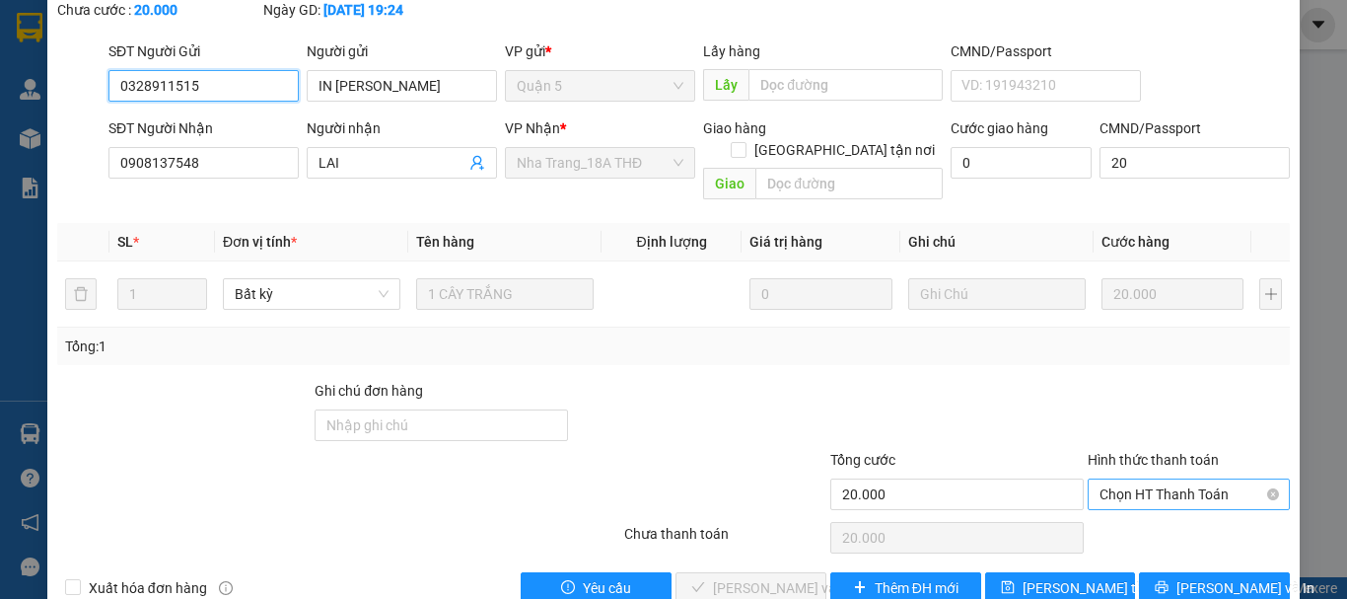
click at [1161, 479] on span "Chọn HT Thanh Toán" at bounding box center [1188, 494] width 178 height 30
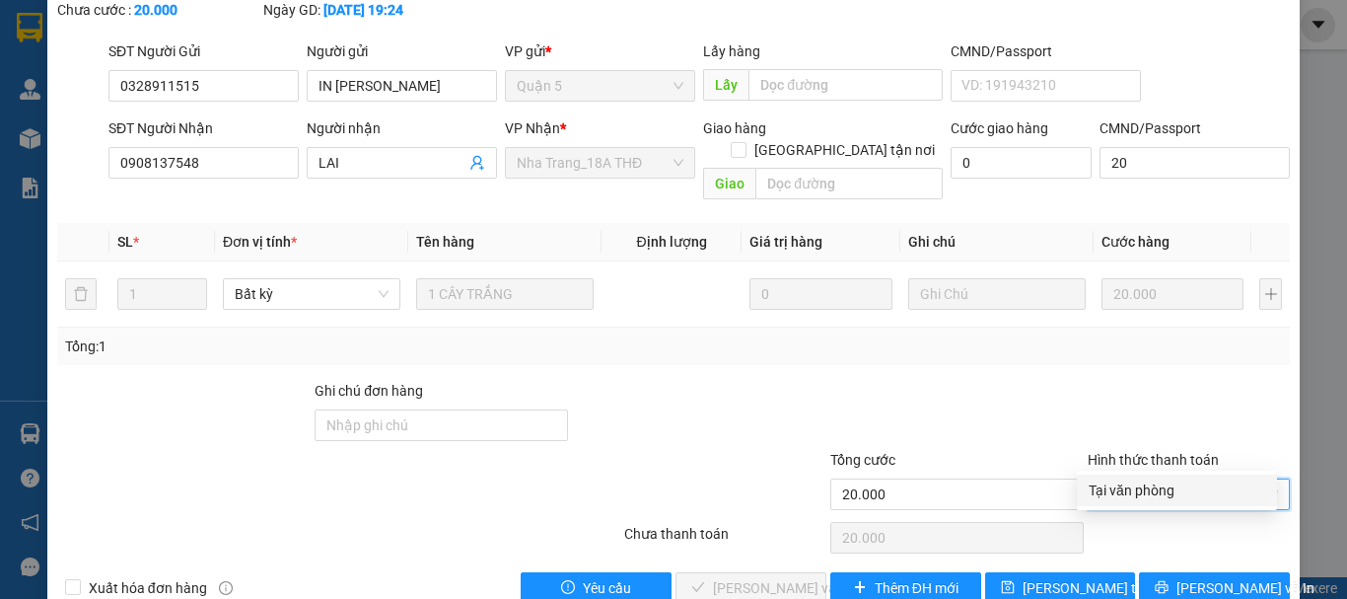
drag, startPoint x: 1147, startPoint y: 498, endPoint x: 1134, endPoint y: 499, distance: 12.9
click at [1146, 498] on div "Tại văn phòng" at bounding box center [1177, 490] width 177 height 22
type input "0"
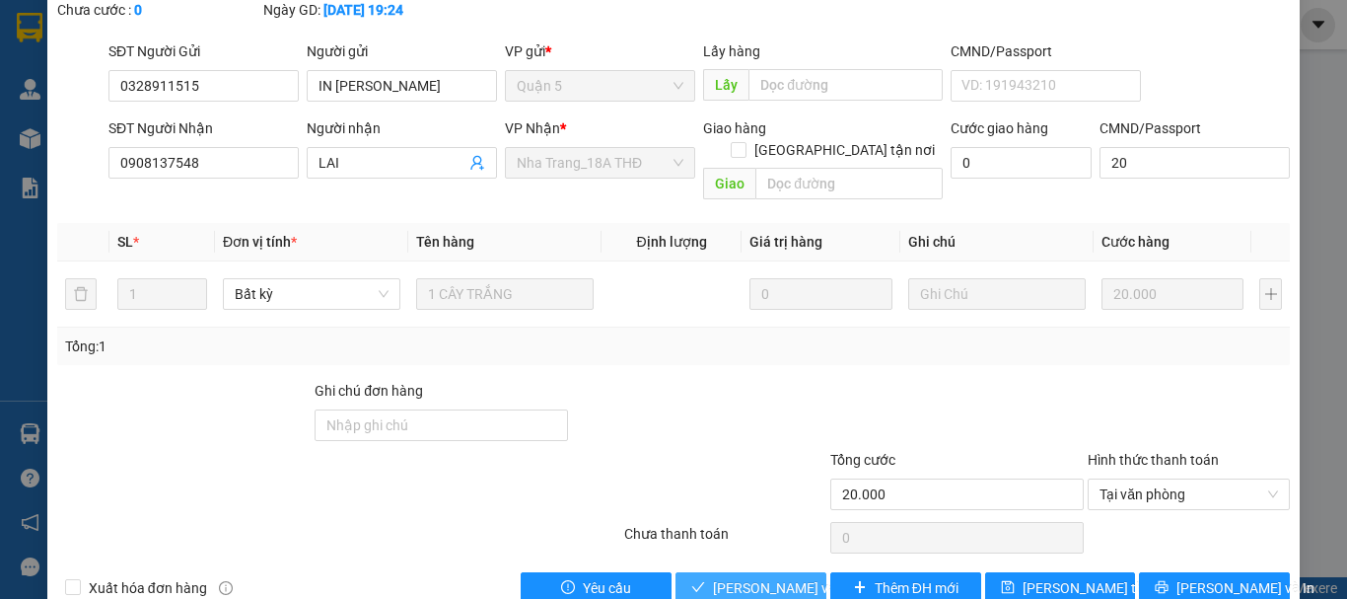
drag, startPoint x: 719, startPoint y: 541, endPoint x: 929, endPoint y: 248, distance: 360.4
click at [719, 577] on span "[PERSON_NAME] và Giao hàng" at bounding box center [807, 588] width 189 height 22
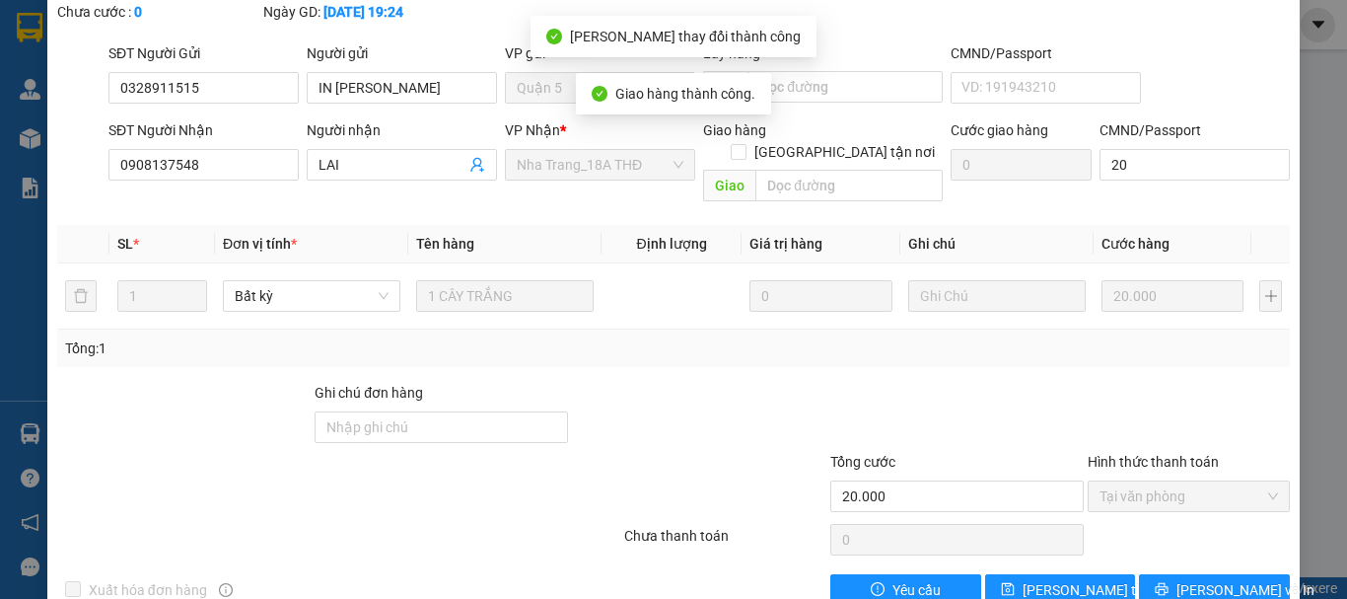
scroll to position [0, 0]
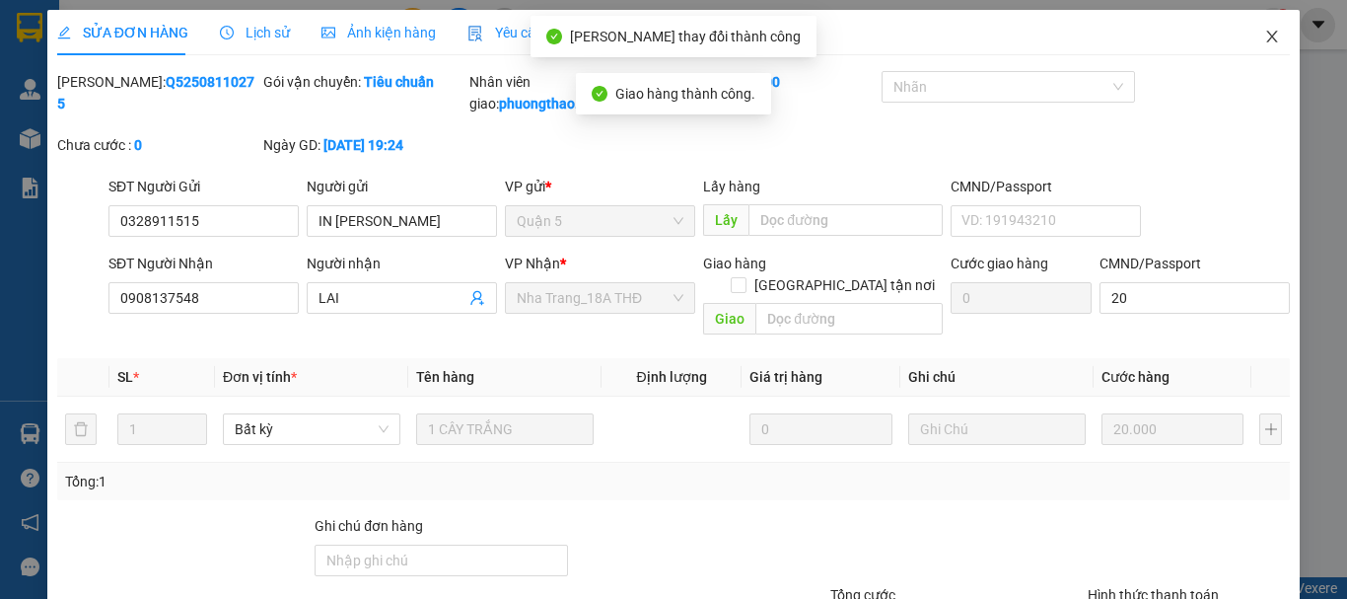
click at [1267, 34] on icon "close" at bounding box center [1272, 37] width 11 height 12
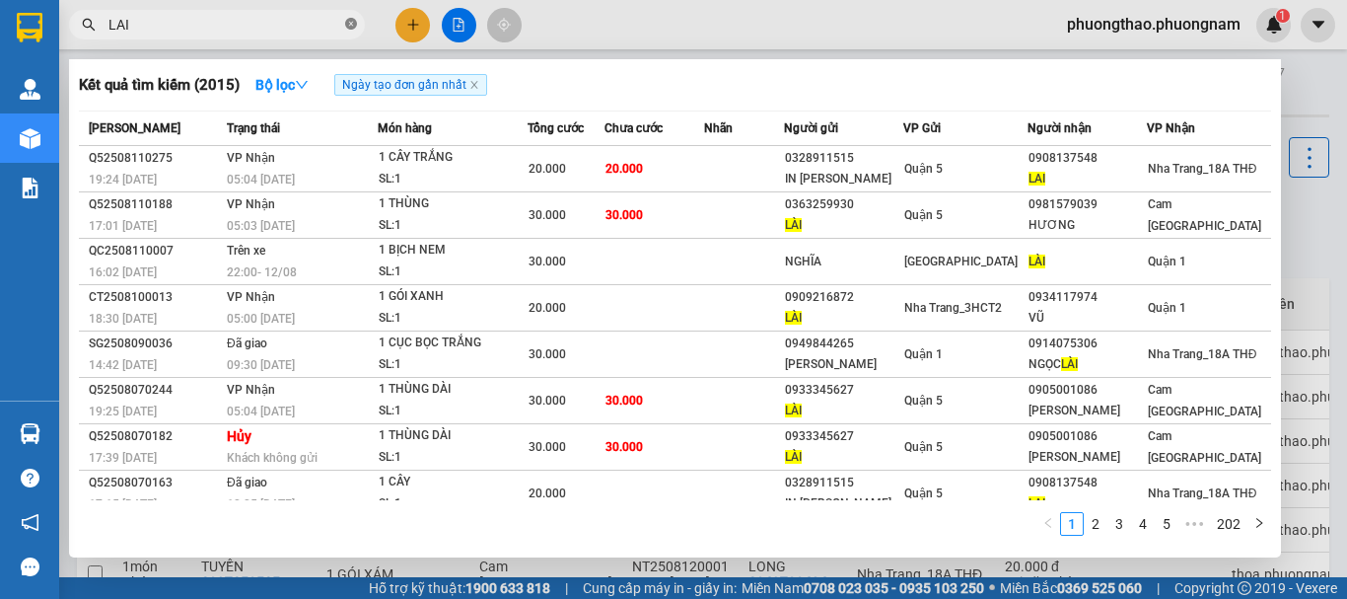
click at [355, 26] on icon "close-circle" at bounding box center [351, 24] width 12 height 12
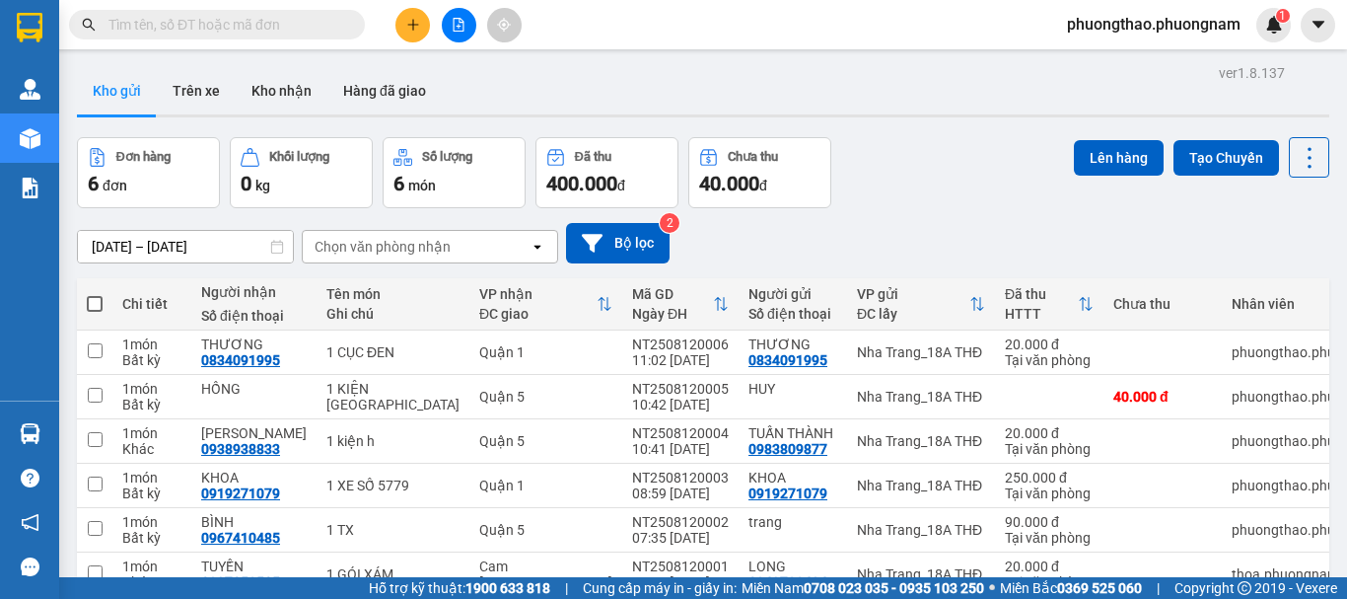
click at [194, 28] on input "text" at bounding box center [224, 25] width 233 height 22
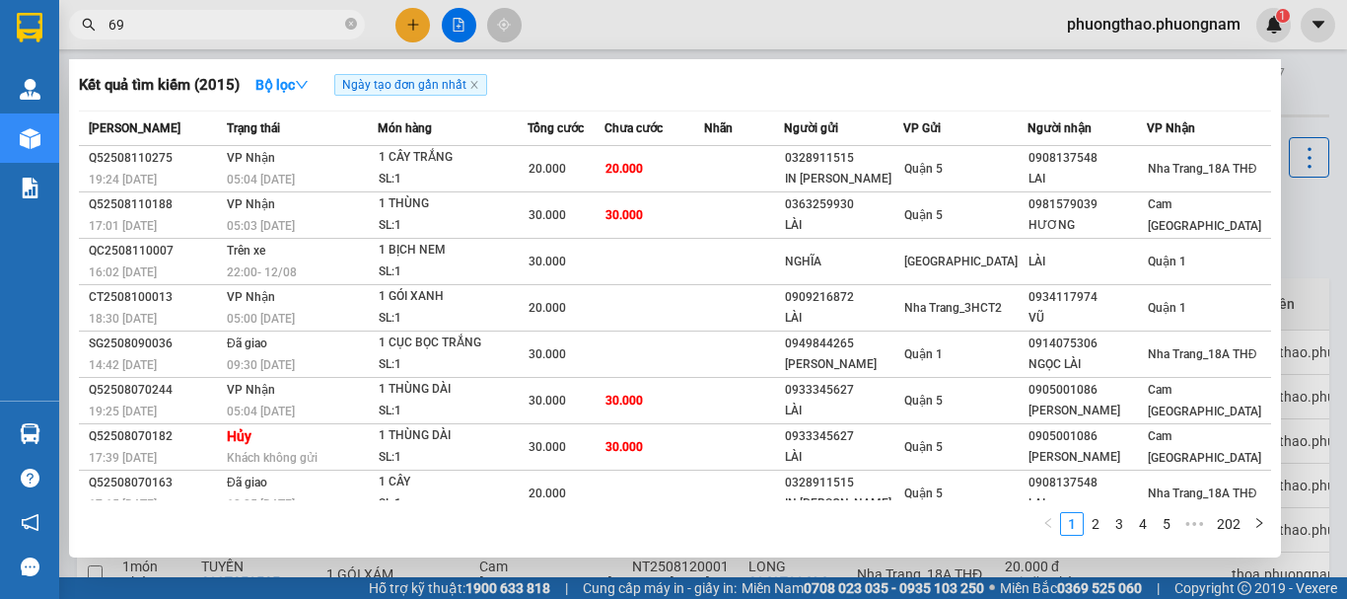
type input "6"
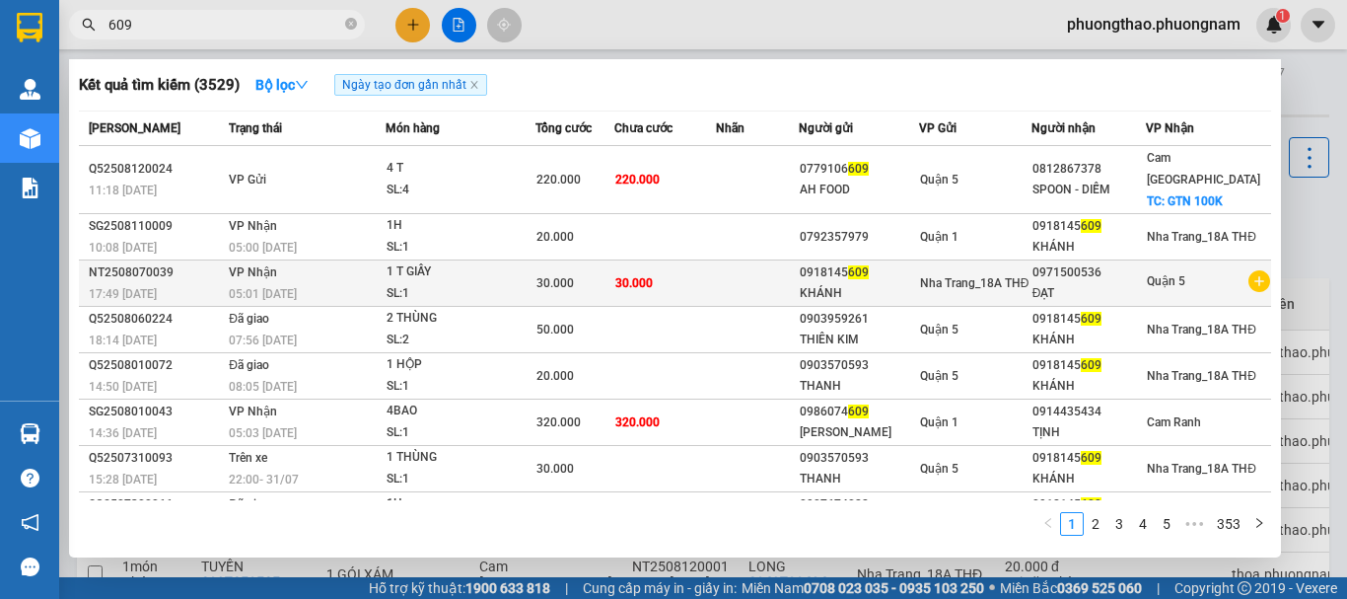
type input "609"
click at [1040, 283] on div "ĐẠT" at bounding box center [1088, 293] width 113 height 21
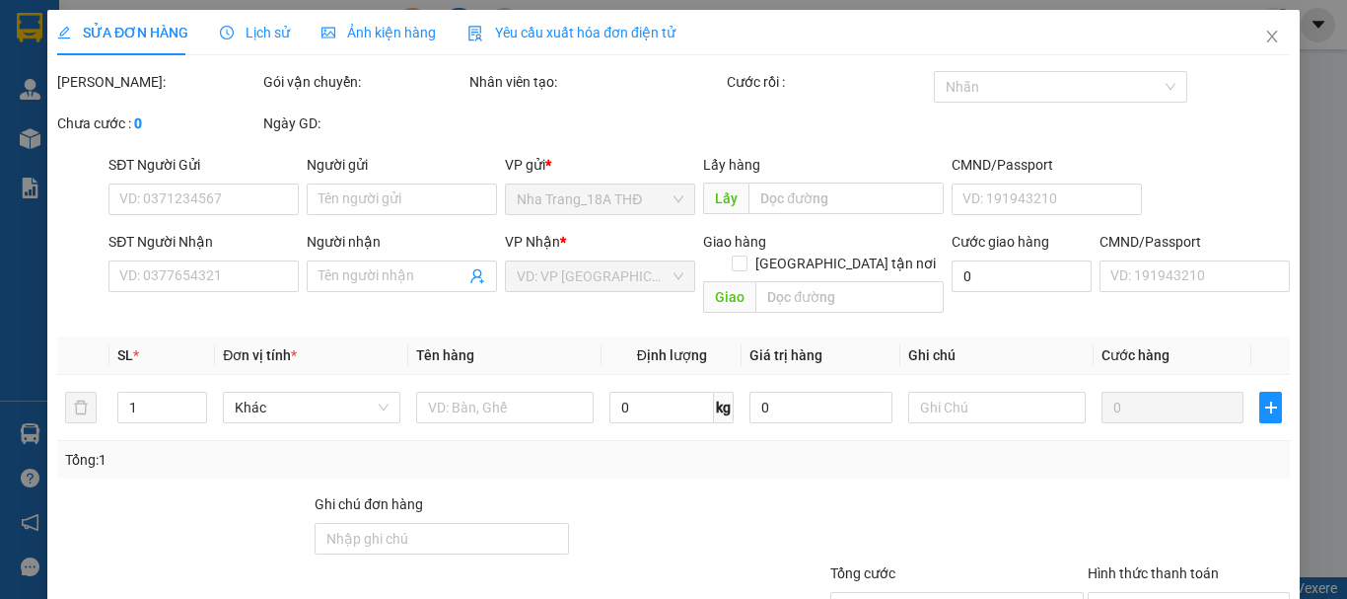
type input "0918145609"
type input "KHÁNH"
type input "0971500536"
type input "ĐẠT"
type input "30.000"
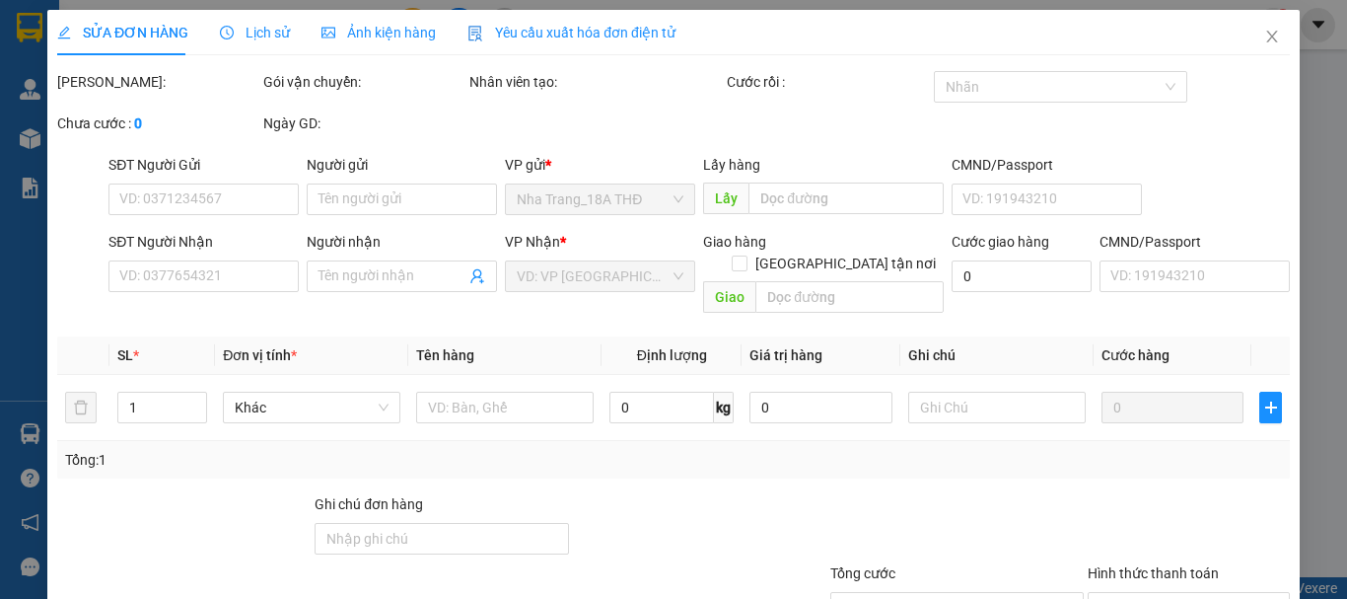
type input "30.000"
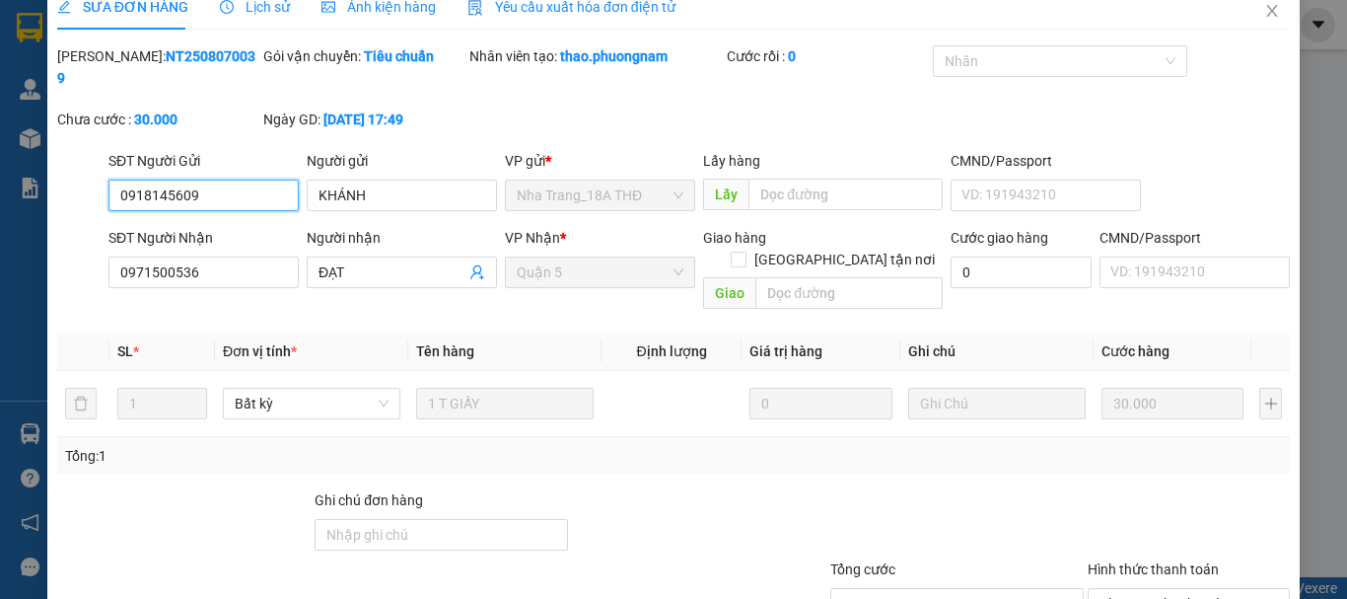
scroll to position [135, 0]
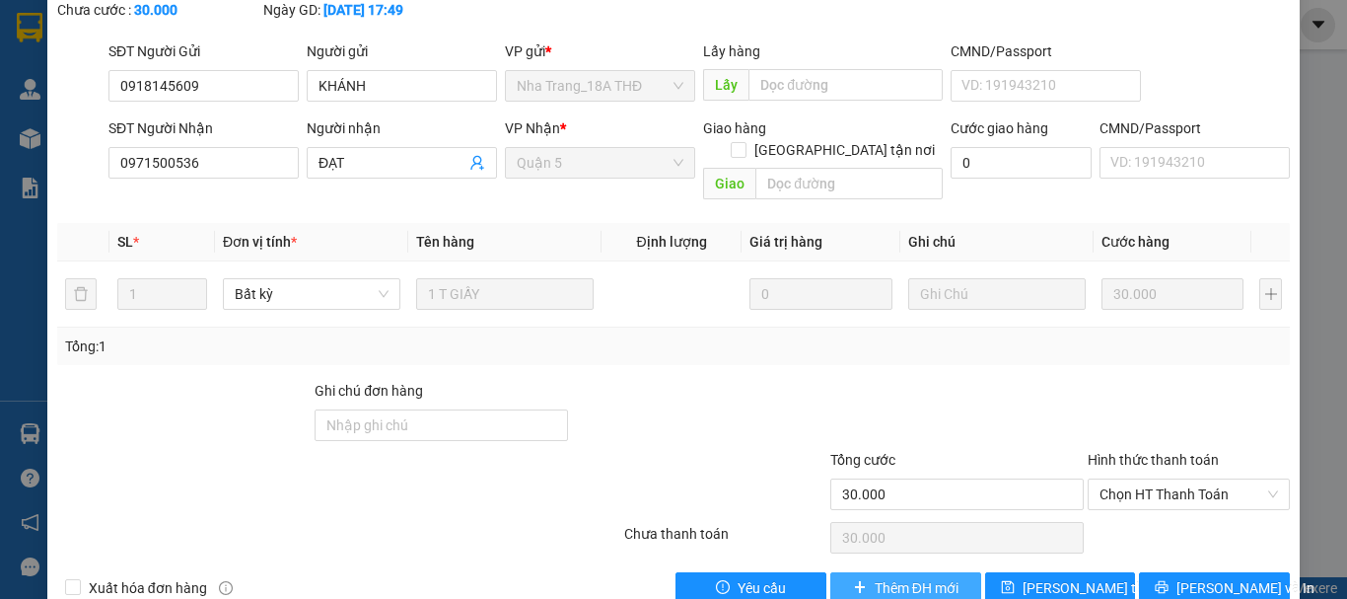
click at [940, 577] on span "Thêm ĐH mới" at bounding box center [917, 588] width 84 height 22
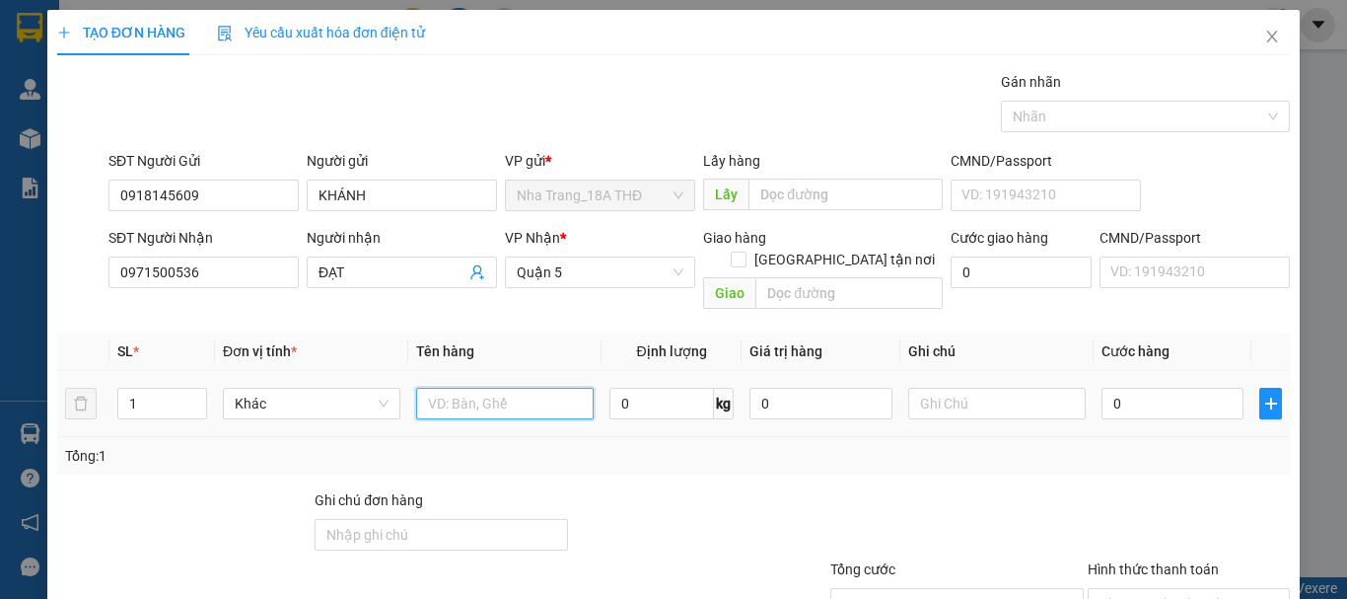
click at [528, 388] on input "text" at bounding box center [504, 404] width 177 height 32
type input "TG"
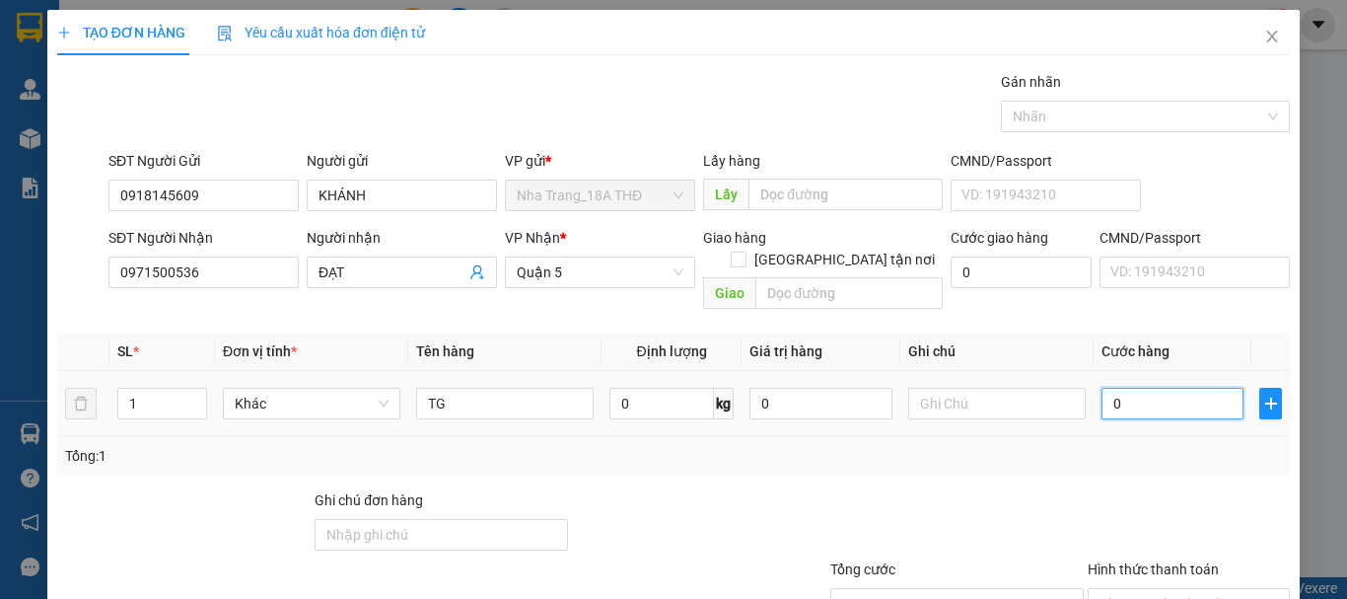
click at [1184, 388] on input "0" at bounding box center [1172, 404] width 142 height 32
type input "2"
type input "20"
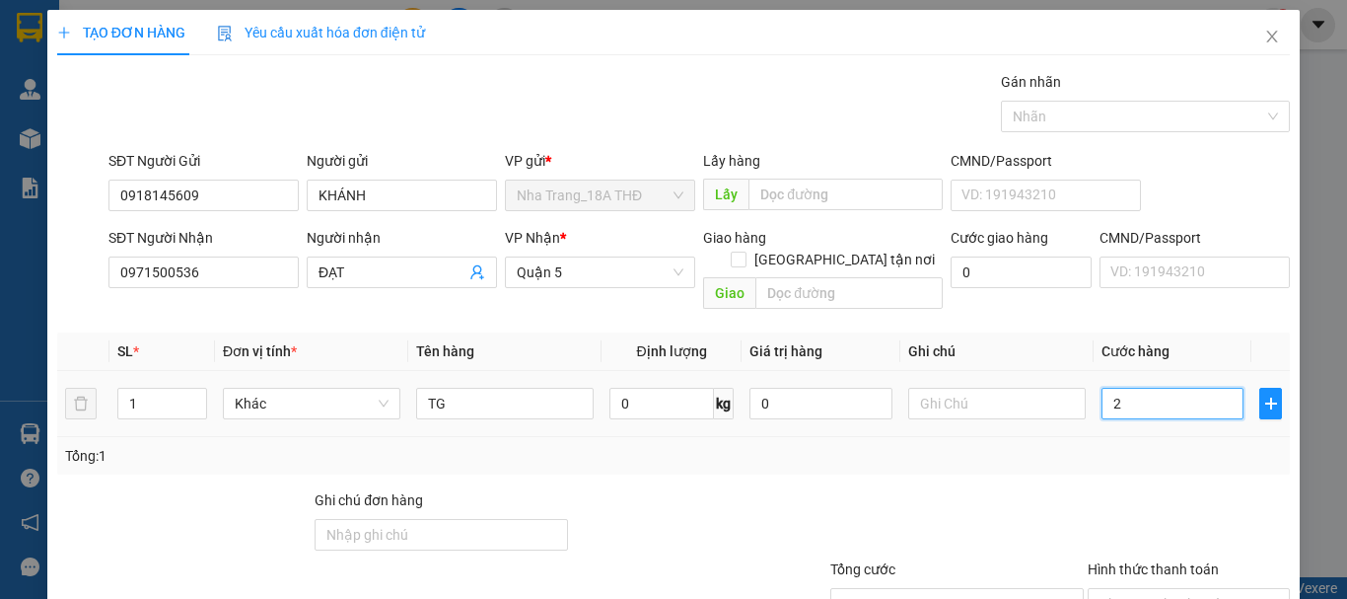
type input "20"
type input "20.000"
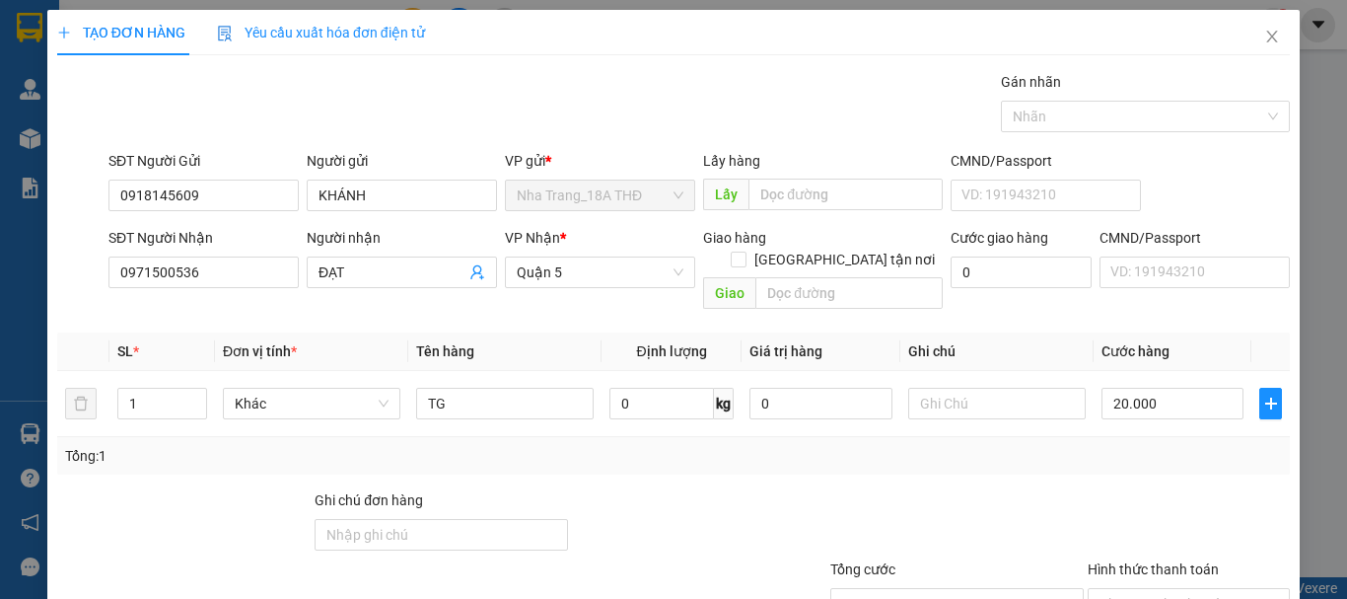
click at [1113, 452] on div "Tổng: 1" at bounding box center [673, 455] width 1233 height 37
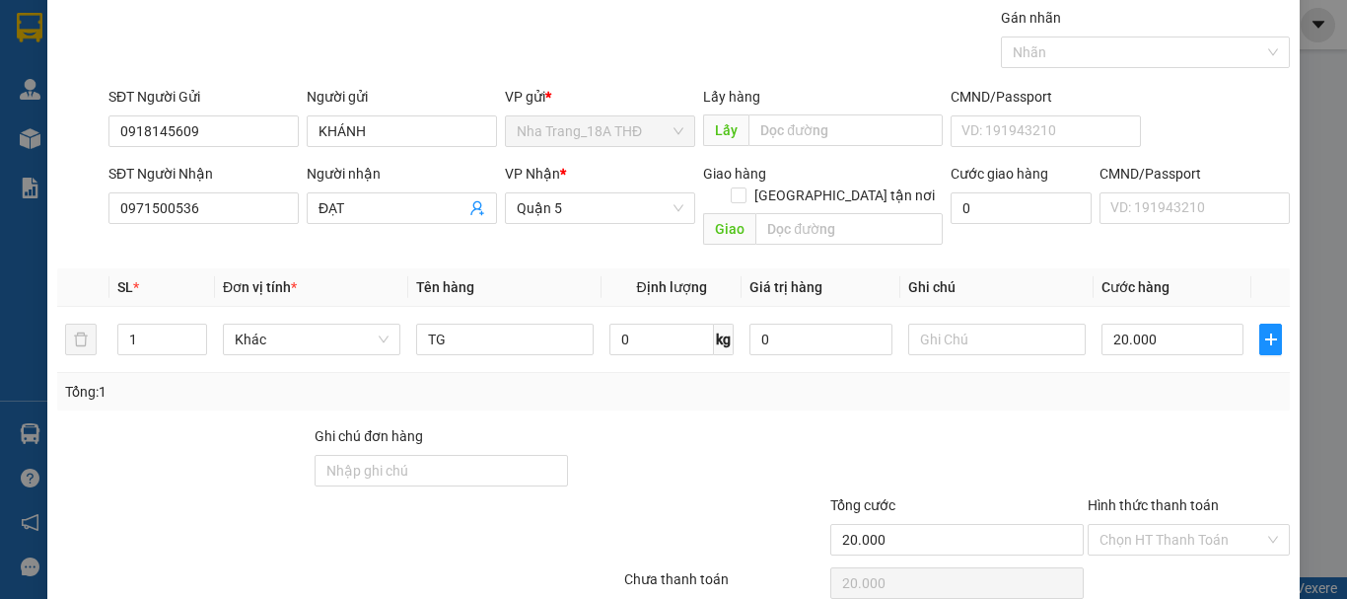
scroll to position [131, 0]
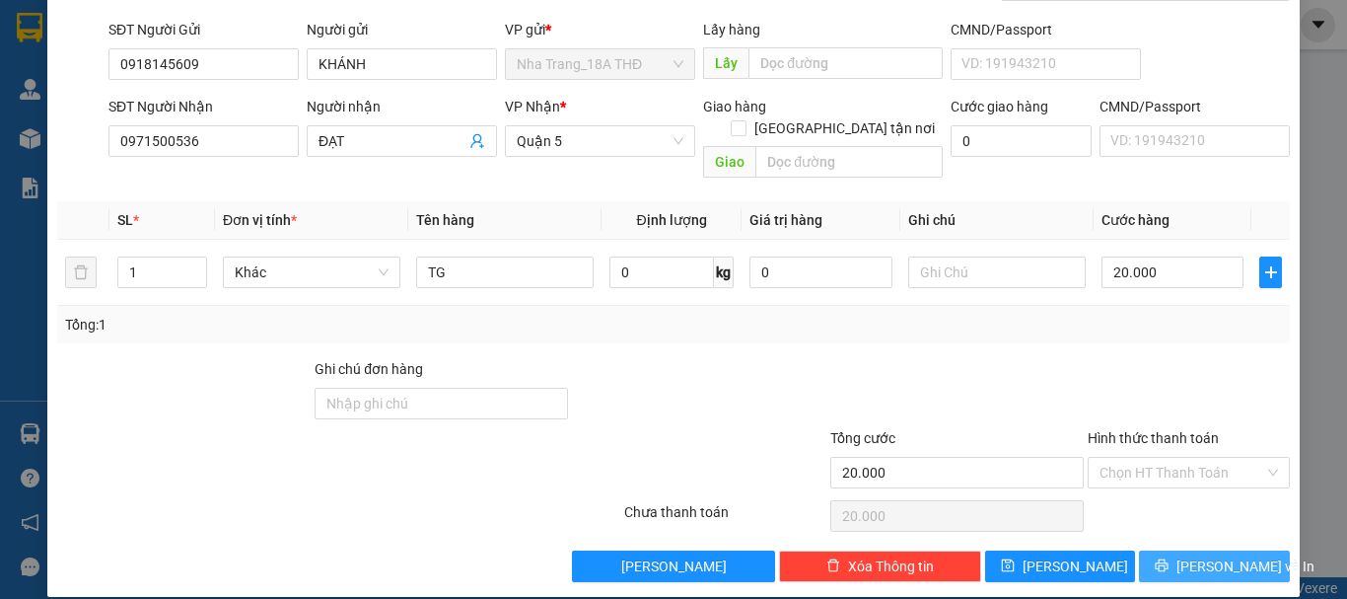
click at [1225, 555] on span "[PERSON_NAME] và In" at bounding box center [1245, 566] width 138 height 22
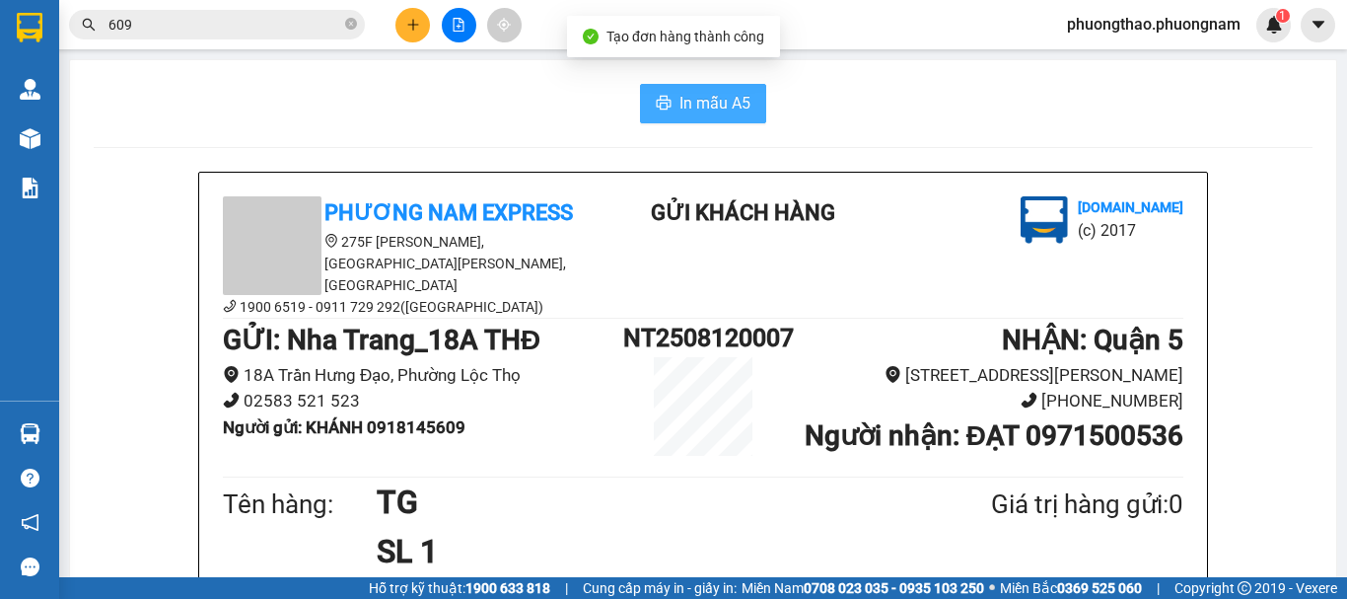
click at [711, 99] on span "In mẫu A5" at bounding box center [714, 103] width 71 height 25
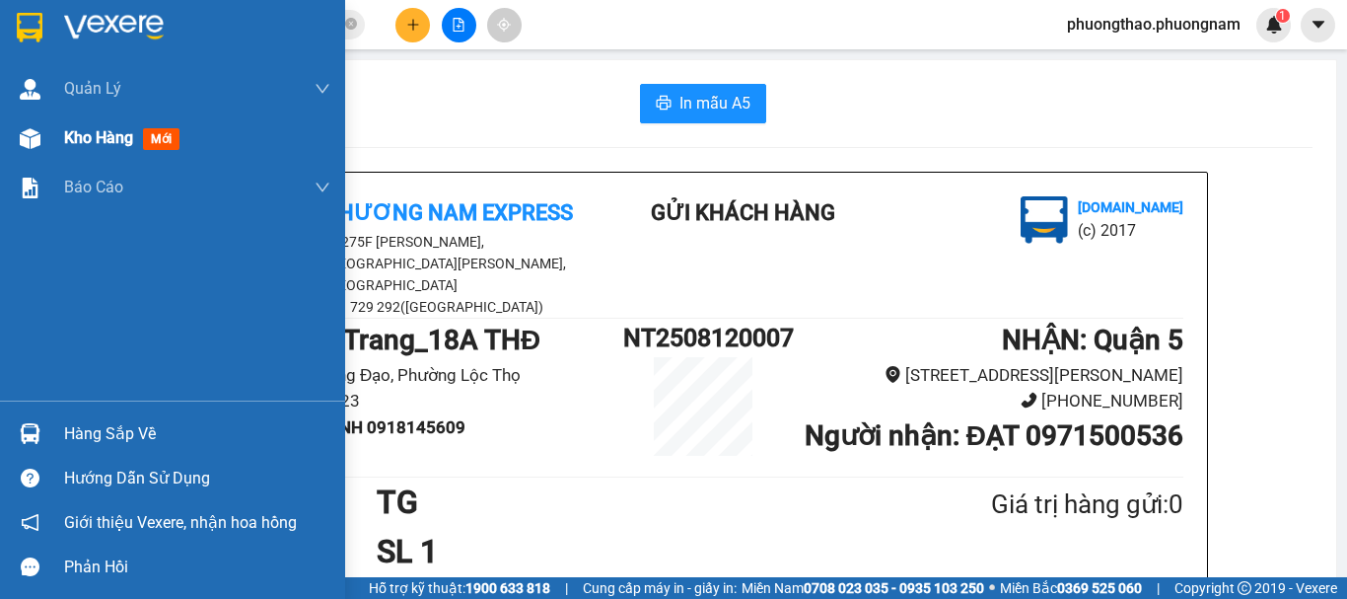
click at [163, 134] on span "mới" at bounding box center [161, 139] width 36 height 22
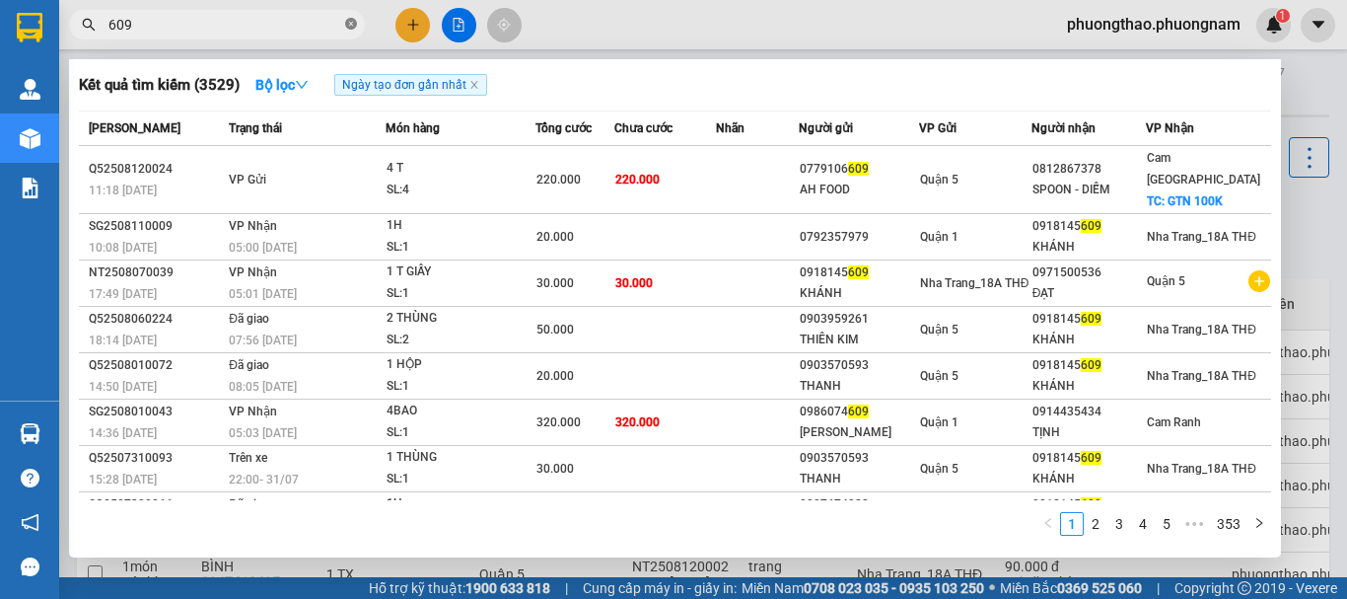
click at [348, 30] on icon "close-circle" at bounding box center [351, 24] width 12 height 12
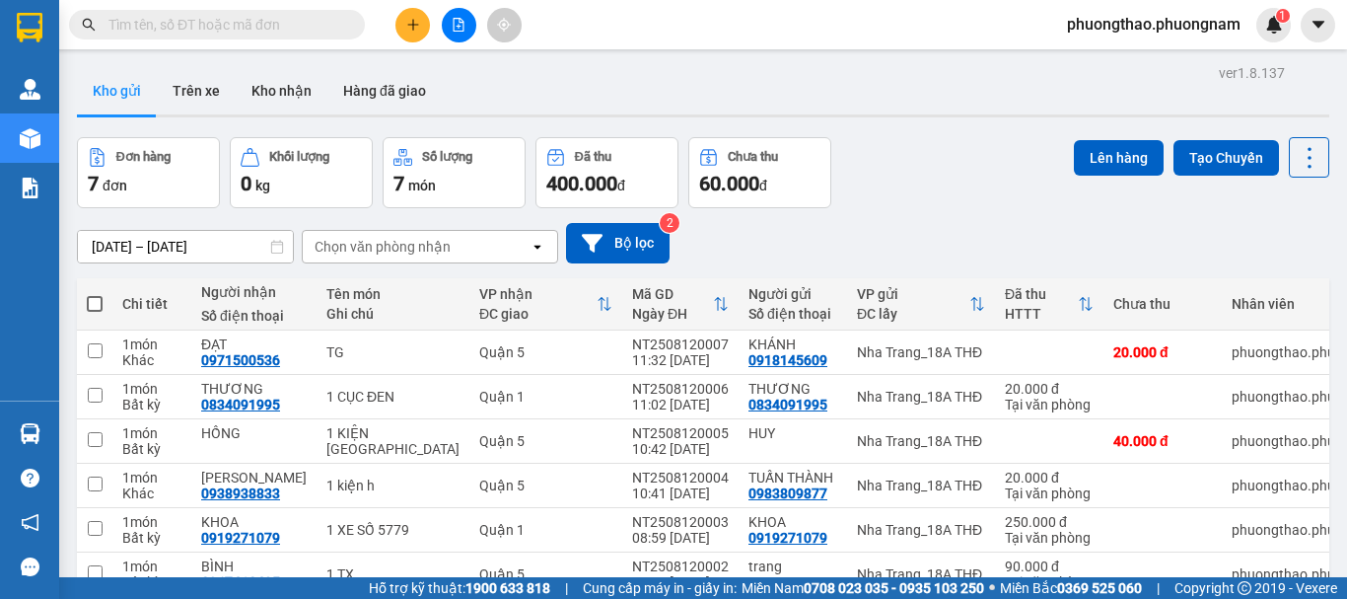
click at [348, 30] on span at bounding box center [351, 25] width 12 height 22
click at [156, 33] on input "text" at bounding box center [224, 25] width 233 height 22
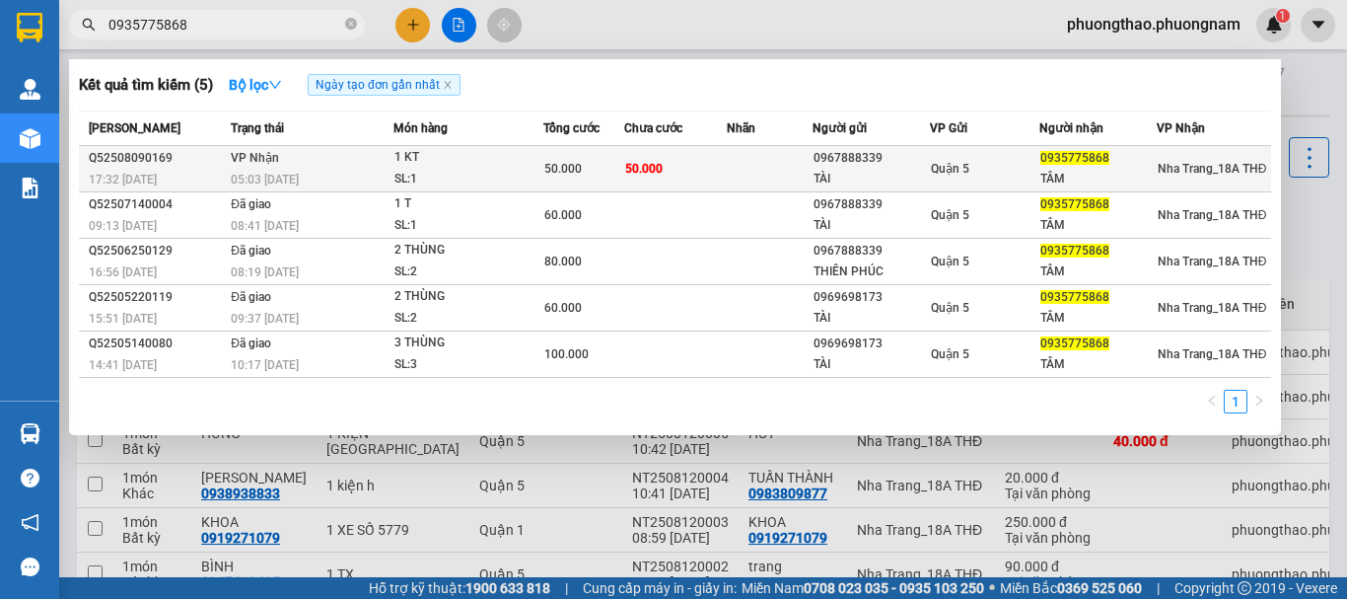
type input "0935775868"
click at [499, 180] on div "SL: 1" at bounding box center [468, 180] width 148 height 22
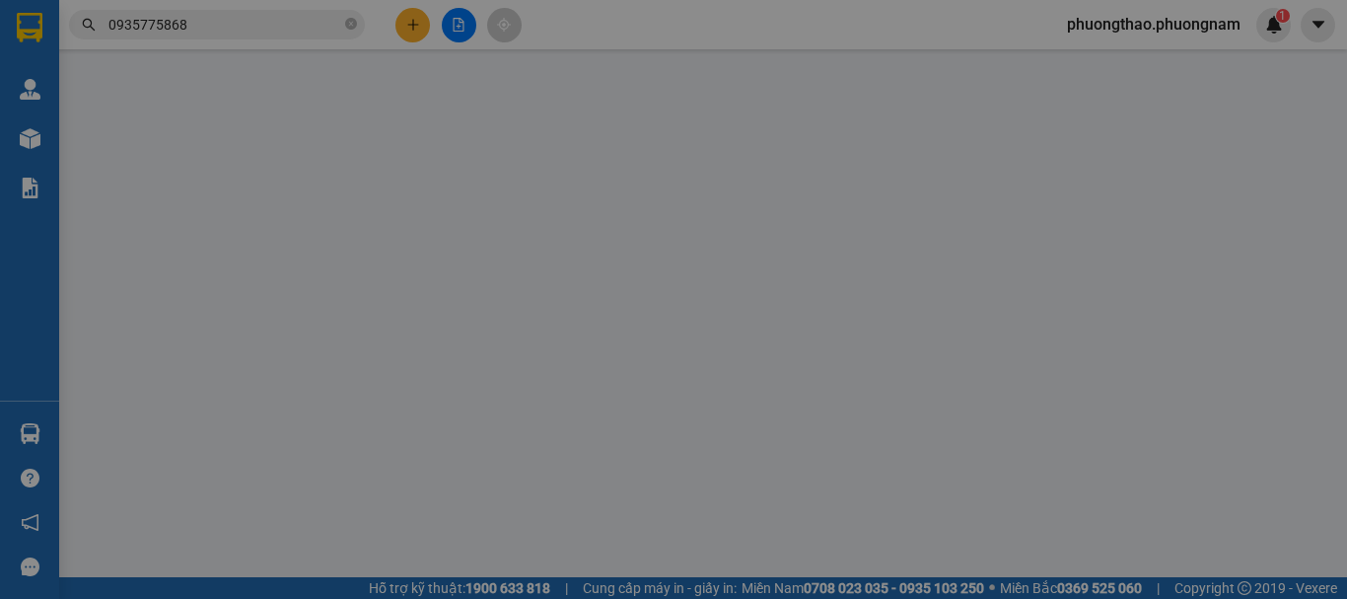
type input "0967888339"
type input "TÀI"
type input "0935775868"
type input "TÂM"
type input "50.000"
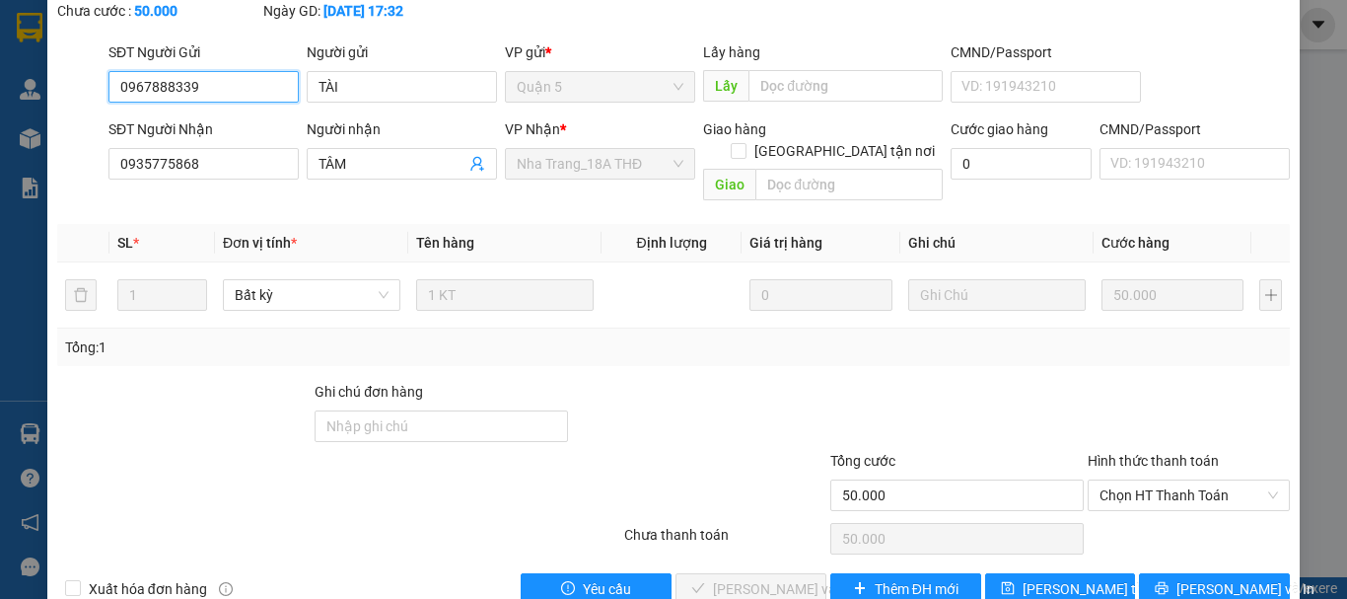
scroll to position [135, 0]
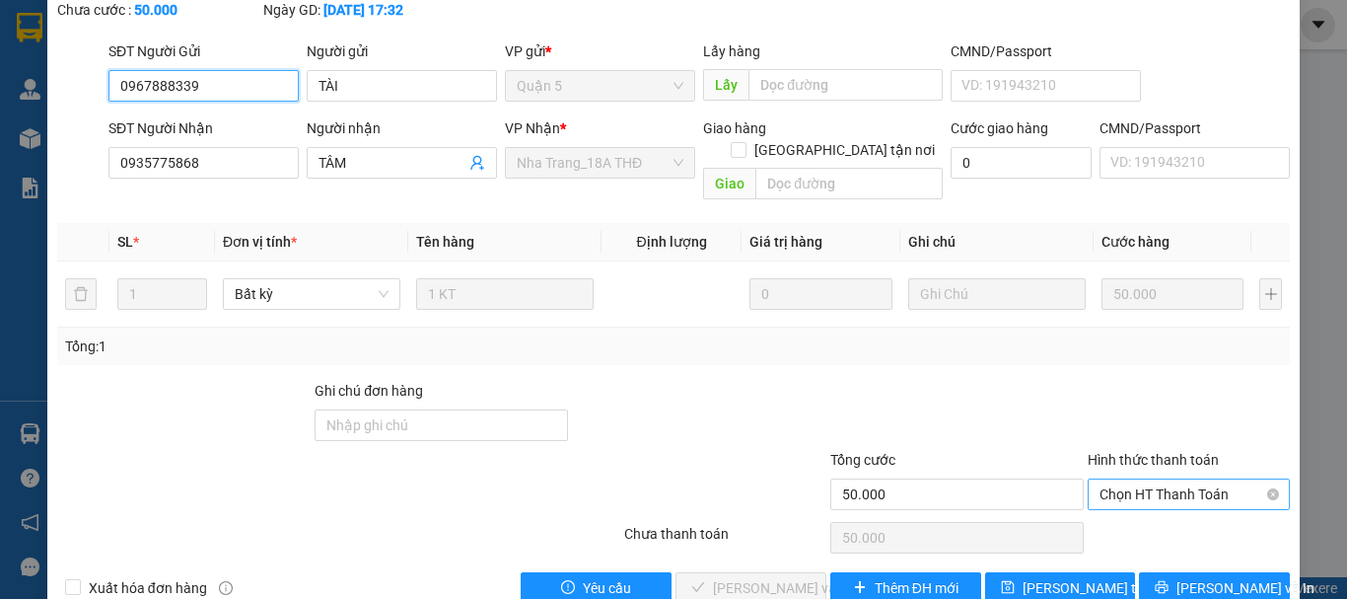
click at [1177, 479] on span "Chọn HT Thanh Toán" at bounding box center [1188, 494] width 178 height 30
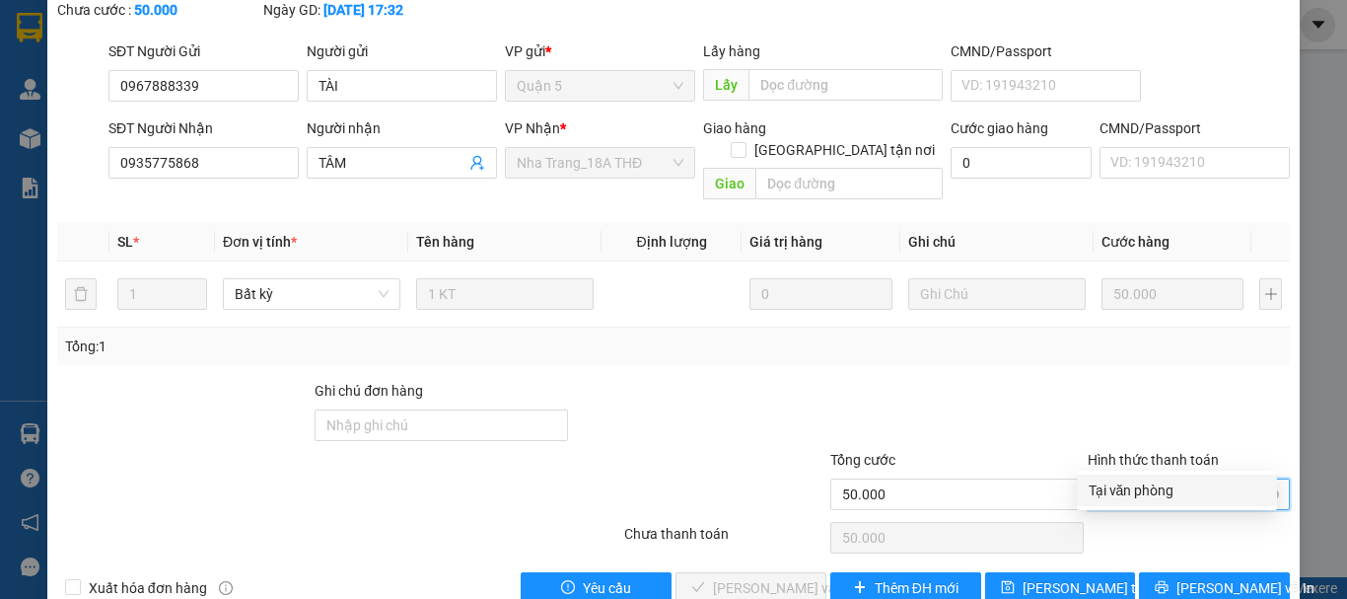
click at [1166, 484] on div "Tại văn phòng" at bounding box center [1177, 490] width 177 height 22
type input "0"
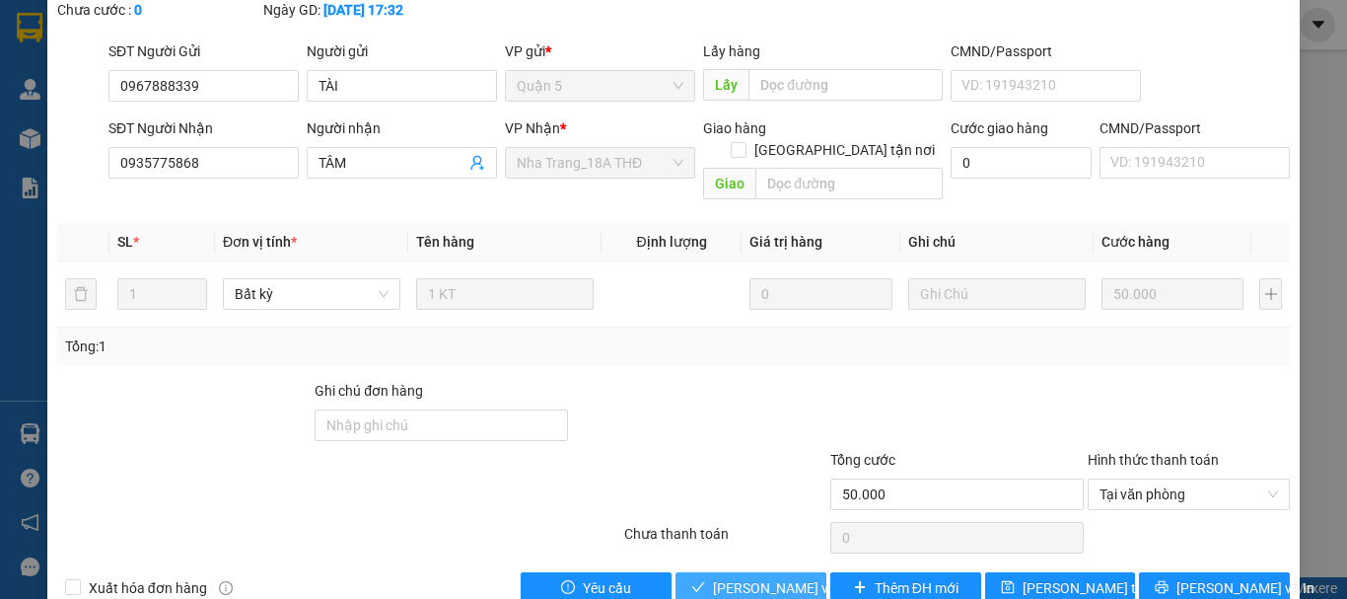
click at [784, 577] on span "[PERSON_NAME] và Giao hàng" at bounding box center [807, 588] width 189 height 22
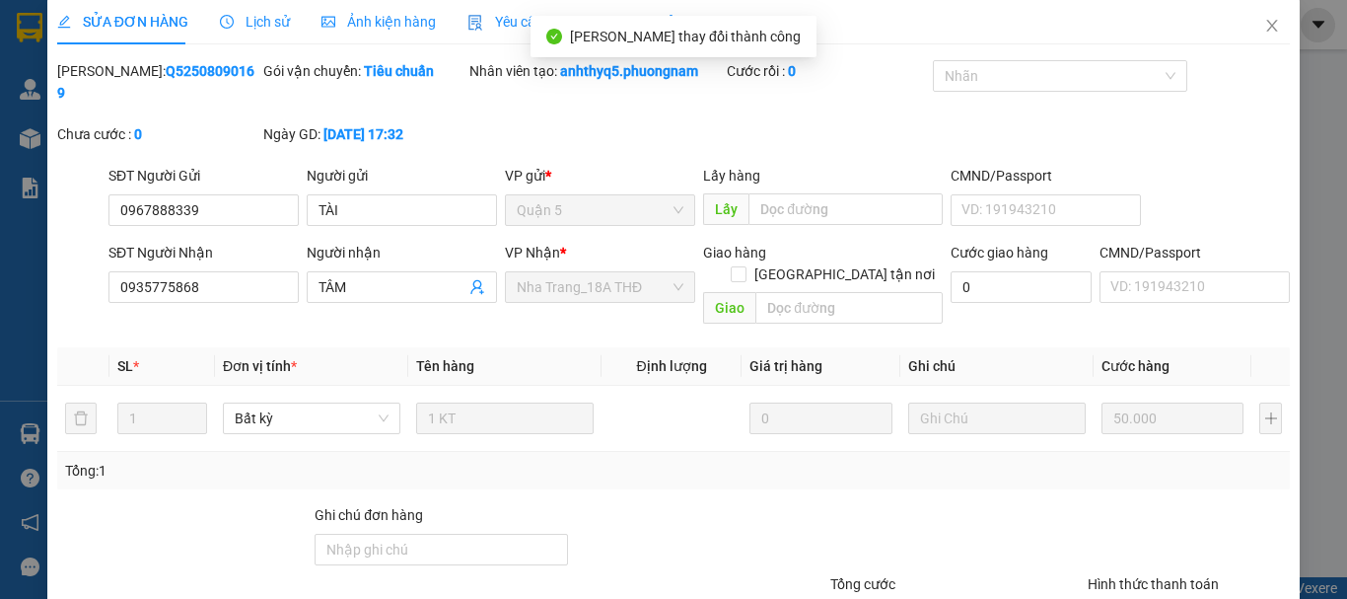
scroll to position [0, 0]
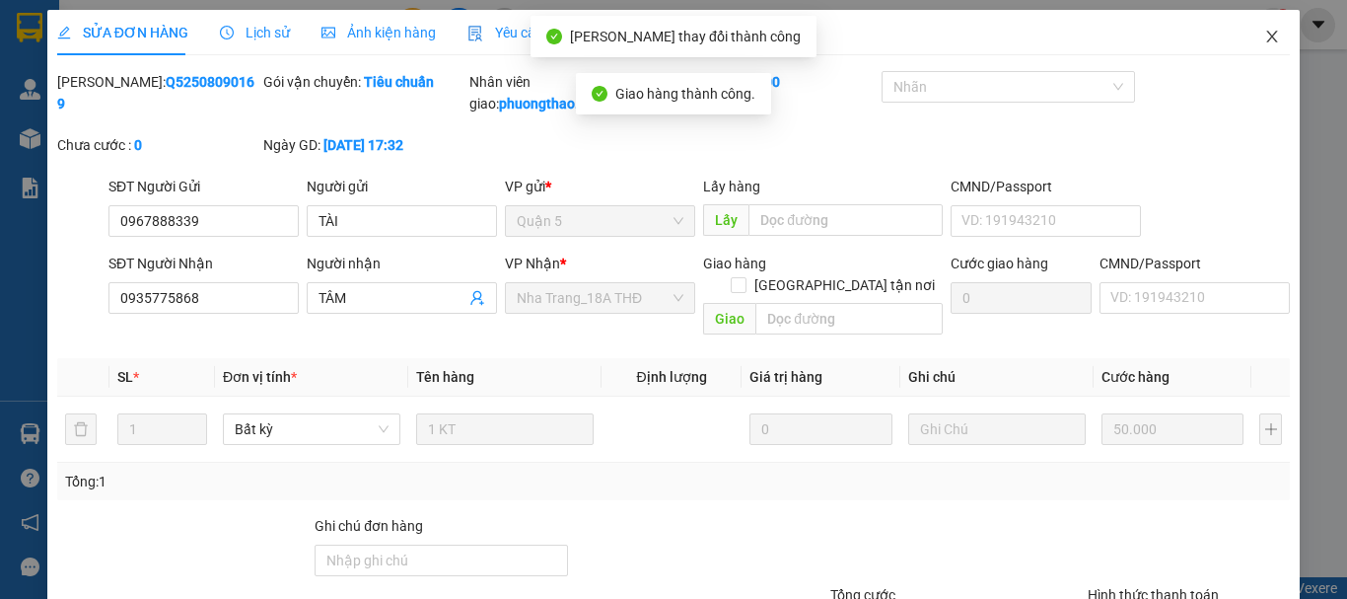
drag, startPoint x: 1241, startPoint y: 36, endPoint x: 1294, endPoint y: 25, distance: 53.6
click at [1244, 36] on span "Close" at bounding box center [1271, 37] width 55 height 55
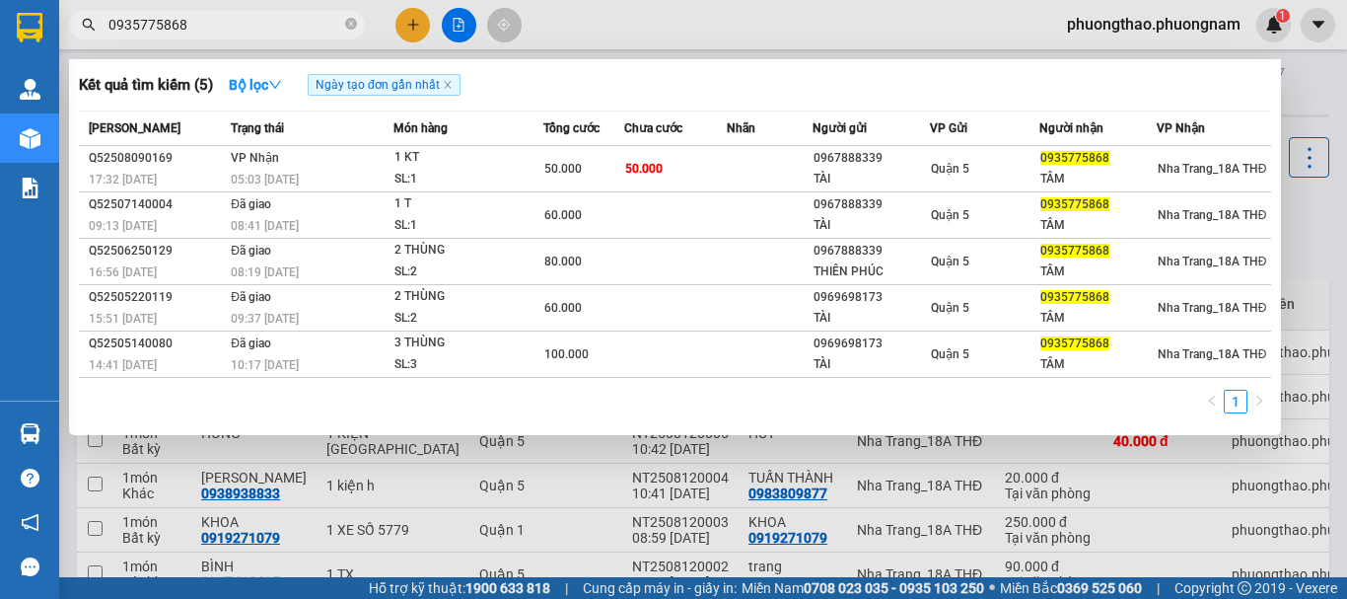
drag, startPoint x: 264, startPoint y: 29, endPoint x: 0, endPoint y: -43, distance: 273.9
click at [0, 0] on html "Kết quả tìm kiếm ( 5 ) Bộ lọc Ngày tạo đơn gần nhất Mã ĐH Trạng thái Món hàng T…" at bounding box center [673, 299] width 1347 height 599
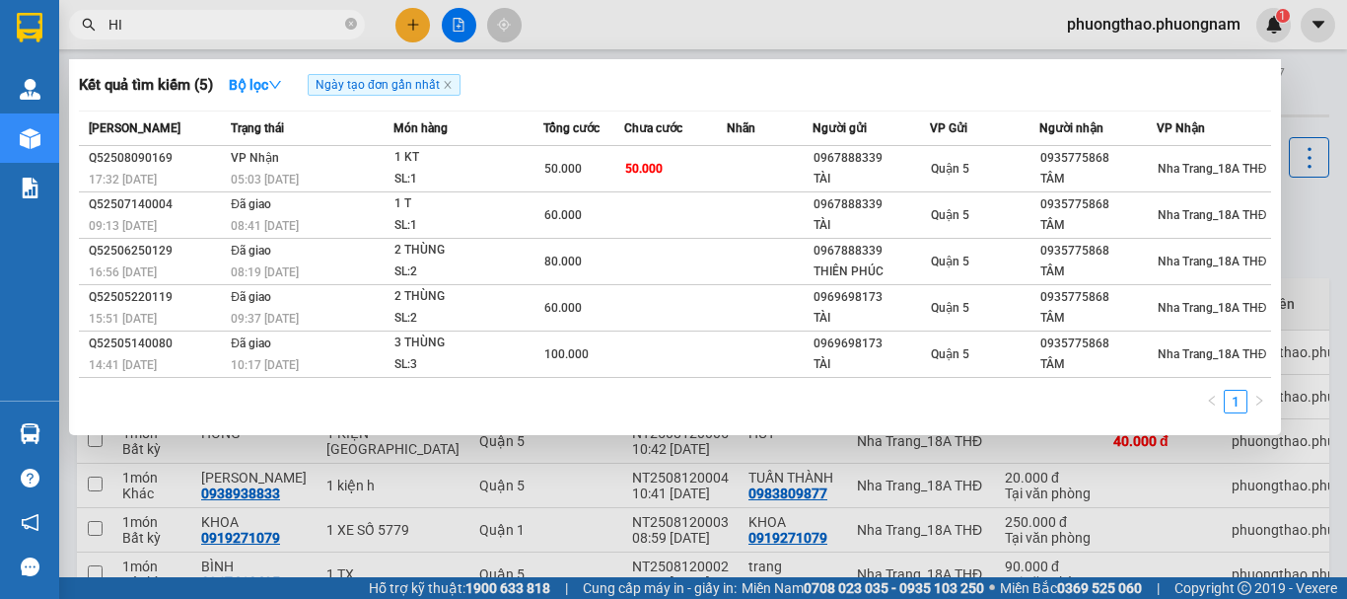
type input "H"
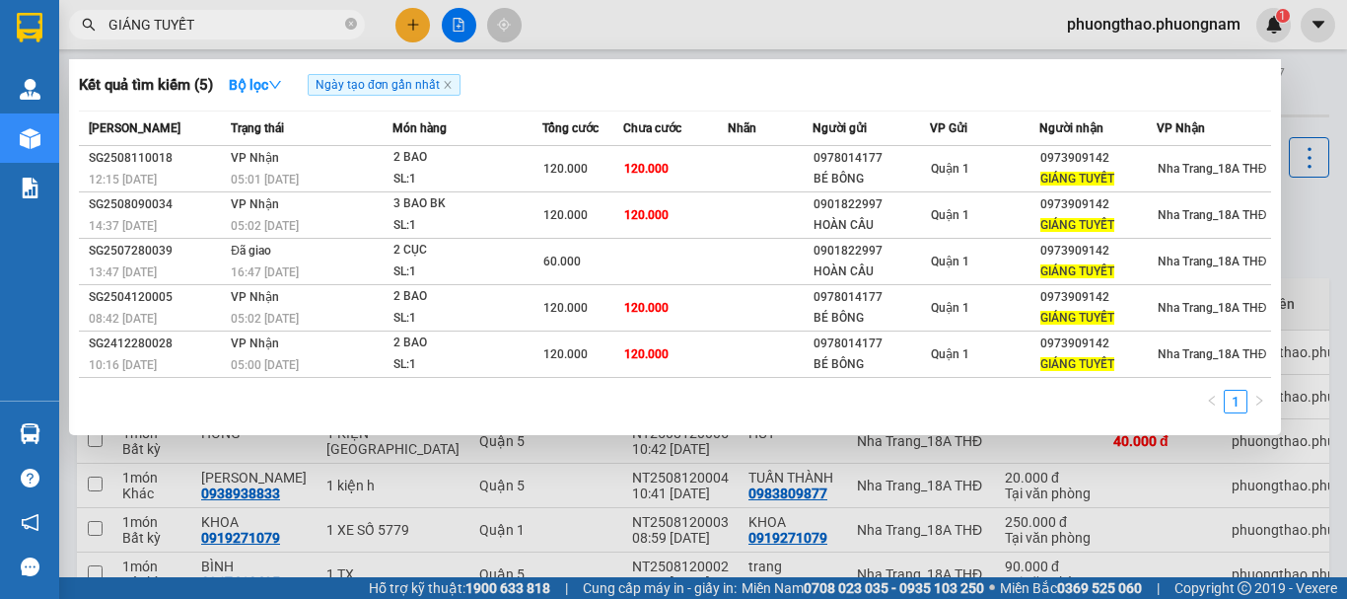
type input "GIÁNG TUYẾT"
click at [409, 19] on div at bounding box center [673, 299] width 1347 height 599
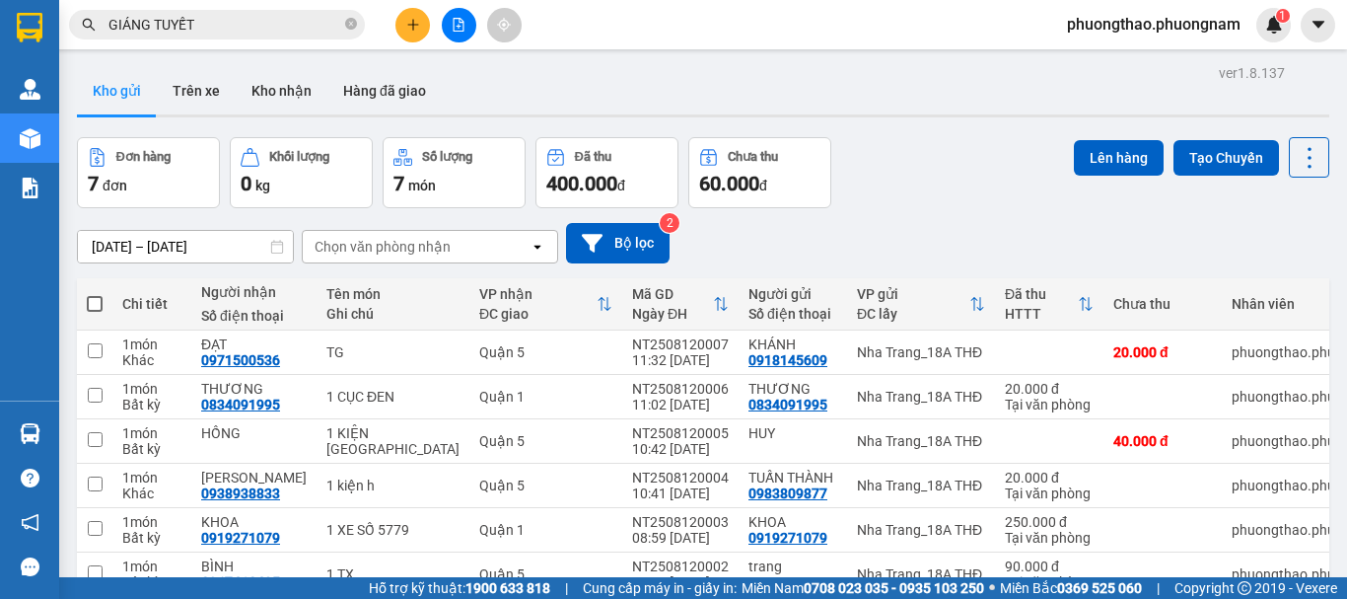
click at [409, 19] on icon "plus" at bounding box center [413, 25] width 14 height 14
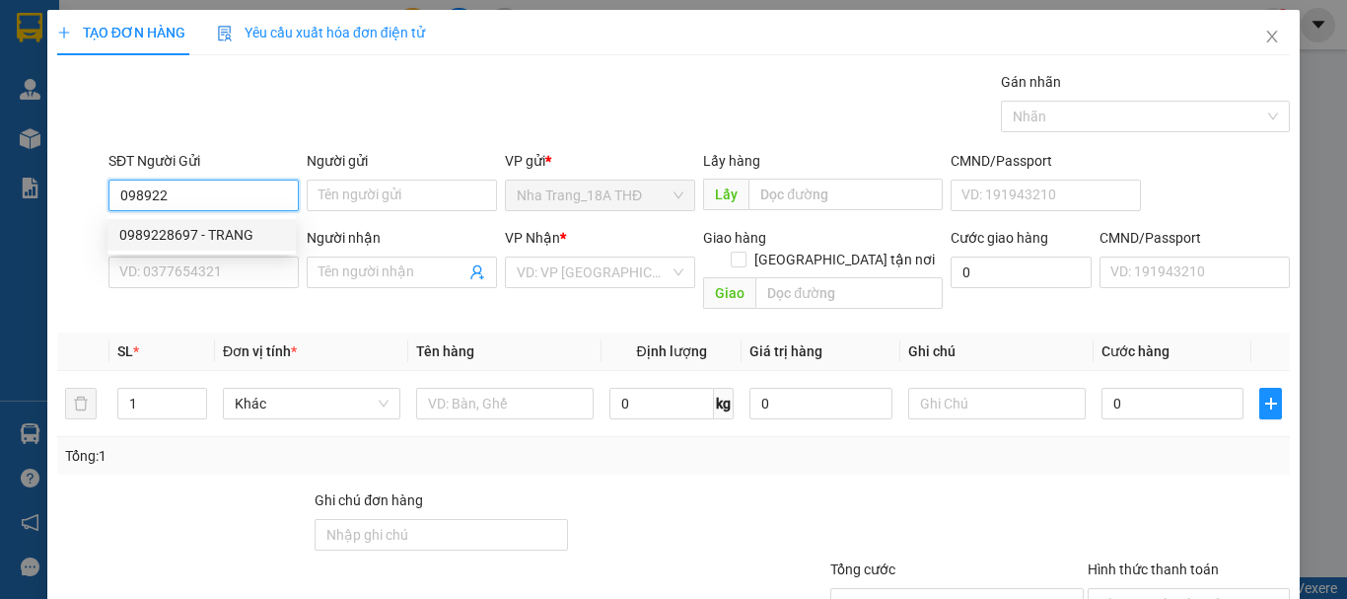
click at [256, 241] on div "0989228697 - TRANG" at bounding box center [201, 235] width 165 height 22
type input "0989228697"
type input "TRANG"
type input "0393238697"
type input "TRÂN"
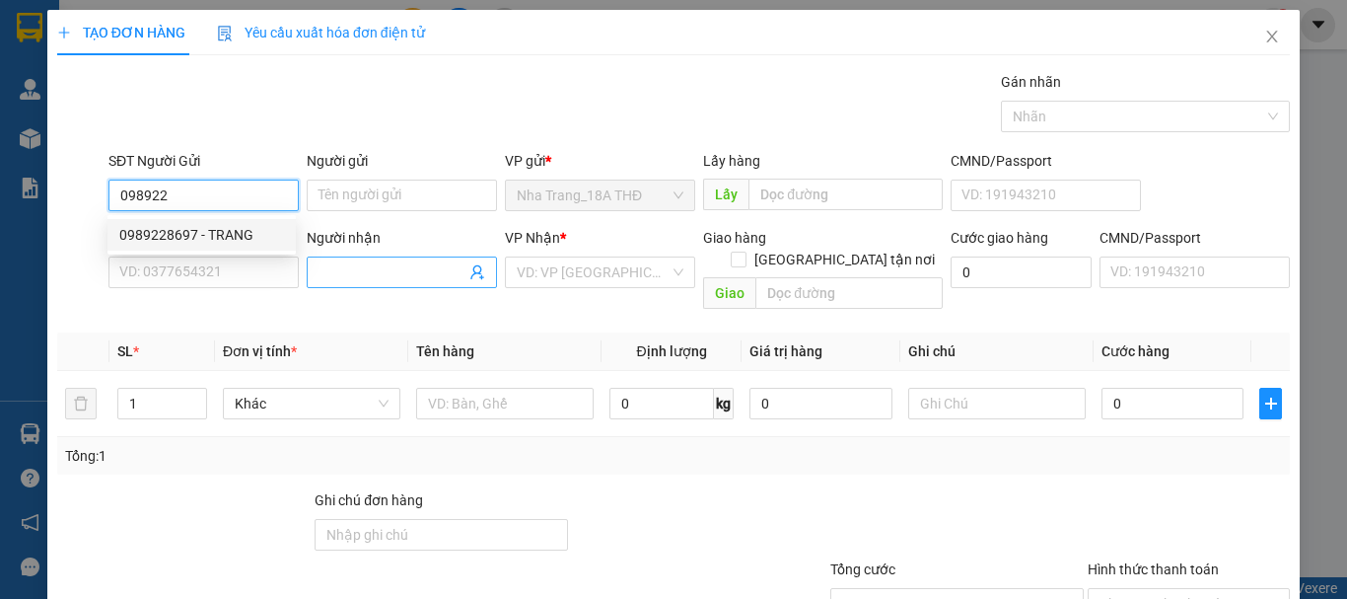
checkbox input "true"
type input "CC GIAI VIỆT, 854 TẠ QUANG BỬU, [GEOGRAPHIC_DATA], [GEOGRAPHIC_DATA] (GTN 60)"
type input "60.000"
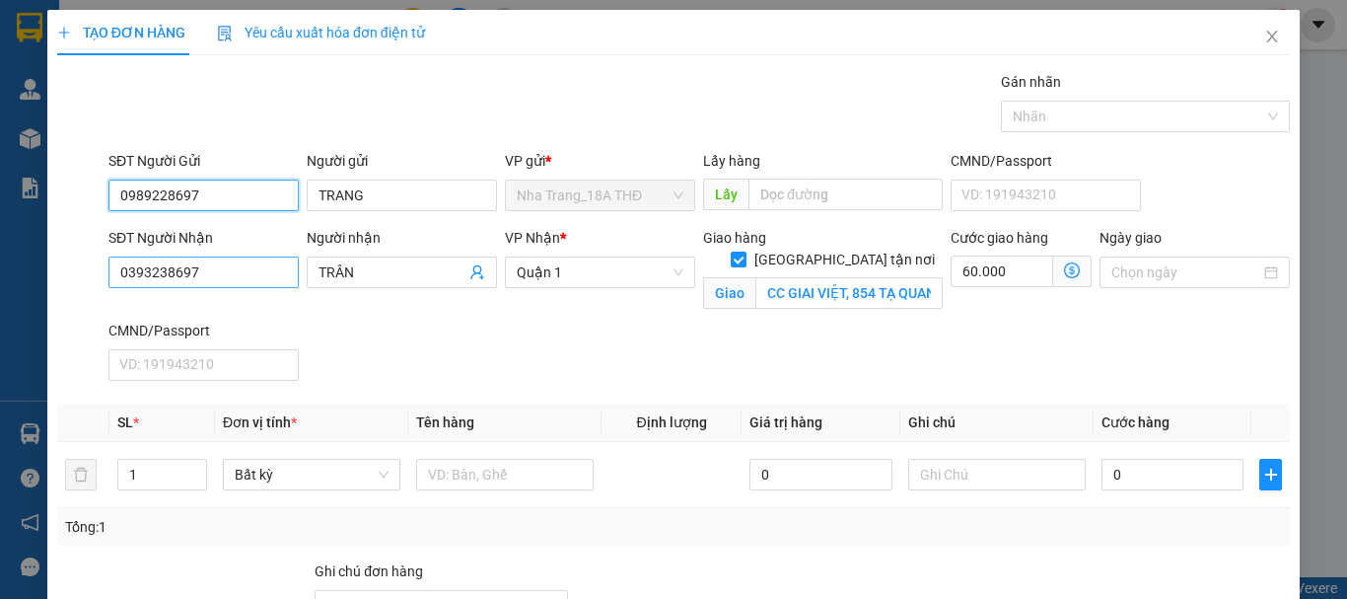
type input "0989228697"
drag, startPoint x: 234, startPoint y: 272, endPoint x: 0, endPoint y: 36, distance: 331.9
click at [0, 149] on div "TẠO ĐƠN HÀNG Yêu cầu xuất hóa đơn điện tử Transit Pickup Surcharge Ids Transit …" at bounding box center [673, 299] width 1347 height 599
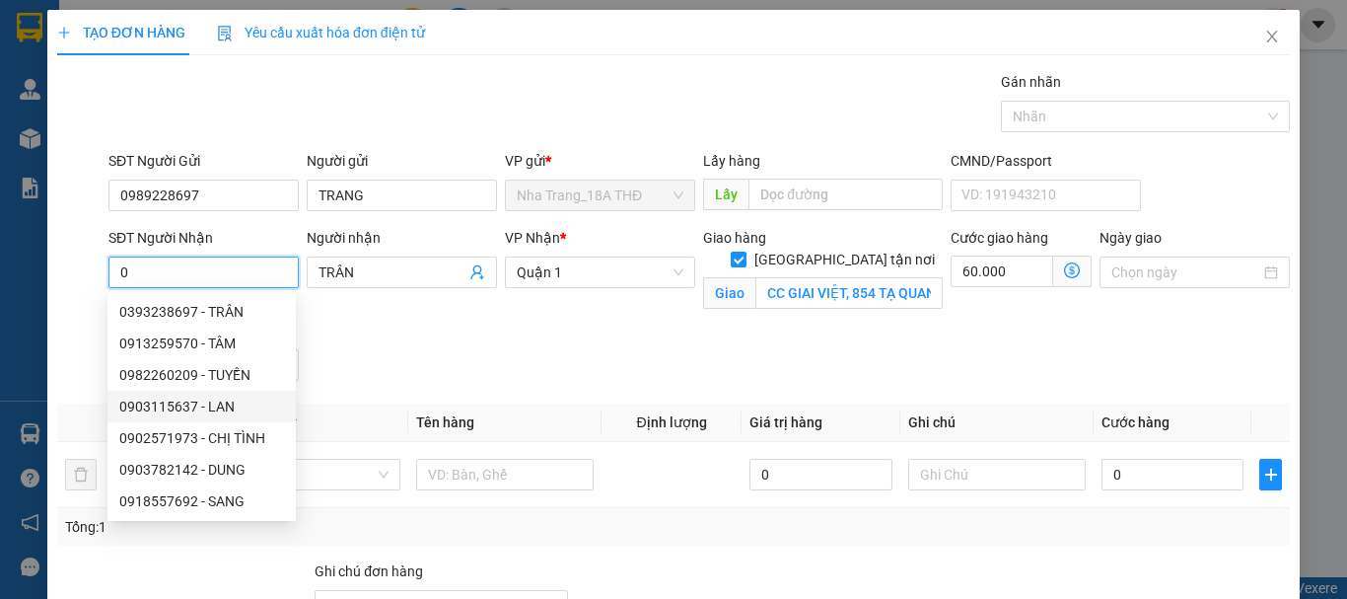
click at [216, 408] on div "0903115637 - LAN" at bounding box center [201, 406] width 165 height 22
type input "0903115637"
type input "LAN"
type input "VILA 21, ĐƯỜNG D9 ,KHU [GEOGRAPHIC_DATA] ,[GEOGRAPHIC_DATA][PERSON_NAME] ,[GEOG…"
type input "50.000"
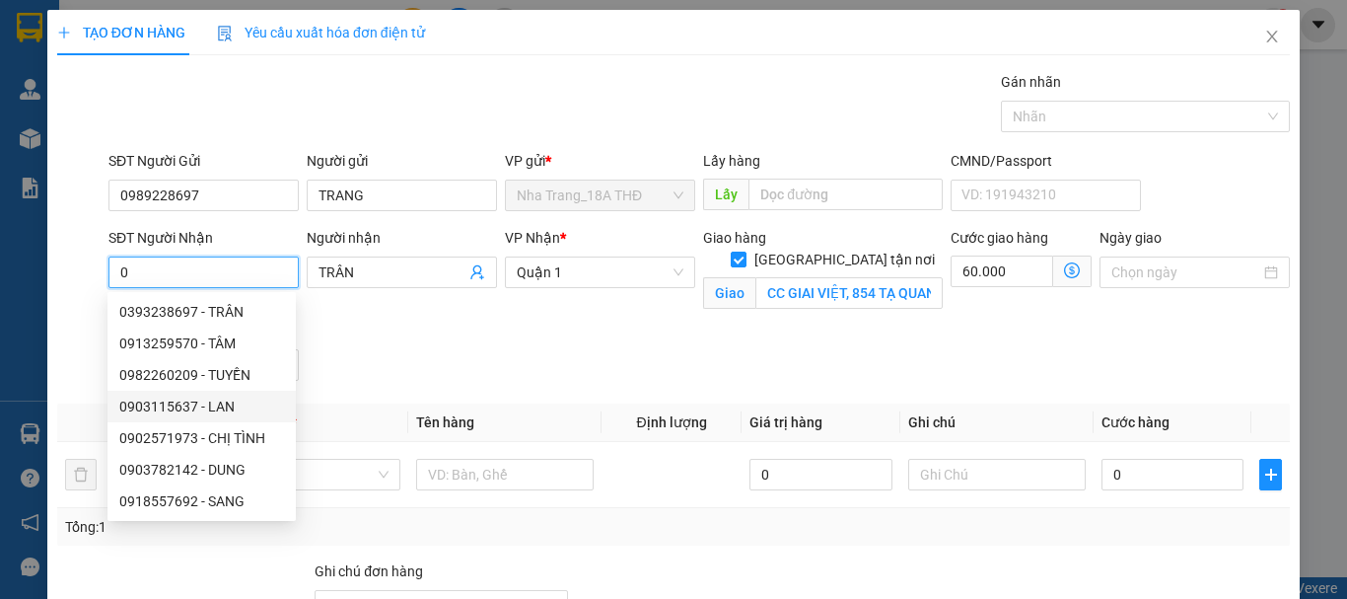
type input "50.000"
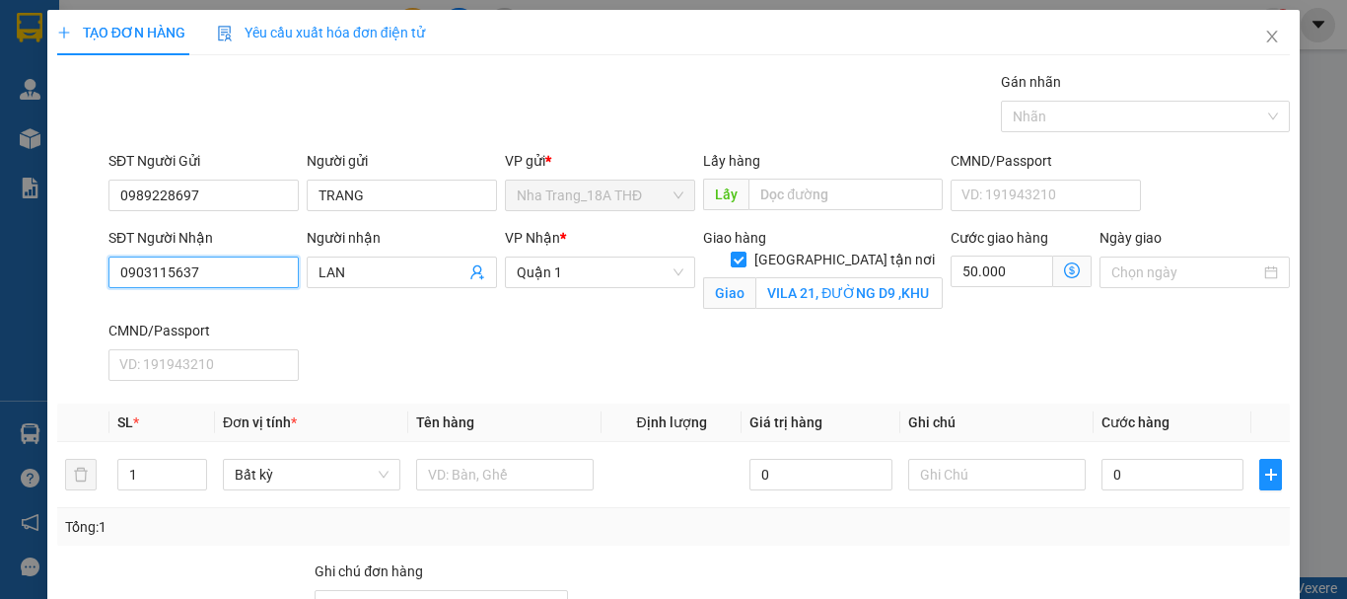
drag, startPoint x: 255, startPoint y: 270, endPoint x: 0, endPoint y: 108, distance: 302.3
click at [0, 112] on div "TẠO ĐƠN HÀNG Yêu cầu xuất hóa đơn điện tử Transit Pickup Surcharge Ids Transit …" at bounding box center [673, 299] width 1347 height 599
click at [240, 318] on div "0919085666 - AN" at bounding box center [201, 312] width 165 height 22
type input "0919085666"
type input "AN"
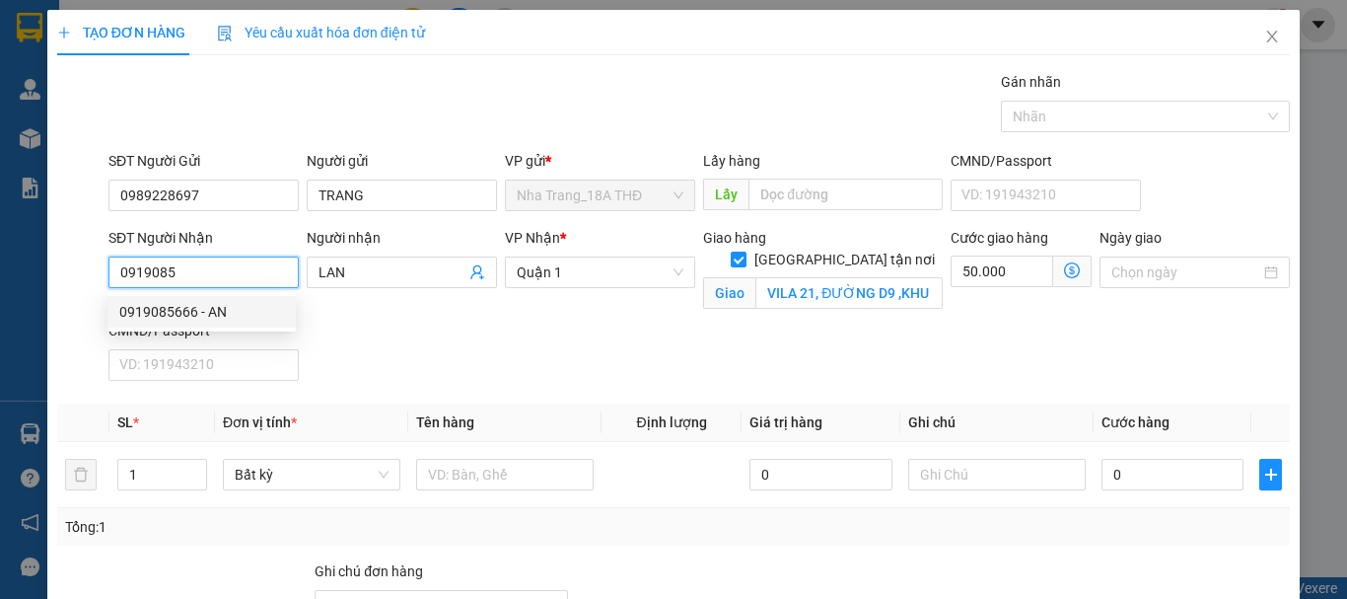
type input "10 QUÁCH HỮU NGHIÊM ,P PHÚ THẠNH, Q [GEOGRAPHIC_DATA] (GTN 70K)"
type input "70.000"
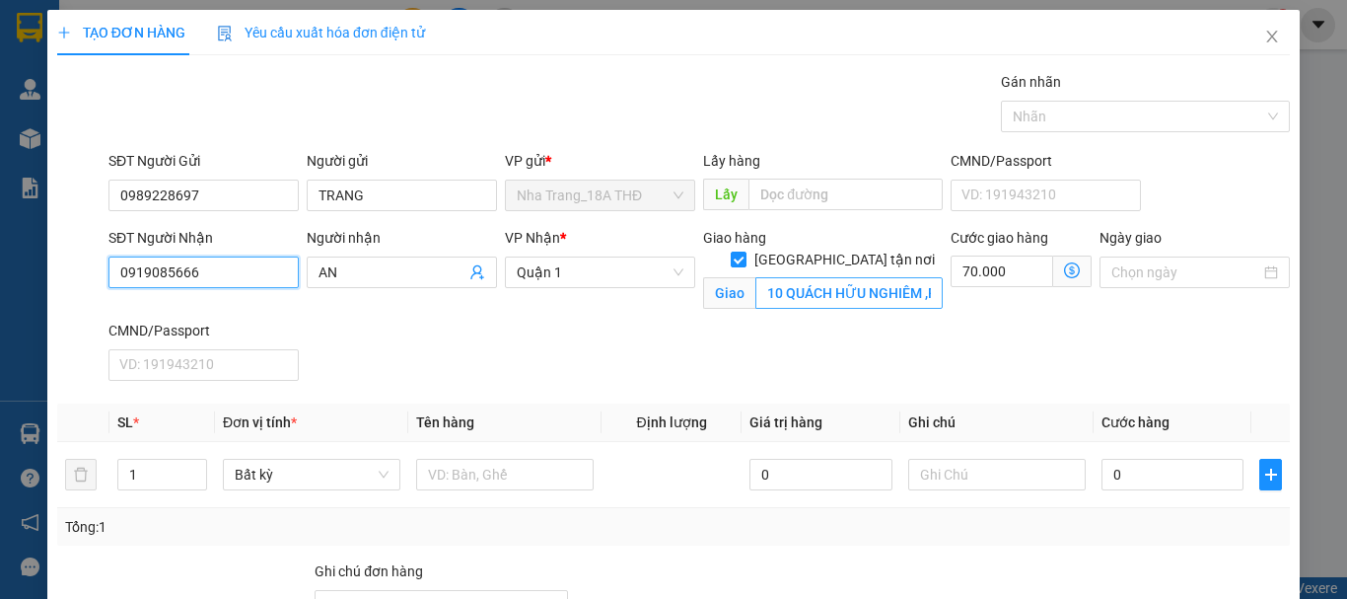
type input "0919085666"
click at [826, 277] on input "10 QUÁCH HỮU NGHIÊM ,P PHÚ THẠNH, Q [GEOGRAPHIC_DATA] (GTN 70K)" at bounding box center [848, 293] width 187 height 32
click at [1065, 265] on icon "dollar-circle" at bounding box center [1072, 270] width 16 height 16
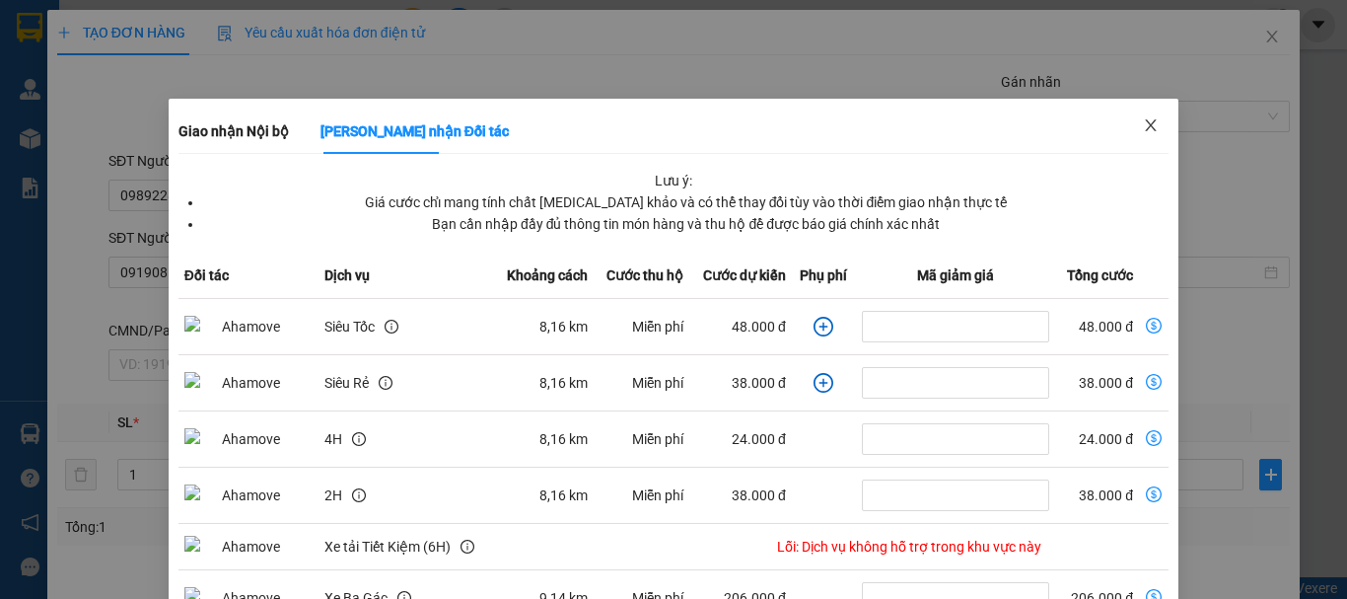
click at [1145, 130] on icon "close" at bounding box center [1151, 125] width 16 height 16
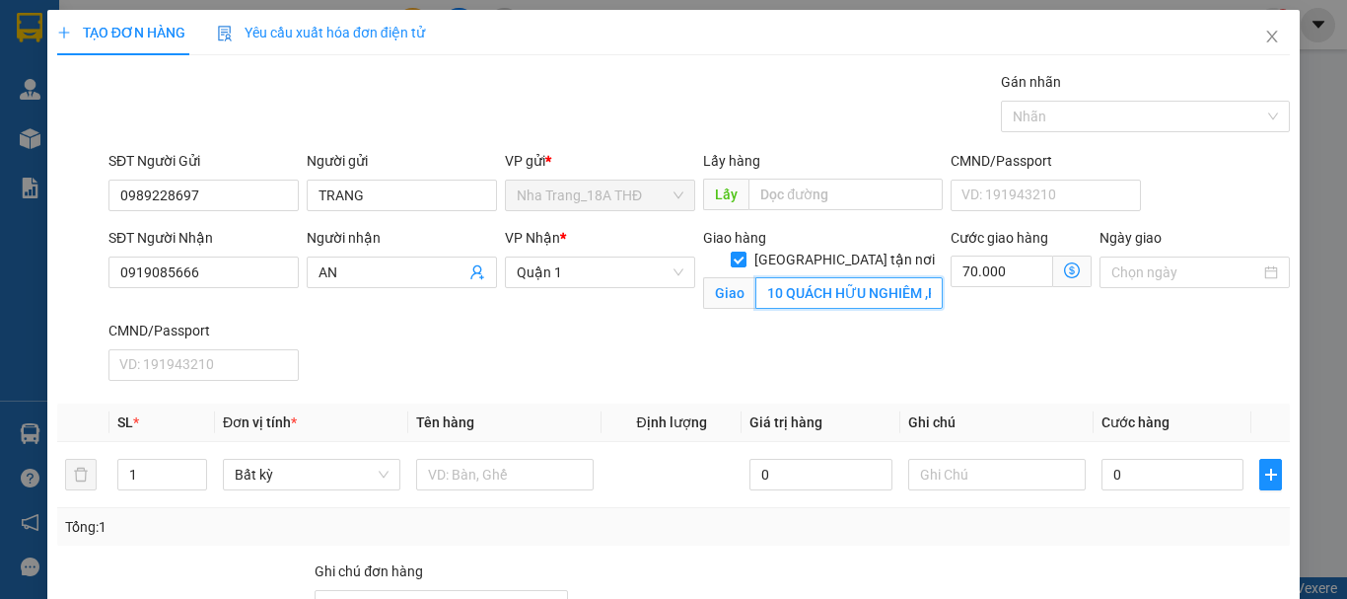
click at [896, 277] on input "10 QUÁCH HỮU NGHIÊM ,P PHÚ THẠNH, Q [GEOGRAPHIC_DATA] (GTN 70K)" at bounding box center [848, 293] width 187 height 32
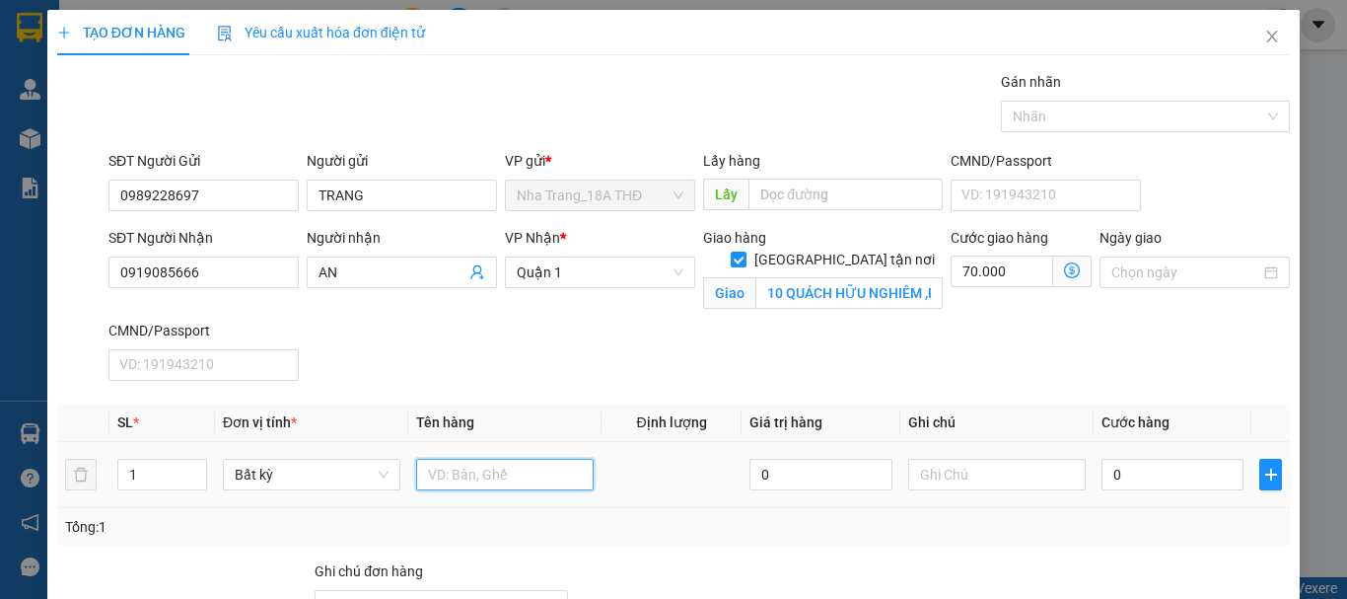
click at [463, 474] on input "text" at bounding box center [504, 475] width 177 height 32
type input "1 TX"
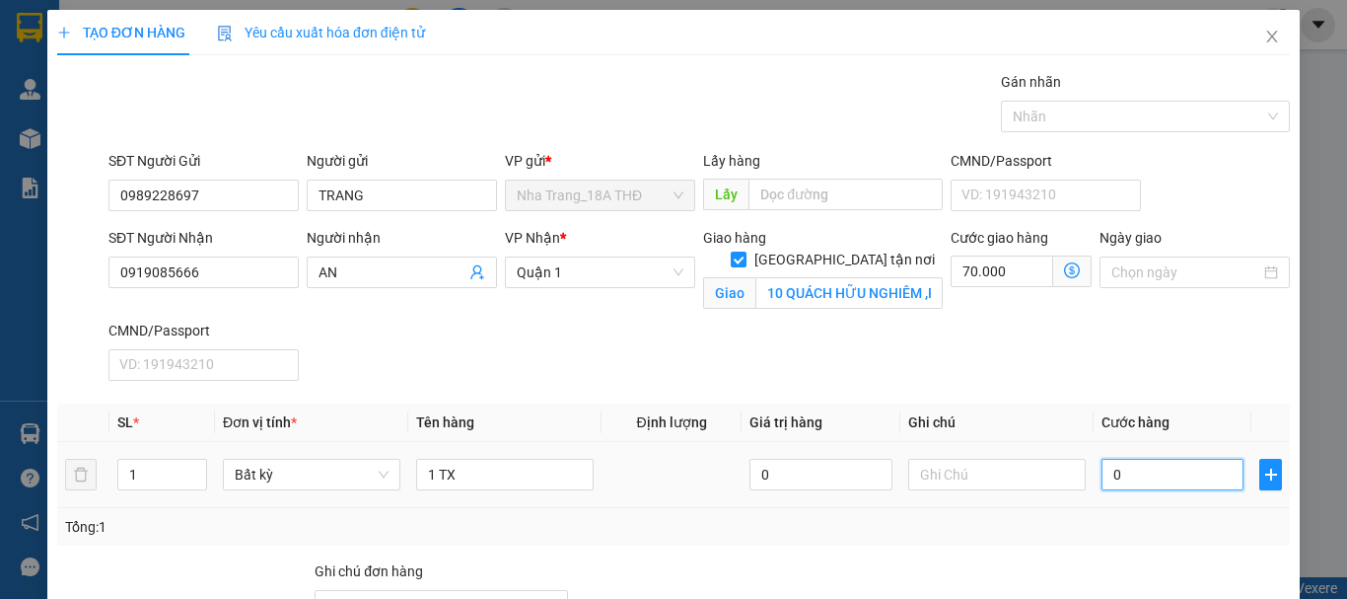
type input "4"
type input "70.004"
type input "40"
type input "70.040"
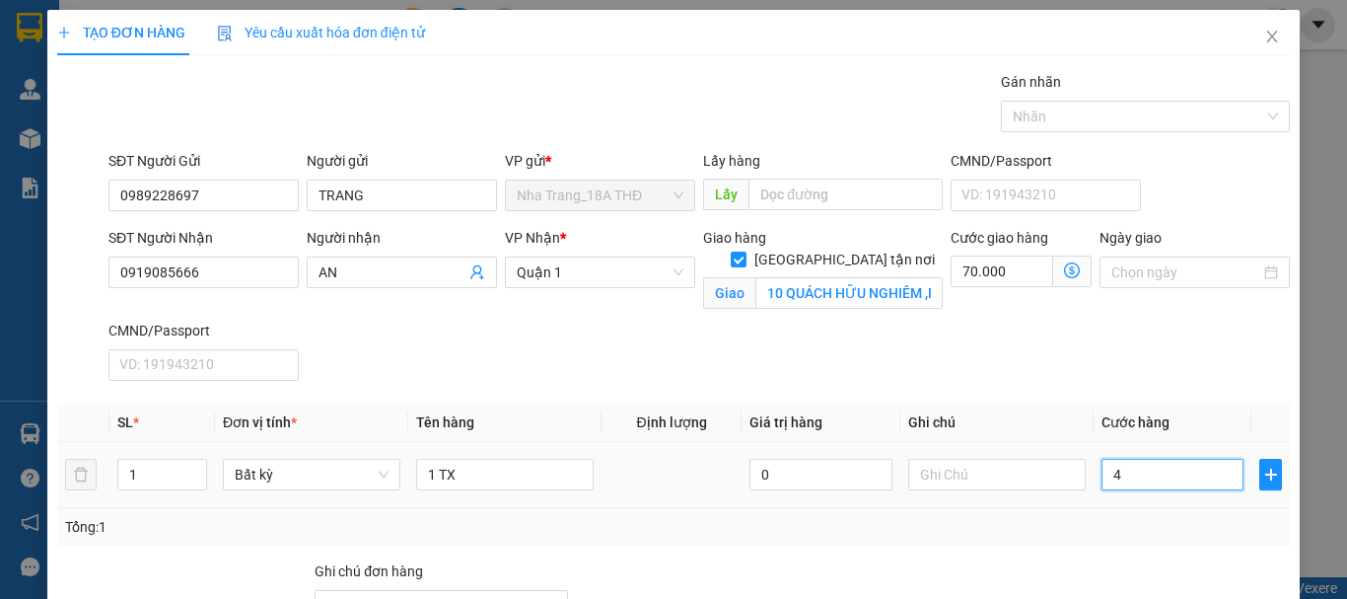
type input "70.040"
type input "40.000"
type input "110.000"
drag, startPoint x: 1103, startPoint y: 568, endPoint x: 1158, endPoint y: 522, distance: 71.3
click at [1105, 565] on div at bounding box center [1189, 594] width 206 height 69
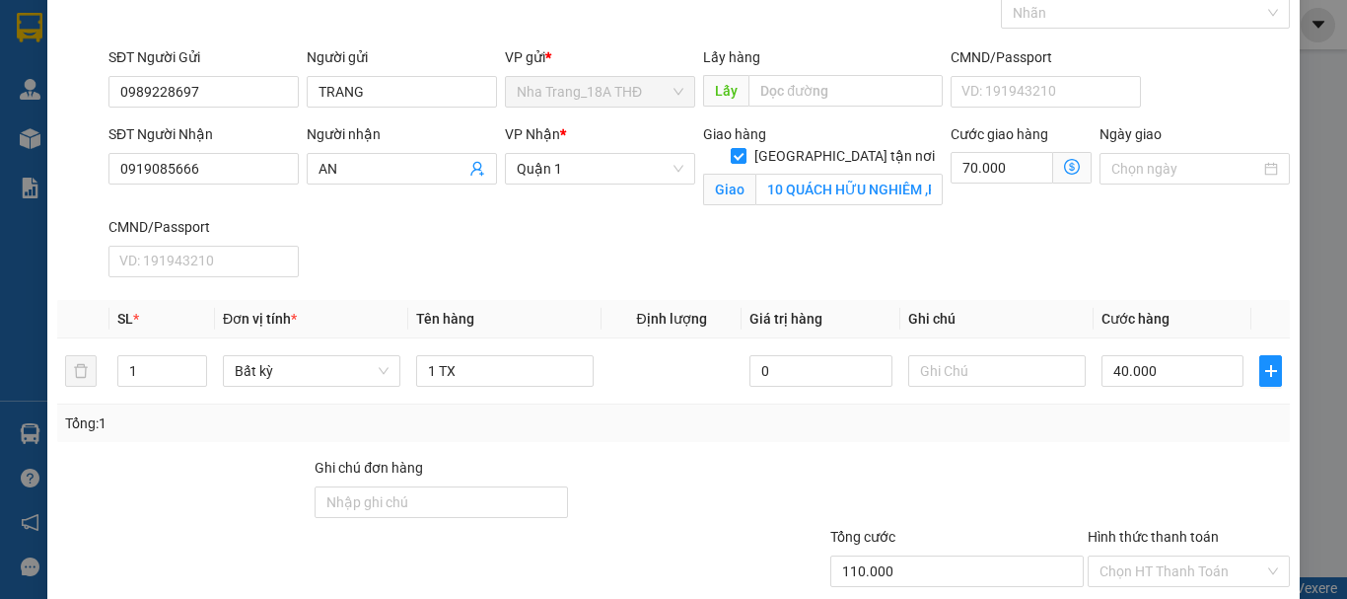
scroll to position [197, 0]
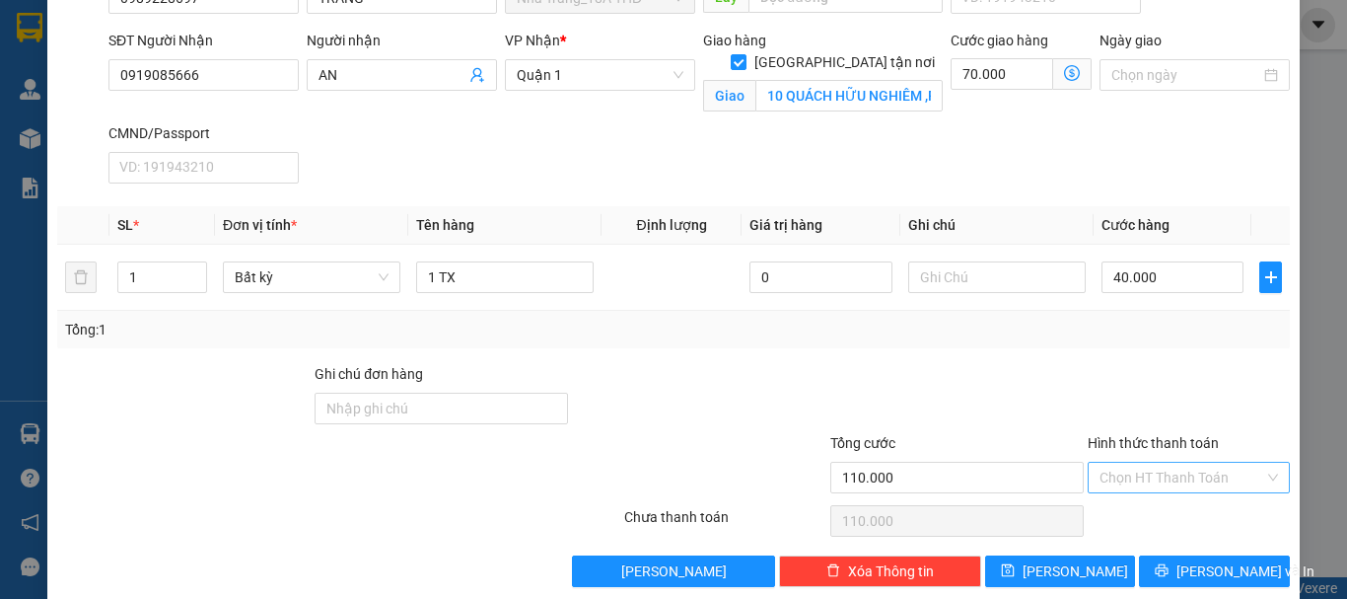
click at [1203, 478] on input "Hình thức thanh toán" at bounding box center [1181, 477] width 165 height 30
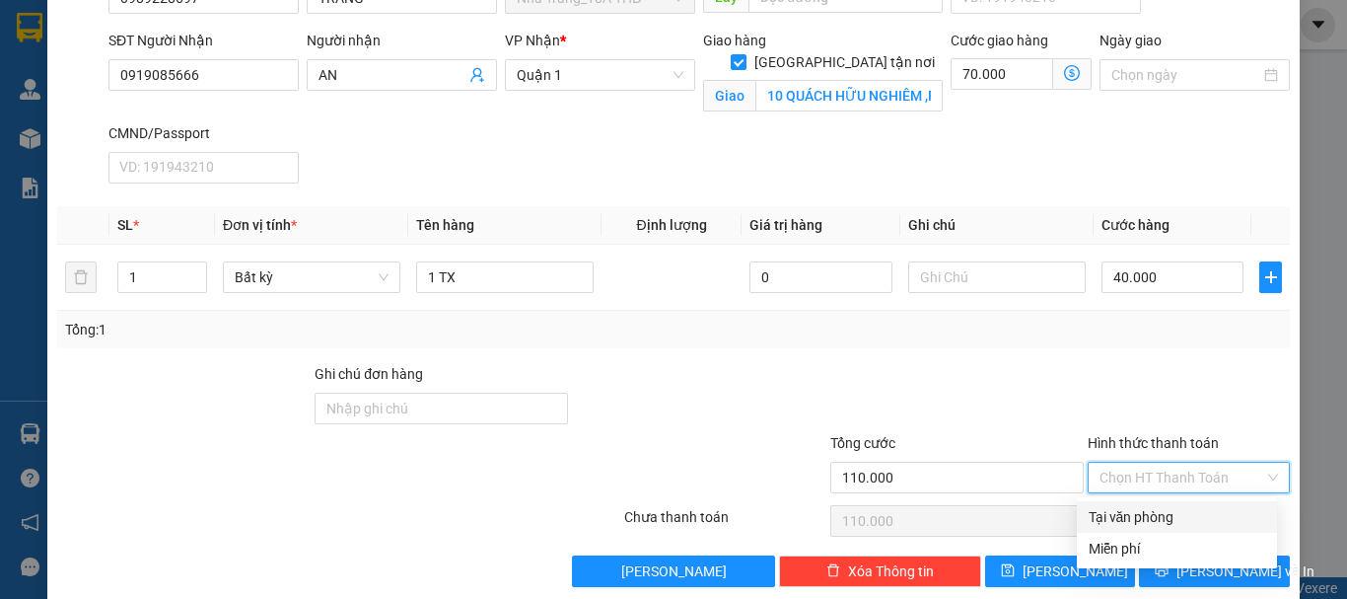
click at [1198, 510] on div "Tại văn phòng" at bounding box center [1177, 517] width 177 height 22
type input "0"
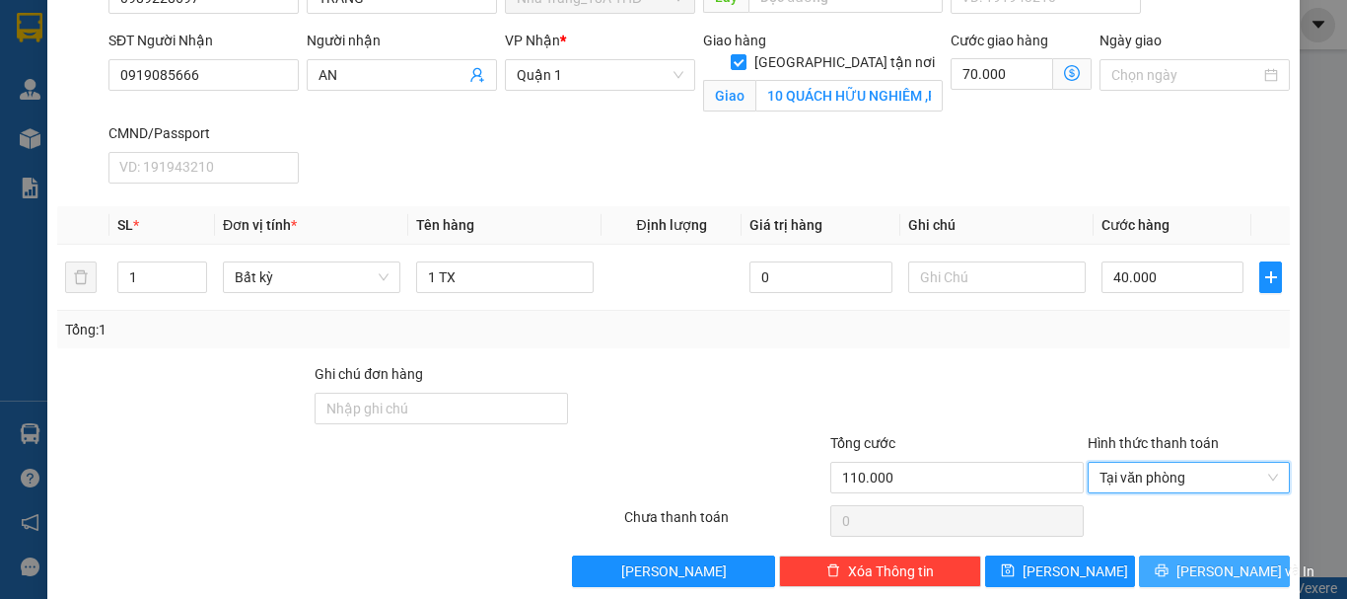
drag, startPoint x: 1204, startPoint y: 571, endPoint x: 1213, endPoint y: 560, distance: 14.0
click at [1205, 567] on span "[PERSON_NAME] và In" at bounding box center [1245, 571] width 138 height 22
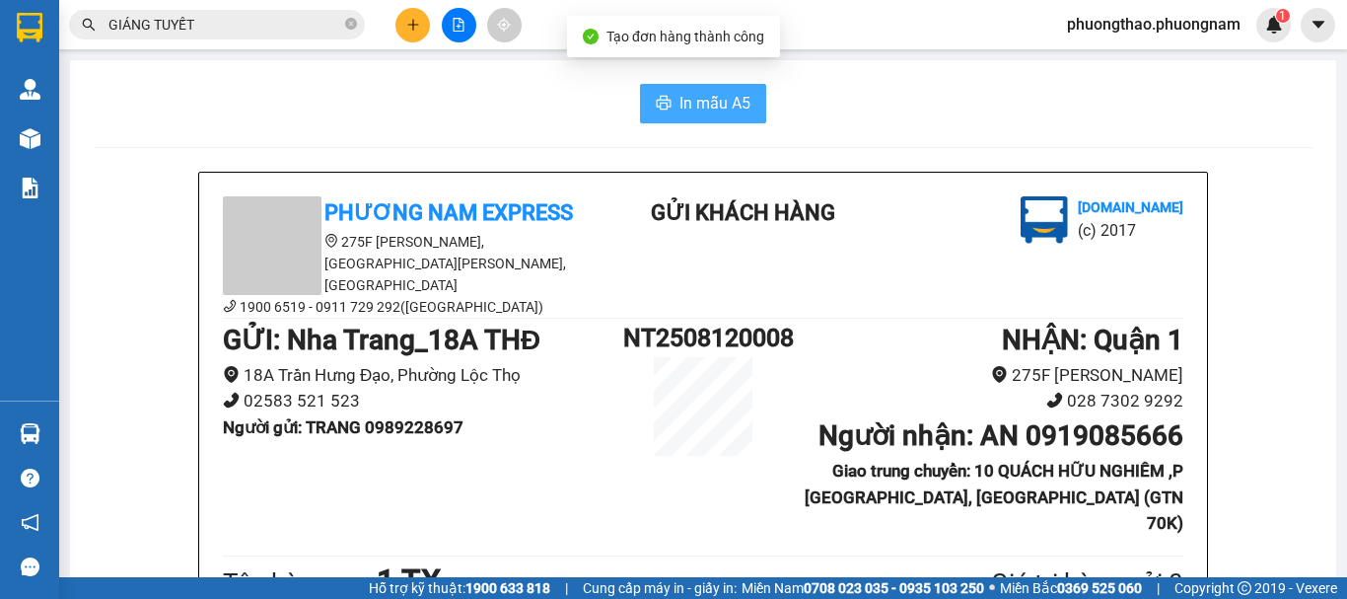
click at [708, 113] on span "In mẫu A5" at bounding box center [714, 103] width 71 height 25
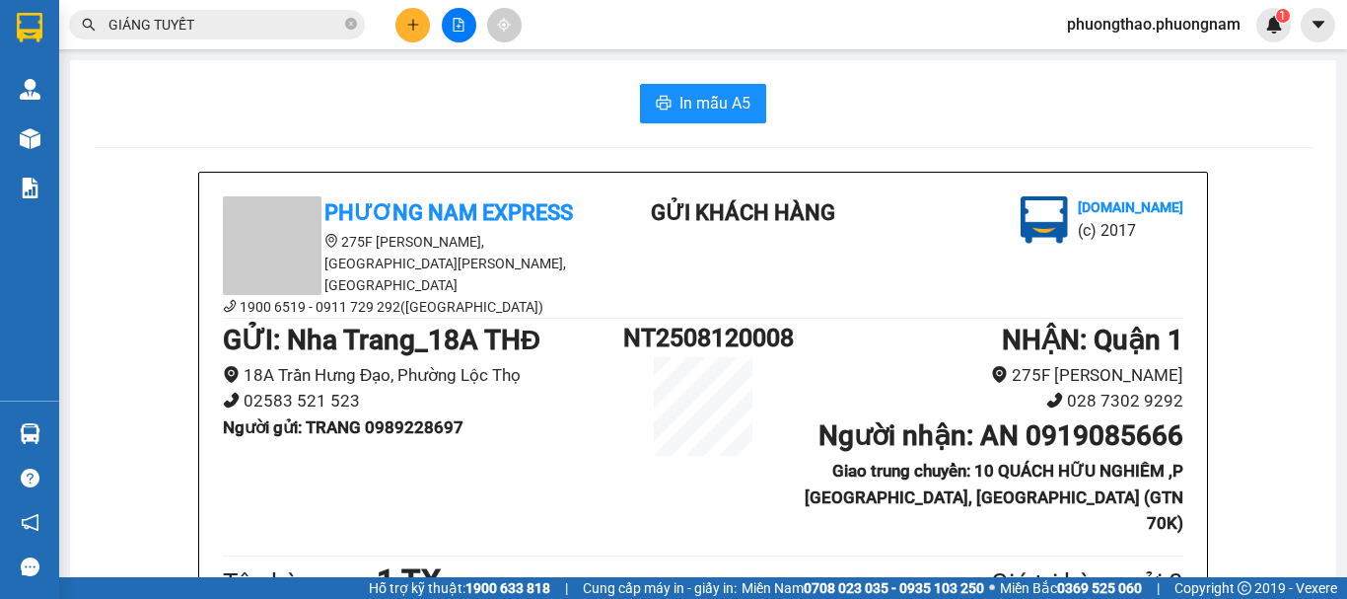
click at [351, 30] on icon "close-circle" at bounding box center [351, 24] width 12 height 12
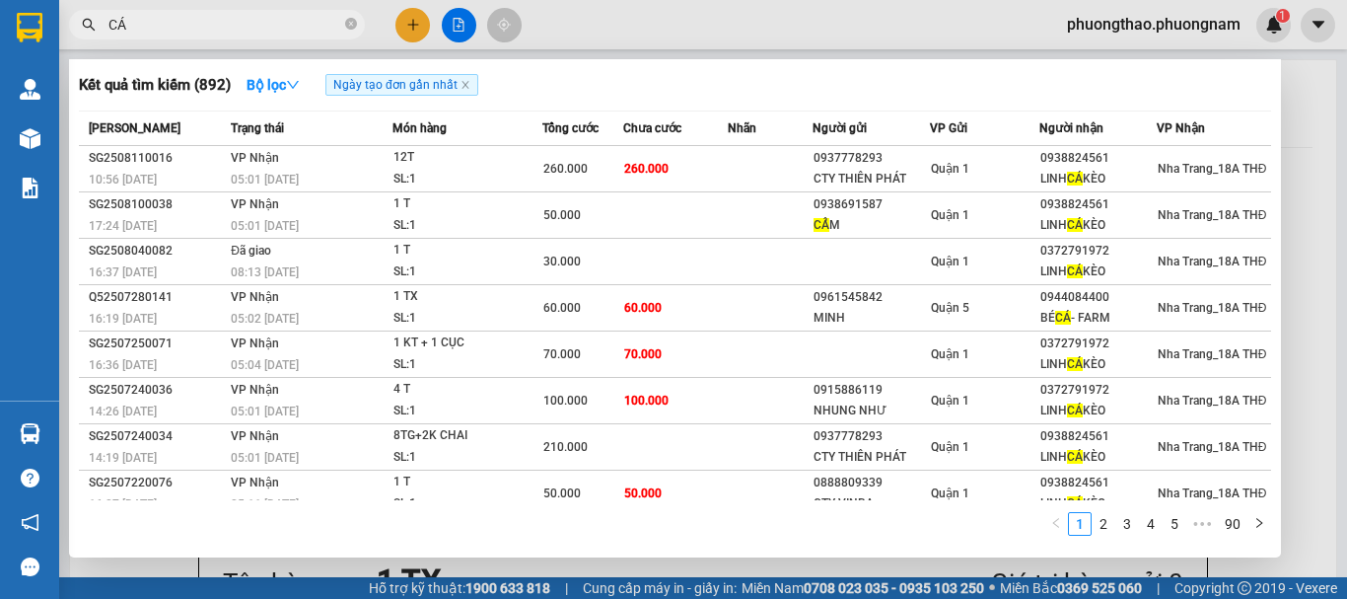
type input "CÁ"
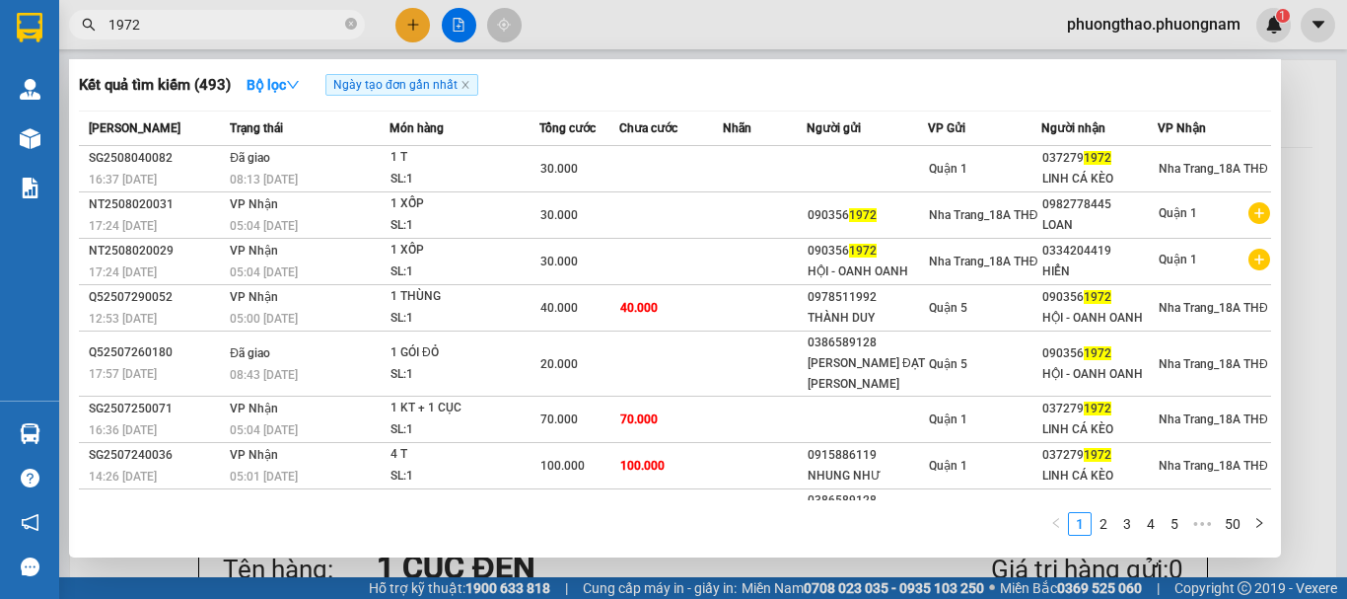
click at [0, 0] on html "Kết quả [PERSON_NAME] ( 493 ) Bộ lọc Ngày tạo [PERSON_NAME] nhất Mã ĐH Trạng th…" at bounding box center [673, 299] width 1347 height 599
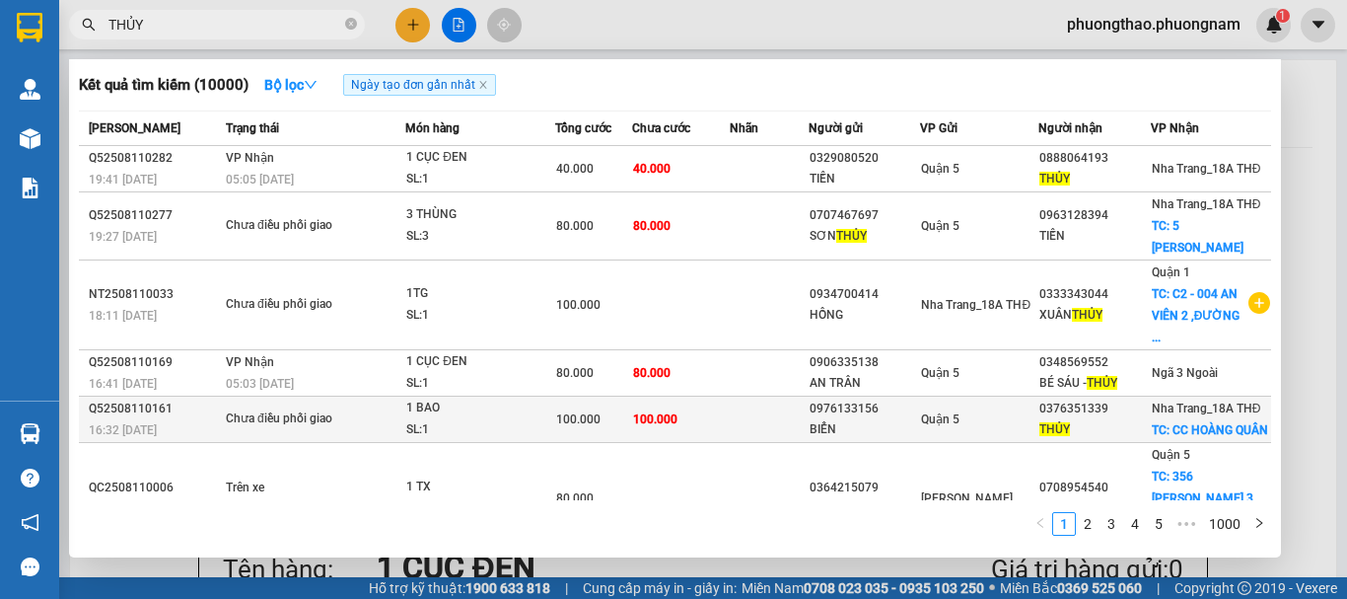
type input "THỦY"
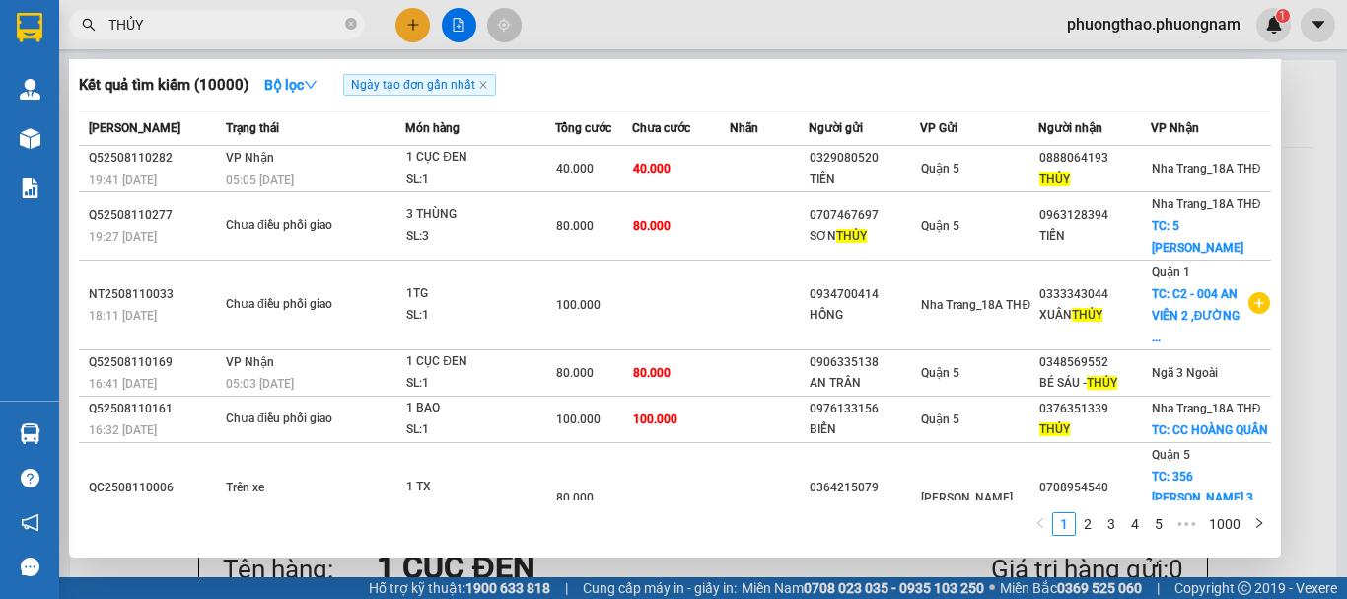
click at [1314, 200] on div at bounding box center [673, 299] width 1347 height 599
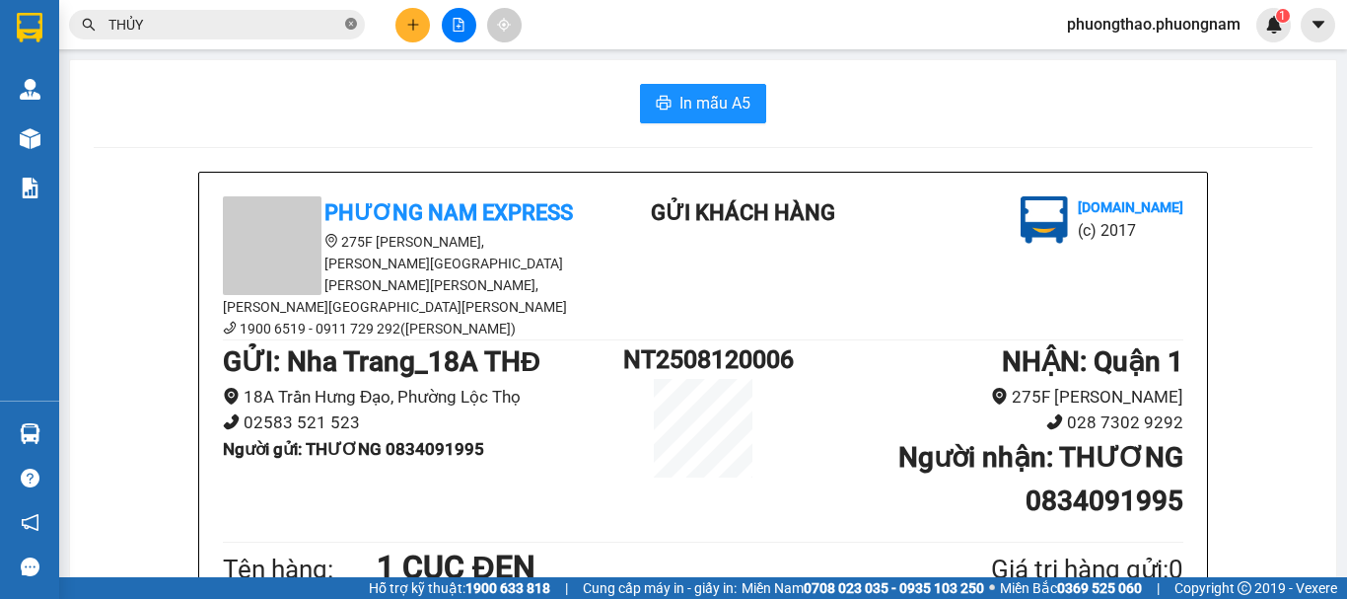
click at [350, 23] on icon "close-circle" at bounding box center [351, 24] width 12 height 12
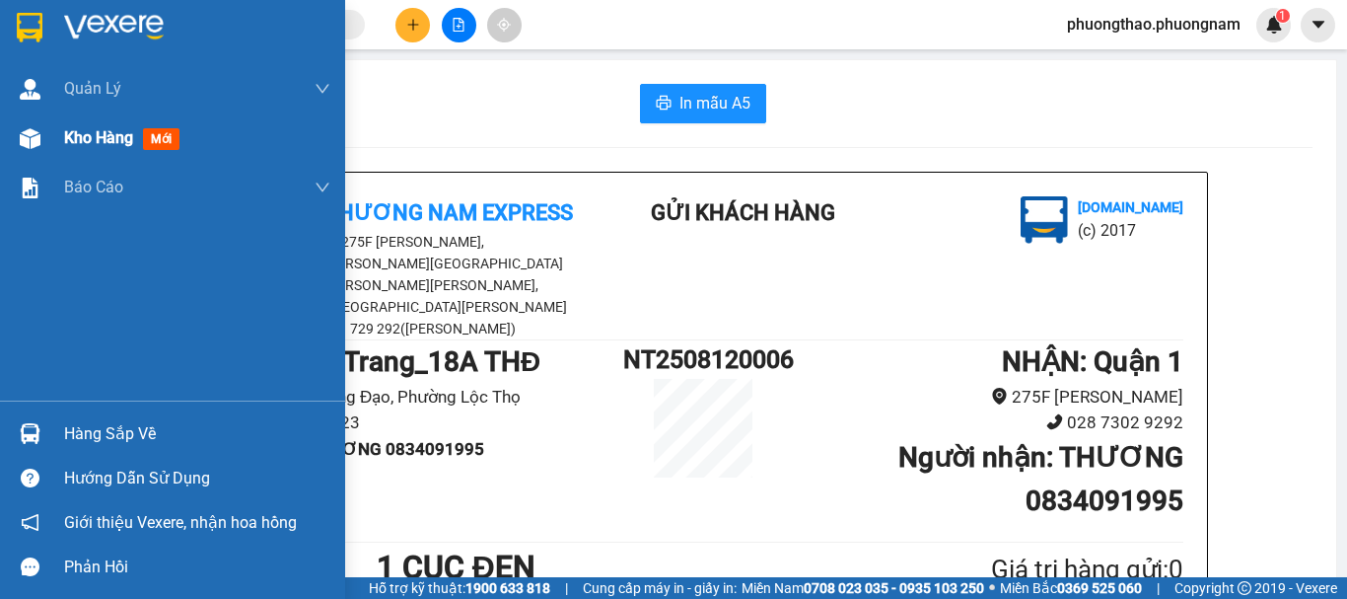
click at [163, 137] on span "mới" at bounding box center [161, 139] width 36 height 22
click at [175, 151] on div "Kho hàng mới" at bounding box center [197, 137] width 266 height 49
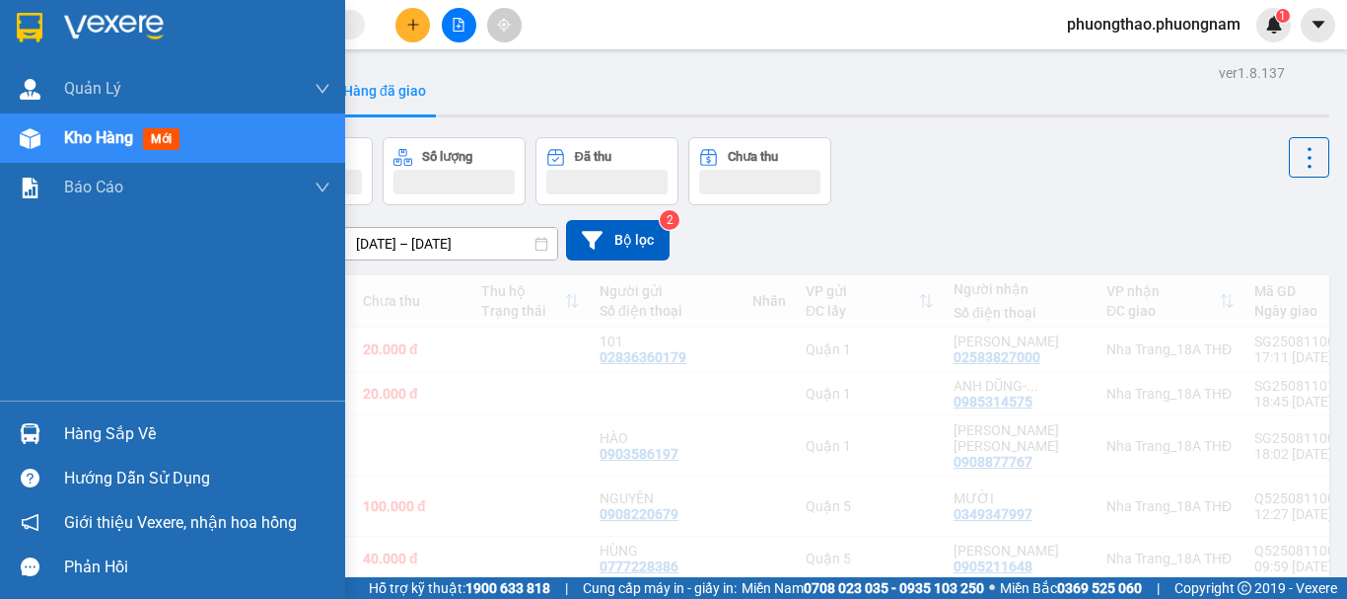
click at [161, 130] on span "mới" at bounding box center [161, 139] width 36 height 22
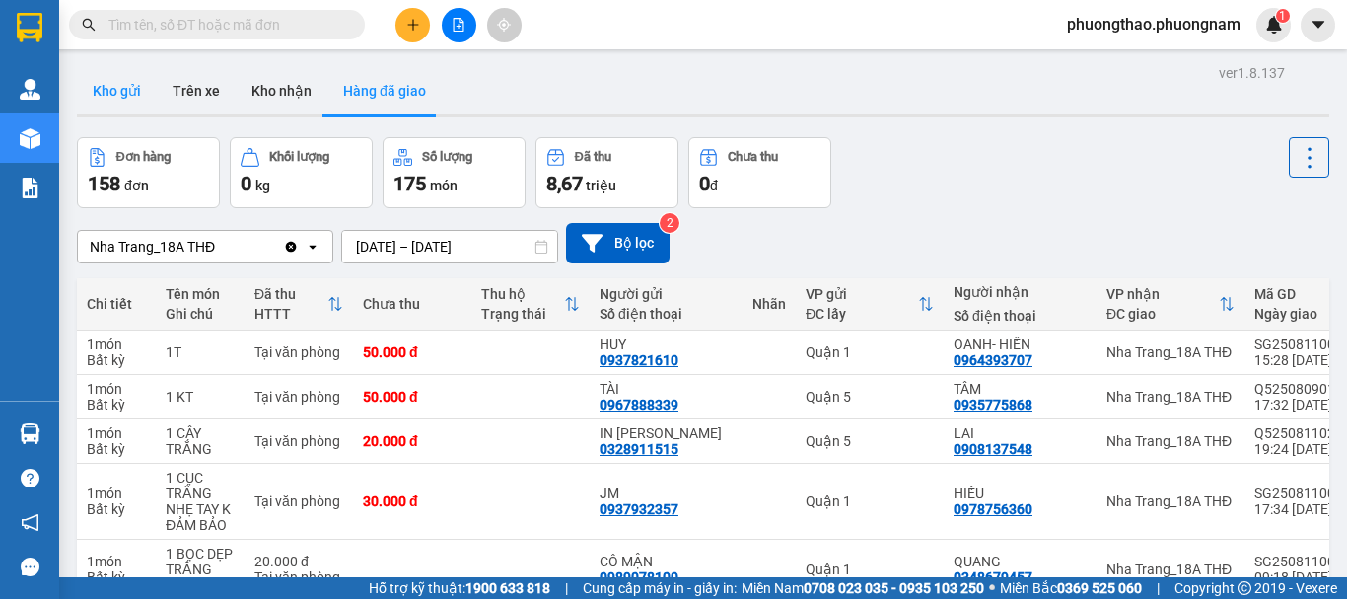
click at [125, 92] on button "Kho gửi" at bounding box center [117, 90] width 80 height 47
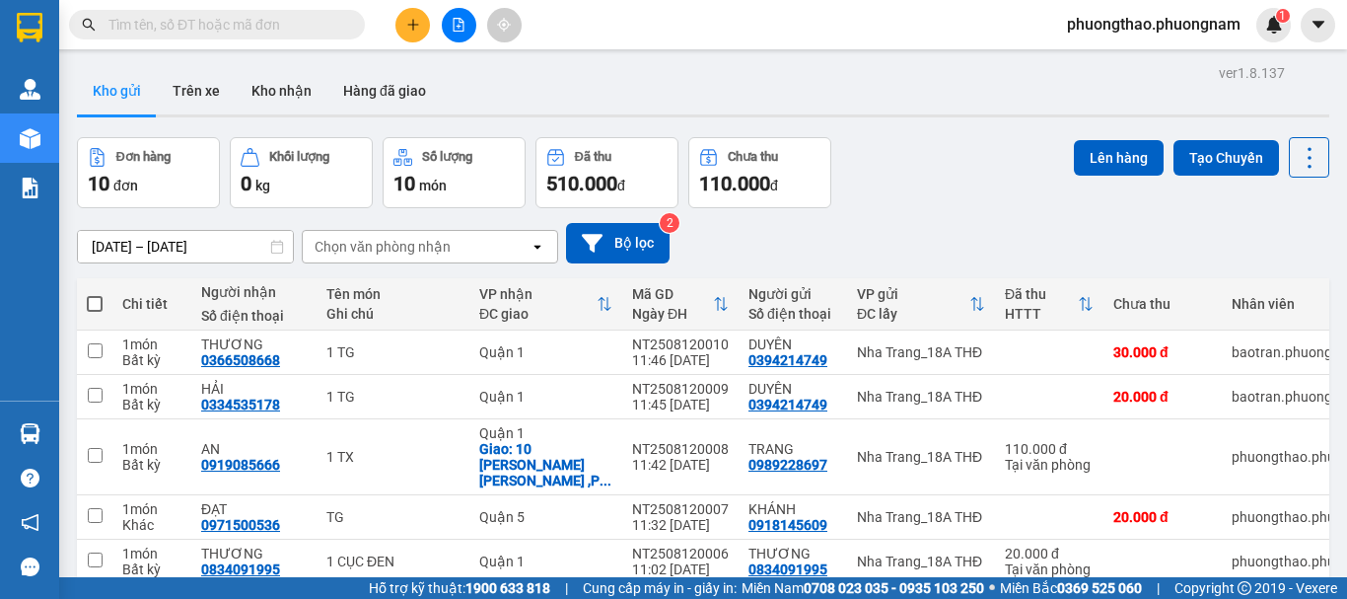
click at [184, 27] on input "text" at bounding box center [224, 25] width 233 height 22
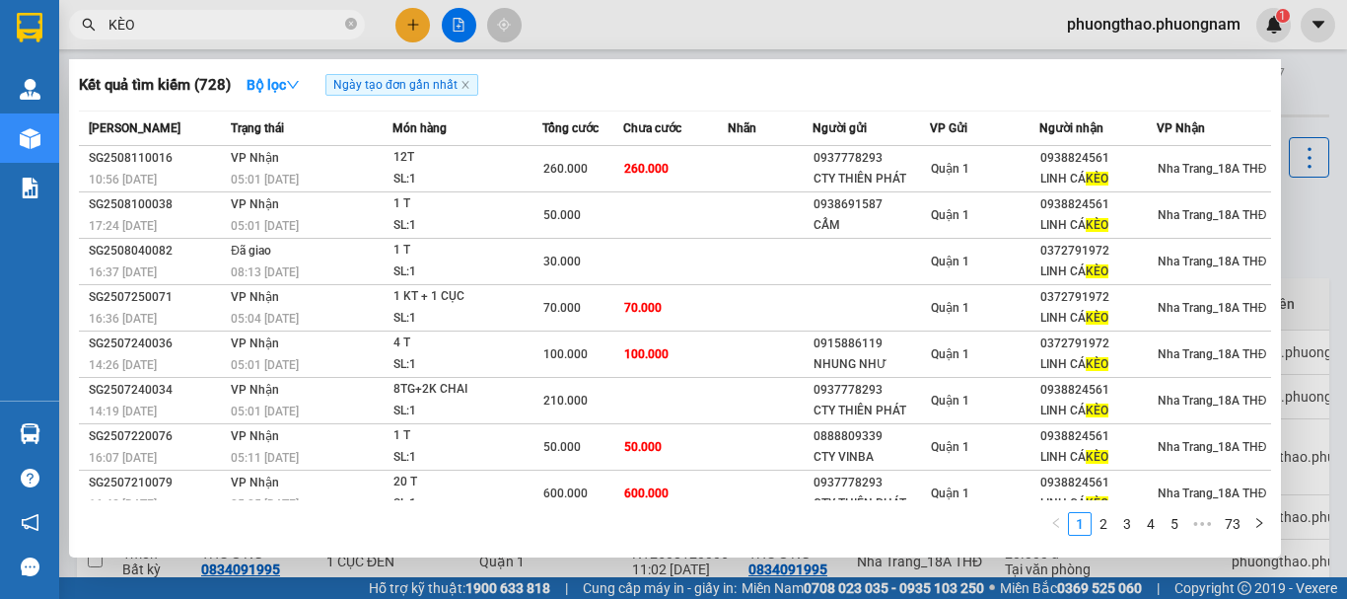
type input "KÈO"
click at [1310, 248] on div at bounding box center [673, 299] width 1347 height 599
click at [353, 24] on icon "close-circle" at bounding box center [351, 24] width 12 height 12
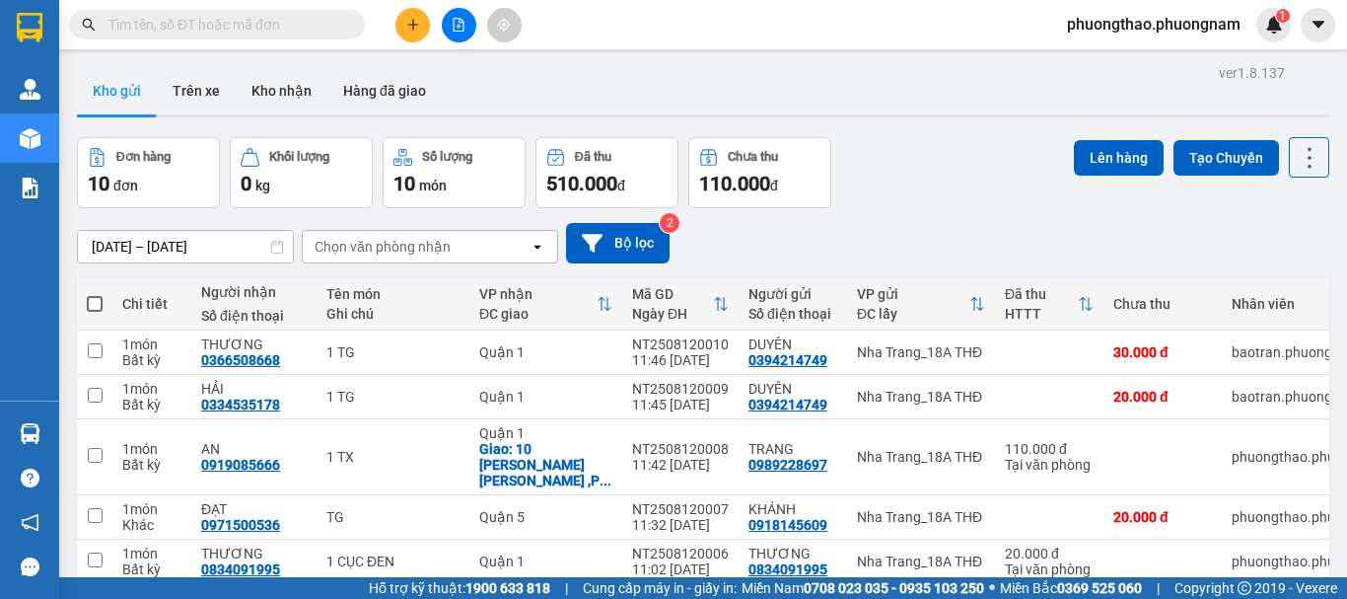
click at [693, 60] on div "ver 1.8.137 Kho gửi Trên xe [PERSON_NAME] Hàng đã [PERSON_NAME] hàng 10 đơn [PE…" at bounding box center [703, 475] width 1268 height 833
click at [254, 250] on div "ver 1.8.137 Kho gửi Trên xe [PERSON_NAME] Hàng đã [PERSON_NAME] hàng 10 đơn [PE…" at bounding box center [703, 475] width 1268 height 833
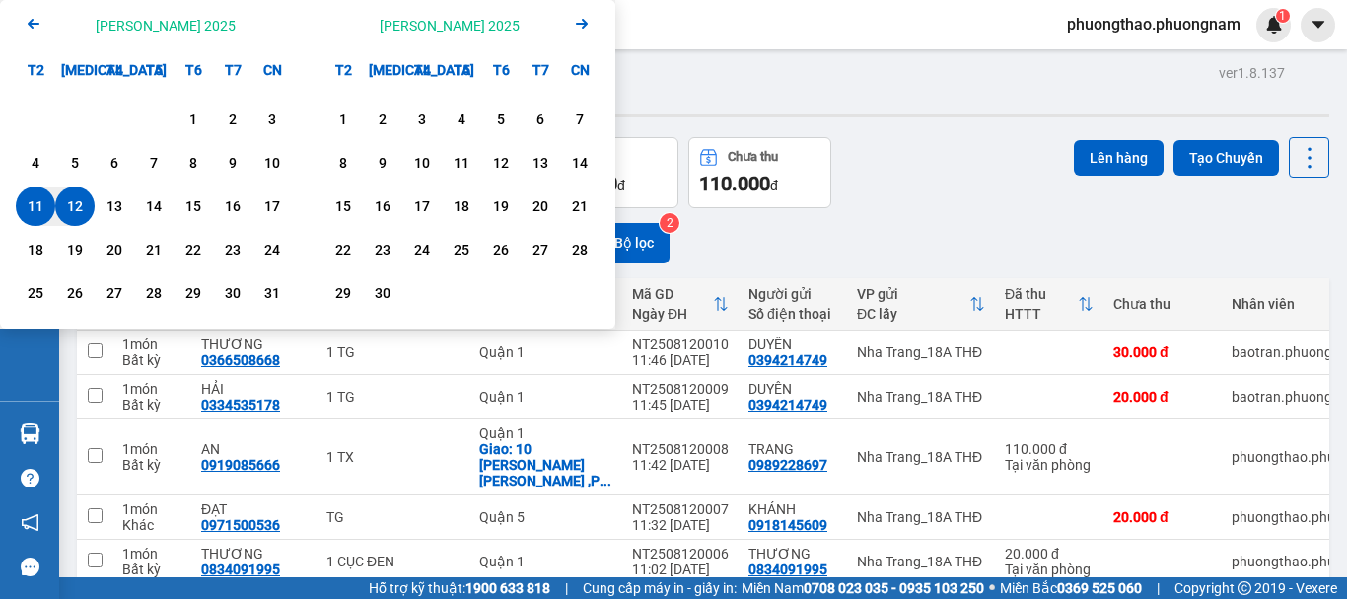
click at [81, 211] on div "12" at bounding box center [75, 206] width 28 height 24
type input "[DATE] – [DATE]"
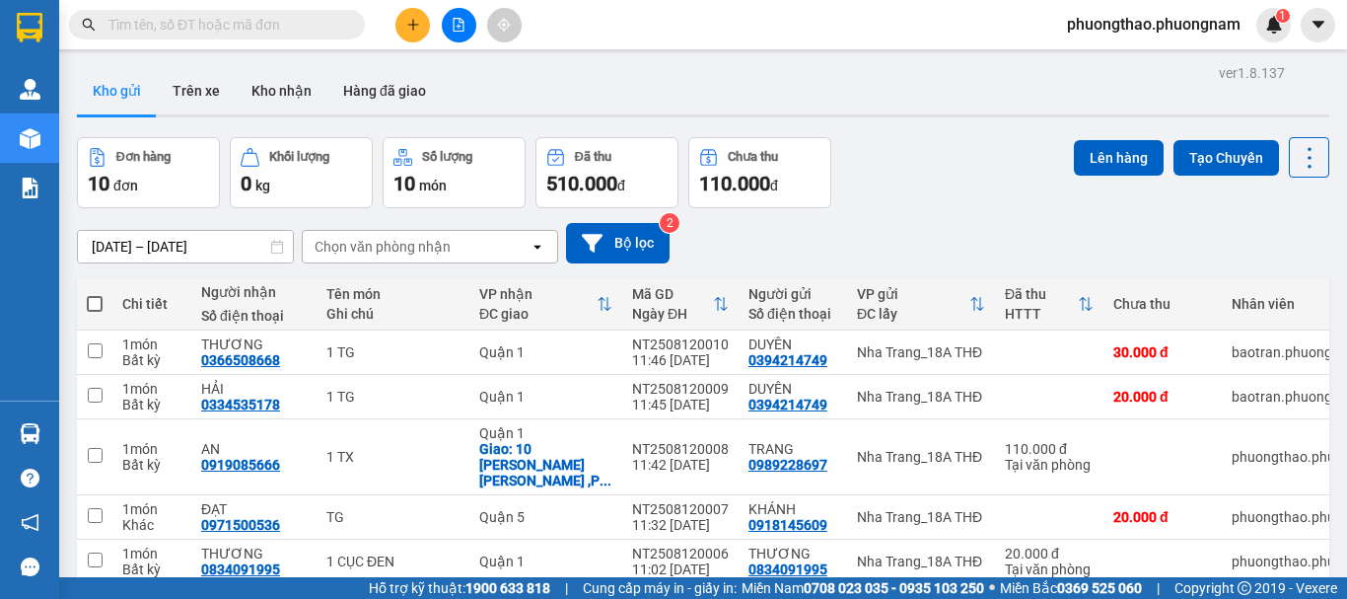
click at [1037, 243] on div "[DATE] – [DATE] Press the down arrow key to interact with the calendar and sele…" at bounding box center [703, 243] width 1252 height 40
drag, startPoint x: 839, startPoint y: 242, endPoint x: 579, endPoint y: 188, distance: 265.7
click at [832, 241] on div "[DATE] – [DATE] Press the down arrow key to interact with the calendar and sele…" at bounding box center [703, 243] width 1252 height 40
click at [375, 93] on button "Hàng đã giao" at bounding box center [384, 90] width 114 height 47
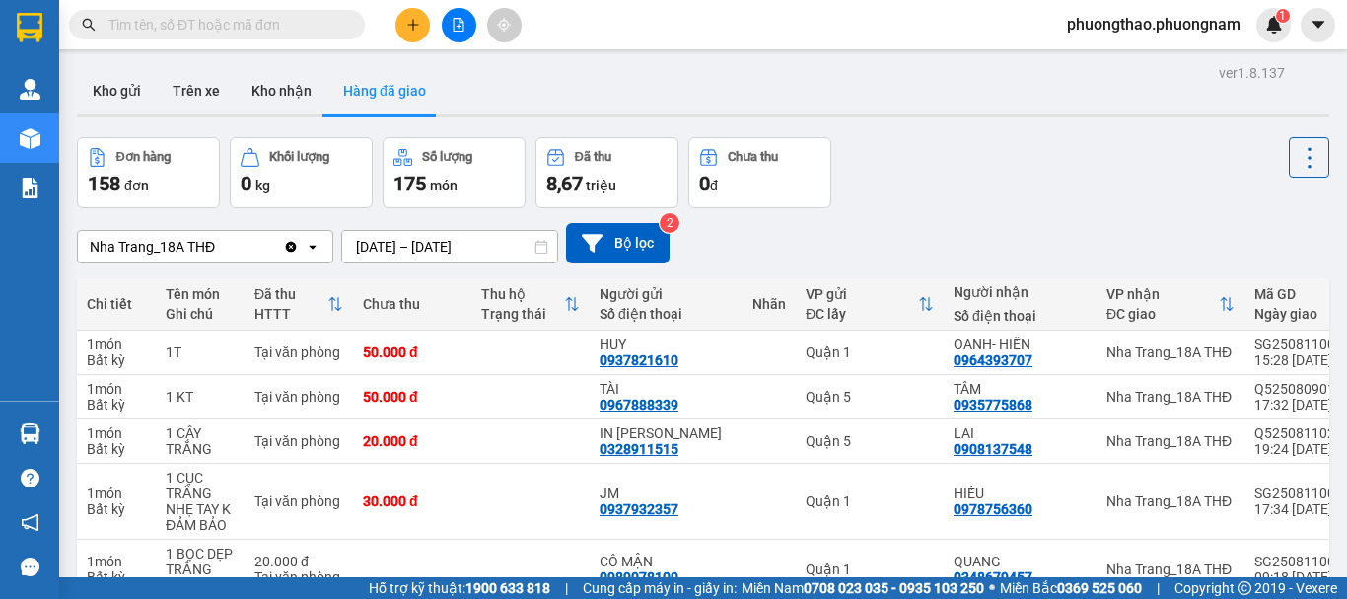
click at [119, 84] on button "Kho gửi" at bounding box center [117, 90] width 80 height 47
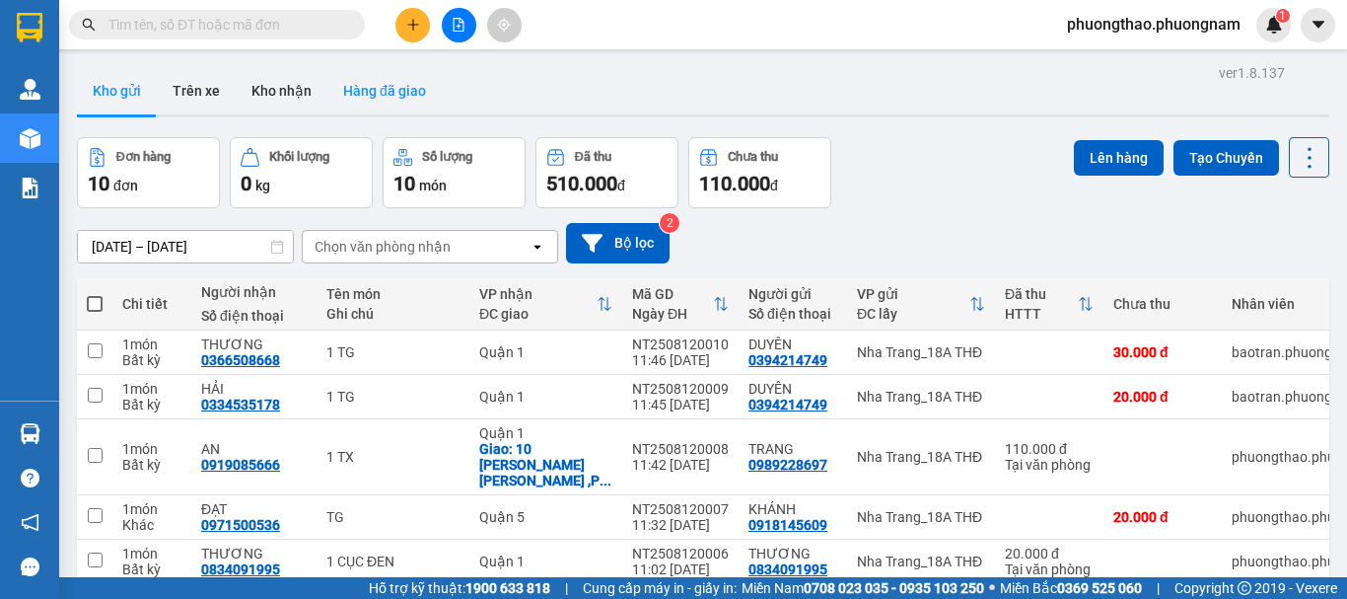
click at [403, 99] on button "Hàng đã giao" at bounding box center [384, 90] width 114 height 47
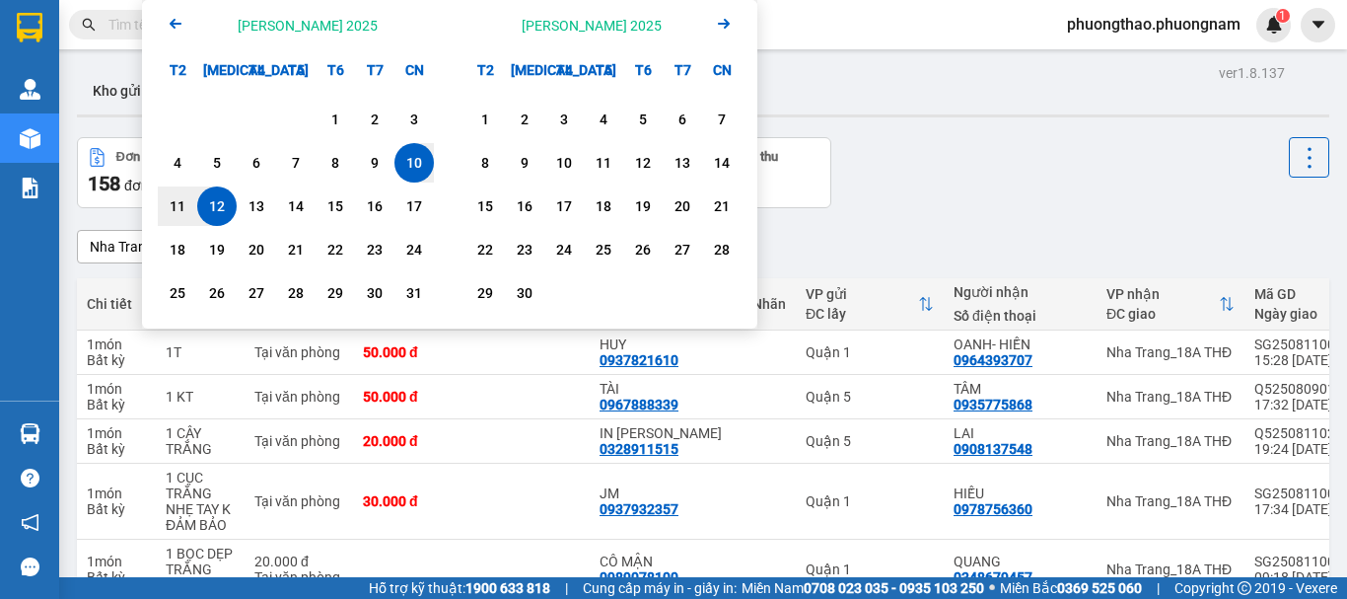
click at [213, 201] on div "12" at bounding box center [217, 206] width 28 height 24
type input "[DATE] – [DATE]"
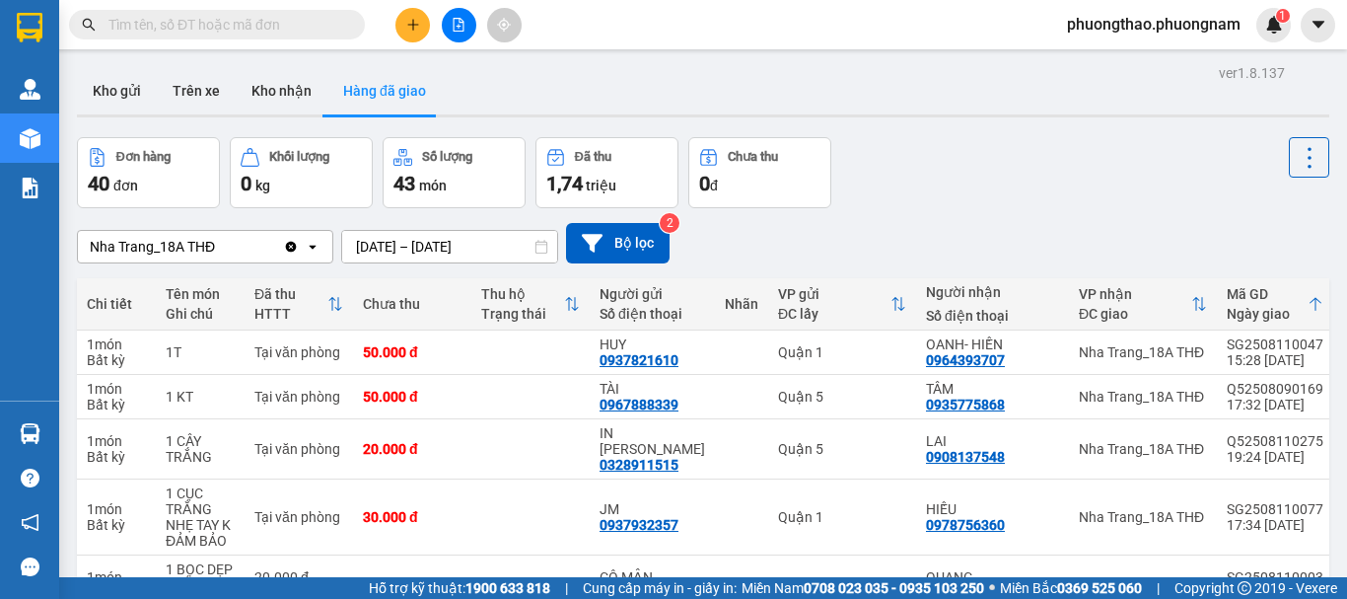
click at [287, 23] on input "text" at bounding box center [224, 25] width 233 height 22
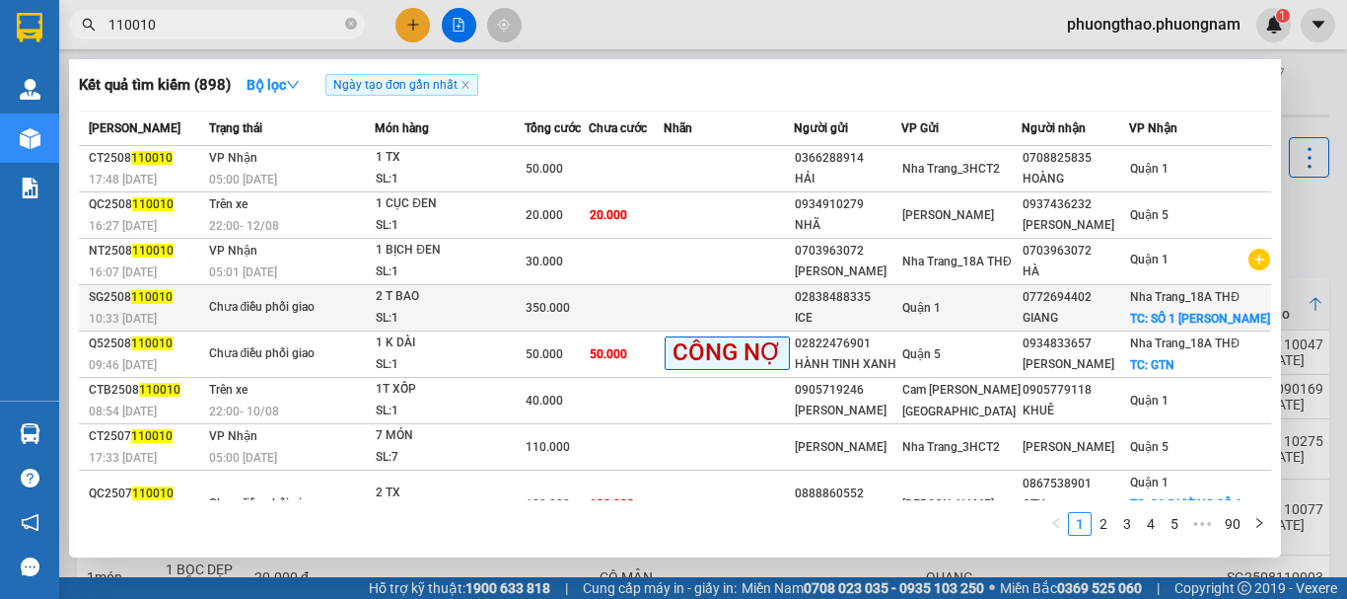
type input "110010"
click at [1128, 328] on div "GIANG" at bounding box center [1076, 318] width 106 height 21
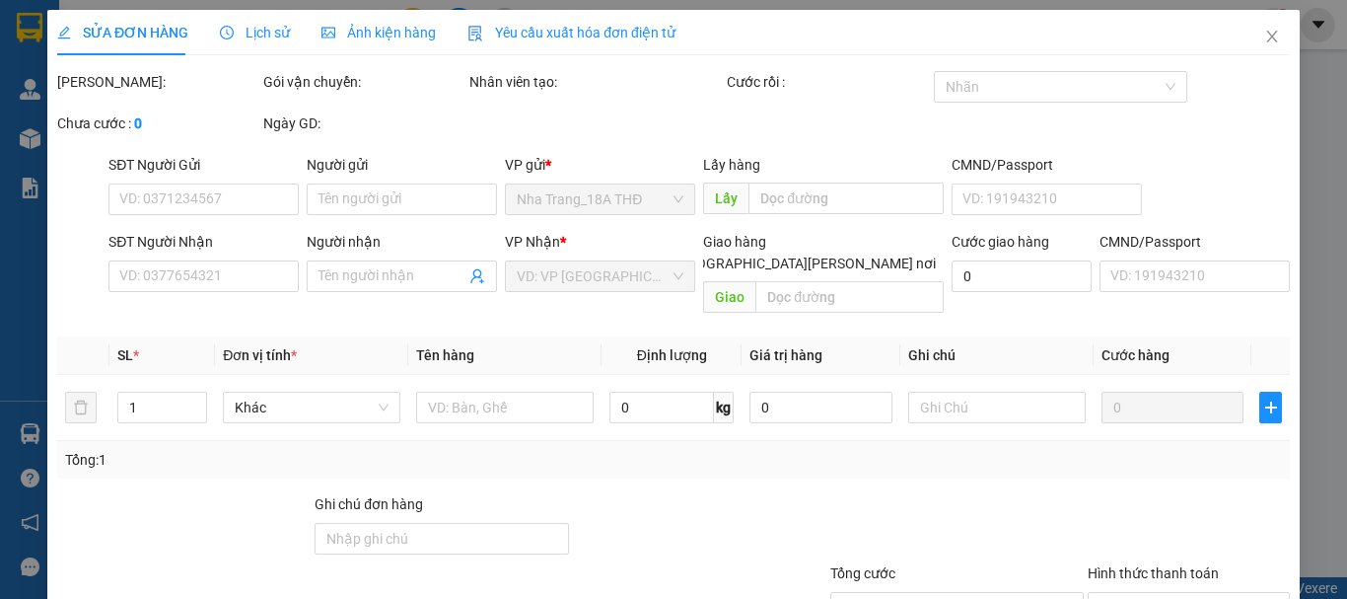
type input "02838488335"
type input "ICE"
type input "0772694402"
type input "GIANG"
checkbox input "true"
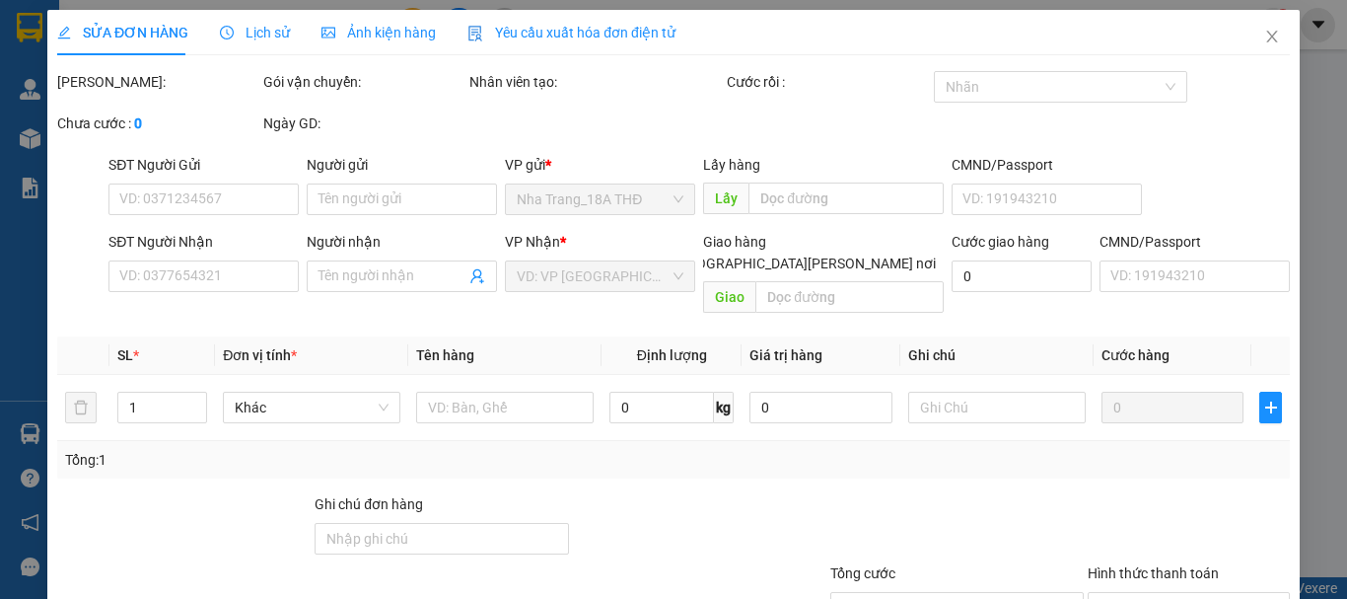
type input "SỐ 1 [PERSON_NAME]"
type input "350.000"
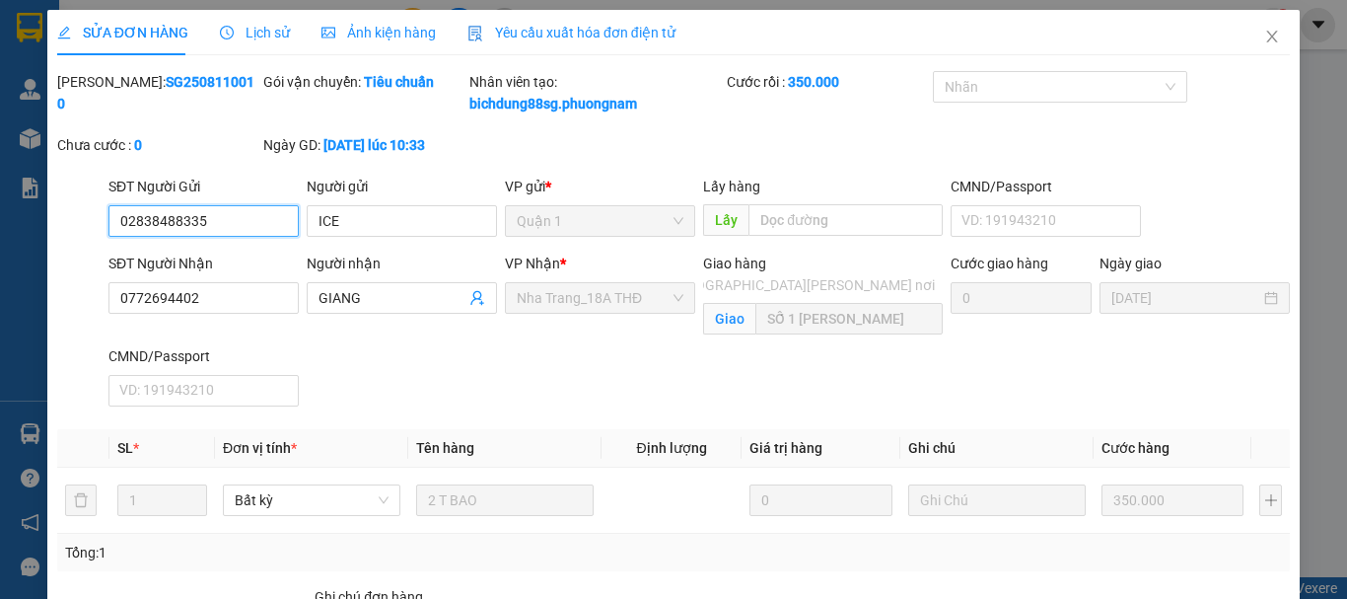
scroll to position [249, 0]
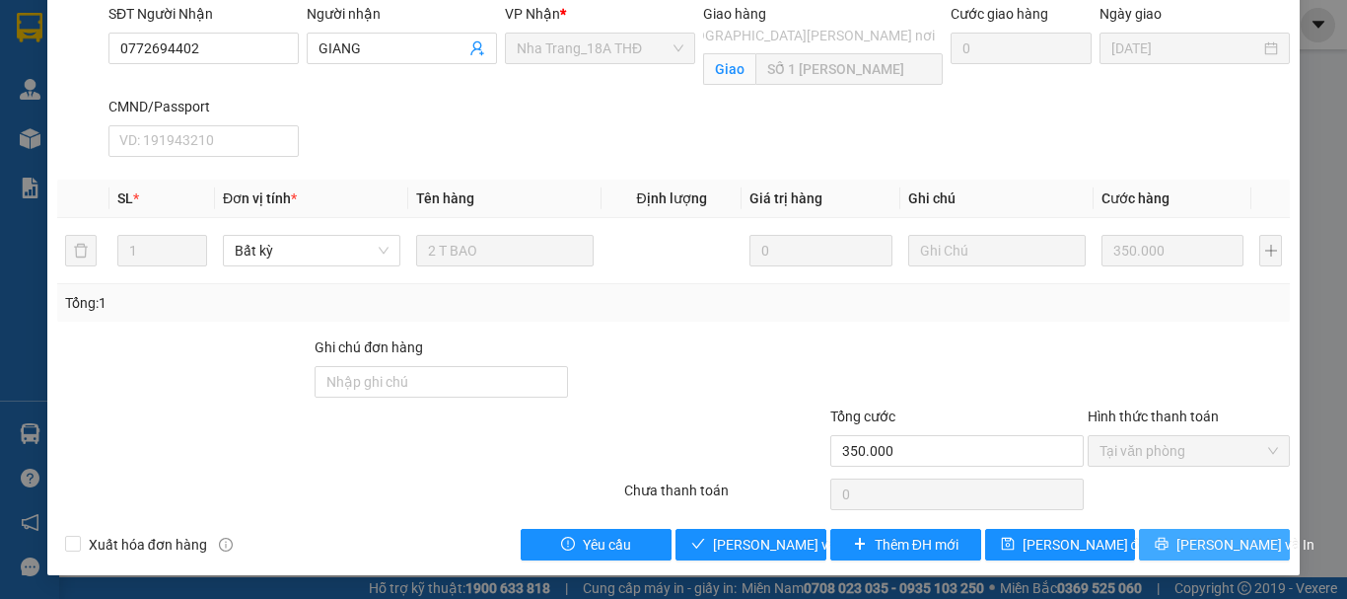
click at [1207, 541] on span "[PERSON_NAME] và In" at bounding box center [1245, 544] width 138 height 22
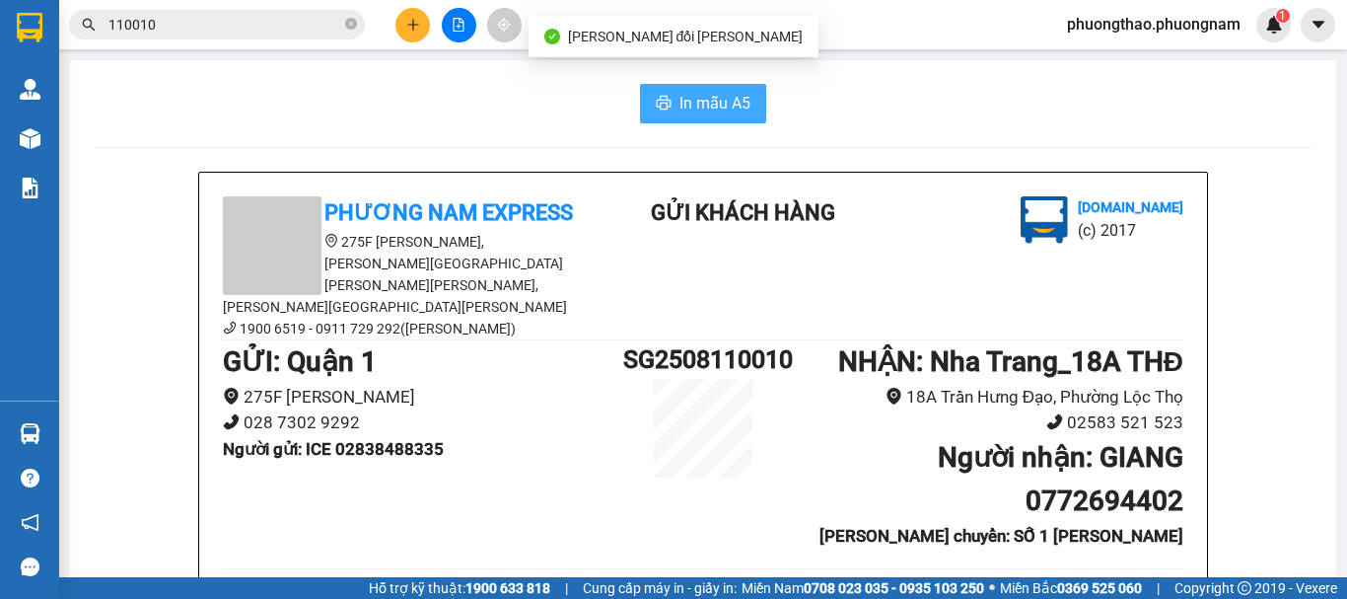
click at [724, 108] on span "In mẫu A5" at bounding box center [714, 103] width 71 height 25
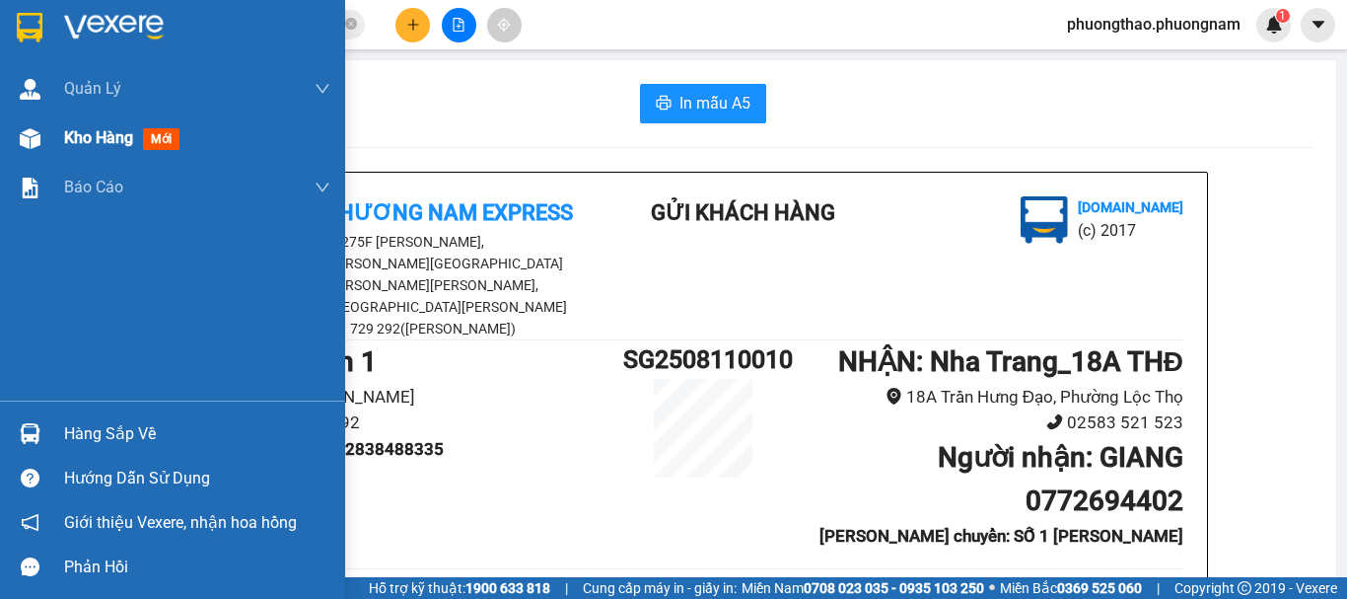
click at [152, 144] on span "mới" at bounding box center [161, 139] width 36 height 22
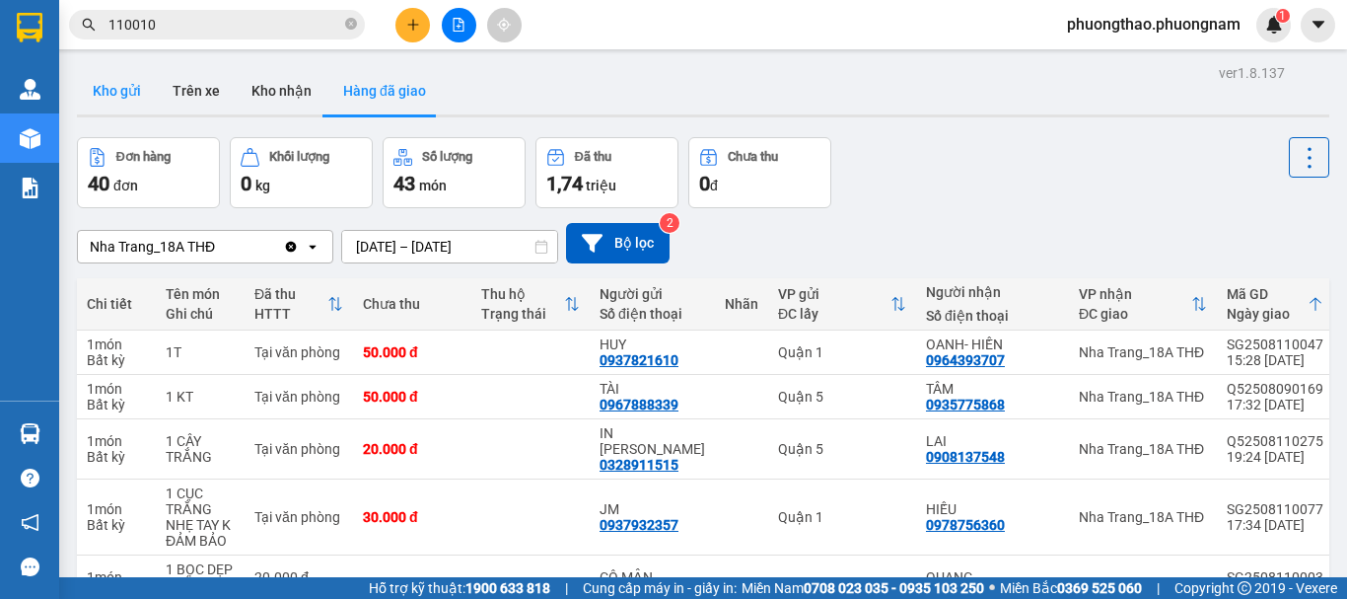
click at [120, 104] on button "Kho gửi" at bounding box center [117, 90] width 80 height 47
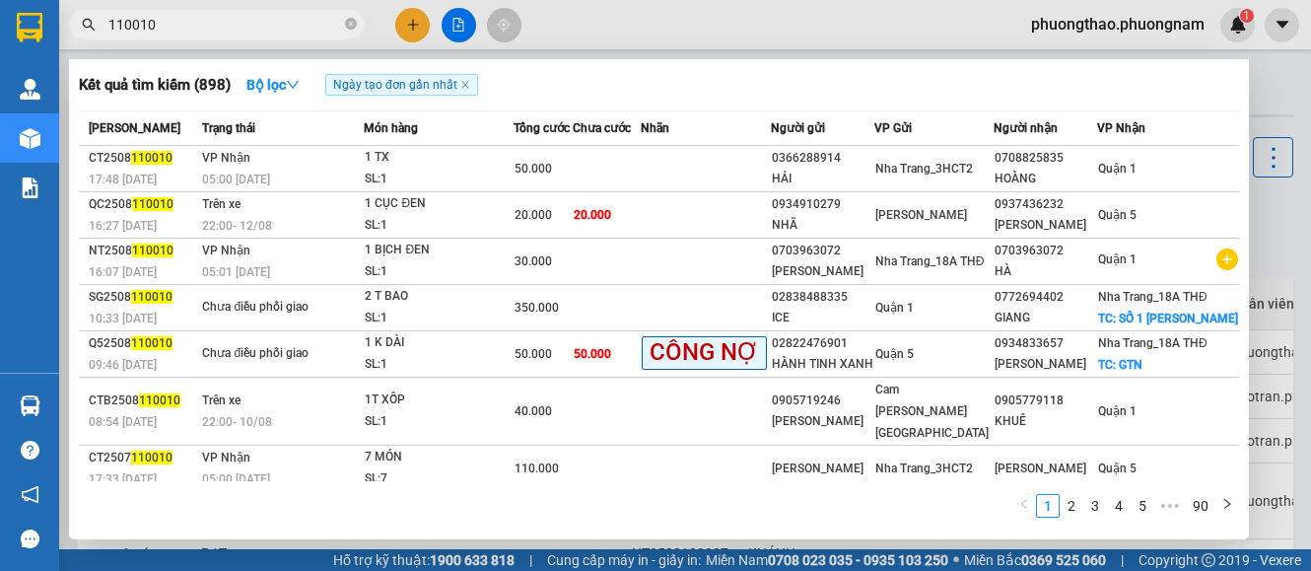
click at [343, 22] on span "110010" at bounding box center [217, 25] width 296 height 30
click at [347, 30] on icon "close-circle" at bounding box center [351, 24] width 12 height 12
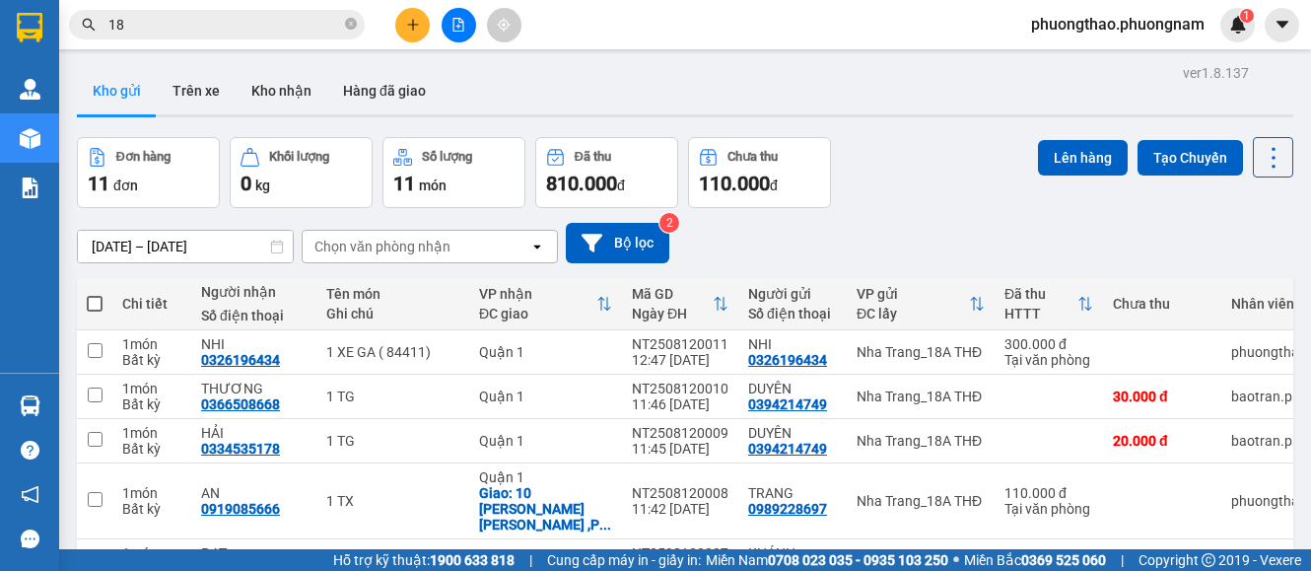
type input "186"
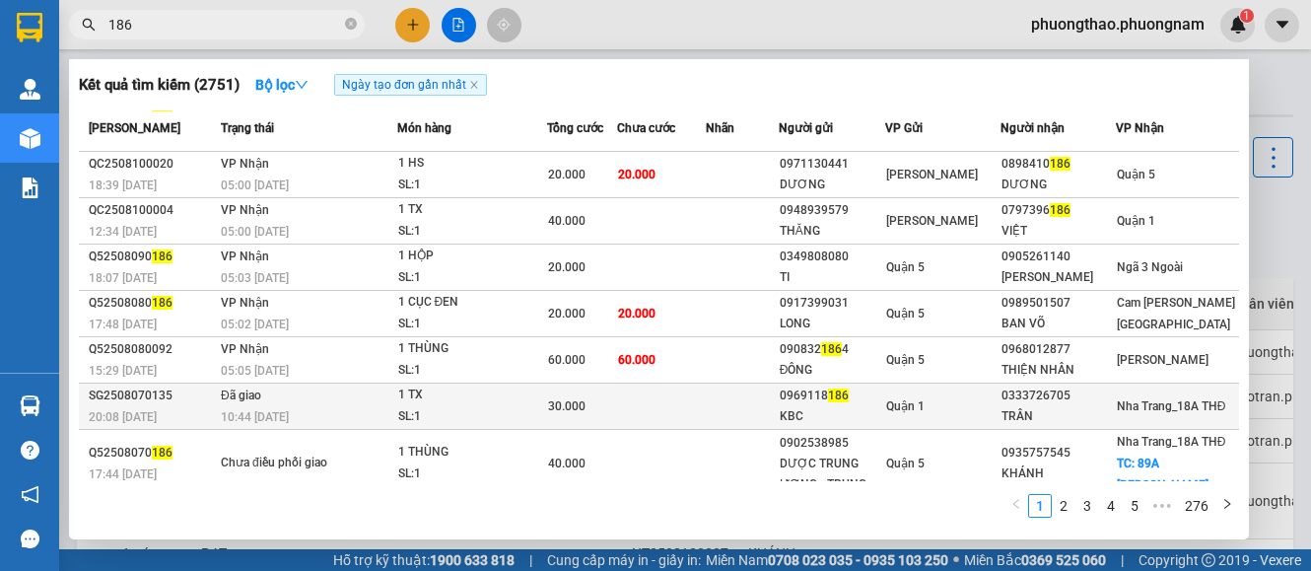
scroll to position [172, 0]
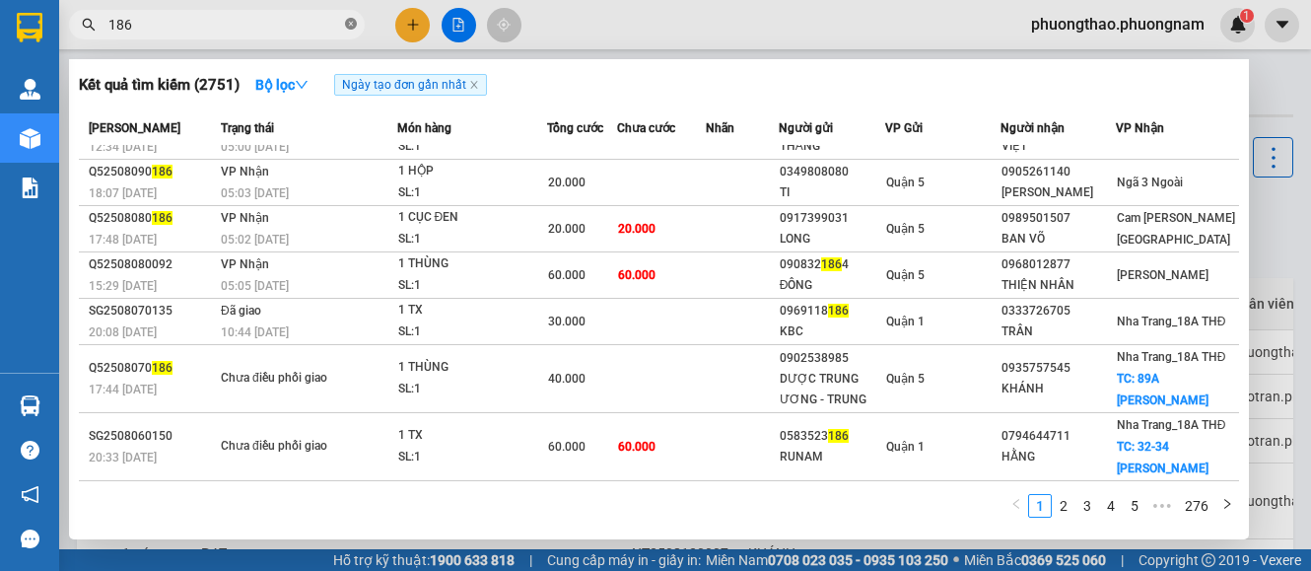
click at [352, 28] on icon "close-circle" at bounding box center [351, 24] width 12 height 12
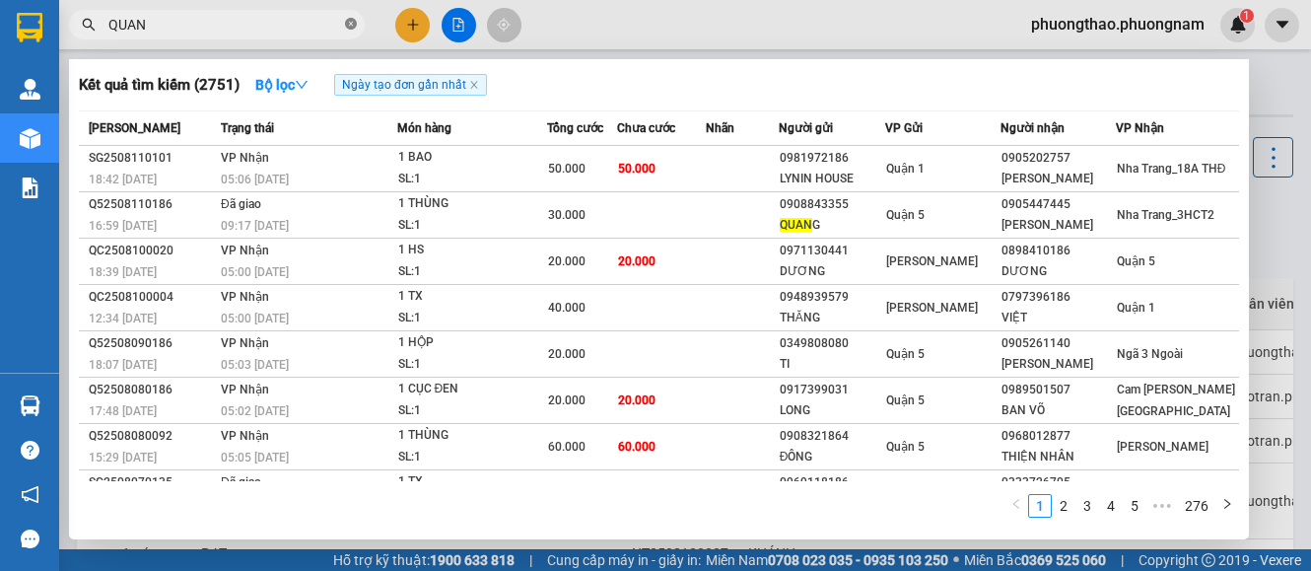
type input "QUANG"
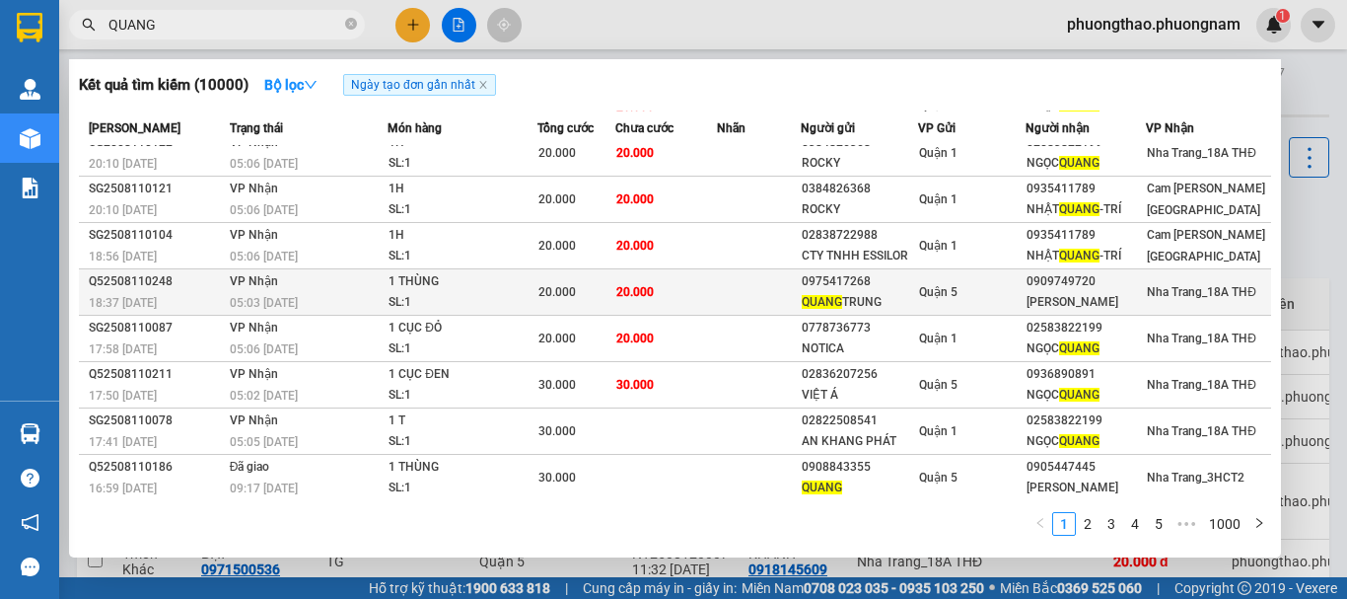
scroll to position [108, 0]
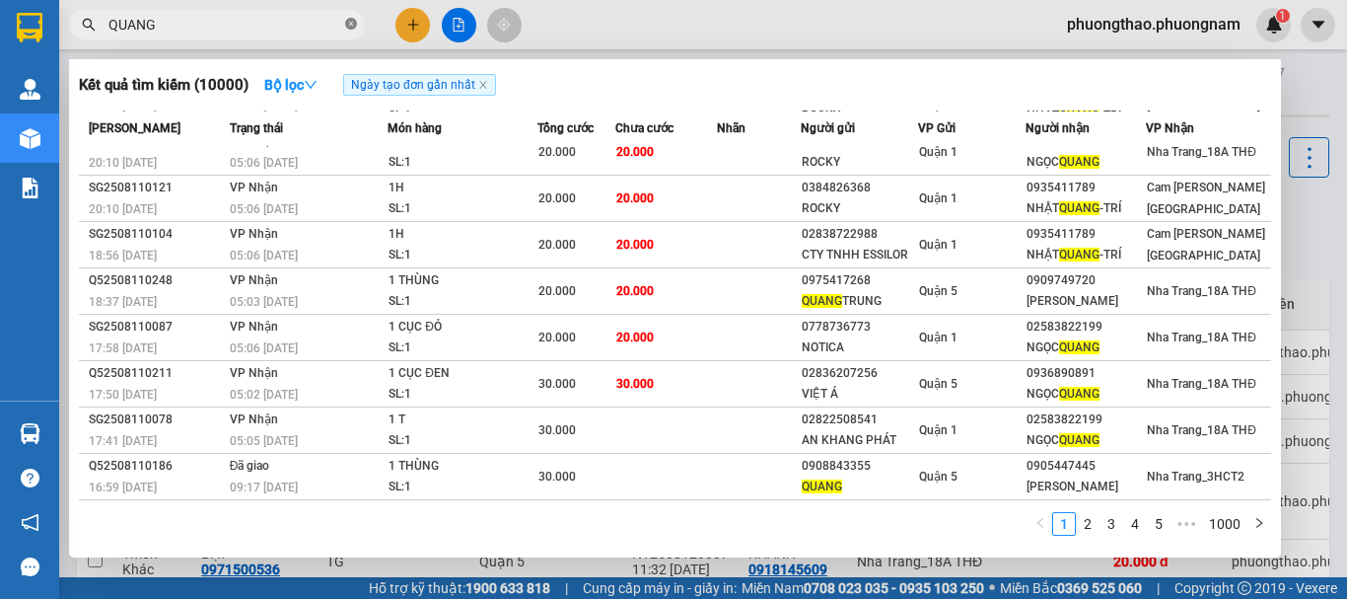
click at [350, 25] on icon "close-circle" at bounding box center [351, 24] width 12 height 12
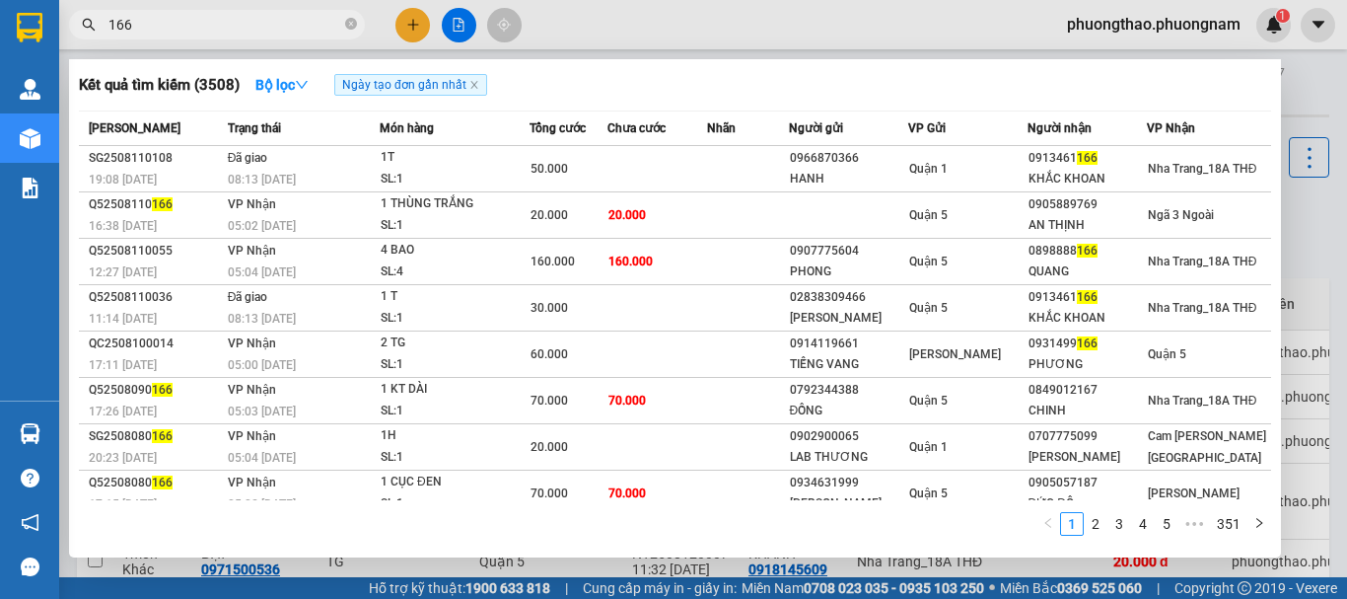
type input "166"
click at [357, 22] on span "166" at bounding box center [217, 25] width 296 height 30
click at [347, 23] on icon "close-circle" at bounding box center [351, 24] width 12 height 12
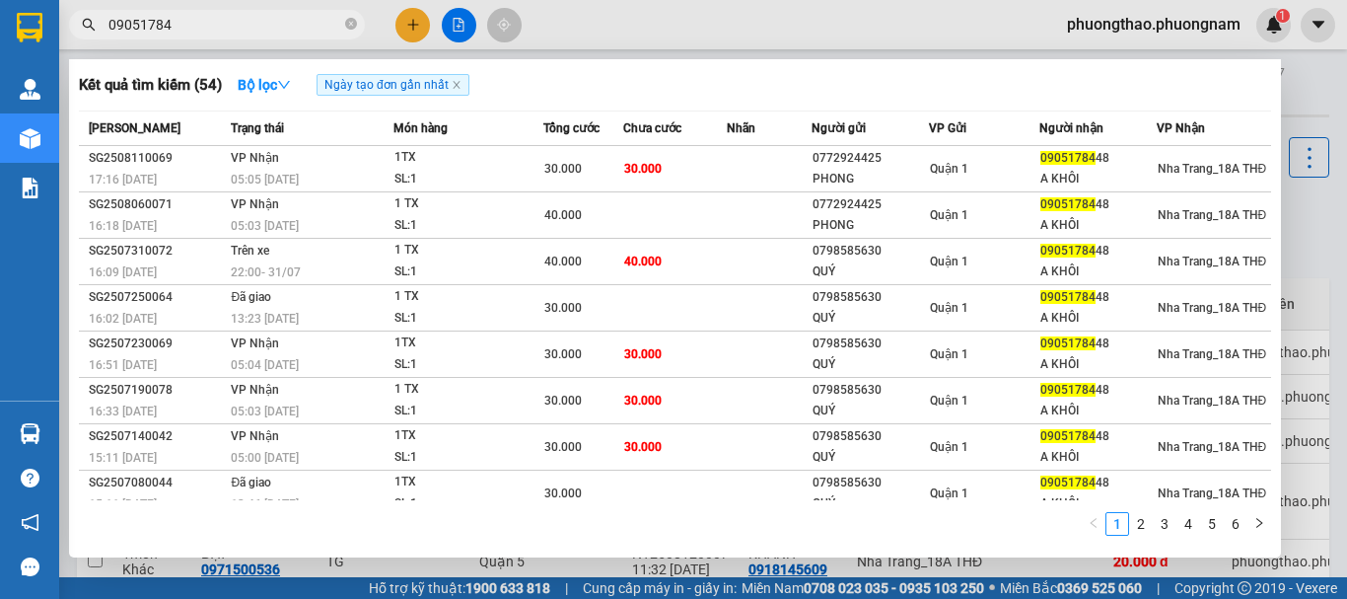
type input "09051784"
click at [1309, 288] on div at bounding box center [673, 299] width 1347 height 599
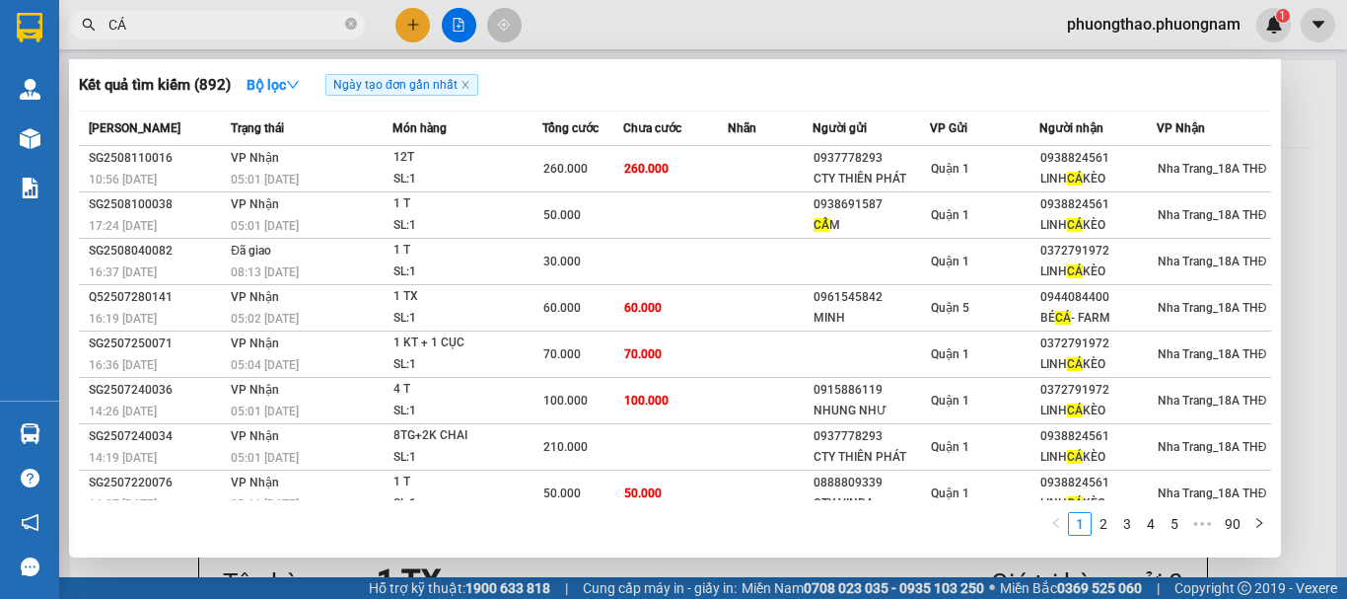
click at [412, 23] on div at bounding box center [673, 299] width 1347 height 599
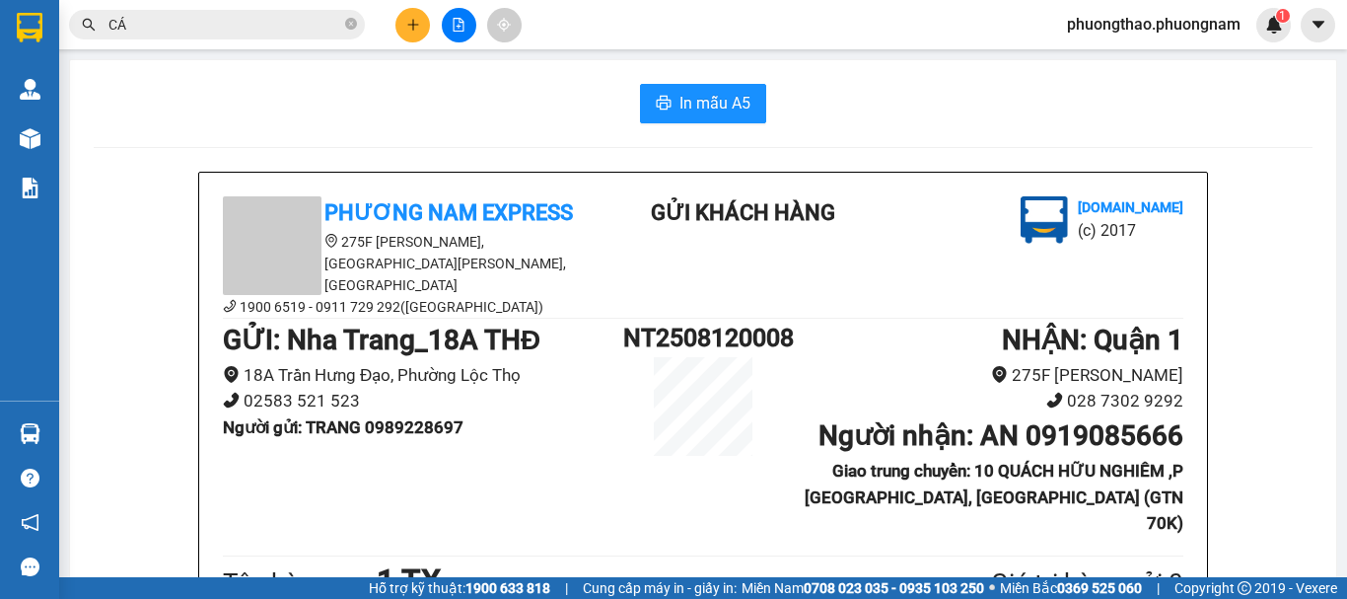
click at [412, 23] on icon "plus" at bounding box center [413, 25] width 14 height 14
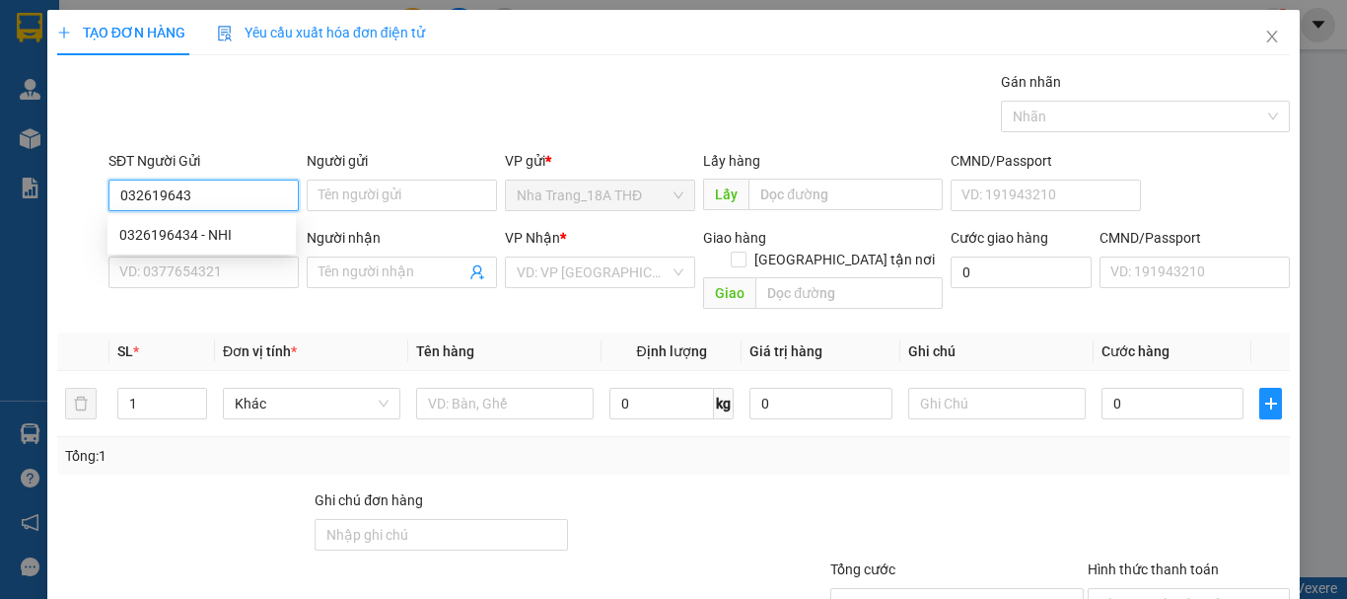
type input "0326196434"
click at [189, 235] on div "0326196434 - NHI" at bounding box center [201, 235] width 165 height 22
type input "NHI"
type input "0326196434"
type input "NHI"
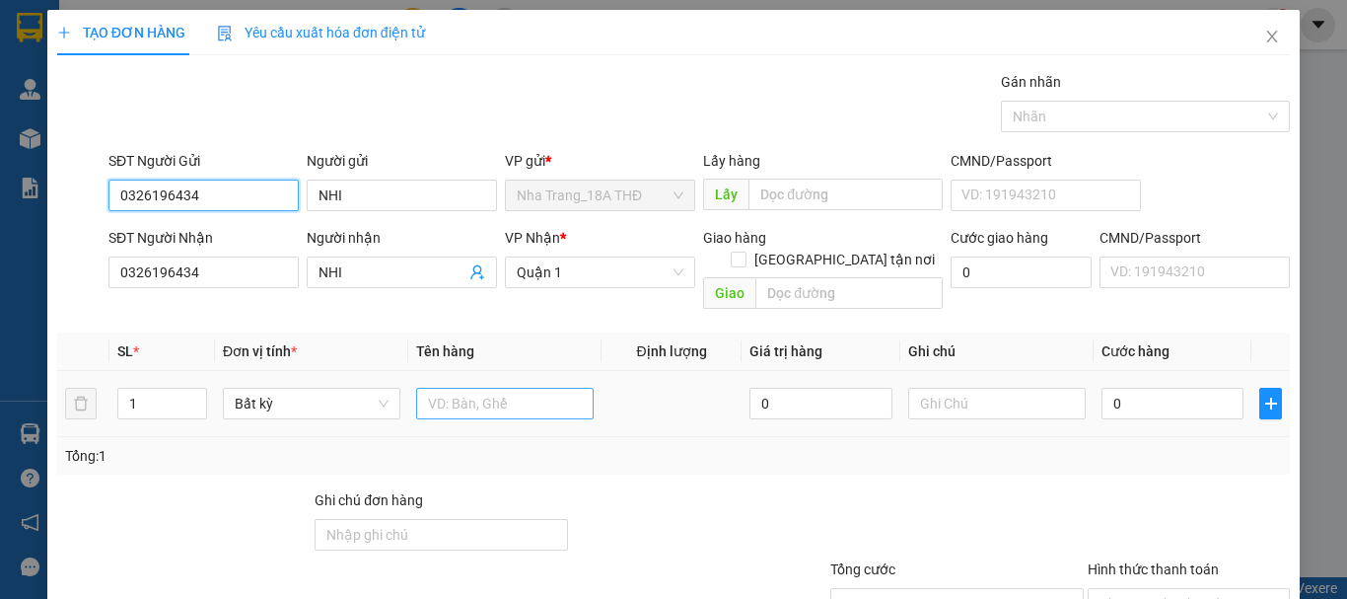
type input "0326196434"
click at [490, 388] on input "1" at bounding box center [504, 404] width 177 height 32
type input "1 XE GA ( 84411)"
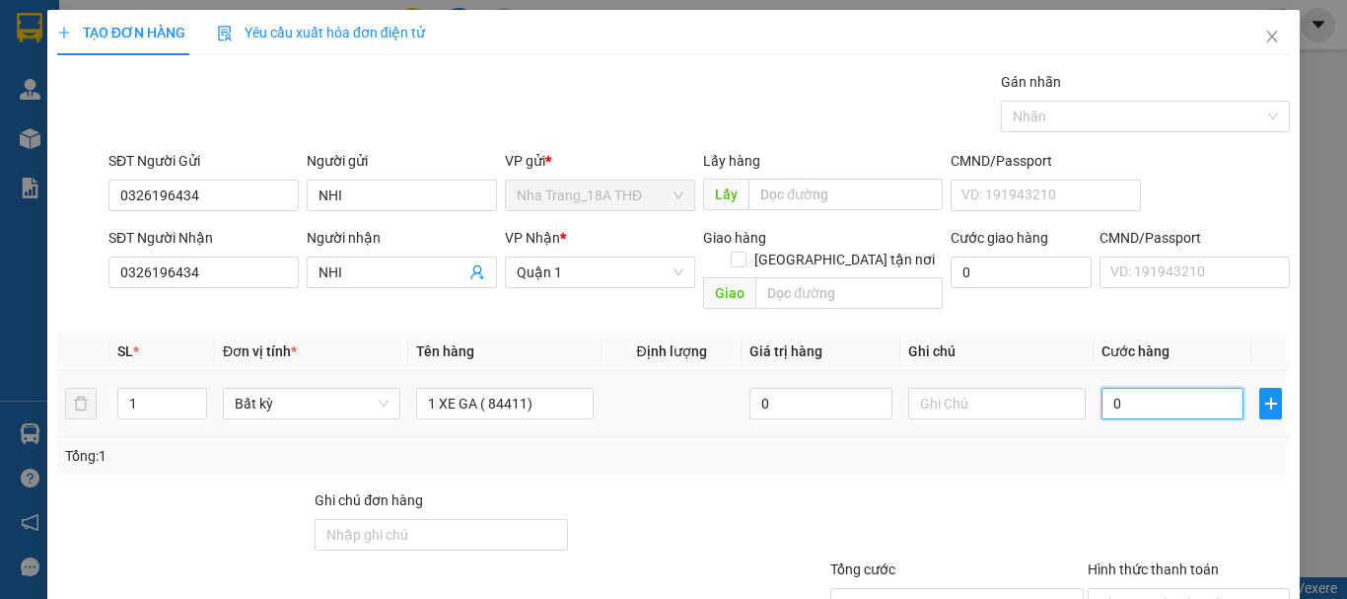
click at [1181, 388] on input "0" at bounding box center [1172, 404] width 142 height 32
type input "3"
type input "30"
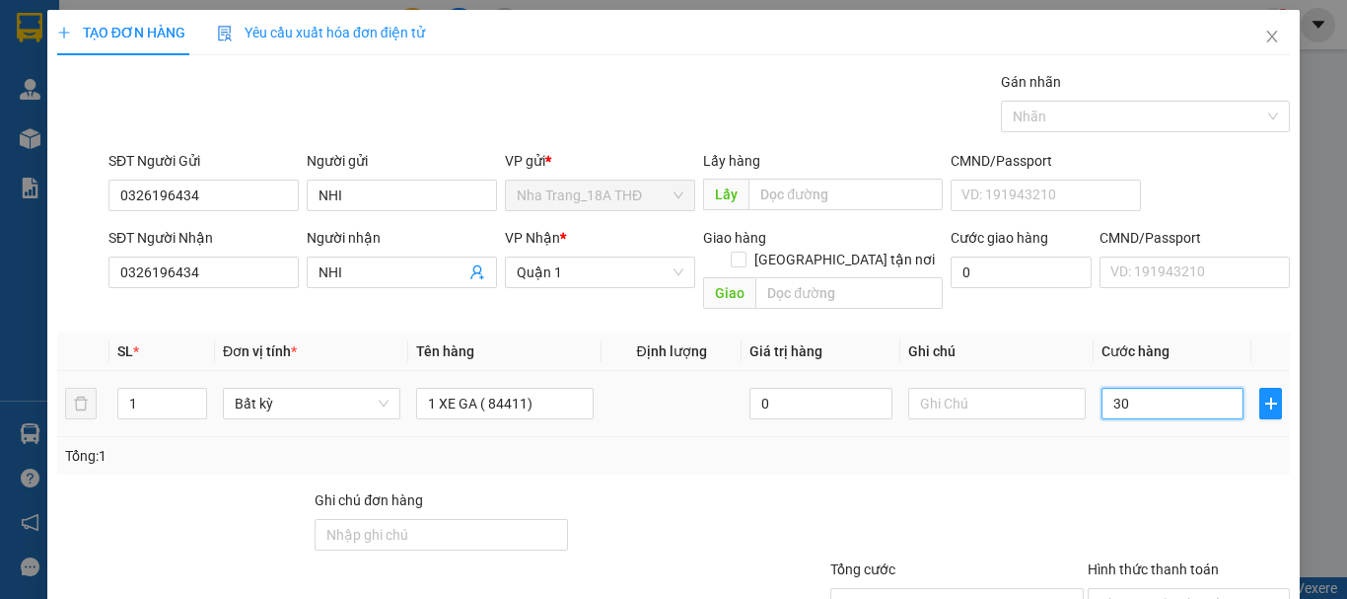
type input "30"
type input "300"
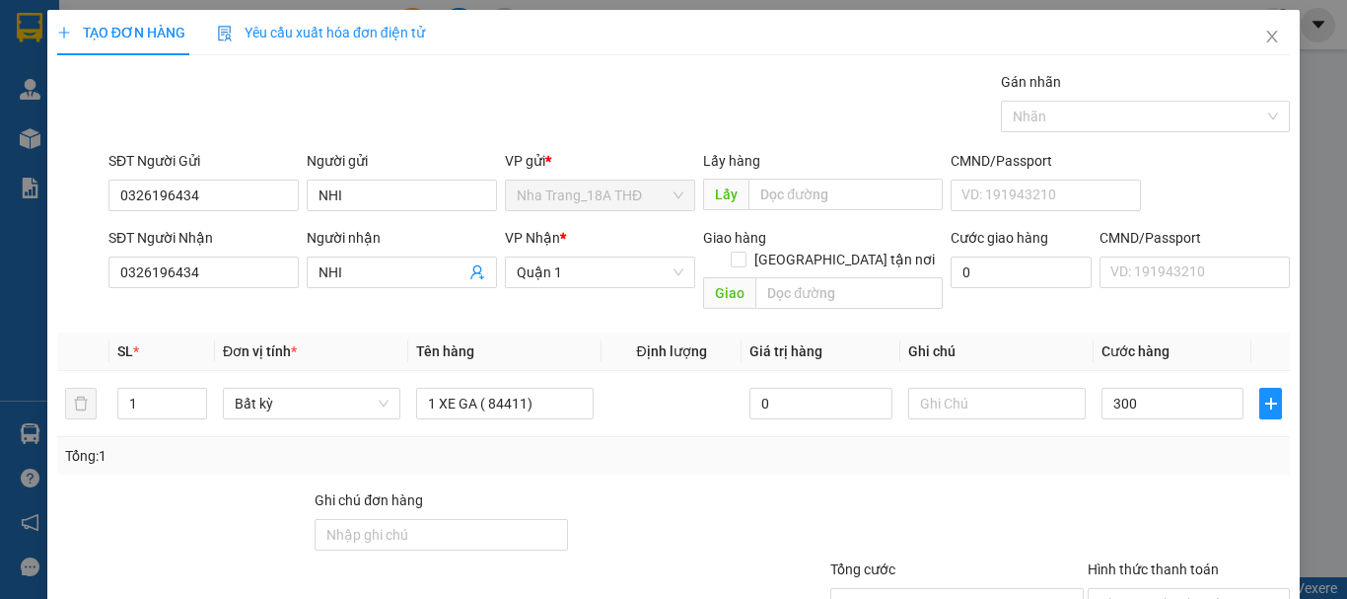
type input "300.000"
click at [1137, 460] on div "Transit Pickup Surcharge Ids Transit Deliver Surcharge Ids Transit Deliver Surc…" at bounding box center [673, 392] width 1233 height 642
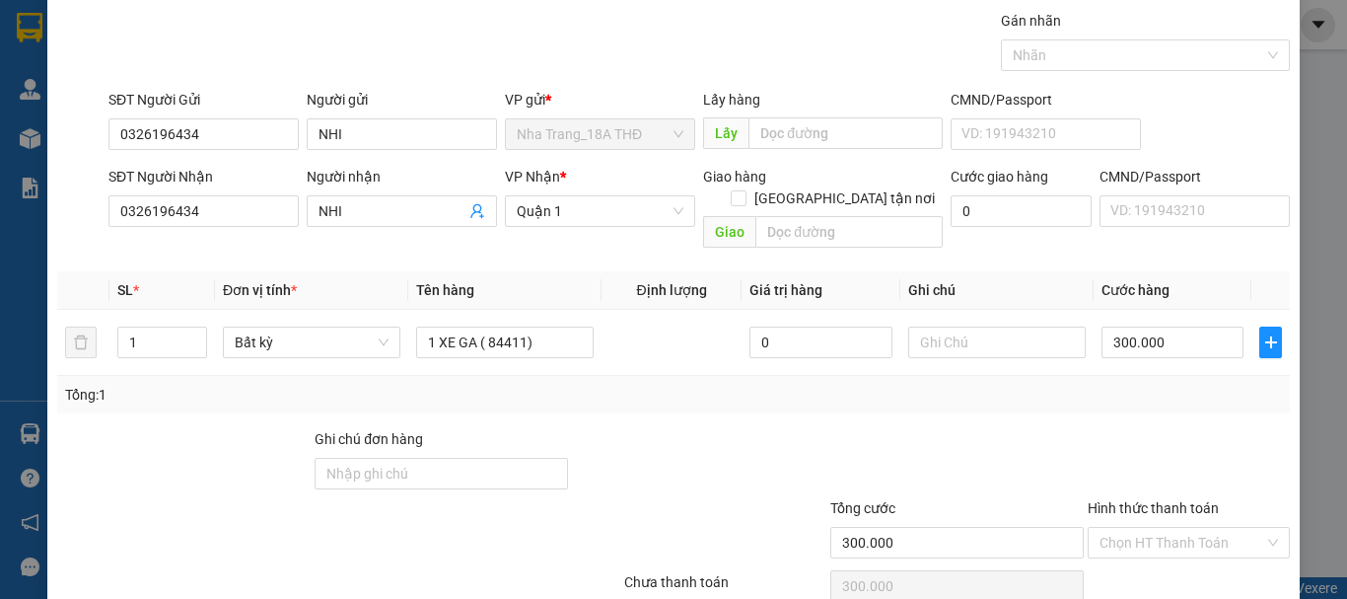
scroll to position [131, 0]
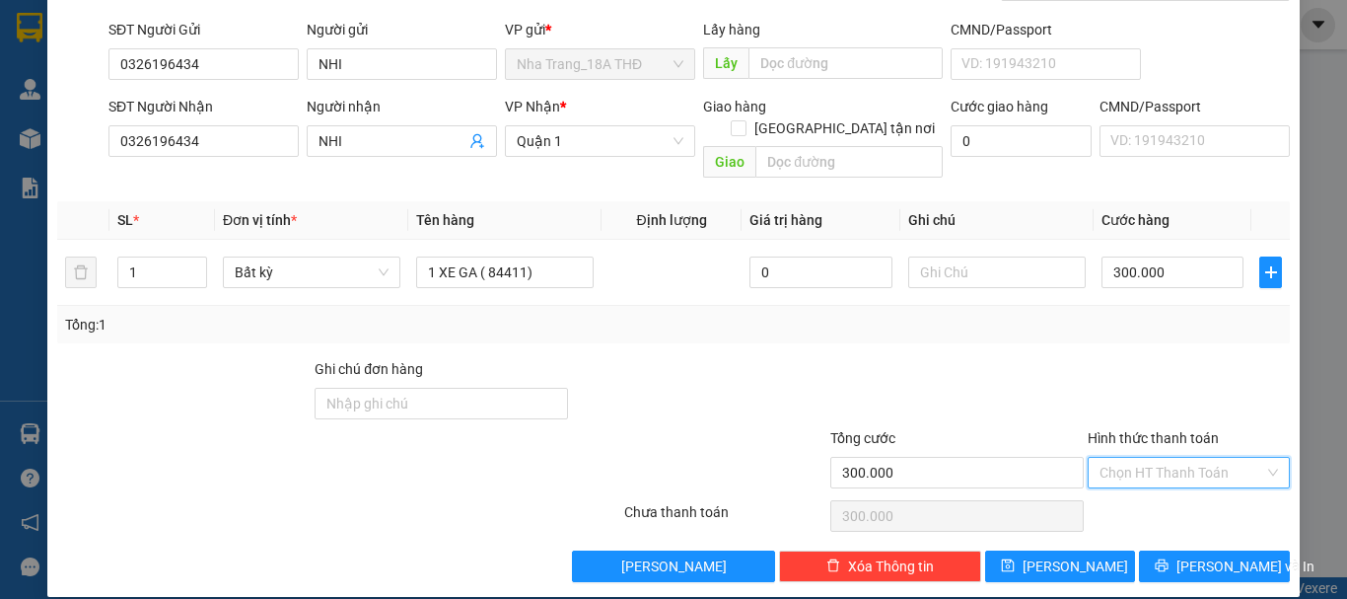
click at [1178, 458] on input "Hình thức thanh toán" at bounding box center [1181, 473] width 165 height 30
click at [1194, 489] on div "Tại văn phòng" at bounding box center [1177, 490] width 177 height 22
type input "0"
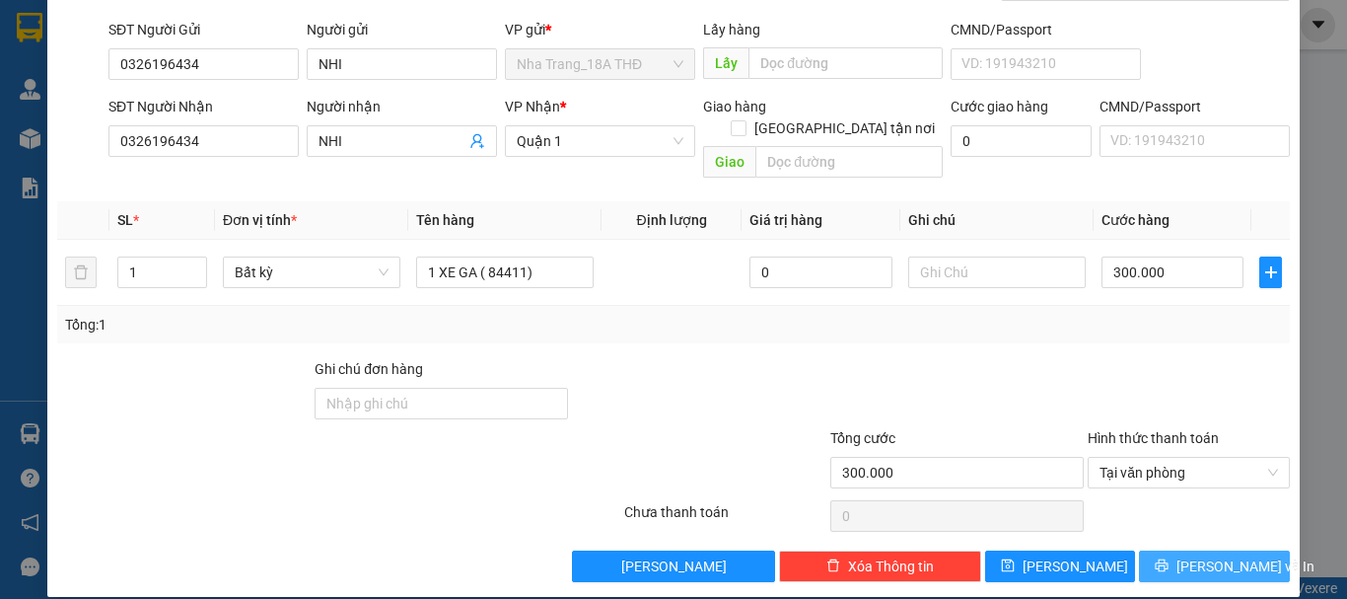
click at [1212, 555] on span "Lưu và In" at bounding box center [1245, 566] width 138 height 22
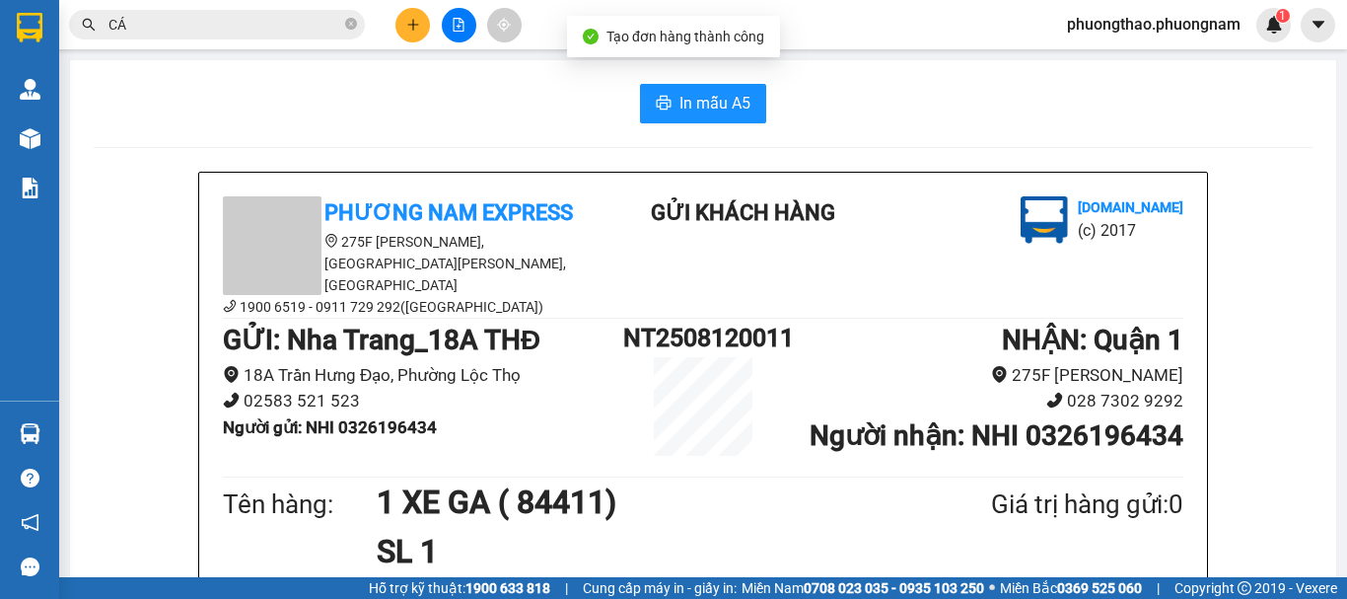
click at [686, 98] on span "In mẫu A5" at bounding box center [714, 103] width 71 height 25
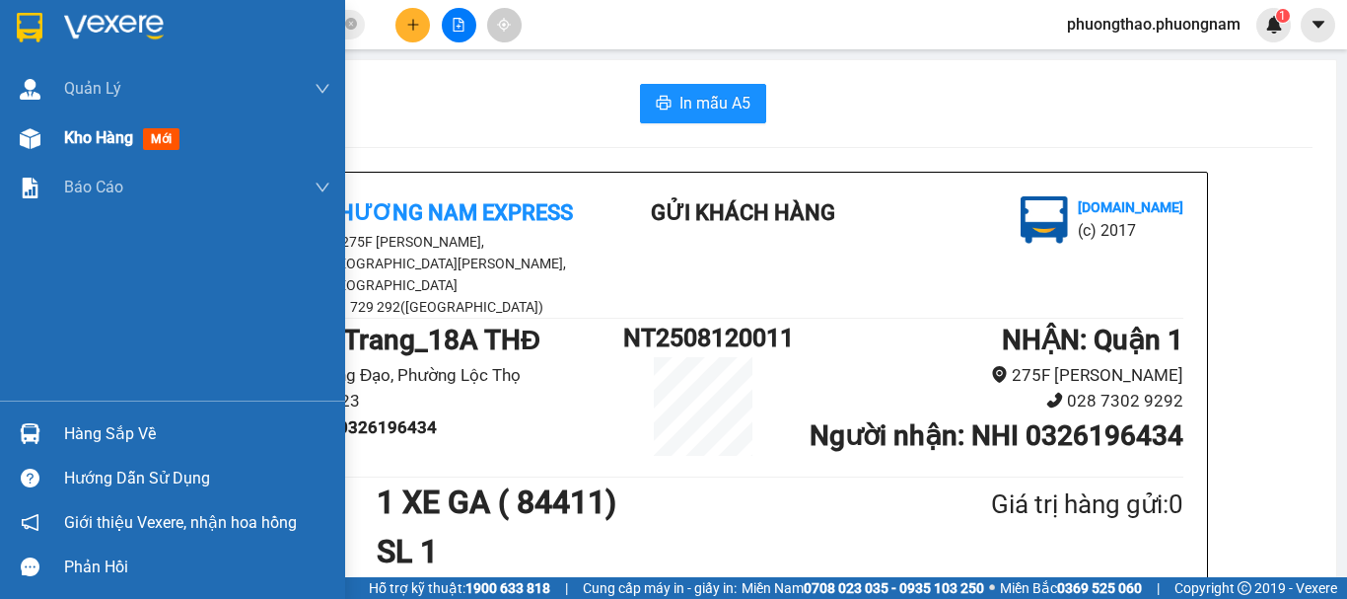
click at [174, 146] on span "mới" at bounding box center [161, 139] width 36 height 22
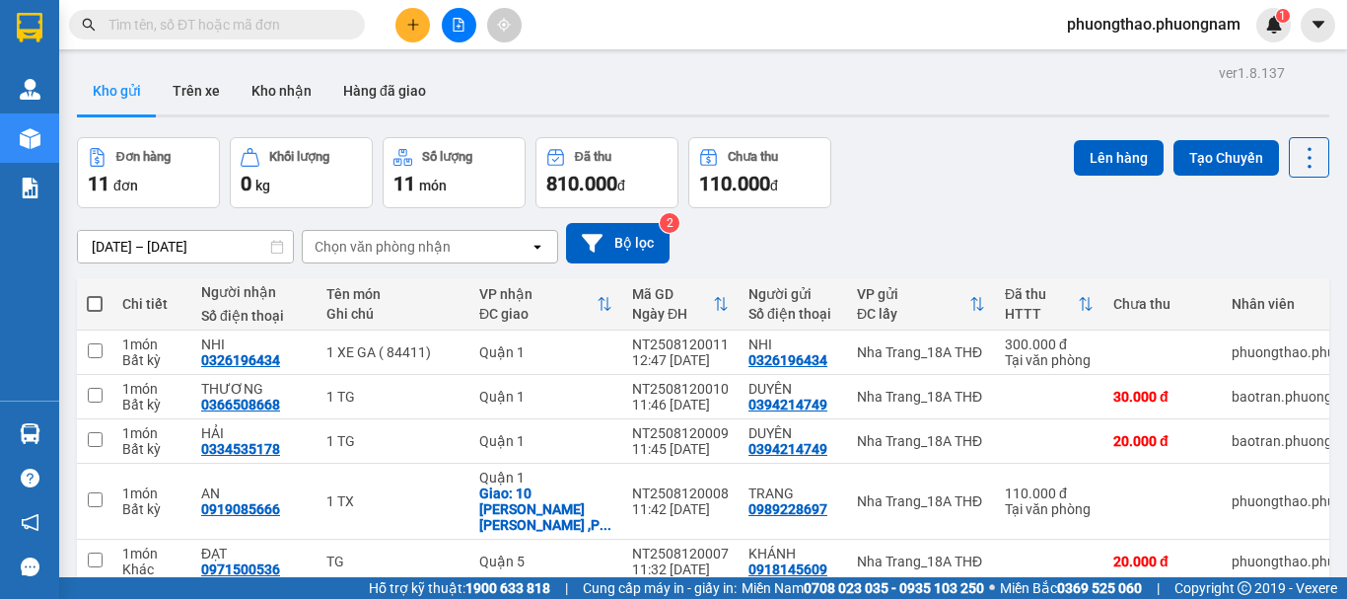
click at [1226, 21] on span "phuongthao.phuongnam" at bounding box center [1153, 24] width 205 height 25
click at [1177, 75] on li "Đăng xuất" at bounding box center [1150, 61] width 211 height 32
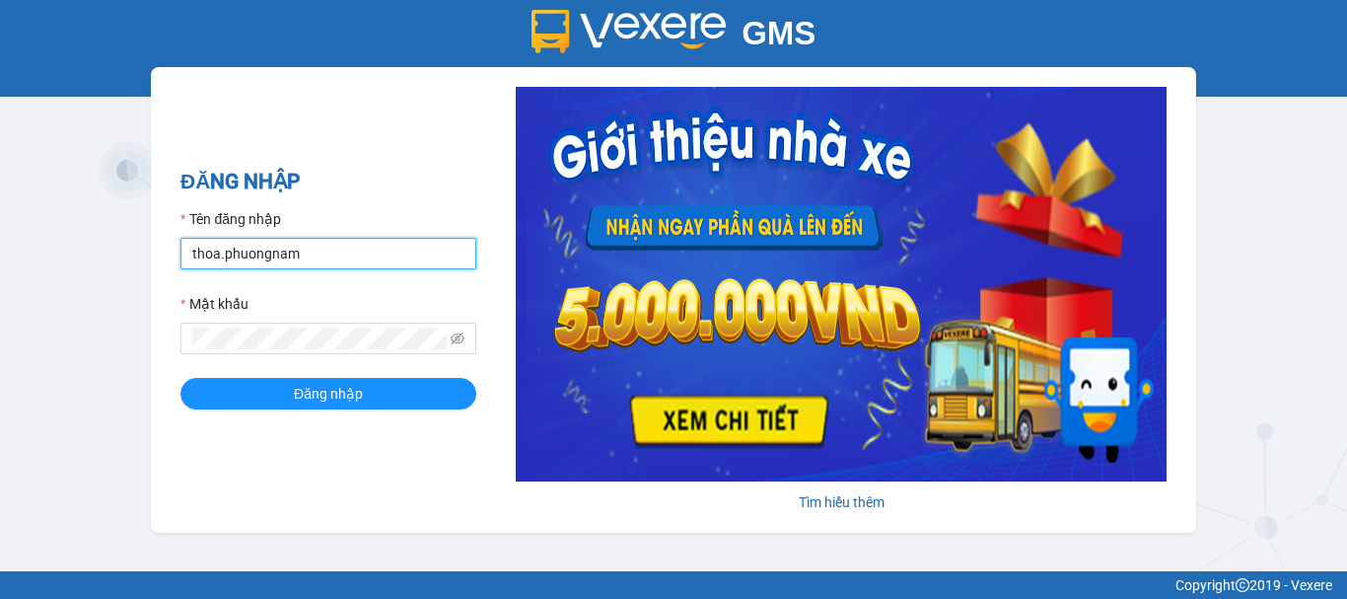
click at [382, 254] on input "thoa.phuongnam" at bounding box center [328, 254] width 296 height 32
type input "t"
type input "B"
type input "bichtram.phuongnam"
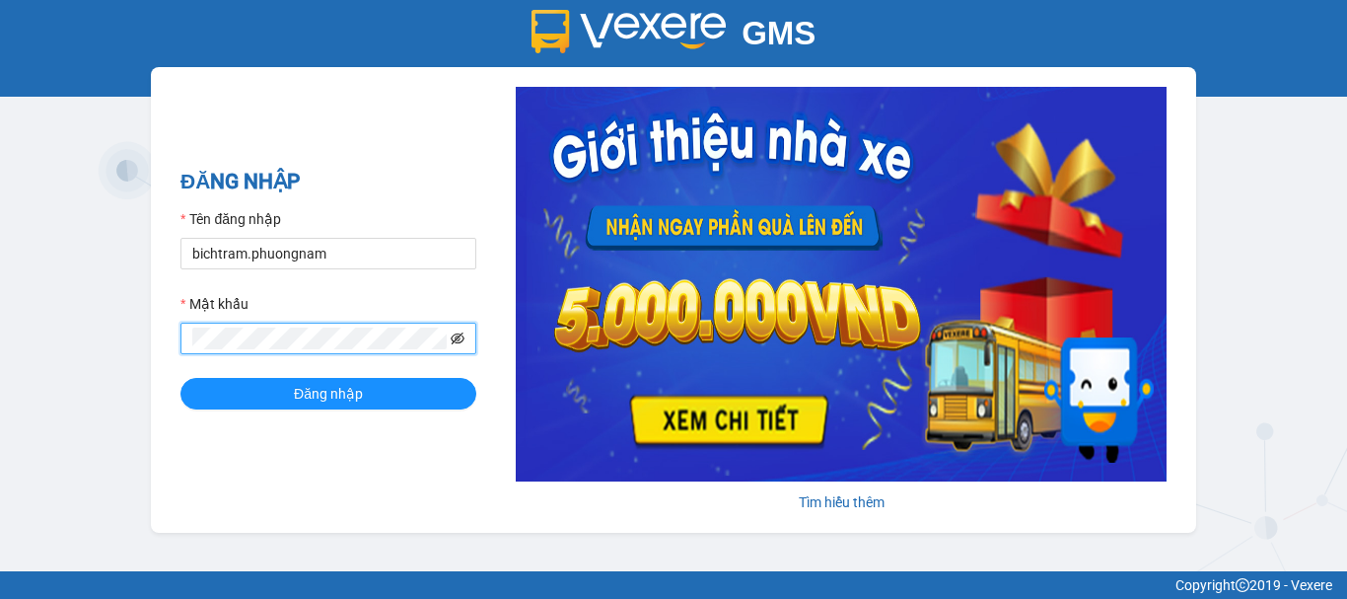
click at [180, 378] on button "Đăng nhập" at bounding box center [328, 394] width 296 height 32
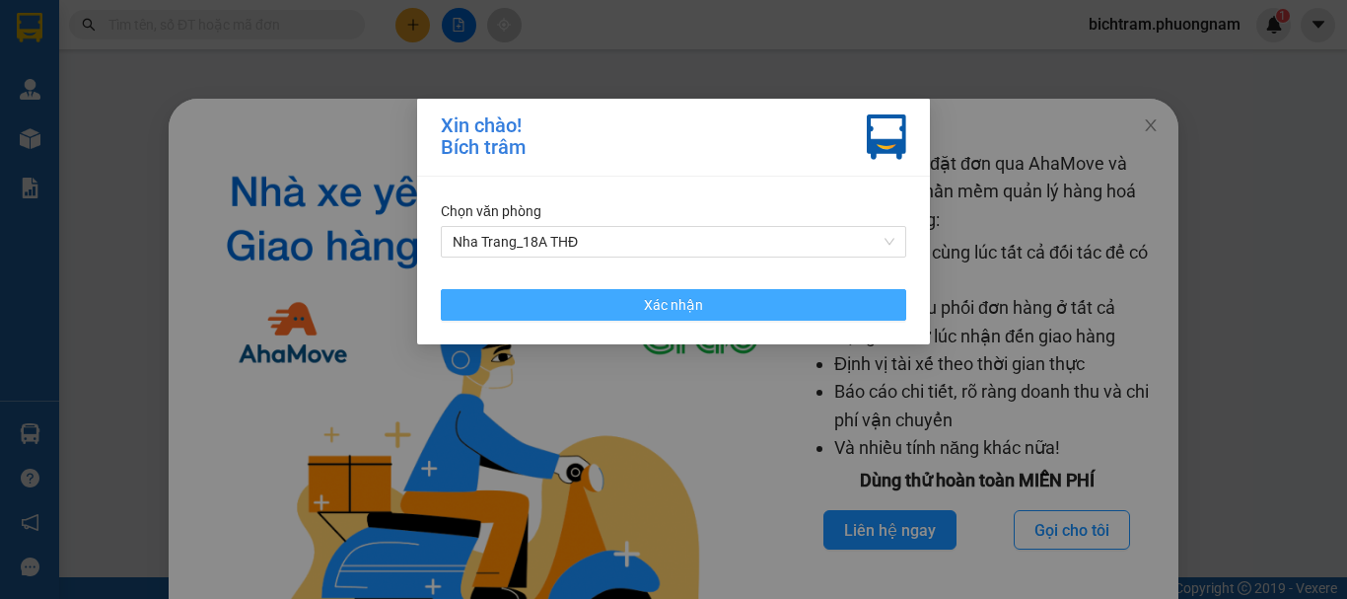
click at [803, 300] on button "Xác nhận" at bounding box center [673, 305] width 465 height 32
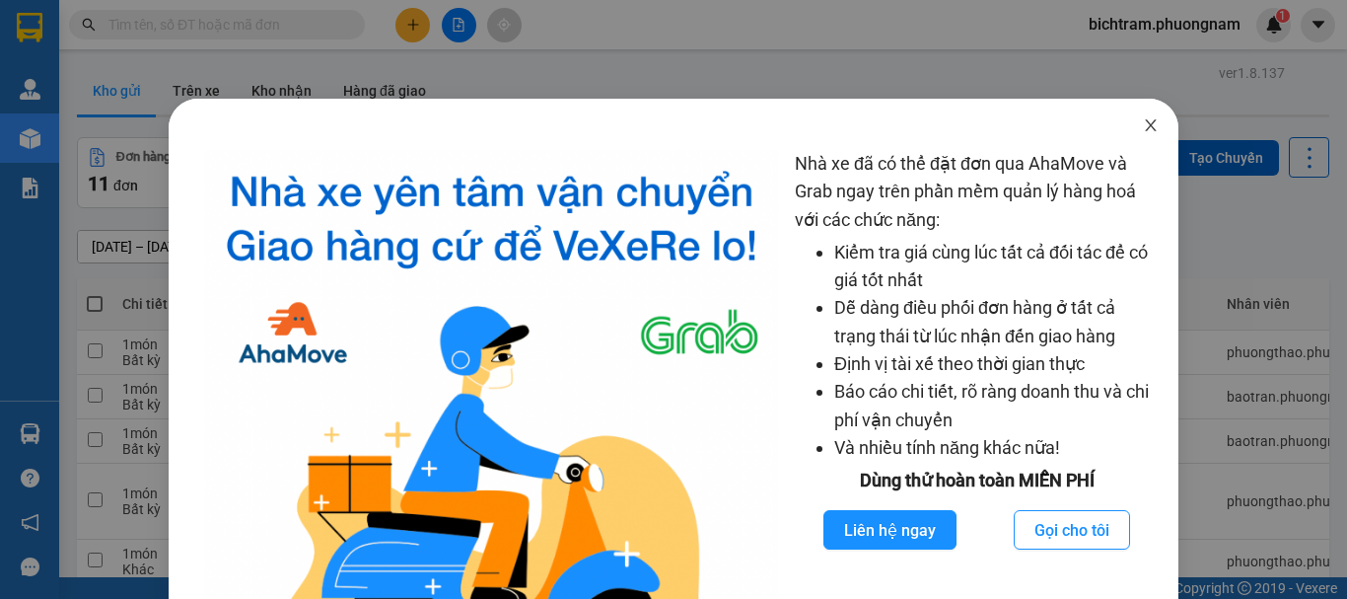
click at [1143, 128] on icon "close" at bounding box center [1151, 125] width 16 height 16
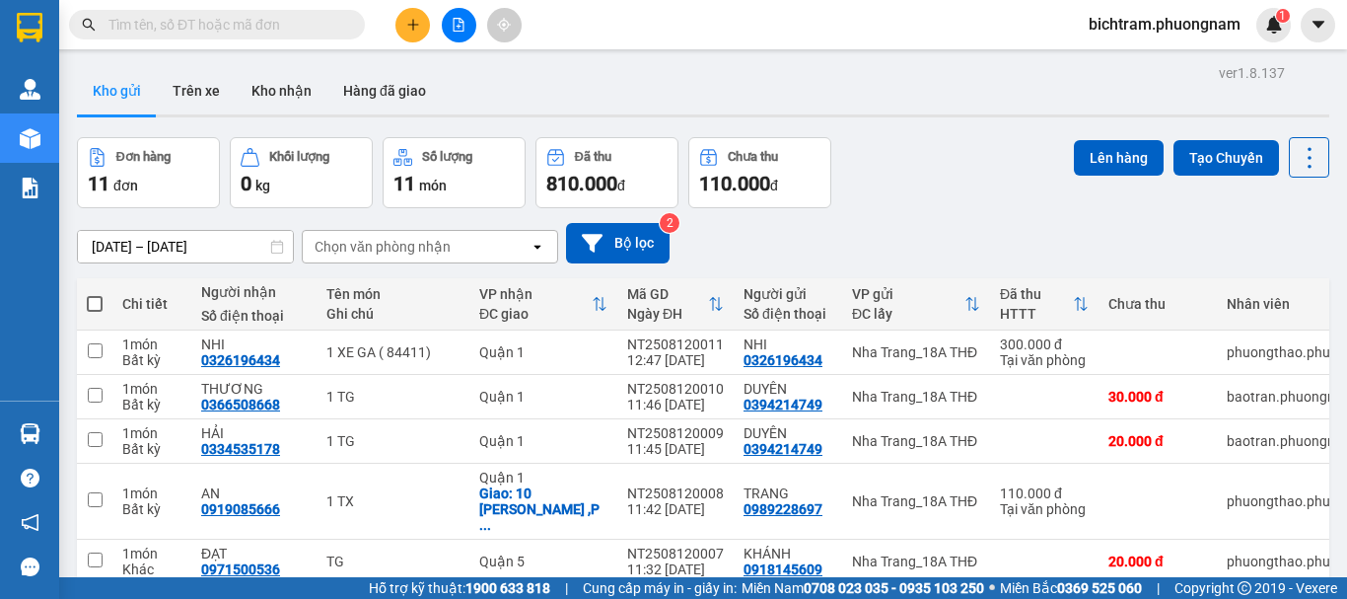
click at [277, 38] on span at bounding box center [217, 25] width 296 height 30
click at [292, 35] on span at bounding box center [217, 25] width 296 height 30
click at [291, 25] on input "text" at bounding box center [224, 25] width 233 height 22
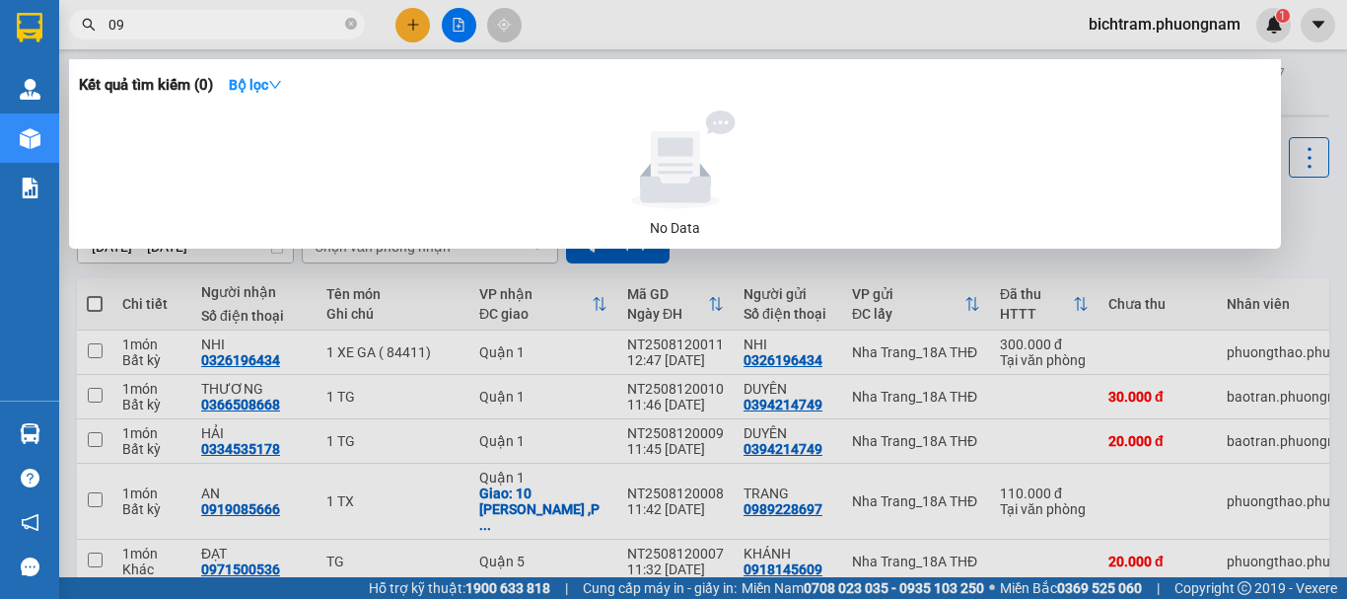
type input "0"
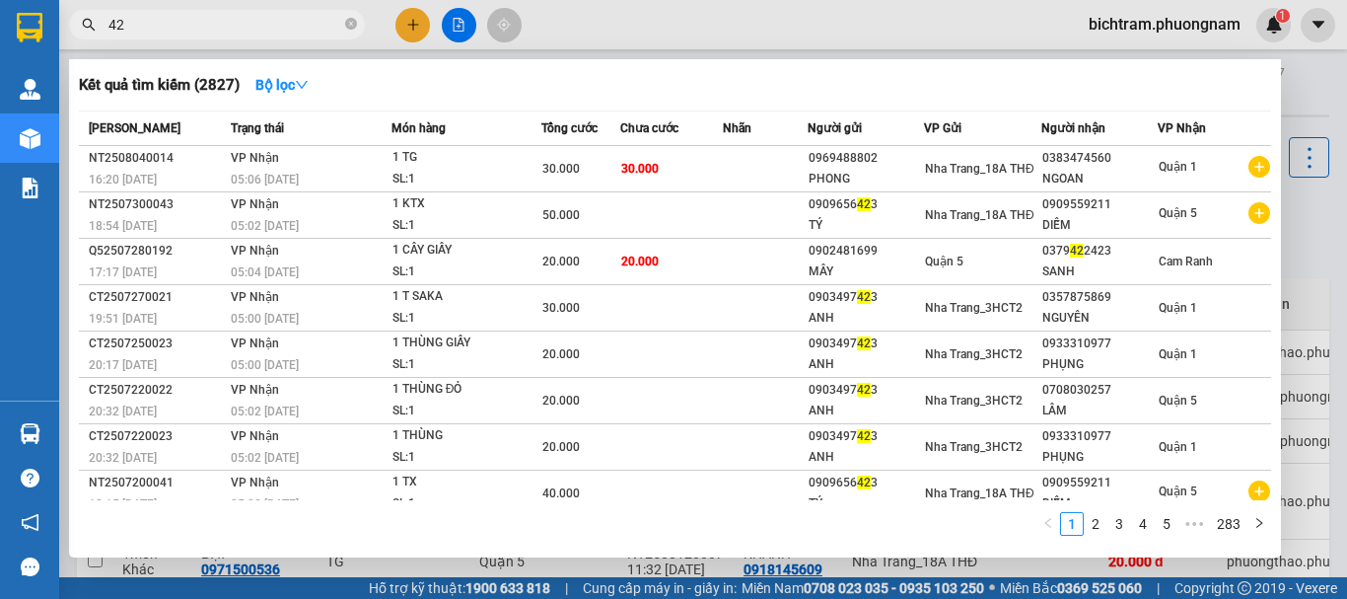
type input "4"
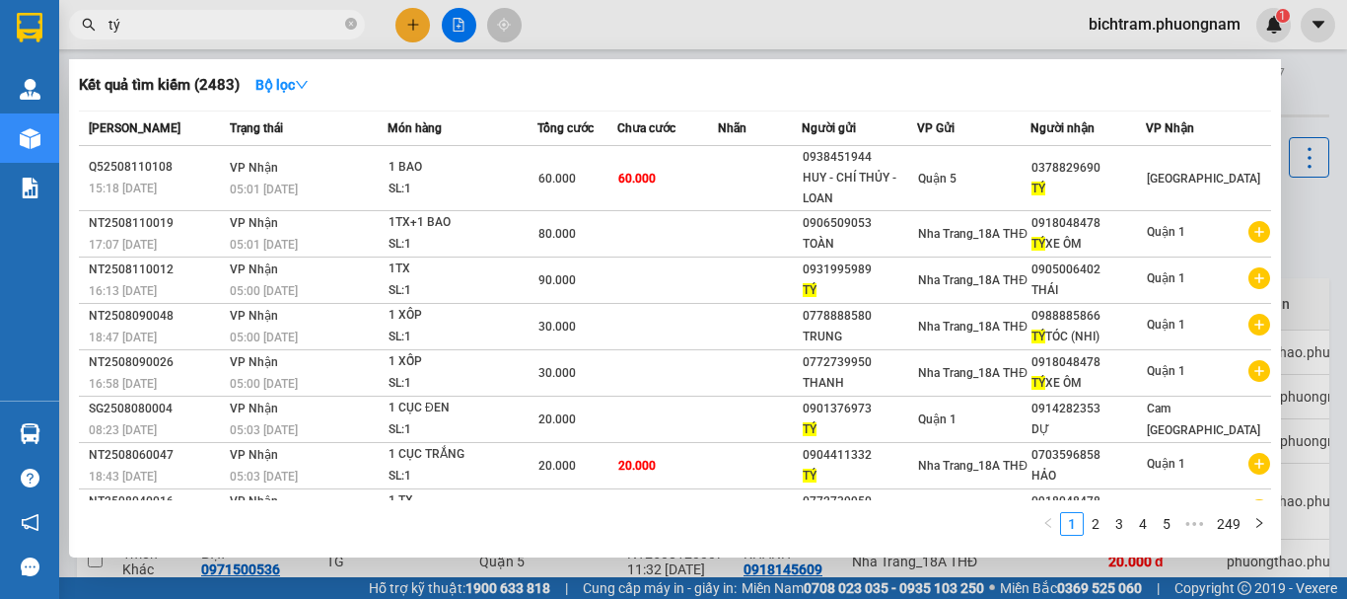
type input "tý"
click at [355, 29] on span at bounding box center [351, 25] width 12 height 19
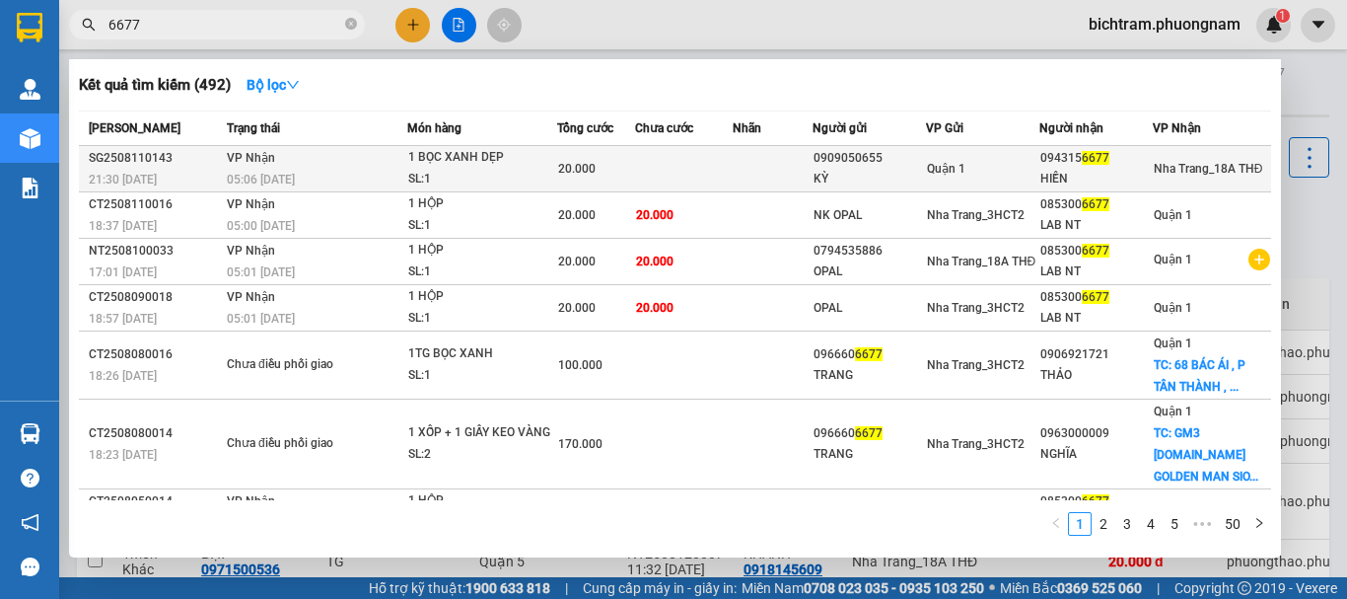
type input "6677"
click at [599, 160] on div "20.000" at bounding box center [596, 169] width 76 height 22
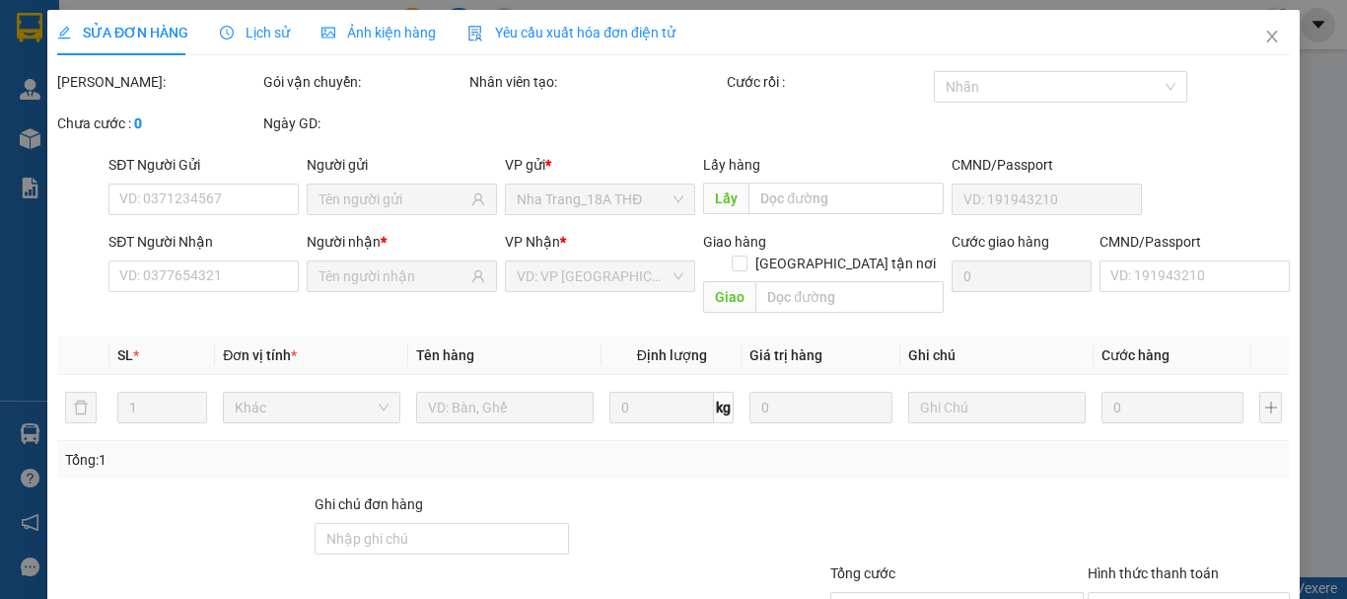
type input "0909050655"
type input "KỲ"
type input "0943156677"
type input "HIỀN"
type input "20.000"
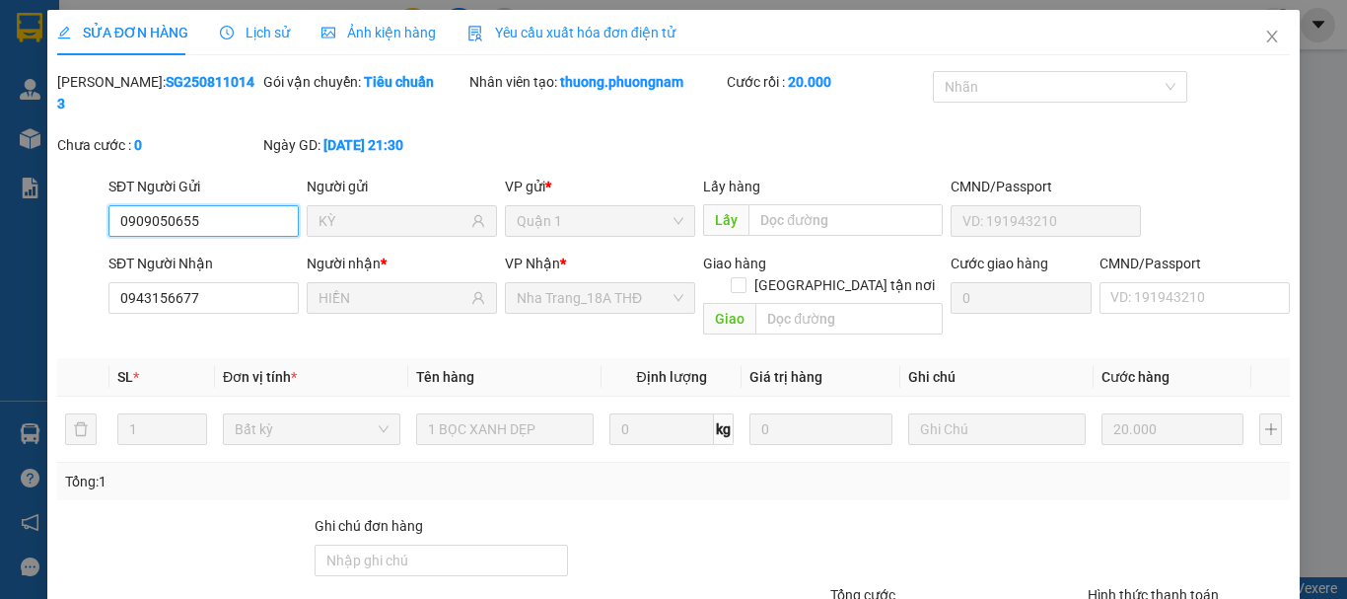
scroll to position [134, 0]
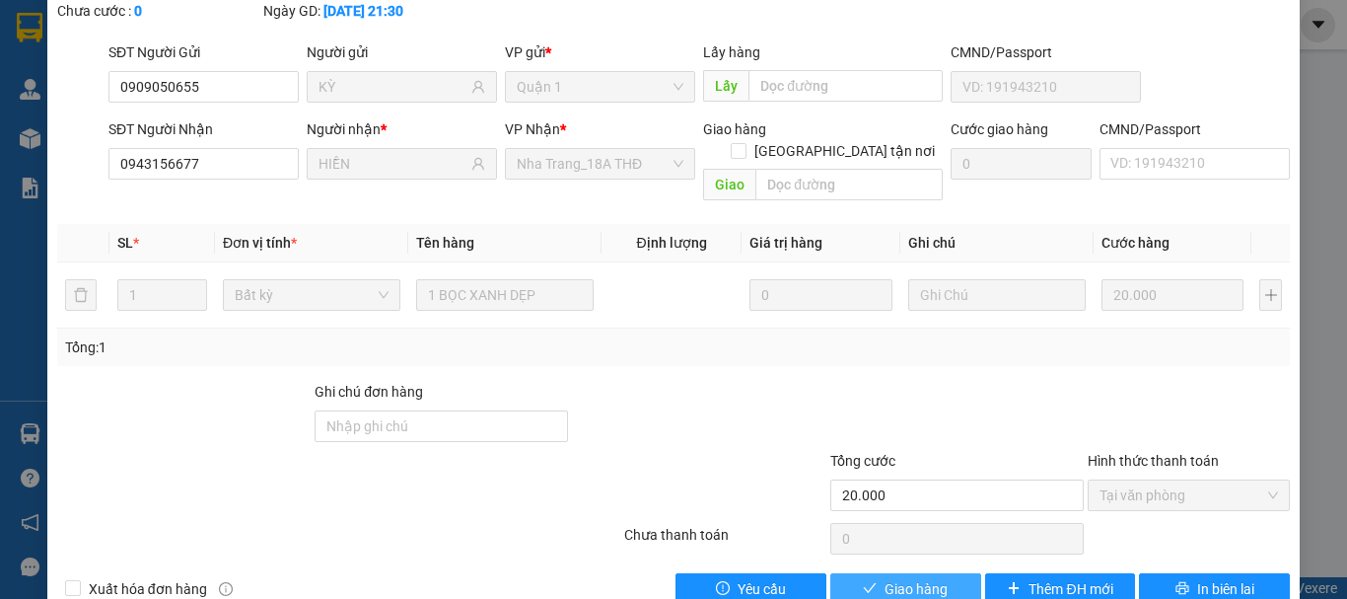
drag, startPoint x: 908, startPoint y: 539, endPoint x: 1346, endPoint y: 124, distance: 603.3
click at [926, 526] on div "Total Paid Fee 20.000 Total UnPaid Fee 0 Cash Collection Total Fee Mã ĐH: SG250…" at bounding box center [673, 271] width 1233 height 668
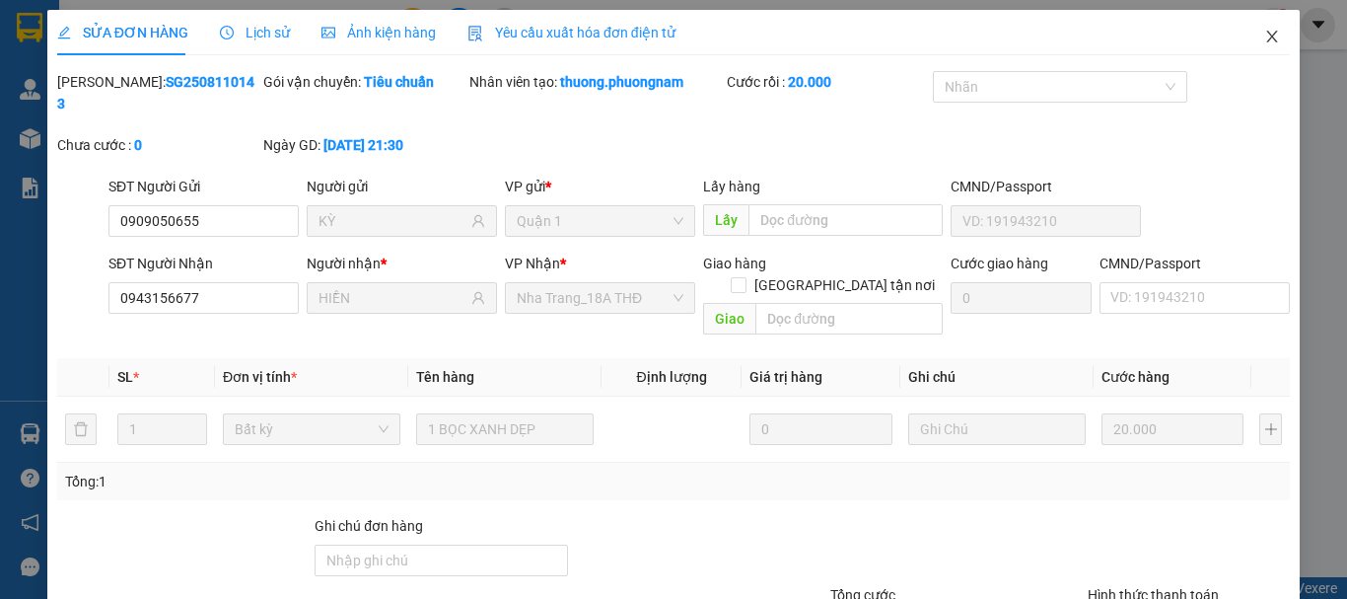
click at [1264, 31] on icon "close" at bounding box center [1272, 37] width 16 height 16
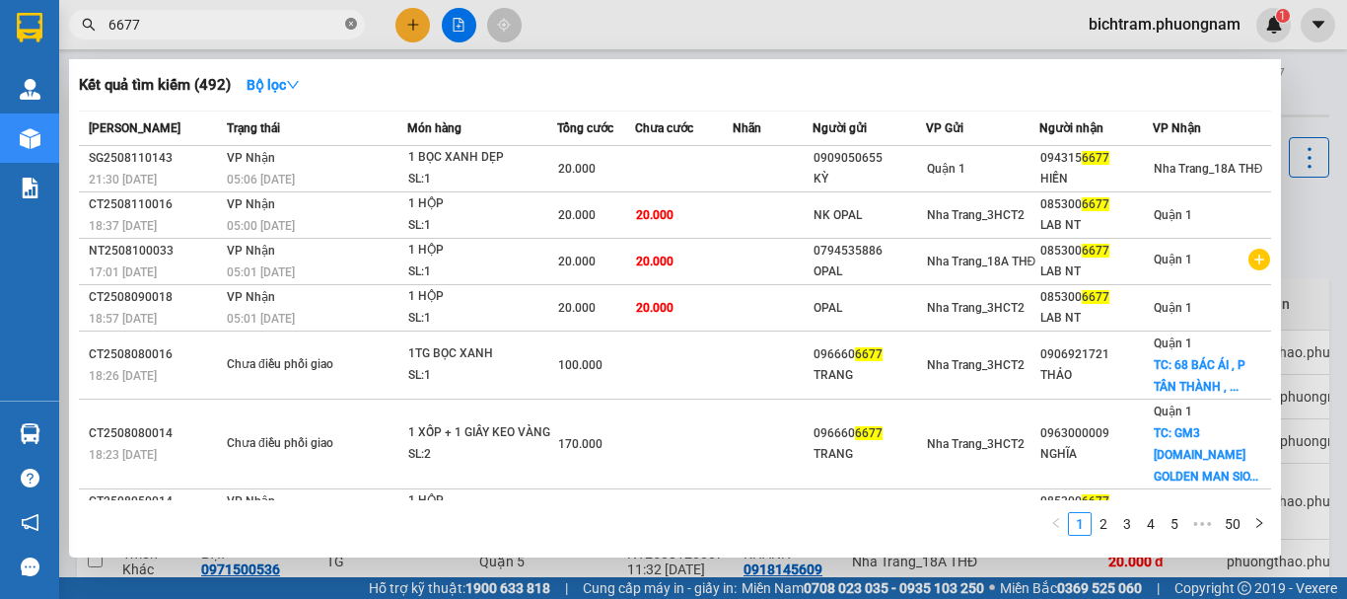
drag, startPoint x: 352, startPoint y: 24, endPoint x: 1346, endPoint y: 398, distance: 1062.3
click at [354, 25] on icon "close-circle" at bounding box center [351, 24] width 12 height 12
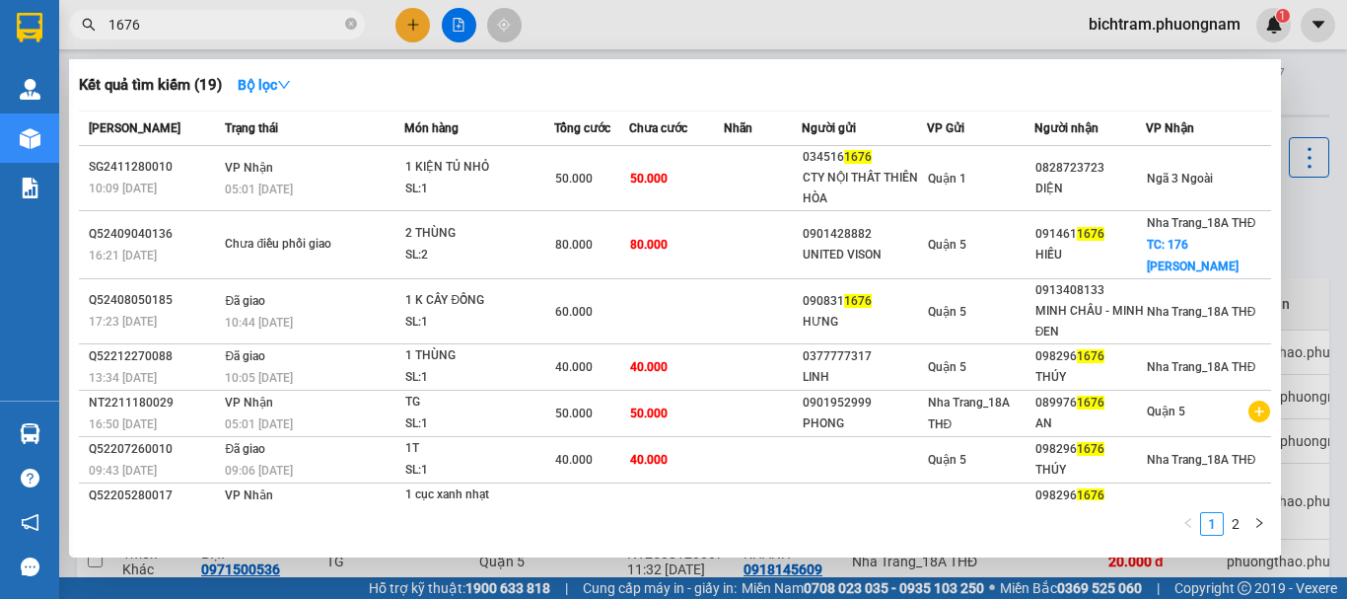
click at [111, 31] on input "1676" at bounding box center [224, 25] width 233 height 22
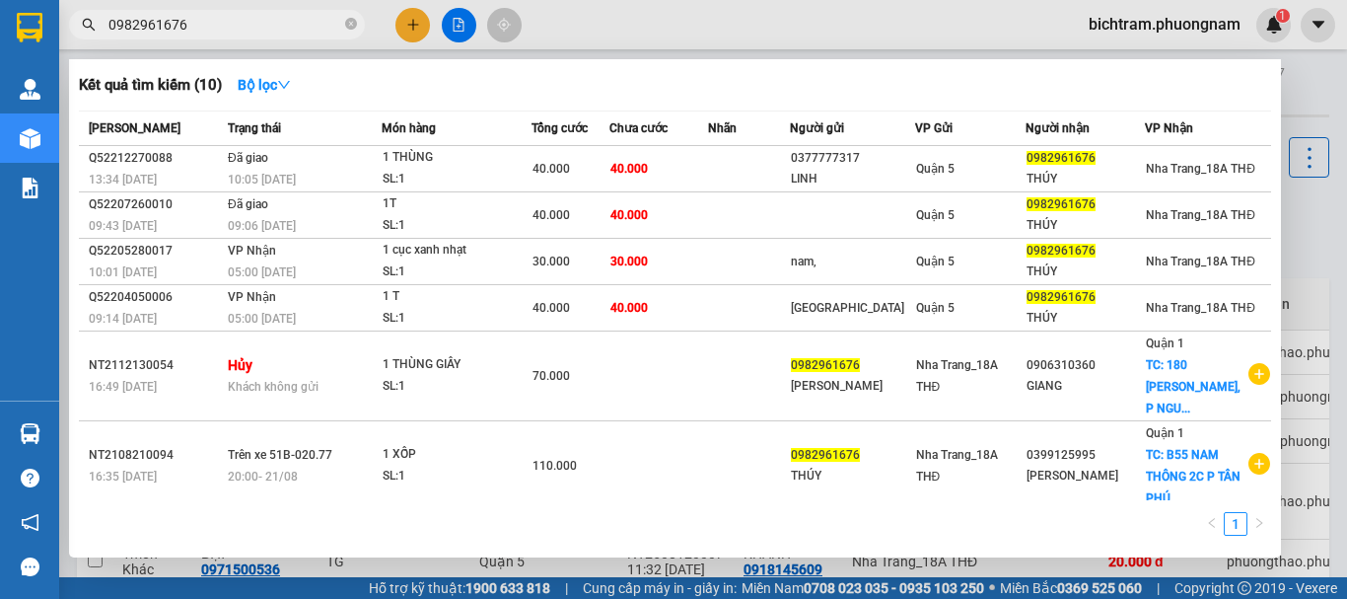
type input "0982961676"
click at [358, 27] on span "0982961676" at bounding box center [217, 25] width 296 height 30
click at [350, 27] on icon "close-circle" at bounding box center [351, 24] width 12 height 12
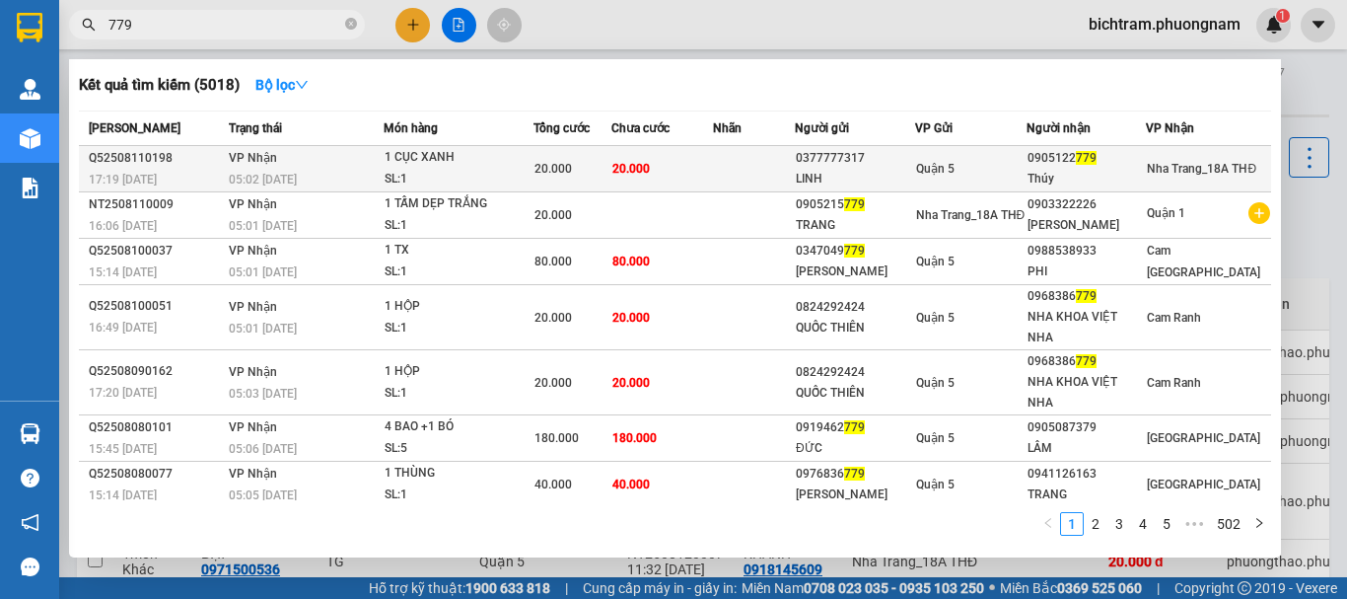
type input "779"
click at [400, 184] on div "SL: 1" at bounding box center [459, 180] width 148 height 22
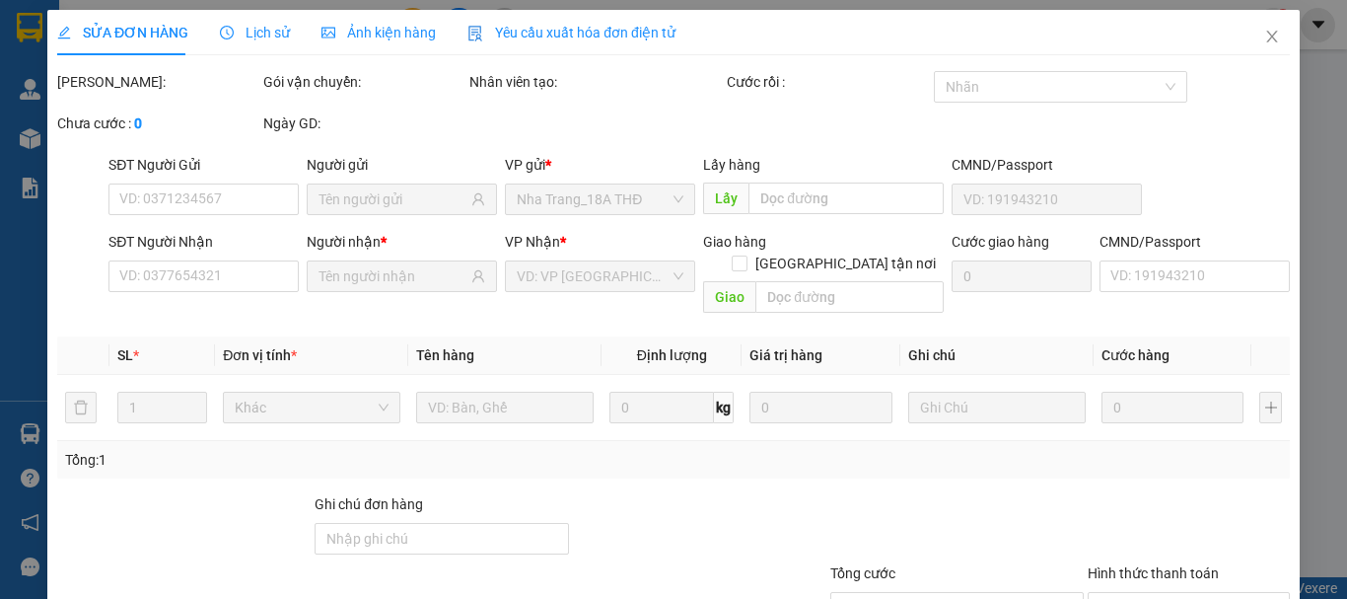
type input "0377777317"
type input "LINH"
type input "0905122779"
type input "Thúy"
type input "20.000"
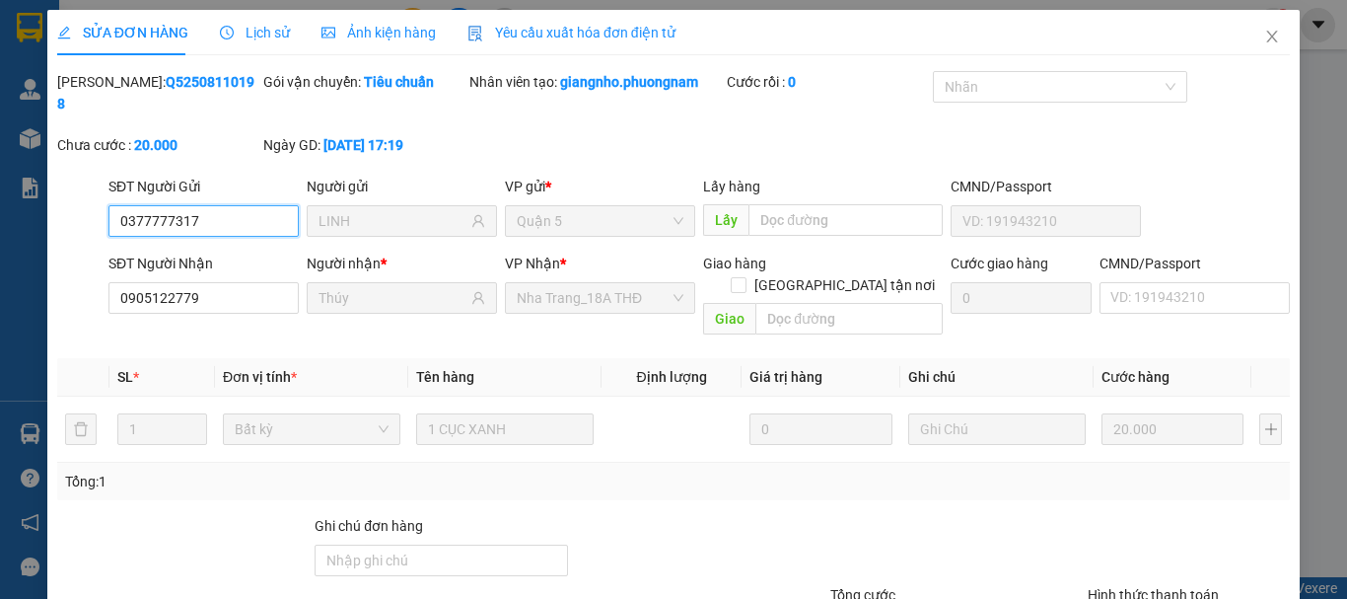
scroll to position [135, 0]
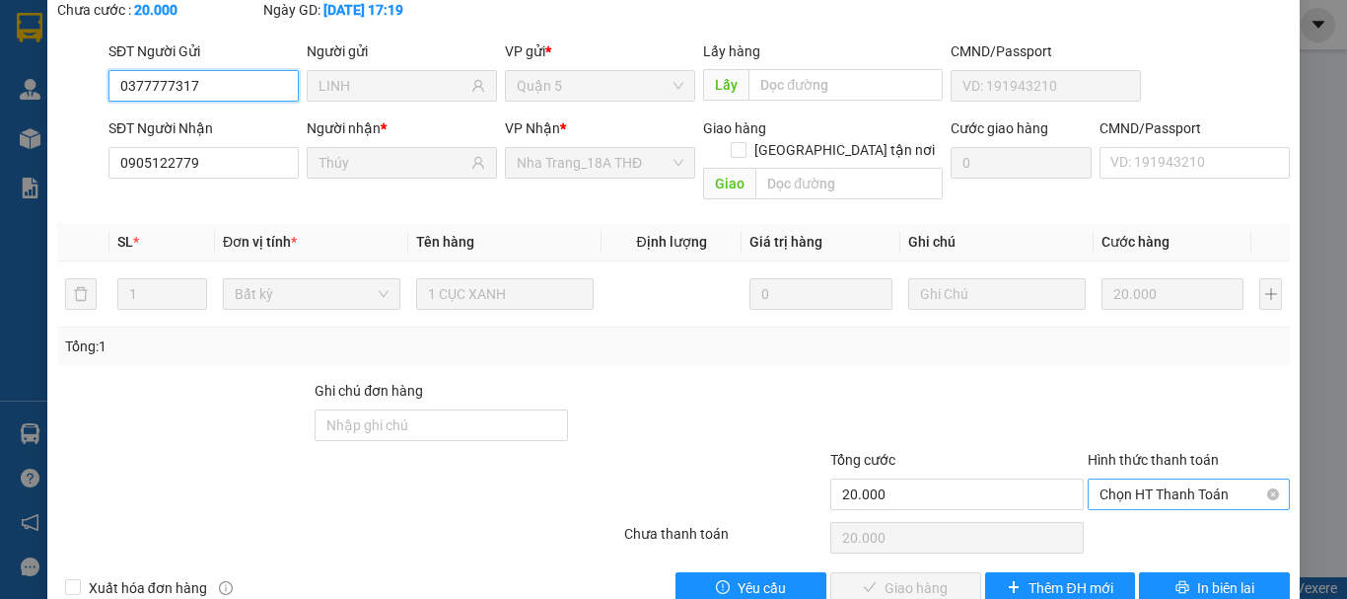
drag, startPoint x: 1191, startPoint y: 444, endPoint x: 1190, endPoint y: 479, distance: 35.5
click at [1190, 479] on span "Chọn HT Thanh Toán" at bounding box center [1188, 494] width 178 height 30
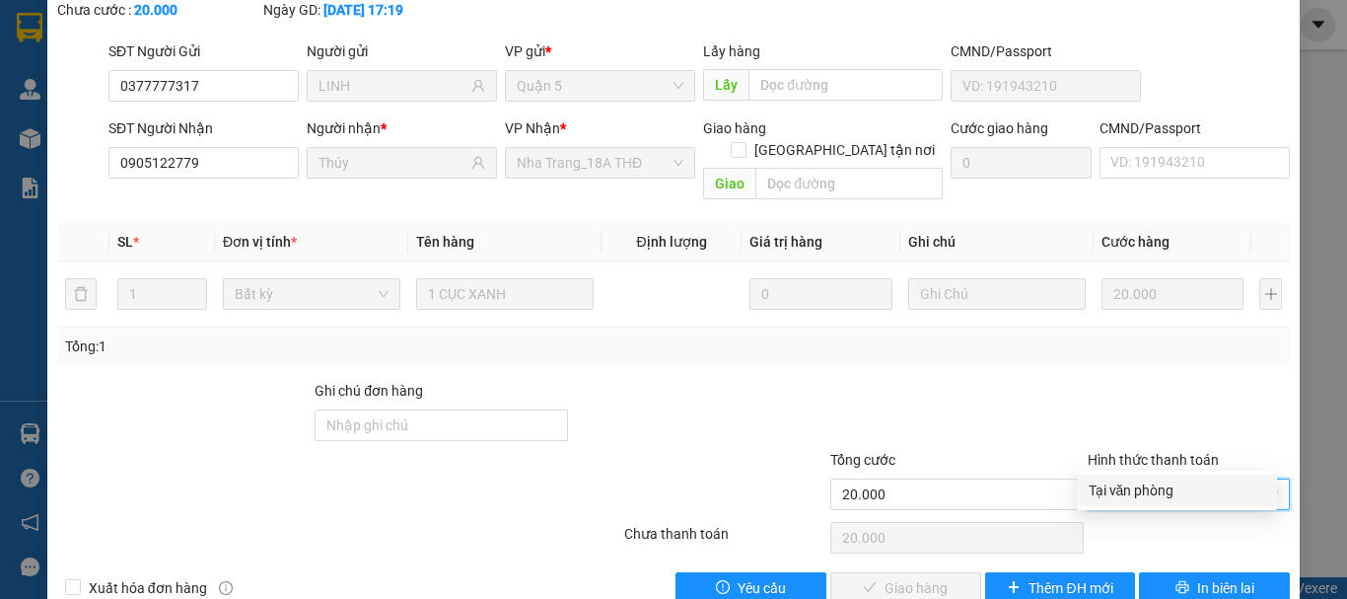
drag, startPoint x: 1188, startPoint y: 500, endPoint x: 868, endPoint y: 581, distance: 330.5
click at [1184, 500] on div "Tại văn phòng" at bounding box center [1177, 490] width 177 height 22
type input "0"
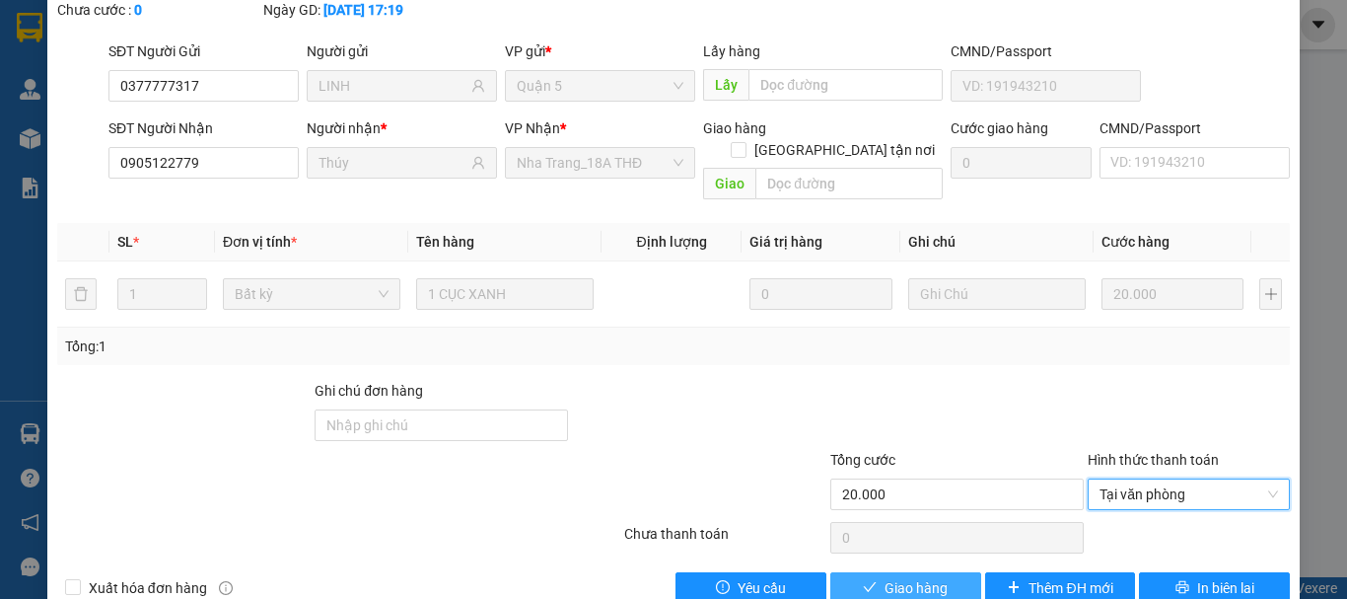
click at [894, 577] on span "Giao hàng" at bounding box center [916, 588] width 63 height 22
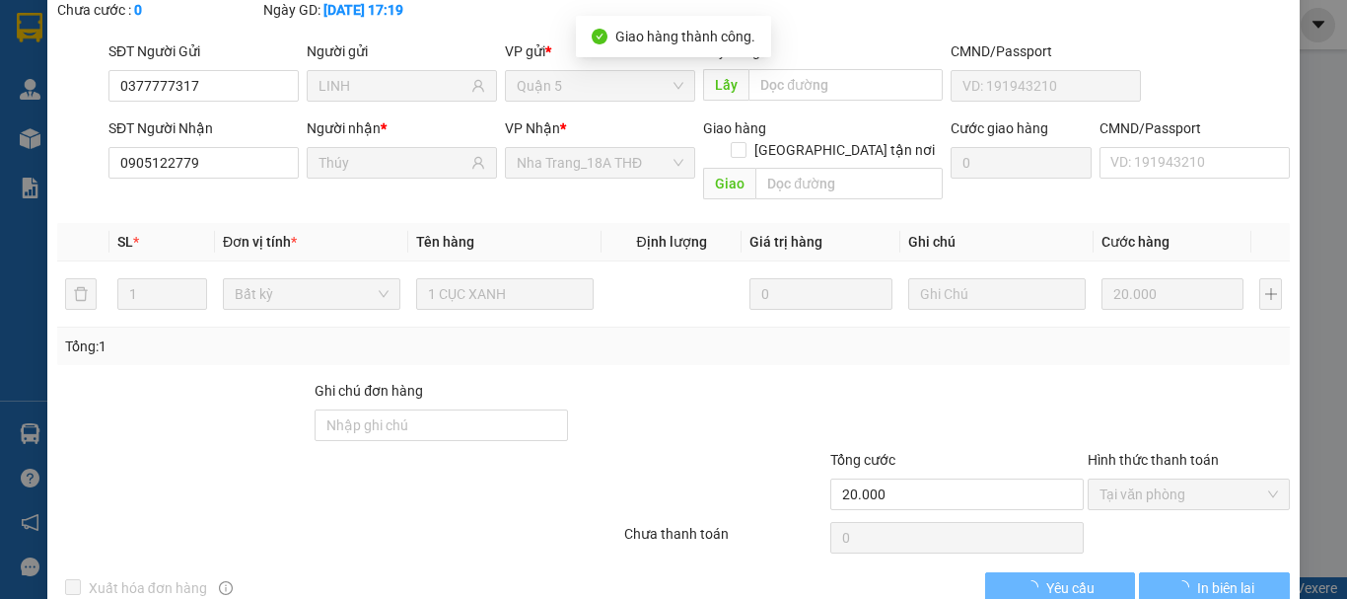
scroll to position [36, 0]
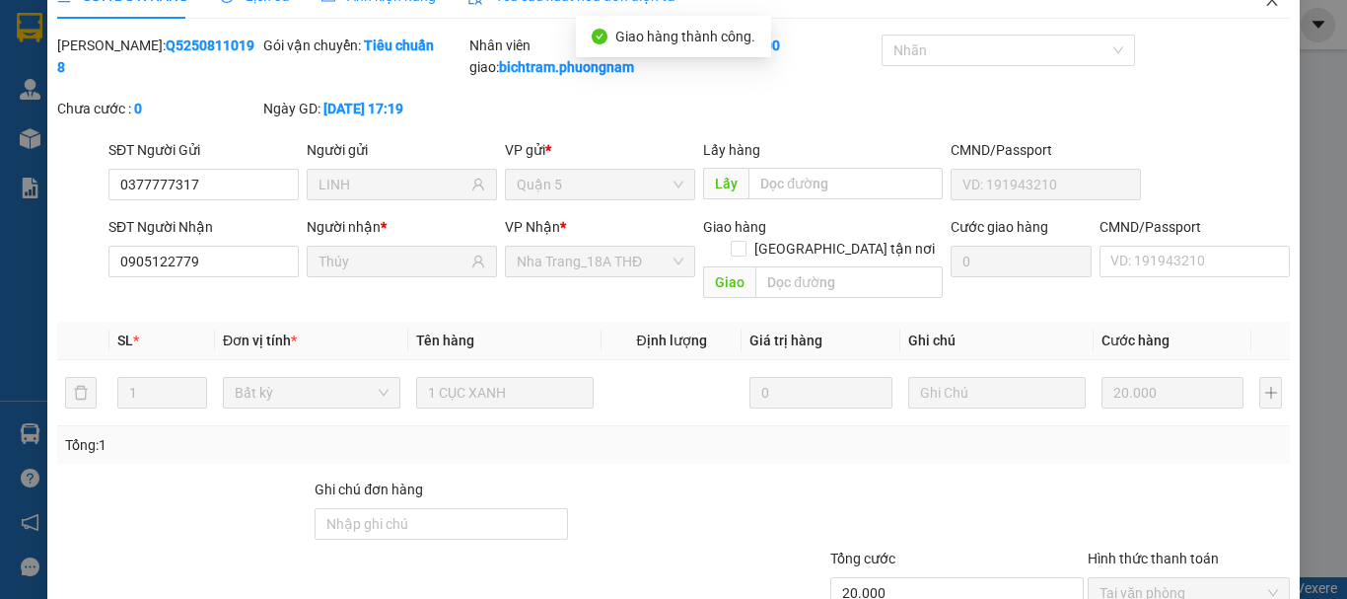
click at [1257, 12] on span "Close" at bounding box center [1271, 0] width 55 height 55
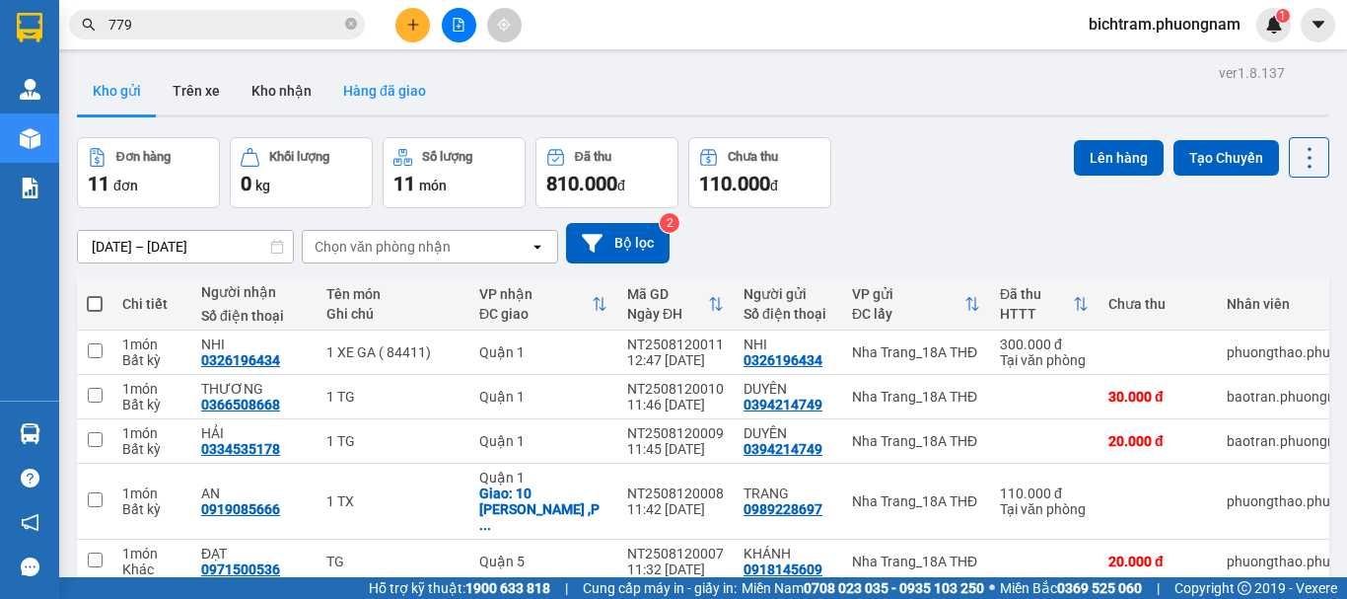
click at [390, 88] on button "Hàng đã giao" at bounding box center [384, 90] width 114 height 47
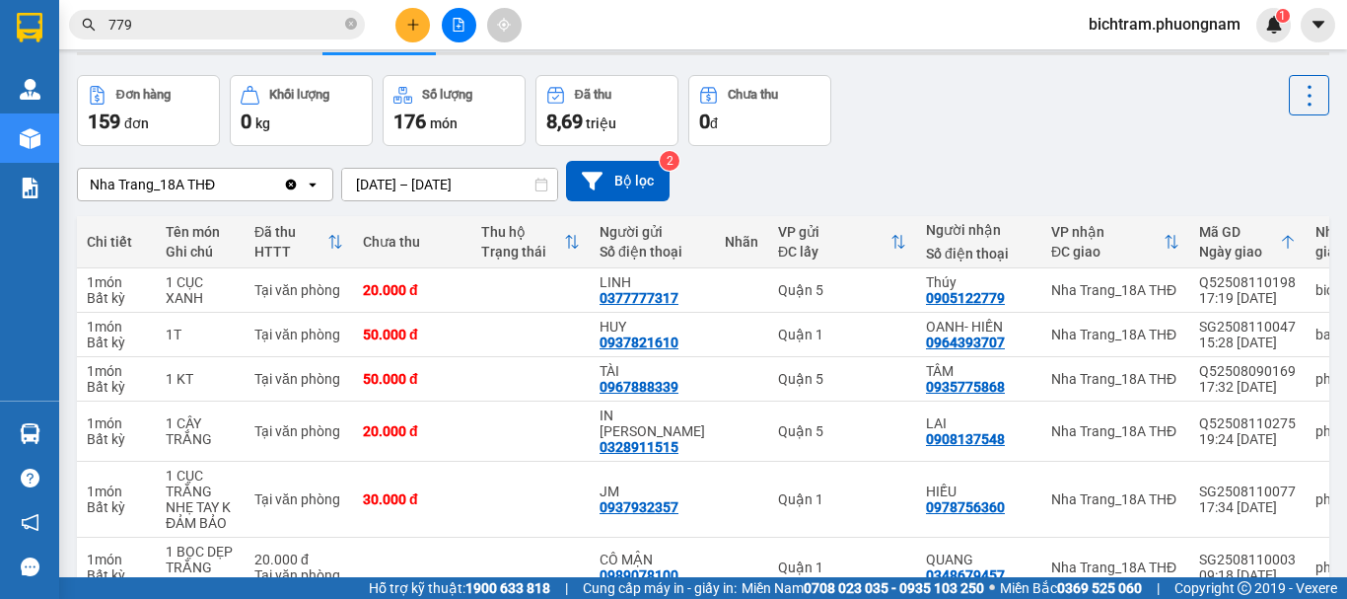
scroll to position [64, 0]
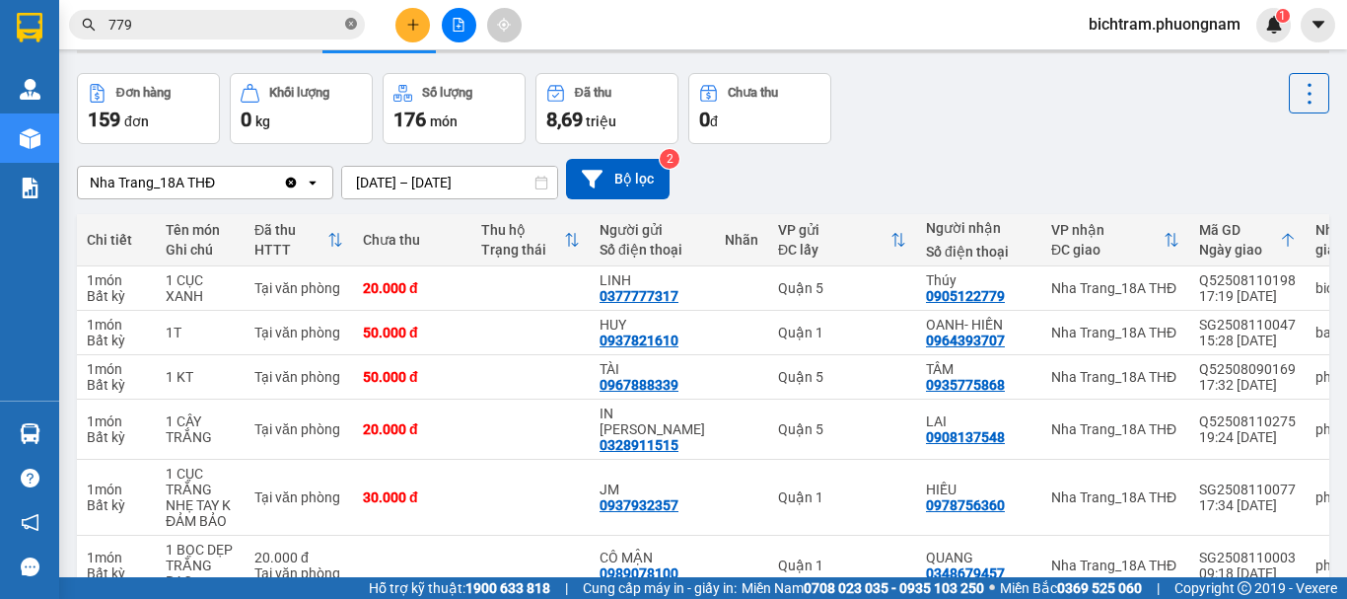
click at [355, 21] on icon "close-circle" at bounding box center [351, 24] width 12 height 12
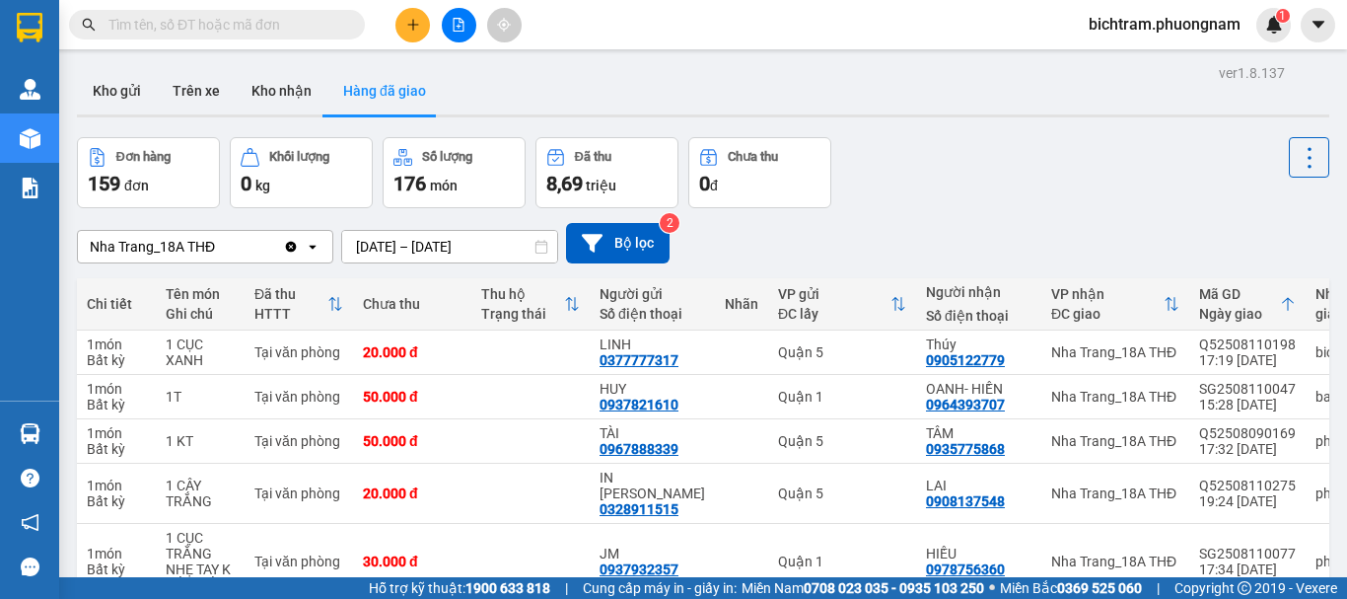
drag, startPoint x: 129, startPoint y: 93, endPoint x: 319, endPoint y: 6, distance: 209.2
click at [137, 90] on button "Kho gửi" at bounding box center [117, 90] width 80 height 47
